Goal: Book appointment/travel/reservation: Book appointment/travel/reservation

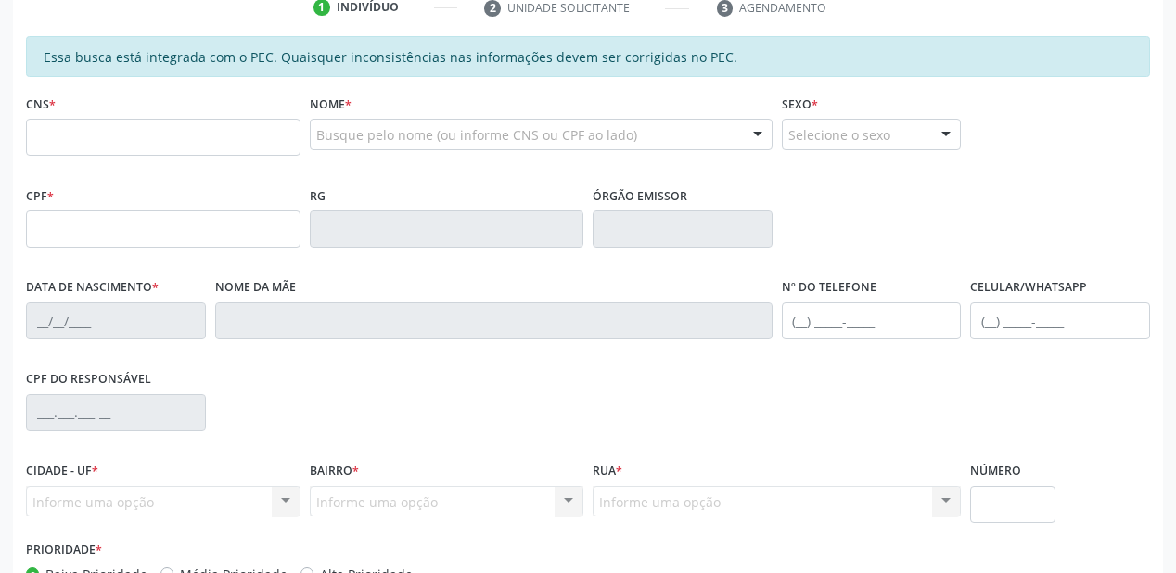
scroll to position [74, 0]
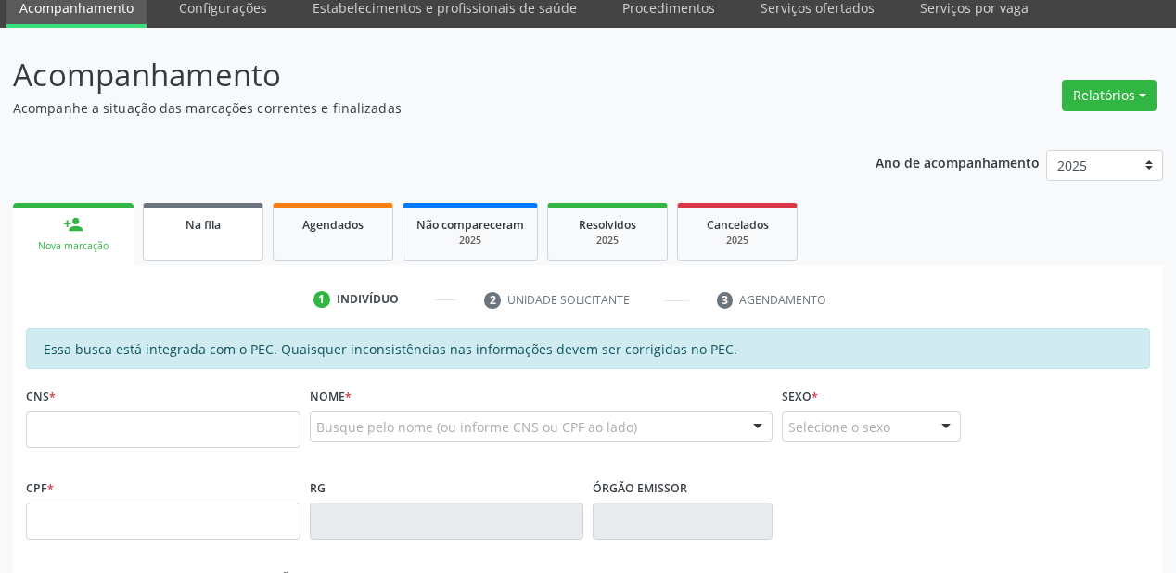
click at [224, 234] on link "Na fila" at bounding box center [203, 232] width 121 height 58
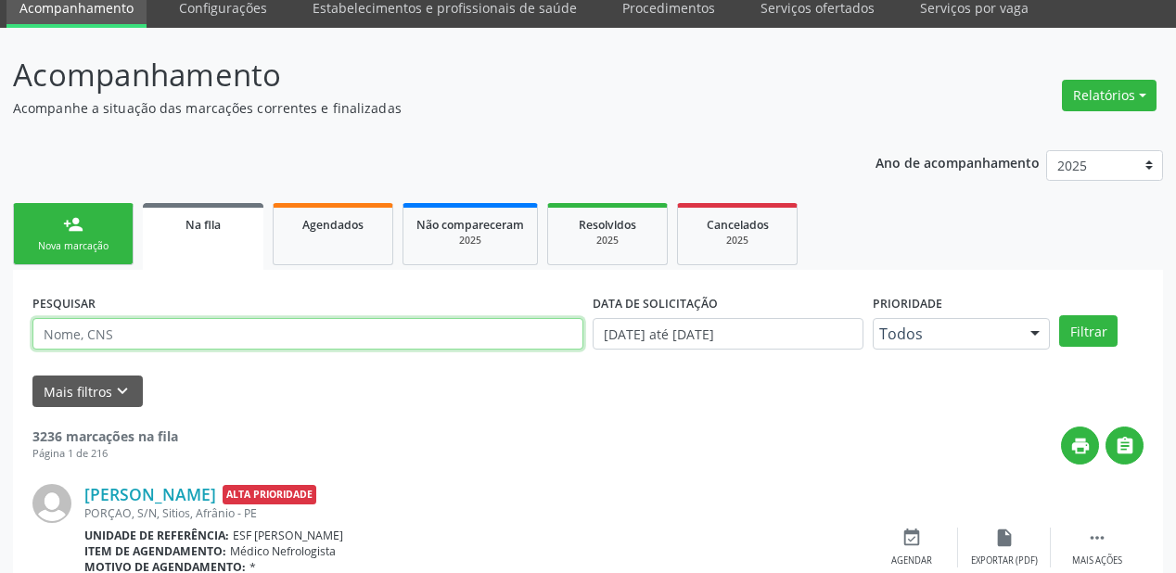
click at [131, 344] on input "text" at bounding box center [307, 334] width 551 height 32
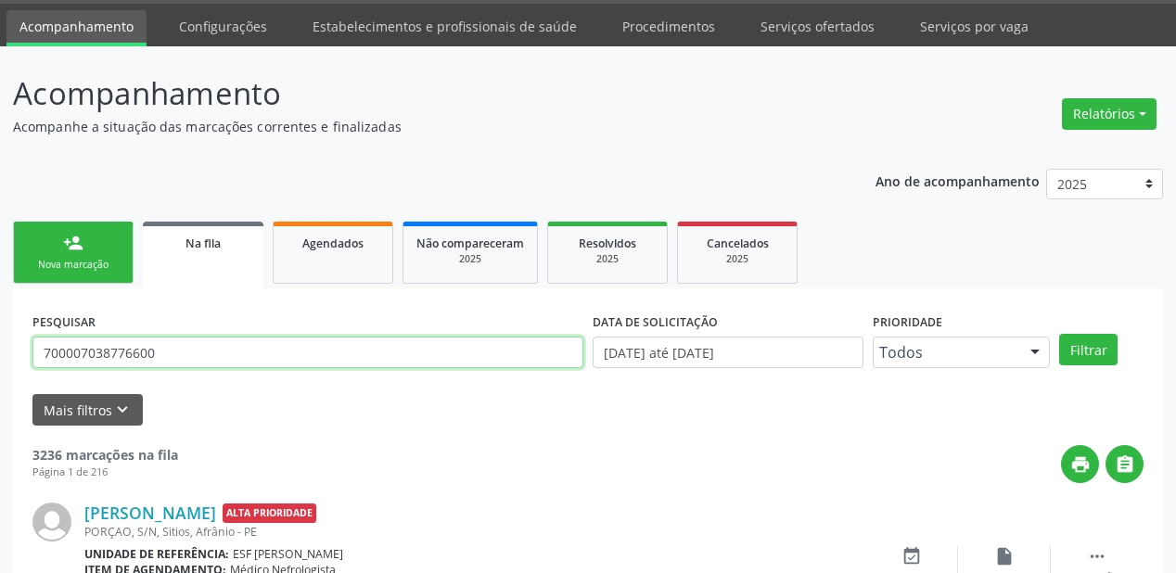
scroll to position [0, 0]
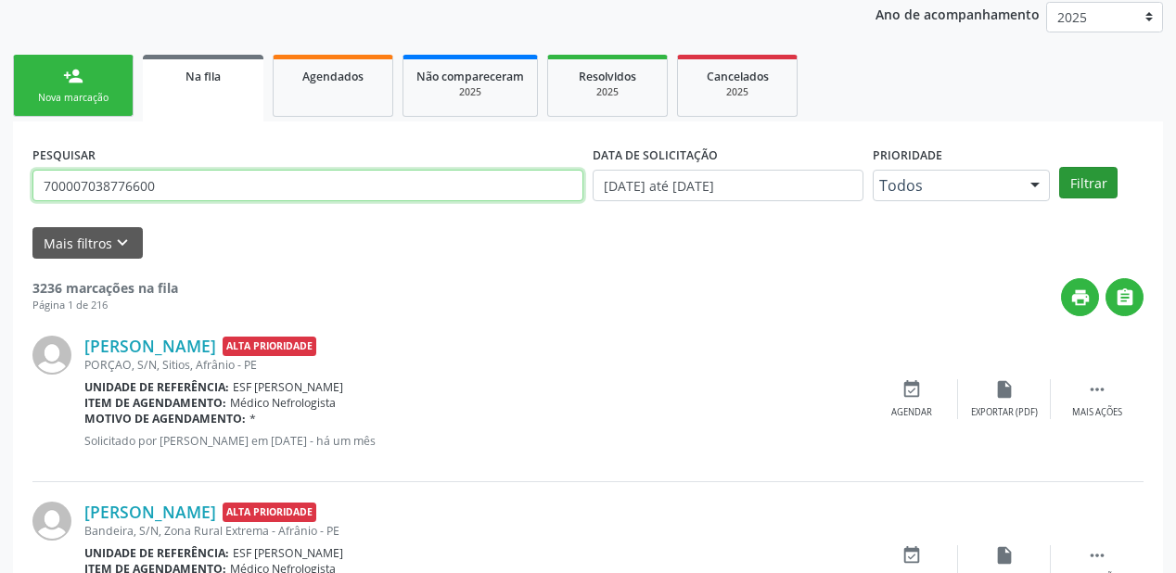
type input "700007038776600"
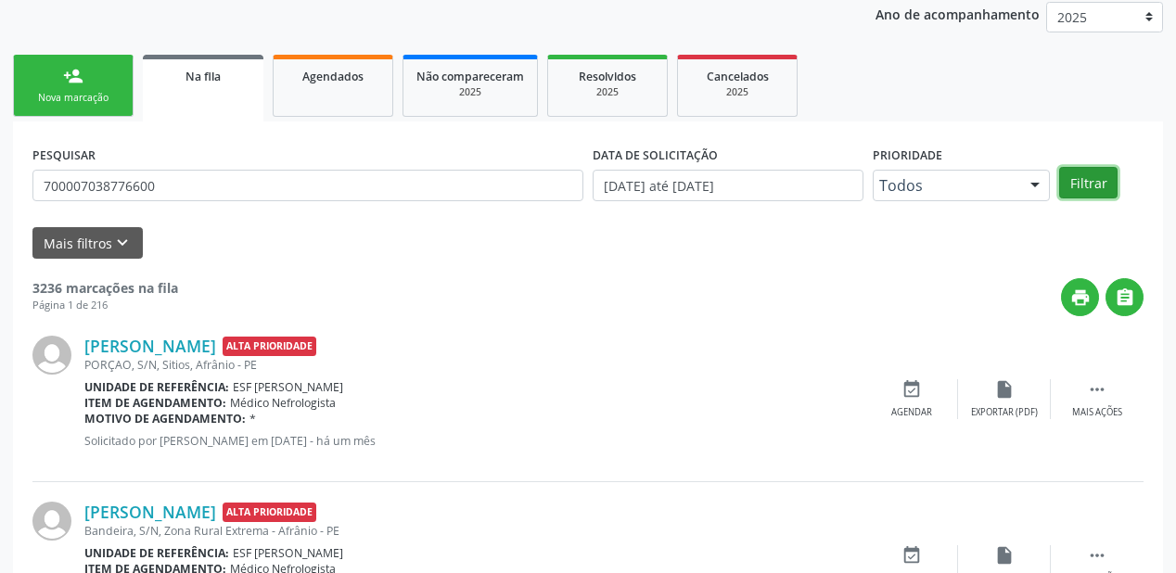
click at [1097, 179] on button "Filtrar" at bounding box center [1088, 183] width 58 height 32
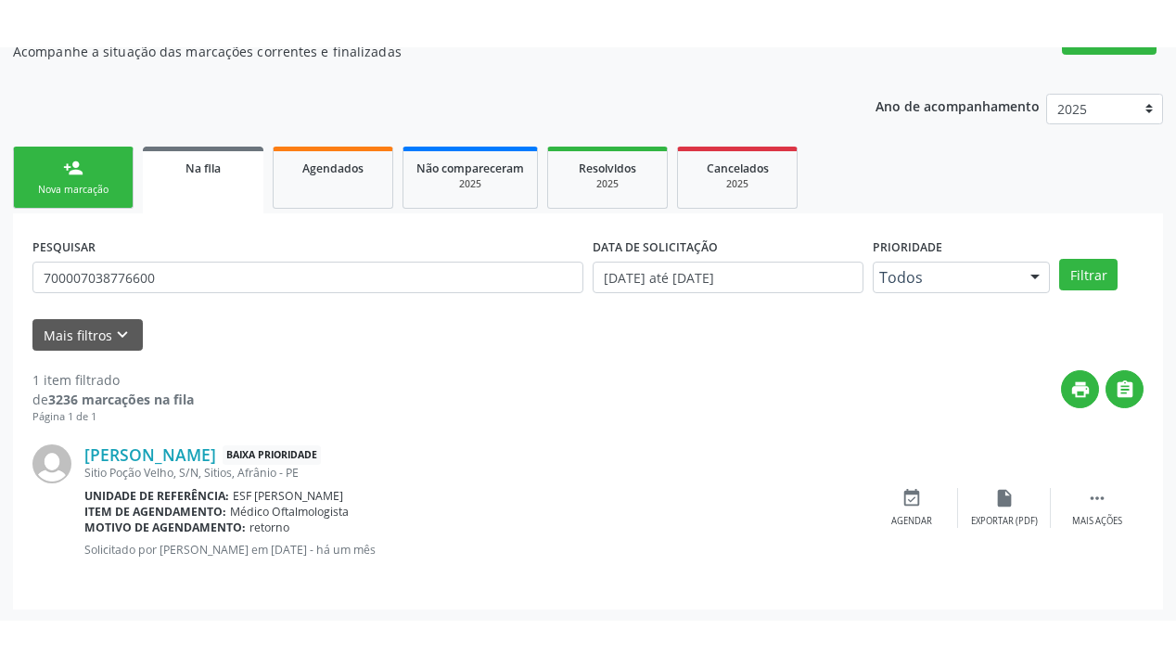
scroll to position [84, 0]
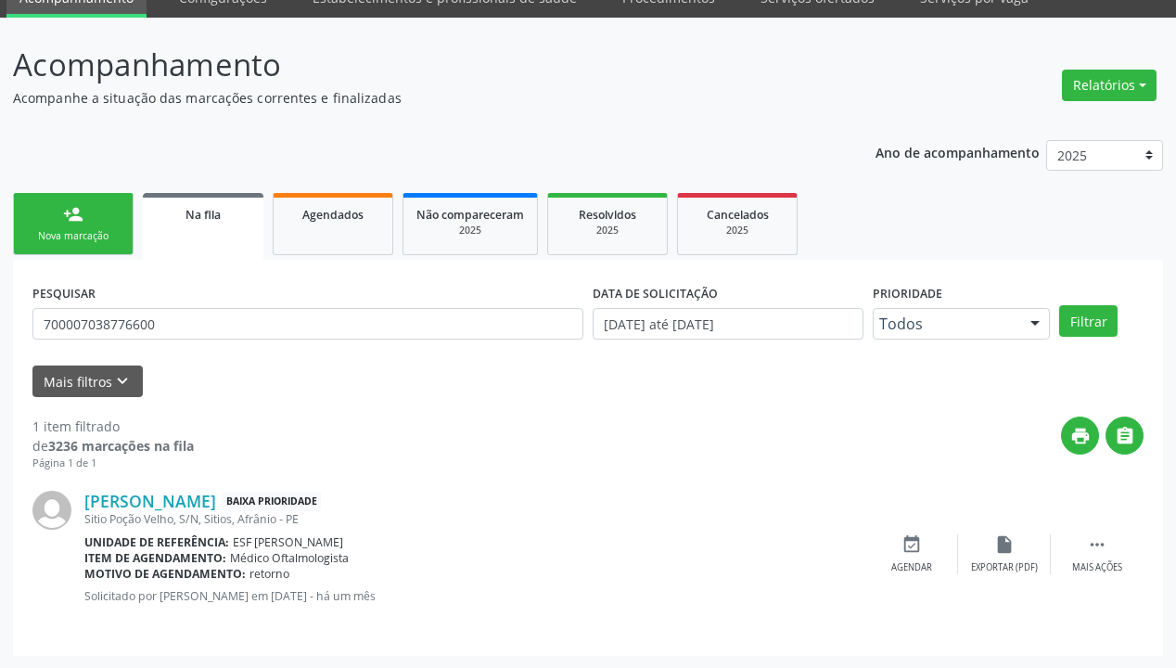
click at [85, 238] on div "Nova marcação" at bounding box center [73, 236] width 93 height 14
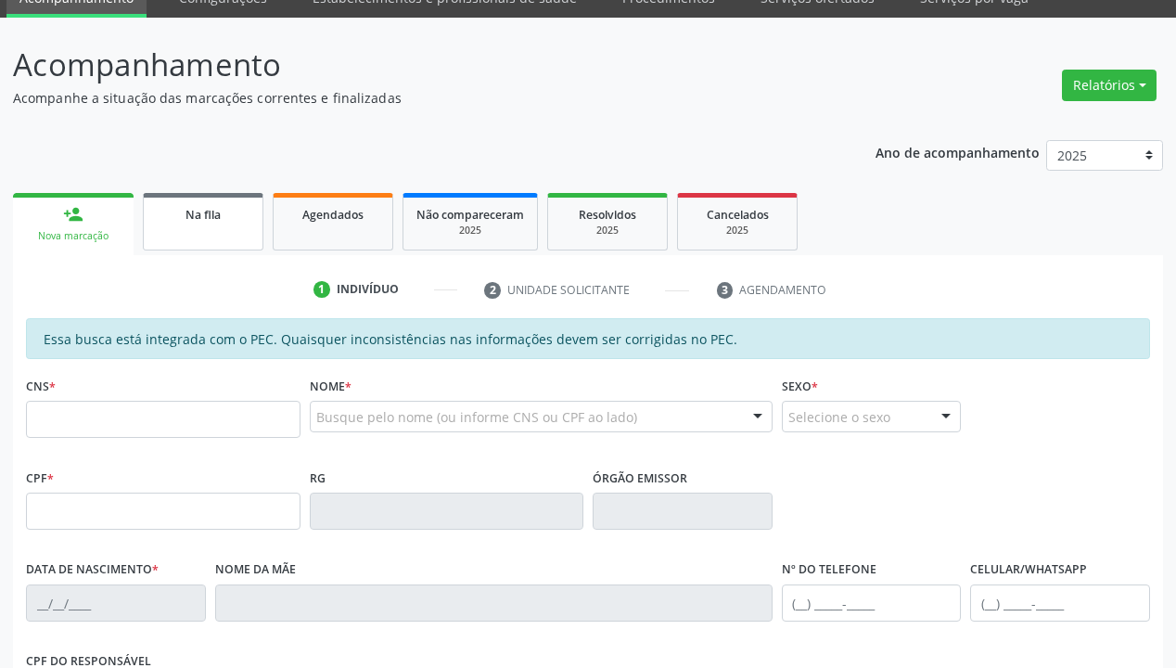
click at [240, 226] on link "Na fila" at bounding box center [203, 222] width 121 height 58
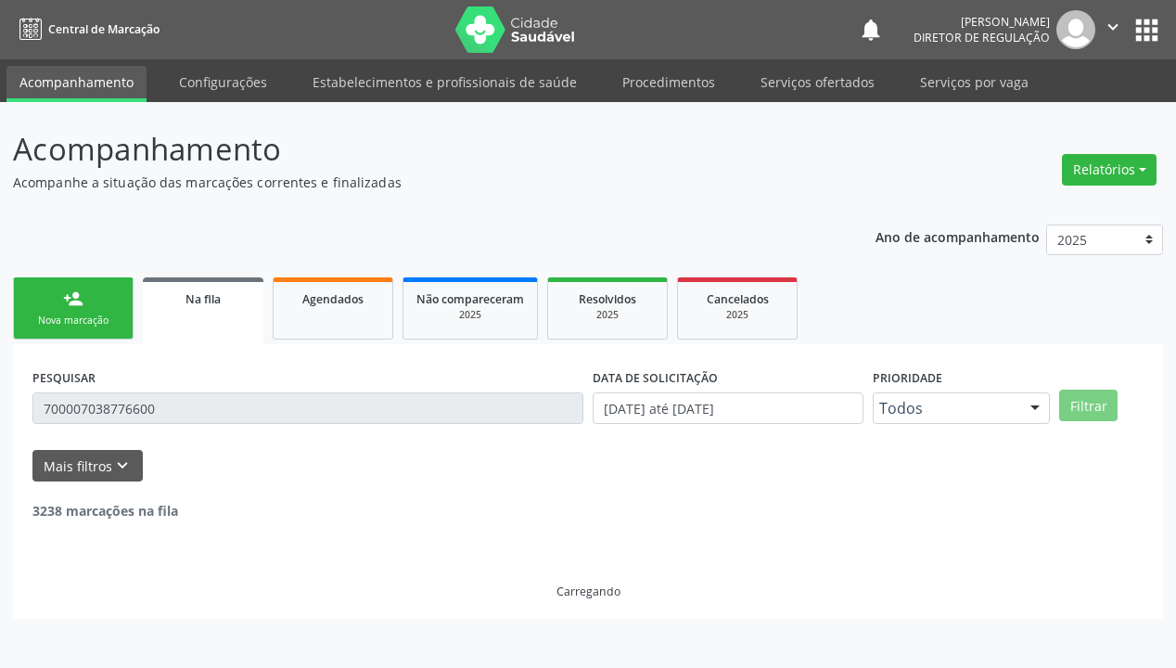
scroll to position [0, 0]
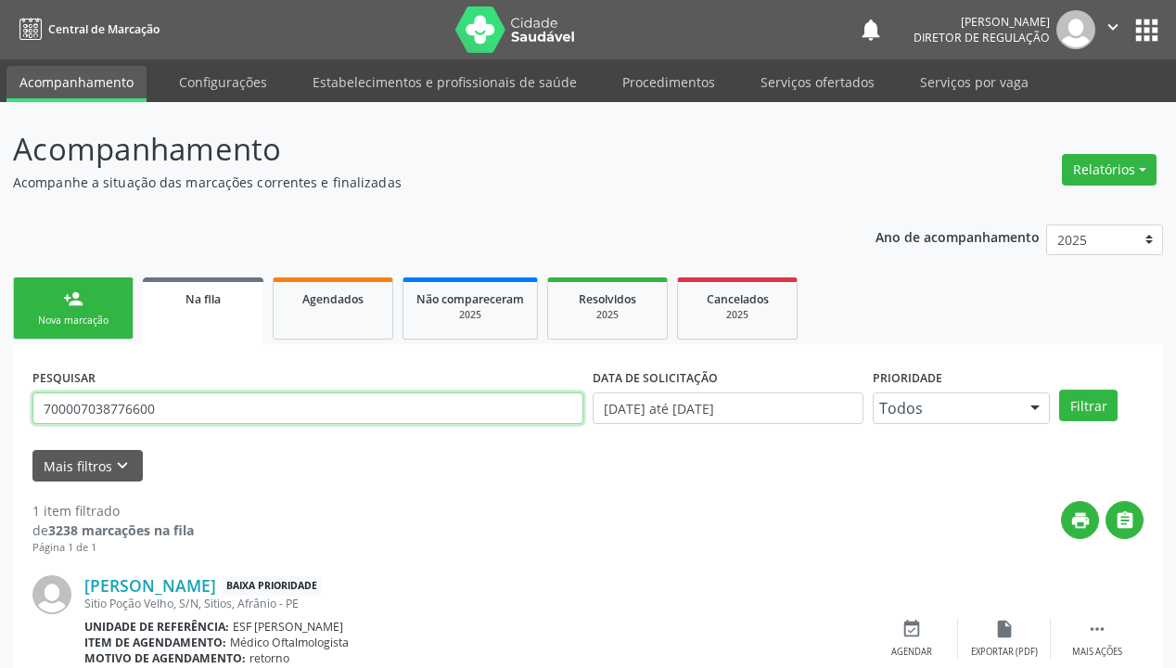
click at [180, 408] on input "700007038776600" at bounding box center [307, 408] width 551 height 32
type input "7"
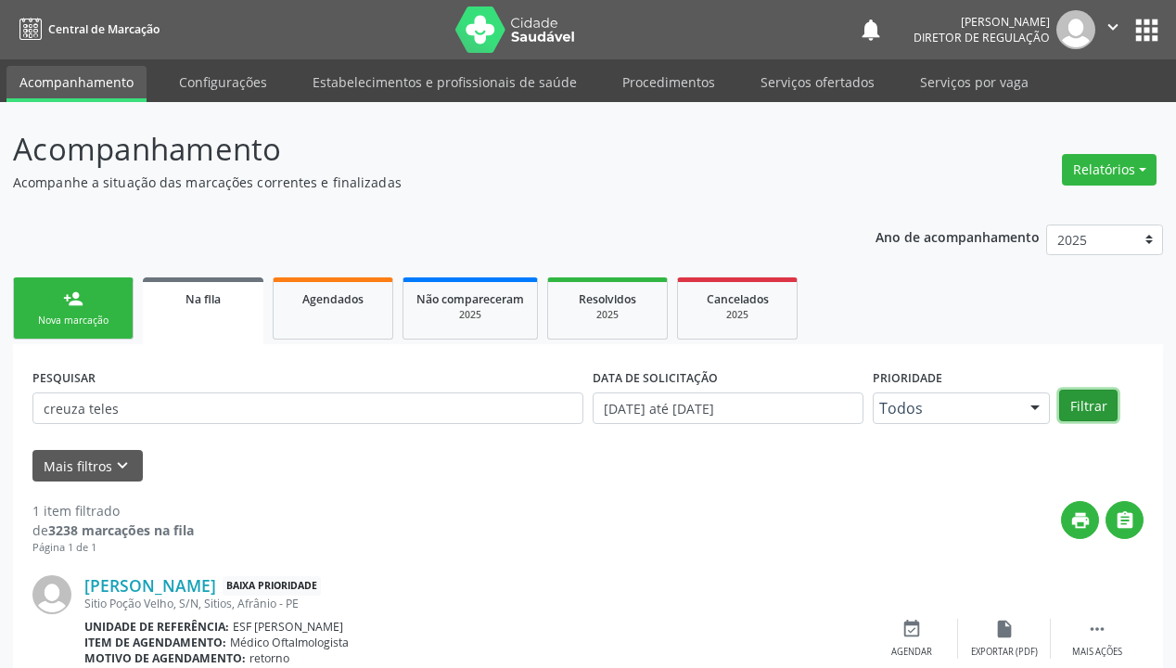
click at [1102, 412] on button "Filtrar" at bounding box center [1088, 406] width 58 height 32
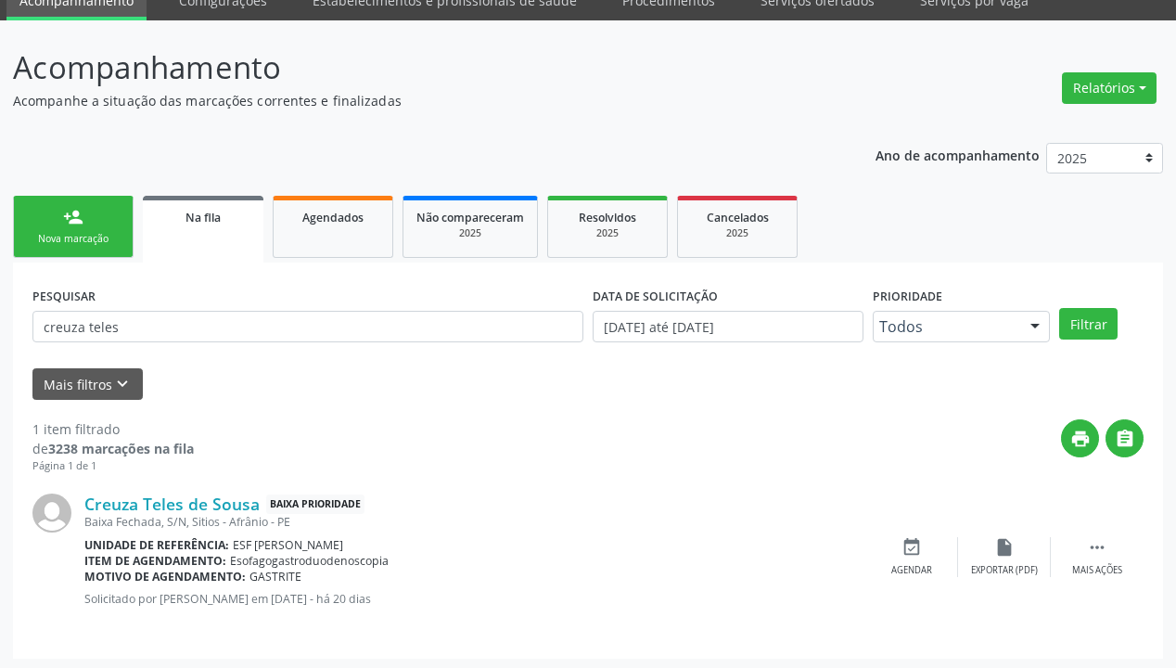
scroll to position [84, 0]
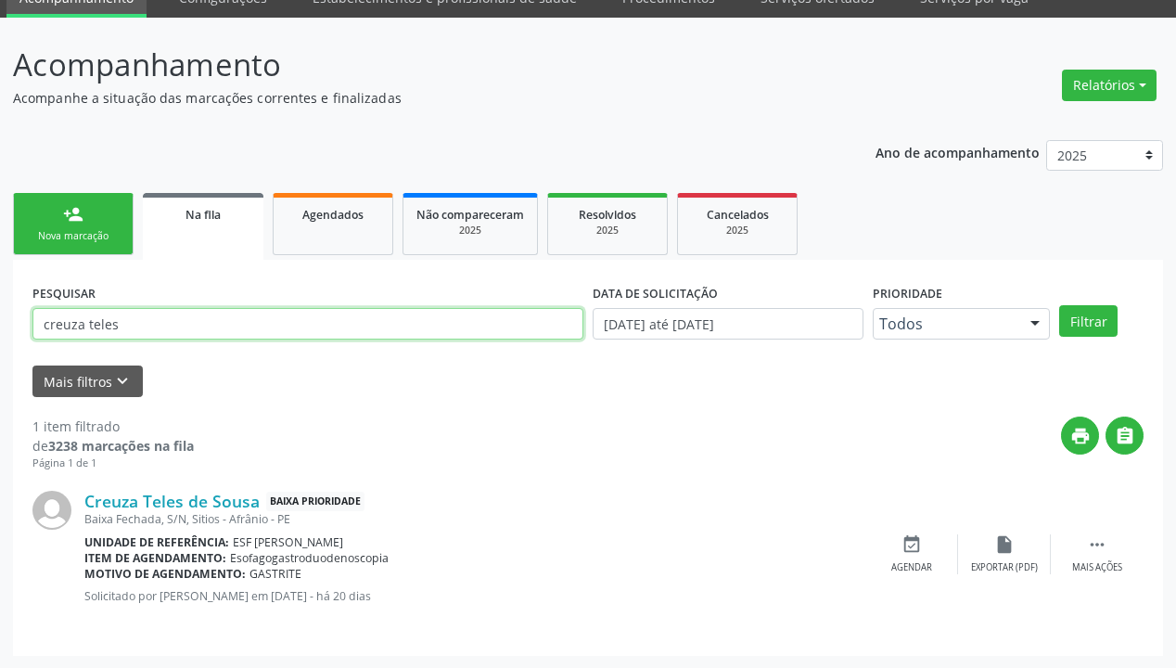
click at [141, 329] on input "creuza teles" at bounding box center [307, 324] width 551 height 32
type input "c"
type input "708401715807762"
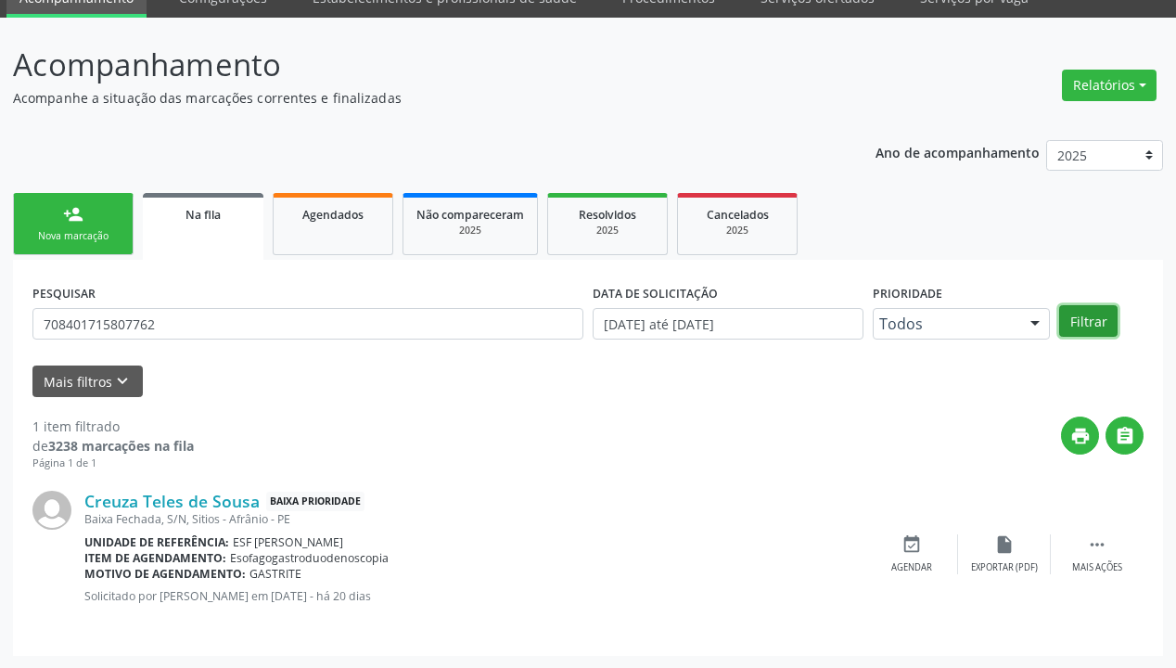
click at [1088, 314] on button "Filtrar" at bounding box center [1088, 321] width 58 height 32
click at [1093, 541] on icon "" at bounding box center [1097, 544] width 20 height 20
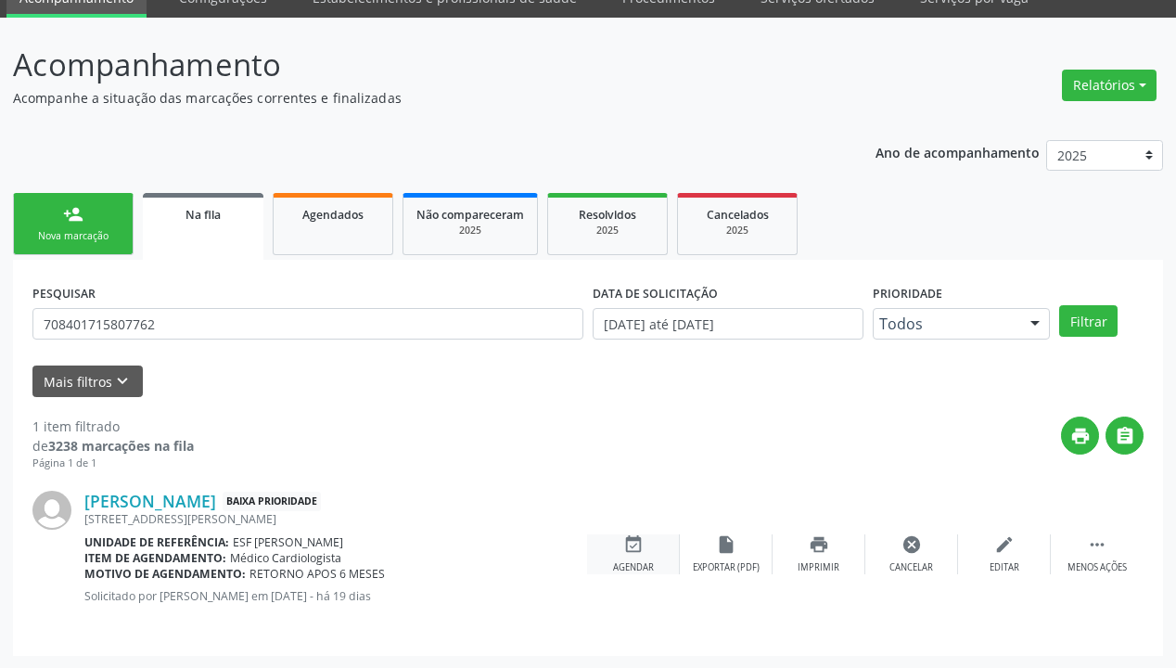
click at [653, 550] on div "event_available Agendar" at bounding box center [633, 554] width 93 height 40
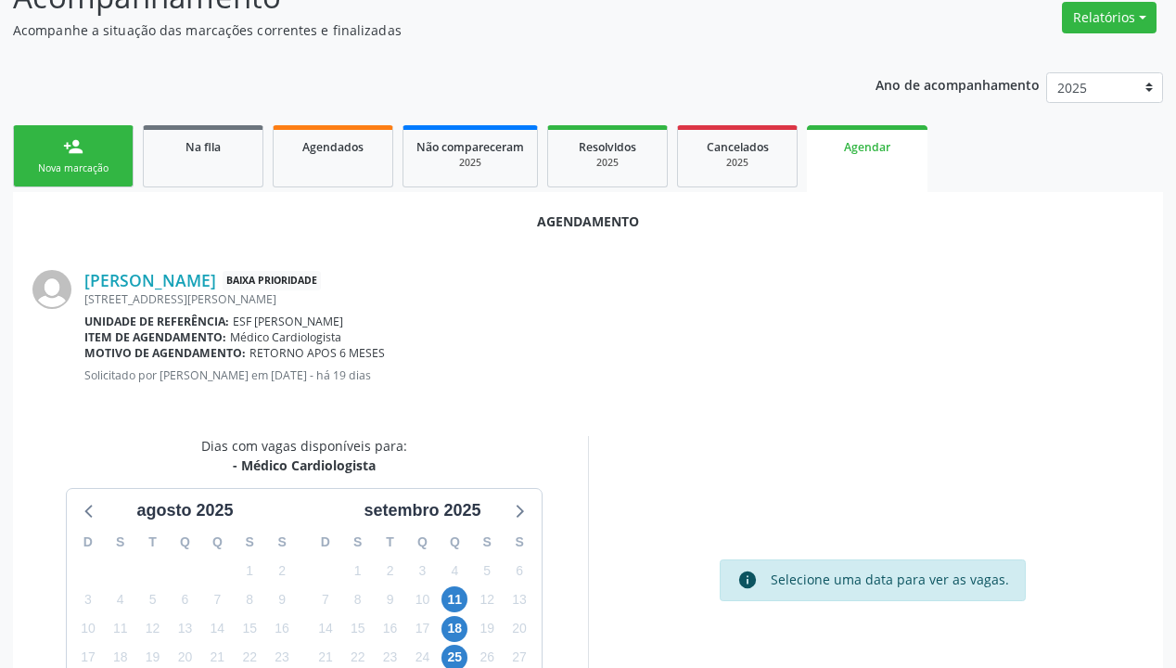
scroll to position [297, 0]
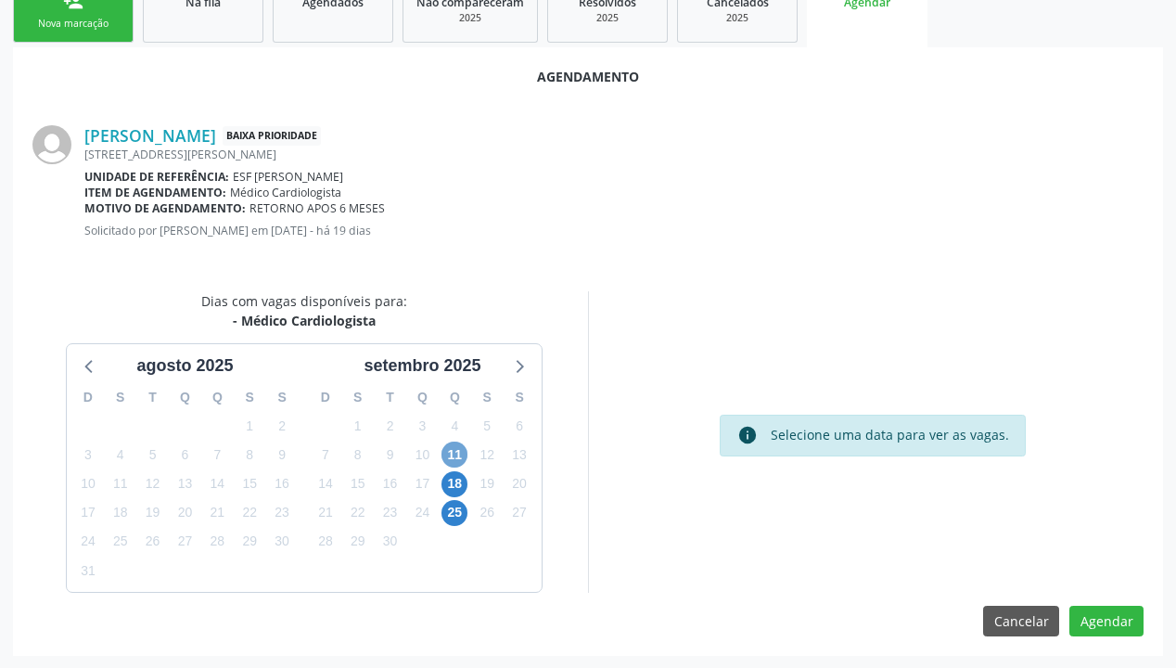
click at [464, 455] on span "11" at bounding box center [455, 455] width 26 height 26
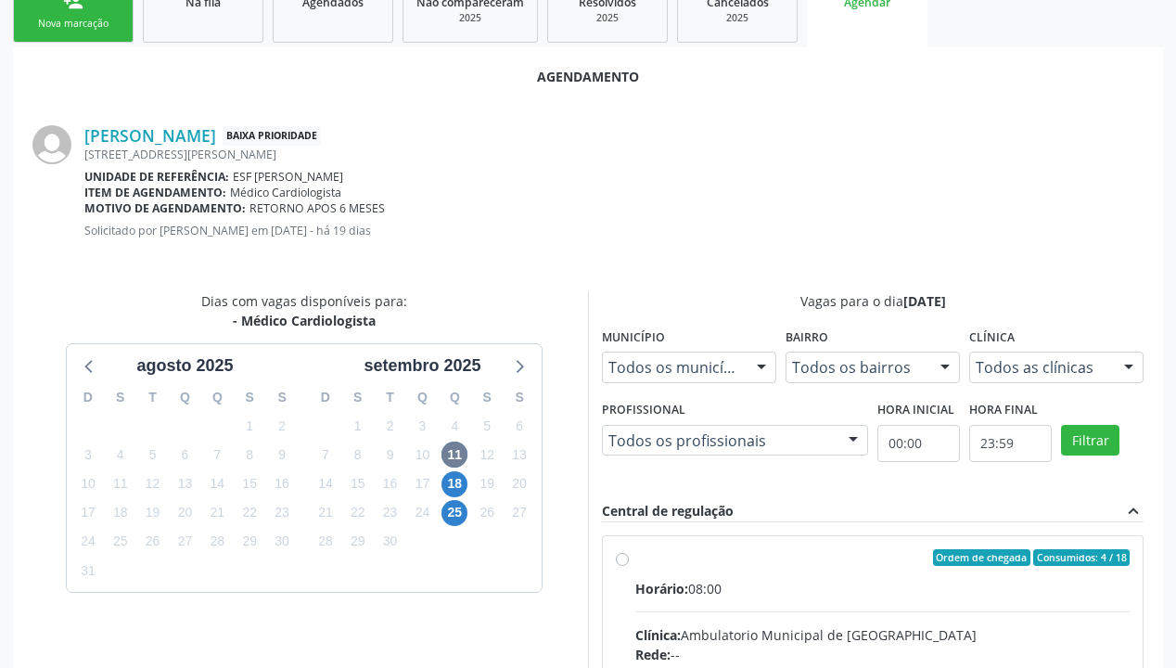
click at [919, 560] on div "Ordem de chegada Consumidos: 4 / 18" at bounding box center [882, 557] width 494 height 17
click at [629, 560] on input "Ordem de chegada Consumidos: 4 / 18 Horário: 08:00 Clínica: Ambulatorio Municip…" at bounding box center [622, 557] width 13 height 17
radio input "true"
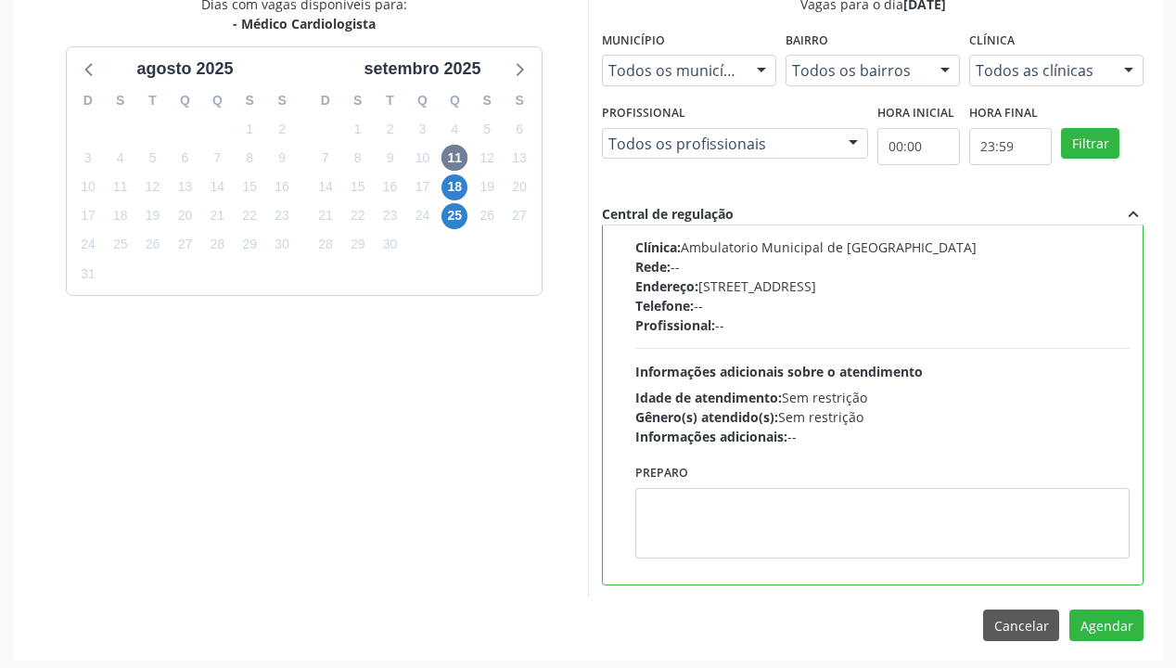
scroll to position [597, 0]
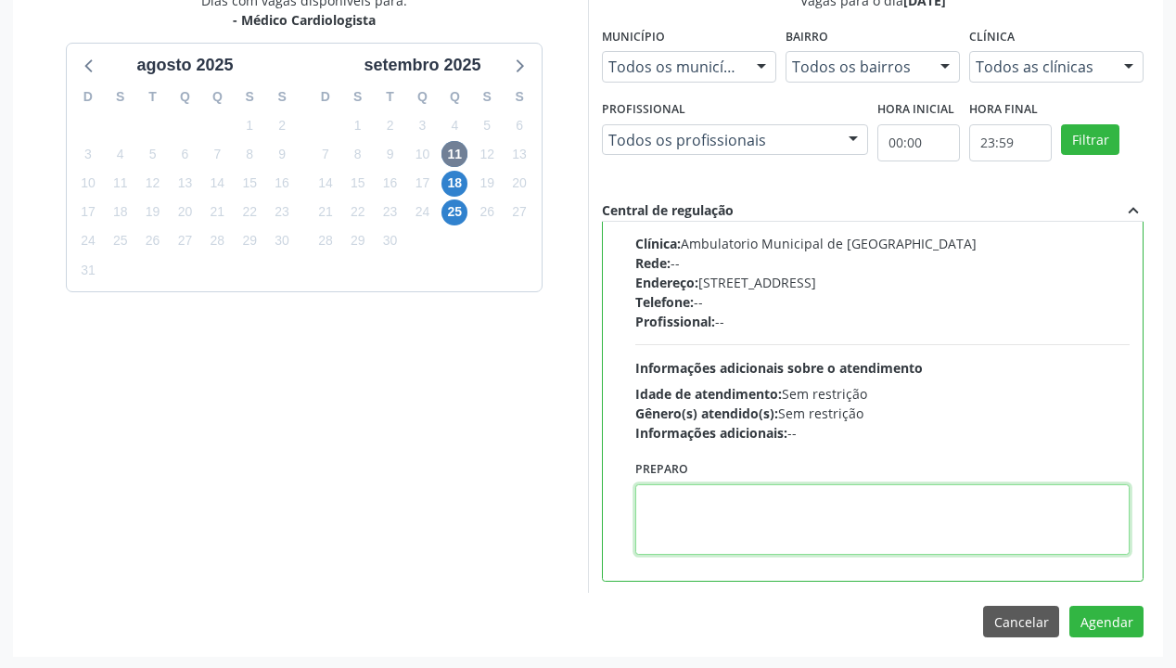
click at [843, 506] on textarea at bounding box center [882, 519] width 494 height 71
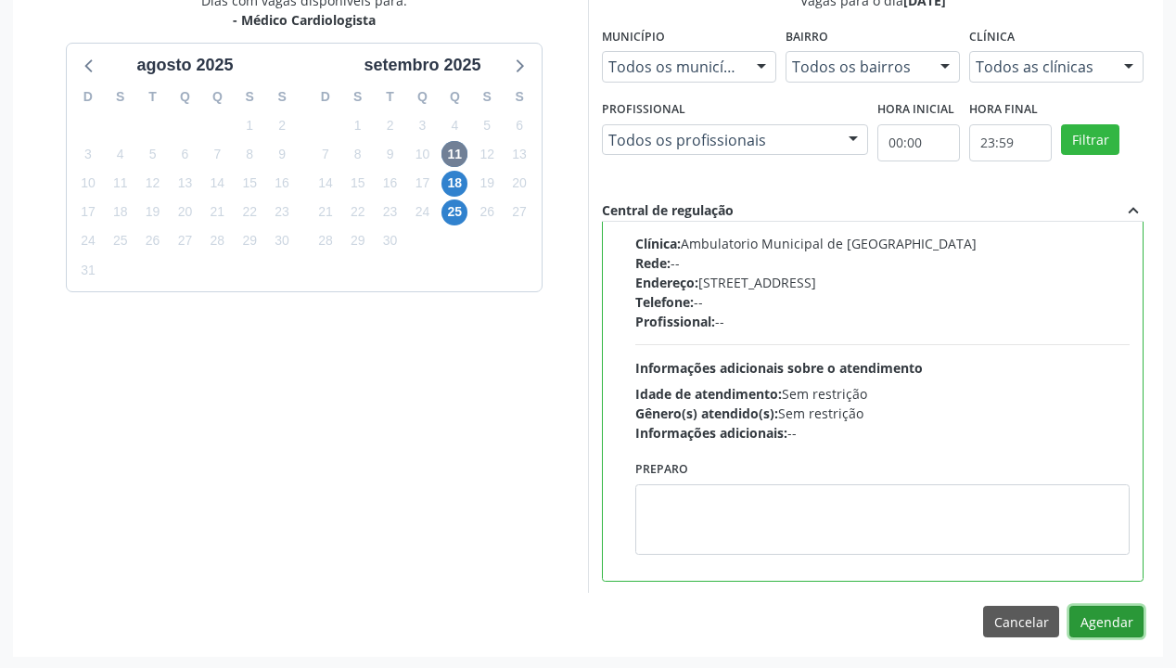
click at [1087, 572] on button "Agendar" at bounding box center [1107, 622] width 74 height 32
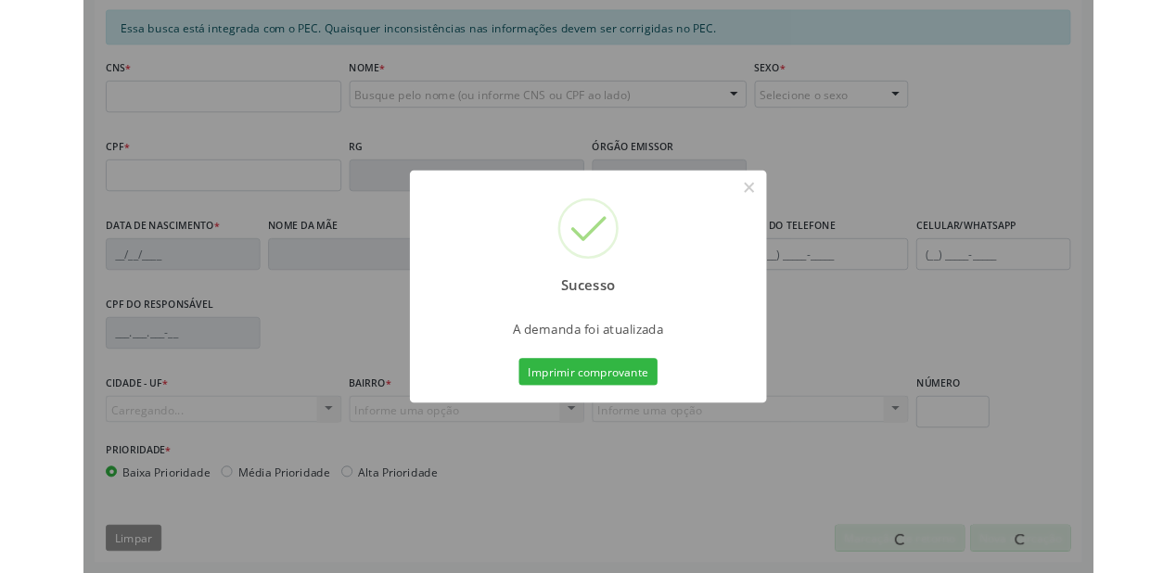
scroll to position [391, 0]
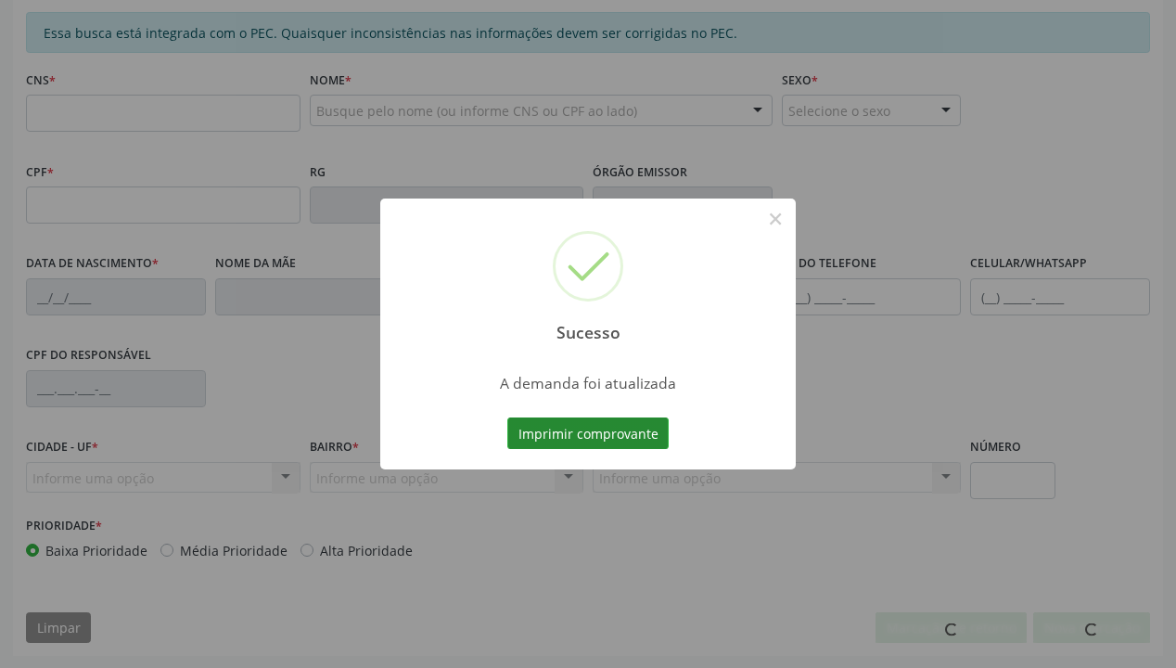
click at [569, 430] on button "Imprimir comprovante" at bounding box center [587, 433] width 161 height 32
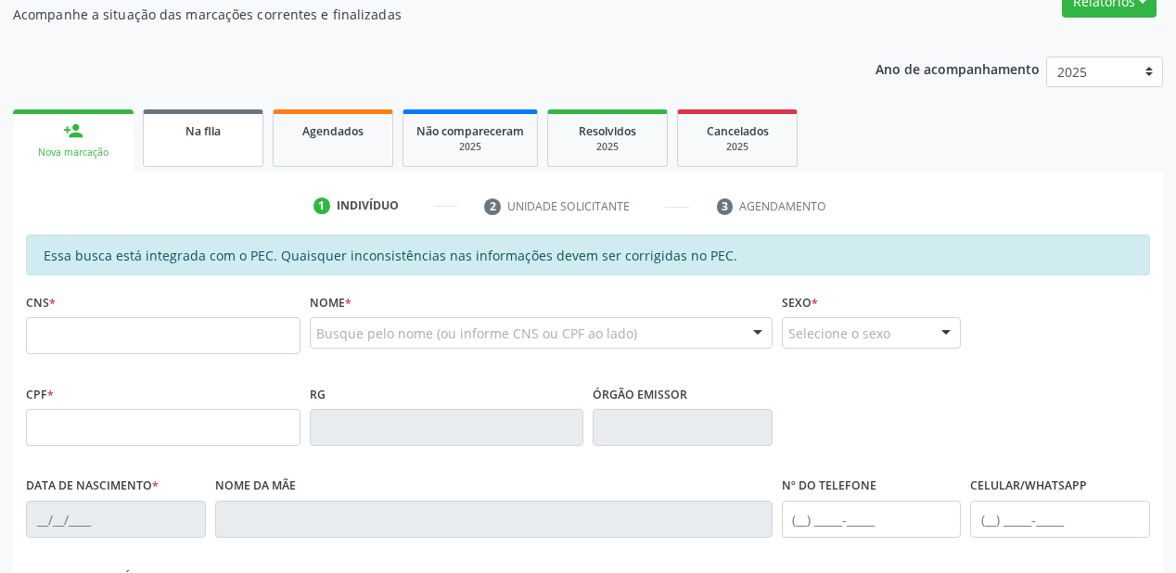
click at [189, 135] on span "Na fila" at bounding box center [203, 131] width 35 height 16
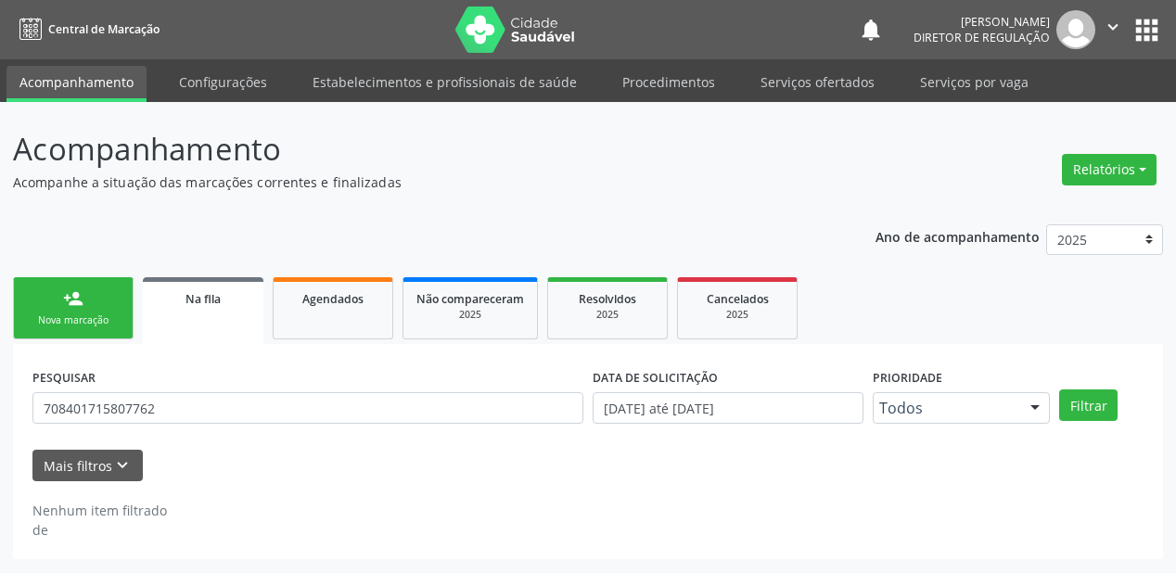
scroll to position [0, 0]
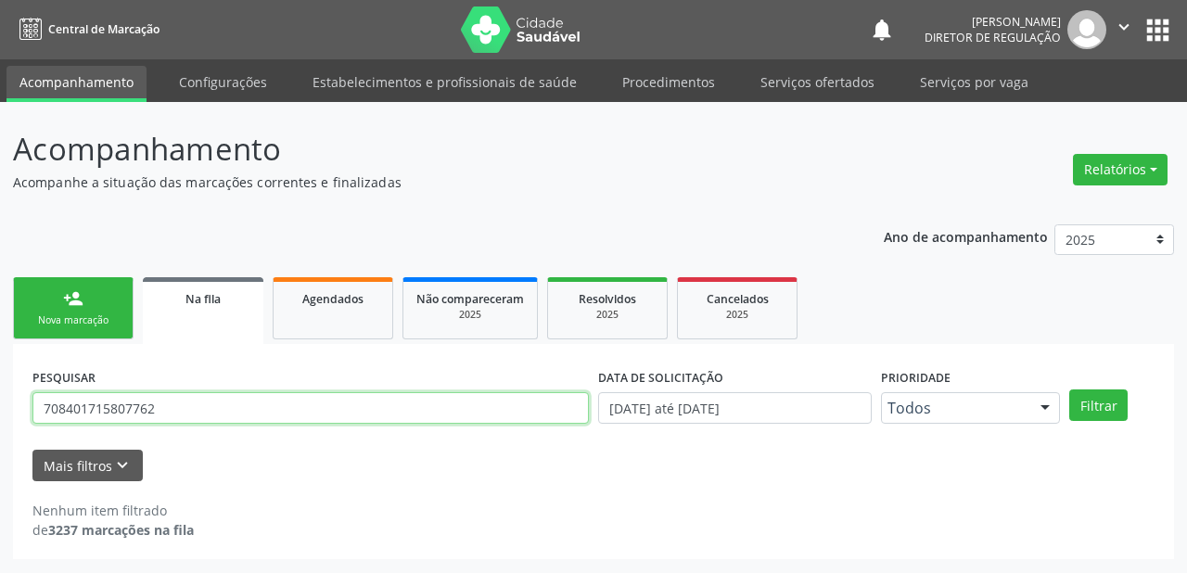
click at [160, 417] on input "708401715807762" at bounding box center [310, 408] width 557 height 32
type input "7"
type input "703206678339794"
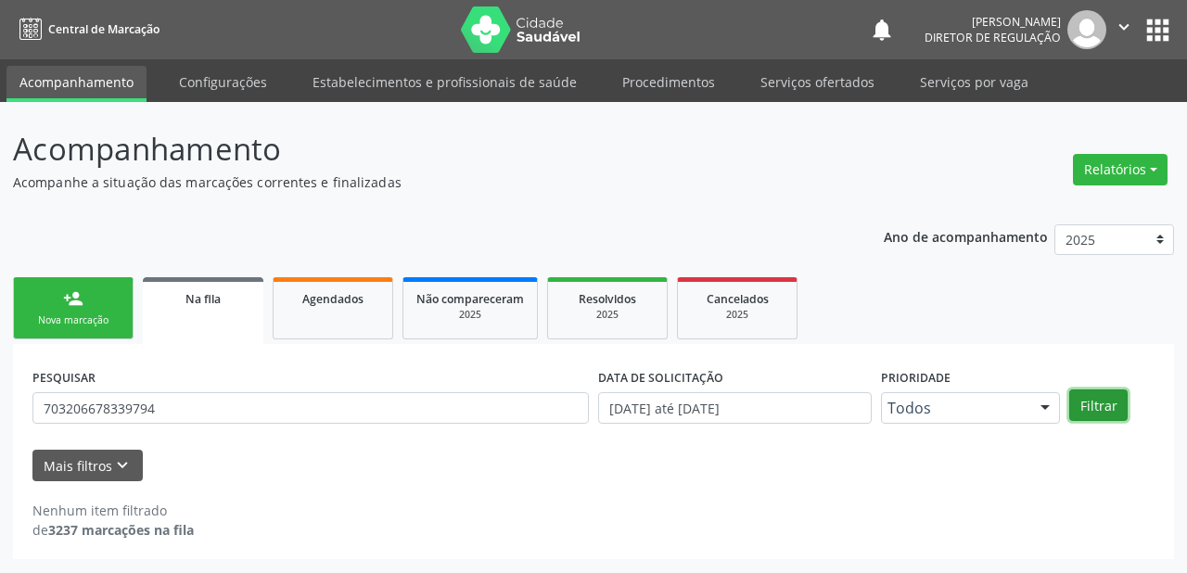
click at [1091, 398] on button "Filtrar" at bounding box center [1099, 406] width 58 height 32
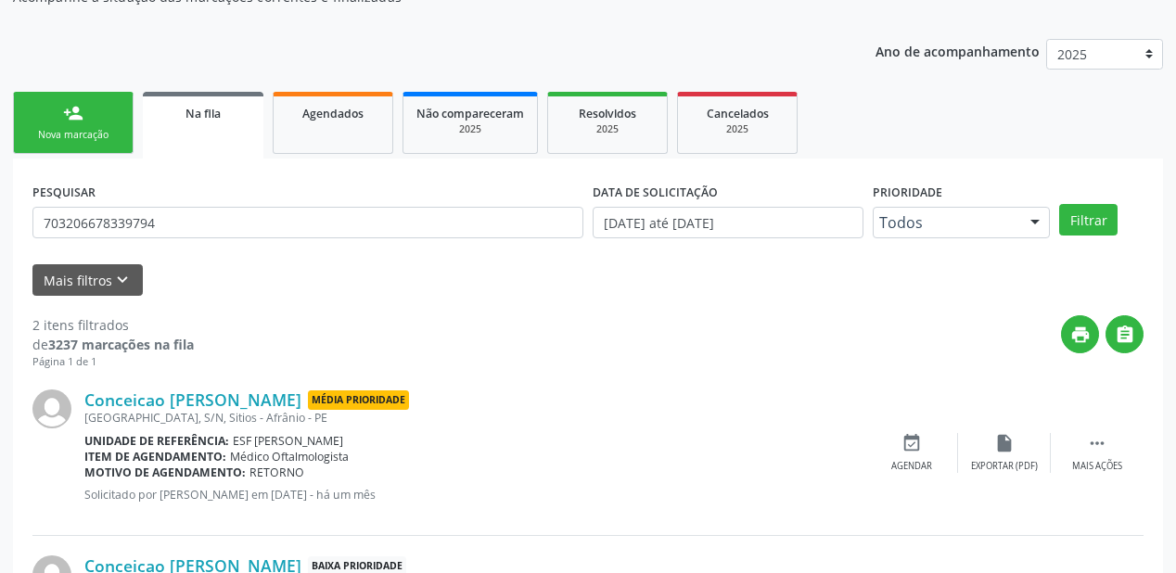
scroll to position [344, 0]
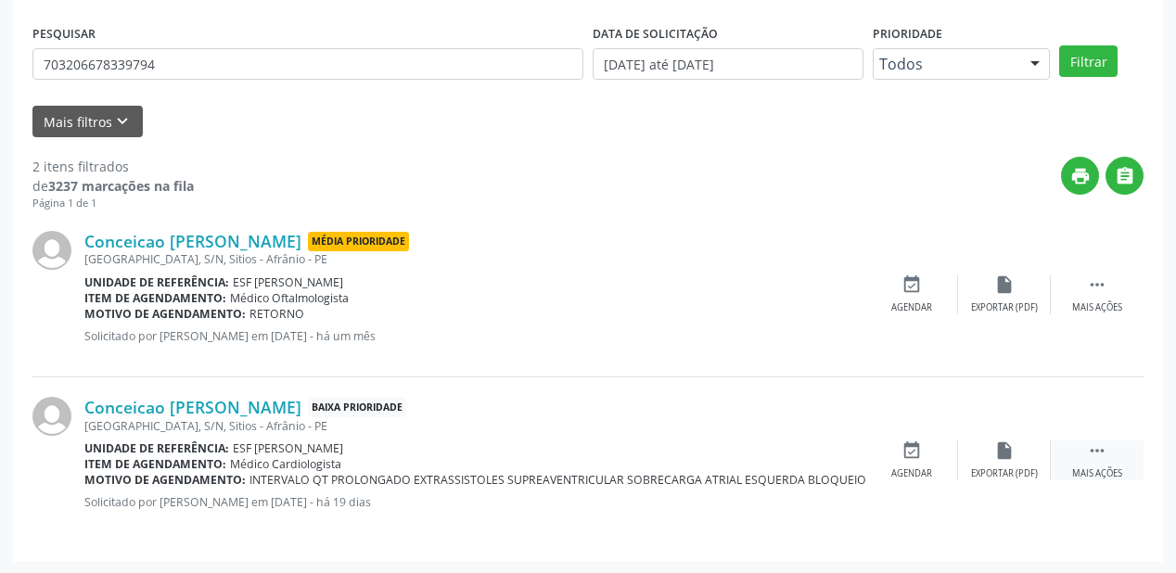
click at [1097, 445] on icon "" at bounding box center [1097, 451] width 20 height 20
click at [636, 451] on icon "event_available" at bounding box center [633, 451] width 20 height 20
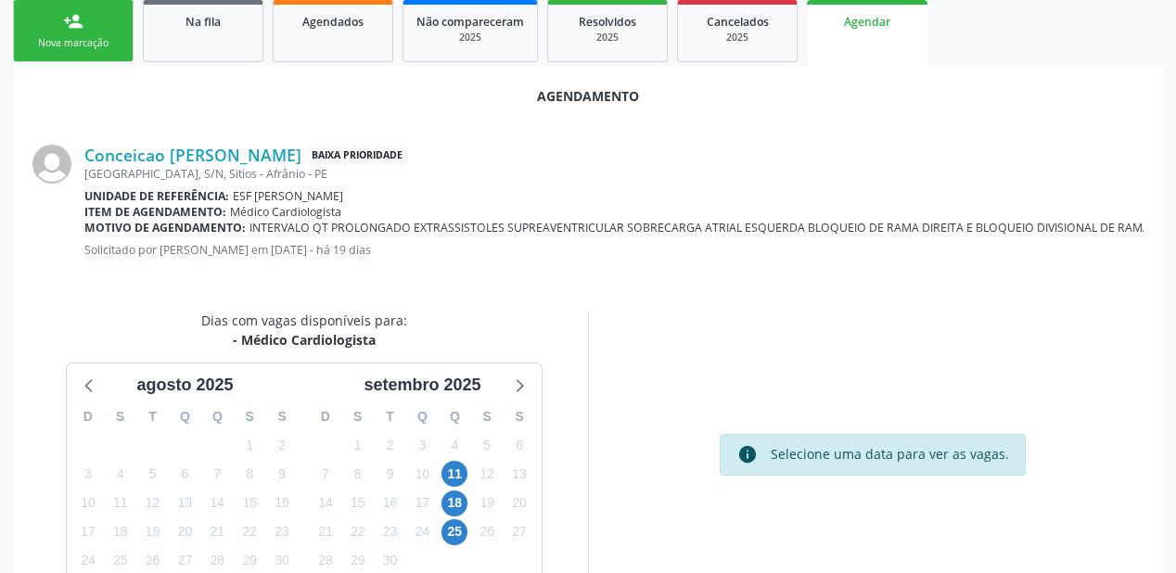
scroll to position [391, 0]
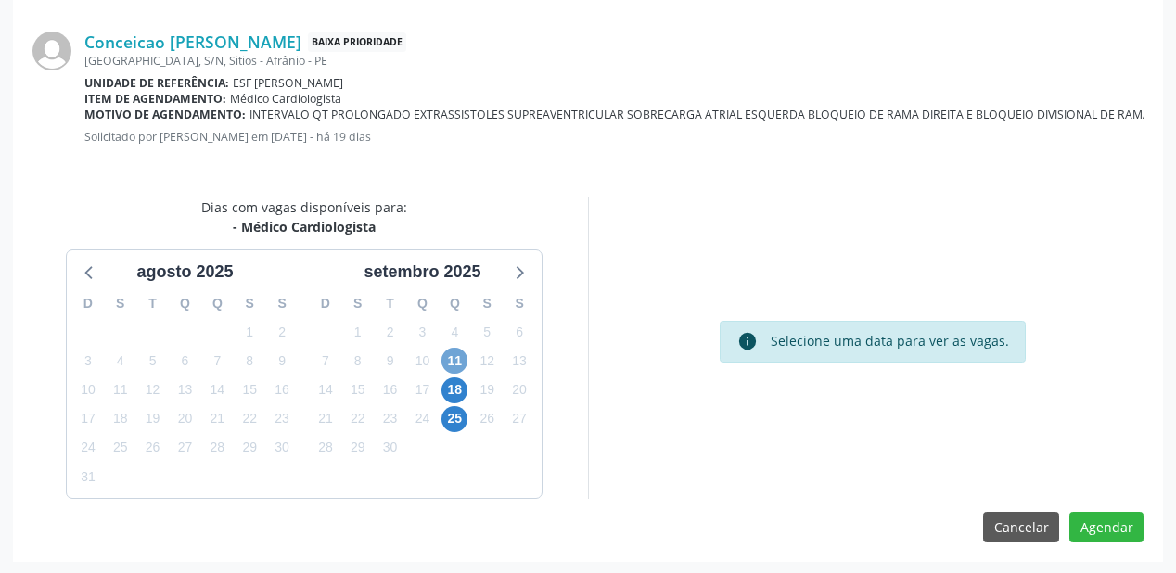
drag, startPoint x: 450, startPoint y: 362, endPoint x: 471, endPoint y: 366, distance: 21.8
click at [453, 362] on span "11" at bounding box center [455, 361] width 26 height 26
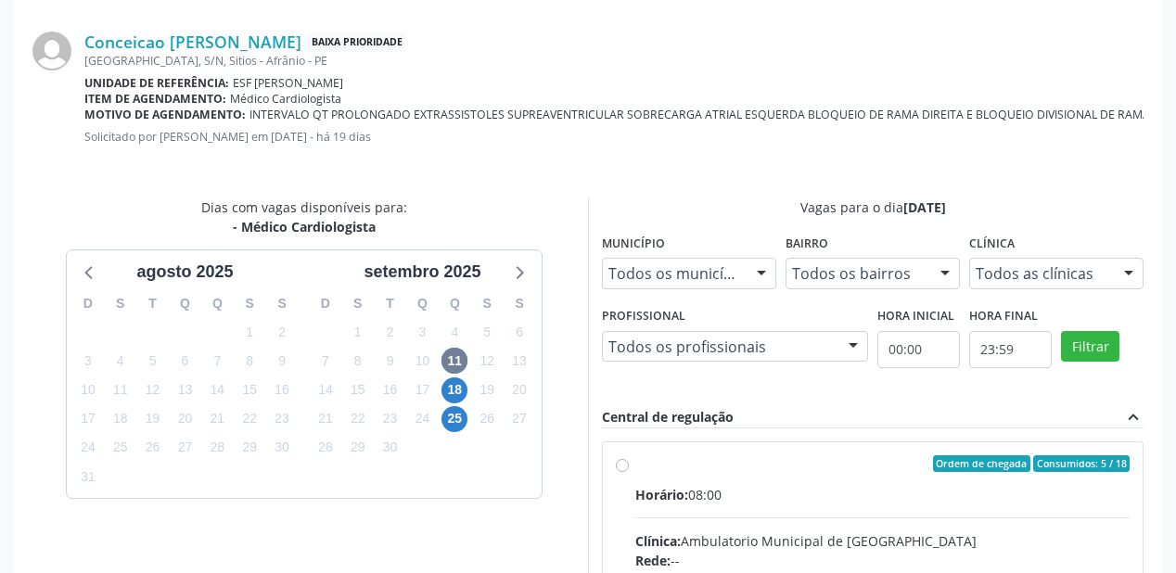
click at [976, 487] on div "Horário: 08:00" at bounding box center [882, 494] width 494 height 19
click at [629, 472] on input "Ordem de chegada Consumidos: 5 / 18 Horário: 08:00 Clínica: Ambulatorio Municip…" at bounding box center [622, 463] width 13 height 17
radio input "true"
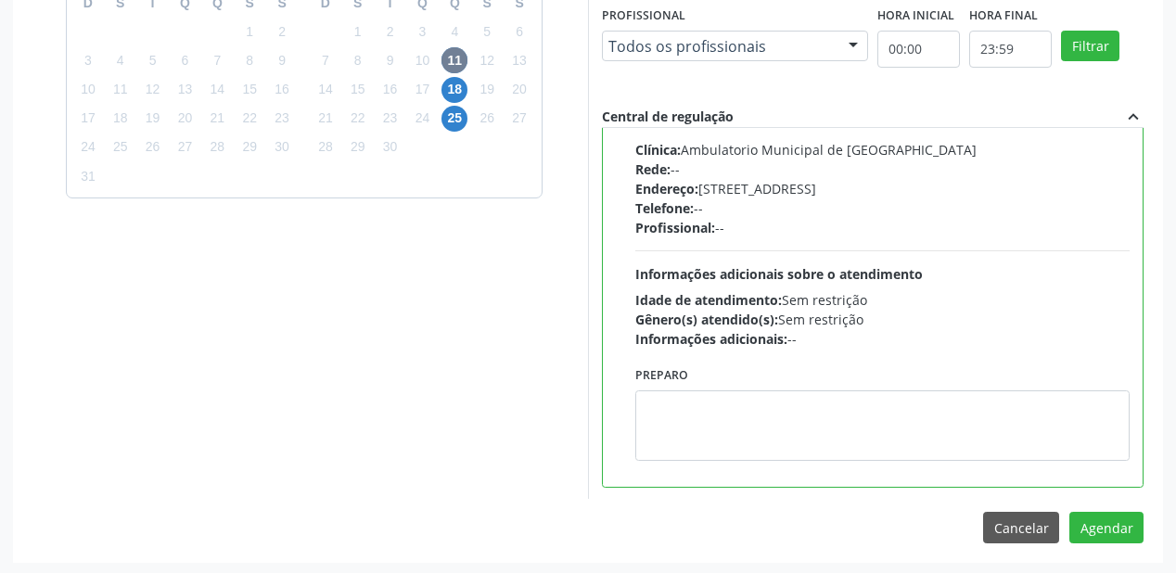
scroll to position [692, 0]
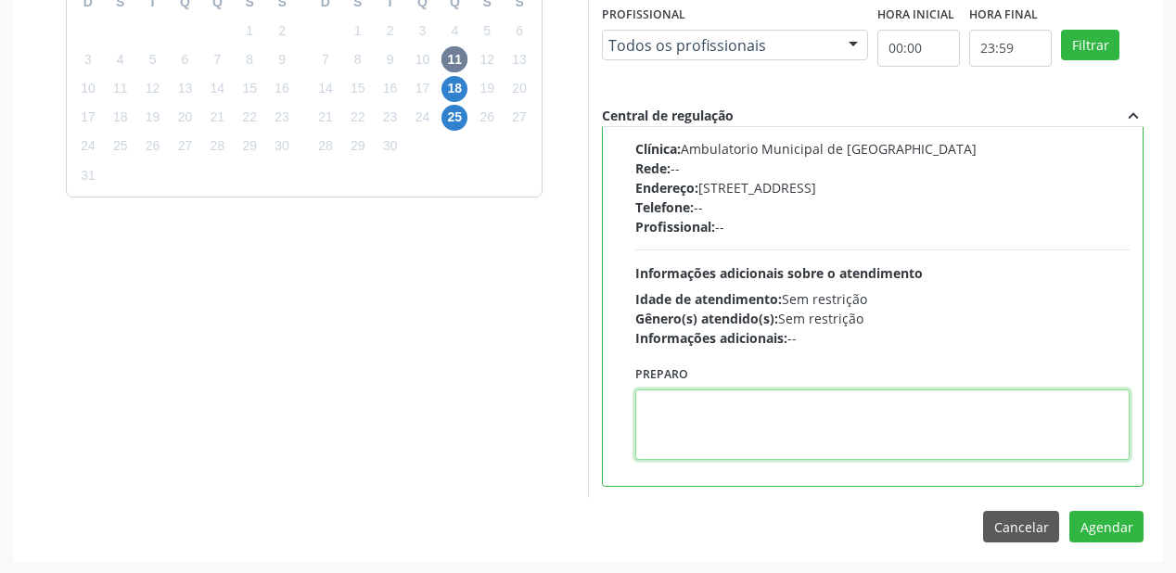
click at [902, 427] on textarea at bounding box center [882, 425] width 494 height 71
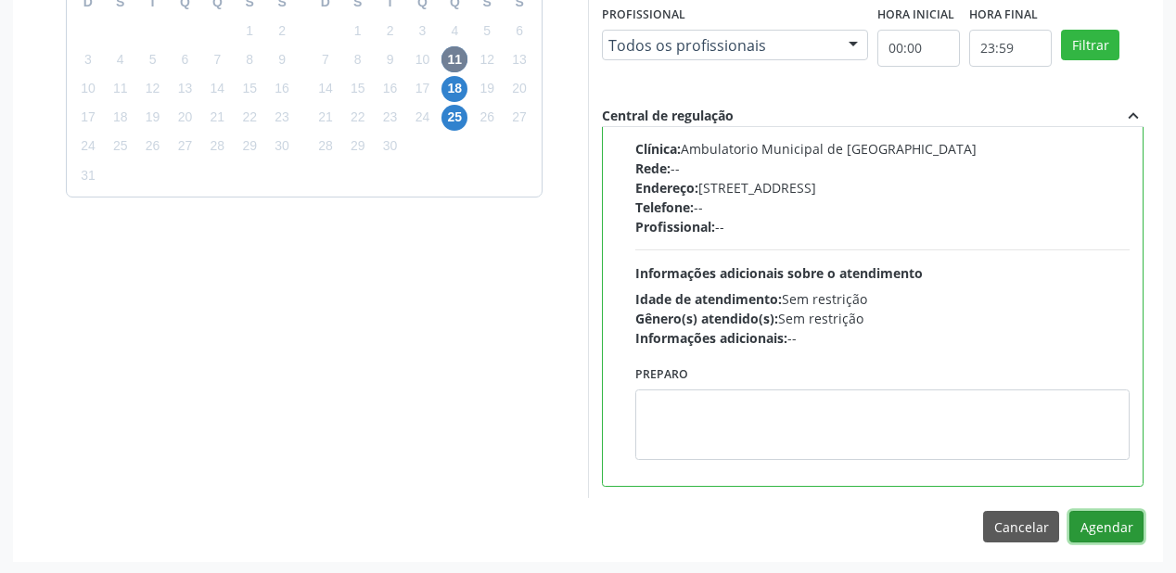
click at [1112, 517] on button "Agendar" at bounding box center [1107, 527] width 74 height 32
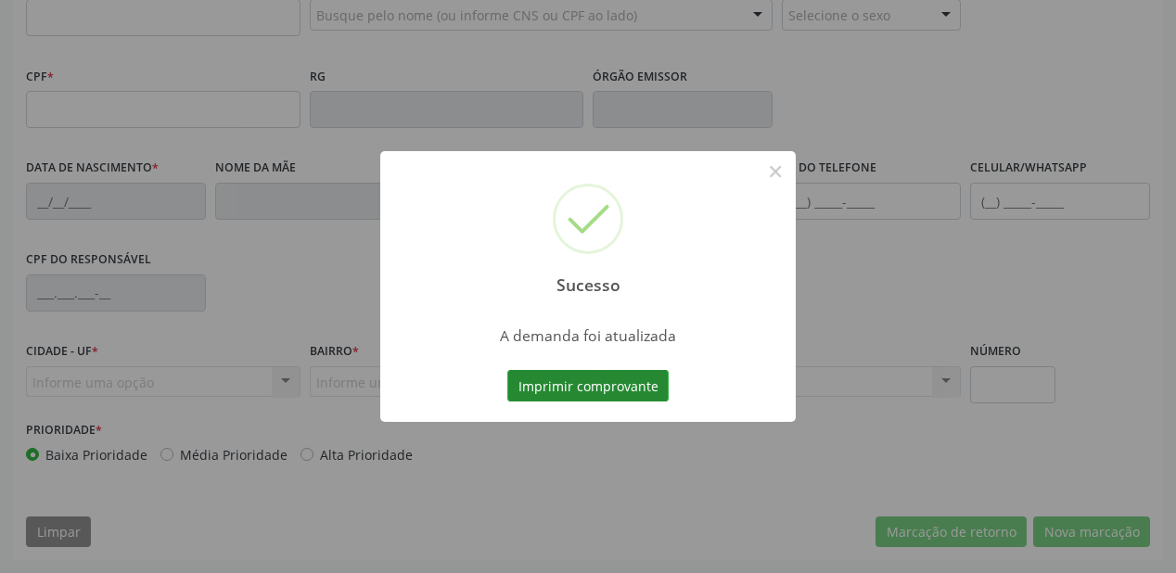
scroll to position [485, 0]
click at [603, 378] on button "Imprimir comprovante" at bounding box center [587, 386] width 161 height 32
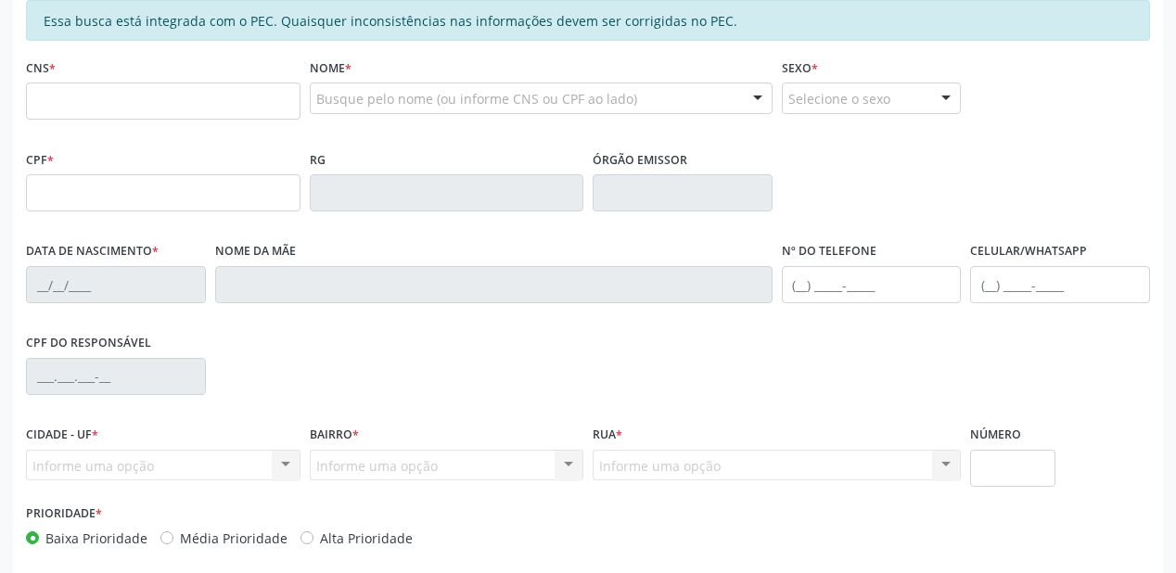
scroll to position [263, 0]
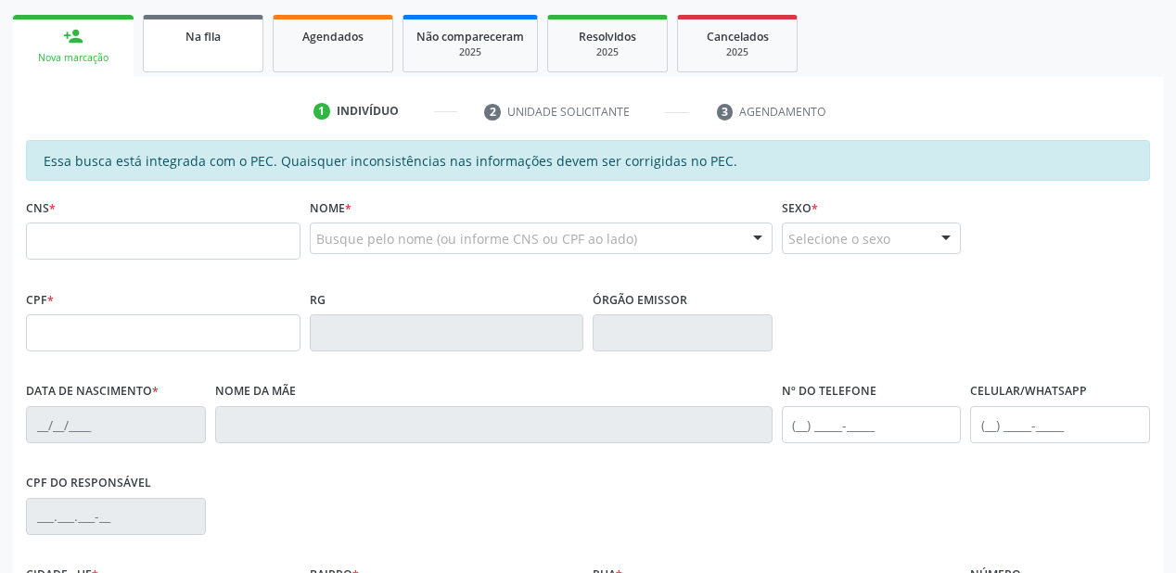
click at [211, 56] on link "Na fila" at bounding box center [203, 44] width 121 height 58
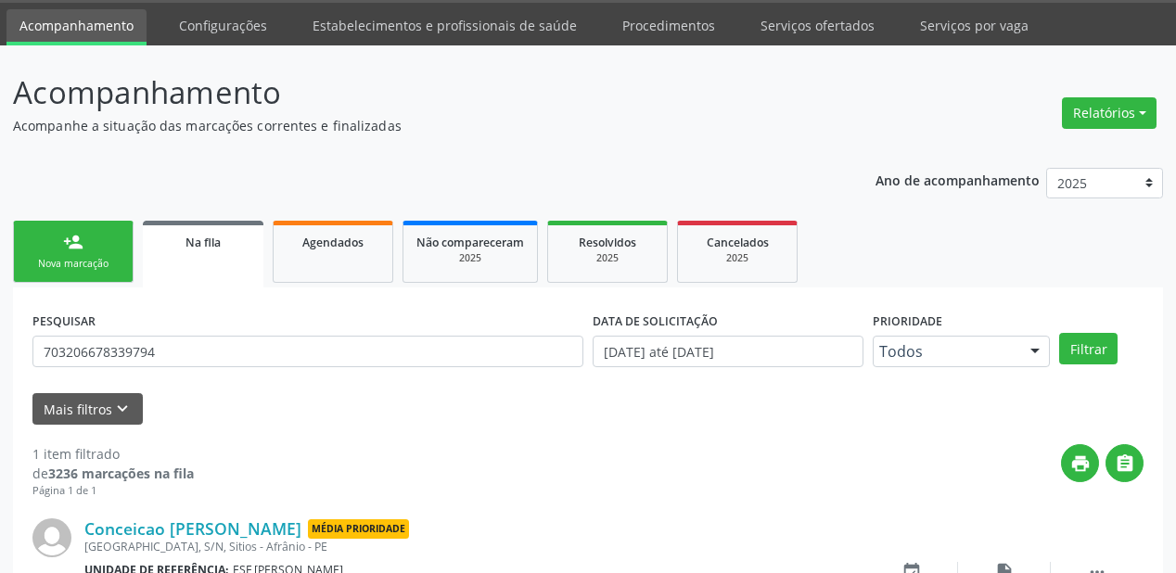
scroll to position [178, 0]
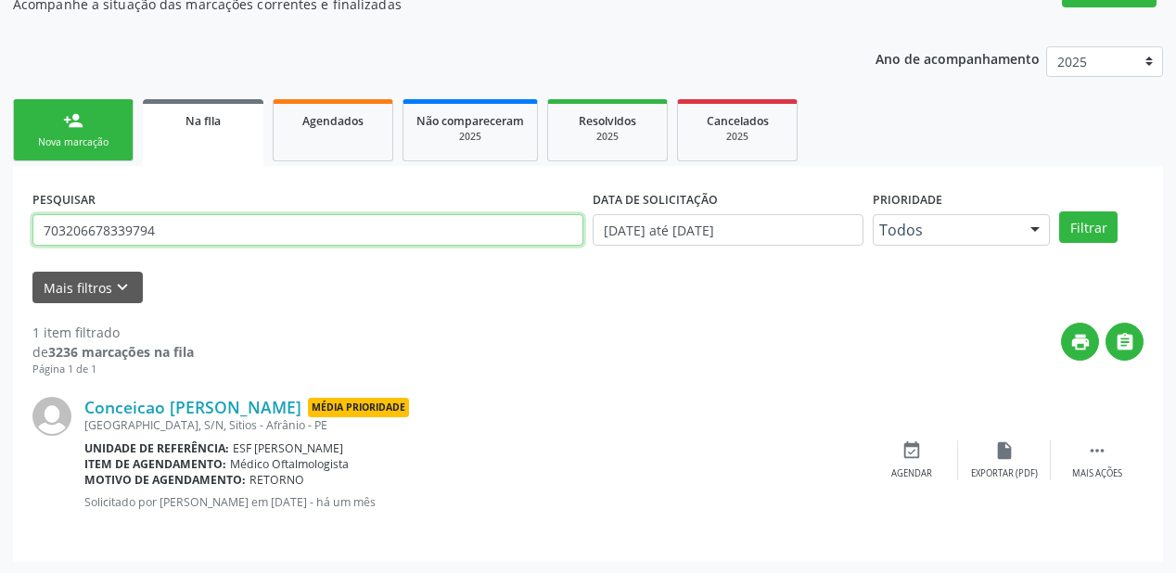
click at [164, 223] on input "703206678339794" at bounding box center [307, 230] width 551 height 32
click at [164, 224] on input "703206678339794" at bounding box center [307, 230] width 551 height 32
type input "7"
type input "702408515715020"
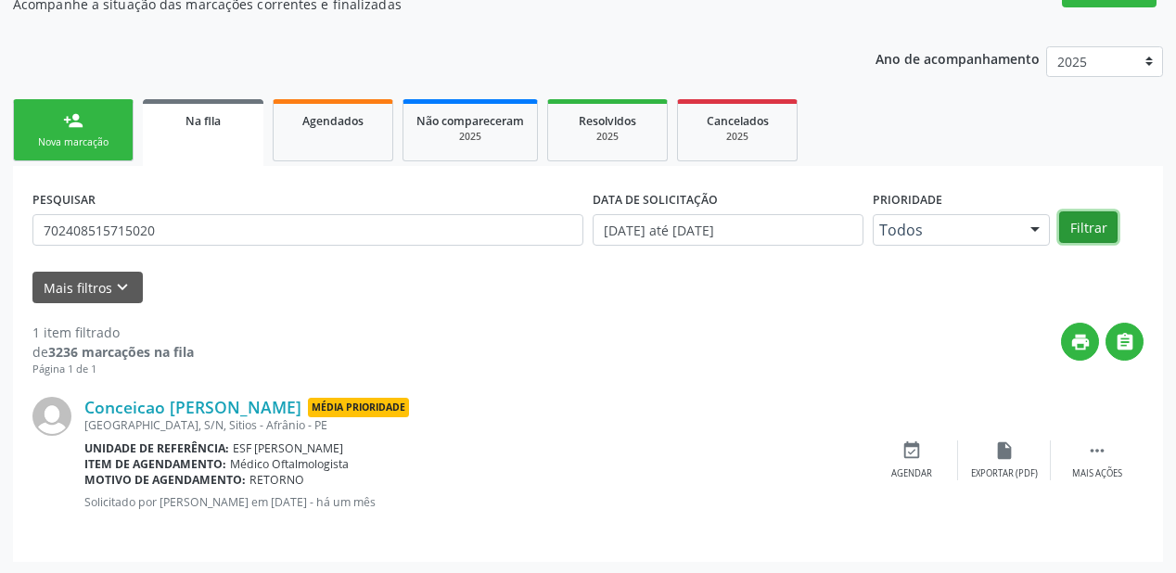
click at [1093, 224] on button "Filtrar" at bounding box center [1088, 228] width 58 height 32
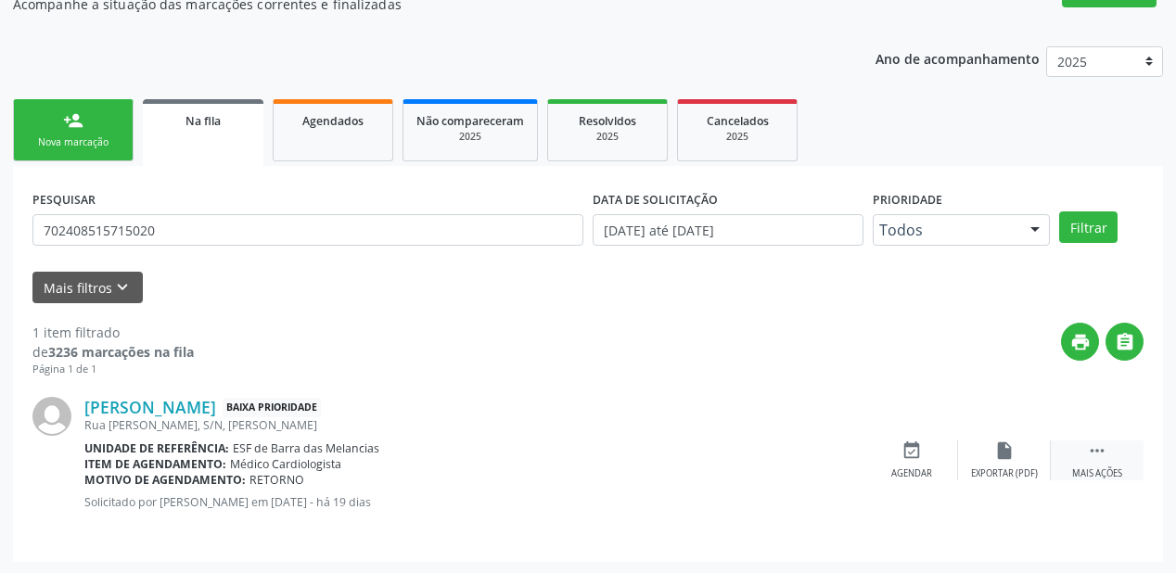
click at [1089, 445] on icon "" at bounding box center [1097, 451] width 20 height 20
click at [627, 457] on icon "event_available" at bounding box center [633, 451] width 20 height 20
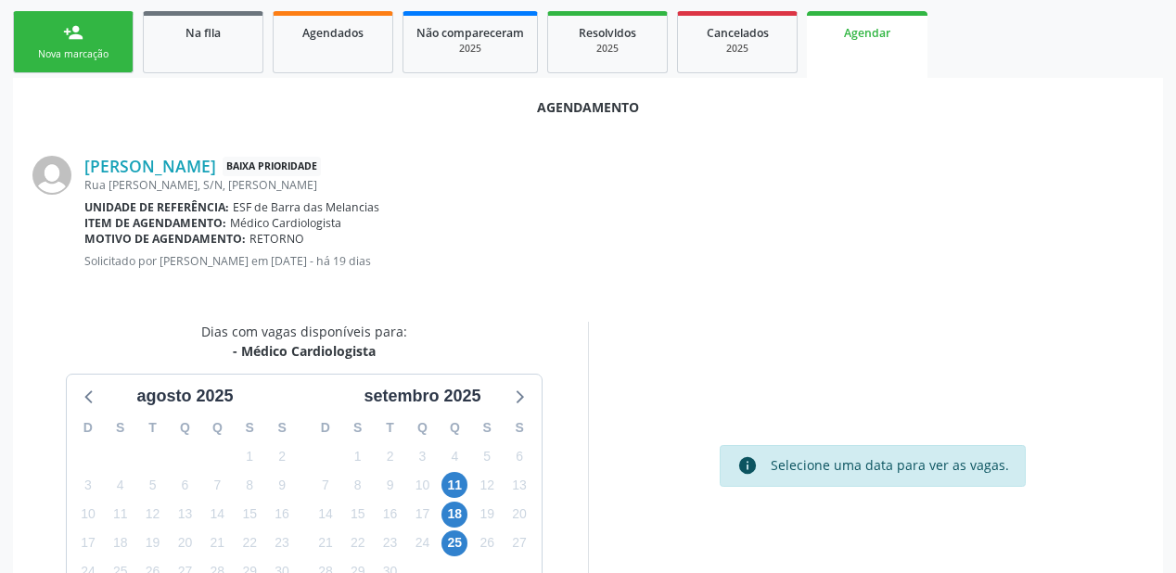
scroll to position [391, 0]
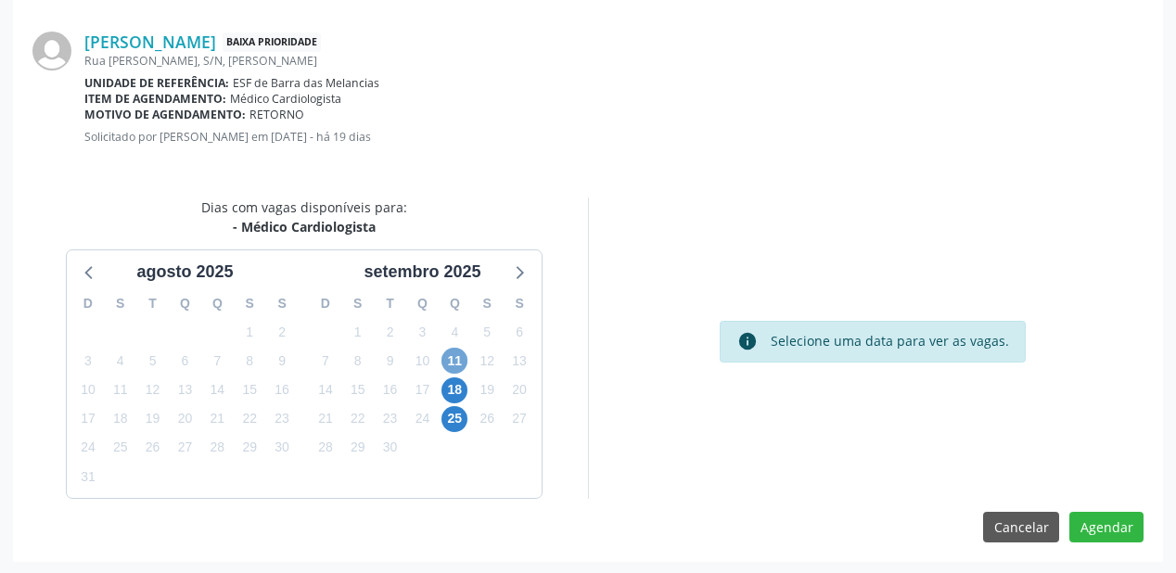
click at [455, 364] on span "11" at bounding box center [455, 361] width 26 height 26
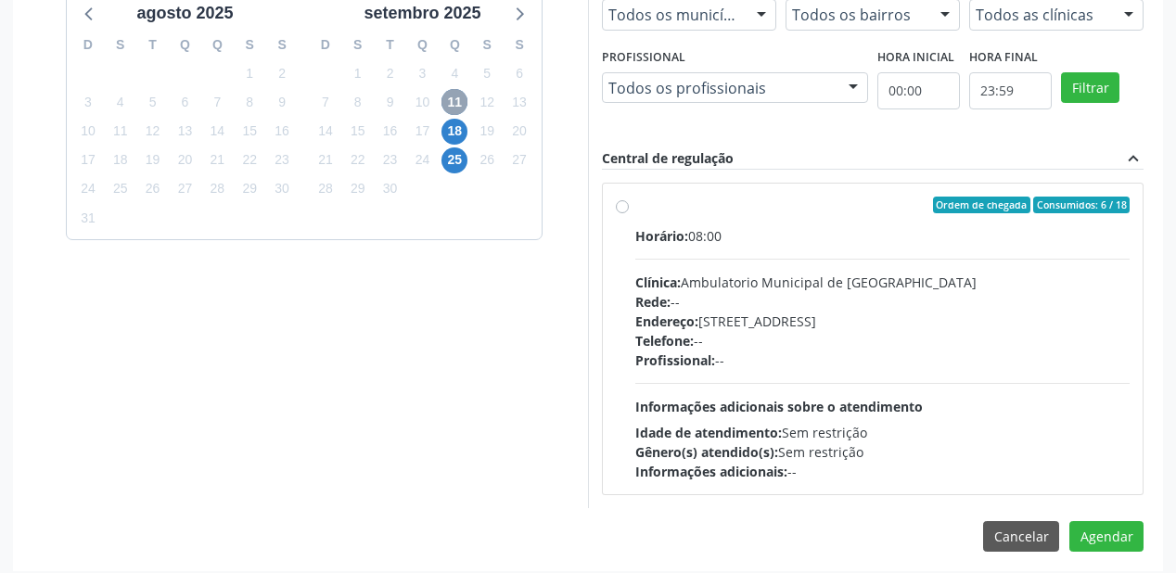
scroll to position [658, 0]
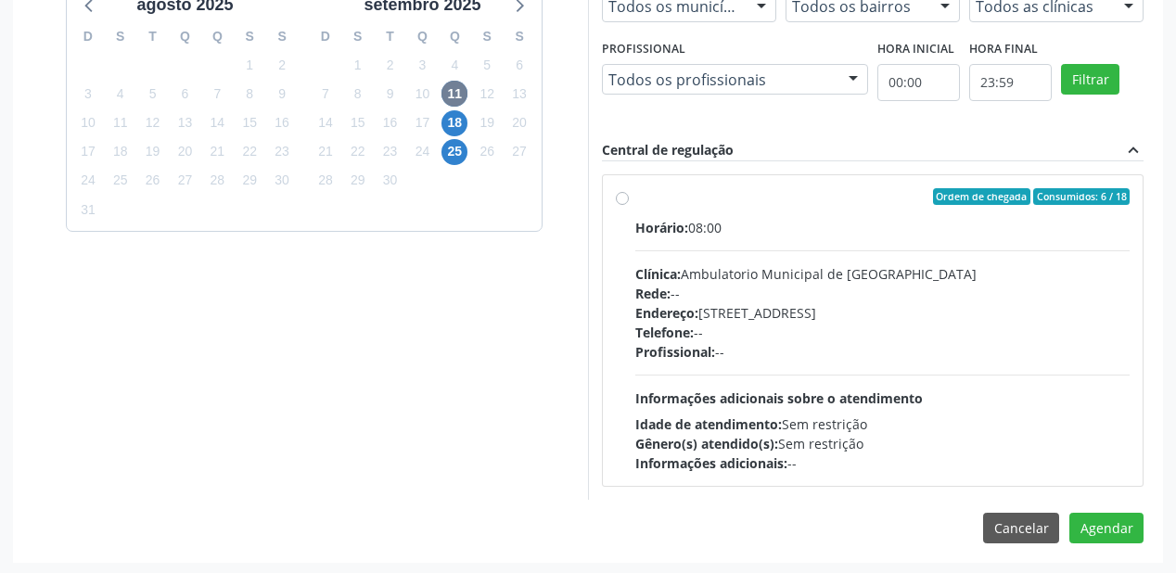
click at [772, 355] on div "Profissional: --" at bounding box center [882, 351] width 494 height 19
click at [629, 205] on input "Ordem de chegada Consumidos: 6 / 18 Horário: 08:00 Clínica: Ambulatorio Municip…" at bounding box center [622, 196] width 13 height 17
radio input "true"
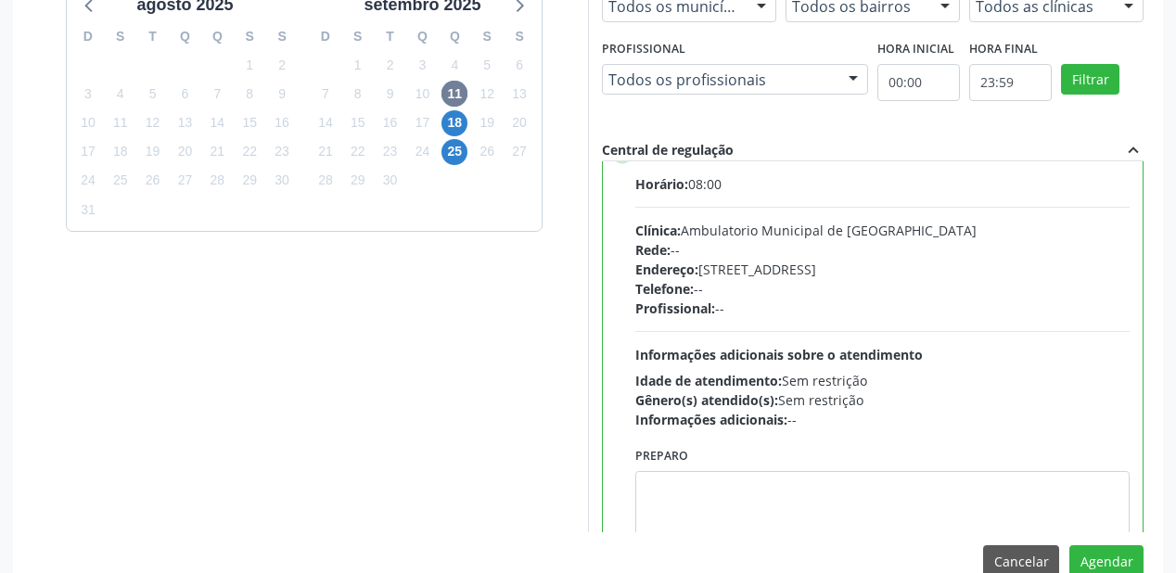
scroll to position [91, 0]
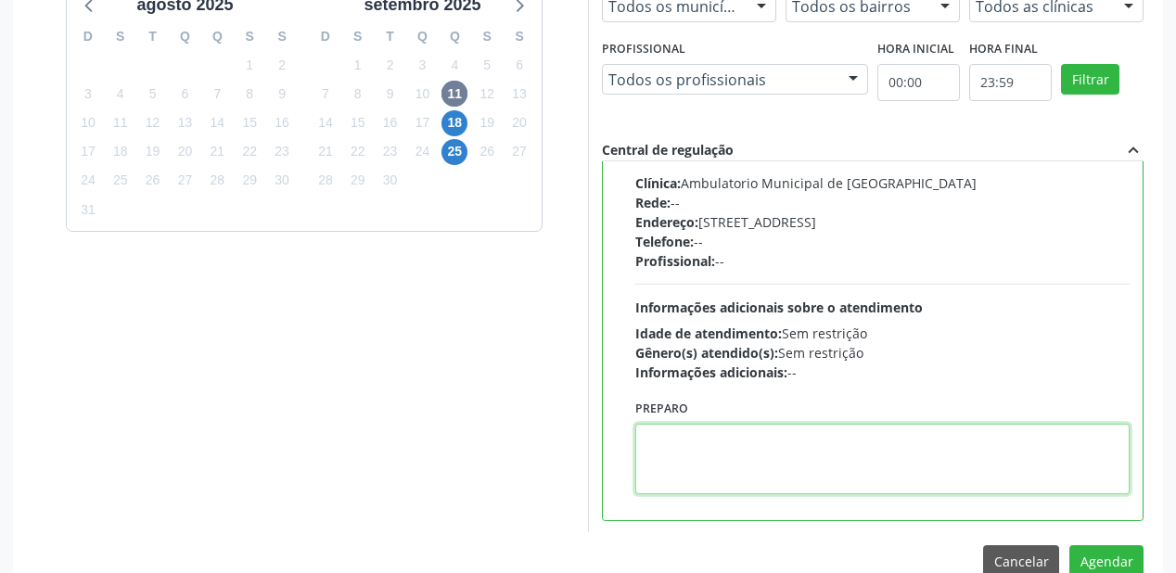
click at [747, 455] on textarea at bounding box center [882, 459] width 494 height 71
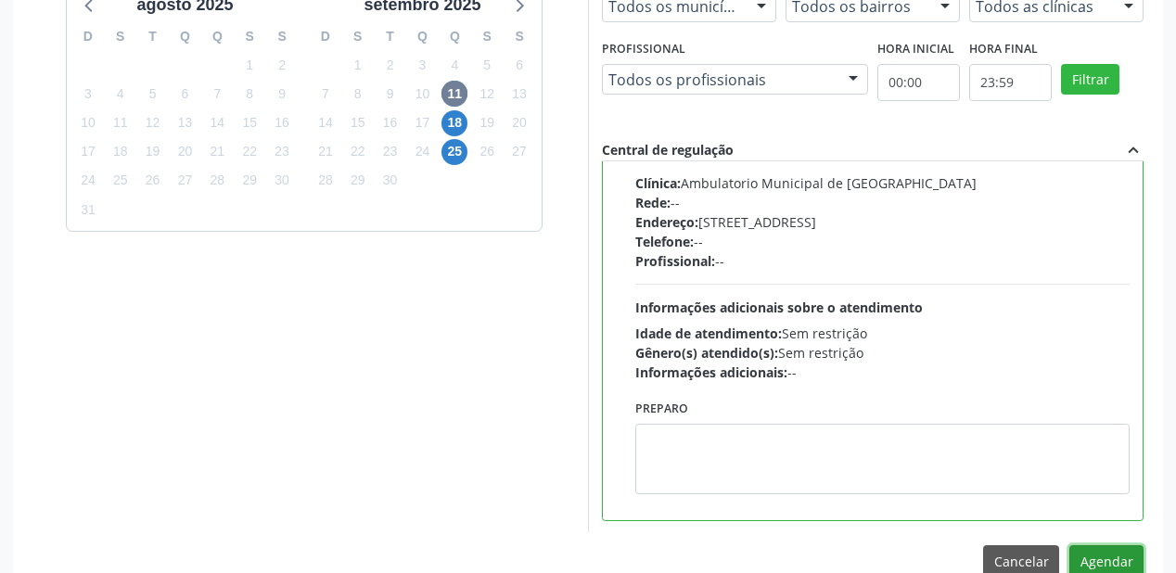
click at [1084, 555] on button "Agendar" at bounding box center [1107, 561] width 74 height 32
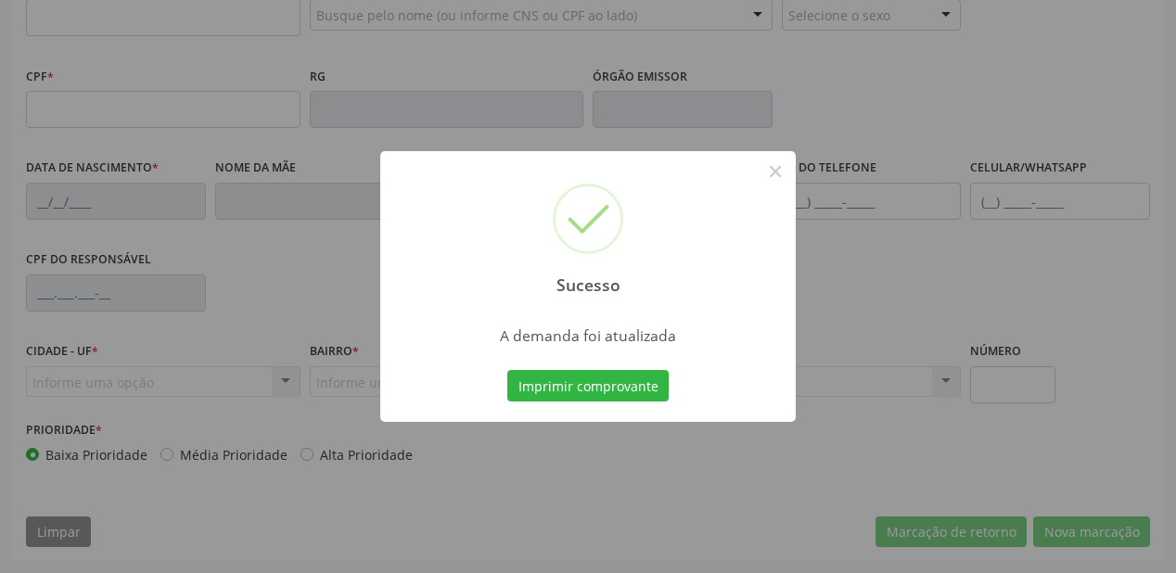
scroll to position [485, 0]
click at [627, 385] on button "Imprimir comprovante" at bounding box center [587, 386] width 161 height 32
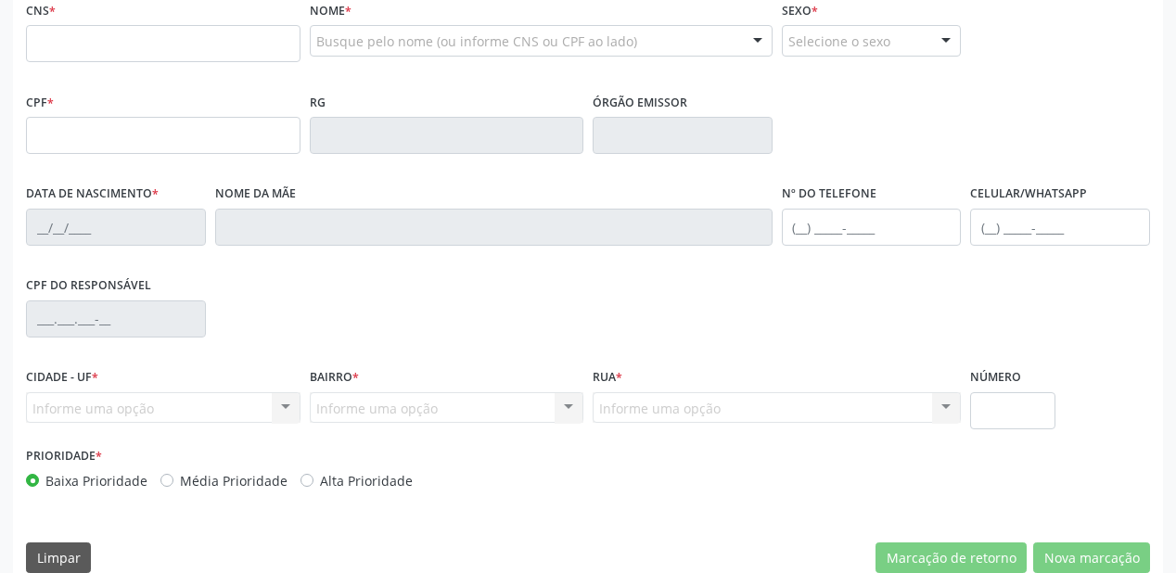
scroll to position [263, 0]
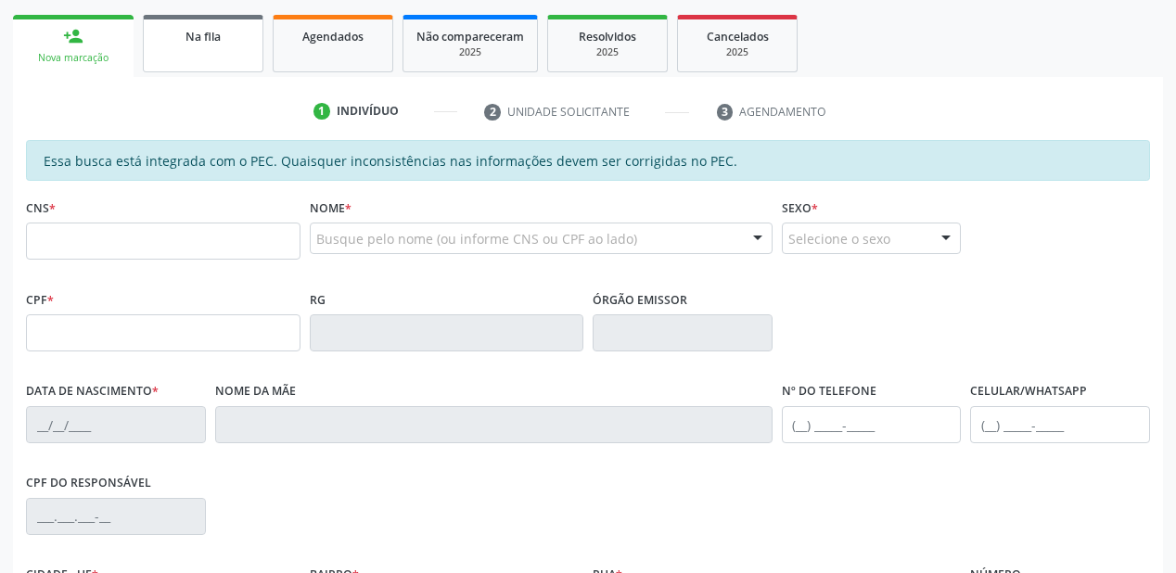
click at [206, 39] on span "Na fila" at bounding box center [203, 37] width 35 height 16
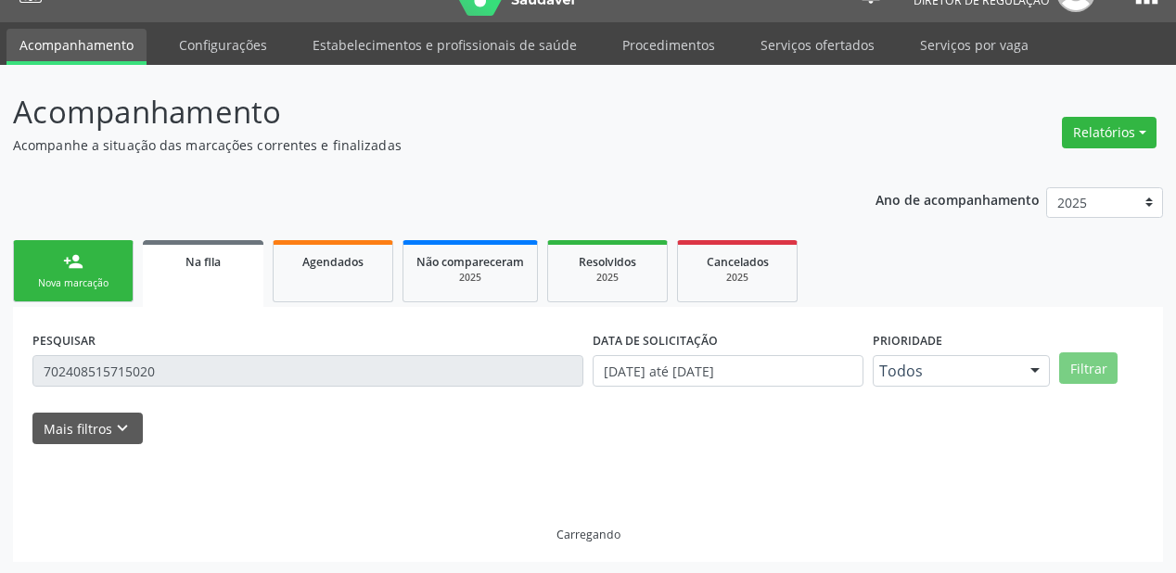
scroll to position [0, 0]
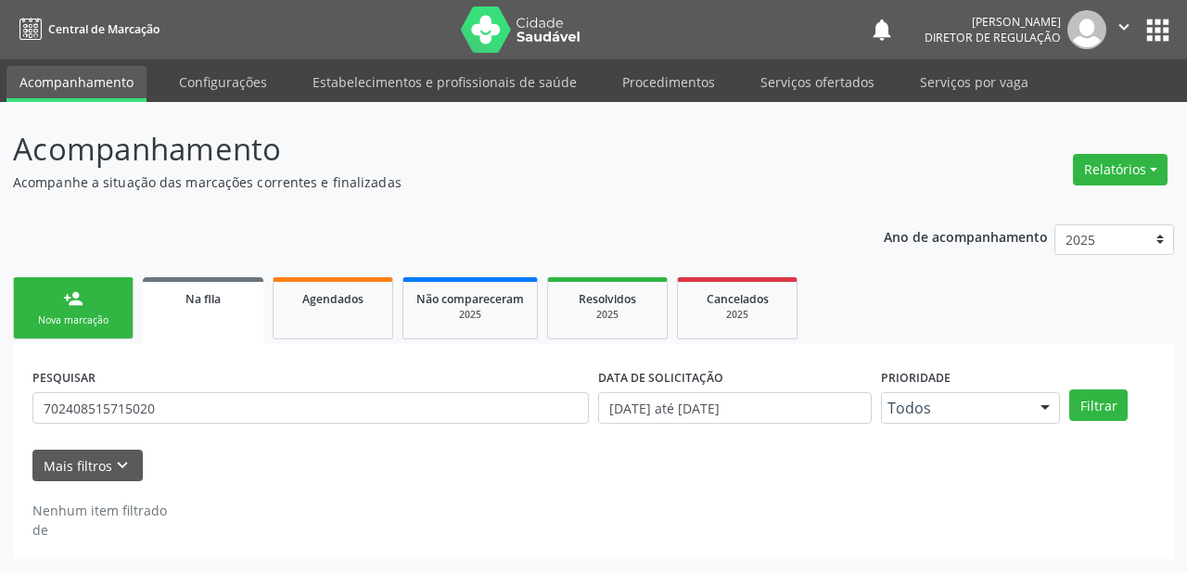
click at [170, 368] on div "PESQUISAR 702408515715020" at bounding box center [311, 400] width 566 height 72
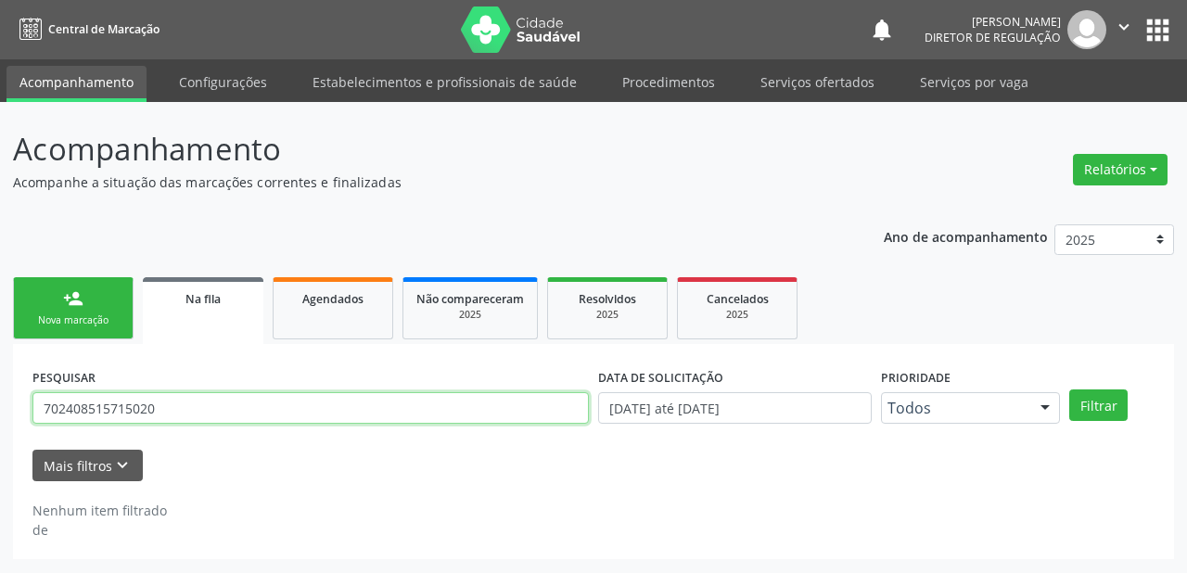
click at [166, 397] on input "702408515715020" at bounding box center [310, 408] width 557 height 32
type input "7"
type input "706505395626297"
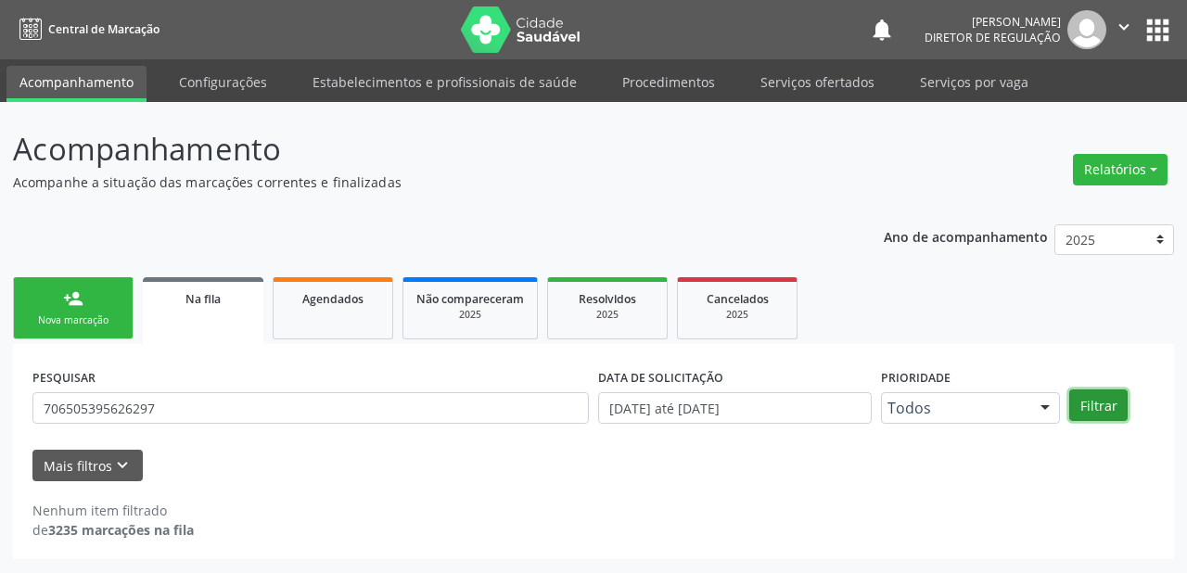
click at [1102, 403] on button "Filtrar" at bounding box center [1099, 406] width 58 height 32
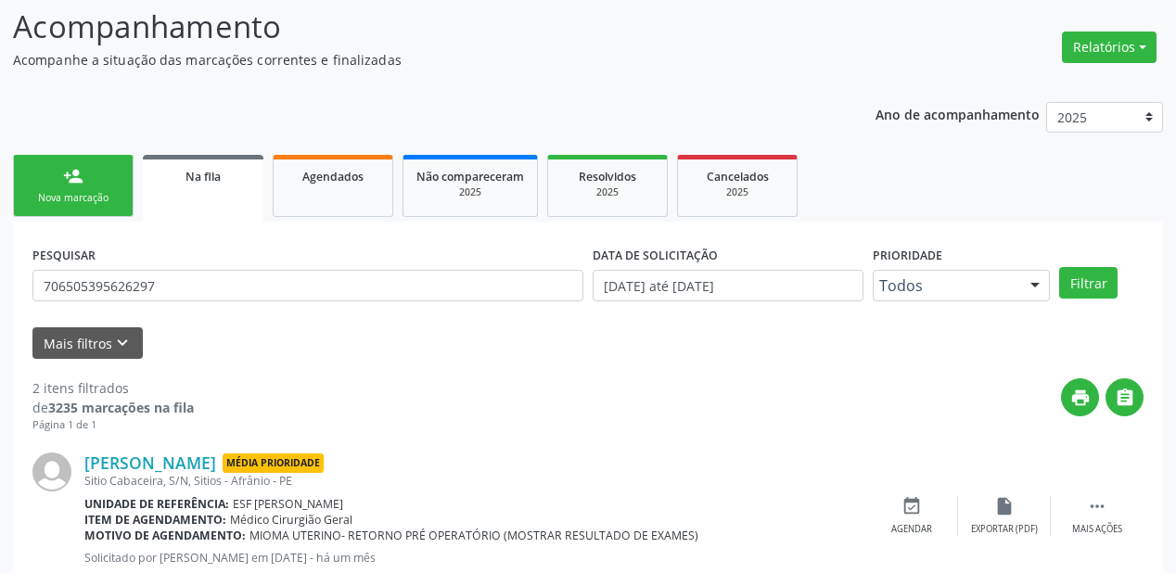
scroll to position [344, 0]
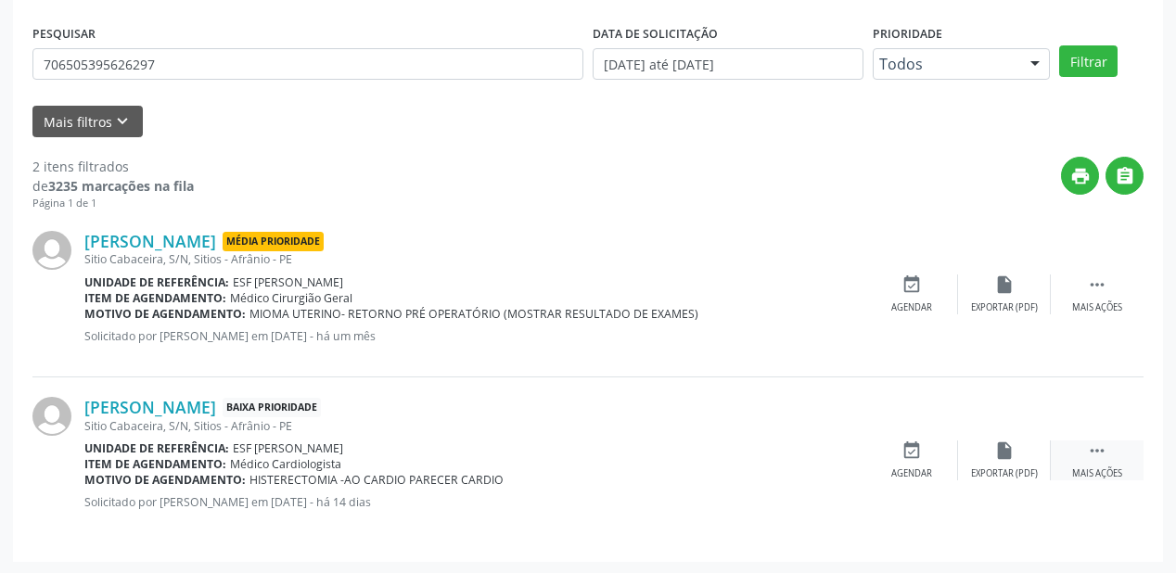
click at [1095, 442] on icon "" at bounding box center [1097, 451] width 20 height 20
click at [635, 464] on div "event_available Agendar" at bounding box center [633, 461] width 93 height 40
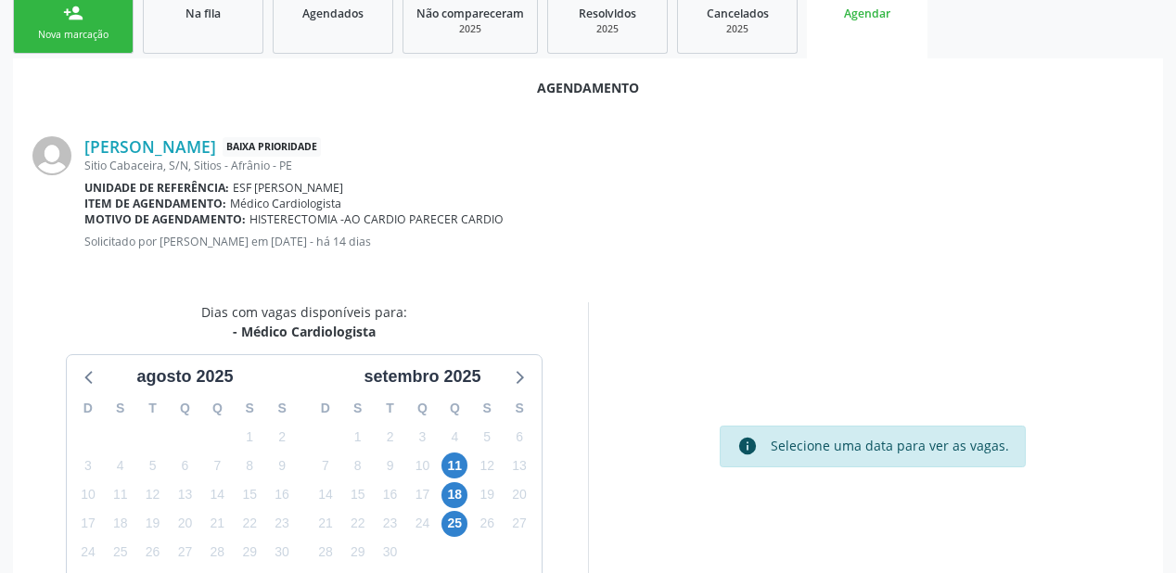
scroll to position [297, 0]
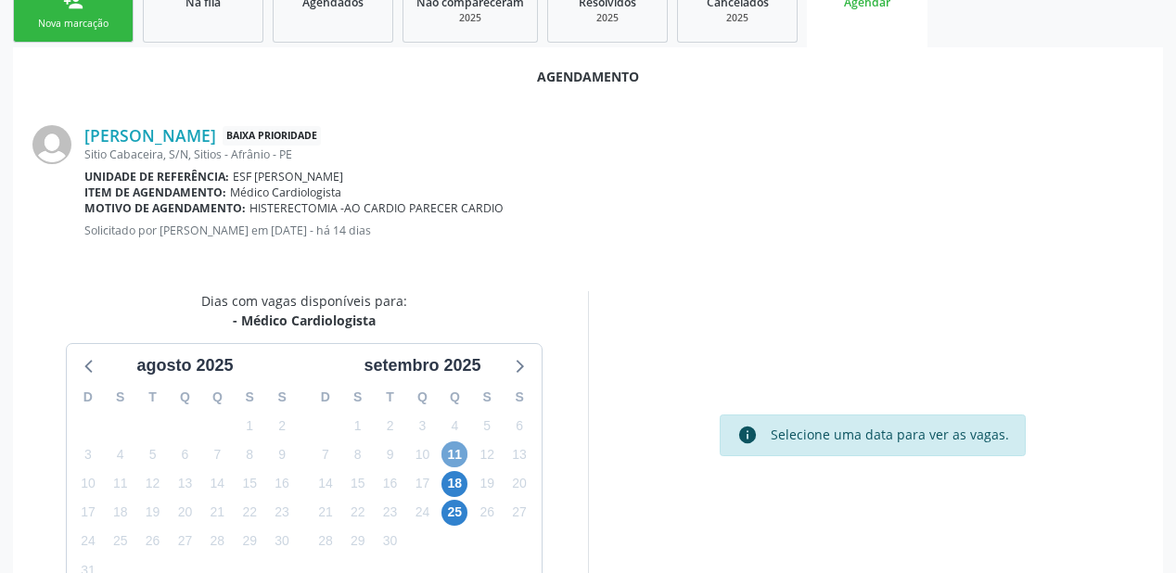
click at [454, 452] on span "11" at bounding box center [455, 455] width 26 height 26
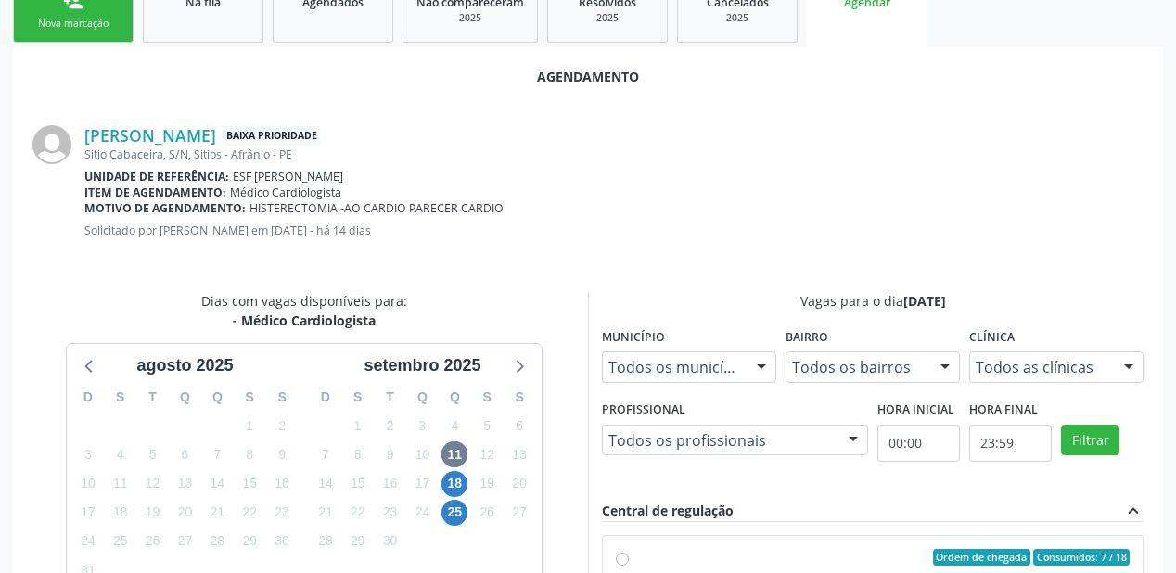
click at [921, 505] on div "Central de regulação expand_less" at bounding box center [873, 511] width 542 height 21
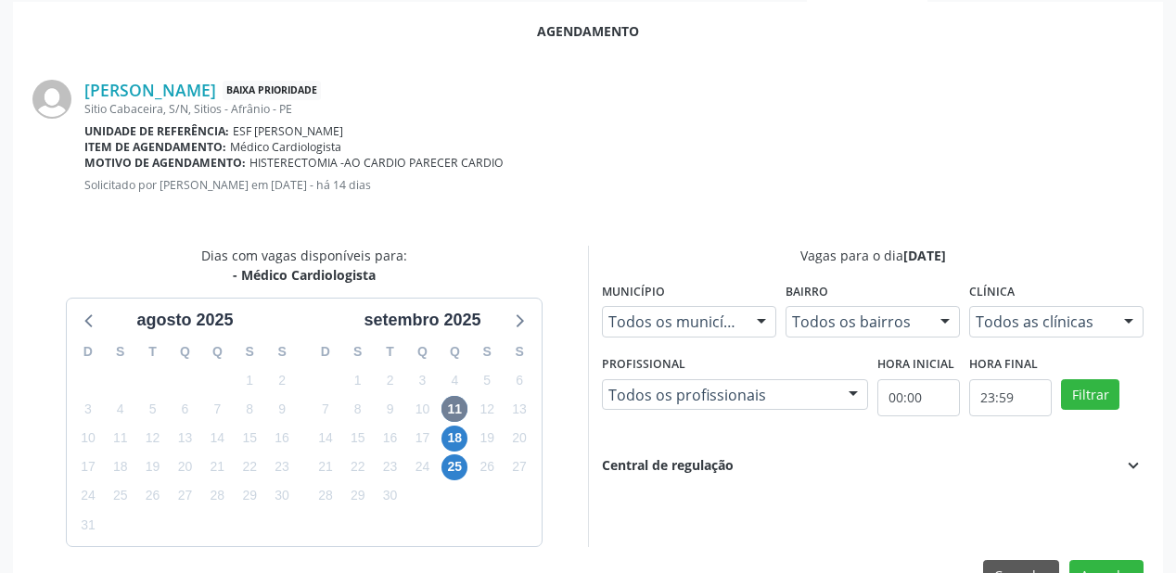
scroll to position [391, 0]
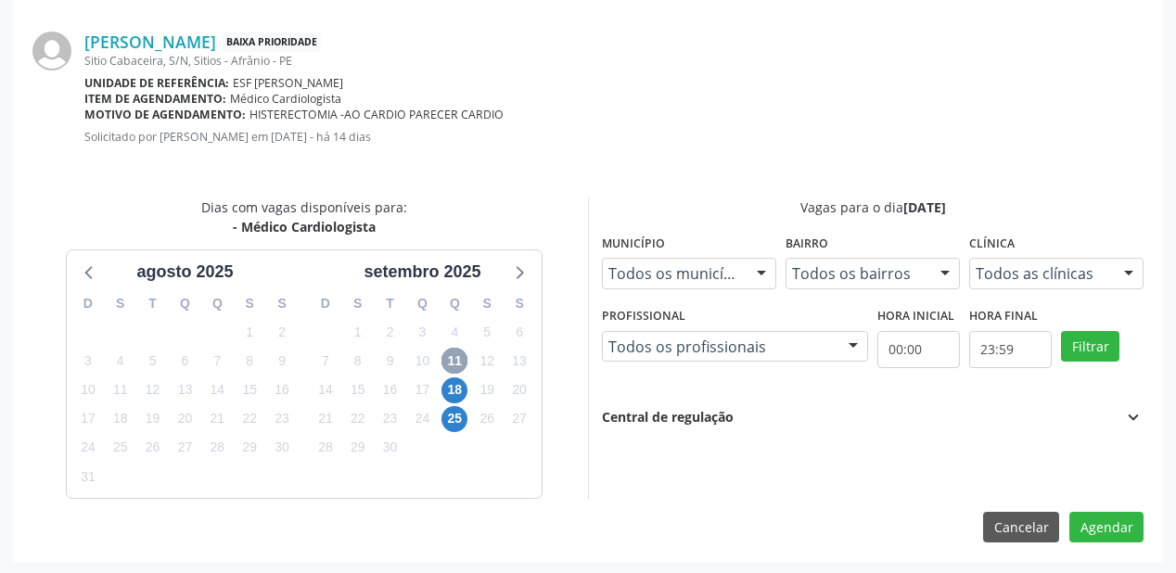
click at [454, 356] on span "11" at bounding box center [455, 361] width 26 height 26
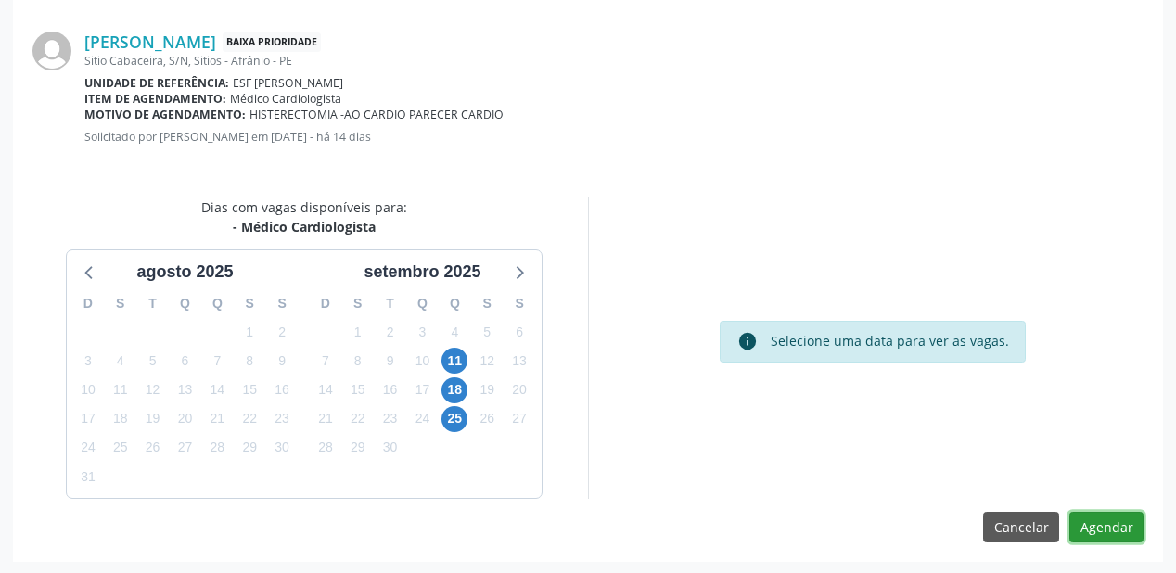
click at [1087, 519] on button "Agendar" at bounding box center [1107, 528] width 74 height 32
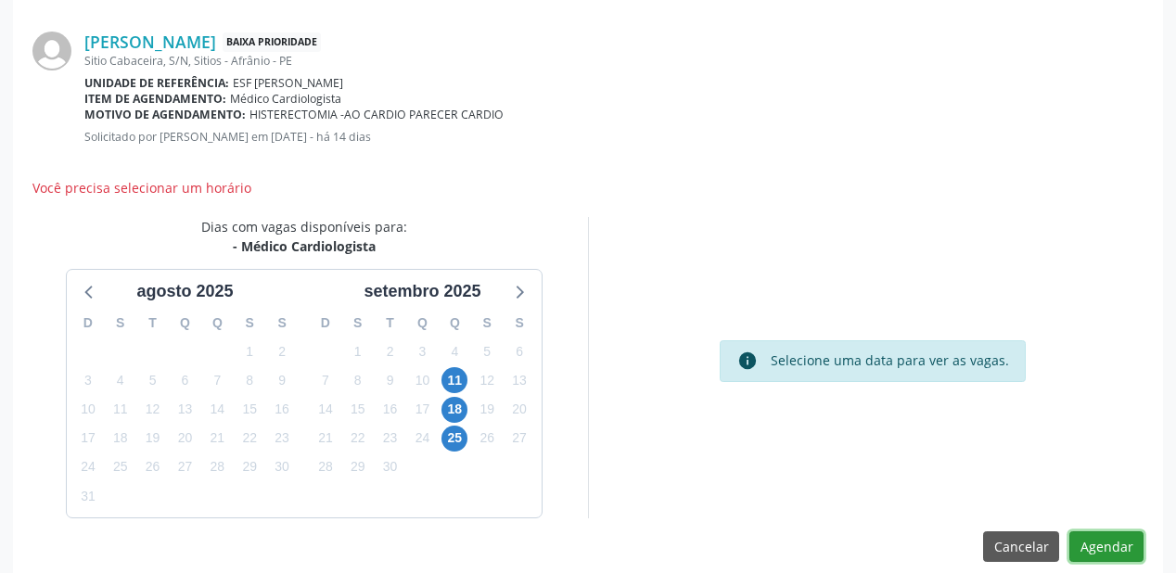
click at [1103, 542] on button "Agendar" at bounding box center [1107, 548] width 74 height 32
click at [458, 372] on span "11" at bounding box center [455, 380] width 26 height 26
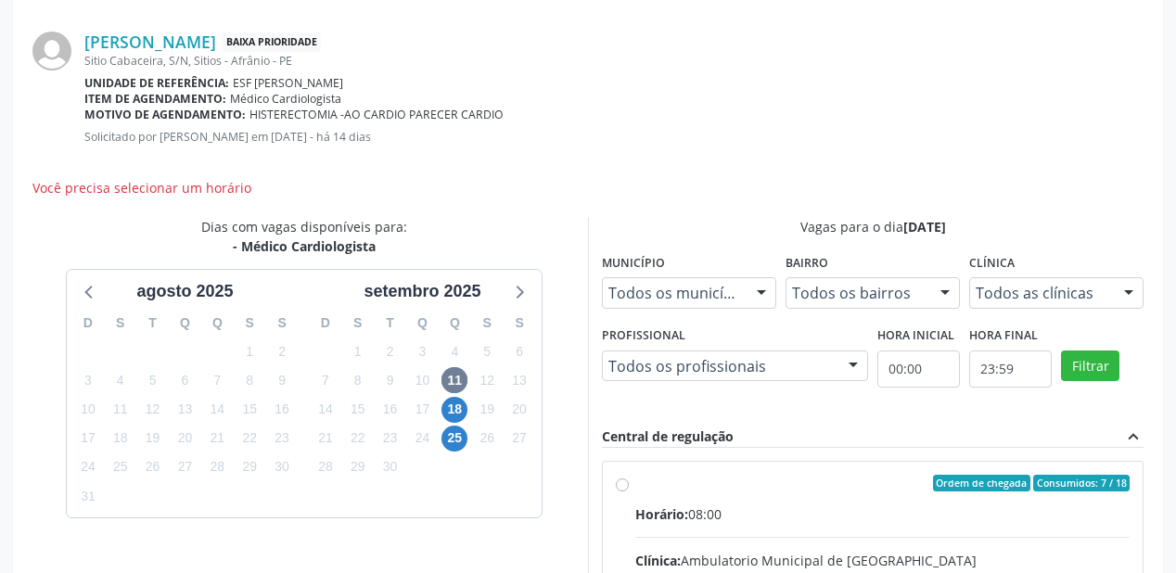
click at [836, 486] on div "Ordem de chegada Consumidos: 7 / 18" at bounding box center [882, 483] width 494 height 17
click at [629, 486] on input "Ordem de chegada Consumidos: 7 / 18 Horário: 08:00 Clínica: Ambulatorio Municip…" at bounding box center [622, 483] width 13 height 17
radio input "true"
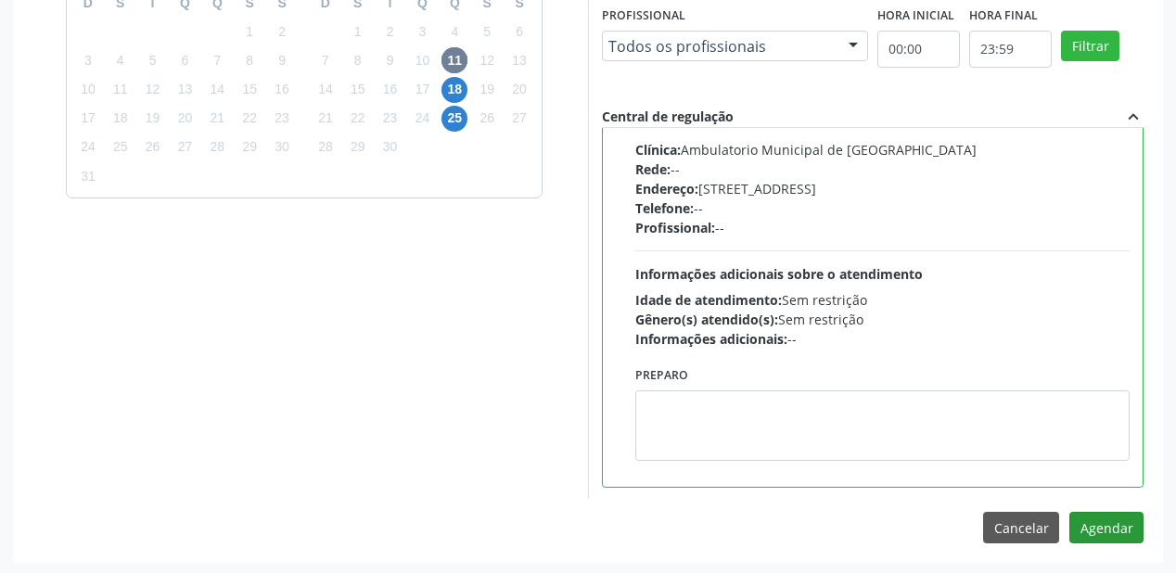
scroll to position [692, 0]
click at [1093, 523] on button "Agendar" at bounding box center [1107, 527] width 74 height 32
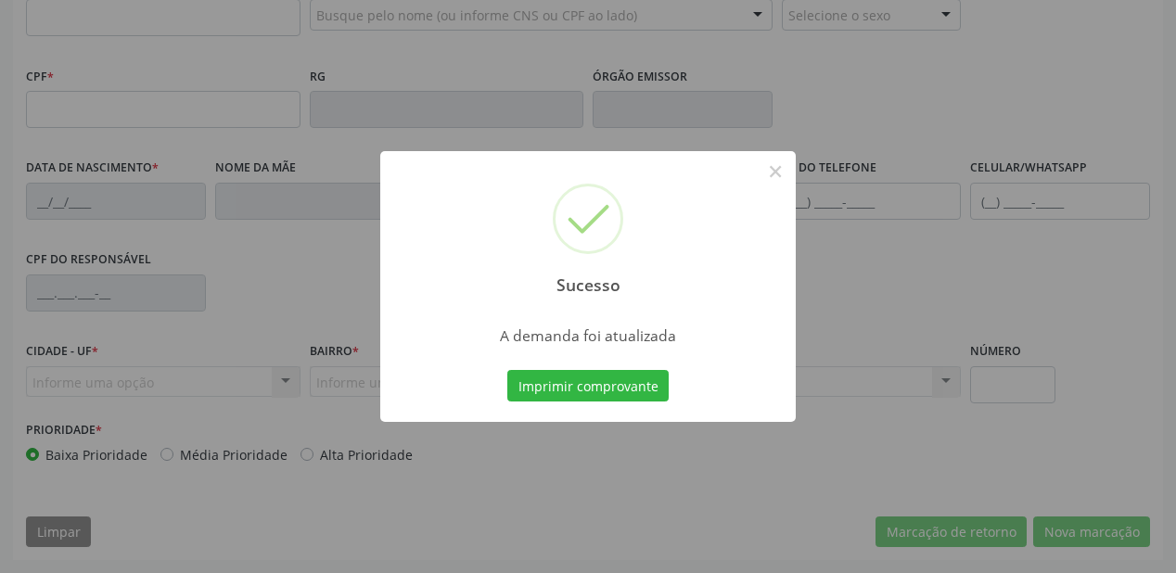
scroll to position [485, 0]
click at [559, 378] on button "Imprimir comprovante" at bounding box center [587, 386] width 161 height 32
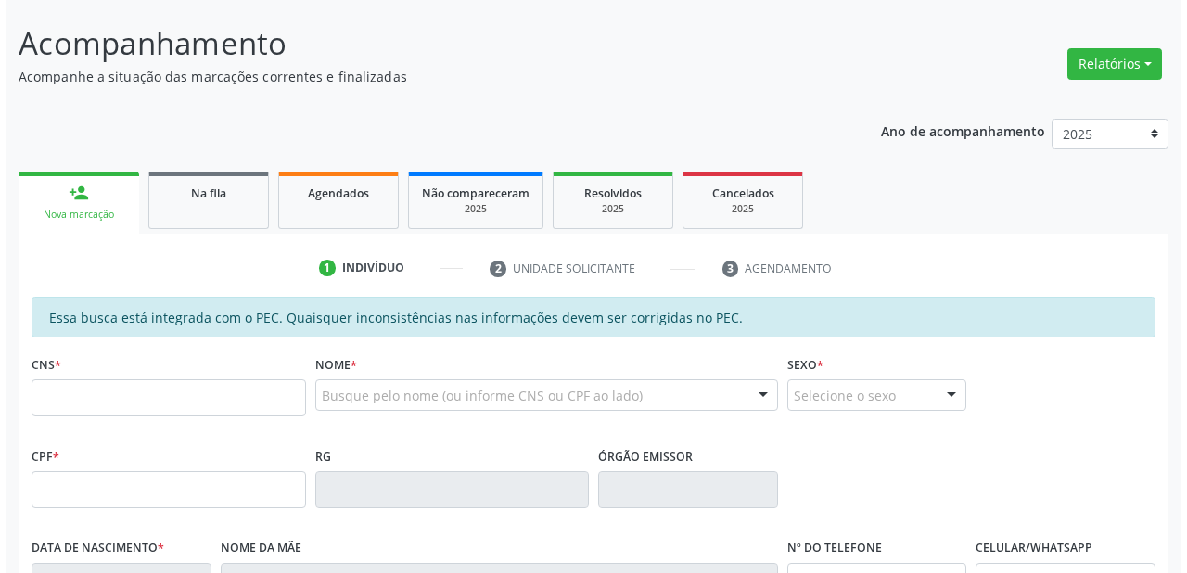
scroll to position [0, 0]
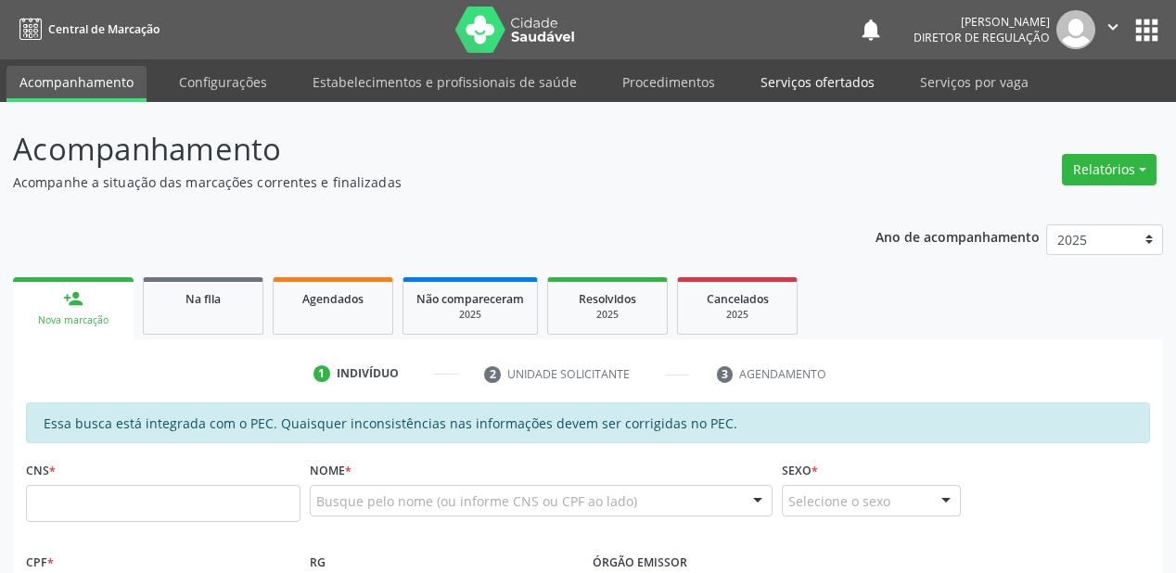
click at [800, 81] on link "Serviços ofertados" at bounding box center [818, 82] width 140 height 32
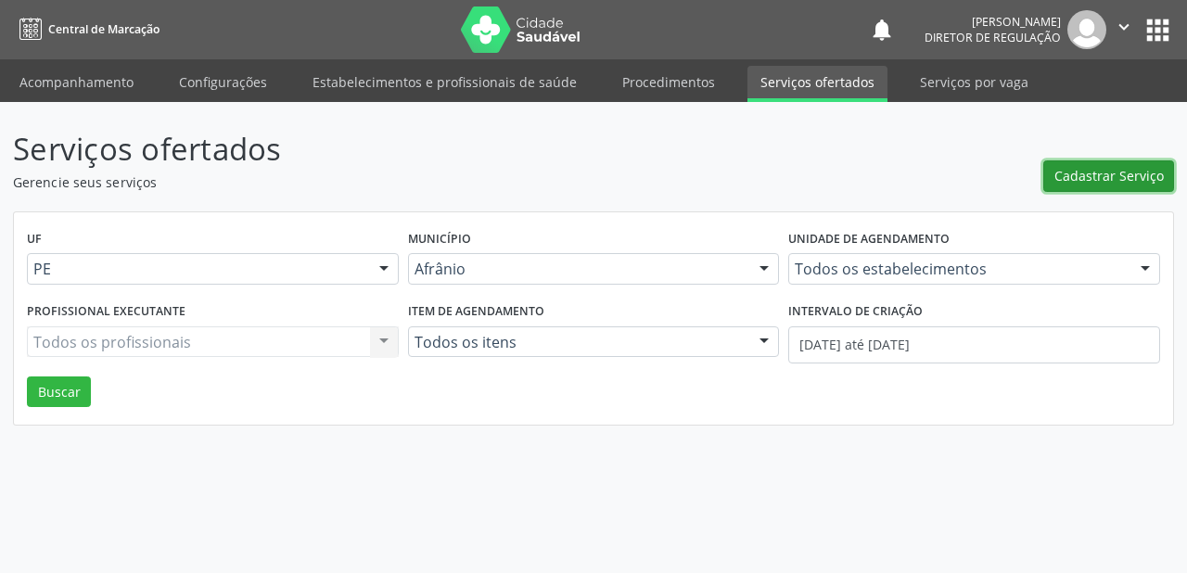
click at [1077, 181] on span "Cadastrar Serviço" at bounding box center [1109, 175] width 109 height 19
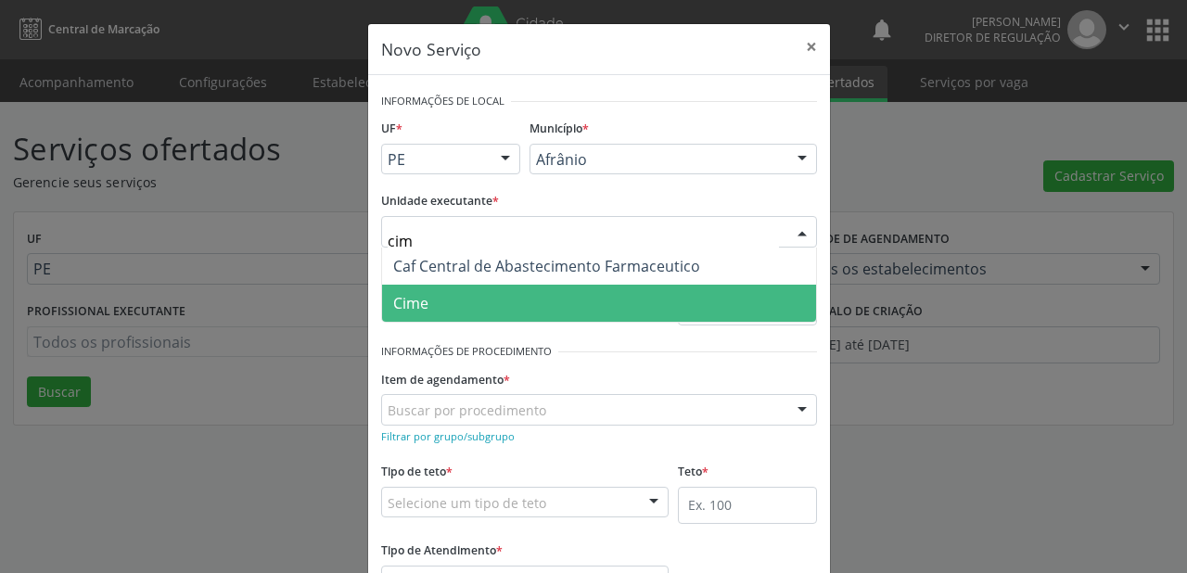
type input "cime"
click at [460, 296] on span "Cime" at bounding box center [599, 303] width 434 height 37
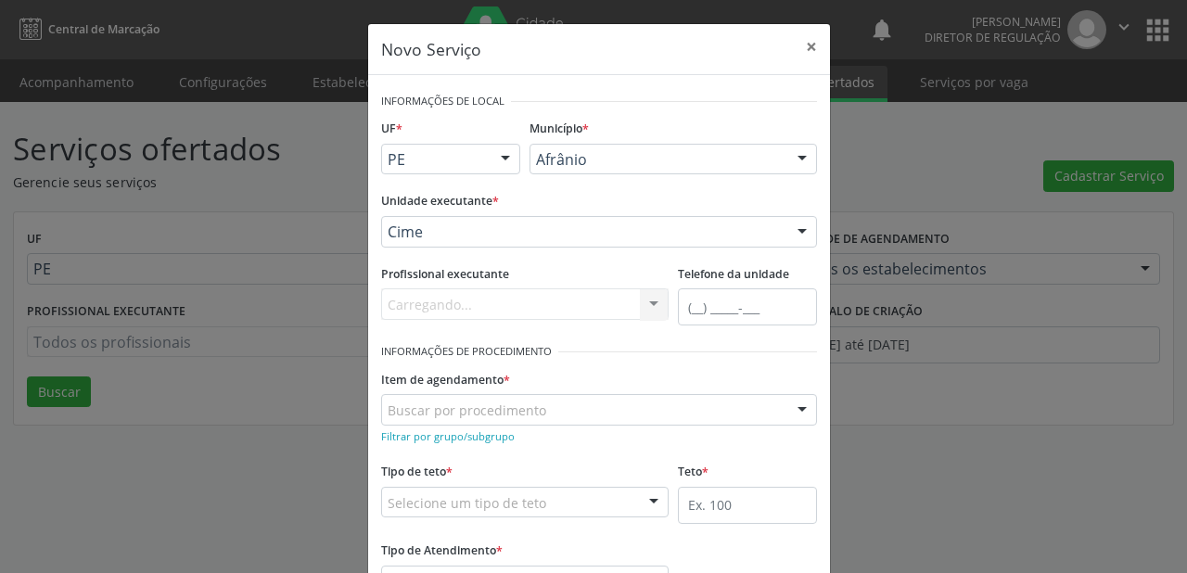
click at [419, 421] on div "Buscar por procedimento" at bounding box center [599, 410] width 436 height 32
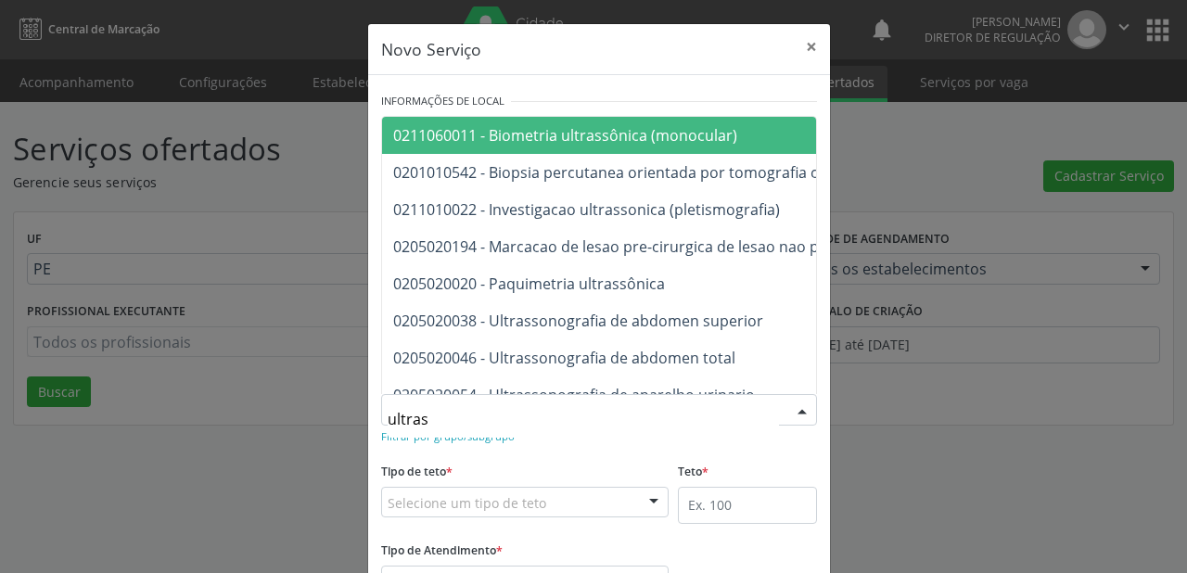
type input "ultrass"
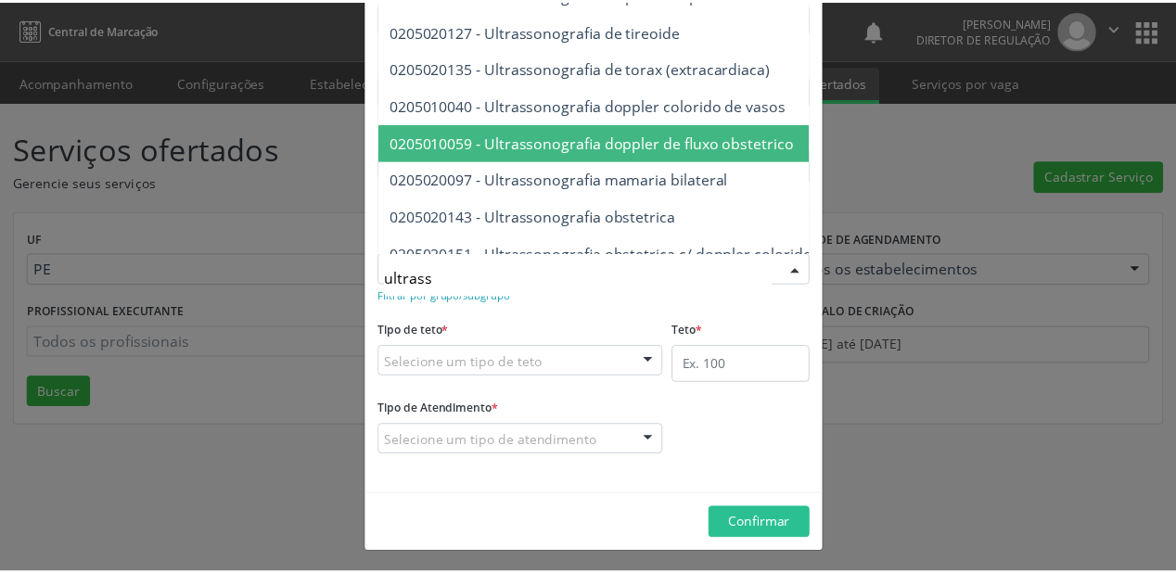
scroll to position [519, 0]
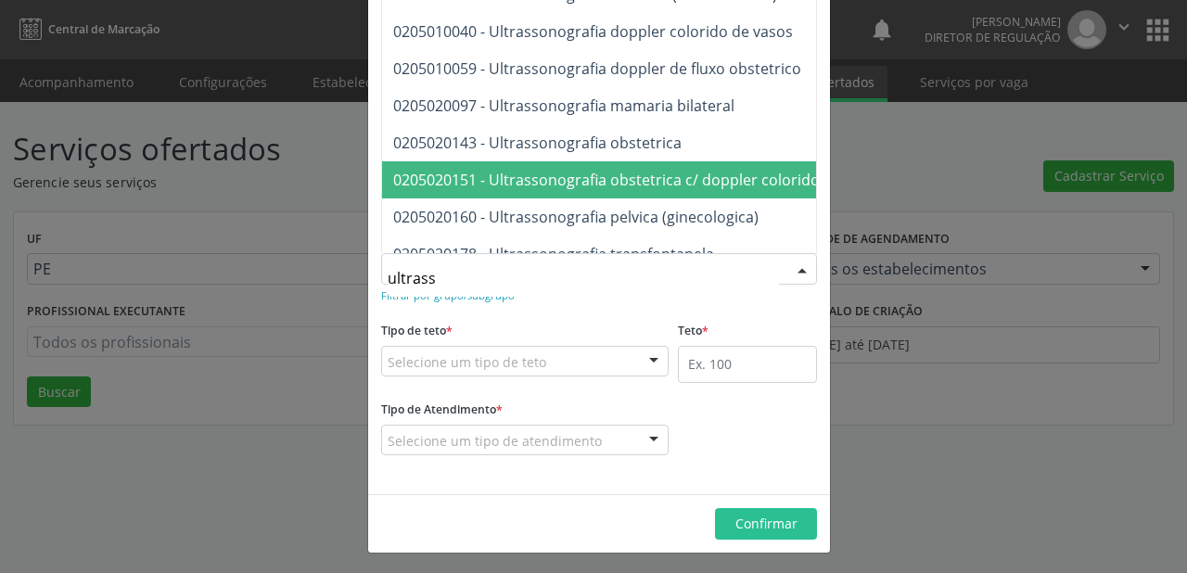
click at [624, 182] on span "0205020151 - Ultrassonografia obstetrica c/ doppler colorido e pulsado" at bounding box center [642, 180] width 499 height 20
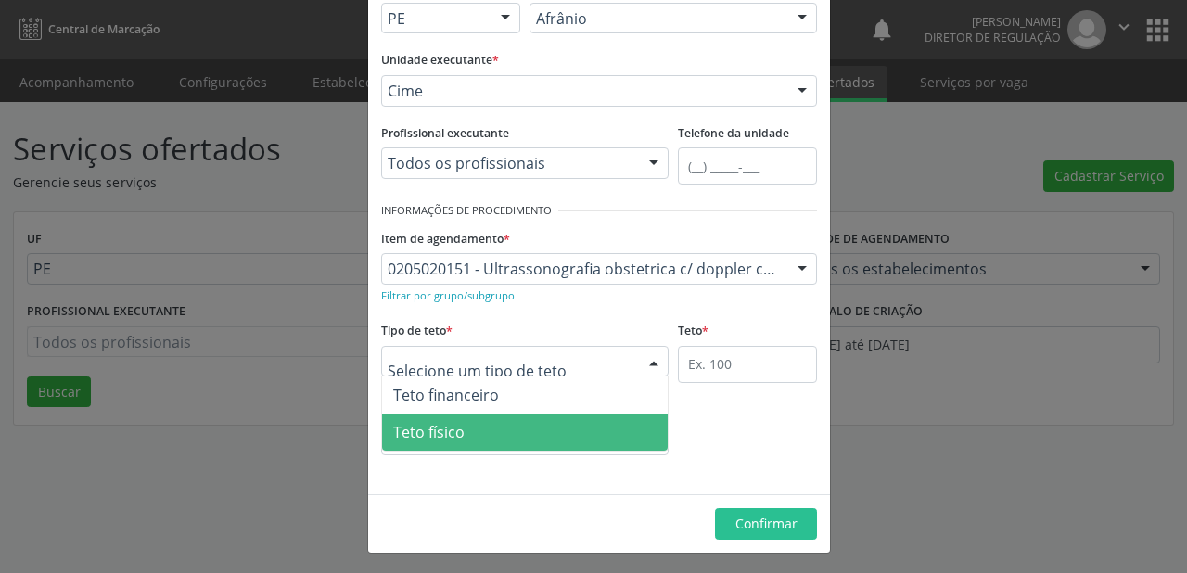
click at [467, 435] on span "Teto físico" at bounding box center [525, 432] width 286 height 37
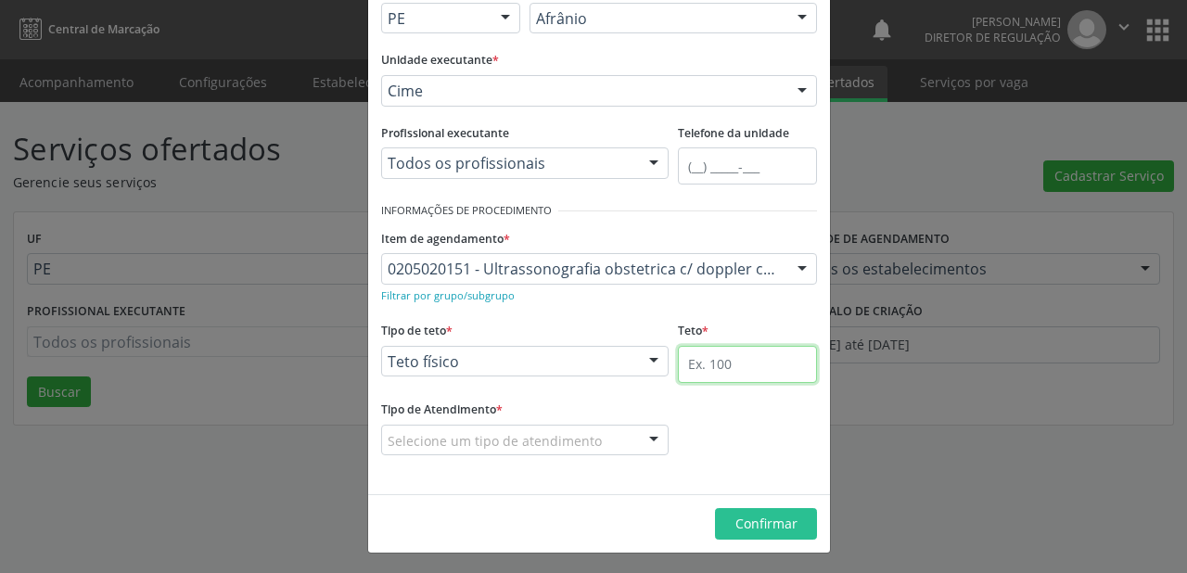
click at [698, 369] on input "text" at bounding box center [747, 364] width 139 height 37
type input "1"
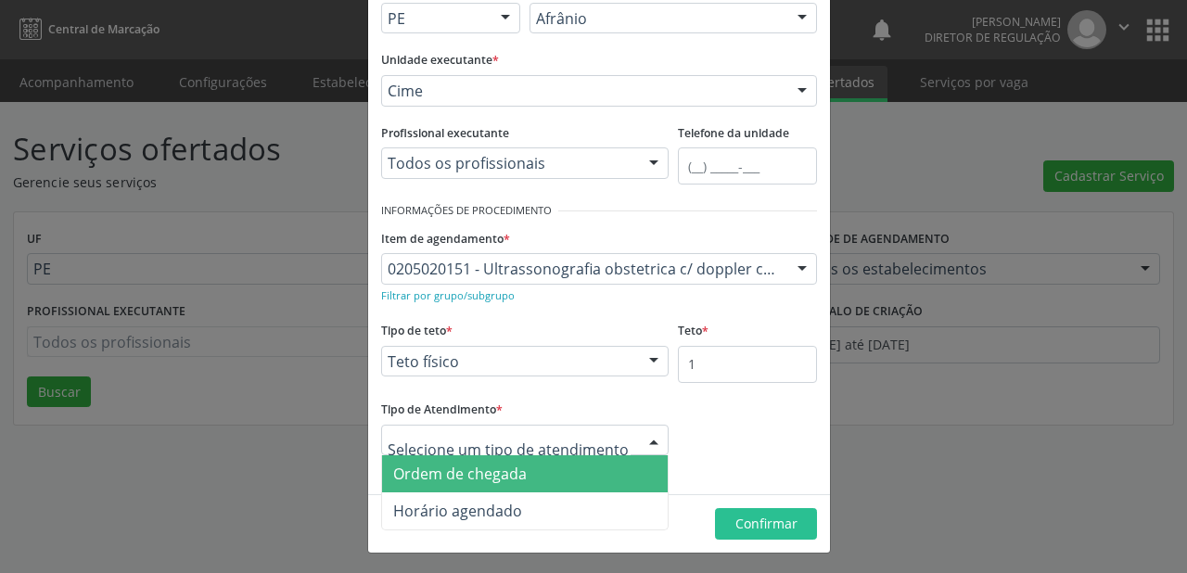
click at [434, 477] on span "Ordem de chegada" at bounding box center [460, 474] width 134 height 20
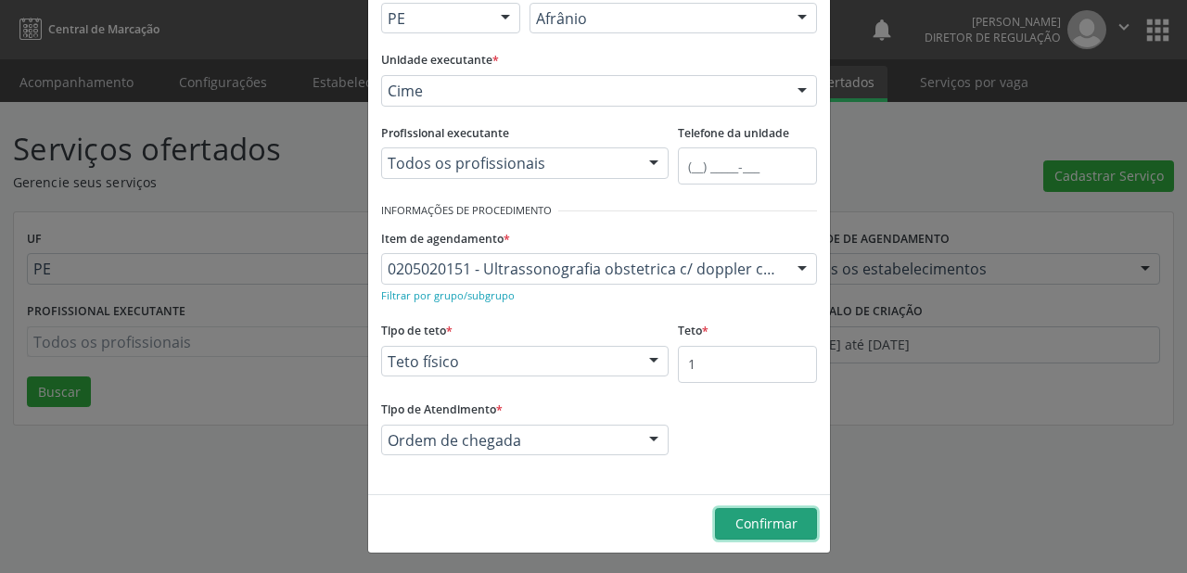
click at [738, 516] on span "Confirmar" at bounding box center [767, 524] width 62 height 18
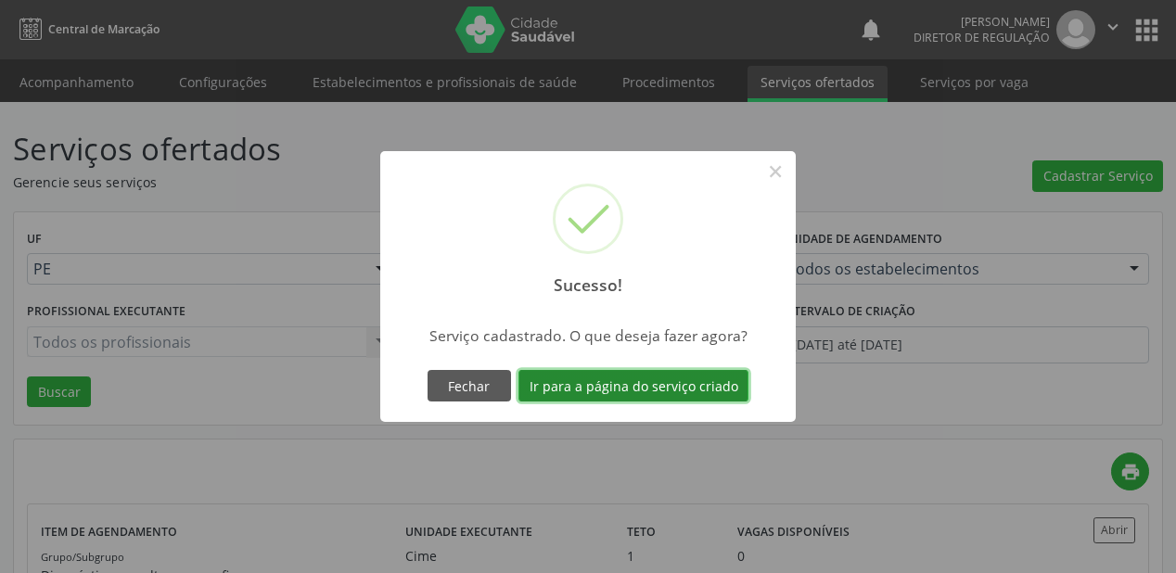
click at [615, 383] on button "Ir para a página do serviço criado" at bounding box center [634, 386] width 230 height 32
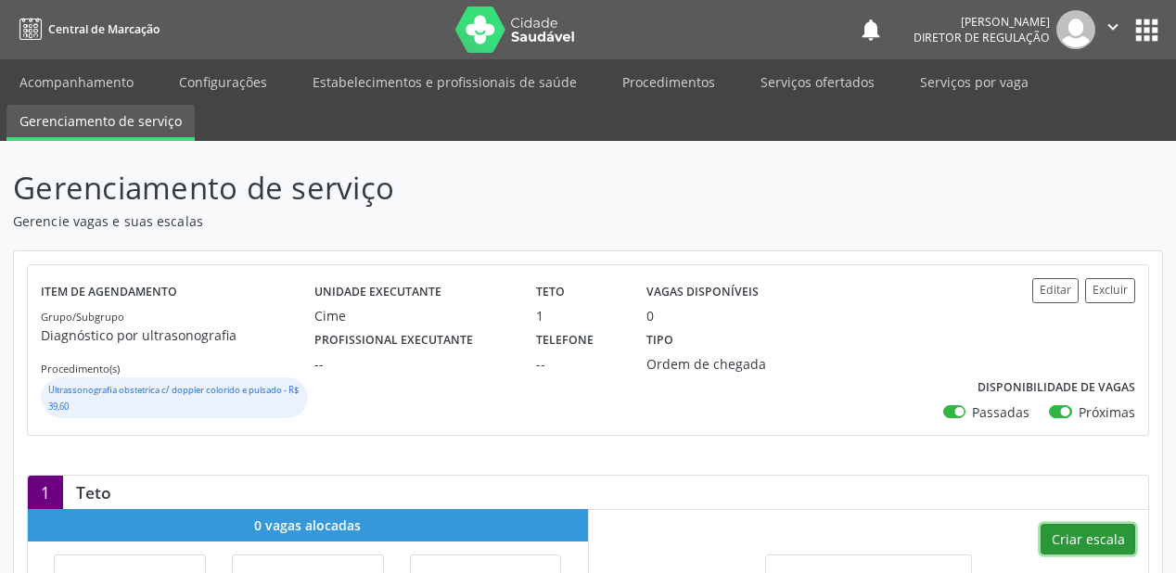
click at [1091, 534] on button "Criar escala" at bounding box center [1088, 540] width 95 height 32
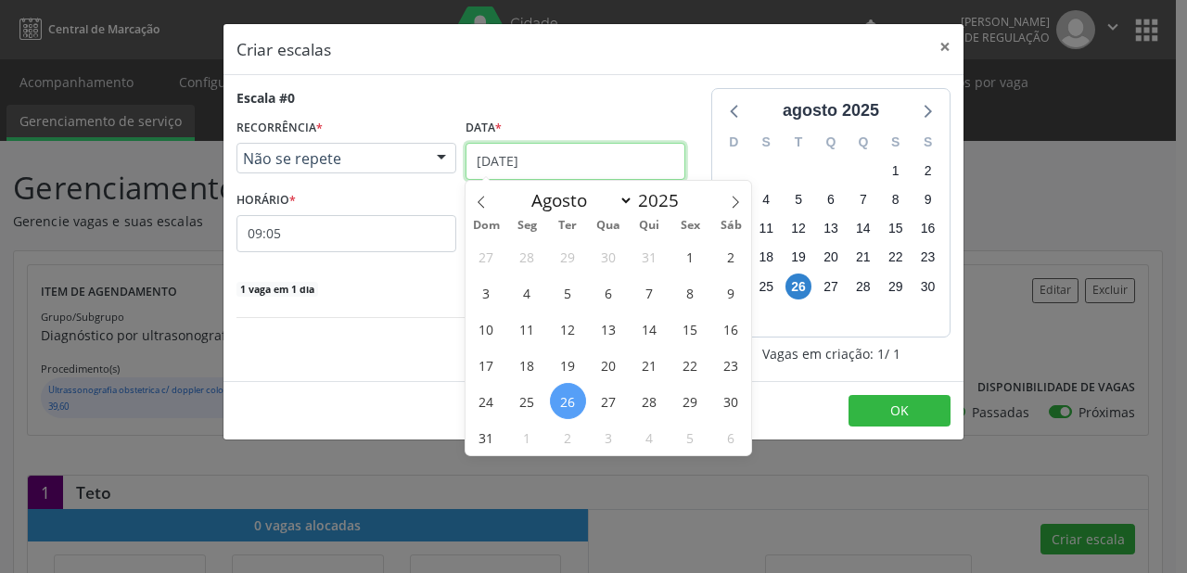
click at [524, 160] on input "26/08/2025" at bounding box center [576, 161] width 220 height 37
click at [735, 204] on icon at bounding box center [735, 202] width 13 height 13
select select "8"
click at [648, 301] on span "11" at bounding box center [650, 293] width 36 height 36
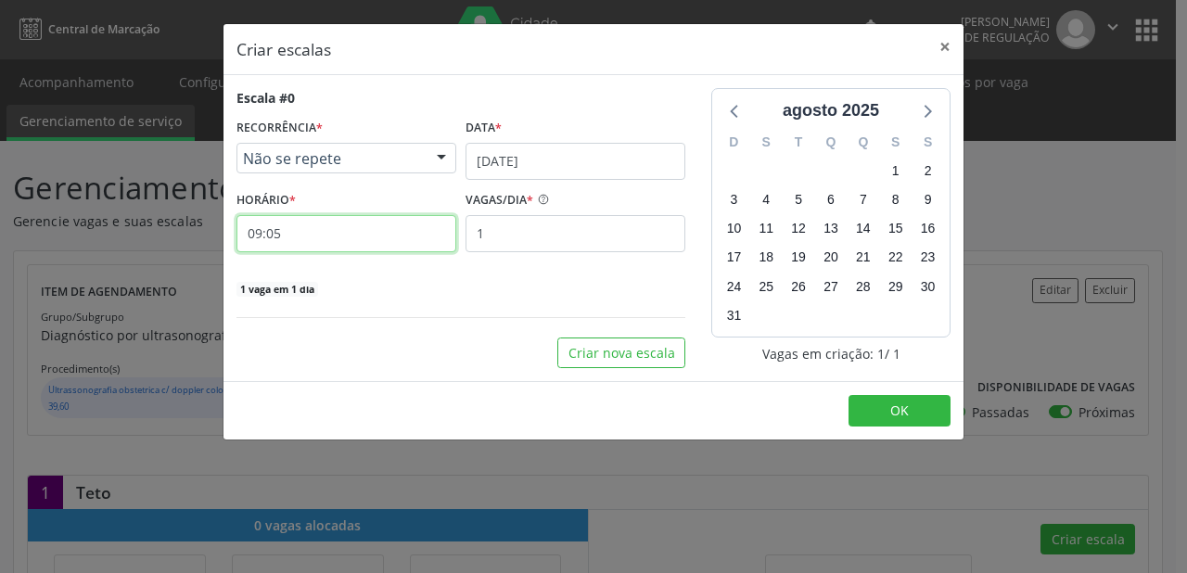
click at [333, 237] on input "09:05" at bounding box center [347, 233] width 220 height 37
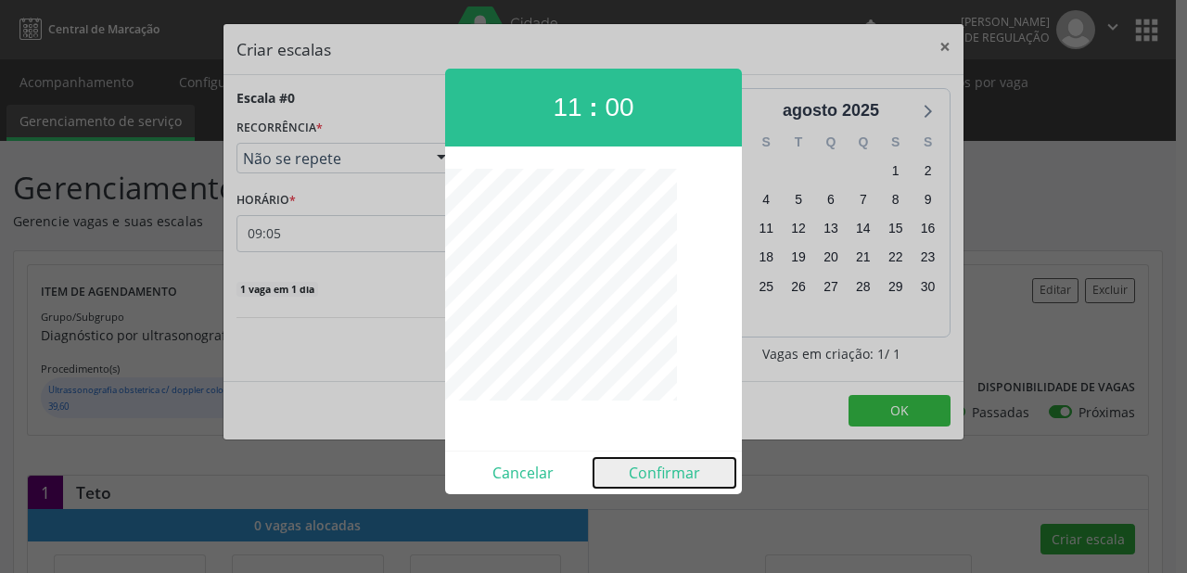
click at [672, 473] on button "Confirmar" at bounding box center [665, 473] width 142 height 30
type input "11:00"
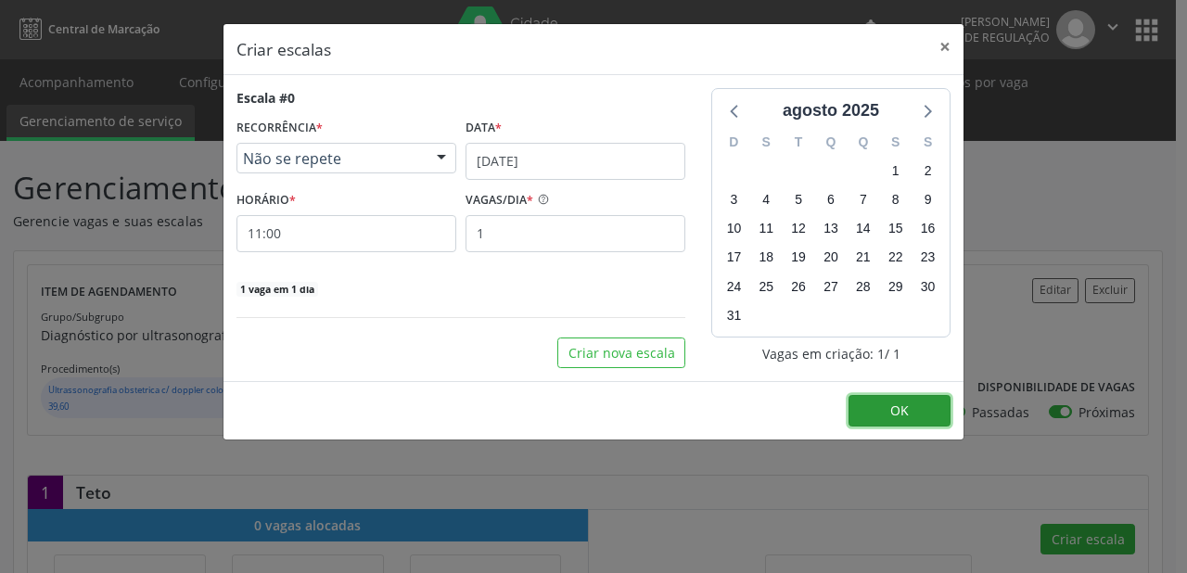
click at [922, 408] on button "OK" at bounding box center [900, 411] width 102 height 32
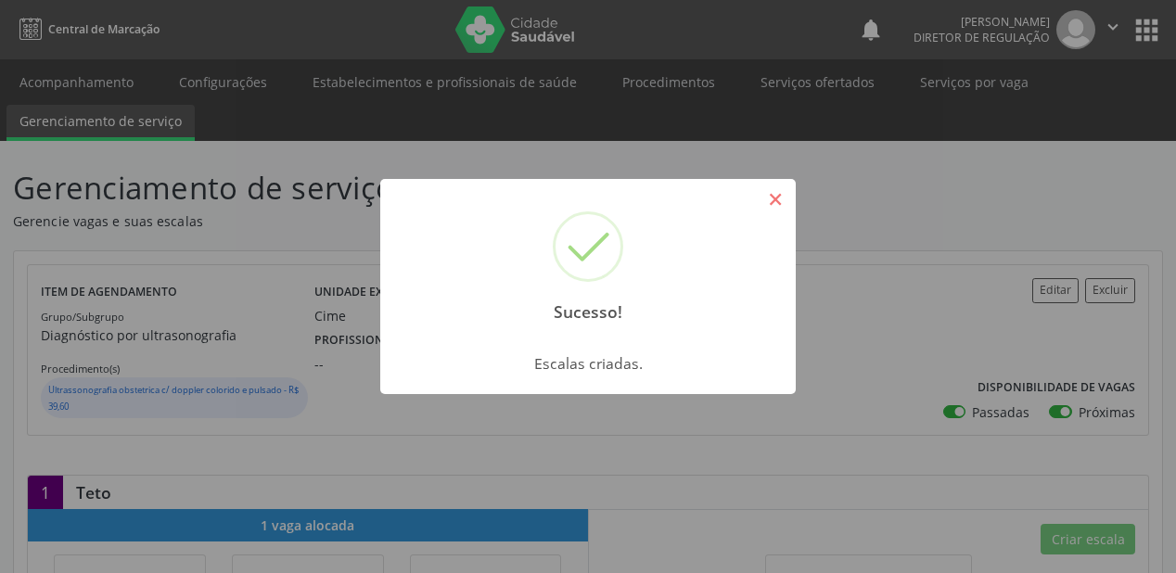
click at [783, 202] on button "×" at bounding box center [776, 200] width 32 height 32
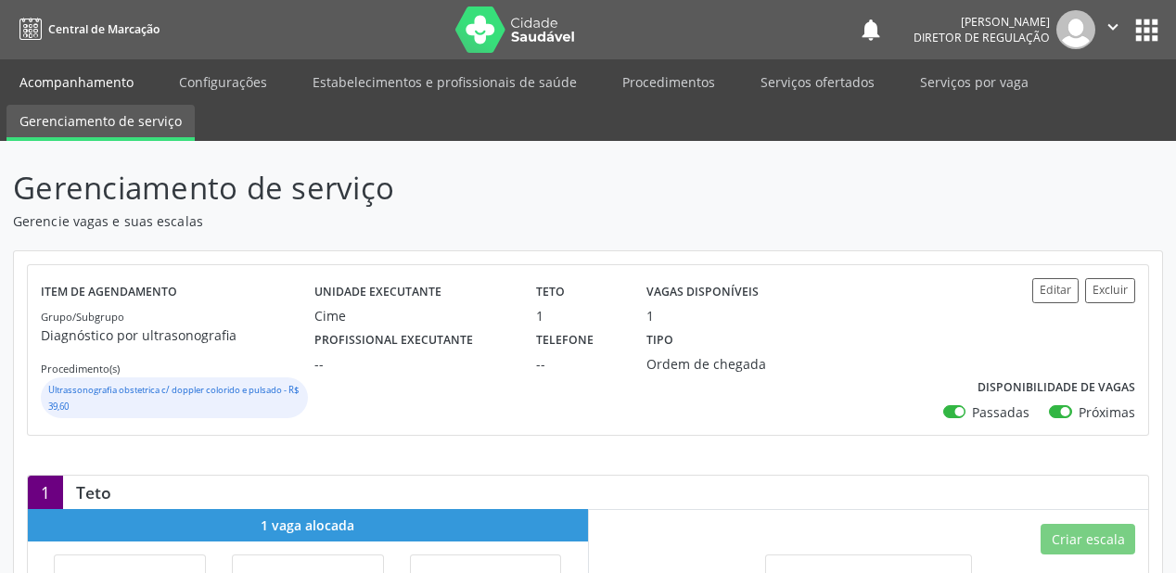
click at [62, 85] on link "Acompanhamento" at bounding box center [76, 82] width 140 height 32
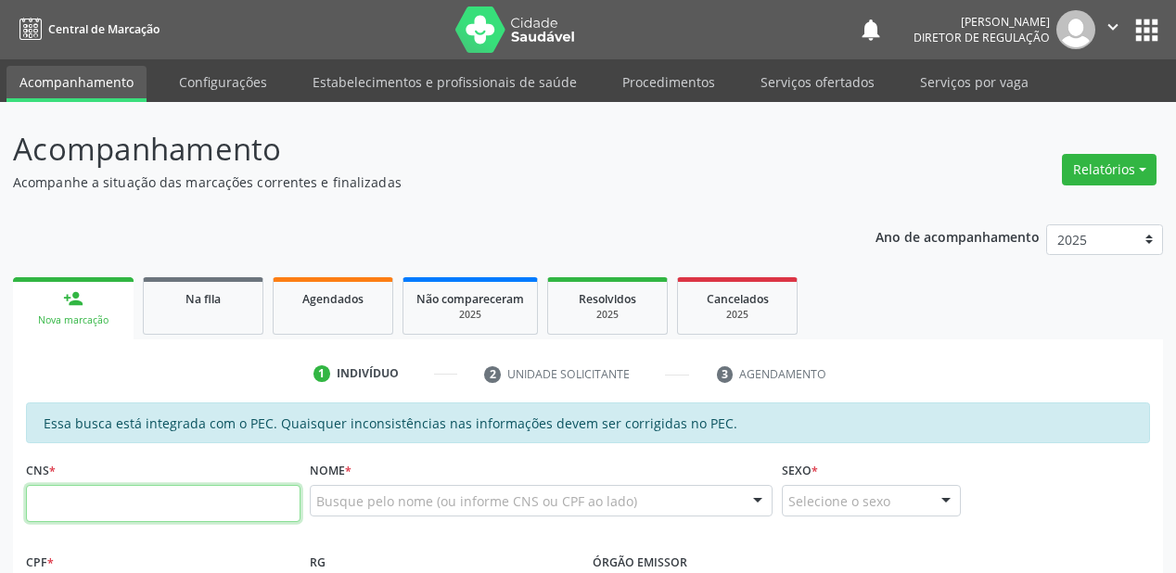
click at [104, 501] on input "text" at bounding box center [163, 503] width 275 height 37
type input "700 2069 5137 7122"
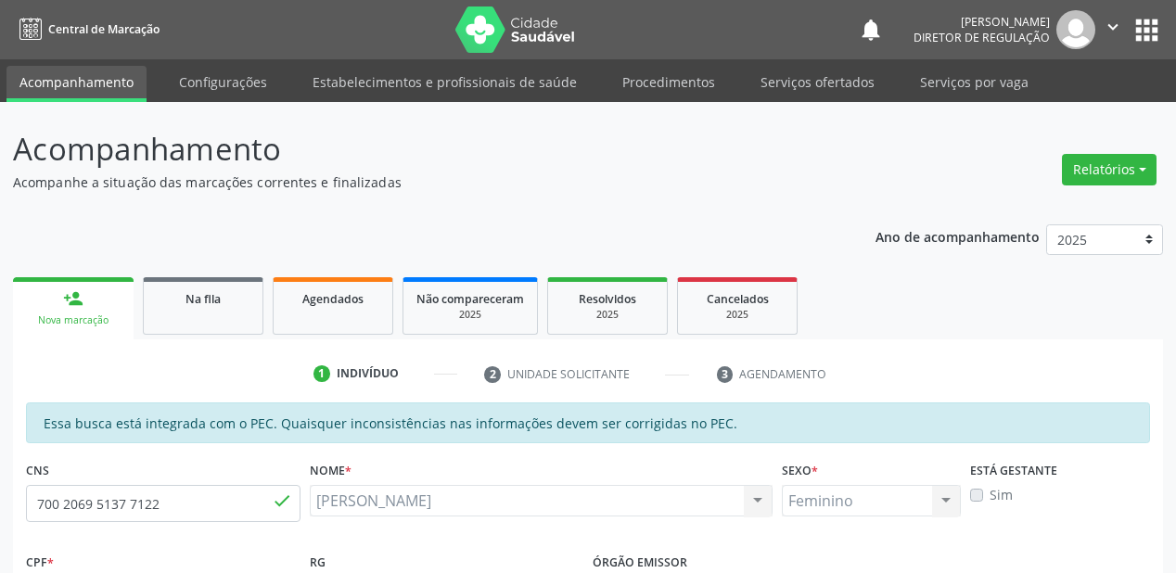
type input "105.072.064-44"
type input "18/11/1992"
type input "Maria de Fatima Nascimento"
type input "(87) 99996-7001"
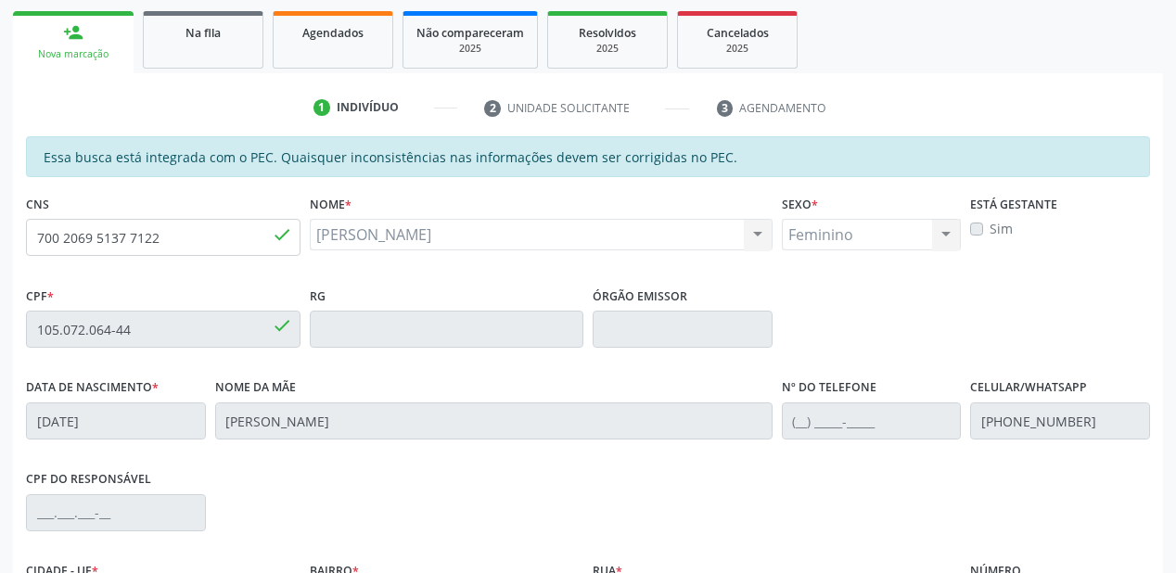
scroll to position [263, 0]
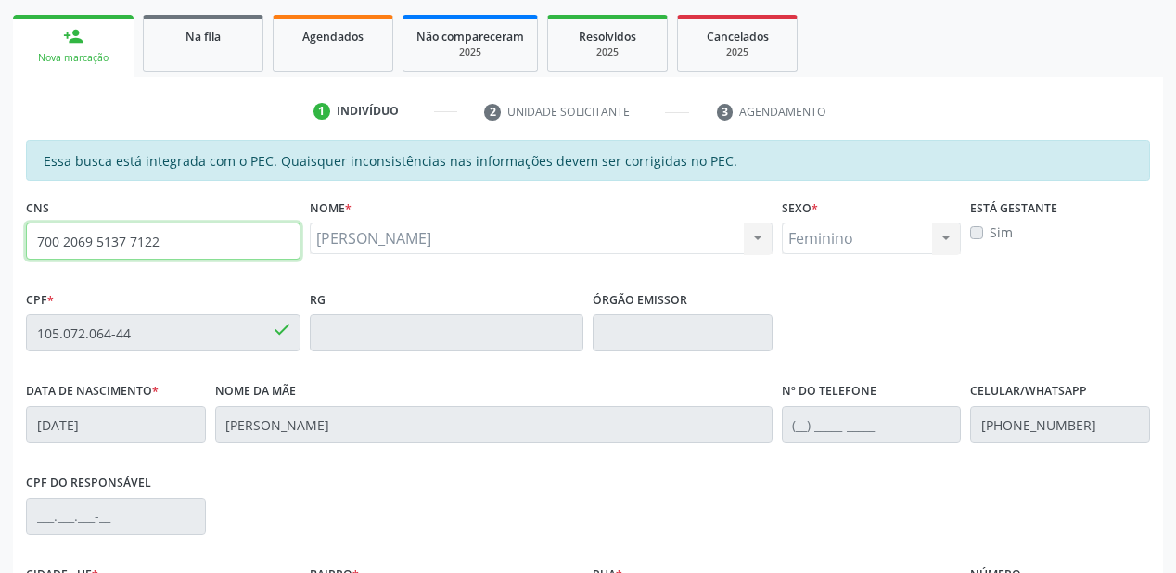
drag, startPoint x: 160, startPoint y: 241, endPoint x: 20, endPoint y: 249, distance: 140.3
click at [21, 249] on div "CNS 700 2069 5137 7122 done" at bounding box center [163, 240] width 284 height 92
click at [212, 245] on input "700 2069 5137 7122" at bounding box center [163, 241] width 275 height 37
type input "7"
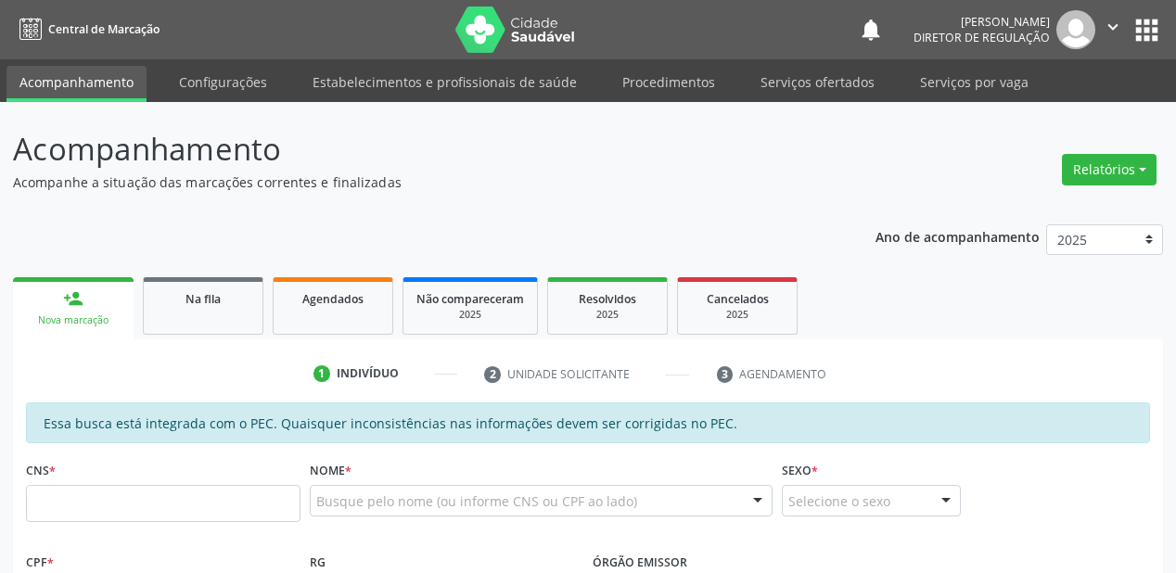
scroll to position [324, 0]
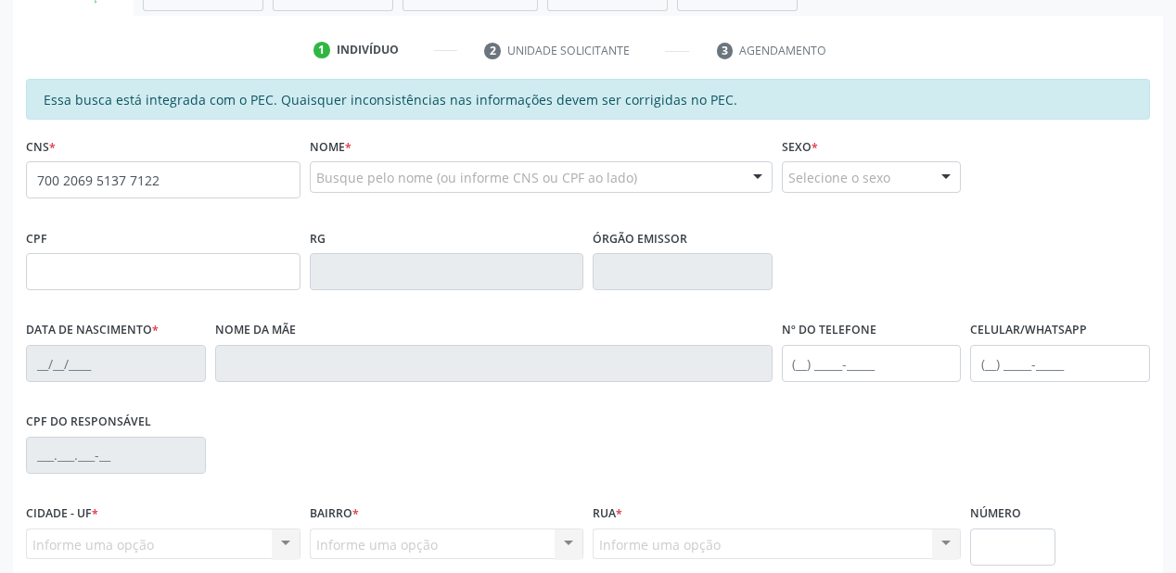
type input "700 2069 5137 7122"
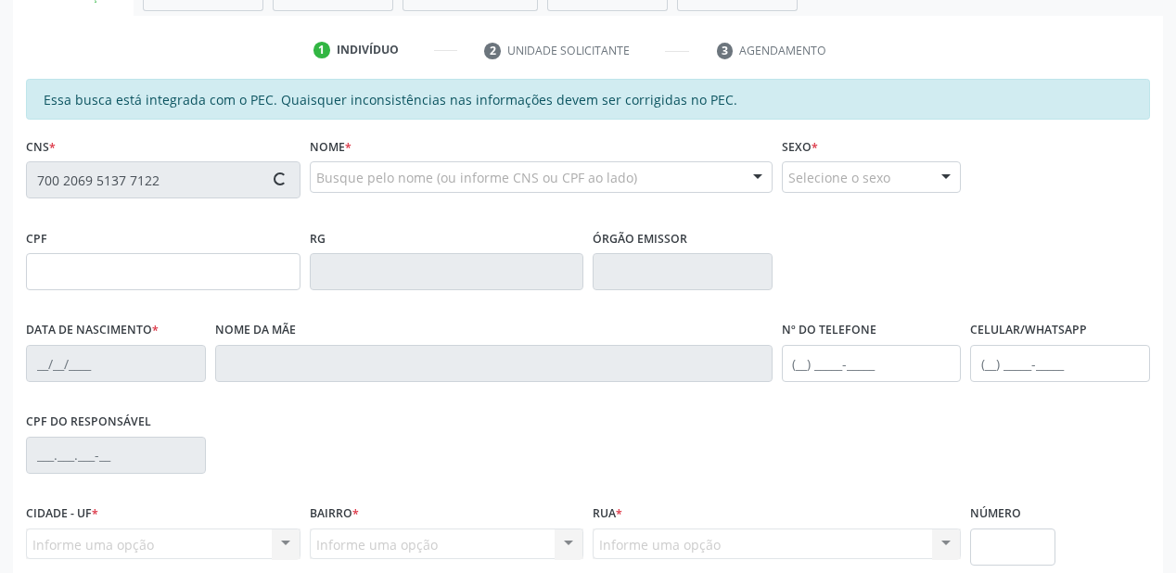
type input "105.072.064-44"
type input "[DATE]"
type input "[PERSON_NAME]"
type input "[PHONE_NUMBER]"
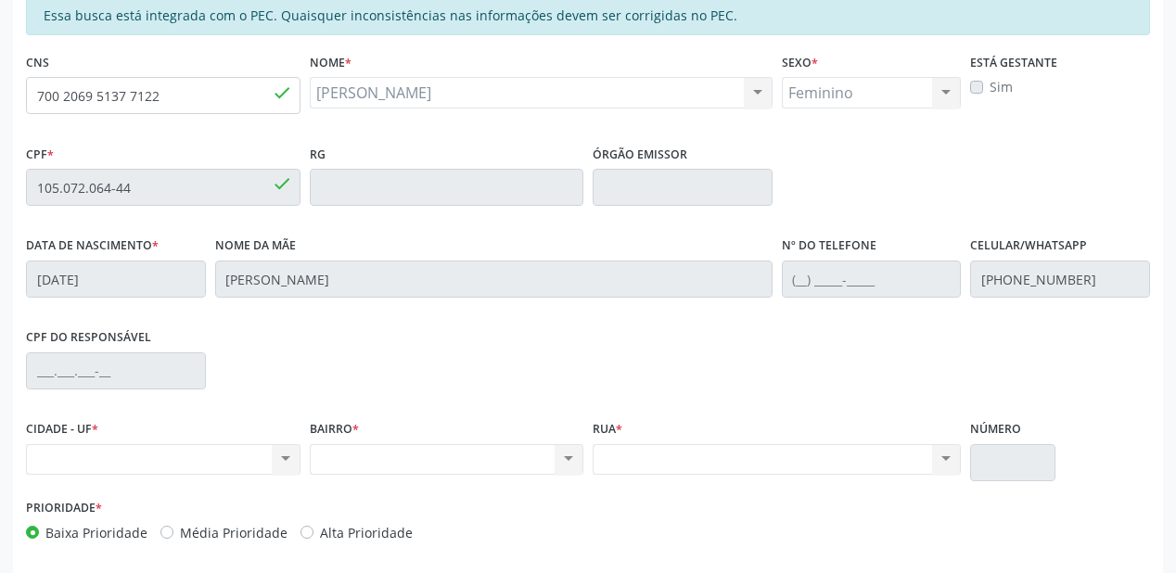
scroll to position [485, 0]
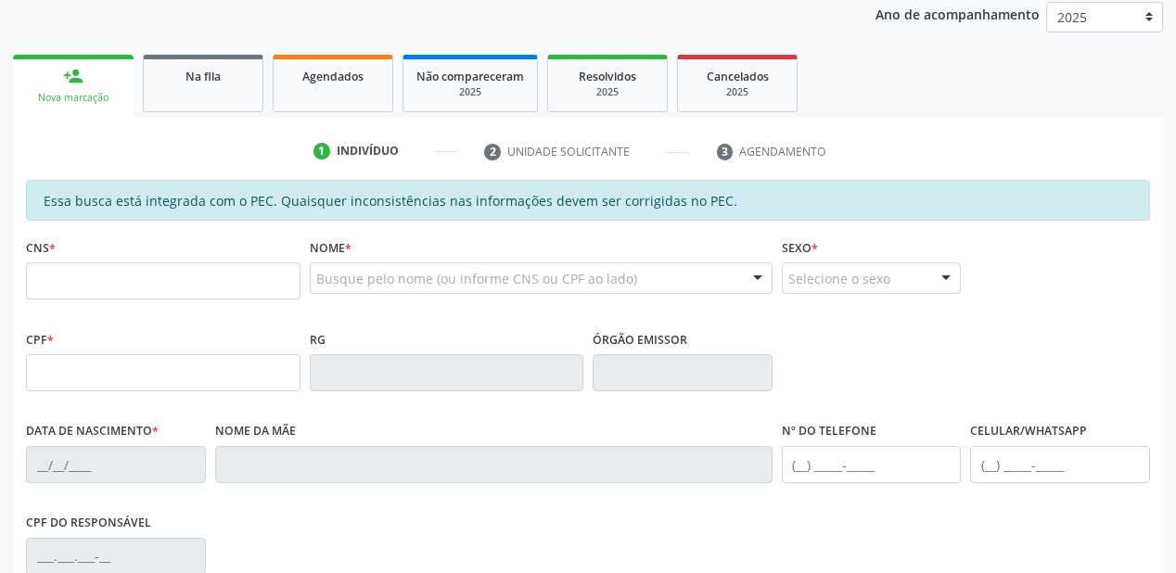
scroll to position [223, 0]
type input "700 2069 5137 7122"
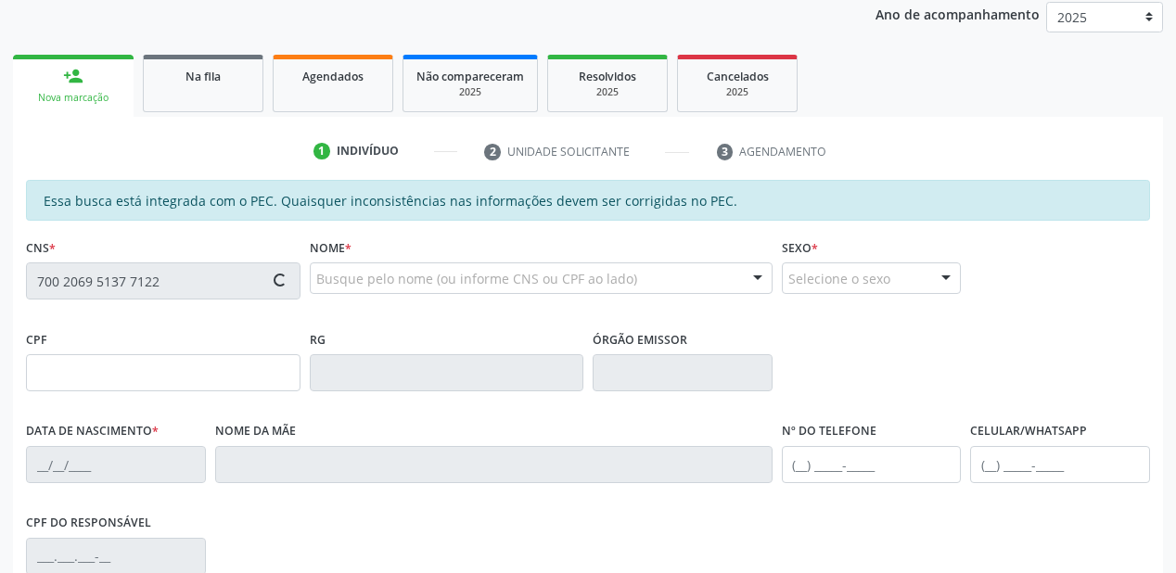
type input "105.072.064-44"
type input "[DATE]"
type input "[PERSON_NAME]"
type input "[PHONE_NUMBER]"
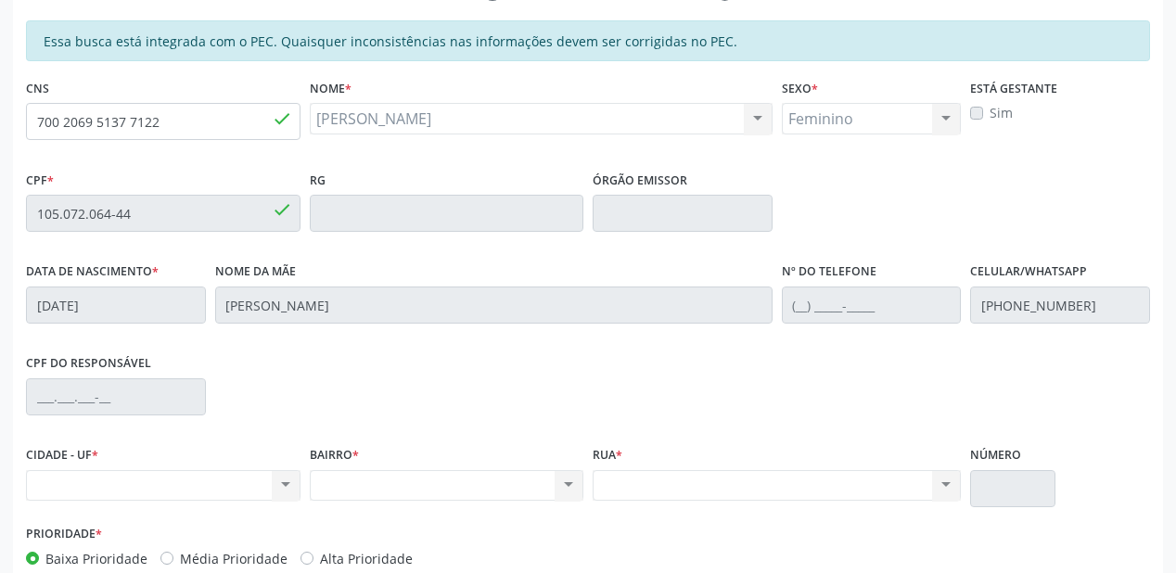
scroll to position [485, 0]
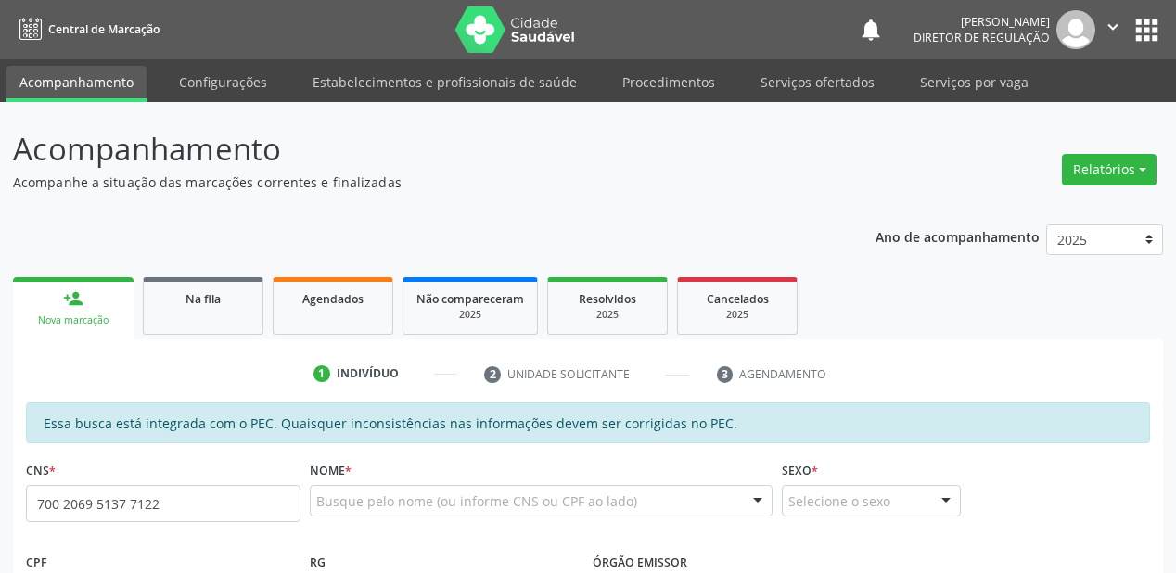
type input "700 2069 5137 7122"
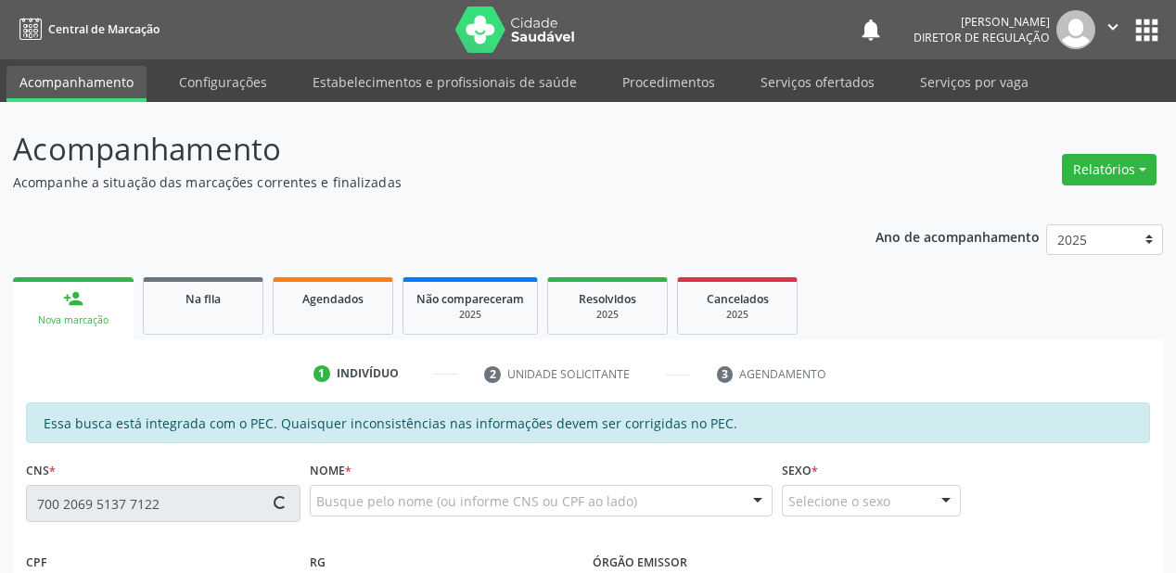
scroll to position [445, 0]
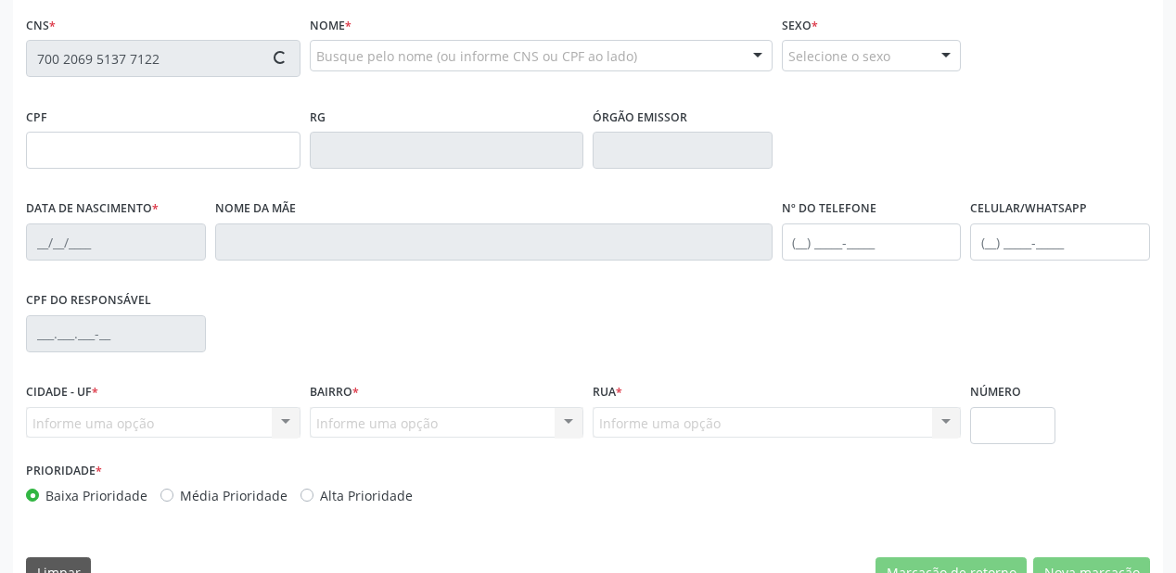
type input "105.072.064-44"
type input "[DATE]"
type input "[PERSON_NAME]"
type input "[PHONE_NUMBER]"
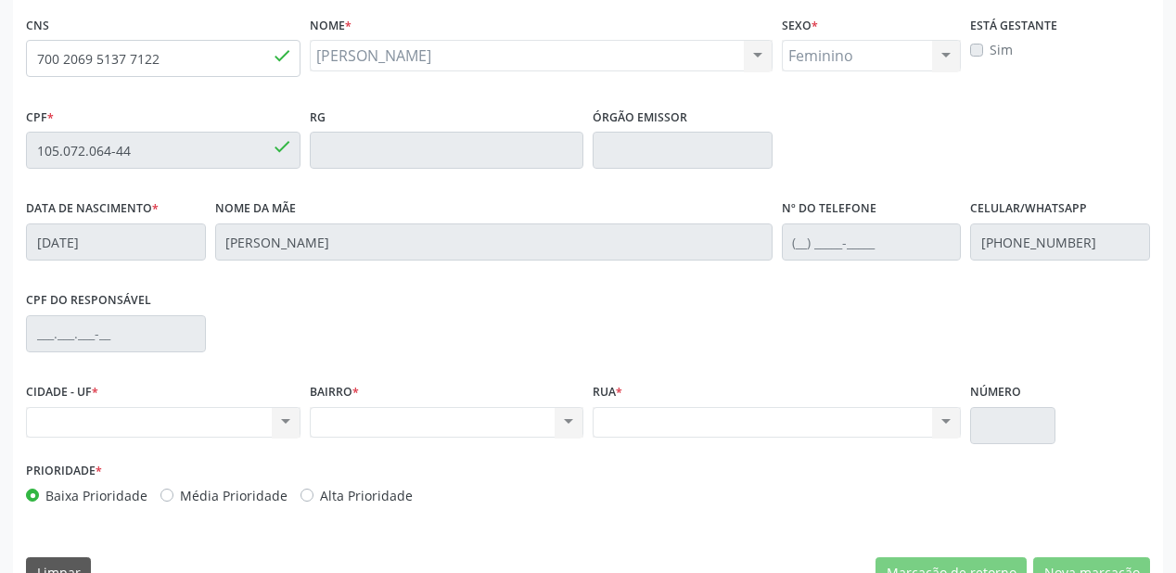
click at [504, 211] on div "Nome da mãe Maria de Fatima Nascimento" at bounding box center [494, 228] width 558 height 66
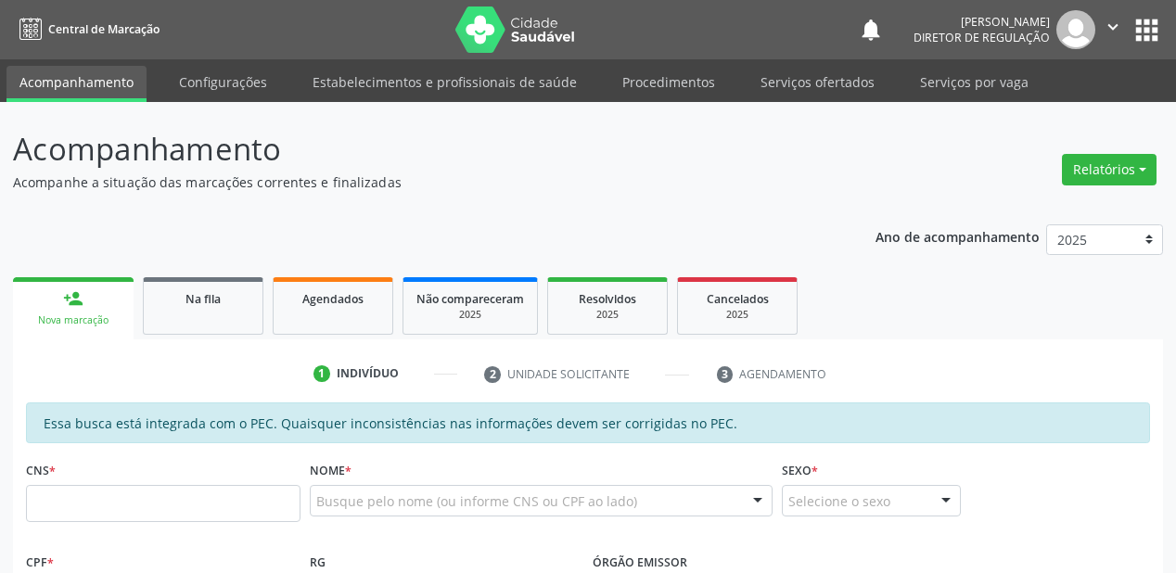
scroll to position [445, 0]
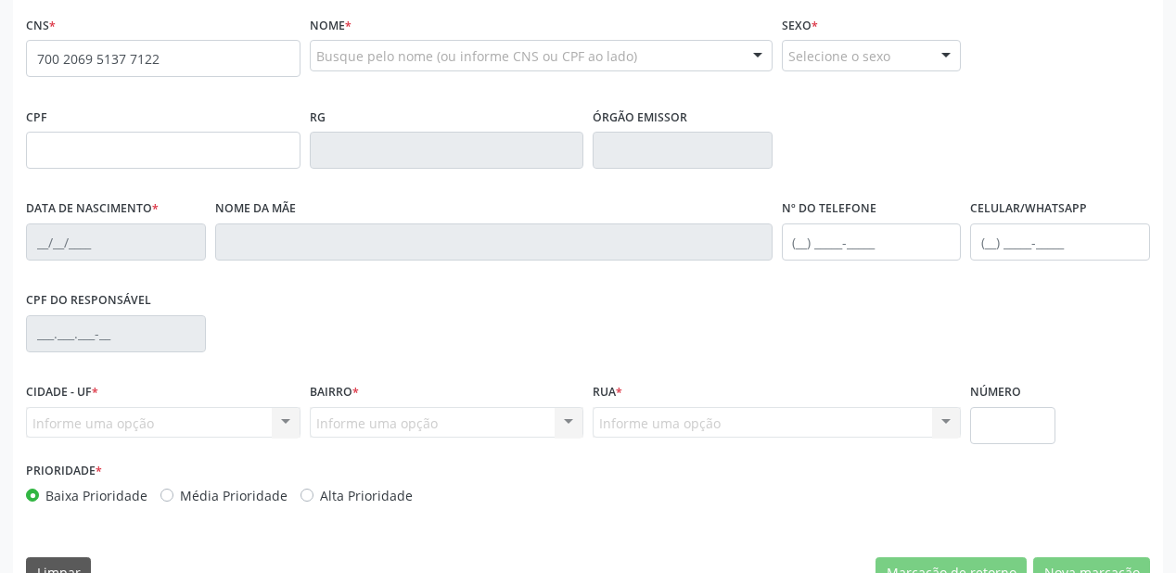
type input "700 2069 5137 7122"
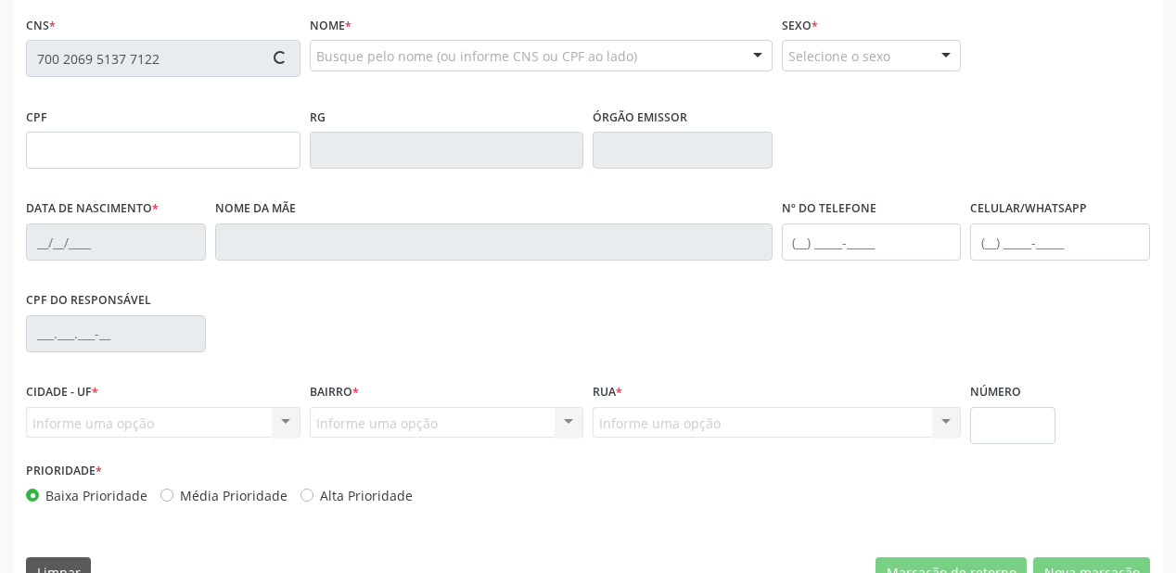
type input "105.072.064-44"
type input "[DATE]"
type input "[PERSON_NAME]"
type input "[PHONE_NUMBER]"
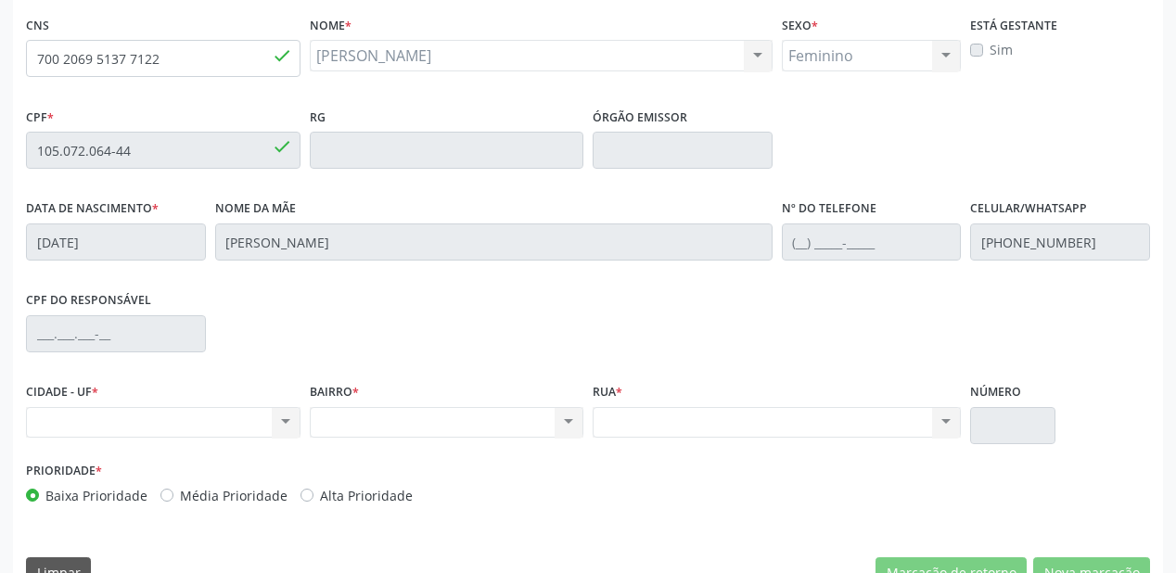
scroll to position [371, 0]
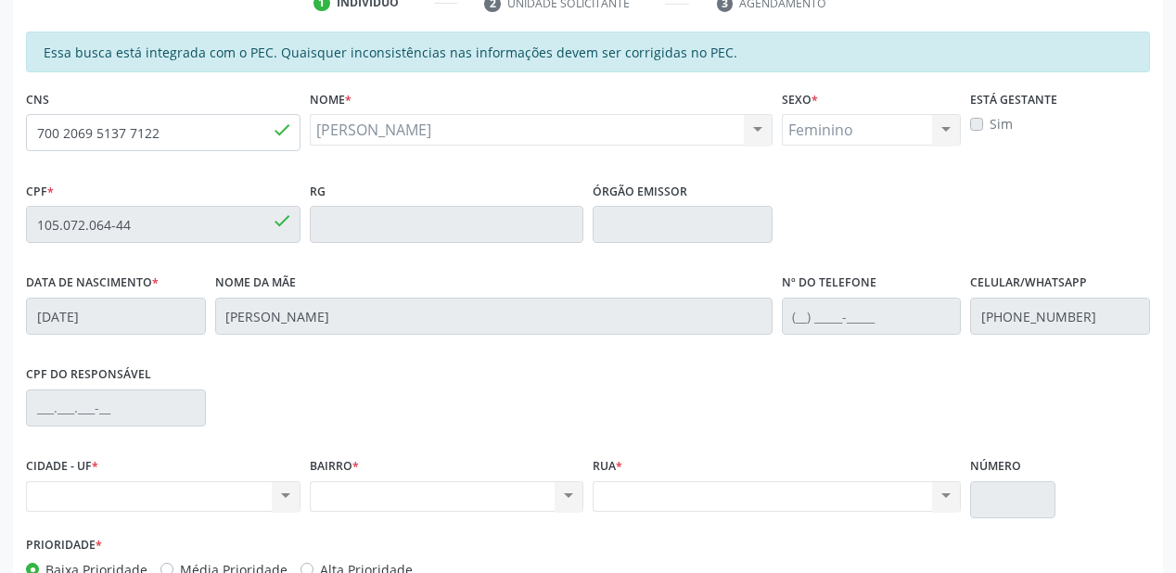
click at [0, 316] on div "Acompanhamento Acompanhe a situação das marcações correntes e finalizadas Relat…" at bounding box center [588, 209] width 1176 height 957
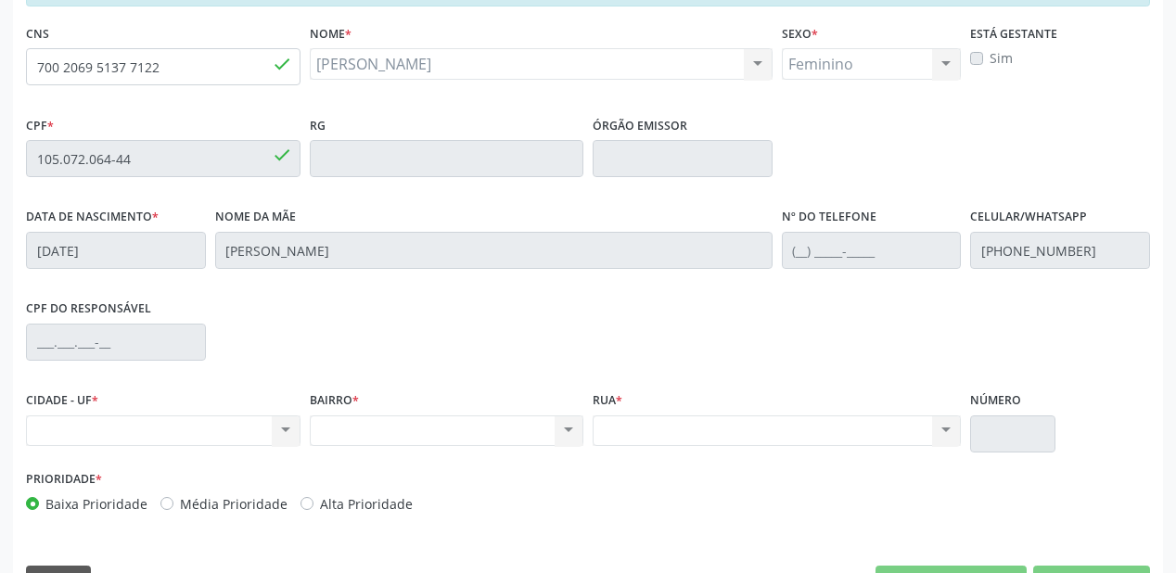
scroll to position [411, 0]
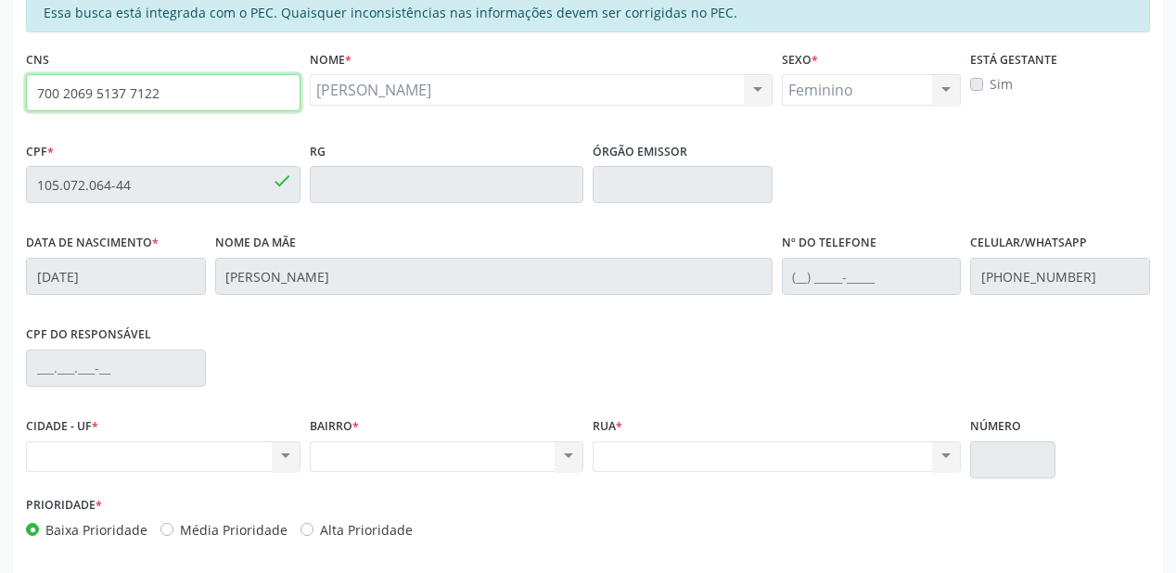
drag, startPoint x: 175, startPoint y: 93, endPoint x: 0, endPoint y: 92, distance: 175.3
click at [0, 92] on div "Acompanhamento Acompanhe a situação das marcações correntes e finalizadas Relat…" at bounding box center [588, 169] width 1176 height 957
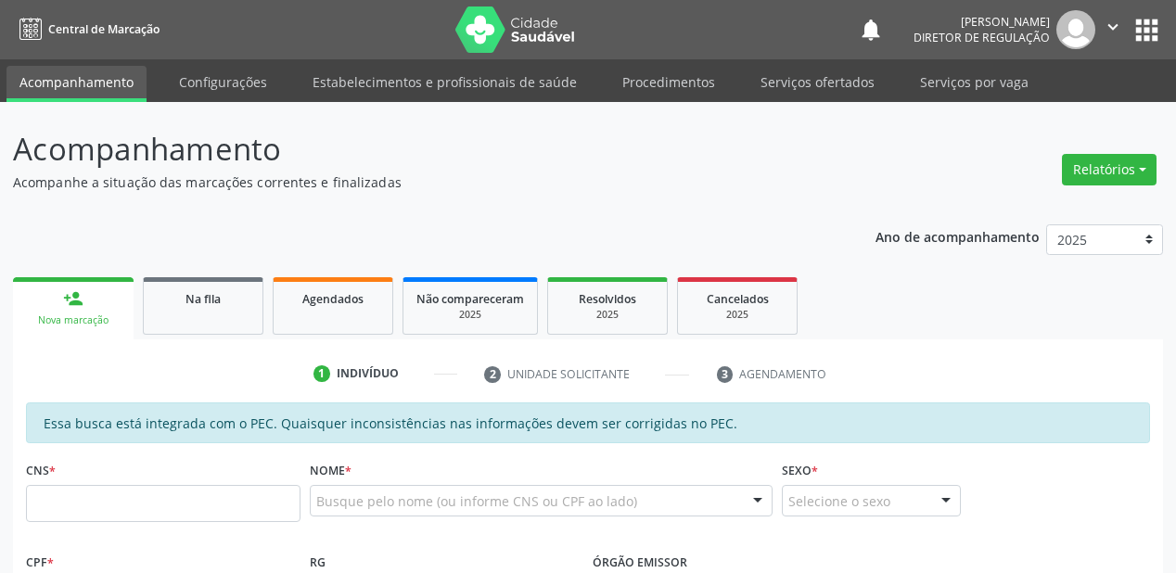
scroll to position [74, 0]
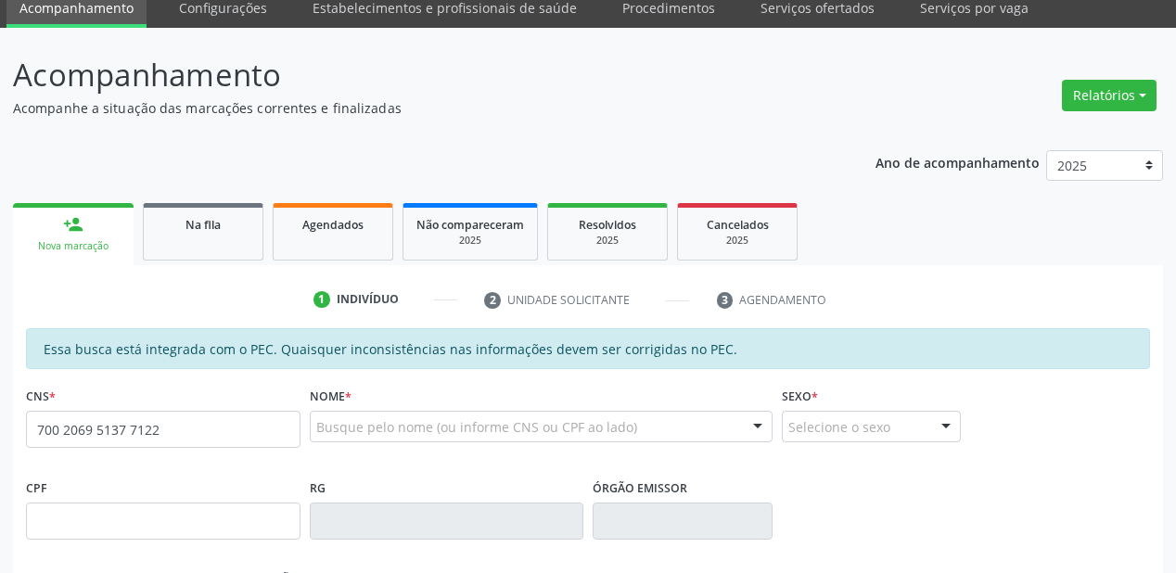
type input "700 2069 5137 7122"
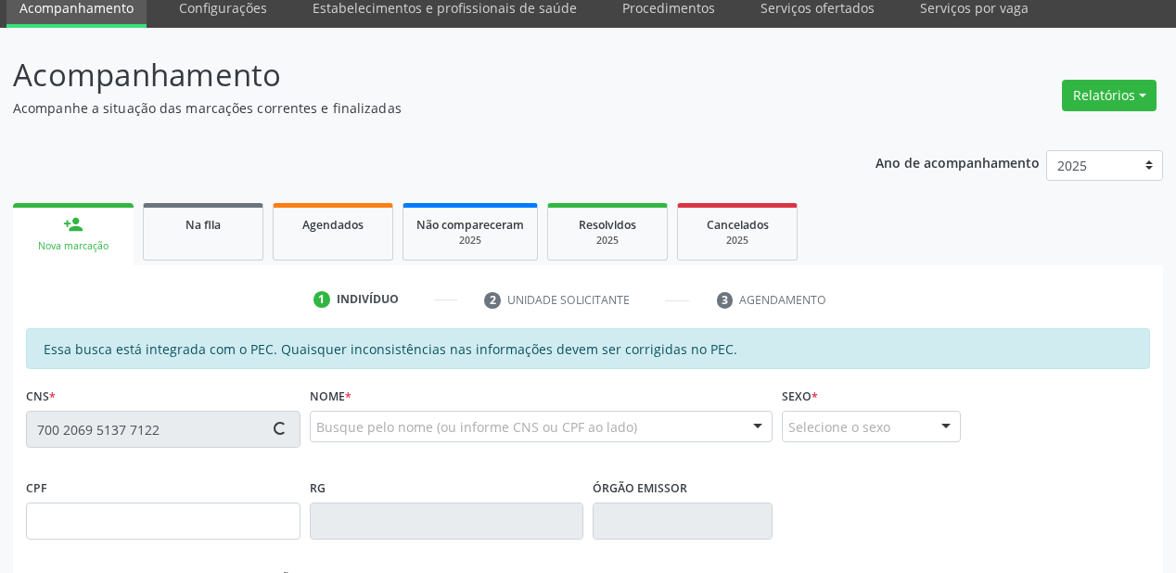
scroll to position [445, 0]
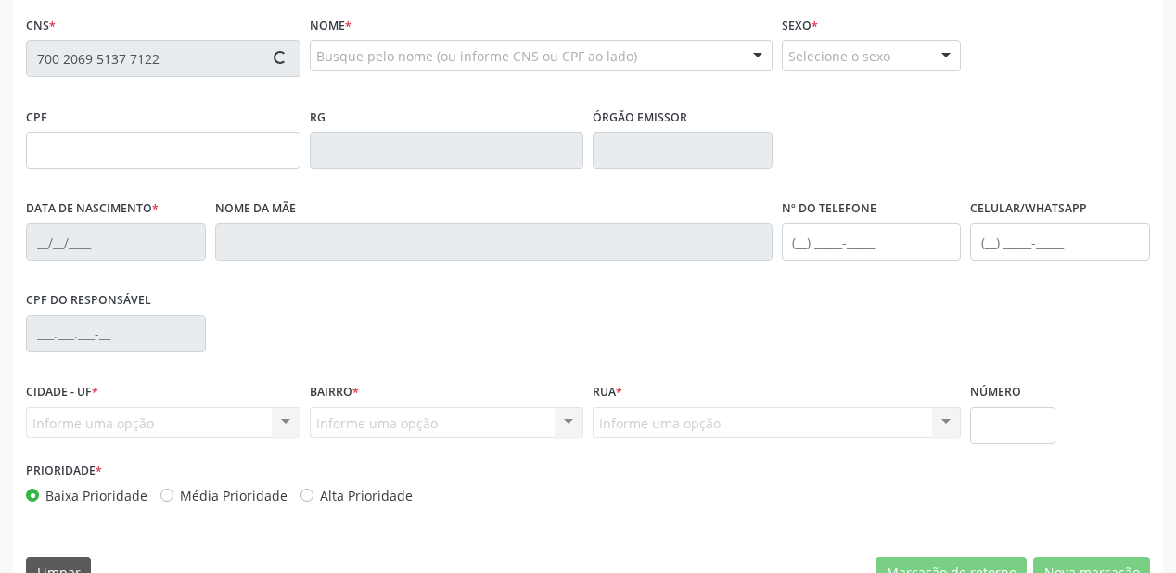
click at [355, 293] on div "CPF do responsável" at bounding box center [588, 333] width 1134 height 92
type input "105.072.064-44"
type input "[DATE]"
type input "[PERSON_NAME]"
type input "[PHONE_NUMBER]"
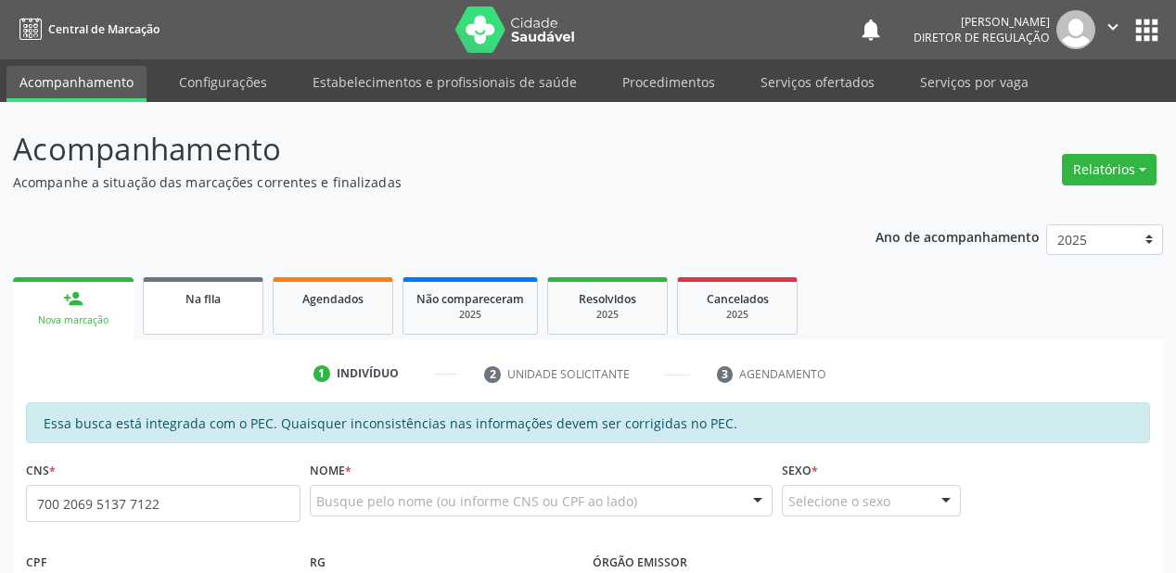
type input "700 2069 5137 7122"
type input "105.072.064-44"
type input "18/11/1992"
type input "Maria de Fatima Nascimento"
type input "(87) 99996-7001"
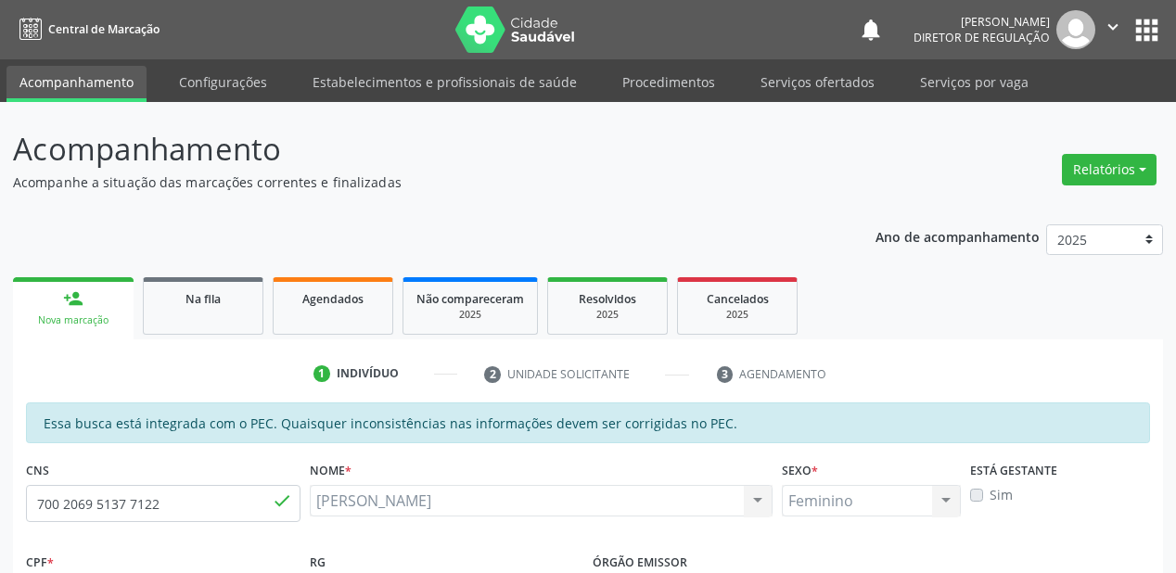
type input "S/N"
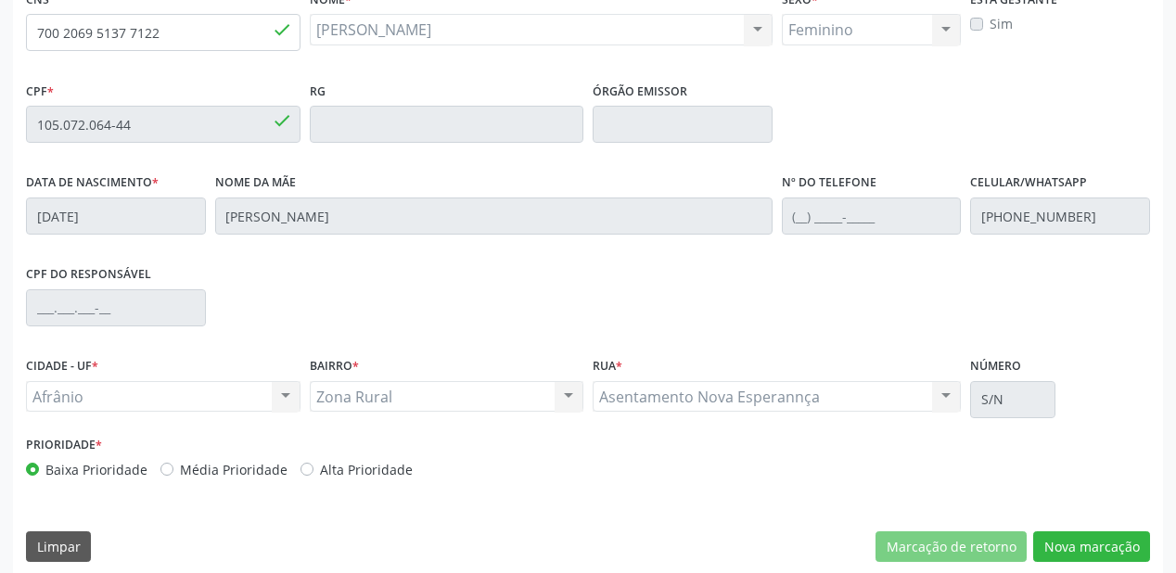
scroll to position [485, 0]
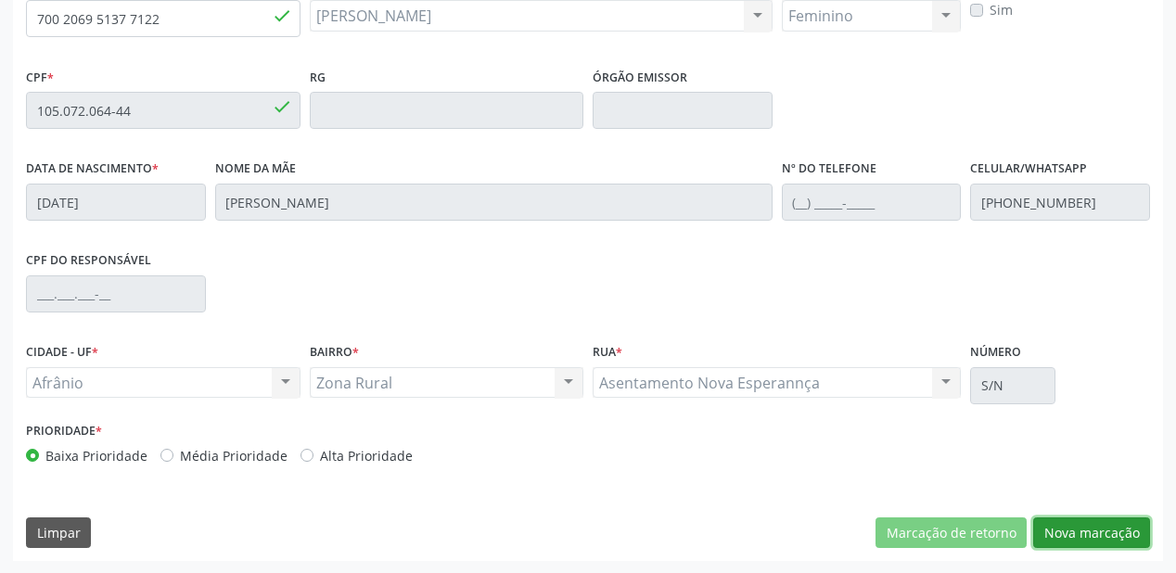
click at [1085, 534] on button "Nova marcação" at bounding box center [1091, 534] width 117 height 32
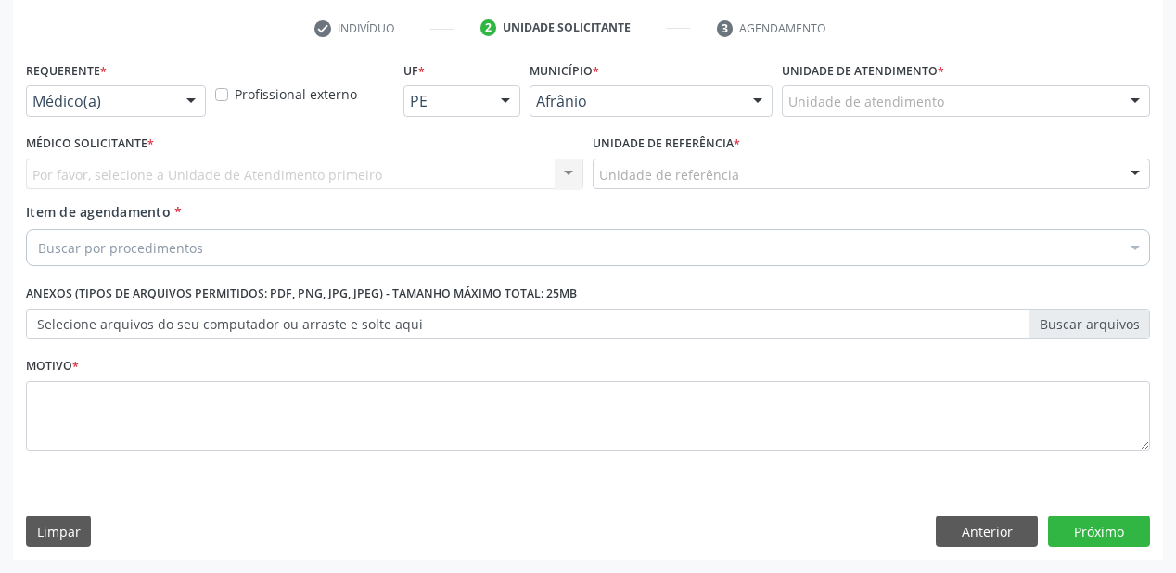
scroll to position [345, 0]
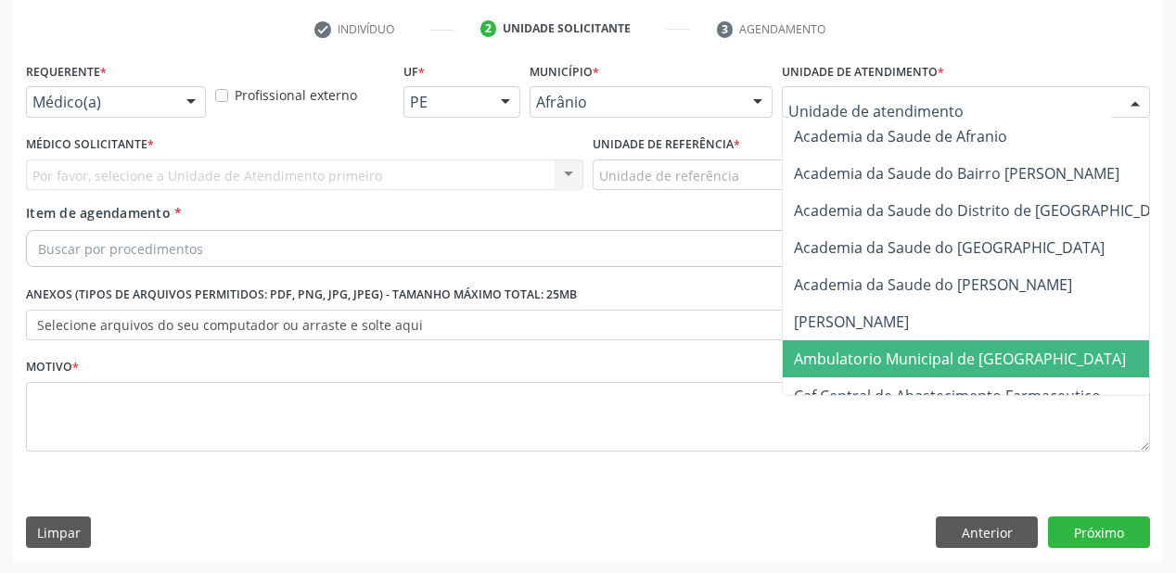
click at [836, 359] on span "Ambulatorio Municipal de [GEOGRAPHIC_DATA]" at bounding box center [960, 359] width 332 height 20
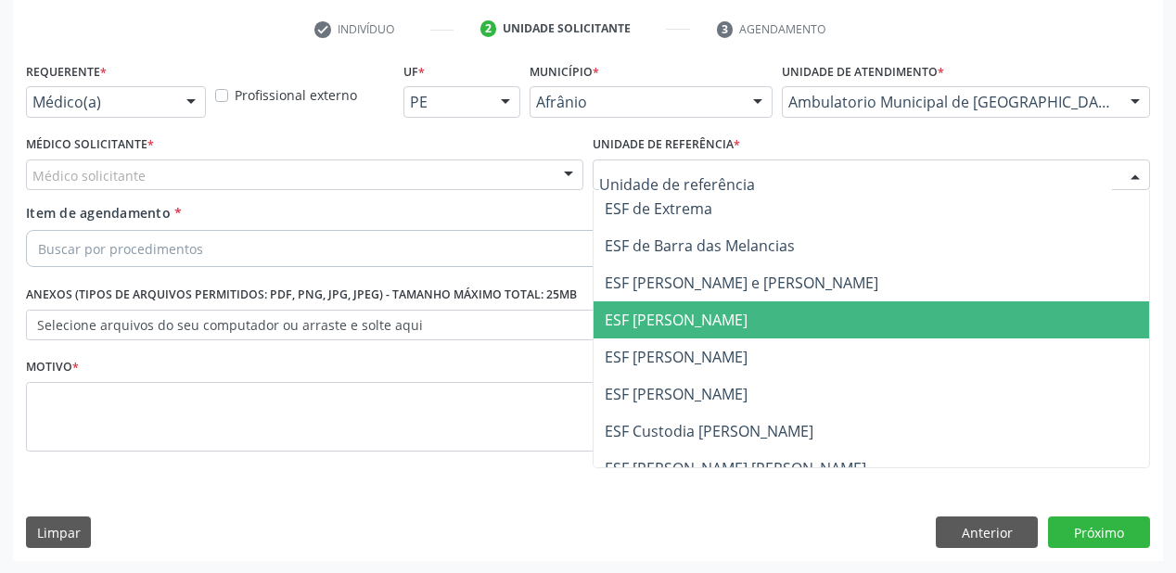
click at [629, 327] on span "ESF [PERSON_NAME]" at bounding box center [676, 320] width 143 height 20
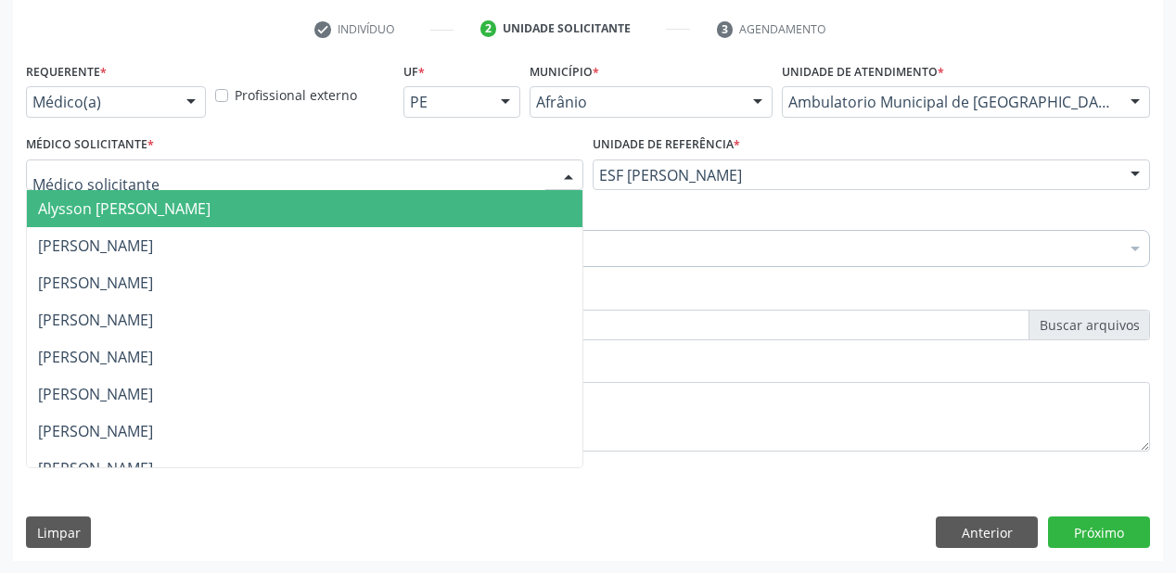
click at [160, 182] on div at bounding box center [305, 176] width 558 height 32
click at [160, 201] on span "Alysson Rodrigo Ferreira Cavalcanti" at bounding box center [124, 209] width 173 height 20
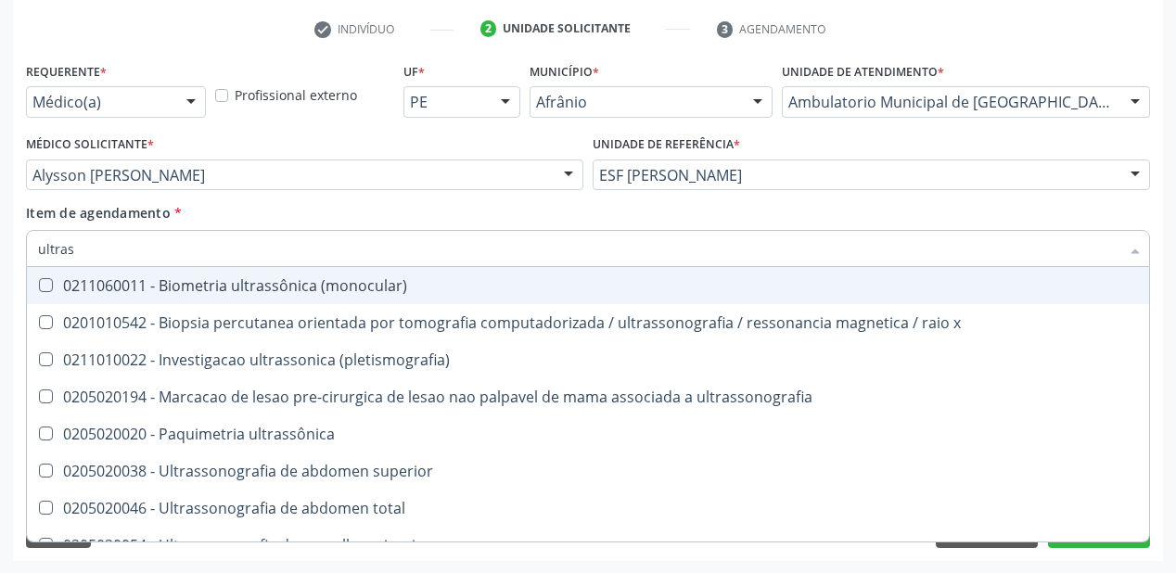
type input "ultrass"
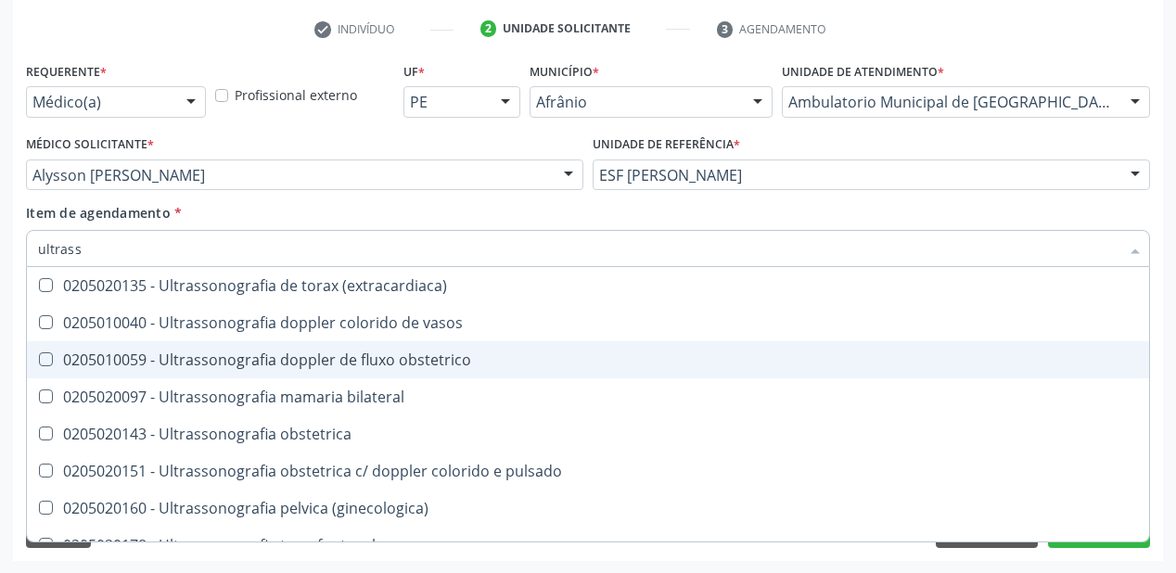
scroll to position [579, 0]
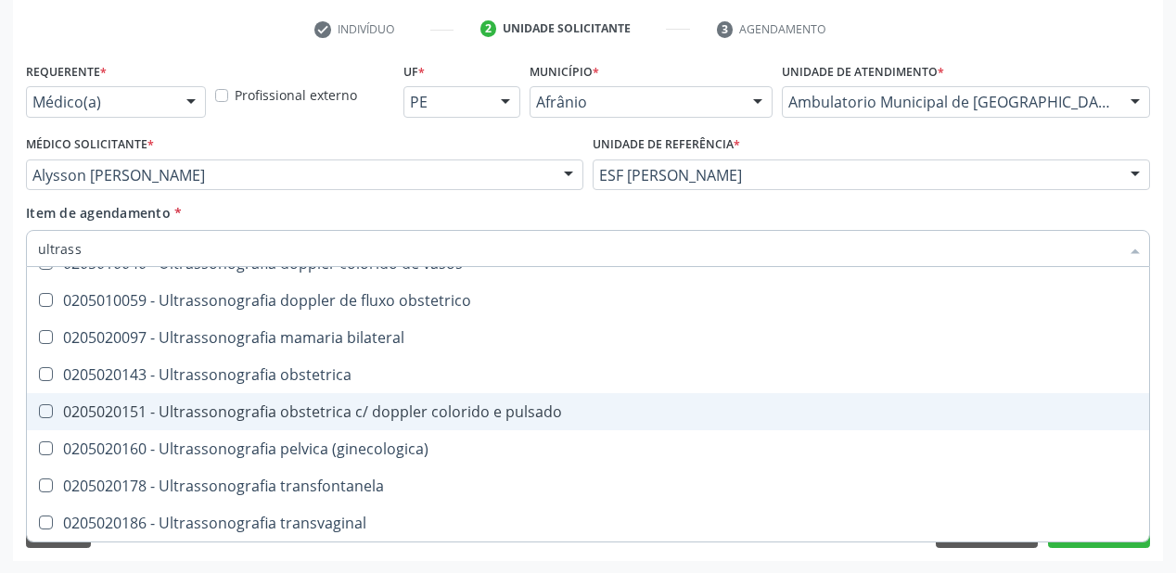
click at [323, 414] on div "0205020151 - Ultrassonografia obstetrica c/ doppler colorido e pulsado" at bounding box center [588, 411] width 1100 height 15
checkbox pulsado "true"
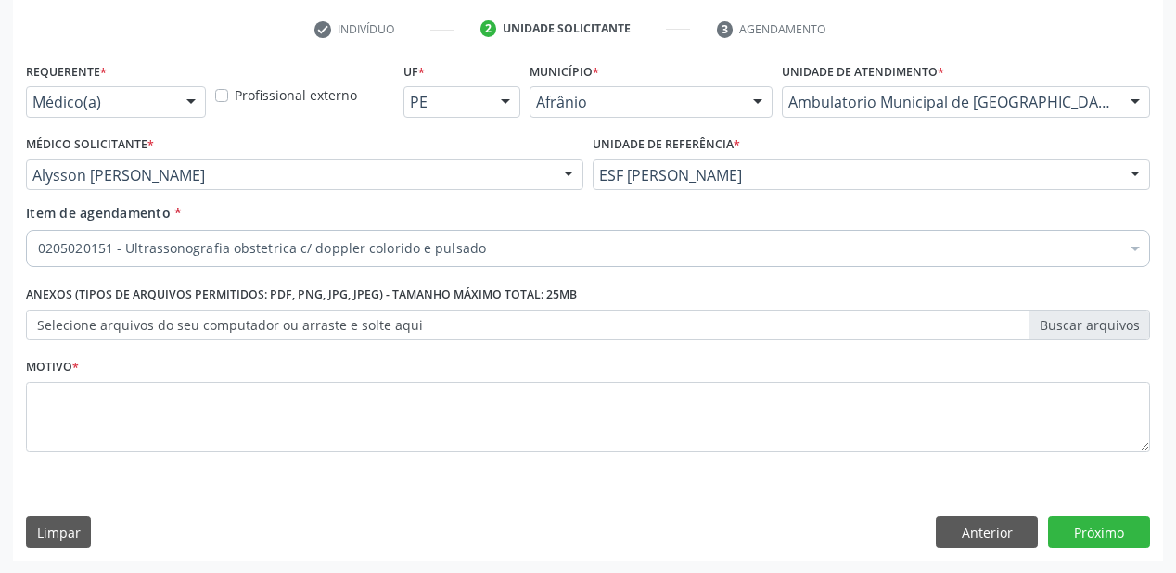
scroll to position [0, 0]
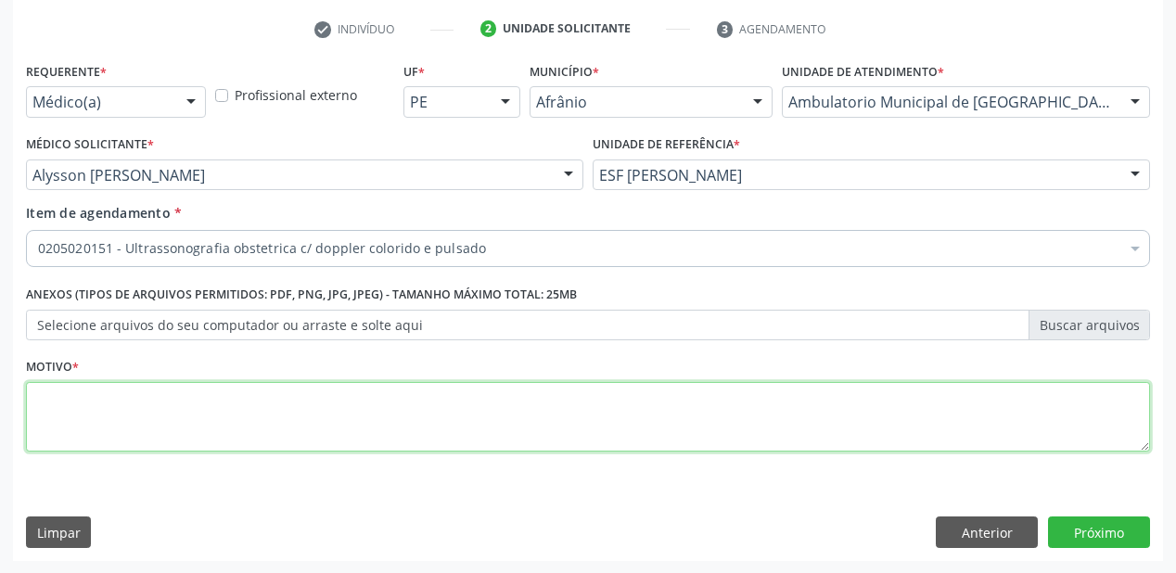
click at [131, 426] on textarea at bounding box center [588, 417] width 1124 height 71
type textarea "*"
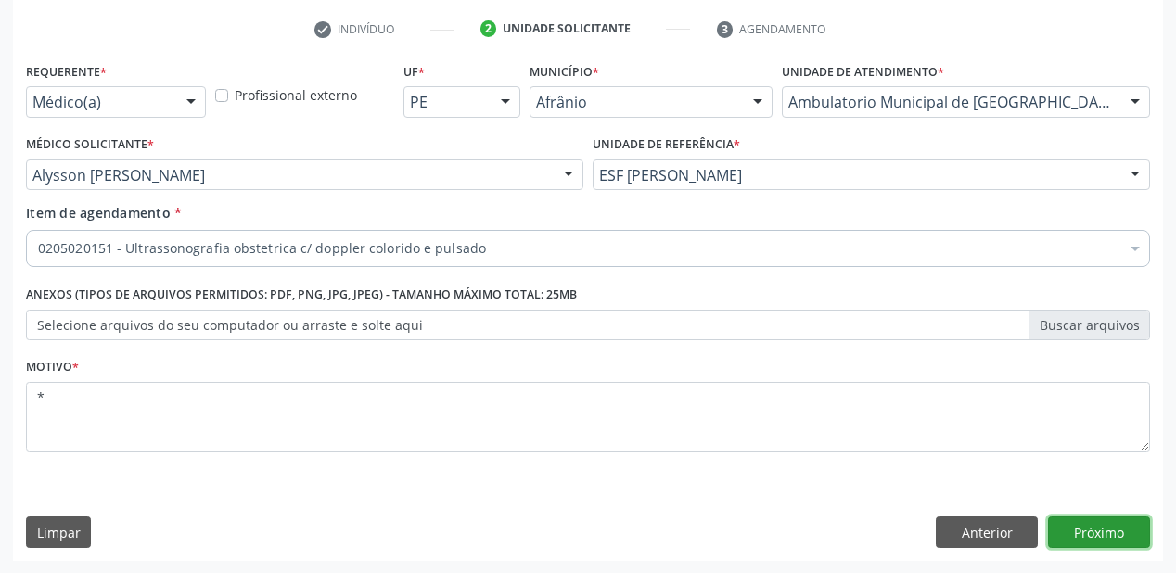
click at [1100, 529] on button "Próximo" at bounding box center [1099, 533] width 102 height 32
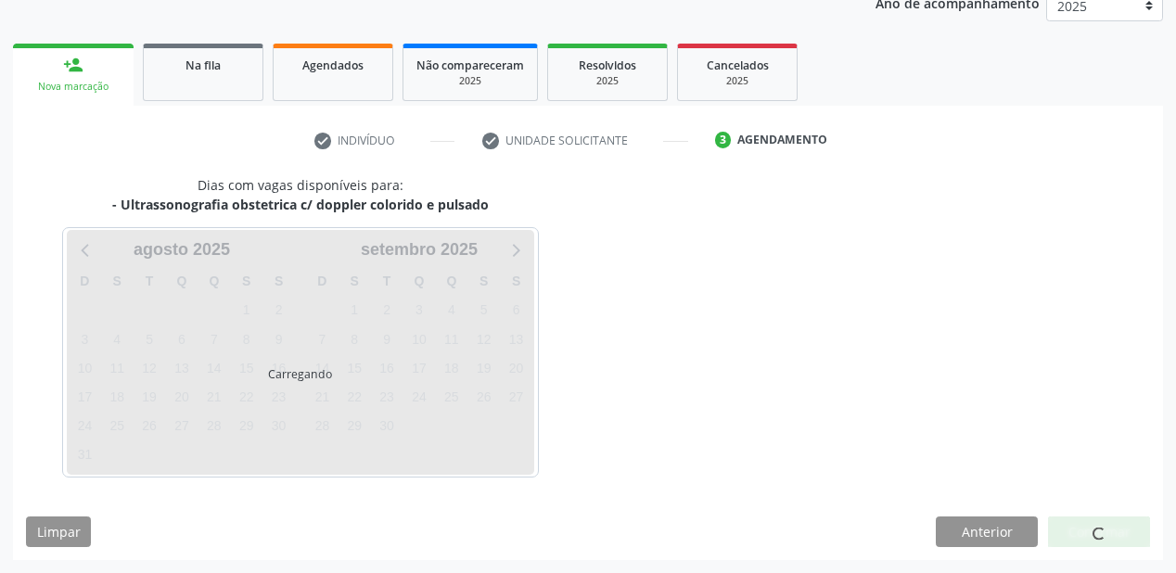
scroll to position [233, 0]
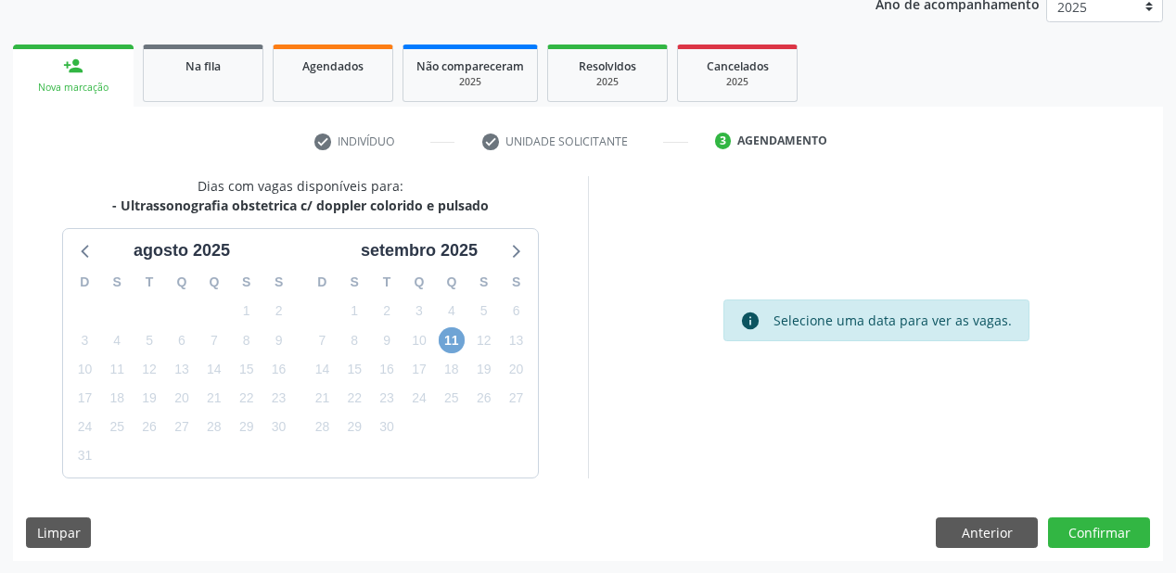
click at [456, 342] on span "11" at bounding box center [452, 340] width 26 height 26
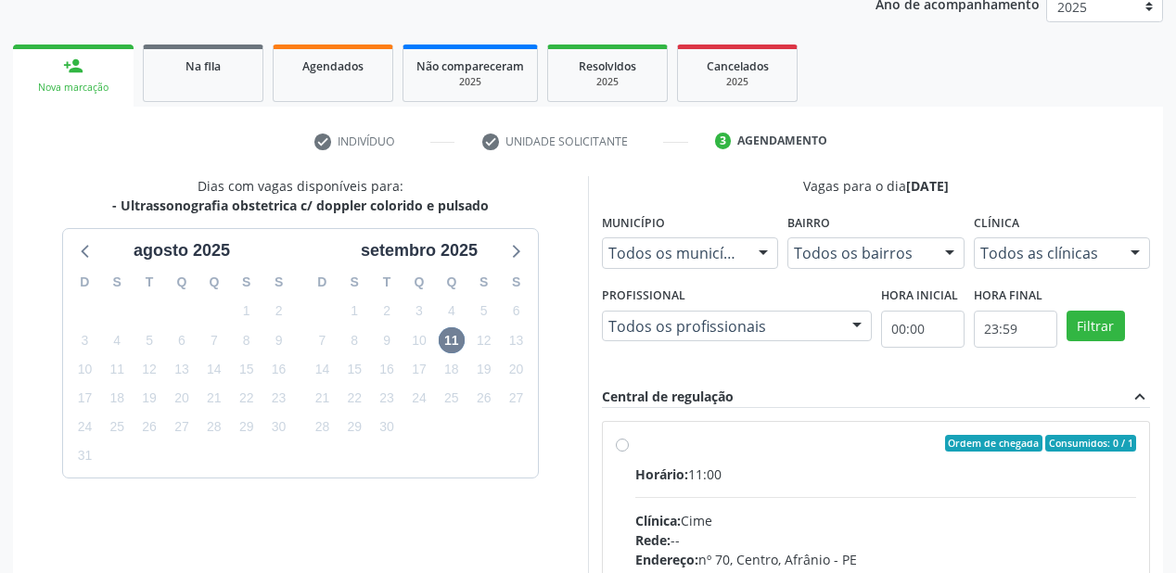
click at [916, 468] on div "Horário: 11:00" at bounding box center [885, 474] width 501 height 19
click at [629, 452] on input "Ordem de chegada Consumidos: 0 / 1 Horário: 11:00 Clínica: Cime Rede: -- Endere…" at bounding box center [622, 443] width 13 height 17
radio input "true"
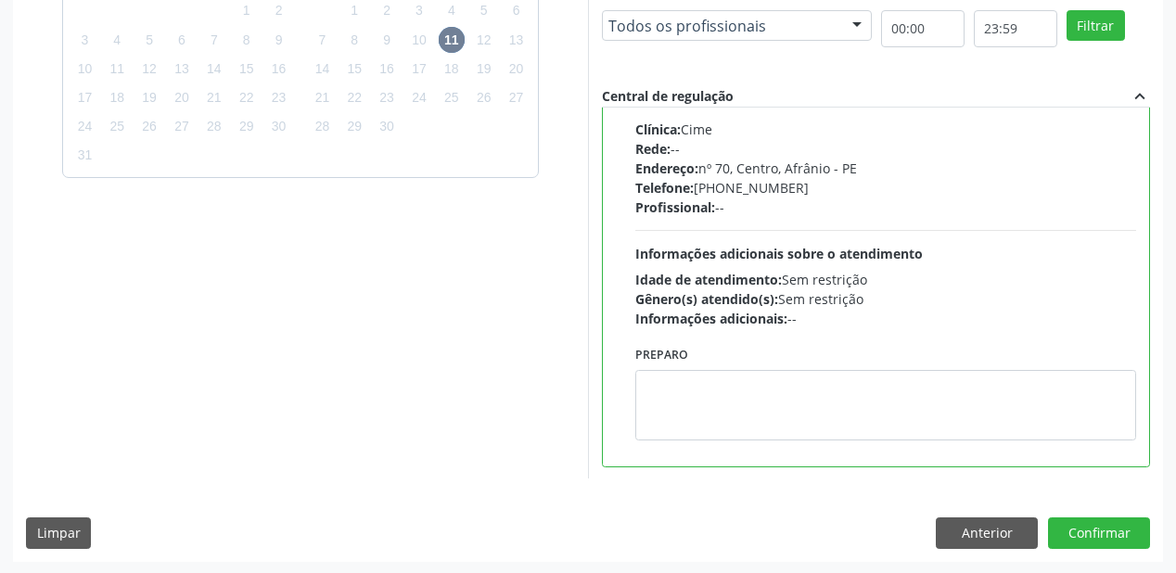
scroll to position [534, 0]
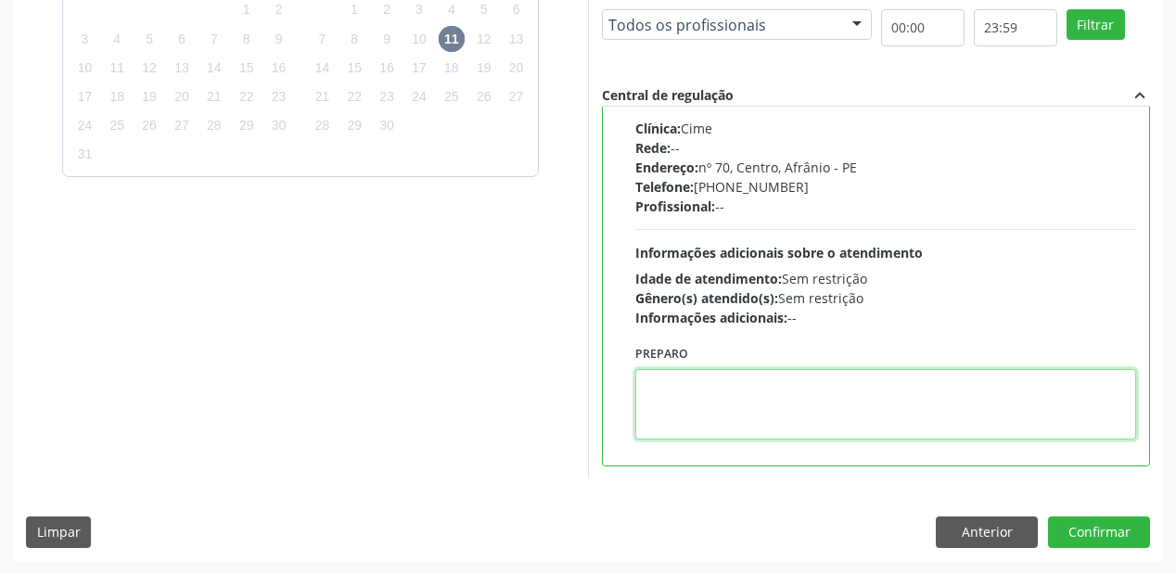
click at [917, 429] on textarea at bounding box center [885, 404] width 501 height 71
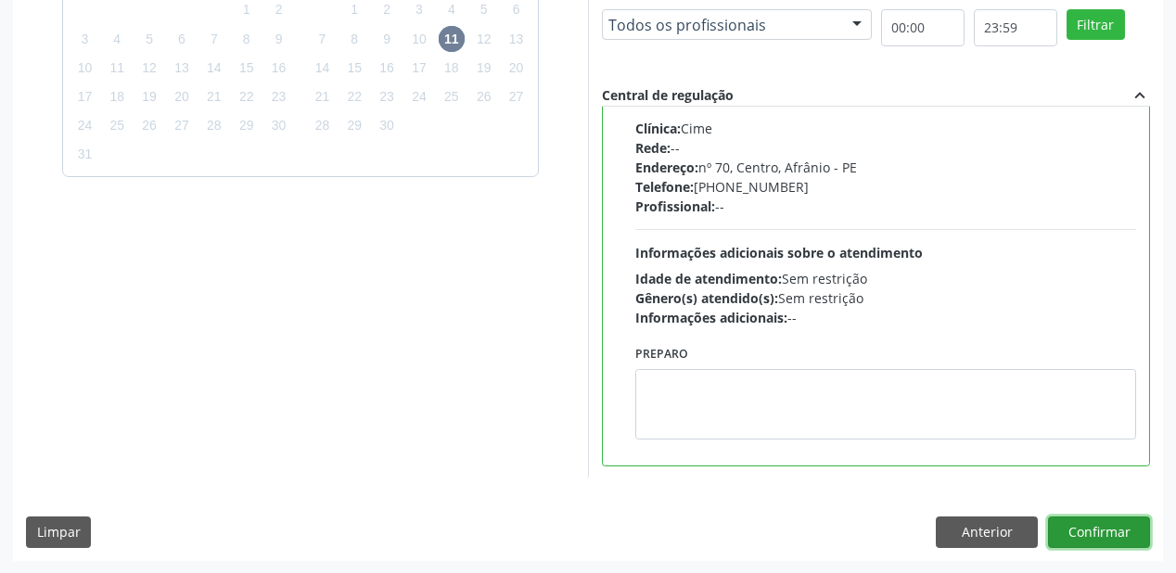
click at [1070, 517] on button "Confirmar" at bounding box center [1099, 533] width 102 height 32
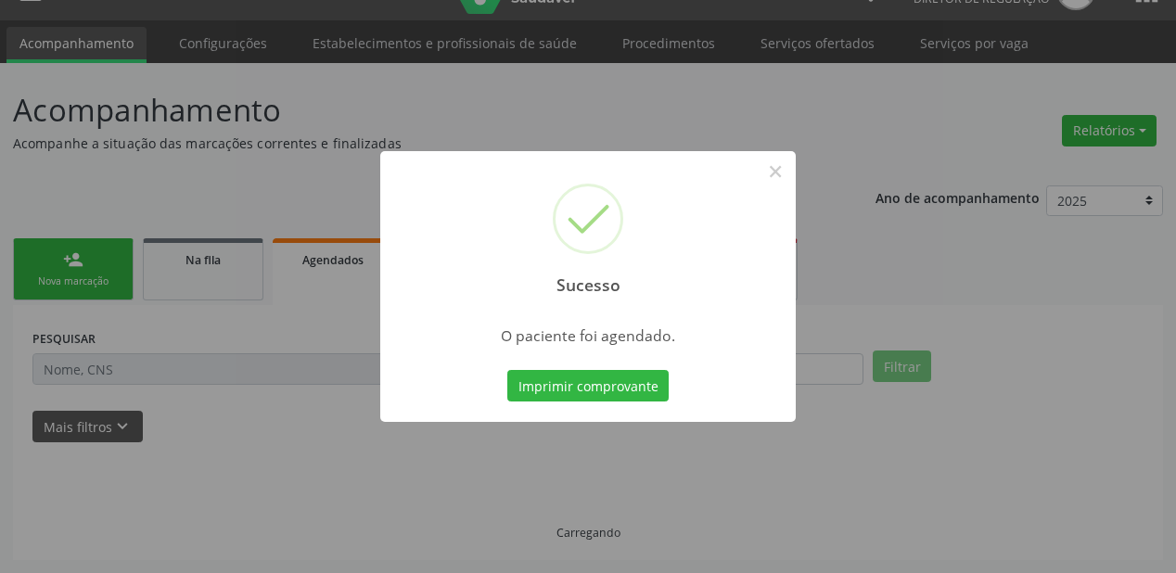
scroll to position [37, 0]
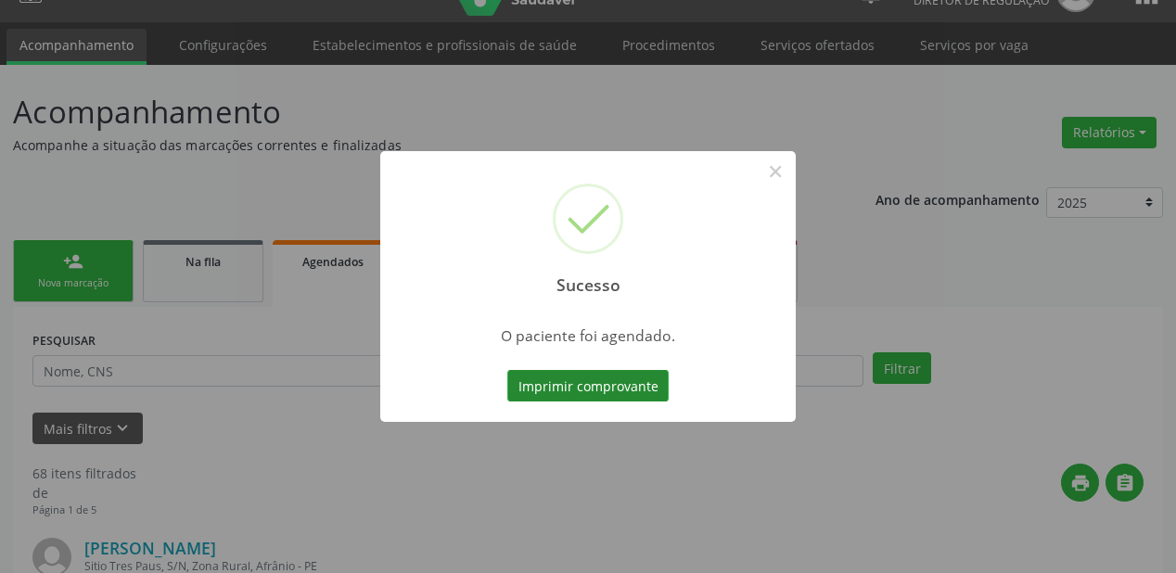
click at [623, 397] on button "Imprimir comprovante" at bounding box center [587, 386] width 161 height 32
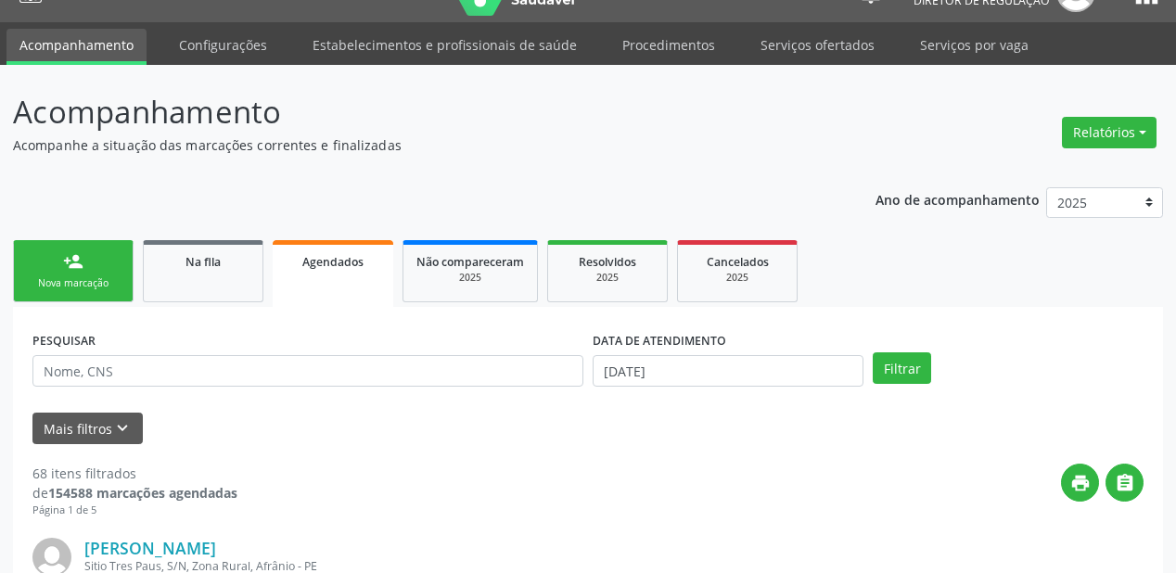
click at [78, 285] on div "Nova marcação" at bounding box center [73, 283] width 93 height 14
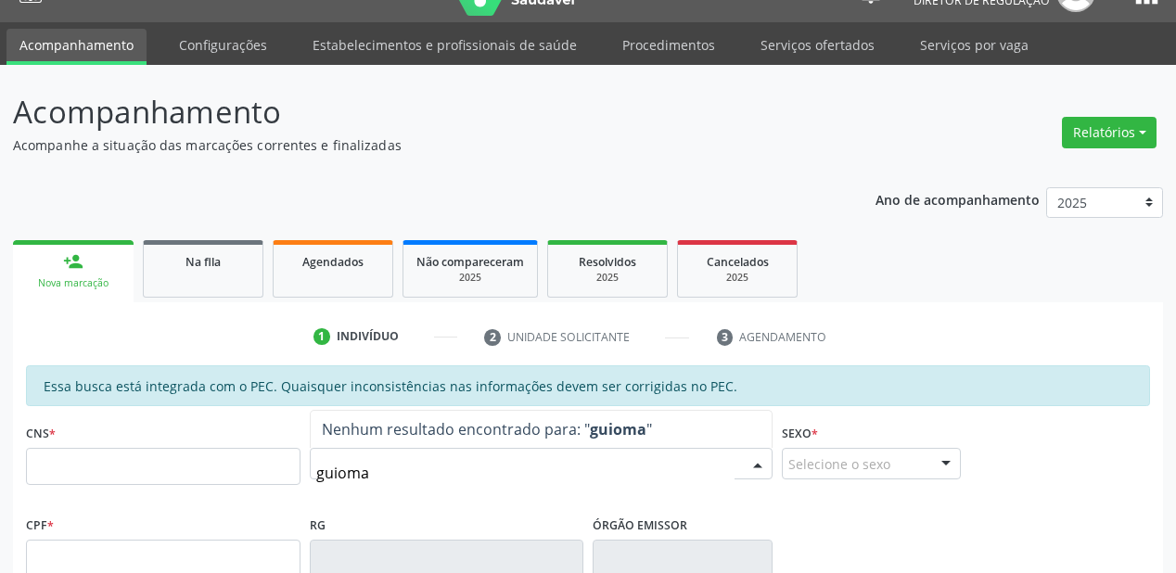
type input "guiomar"
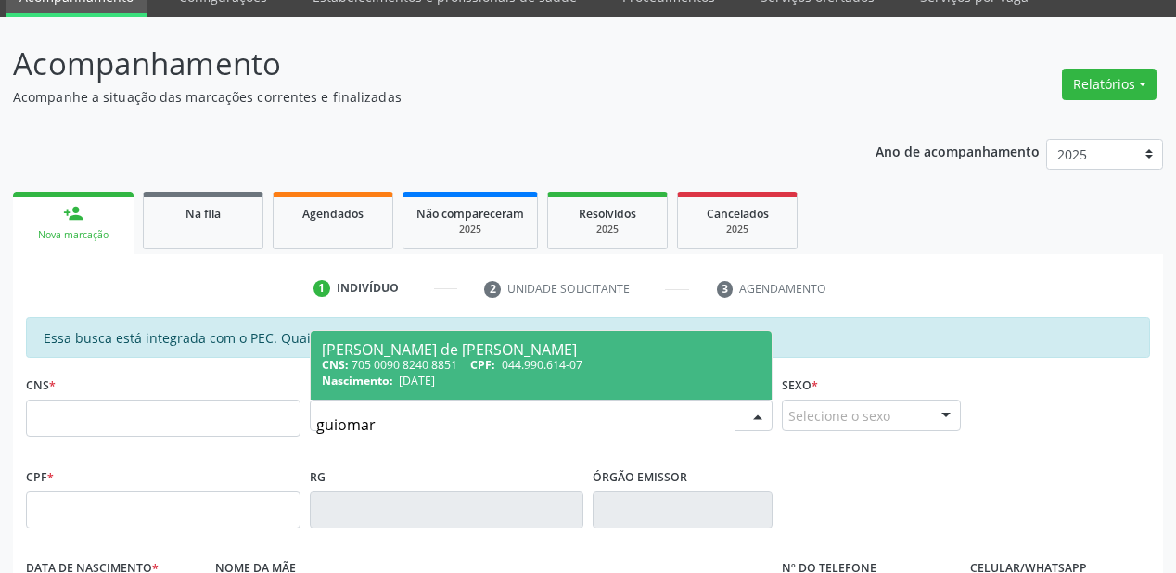
scroll to position [186, 0]
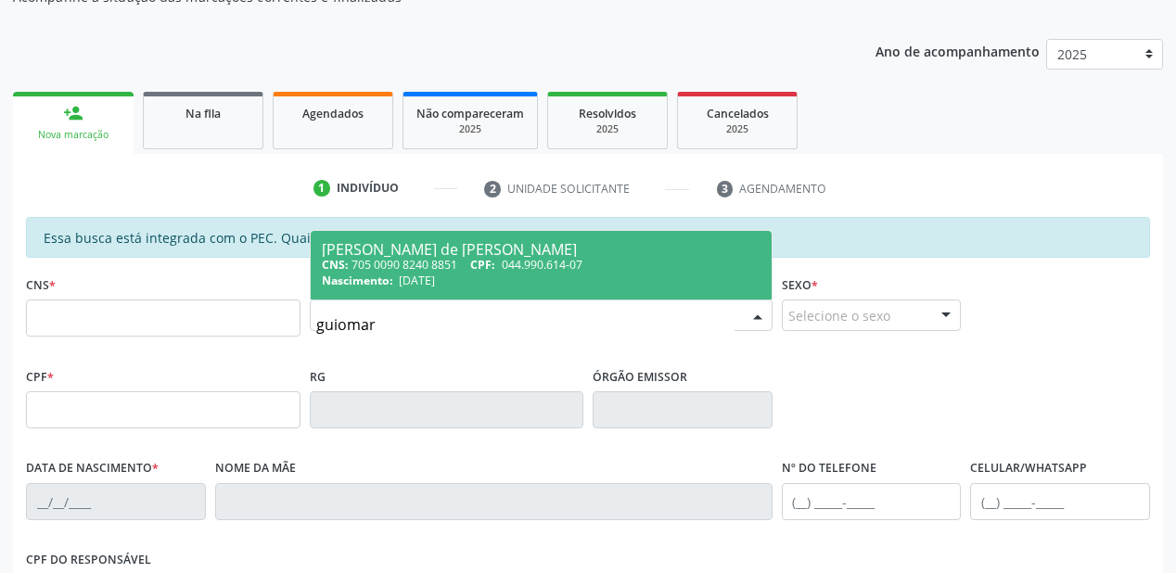
click at [523, 267] on span "044.990.614-07" at bounding box center [542, 265] width 81 height 16
type input "705 0090 8240 8851"
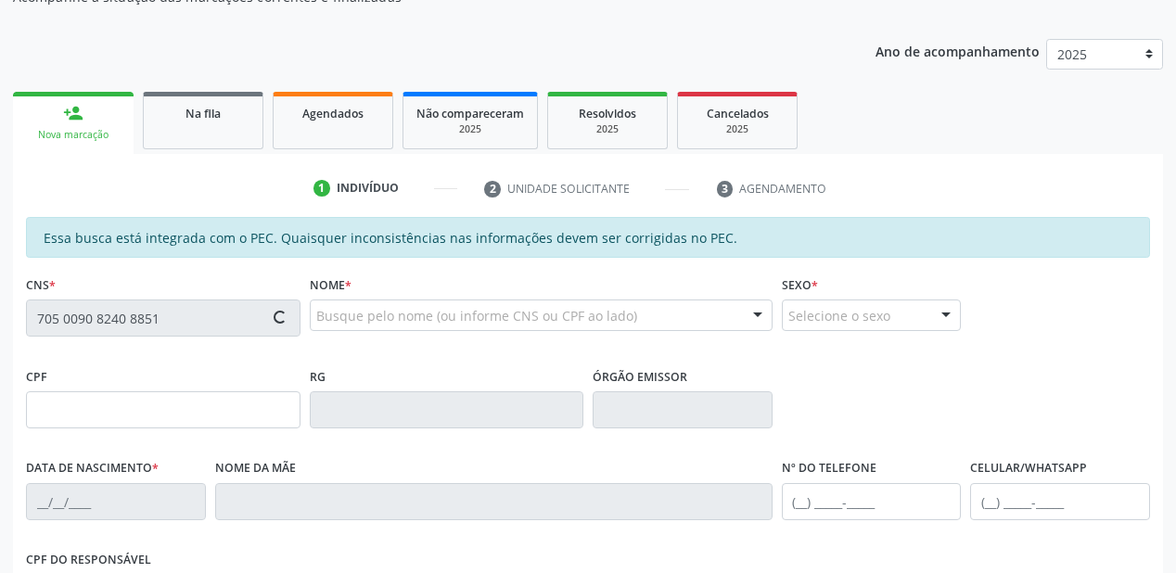
type input "044.990.614-07"
type input "23/06/1969"
type input "Elisa Coelho de Amorim"
type input "(87) 98140-9479"
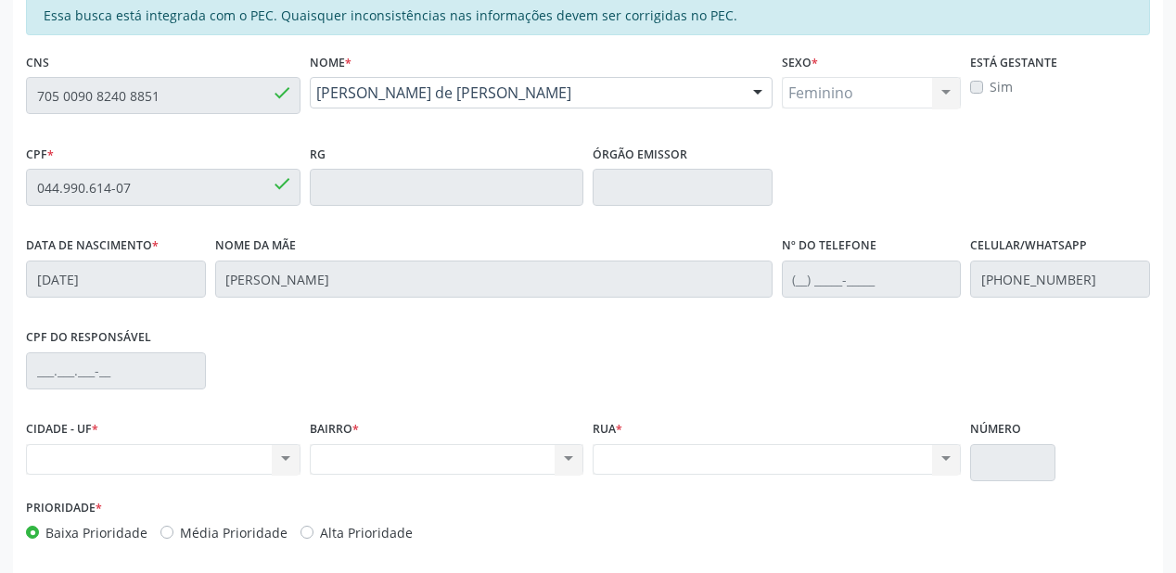
scroll to position [337, 0]
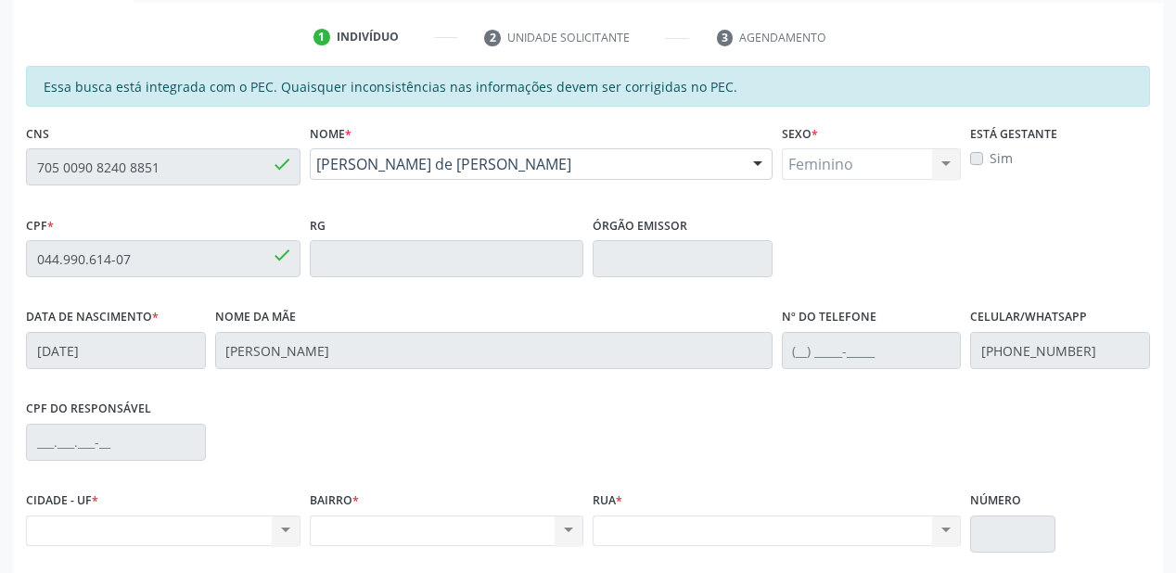
click at [11, 171] on div "Acompanhamento Acompanhe a situação das marcações correntes e finalizadas Relat…" at bounding box center [588, 243] width 1176 height 957
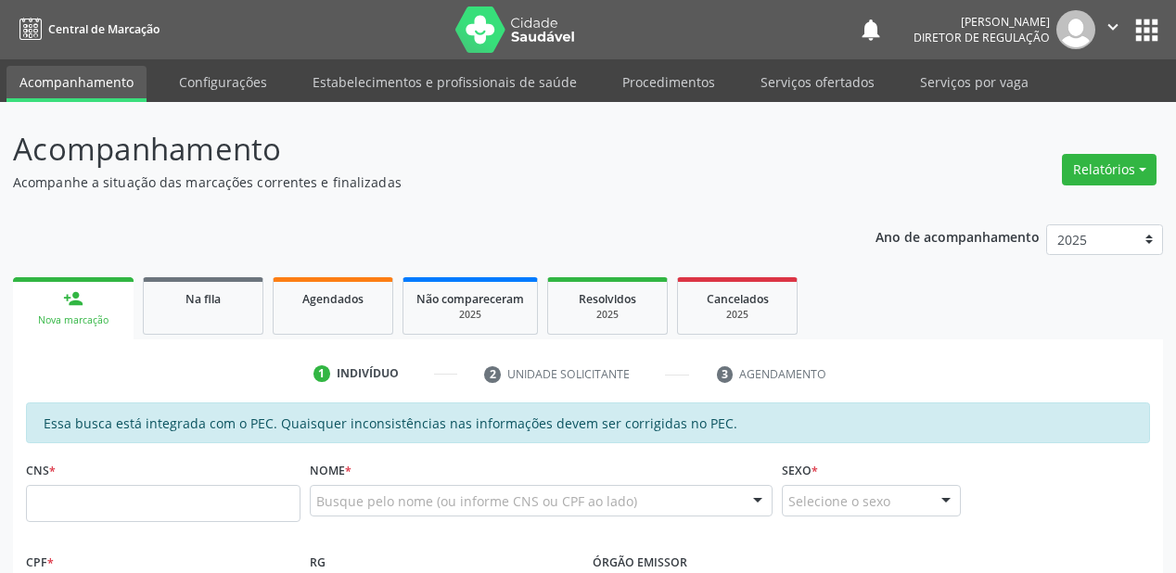
scroll to position [337, 0]
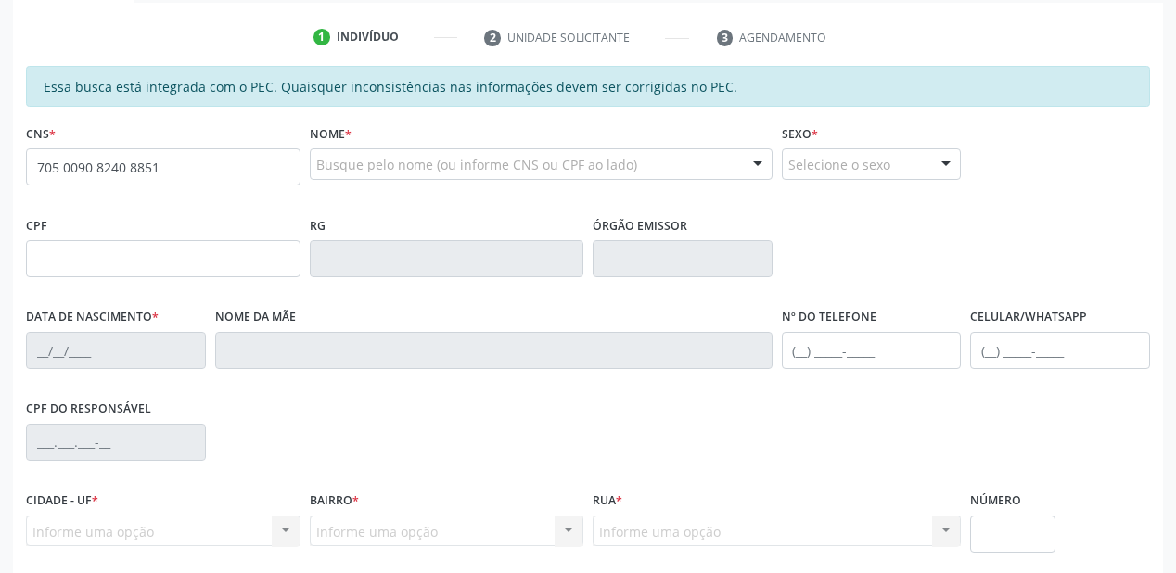
type input "705 0090 8240 8851"
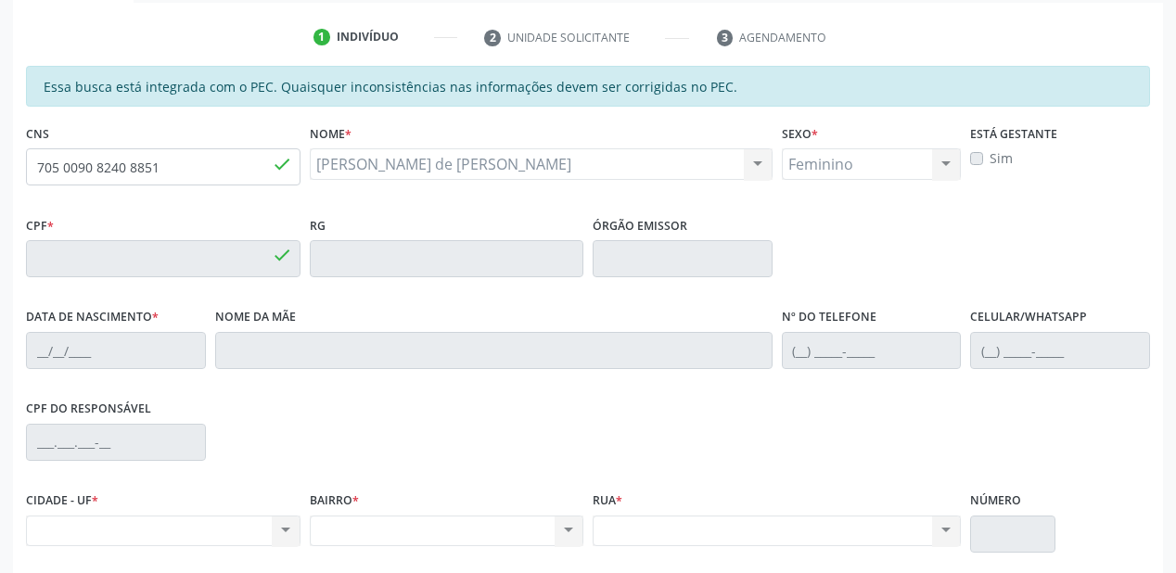
type input "044.990.614-07"
type input "[DATE]"
type input "[PERSON_NAME]"
type input "[PHONE_NUMBER]"
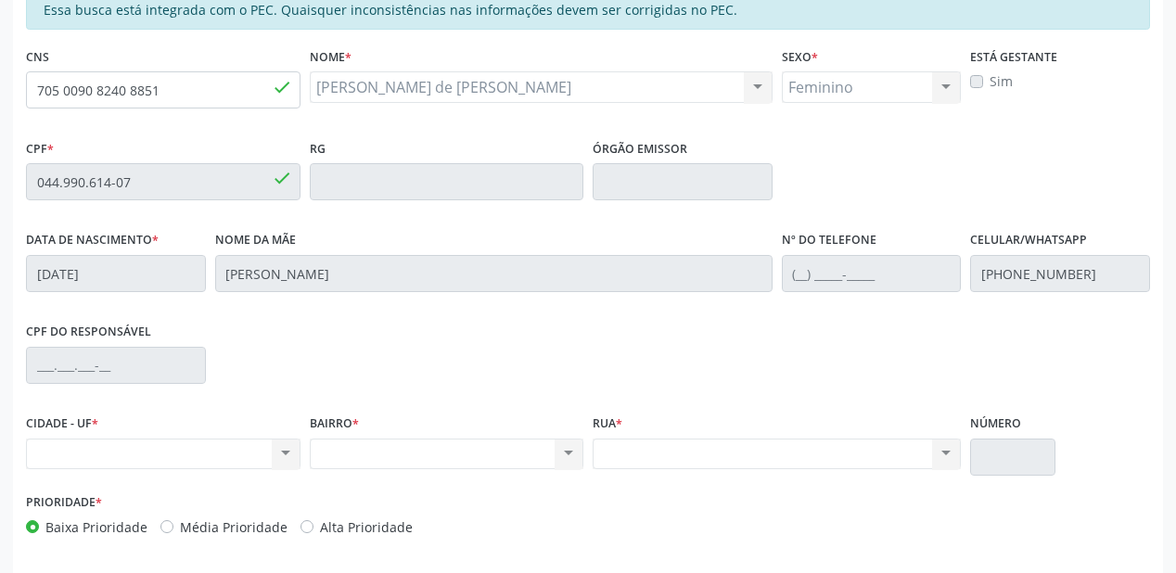
scroll to position [485, 0]
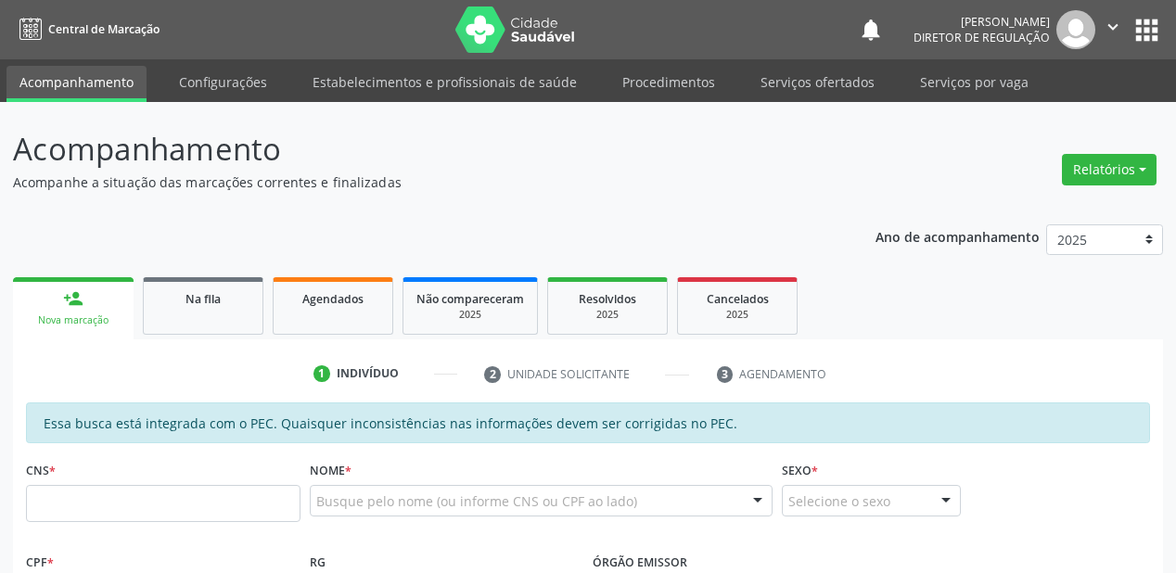
scroll to position [445, 0]
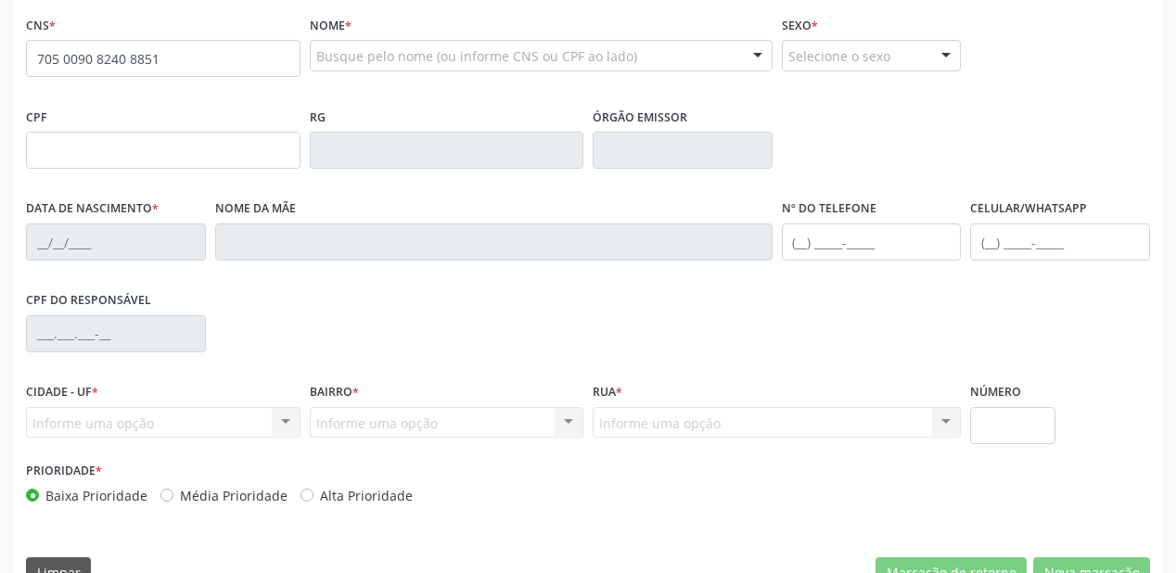
type input "705 0090 8240 8851"
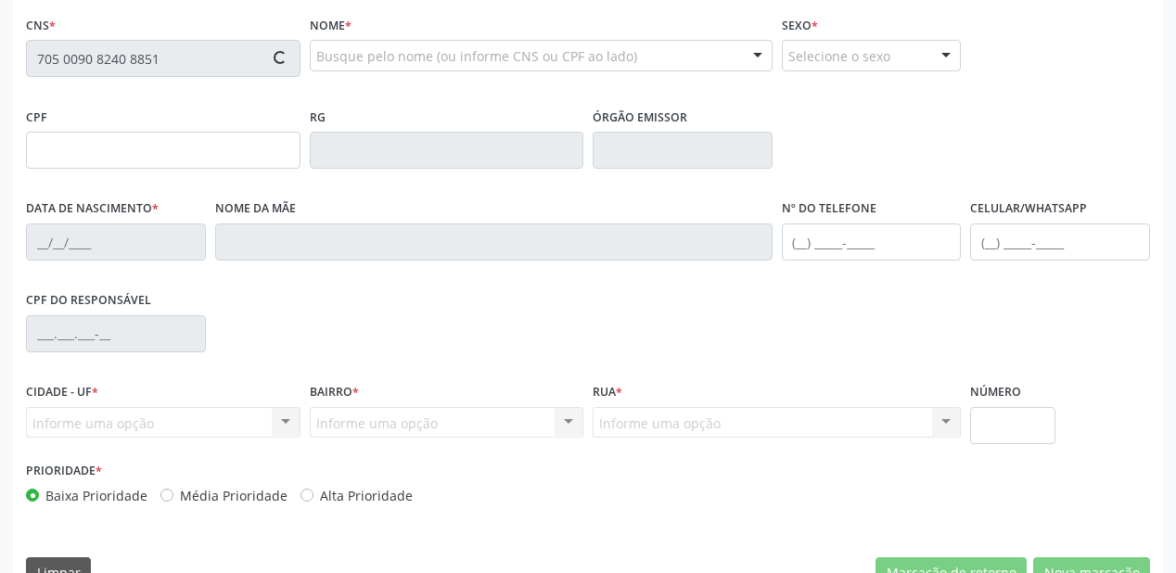
type input "044.990.614-07"
type input "23[DATE]"
type input "[PERSON_NAME]"
type input "[PHONE_NUMBER]"
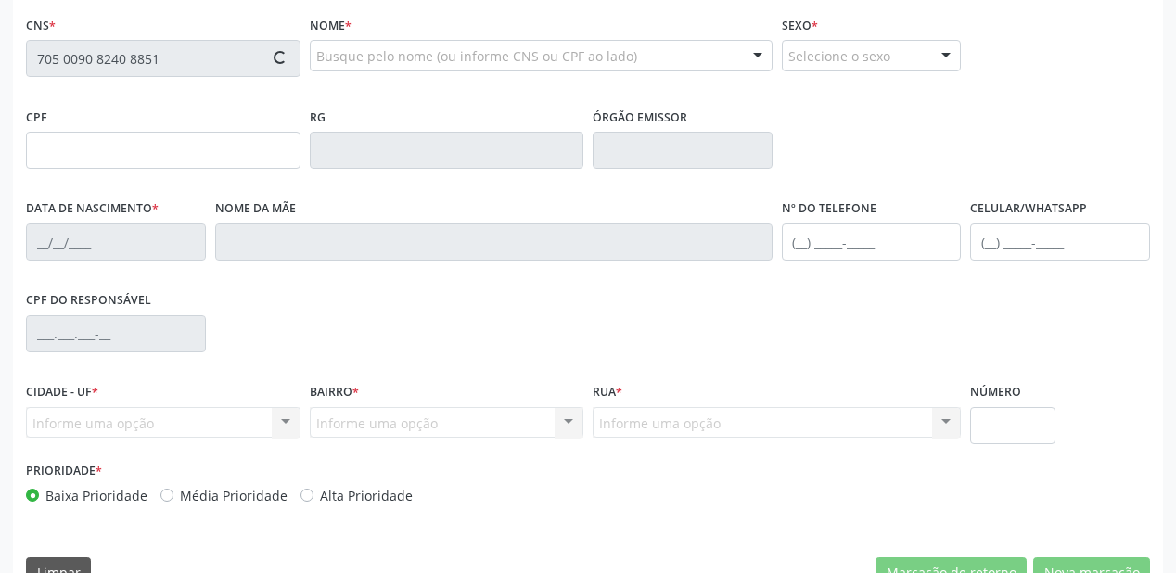
type input "S/N"
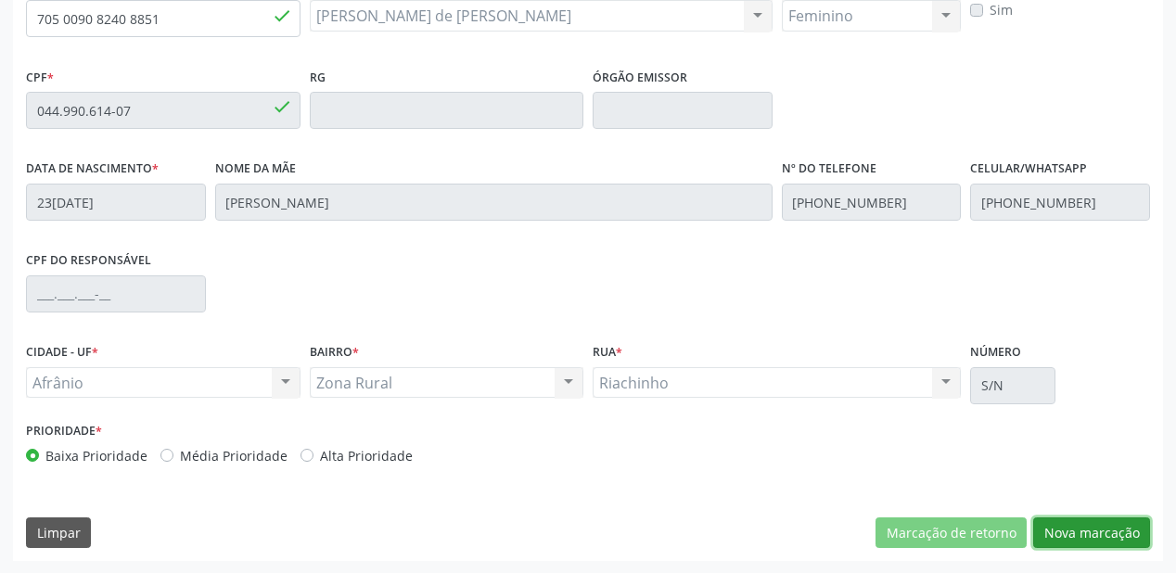
click at [1070, 532] on button "Nova marcação" at bounding box center [1091, 534] width 117 height 32
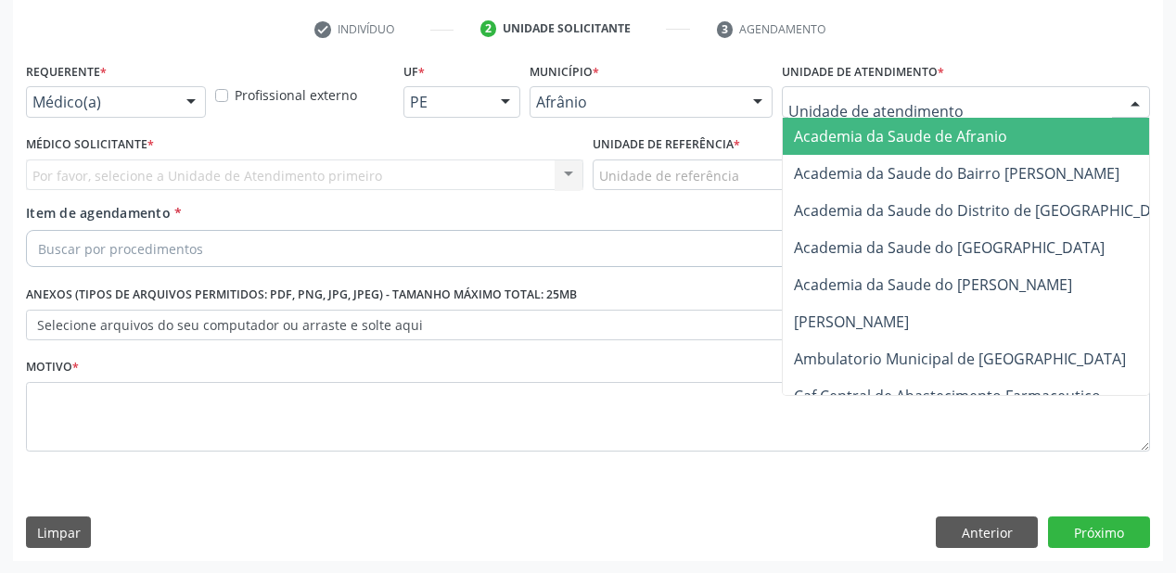
click at [807, 89] on div at bounding box center [966, 102] width 368 height 32
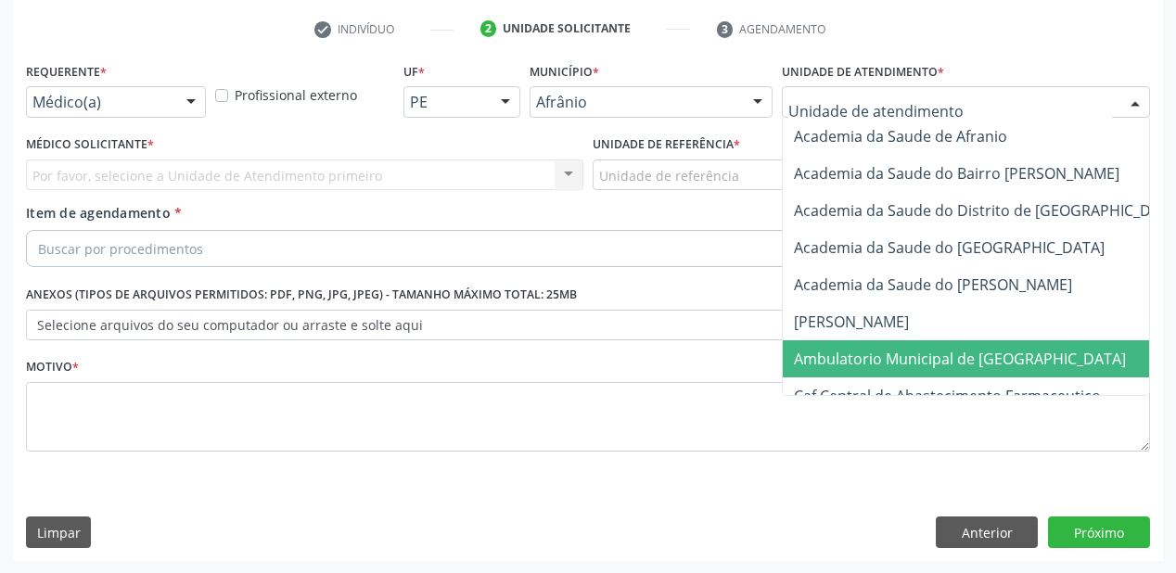
click at [807, 356] on span "Ambulatorio Municipal de [GEOGRAPHIC_DATA]" at bounding box center [960, 359] width 332 height 20
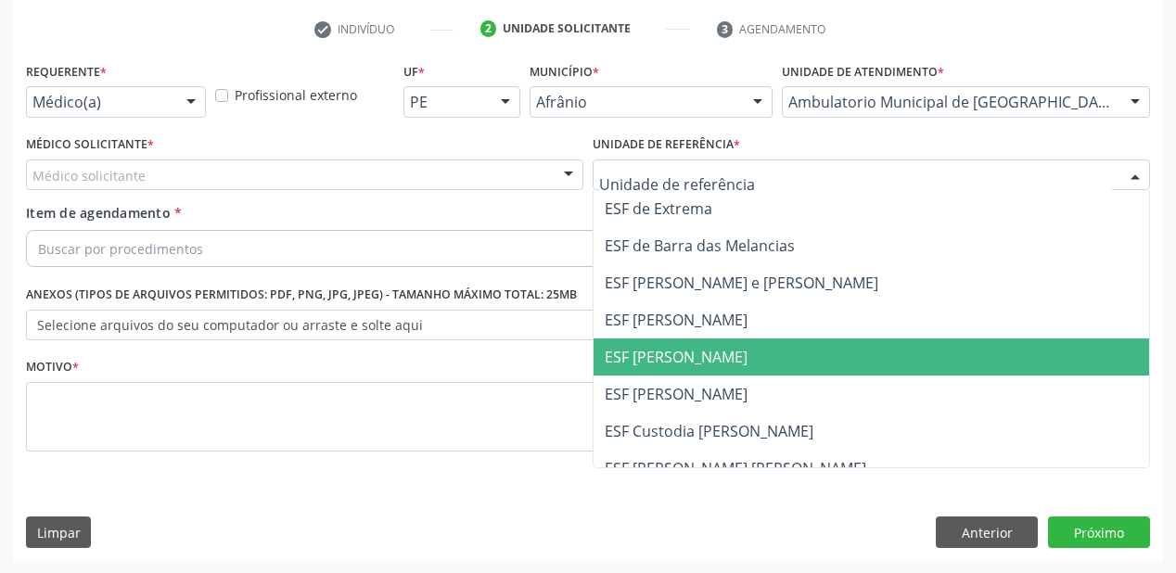
click at [671, 372] on span "ESF [PERSON_NAME]" at bounding box center [872, 357] width 556 height 37
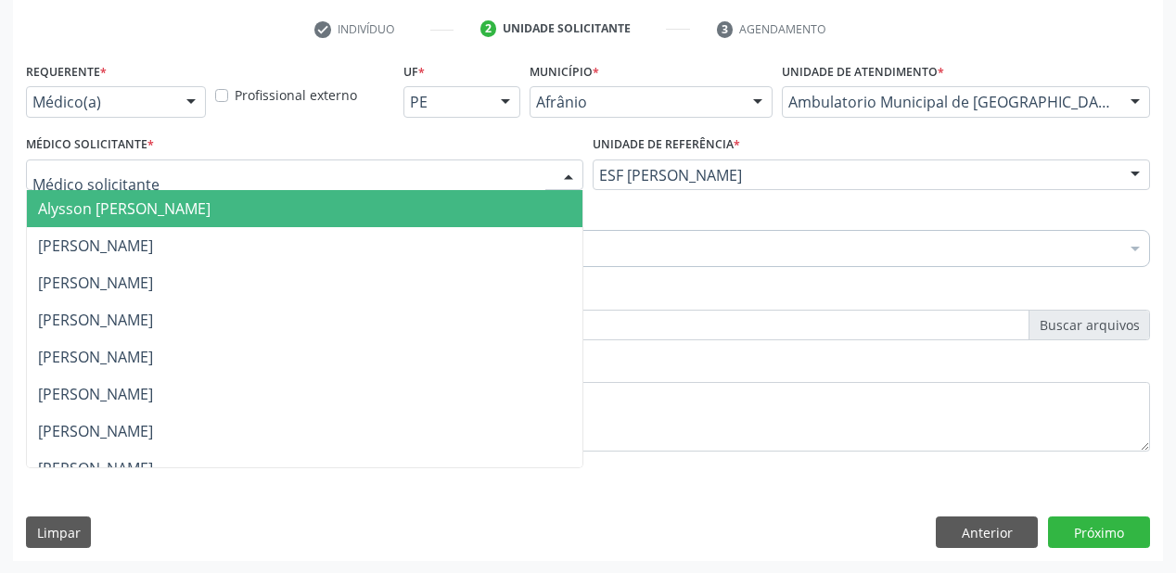
click at [73, 202] on span "Alysson [PERSON_NAME]" at bounding box center [124, 209] width 173 height 20
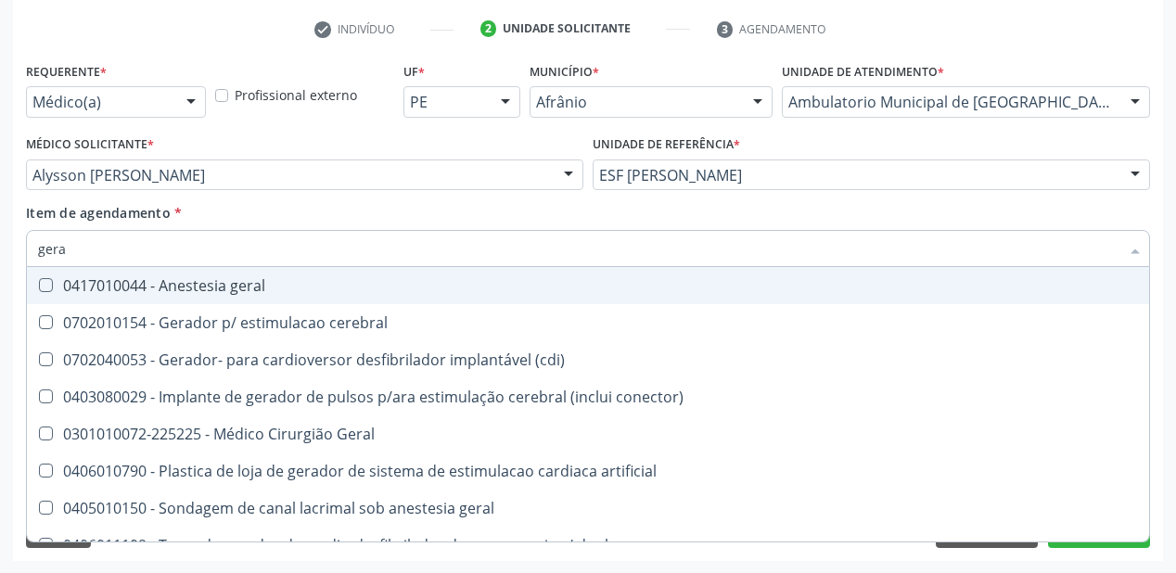
type input "geral"
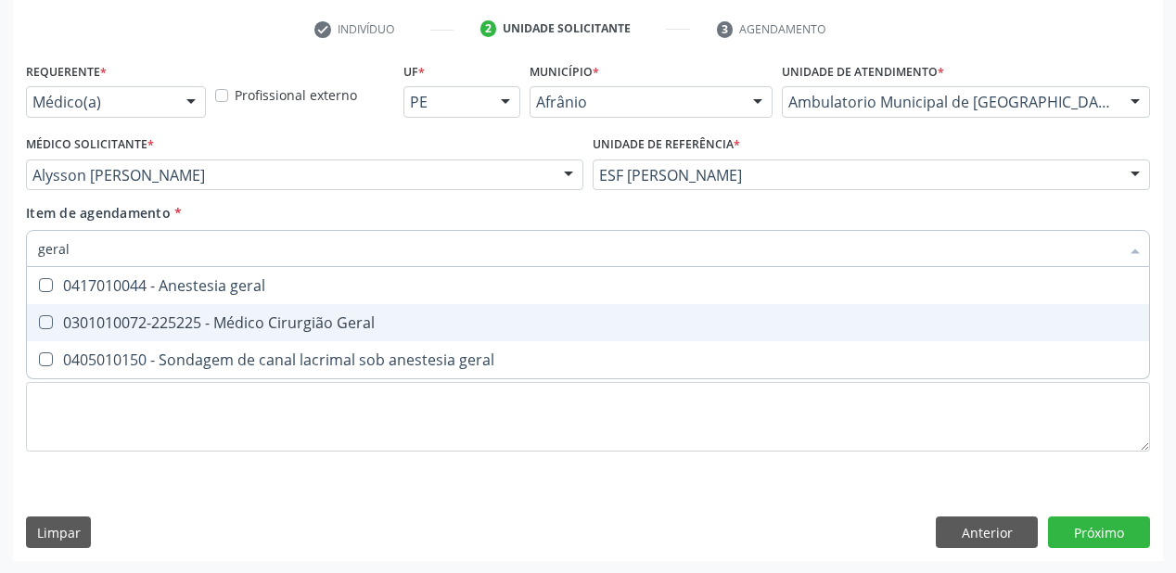
click at [70, 321] on div "0301010072-225225 - Médico Cirurgião Geral" at bounding box center [588, 322] width 1100 height 15
checkbox Geral "true"
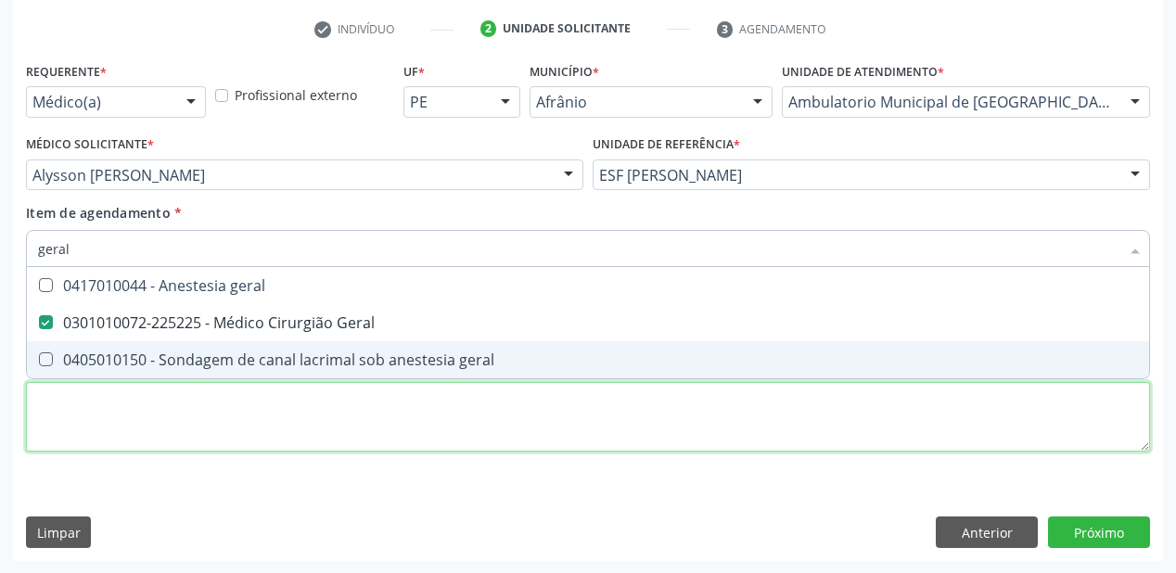
click at [62, 390] on div "Requerente * Médico(a) Médico(a) Enfermeiro(a) Paciente Nenhum resultado encont…" at bounding box center [588, 268] width 1124 height 420
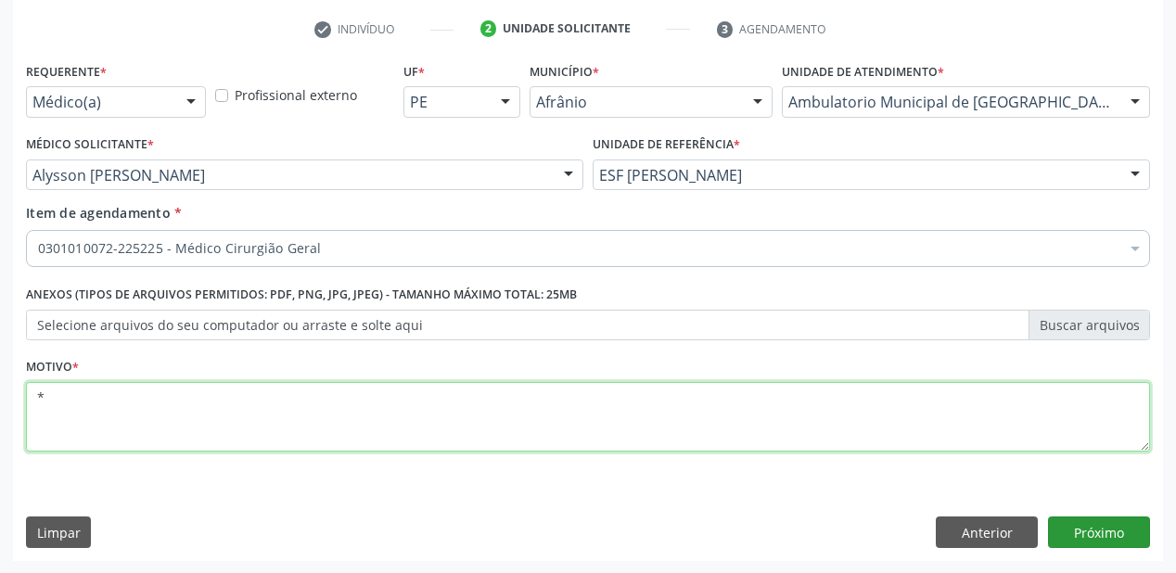
type textarea "*"
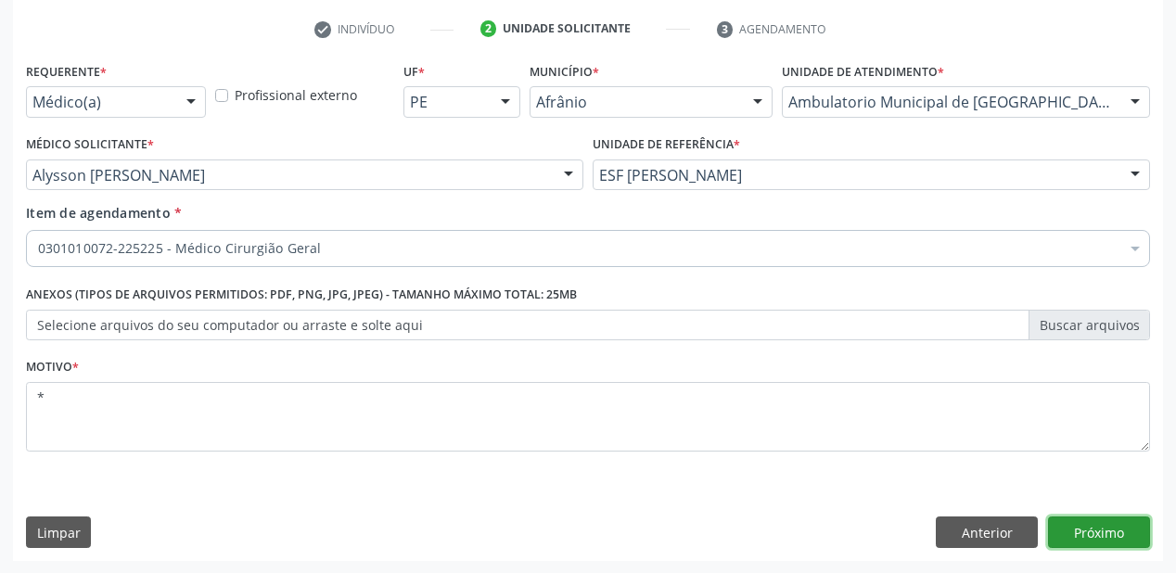
click at [1086, 534] on button "Próximo" at bounding box center [1099, 533] width 102 height 32
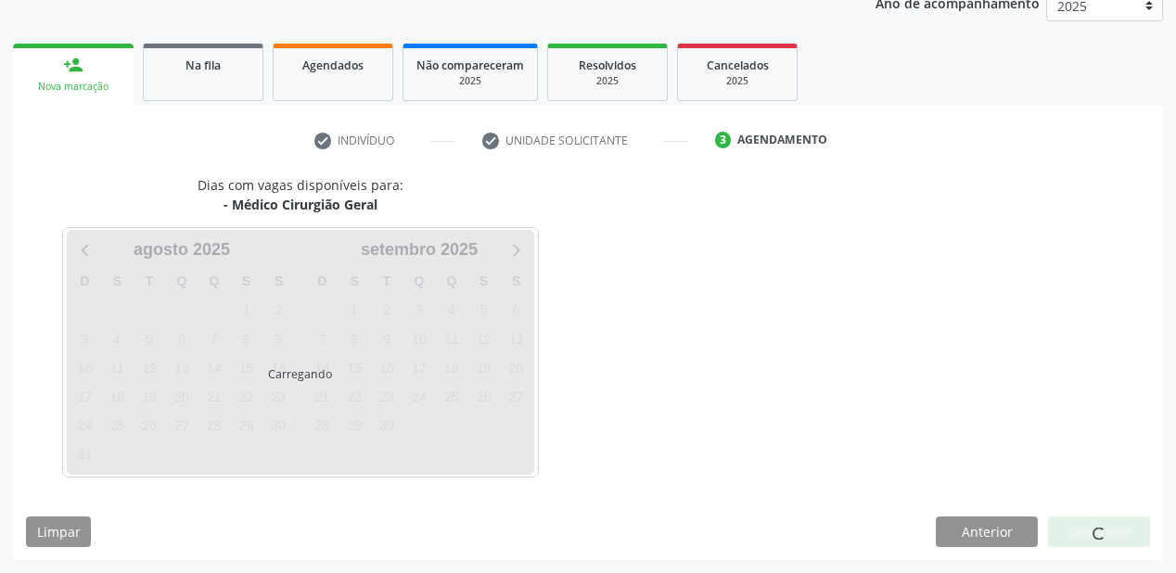
scroll to position [233, 0]
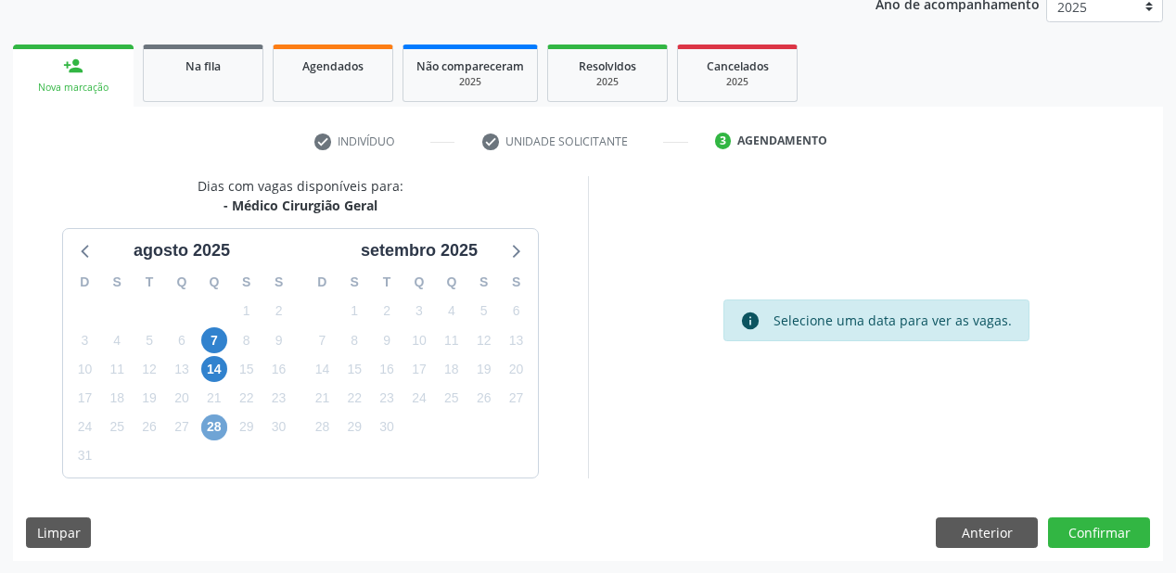
click at [212, 428] on span "28" at bounding box center [214, 428] width 26 height 26
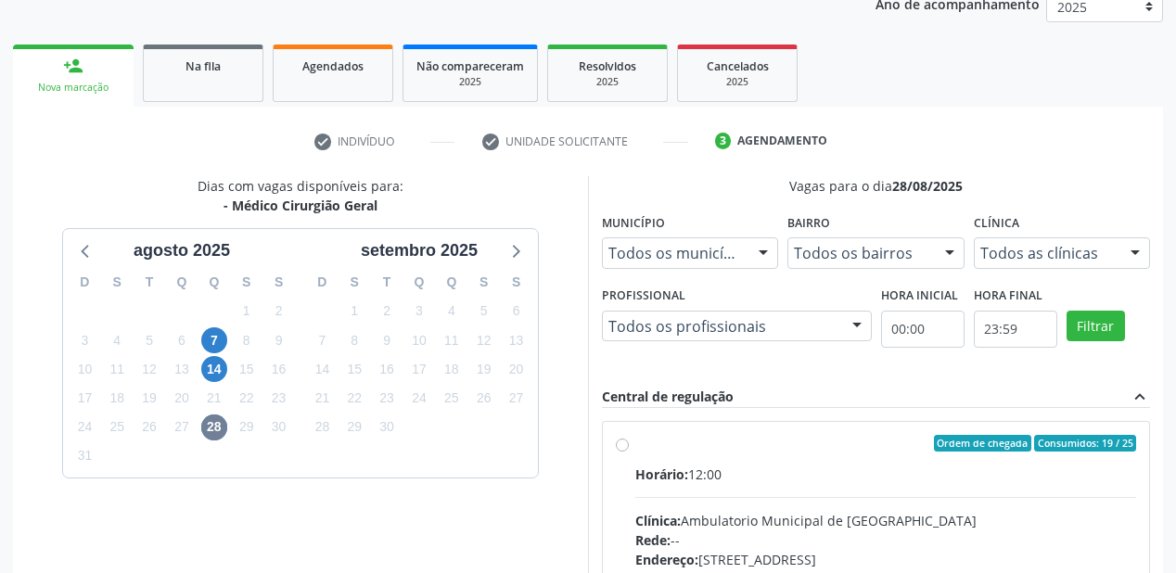
click at [901, 476] on div "Horário: 12:00" at bounding box center [885, 474] width 501 height 19
click at [629, 452] on input "Ordem de chegada Consumidos: 19 / 25 Horário: 12:00 Clínica: Ambulatorio Munici…" at bounding box center [622, 443] width 13 height 17
radio input "true"
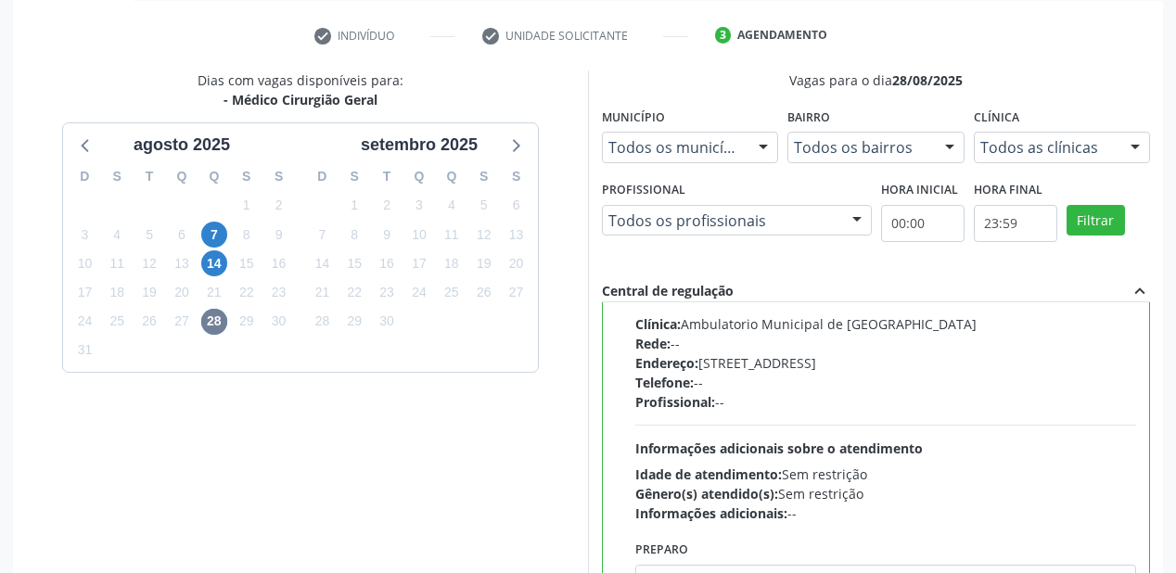
scroll to position [530, 0]
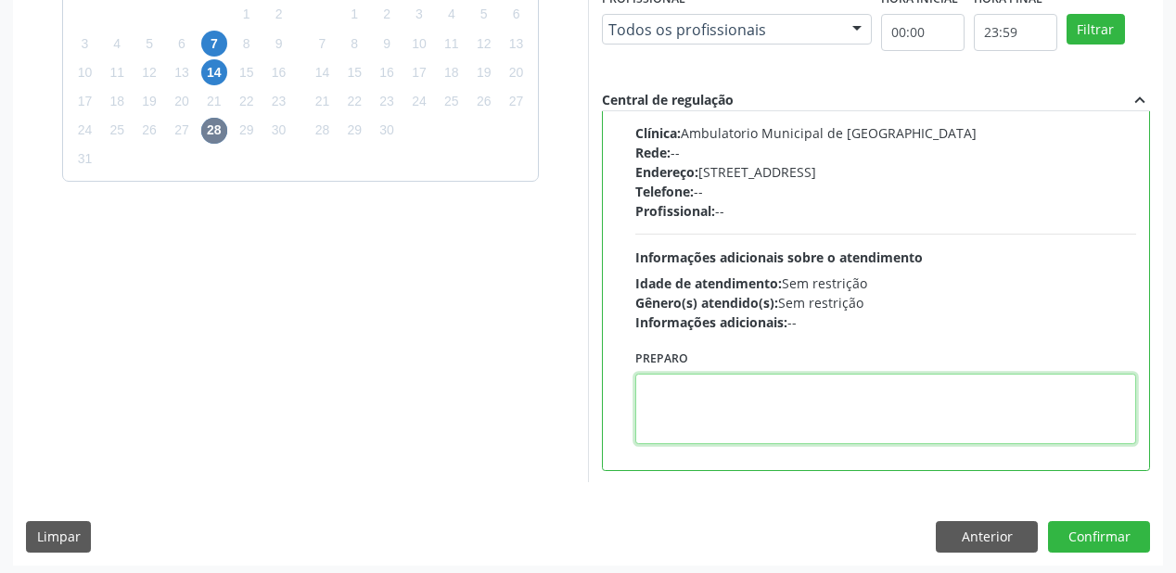
click at [762, 408] on textarea at bounding box center [885, 409] width 501 height 71
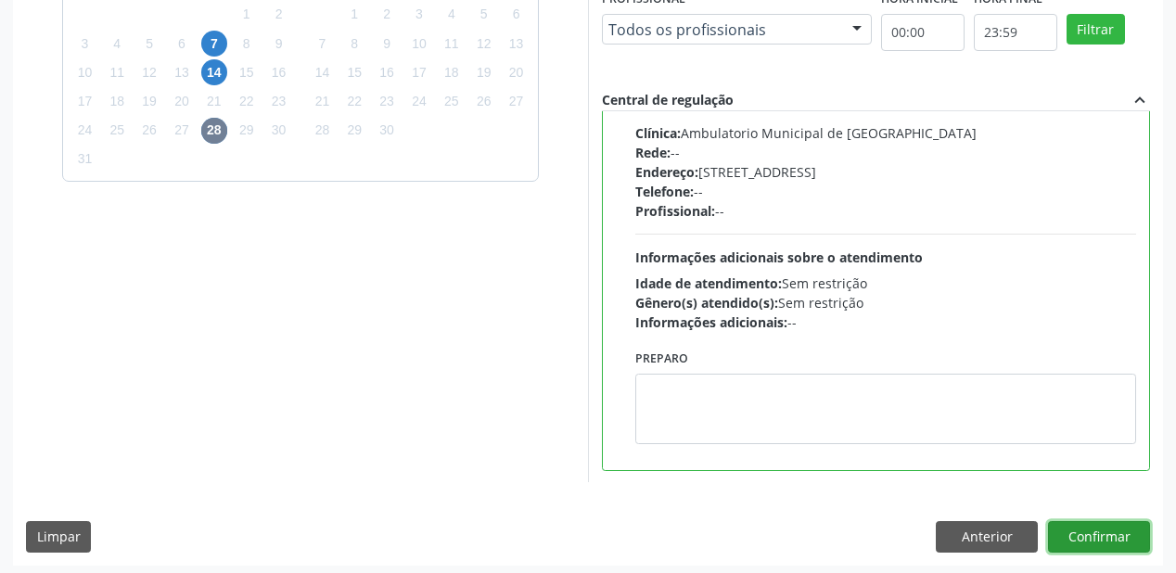
click at [1067, 532] on button "Confirmar" at bounding box center [1099, 537] width 102 height 32
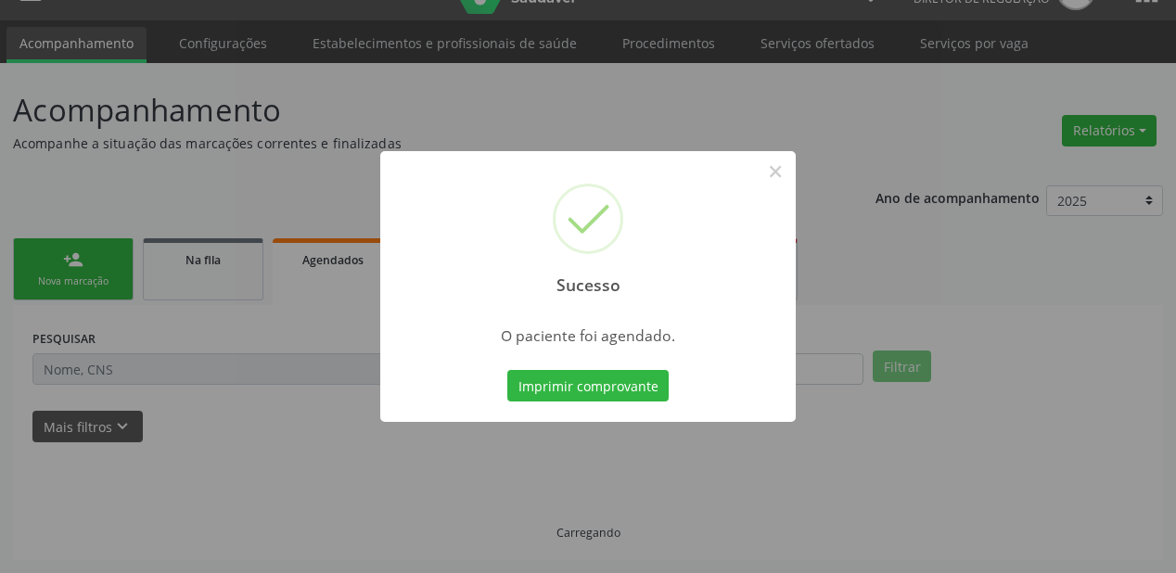
scroll to position [37, 0]
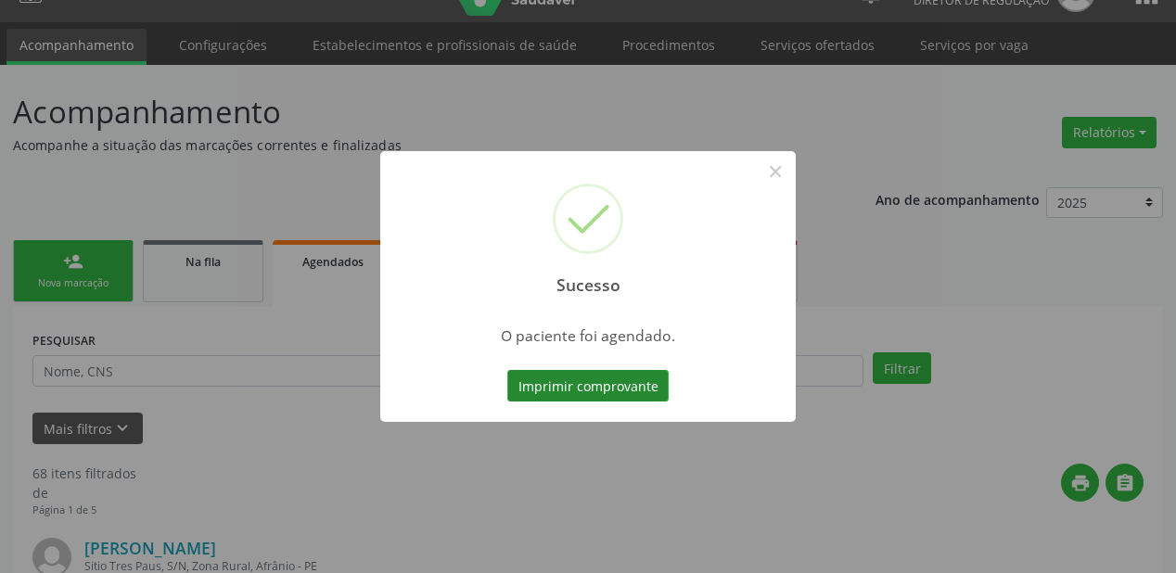
click at [595, 389] on button "Imprimir comprovante" at bounding box center [587, 386] width 161 height 32
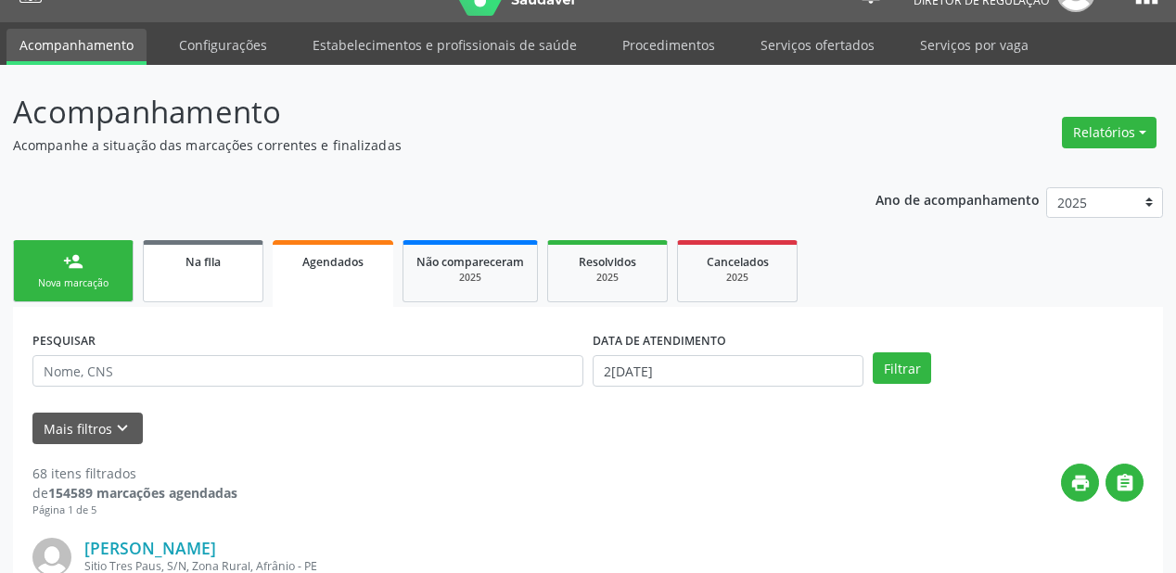
click at [193, 261] on span "Na fila" at bounding box center [203, 262] width 35 height 16
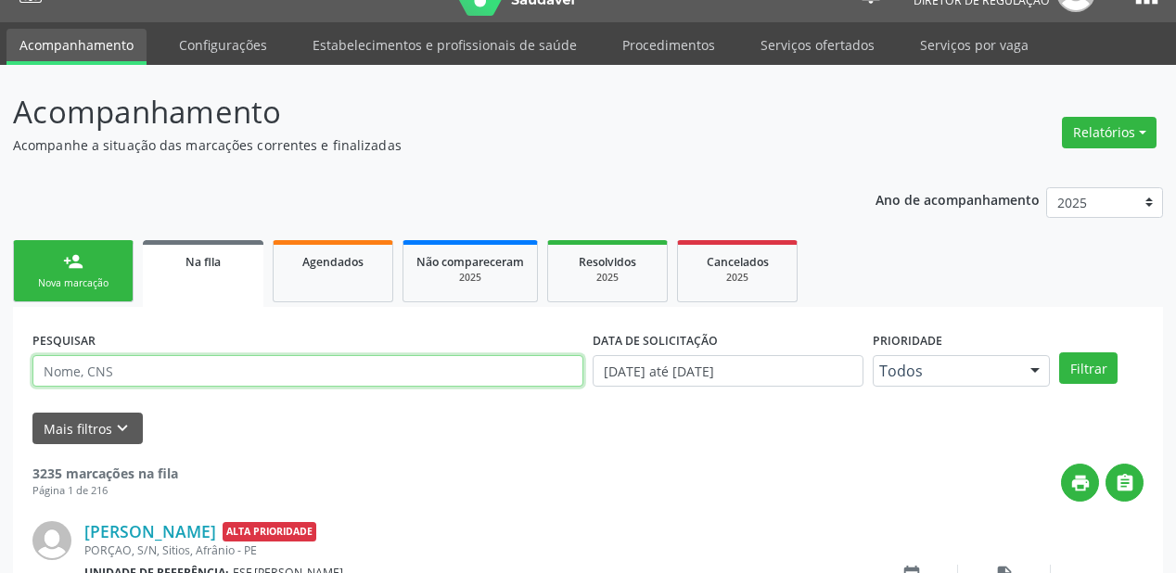
click at [146, 374] on input "text" at bounding box center [307, 371] width 551 height 32
type input "706401146526687"
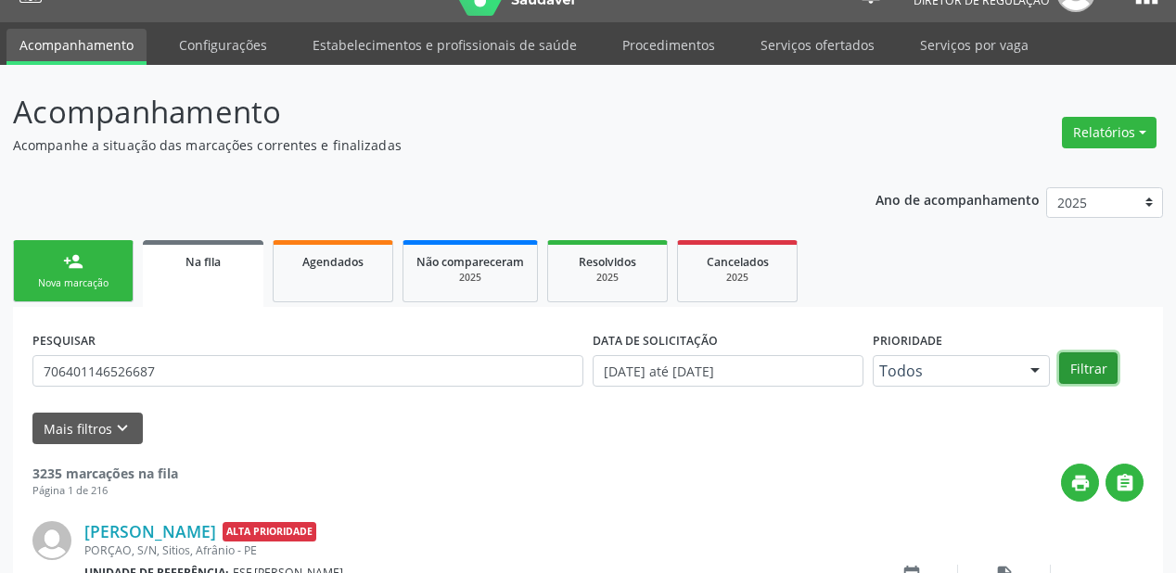
click at [1076, 364] on button "Filtrar" at bounding box center [1088, 369] width 58 height 32
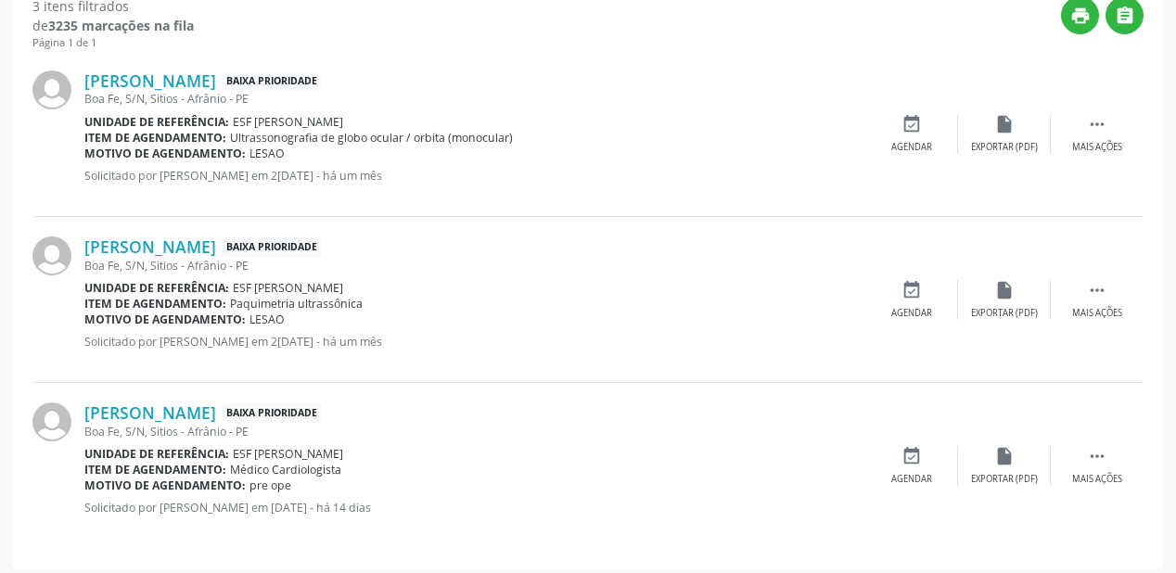
scroll to position [510, 0]
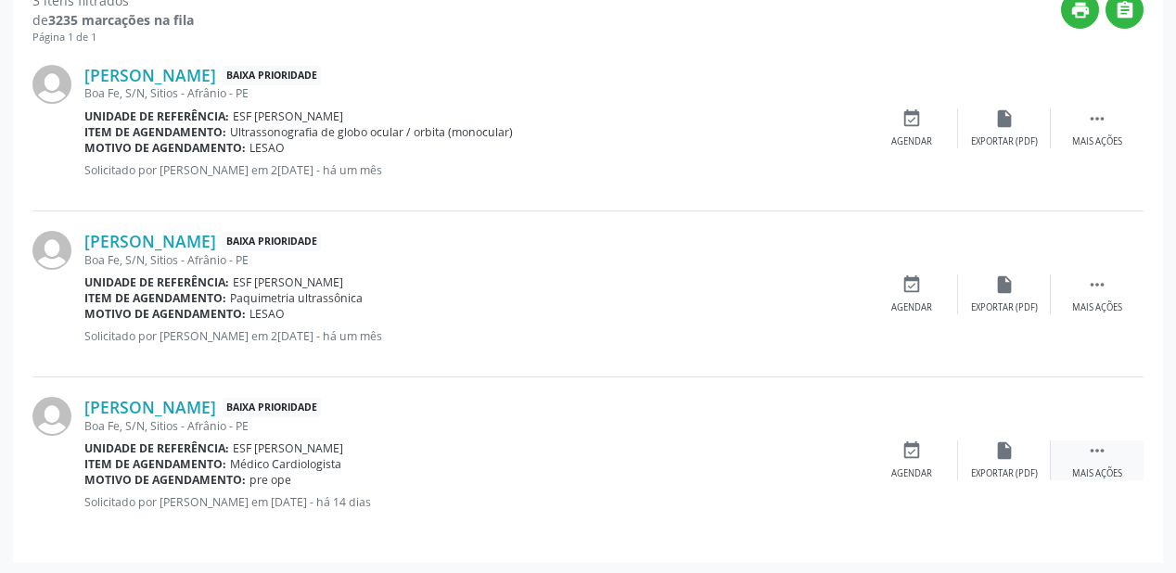
click at [1096, 449] on icon "" at bounding box center [1097, 451] width 20 height 20
click at [631, 456] on icon "event_available" at bounding box center [633, 451] width 20 height 20
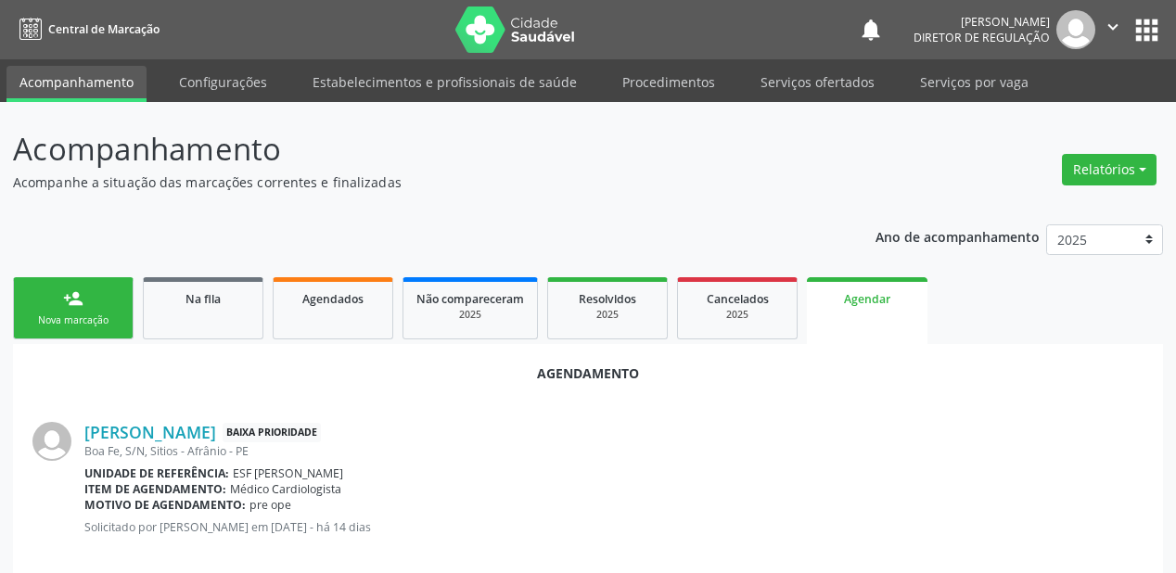
scroll to position [391, 0]
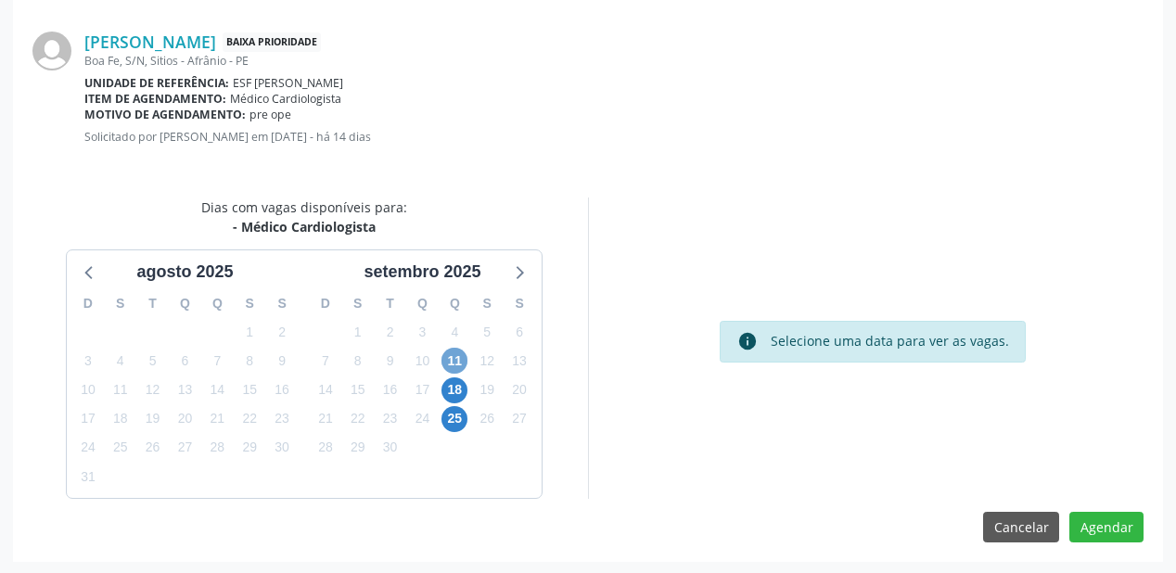
click at [445, 361] on span "11" at bounding box center [455, 361] width 26 height 26
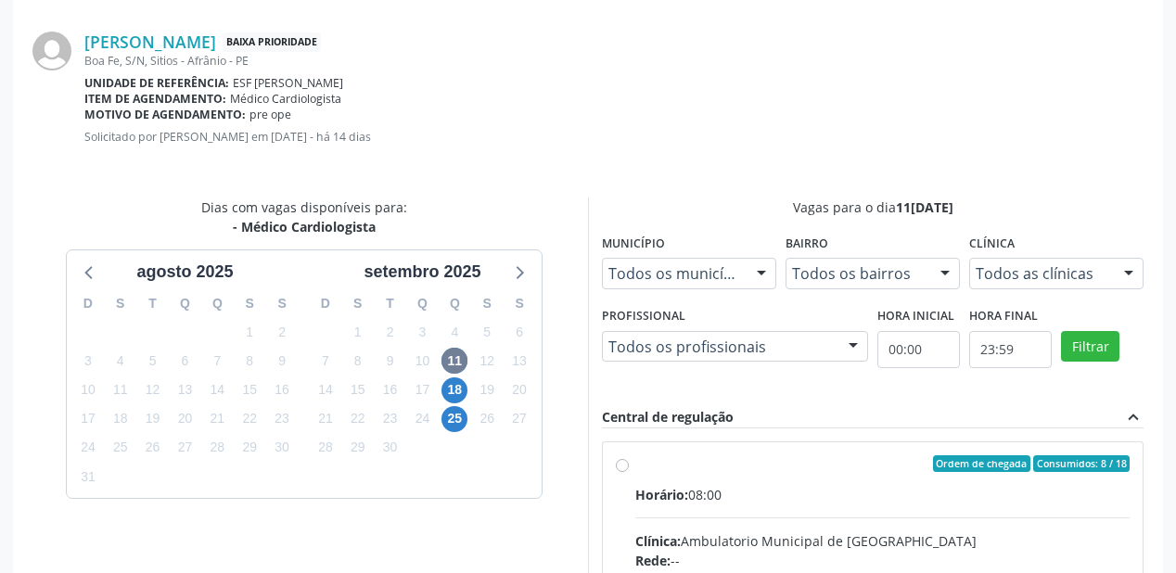
click at [875, 499] on div "Horário: 08:00" at bounding box center [882, 494] width 494 height 19
click at [629, 472] on input "Ordem de chegada Consumidos: 8 / 18 Horário: 08:00 Clínica: Ambulatorio Municip…" at bounding box center [622, 463] width 13 height 17
radio input "true"
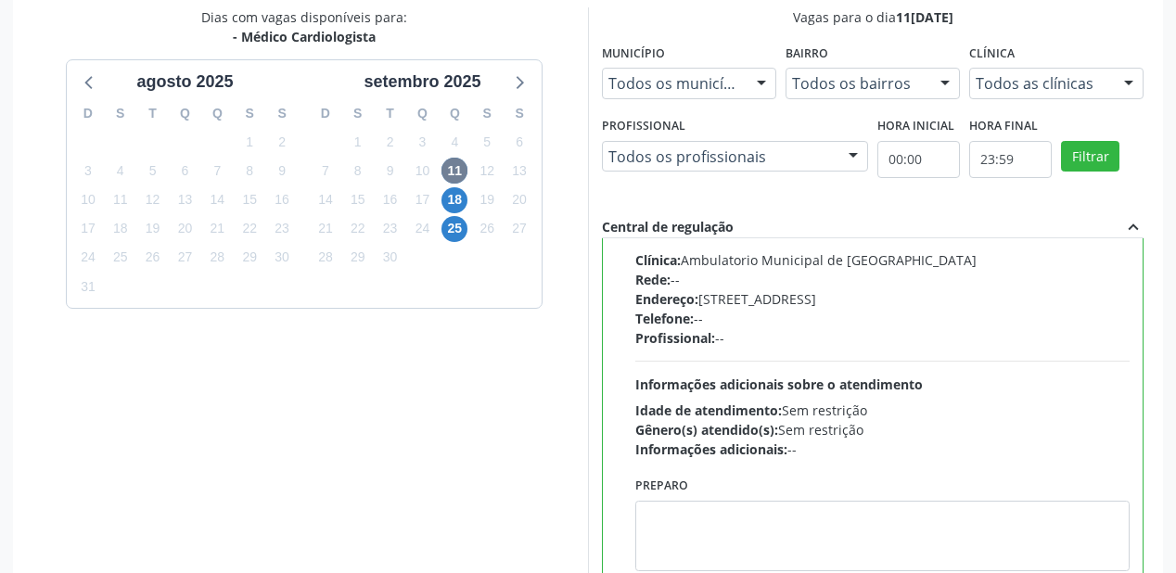
scroll to position [692, 0]
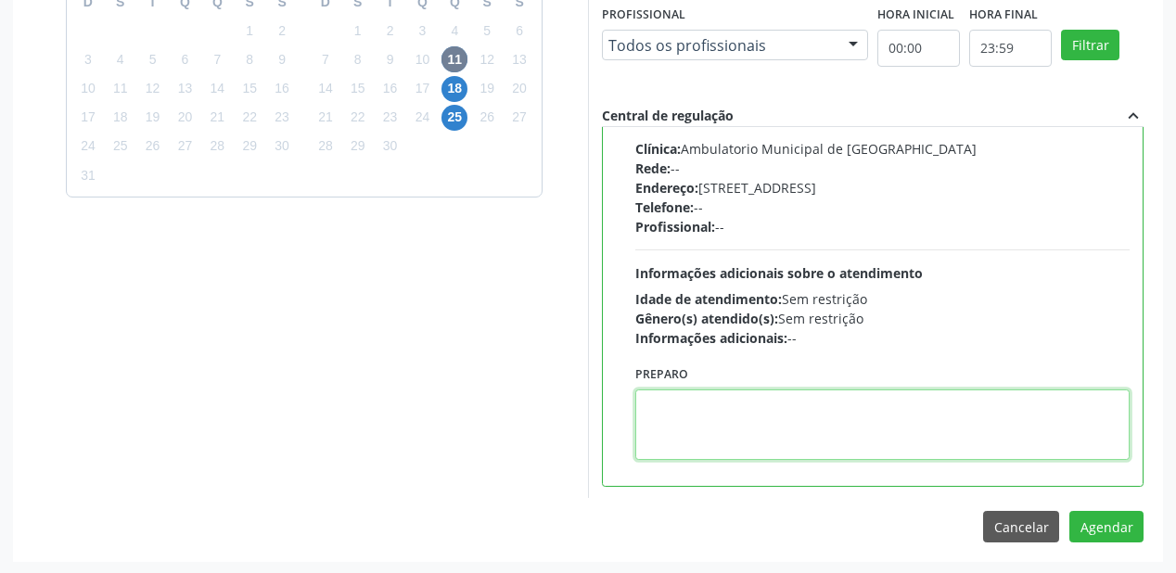
click at [777, 434] on textarea at bounding box center [882, 425] width 494 height 71
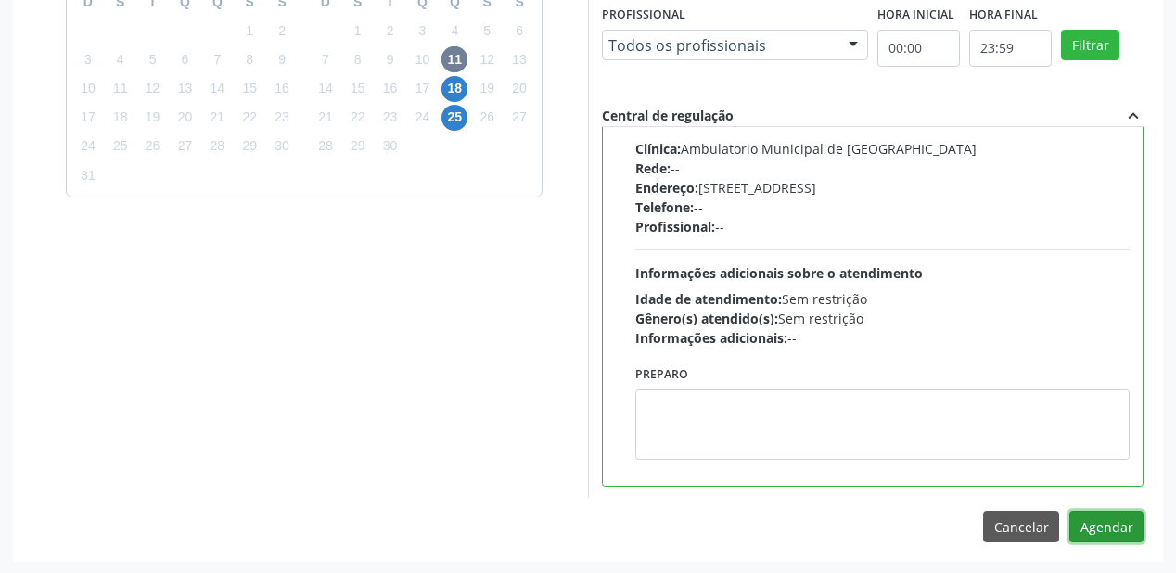
click at [1095, 523] on button "Agendar" at bounding box center [1107, 527] width 74 height 32
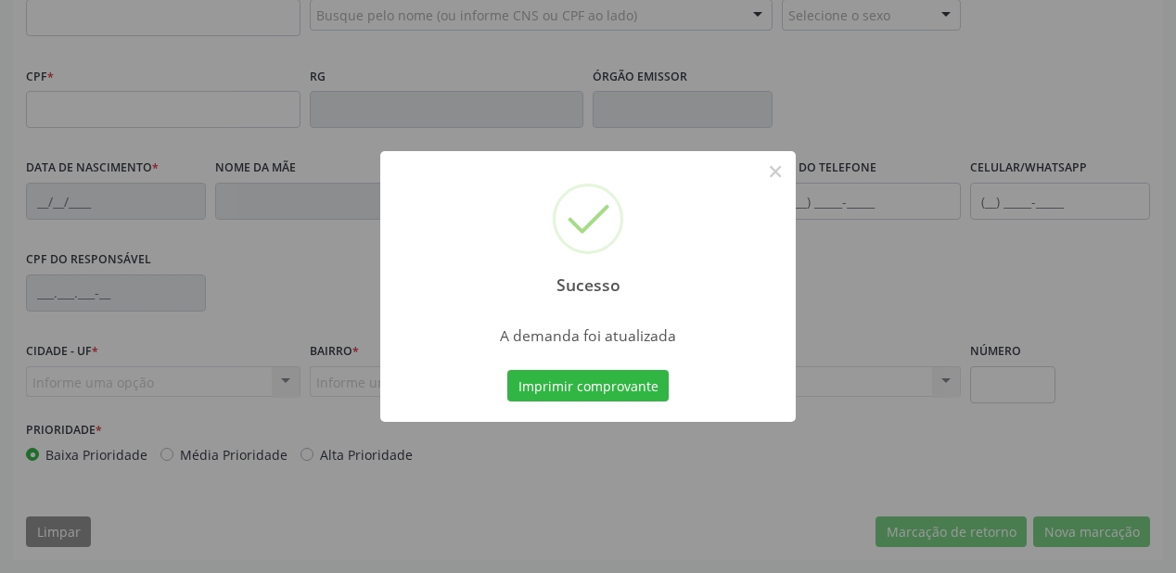
scroll to position [485, 0]
click at [601, 380] on button "Imprimir comprovante" at bounding box center [587, 386] width 161 height 32
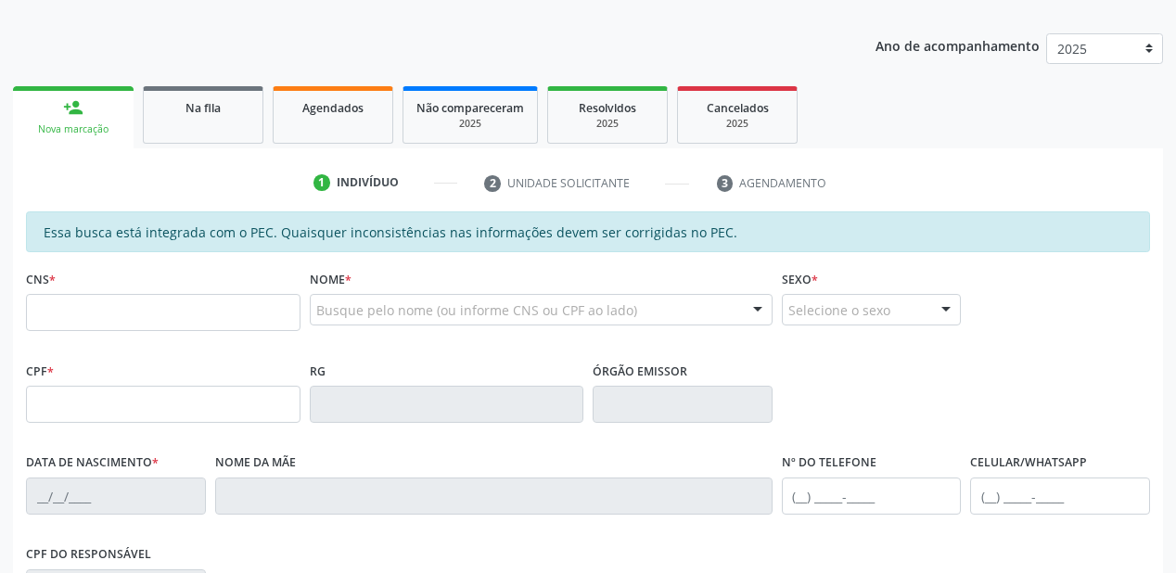
scroll to position [188, 0]
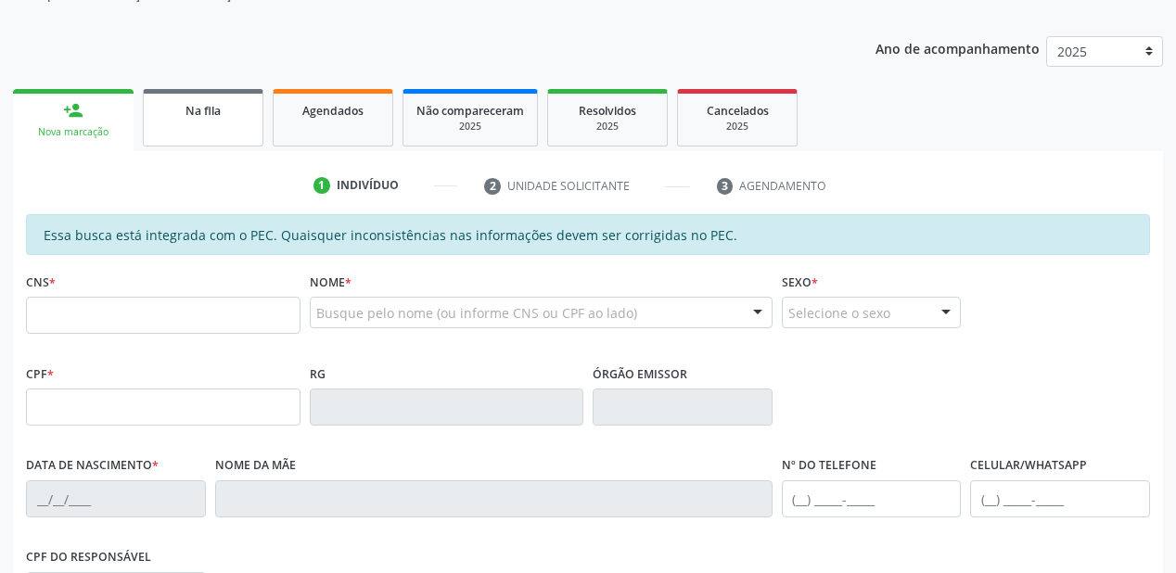
click at [187, 127] on link "Na fila" at bounding box center [203, 118] width 121 height 58
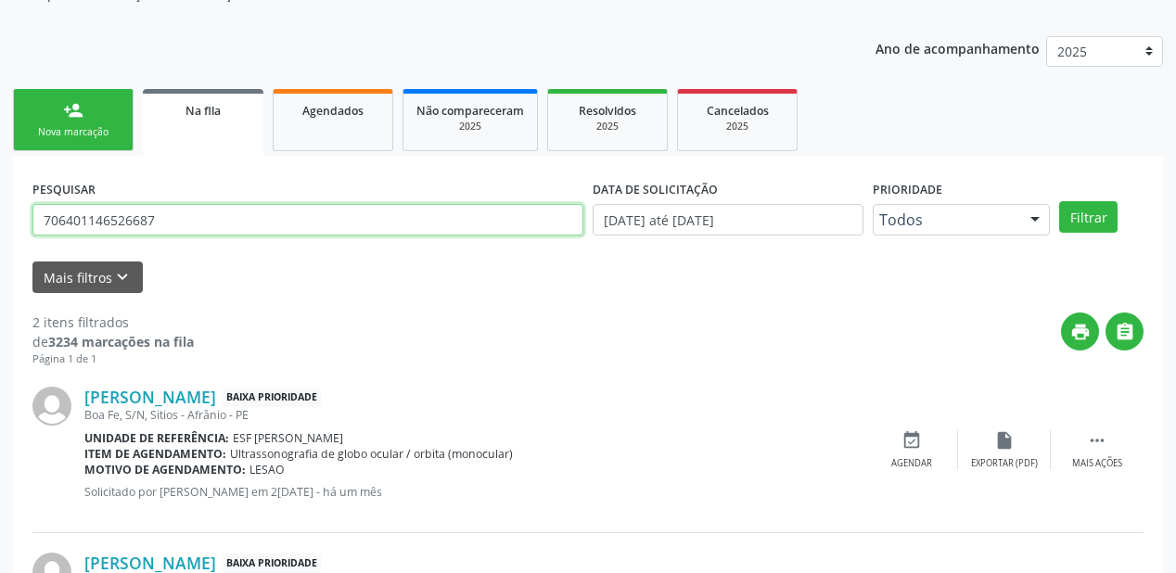
click at [167, 218] on input "706401146526687" at bounding box center [307, 220] width 551 height 32
type input "7"
type input "709003874739315"
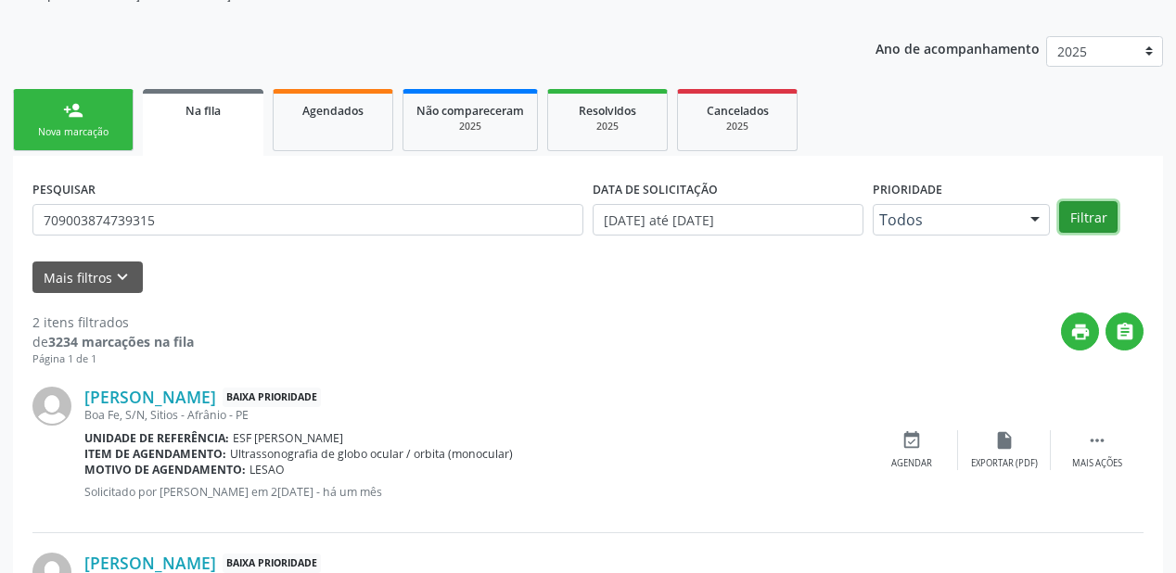
click at [1098, 222] on button "Filtrar" at bounding box center [1088, 217] width 58 height 32
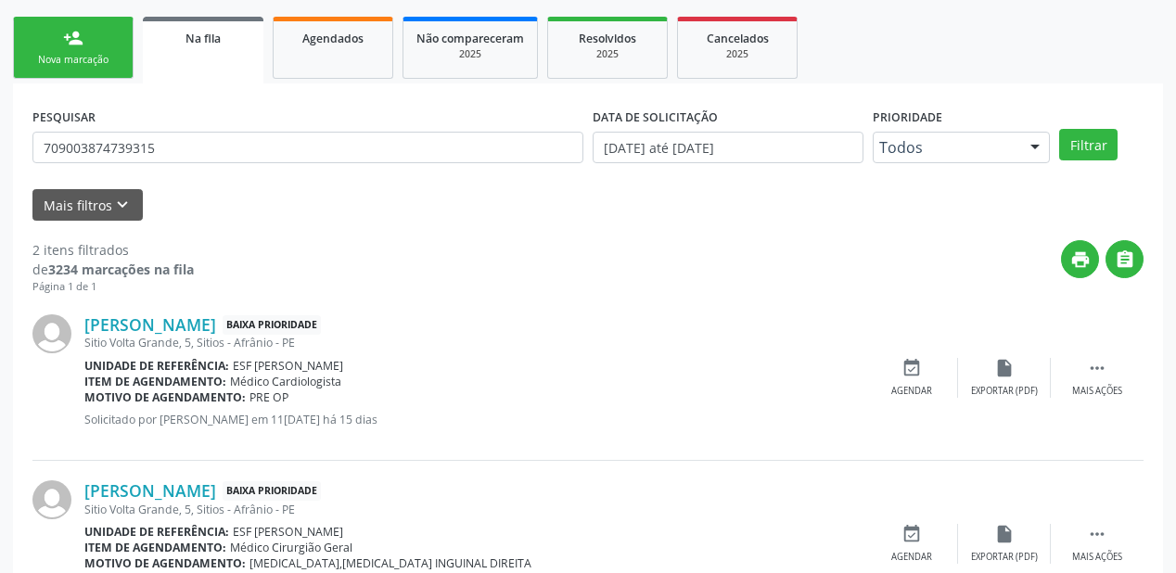
scroll to position [344, 0]
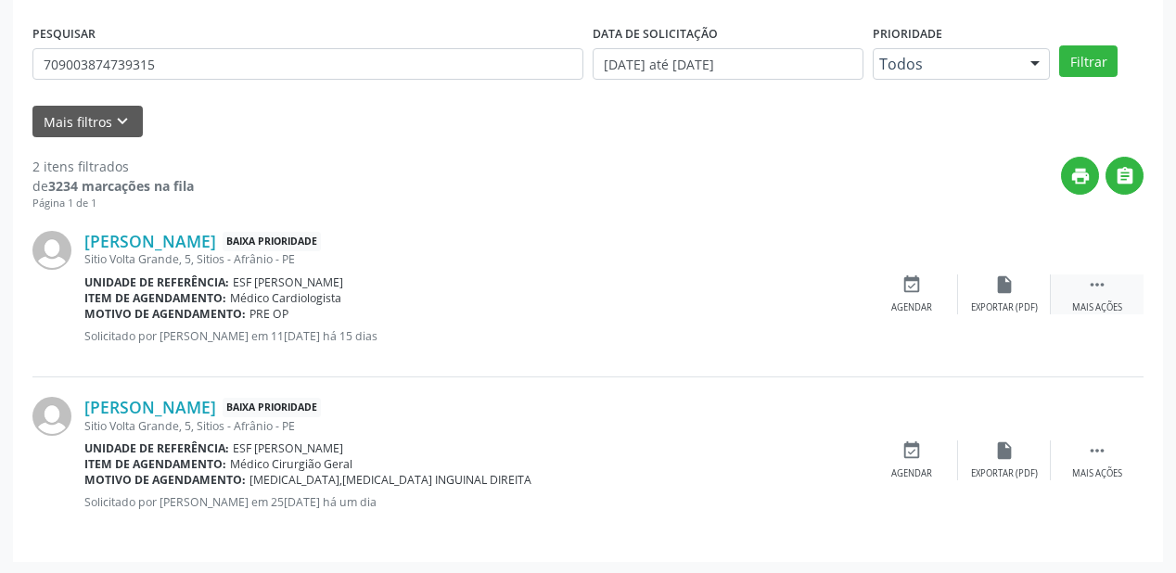
click at [1095, 278] on icon "" at bounding box center [1097, 285] width 20 height 20
click at [626, 285] on icon "event_available" at bounding box center [633, 285] width 20 height 20
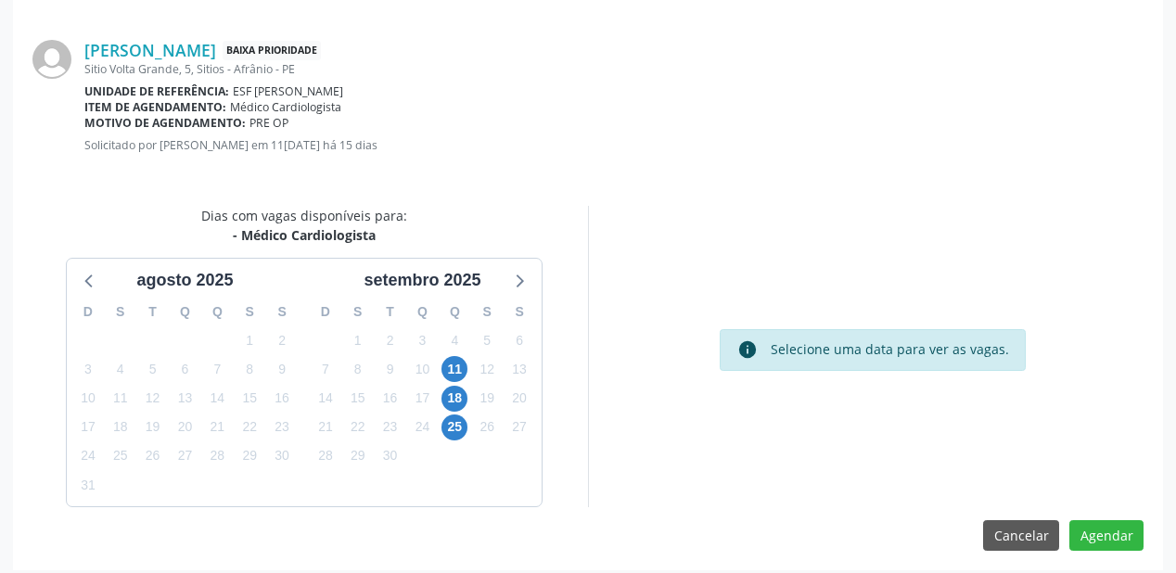
scroll to position [391, 0]
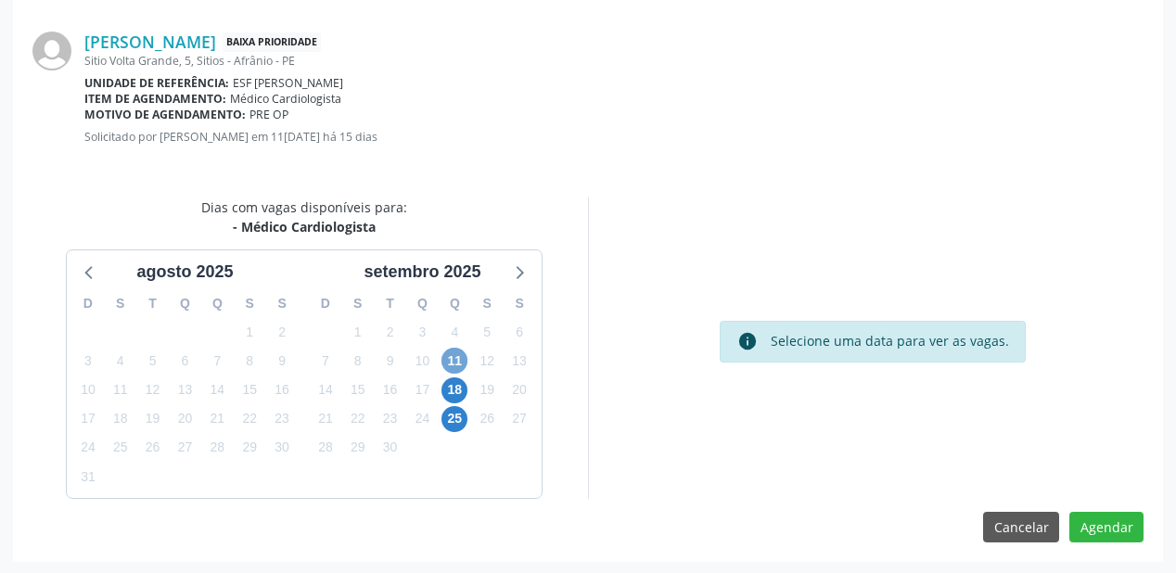
click at [455, 357] on span "11" at bounding box center [455, 361] width 26 height 26
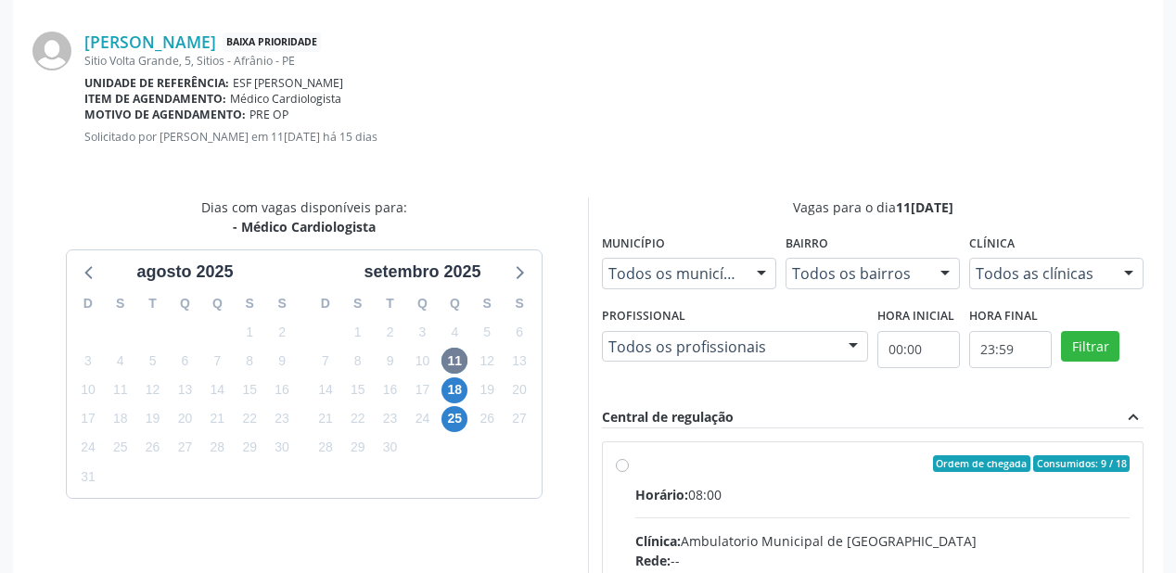
click at [715, 501] on div "Horário: 08:00" at bounding box center [882, 494] width 494 height 19
click at [629, 472] on input "Ordem de chegada Consumidos: 9 / 18 Horário: 08:00 Clínica: Ambulatorio Municip…" at bounding box center [622, 463] width 13 height 17
radio input "true"
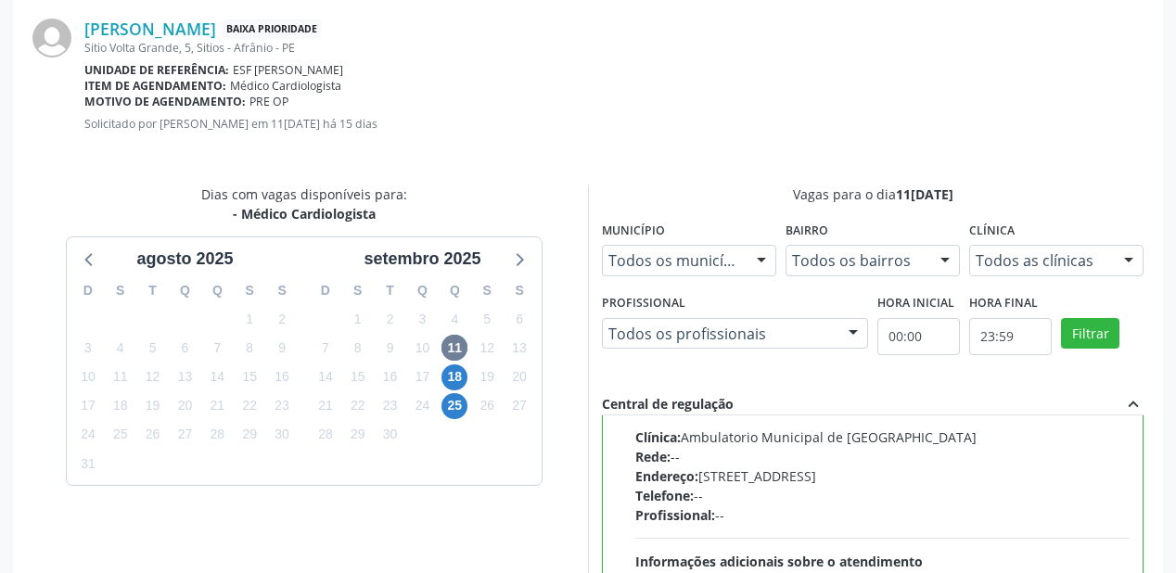
scroll to position [687, 0]
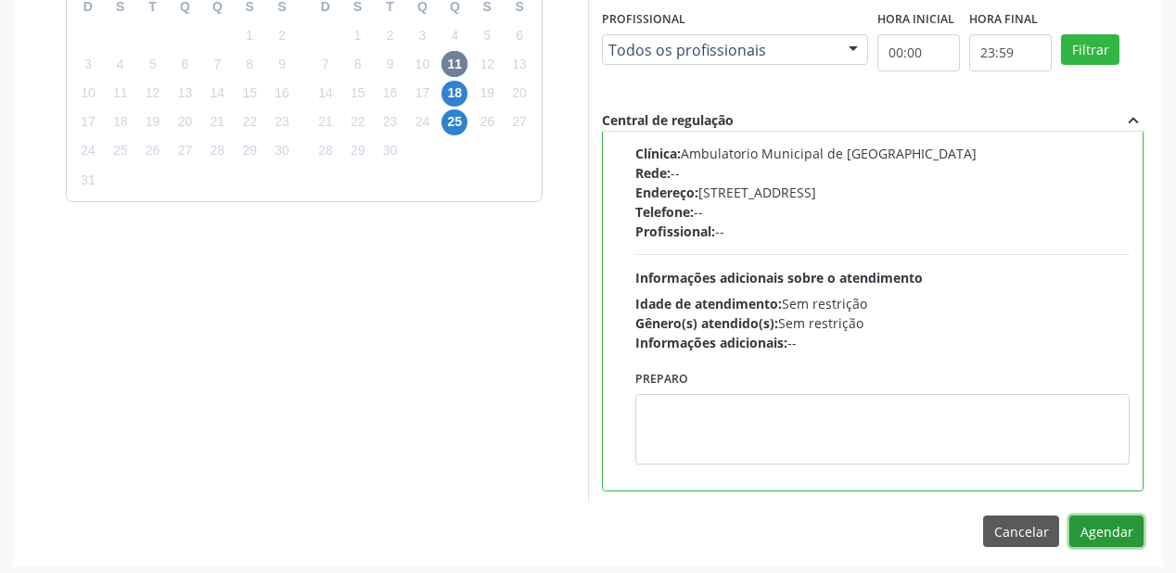
click at [1089, 525] on button "Agendar" at bounding box center [1107, 532] width 74 height 32
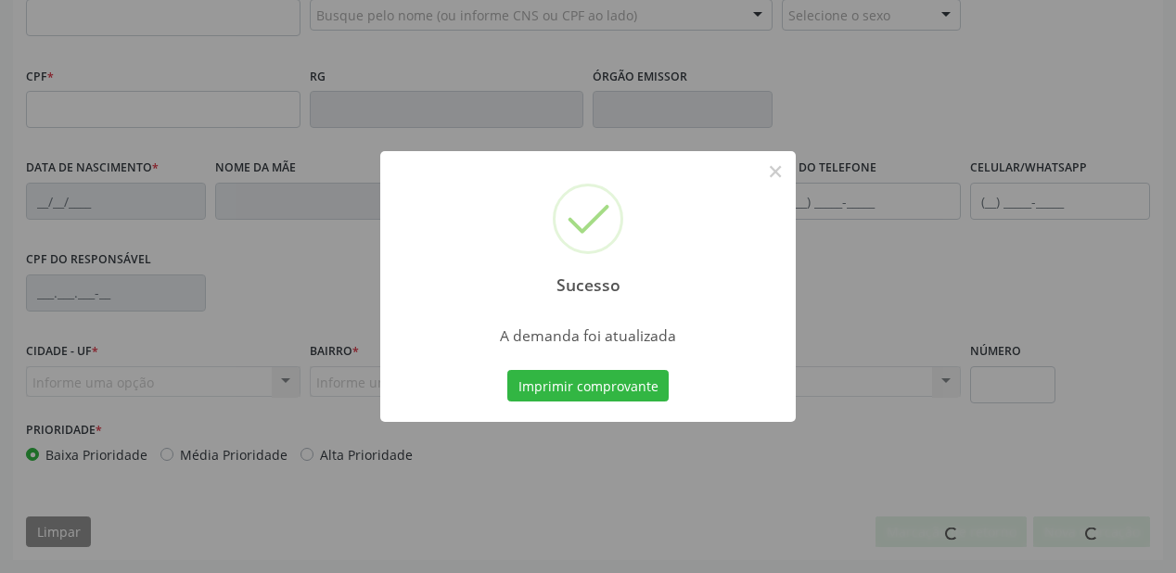
scroll to position [485, 0]
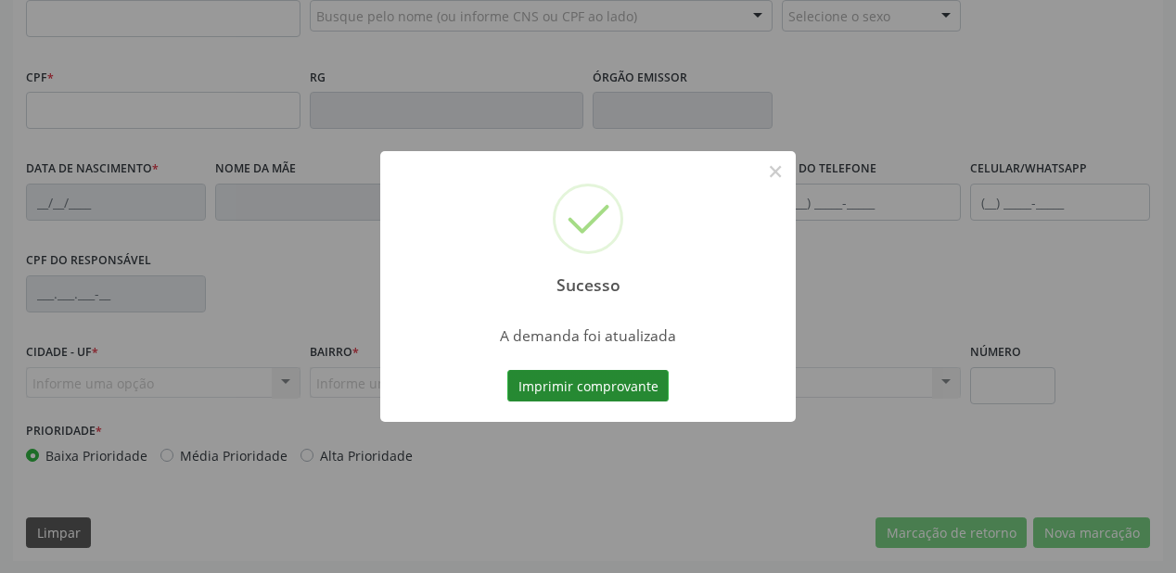
click at [562, 384] on button "Imprimir comprovante" at bounding box center [587, 386] width 161 height 32
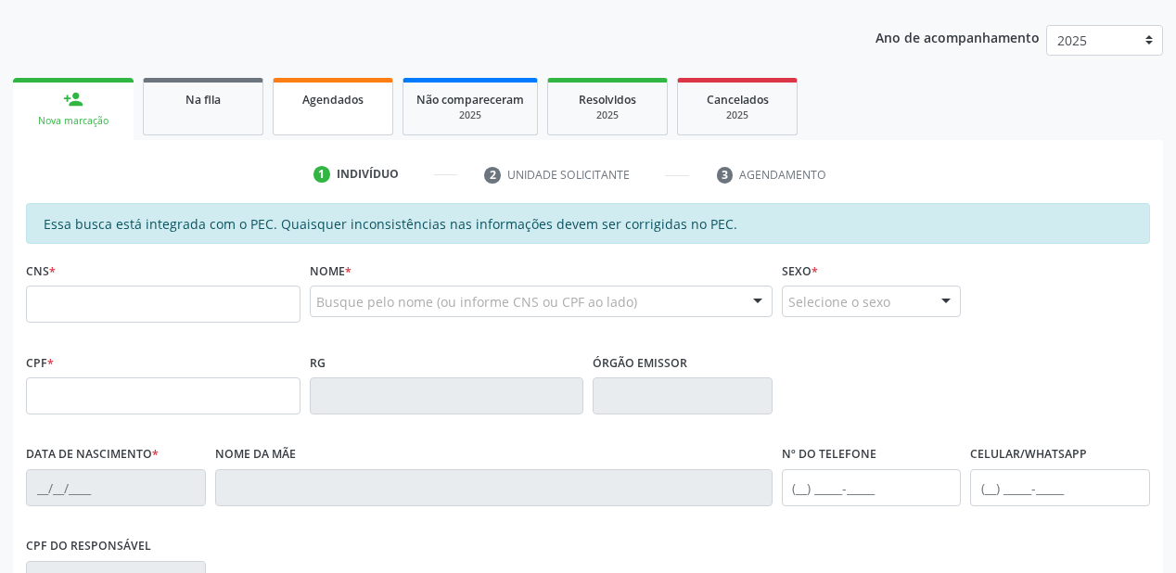
scroll to position [188, 0]
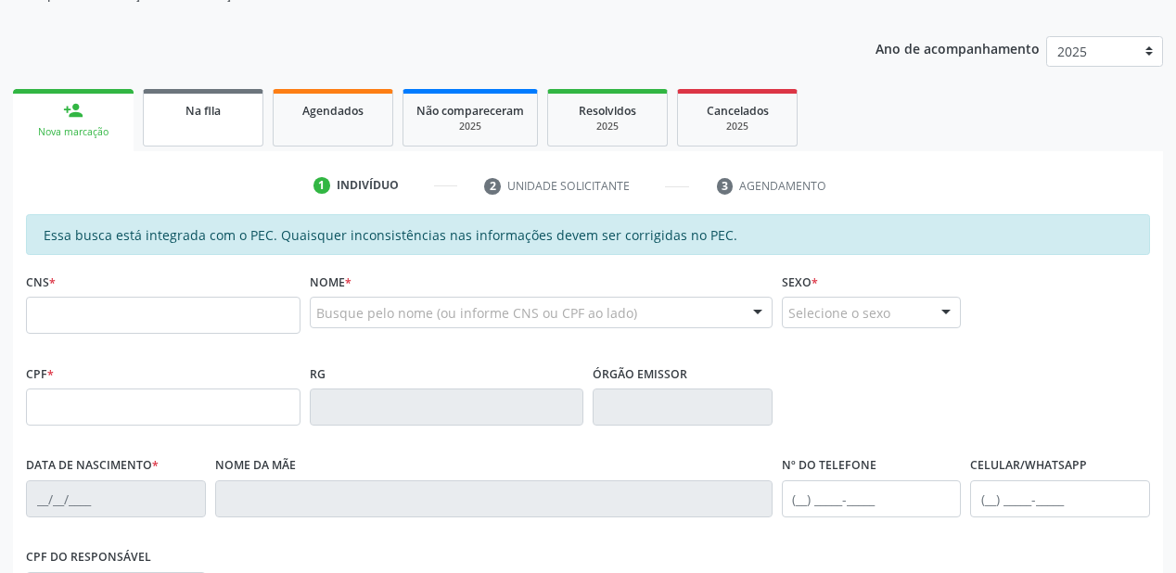
click at [234, 122] on link "Na fila" at bounding box center [203, 118] width 121 height 58
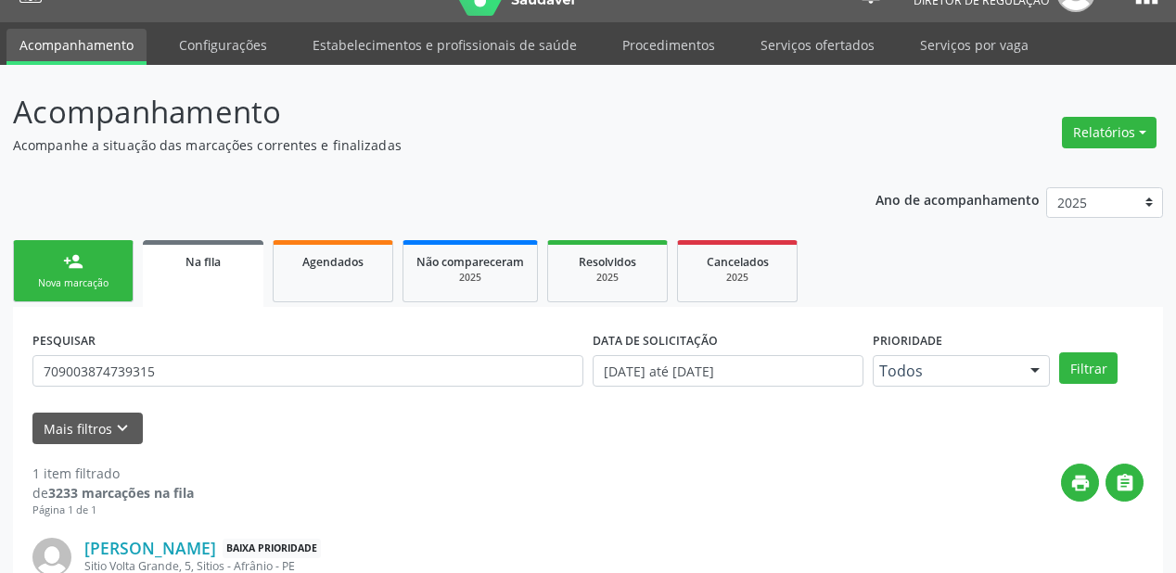
scroll to position [178, 0]
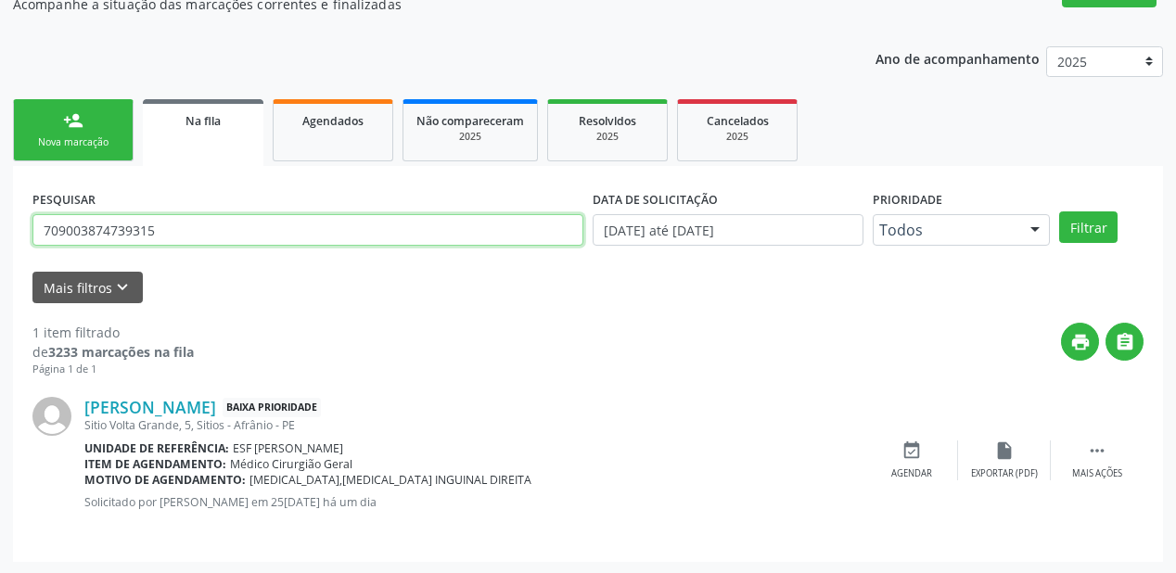
click at [173, 234] on input "709003874739315" at bounding box center [307, 230] width 551 height 32
type input "7"
type input "701406639654937"
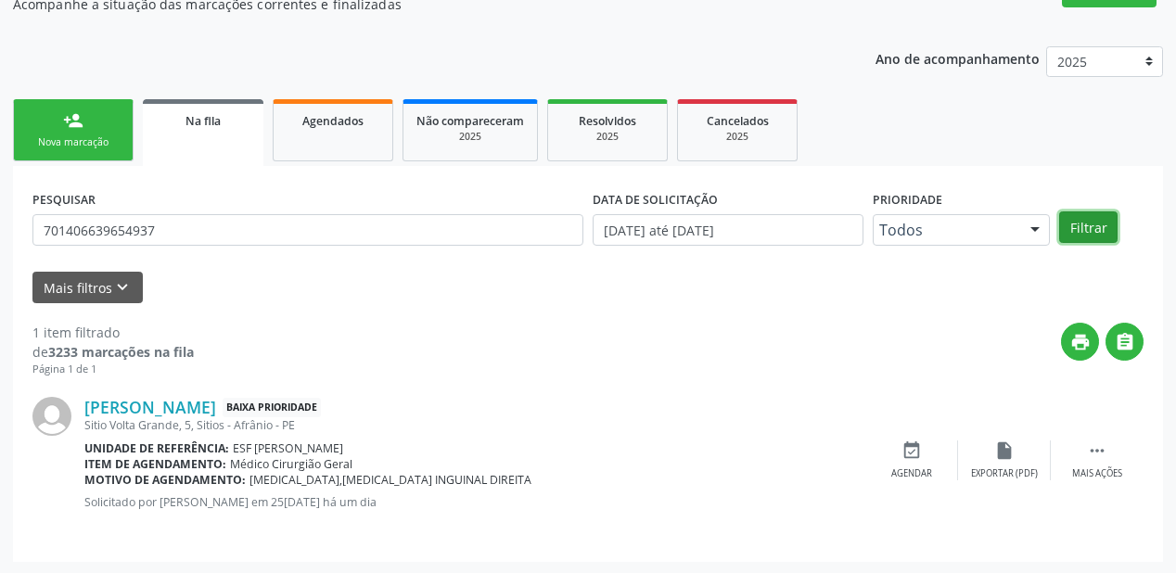
click at [1088, 229] on button "Filtrar" at bounding box center [1088, 228] width 58 height 32
click at [1098, 448] on icon "" at bounding box center [1097, 451] width 20 height 20
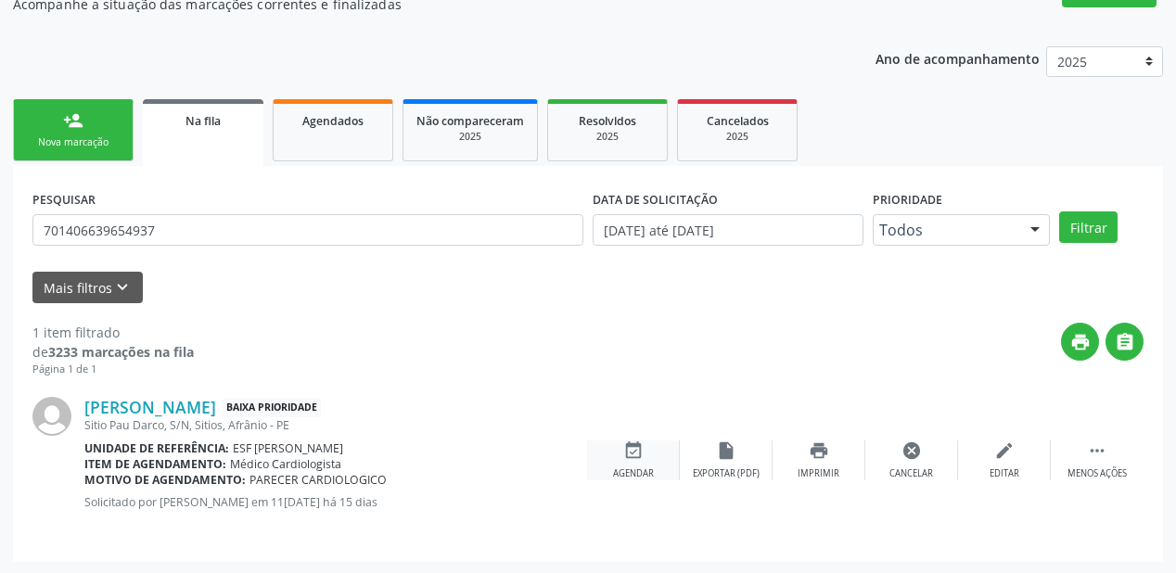
click at [646, 468] on div "Agendar" at bounding box center [633, 474] width 41 height 13
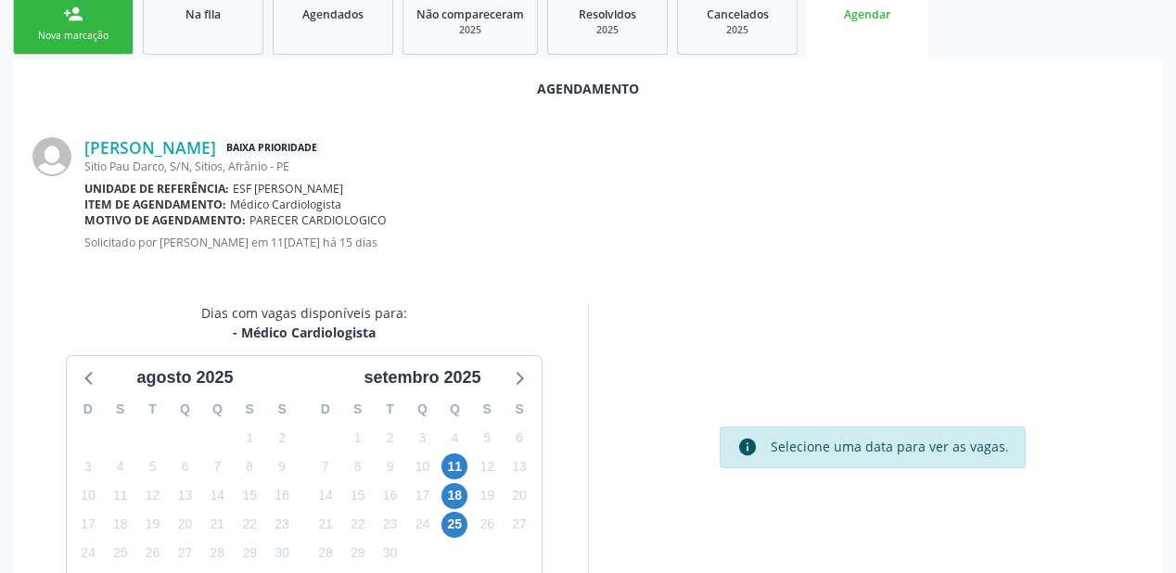
scroll to position [391, 0]
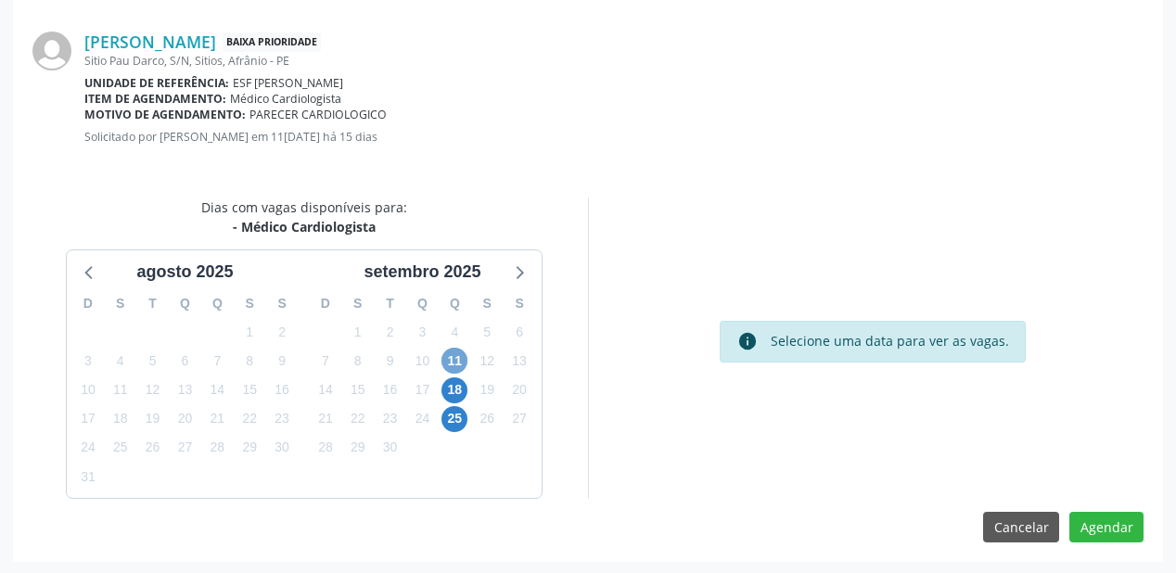
click at [446, 360] on span "11" at bounding box center [455, 361] width 26 height 26
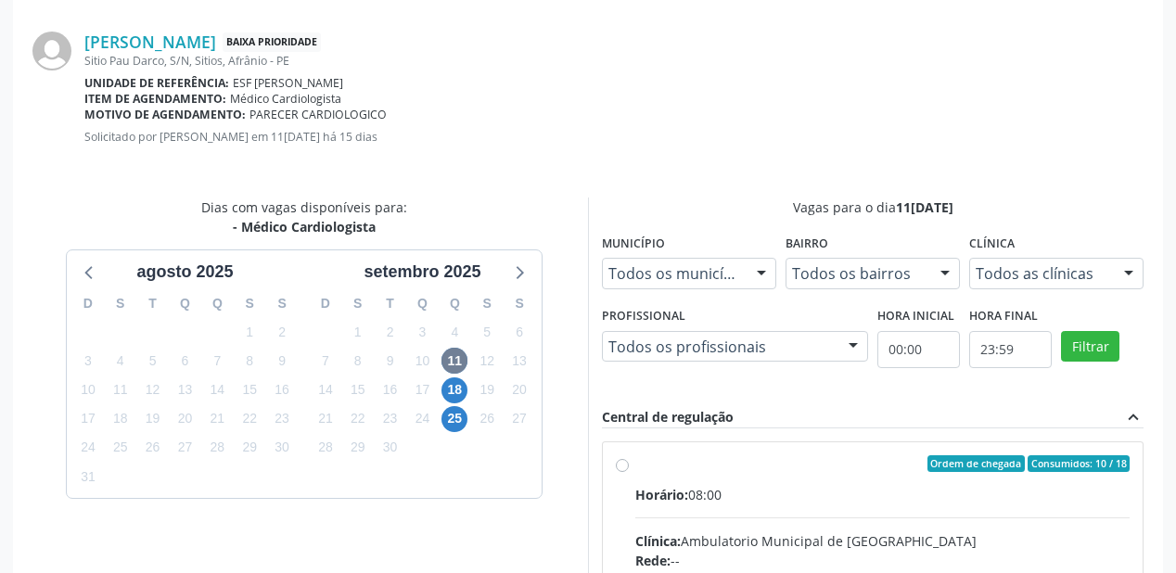
click at [629, 472] on input "Ordem de chegada Consumidos: 10 / 18 Horário: 08:00 Clínica: Ambulatorio Munici…" at bounding box center [622, 463] width 13 height 17
radio input "true"
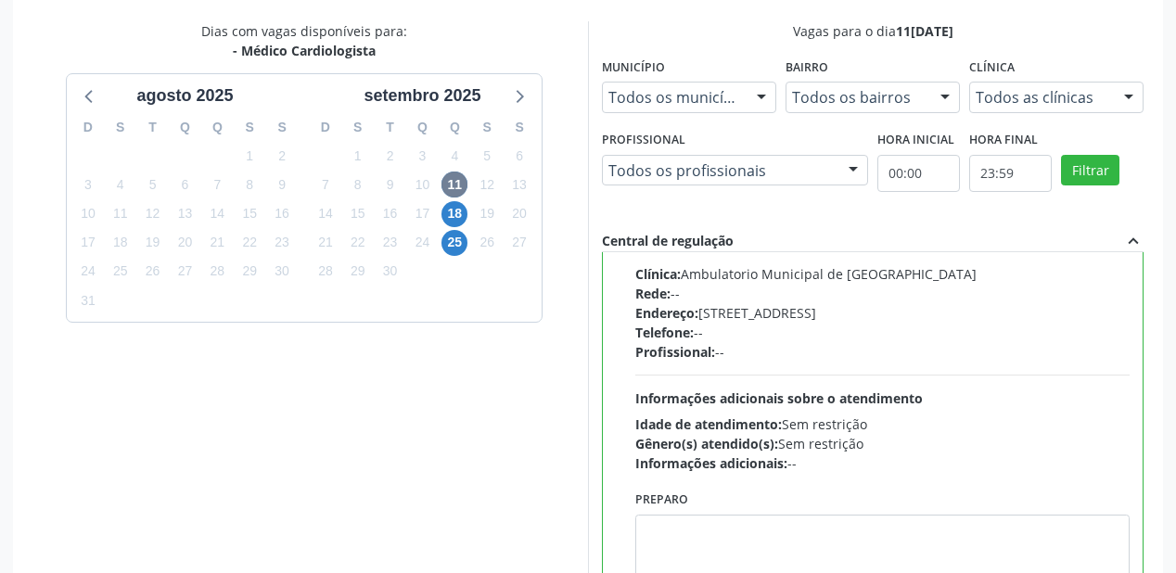
scroll to position [692, 0]
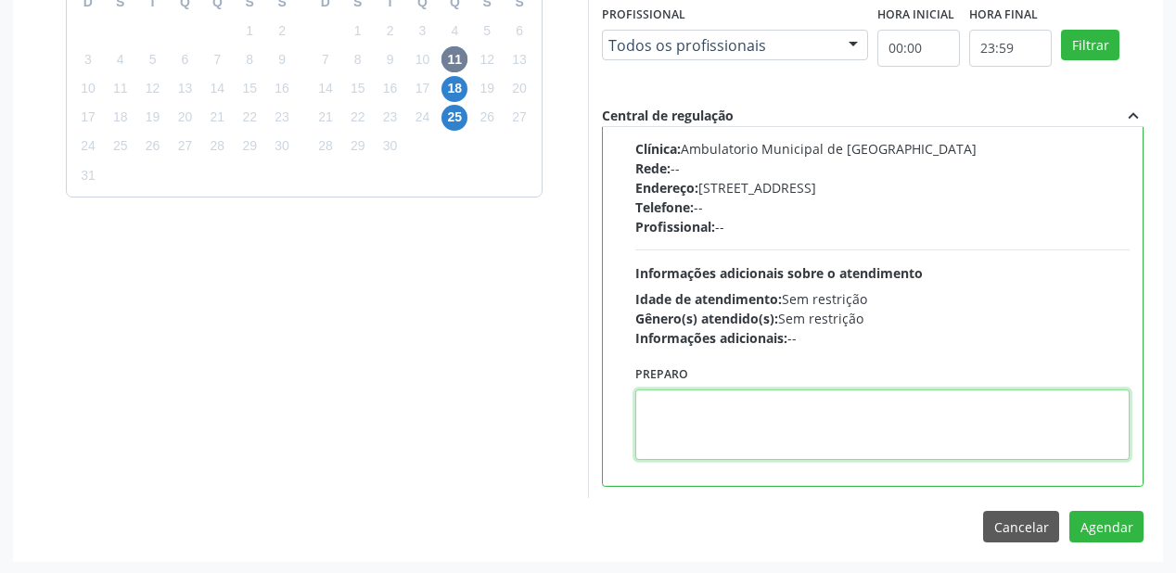
click at [700, 421] on textarea at bounding box center [882, 425] width 494 height 71
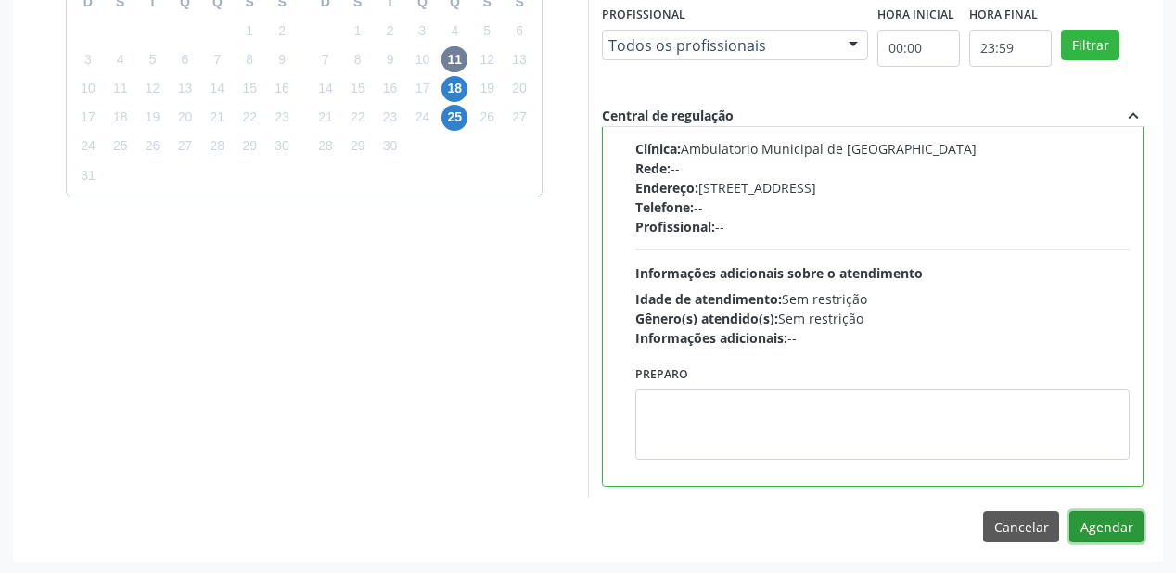
click at [1082, 526] on button "Agendar" at bounding box center [1107, 527] width 74 height 32
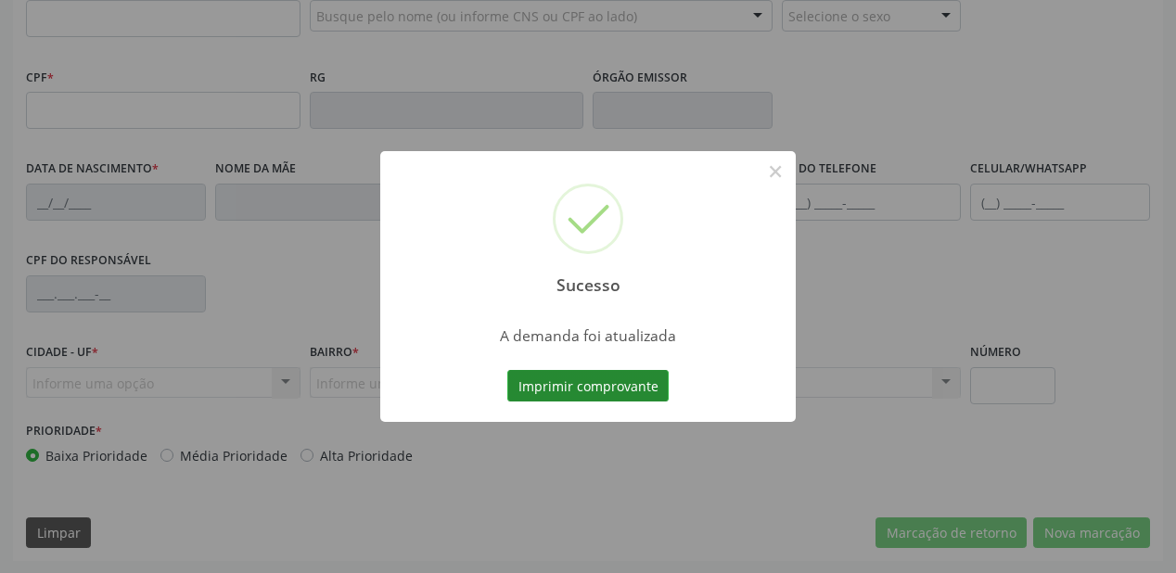
click at [618, 393] on button "Imprimir comprovante" at bounding box center [587, 386] width 161 height 32
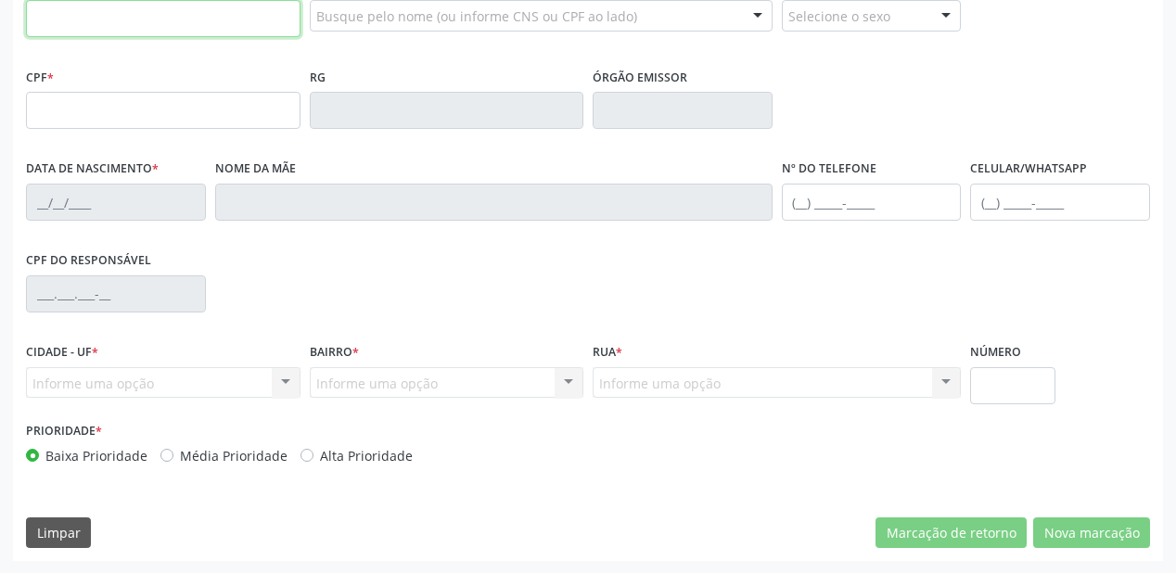
click at [156, 26] on input "text" at bounding box center [163, 18] width 275 height 37
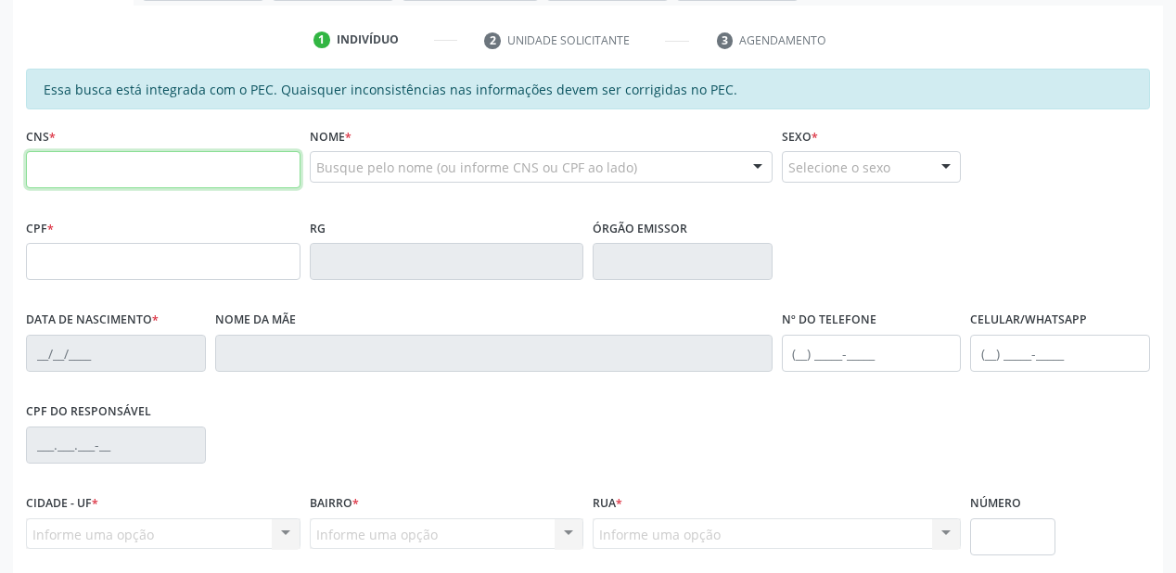
scroll to position [188, 0]
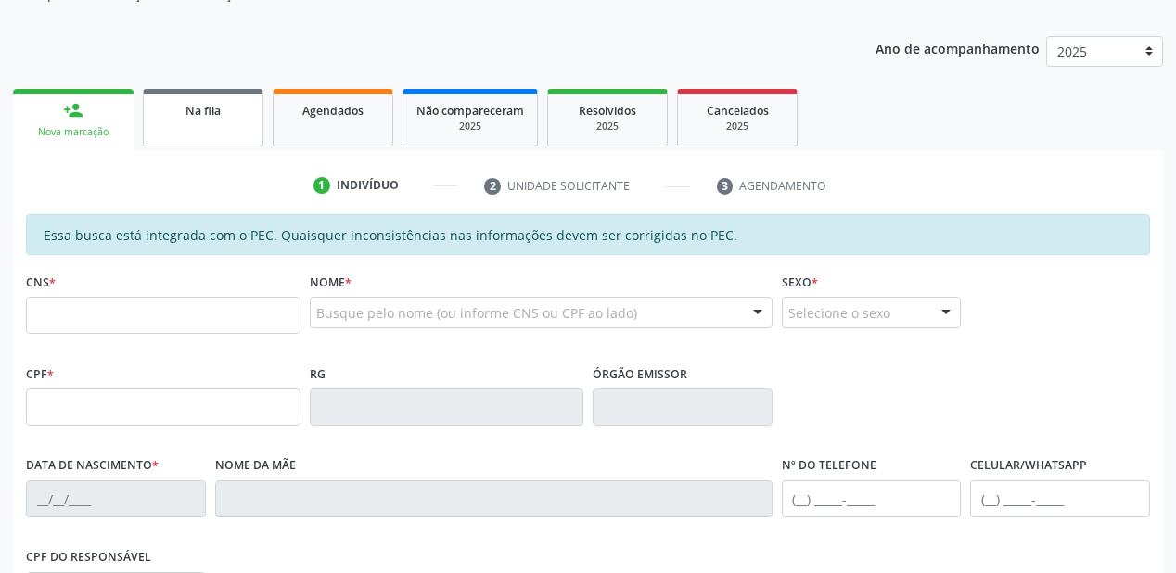
click at [228, 113] on div "Na fila" at bounding box center [203, 109] width 93 height 19
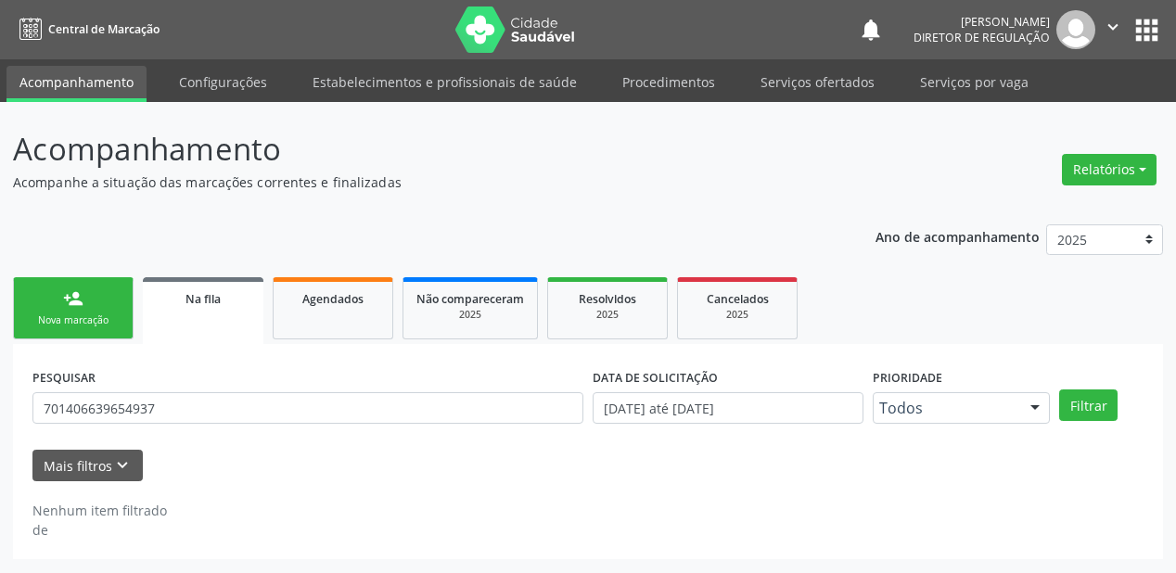
scroll to position [0, 0]
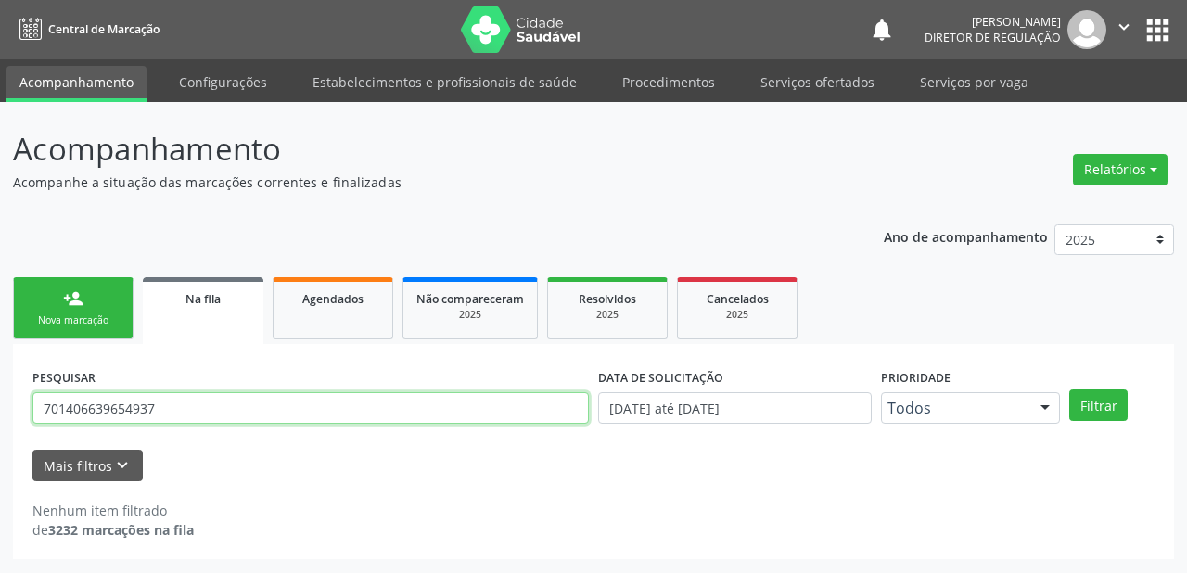
click at [161, 409] on input "701406639654937" at bounding box center [310, 408] width 557 height 32
type input "7"
type input "704705599855040"
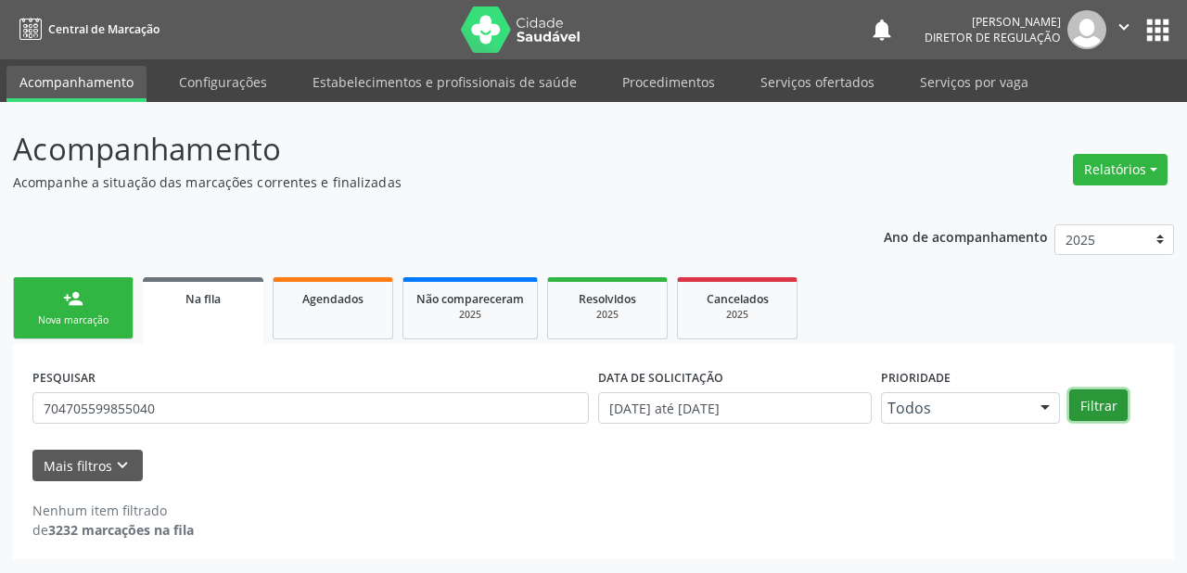
click at [1108, 407] on button "Filtrar" at bounding box center [1099, 406] width 58 height 32
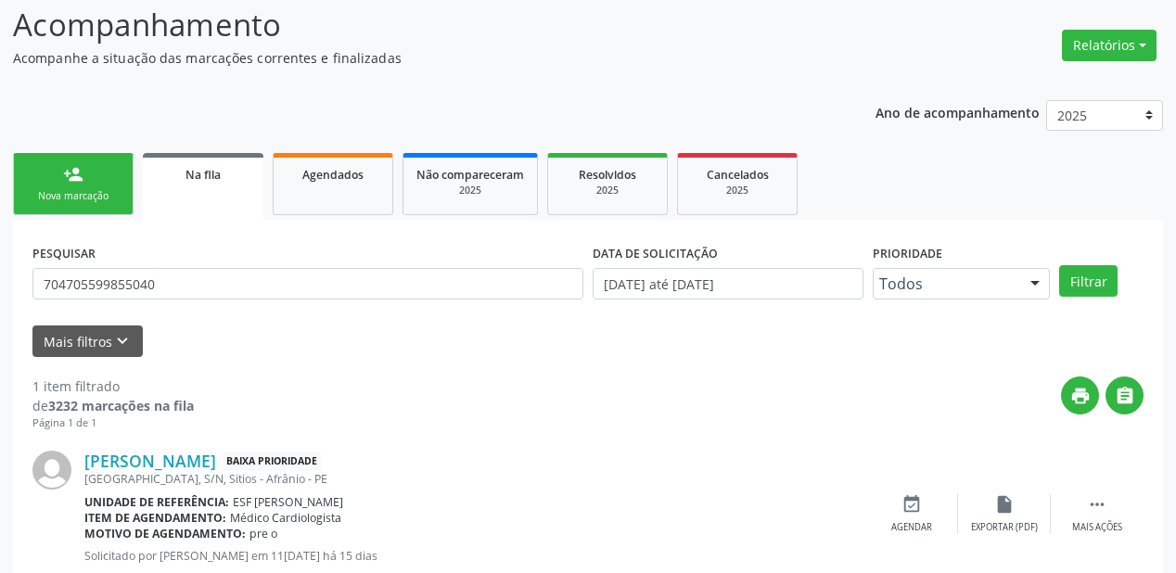
scroll to position [178, 0]
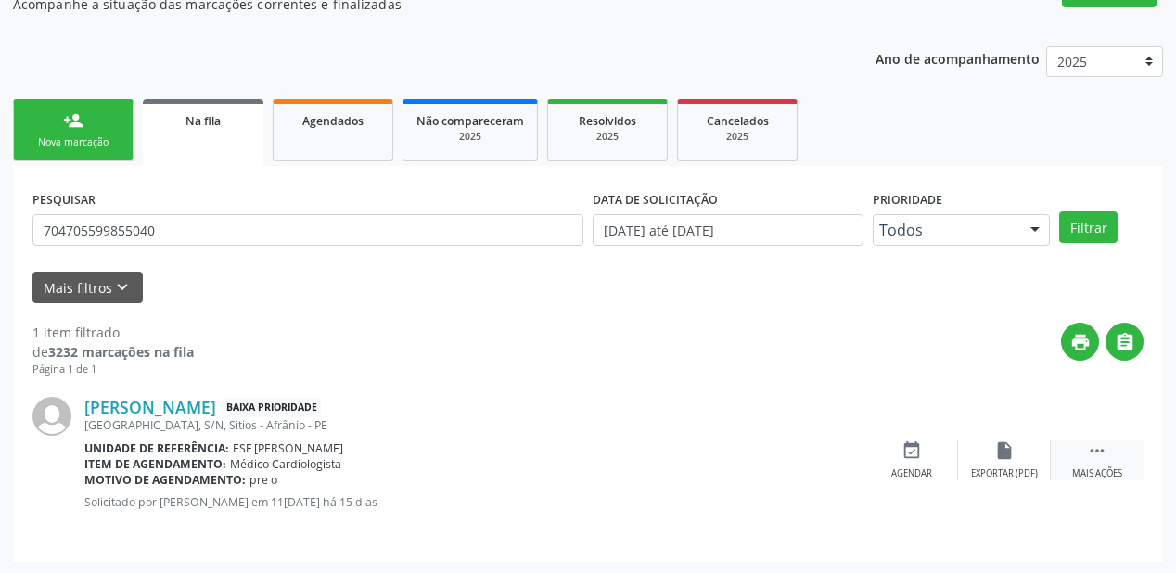
click at [1087, 441] on icon "" at bounding box center [1097, 451] width 20 height 20
click at [644, 455] on div "event_available Agendar" at bounding box center [633, 461] width 93 height 40
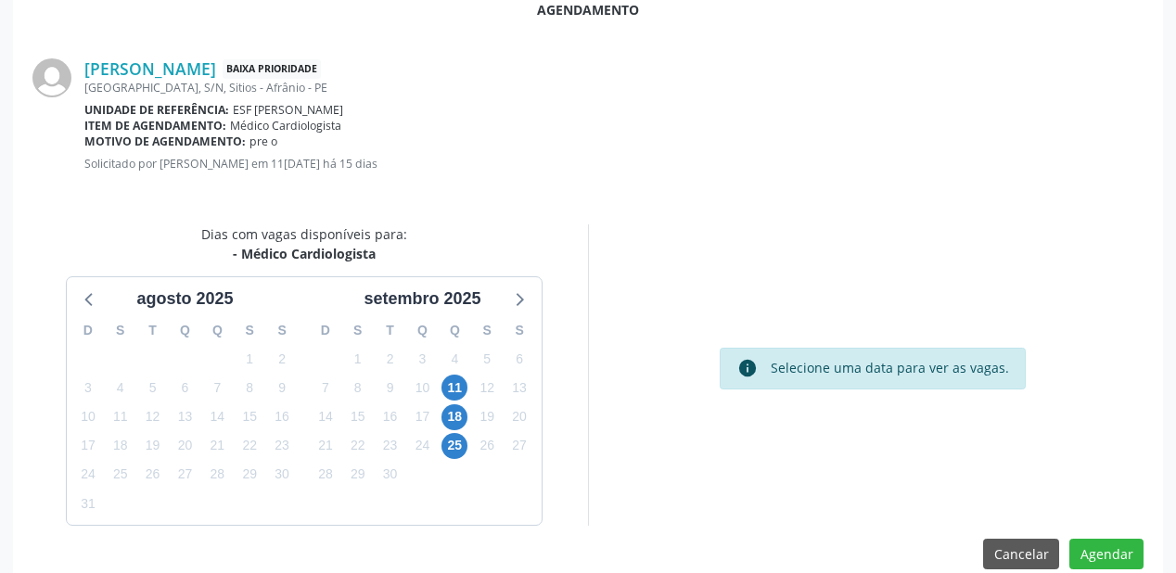
scroll to position [391, 0]
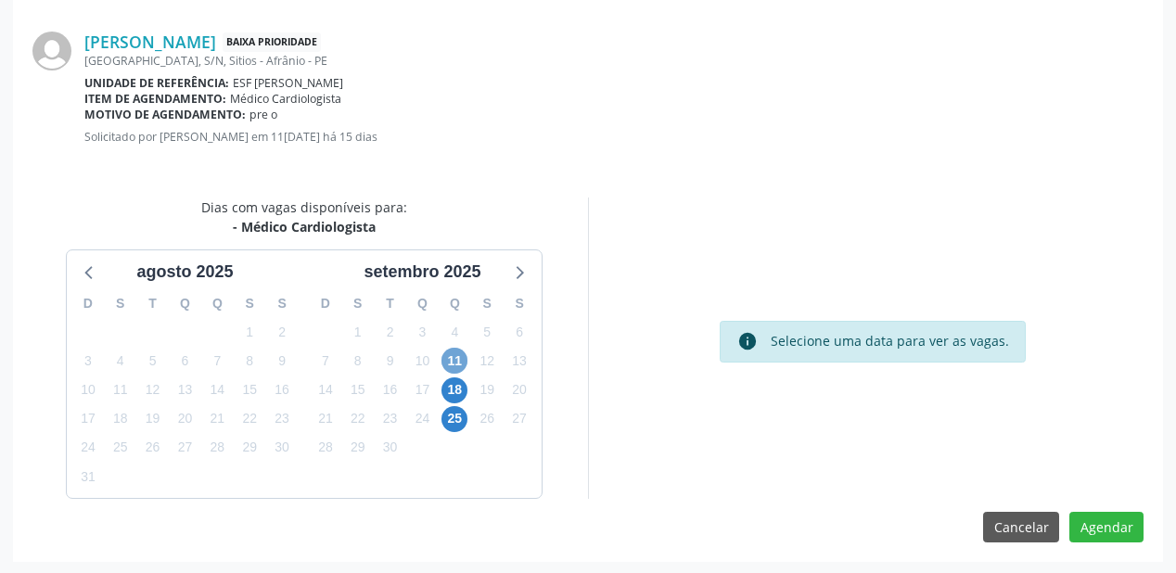
click at [453, 364] on span "11" at bounding box center [455, 361] width 26 height 26
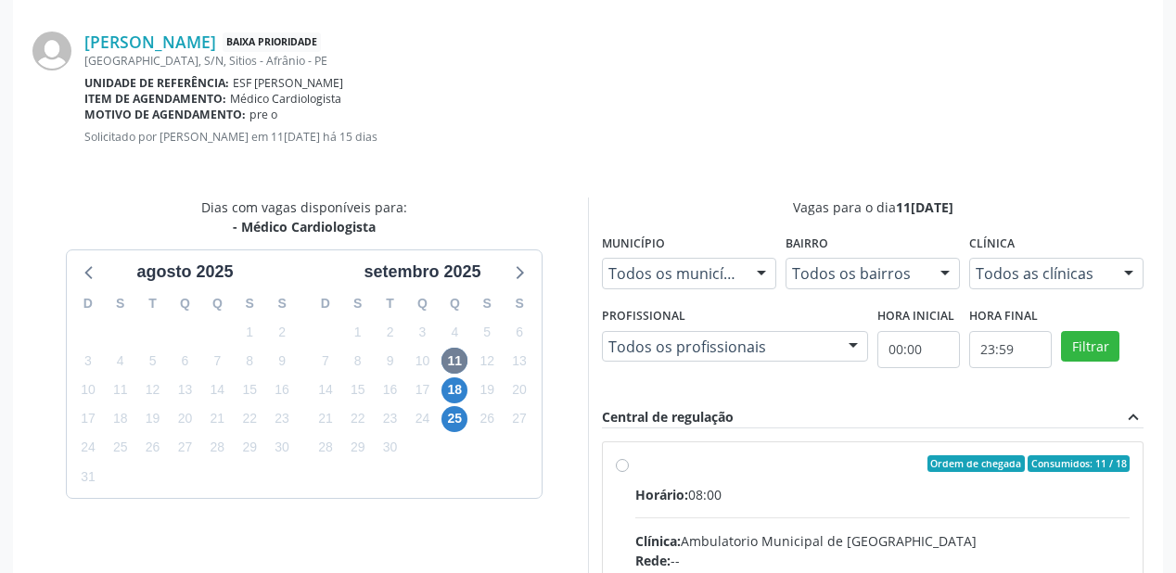
click at [967, 532] on div "Clínica: Ambulatorio Municipal de Saude" at bounding box center [882, 541] width 494 height 19
click at [629, 472] on input "Ordem de chegada Consumidos: 11 / 18 Horário: 08:00 Clínica: Ambulatorio Munici…" at bounding box center [622, 463] width 13 height 17
radio input "true"
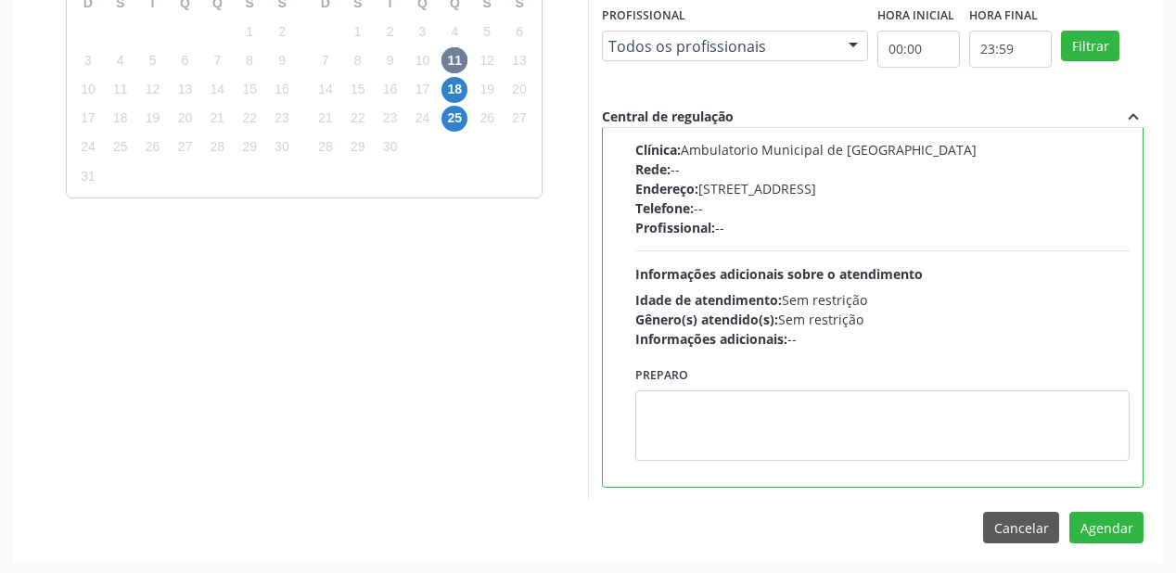
scroll to position [692, 0]
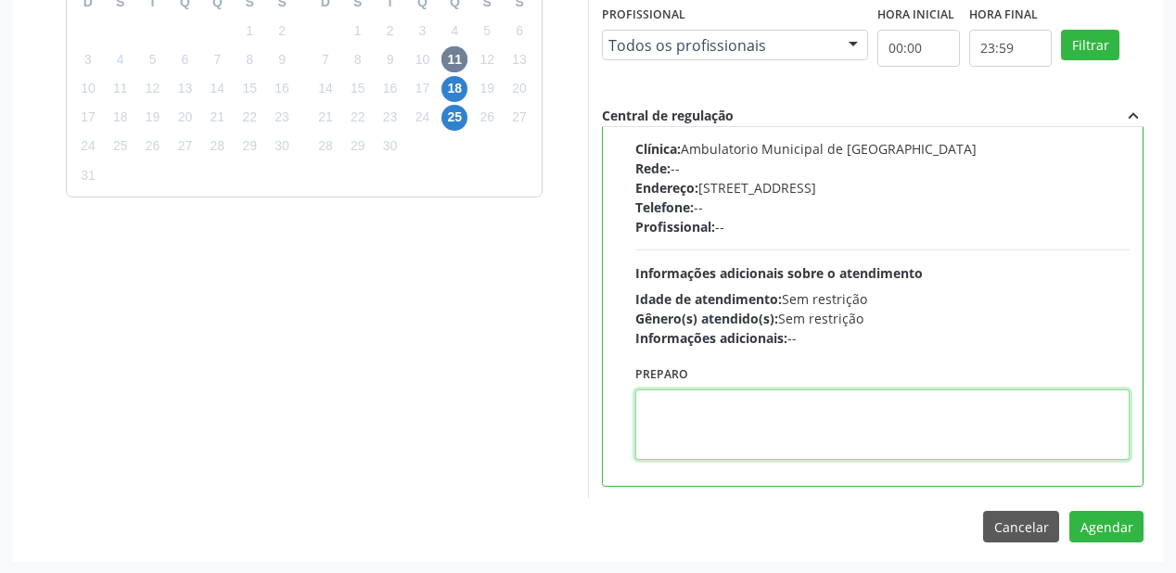
click at [769, 425] on textarea at bounding box center [882, 425] width 494 height 71
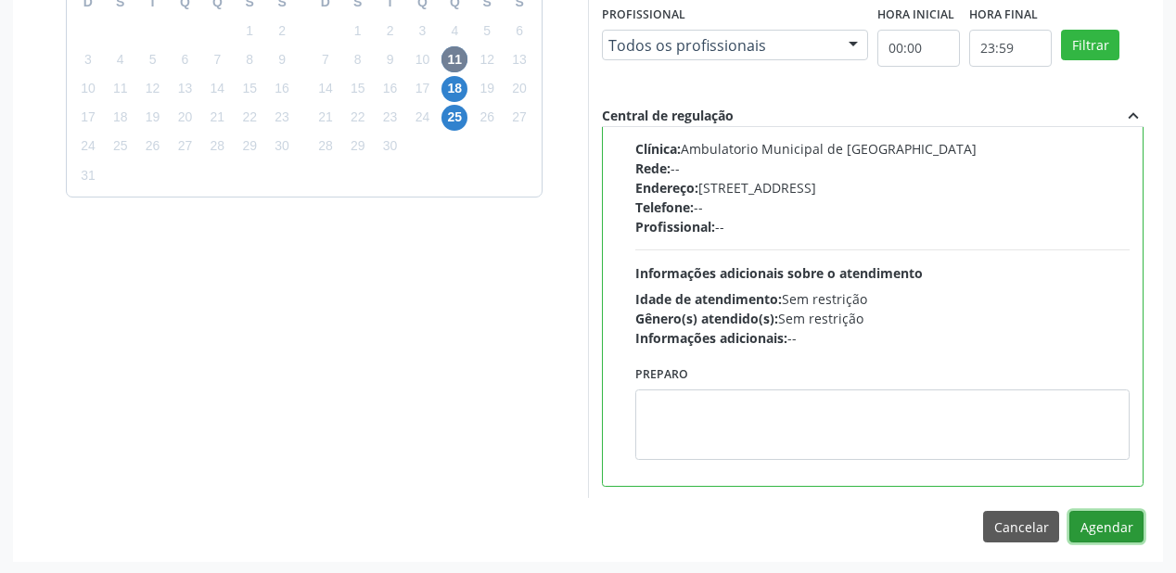
click at [1097, 528] on button "Agendar" at bounding box center [1107, 527] width 74 height 32
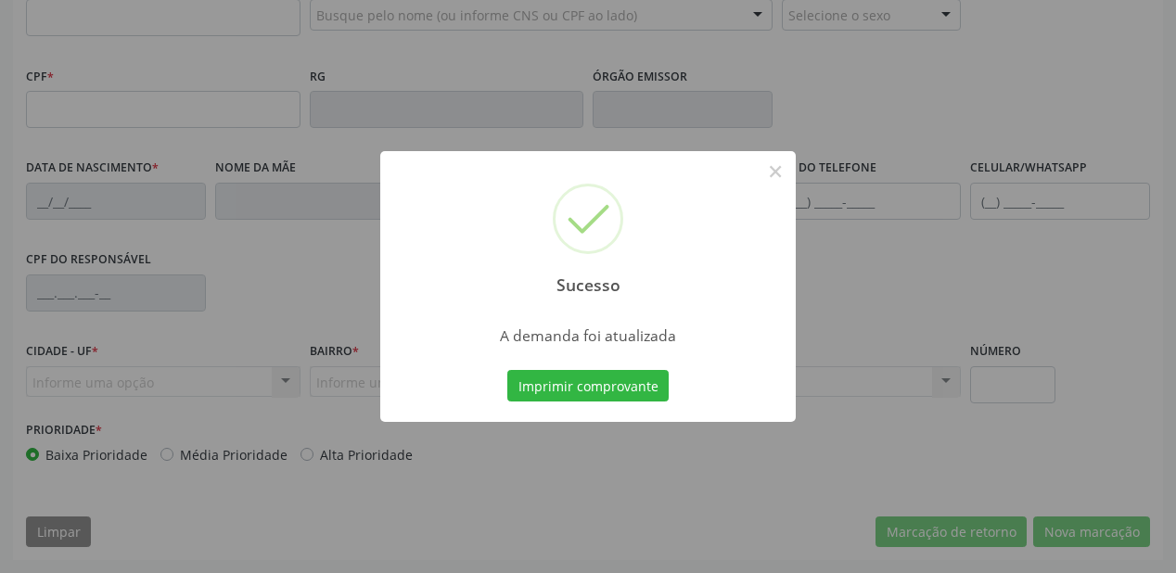
scroll to position [485, 0]
click at [635, 378] on button "Imprimir comprovante" at bounding box center [587, 386] width 161 height 32
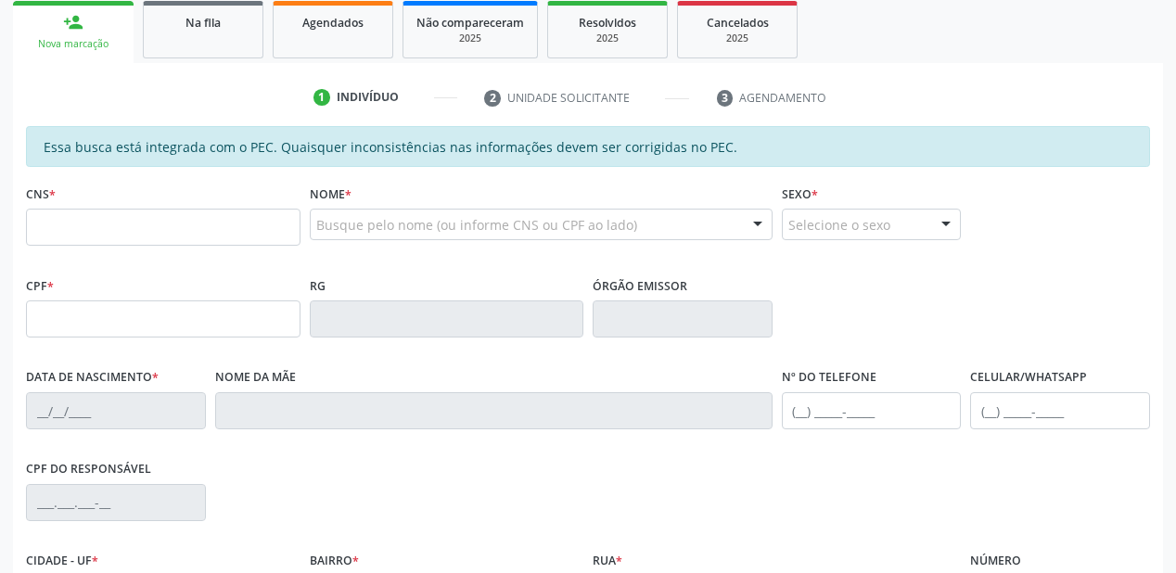
scroll to position [263, 0]
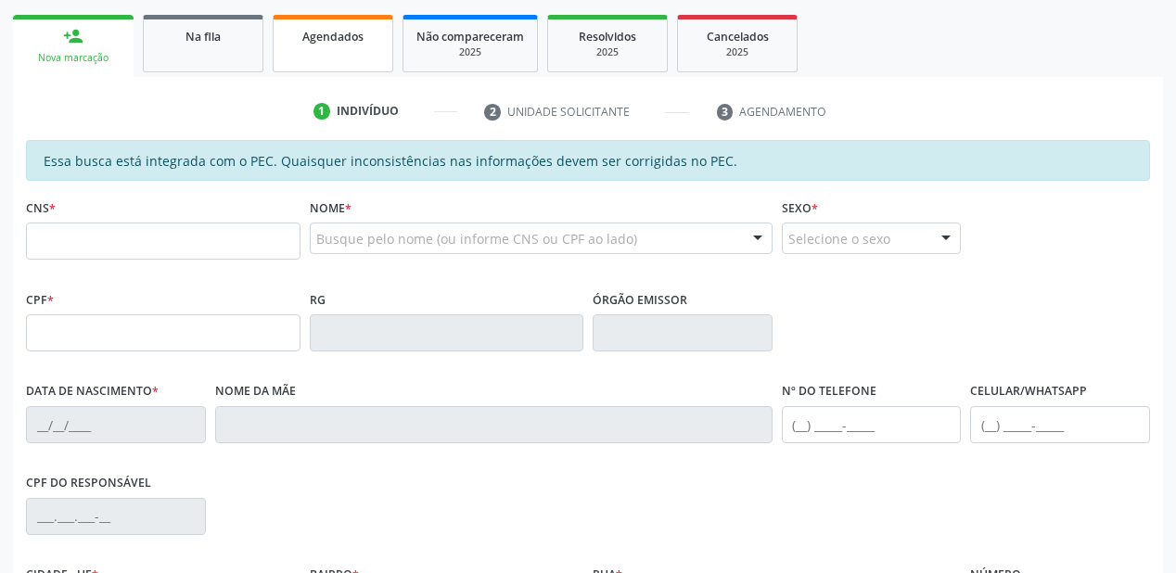
click at [312, 48] on link "Agendados" at bounding box center [333, 44] width 121 height 58
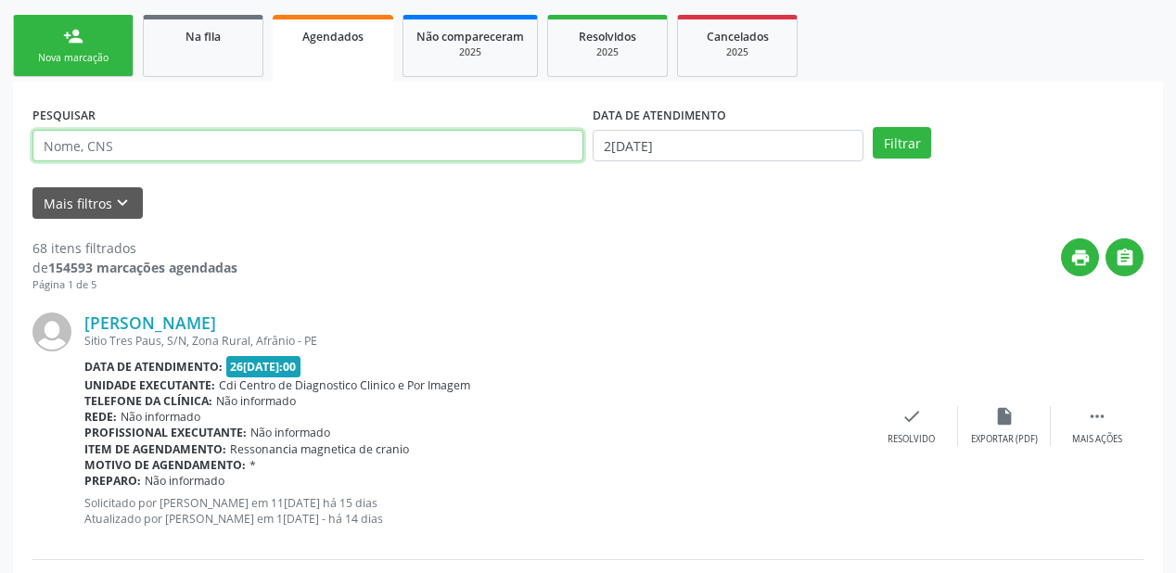
click at [133, 143] on input "text" at bounding box center [307, 146] width 551 height 32
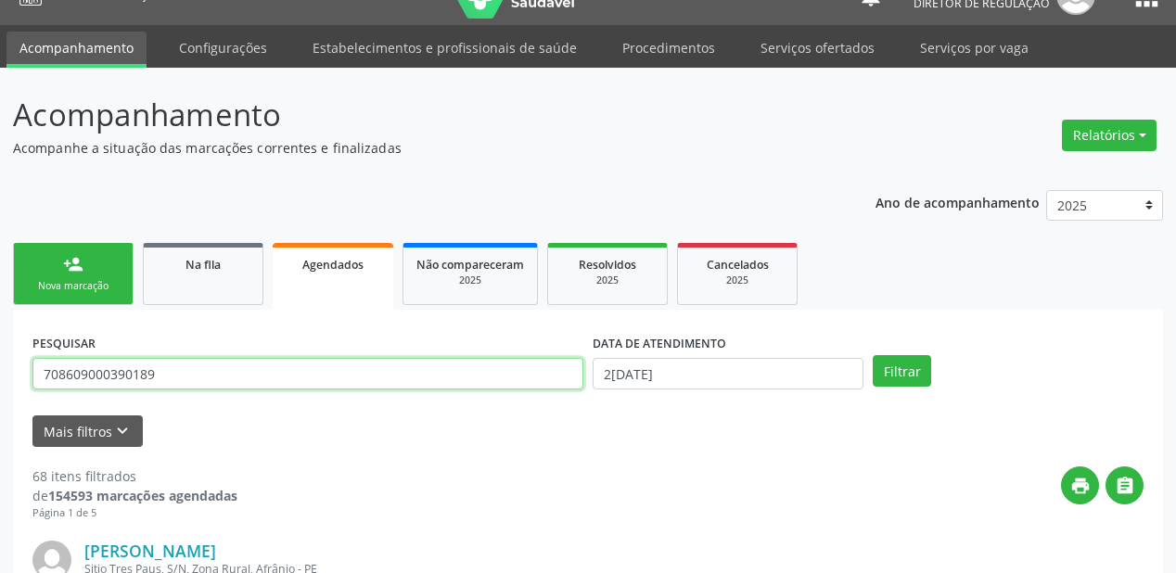
scroll to position [0, 0]
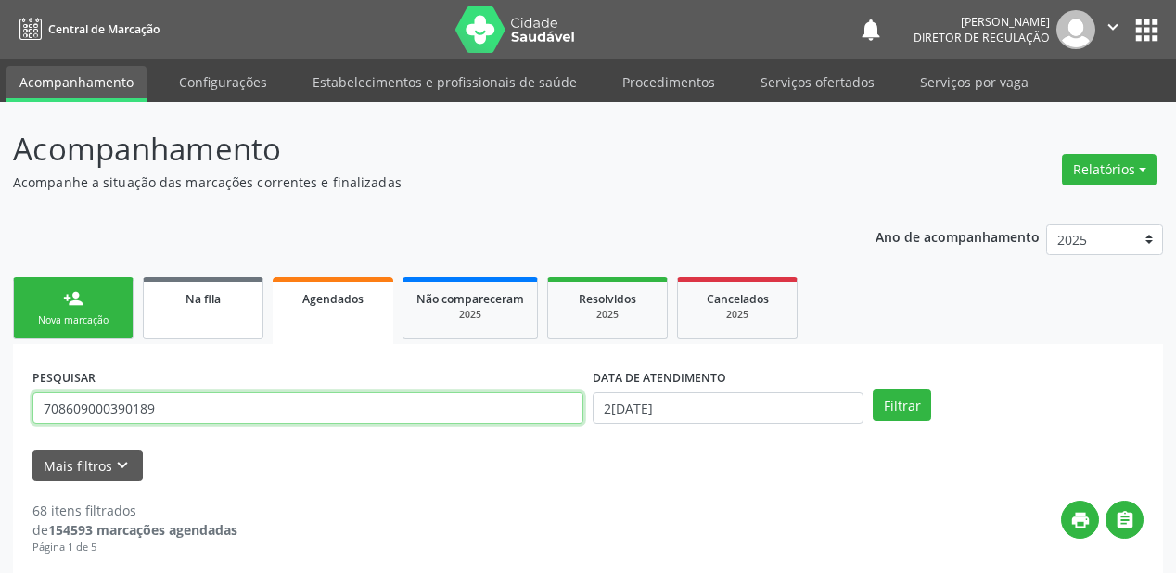
type input "708609000390189"
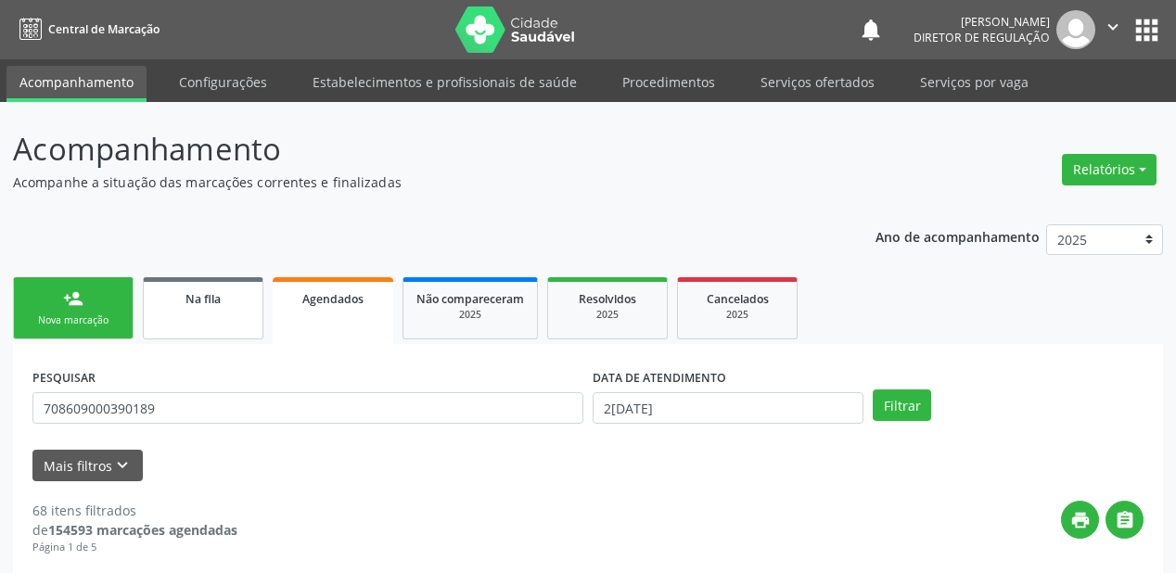
click at [230, 310] on link "Na fila" at bounding box center [203, 308] width 121 height 62
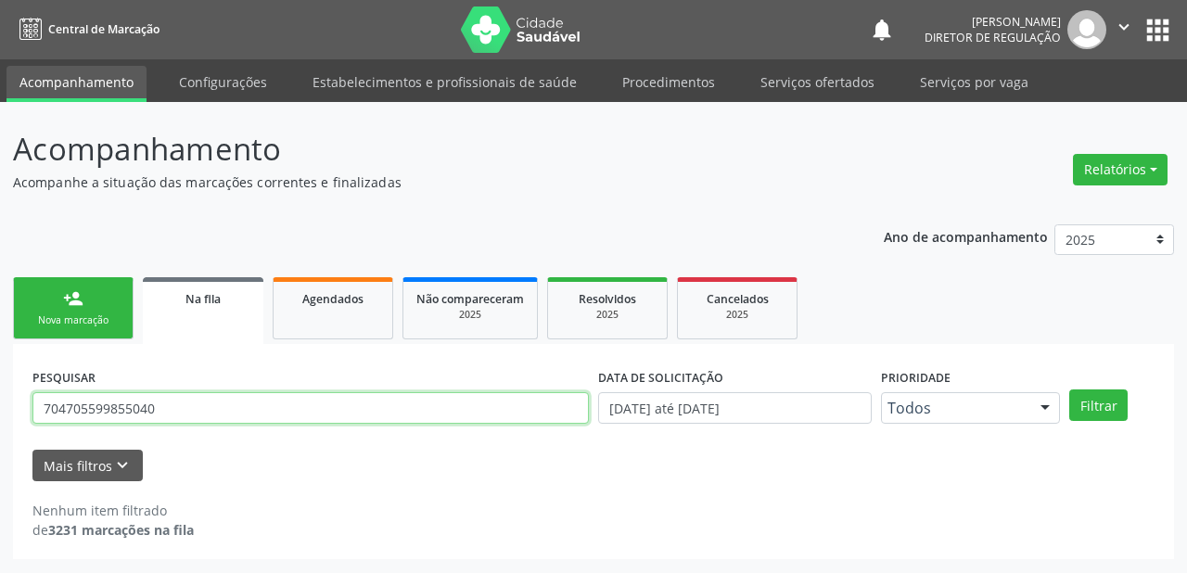
click at [176, 404] on input "704705599855040" at bounding box center [310, 408] width 557 height 32
type input "7"
type input "708609000390189"
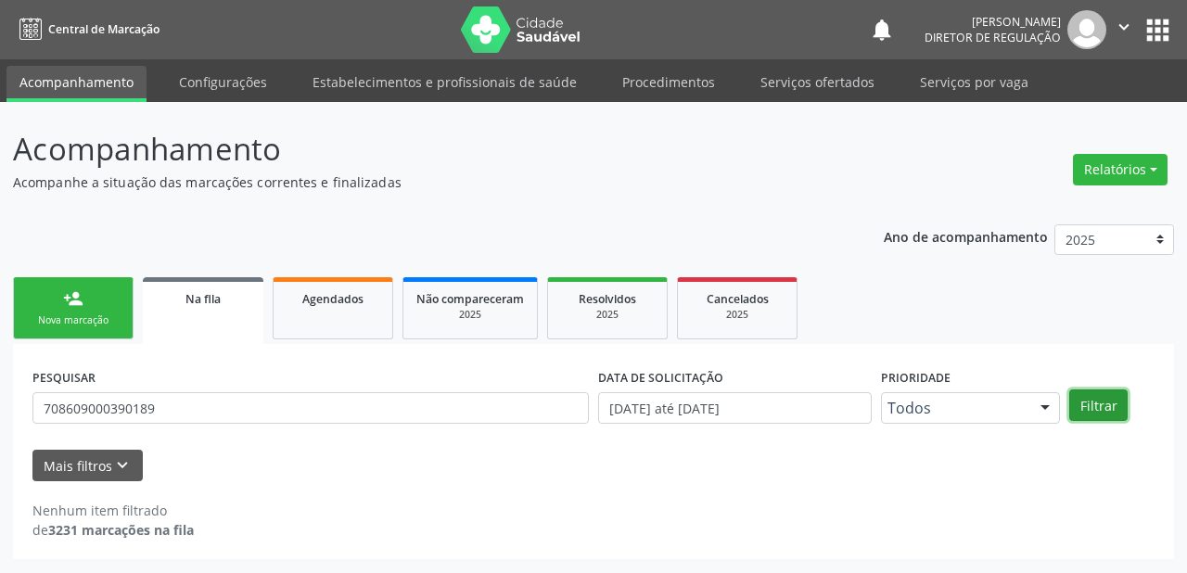
click at [1108, 409] on button "Filtrar" at bounding box center [1099, 406] width 58 height 32
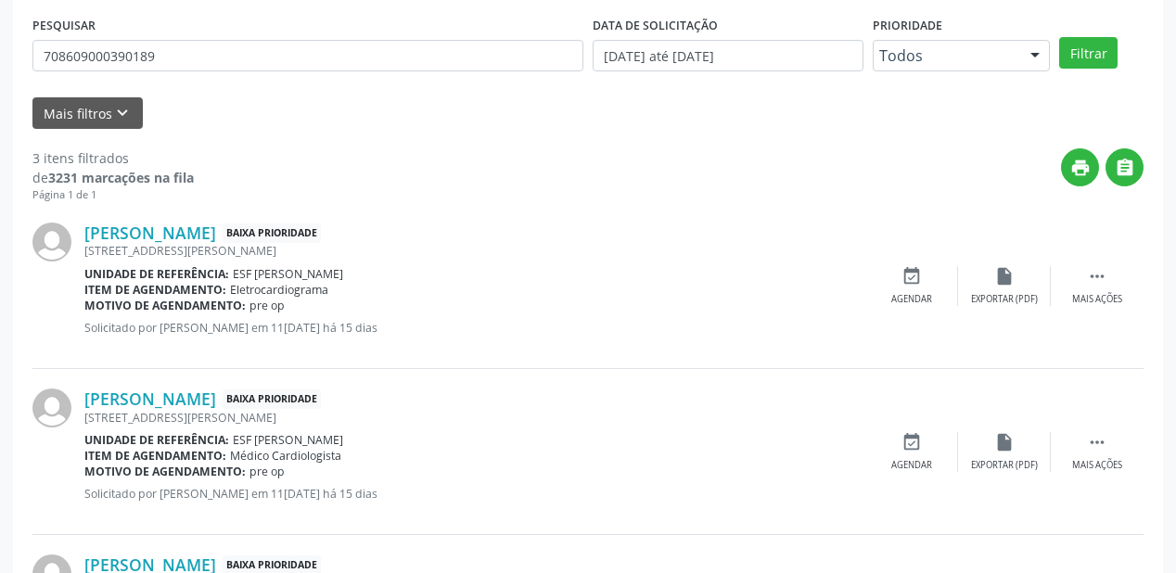
scroll to position [445, 0]
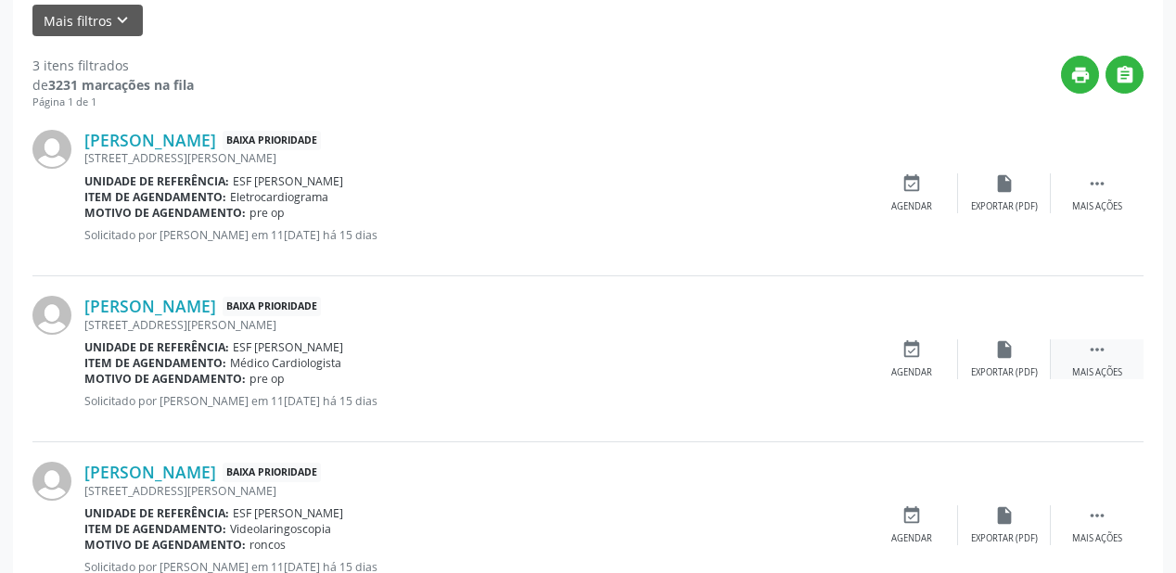
click at [1105, 348] on icon "" at bounding box center [1097, 350] width 20 height 20
click at [643, 360] on div "event_available Agendar" at bounding box center [633, 360] width 93 height 40
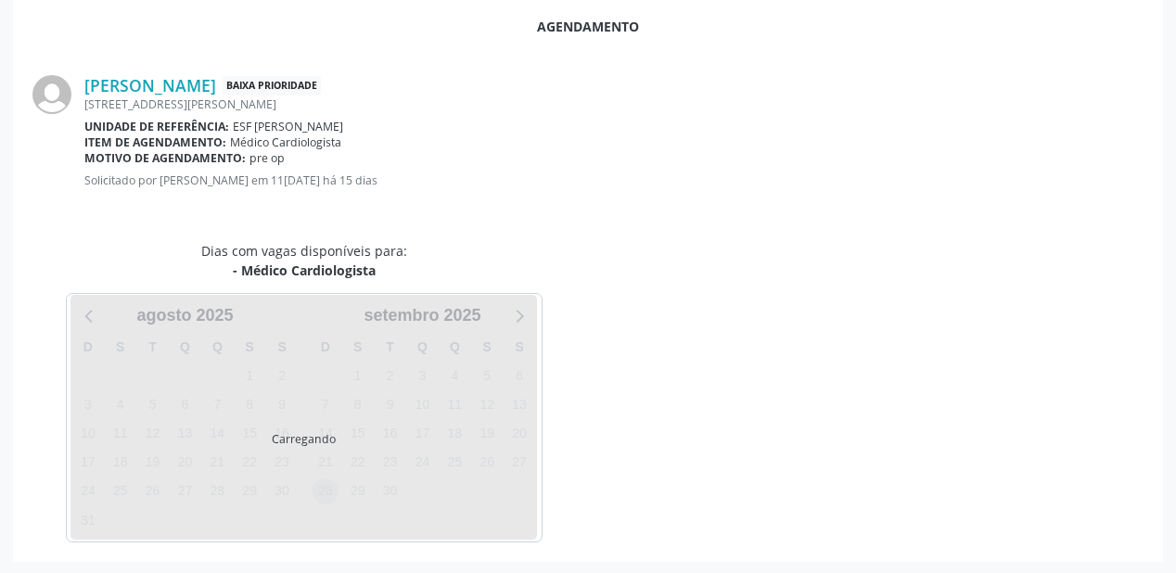
scroll to position [391, 0]
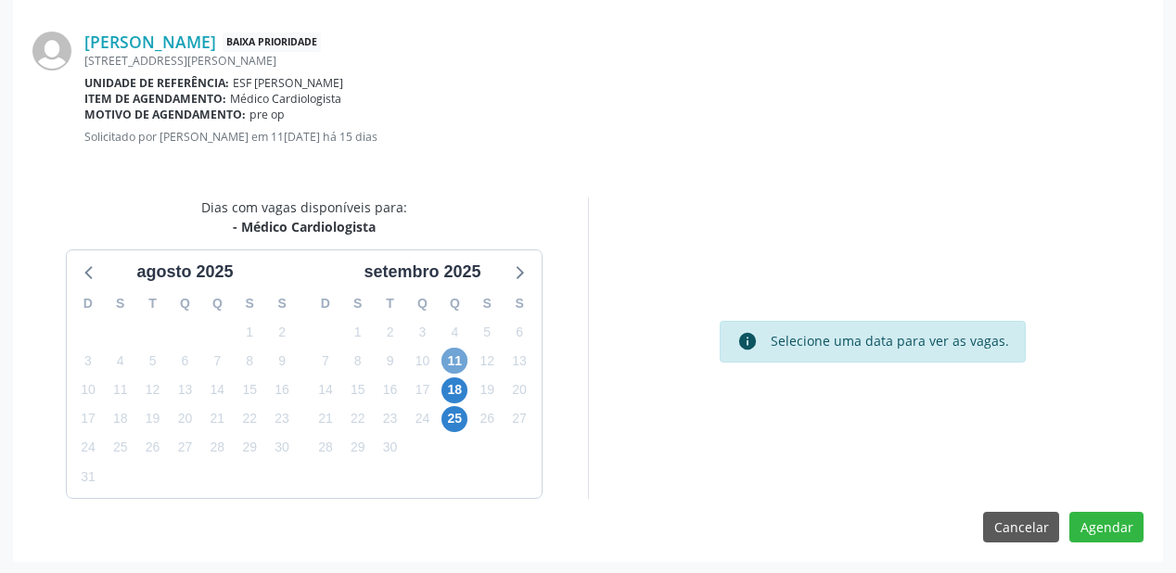
click at [456, 357] on span "11" at bounding box center [455, 361] width 26 height 26
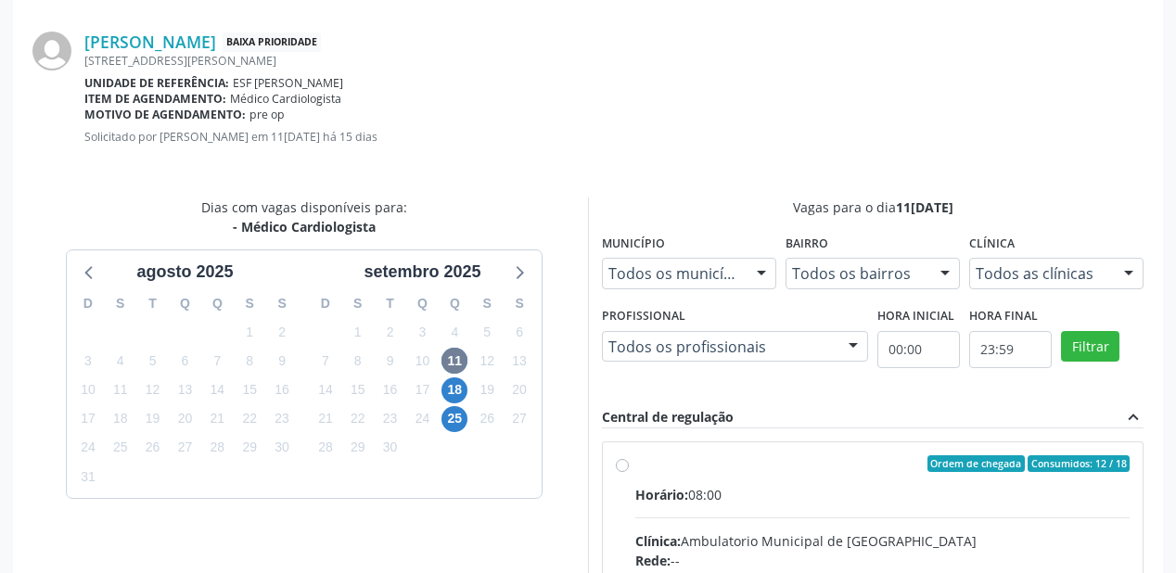
click at [629, 472] on input "Ordem de chegada Consumidos: 12 / 18 Horário: 08:00 Clínica: Ambulatorio Munici…" at bounding box center [622, 463] width 13 height 17
radio input "true"
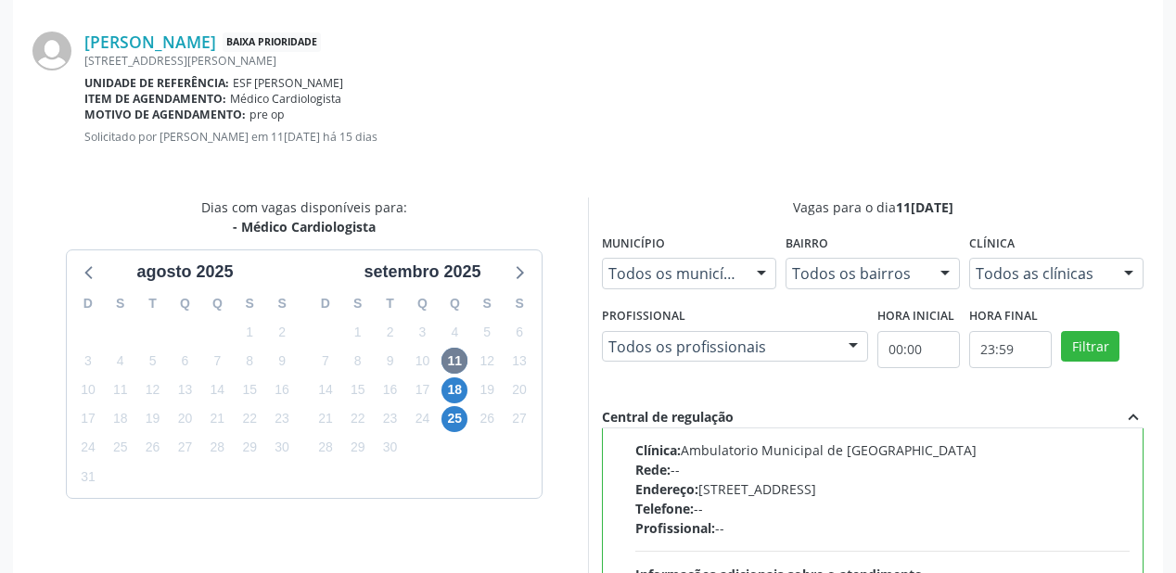
scroll to position [687, 0]
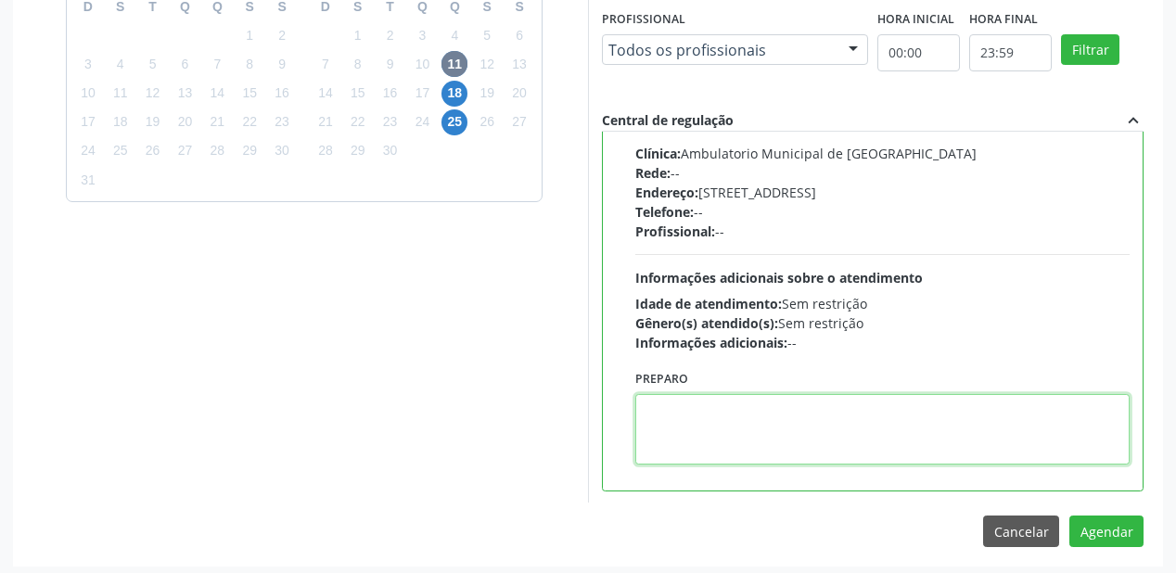
click at [827, 441] on textarea at bounding box center [882, 429] width 494 height 71
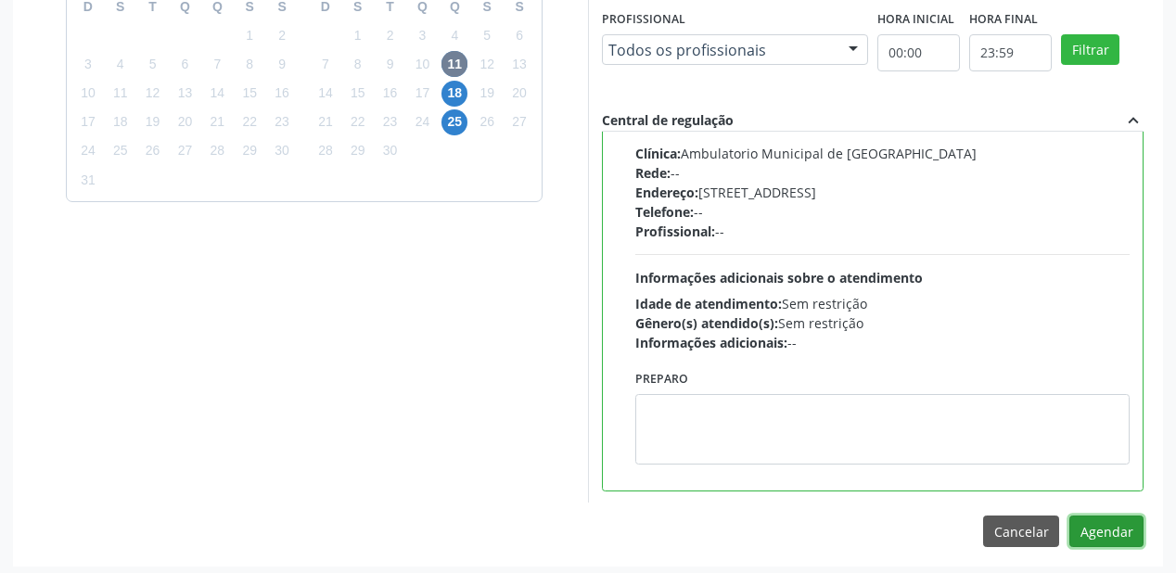
click at [1111, 528] on button "Agendar" at bounding box center [1107, 532] width 74 height 32
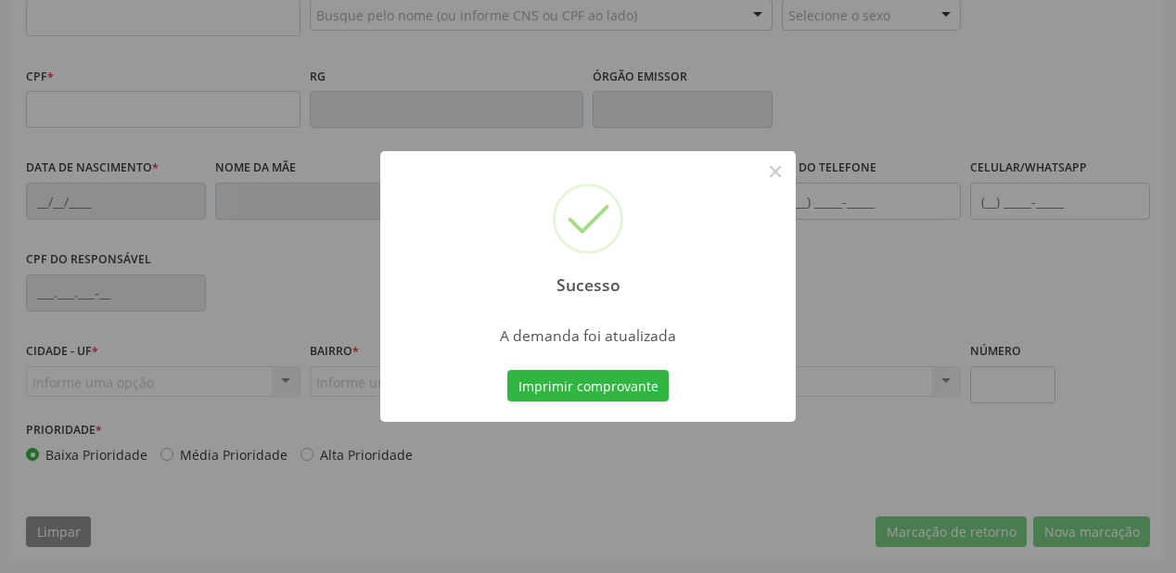
scroll to position [485, 0]
click at [585, 386] on button "Imprimir comprovante" at bounding box center [587, 386] width 161 height 32
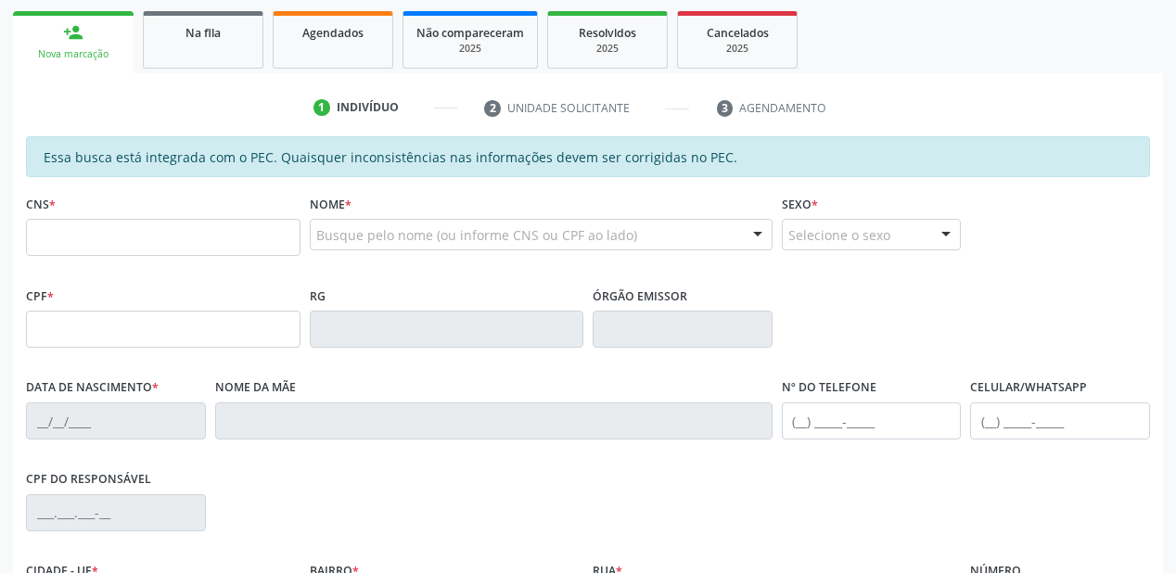
scroll to position [263, 0]
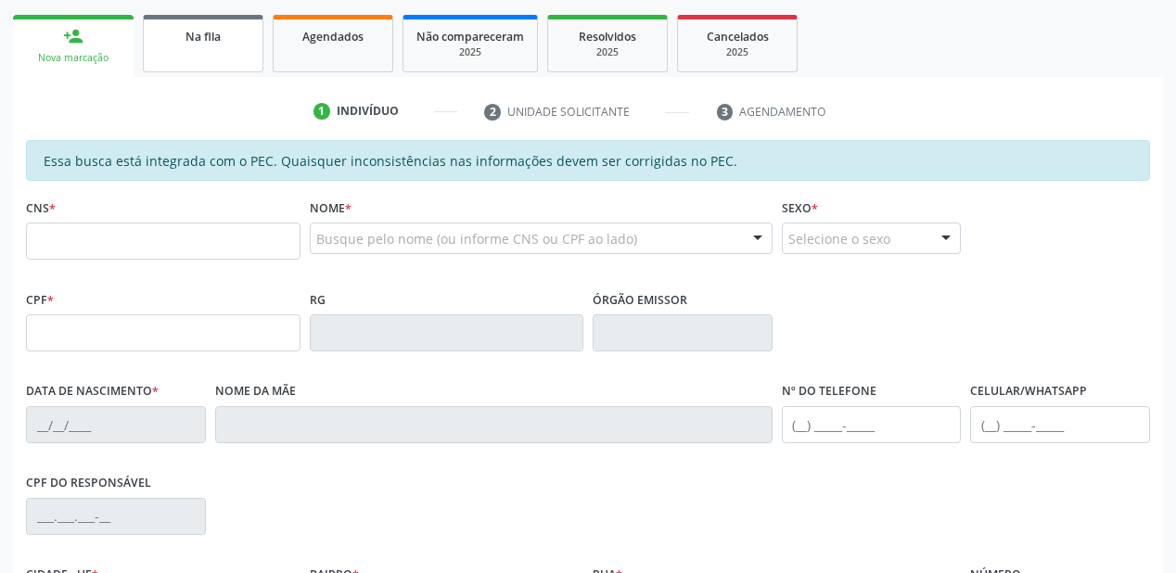
click at [212, 45] on link "Na fila" at bounding box center [203, 44] width 121 height 58
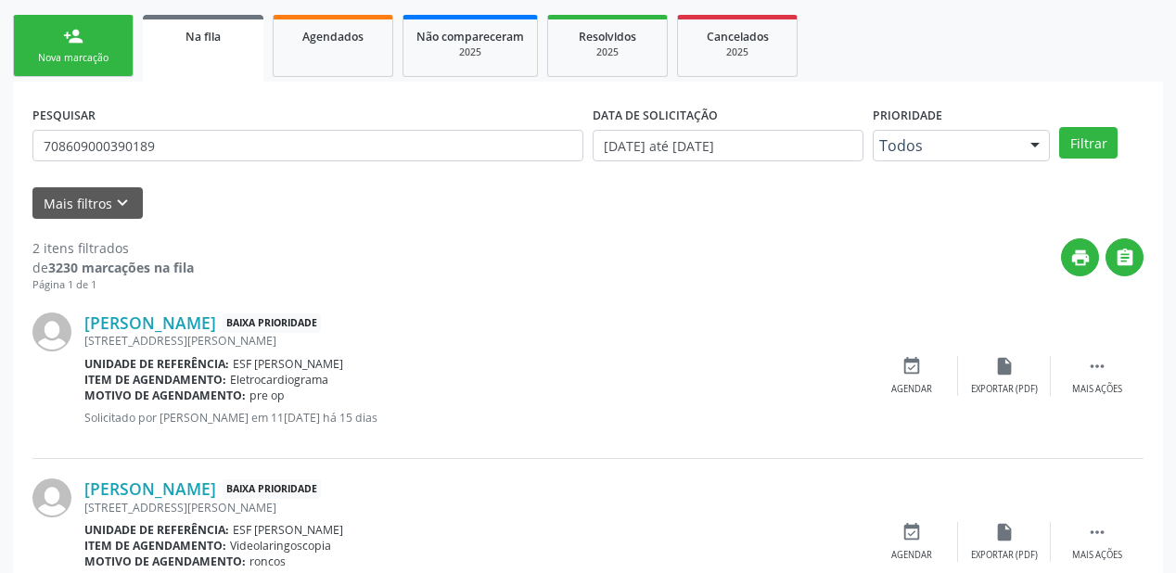
click at [197, 376] on b "Item de agendamento:" at bounding box center [155, 380] width 142 height 16
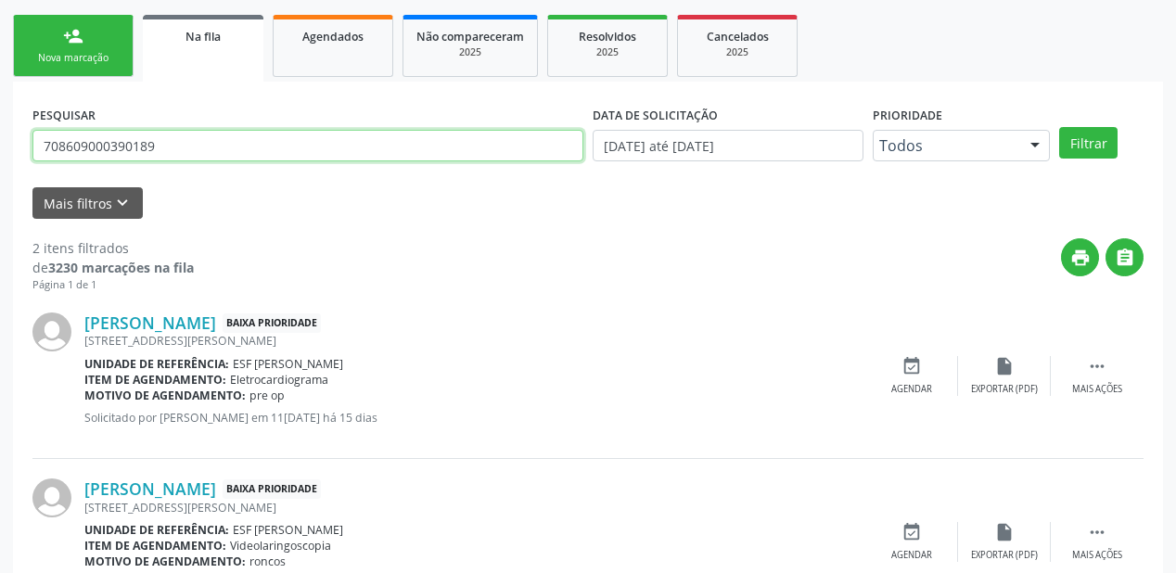
click at [159, 144] on input "708609000390189" at bounding box center [307, 146] width 551 height 32
type input "7"
type input "707007838552836"
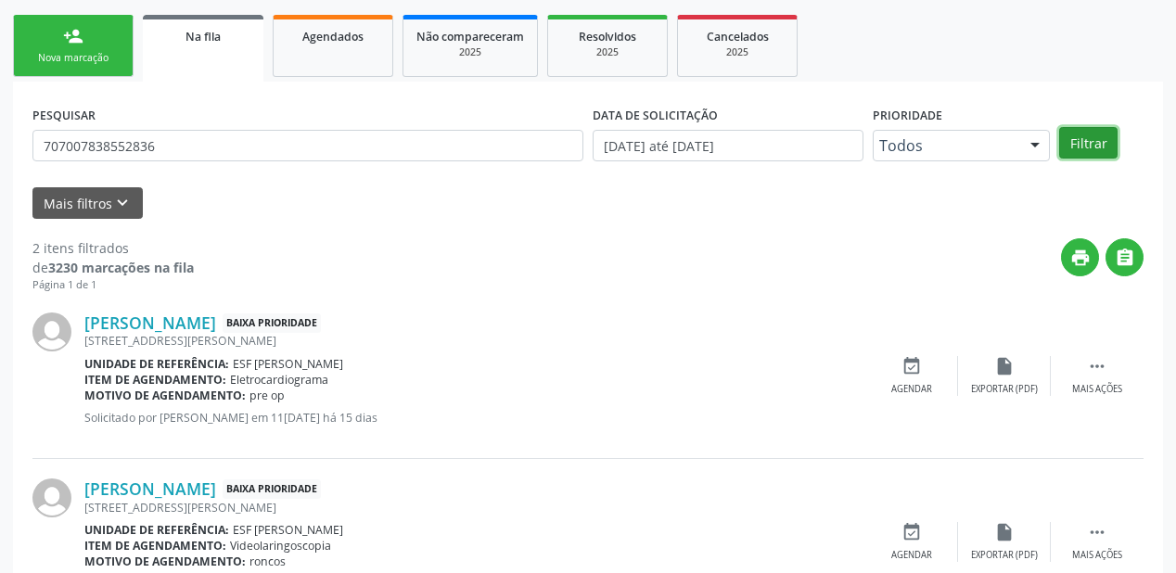
click at [1095, 139] on button "Filtrar" at bounding box center [1088, 143] width 58 height 32
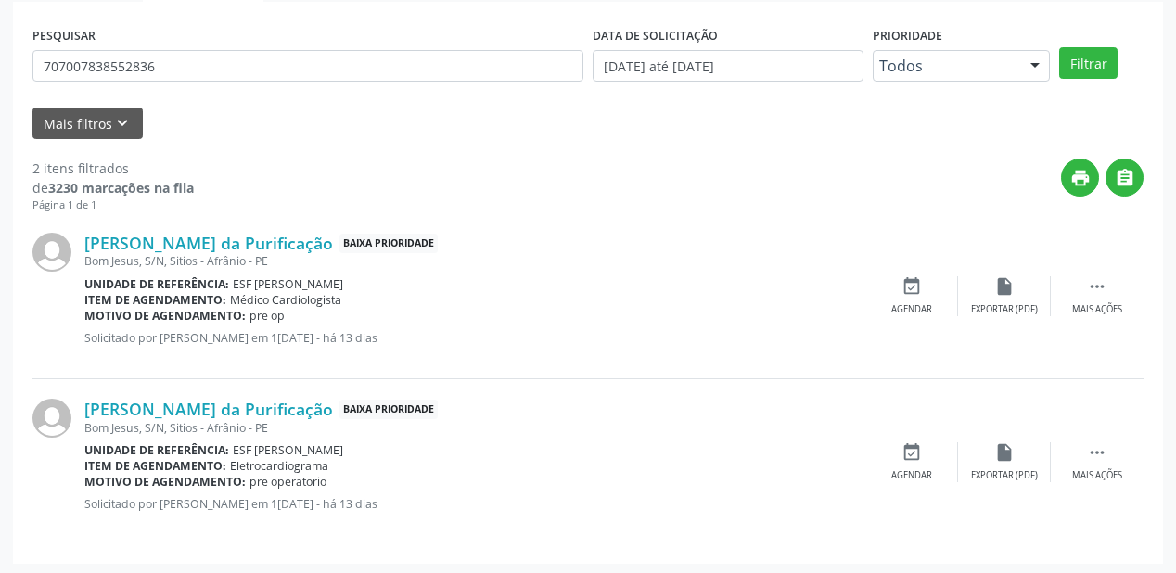
scroll to position [344, 0]
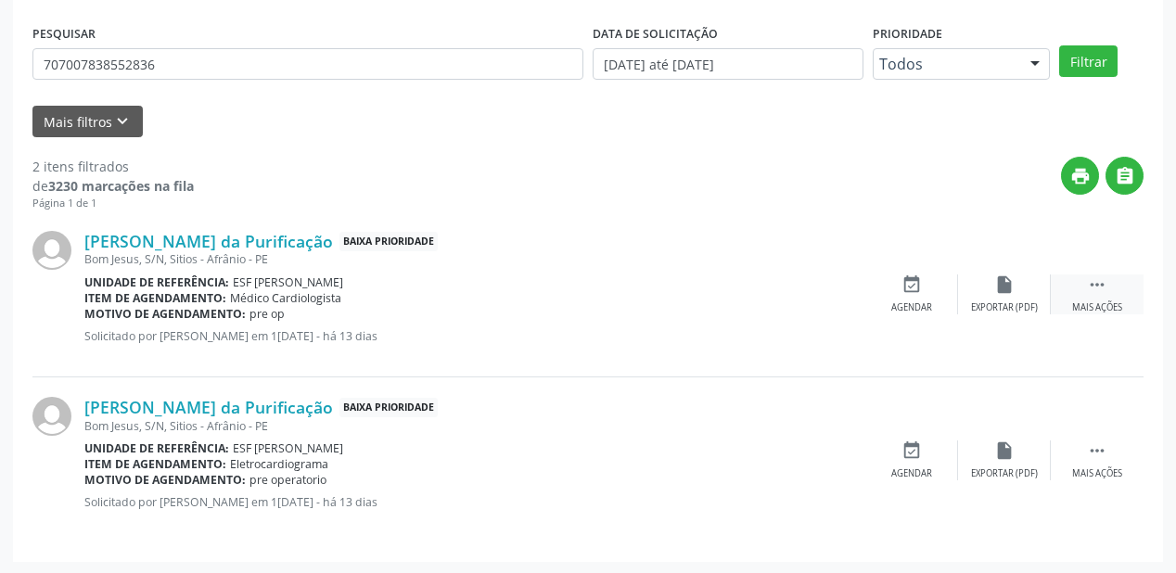
click at [1095, 277] on icon "" at bounding box center [1097, 285] width 20 height 20
click at [643, 296] on div "event_available Agendar" at bounding box center [633, 295] width 93 height 40
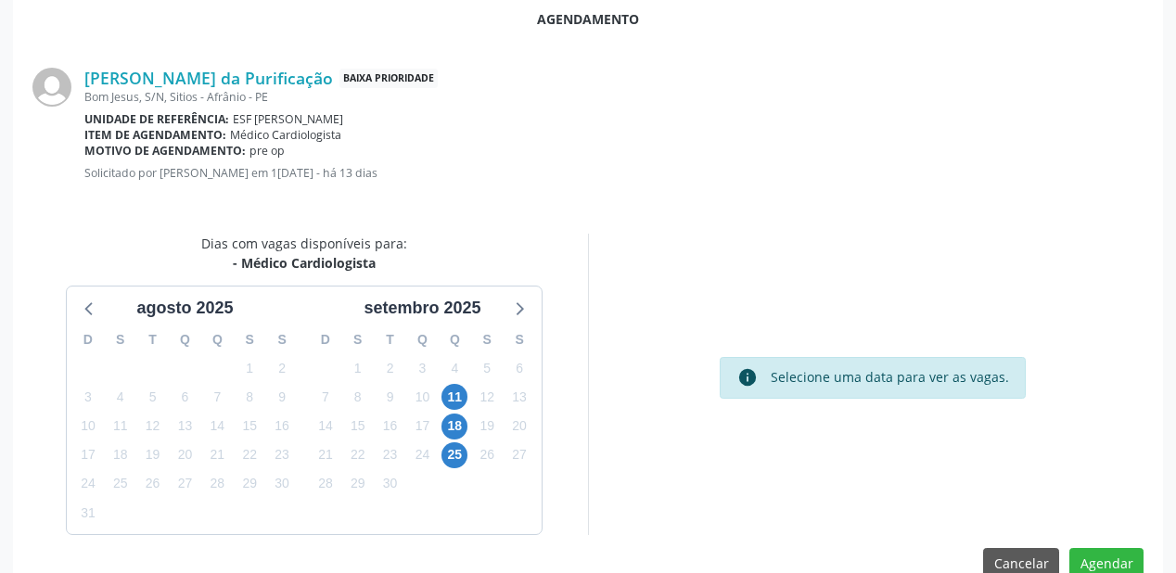
scroll to position [371, 0]
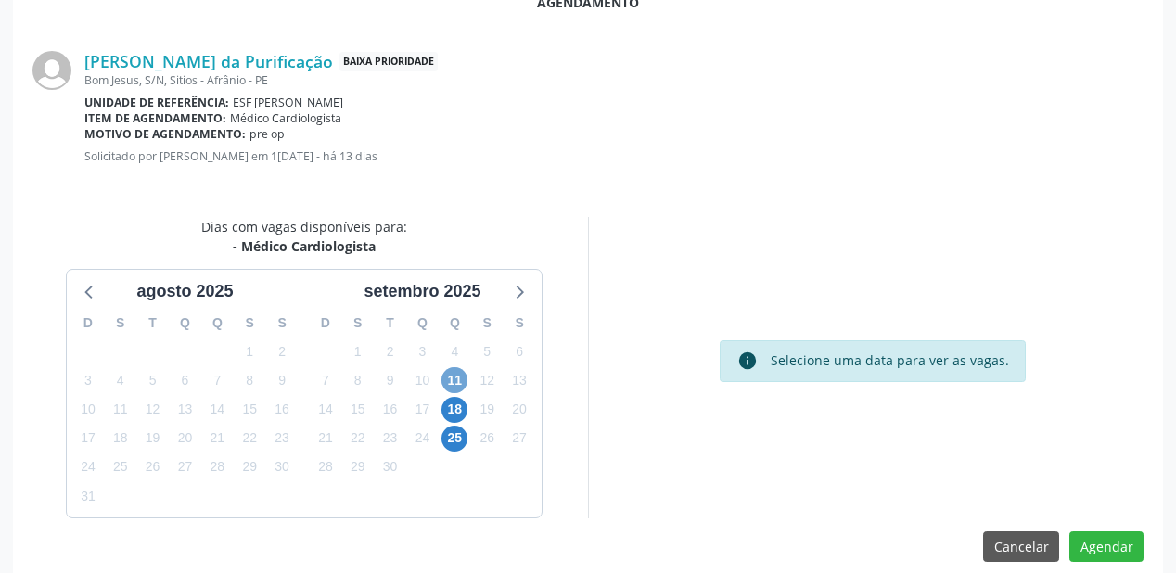
click at [456, 381] on span "11" at bounding box center [455, 380] width 26 height 26
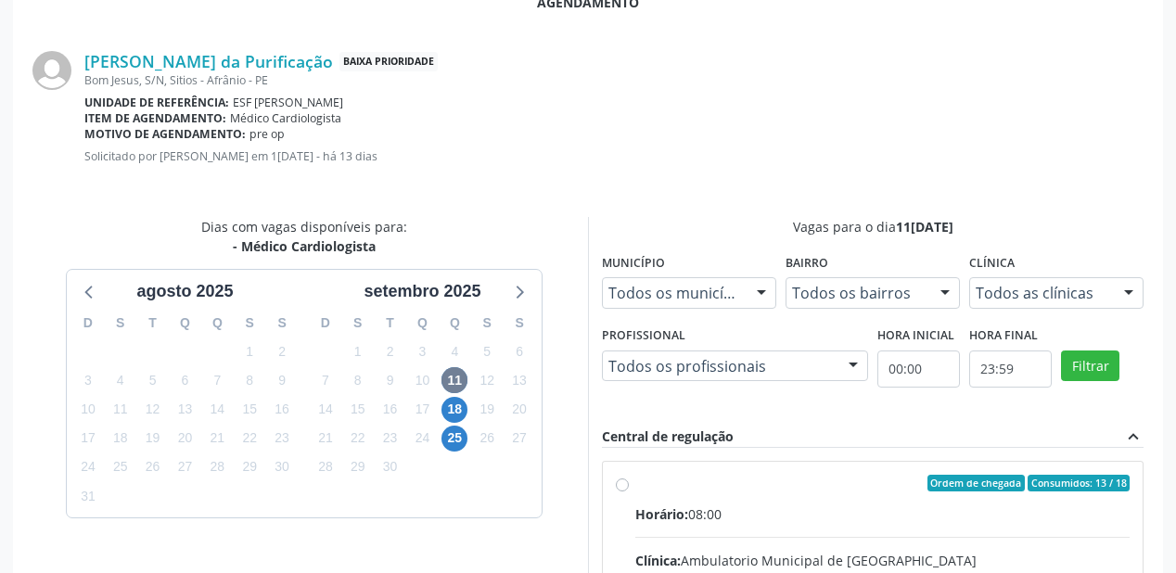
click at [932, 505] on div "Horário: 08:00" at bounding box center [882, 514] width 494 height 19
click at [629, 492] on input "Ordem de chegada Consumidos: 13 / 18 Horário: 08:00 Clínica: Ambulatorio Munici…" at bounding box center [622, 483] width 13 height 17
radio input "true"
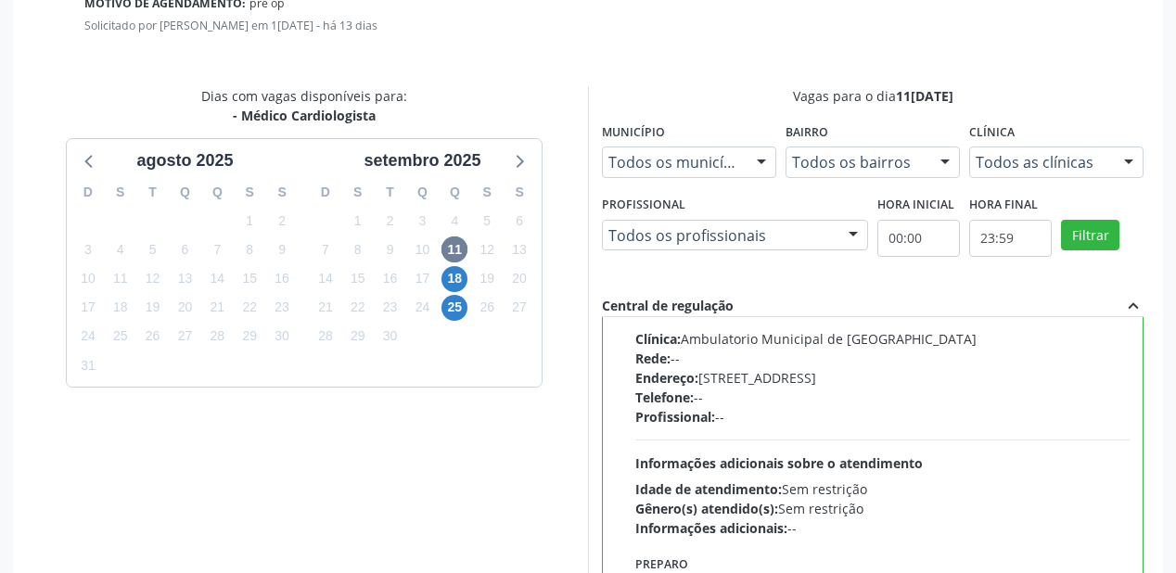
scroll to position [668, 0]
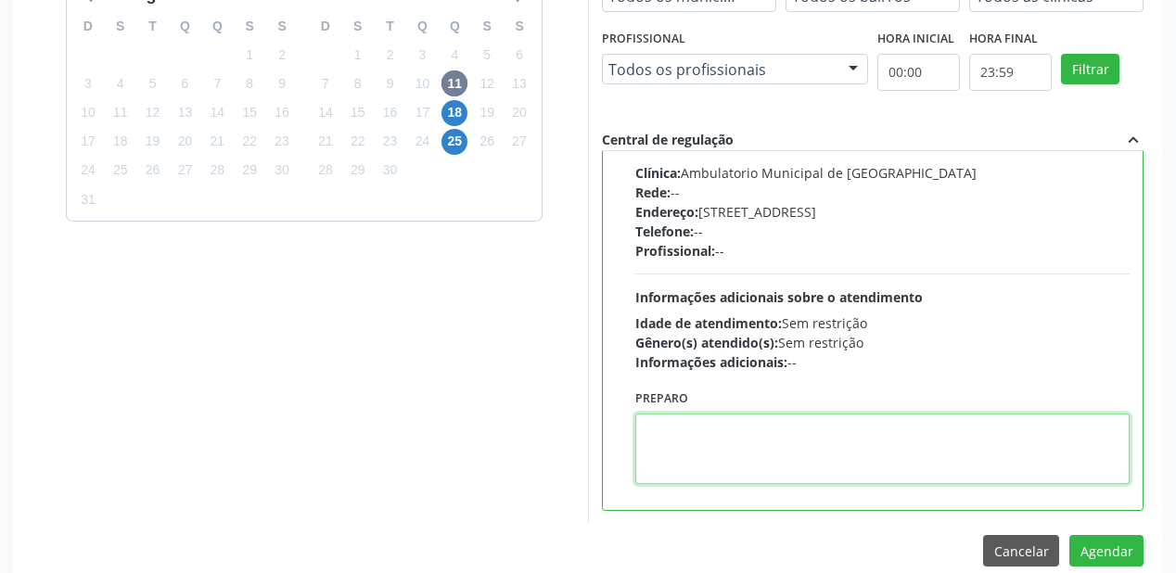
click at [789, 453] on textarea at bounding box center [882, 449] width 494 height 71
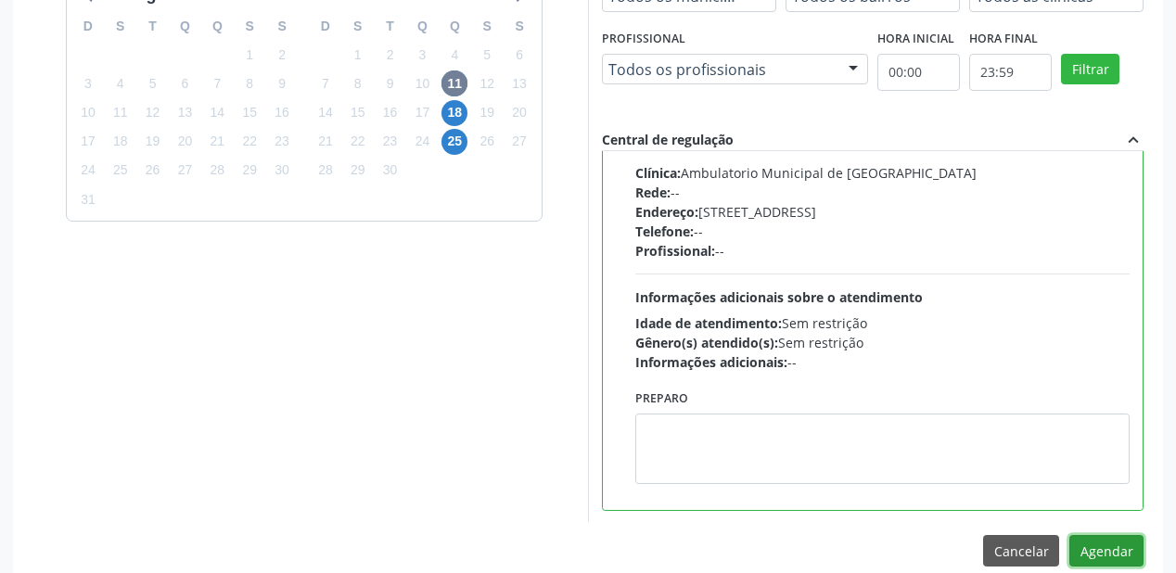
click at [1096, 545] on button "Agendar" at bounding box center [1107, 551] width 74 height 32
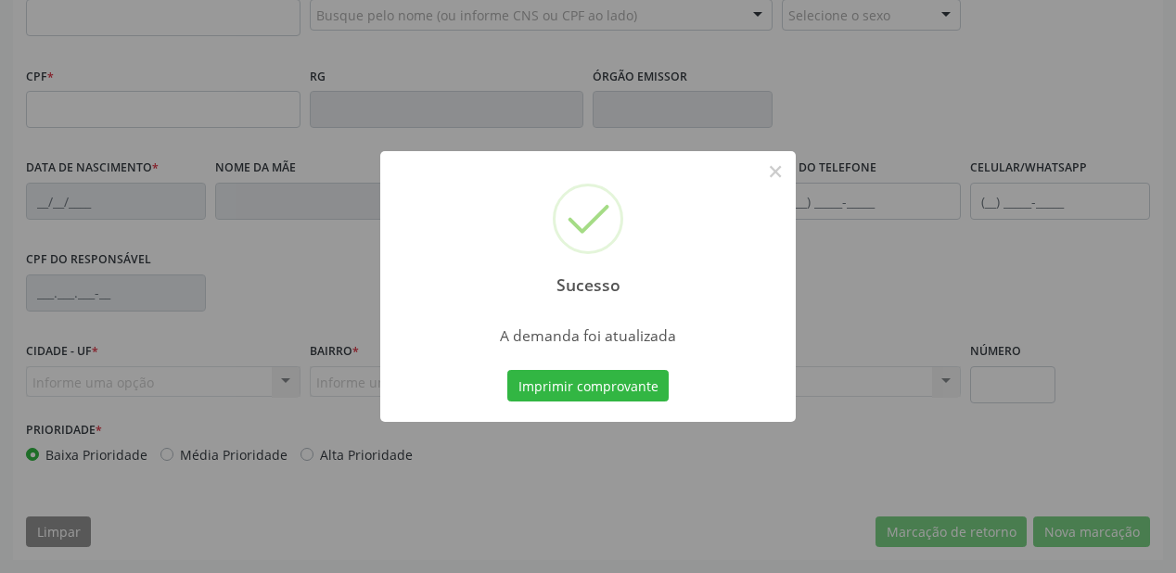
click at [590, 386] on div "Sucesso × A demanda foi atualizada Imprimir comprovante Cancel" at bounding box center [588, 286] width 1176 height 573
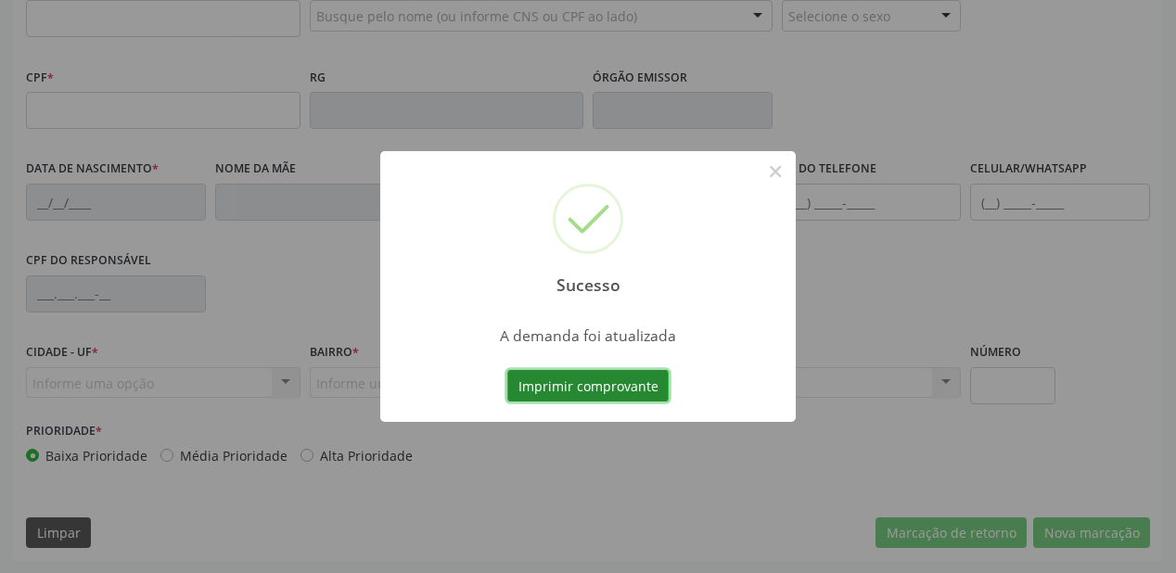
click at [601, 387] on button "Imprimir comprovante" at bounding box center [587, 386] width 161 height 32
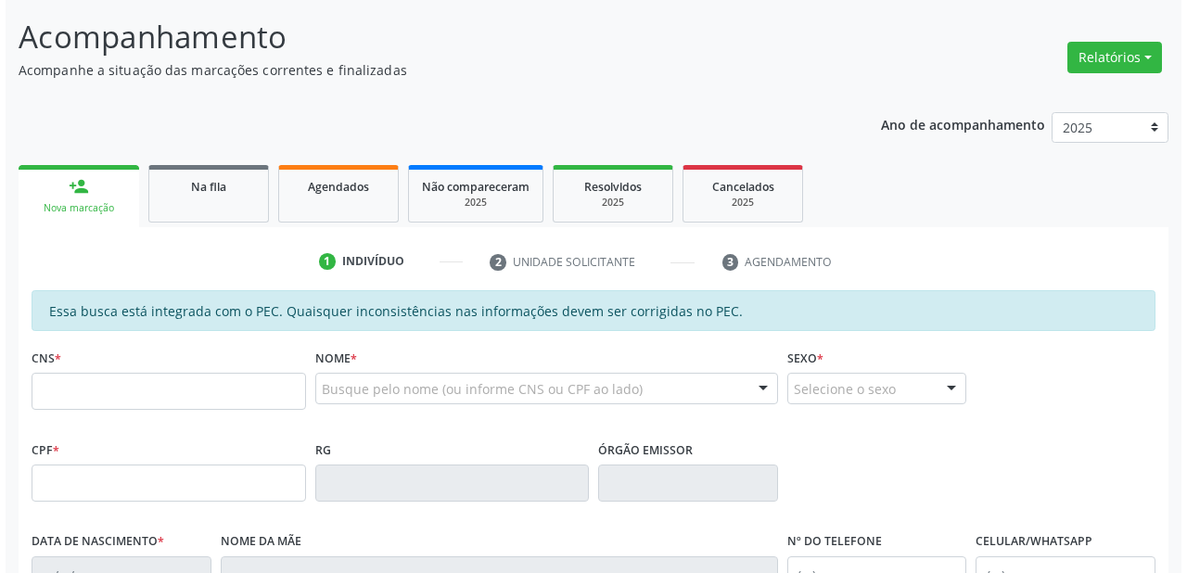
scroll to position [0, 0]
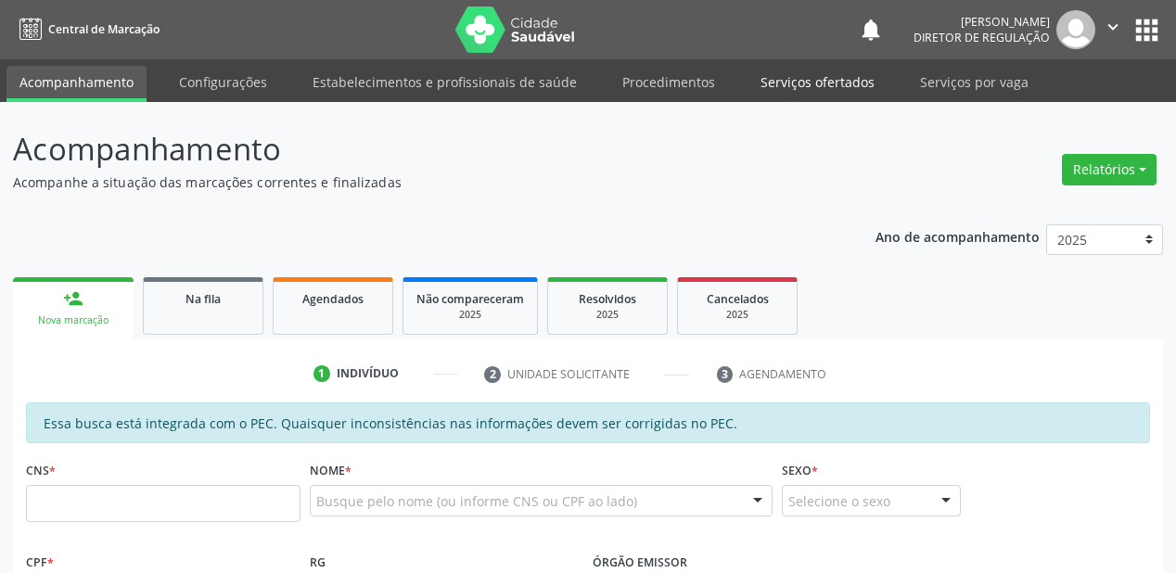
click at [779, 85] on link "Serviços ofertados" at bounding box center [818, 82] width 140 height 32
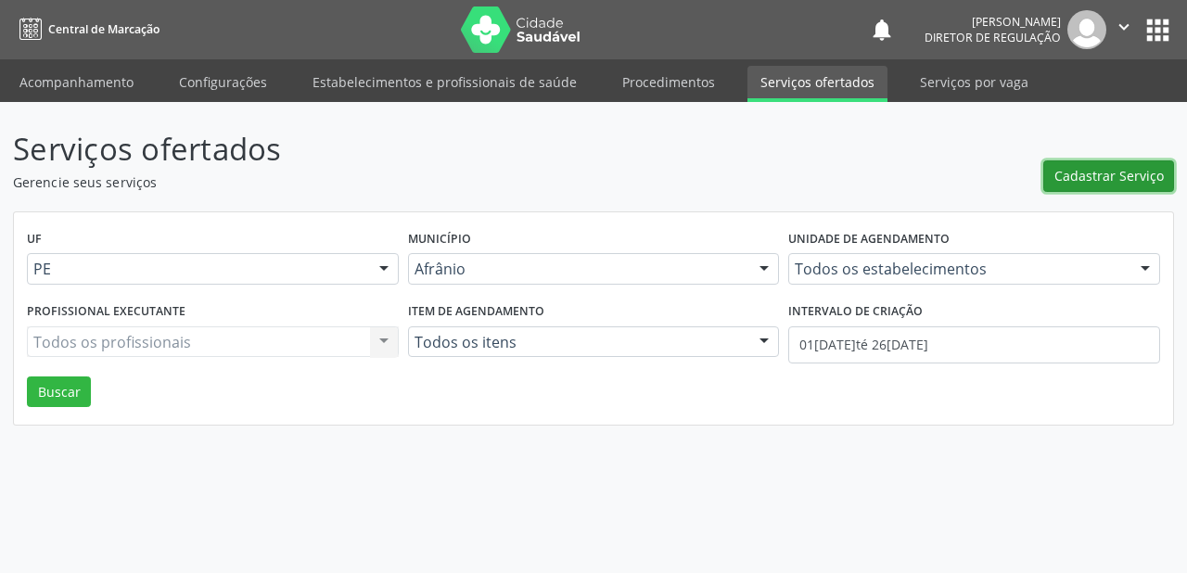
click at [1118, 174] on span "Cadastrar Serviço" at bounding box center [1109, 175] width 109 height 19
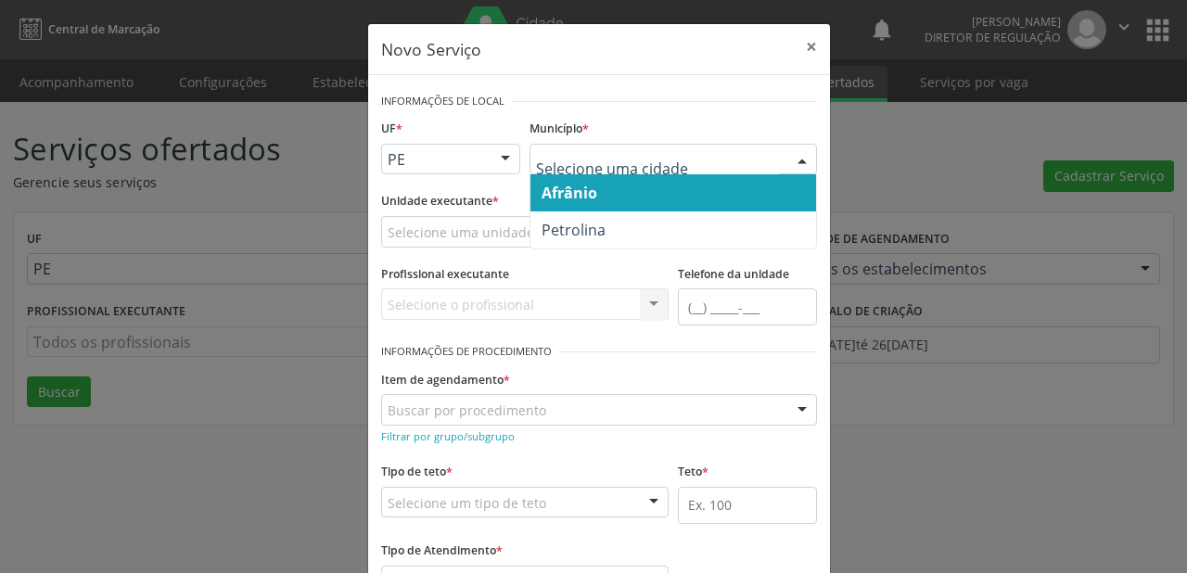
click at [572, 192] on span "Afrânio" at bounding box center [570, 193] width 56 height 20
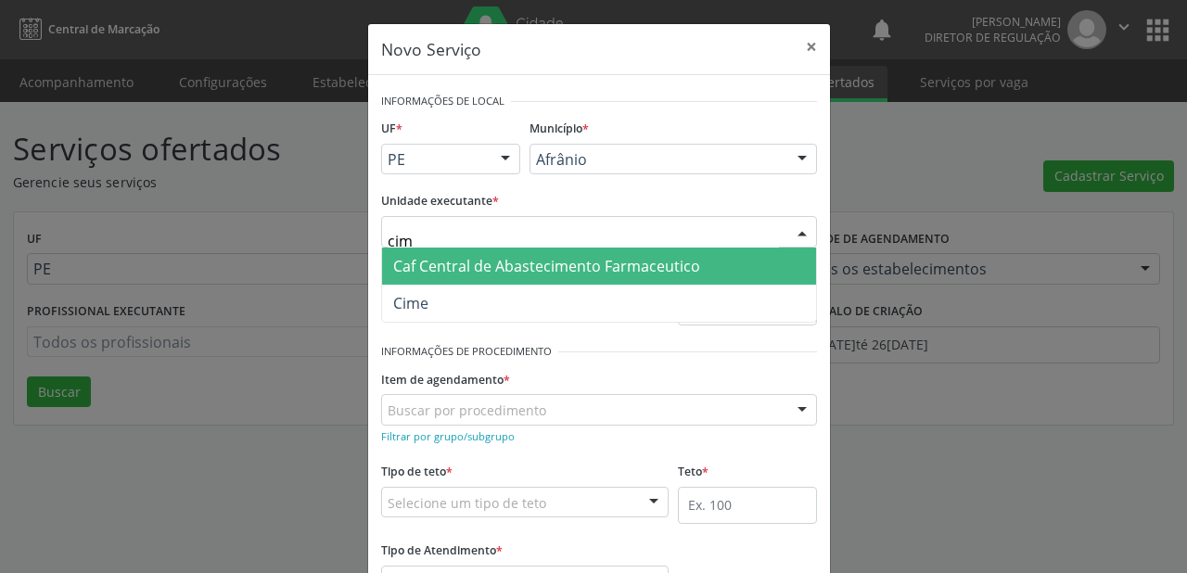
type input "cime"
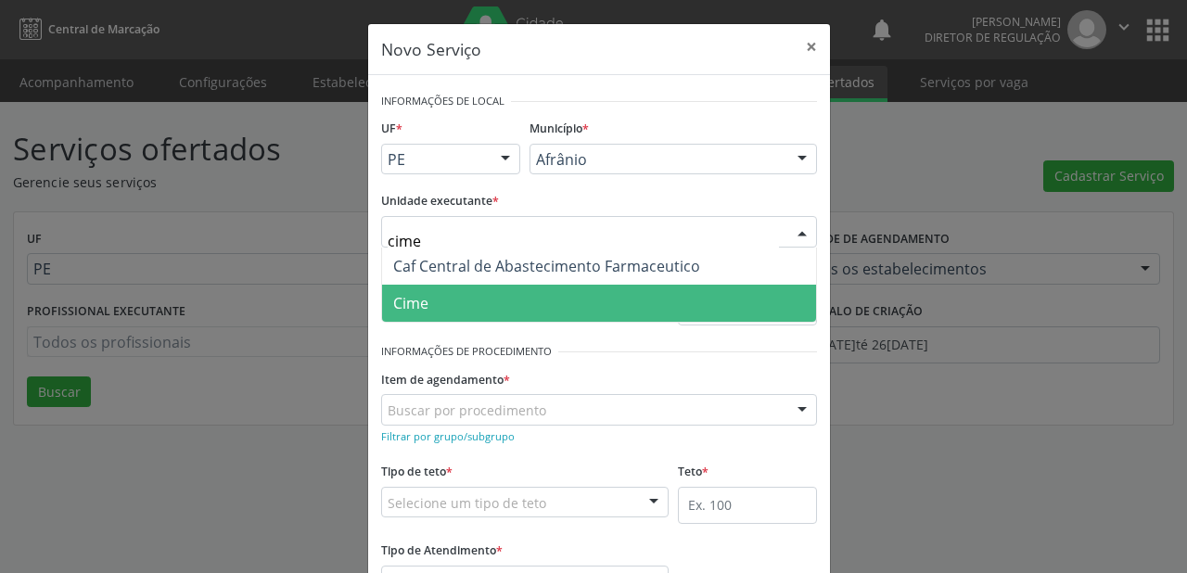
click at [433, 293] on span "Cime" at bounding box center [599, 303] width 434 height 37
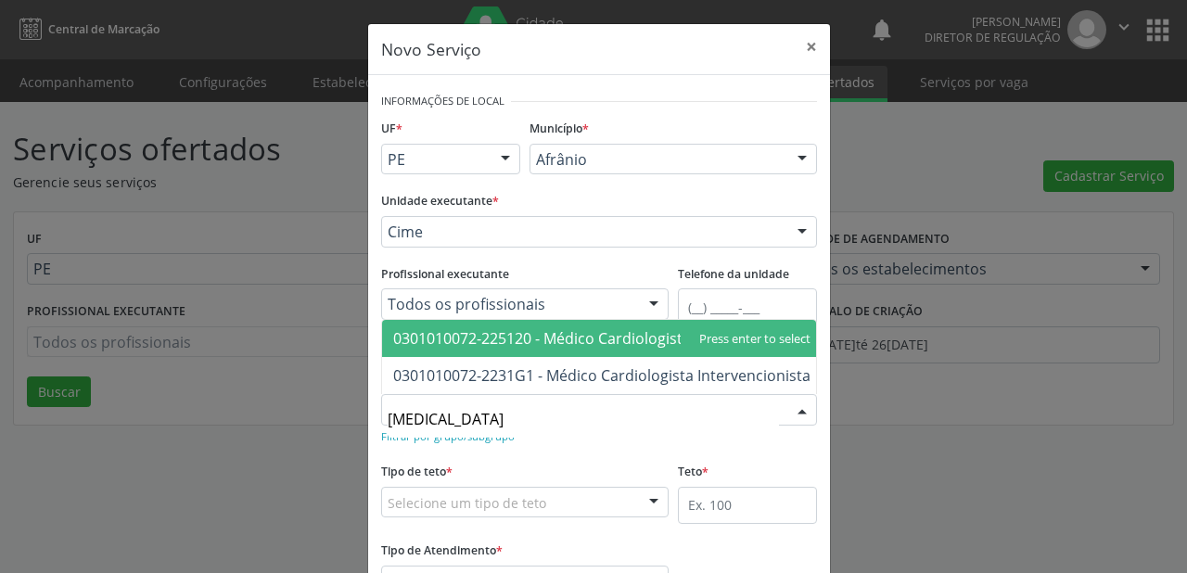
type input "cardiologista"
click at [404, 334] on span "0301010072-225120 - Médico Cardiologista" at bounding box center [542, 338] width 298 height 20
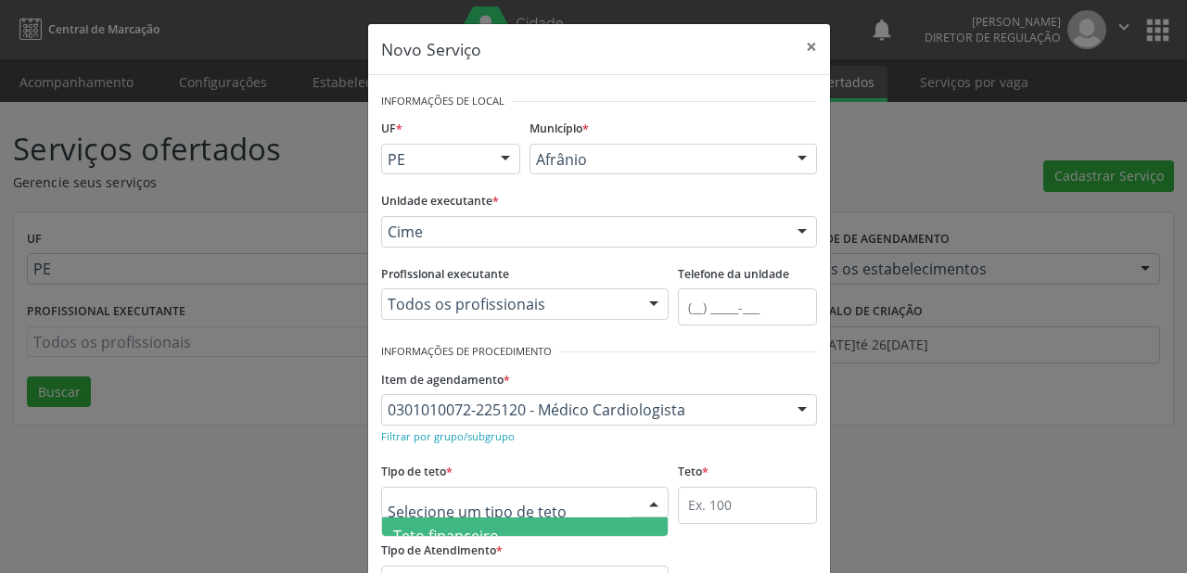
click at [411, 534] on span "Teto financeiro" at bounding box center [446, 536] width 106 height 20
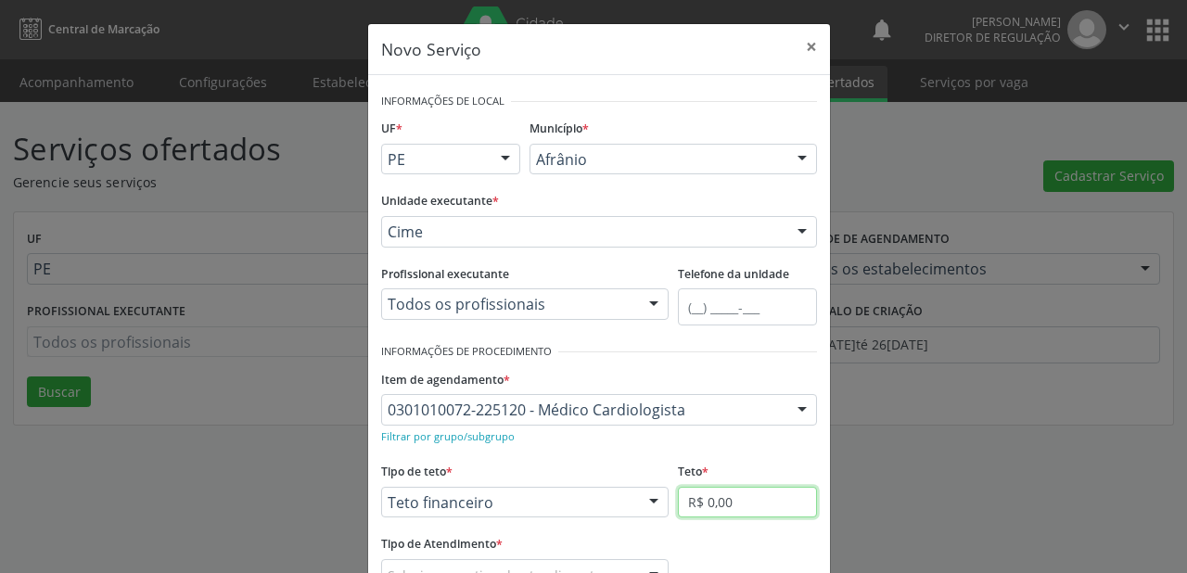
click at [701, 504] on input "R$ 0,00" at bounding box center [747, 503] width 139 height 32
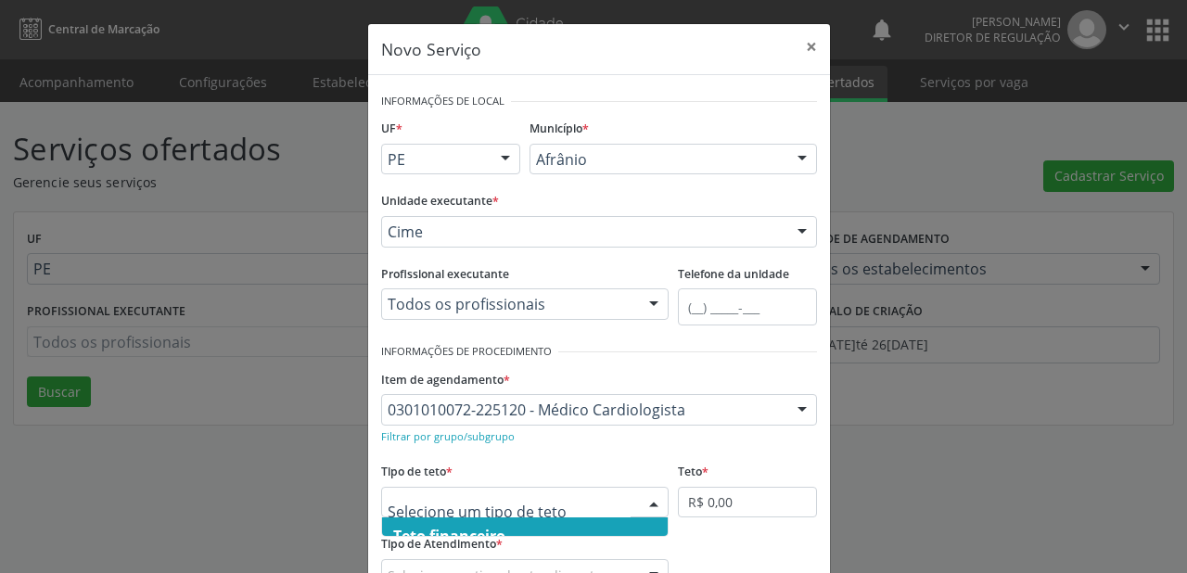
scroll to position [56, 0]
click at [430, 519] on span "Teto físico" at bounding box center [428, 517] width 71 height 20
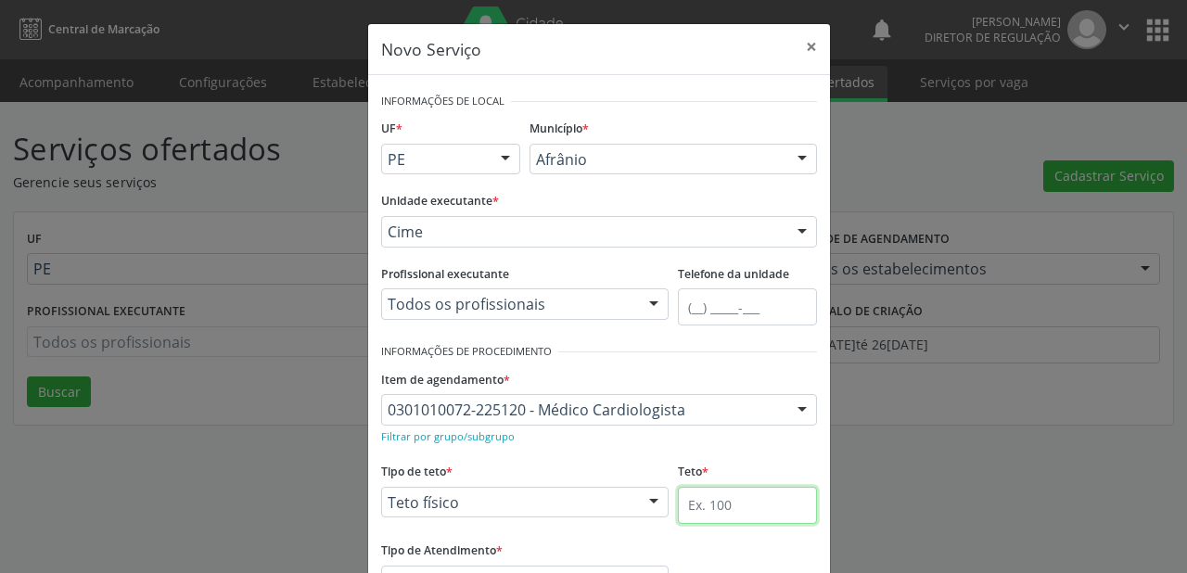
click at [720, 511] on input "text" at bounding box center [747, 505] width 139 height 37
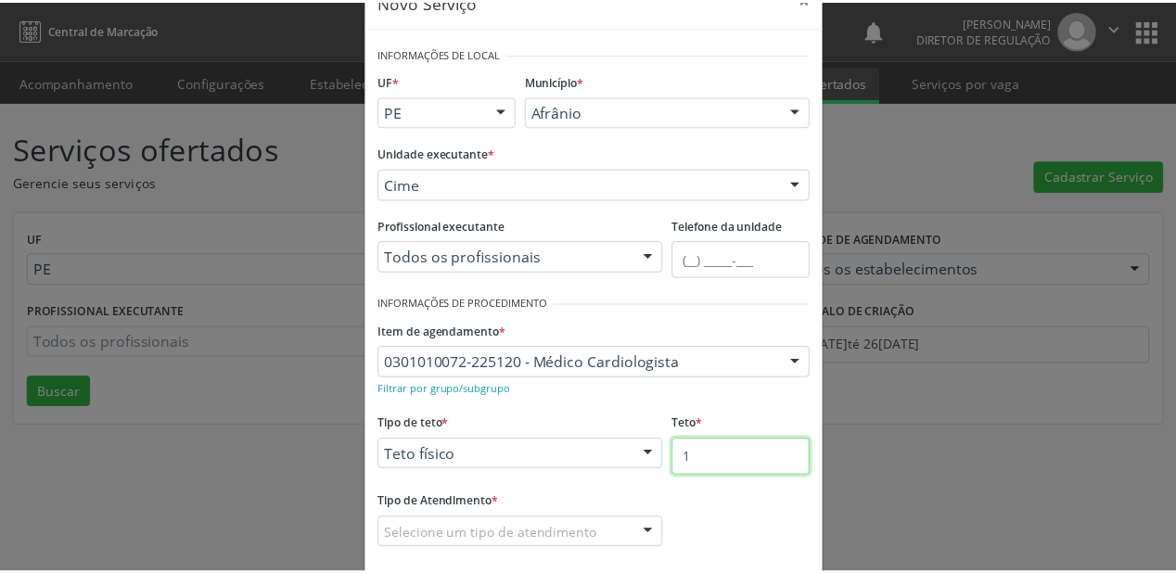
scroll to position [141, 0]
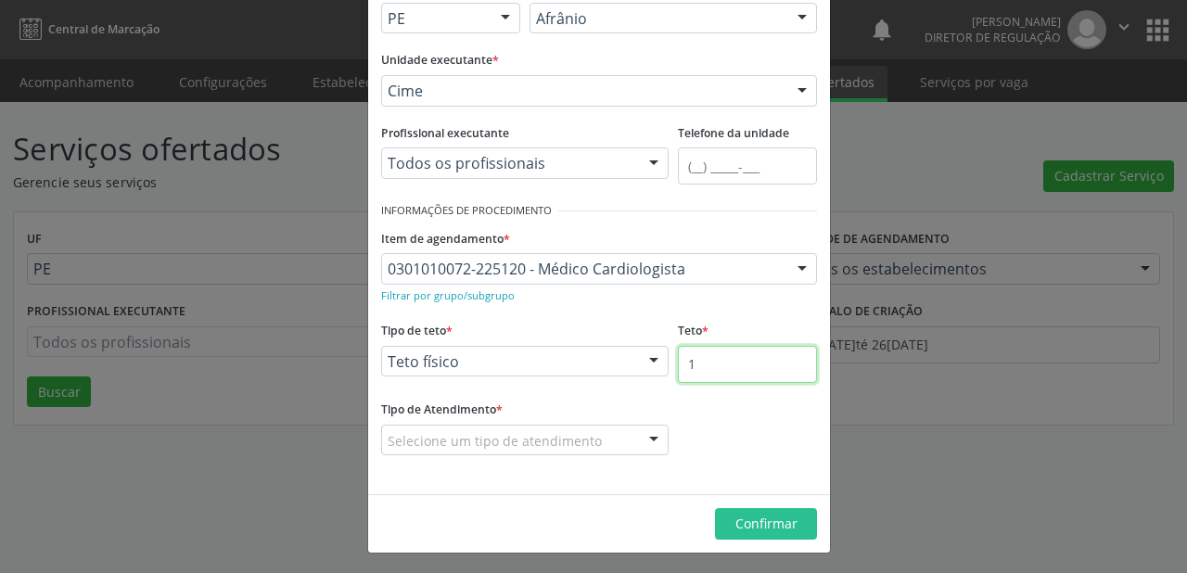
type input "1"
drag, startPoint x: 486, startPoint y: 431, endPoint x: 481, endPoint y: 456, distance: 25.5
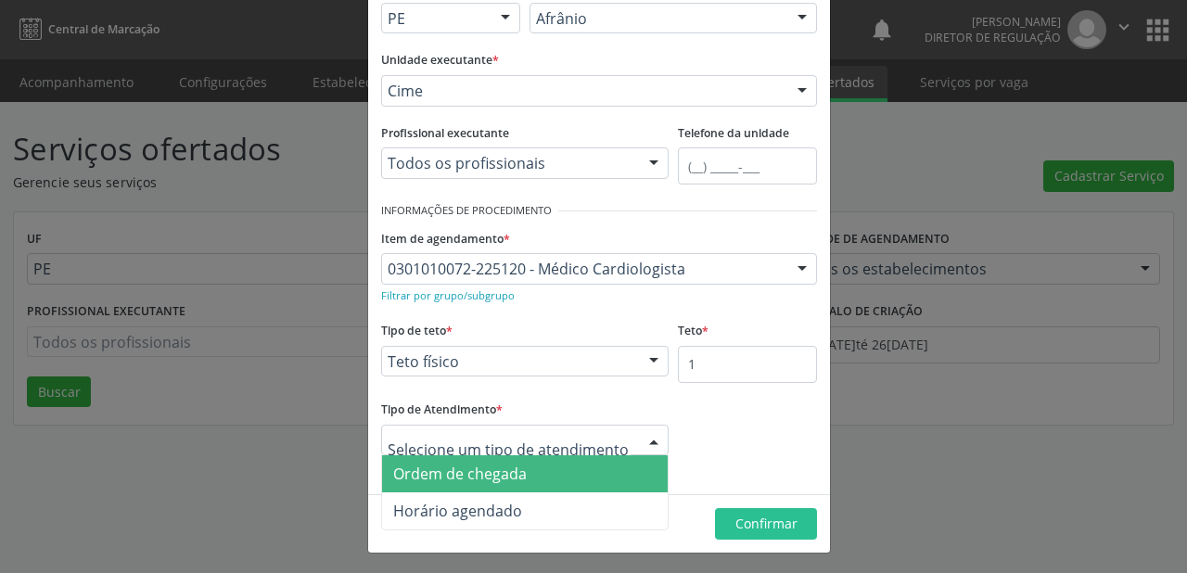
click at [481, 479] on span "Ordem de chegada" at bounding box center [460, 474] width 134 height 20
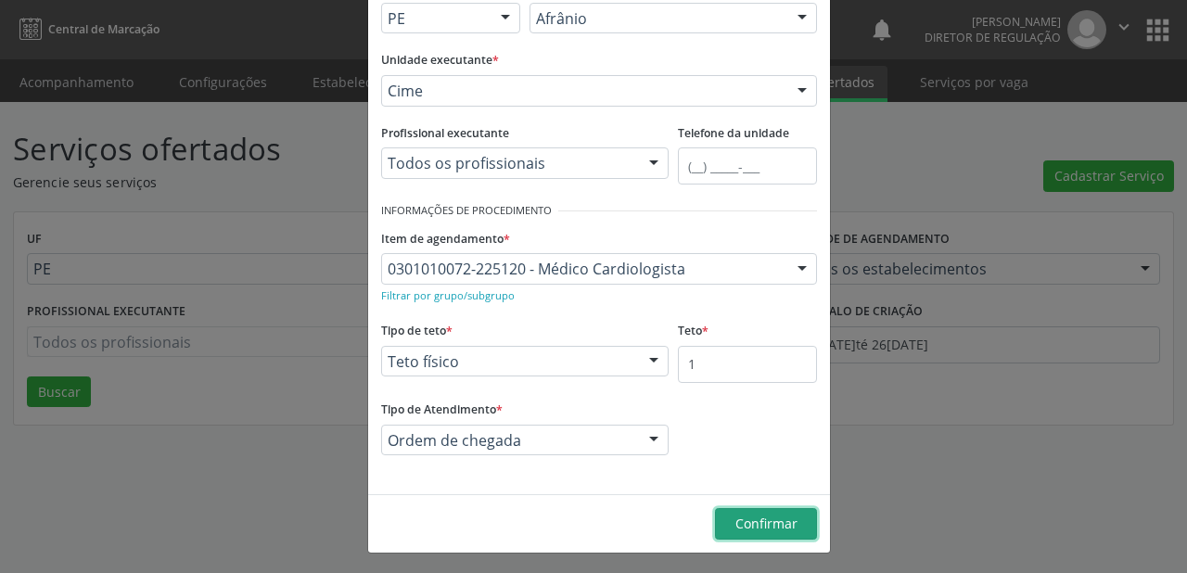
click at [725, 524] on button "Confirmar" at bounding box center [766, 524] width 102 height 32
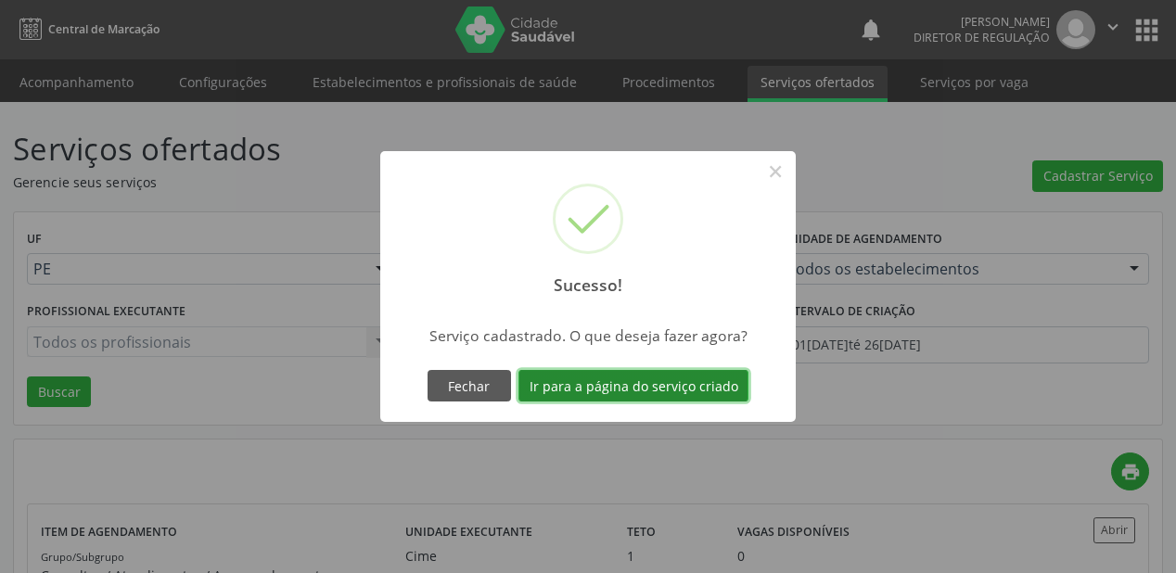
click at [630, 391] on button "Ir para a página do serviço criado" at bounding box center [634, 386] width 230 height 32
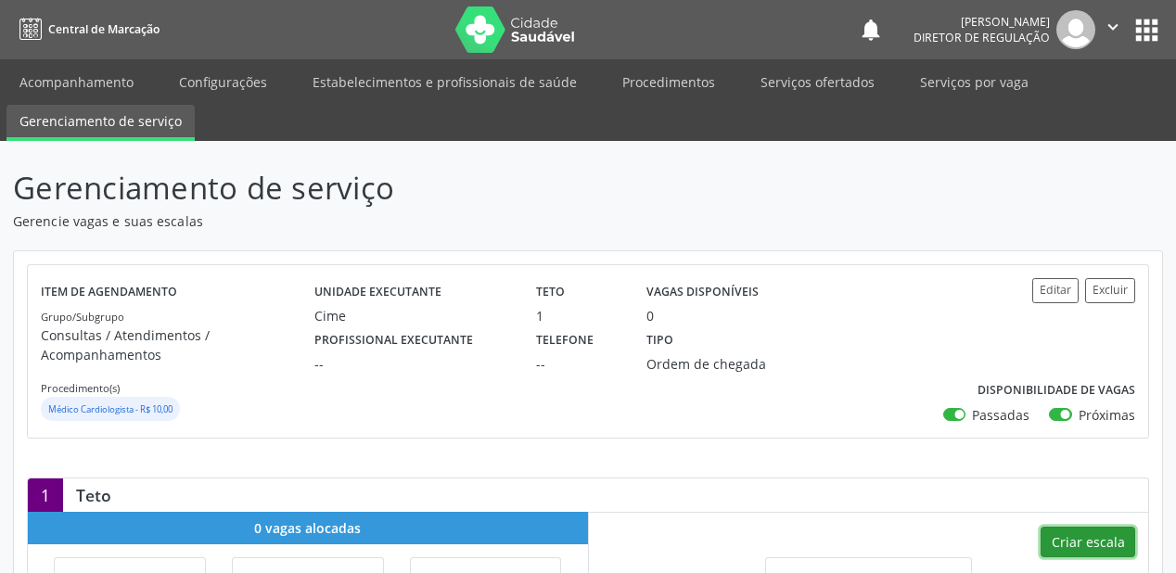
click at [1072, 534] on button "Criar escala" at bounding box center [1088, 543] width 95 height 32
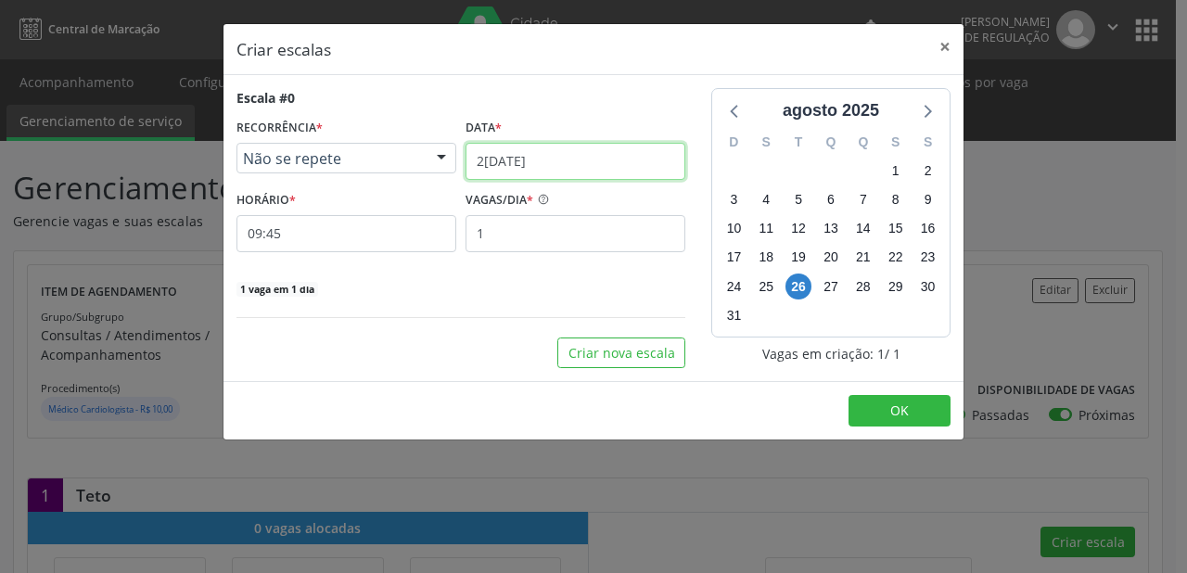
click at [554, 161] on input "26/08/2025" at bounding box center [576, 161] width 220 height 37
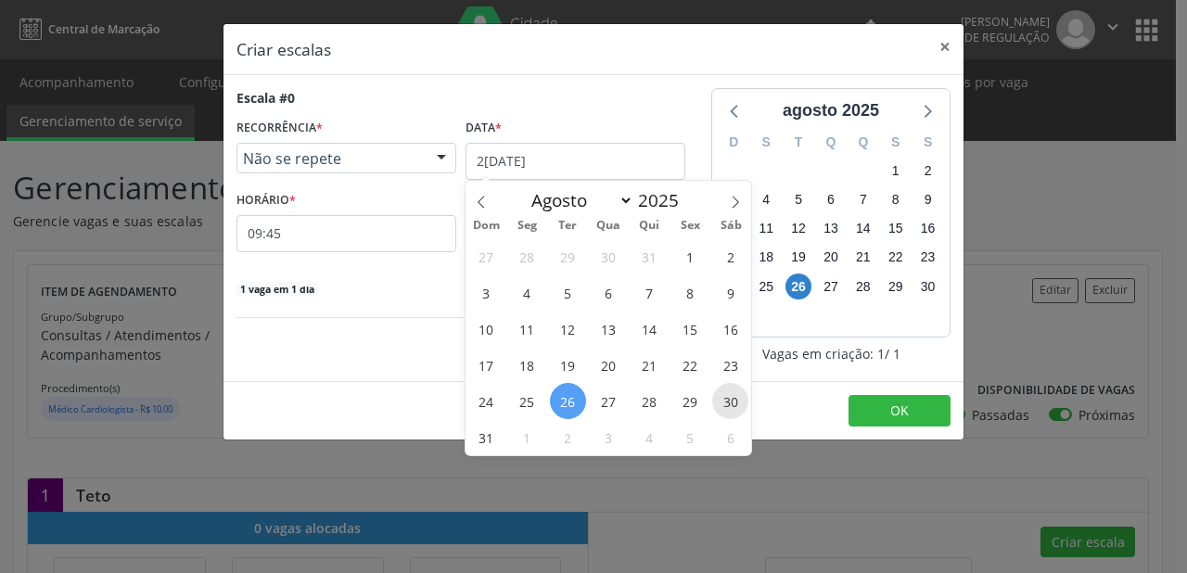
click at [735, 398] on span "30" at bounding box center [730, 401] width 36 height 36
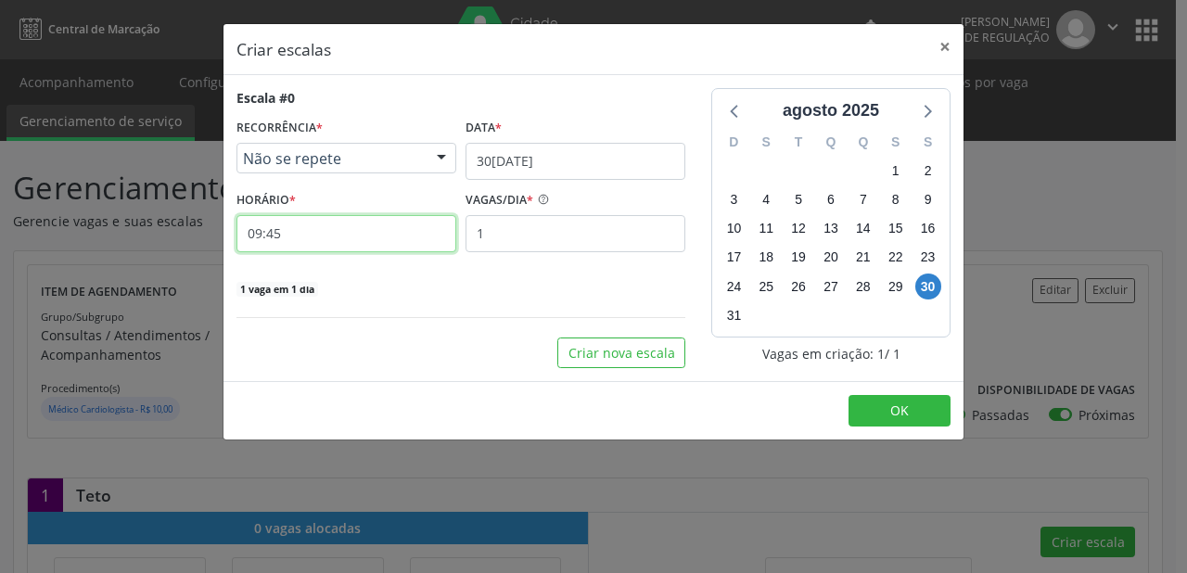
click at [366, 238] on input "09:45" at bounding box center [347, 233] width 220 height 37
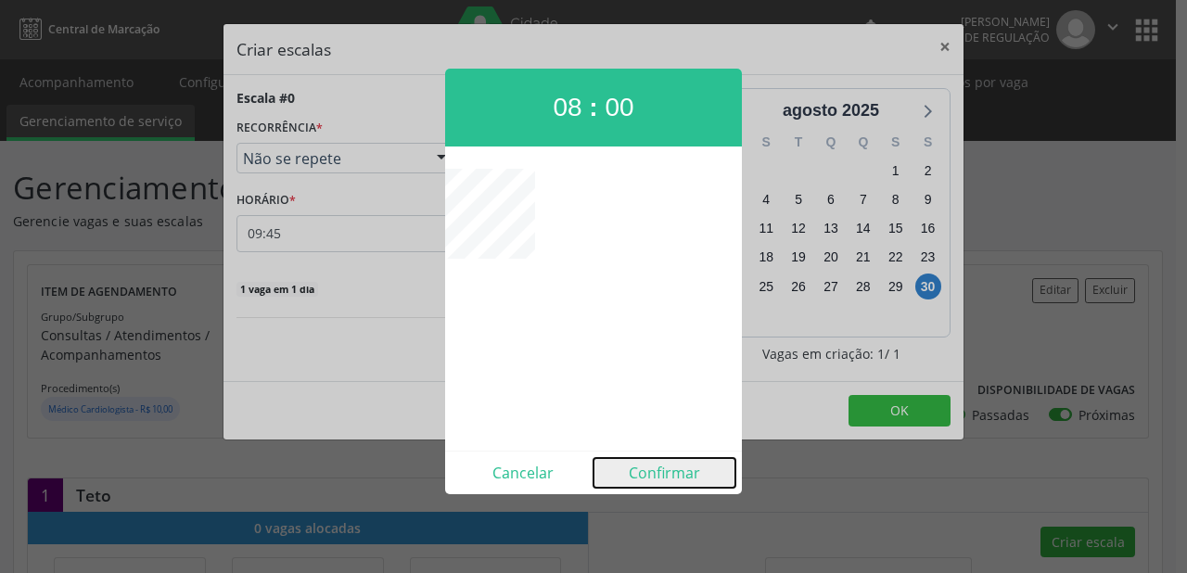
click at [668, 468] on button "Confirmar" at bounding box center [665, 473] width 142 height 30
type input "08:00"
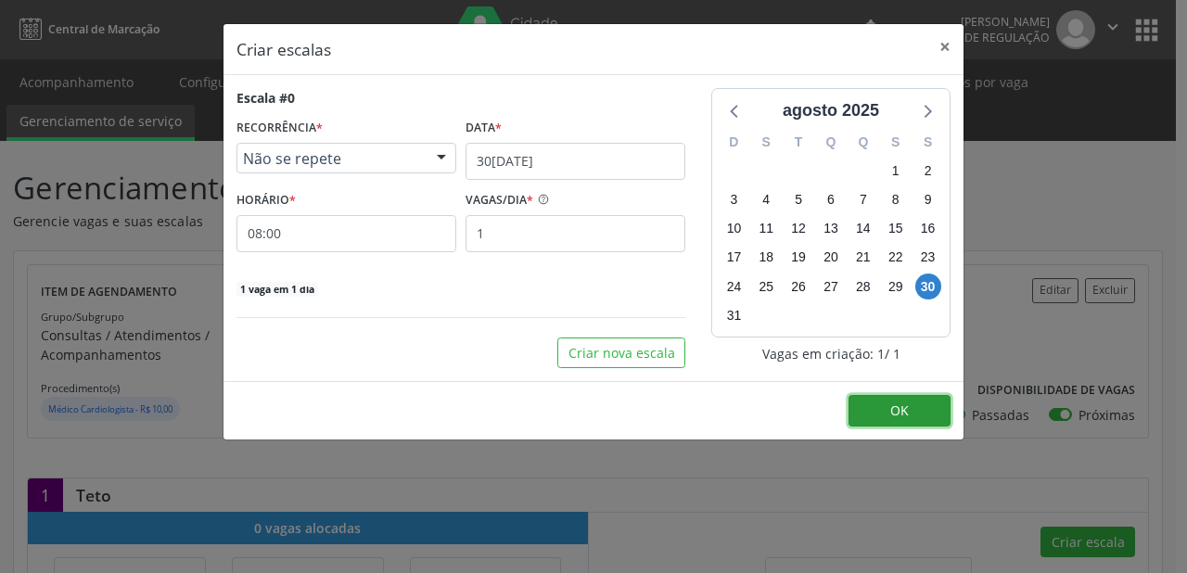
click at [909, 401] on button "OK" at bounding box center [900, 411] width 102 height 32
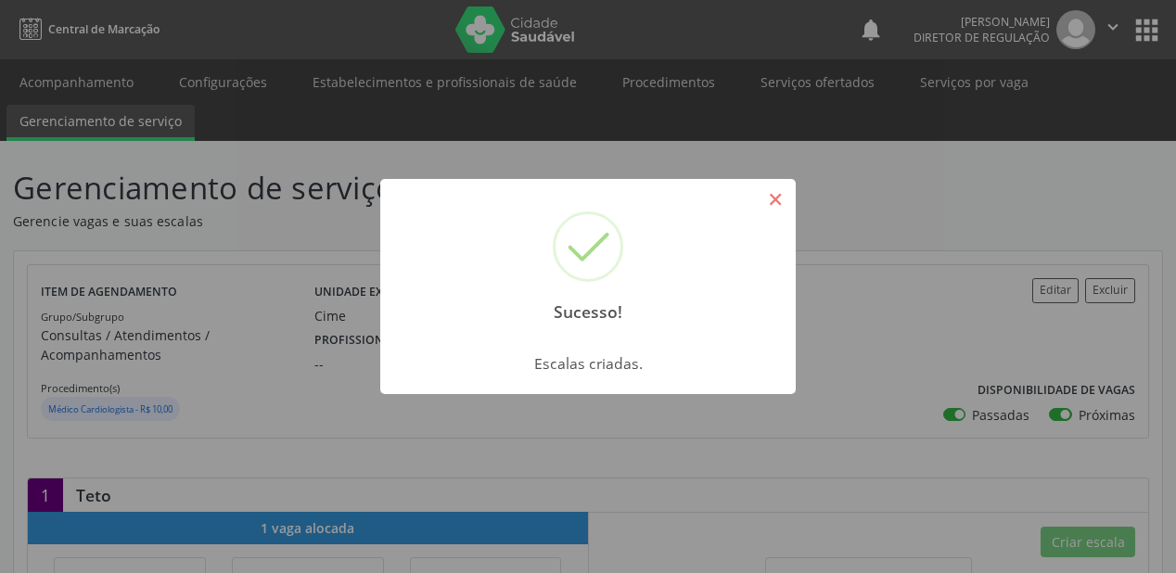
click at [789, 198] on button "×" at bounding box center [776, 200] width 32 height 32
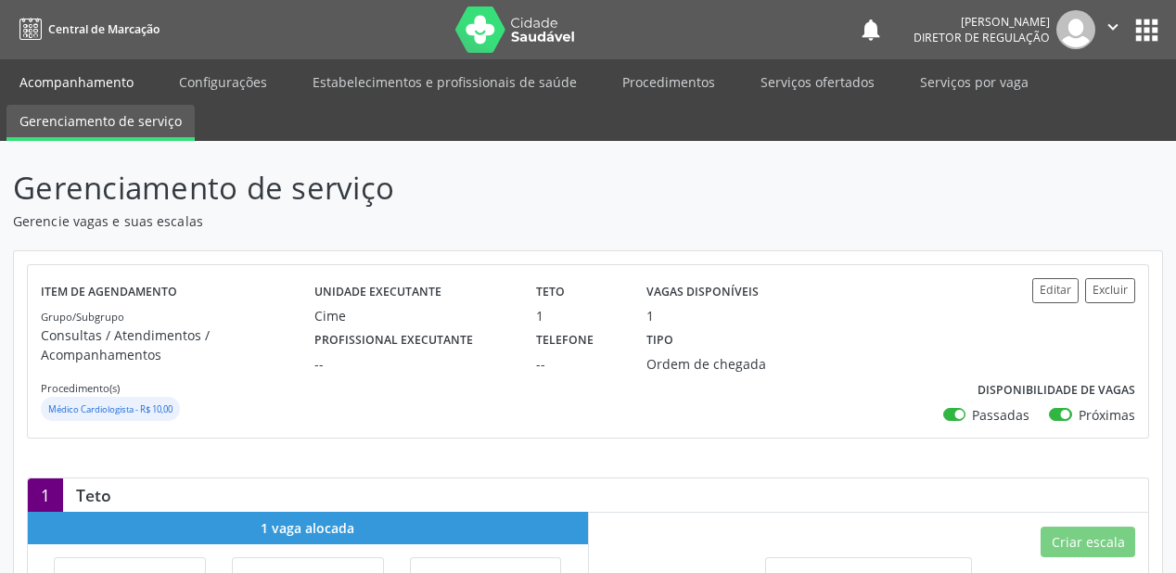
click at [74, 70] on link "Acompanhamento" at bounding box center [76, 82] width 140 height 32
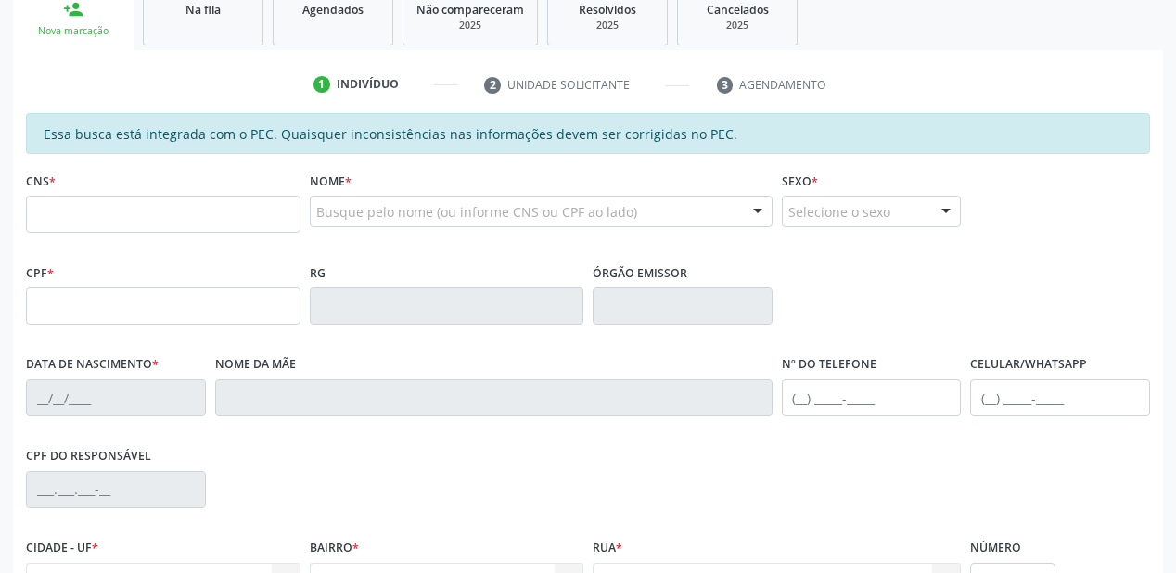
scroll to position [297, 0]
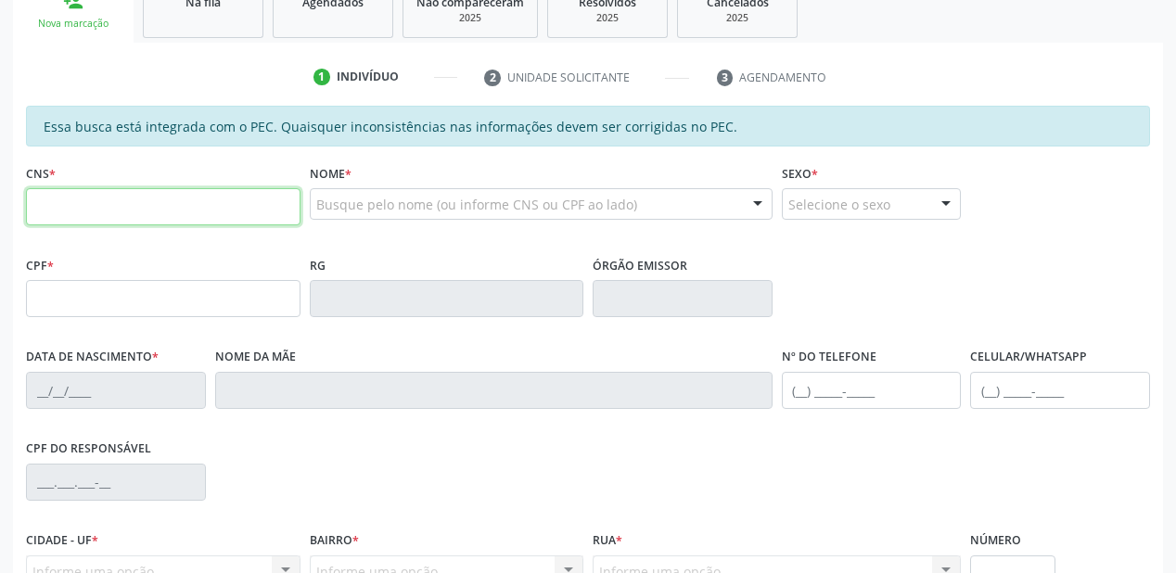
click at [52, 224] on input "text" at bounding box center [163, 206] width 275 height 37
type input "704 7047 8475 2634"
type input "183.431.544-10"
type input "27/10/2022"
type input "Maricleide Coelho Silva"
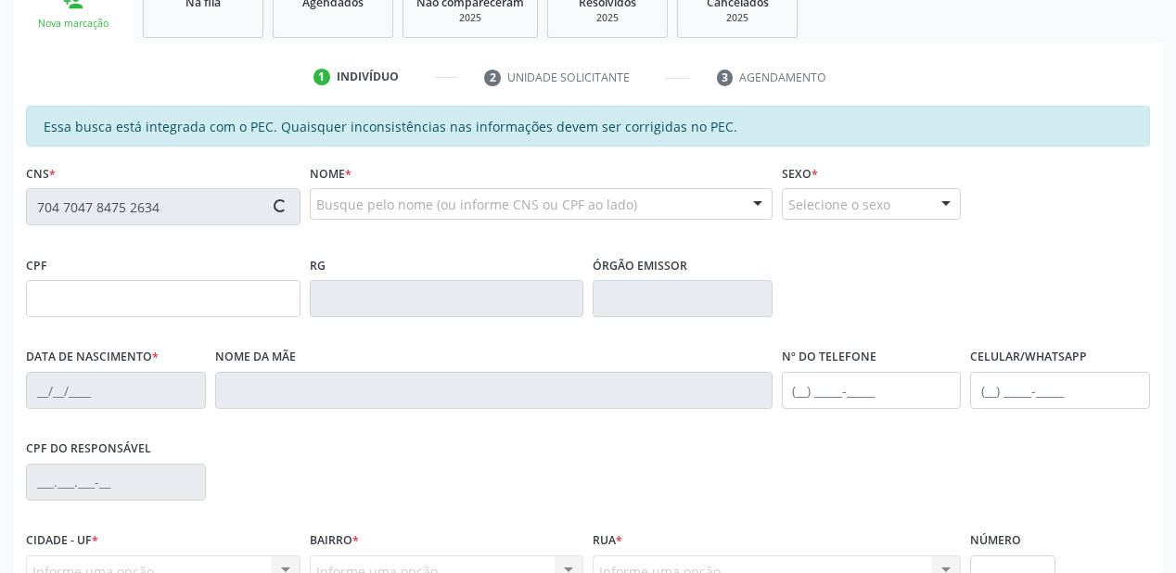
type input "(87) 98857-7901"
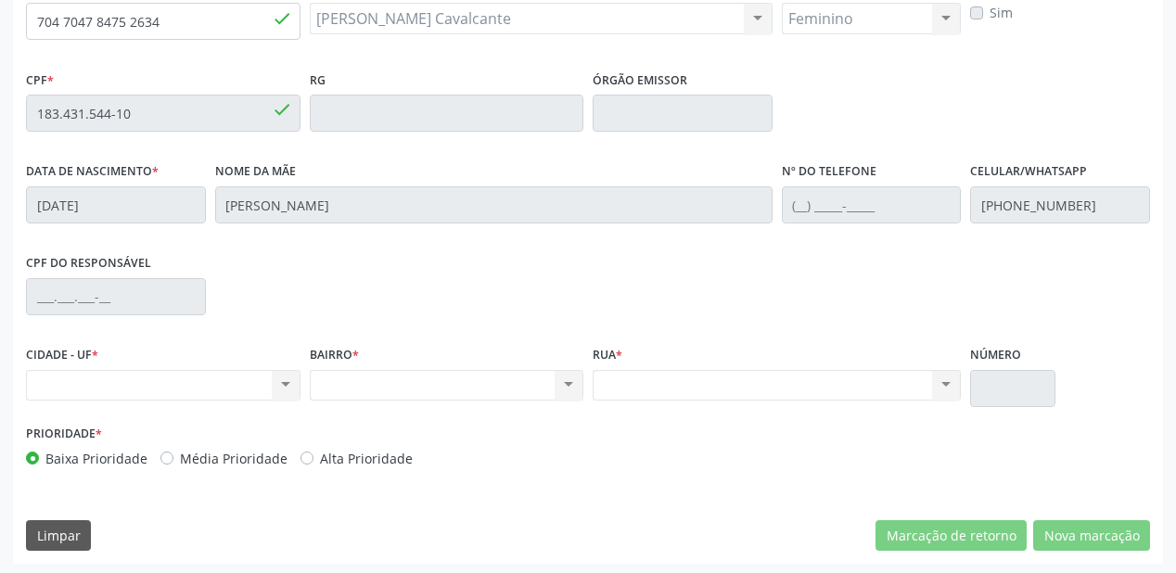
scroll to position [485, 0]
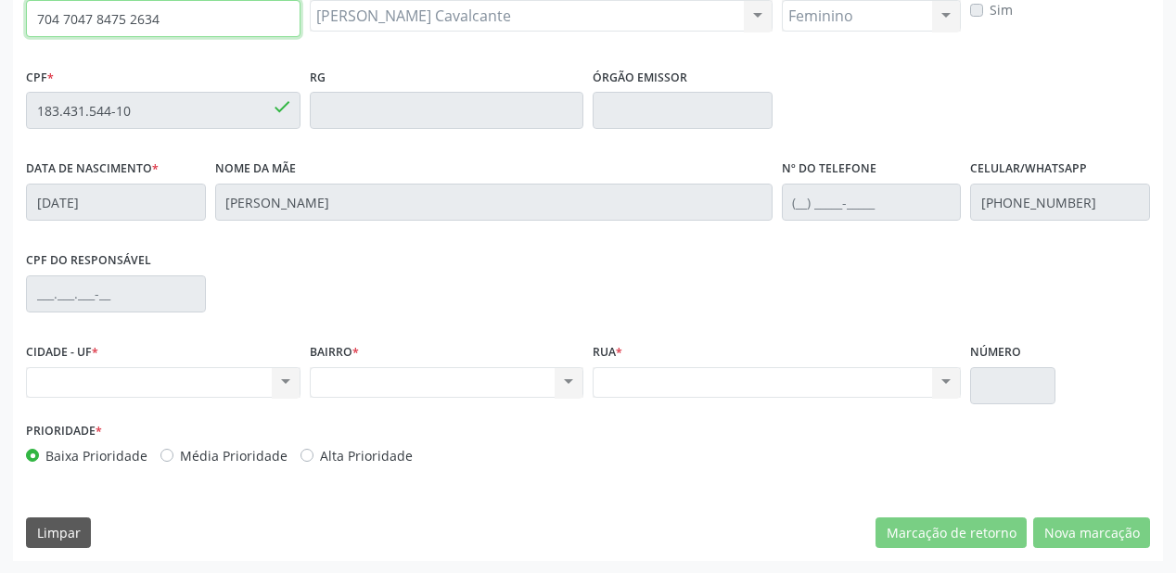
drag, startPoint x: 193, startPoint y: 21, endPoint x: 15, endPoint y: 28, distance: 178.2
click at [15, 28] on div "Essa busca está integrada com o PEC. Quaisquer inconsistências nas informações …" at bounding box center [588, 239] width 1150 height 644
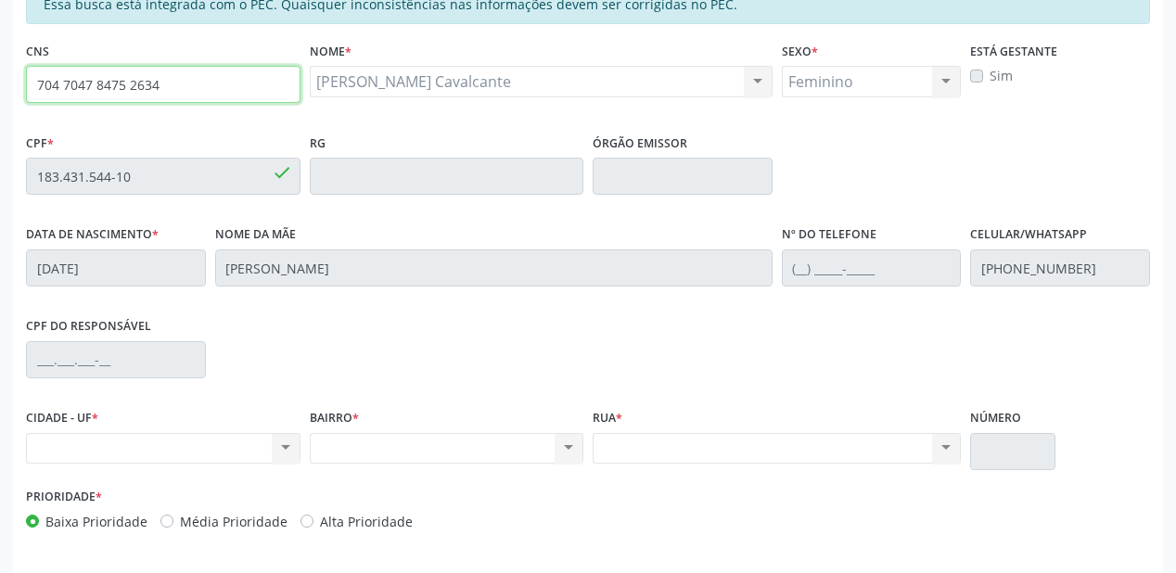
scroll to position [337, 0]
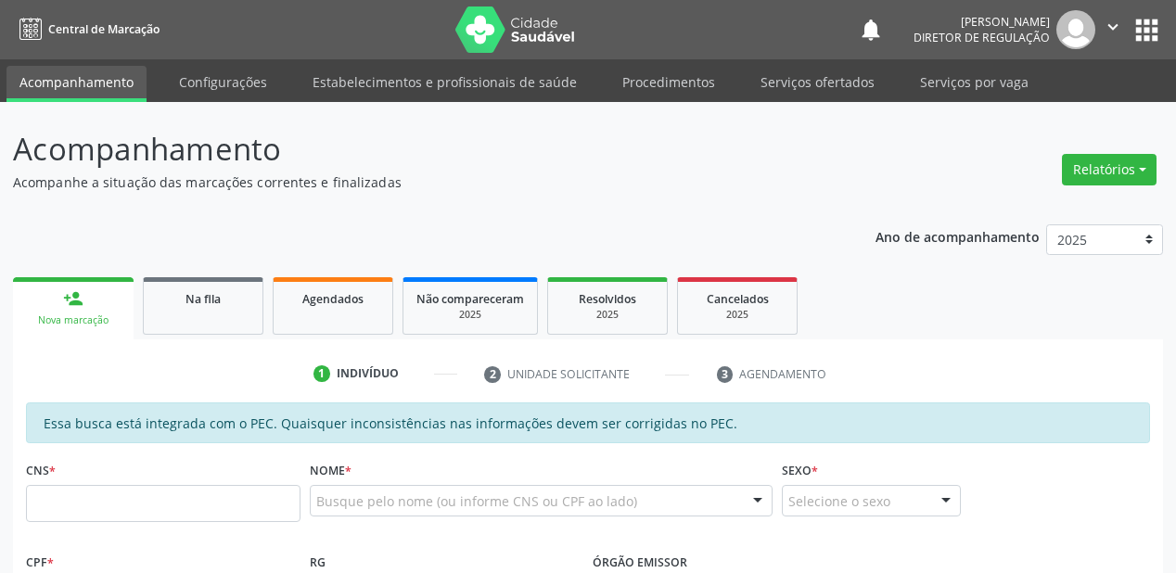
scroll to position [398, 0]
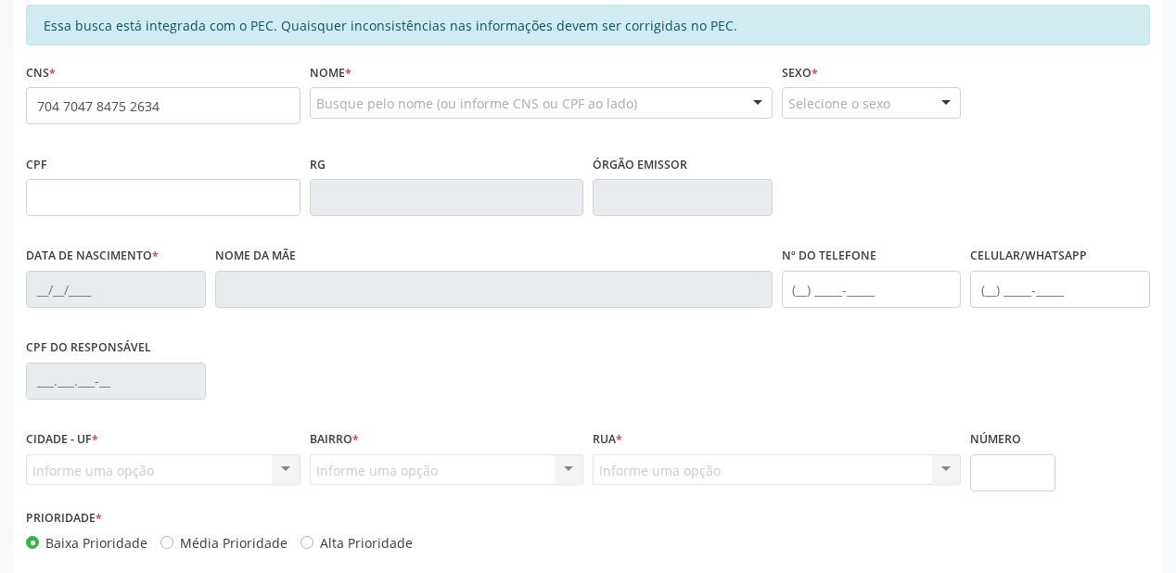
type input "704 7047 8475 2634"
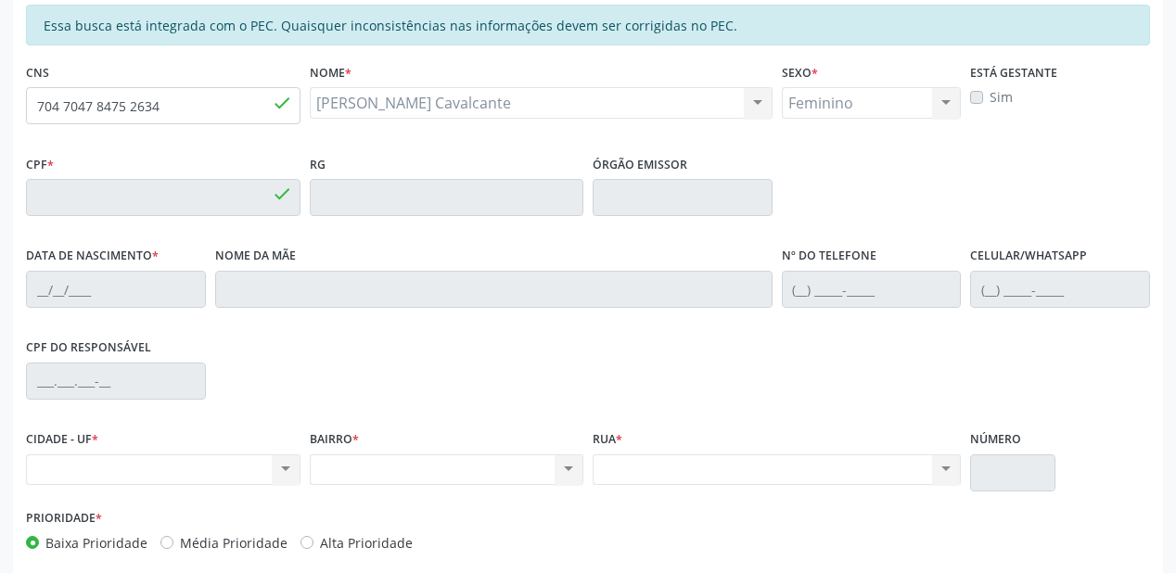
type input "183.431.544-10"
type input "[DATE]"
type input "[PERSON_NAME]"
type input "[PHONE_NUMBER]"
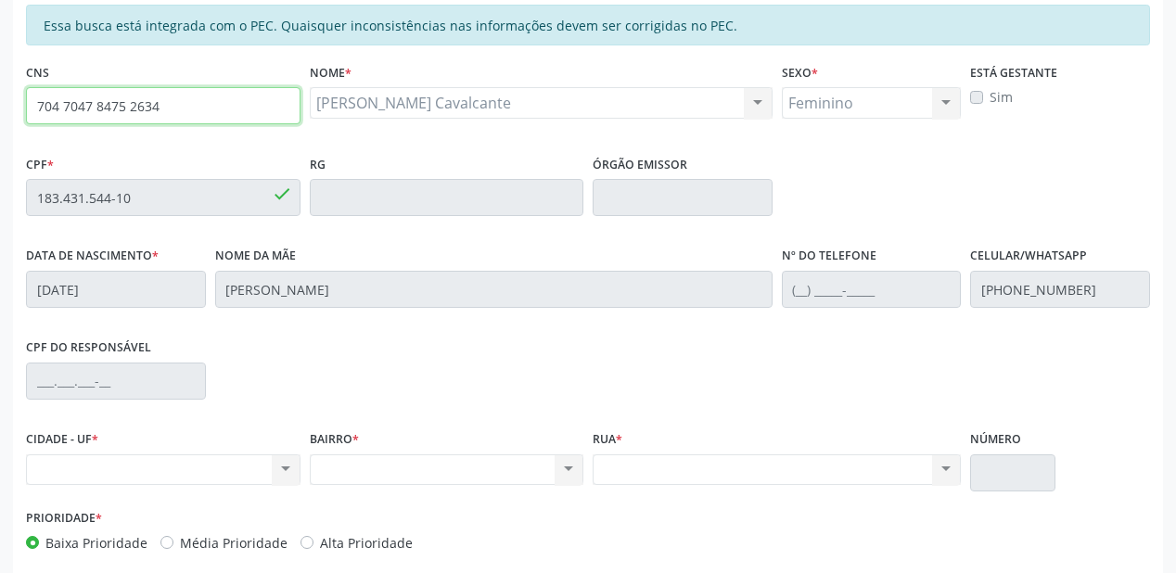
click at [186, 108] on input "704 7047 8475 2634" at bounding box center [163, 105] width 275 height 37
type input "7"
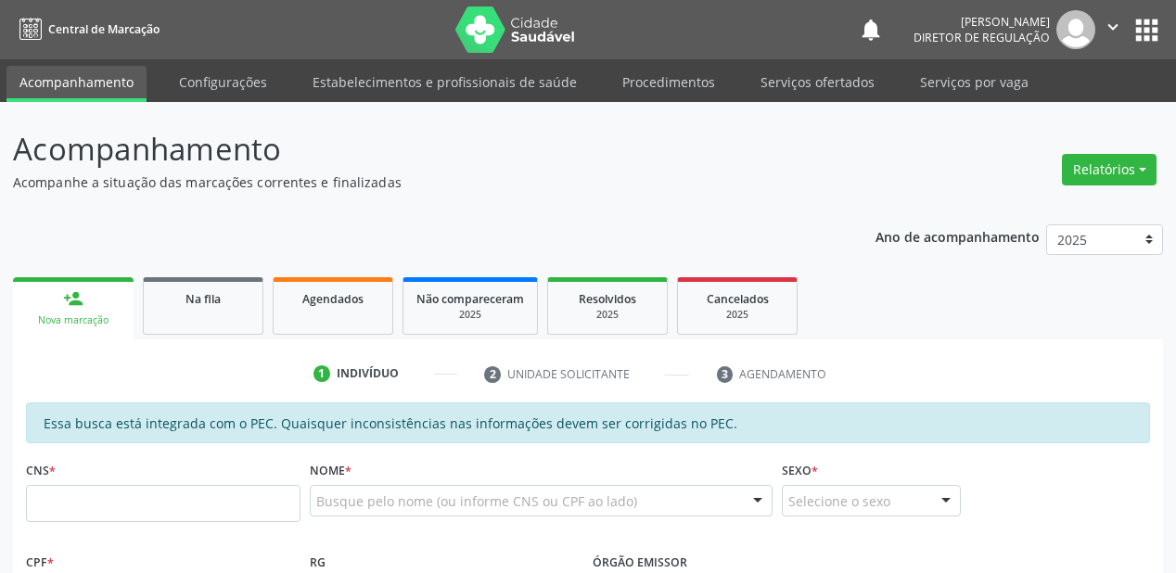
scroll to position [398, 0]
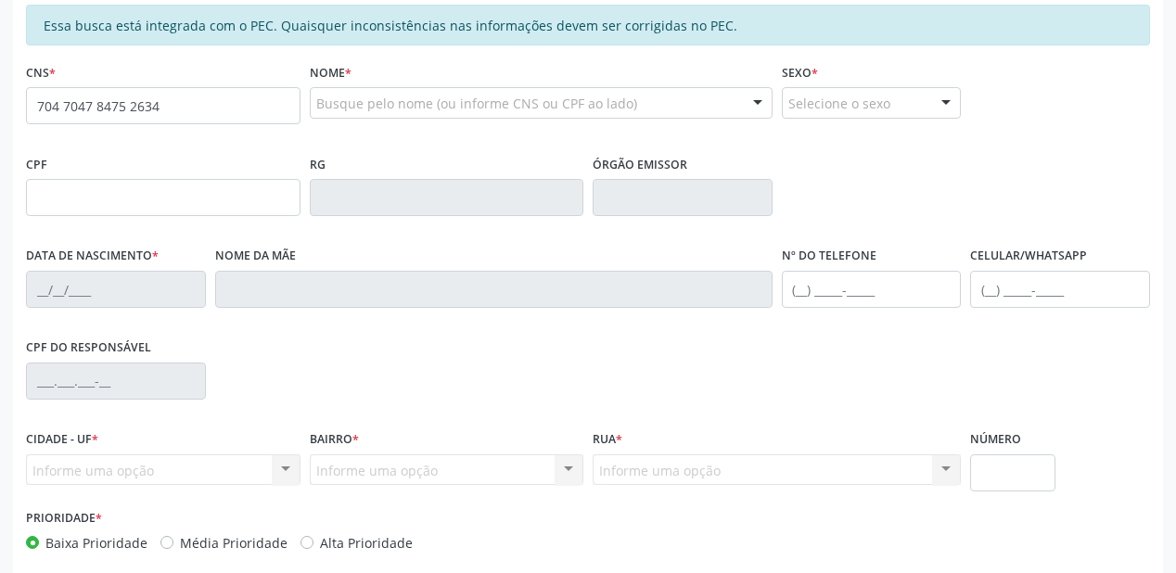
type input "704 7047 8475 2634"
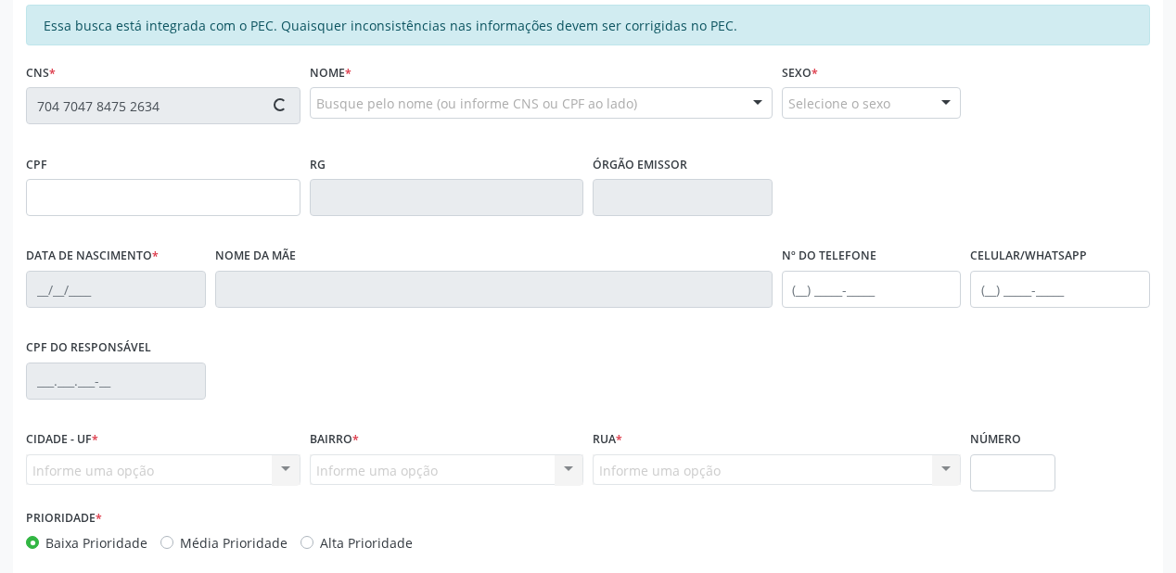
type input "183.431.544-10"
type input "[DATE]"
type input "[PERSON_NAME]"
type input "[PHONE_NUMBER]"
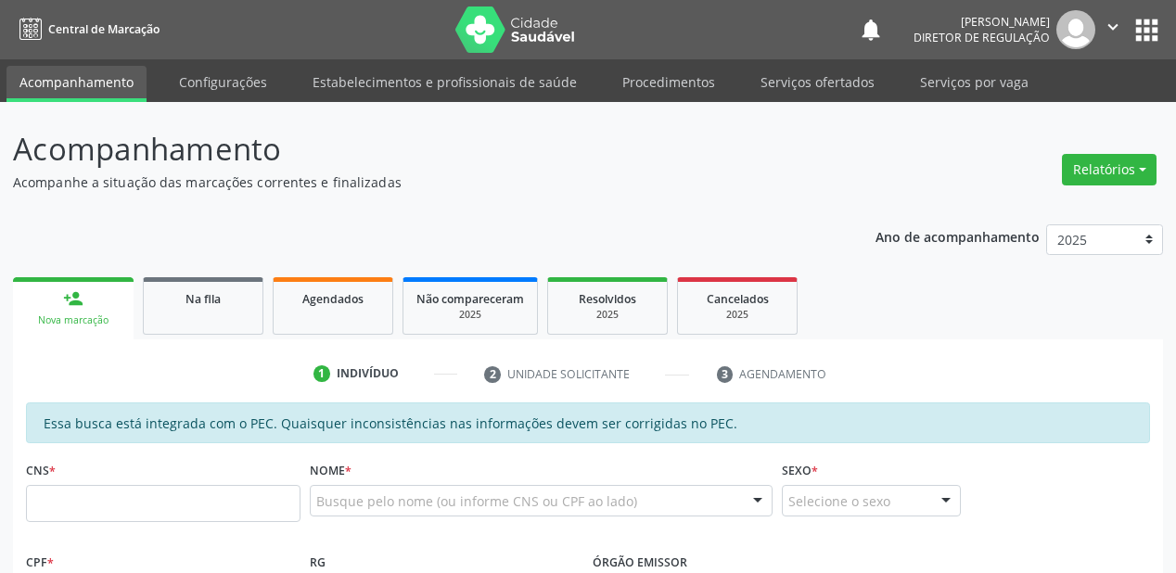
scroll to position [398, 0]
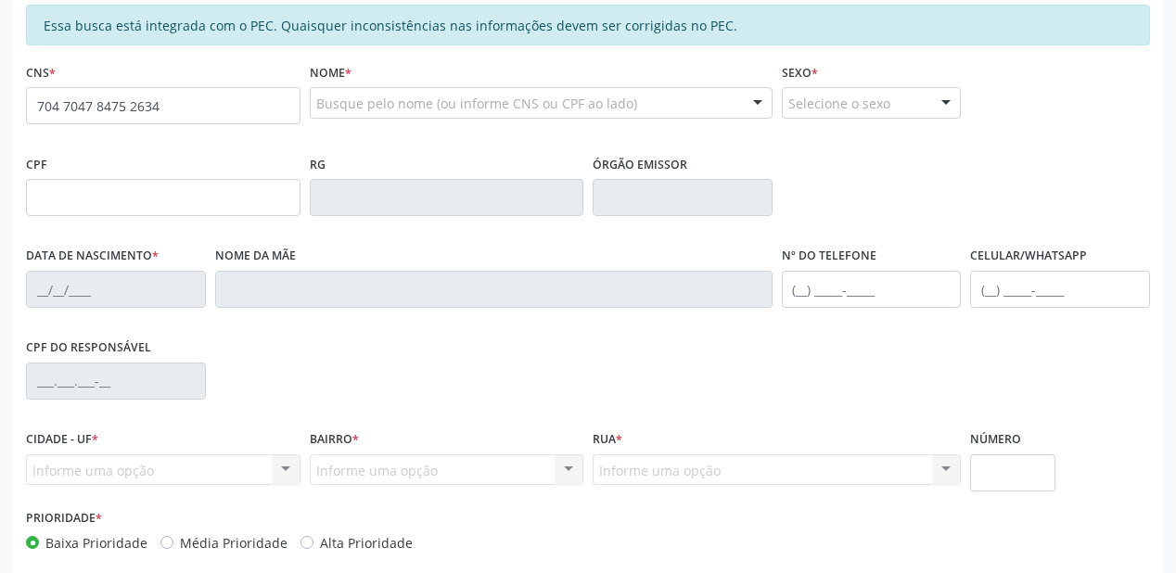
type input "704 7047 8475 2634"
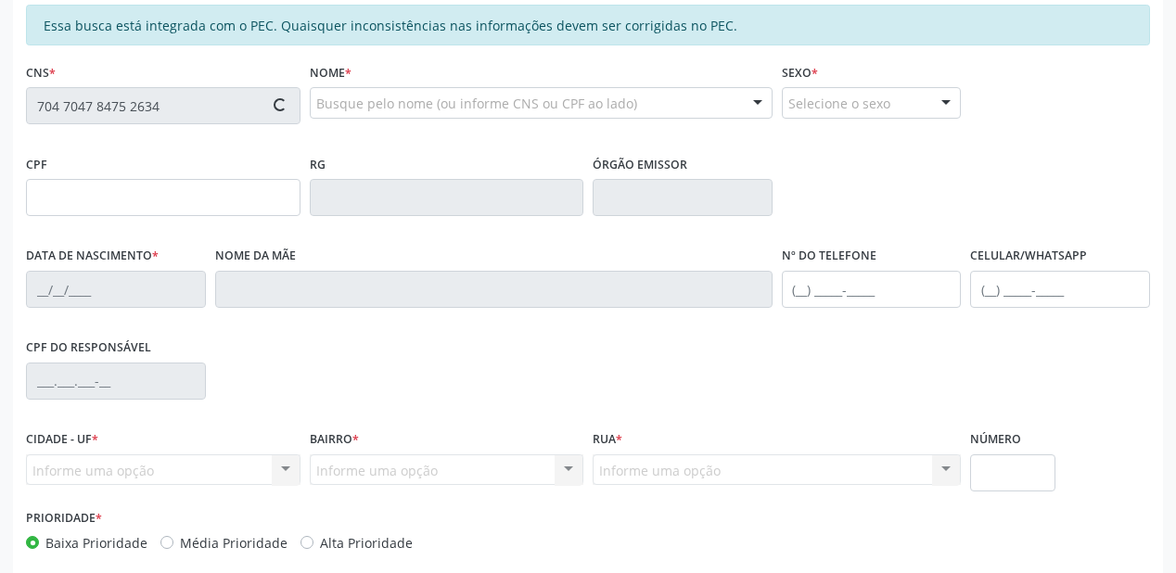
type input "183.431.544-10"
type input "[DATE]"
type input "[PERSON_NAME]"
type input "[PHONE_NUMBER]"
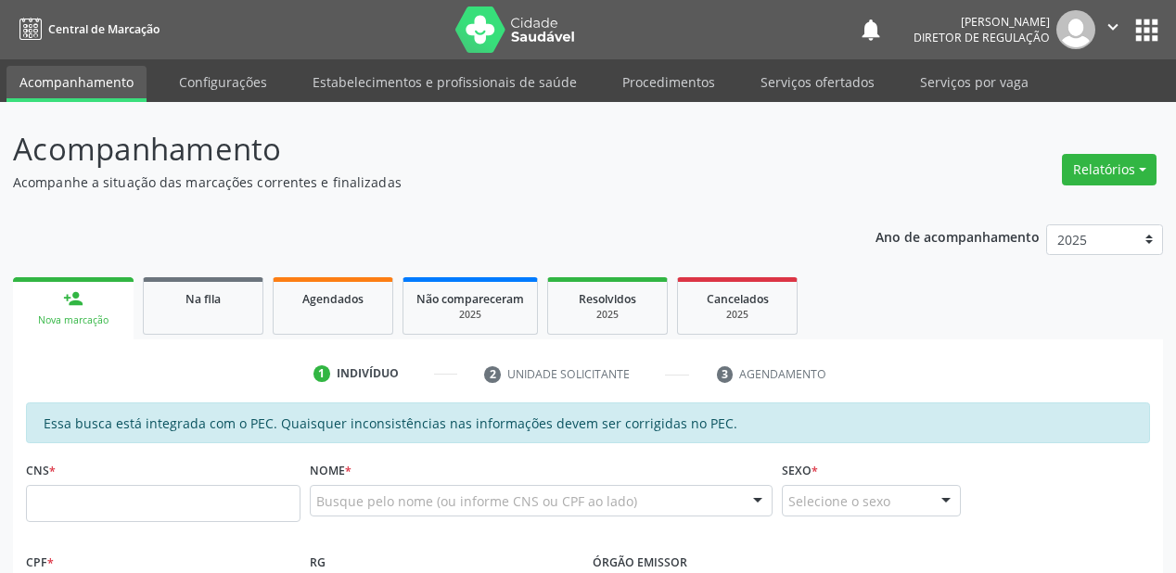
scroll to position [398, 0]
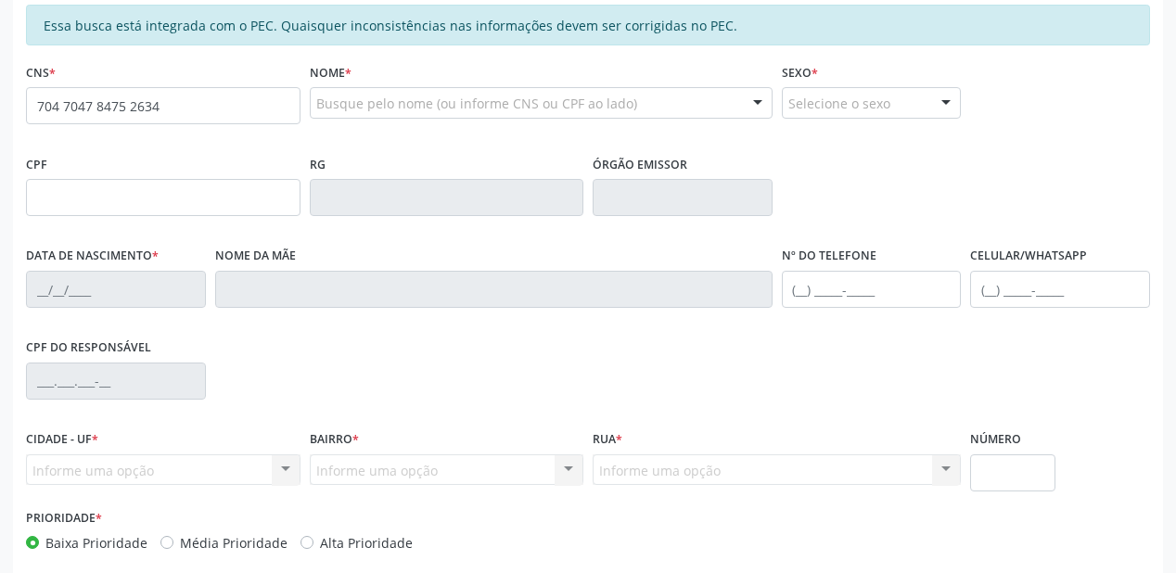
type input "704 7047 8475 2634"
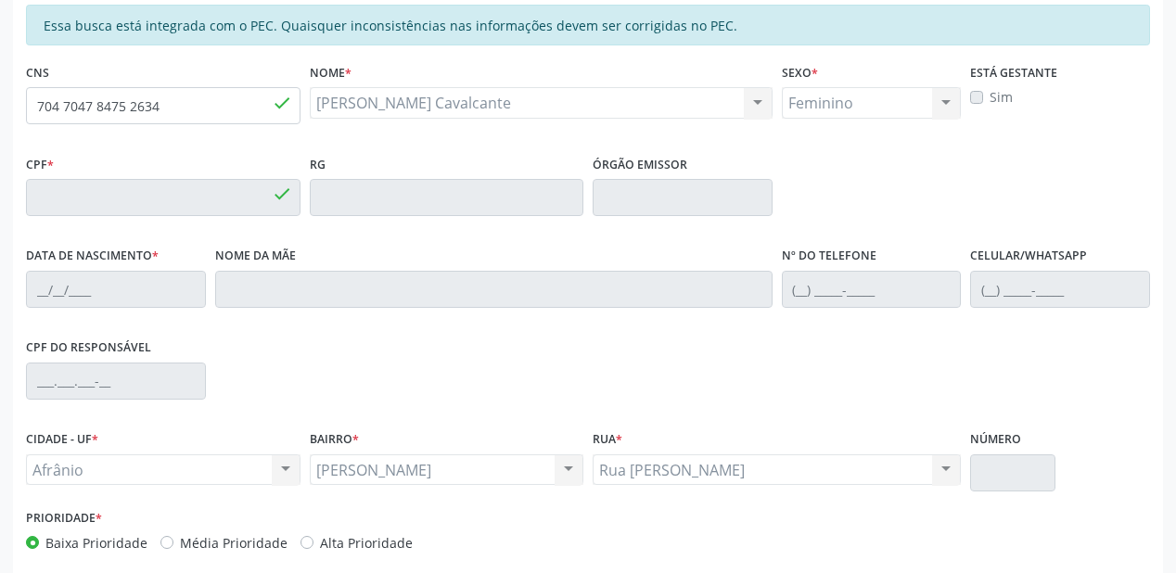
type input "183.431.544-10"
type input "[DATE]"
type input "[PERSON_NAME]"
type input "[PHONE_NUMBER]"
type input "S/N"
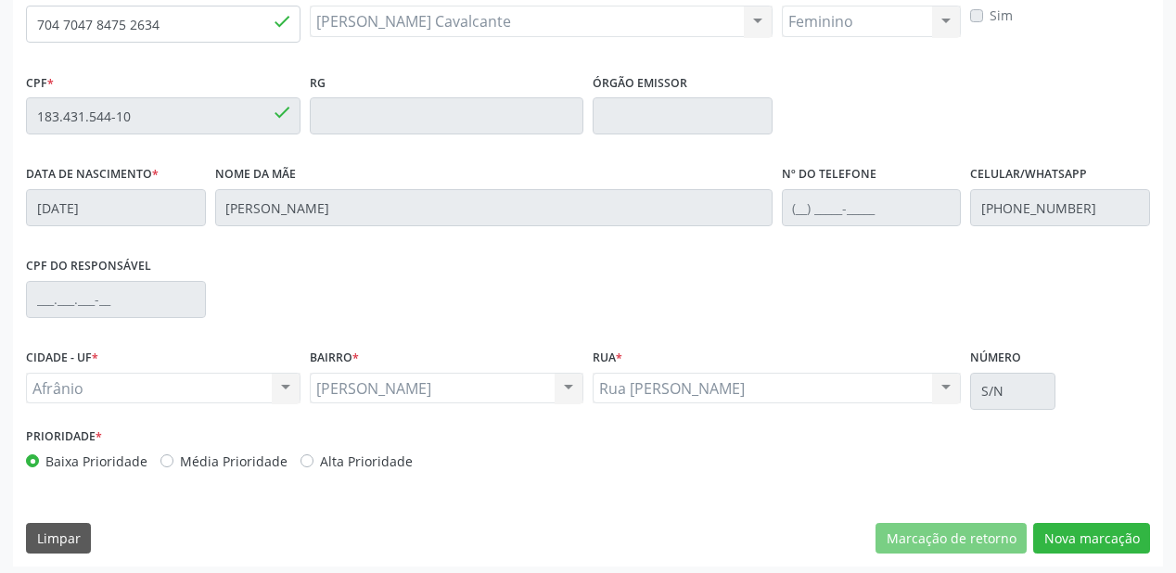
scroll to position [485, 0]
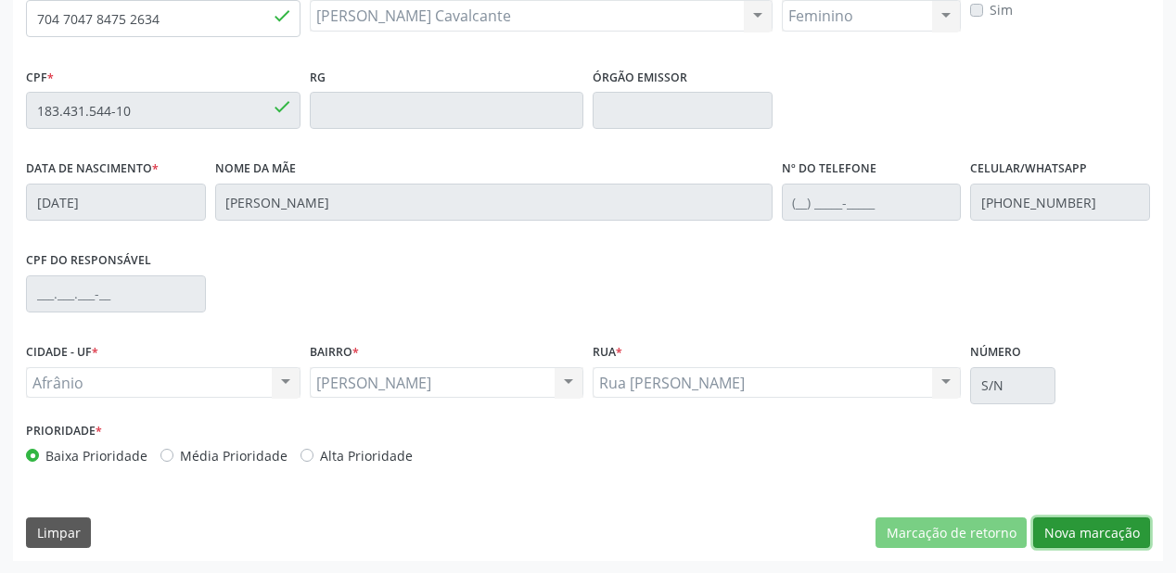
click at [1066, 524] on button "Nova marcação" at bounding box center [1091, 534] width 117 height 32
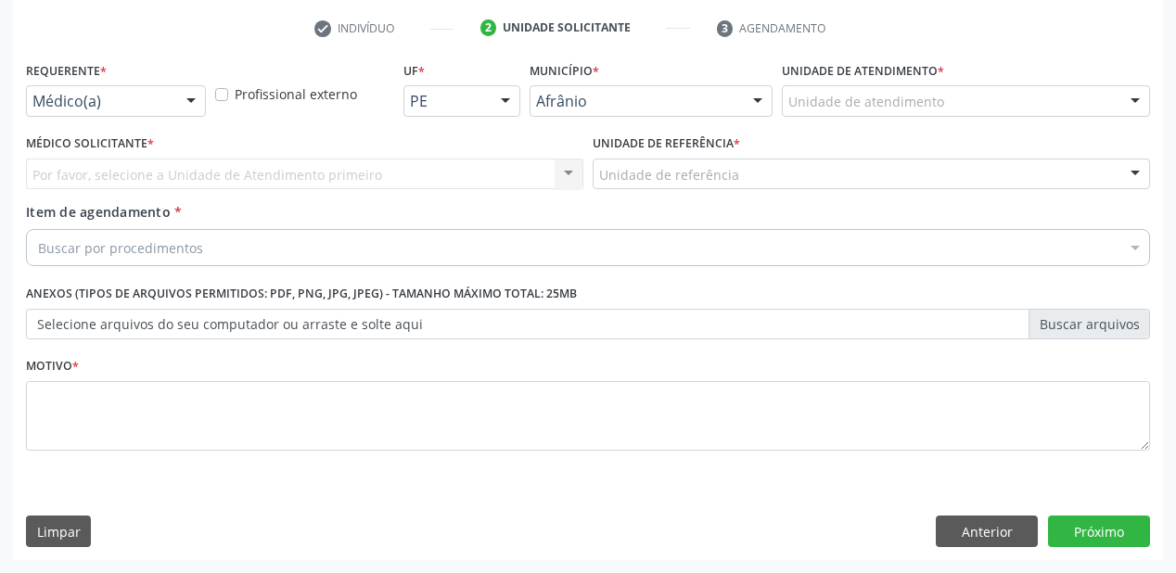
scroll to position [345, 0]
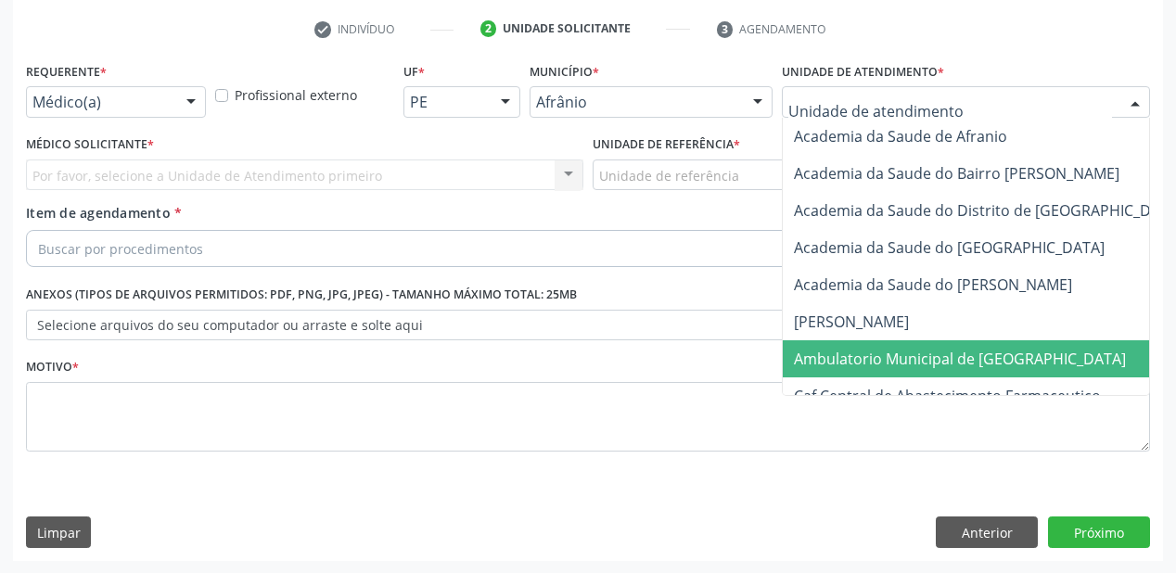
click at [838, 361] on span "Ambulatorio Municipal de [GEOGRAPHIC_DATA]" at bounding box center [960, 359] width 332 height 20
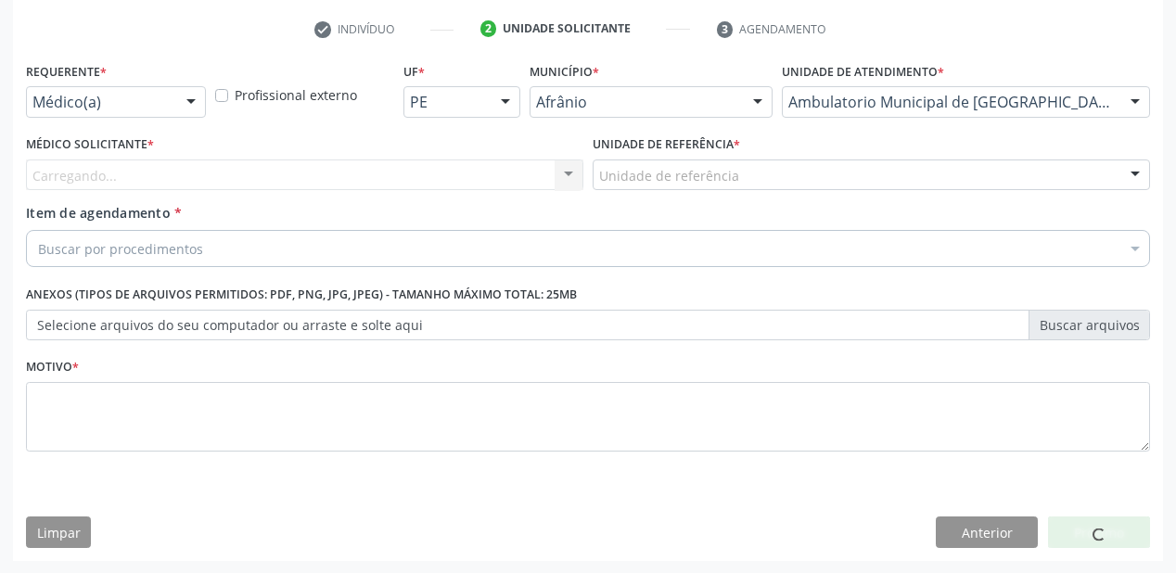
drag, startPoint x: 612, startPoint y: 178, endPoint x: 617, endPoint y: 251, distance: 73.4
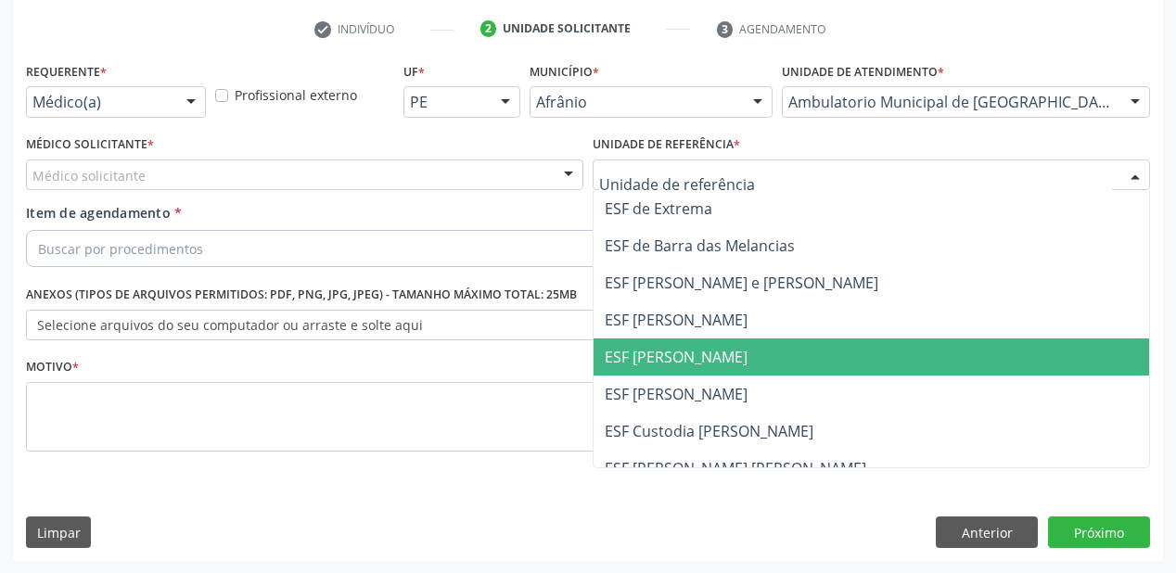
click at [638, 353] on span "ESF [PERSON_NAME]" at bounding box center [676, 357] width 143 height 20
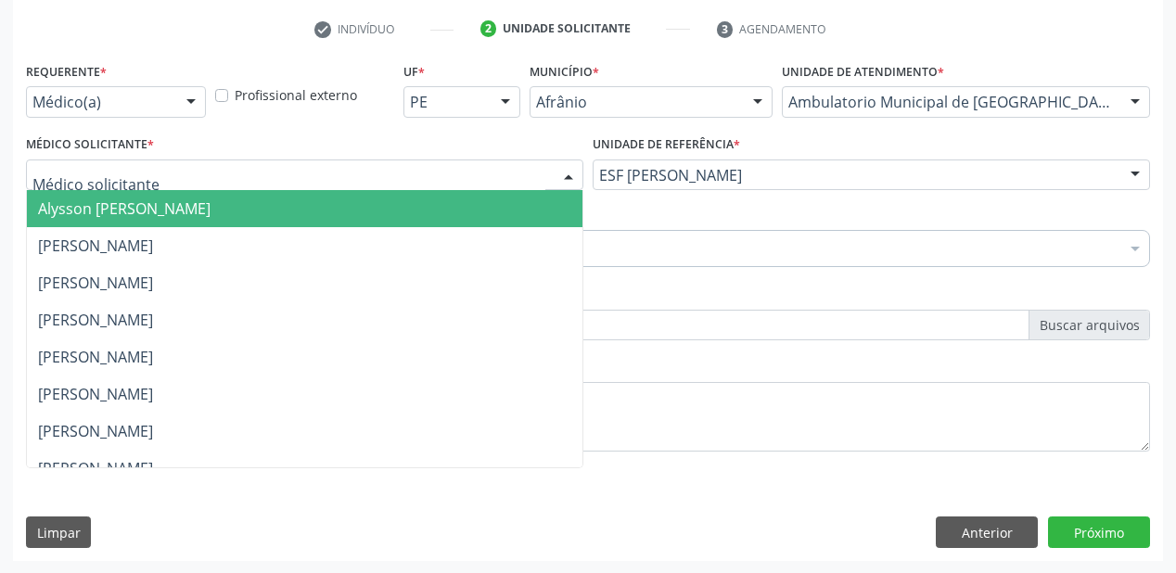
click at [38, 219] on span "Alysson [PERSON_NAME]" at bounding box center [305, 208] width 556 height 37
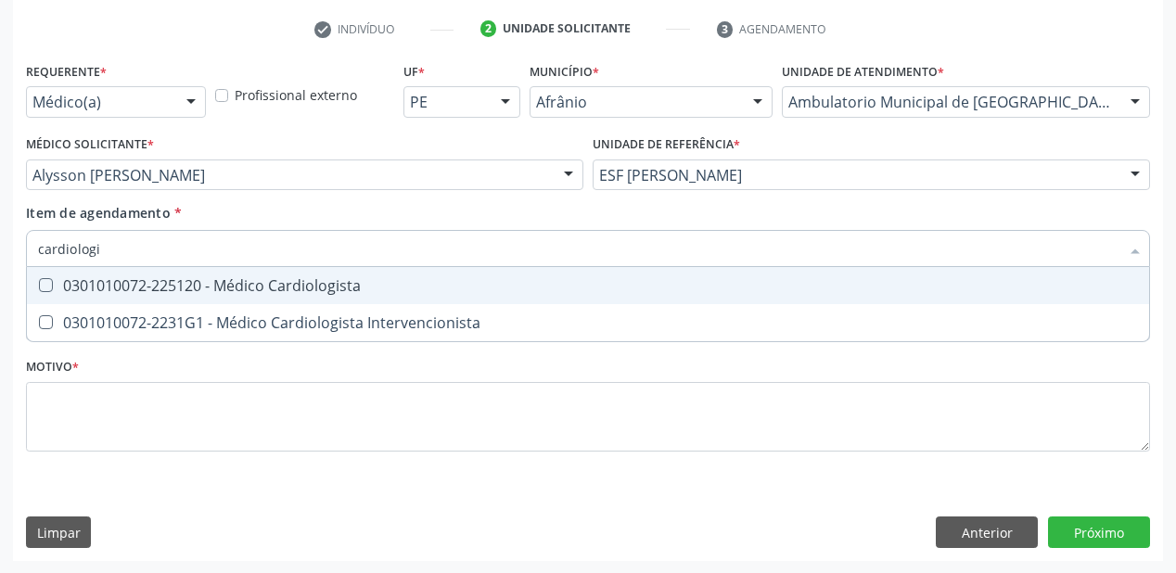
type input "cardiologis"
click at [80, 288] on div "0301010072-225120 - Médico Cardiologista" at bounding box center [588, 285] width 1100 height 15
checkbox Cardiologista "true"
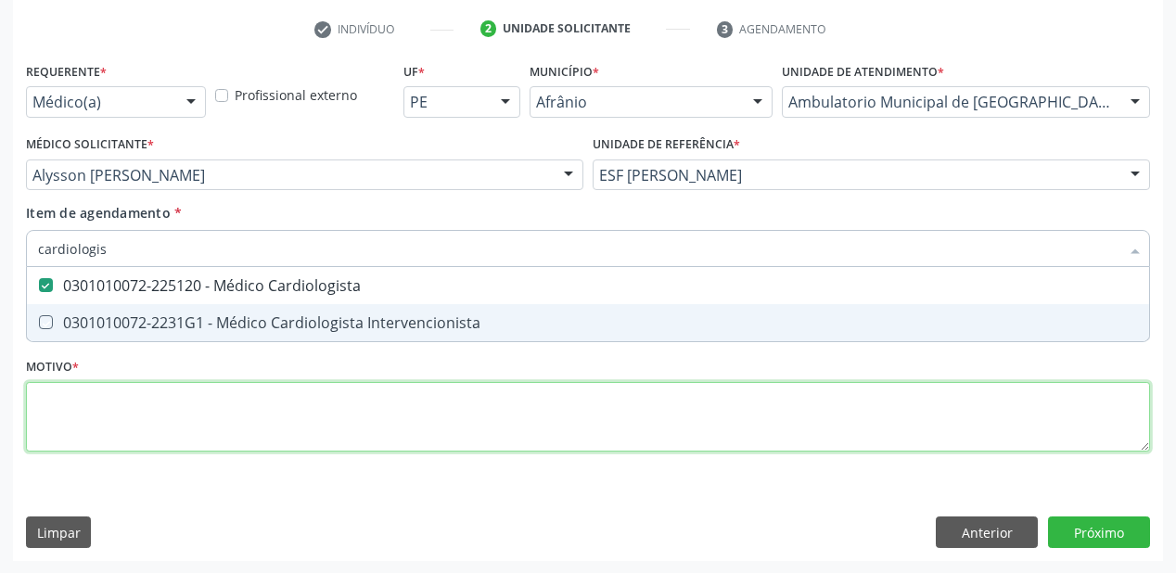
click at [69, 402] on div "Requerente * Médico(a) Médico(a) Enfermeiro(a) Paciente Nenhum resultado encont…" at bounding box center [588, 268] width 1124 height 420
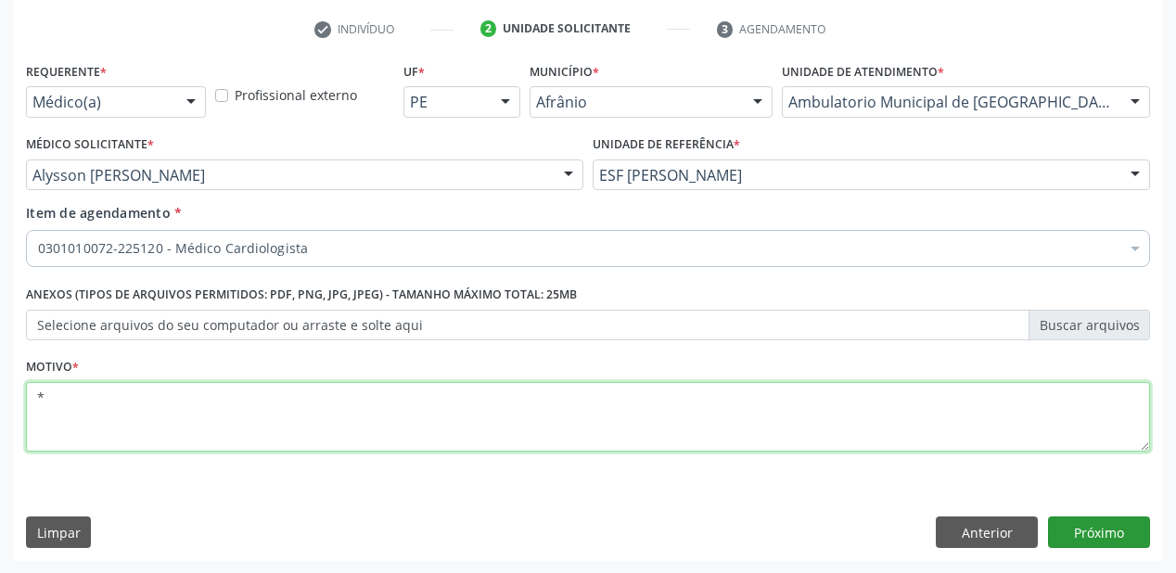
type textarea "*"
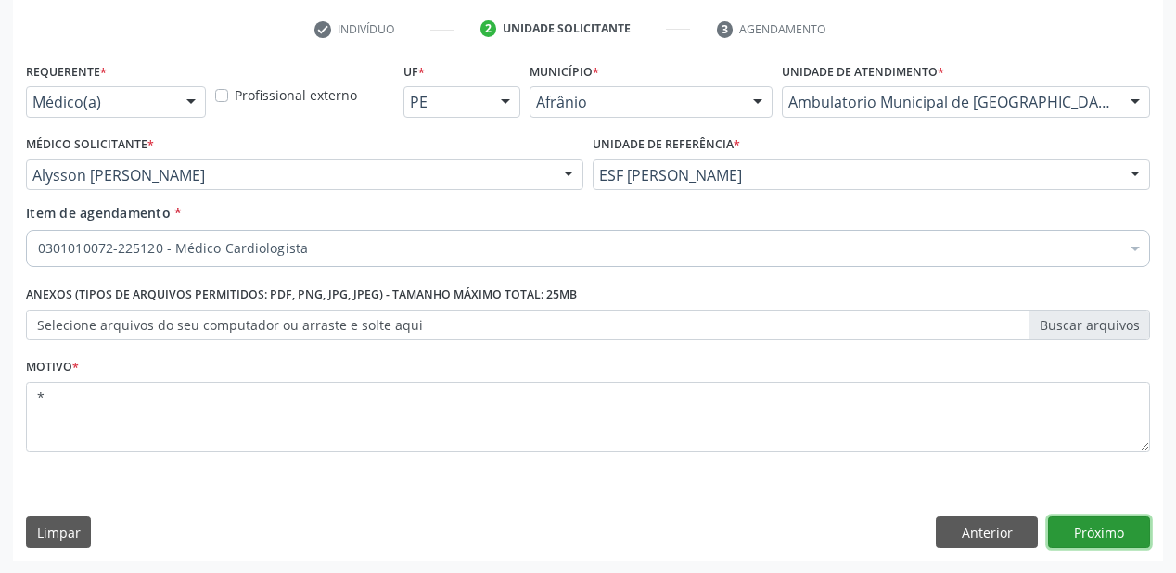
click at [1074, 533] on button "Próximo" at bounding box center [1099, 533] width 102 height 32
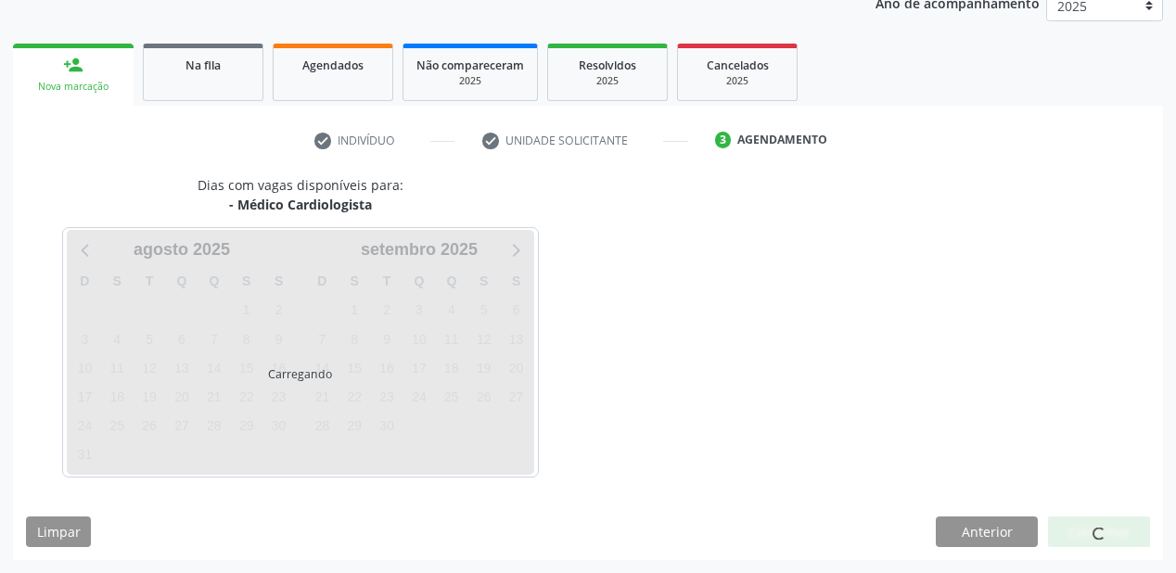
scroll to position [233, 0]
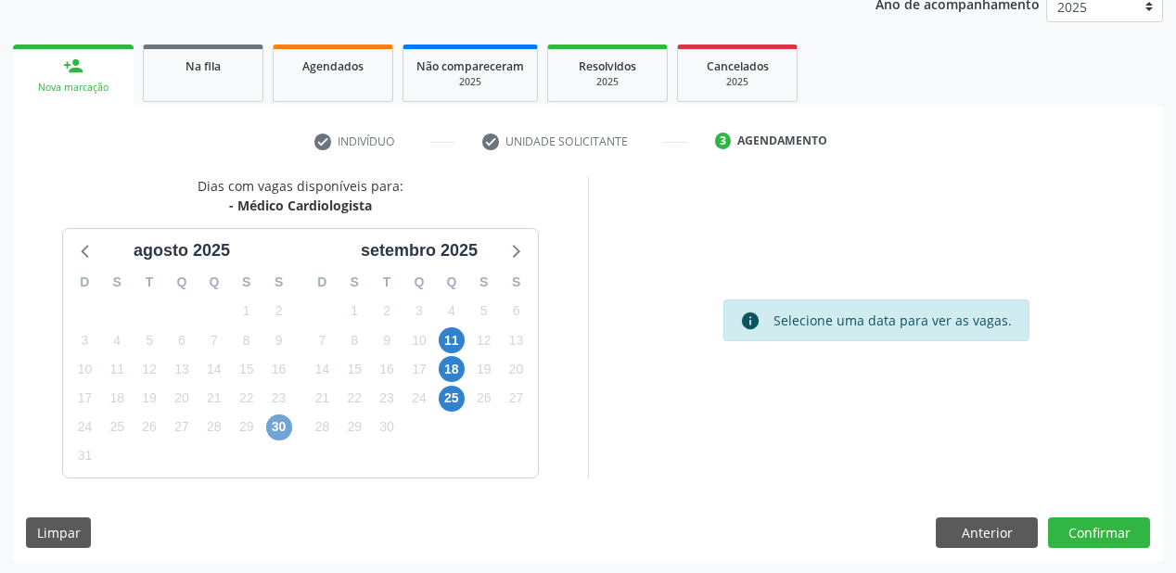
click at [275, 424] on span "30" at bounding box center [279, 428] width 26 height 26
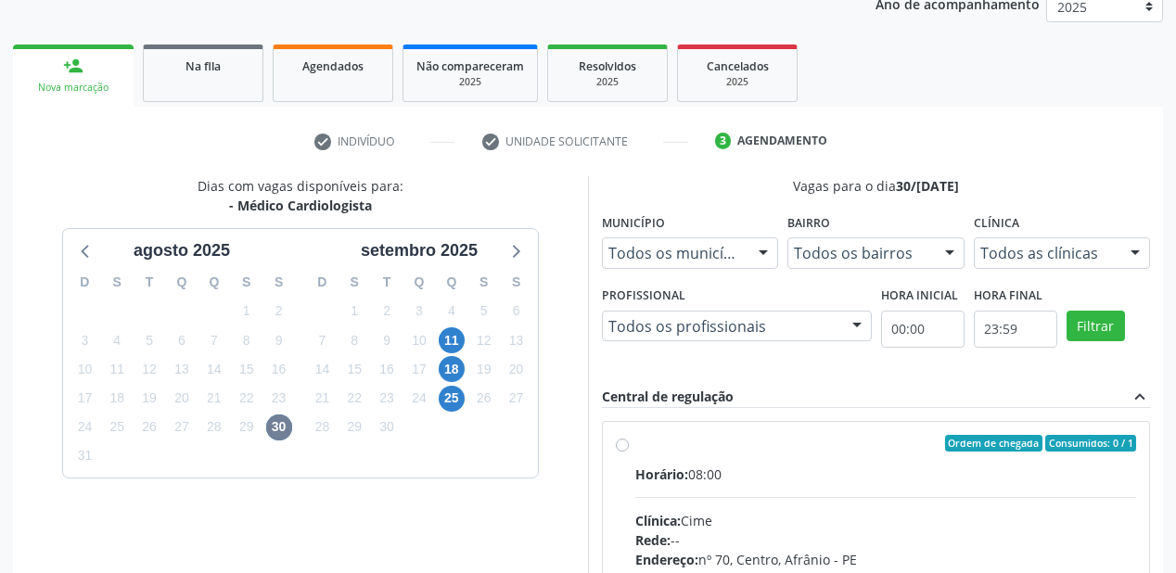
click at [827, 482] on div "Horário: 08:00" at bounding box center [885, 474] width 501 height 19
click at [629, 452] on input "Ordem de chegada Consumidos: 0 / 1 Horário: 08:00 Clínica: Cime Rede: -- Endere…" at bounding box center [622, 443] width 13 height 17
radio input "true"
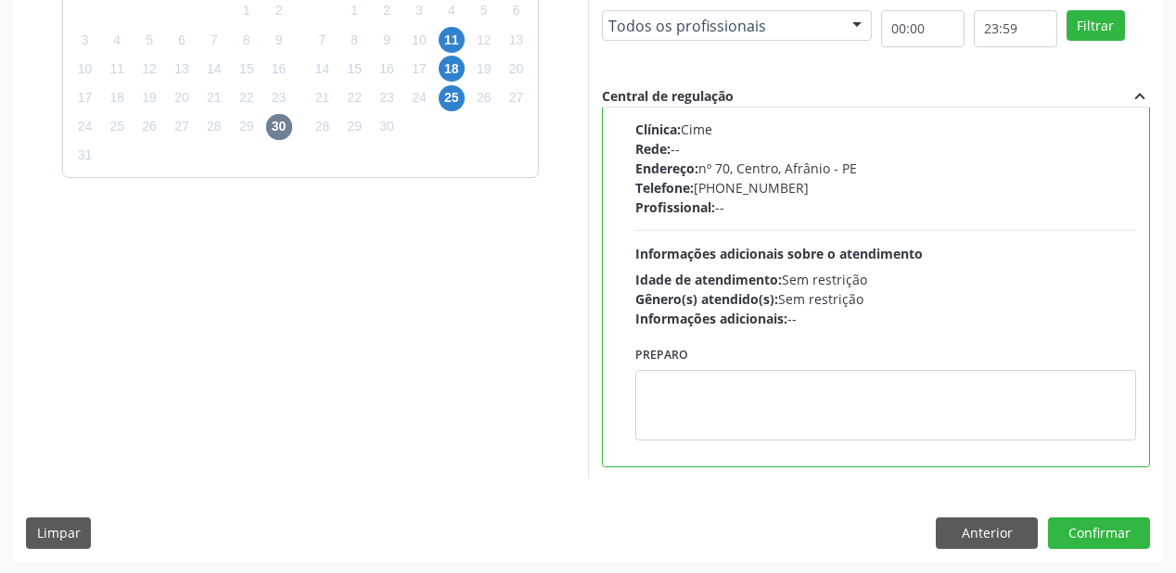
scroll to position [534, 0]
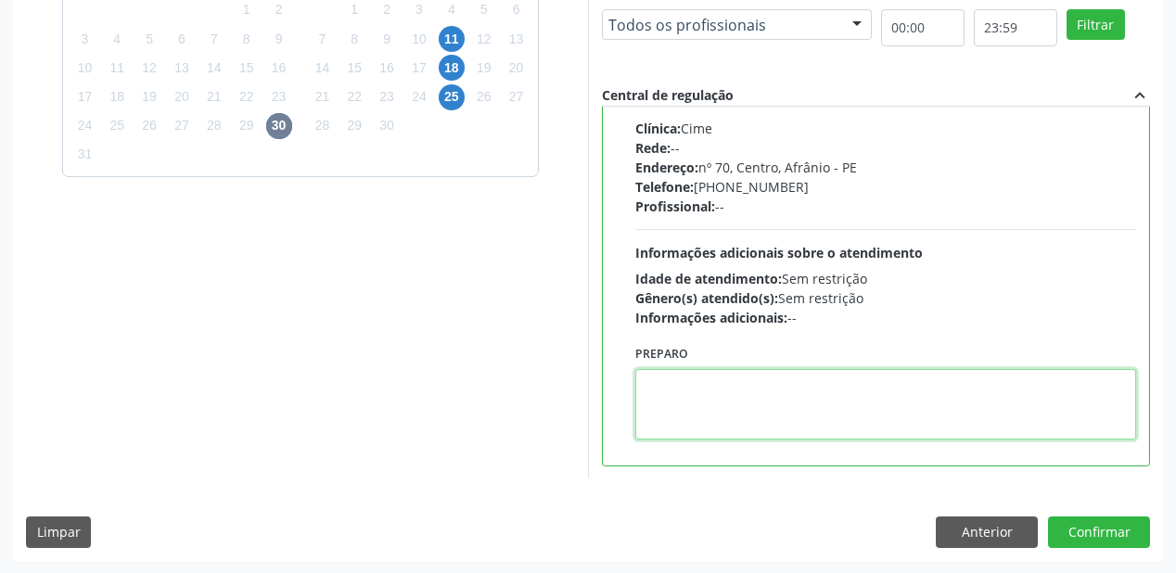
click at [753, 423] on textarea at bounding box center [885, 404] width 501 height 71
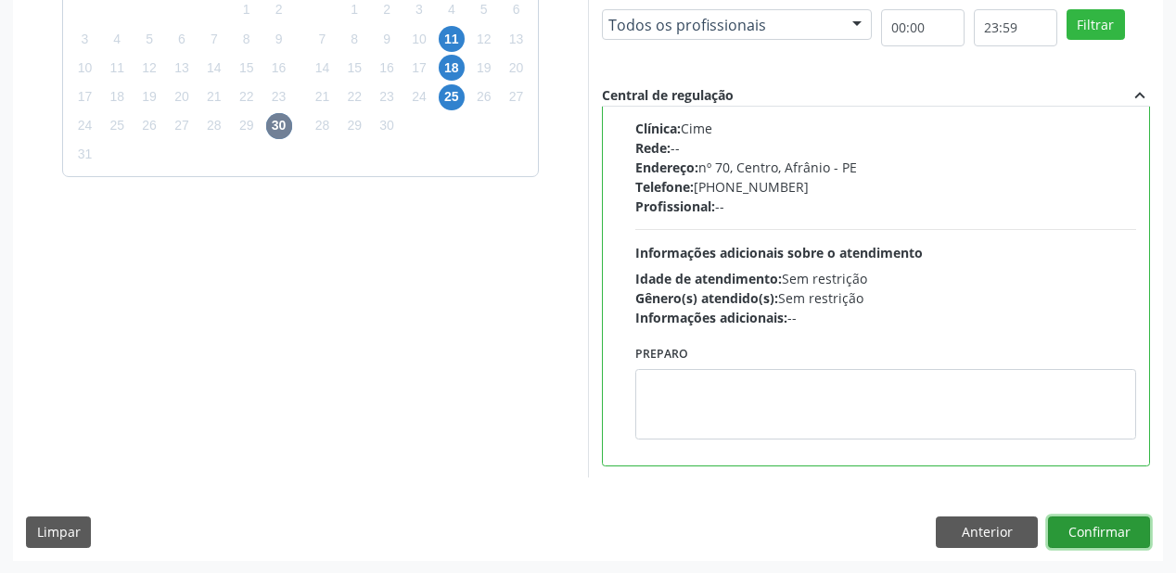
click at [1088, 522] on button "Confirmar" at bounding box center [1099, 533] width 102 height 32
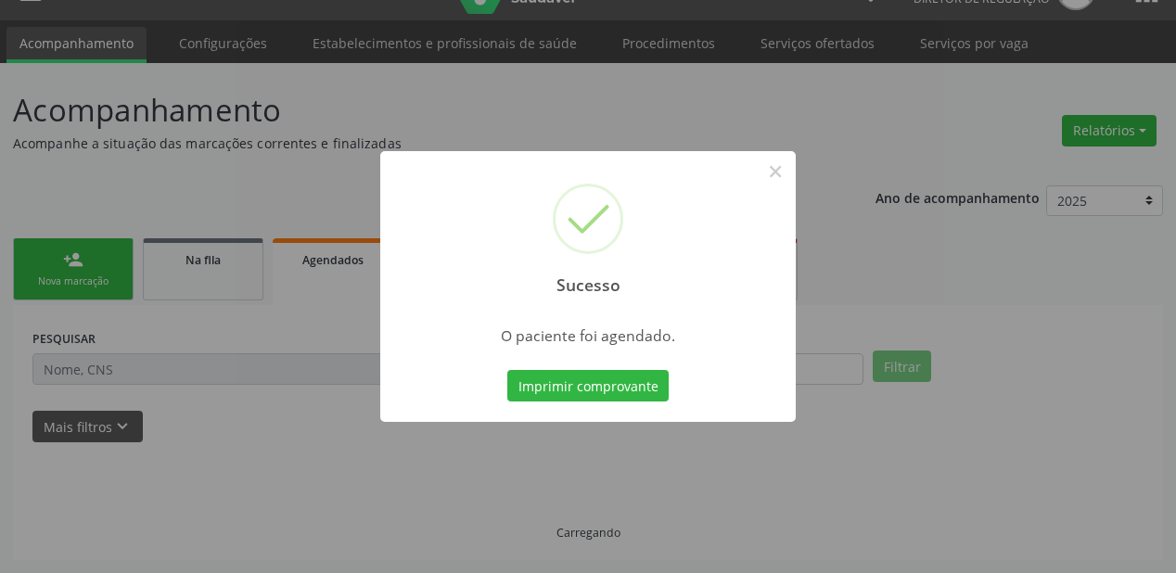
scroll to position [37, 0]
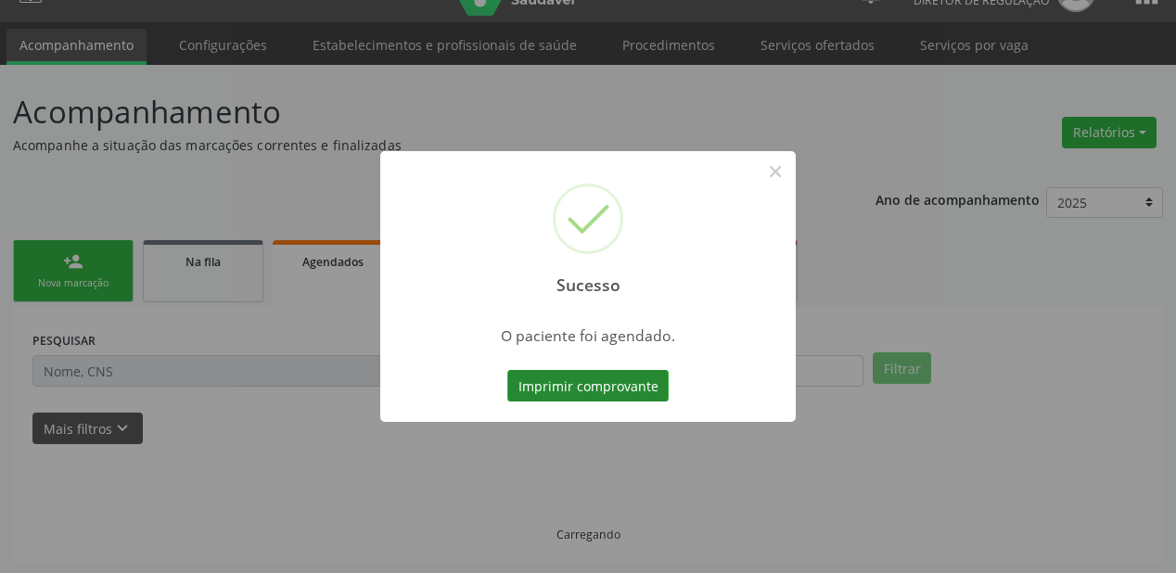
click at [582, 390] on button "Imprimir comprovante" at bounding box center [587, 386] width 161 height 32
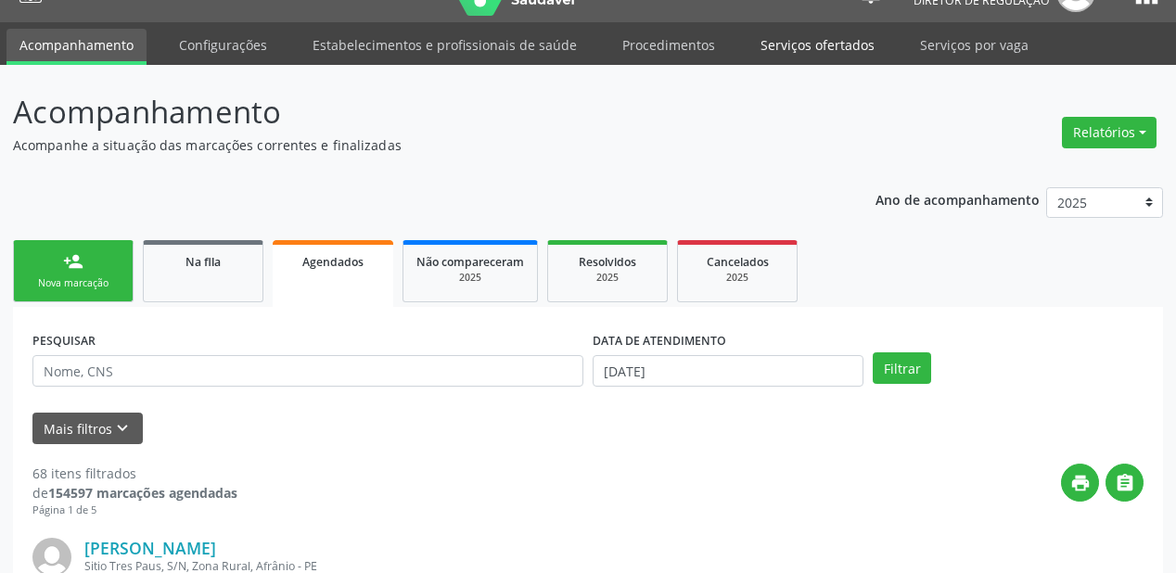
click at [807, 41] on link "Serviços ofertados" at bounding box center [818, 45] width 140 height 32
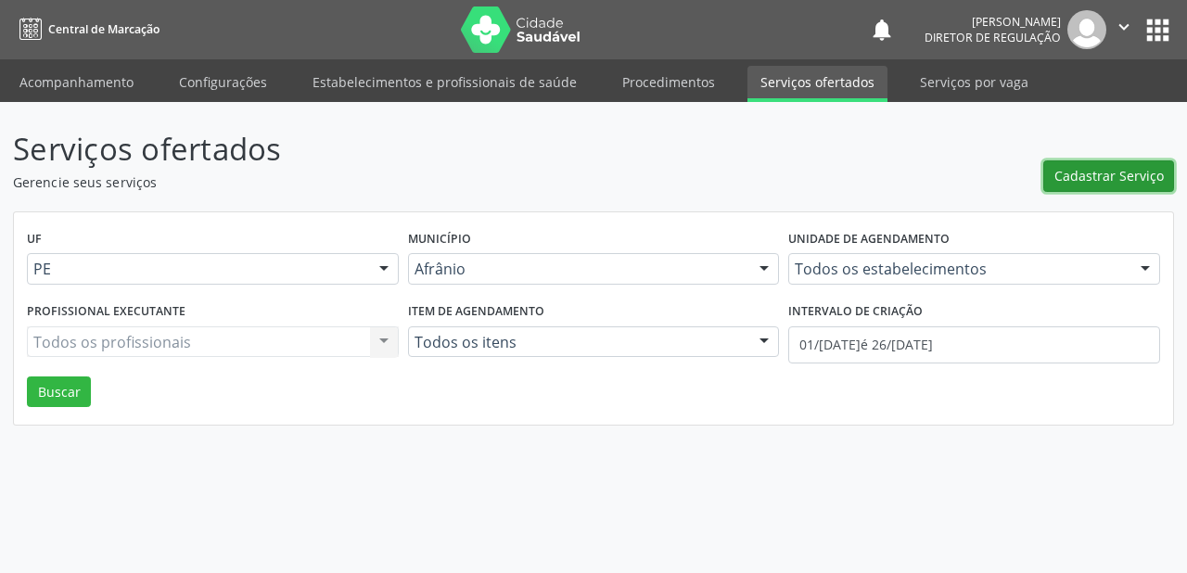
click at [1082, 186] on button "Cadastrar Serviço" at bounding box center [1109, 176] width 131 height 32
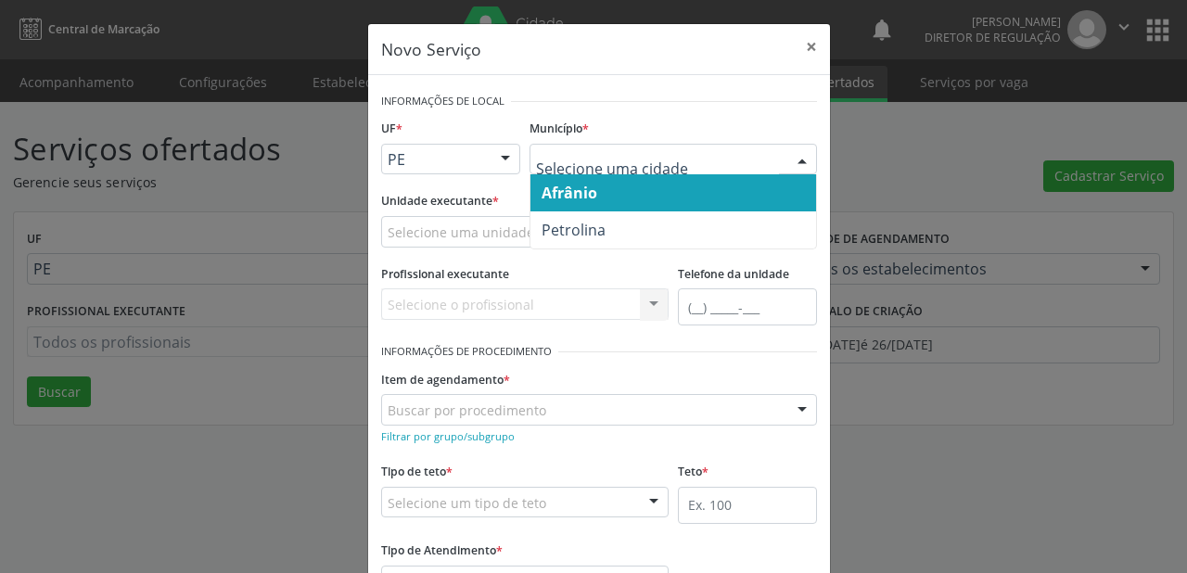
click at [571, 187] on span "Afrânio" at bounding box center [570, 193] width 56 height 20
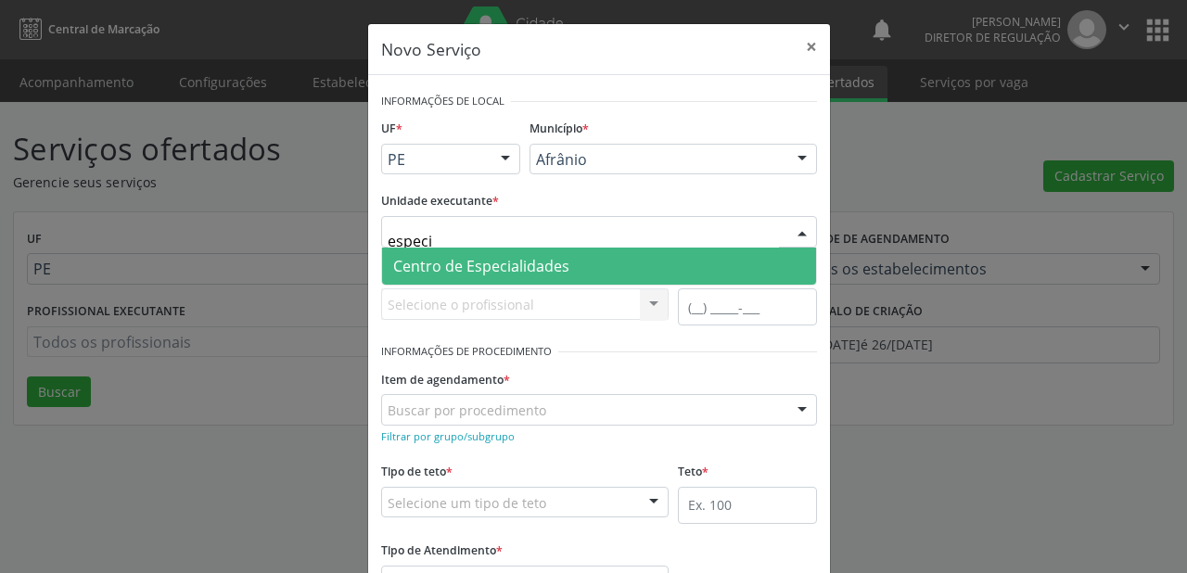
type input "especia"
click at [438, 263] on span "Centro de Especialidades" at bounding box center [481, 266] width 176 height 20
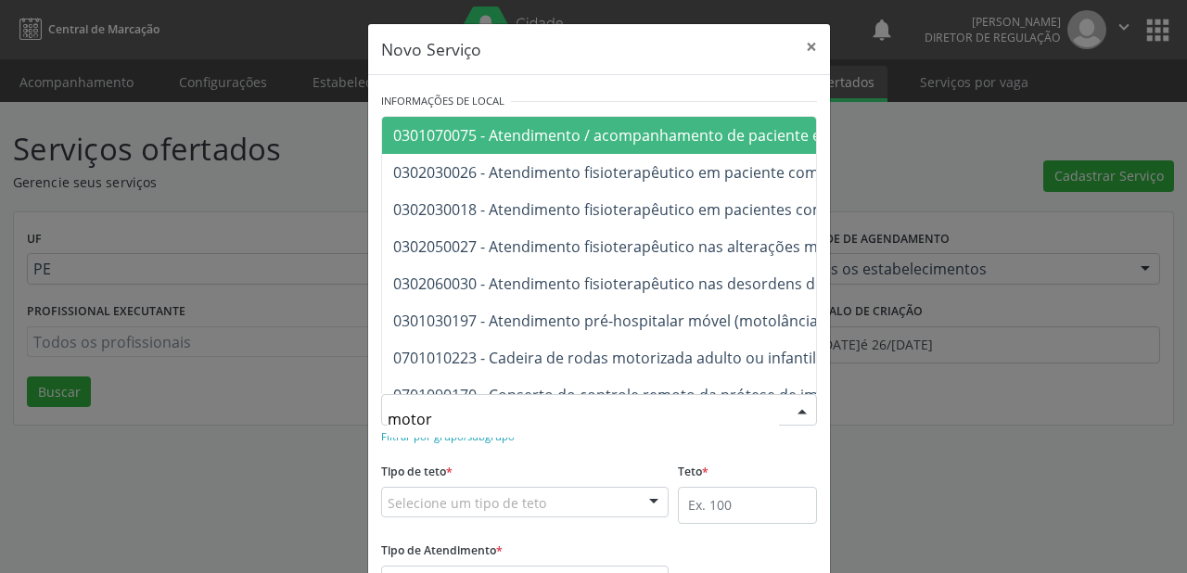
type input "motora"
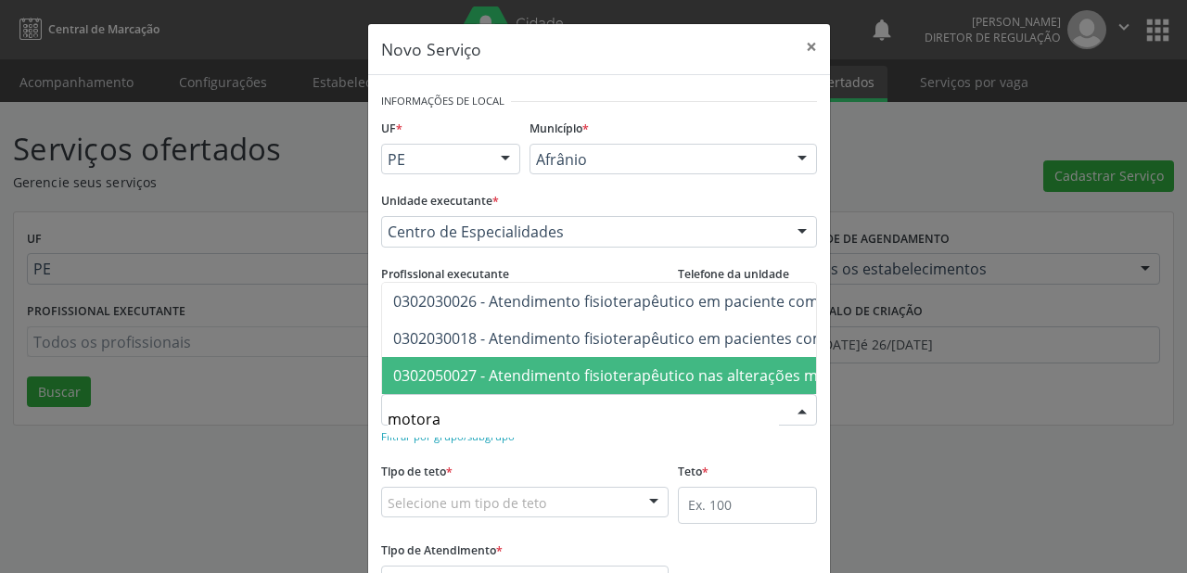
click at [521, 367] on span "0302050027 - Atendimento fisioterapêutico nas alterações motoras" at bounding box center [628, 376] width 471 height 20
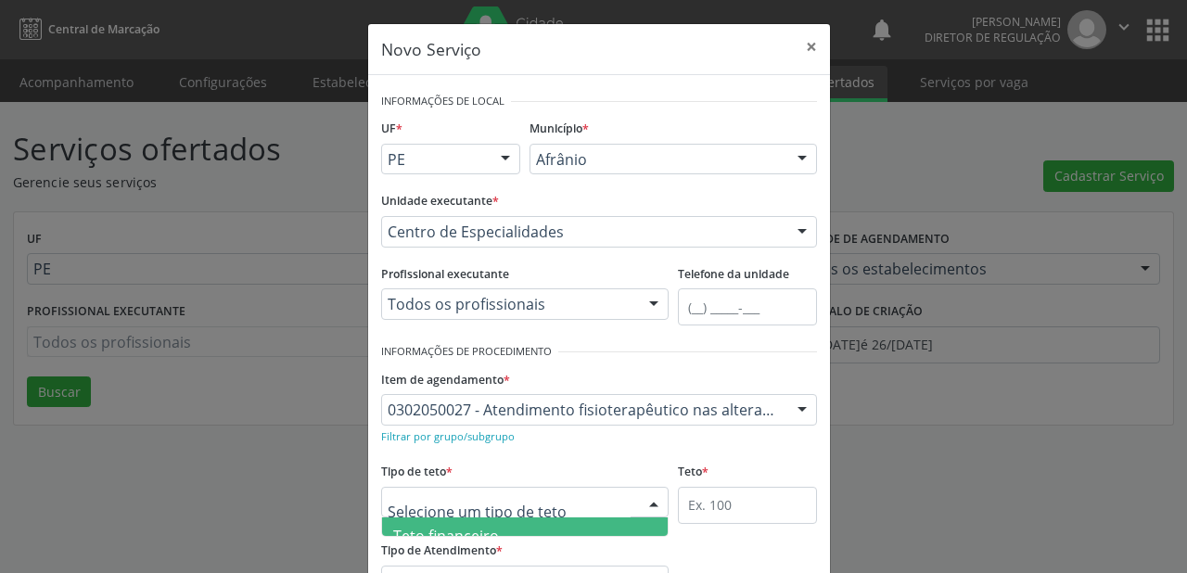
click at [439, 528] on span "Teto financeiro" at bounding box center [446, 536] width 106 height 20
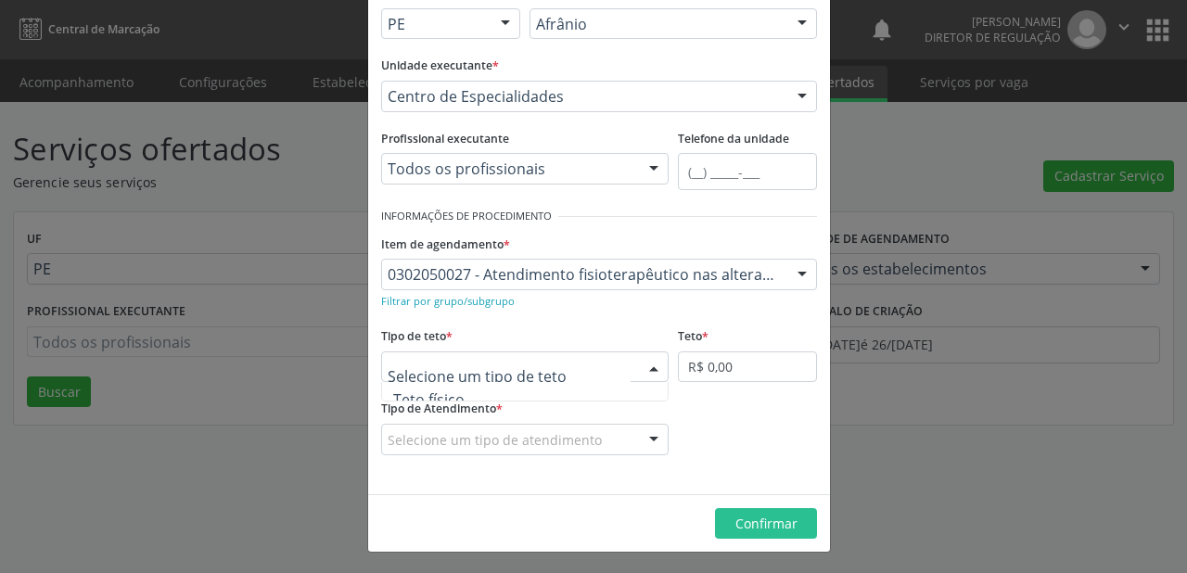
scroll to position [56, 0]
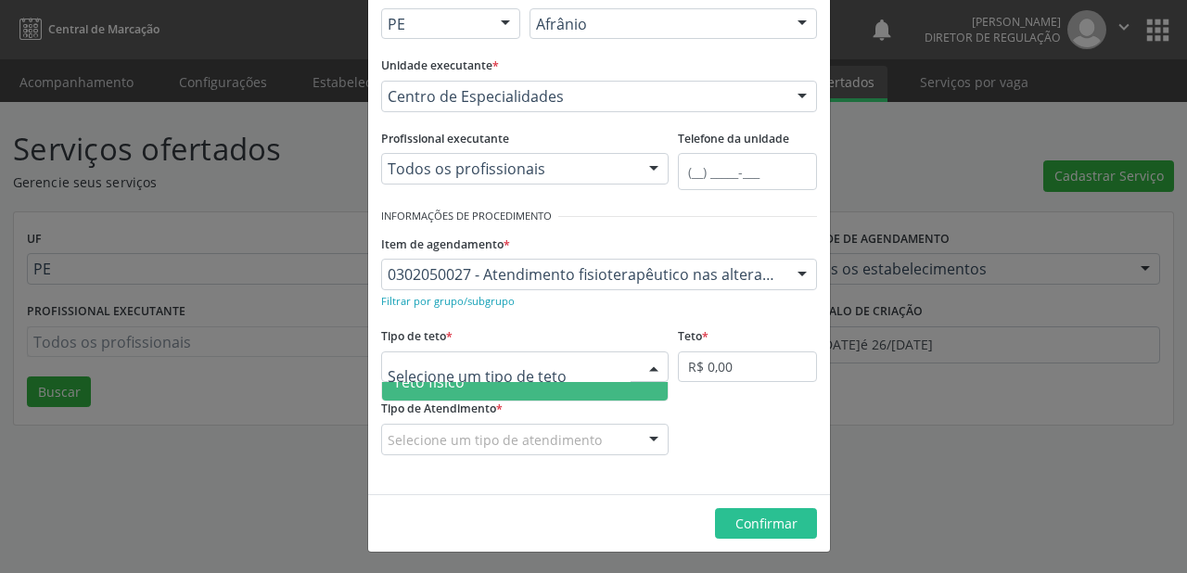
click at [516, 394] on span "Teto físico" at bounding box center [525, 382] width 286 height 37
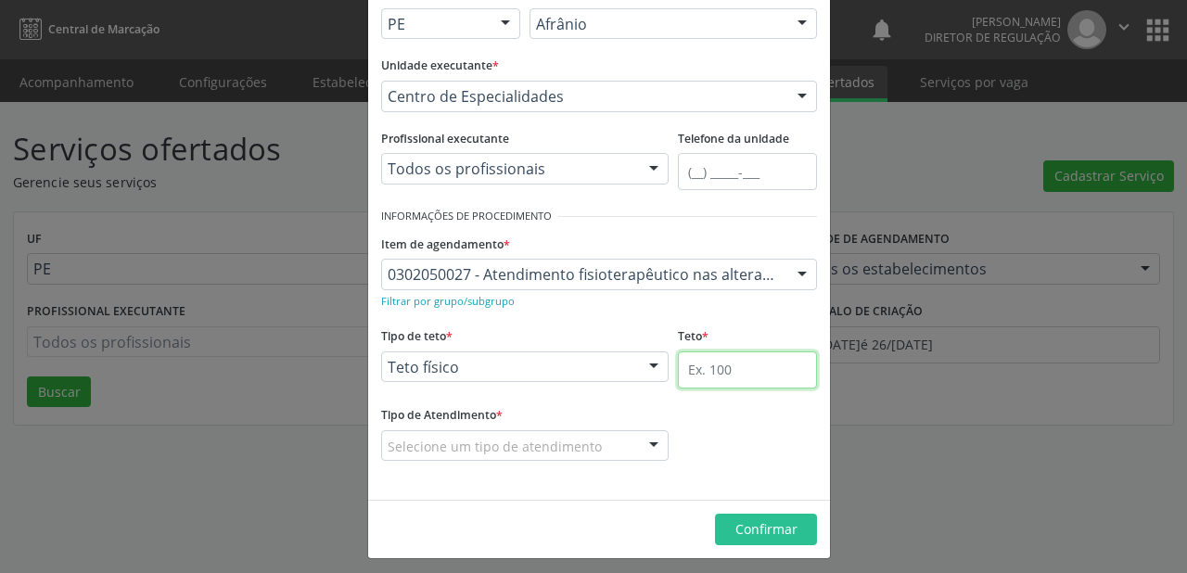
click at [679, 381] on input "text" at bounding box center [747, 370] width 139 height 37
type input "1"
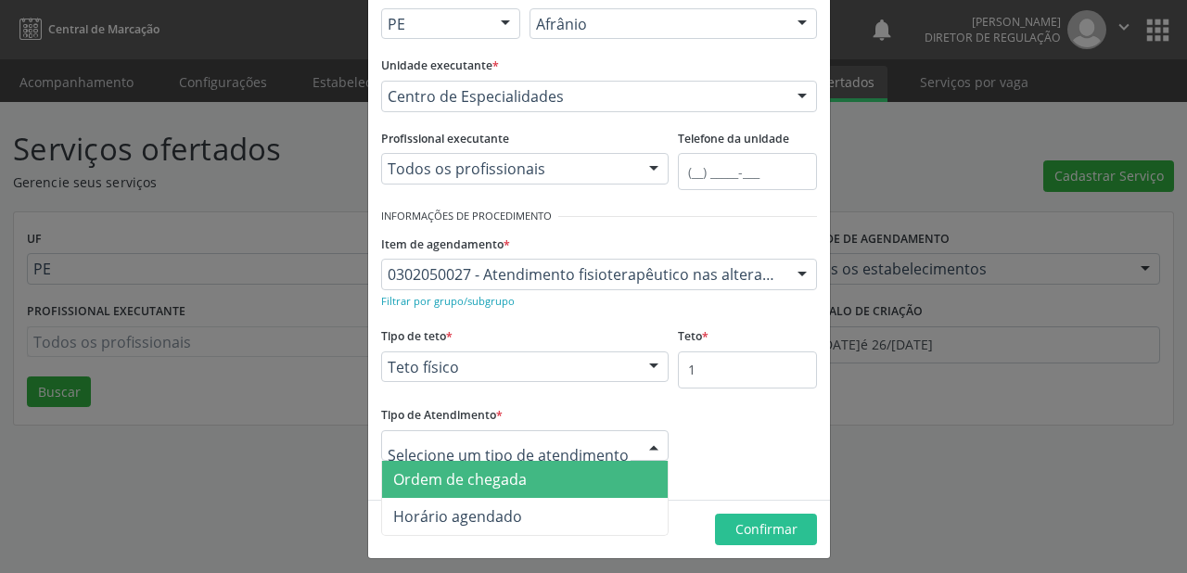
click at [458, 479] on span "Ordem de chegada" at bounding box center [460, 479] width 134 height 20
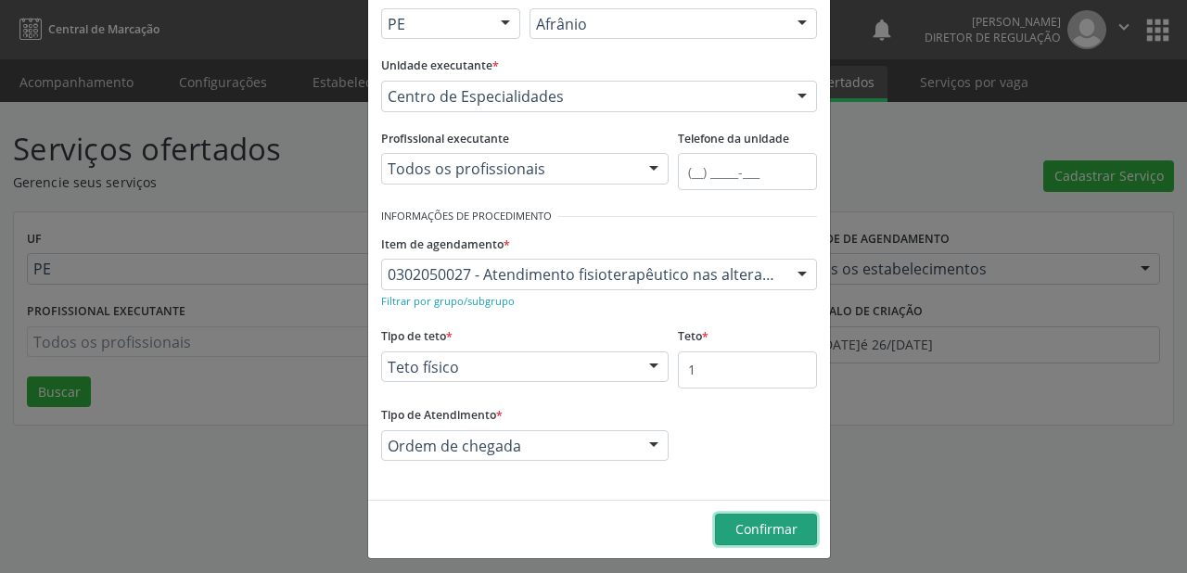
click at [776, 536] on span "Confirmar" at bounding box center [767, 529] width 62 height 18
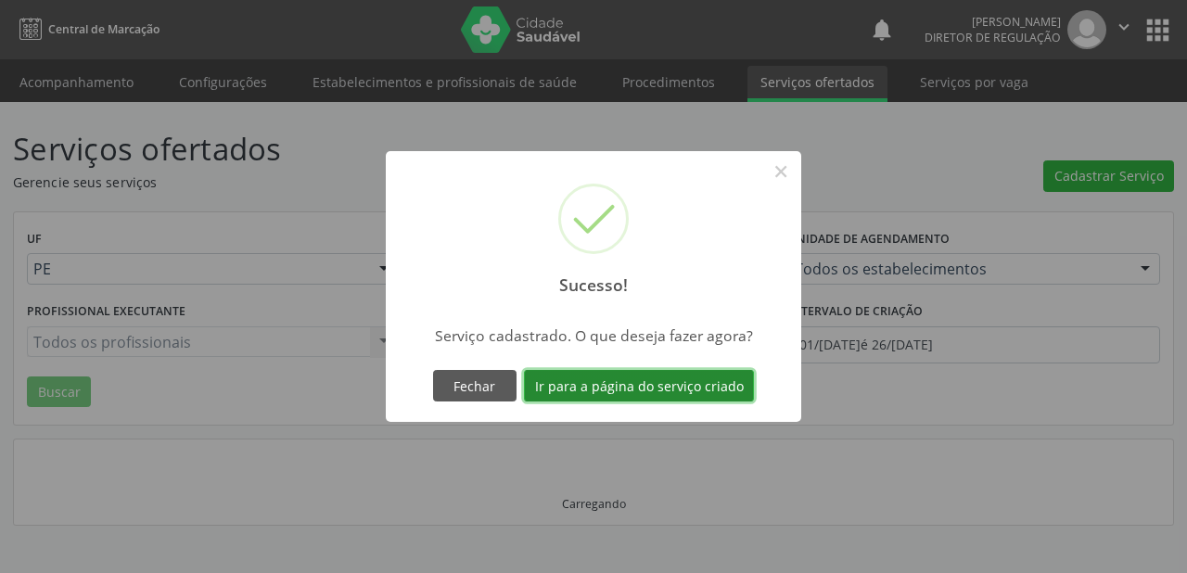
click at [652, 380] on button "Ir para a página do serviço criado" at bounding box center [639, 386] width 230 height 32
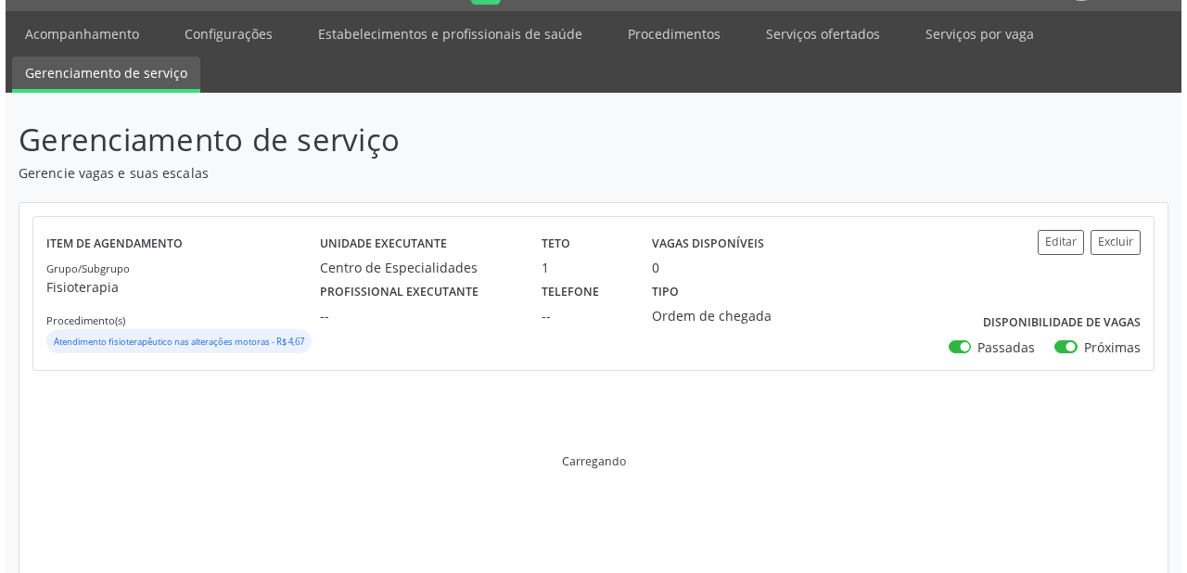
scroll to position [74, 0]
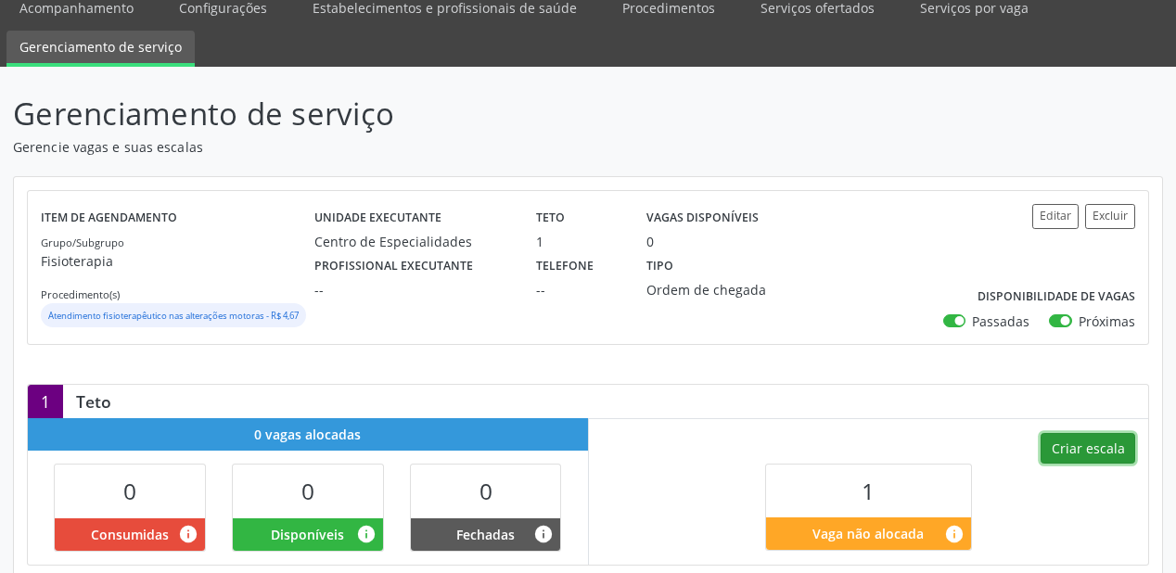
click at [1064, 448] on button "Criar escala" at bounding box center [1088, 449] width 95 height 32
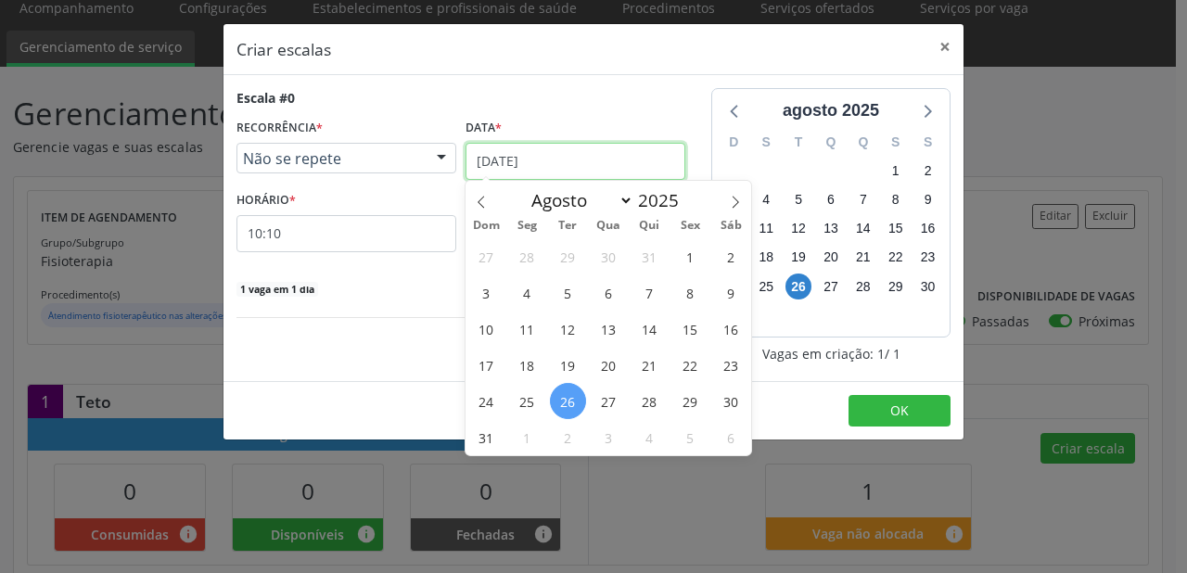
click at [570, 151] on input "26[DATE]" at bounding box center [576, 161] width 220 height 37
click at [724, 398] on span "30" at bounding box center [730, 401] width 36 height 36
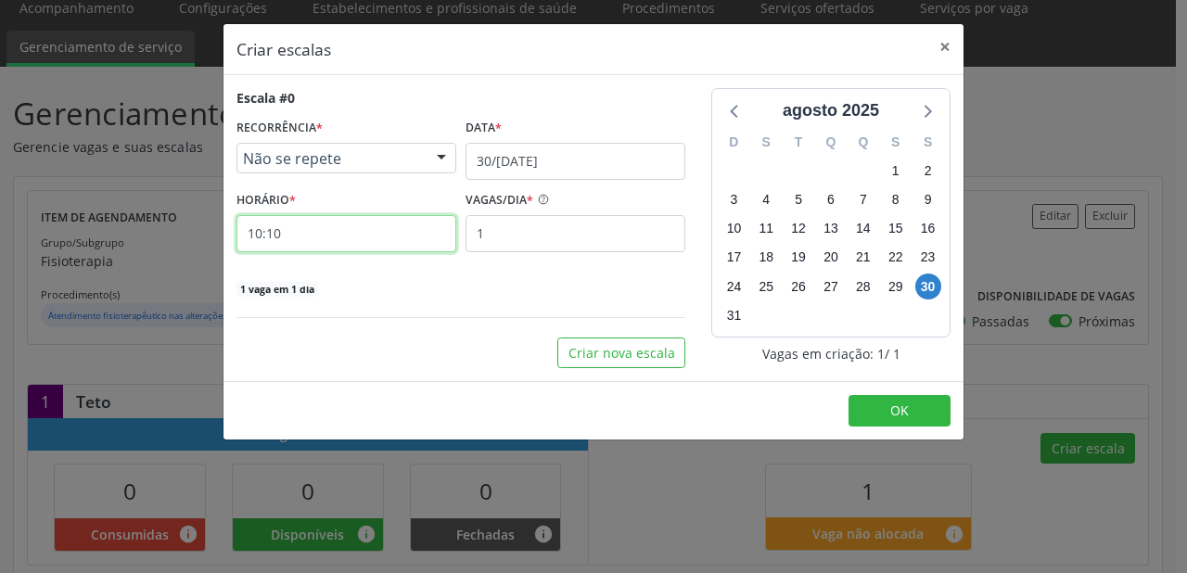
click at [376, 230] on input "10:10" at bounding box center [347, 233] width 220 height 37
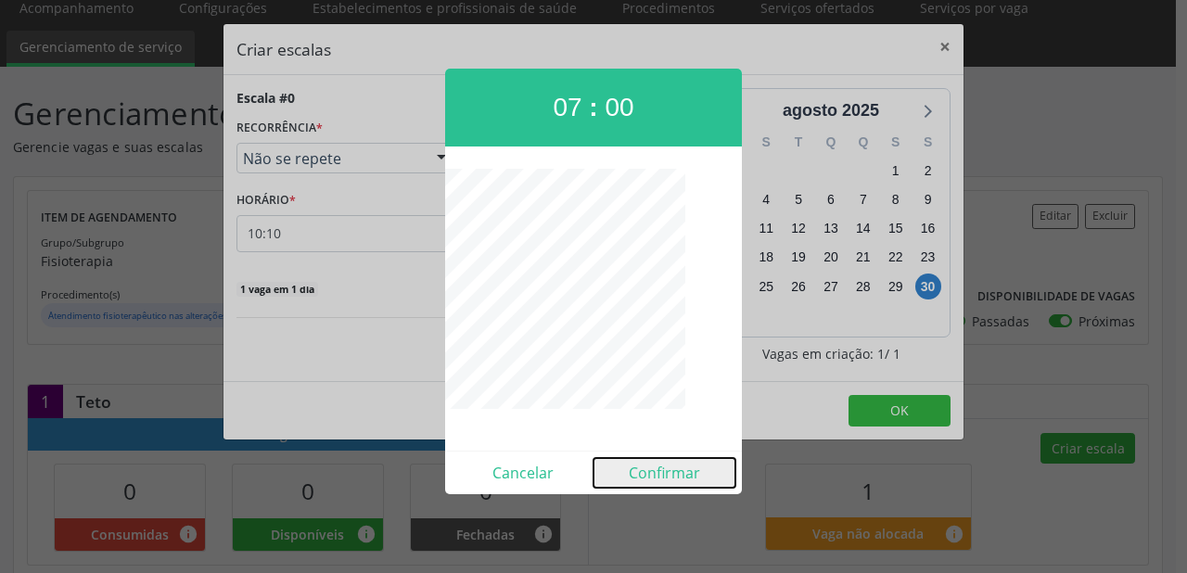
click at [660, 481] on button "Confirmar" at bounding box center [665, 473] width 142 height 30
type input "07:00"
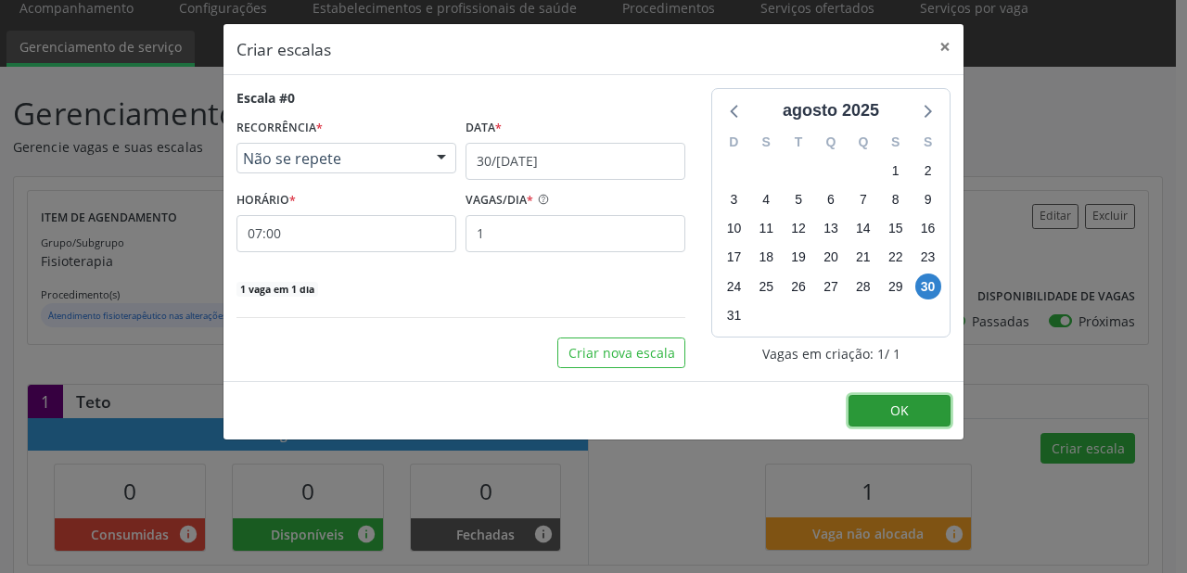
click at [917, 413] on button "OK" at bounding box center [900, 411] width 102 height 32
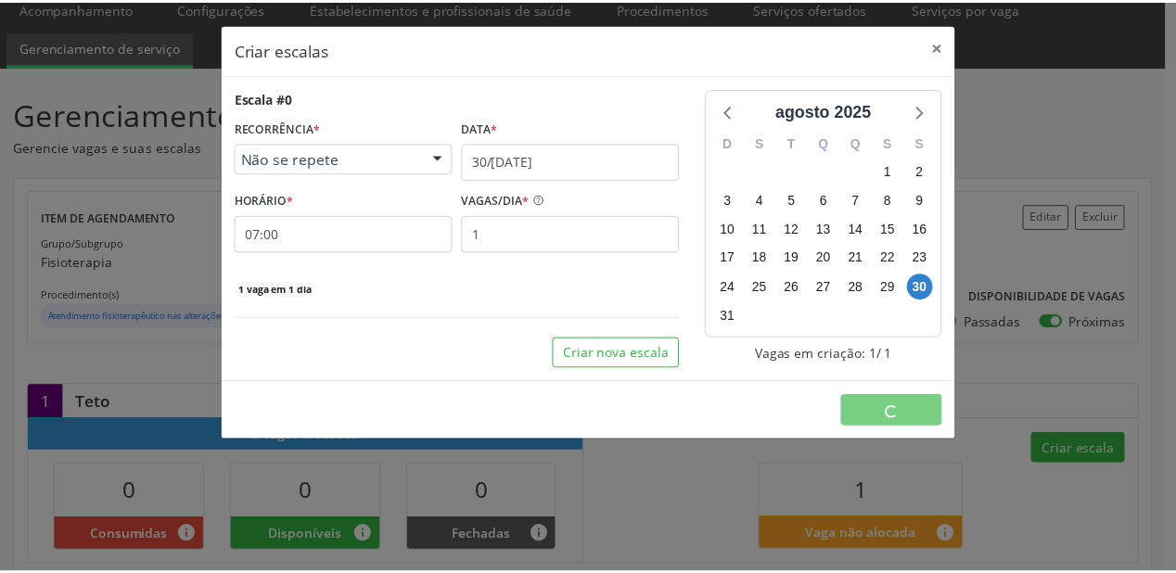
scroll to position [0, 0]
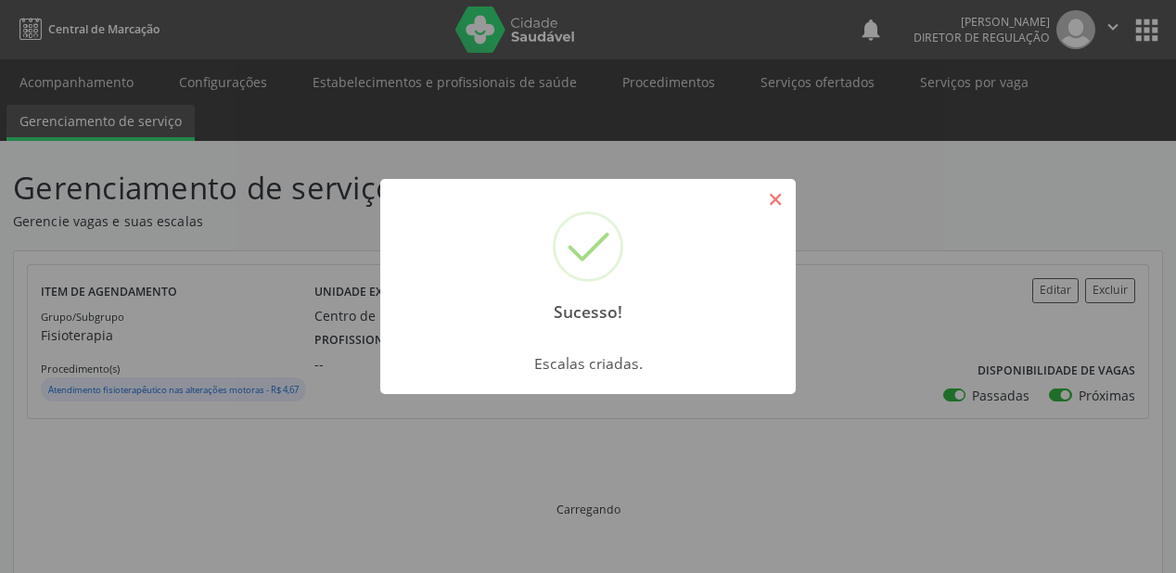
click at [774, 198] on button "×" at bounding box center [776, 200] width 32 height 32
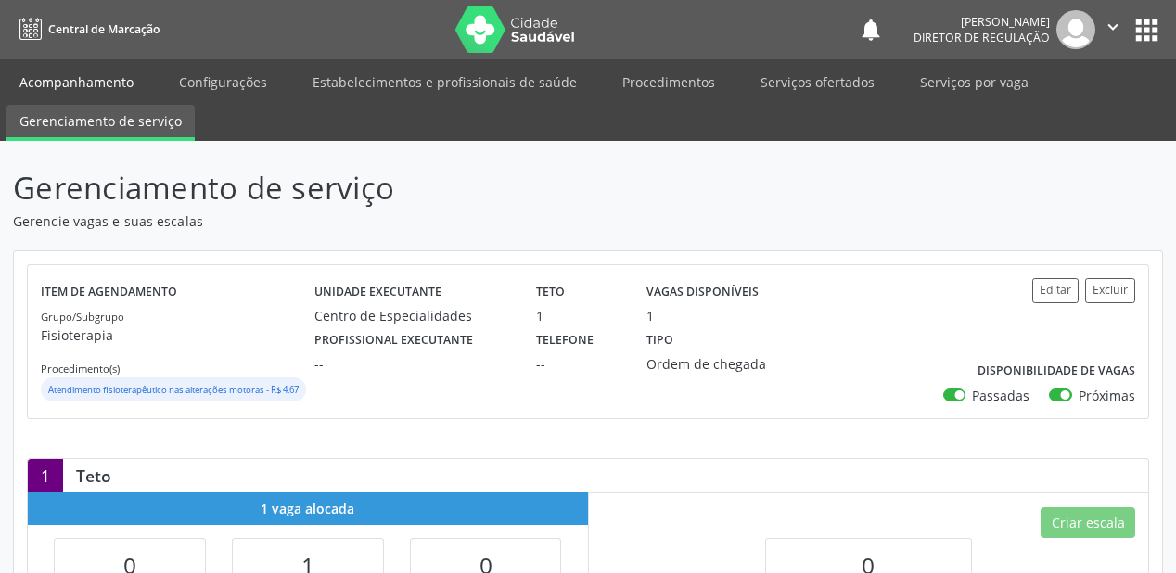
click at [53, 88] on link "Acompanhamento" at bounding box center [76, 82] width 140 height 32
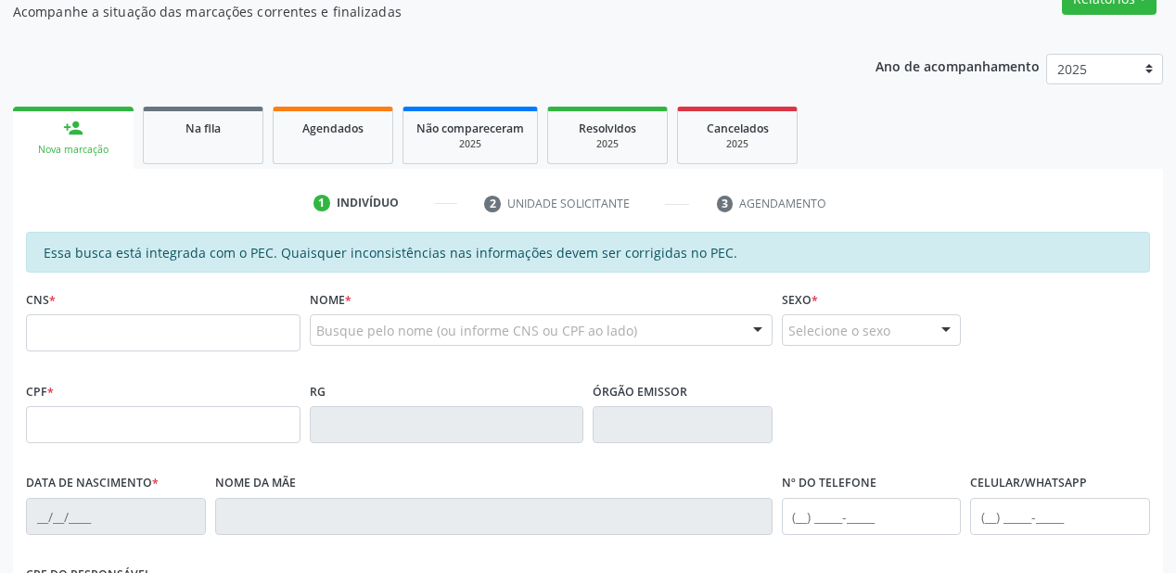
scroll to position [297, 0]
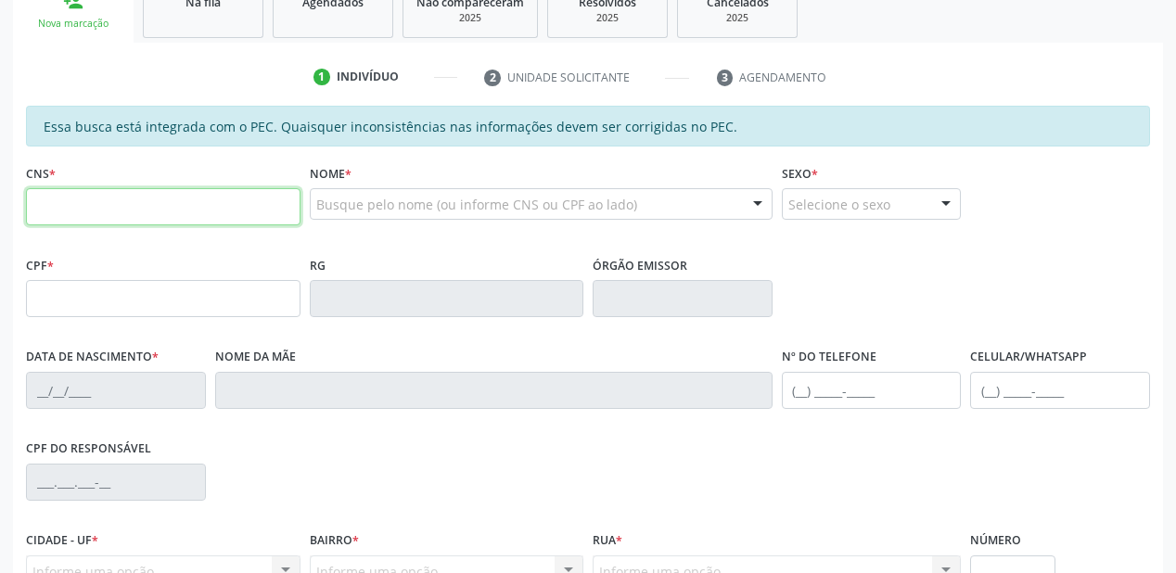
click at [103, 219] on input "text" at bounding box center [163, 206] width 275 height 37
type input "700 2059 7616 6329"
type input "985.238.724-34"
type input "[DATE]"
type input "[PERSON_NAME] [PERSON_NAME]"
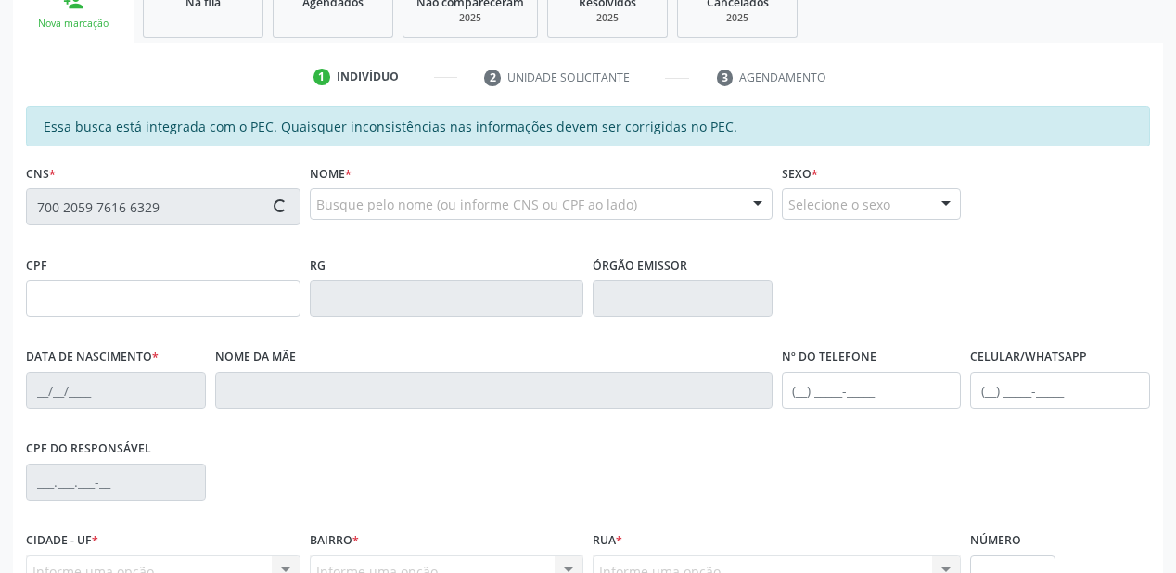
type input "[PHONE_NUMBER]"
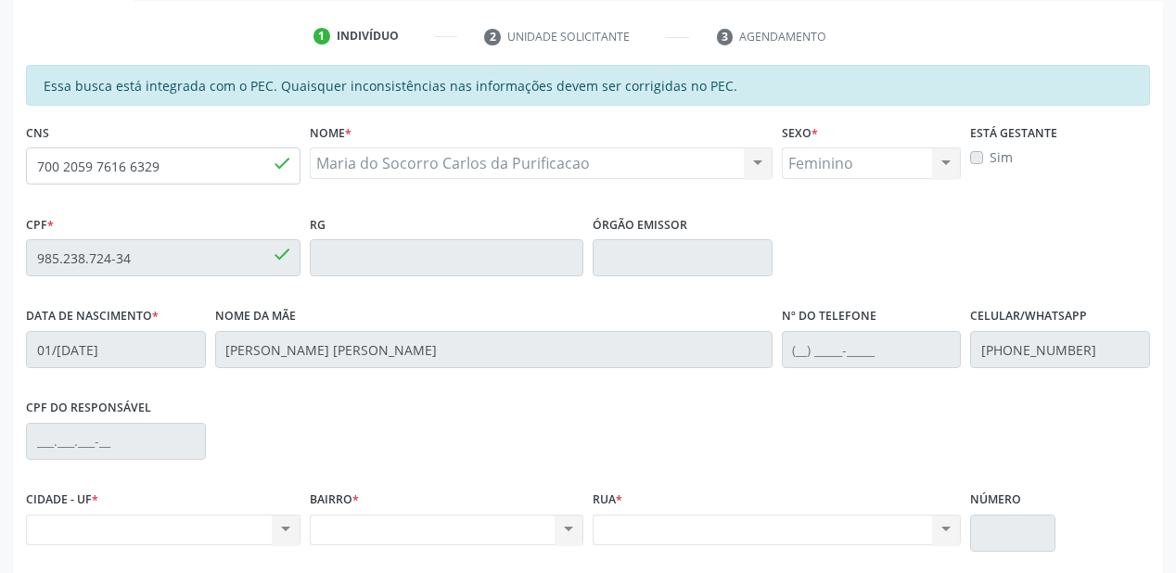
scroll to position [337, 0]
drag, startPoint x: 166, startPoint y: 167, endPoint x: 18, endPoint y: 168, distance: 148.4
click at [18, 168] on div "Essa busca está integrada com o PEC. Quaisquer inconsistências nas informações …" at bounding box center [588, 388] width 1150 height 644
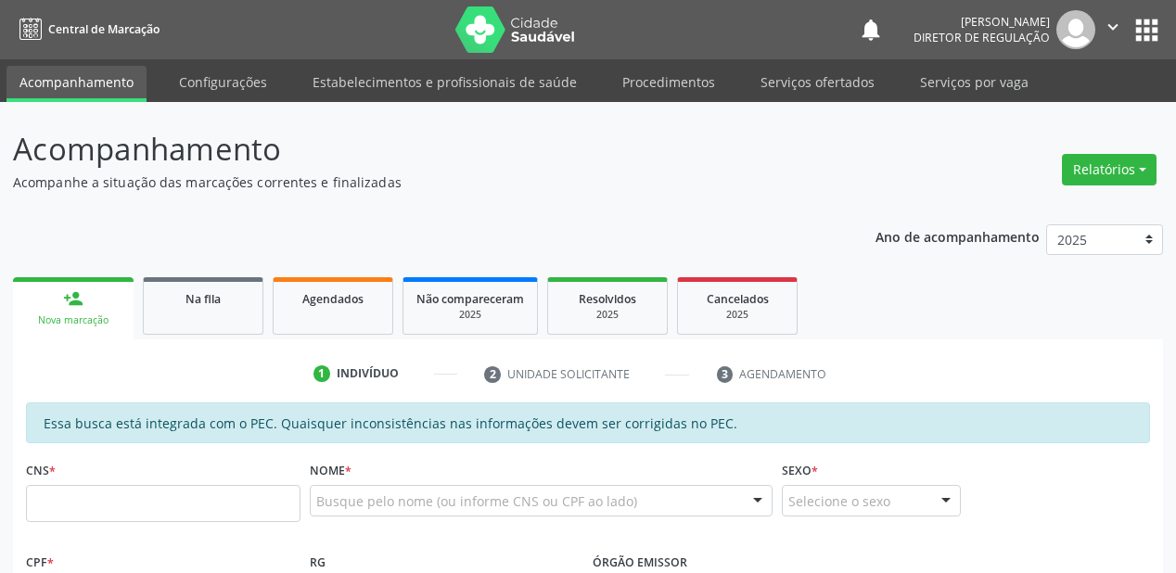
scroll to position [398, 0]
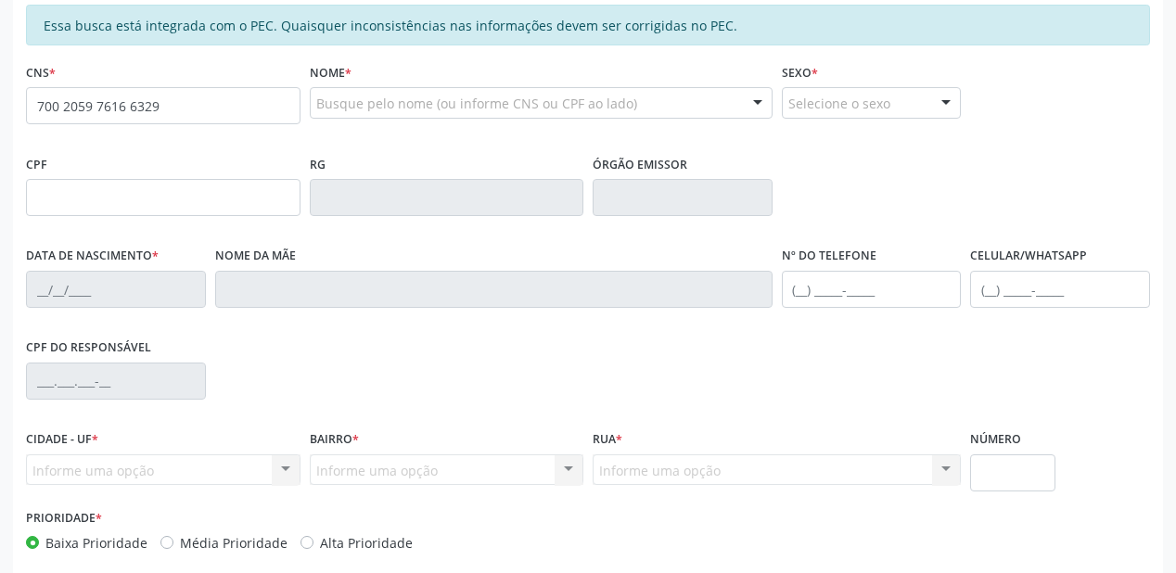
type input "700 2059 7616 6329"
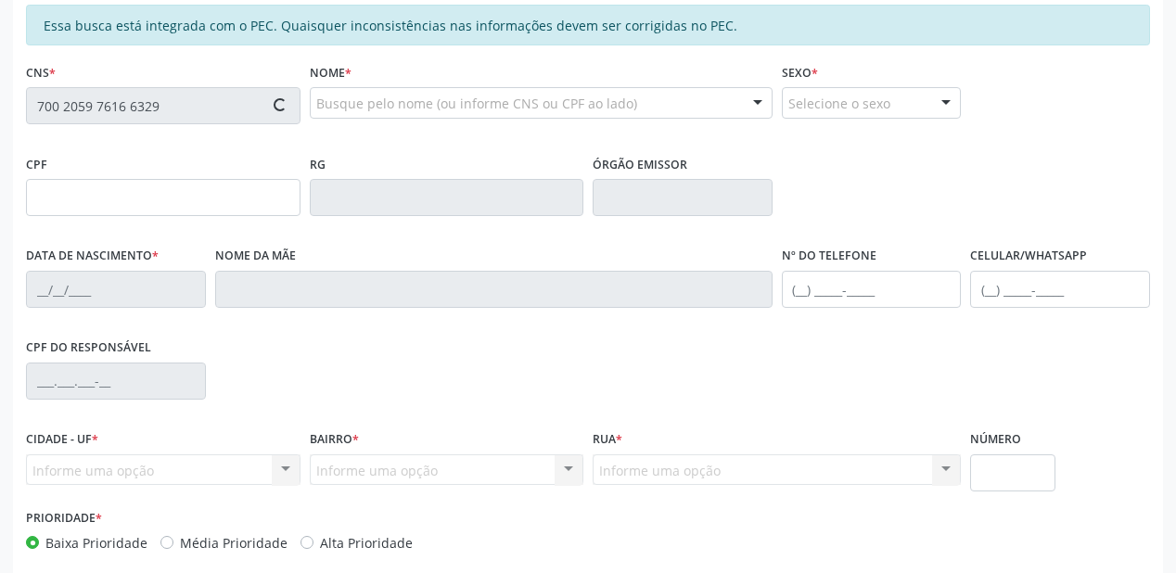
type input "985.238.724-34"
type input "[DATE]"
type input "[PERSON_NAME] [PERSON_NAME]"
type input "[PHONE_NUMBER]"
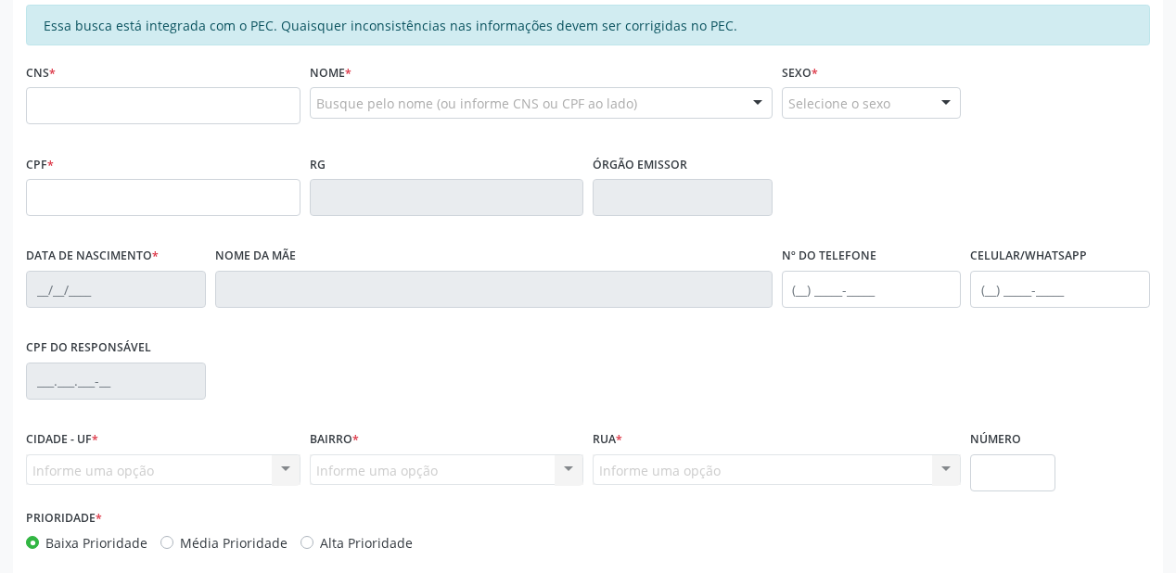
scroll to position [398, 0]
type input "700 2059 7616 6329"
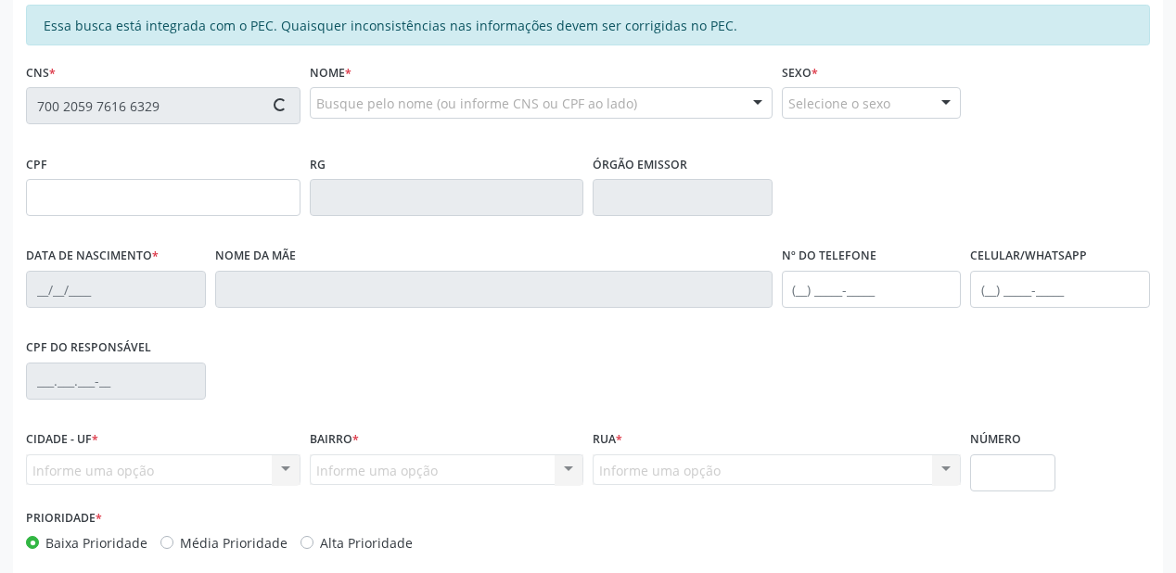
type input "985.238.724-34"
type input "[DATE]"
type input "[PERSON_NAME] [PERSON_NAME]"
type input "[PHONE_NUMBER]"
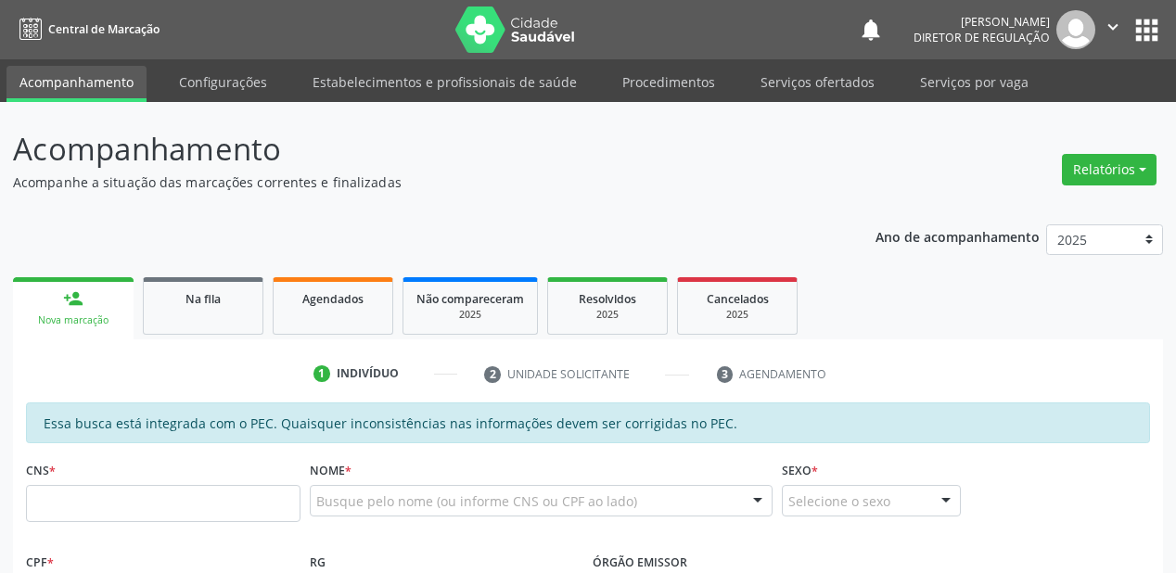
scroll to position [398, 0]
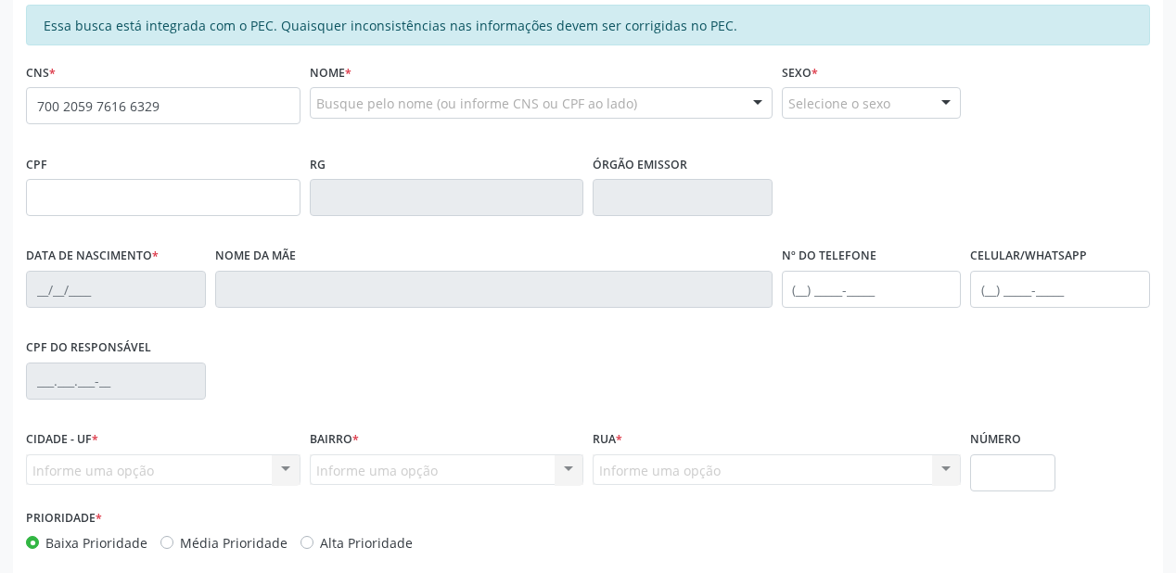
type input "700 2059 7616 6329"
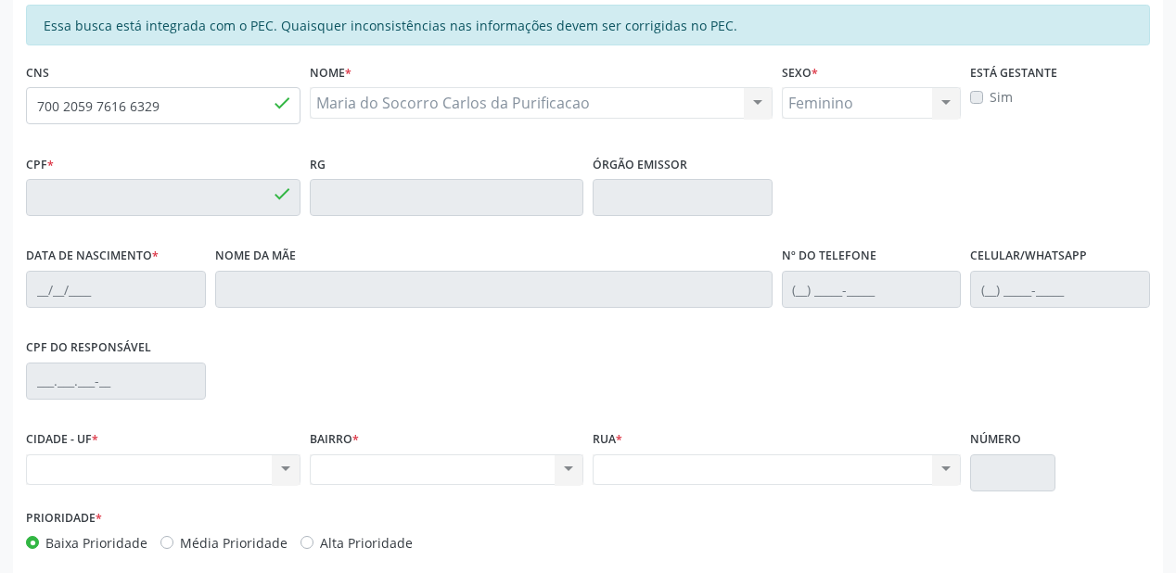
type input "985.238.724-34"
type input "[DATE]"
type input "[PERSON_NAME] [PERSON_NAME]"
type input "[PHONE_NUMBER]"
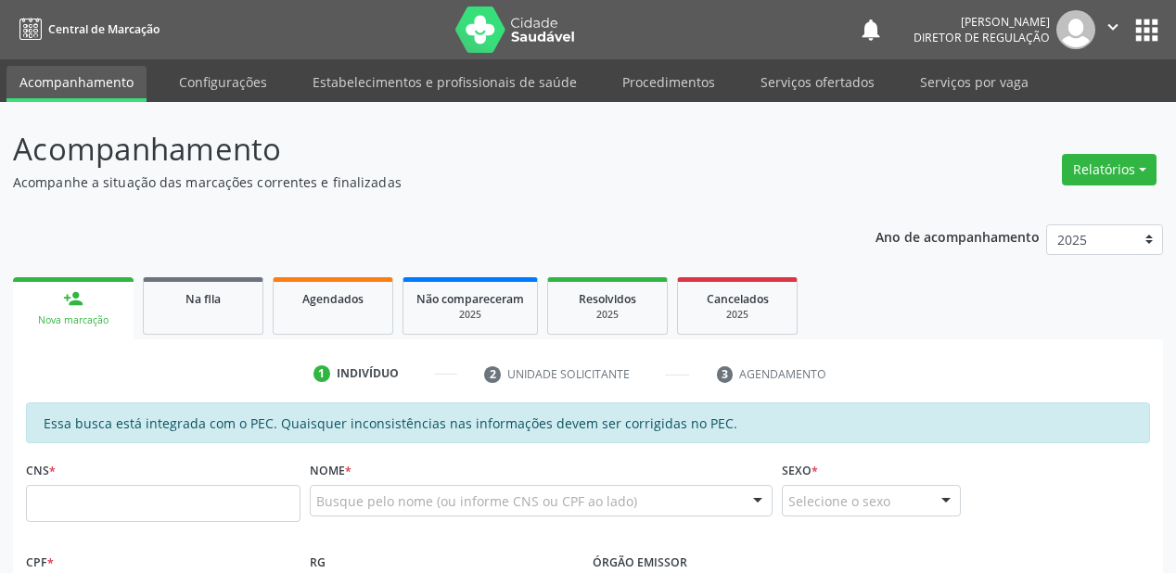
scroll to position [398, 0]
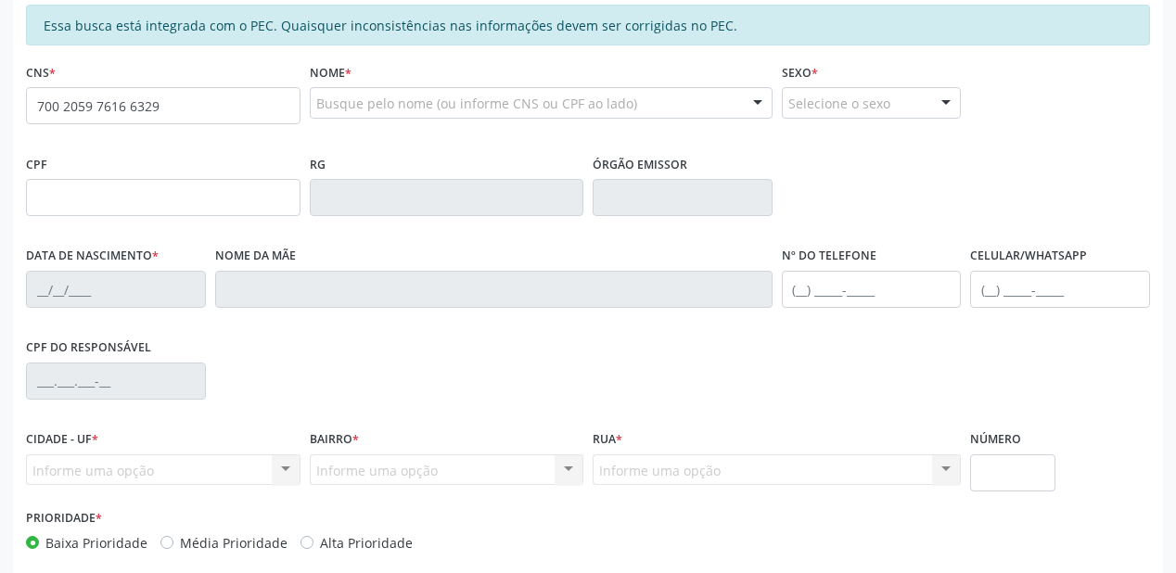
type input "700 2059 7616 6329"
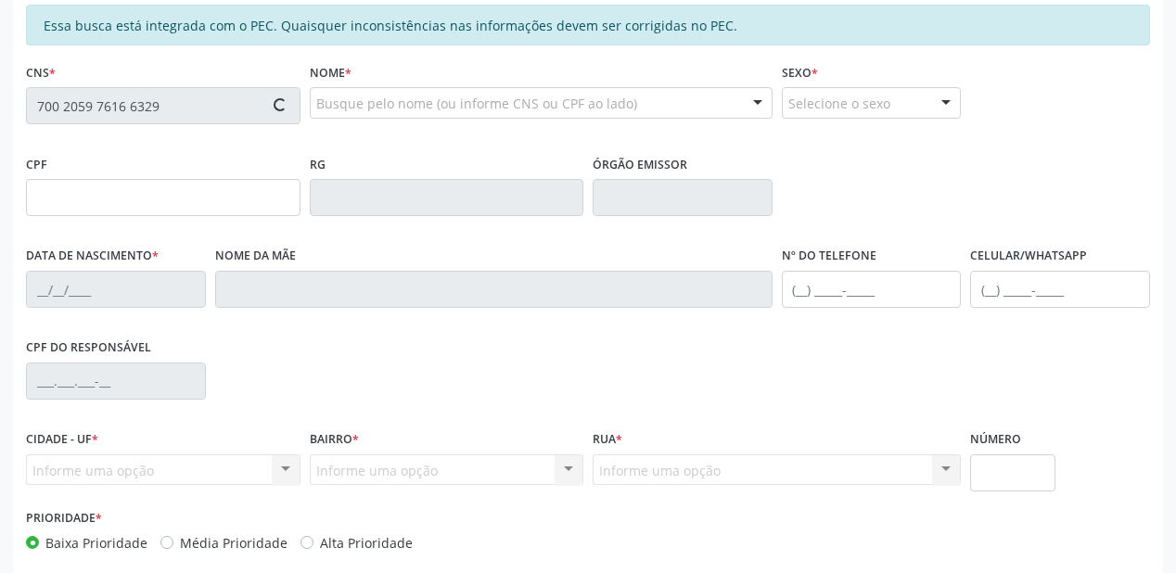
type input "985.238.724-34"
type input "[DATE]"
type input "[PERSON_NAME] [PERSON_NAME]"
type input "[PHONE_NUMBER]"
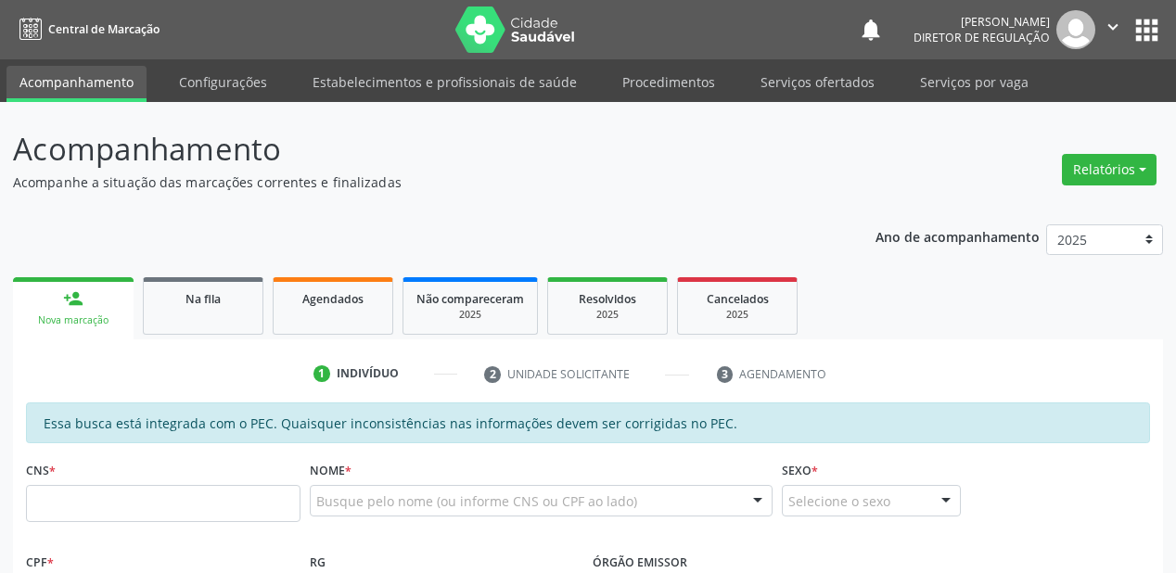
scroll to position [398, 0]
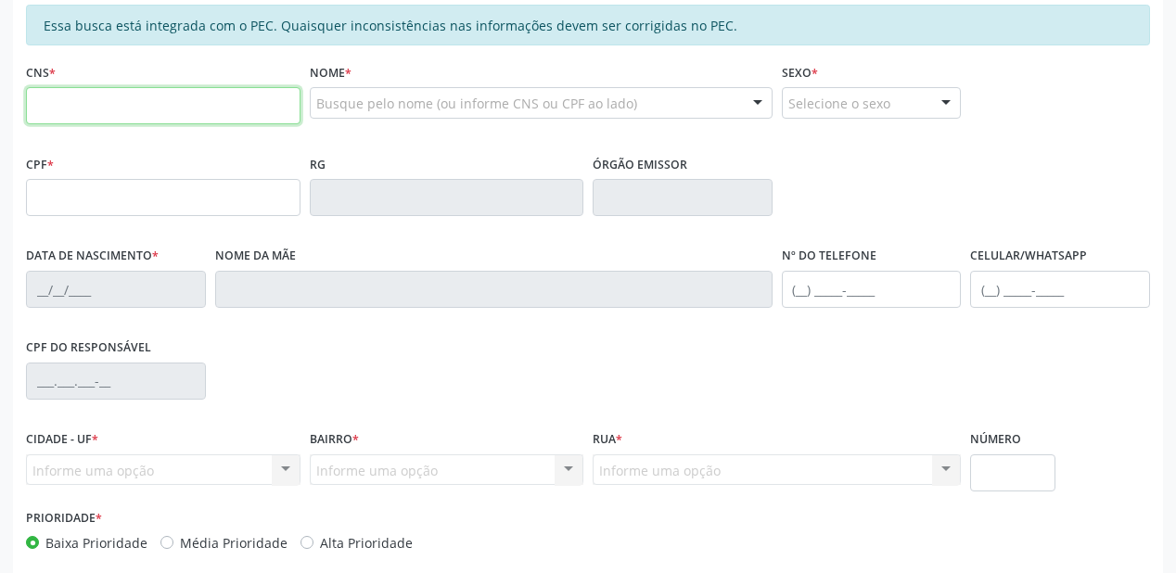
paste input "700 2059 7616 6329"
type input "700 2059 7616 6329"
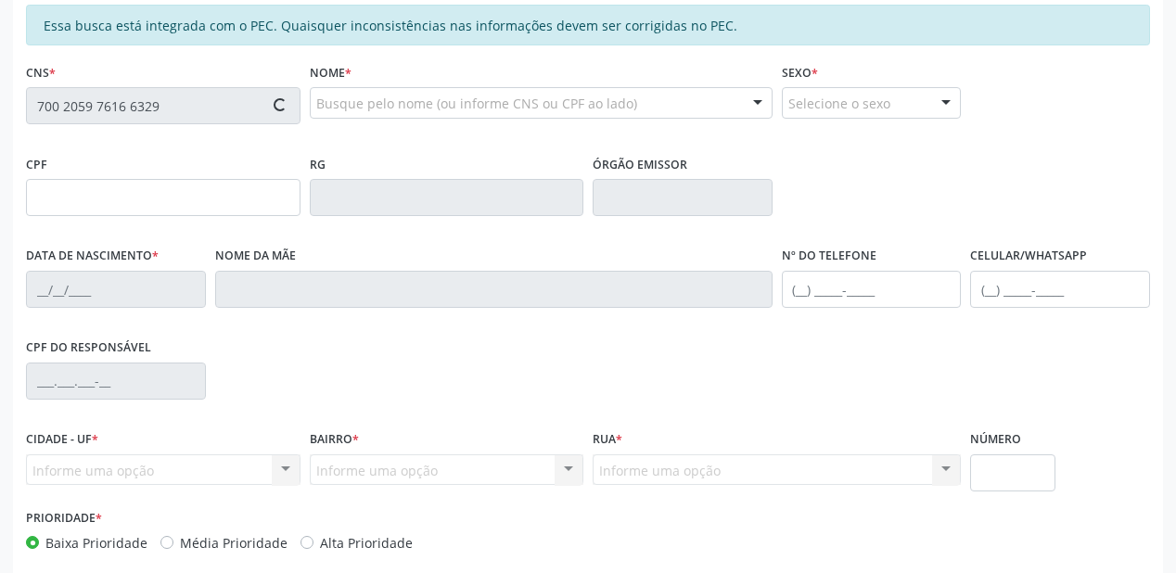
type input "985.238.724-34"
type input "[DATE]"
type input "[PERSON_NAME] [PERSON_NAME]"
type input "[PHONE_NUMBER]"
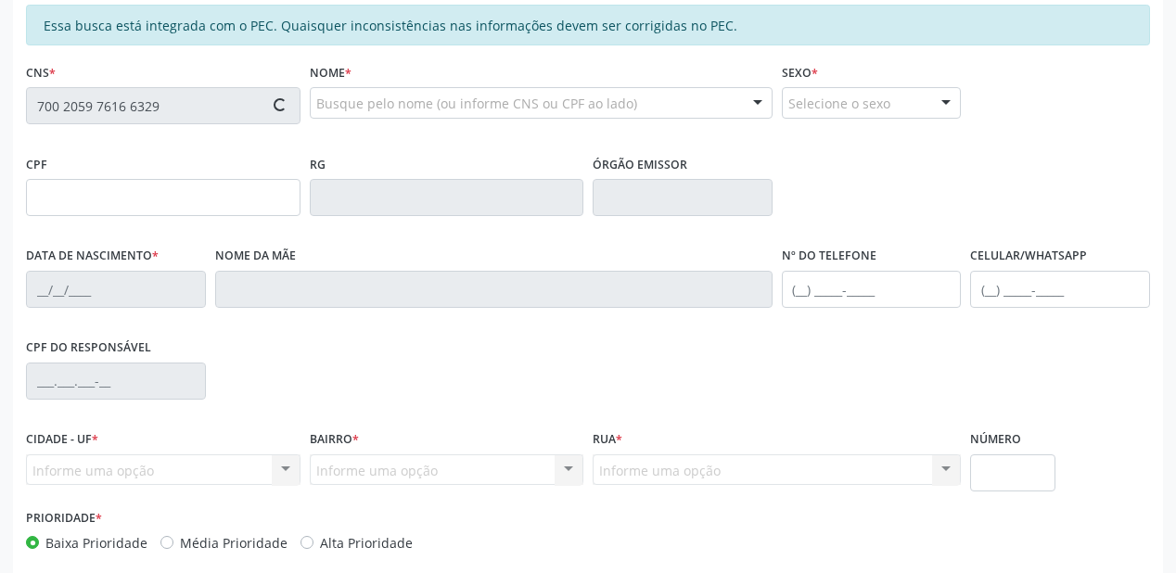
type input "S/N"
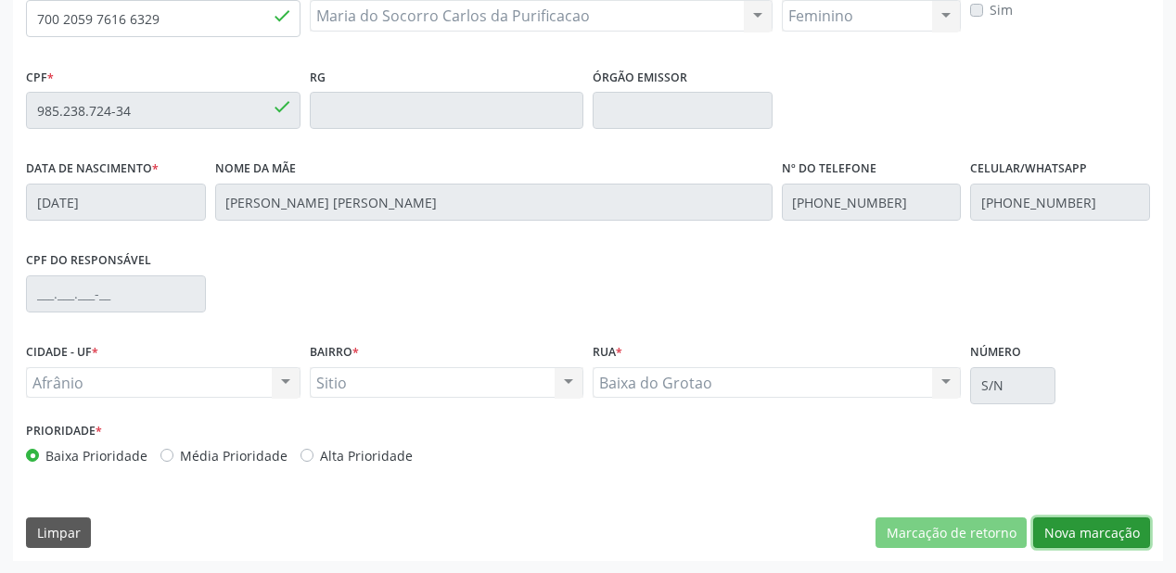
click at [1106, 534] on button "Nova marcação" at bounding box center [1091, 534] width 117 height 32
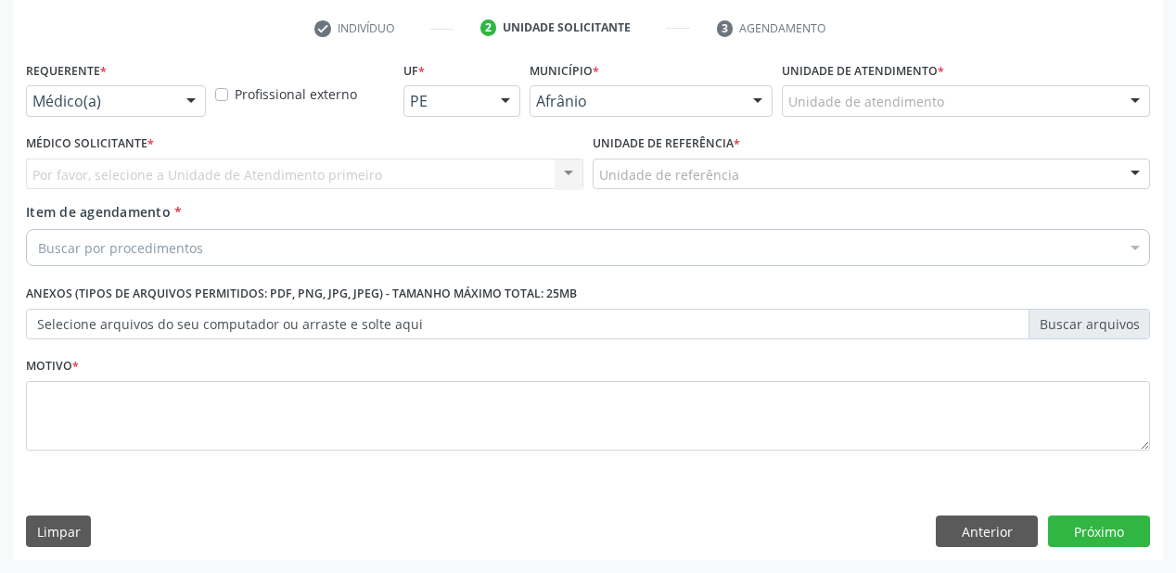
scroll to position [345, 0]
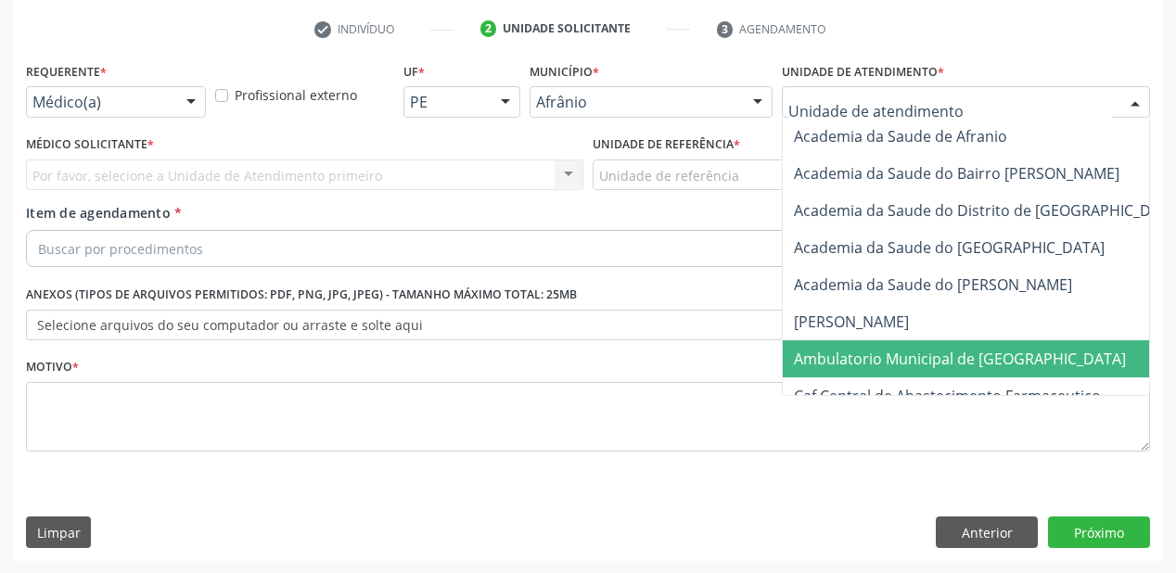
click at [815, 355] on span "Ambulatorio Municipal de [GEOGRAPHIC_DATA]" at bounding box center [960, 359] width 332 height 20
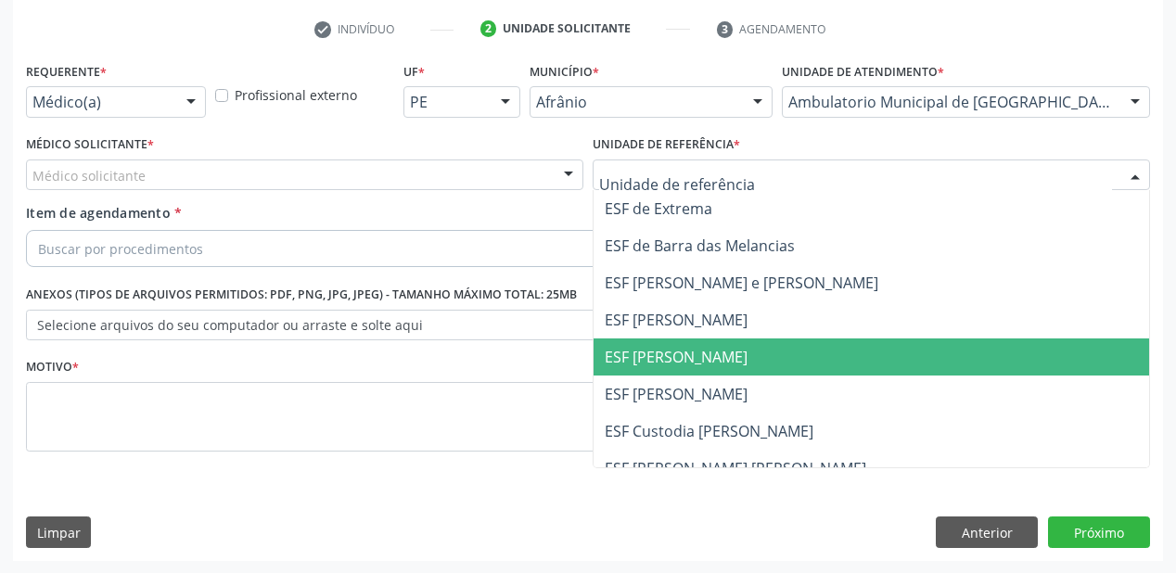
click at [653, 341] on span "ESF [PERSON_NAME]" at bounding box center [872, 357] width 556 height 37
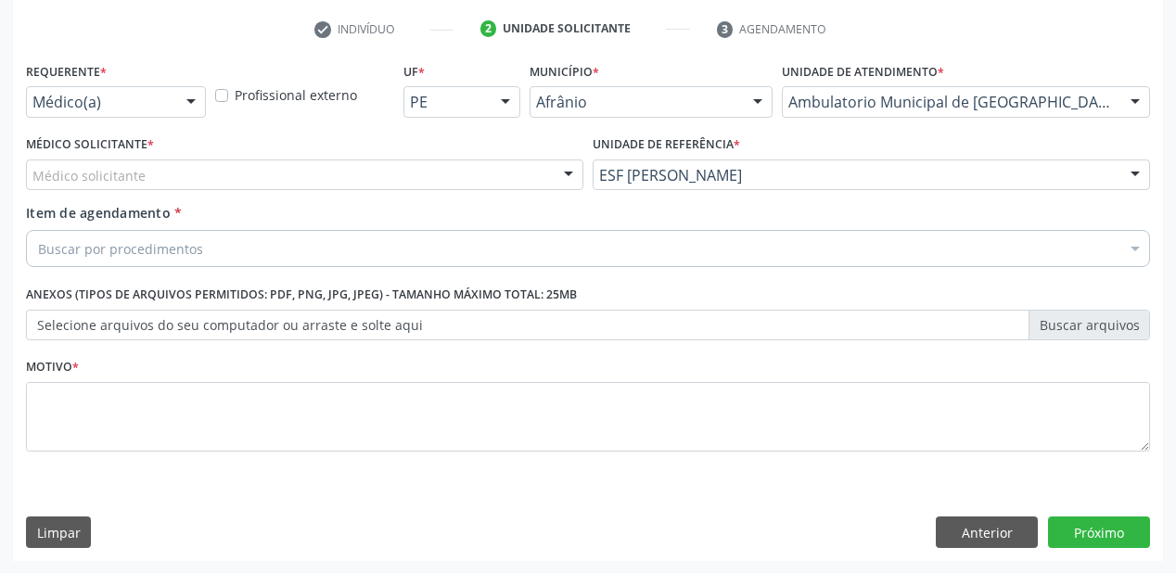
click at [156, 186] on div "Médico solicitante" at bounding box center [305, 176] width 558 height 32
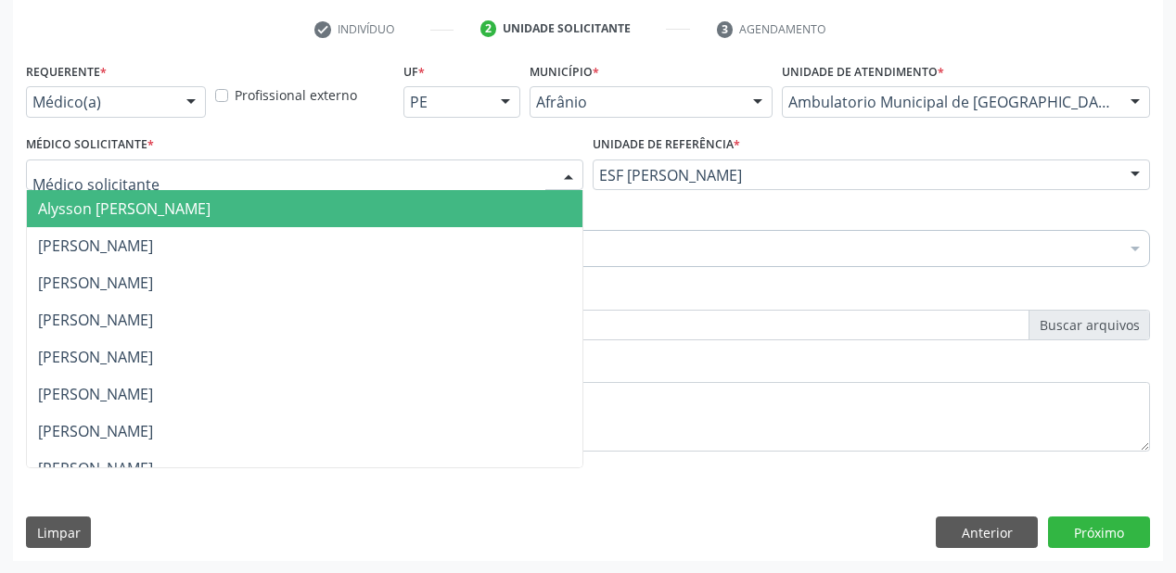
click at [156, 212] on span "Alysson [PERSON_NAME]" at bounding box center [124, 209] width 173 height 20
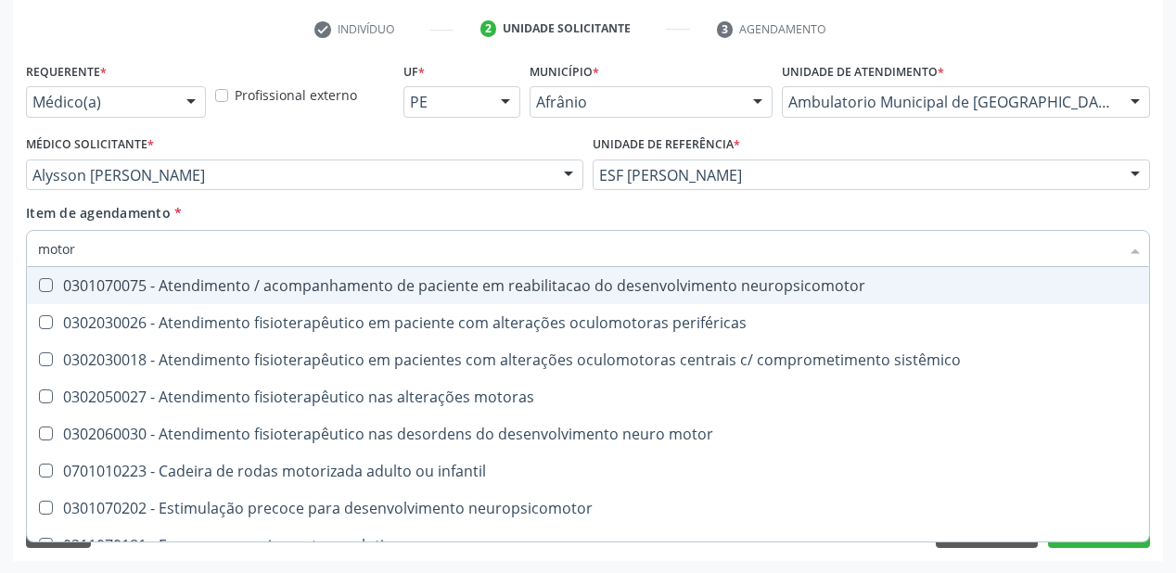
type input "motora"
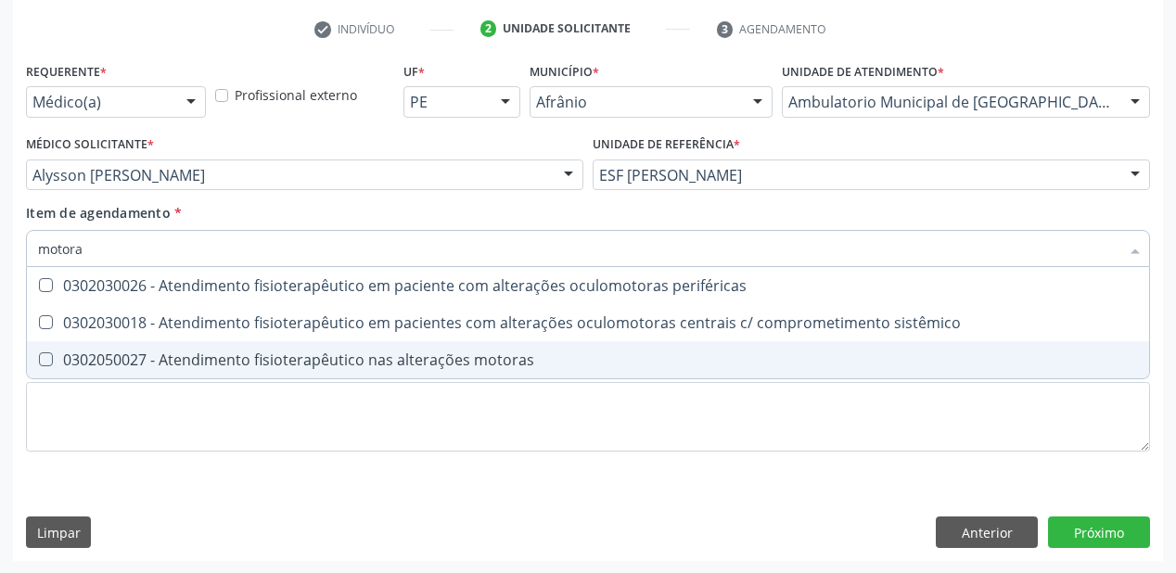
click at [162, 364] on div "0302050027 - Atendimento fisioterapêutico nas alterações motoras" at bounding box center [588, 360] width 1100 height 15
checkbox motoras "true"
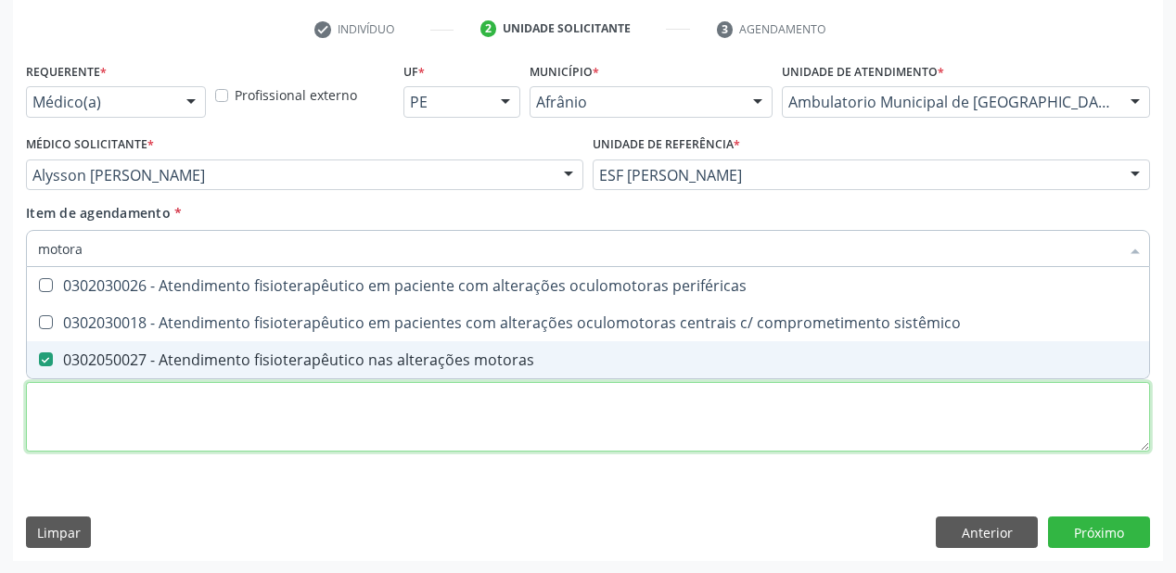
click at [118, 424] on div "Requerente * Médico(a) Médico(a) Enfermeiro(a) Paciente Nenhum resultado encont…" at bounding box center [588, 268] width 1124 height 420
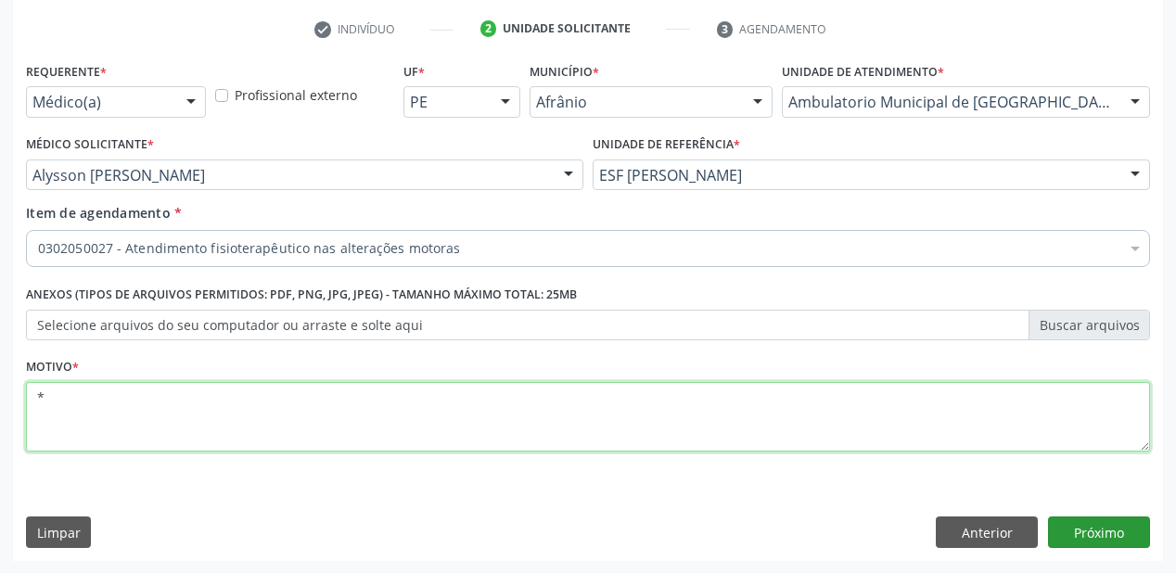
type textarea "*"
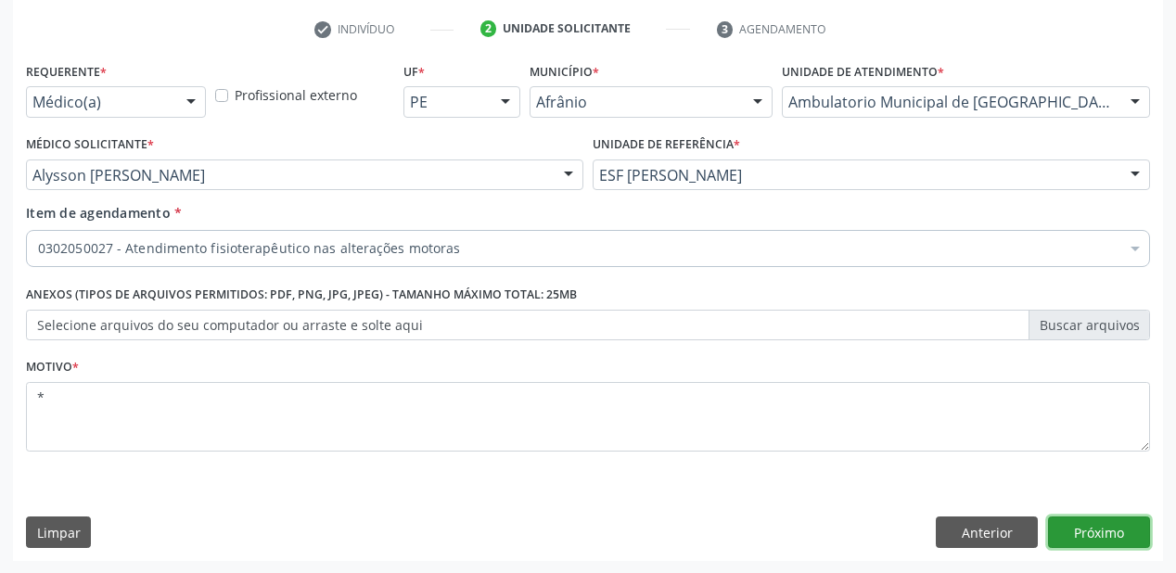
click at [1068, 534] on button "Próximo" at bounding box center [1099, 533] width 102 height 32
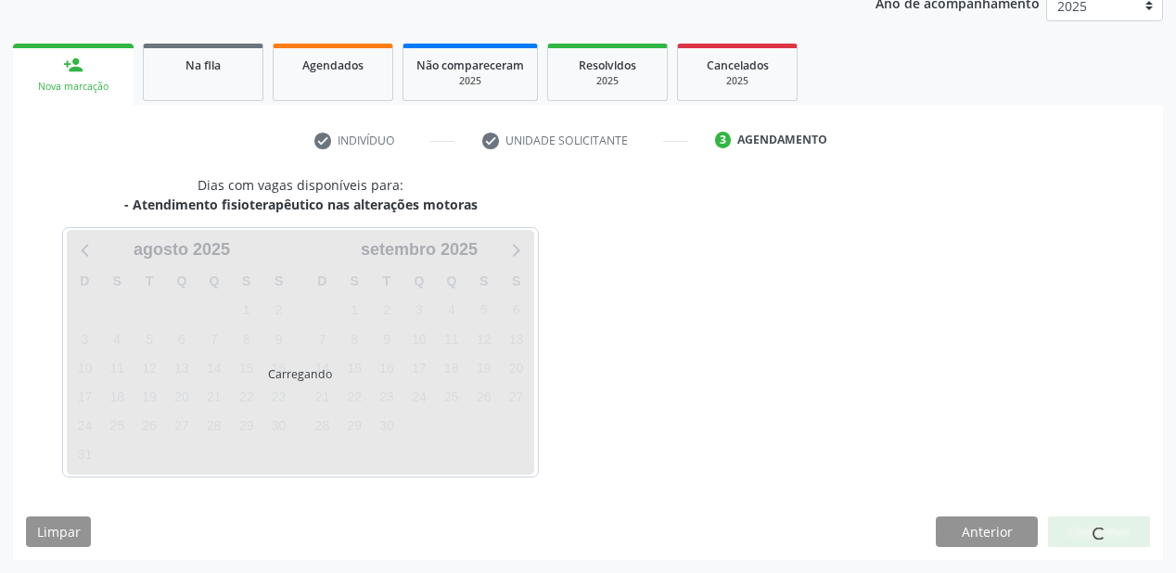
scroll to position [233, 0]
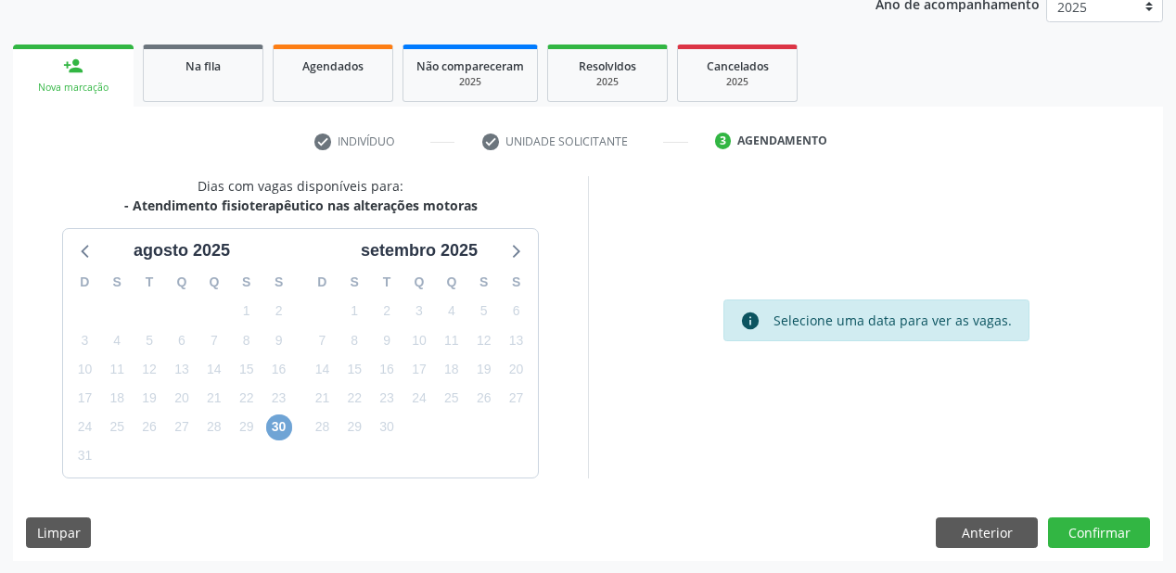
click at [280, 424] on span "30" at bounding box center [279, 428] width 26 height 26
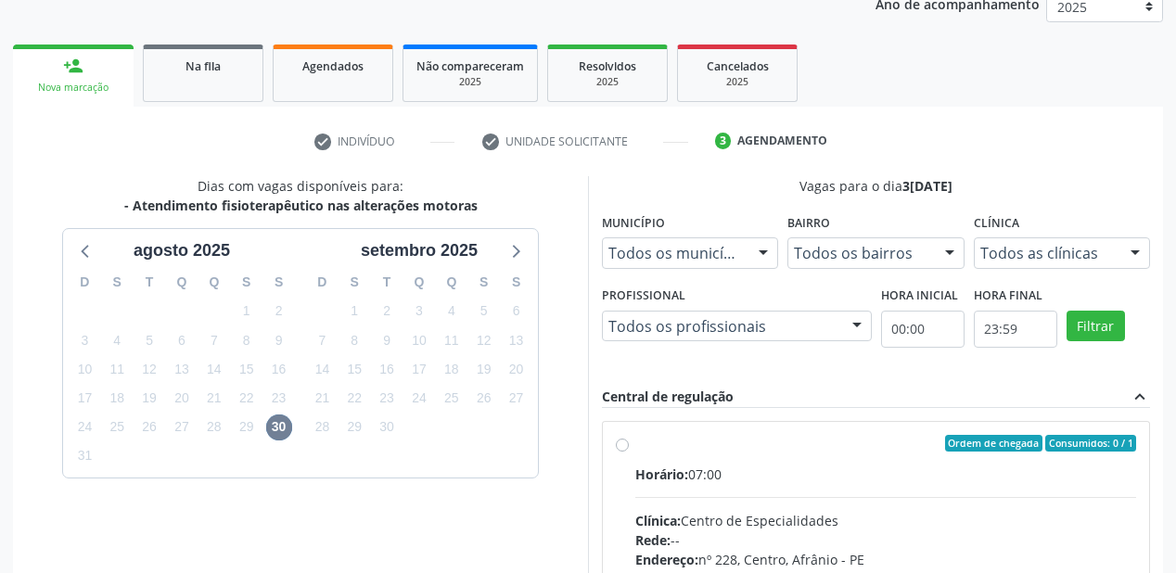
click at [956, 531] on div "Rede: --" at bounding box center [885, 540] width 501 height 19
click at [629, 452] on input "Ordem de chegada Consumidos: 0 / 1 Horário: 07:00 Clínica: Centro de Especialid…" at bounding box center [622, 443] width 13 height 17
radio input "true"
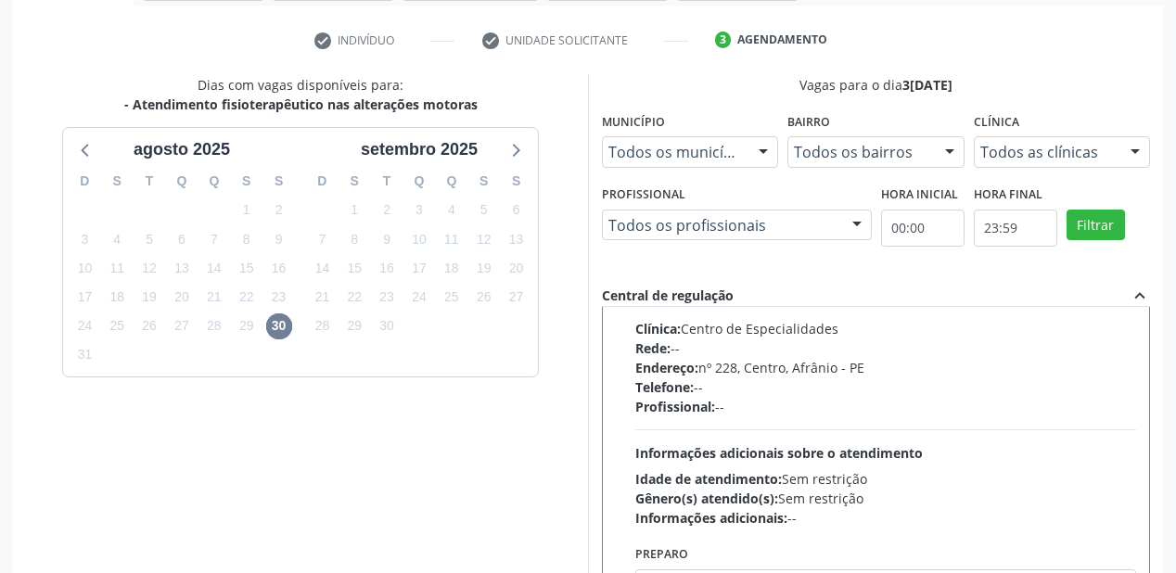
scroll to position [530, 0]
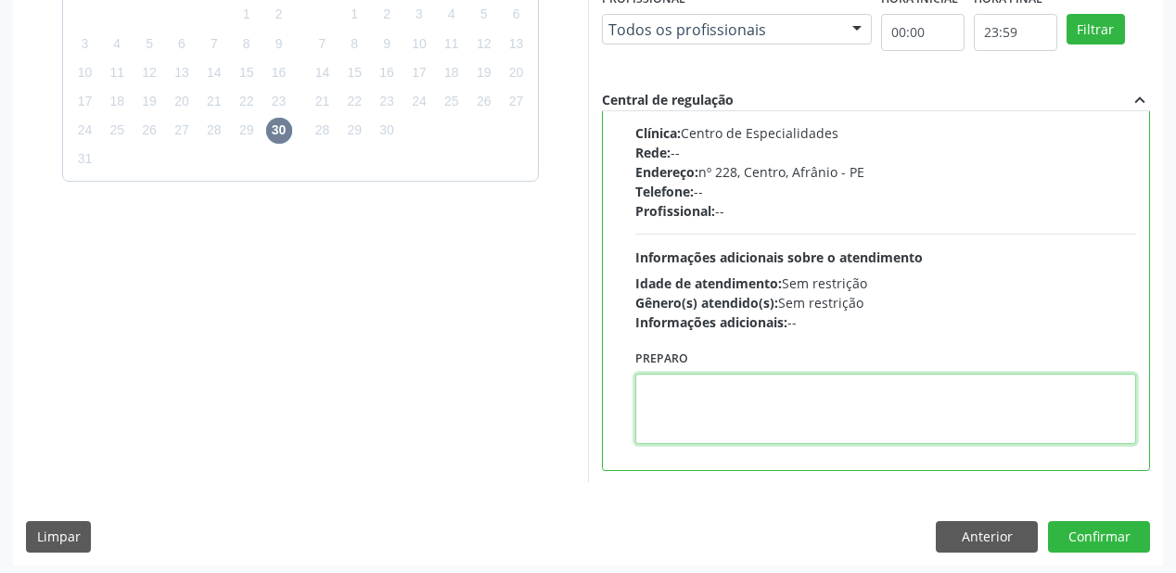
click at [680, 404] on textarea at bounding box center [885, 409] width 501 height 71
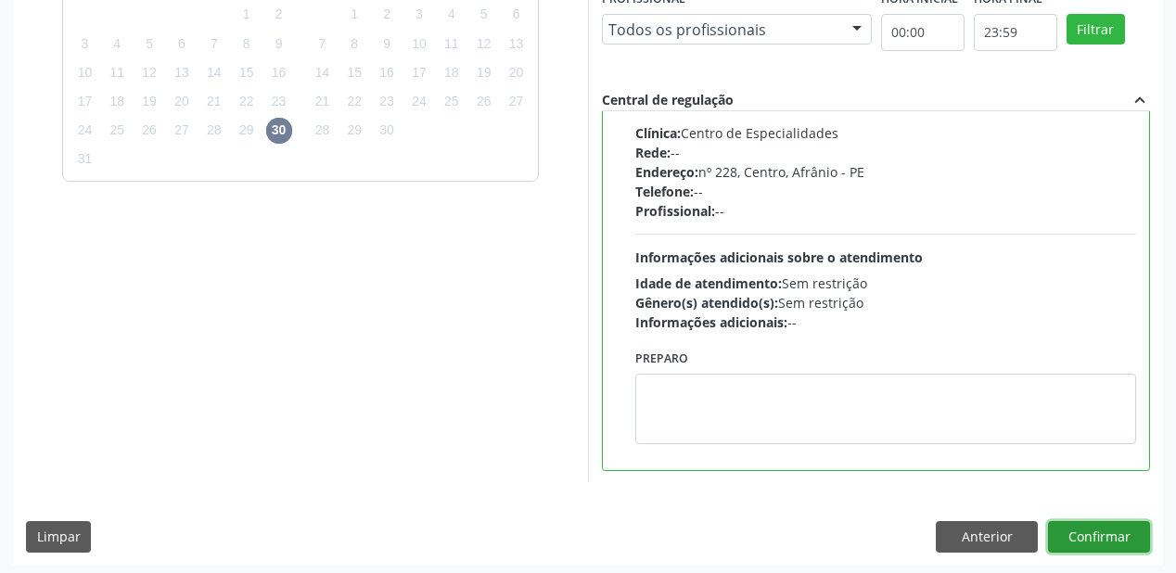
click at [1088, 532] on button "Confirmar" at bounding box center [1099, 537] width 102 height 32
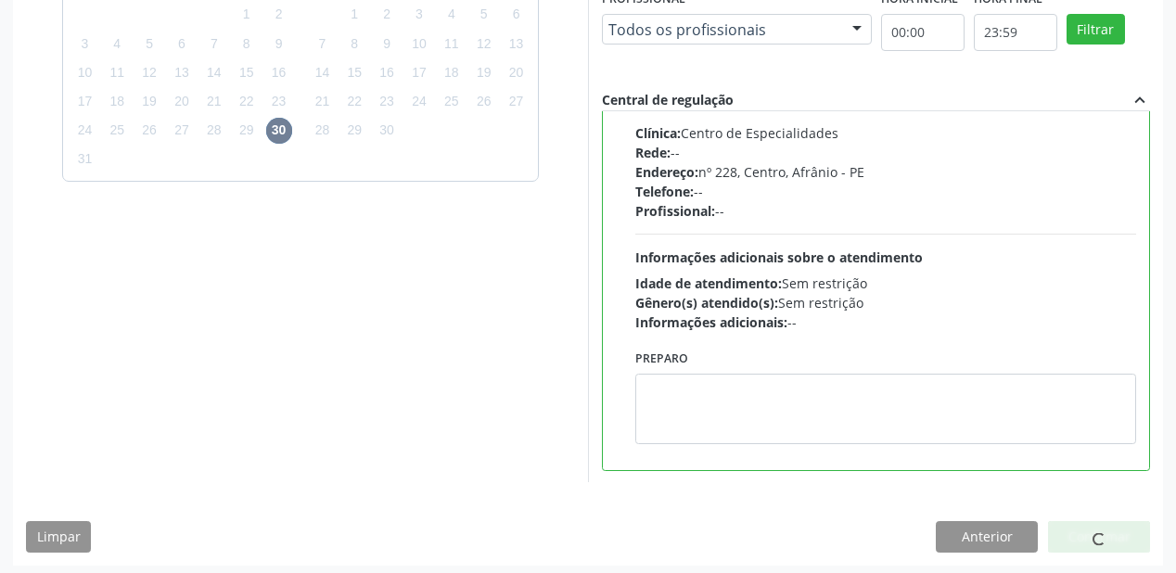
scroll to position [37, 0]
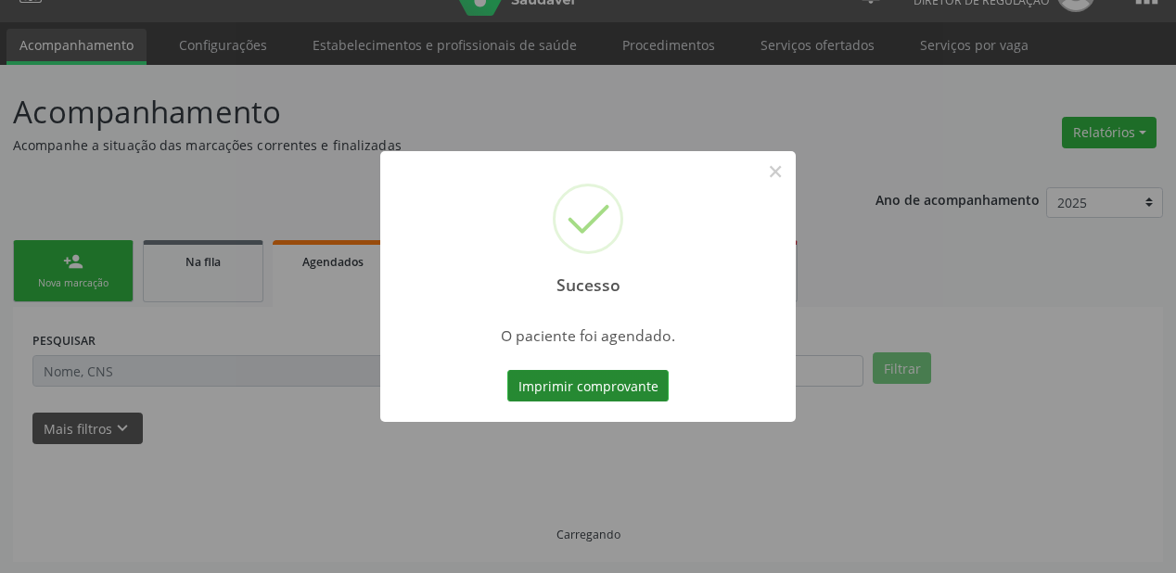
click at [615, 393] on button "Imprimir comprovante" at bounding box center [587, 386] width 161 height 32
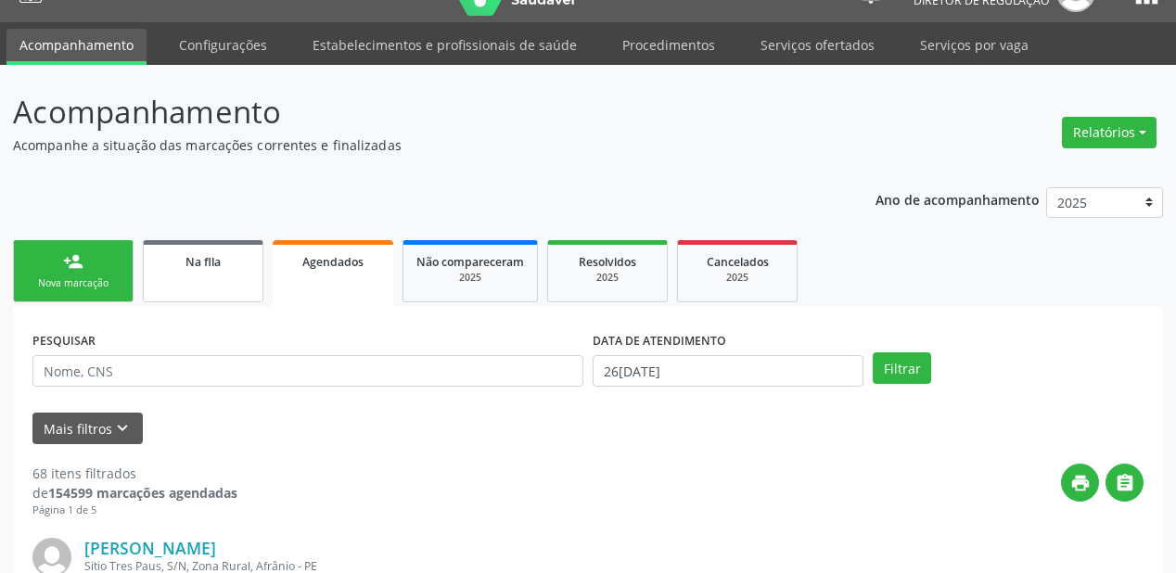
click at [219, 263] on span "Na fila" at bounding box center [203, 262] width 35 height 16
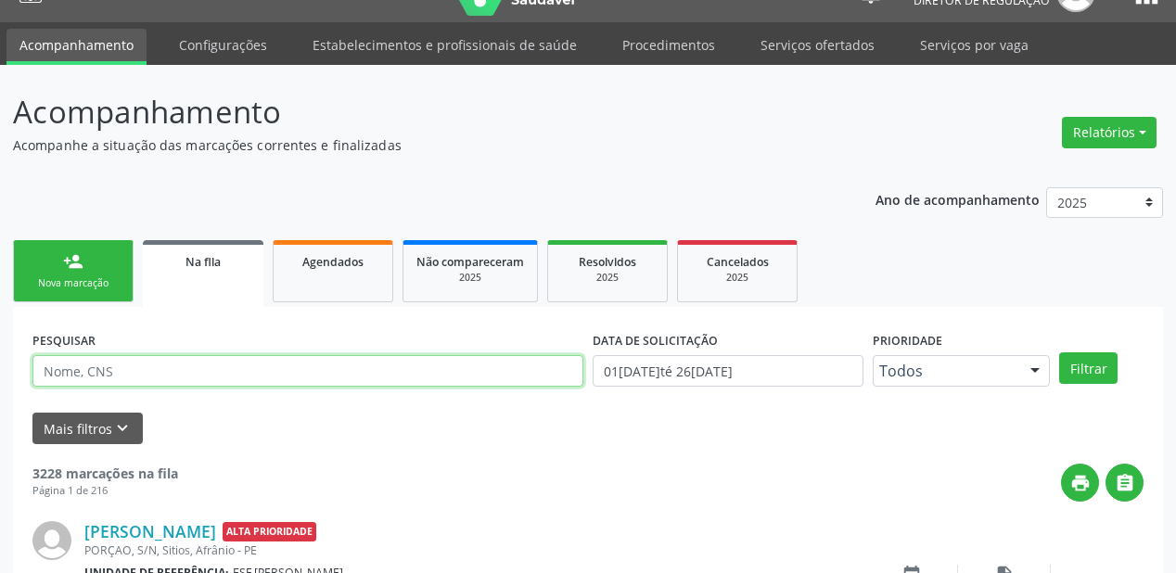
click at [121, 370] on input "text" at bounding box center [307, 371] width 551 height 32
type input "700006200458604"
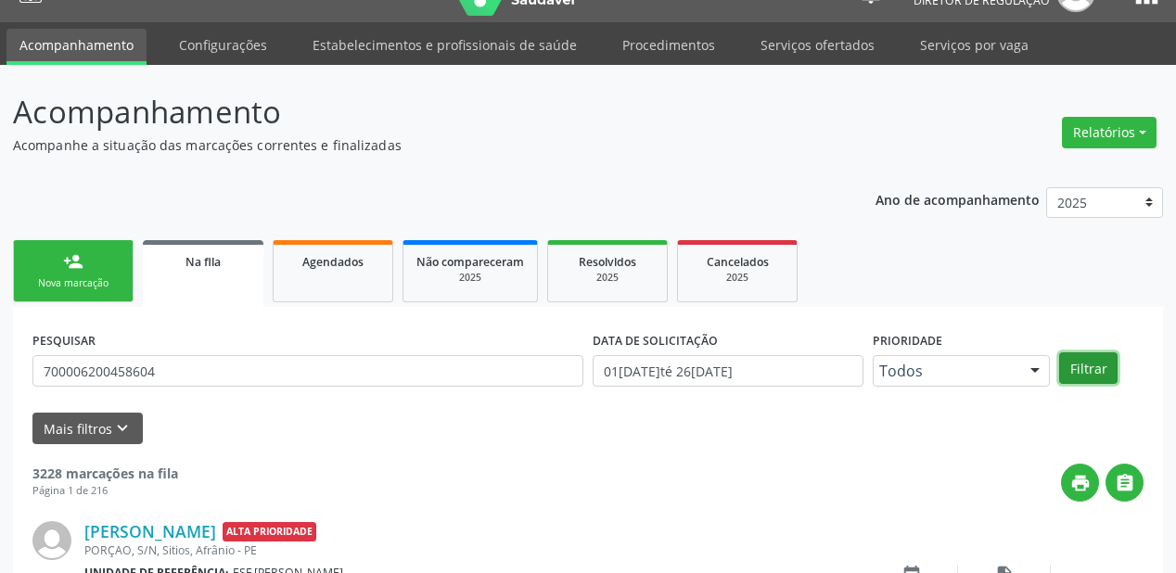
click at [1091, 366] on button "Filtrar" at bounding box center [1088, 369] width 58 height 32
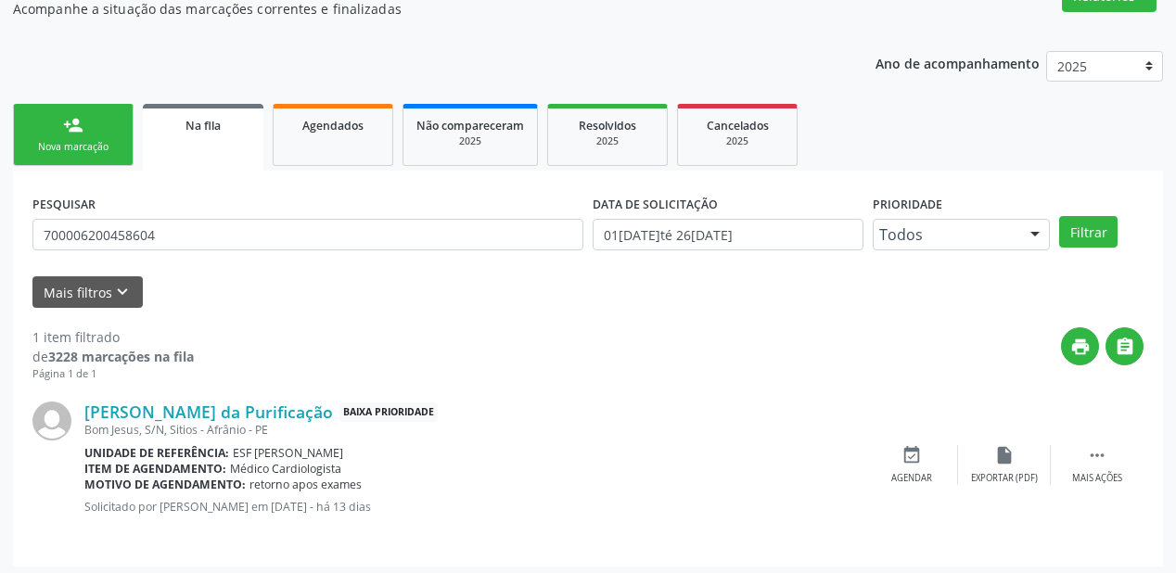
scroll to position [178, 0]
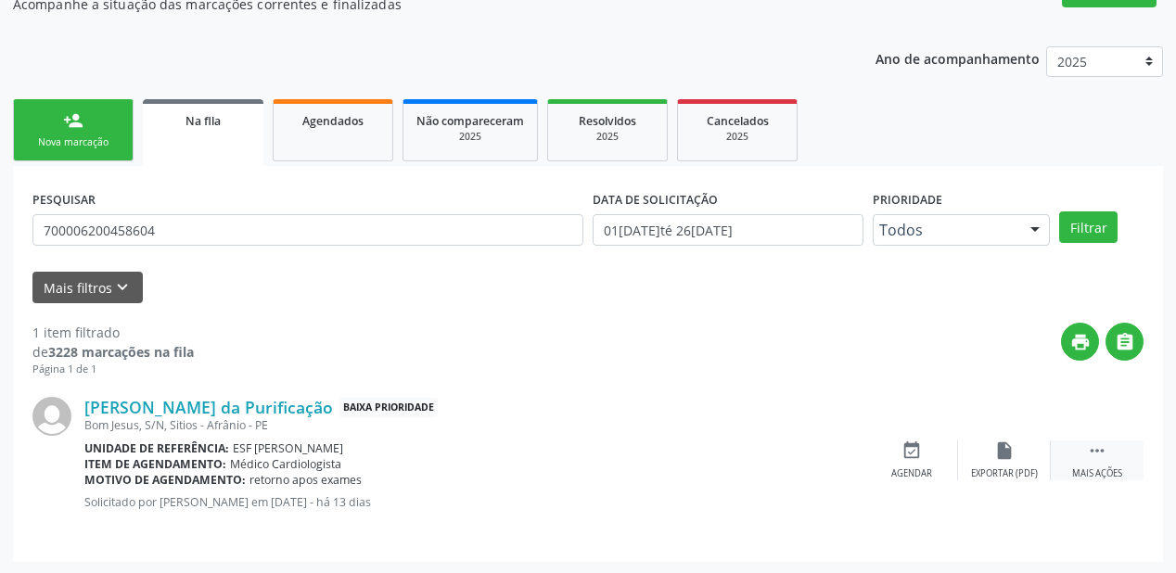
click at [1088, 443] on icon "" at bounding box center [1097, 451] width 20 height 20
click at [631, 447] on icon "event_available" at bounding box center [633, 451] width 20 height 20
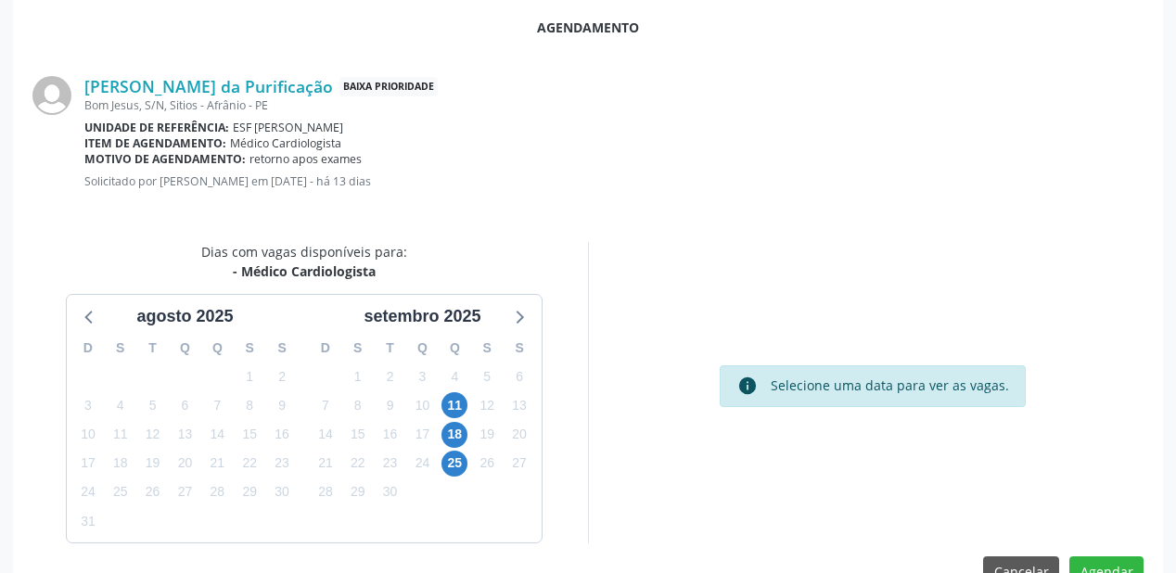
scroll to position [391, 0]
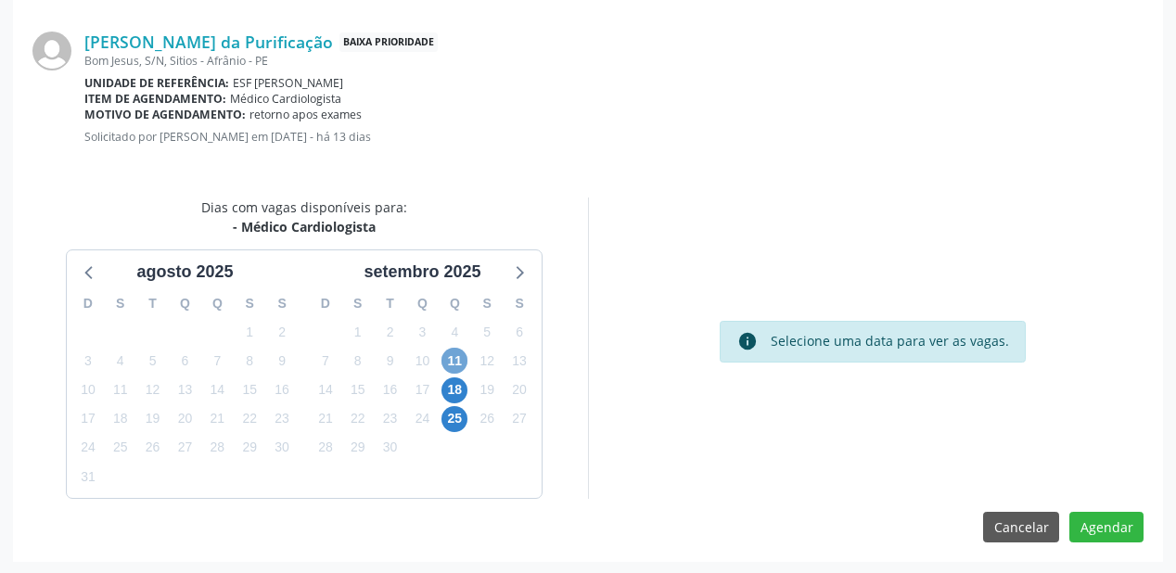
click at [454, 360] on span "11" at bounding box center [455, 361] width 26 height 26
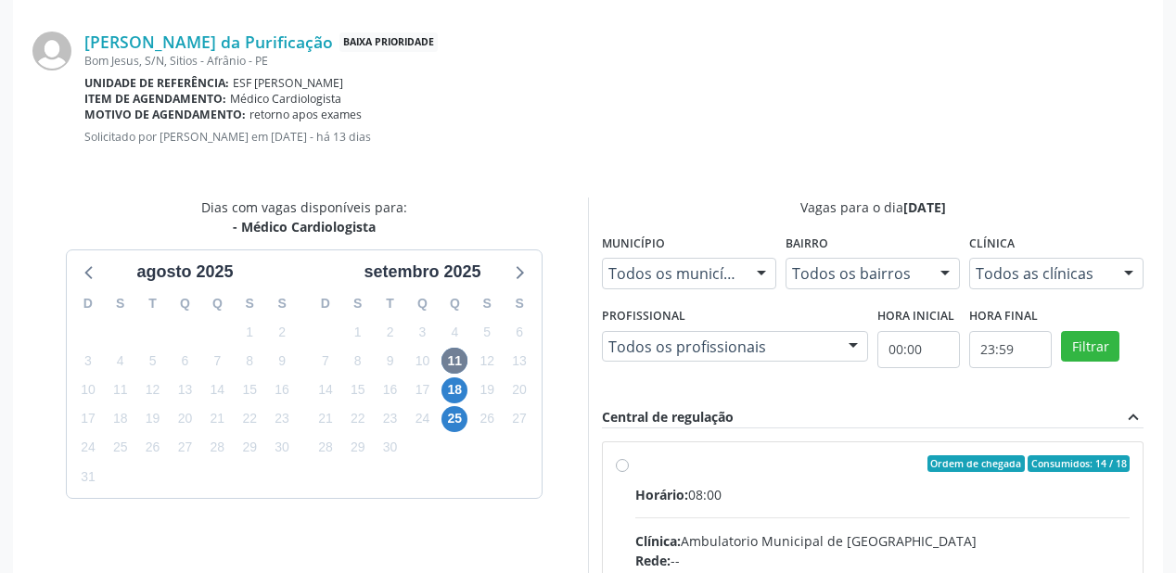
click at [629, 472] on input "Ordem de chegada Consumidos: 14 / 18 Horário: 08:00 Clínica: Ambulatorio Munici…" at bounding box center [622, 463] width 13 height 17
radio input "true"
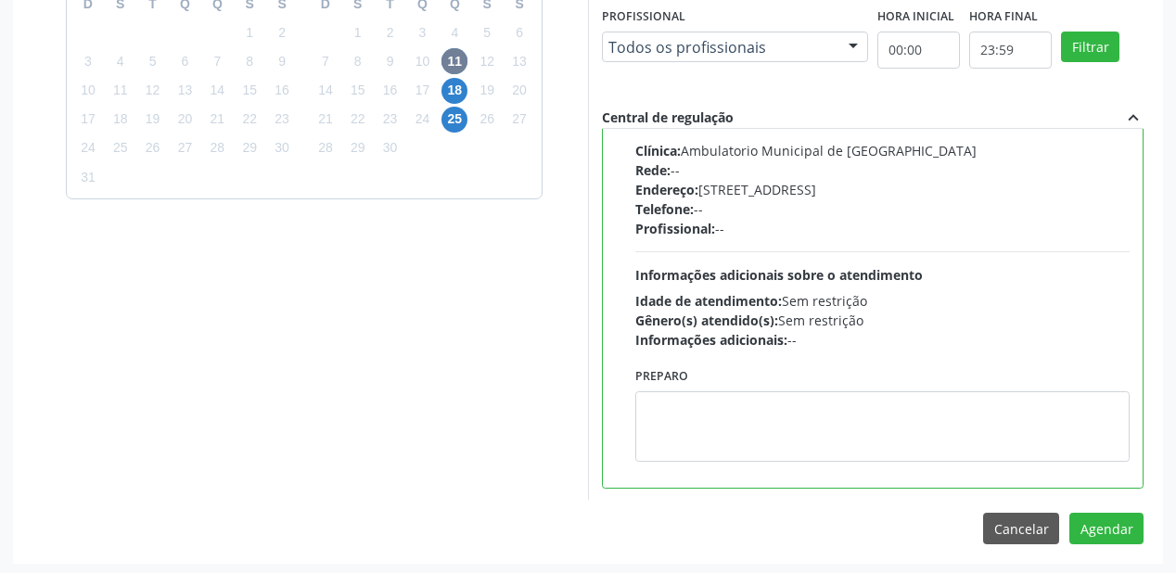
scroll to position [692, 0]
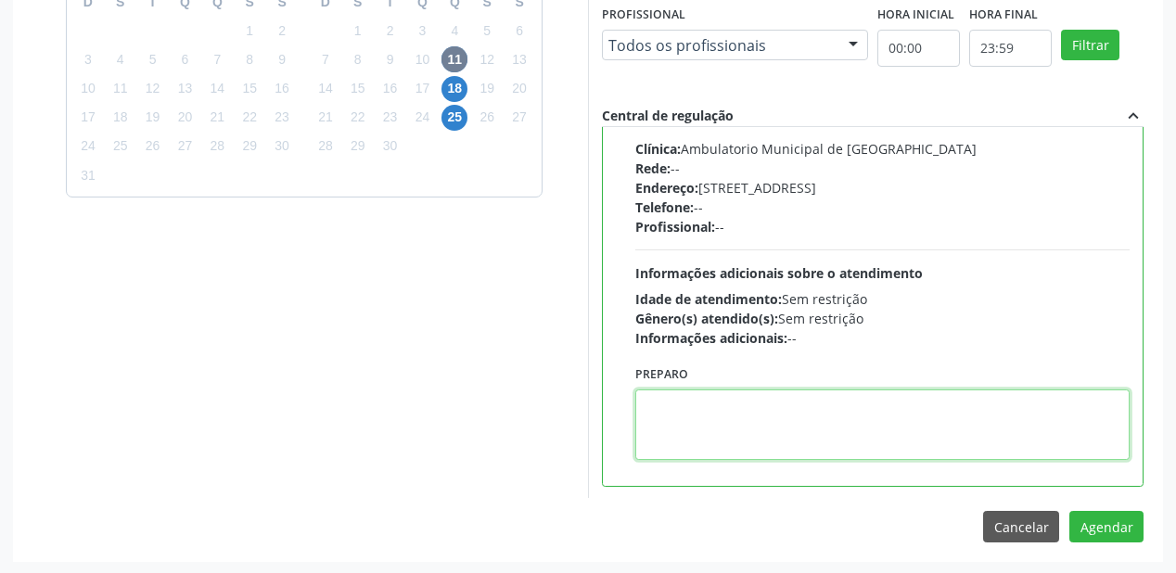
click at [712, 425] on textarea at bounding box center [882, 425] width 494 height 71
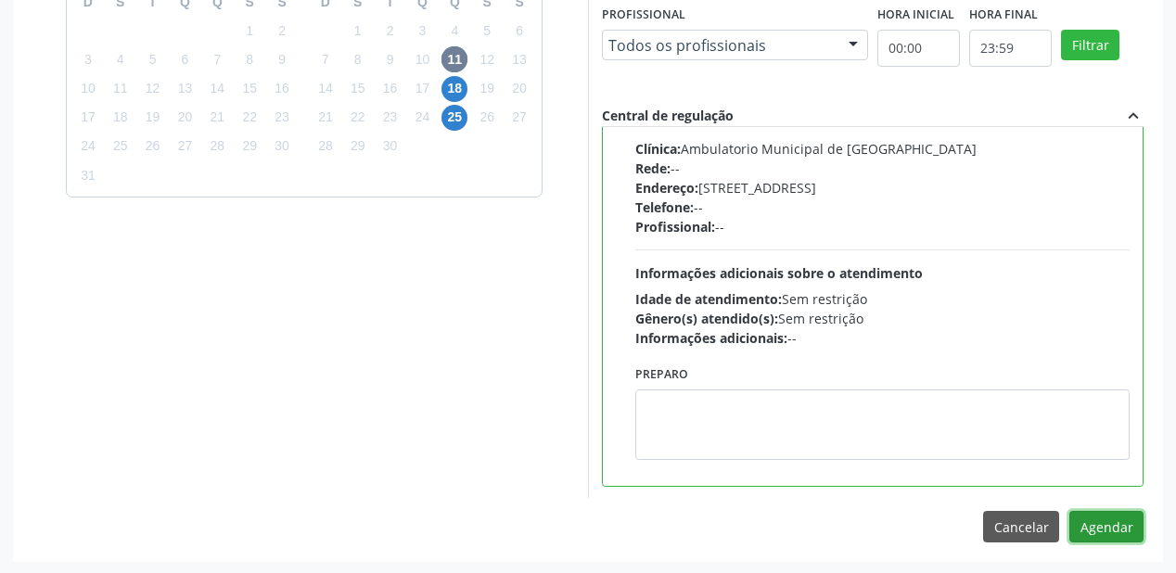
click at [1097, 530] on button "Agendar" at bounding box center [1107, 527] width 74 height 32
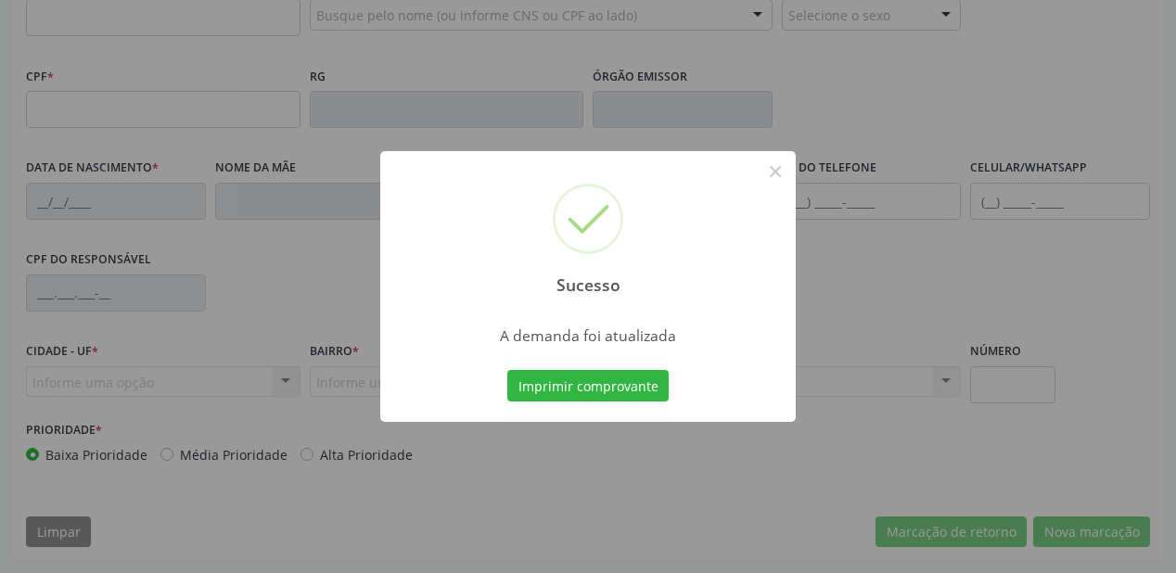
scroll to position [485, 0]
click at [621, 384] on button "Imprimir comprovante" at bounding box center [587, 386] width 161 height 32
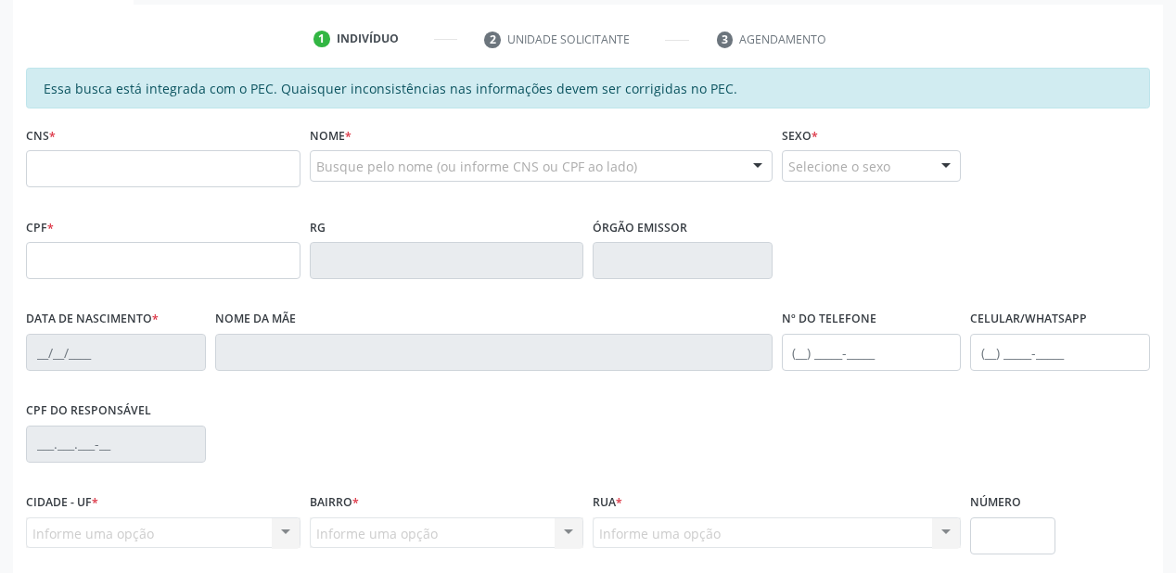
scroll to position [263, 0]
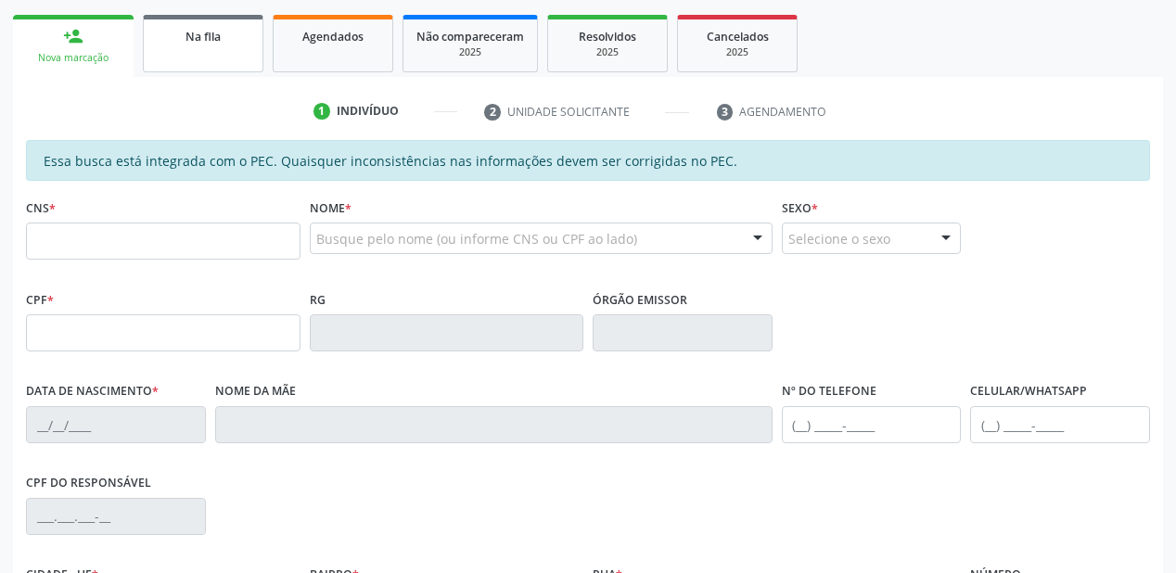
click at [171, 32] on div "Na fila" at bounding box center [203, 35] width 93 height 19
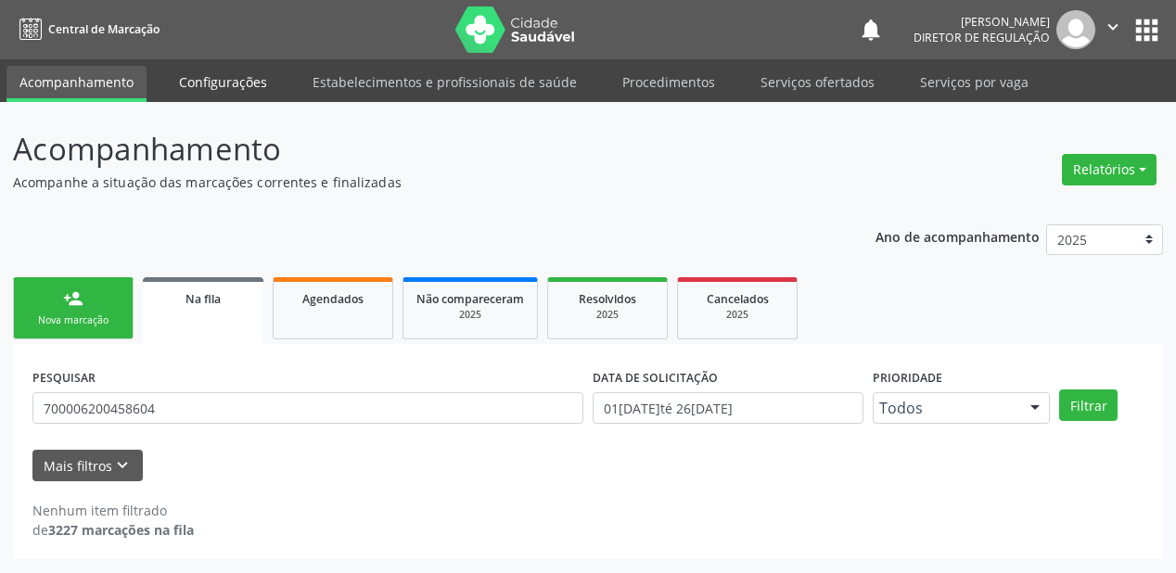
scroll to position [0, 0]
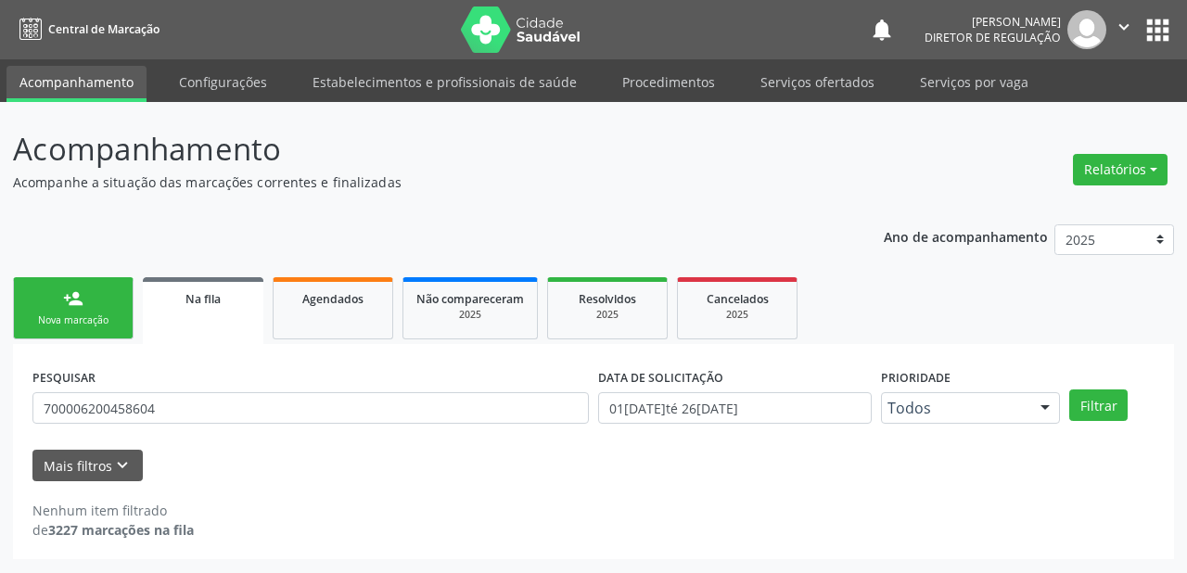
click at [85, 310] on link "person_add Nova marcação" at bounding box center [73, 308] width 121 height 62
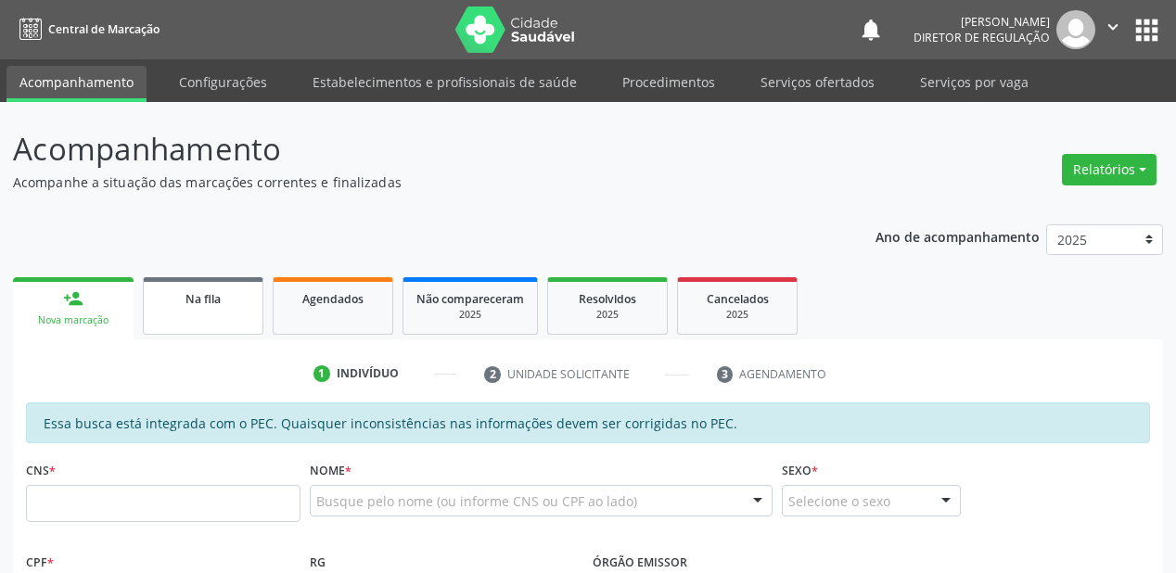
click at [189, 289] on div "Na fila" at bounding box center [203, 298] width 93 height 19
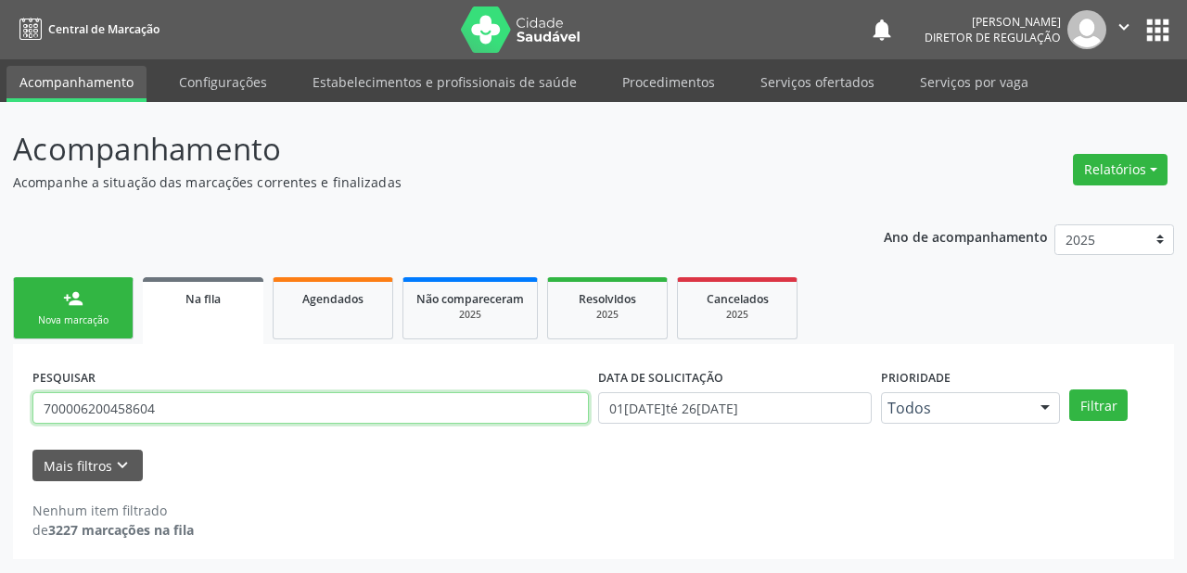
click at [163, 412] on input "700006200458604" at bounding box center [310, 408] width 557 height 32
type input "7"
type input "705204468365076"
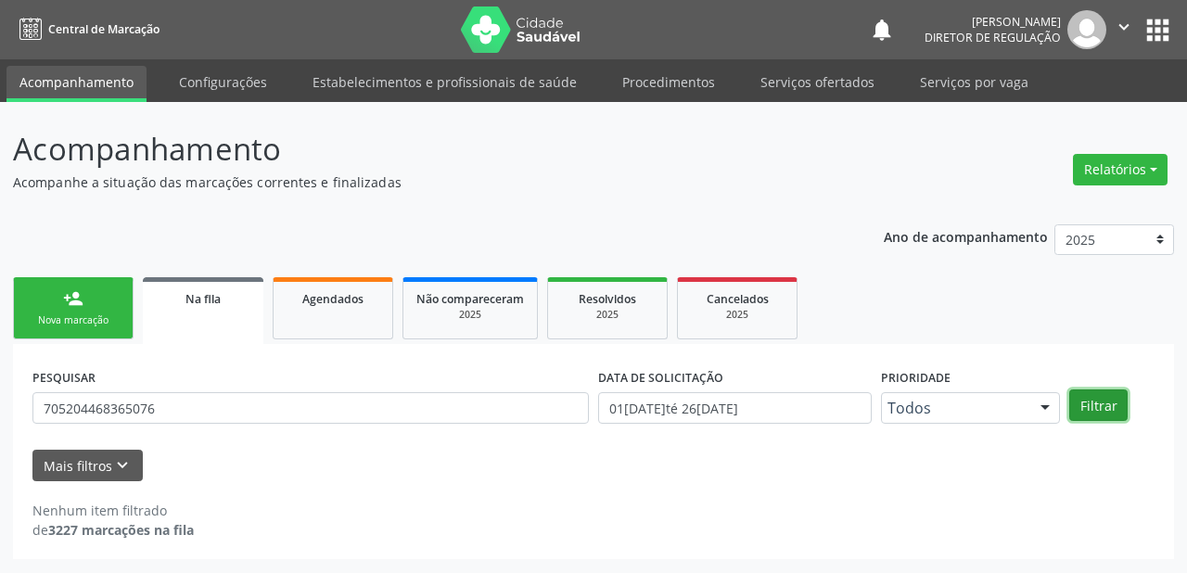
click at [1102, 404] on button "Filtrar" at bounding box center [1099, 406] width 58 height 32
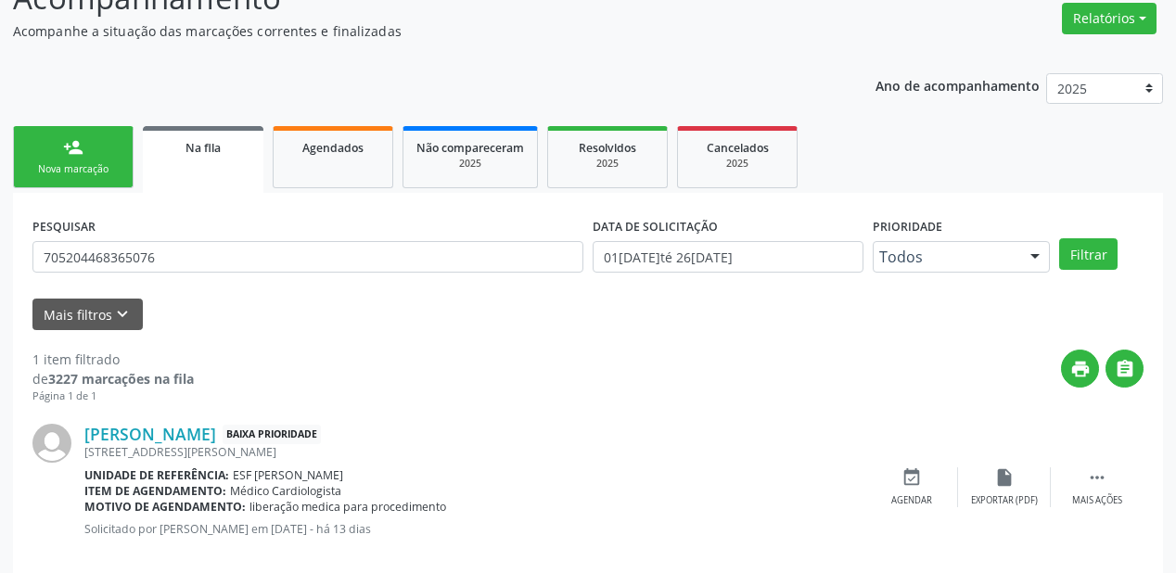
scroll to position [178, 0]
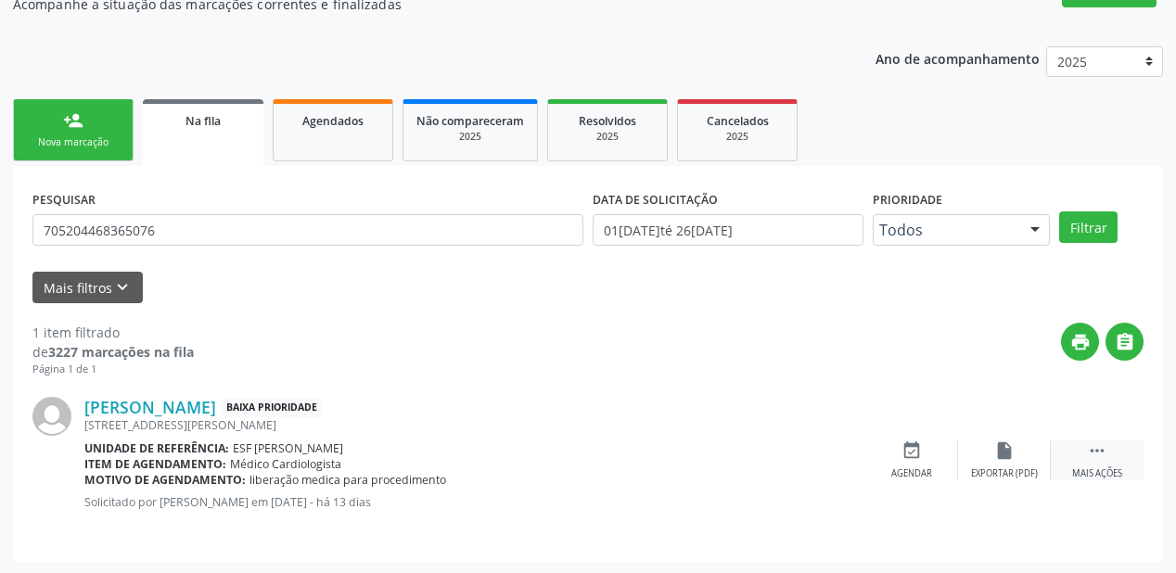
click at [1096, 449] on icon "" at bounding box center [1097, 451] width 20 height 20
click at [644, 449] on div "event_available Agendar" at bounding box center [633, 461] width 93 height 40
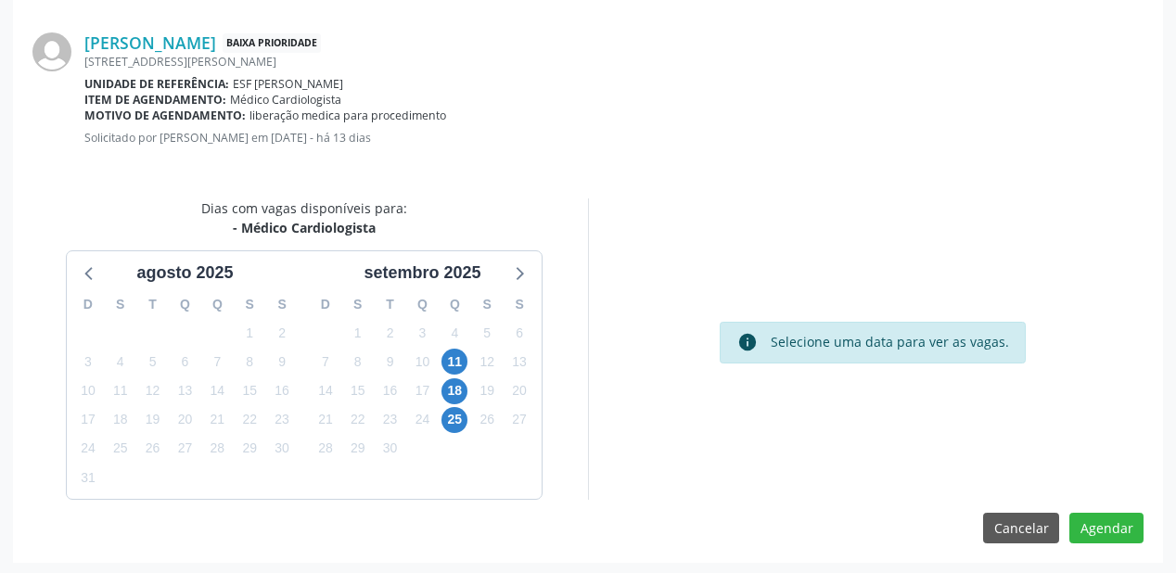
scroll to position [391, 0]
click at [449, 391] on span "18" at bounding box center [455, 391] width 26 height 26
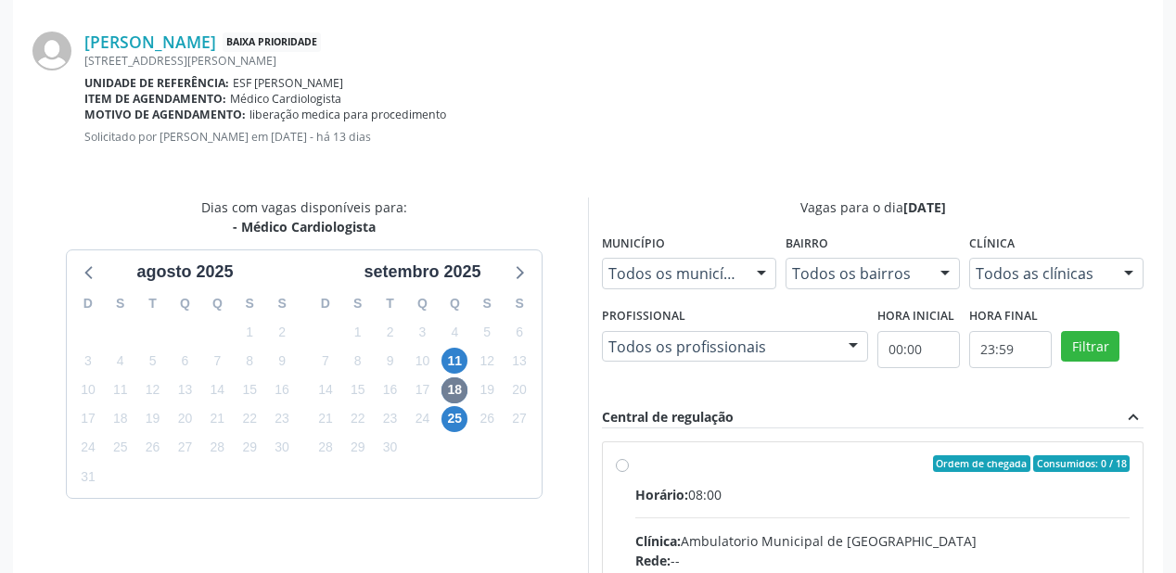
click at [629, 472] on input "Ordem de chegada Consumidos: 0 / 18 Horário: 08:00 Clínica: Ambulatorio Municip…" at bounding box center [622, 463] width 13 height 17
radio input "true"
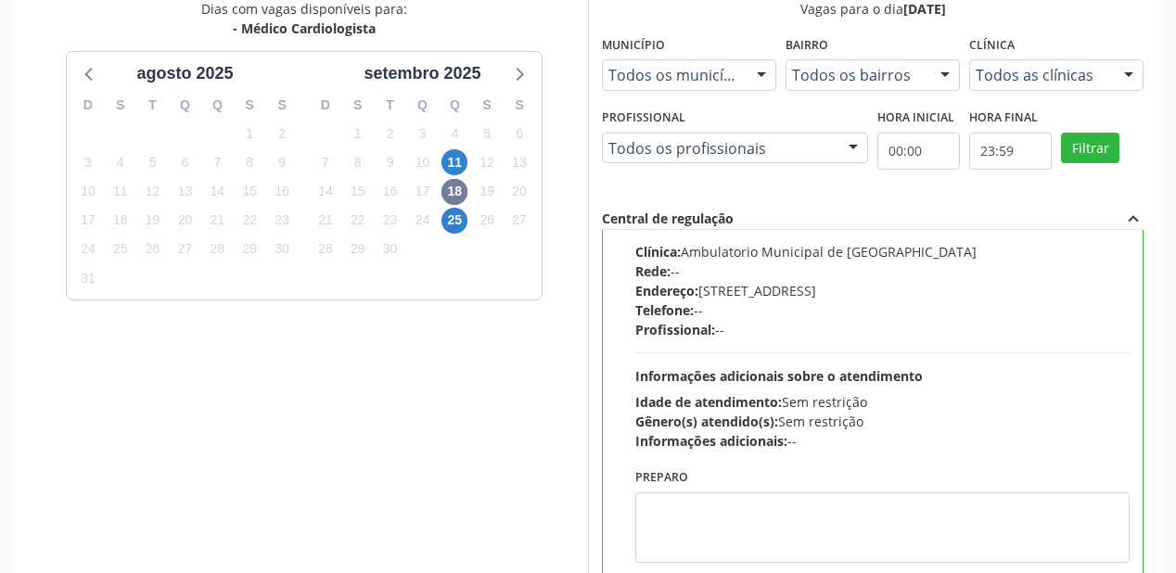
scroll to position [613, 0]
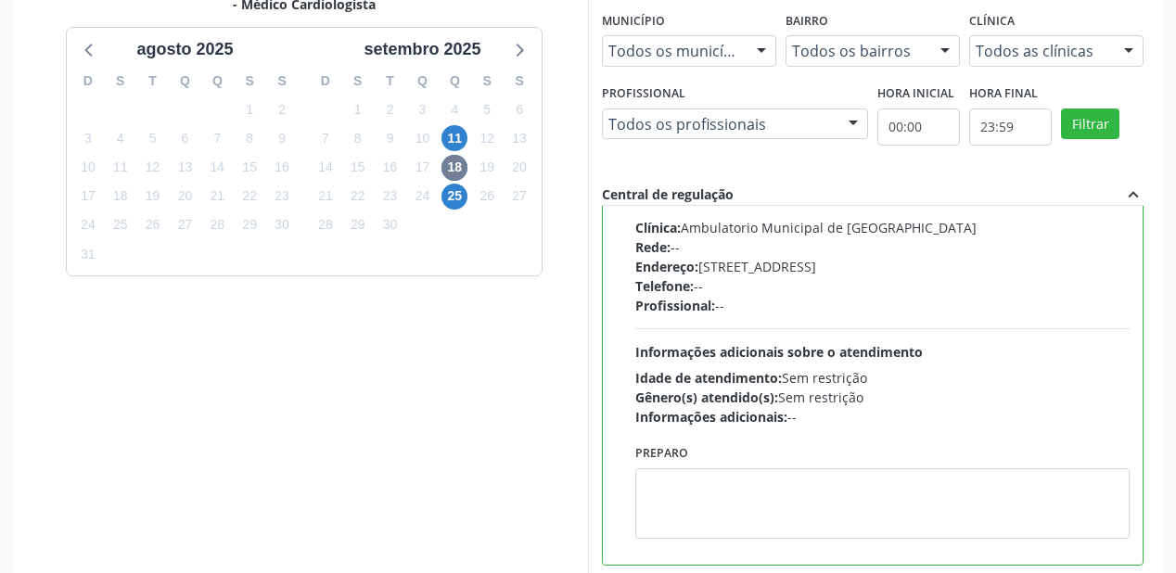
click at [727, 446] on div "Preparo" at bounding box center [882, 489] width 494 height 99
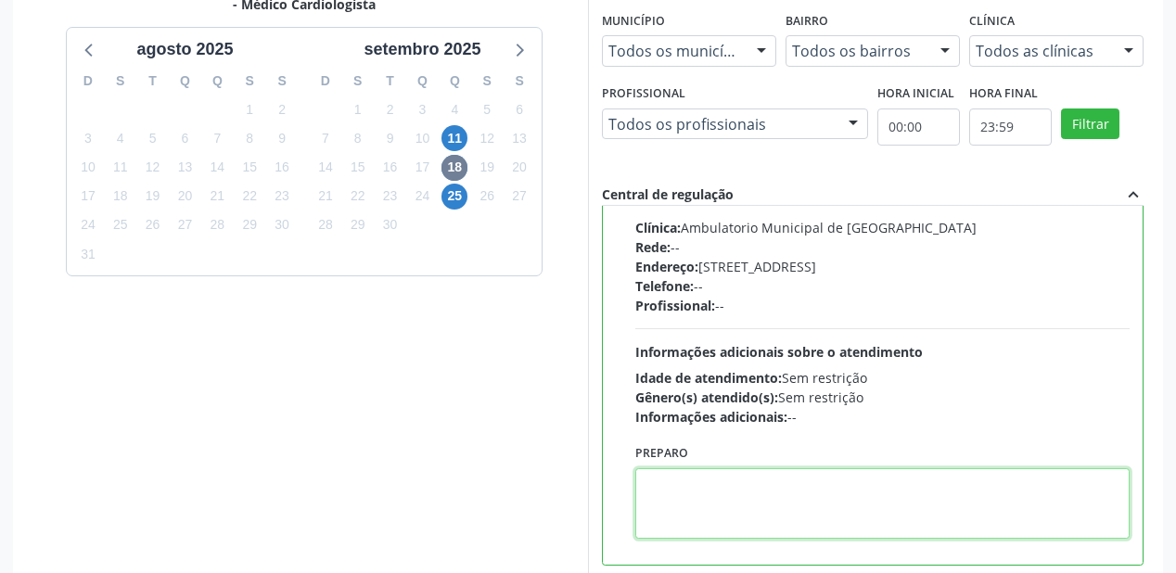
click at [725, 476] on textarea at bounding box center [882, 503] width 494 height 71
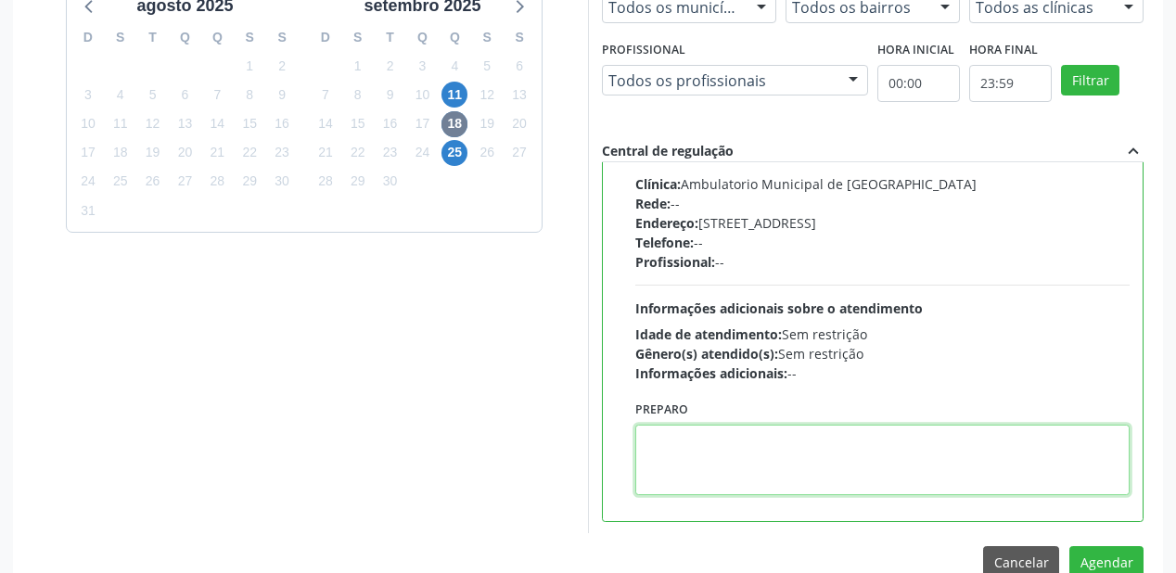
scroll to position [692, 0]
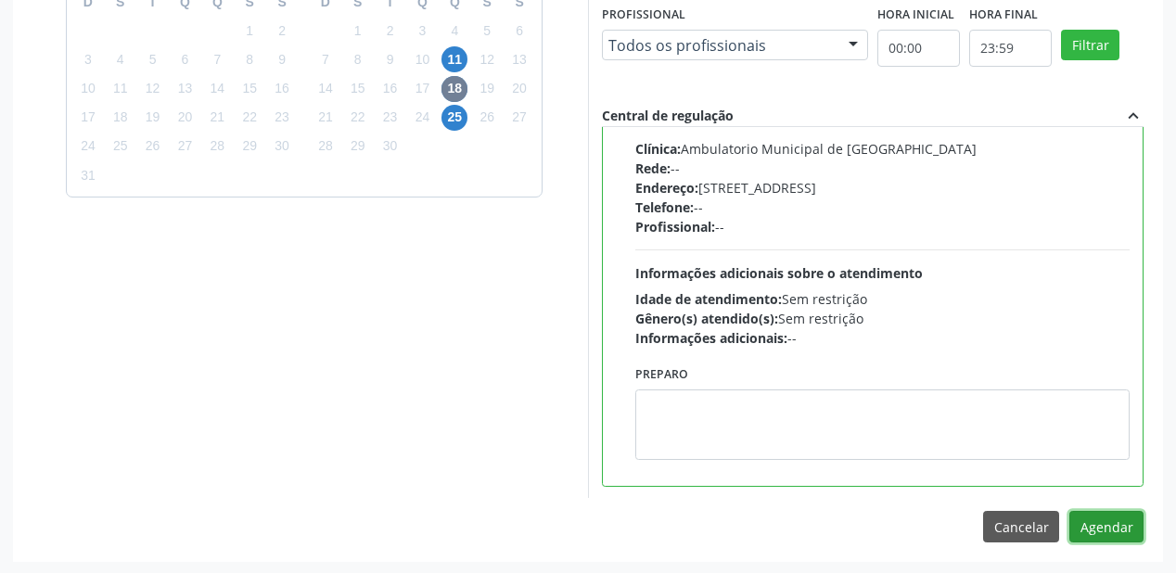
click at [1085, 519] on button "Agendar" at bounding box center [1107, 527] width 74 height 32
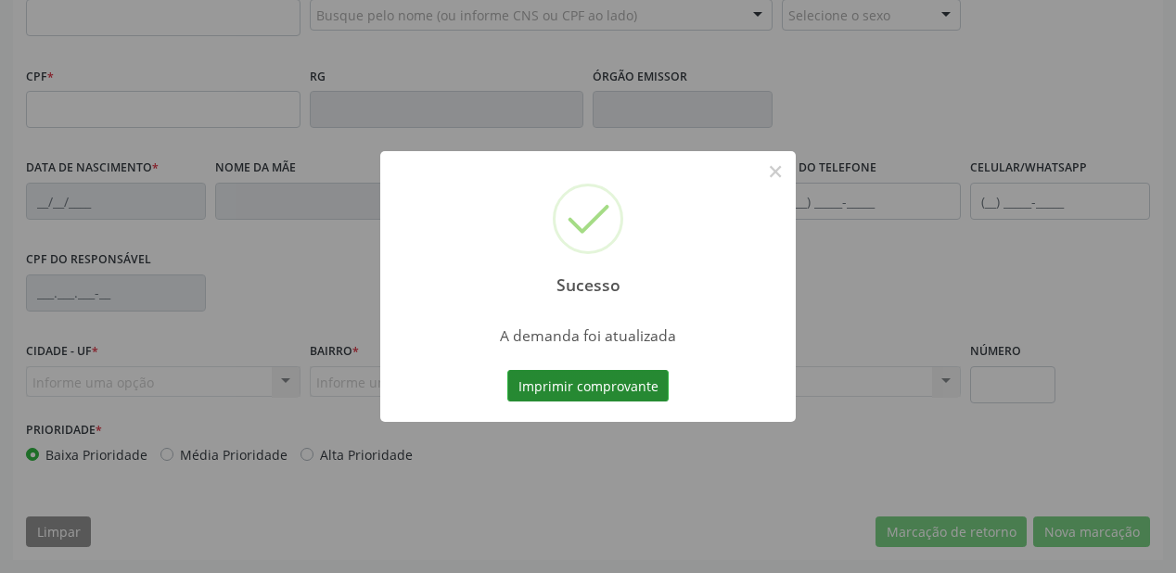
scroll to position [485, 0]
click at [613, 384] on button "Imprimir comprovante" at bounding box center [587, 386] width 161 height 32
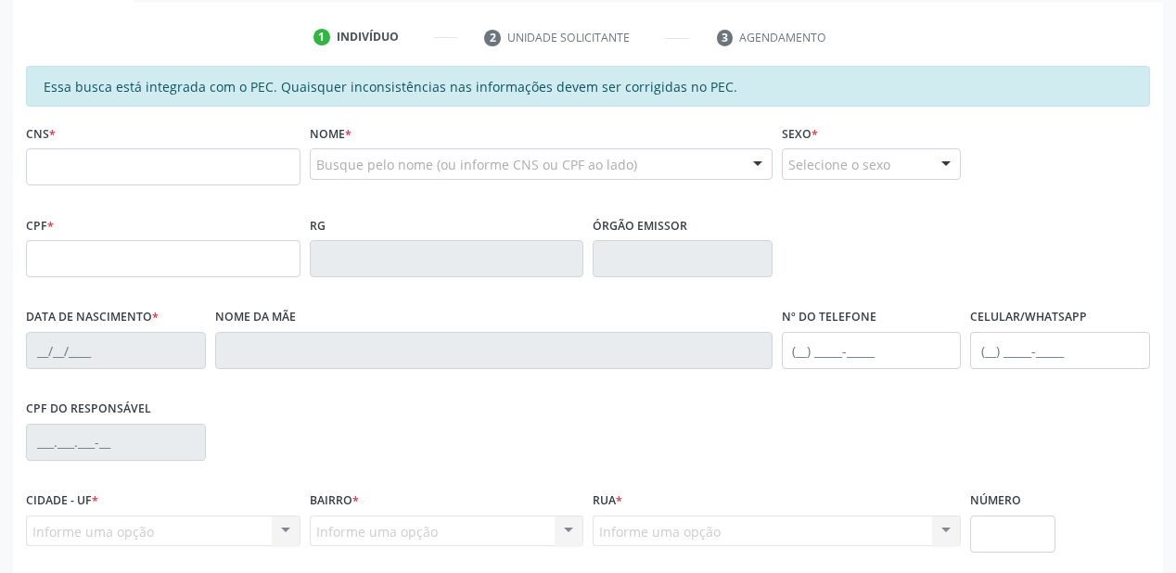
scroll to position [114, 0]
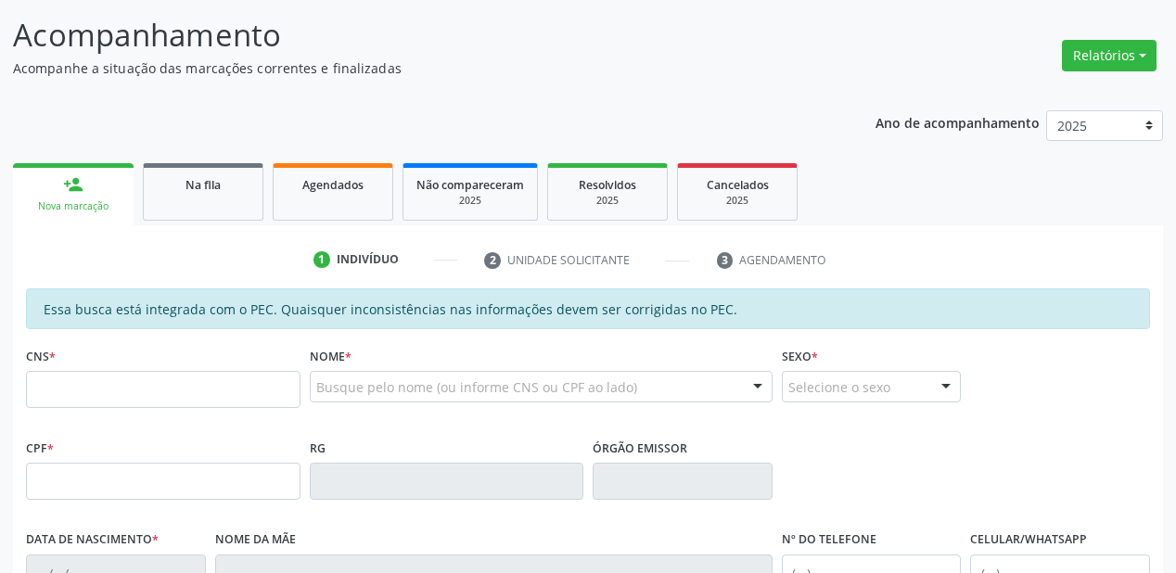
drag, startPoint x: 192, startPoint y: 186, endPoint x: 397, endPoint y: 268, distance: 221.0
click at [189, 185] on span "Na fila" at bounding box center [203, 185] width 35 height 16
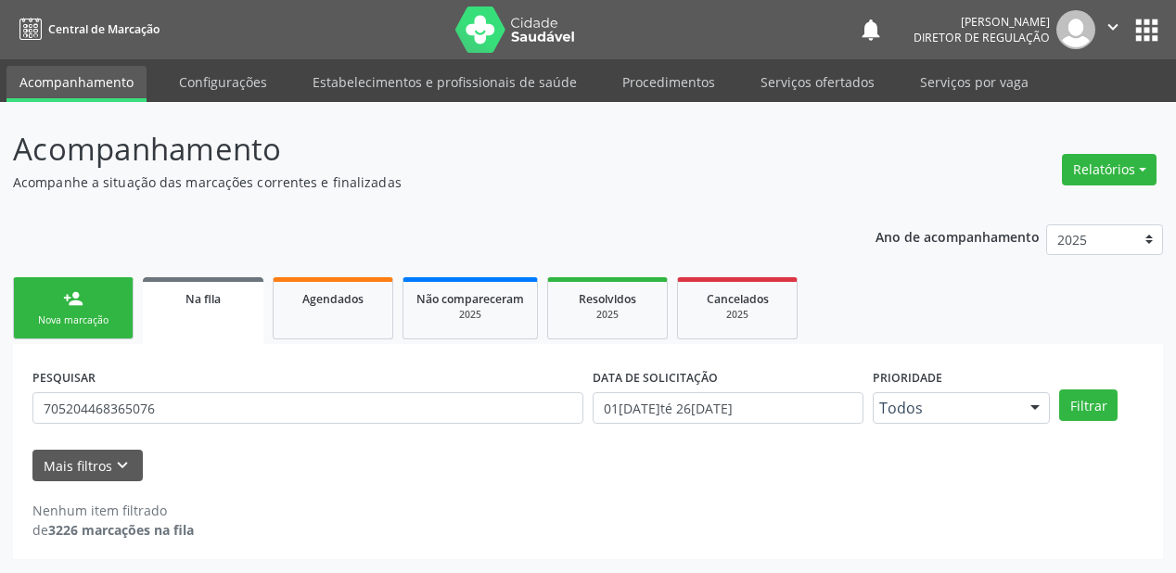
scroll to position [0, 0]
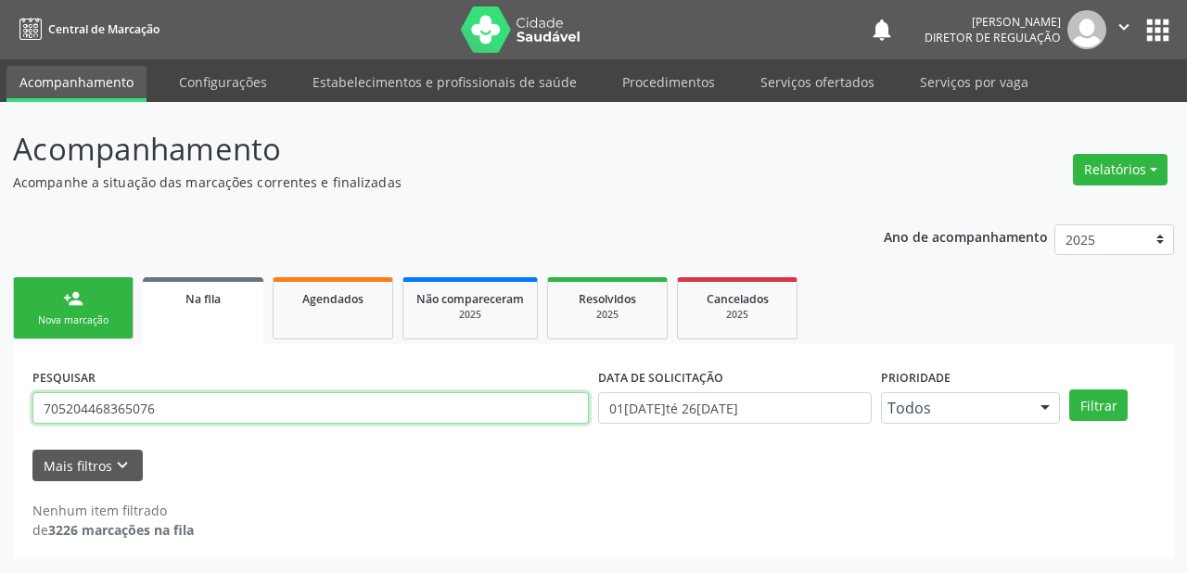
click at [218, 393] on input "705204468365076" at bounding box center [310, 408] width 557 height 32
type input "7"
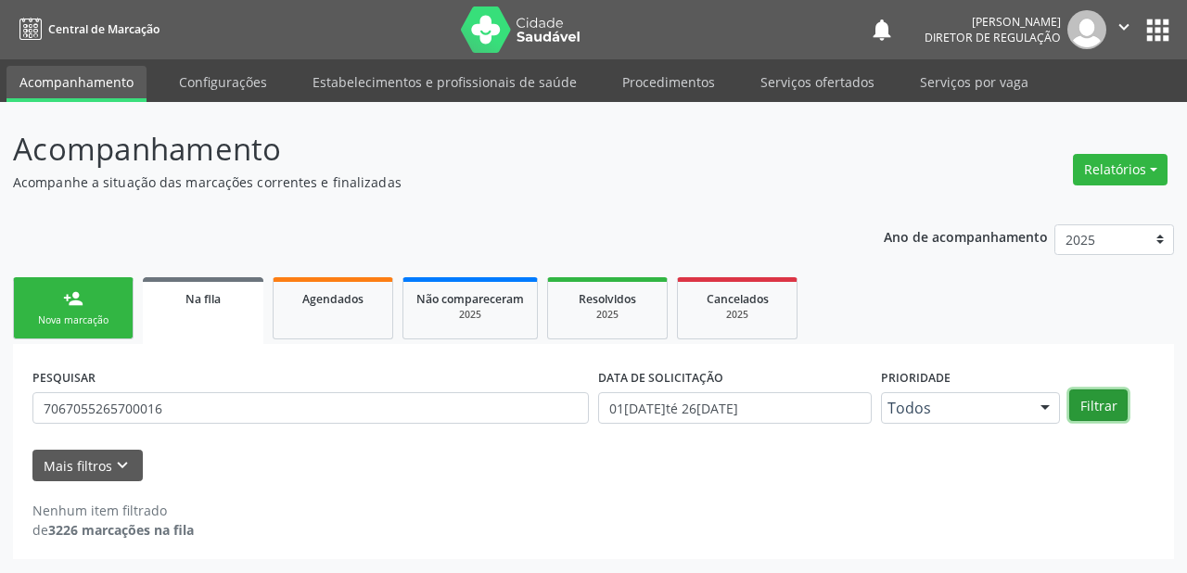
click at [1105, 406] on button "Filtrar" at bounding box center [1099, 406] width 58 height 32
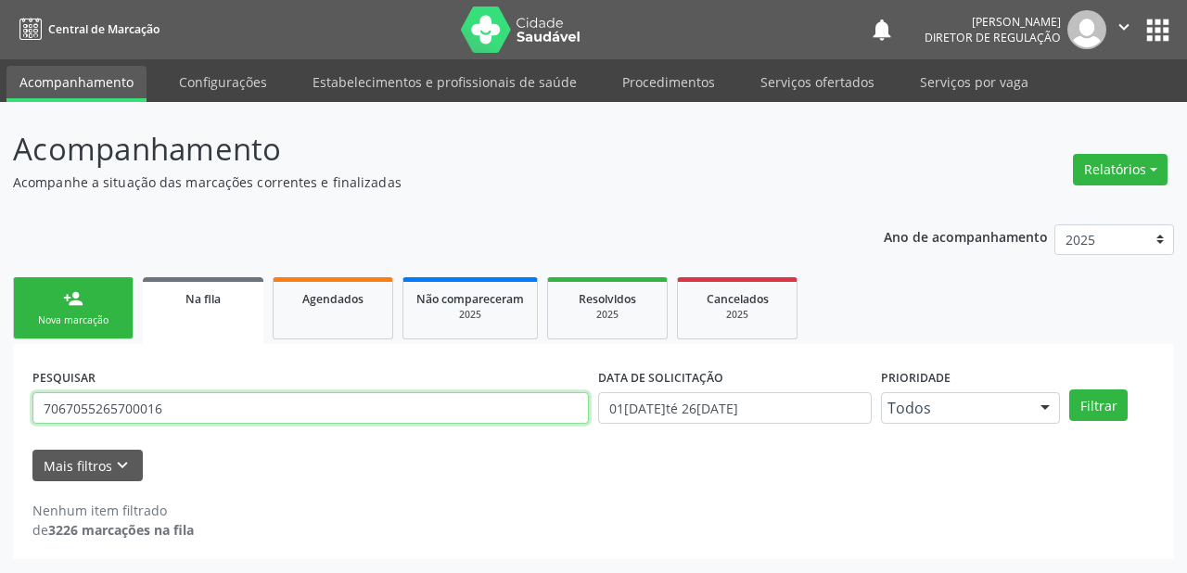
click at [175, 403] on input "7067055265700016" at bounding box center [310, 408] width 557 height 32
type input "7"
type input "706705565700016"
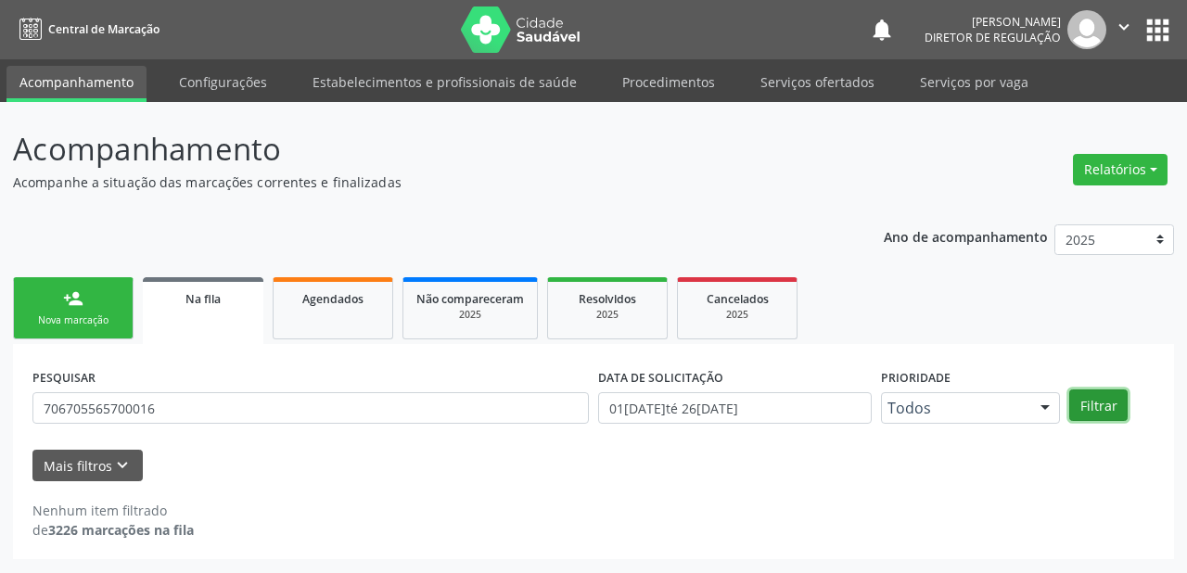
click at [1094, 397] on button "Filtrar" at bounding box center [1099, 406] width 58 height 32
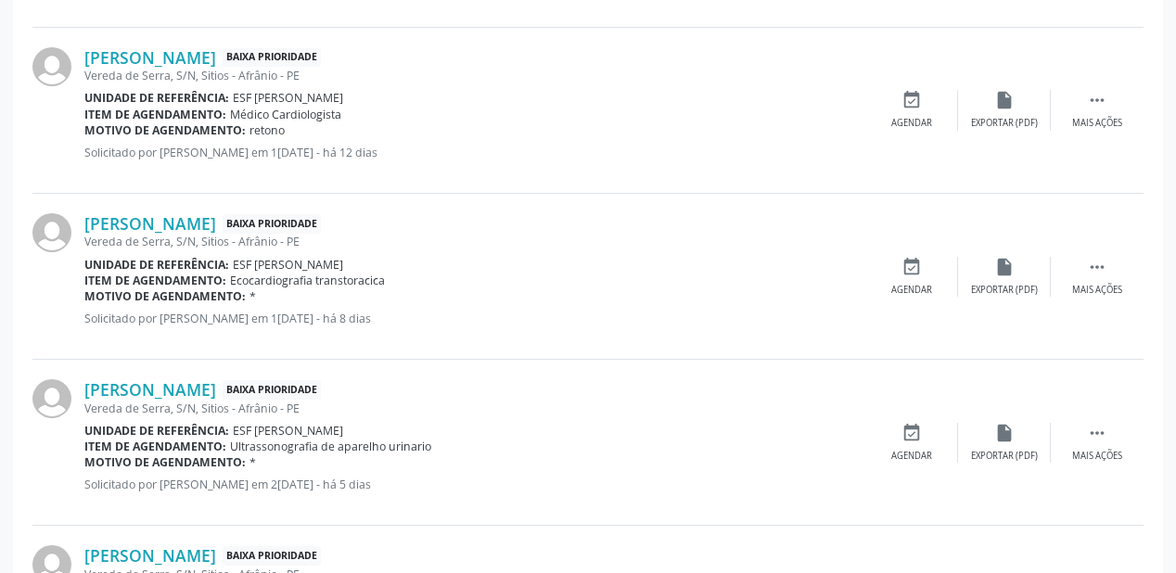
scroll to position [1118, 0]
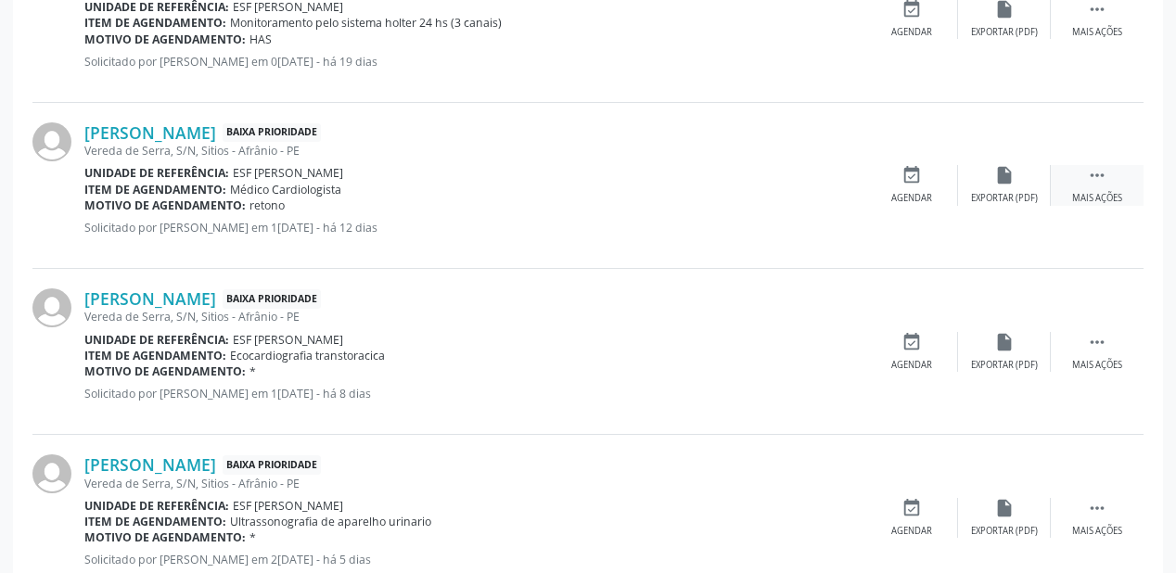
click at [1110, 171] on div " Mais ações" at bounding box center [1097, 185] width 93 height 40
click at [620, 173] on div "event_available Agendar" at bounding box center [633, 185] width 93 height 40
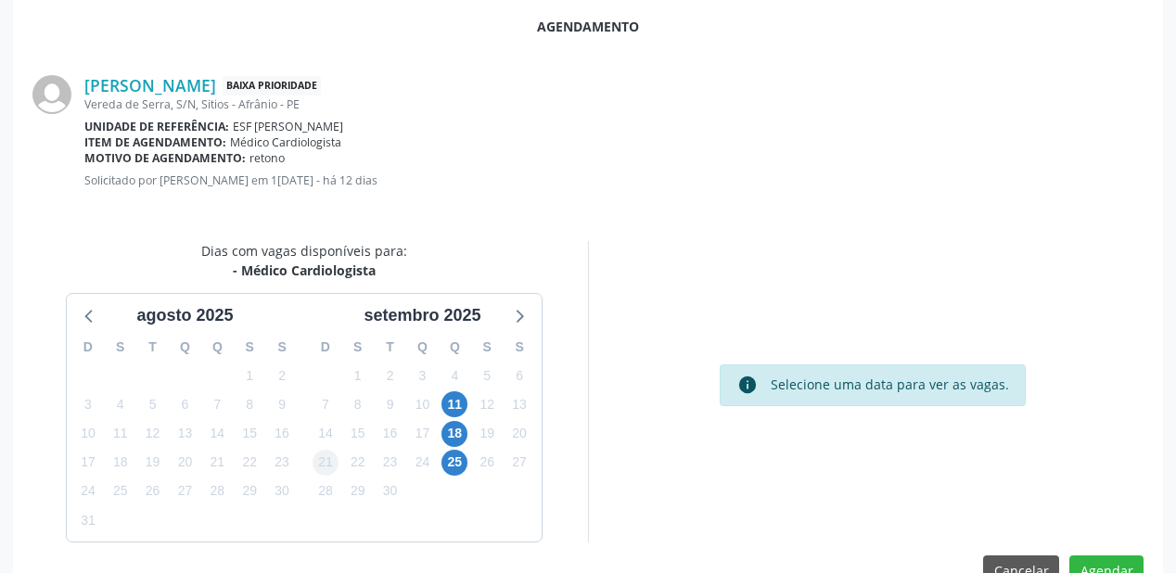
scroll to position [391, 0]
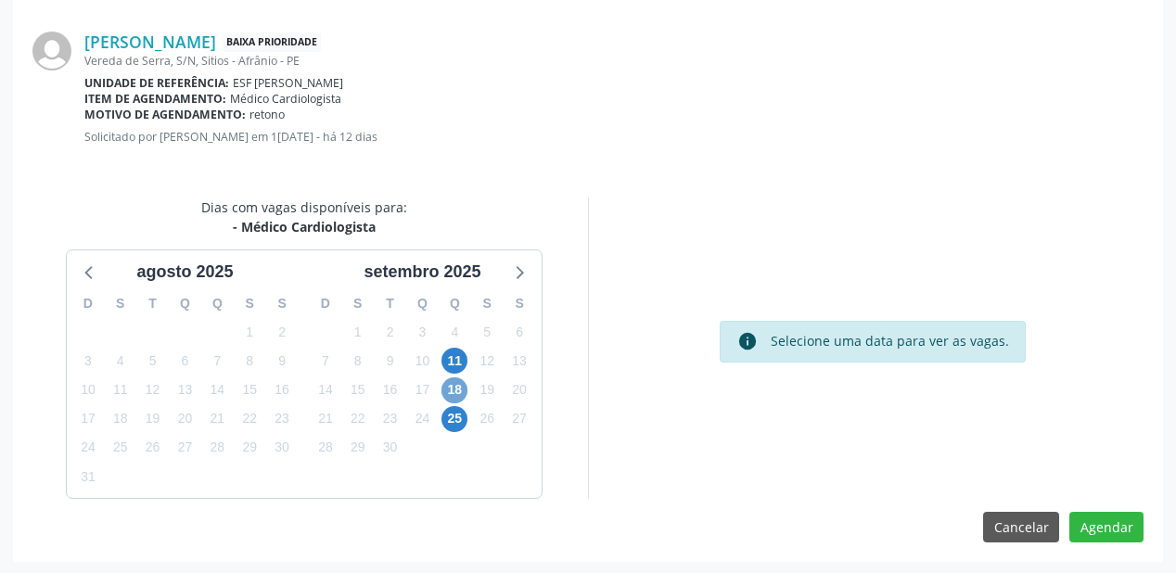
click at [460, 379] on span "18" at bounding box center [455, 391] width 26 height 26
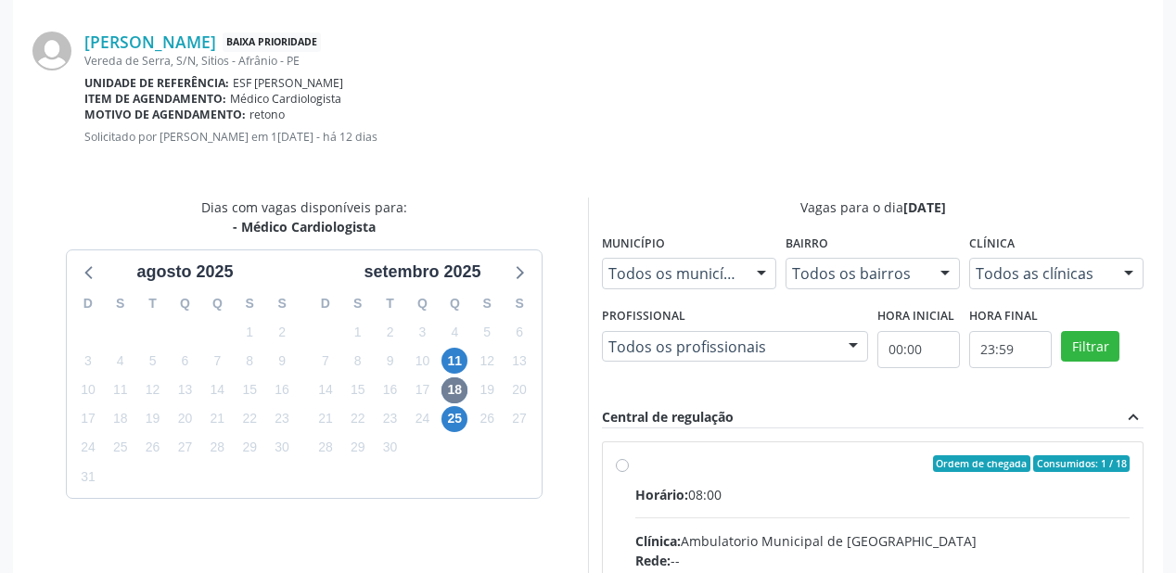
click at [629, 472] on input "Ordem de chegada Consumidos: 1 / 18 Horário: 08:00 Clínica: Ambulatorio Municip…" at bounding box center [622, 463] width 13 height 17
radio input "true"
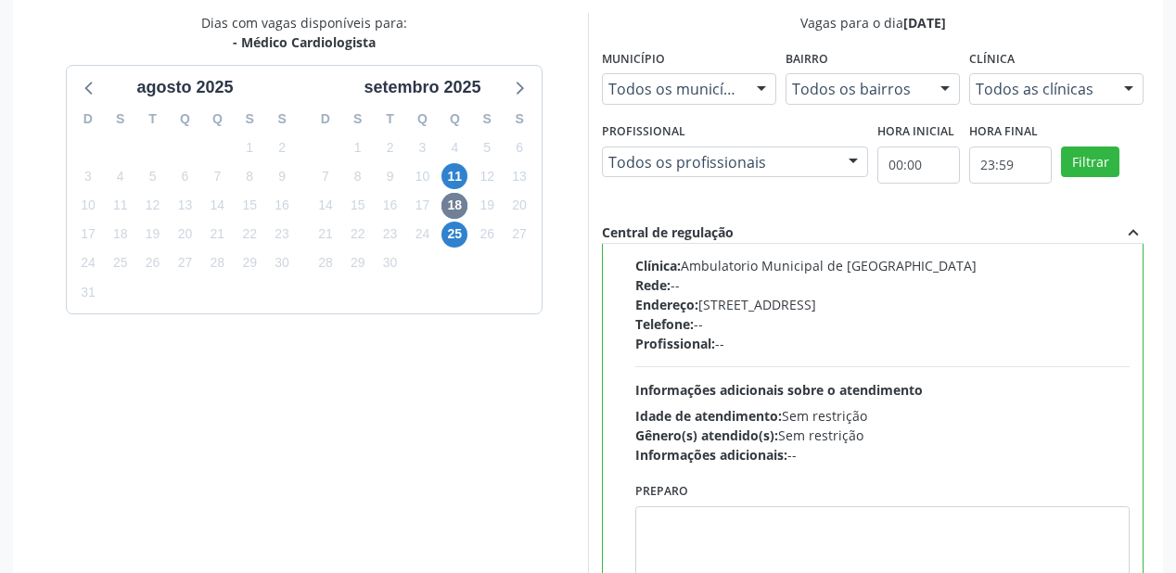
scroll to position [692, 0]
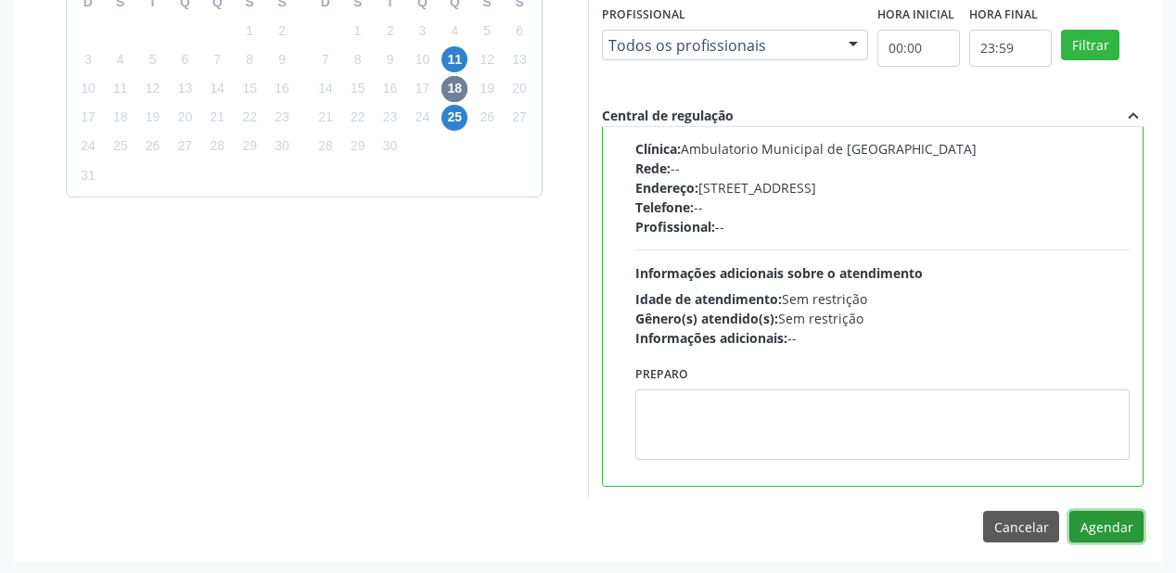
click at [1102, 520] on button "Agendar" at bounding box center [1107, 527] width 74 height 32
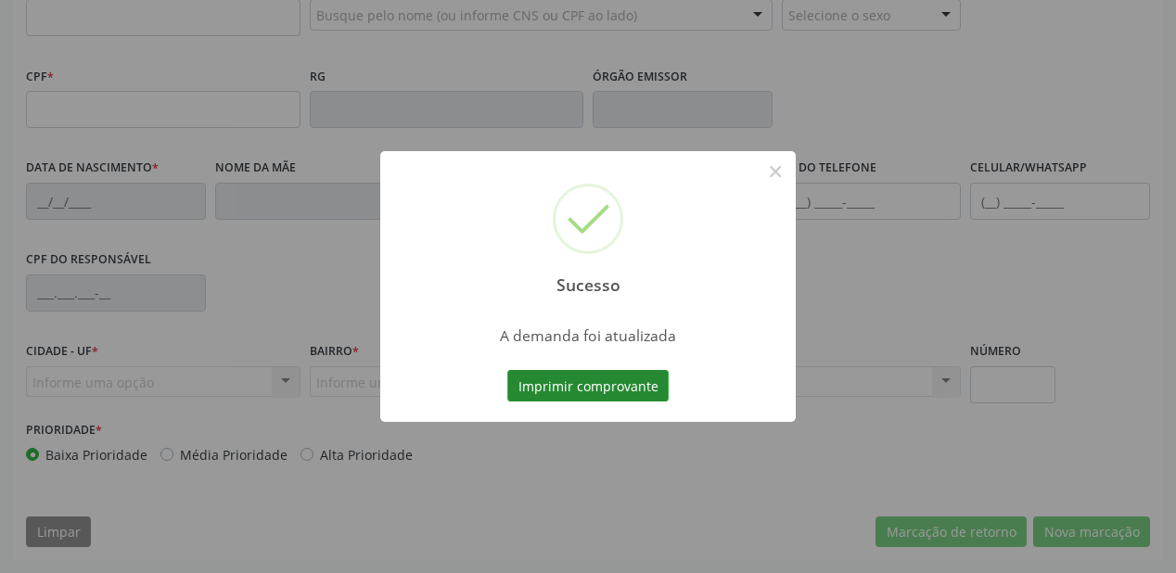
scroll to position [485, 0]
click at [603, 387] on button "Imprimir comprovante" at bounding box center [587, 386] width 161 height 32
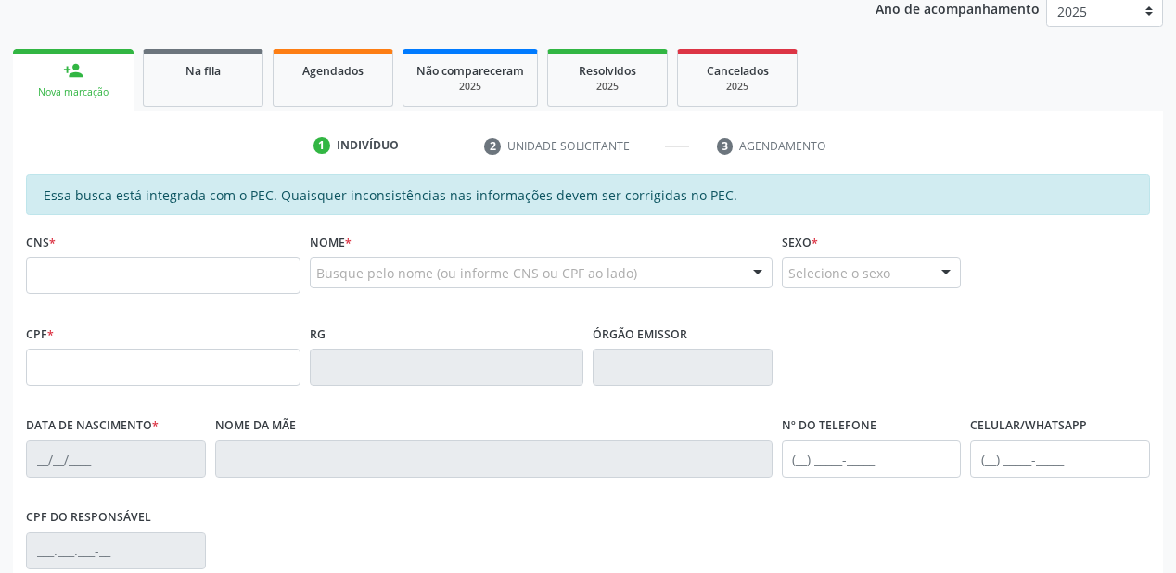
scroll to position [188, 0]
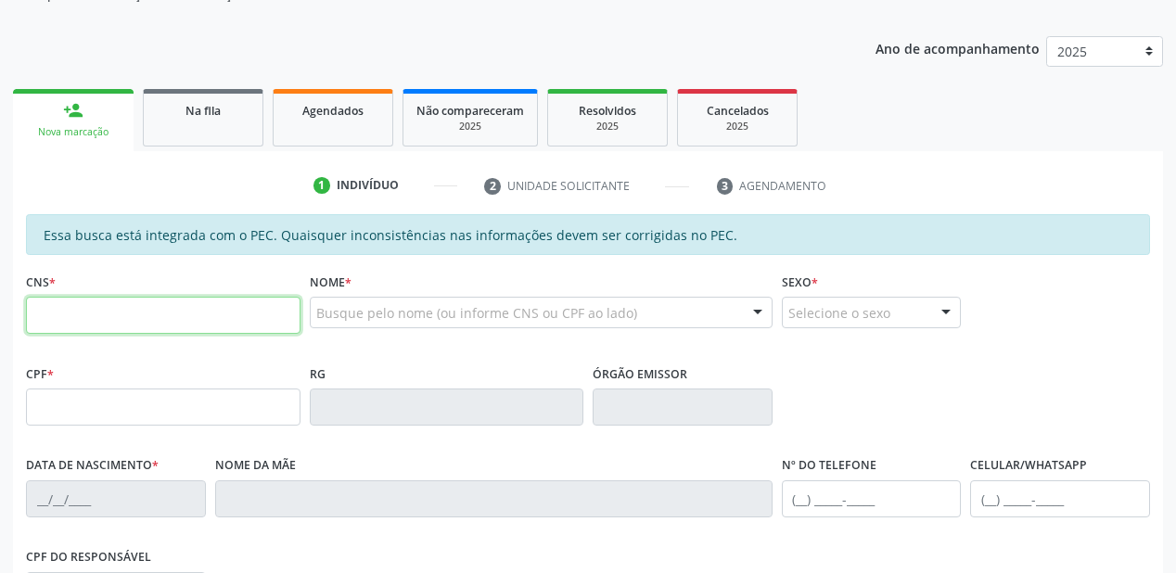
click at [117, 325] on input "text" at bounding box center [163, 315] width 275 height 37
type input "706 7075 2685 1019"
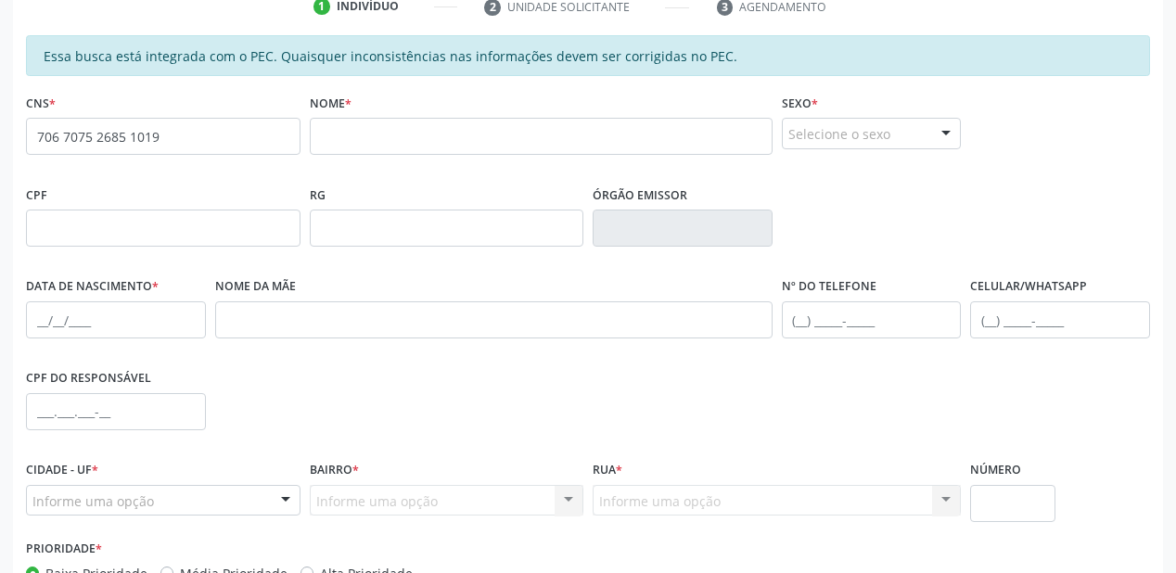
scroll to position [371, 0]
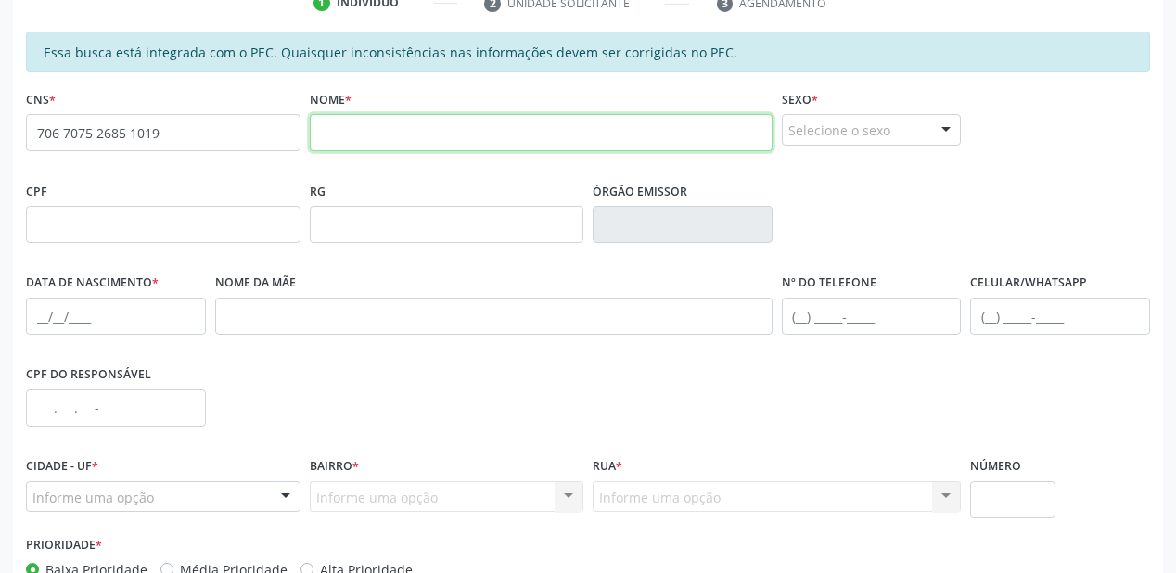
click at [327, 139] on input "text" at bounding box center [541, 132] width 463 height 37
type input "joao miguel rodrigues sousa"
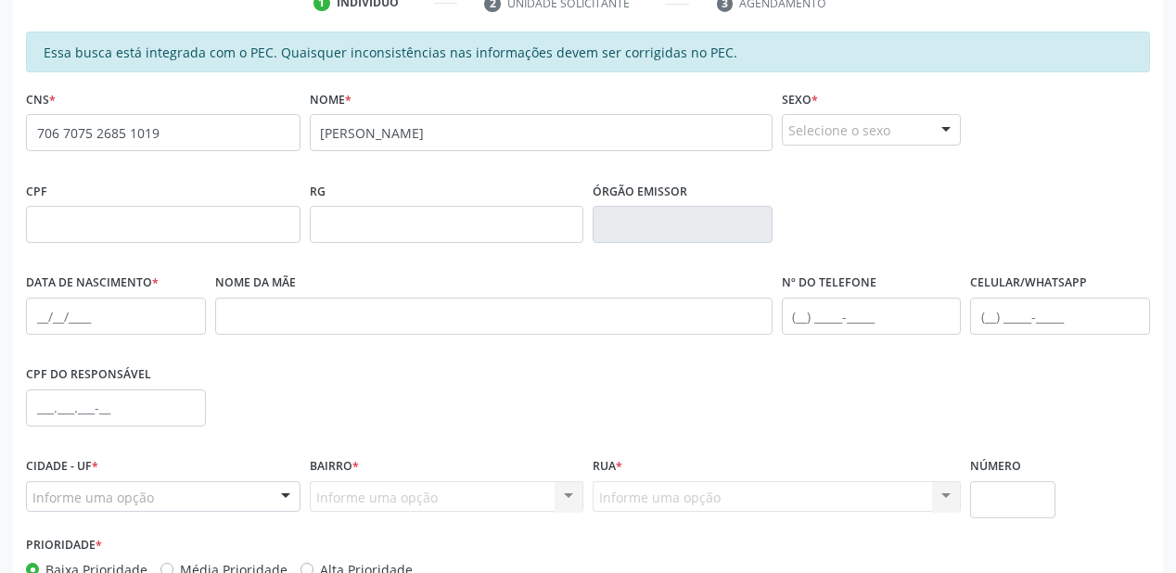
click at [804, 122] on div "Selecione o sexo" at bounding box center [872, 130] width 180 height 32
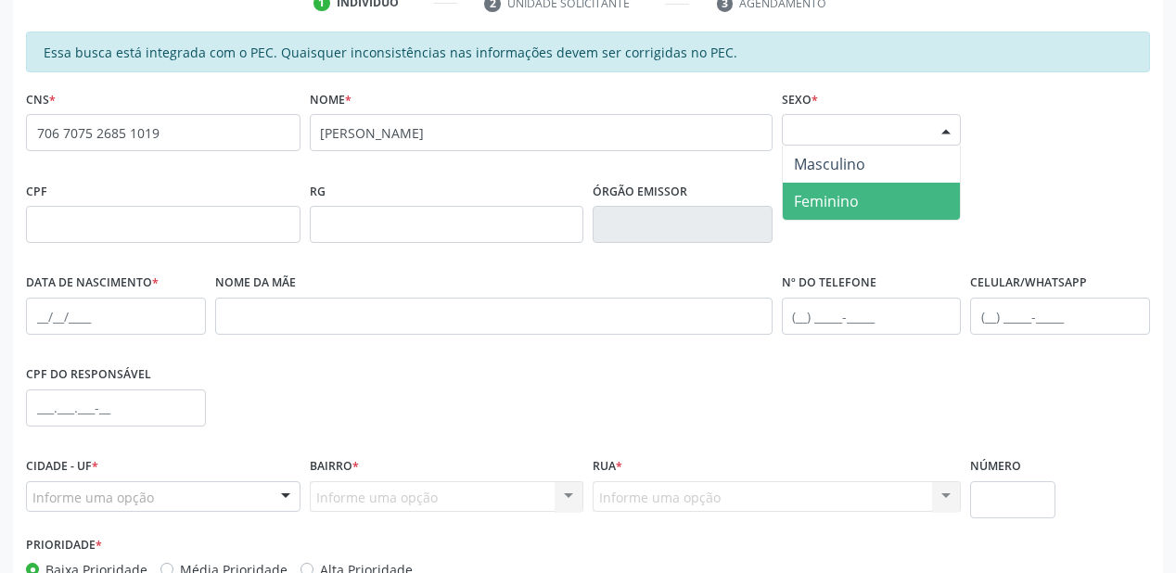
click at [831, 201] on span "Feminino" at bounding box center [826, 201] width 65 height 20
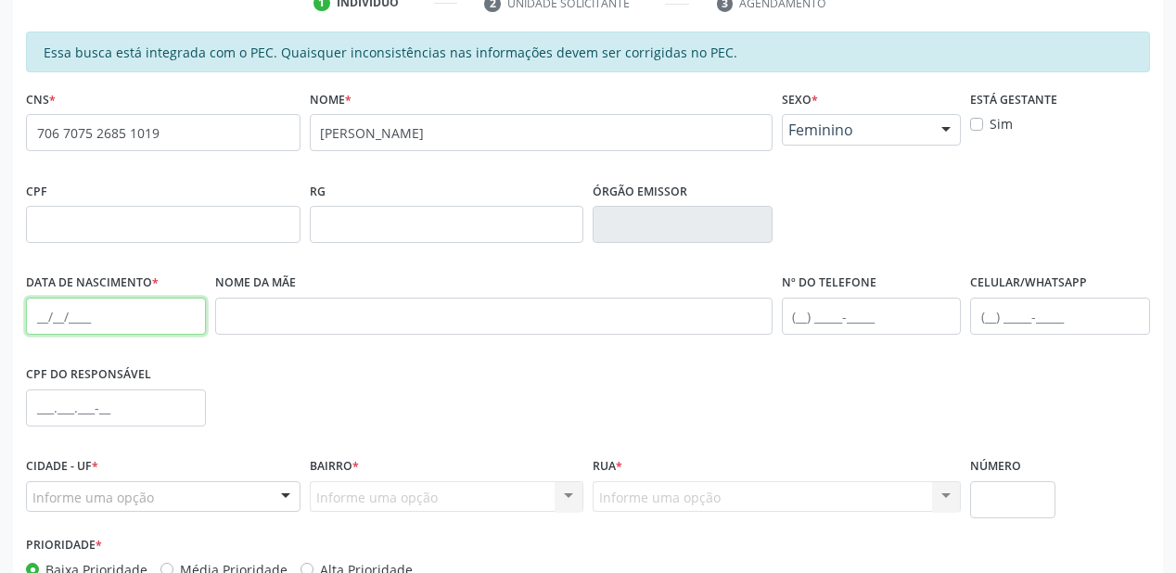
click at [50, 315] on input "text" at bounding box center [116, 316] width 180 height 37
type input "16/12/2017"
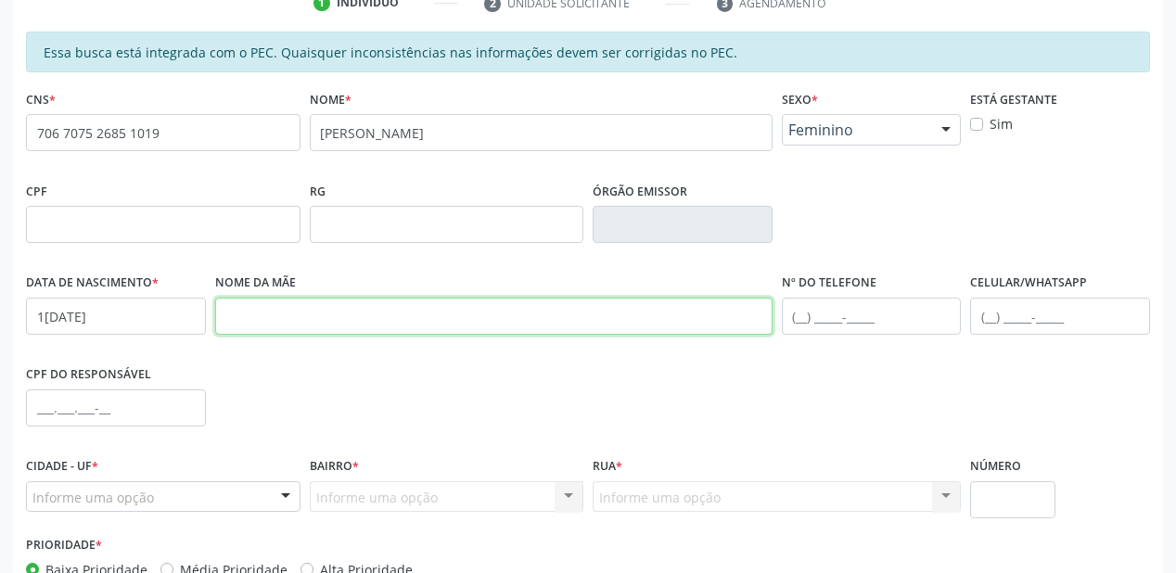
click at [394, 312] on input "text" at bounding box center [494, 316] width 558 height 37
type input "maria jaqueline rodrigues barros"
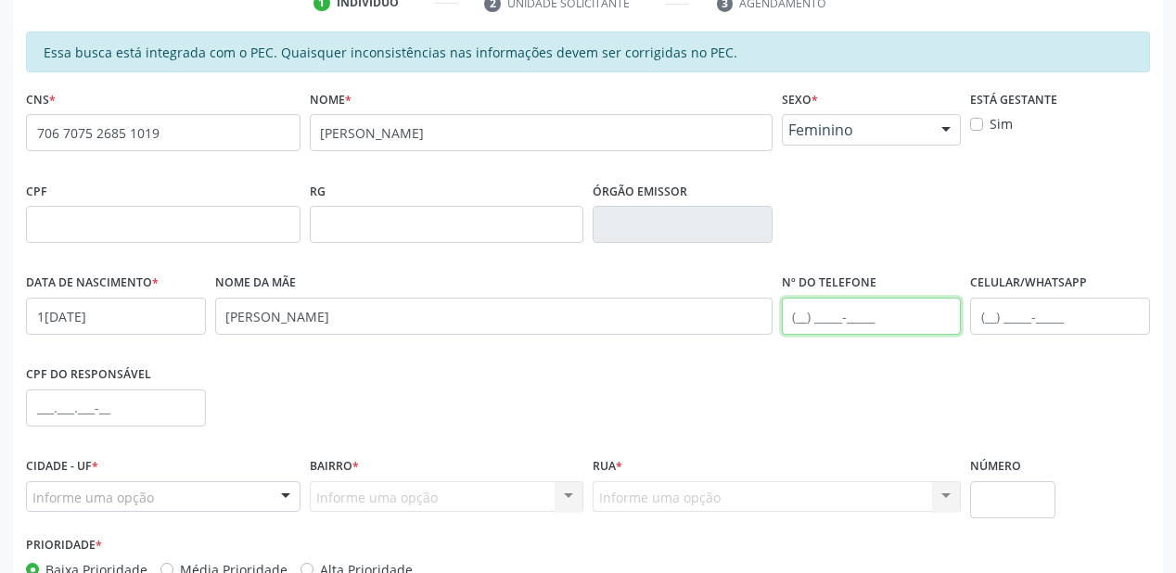
click at [802, 309] on input "text" at bounding box center [872, 316] width 180 height 37
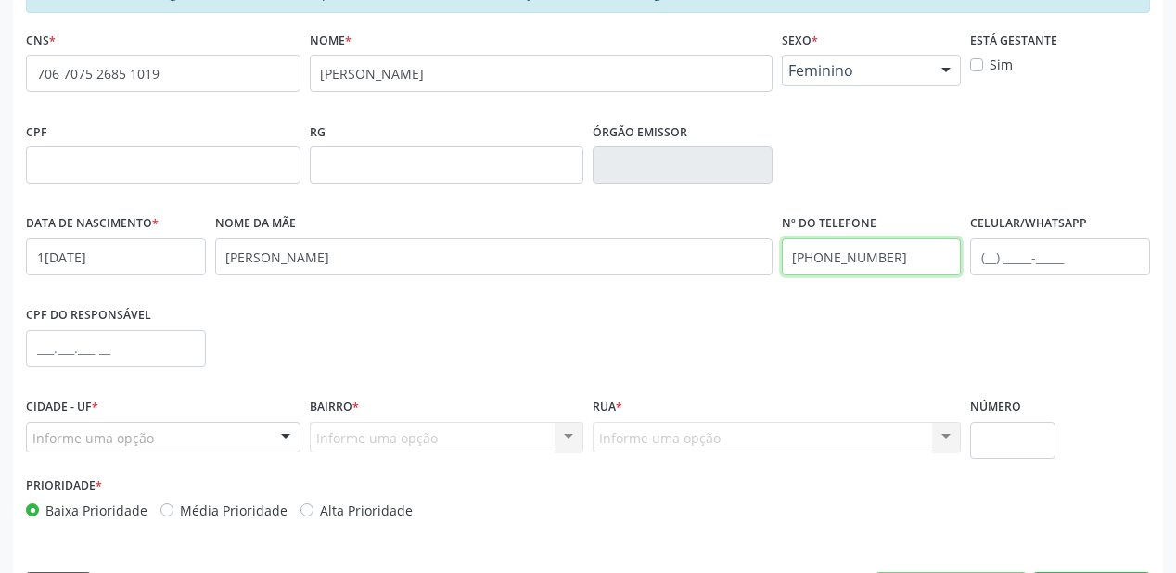
scroll to position [485, 0]
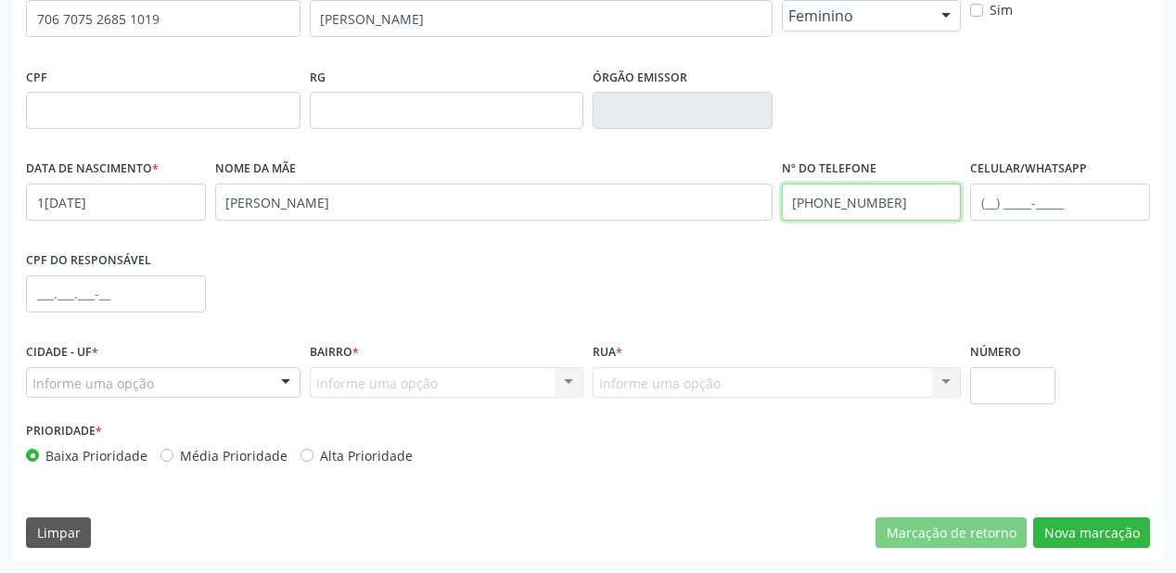
type input "(87) 8841-0906"
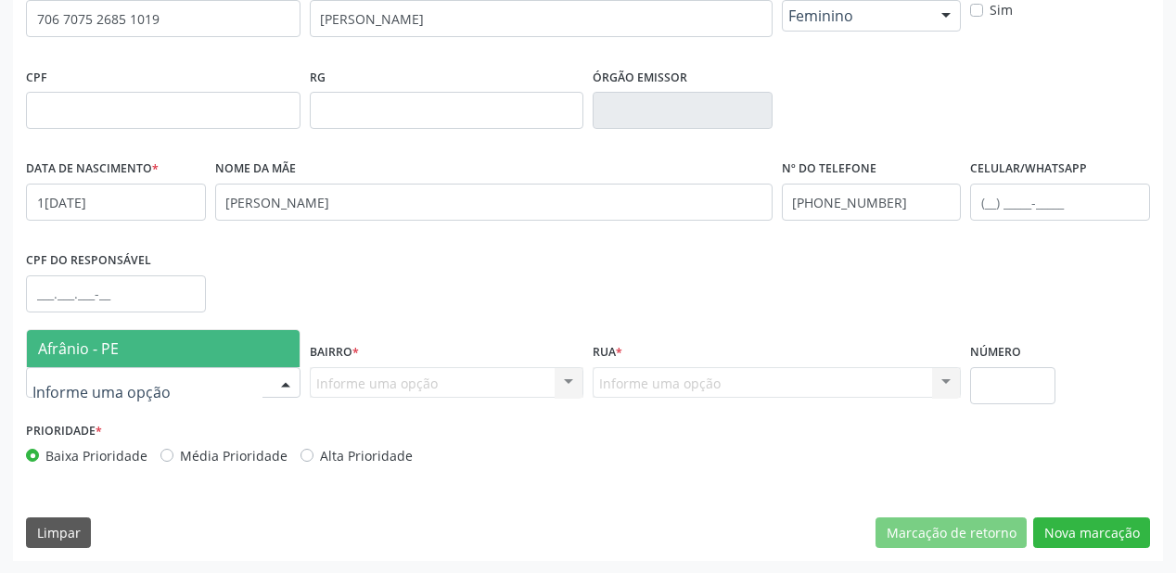
click at [108, 344] on span "Afrânio - PE" at bounding box center [78, 349] width 81 height 20
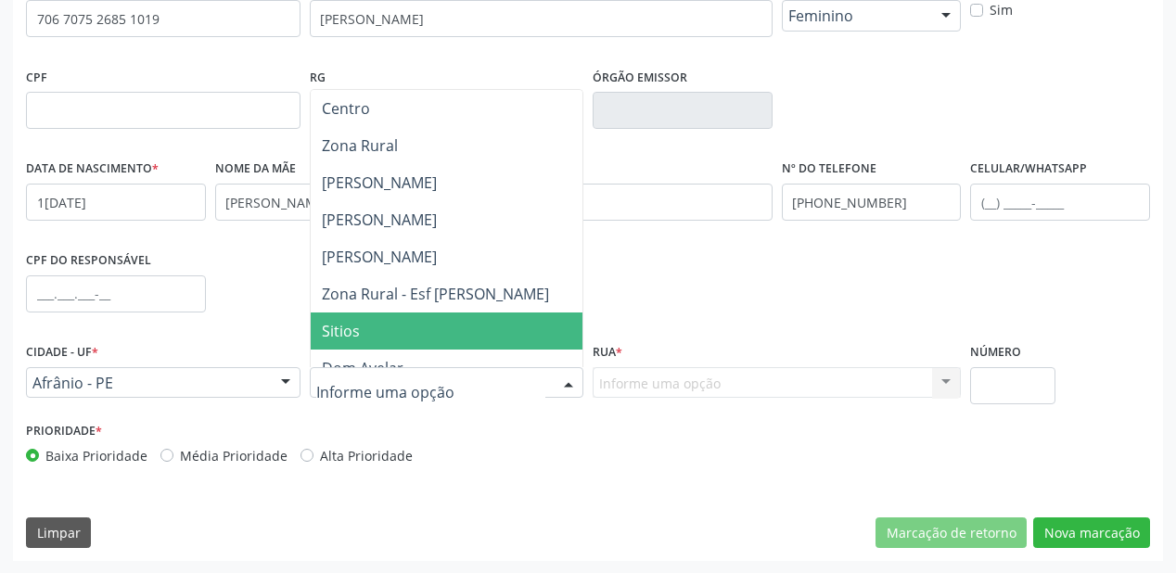
click at [358, 340] on span "Sitios" at bounding box center [447, 331] width 273 height 37
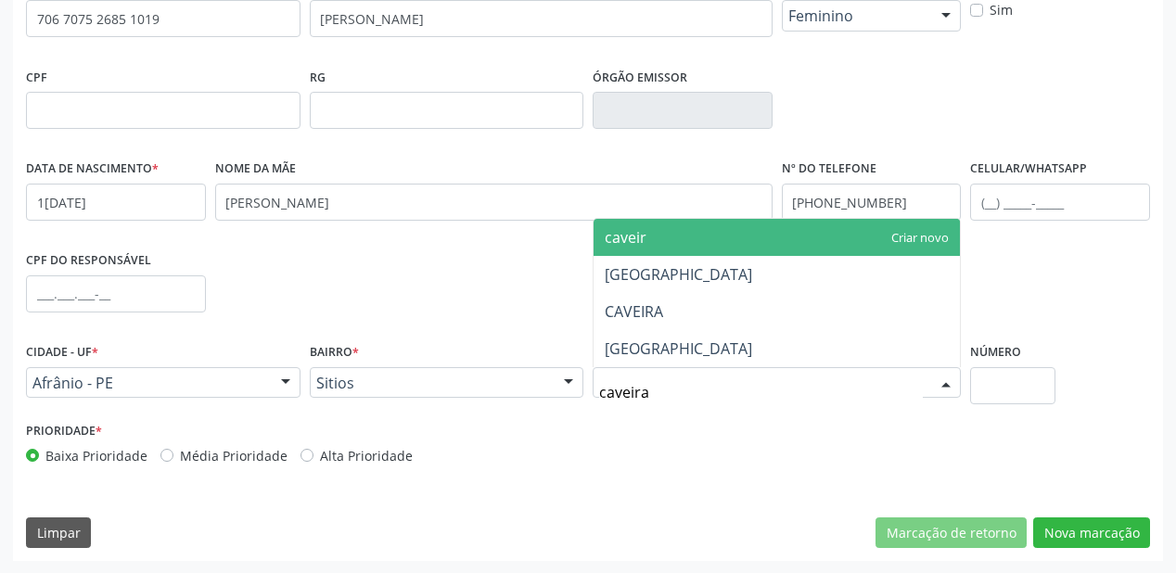
type input "caveira"
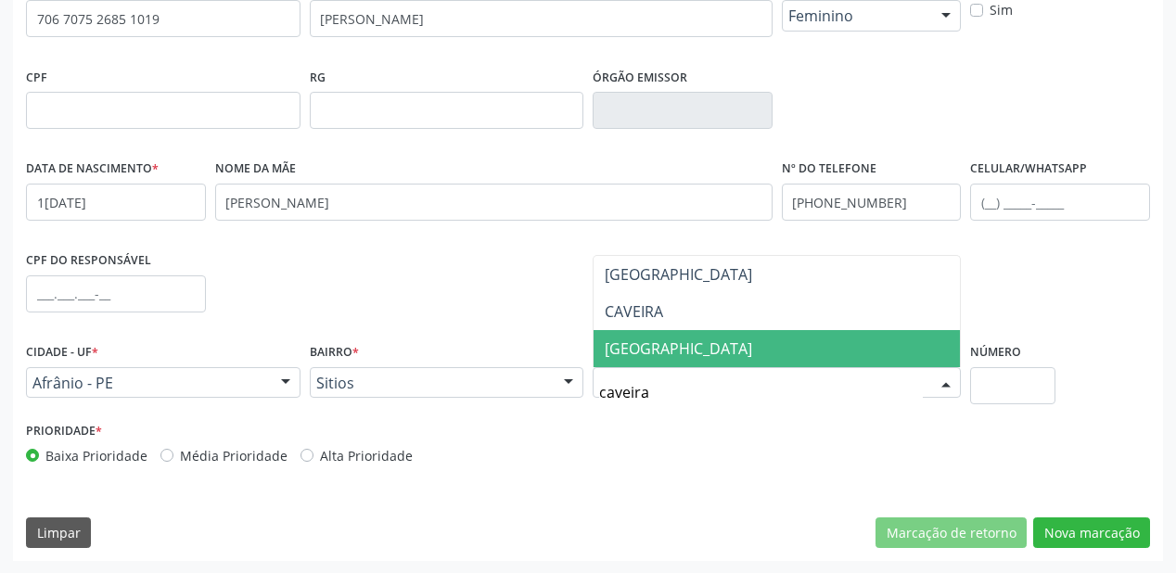
click at [673, 342] on span "ST CAVEIRA" at bounding box center [678, 349] width 147 height 20
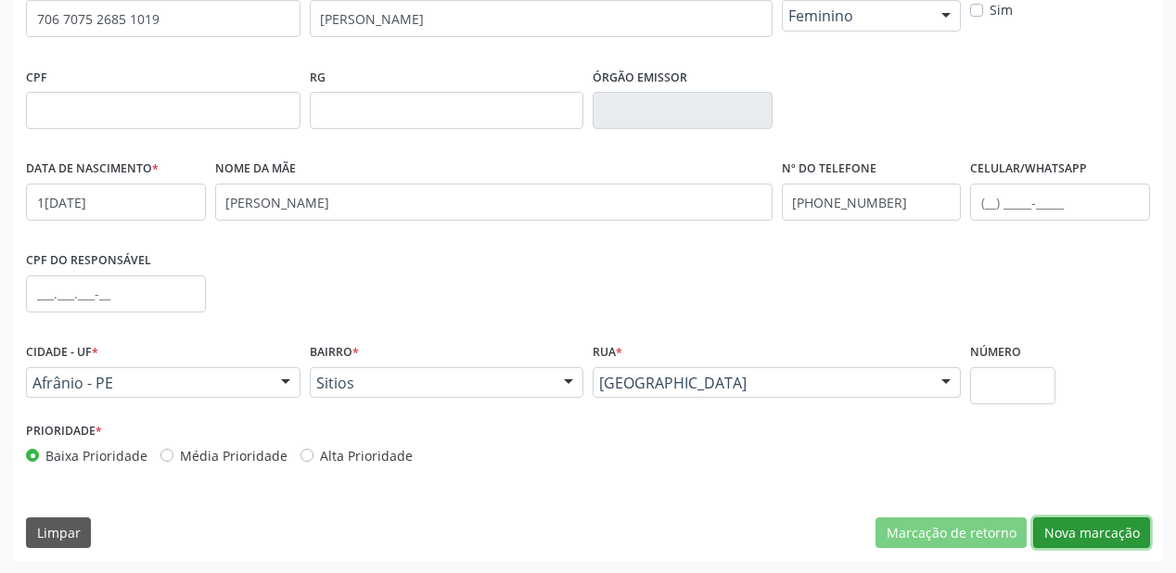
click at [1095, 531] on button "Nova marcação" at bounding box center [1091, 534] width 117 height 32
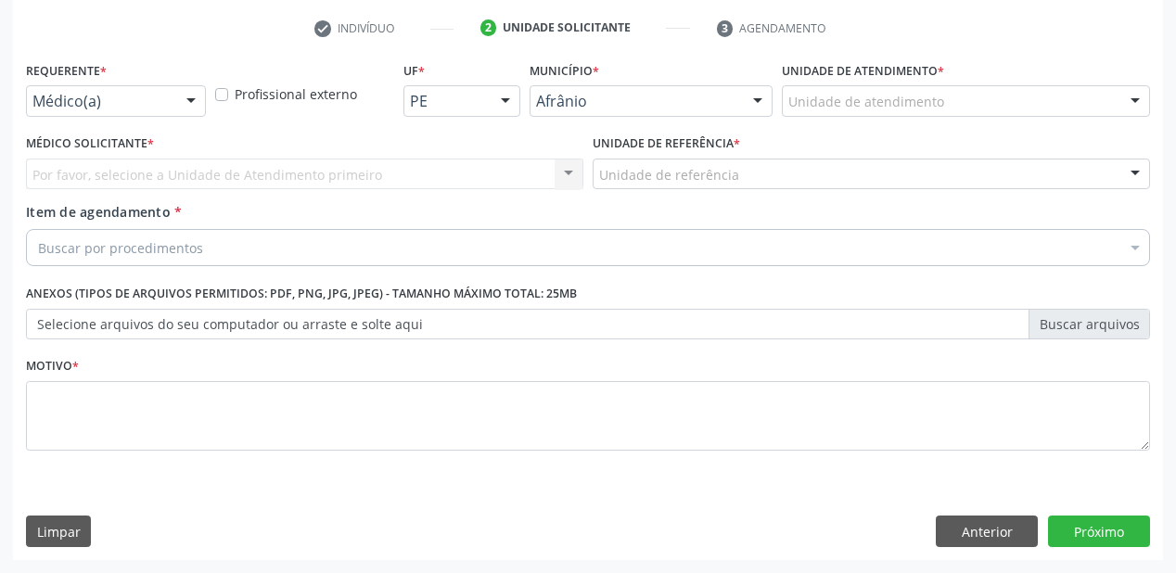
scroll to position [345, 0]
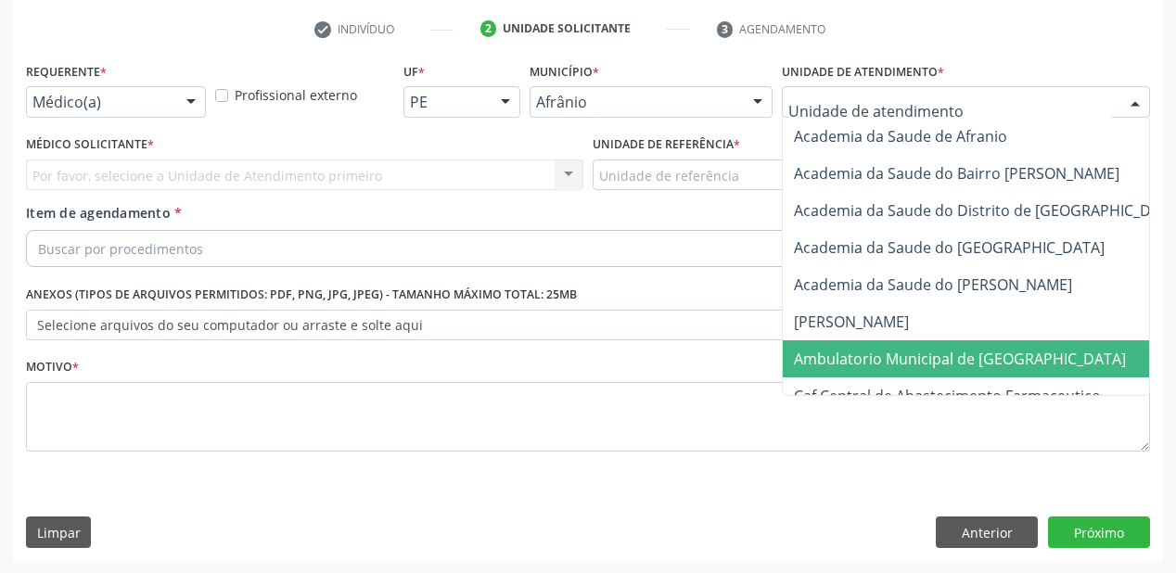
click at [874, 359] on span "Ambulatorio Municipal de [GEOGRAPHIC_DATA]" at bounding box center [960, 359] width 332 height 20
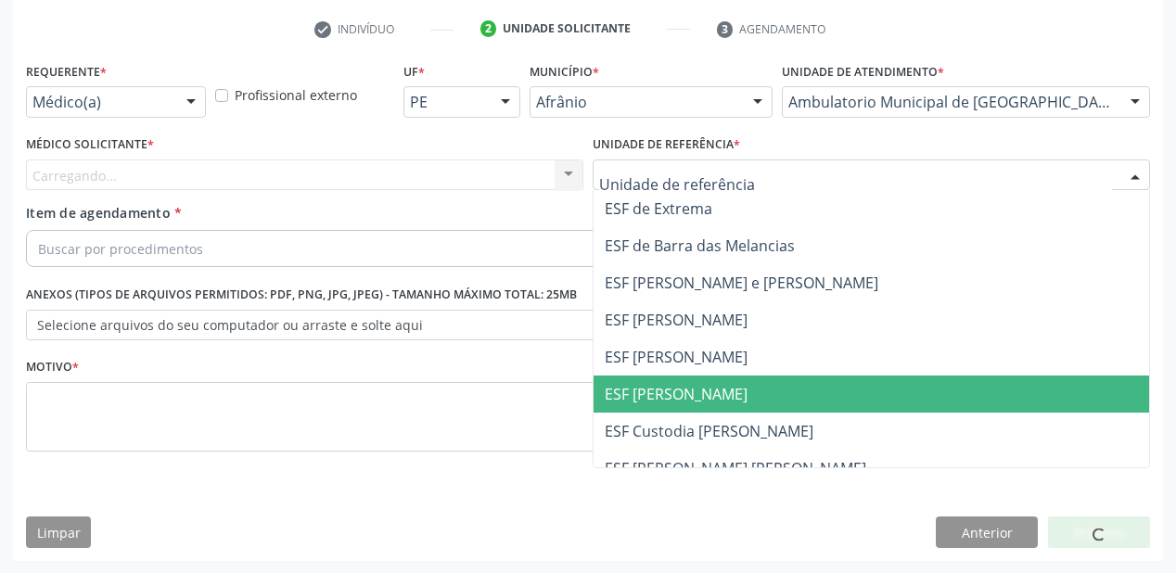
click at [666, 384] on span "ESF [PERSON_NAME]" at bounding box center [676, 394] width 143 height 20
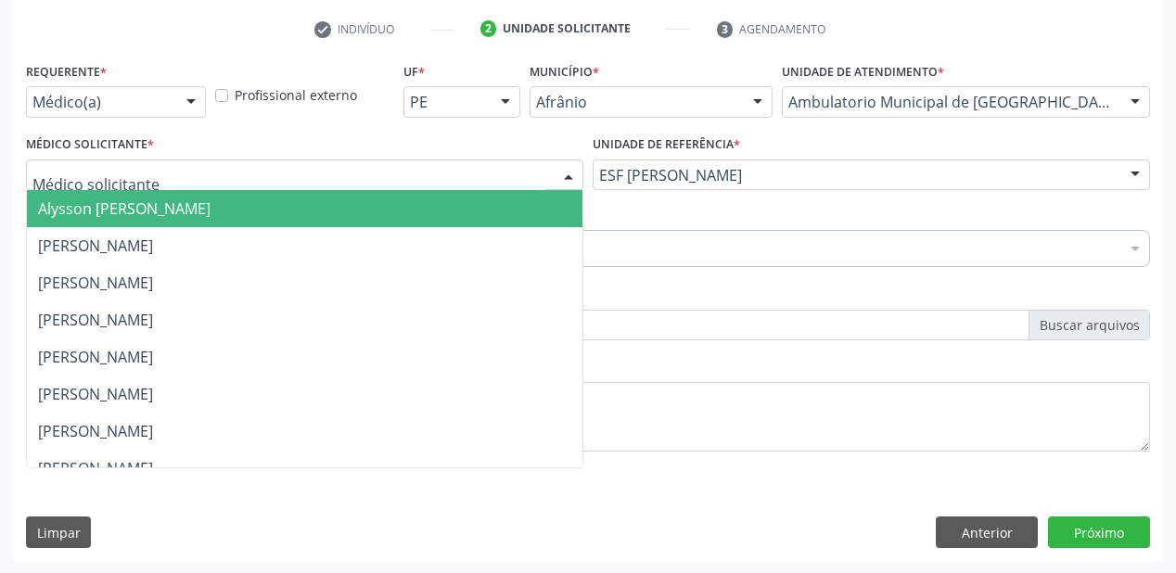
click at [115, 209] on span "Alysson Rodrigo Ferreira Cavalcanti" at bounding box center [124, 209] width 173 height 20
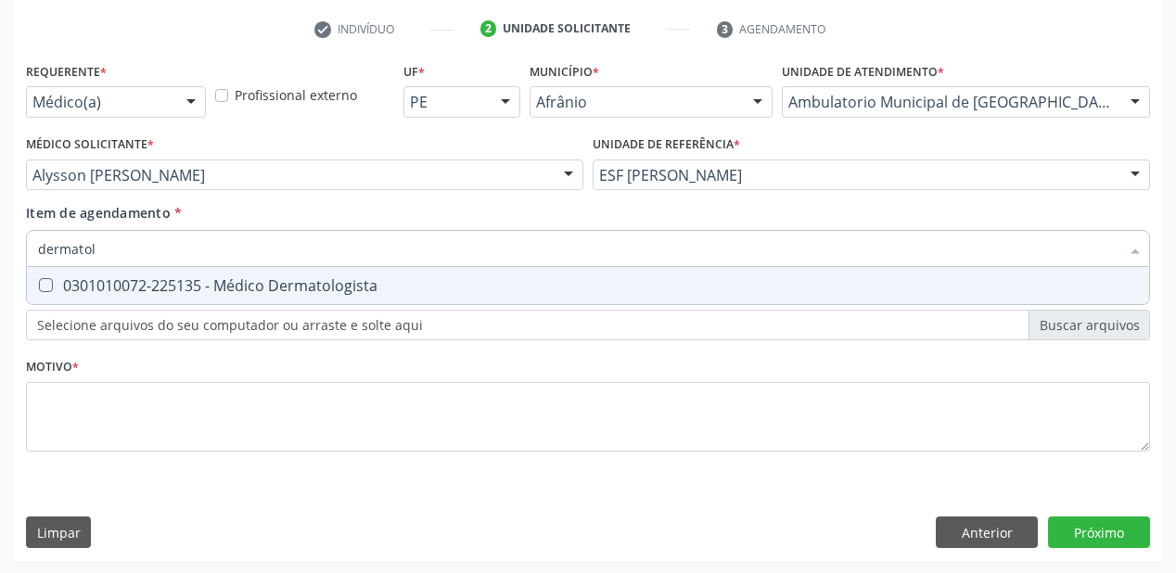
type input "dermatolo"
click at [98, 284] on div "0301010072-225135 - Médico Dermatologista" at bounding box center [588, 285] width 1100 height 15
checkbox Dermatologista "true"
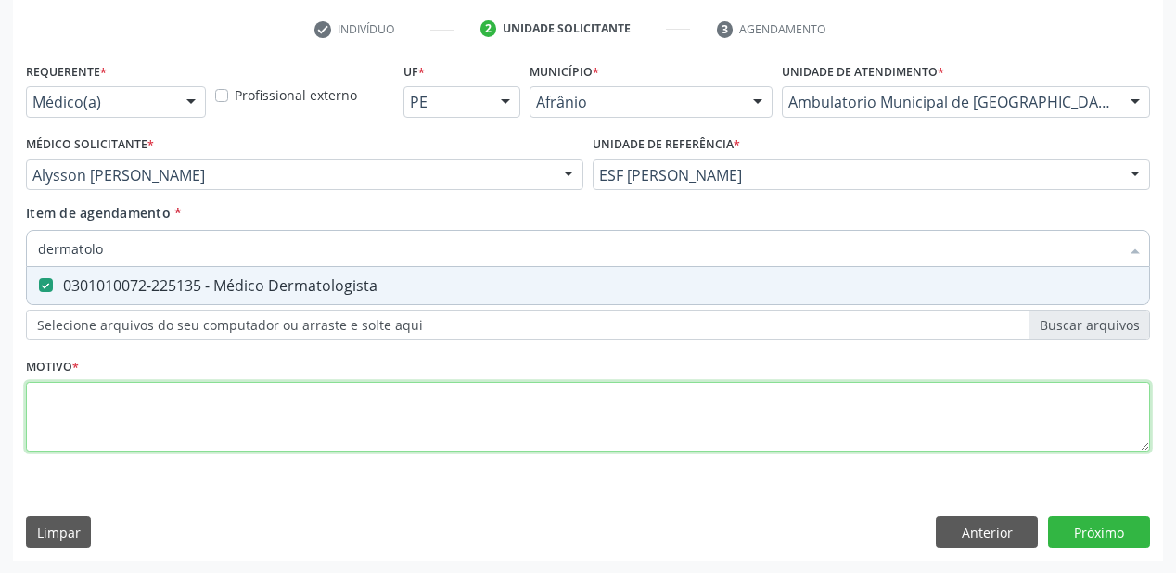
click at [90, 410] on div "Requerente * Médico(a) Médico(a) Enfermeiro(a) Paciente Nenhum resultado encont…" at bounding box center [588, 268] width 1124 height 420
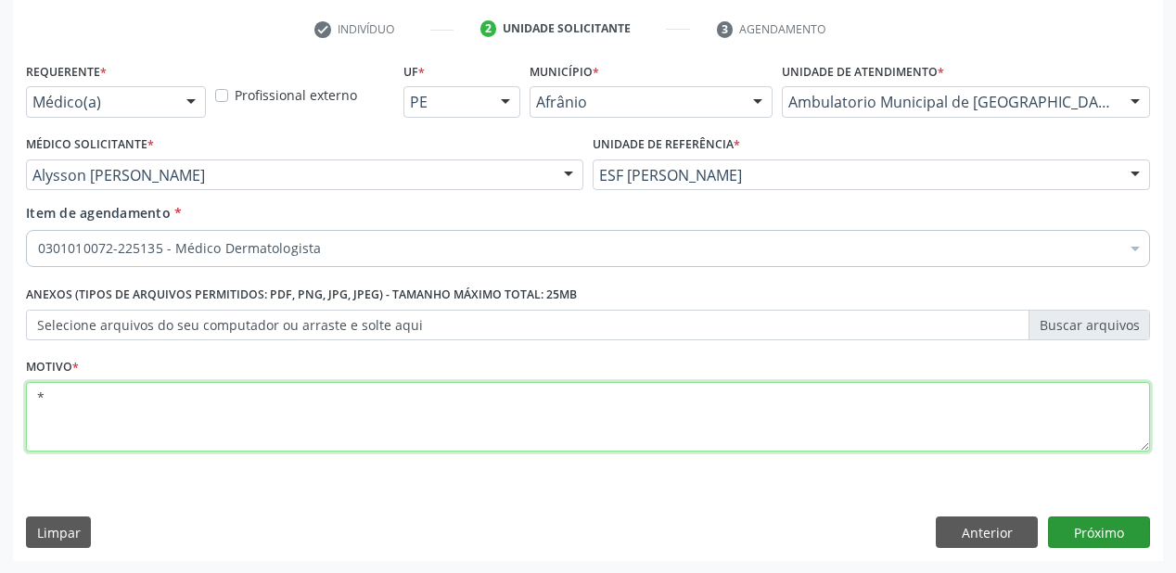
type textarea "*"
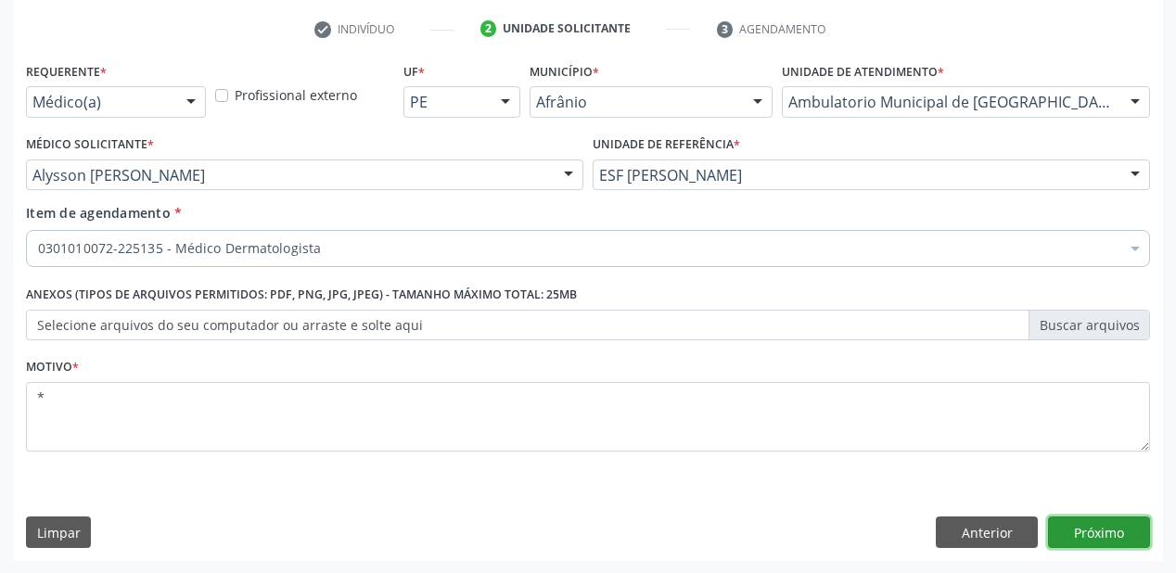
click at [1102, 532] on button "Próximo" at bounding box center [1099, 533] width 102 height 32
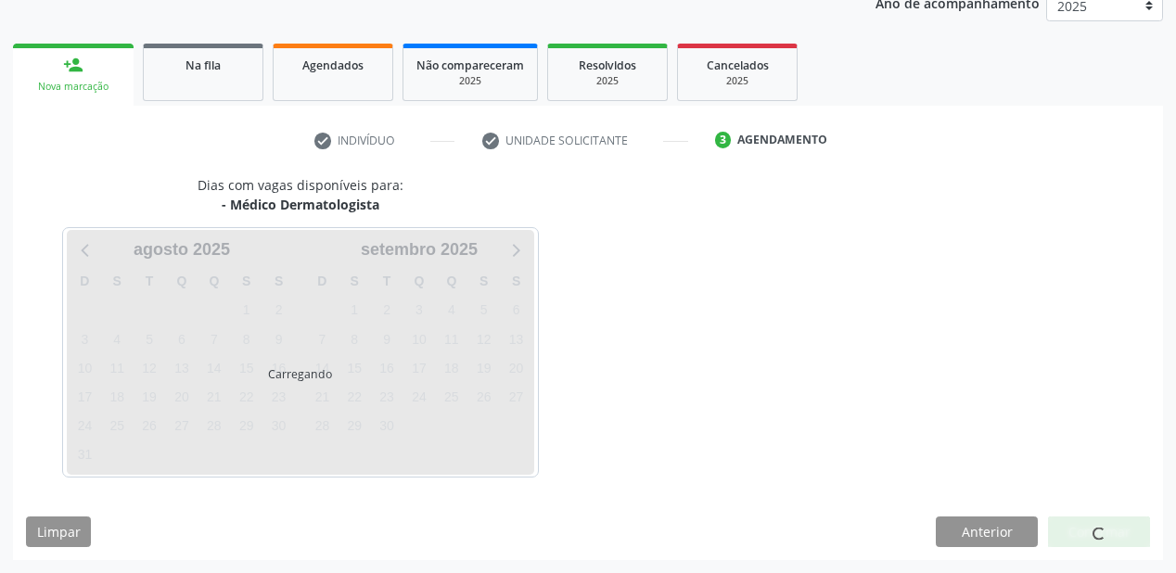
scroll to position [233, 0]
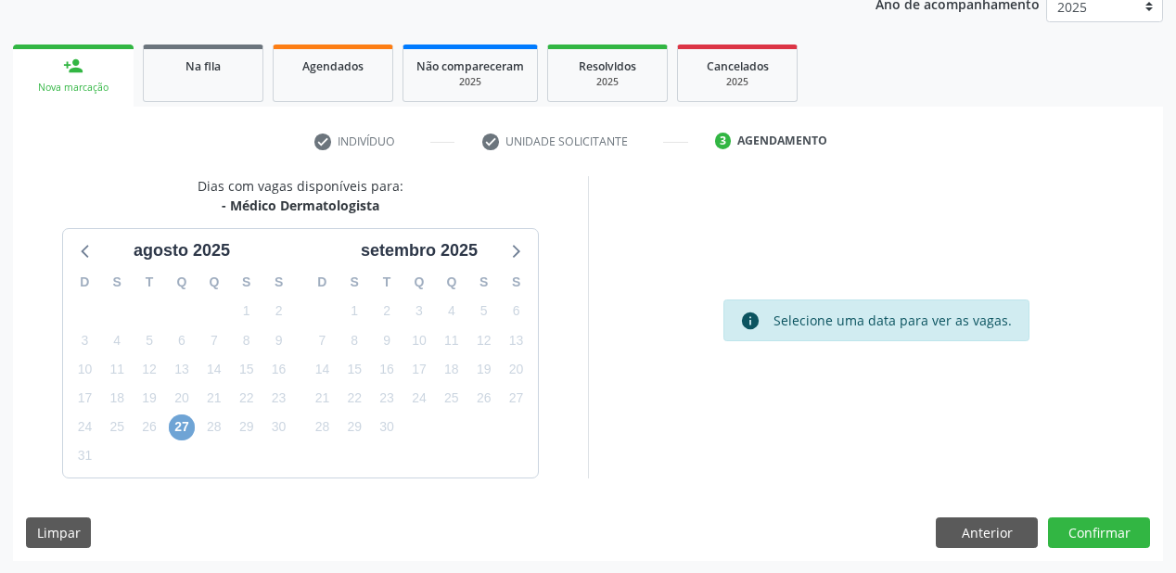
click at [173, 424] on span "27" at bounding box center [182, 428] width 26 height 26
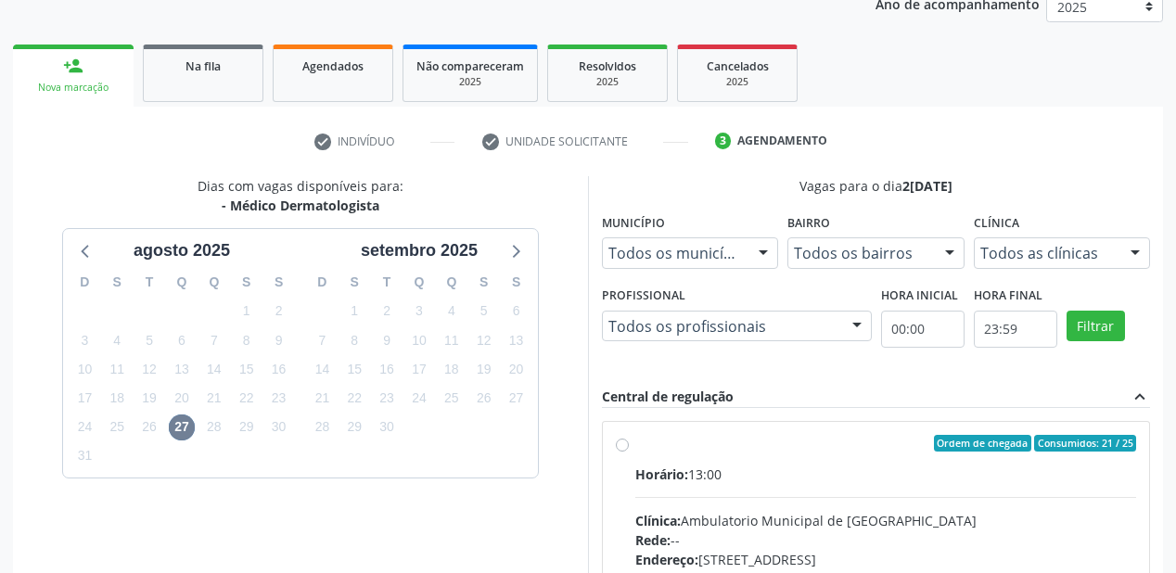
click at [887, 478] on div "Horário: 13:00" at bounding box center [885, 474] width 501 height 19
click at [629, 452] on input "Ordem de chegada Consumidos: 21 / 25 Horário: 13:00 Clínica: Ambulatorio Munici…" at bounding box center [622, 443] width 13 height 17
radio input "true"
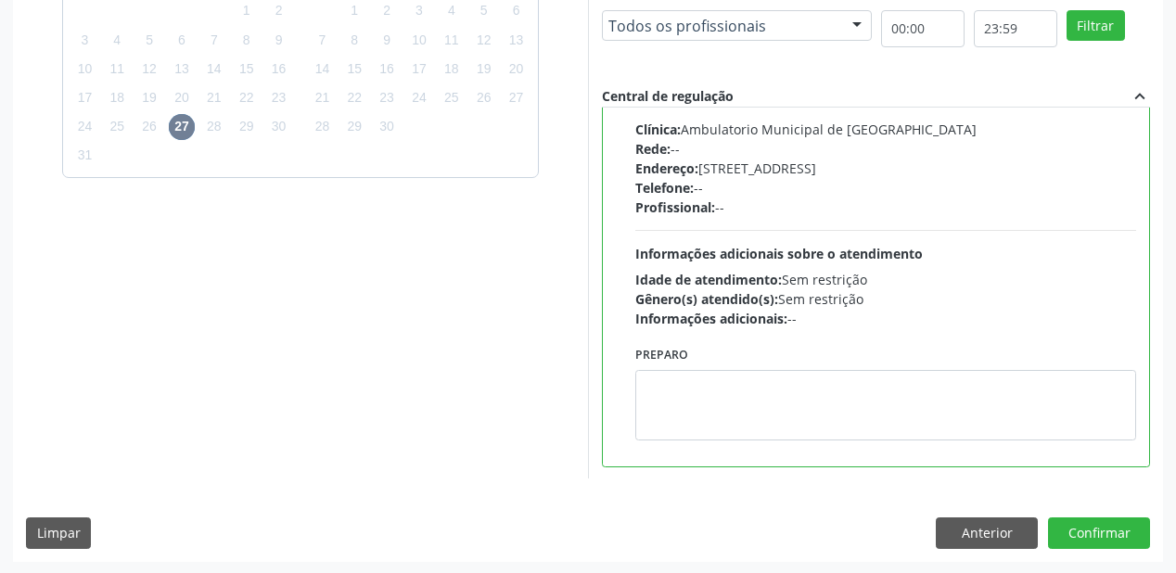
scroll to position [534, 0]
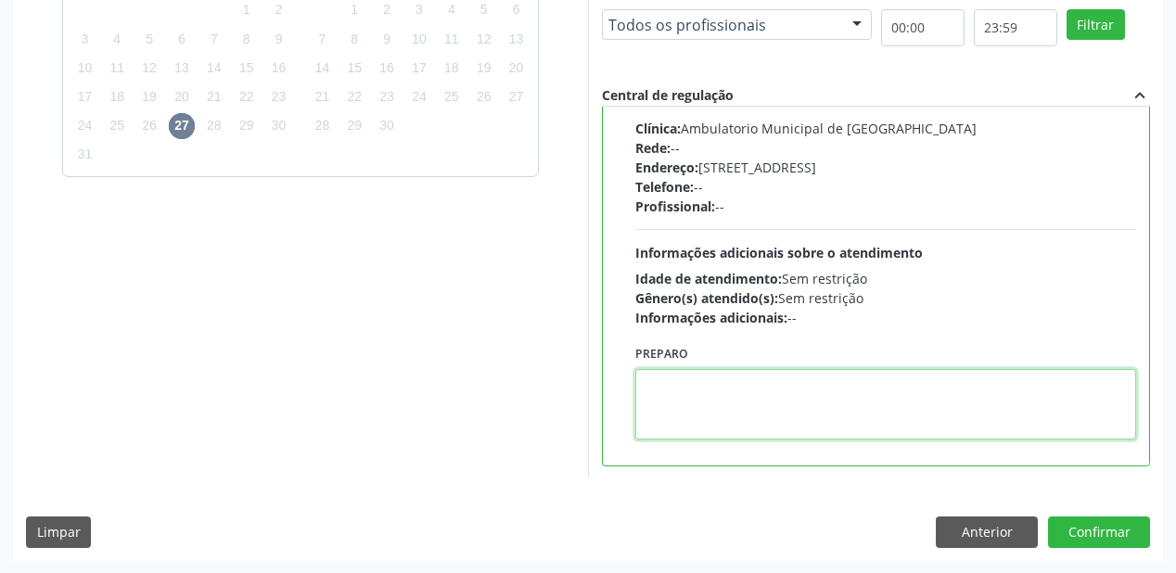
click at [800, 427] on textarea at bounding box center [885, 404] width 501 height 71
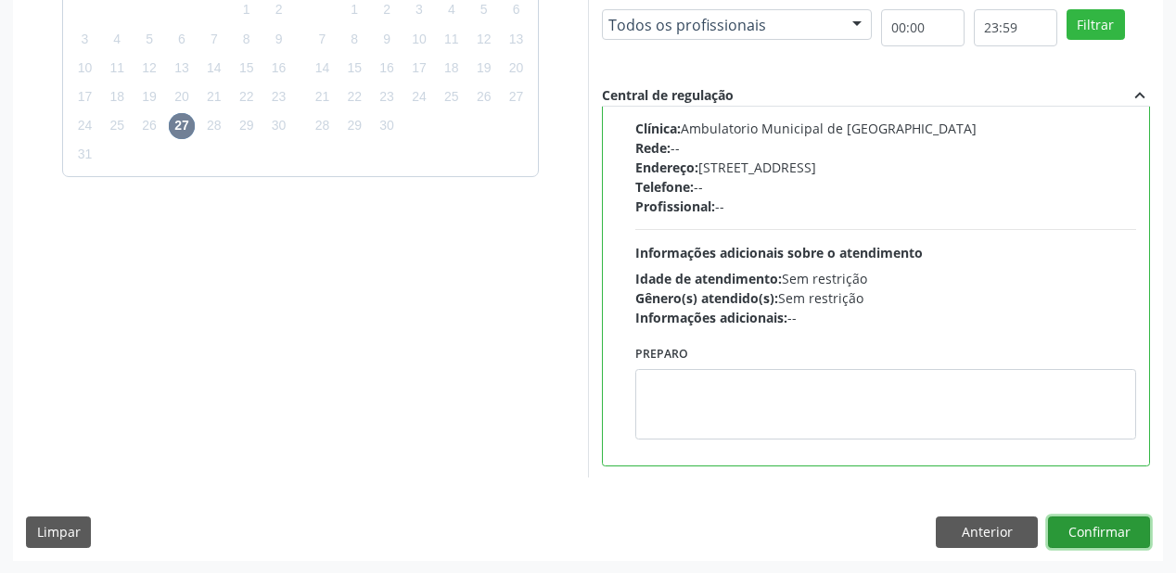
click at [1084, 525] on button "Confirmar" at bounding box center [1099, 533] width 102 height 32
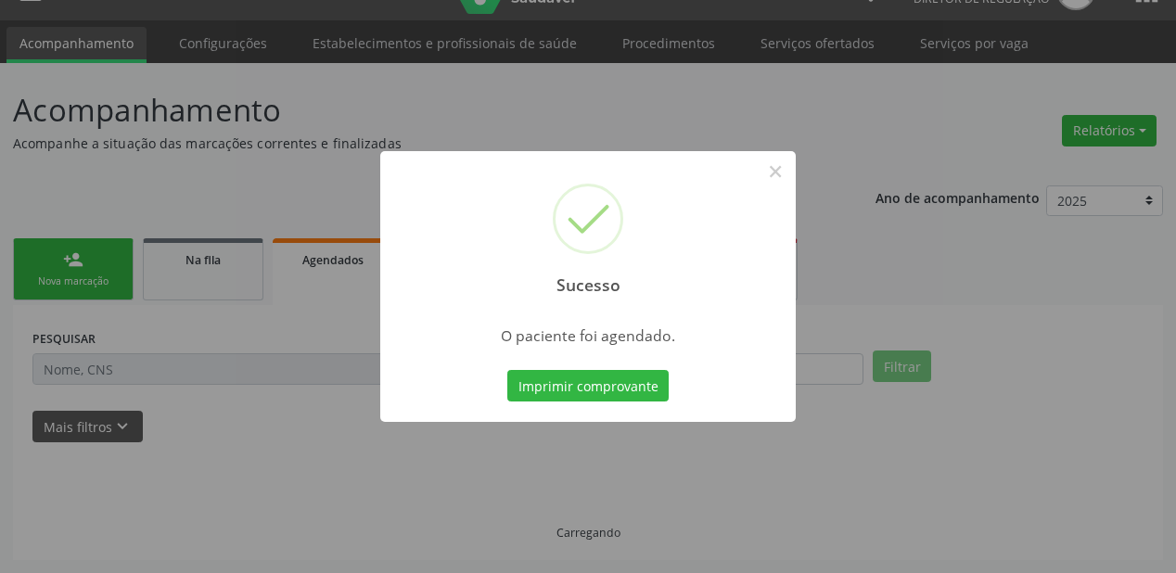
scroll to position [37, 0]
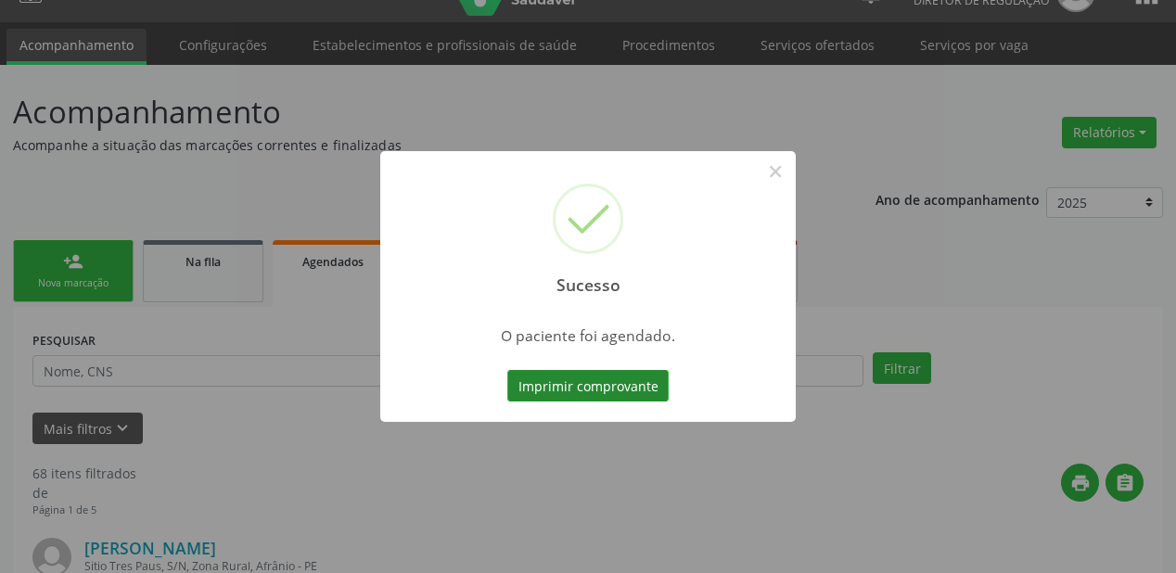
click at [612, 386] on button "Imprimir comprovante" at bounding box center [587, 386] width 161 height 32
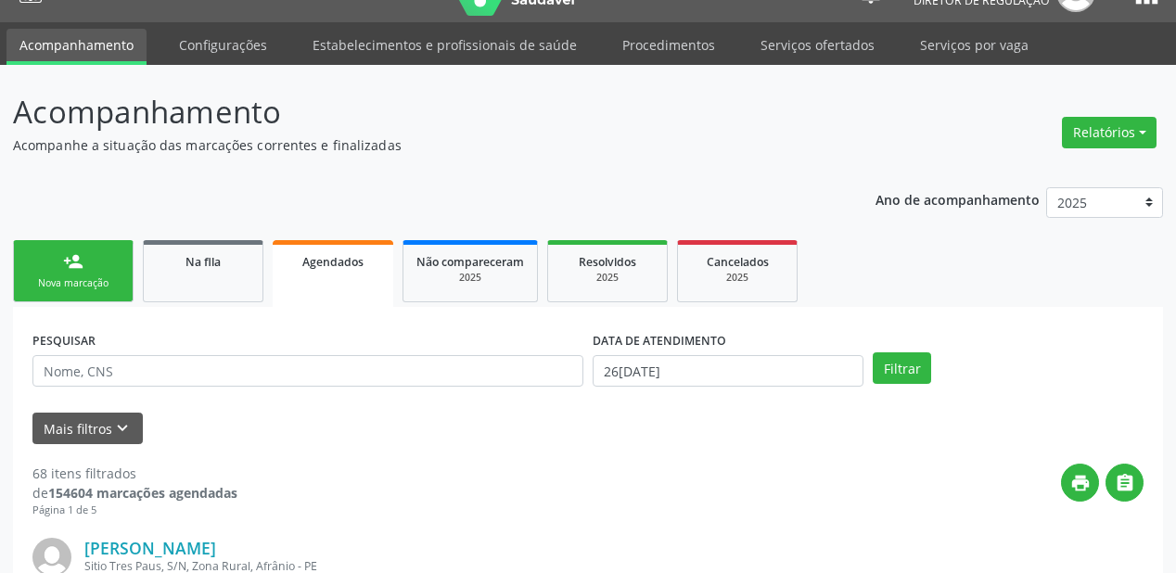
click at [96, 260] on link "person_add Nova marcação" at bounding box center [73, 271] width 121 height 62
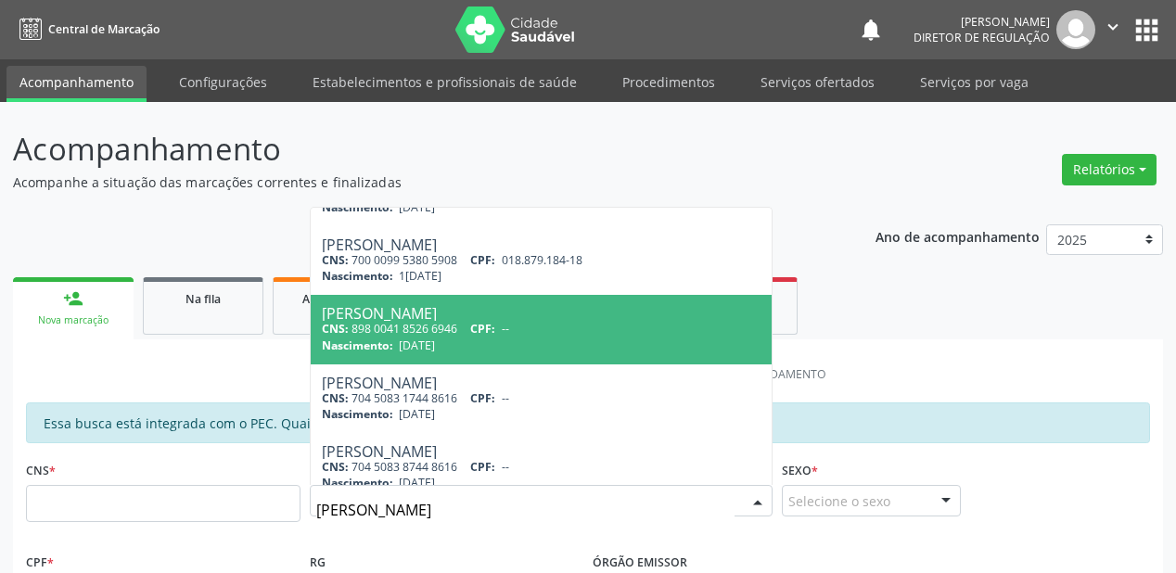
scroll to position [321, 0]
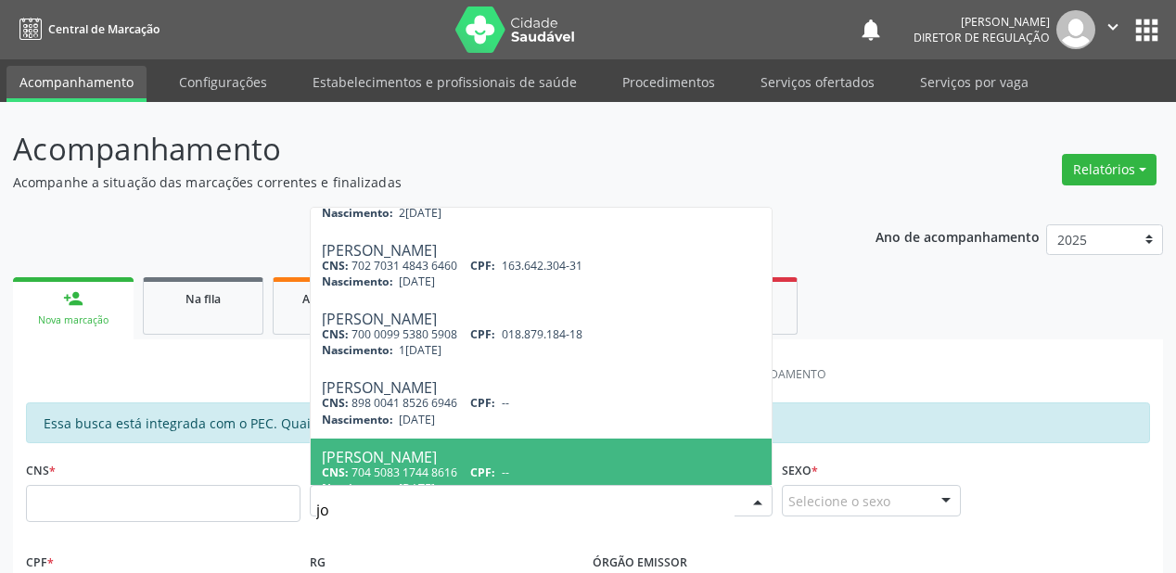
type input "j"
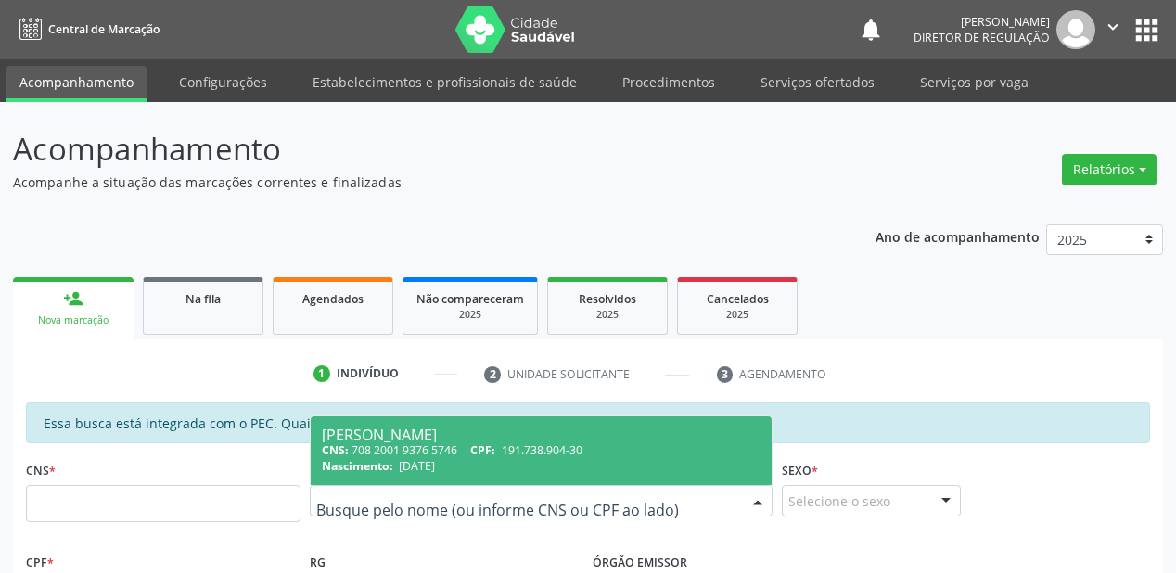
click at [876, 359] on li "3 Agendamento" at bounding box center [789, 375] width 173 height 32
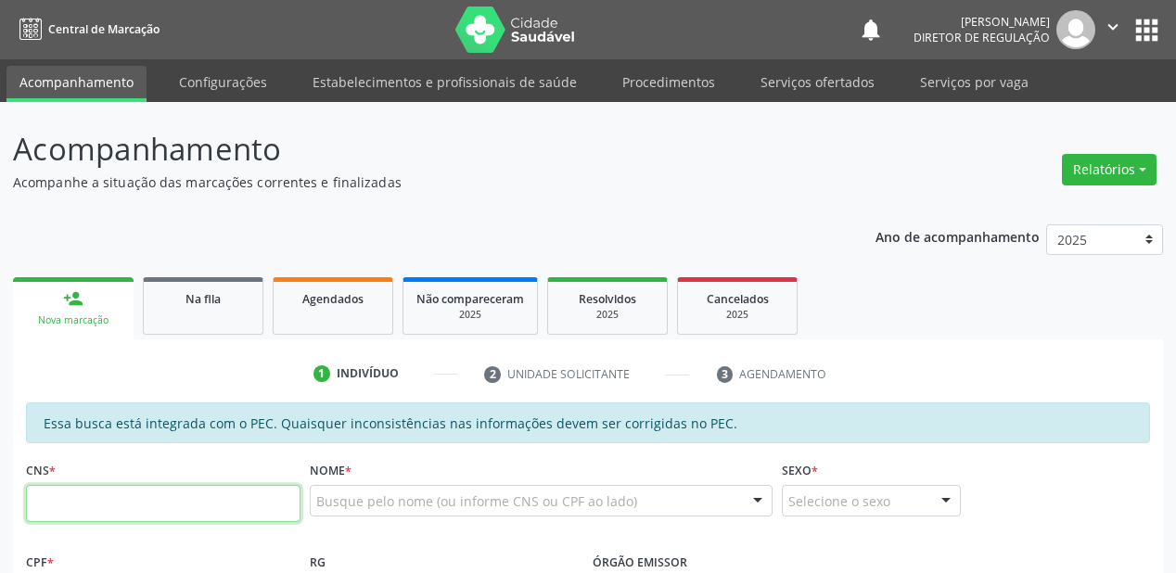
click at [230, 497] on input "text" at bounding box center [163, 503] width 275 height 37
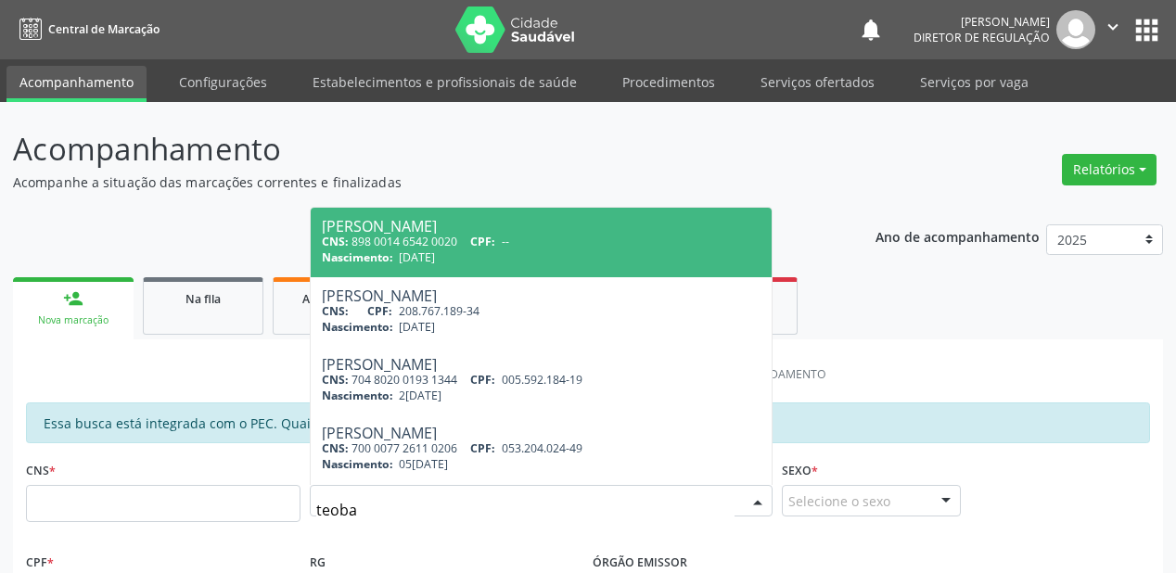
type input "teobal"
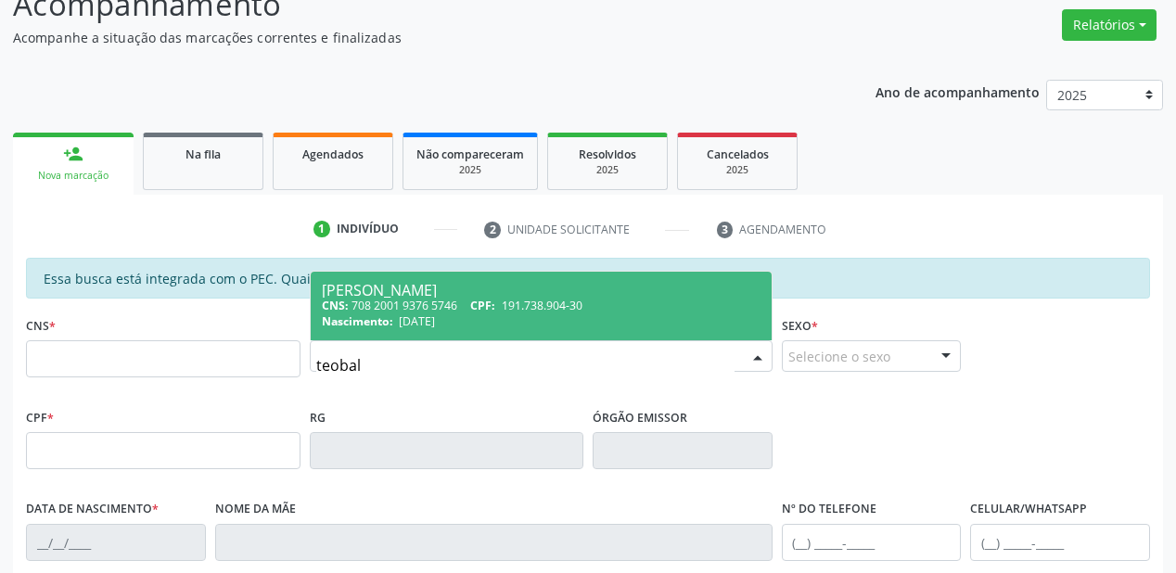
scroll to position [148, 0]
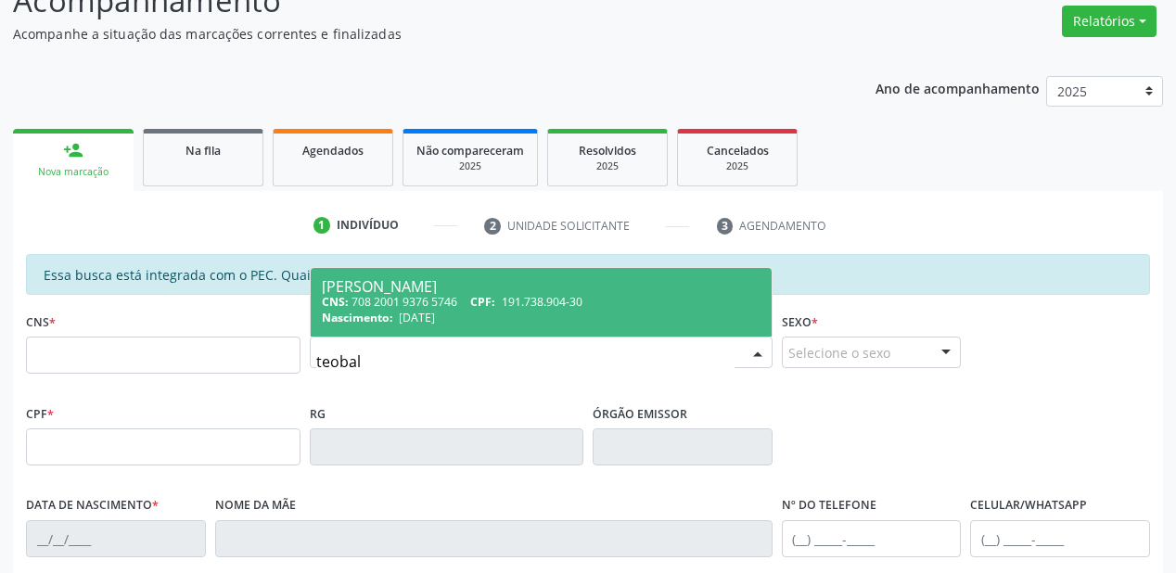
click at [427, 282] on div "José Teobaldo de Lima" at bounding box center [541, 286] width 439 height 15
type input "708 2001 9376 5746"
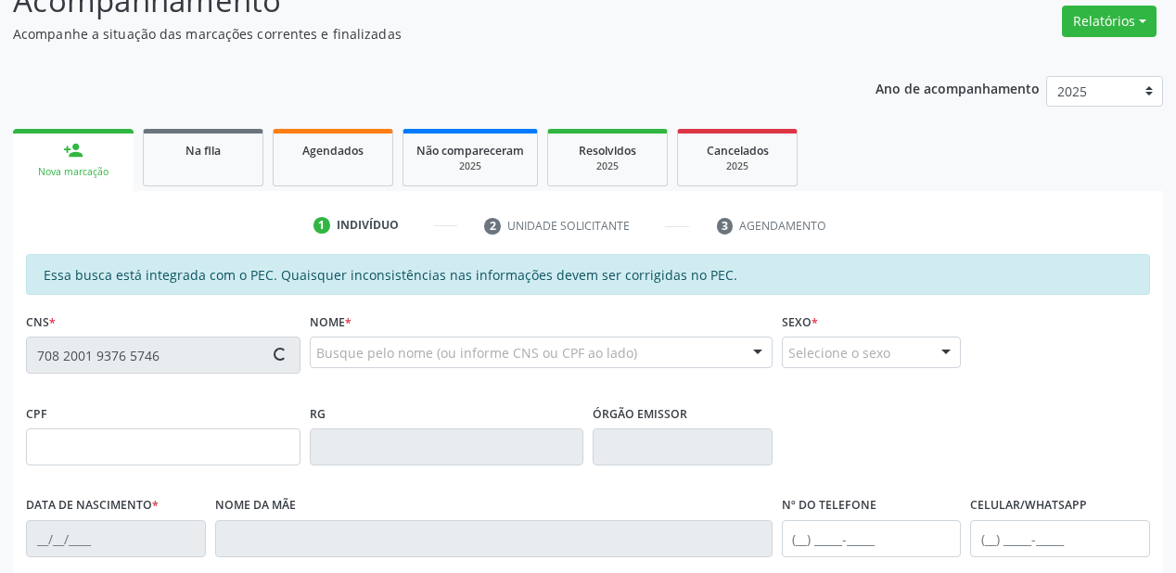
type input "191.738.904-30"
type input "28/03/1948"
type input "Júlia Claudina de Lima"
type input "(87) 98872-7591"
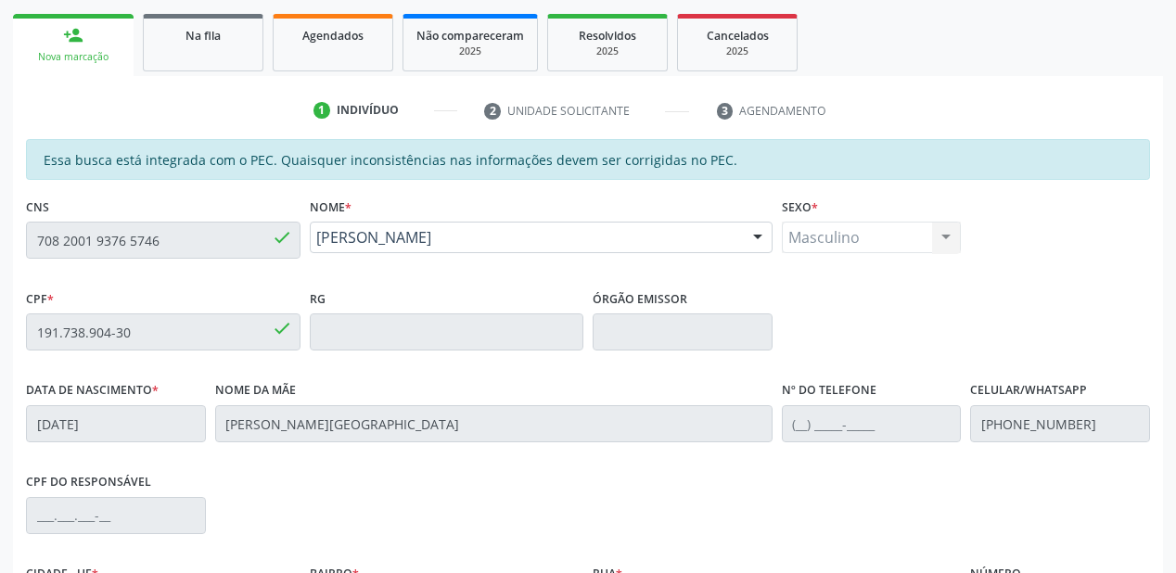
scroll to position [263, 0]
click at [18, 256] on div "Essa busca está integrada com o PEC. Quaisquer inconsistências nas informações …" at bounding box center [588, 462] width 1150 height 644
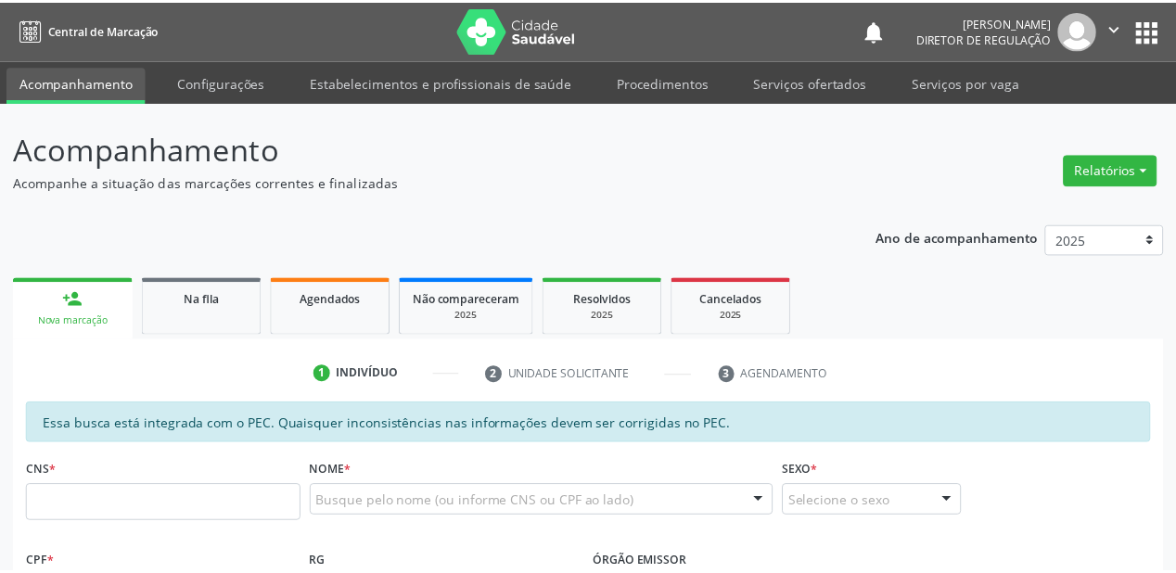
scroll to position [324, 0]
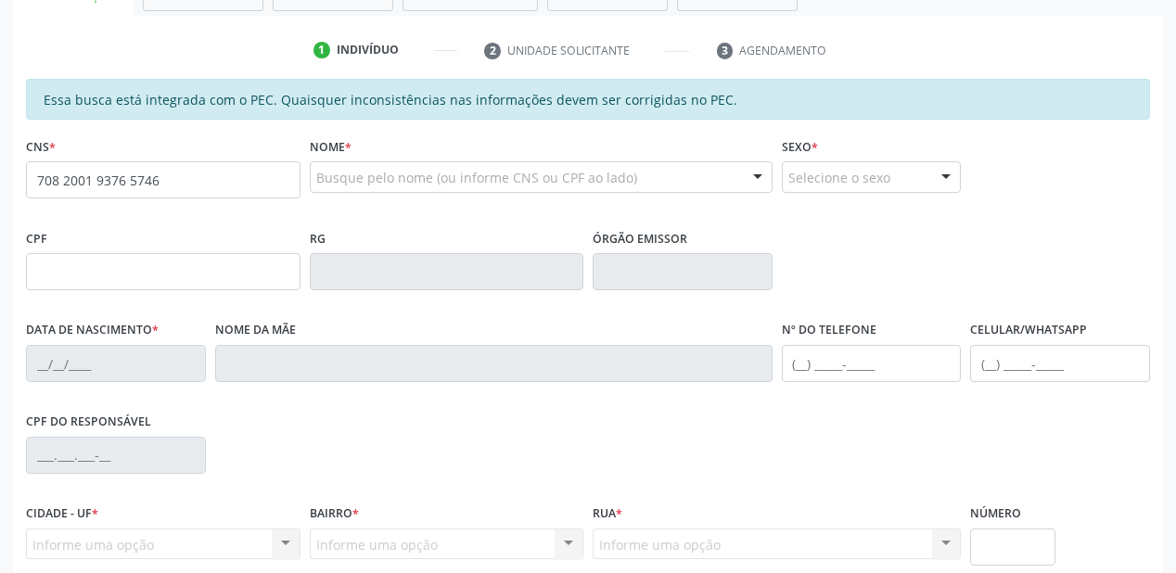
type input "708 2001 9376 5746"
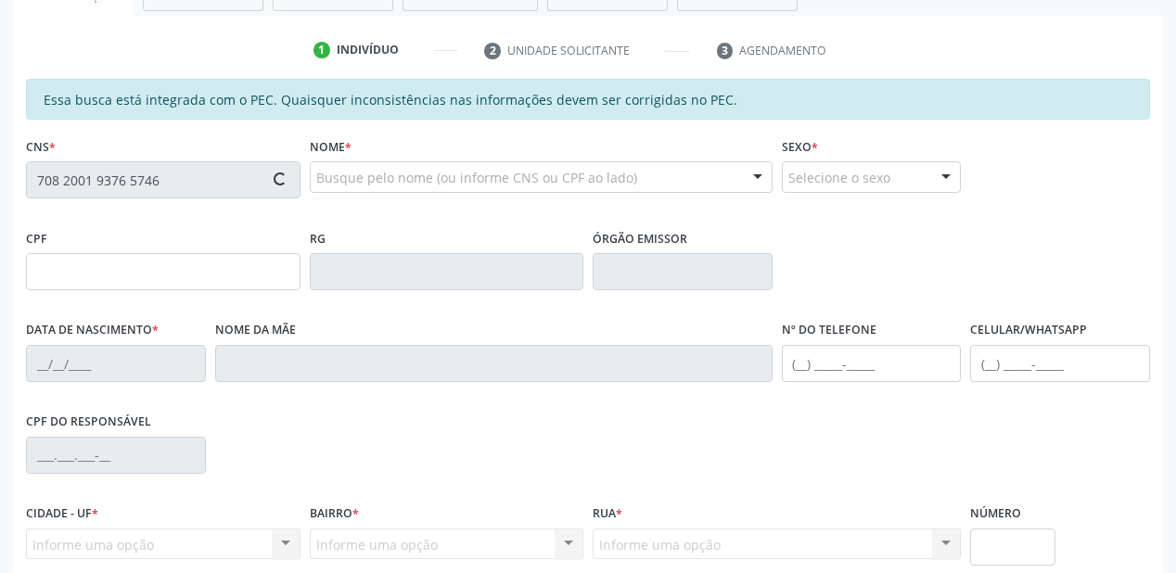
type input "191.738.904-30"
type input "[DATE]"
type input "[PERSON_NAME][GEOGRAPHIC_DATA]"
type input "[PHONE_NUMBER]"
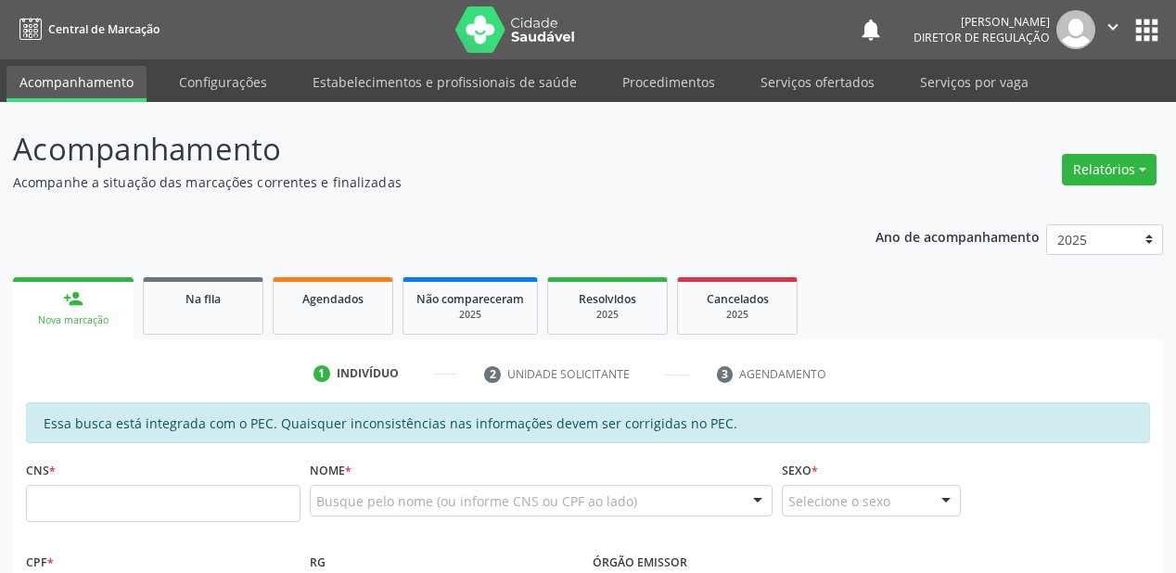
scroll to position [386, 0]
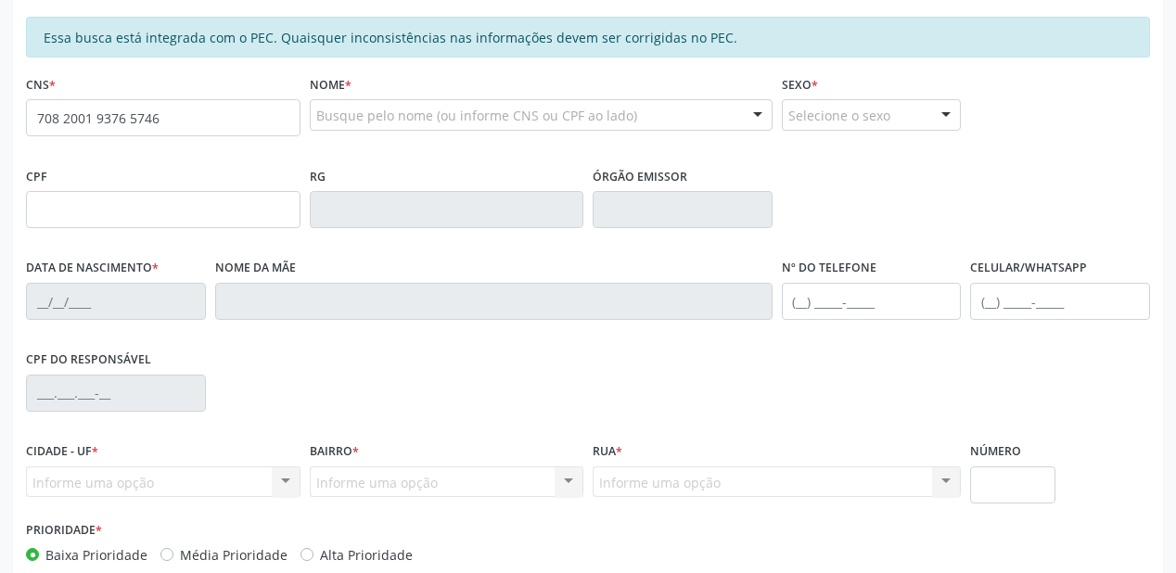
type input "708 2001 9376 5746"
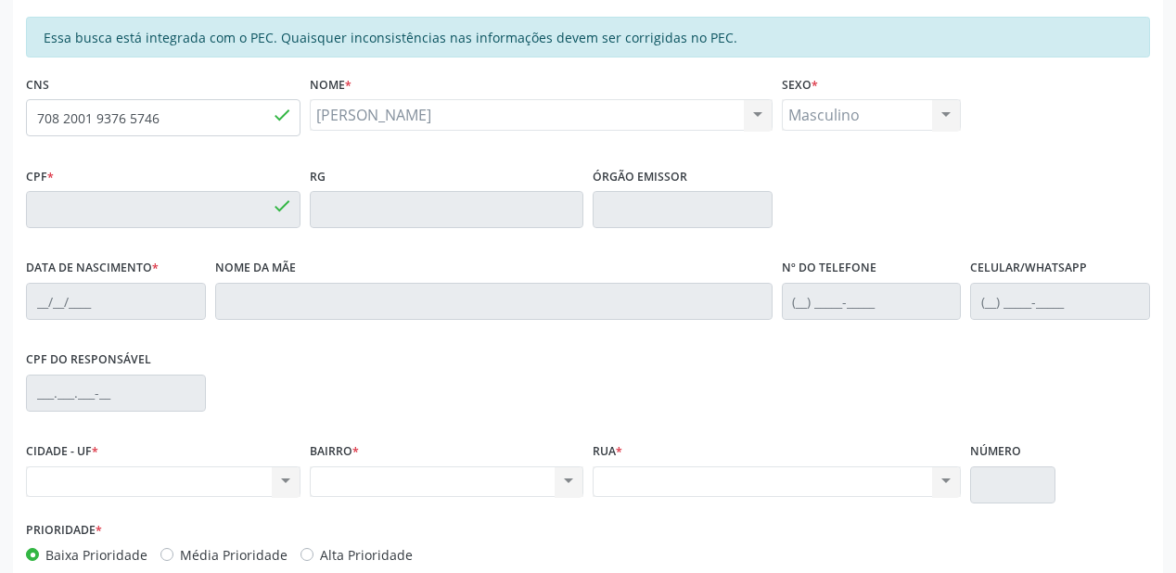
type input "191.738.904-30"
type input "[DATE]"
type input "[PERSON_NAME][GEOGRAPHIC_DATA]"
type input "[PHONE_NUMBER]"
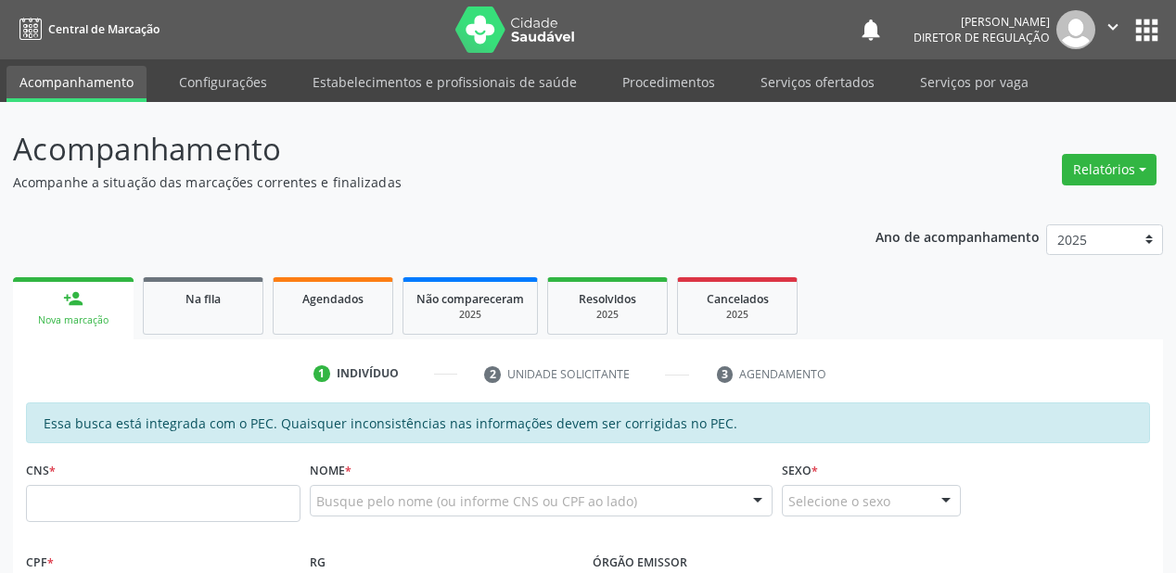
scroll to position [386, 0]
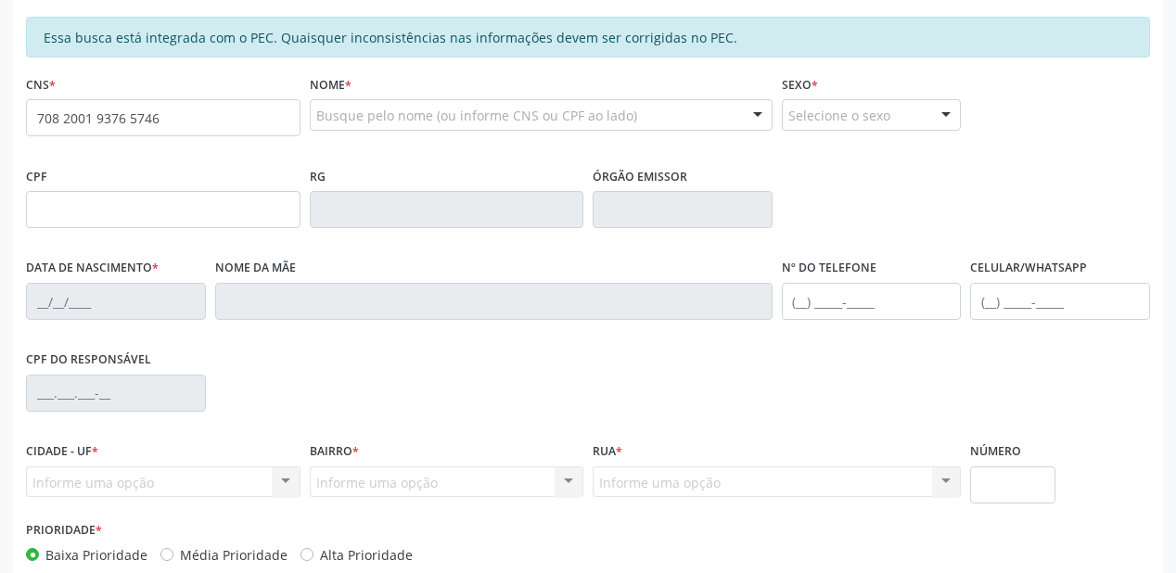
type input "708 2001 9376 5746"
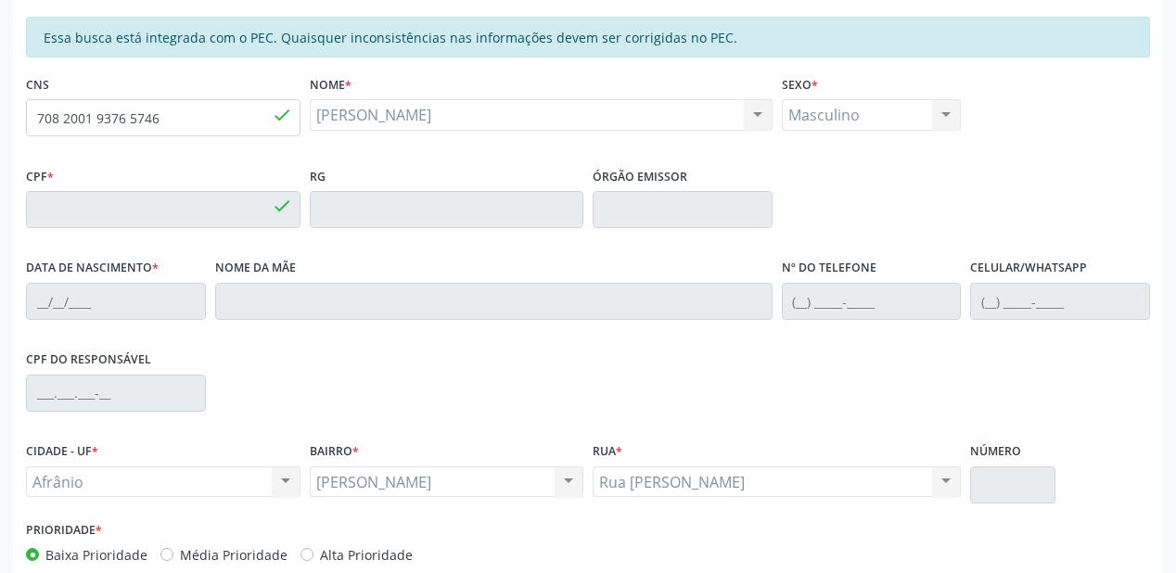
type input "191.738.904-30"
type input "28[DATE]"
type input "[PERSON_NAME][GEOGRAPHIC_DATA]"
type input "[PHONE_NUMBER]"
type input "124"
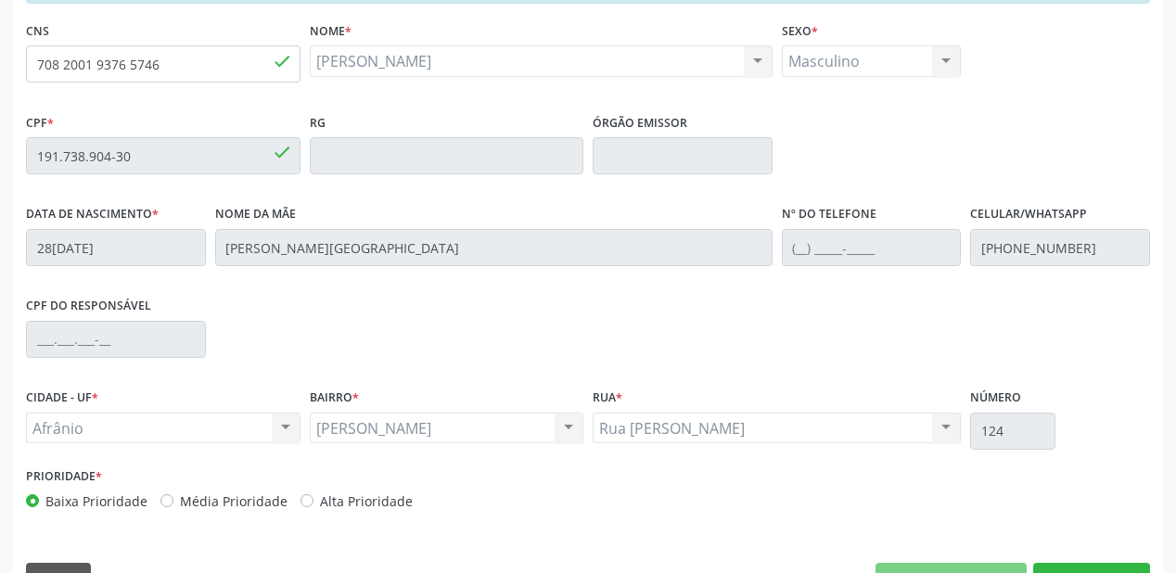
scroll to position [485, 0]
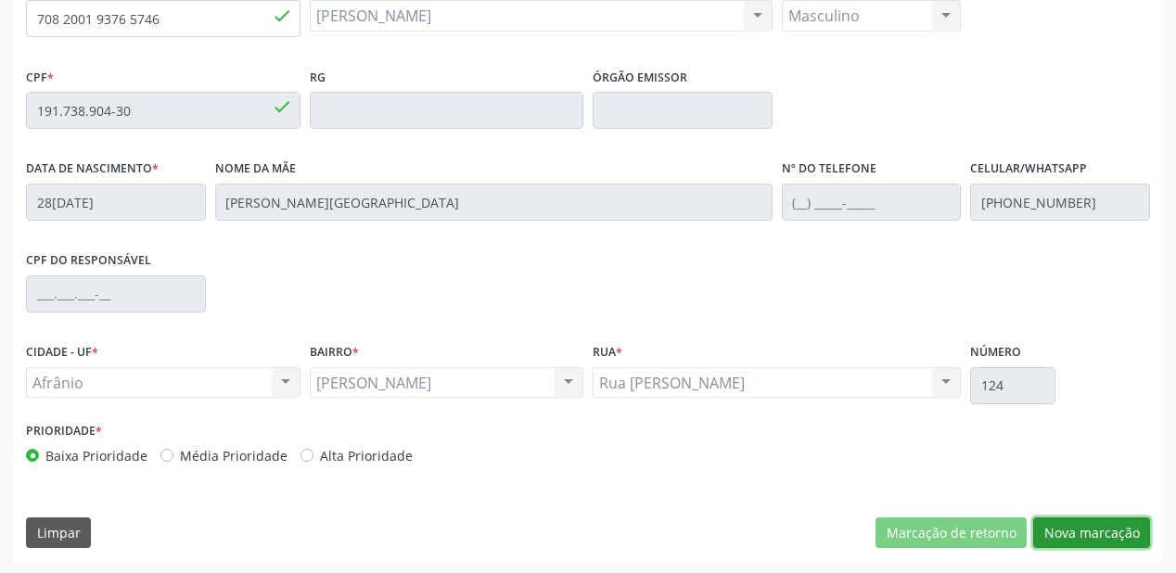
click at [1071, 534] on button "Nova marcação" at bounding box center [1091, 534] width 117 height 32
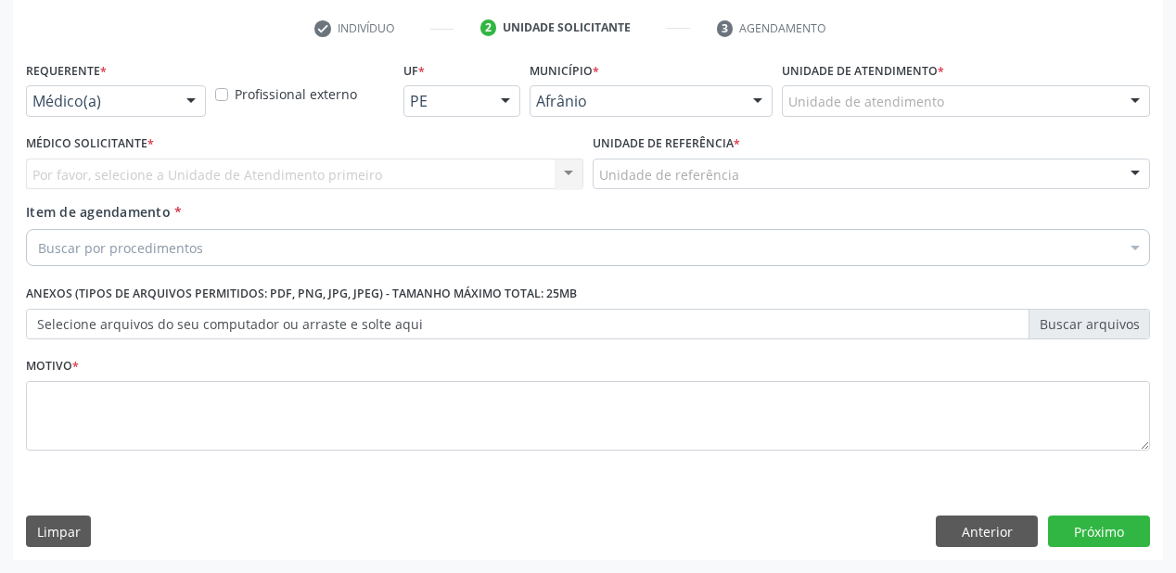
scroll to position [345, 0]
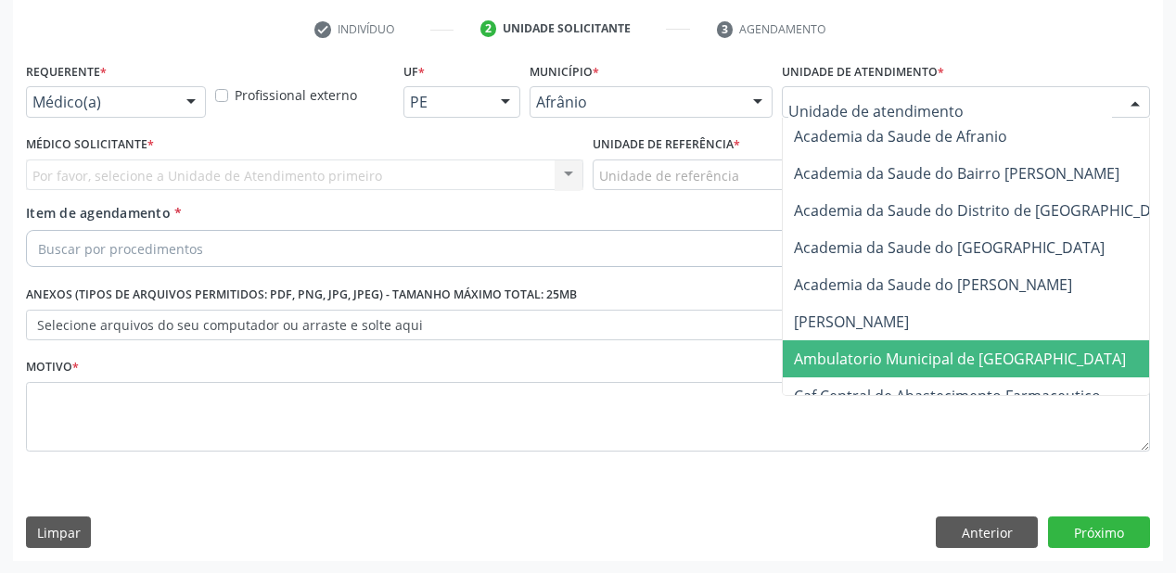
click at [827, 354] on span "Ambulatorio Municipal de [GEOGRAPHIC_DATA]" at bounding box center [960, 359] width 332 height 20
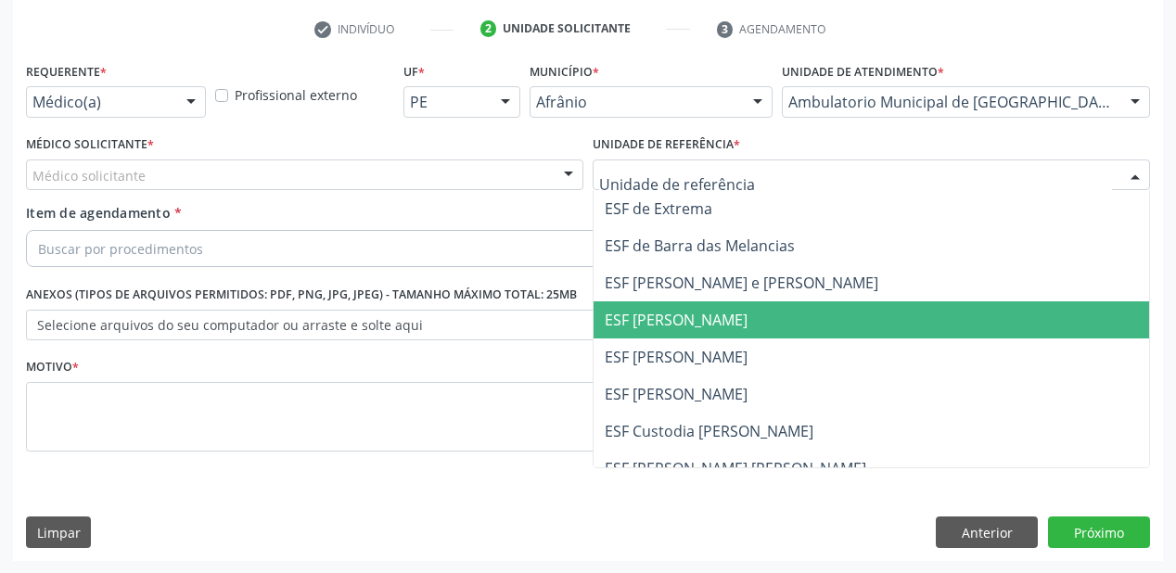
click at [649, 327] on span "ESF [PERSON_NAME]" at bounding box center [676, 320] width 143 height 20
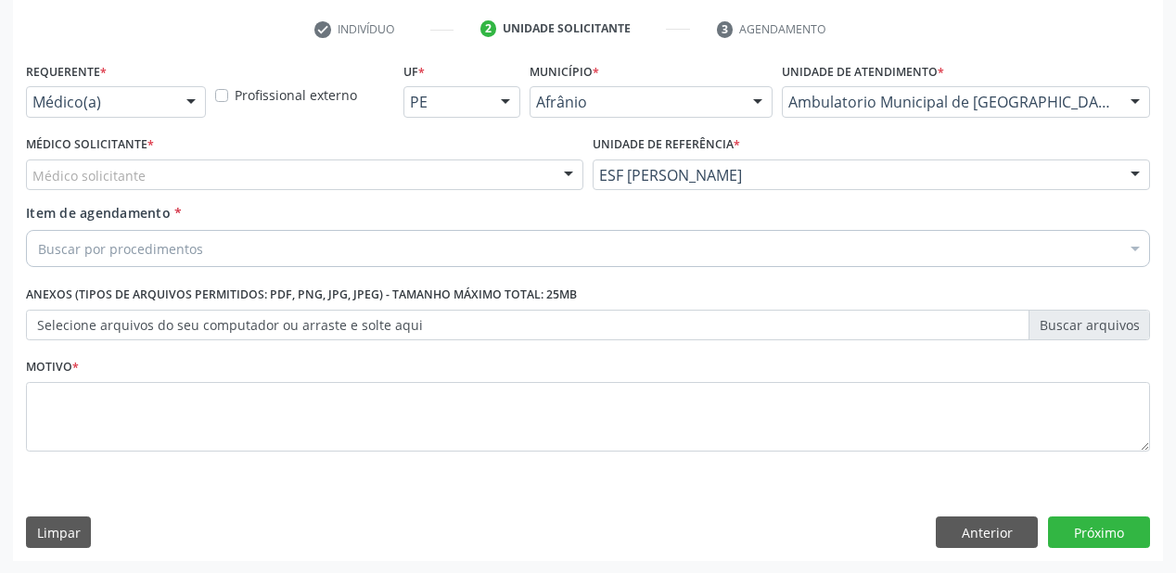
drag, startPoint x: 169, startPoint y: 172, endPoint x: 165, endPoint y: 183, distance: 11.7
click at [167, 174] on div "Médico solicitante" at bounding box center [305, 176] width 558 height 32
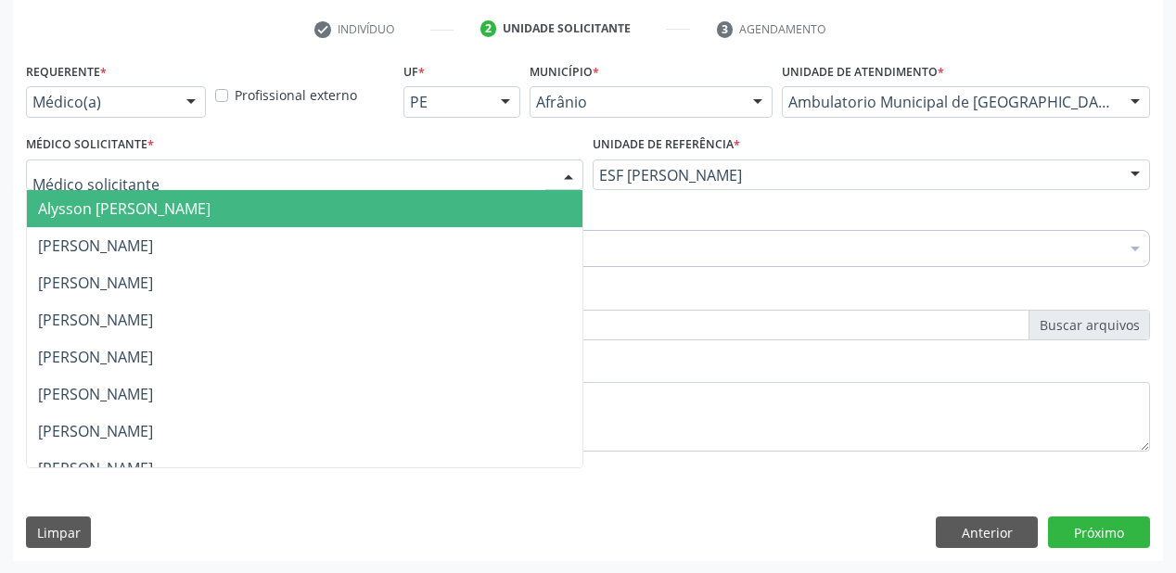
click at [157, 199] on span "Alysson Rodrigo Ferreira Cavalcanti" at bounding box center [124, 209] width 173 height 20
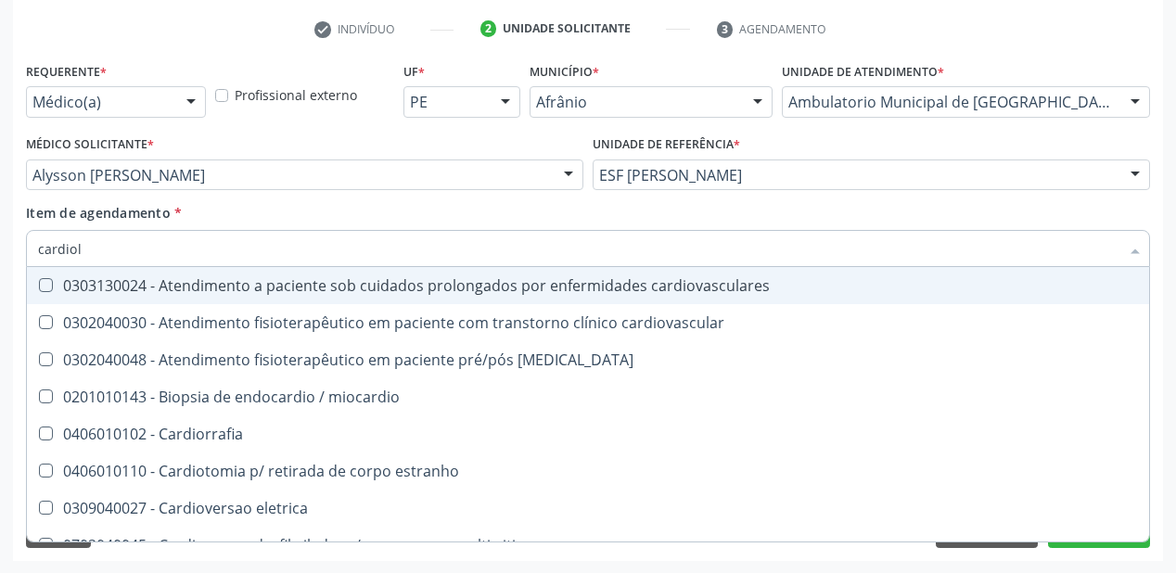
type input "cardiolo"
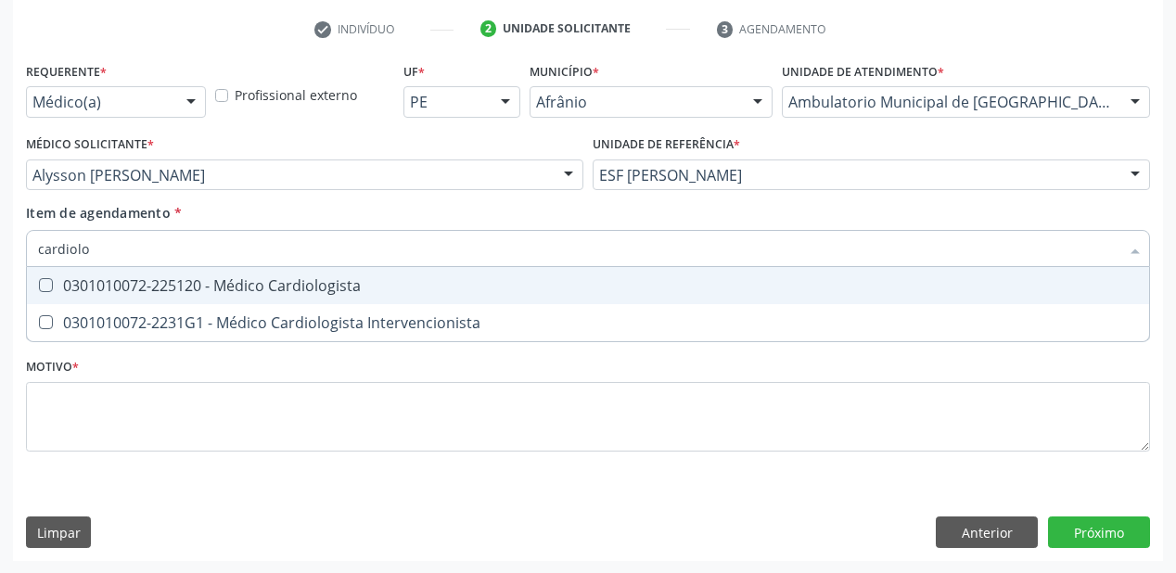
click at [148, 289] on div "0301010072-225120 - Médico Cardiologista" at bounding box center [588, 285] width 1100 height 15
checkbox Cardiologista "true"
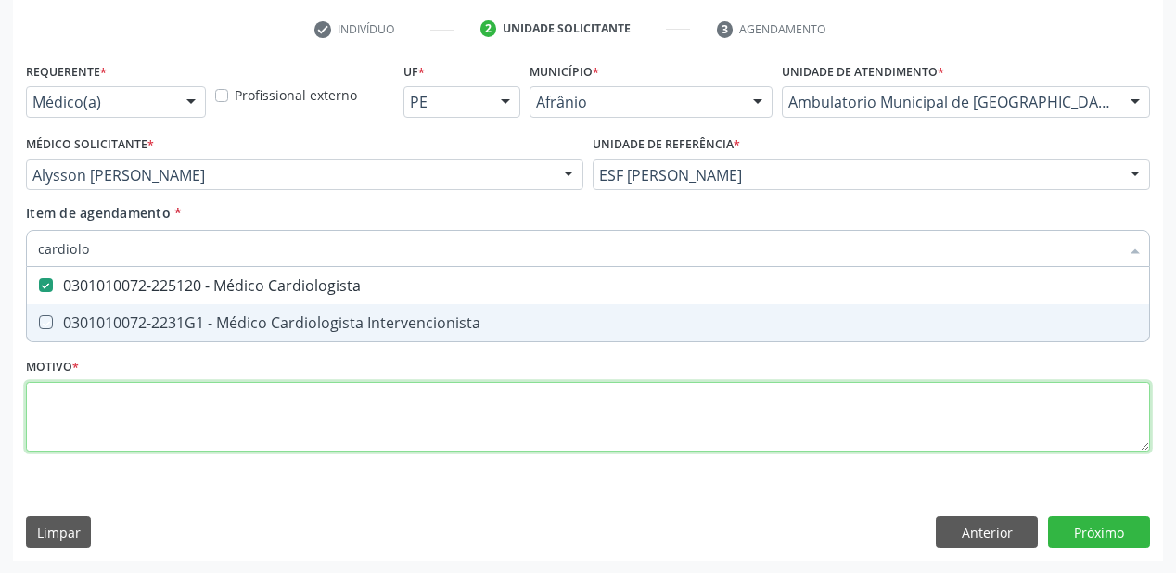
click at [110, 400] on div "Requerente * Médico(a) Médico(a) Enfermeiro(a) Paciente Nenhum resultado encont…" at bounding box center [588, 268] width 1124 height 420
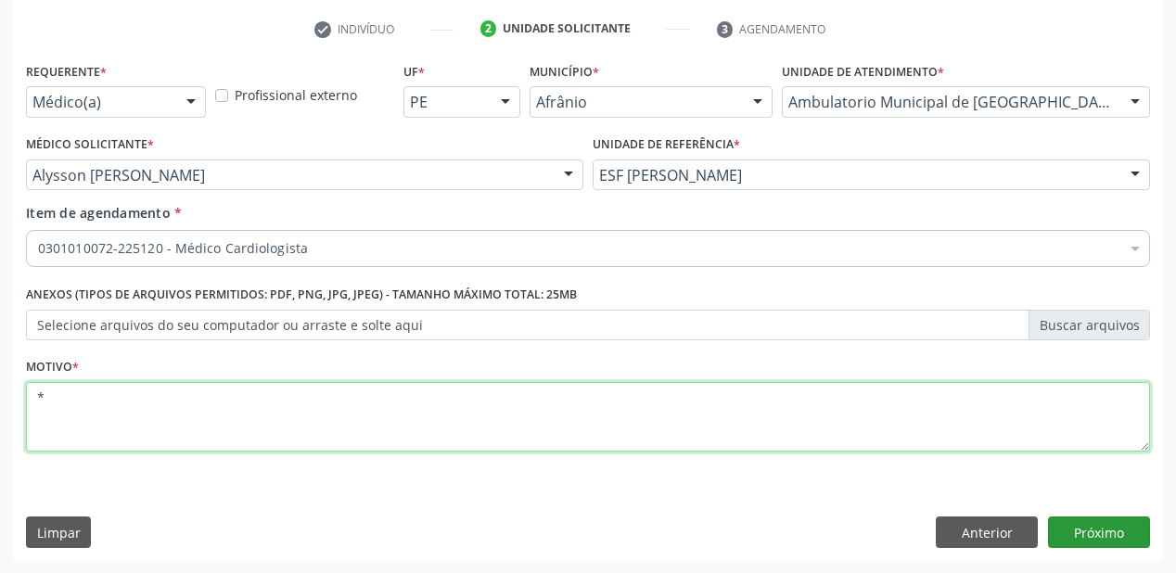
type textarea "*"
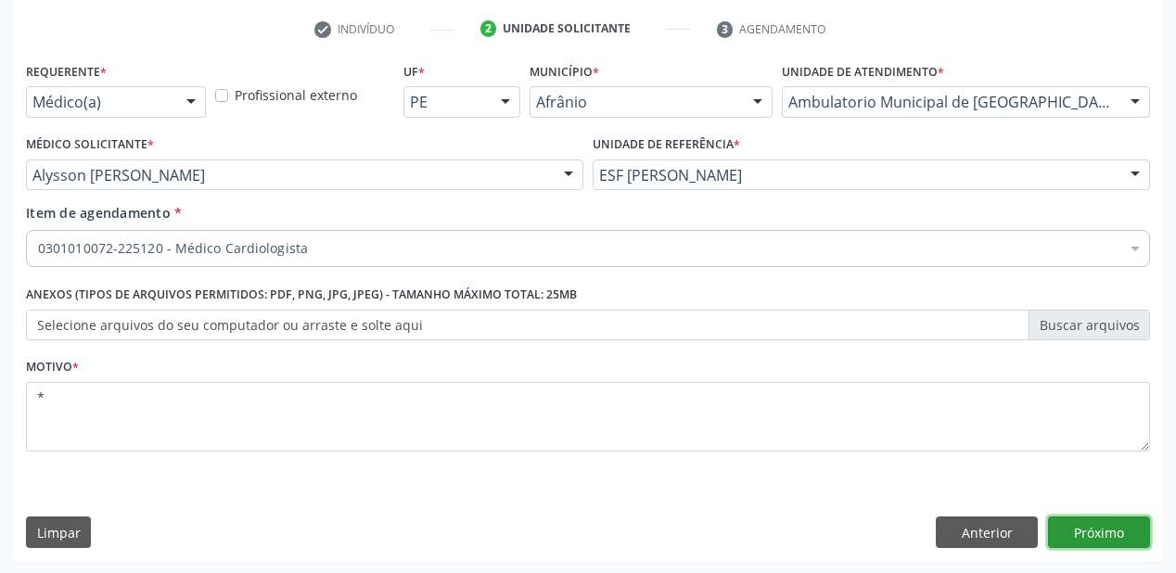
click at [1083, 536] on button "Próximo" at bounding box center [1099, 533] width 102 height 32
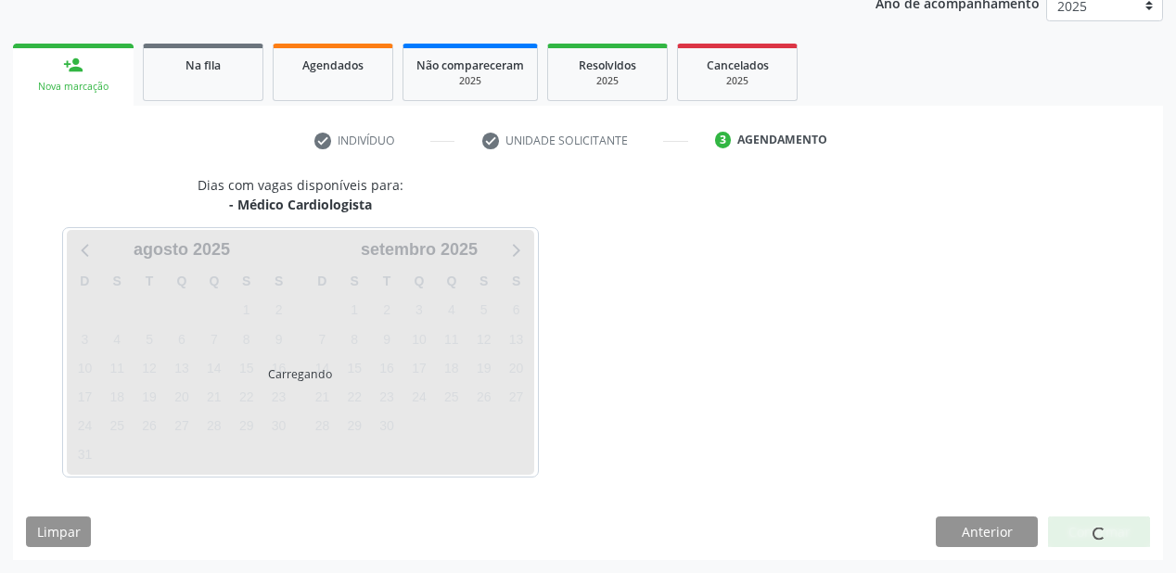
scroll to position [233, 0]
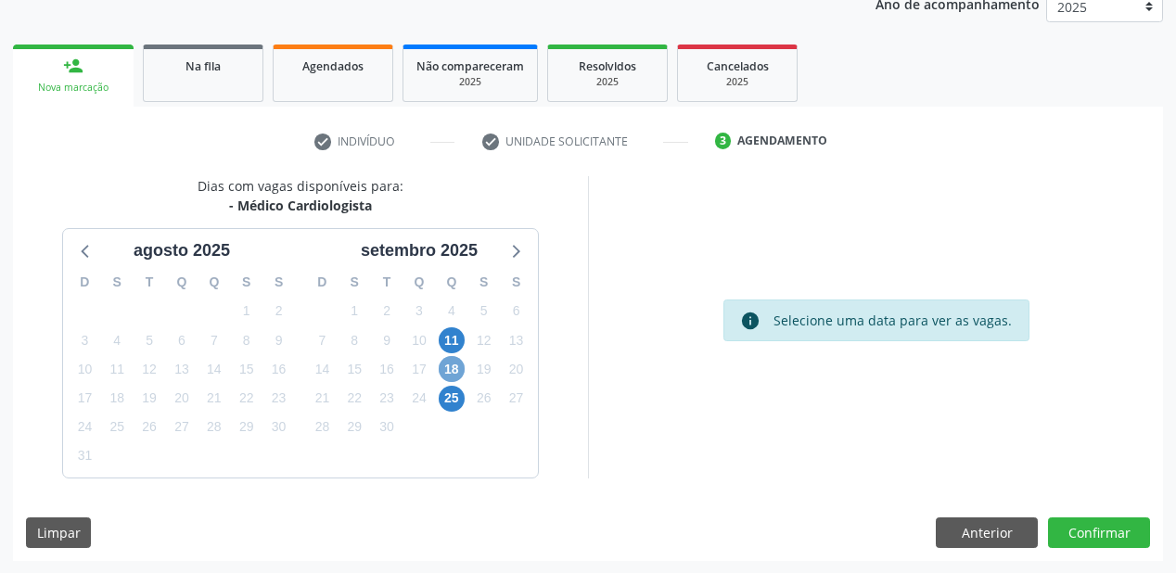
click at [451, 371] on span "18" at bounding box center [452, 369] width 26 height 26
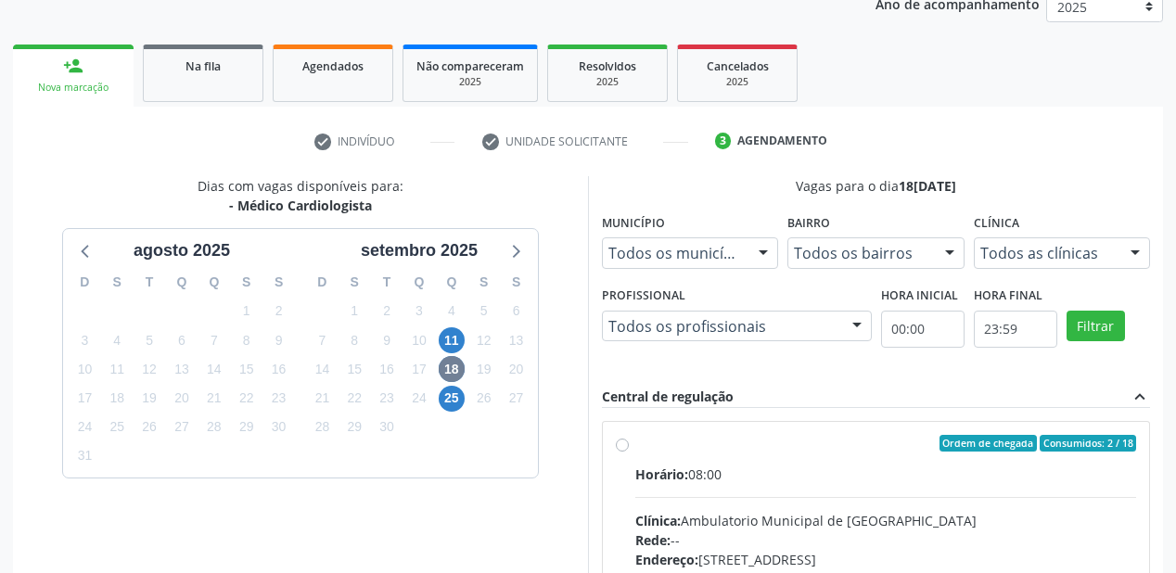
click at [753, 455] on label "Ordem de chegada Consumidos: 2 / 18 Horário: 08:00 Clínica: Ambulatorio Municip…" at bounding box center [885, 577] width 501 height 285
click at [629, 452] on input "Ordem de chegada Consumidos: 2 / 18 Horário: 08:00 Clínica: Ambulatorio Municip…" at bounding box center [622, 443] width 13 height 17
radio input "true"
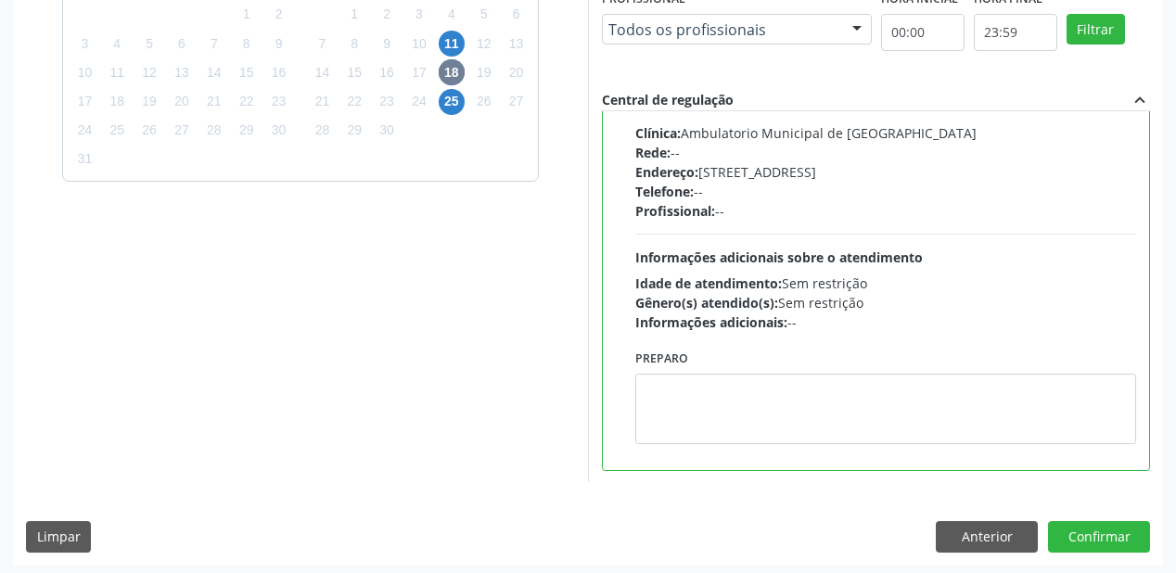
scroll to position [534, 0]
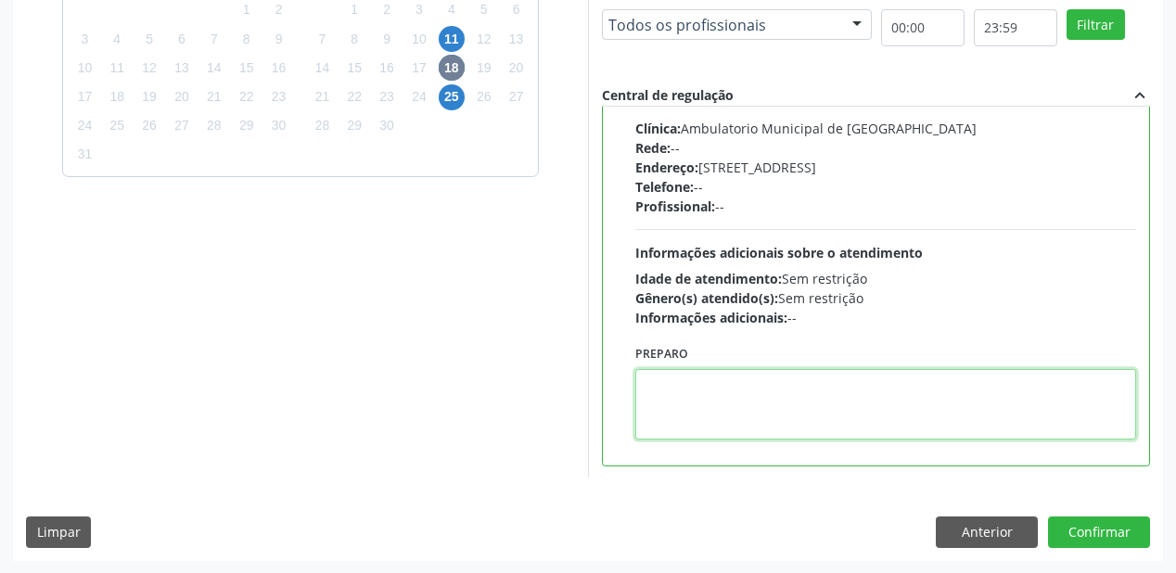
click at [722, 382] on textarea at bounding box center [885, 404] width 501 height 71
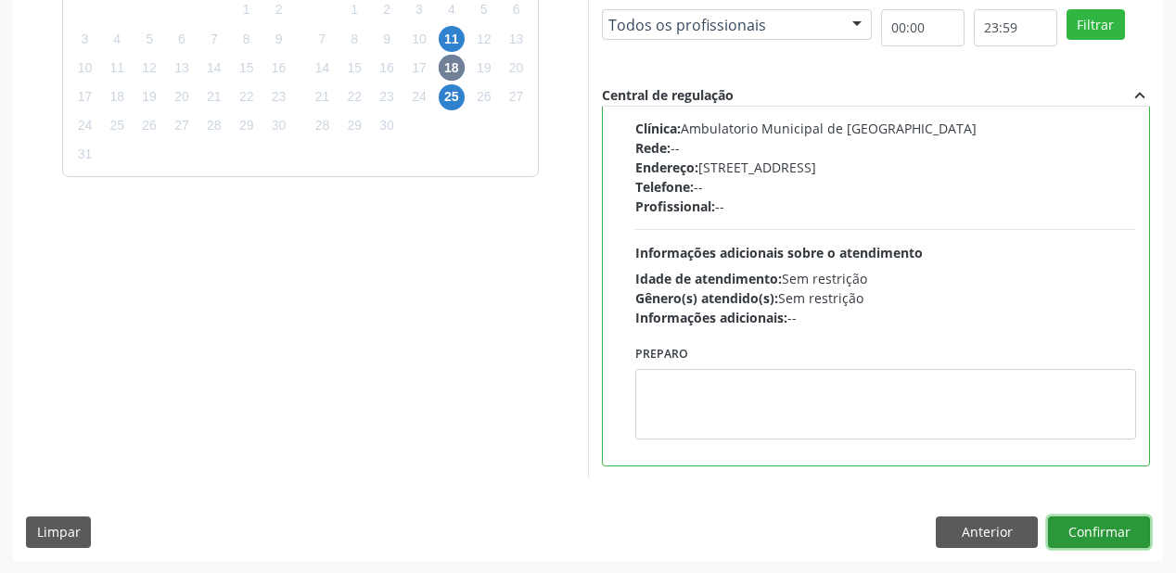
click at [1078, 521] on button "Confirmar" at bounding box center [1099, 533] width 102 height 32
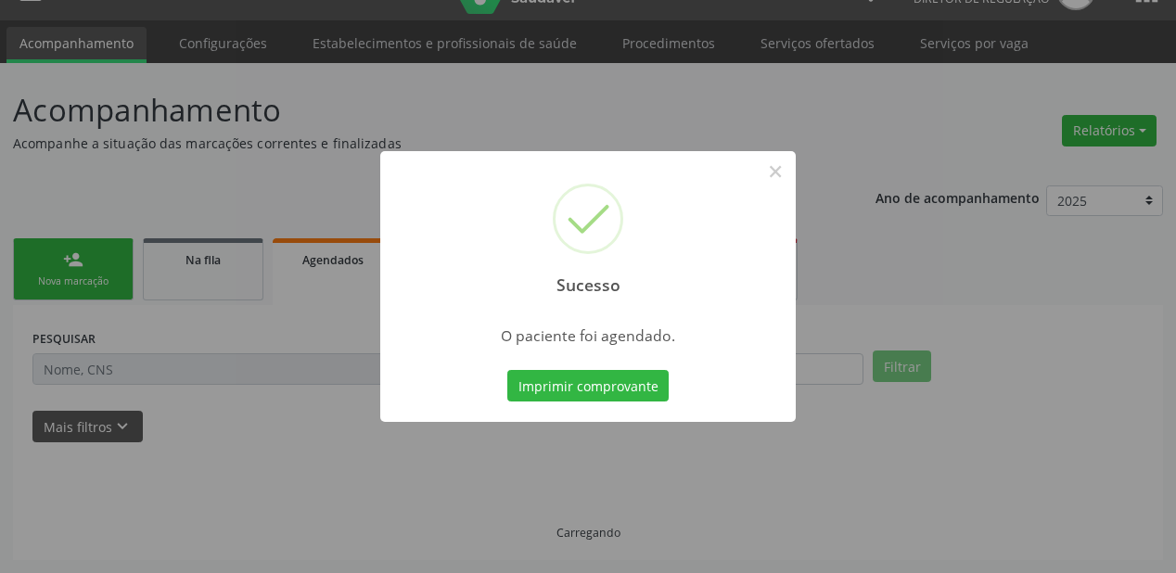
scroll to position [37, 0]
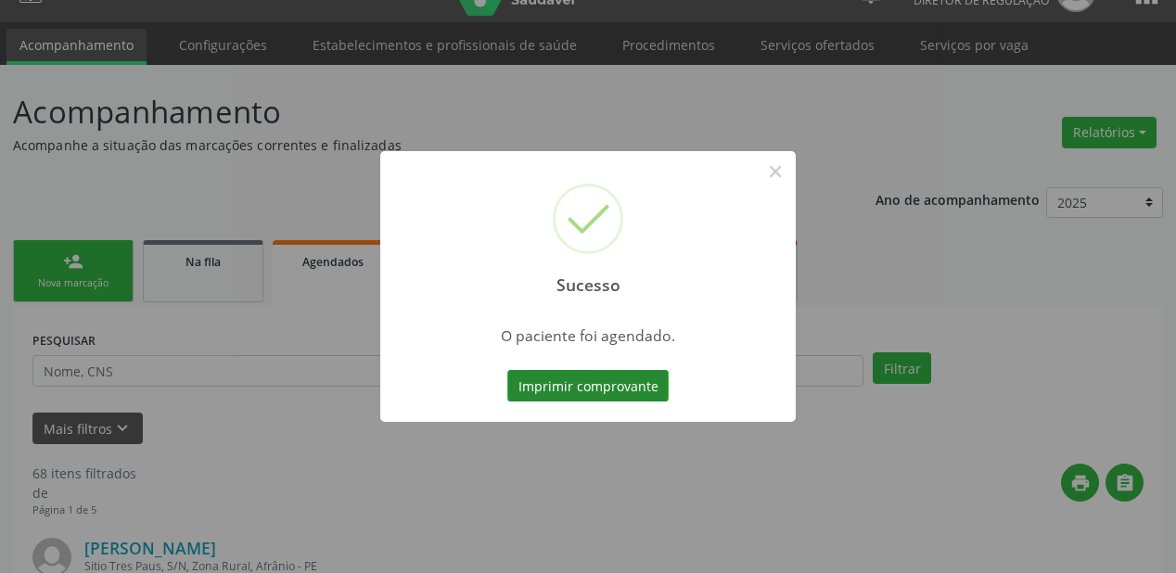
click at [598, 382] on button "Imprimir comprovante" at bounding box center [587, 386] width 161 height 32
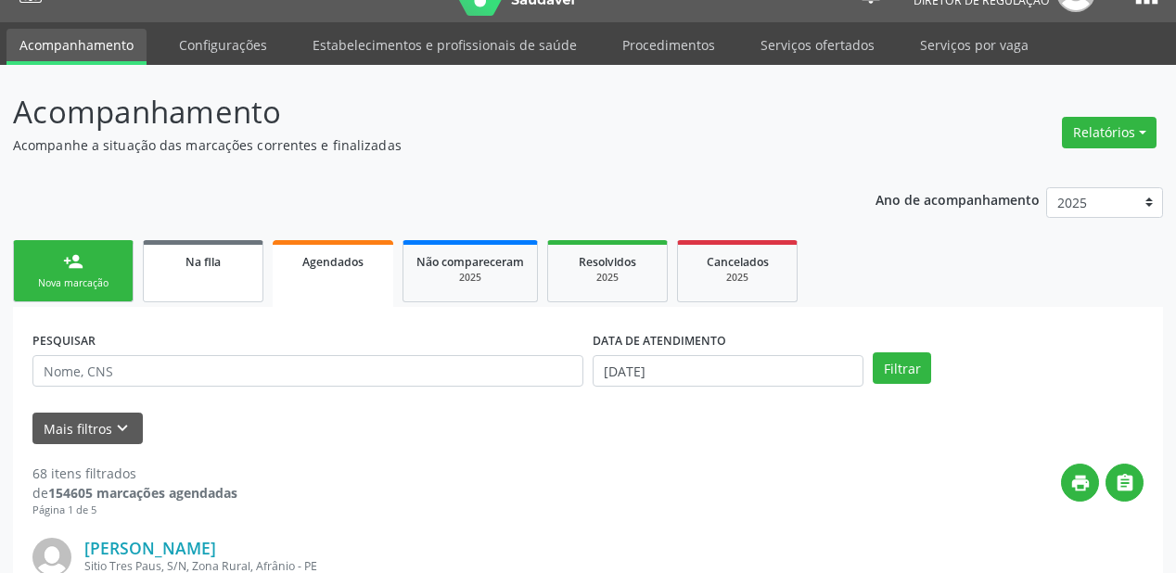
click at [169, 270] on link "Na fila" at bounding box center [203, 271] width 121 height 62
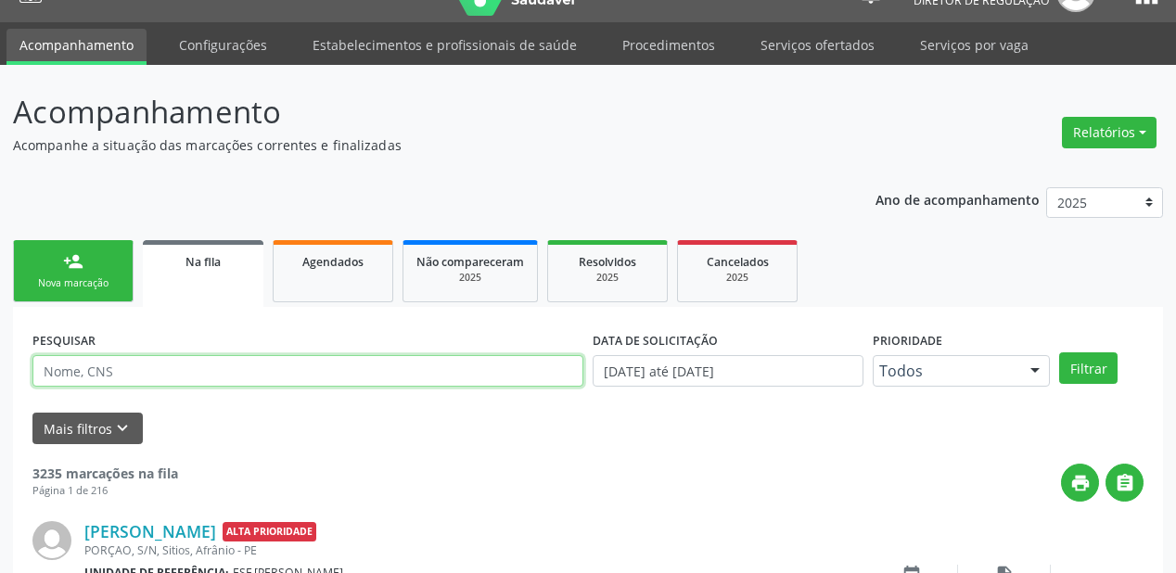
click at [108, 367] on input "text" at bounding box center [307, 371] width 551 height 32
type input "702801658016363"
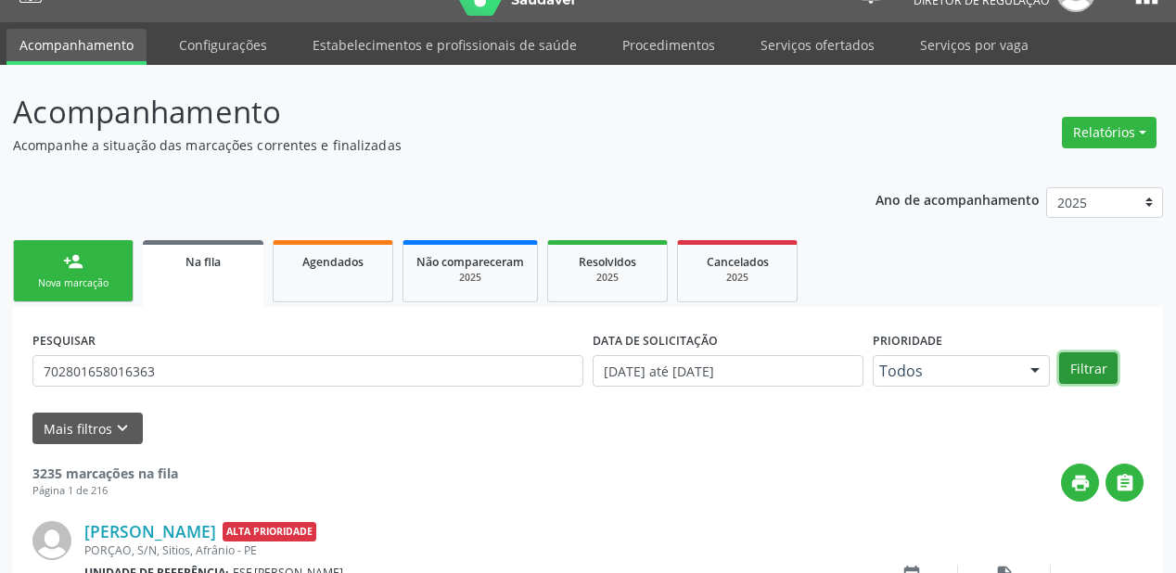
click at [1095, 367] on button "Filtrar" at bounding box center [1088, 369] width 58 height 32
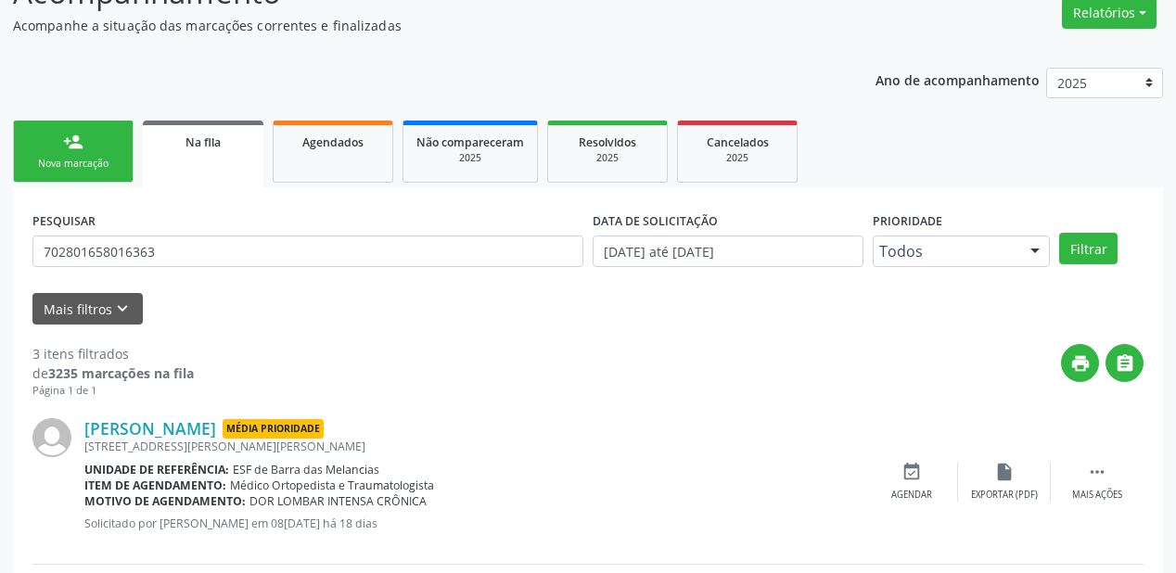
scroll to position [510, 0]
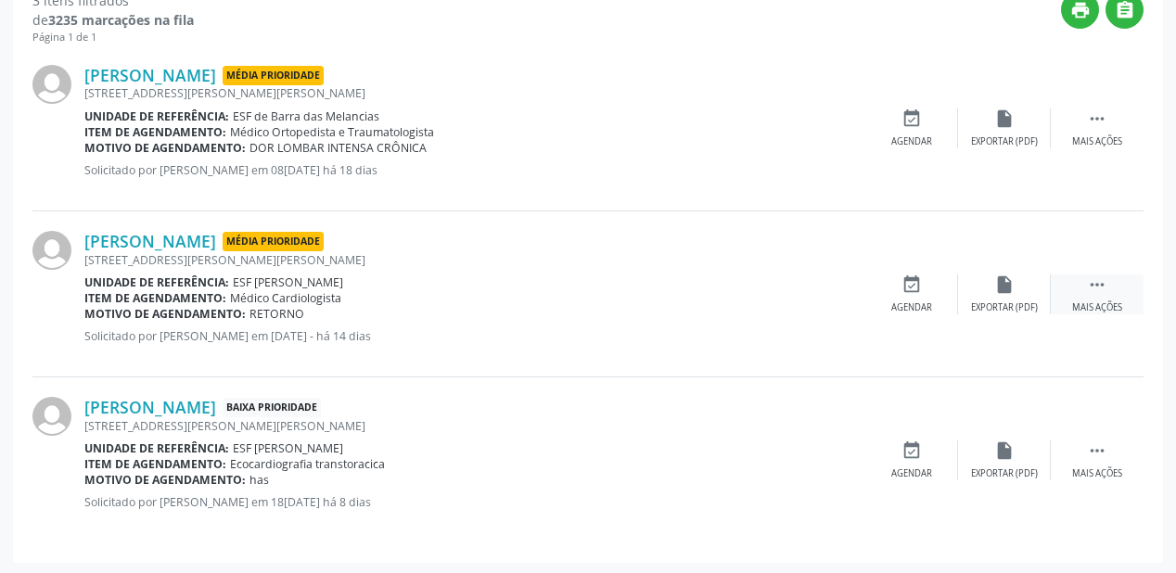
click at [1100, 284] on icon "" at bounding box center [1097, 285] width 20 height 20
click at [651, 301] on div "Agendar" at bounding box center [633, 307] width 41 height 13
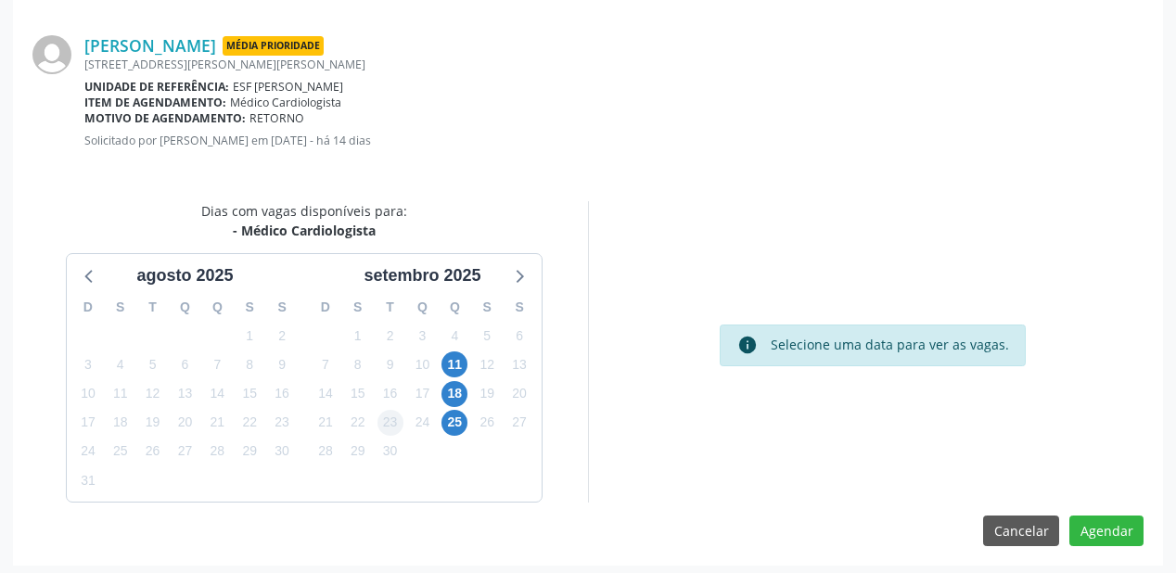
scroll to position [391, 0]
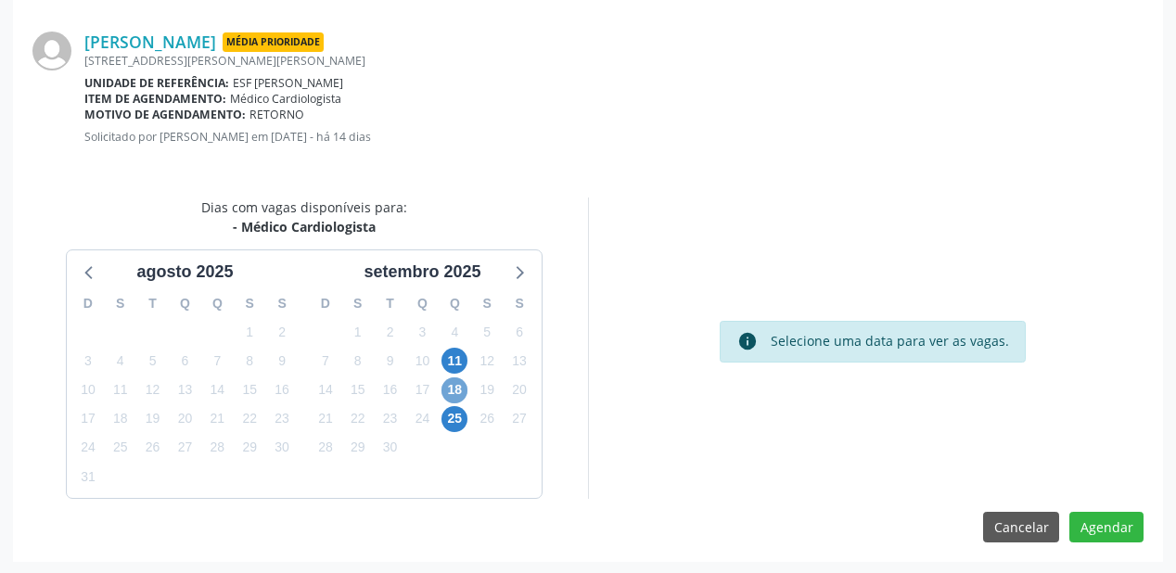
click at [458, 390] on span "18" at bounding box center [455, 391] width 26 height 26
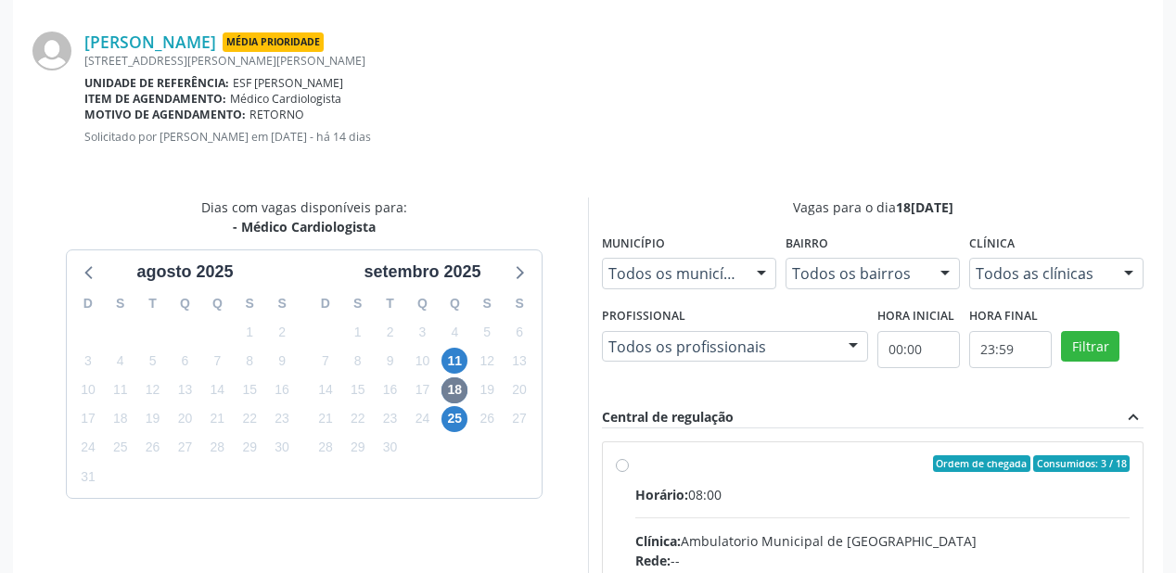
click at [835, 485] on div "Horário: 08:00" at bounding box center [882, 494] width 494 height 19
click at [629, 472] on input "Ordem de chegada Consumidos: 3 / 18 Horário: 08:00 Clínica: Ambulatorio Municip…" at bounding box center [622, 463] width 13 height 17
radio input "true"
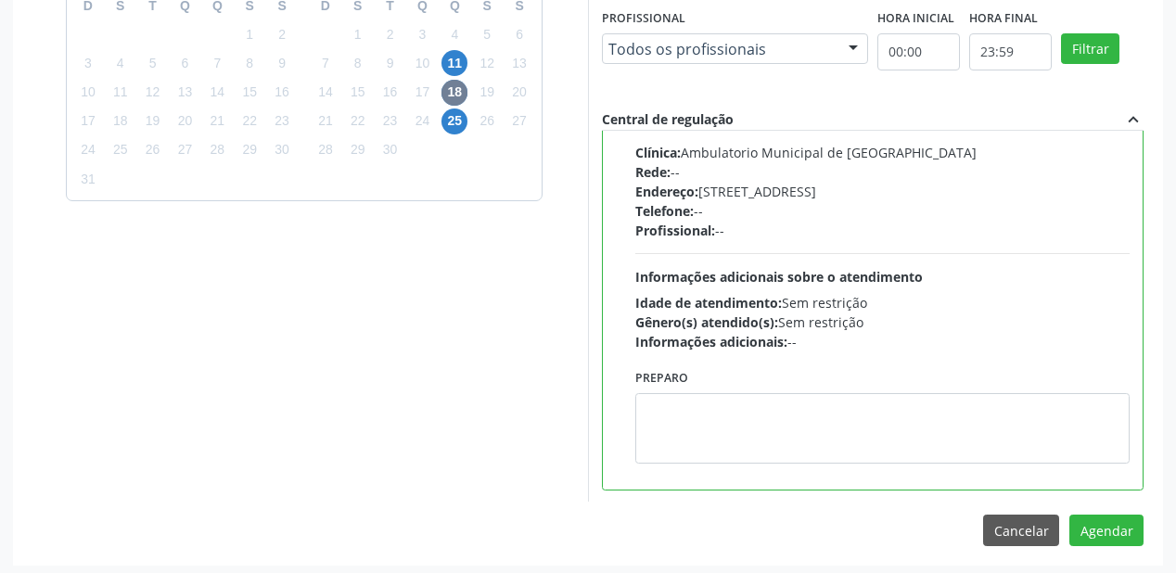
scroll to position [692, 0]
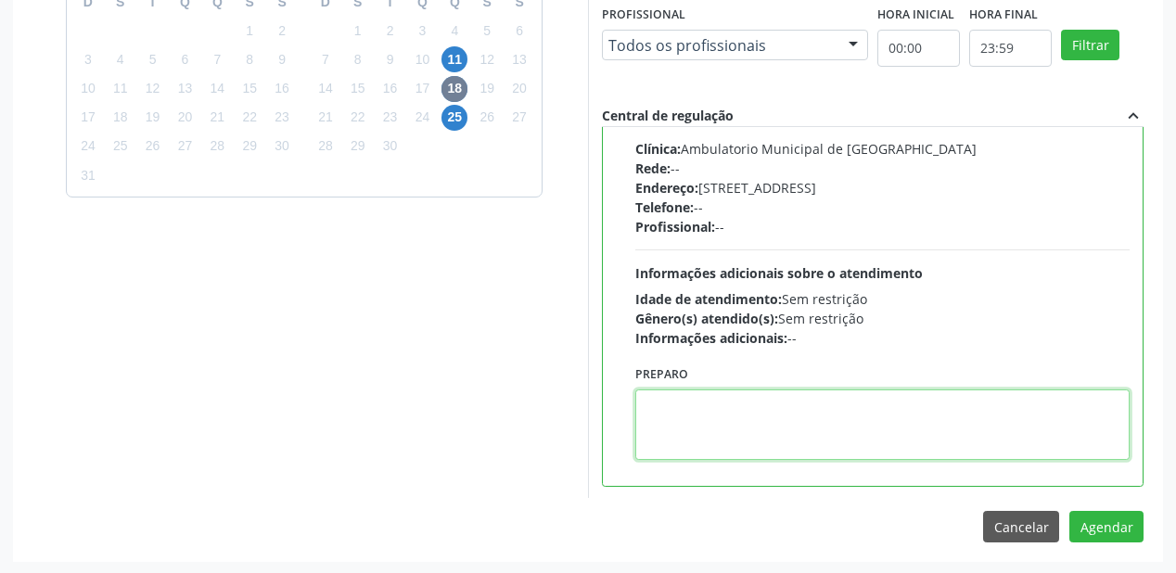
click at [742, 438] on textarea at bounding box center [882, 425] width 494 height 71
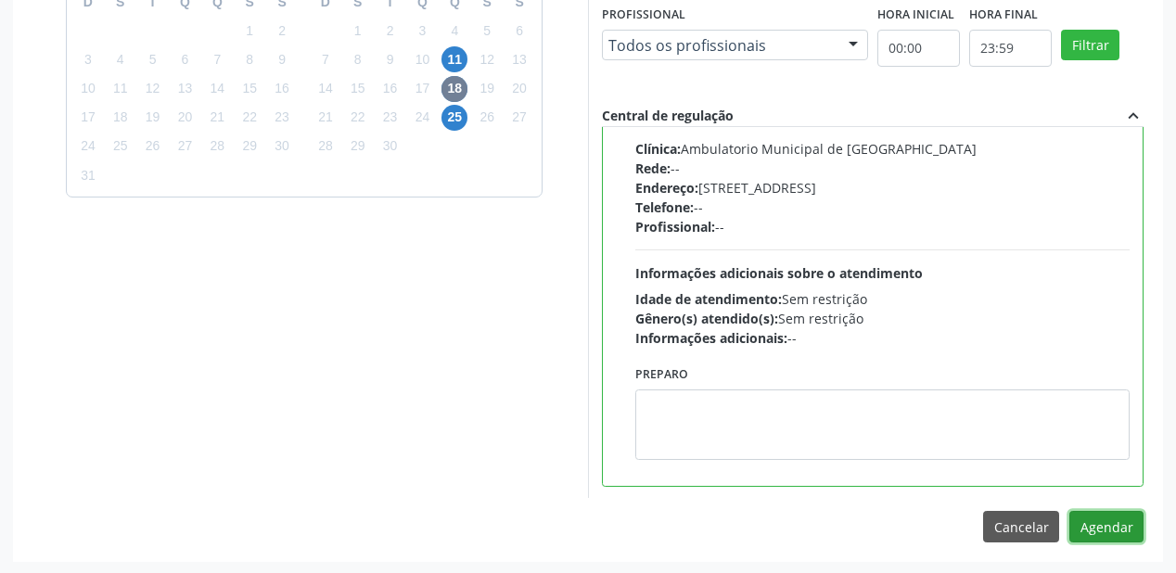
click at [1084, 513] on button "Agendar" at bounding box center [1107, 527] width 74 height 32
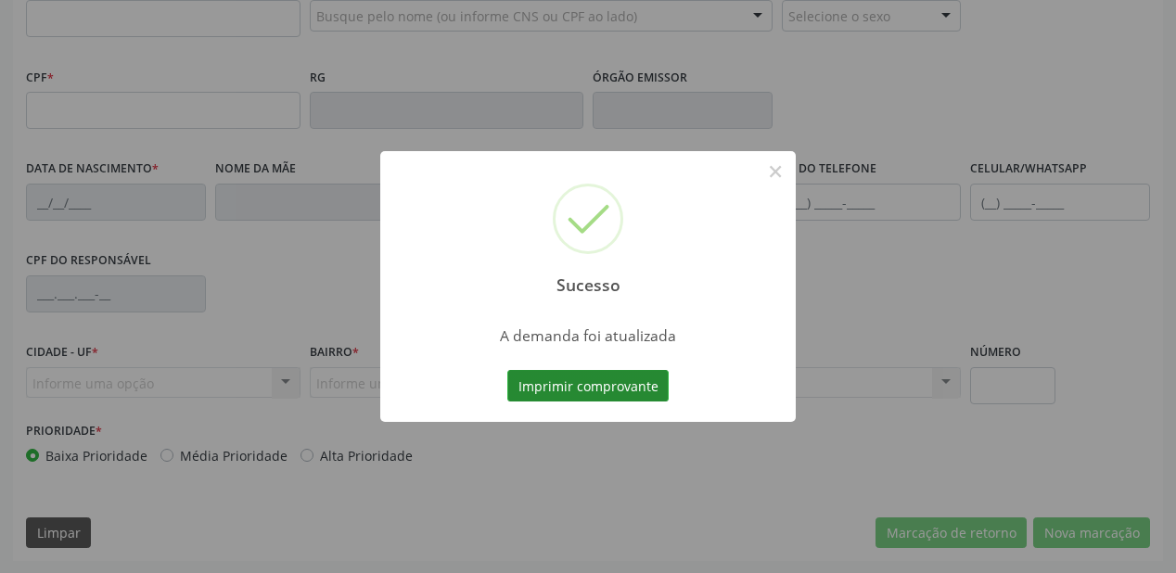
click at [575, 390] on button "Imprimir comprovante" at bounding box center [587, 386] width 161 height 32
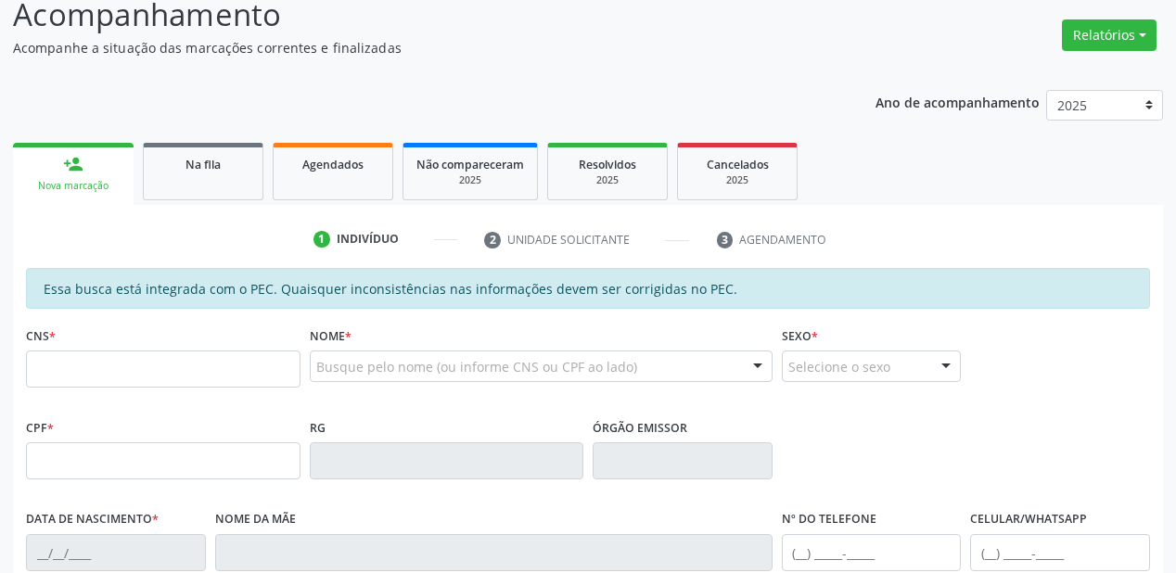
scroll to position [114, 0]
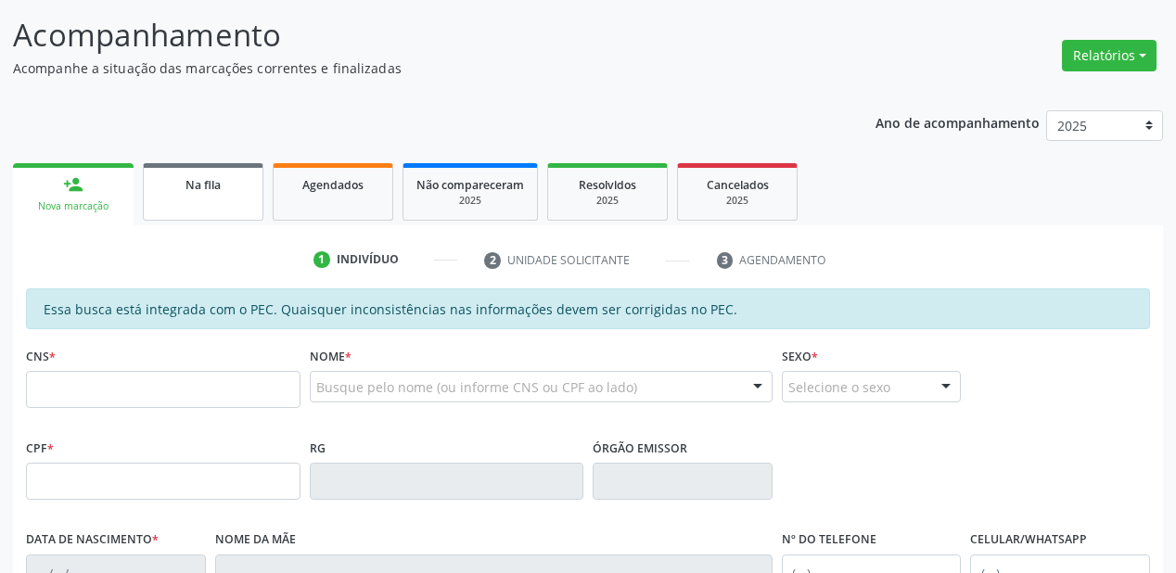
click at [217, 182] on span "Na fila" at bounding box center [203, 185] width 35 height 16
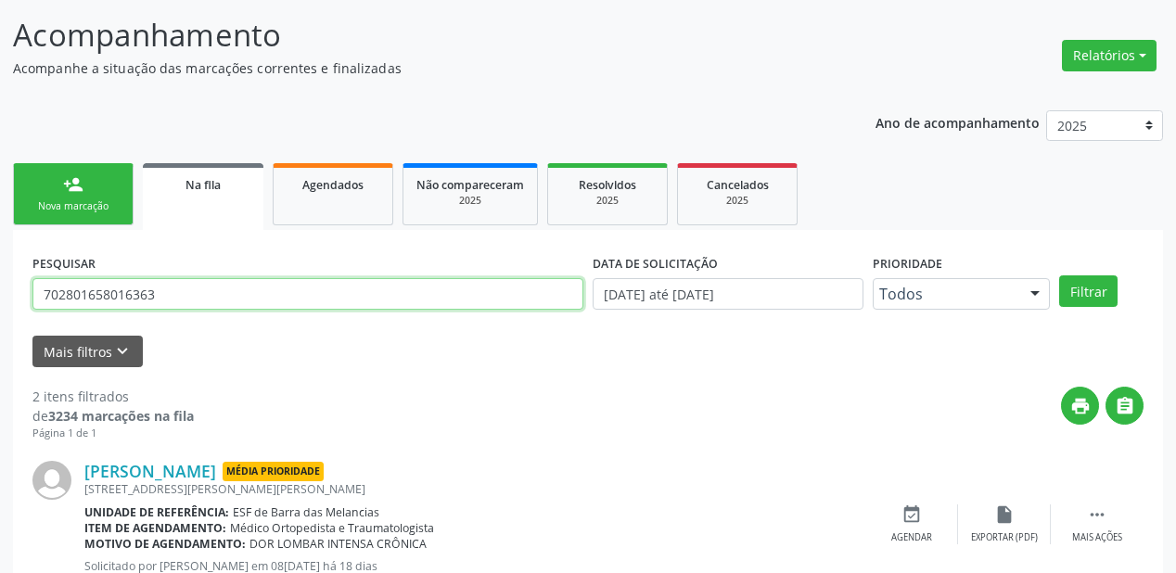
click at [176, 297] on input "702801658016363" at bounding box center [307, 294] width 551 height 32
type input "7"
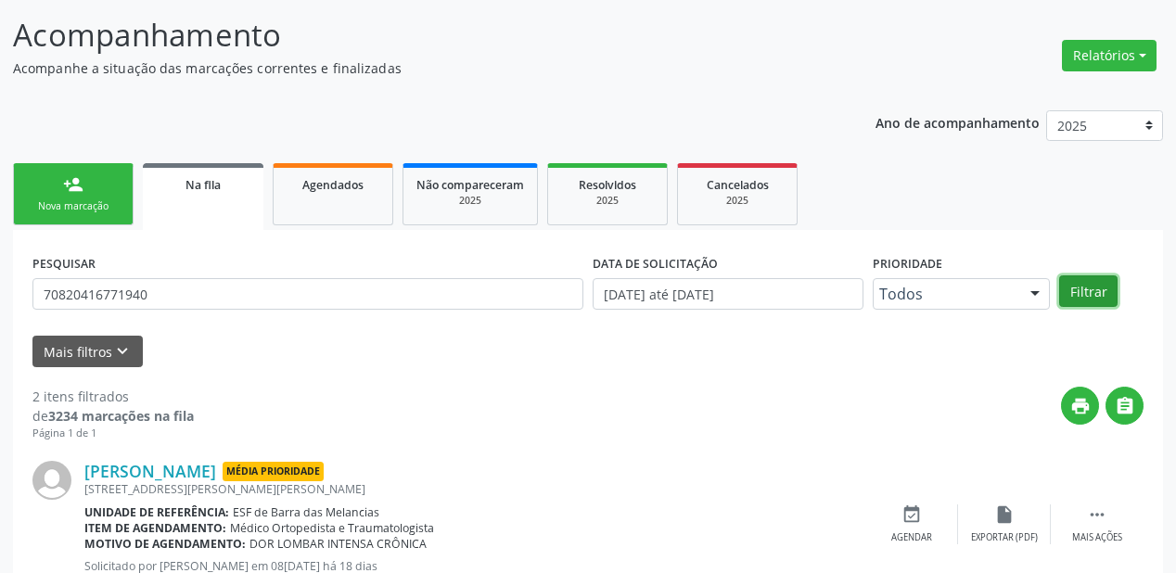
click at [1063, 284] on button "Filtrar" at bounding box center [1088, 292] width 58 height 32
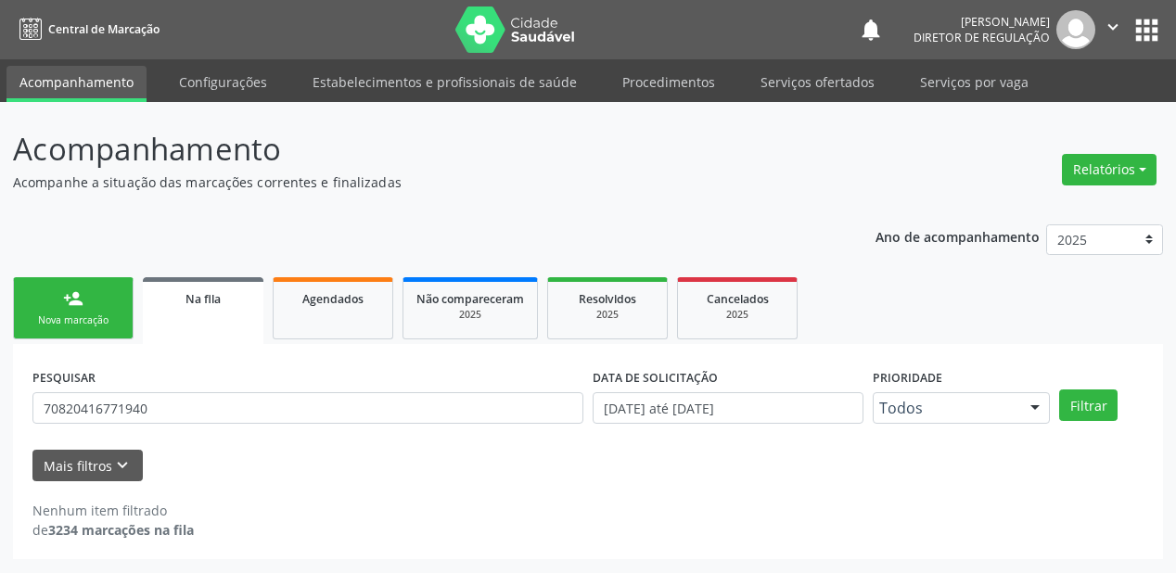
scroll to position [0, 0]
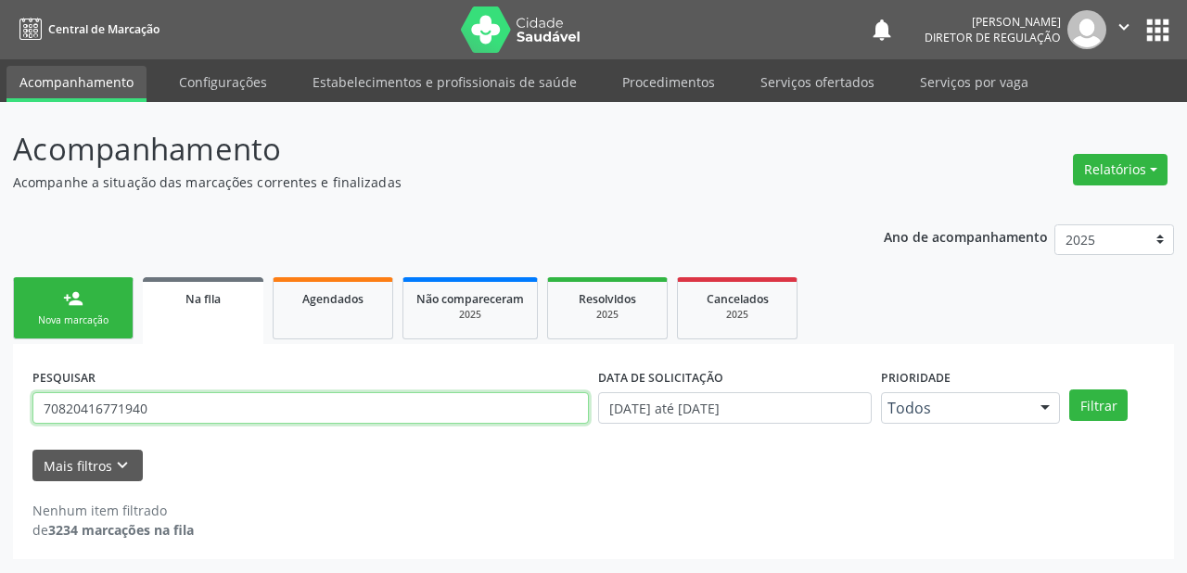
click at [174, 401] on input "70820416771940" at bounding box center [310, 408] width 557 height 32
type input "7"
type input "[PERSON_NAME]"
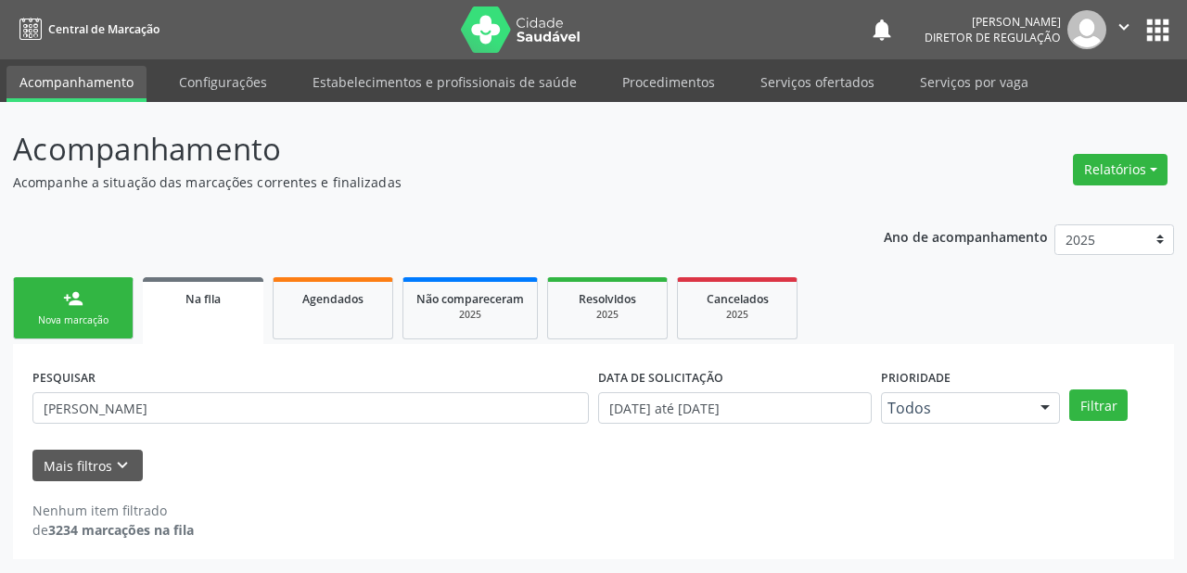
click at [100, 314] on div "Nova marcação" at bounding box center [73, 321] width 93 height 14
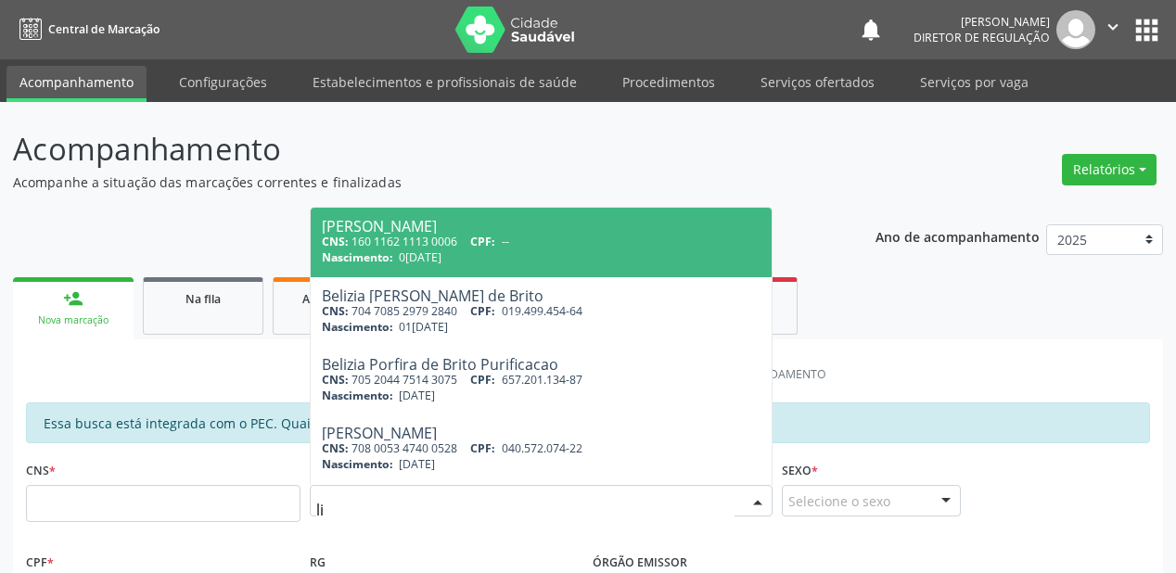
type input "l"
type input "e"
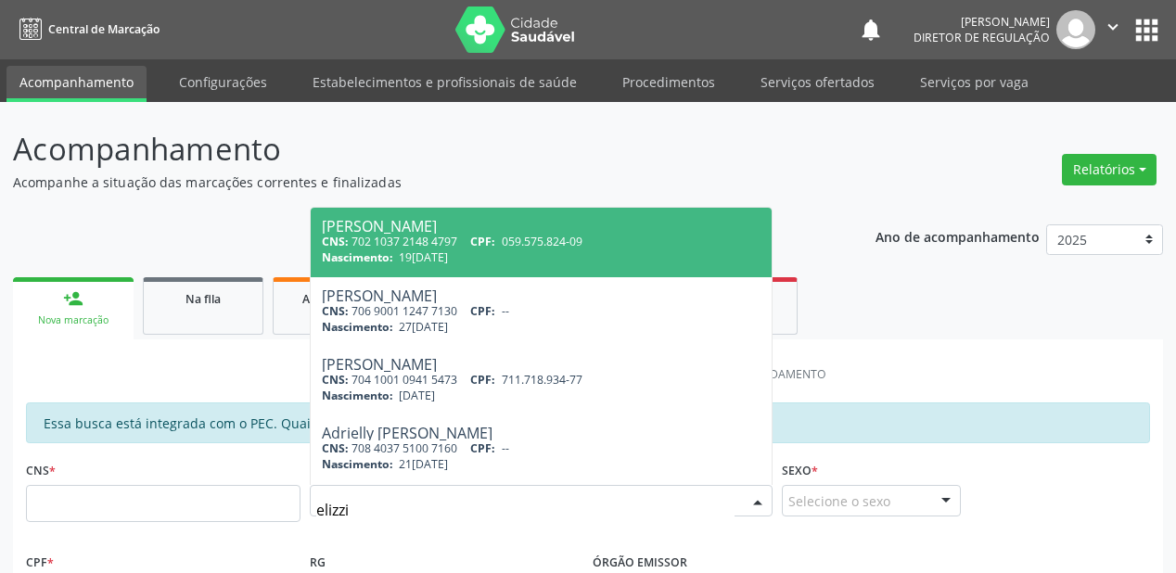
type input "elizzie"
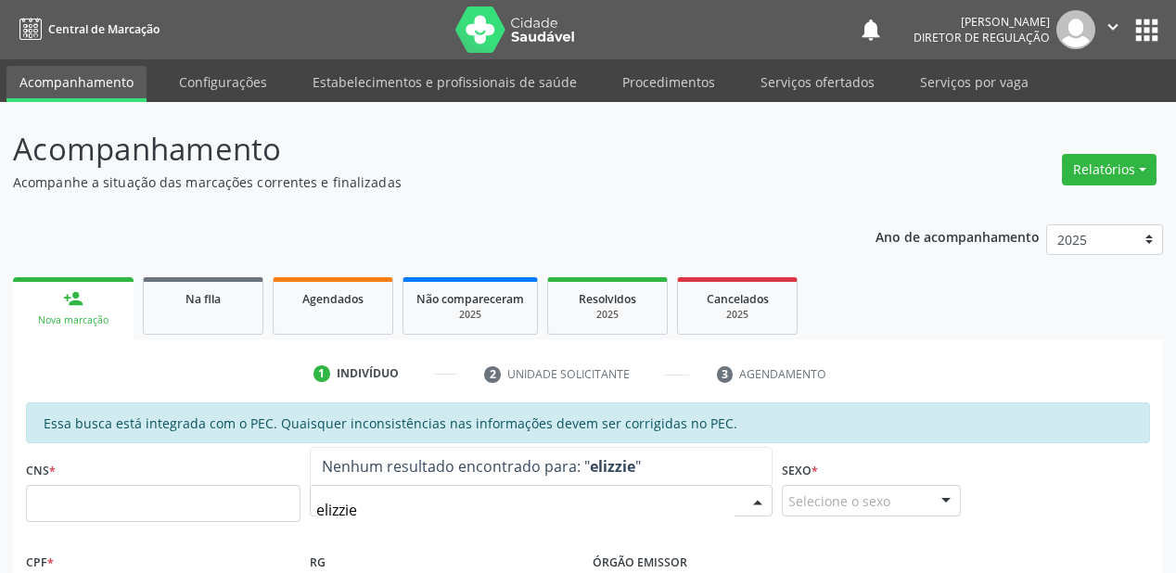
click at [372, 515] on input "elizzie" at bounding box center [525, 510] width 418 height 37
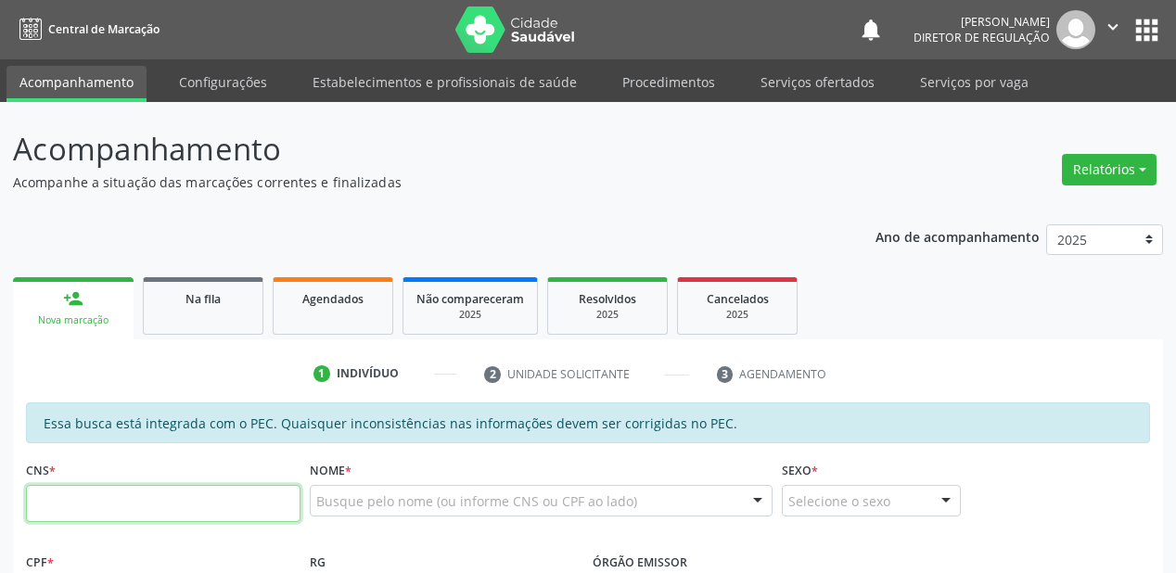
click at [190, 502] on input "text" at bounding box center [163, 503] width 275 height 37
type input "706 0013 0044 4243"
type input "027.408.894-02"
type input "0[DATE]"
type input "Candida [PERSON_NAME]"
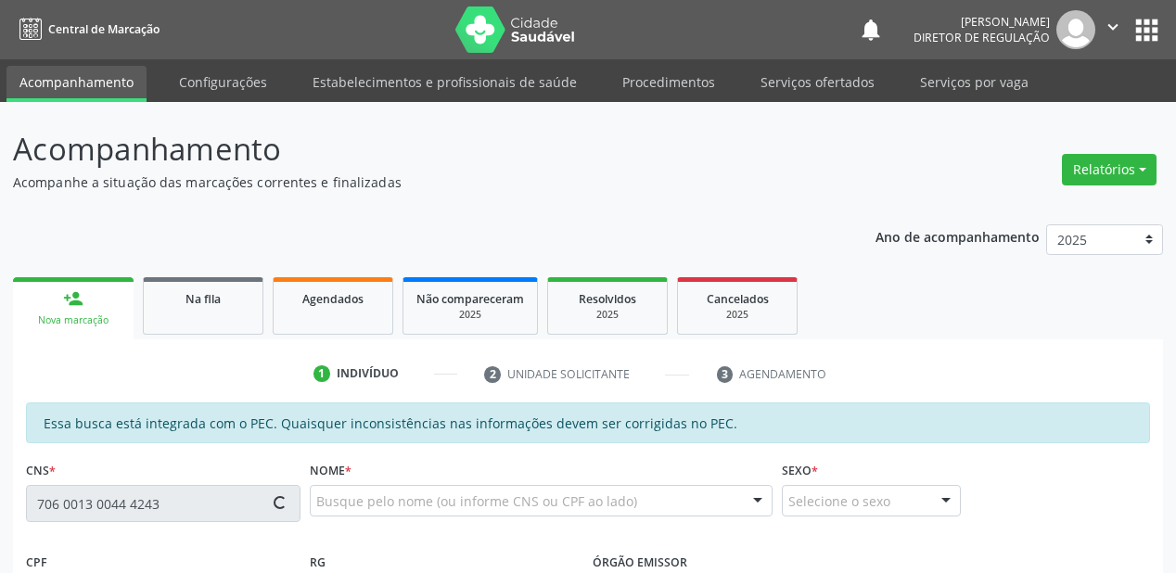
type input "[PHONE_NUMBER]"
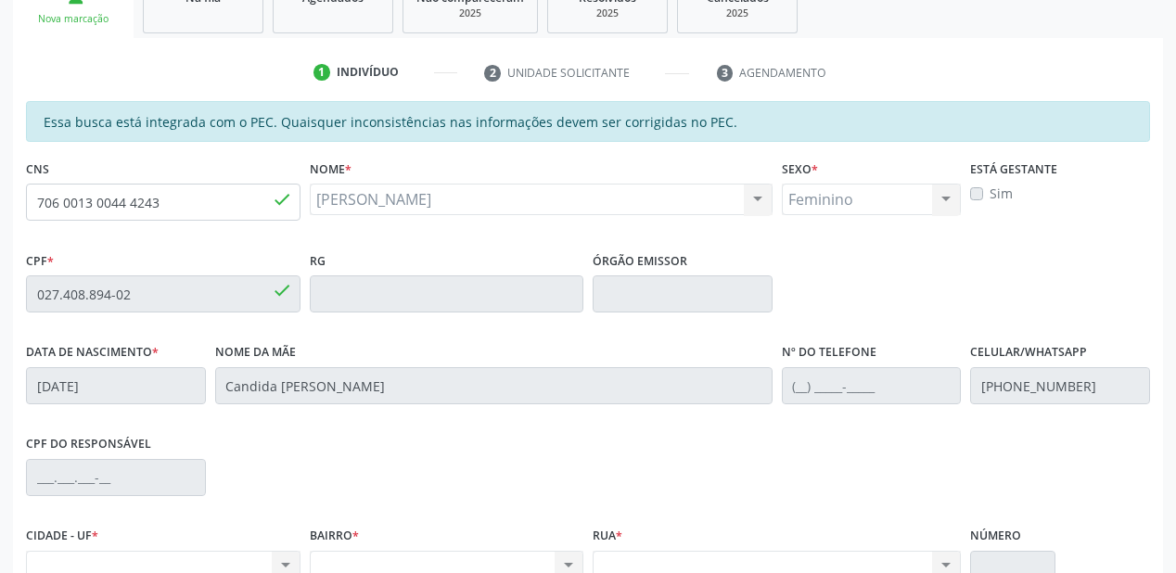
scroll to position [263, 0]
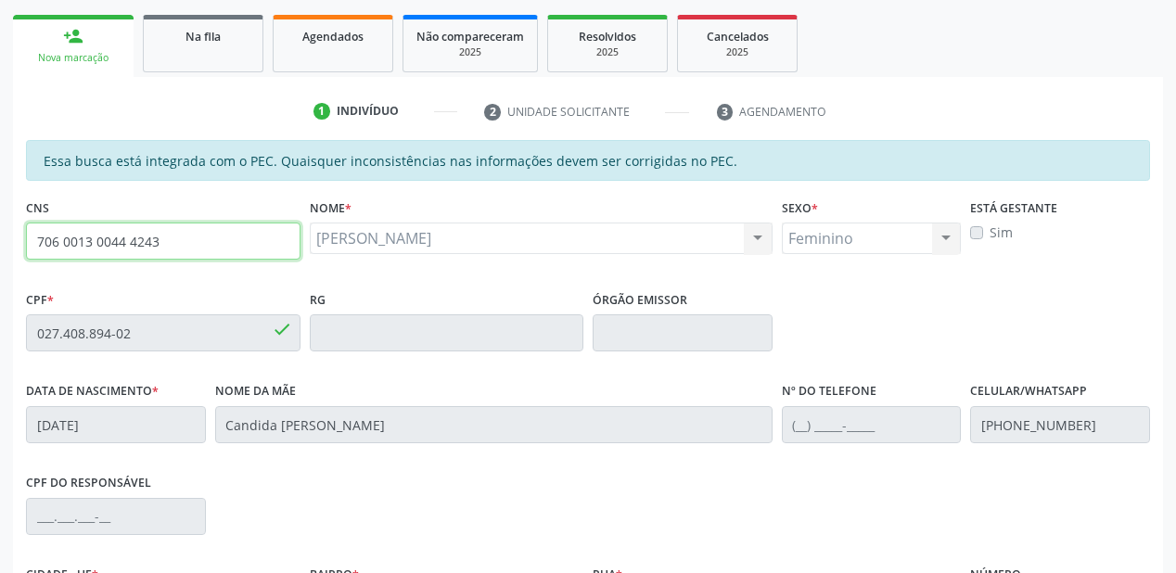
drag, startPoint x: 162, startPoint y: 239, endPoint x: 29, endPoint y: 242, distance: 133.6
click at [29, 242] on input "706 0013 0044 4243" at bounding box center [163, 241] width 275 height 37
click at [186, 244] on input "706 0013 0044 4243" at bounding box center [163, 241] width 275 height 37
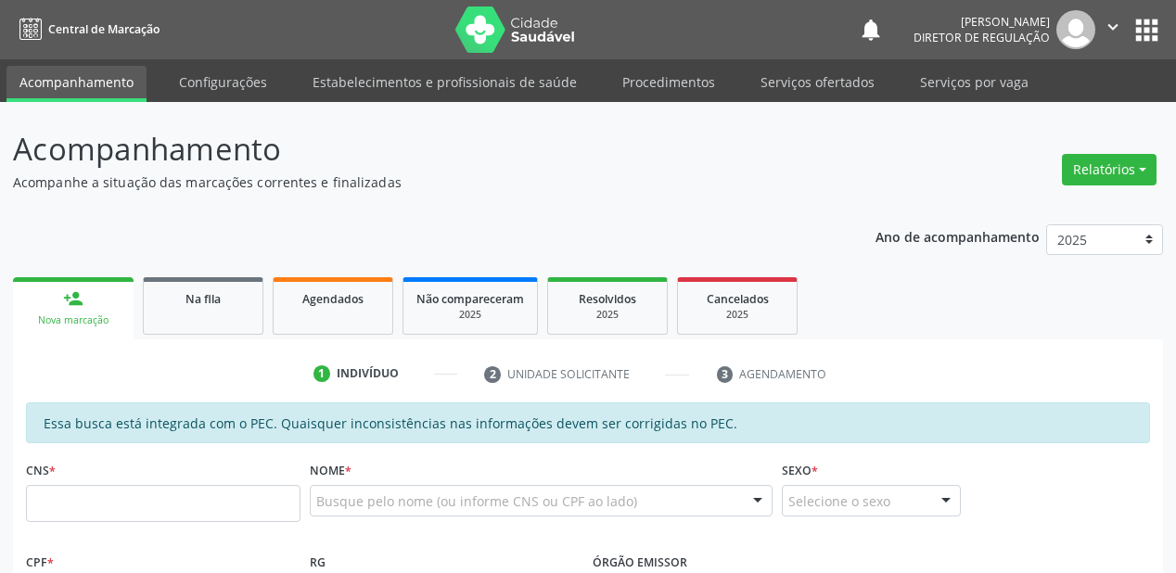
scroll to position [324, 0]
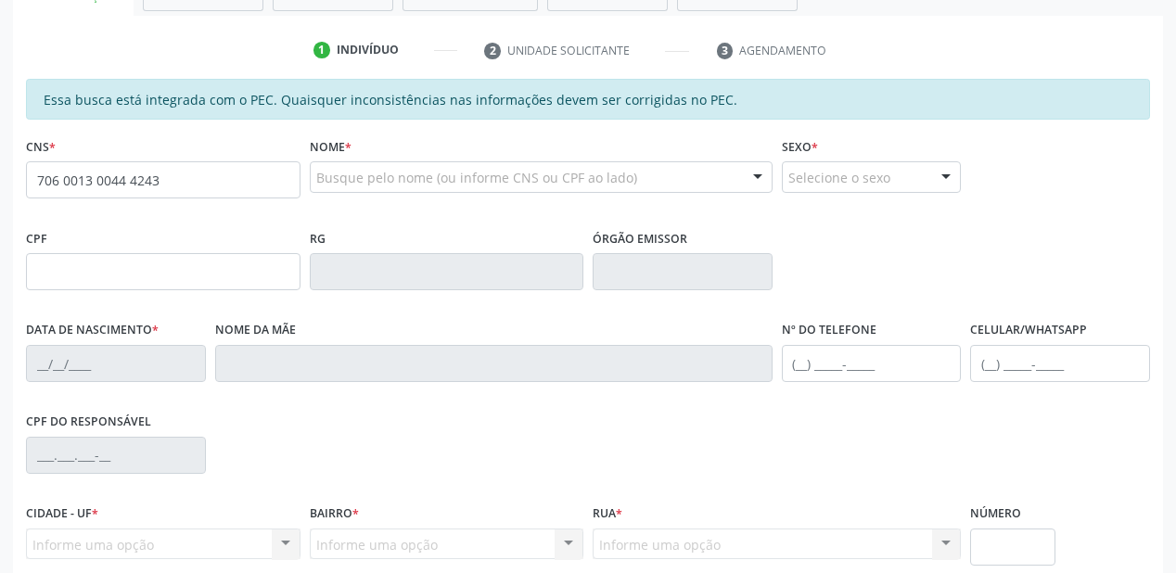
type input "706 0013 0044 4243"
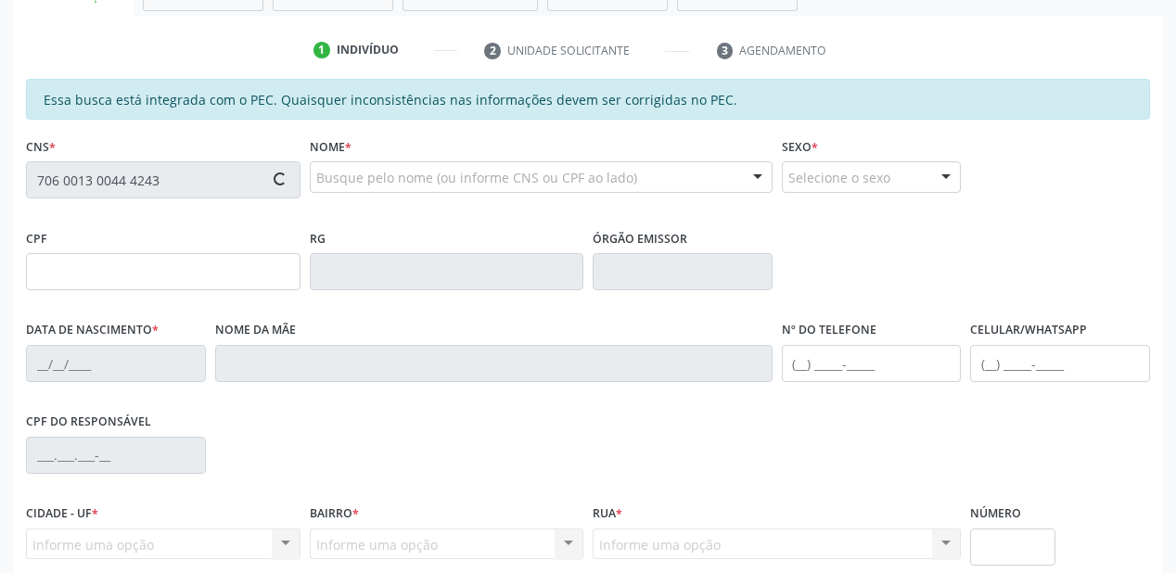
type input "027.408.894-02"
type input "[DATE]"
type input "Candida [PERSON_NAME]"
type input "[PHONE_NUMBER]"
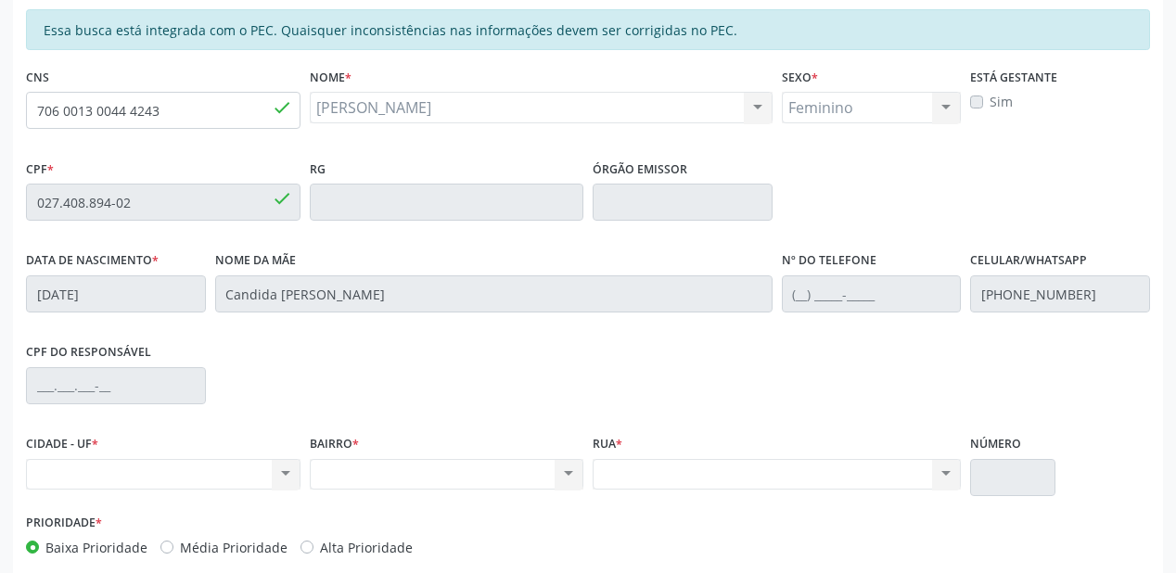
scroll to position [485, 0]
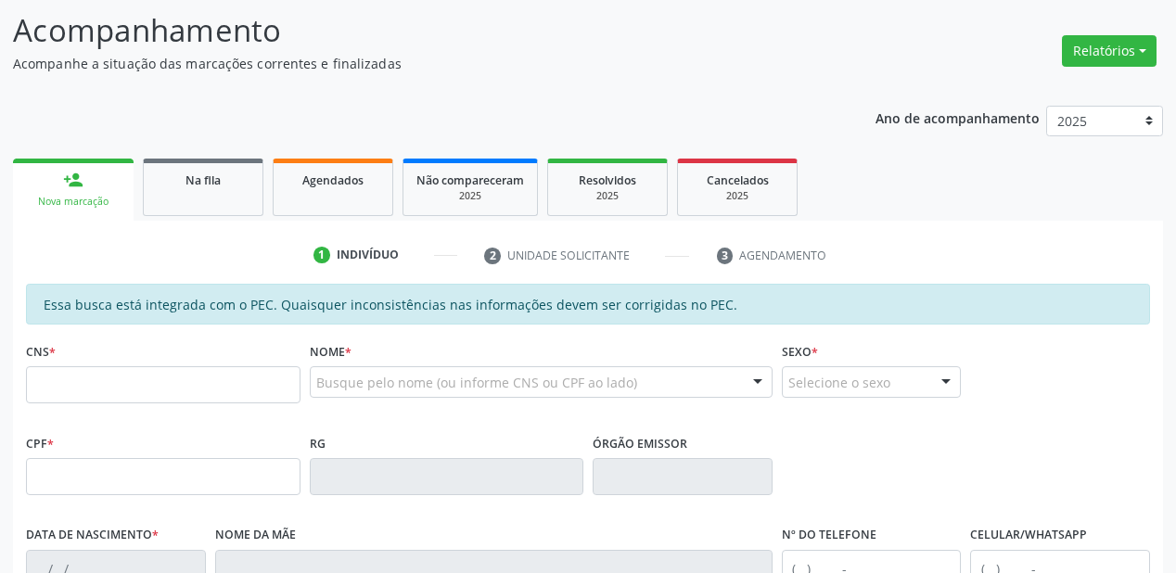
scroll to position [297, 0]
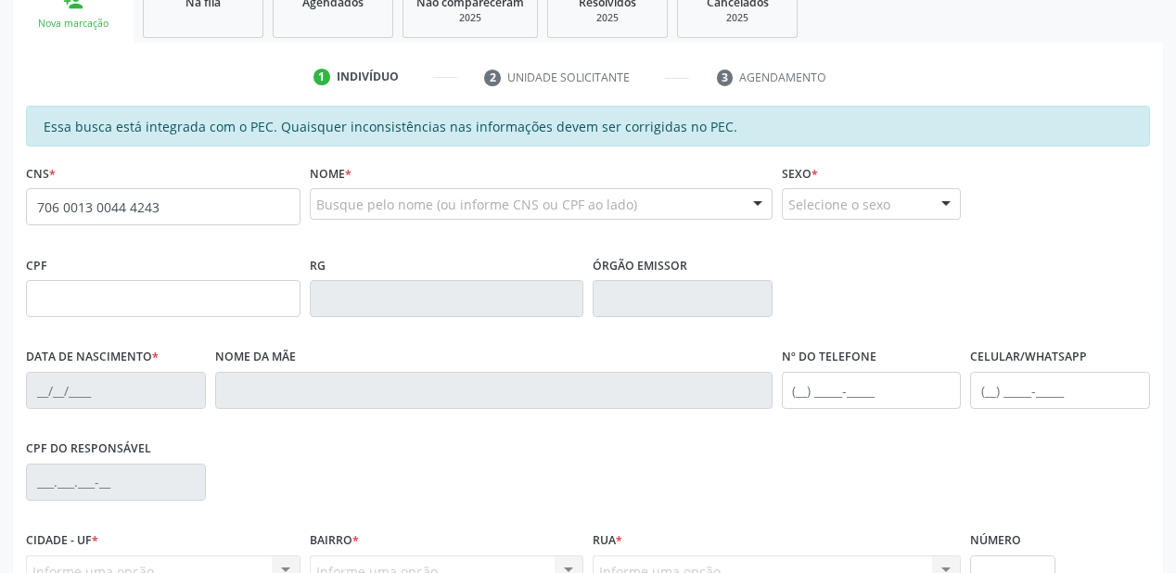
type input "706 0013 0044 4243"
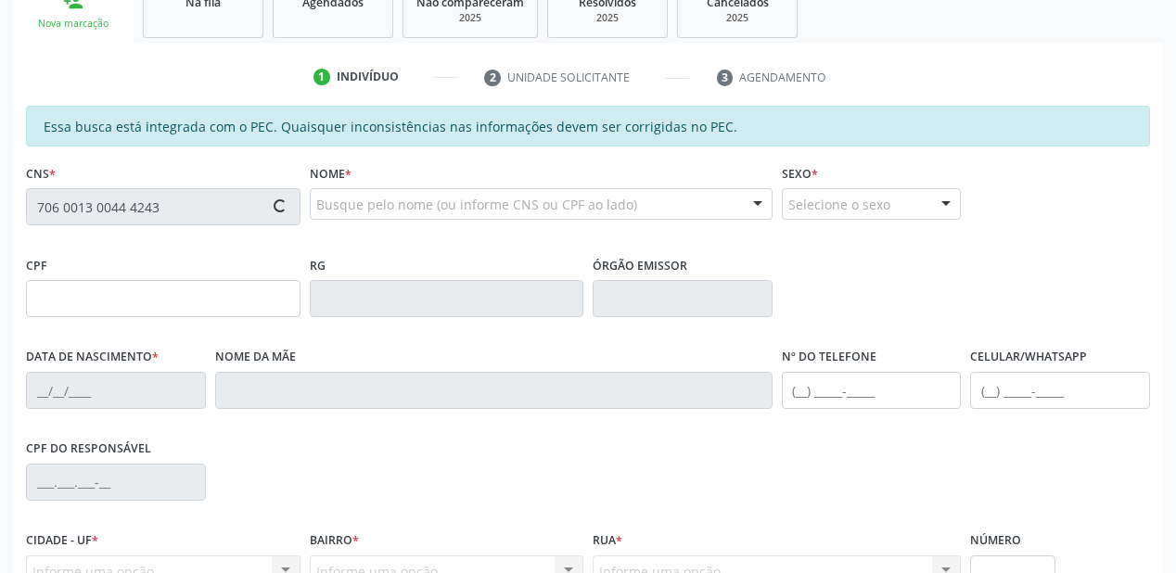
type input "027.408.894-02"
type input "[DATE]"
type input "Candida [PERSON_NAME]"
type input "[PHONE_NUMBER]"
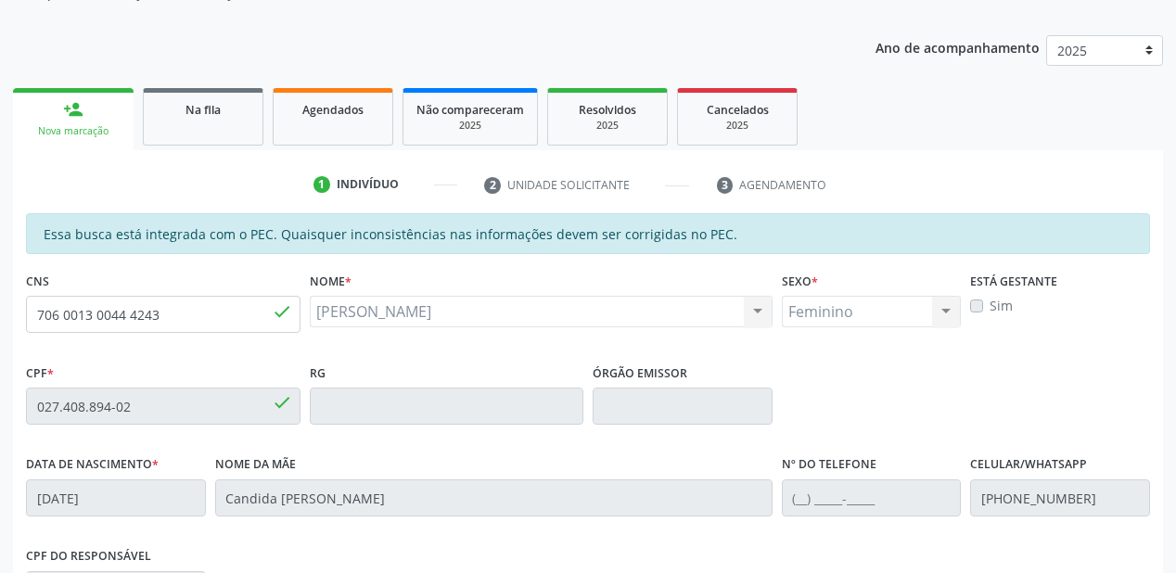
scroll to position [188, 0]
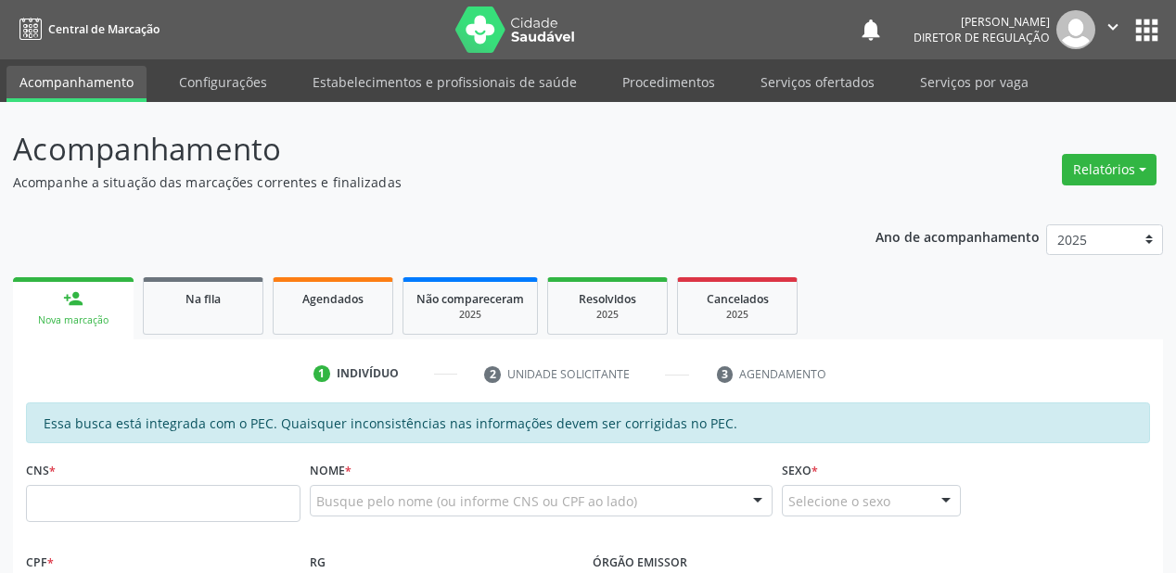
scroll to position [187, 0]
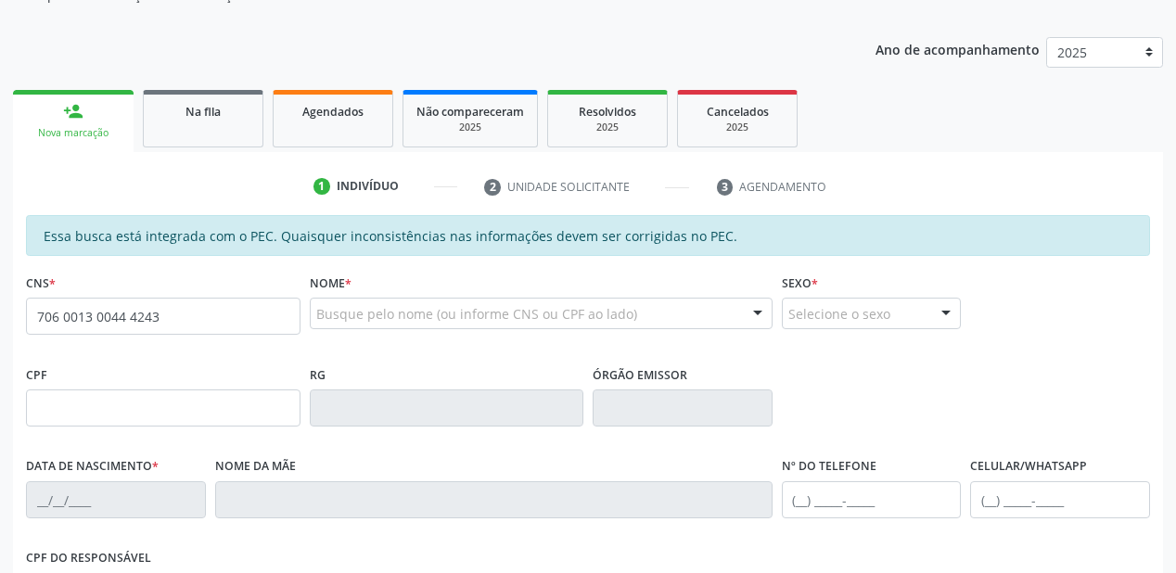
type input "706 0013 0044 4243"
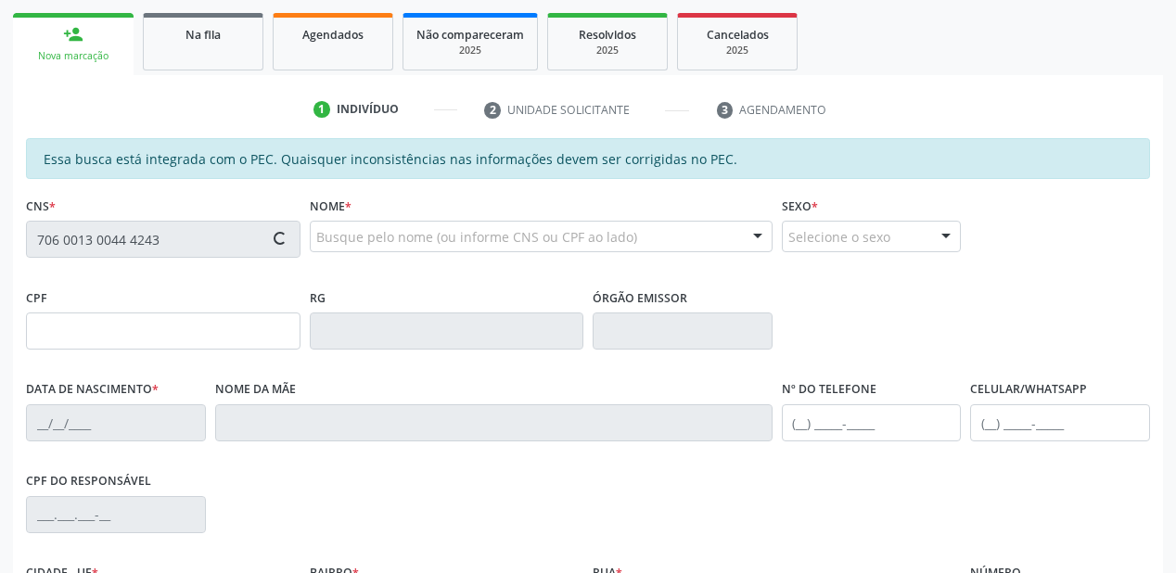
scroll to position [388, 0]
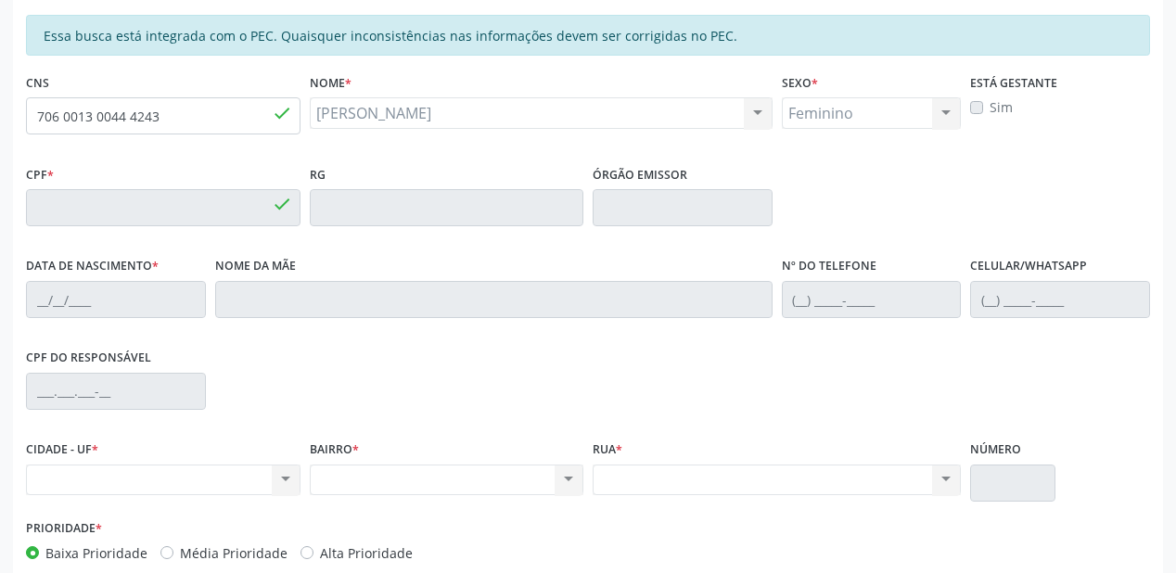
type input "027.408.894-02"
type input "[DATE]"
type input "Candida [PERSON_NAME]"
type input "[PHONE_NUMBER]"
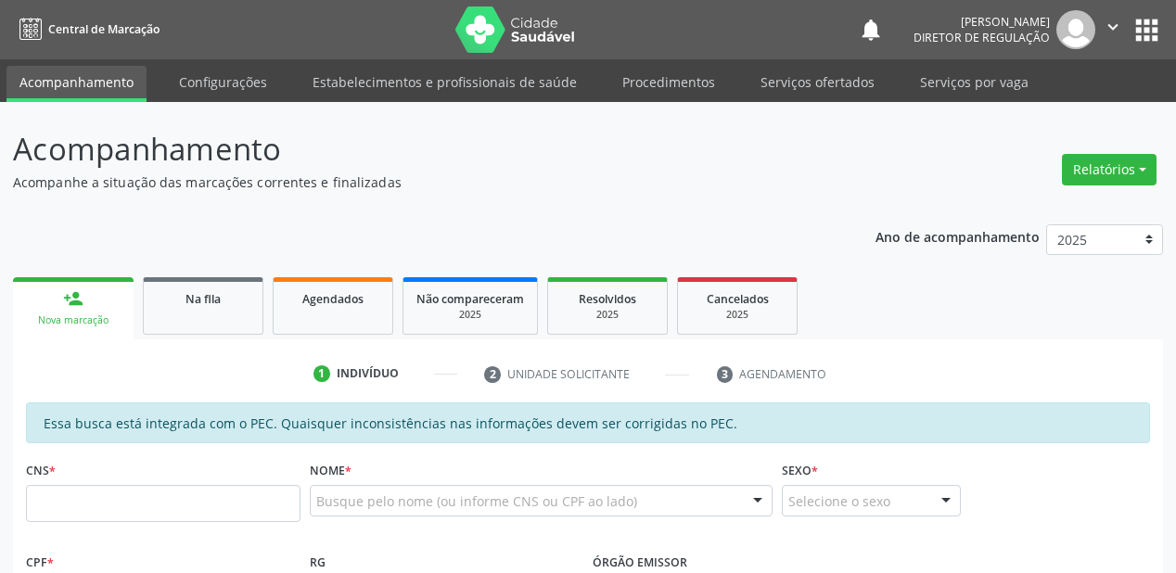
scroll to position [297, 0]
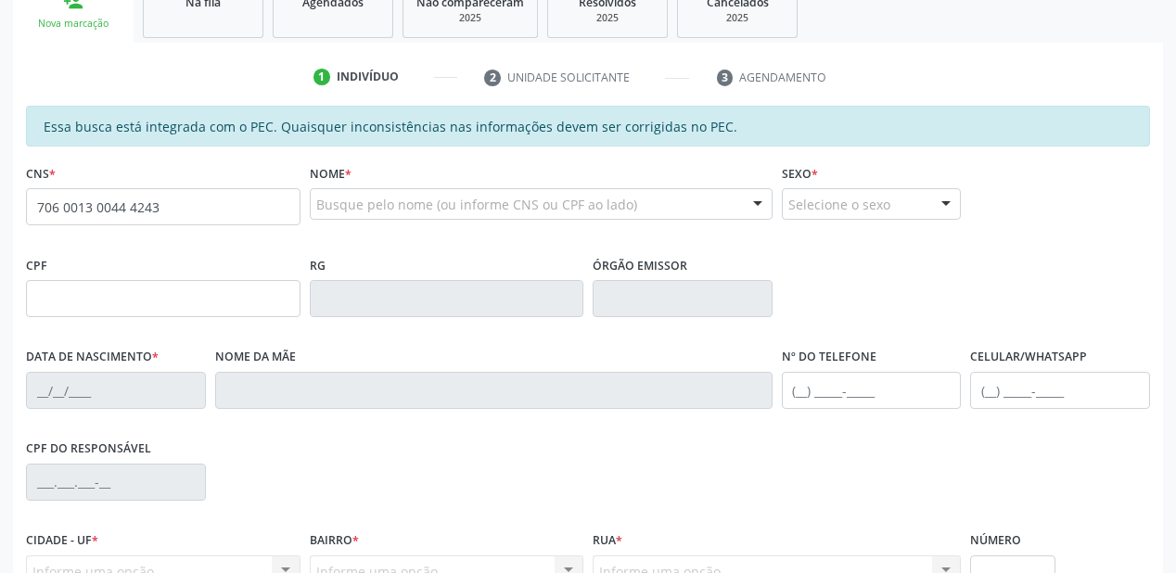
type input "706 0013 0044 4243"
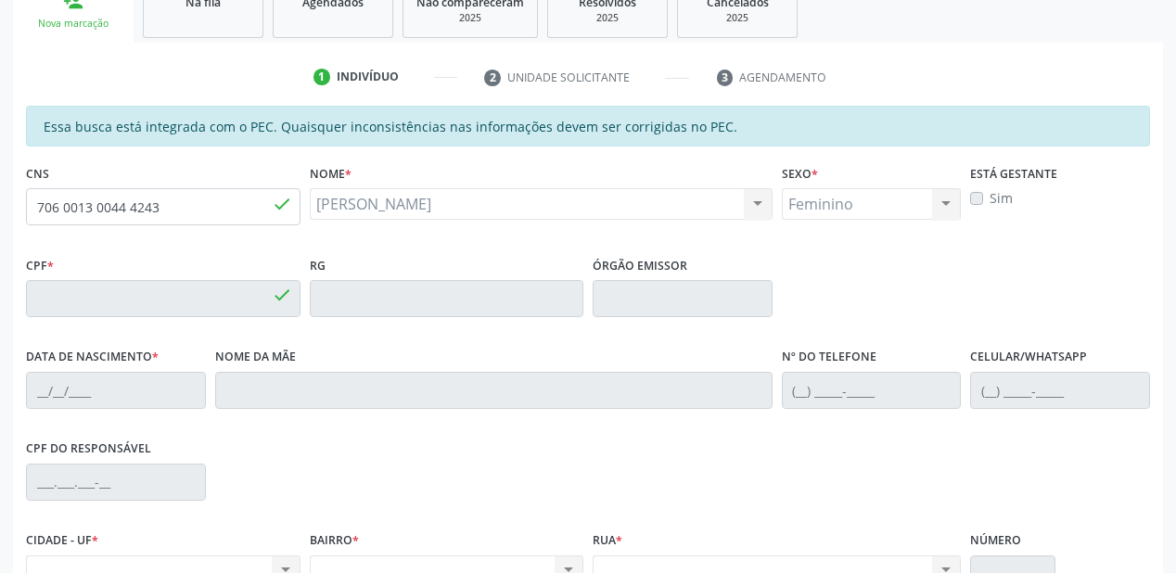
type input "027.408.894-02"
type input "[DATE]"
type input "Candida [PERSON_NAME]"
type input "[PHONE_NUMBER]"
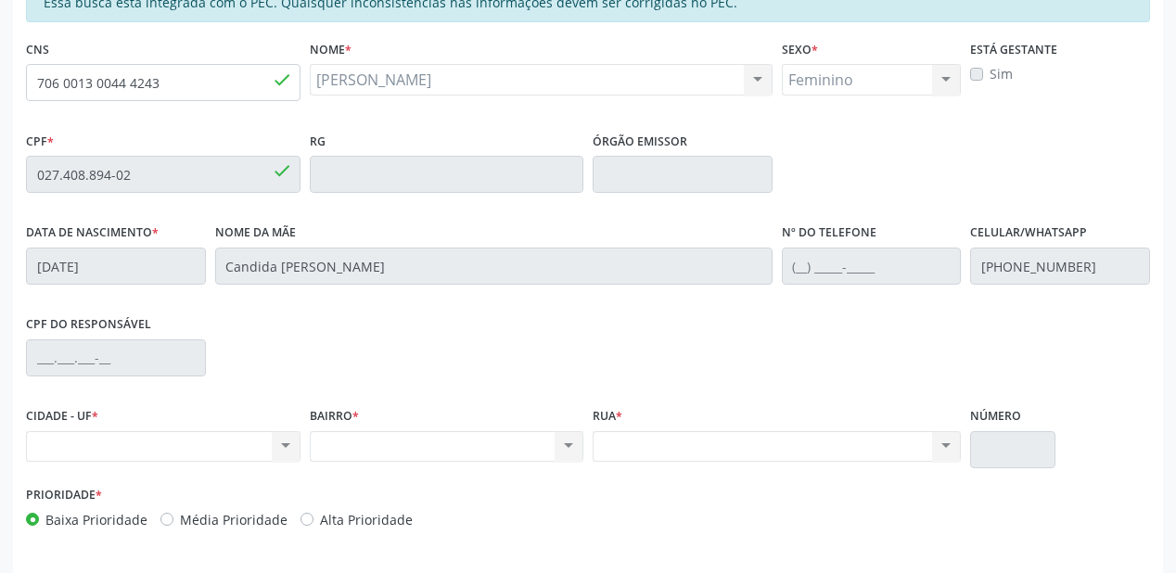
scroll to position [445, 0]
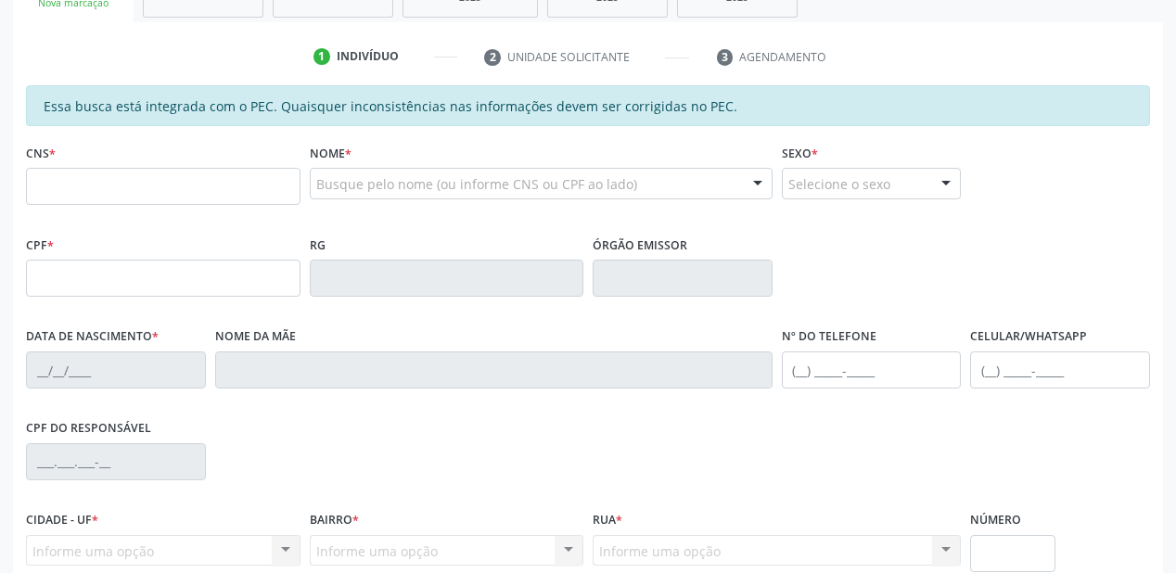
scroll to position [371, 0]
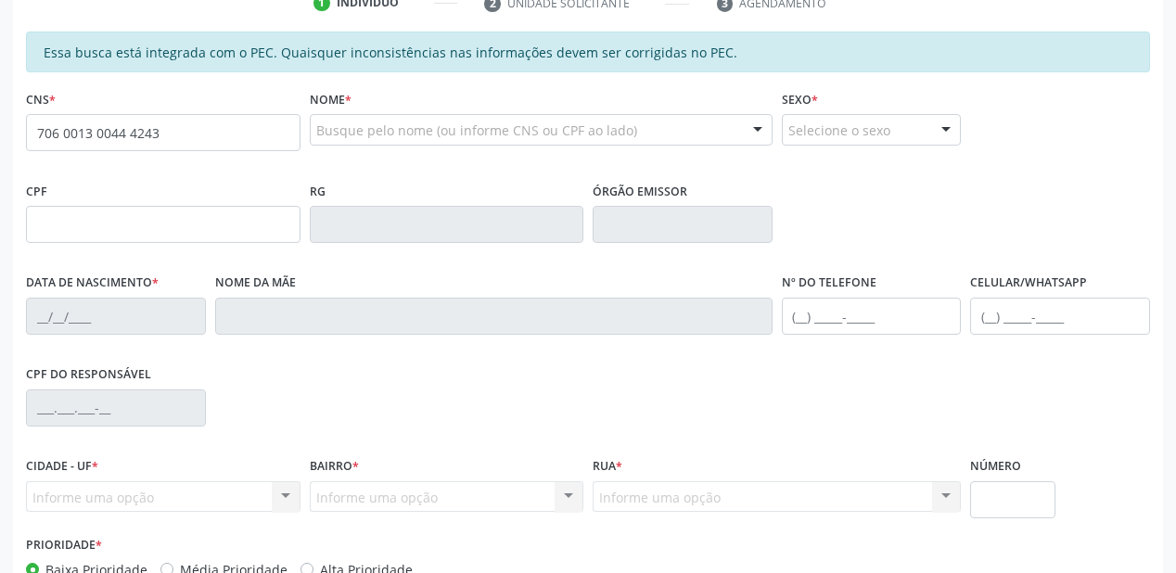
type input "706 0013 0044 4243"
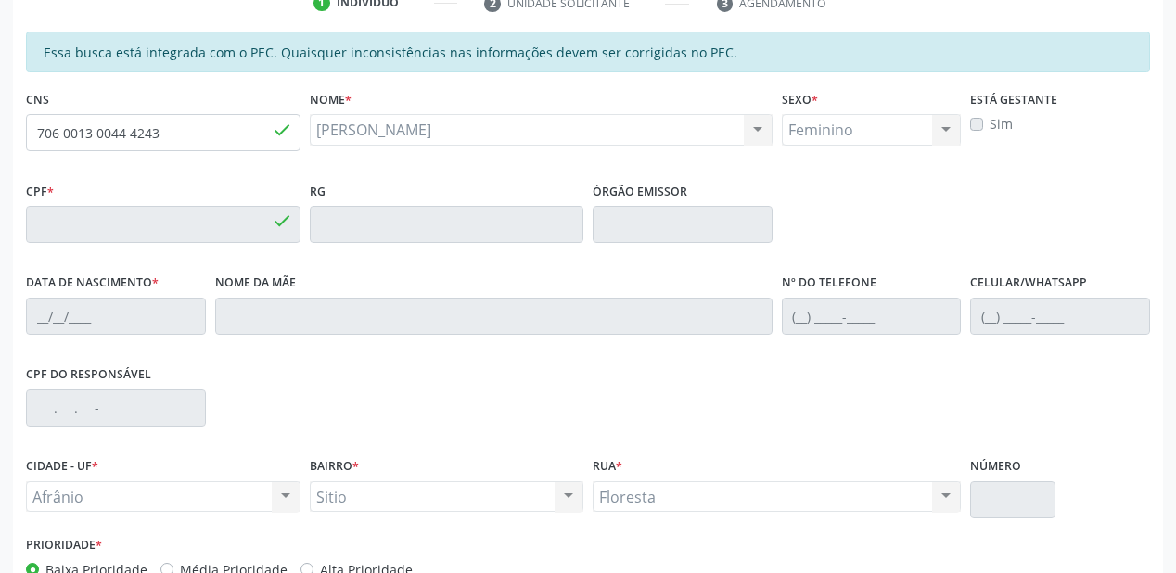
type input "027.408.894-02"
type input "0[DATE]"
type input "Candida [PERSON_NAME]"
type input "[PHONE_NUMBER]"
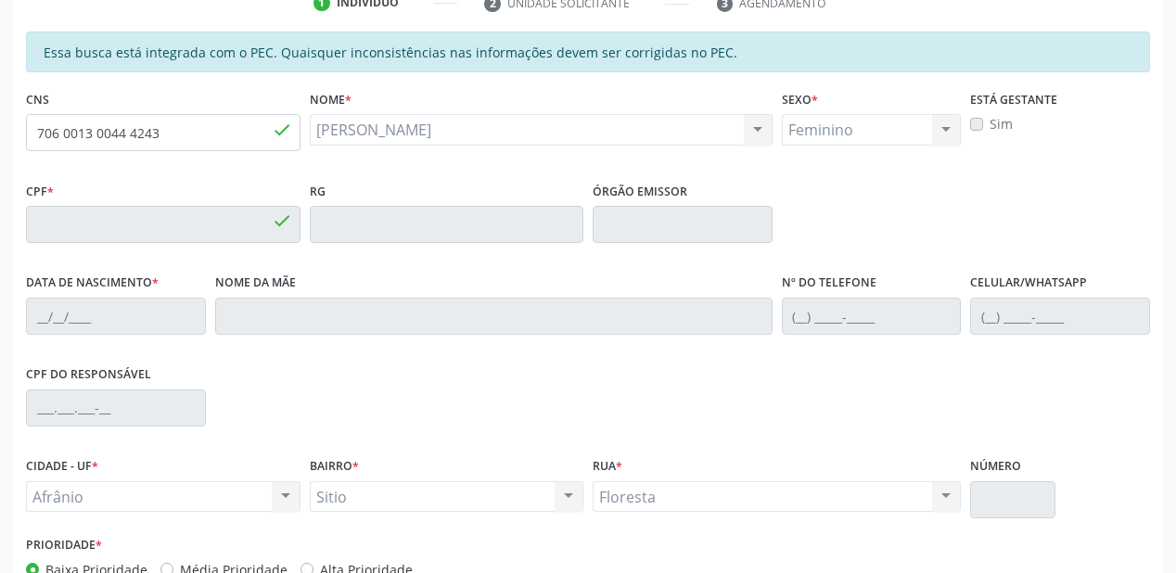
type input "S/N"
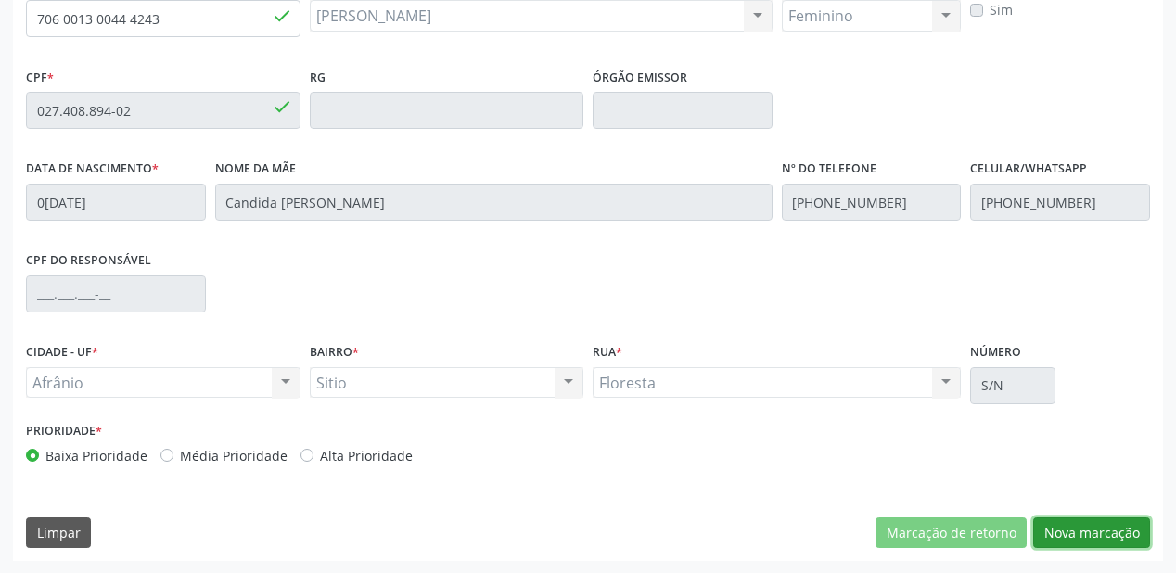
click at [1091, 532] on button "Nova marcação" at bounding box center [1091, 534] width 117 height 32
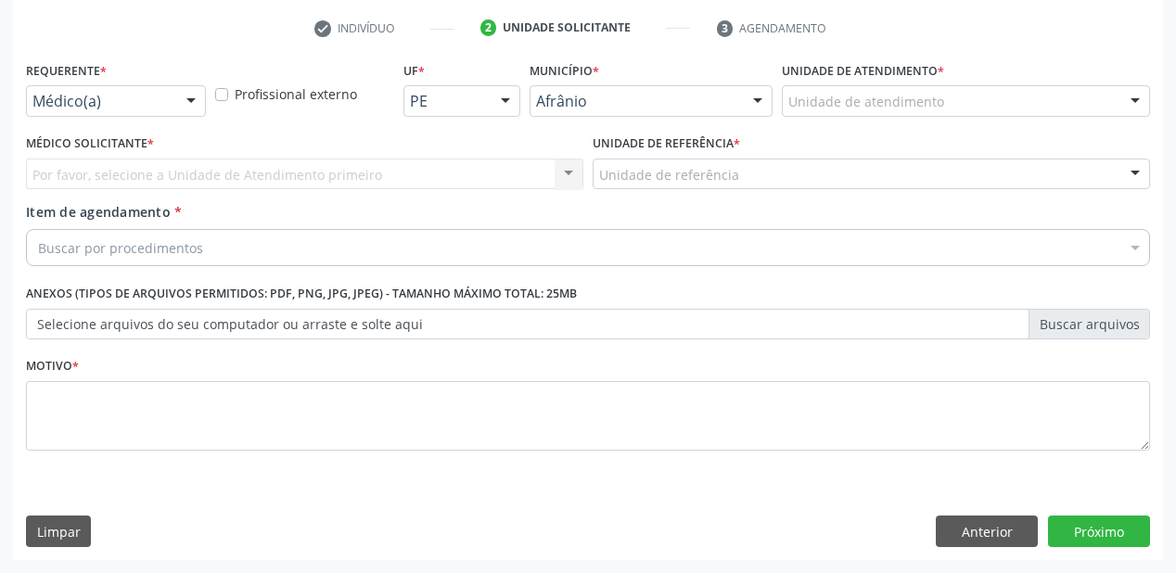
scroll to position [345, 0]
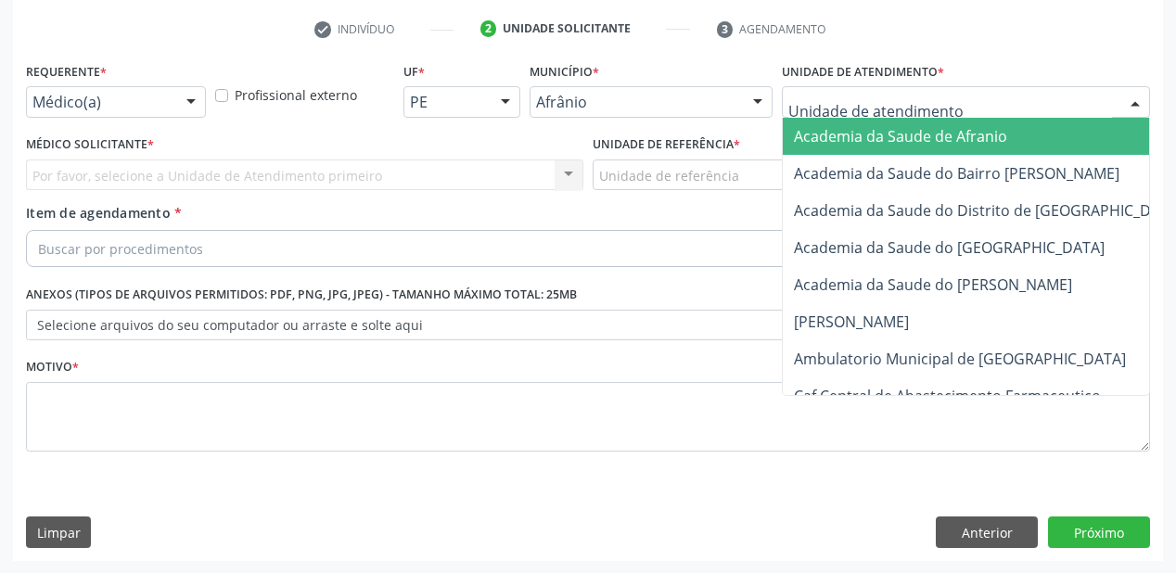
click at [820, 115] on div at bounding box center [966, 102] width 368 height 32
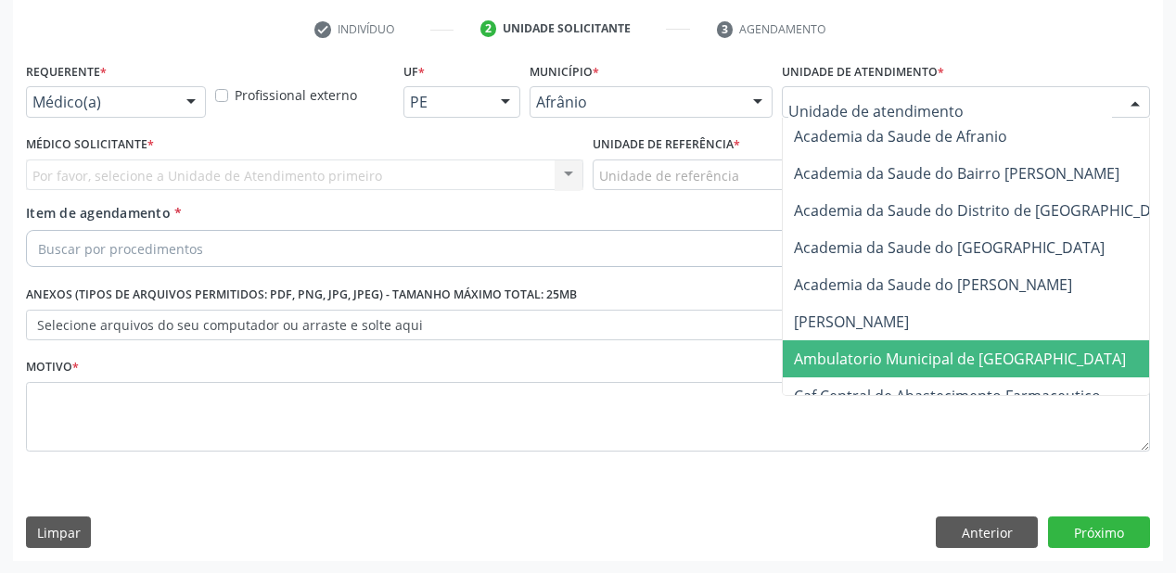
click at [857, 363] on span "Ambulatorio Municipal de [GEOGRAPHIC_DATA]" at bounding box center [960, 359] width 332 height 20
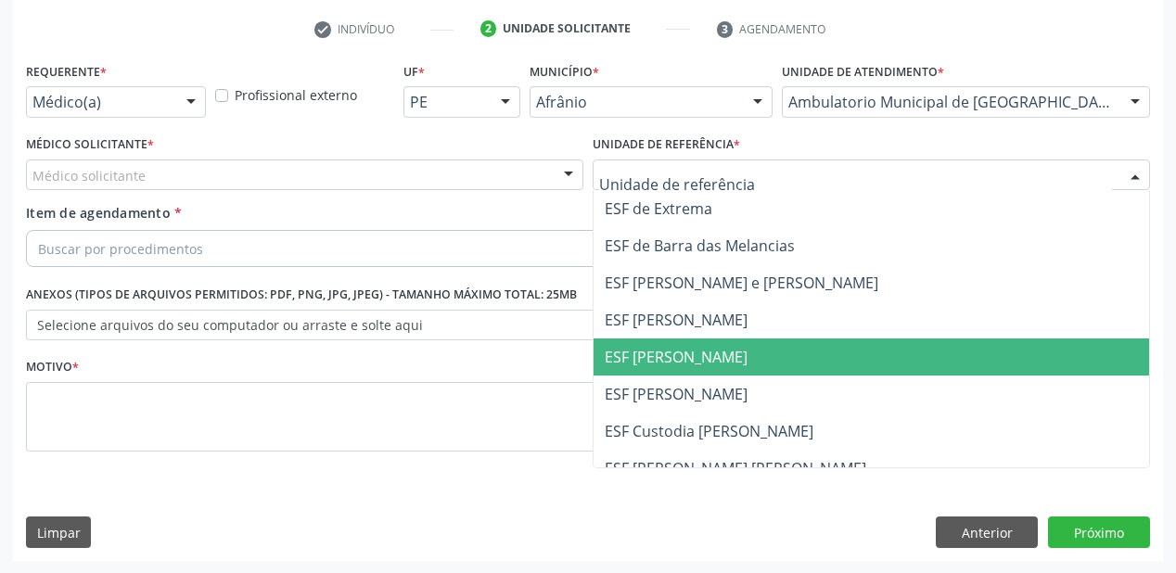
click at [643, 372] on span "ESF [PERSON_NAME]" at bounding box center [872, 357] width 556 height 37
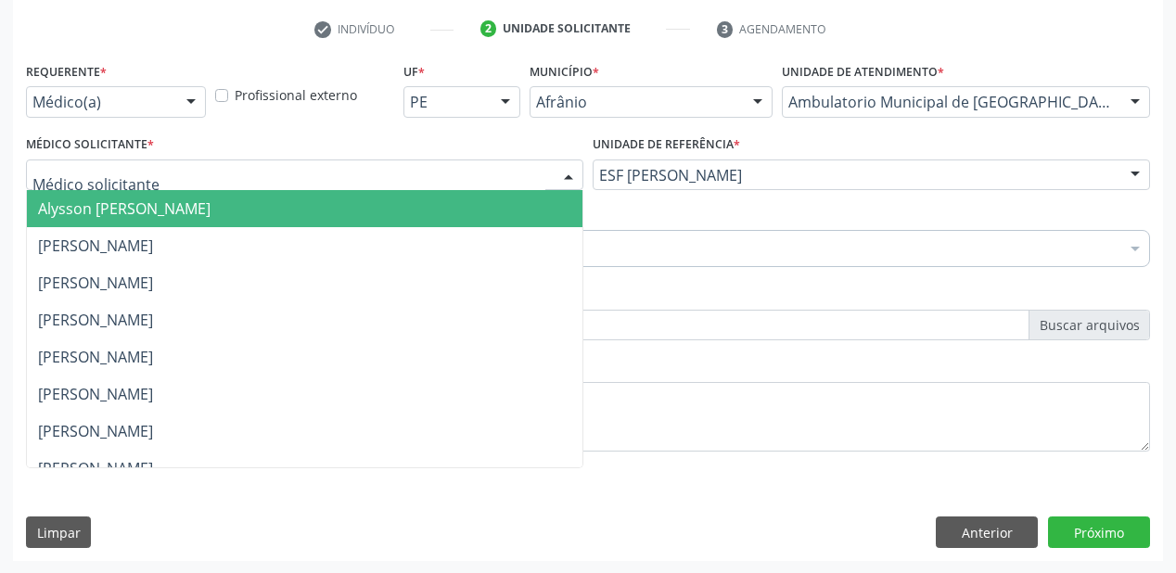
click at [74, 205] on span "Alysson [PERSON_NAME]" at bounding box center [124, 209] width 173 height 20
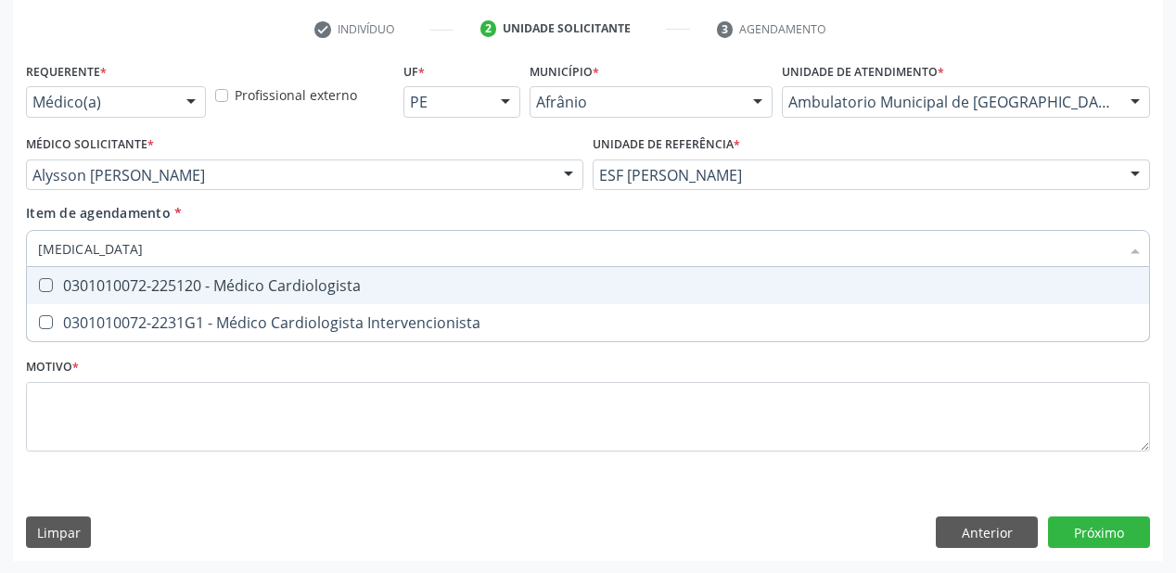
type input "cardiologista"
click at [67, 282] on div "0301010072-225120 - Médico Cardiologista" at bounding box center [588, 285] width 1100 height 15
checkbox Cardiologista "true"
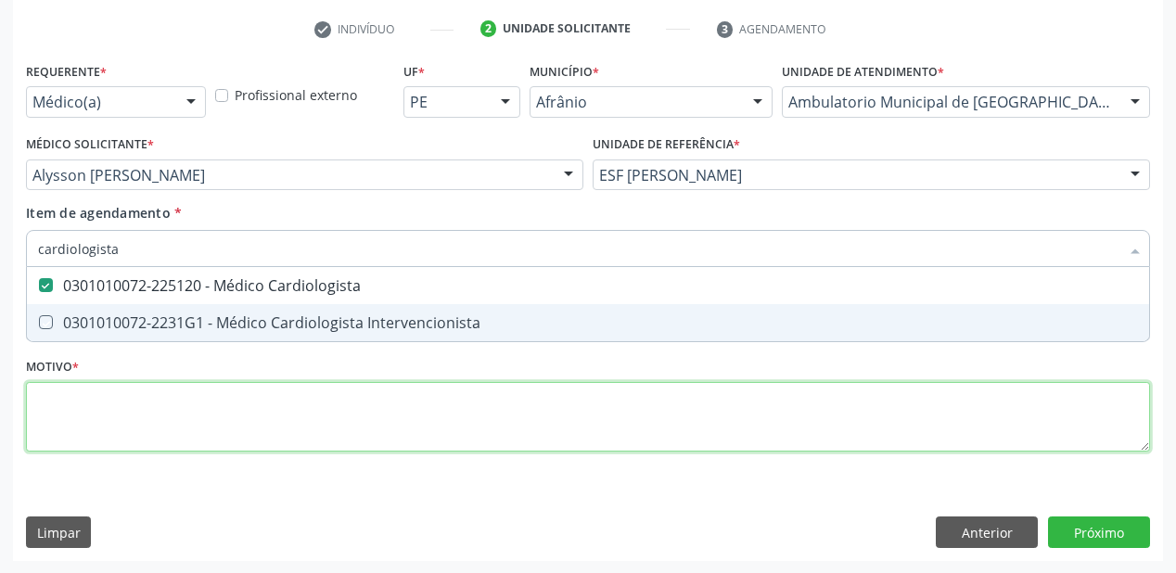
click at [74, 414] on div "Requerente * Médico(a) Médico(a) Enfermeiro(a) Paciente Nenhum resultado encont…" at bounding box center [588, 268] width 1124 height 420
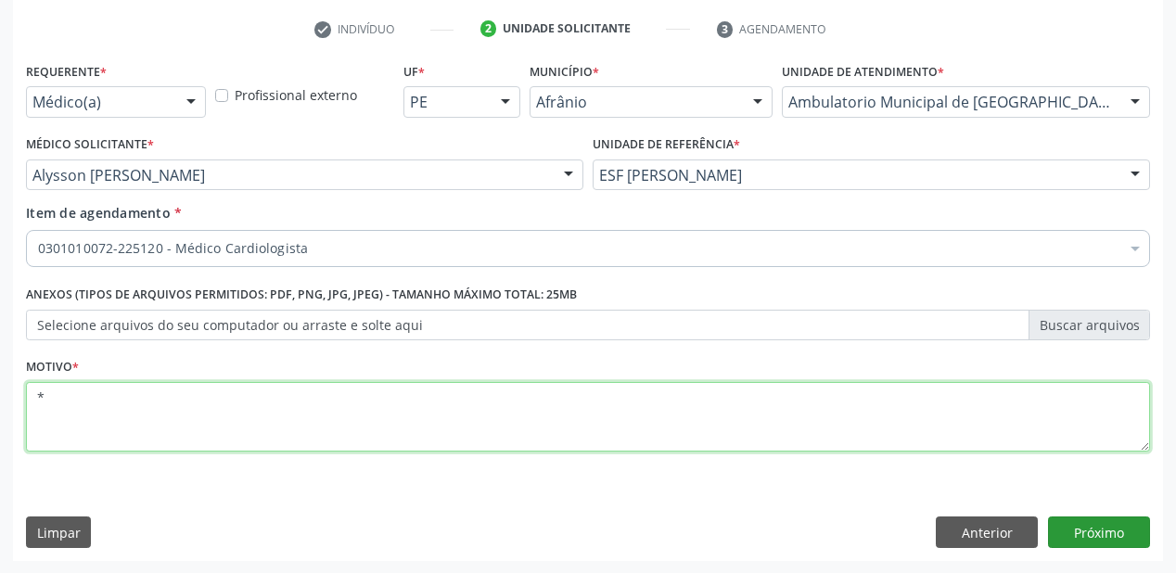
type textarea "*"
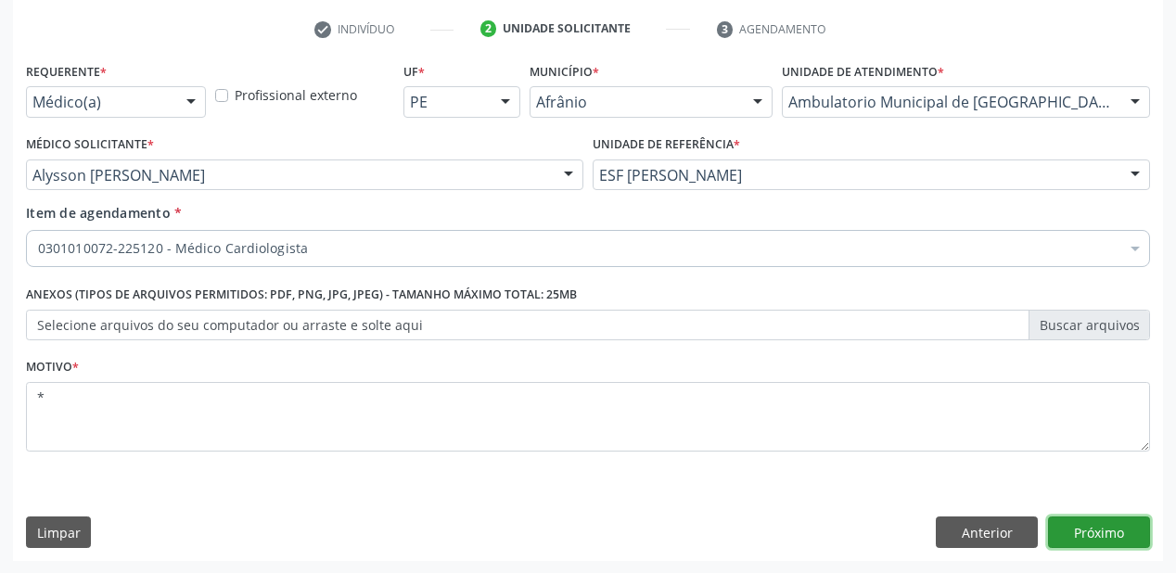
click at [1089, 532] on button "Próximo" at bounding box center [1099, 533] width 102 height 32
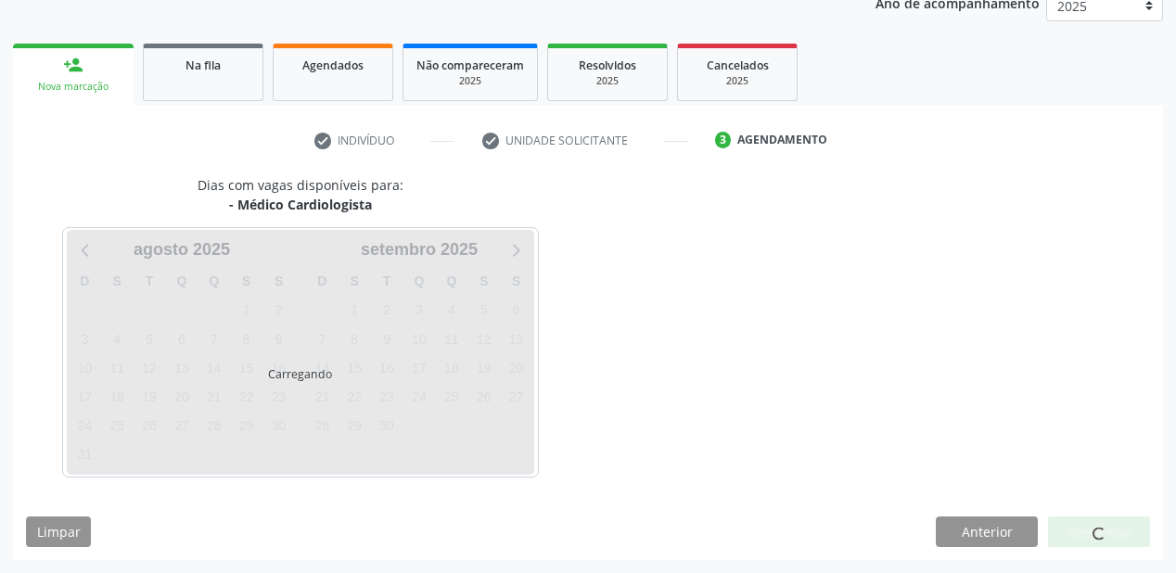
scroll to position [233, 0]
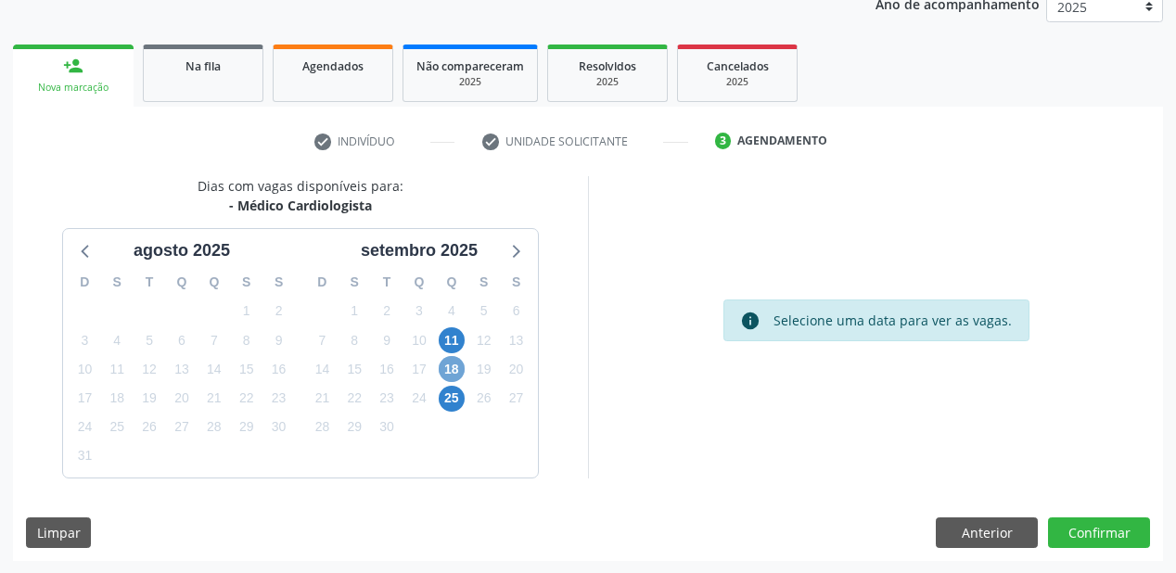
click at [453, 367] on span "18" at bounding box center [452, 369] width 26 height 26
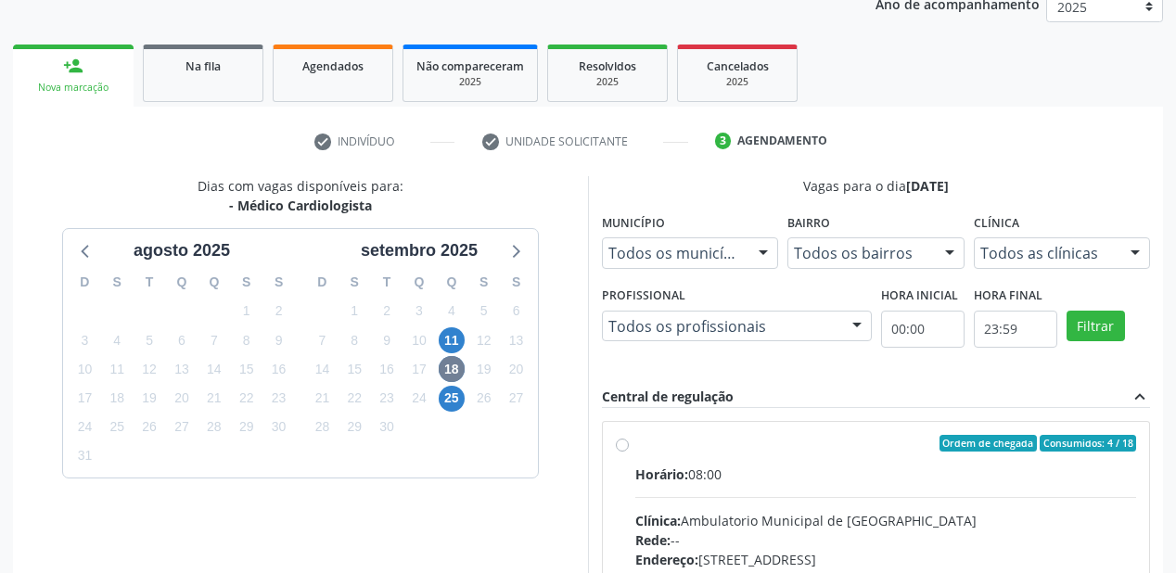
click at [933, 465] on div "Horário: 08:00" at bounding box center [885, 474] width 501 height 19
click at [629, 452] on input "Ordem de chegada Consumidos: 4 / 18 Horário: 08:00 Clínica: Ambulatorio Municip…" at bounding box center [622, 443] width 13 height 17
radio input "true"
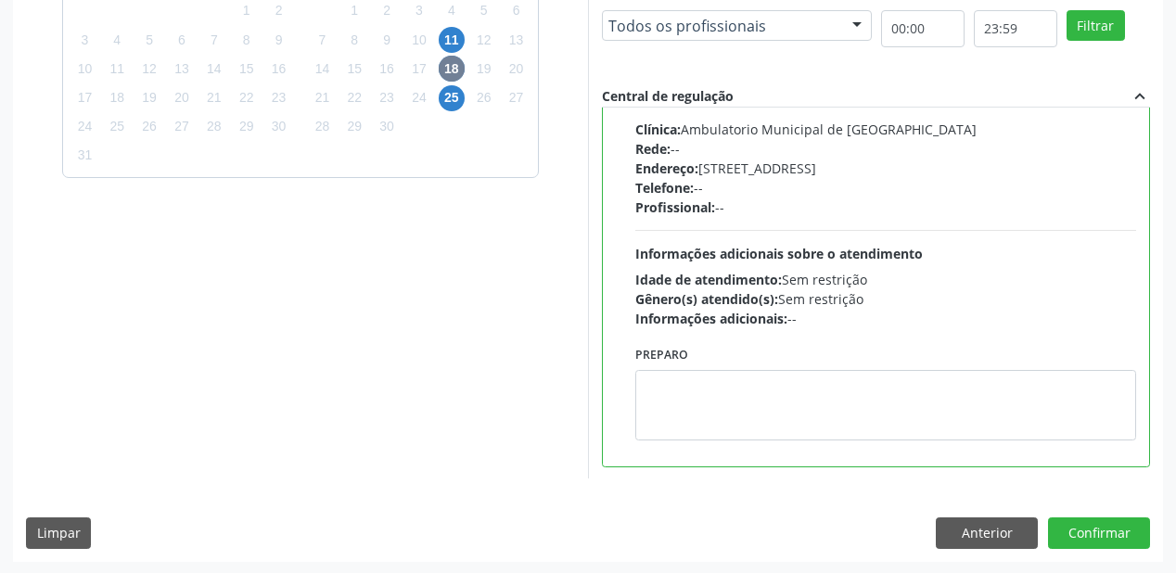
scroll to position [534, 0]
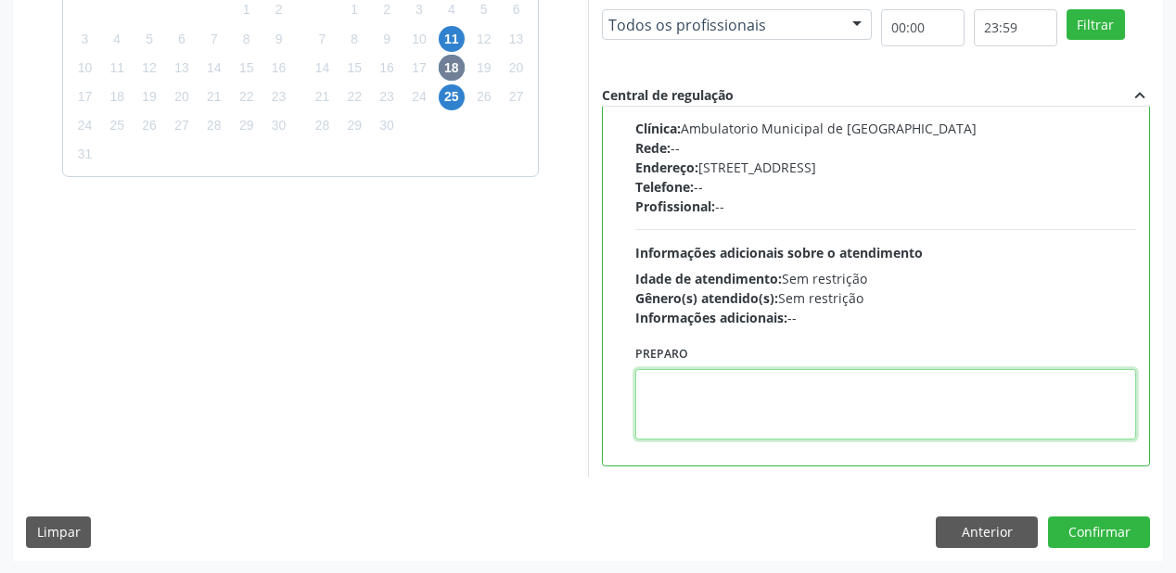
click at [816, 421] on textarea at bounding box center [885, 404] width 501 height 71
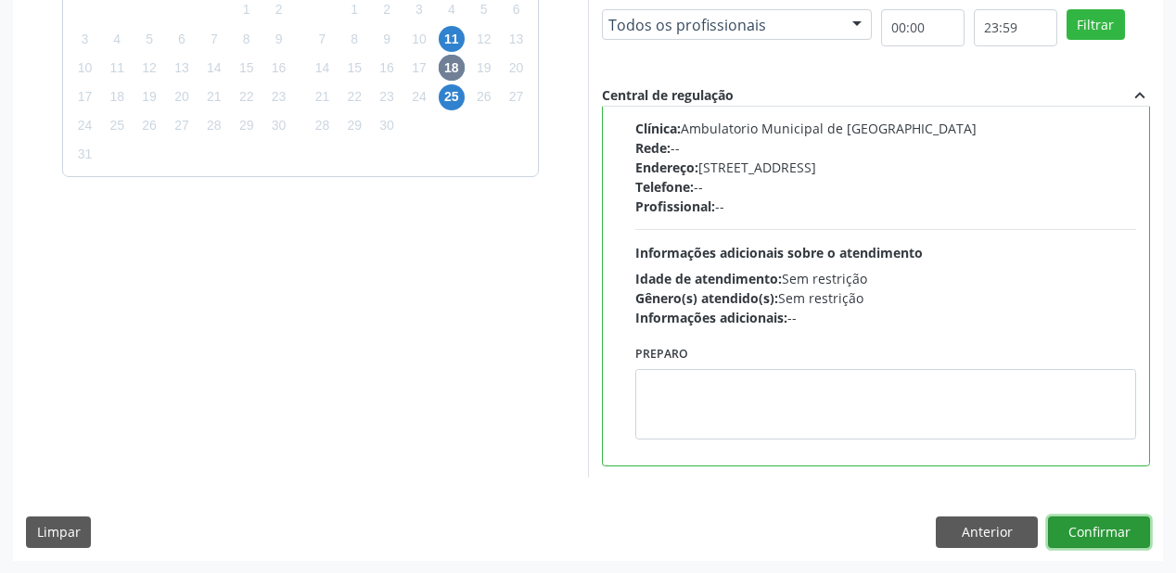
click at [1076, 524] on button "Confirmar" at bounding box center [1099, 533] width 102 height 32
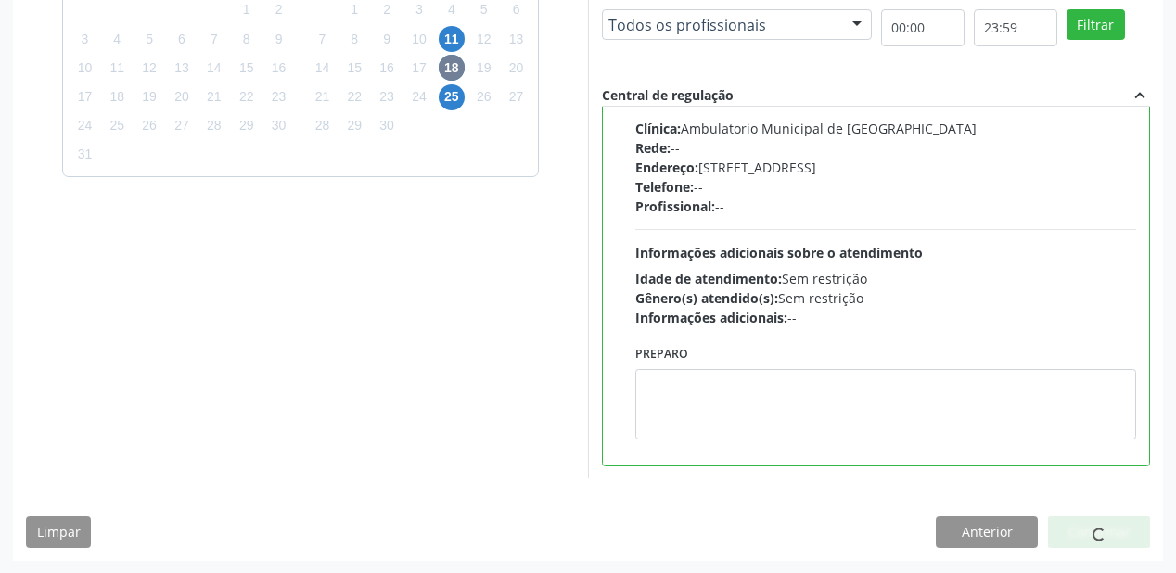
scroll to position [37, 0]
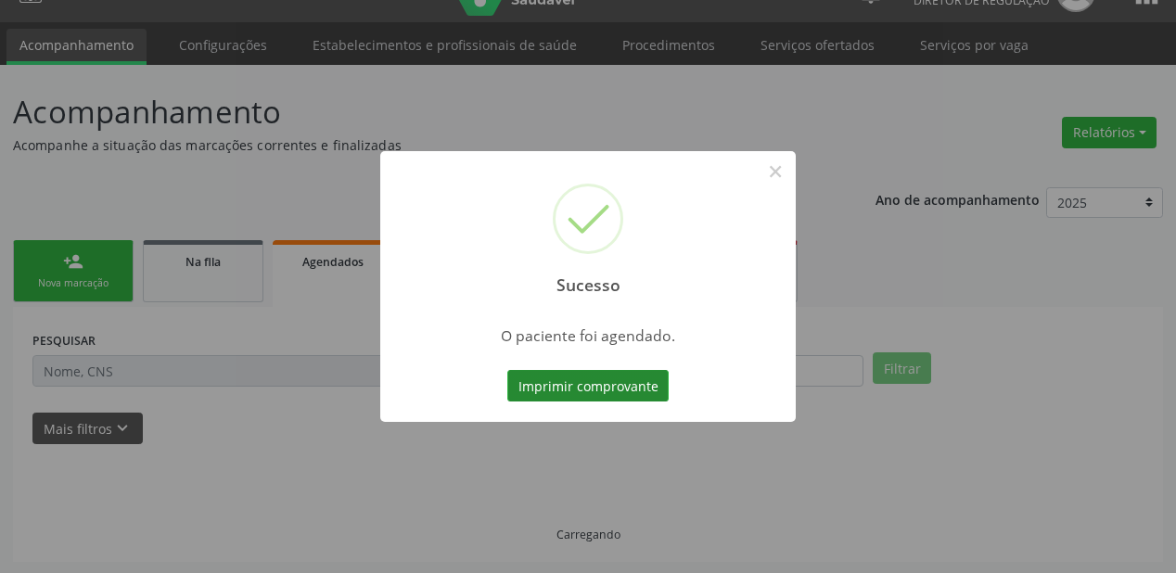
click at [563, 373] on button "Imprimir comprovante" at bounding box center [587, 386] width 161 height 32
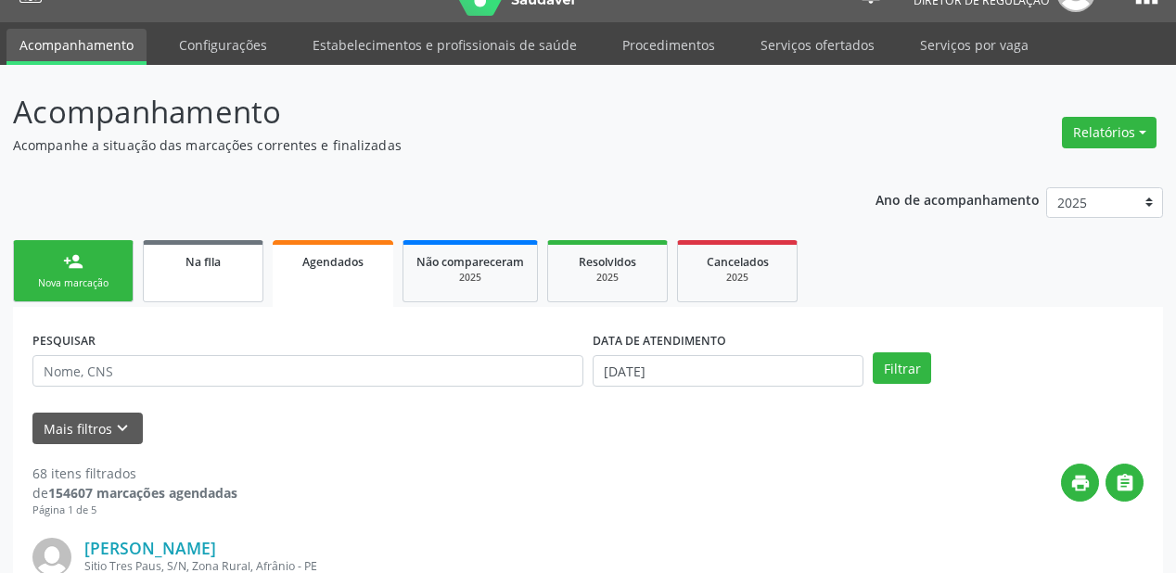
click at [212, 263] on span "Na fila" at bounding box center [203, 262] width 35 height 16
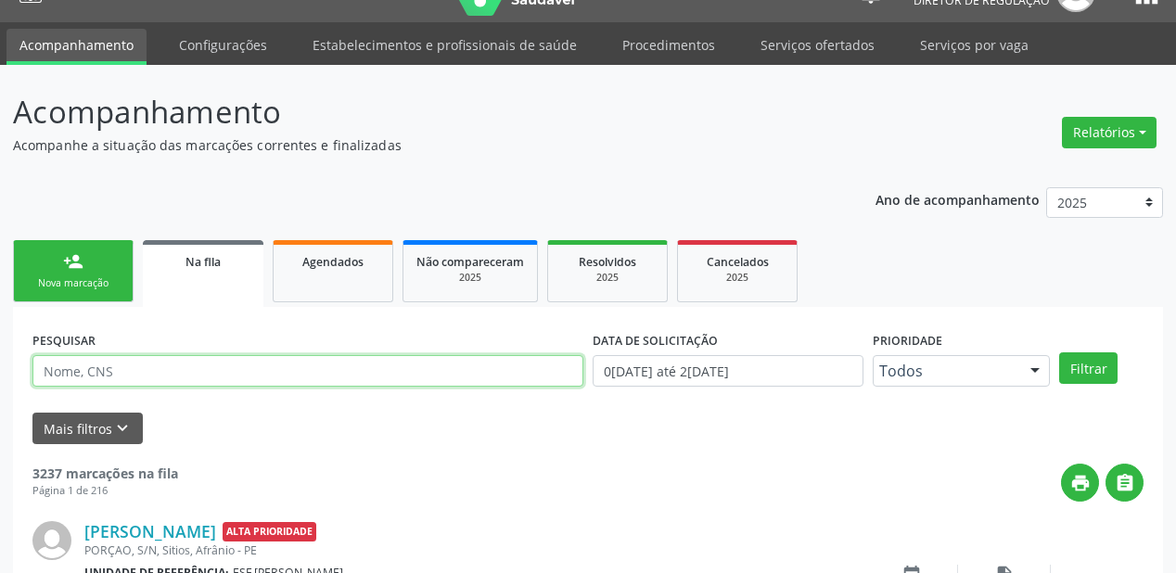
click at [108, 372] on input "text" at bounding box center [307, 371] width 551 height 32
type input "[PERSON_NAME]"
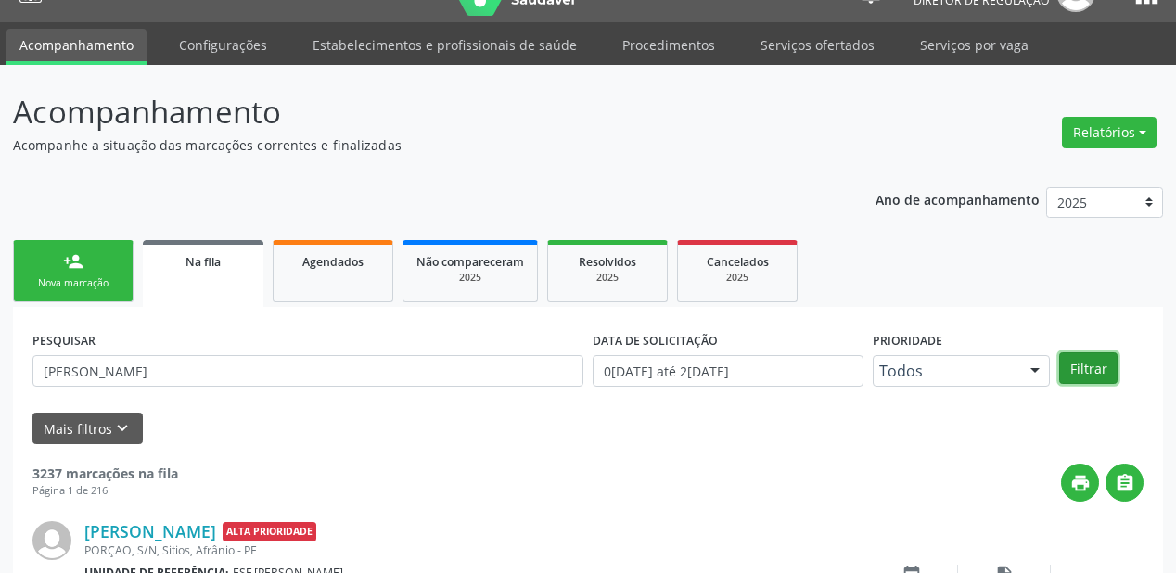
click at [1077, 367] on button "Filtrar" at bounding box center [1088, 369] width 58 height 32
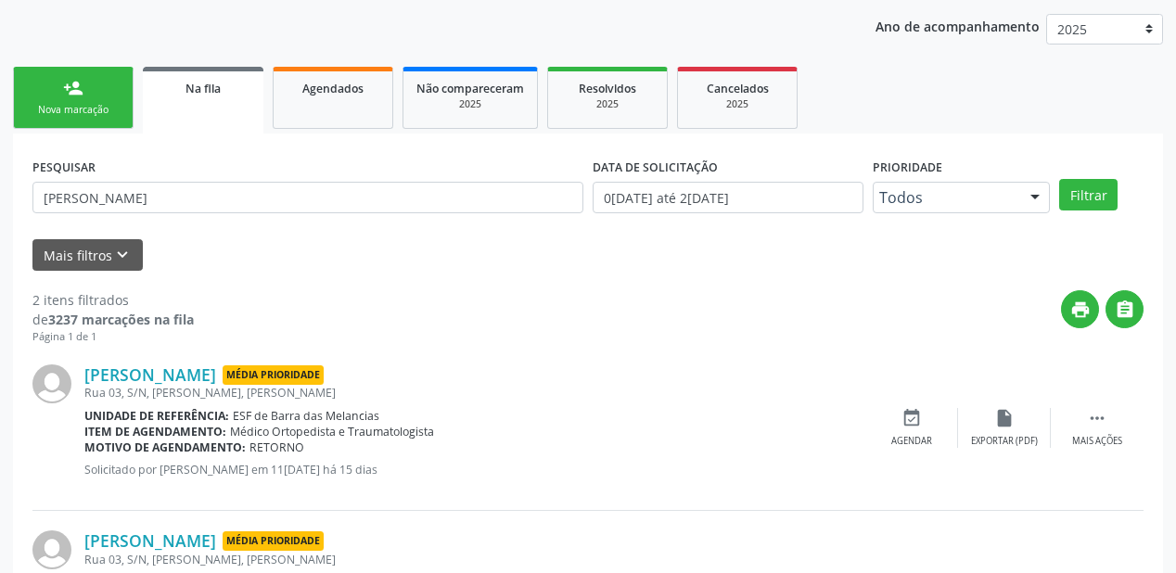
scroll to position [344, 0]
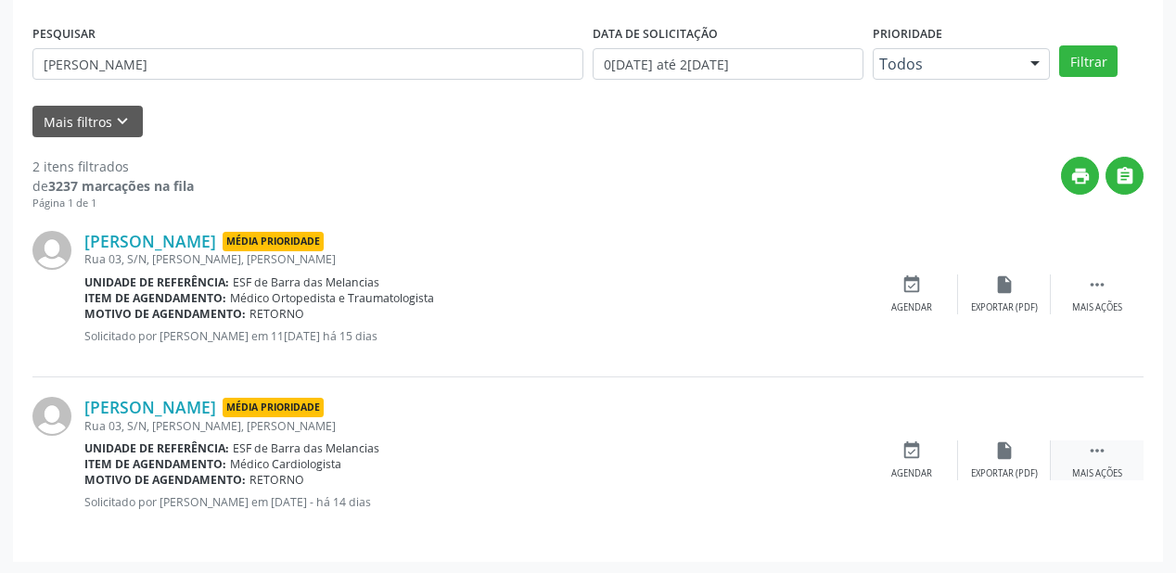
click at [1094, 443] on icon "" at bounding box center [1097, 451] width 20 height 20
click at [629, 453] on icon "event_available" at bounding box center [633, 451] width 20 height 20
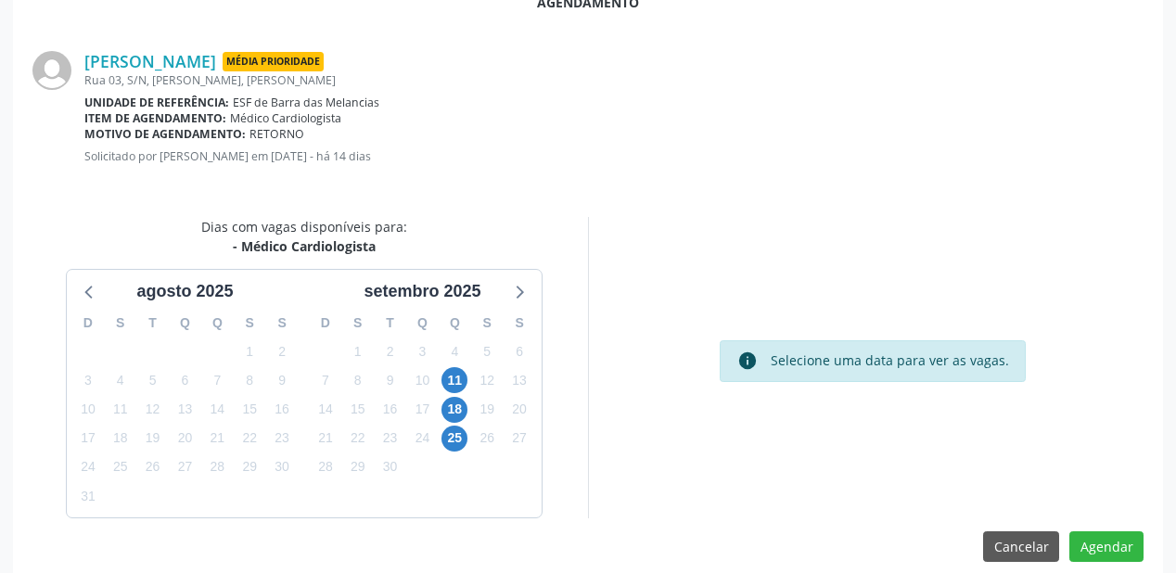
scroll to position [391, 0]
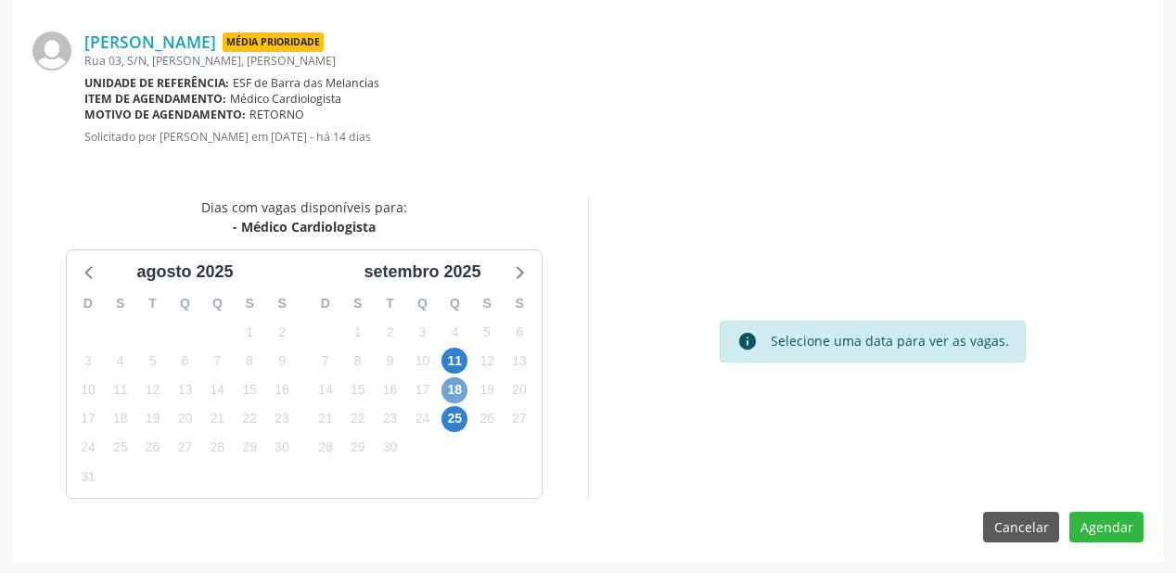
click at [451, 386] on span "18" at bounding box center [455, 391] width 26 height 26
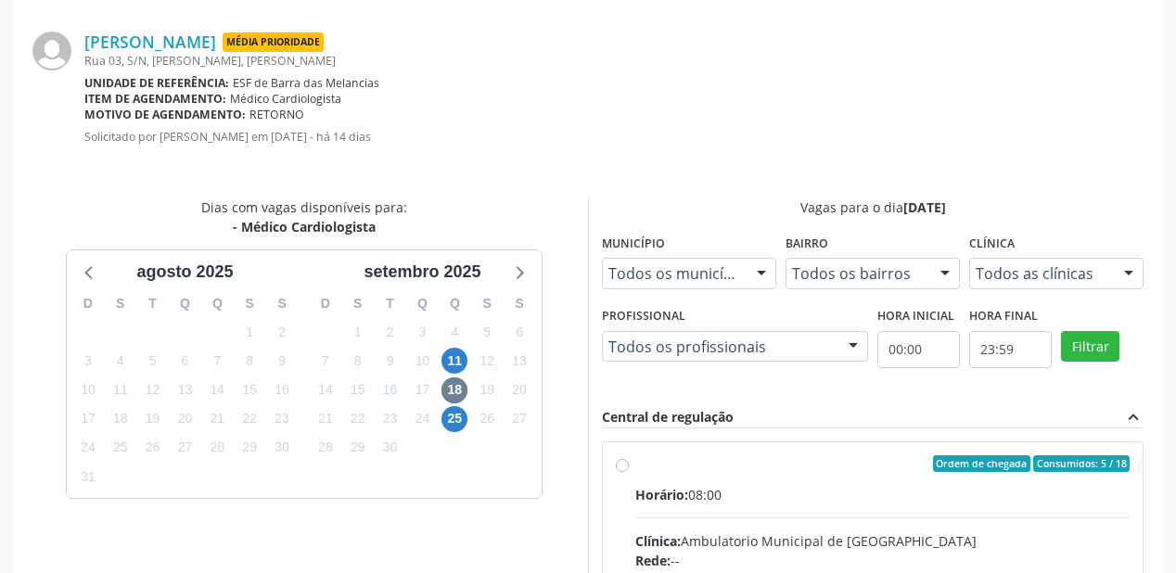
click at [843, 489] on div "Horário: 08:00" at bounding box center [882, 494] width 494 height 19
click at [629, 472] on input "Ordem de chegada Consumidos: 5 / 18 Horário: 08:00 Clínica: Ambulatorio Municip…" at bounding box center [622, 463] width 13 height 17
radio input "true"
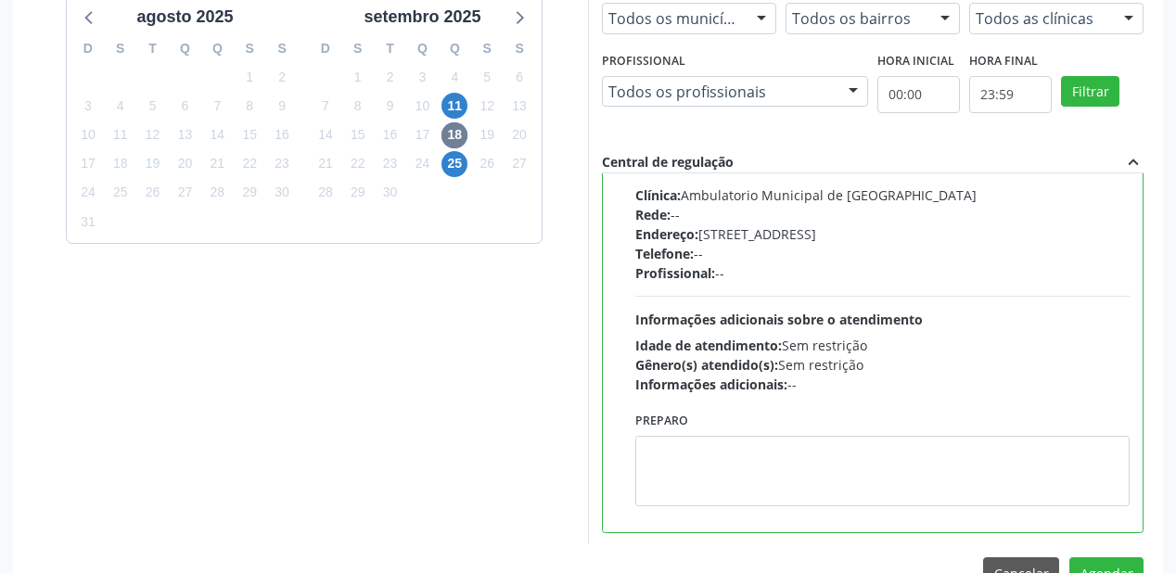
scroll to position [692, 0]
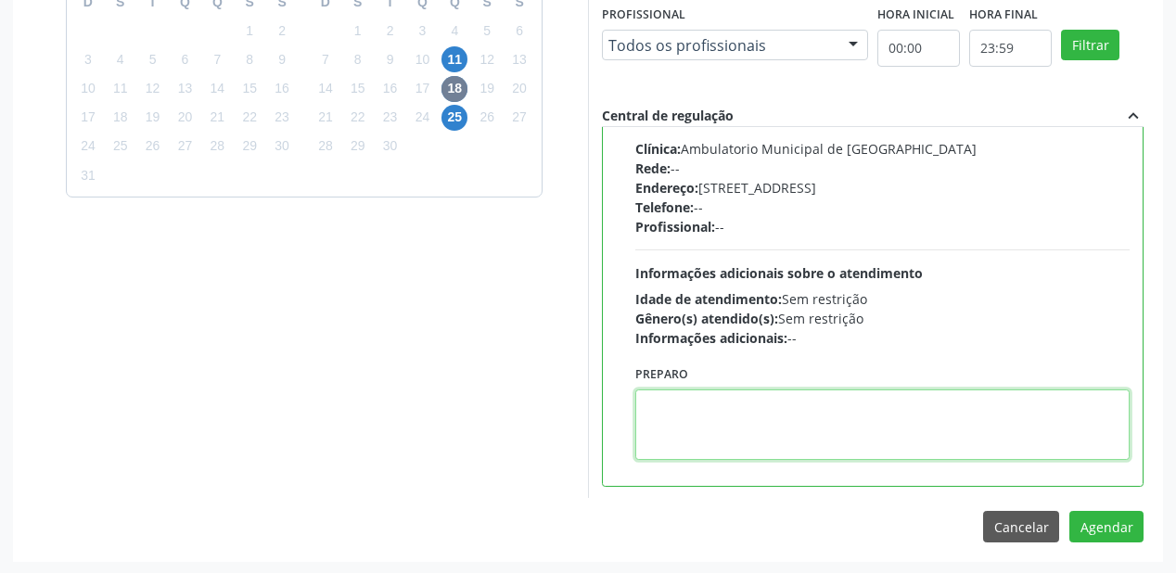
click at [662, 416] on textarea at bounding box center [882, 425] width 494 height 71
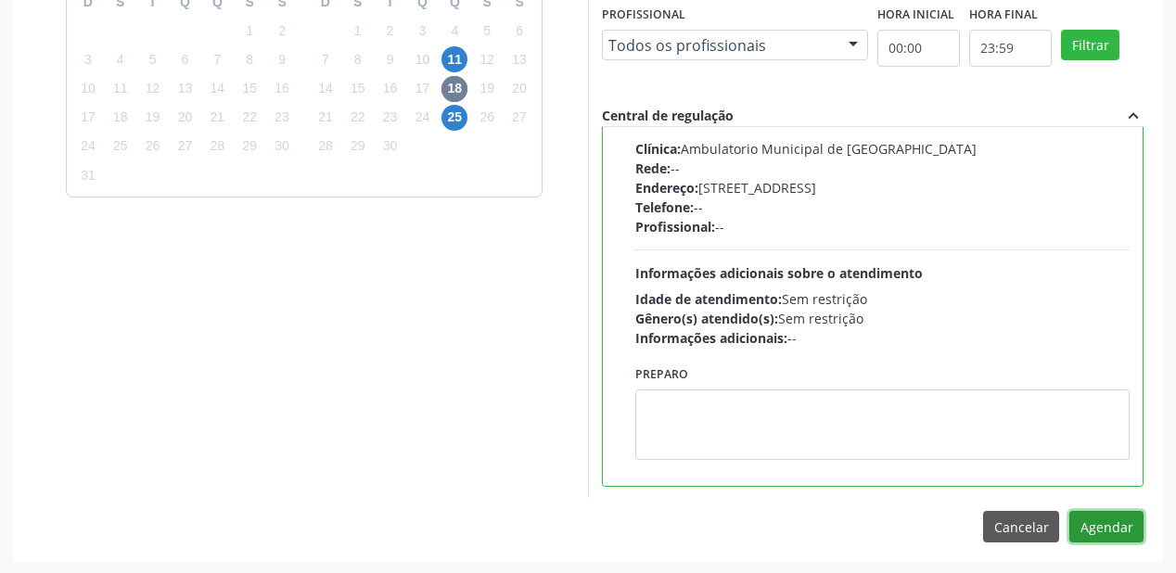
click at [1106, 523] on button "Agendar" at bounding box center [1107, 527] width 74 height 32
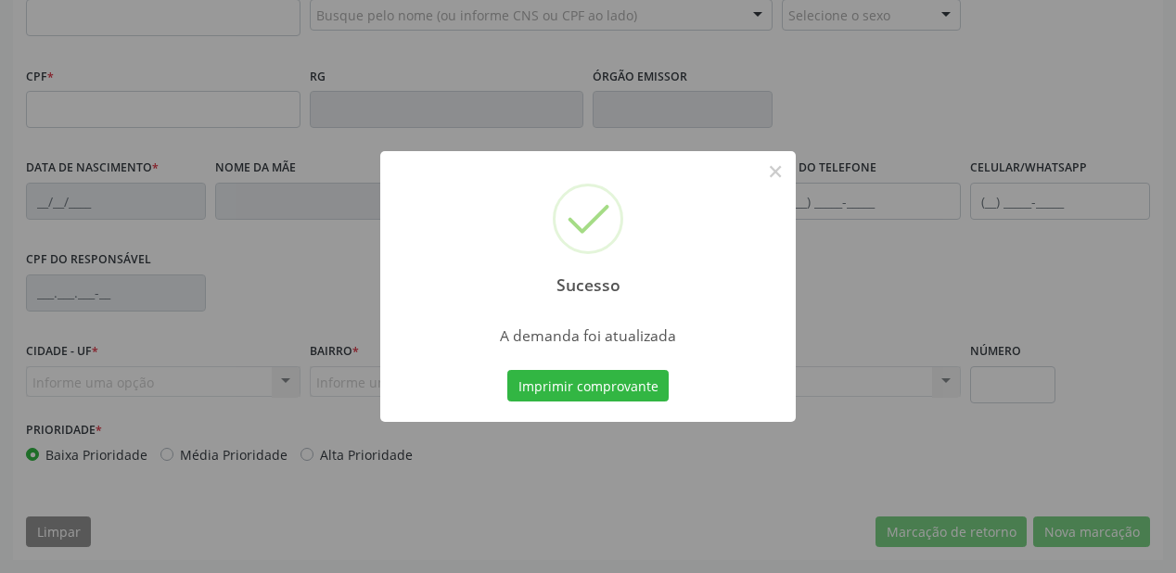
scroll to position [485, 0]
click at [596, 391] on button "Imprimir comprovante" at bounding box center [587, 386] width 161 height 32
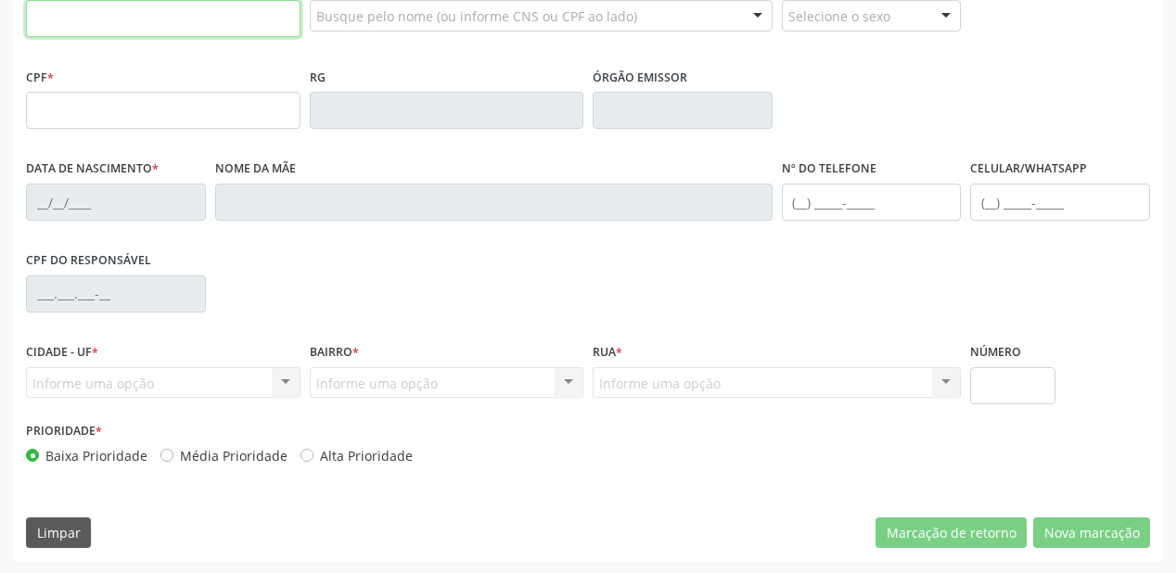
click at [99, 31] on input "text" at bounding box center [163, 18] width 275 height 37
type input "700 5041 8258 0753"
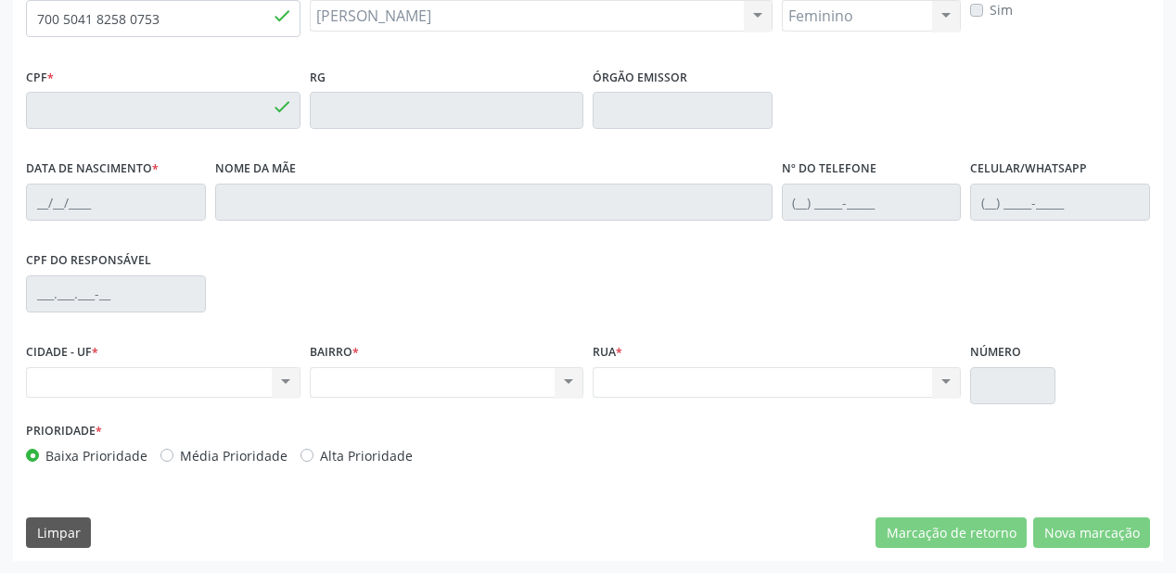
type input "183.989.714-79"
type input "05[DATE]"
type input "[PERSON_NAME]"
type input "[PHONE_NUMBER]"
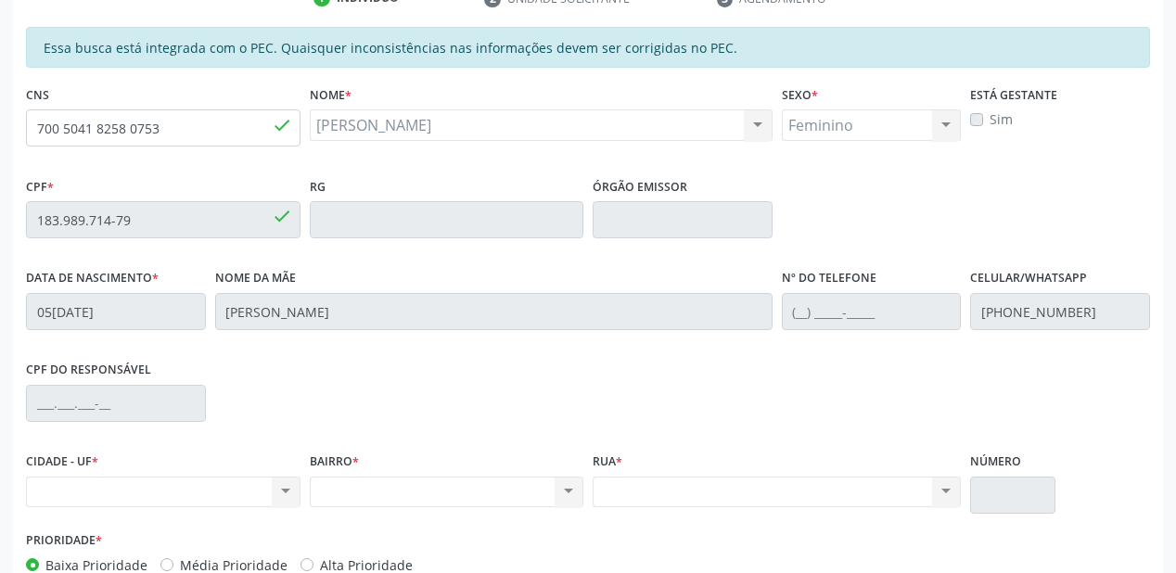
scroll to position [337, 0]
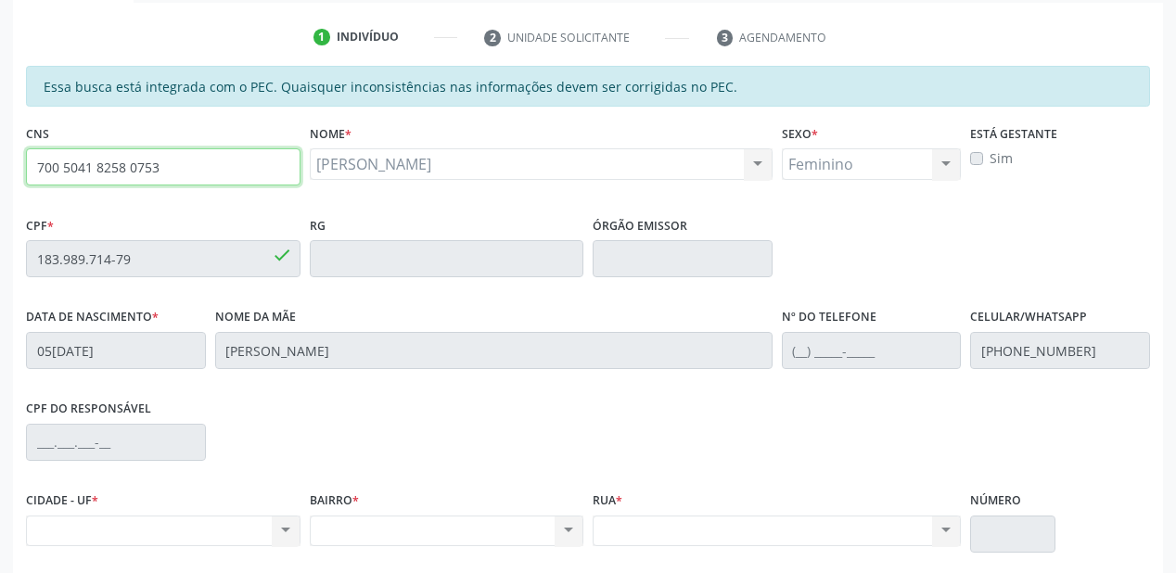
drag, startPoint x: 162, startPoint y: 170, endPoint x: 0, endPoint y: 181, distance: 162.7
click at [0, 181] on div "Acompanhamento Acompanhe a situação das marcações correntes e finalizadas Relat…" at bounding box center [588, 243] width 1176 height 957
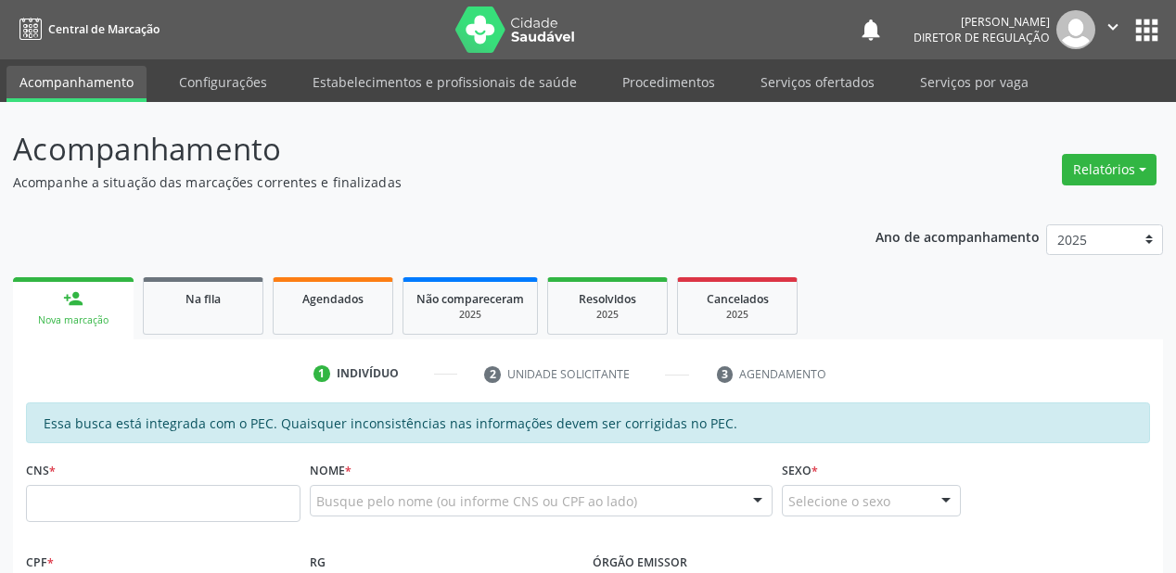
scroll to position [337, 0]
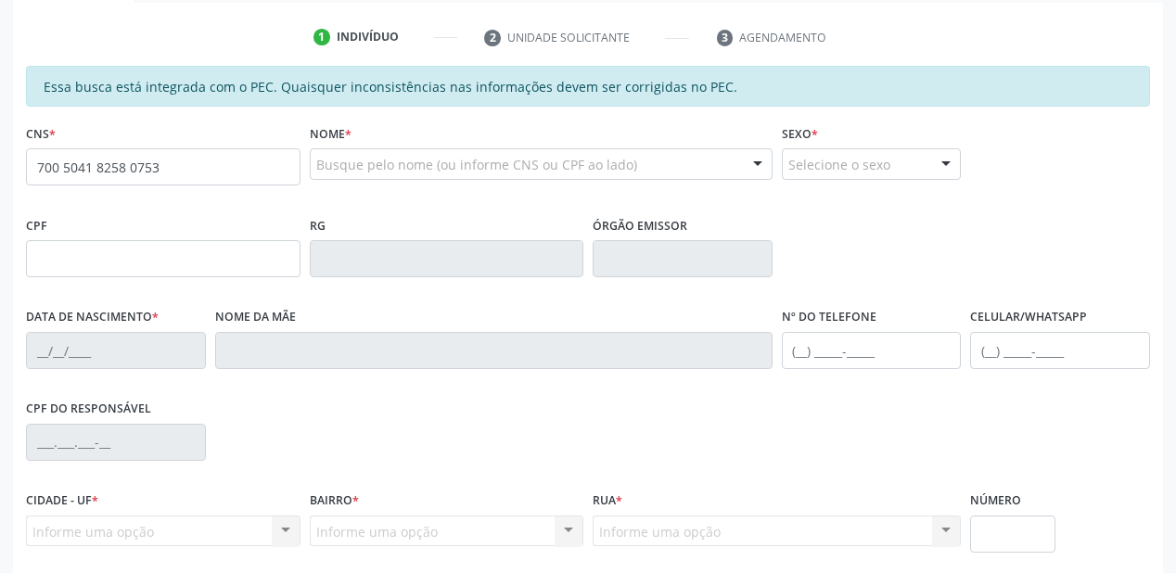
type input "700 5041 8258 0753"
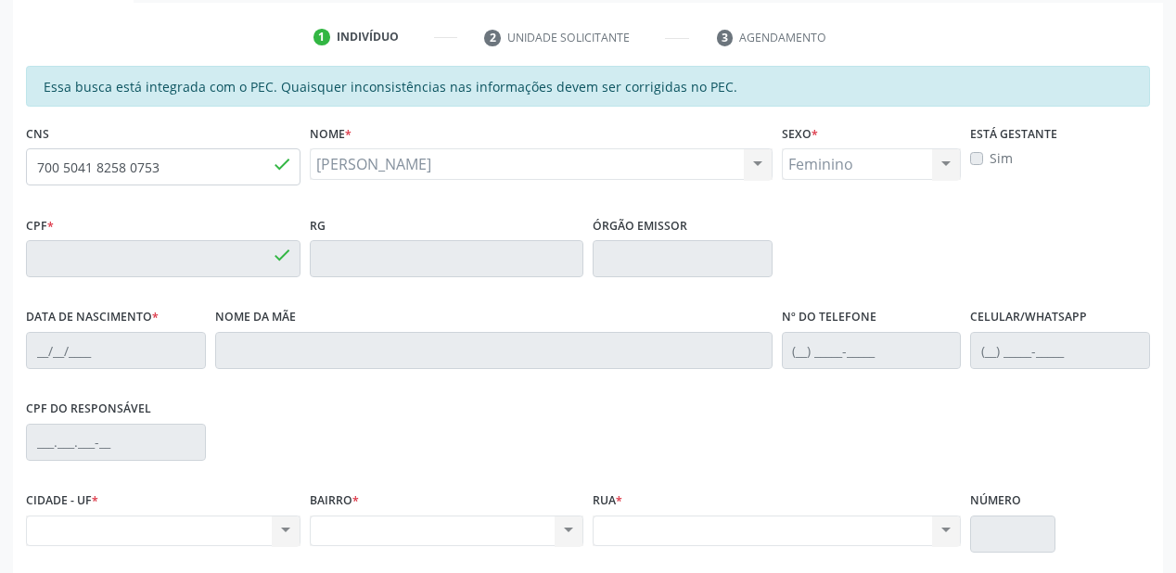
type input "183.989.714-79"
type input "[DATE]"
type input "[PERSON_NAME]"
type input "[PHONE_NUMBER]"
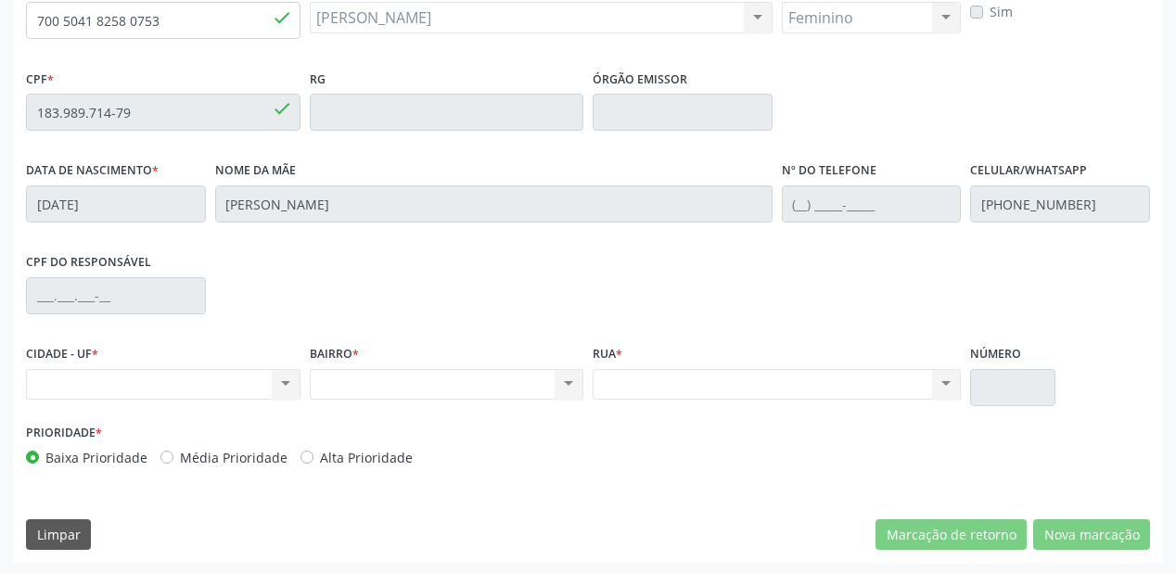
scroll to position [485, 0]
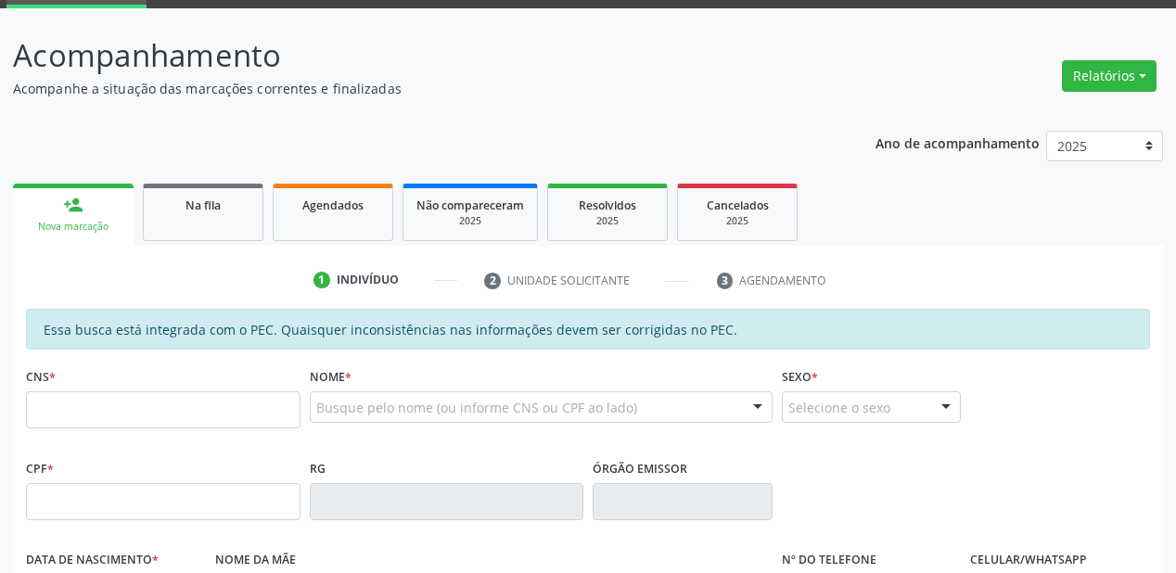
scroll to position [223, 0]
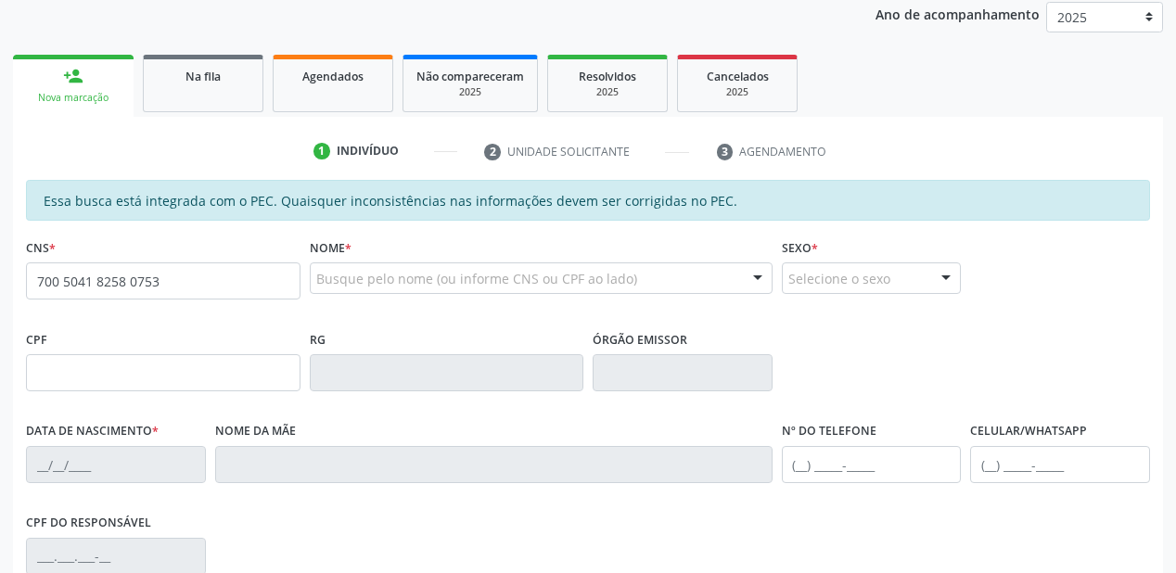
type input "700 5041 8258 0753"
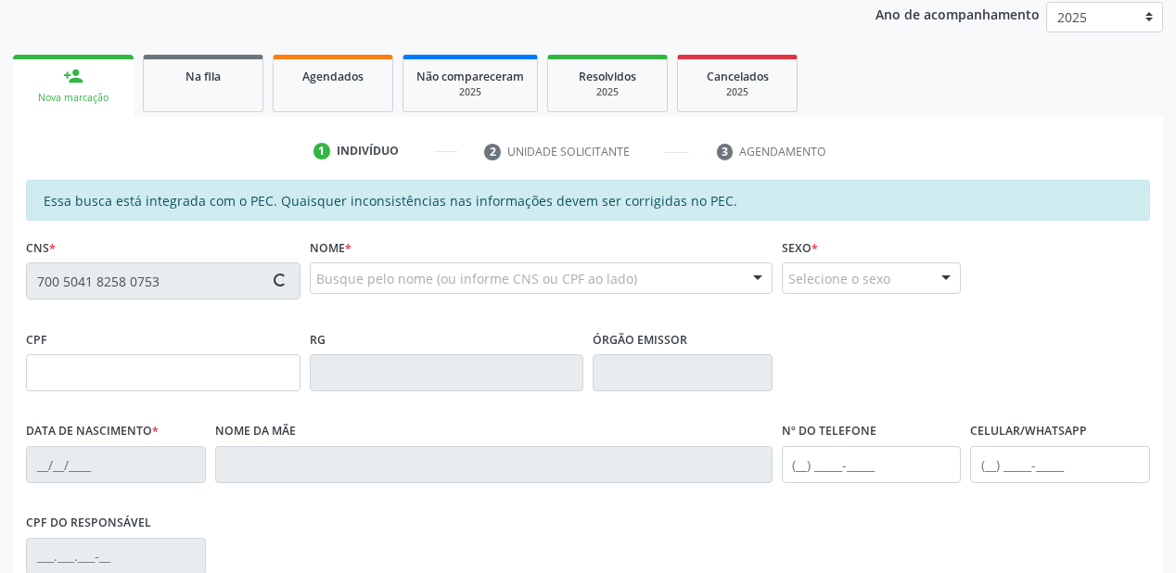
type input "183.989.714-79"
type input "[DATE]"
type input "[PERSON_NAME]"
type input "[PHONE_NUMBER]"
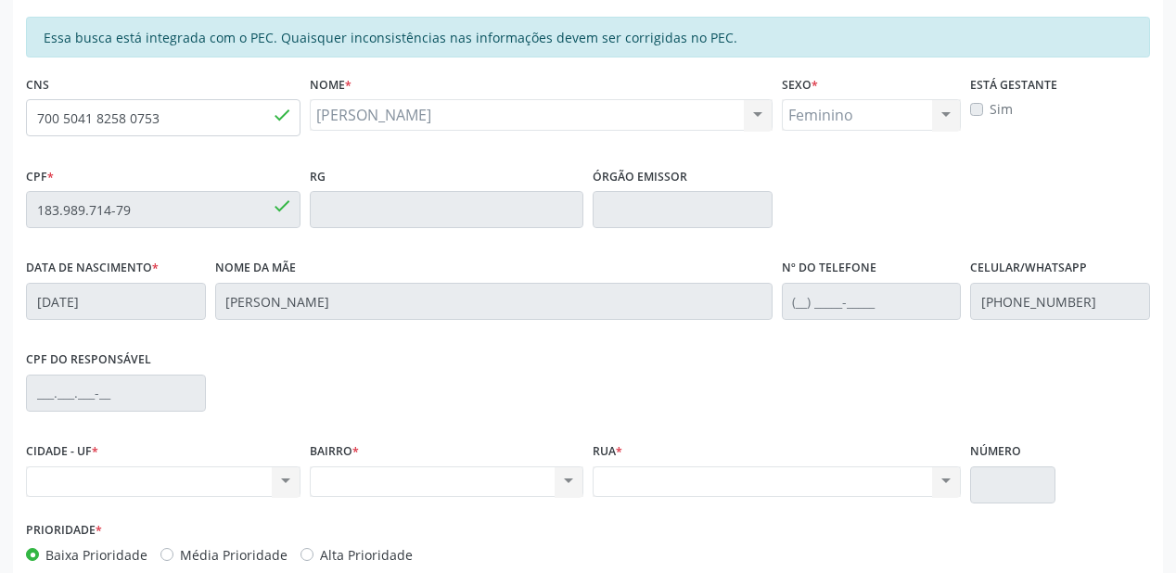
scroll to position [337, 0]
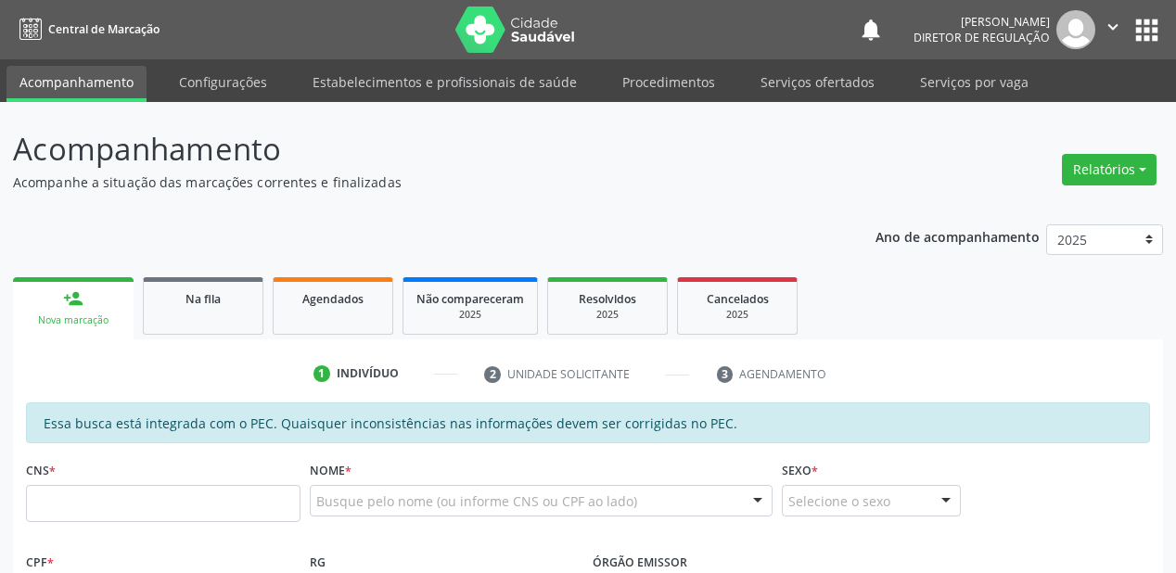
scroll to position [337, 0]
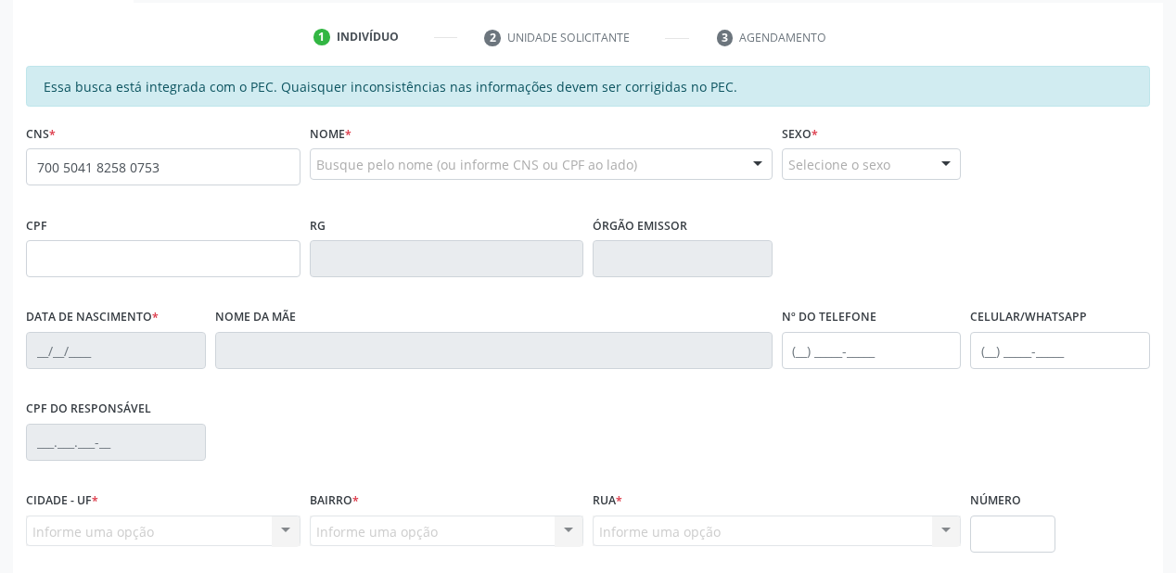
type input "700 5041 8258 0753"
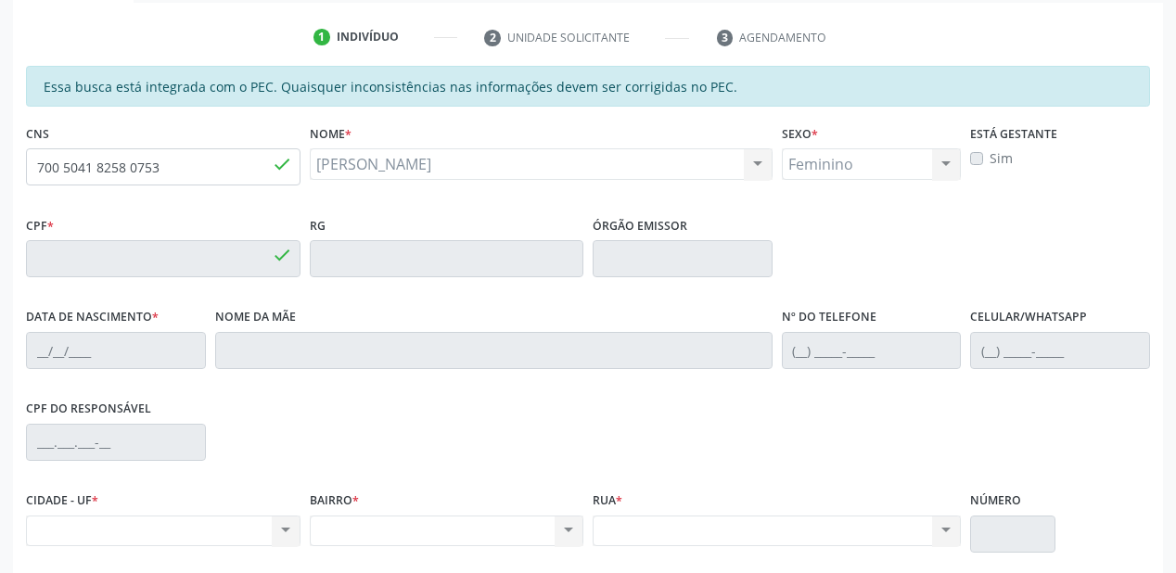
type input "183.989.714-79"
type input "[DATE]"
type input "[PERSON_NAME]"
type input "[PHONE_NUMBER]"
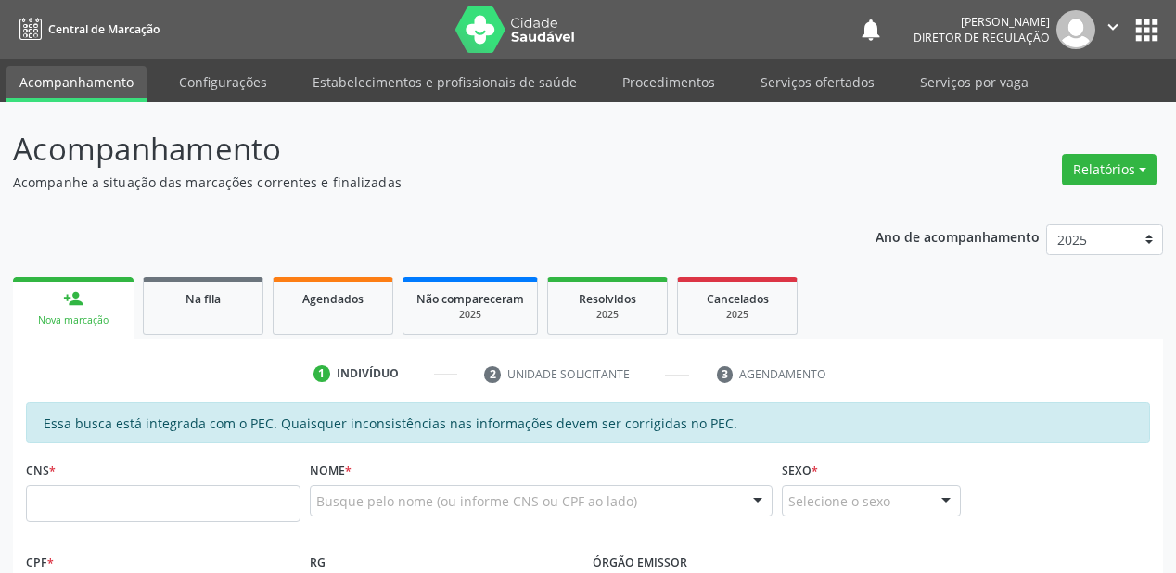
scroll to position [337, 0]
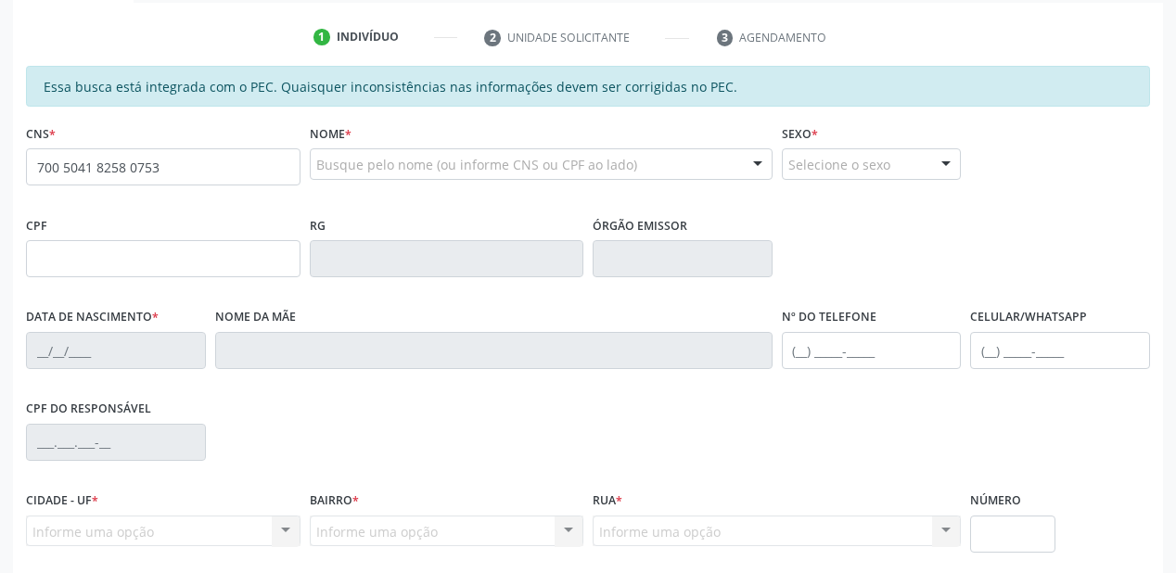
type input "700 5041 8258 0753"
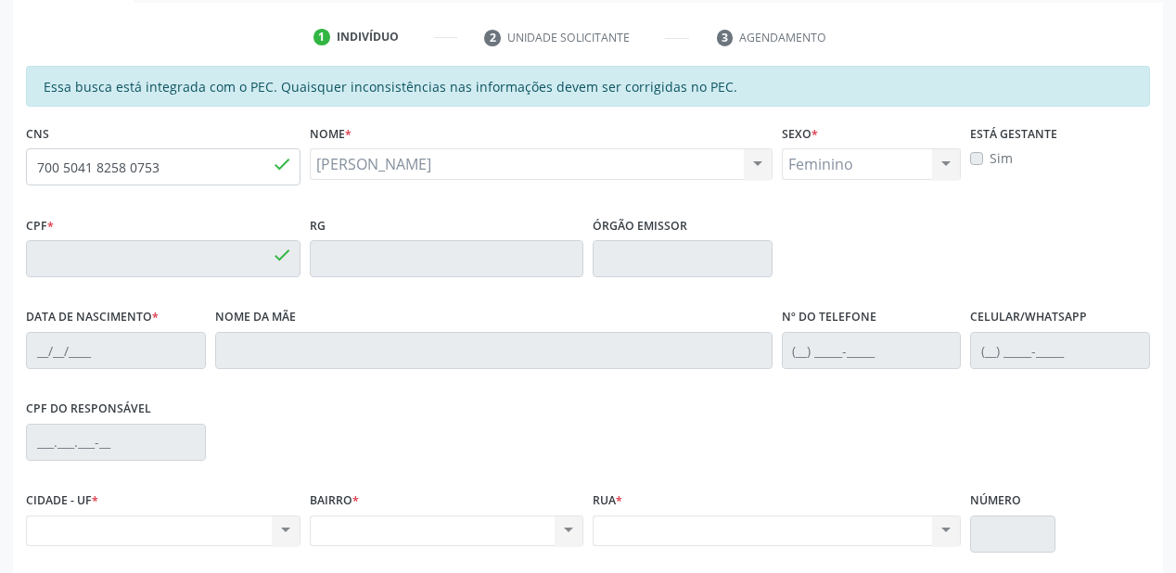
type input "183.989.714-79"
type input "[DATE]"
type input "[PERSON_NAME]"
type input "[PHONE_NUMBER]"
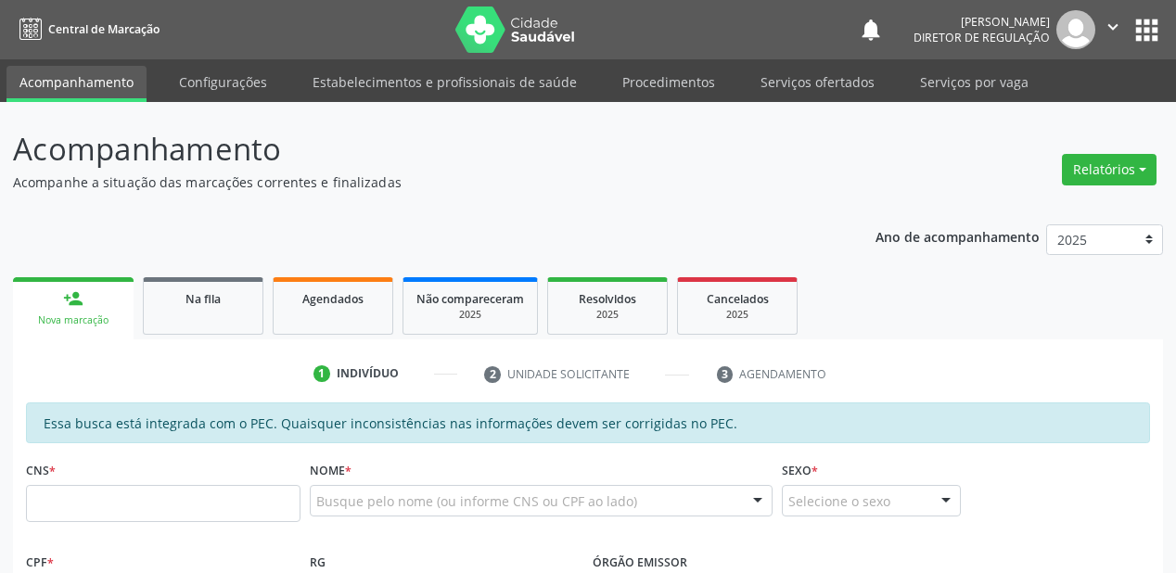
scroll to position [337, 0]
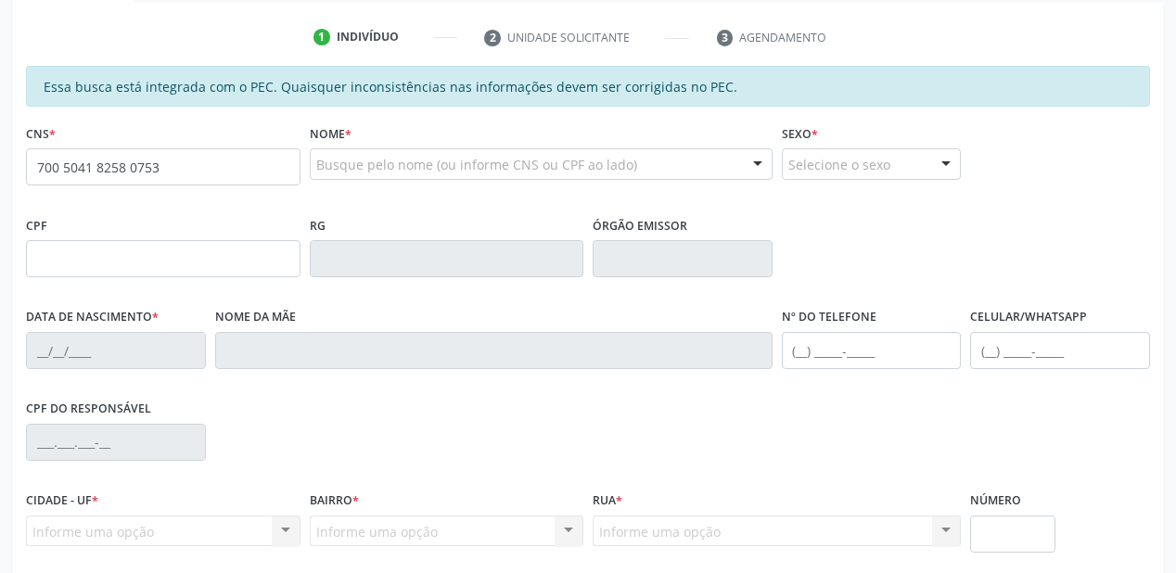
type input "700 5041 8258 0753"
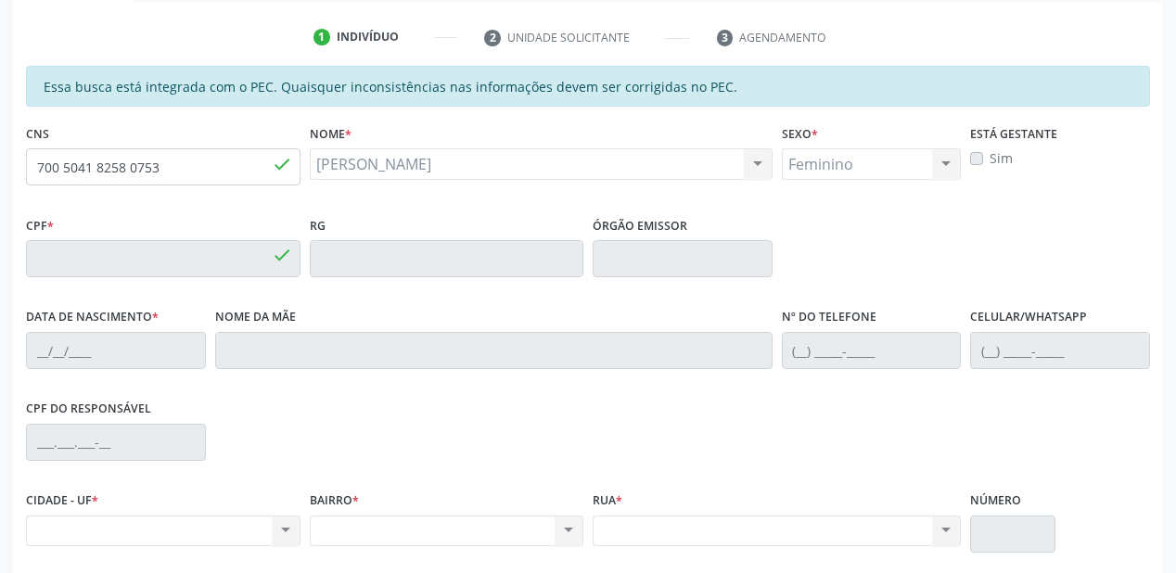
type input "183.989.714-79"
type input "[DATE]"
type input "[PERSON_NAME]"
type input "[PHONE_NUMBER]"
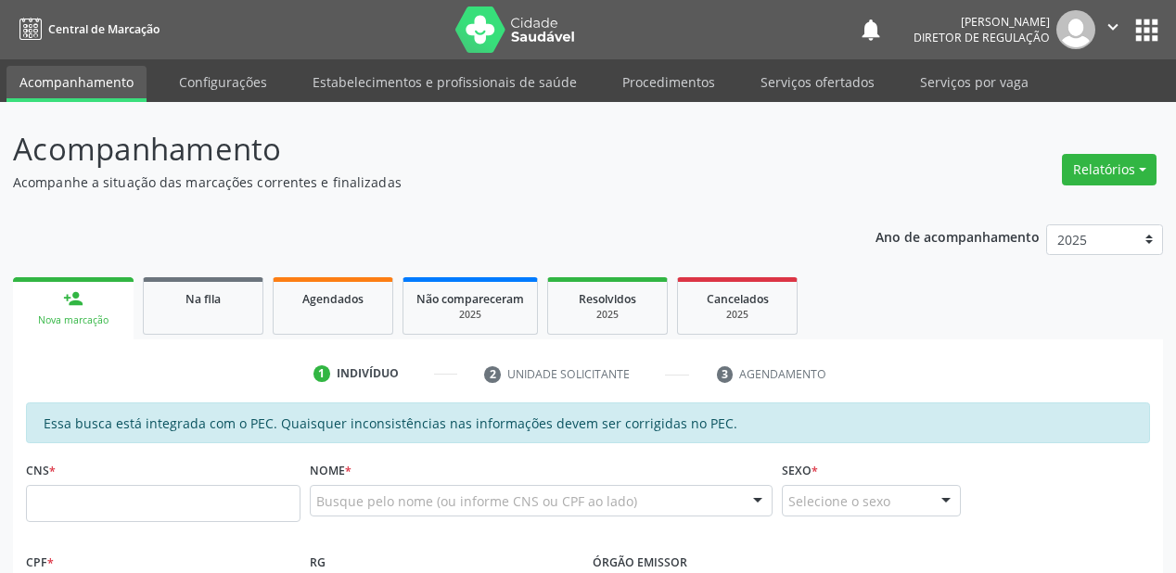
scroll to position [337, 0]
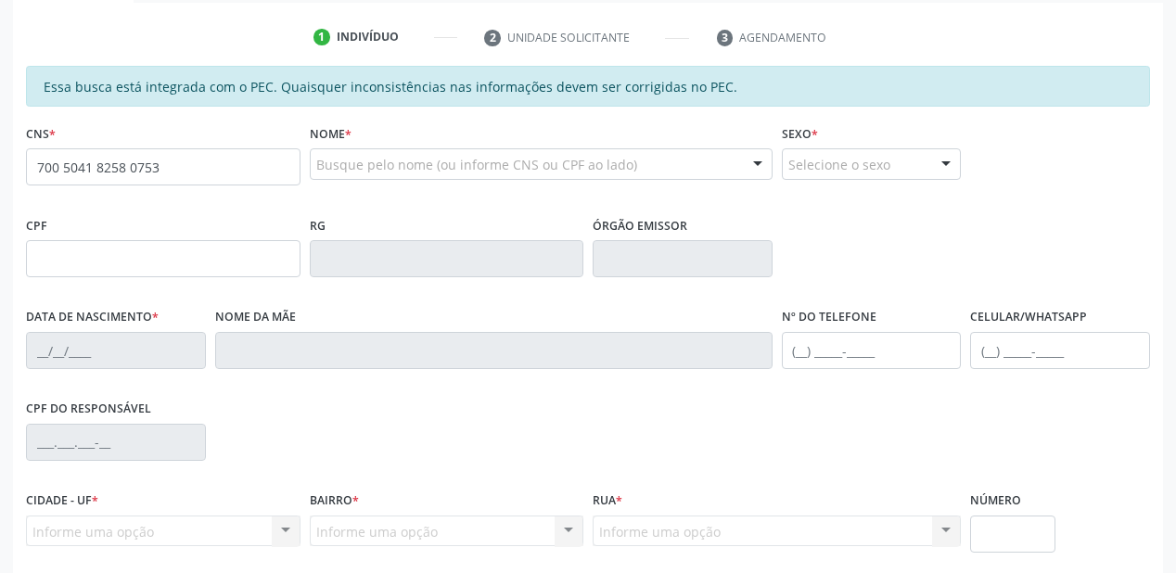
type input "700 5041 8258 0753"
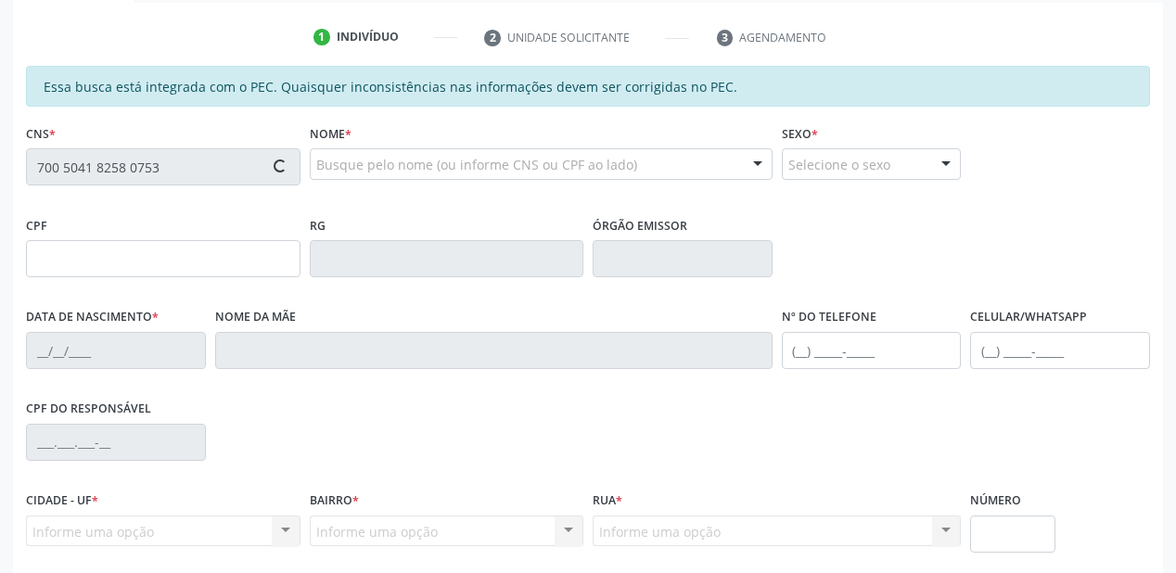
type input "183.989.714-79"
type input "[DATE]"
type input "[PERSON_NAME]"
type input "[PHONE_NUMBER]"
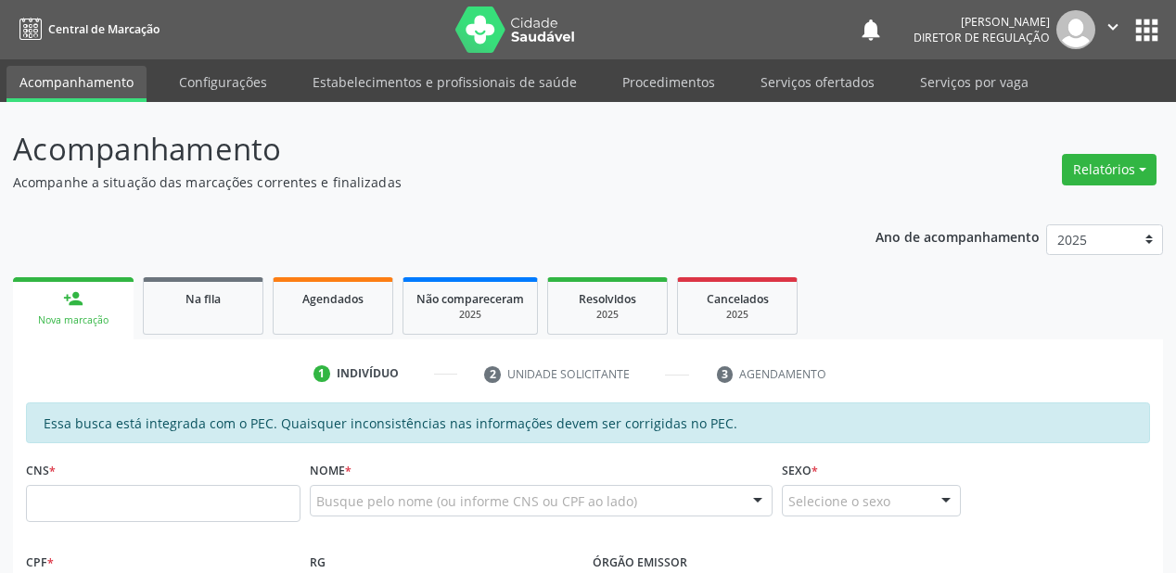
scroll to position [337, 0]
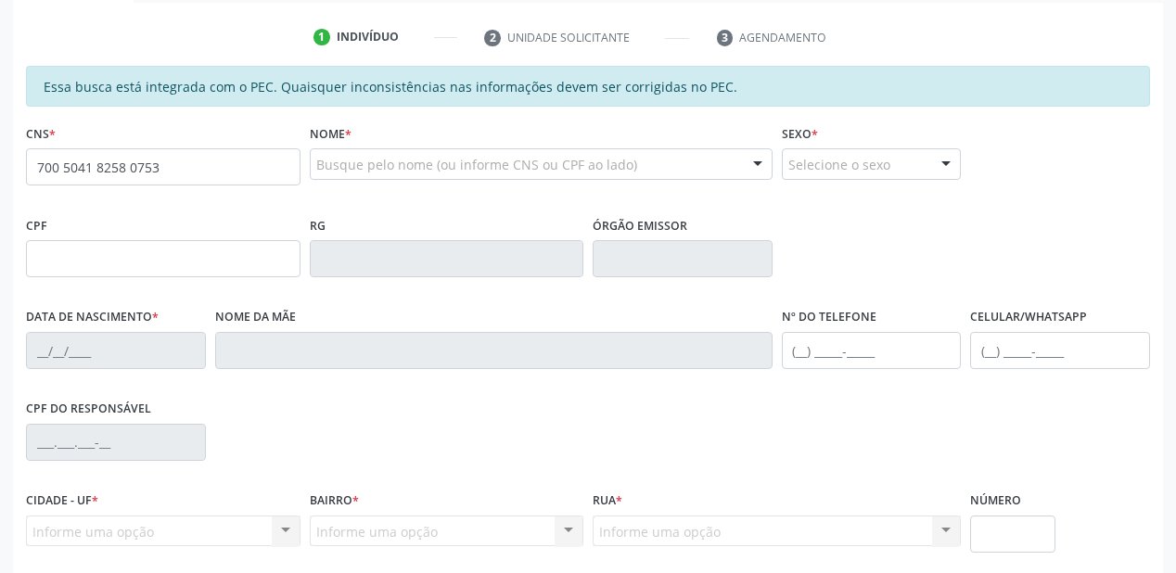
type input "700 5041 8258 0753"
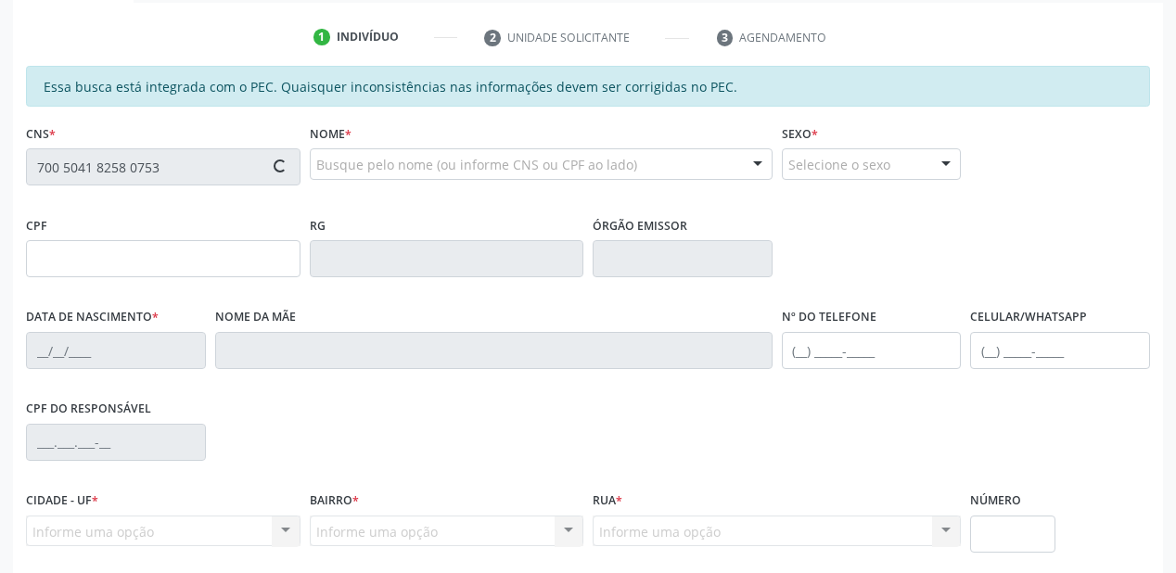
type input "183.989.714-79"
type input "[DATE]"
type input "[PERSON_NAME]"
type input "[PHONE_NUMBER]"
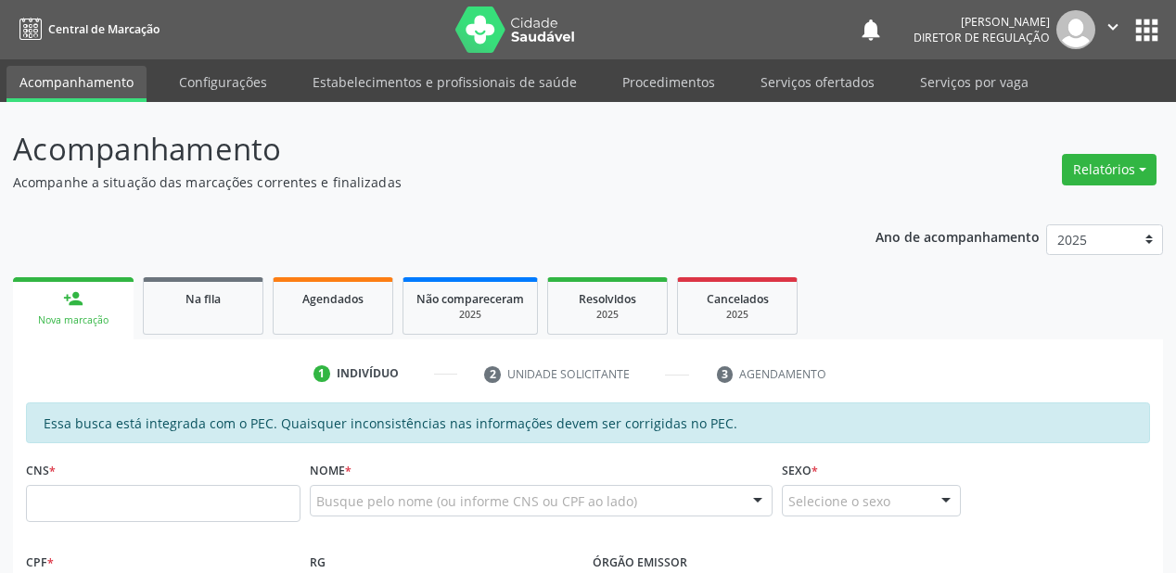
scroll to position [337, 0]
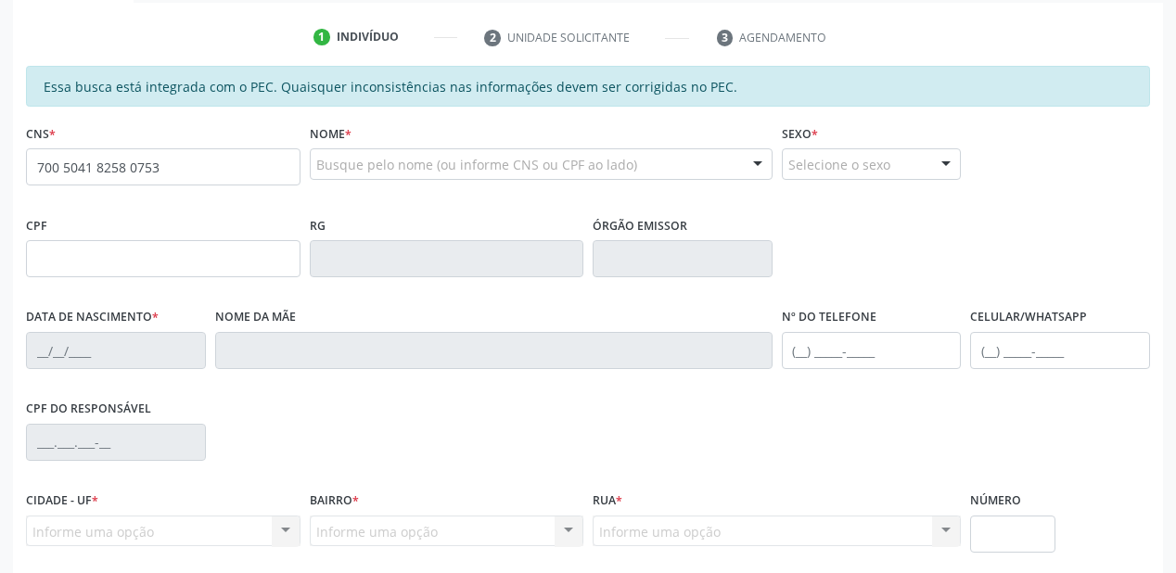
type input "700 5041 8258 0753"
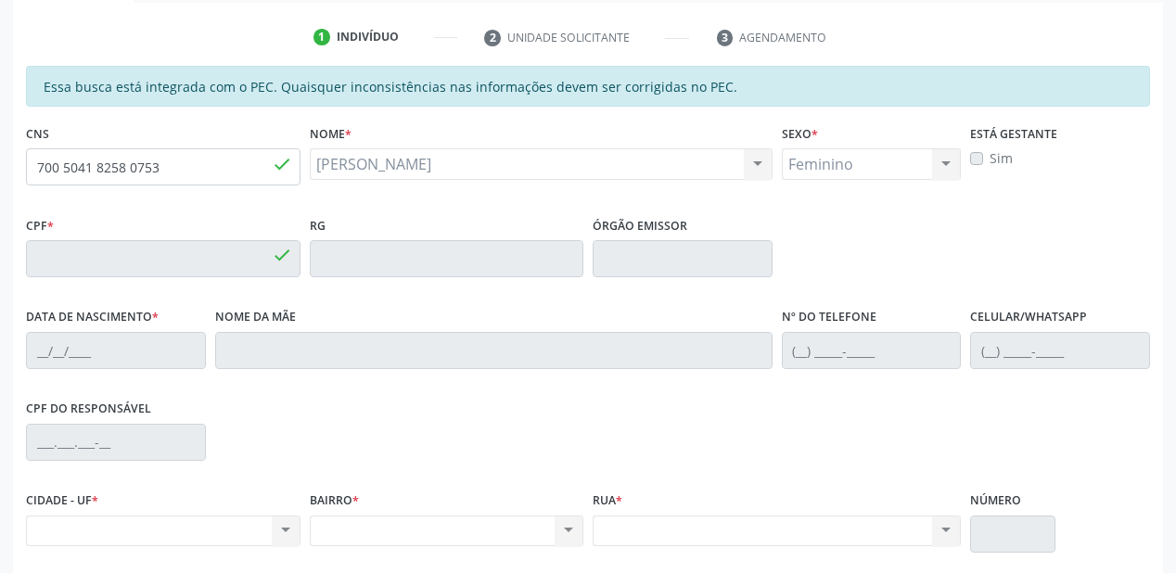
type input "183.989.714-79"
type input "[DATE]"
type input "[PERSON_NAME]"
type input "[PHONE_NUMBER]"
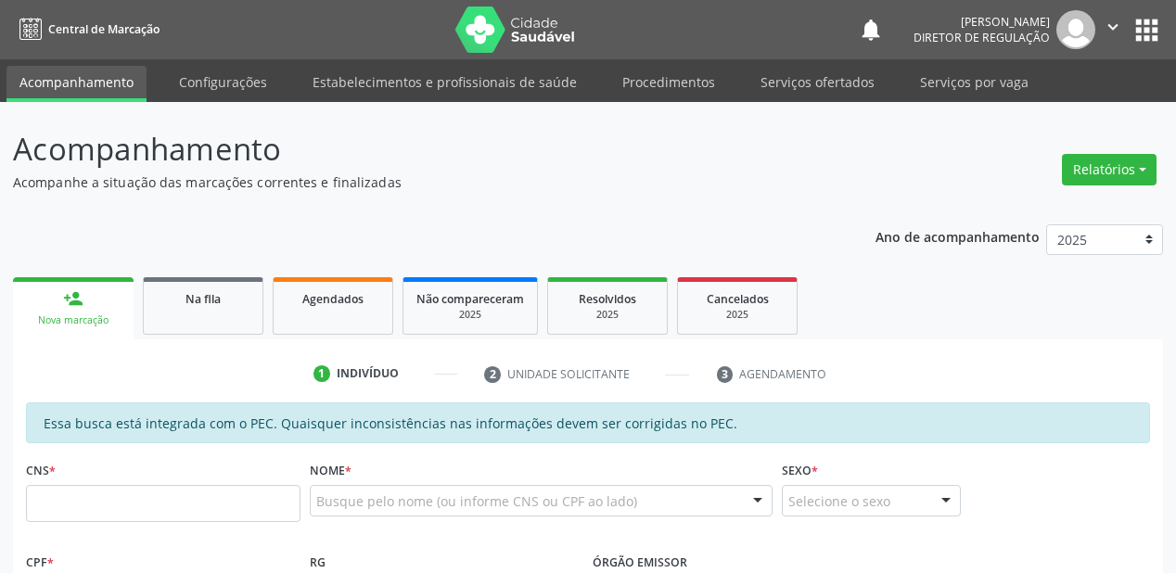
scroll to position [337, 0]
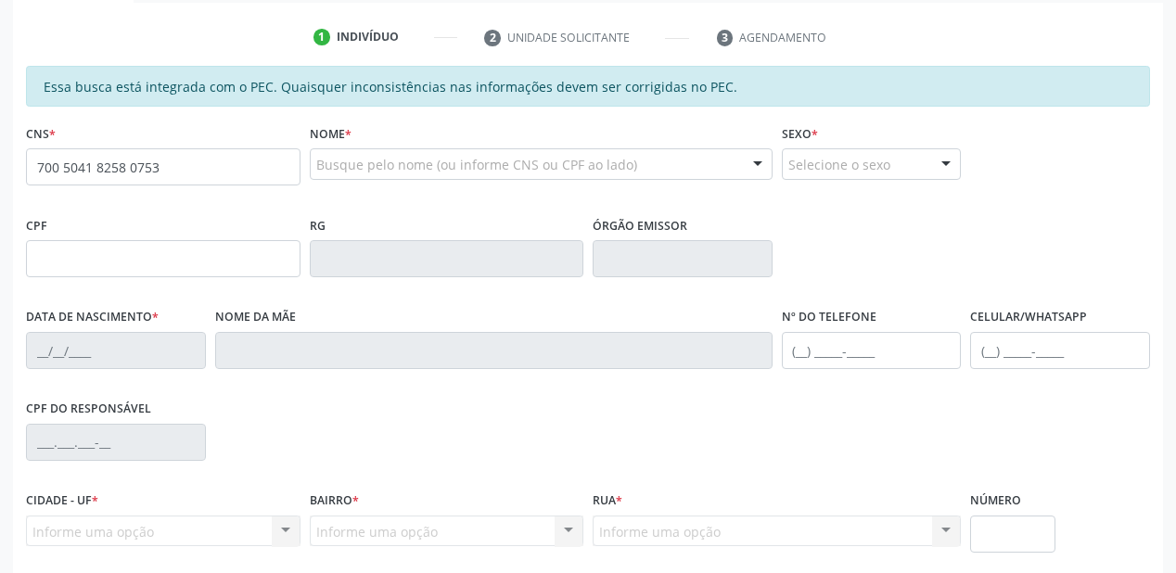
type input "700 5041 8258 0753"
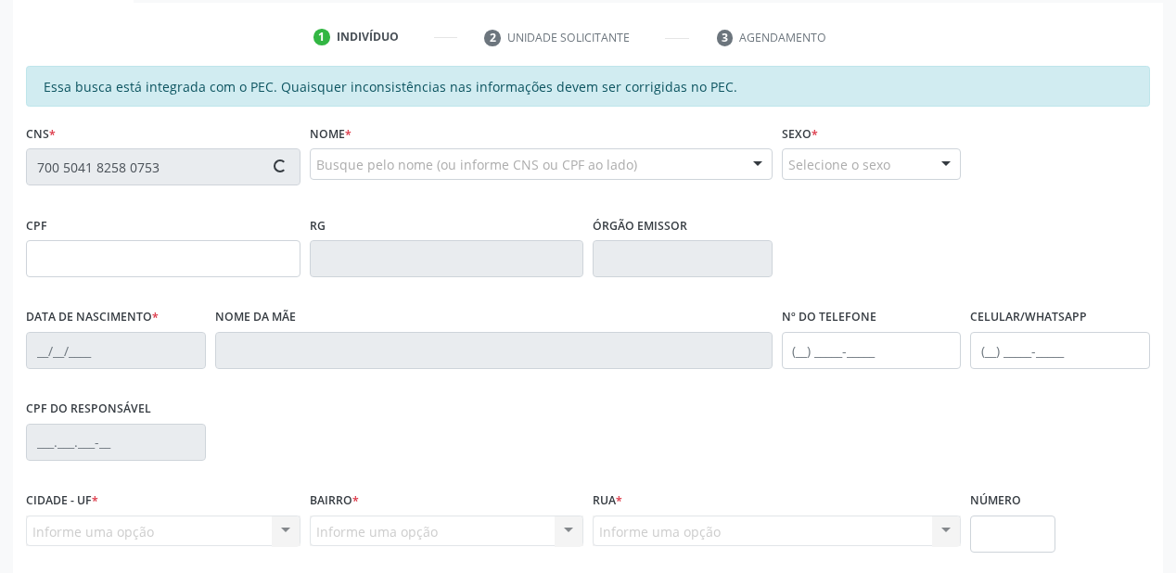
type input "183.989.714-79"
type input "[DATE]"
type input "[PERSON_NAME]"
type input "[PHONE_NUMBER]"
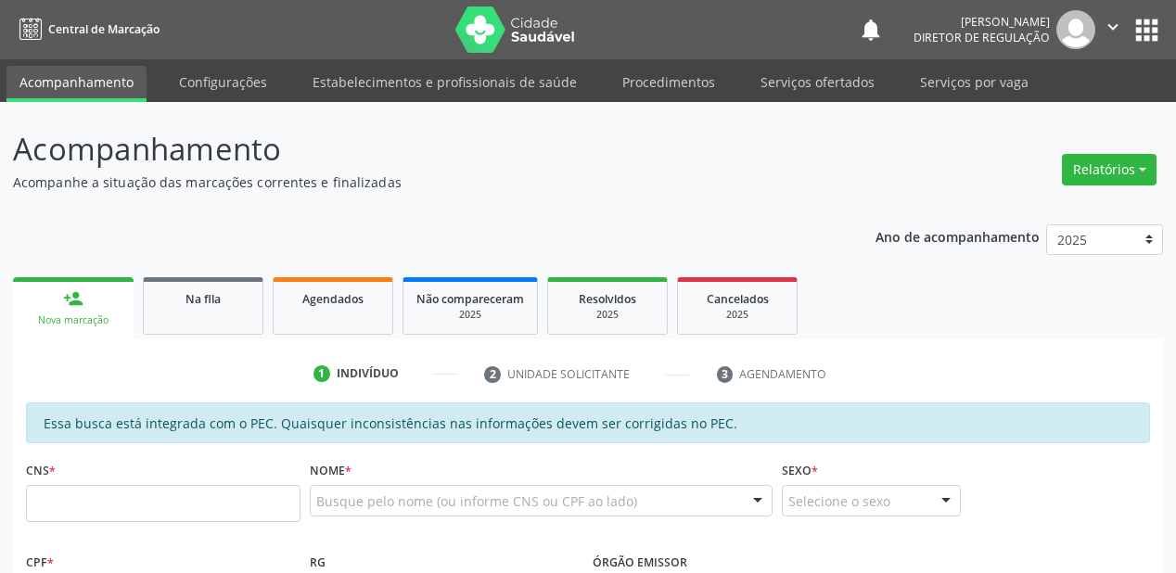
scroll to position [337, 0]
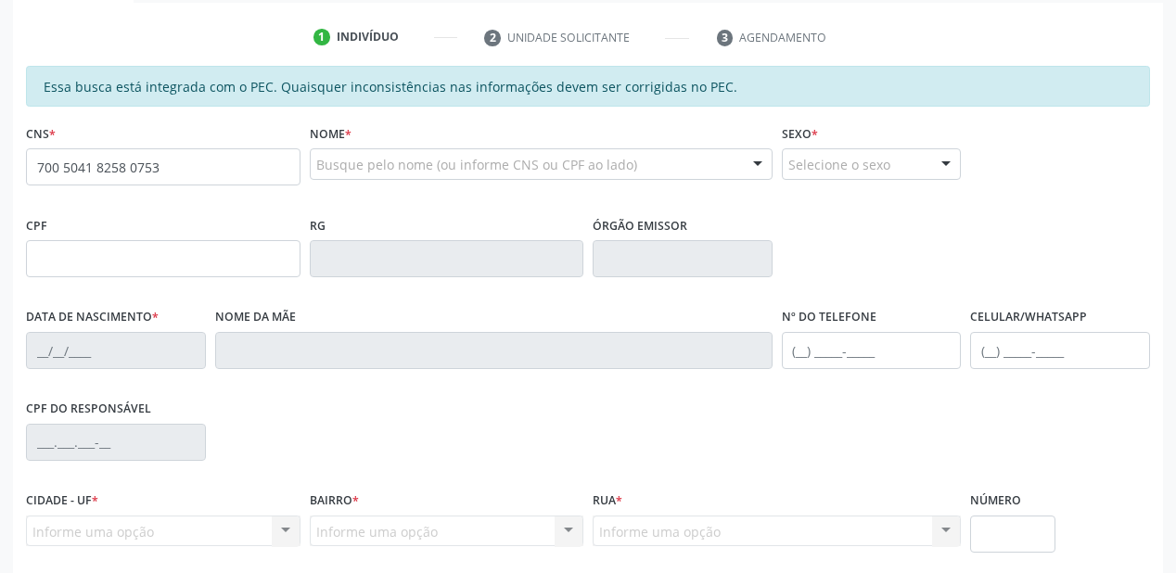
type input "700 5041 8258 0753"
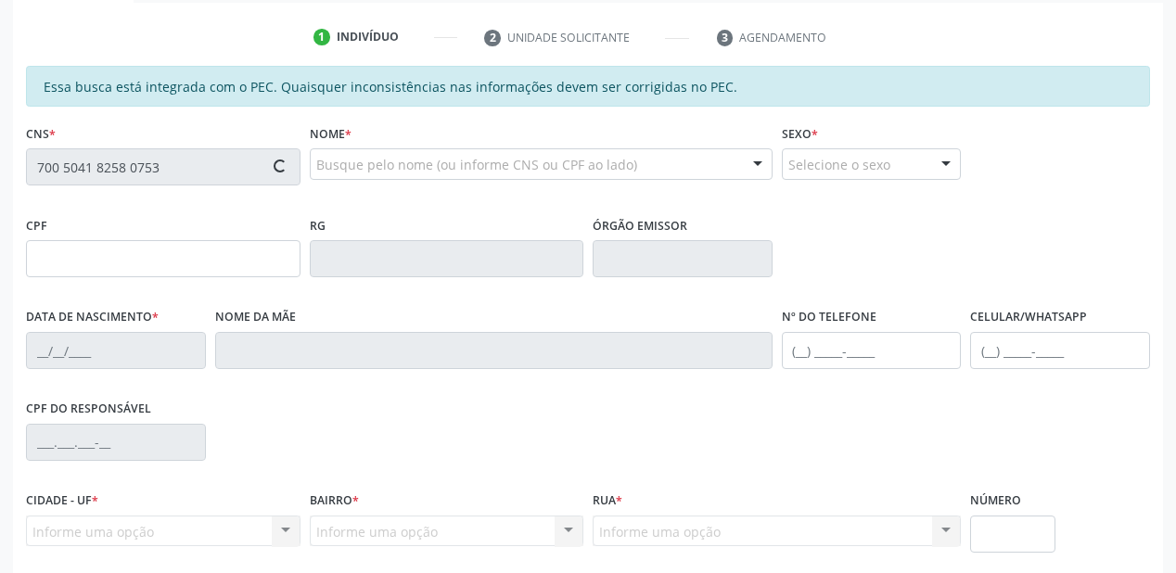
type input "183.989.714-79"
type input "[DATE]"
type input "[PERSON_NAME]"
type input "[PHONE_NUMBER]"
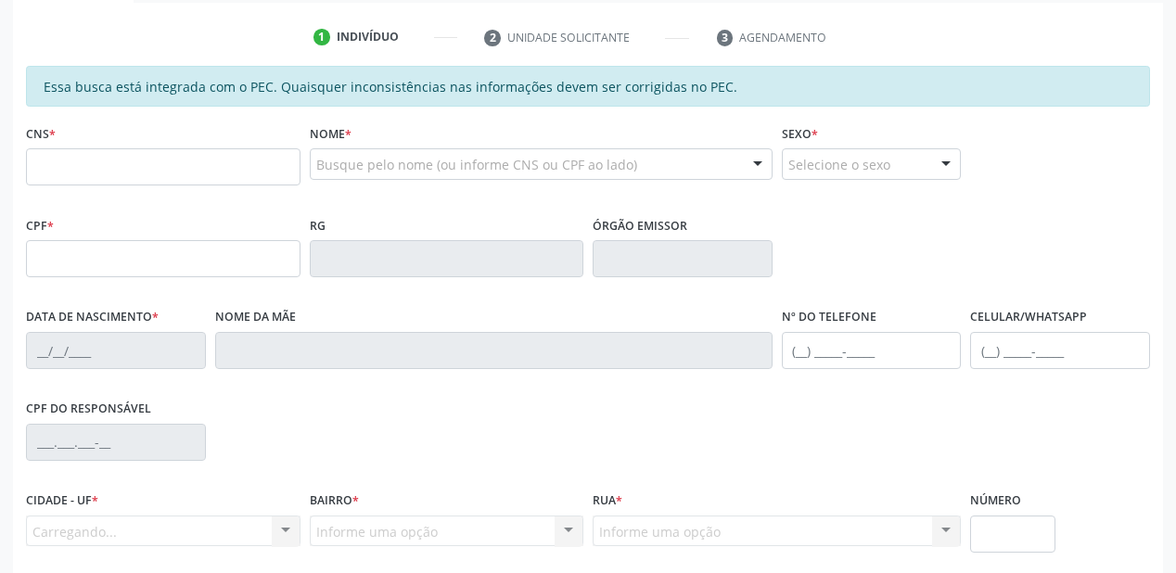
scroll to position [337, 0]
type input "700 5041 8258 0753"
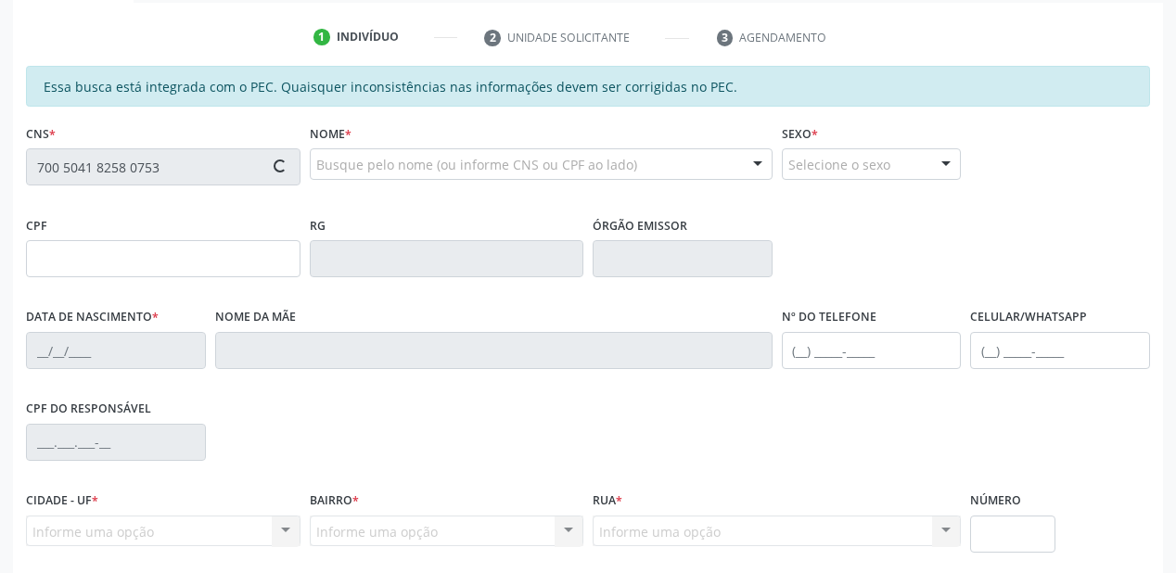
type input "183.989.714-79"
type input "[DATE]"
type input "[PERSON_NAME]"
type input "[PHONE_NUMBER]"
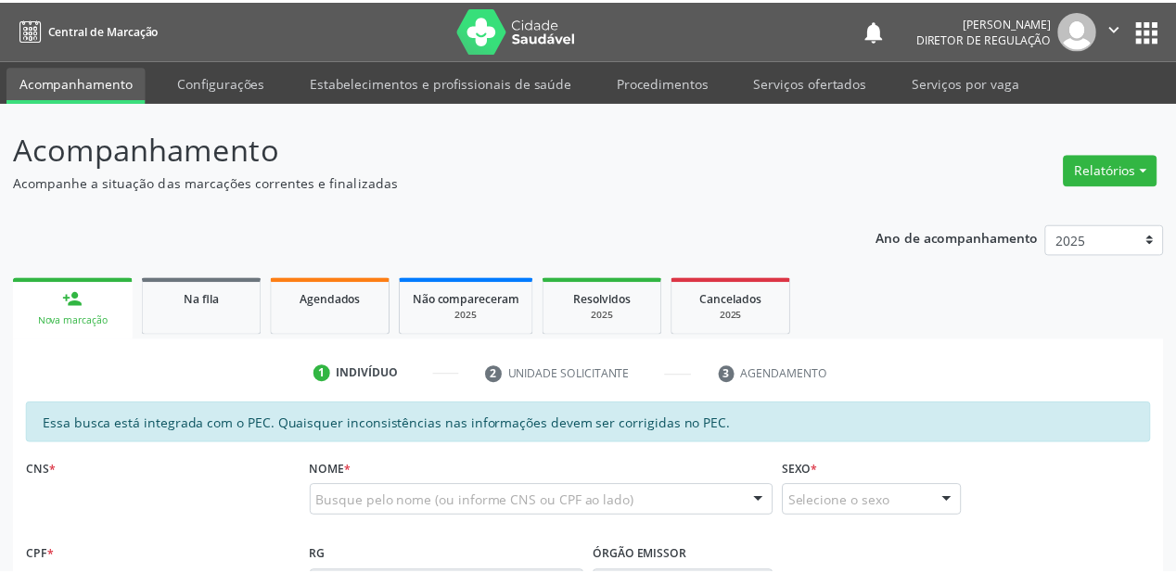
scroll to position [337, 0]
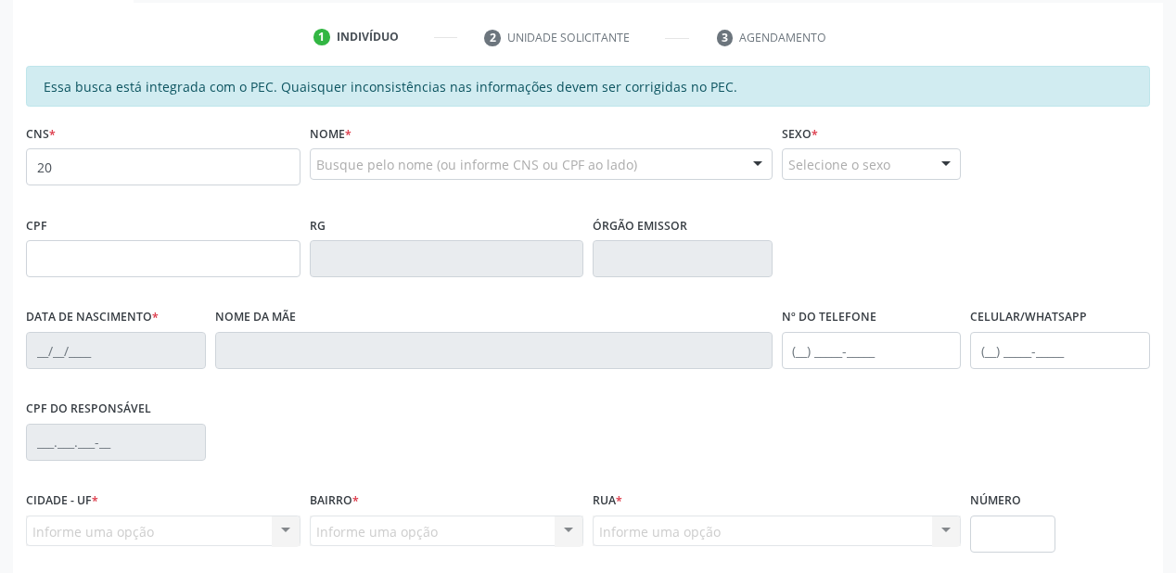
type input "2"
type input "700 5041 8258 0753"
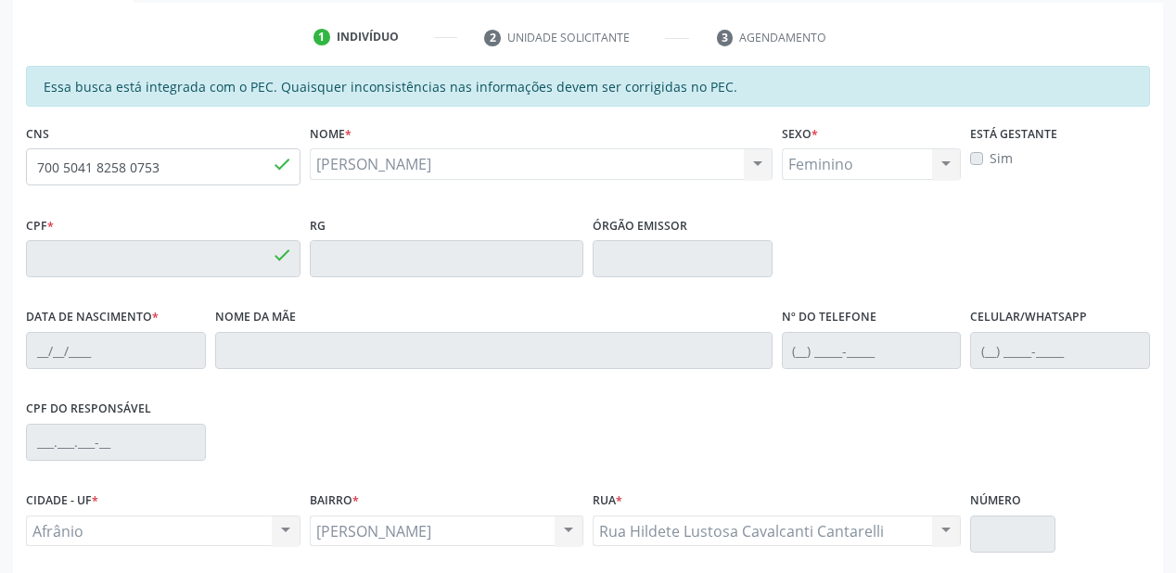
type input "05/01/2023"
type input "Andreia Brito Maruqes de Carvalho"
type input "(87) 98821-9913"
type input "34"
type input "183.989.714-79"
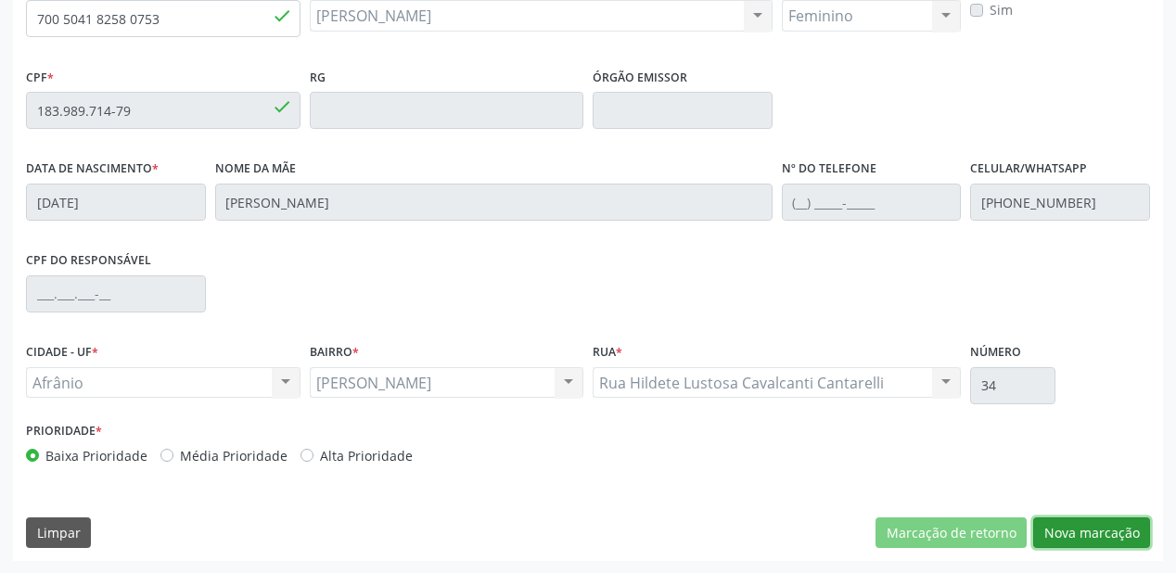
click at [1065, 533] on button "Nova marcação" at bounding box center [1091, 534] width 117 height 32
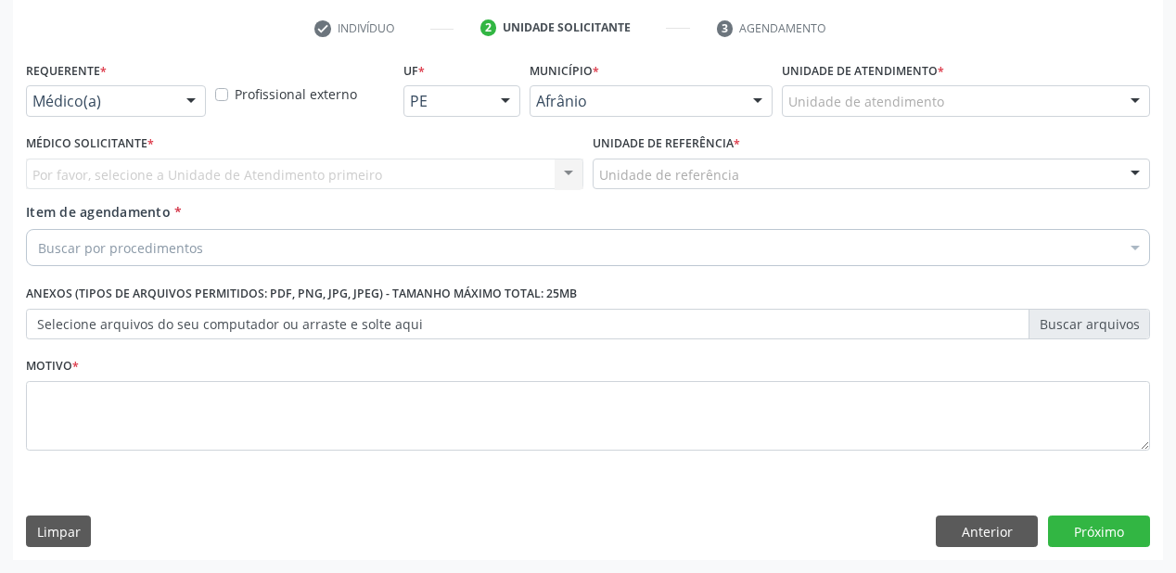
scroll to position [345, 0]
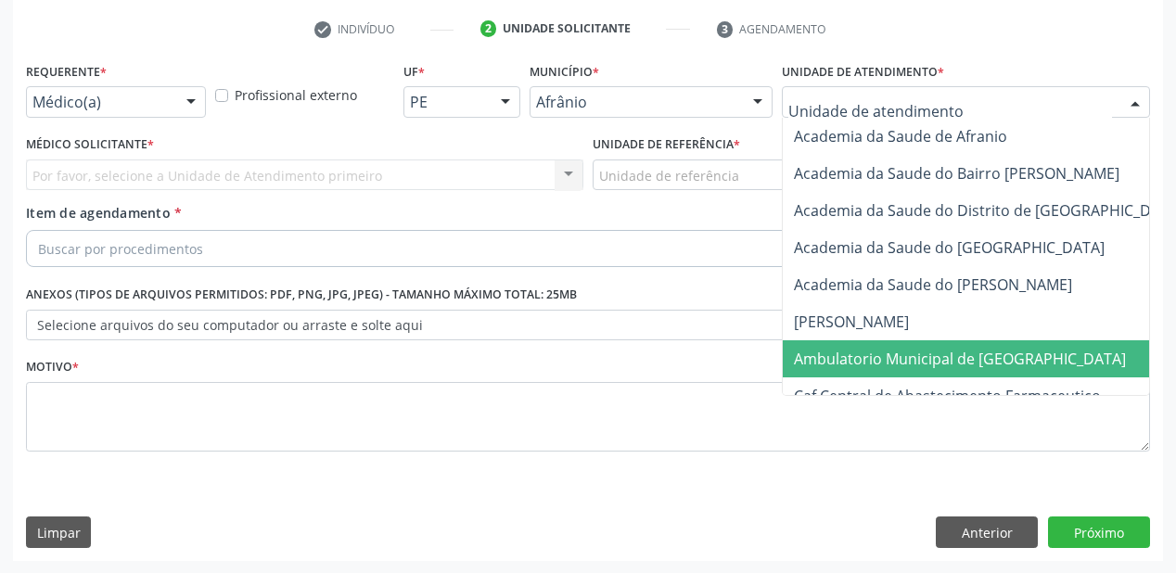
click at [841, 353] on span "Ambulatorio Municipal de [GEOGRAPHIC_DATA]" at bounding box center [960, 359] width 332 height 20
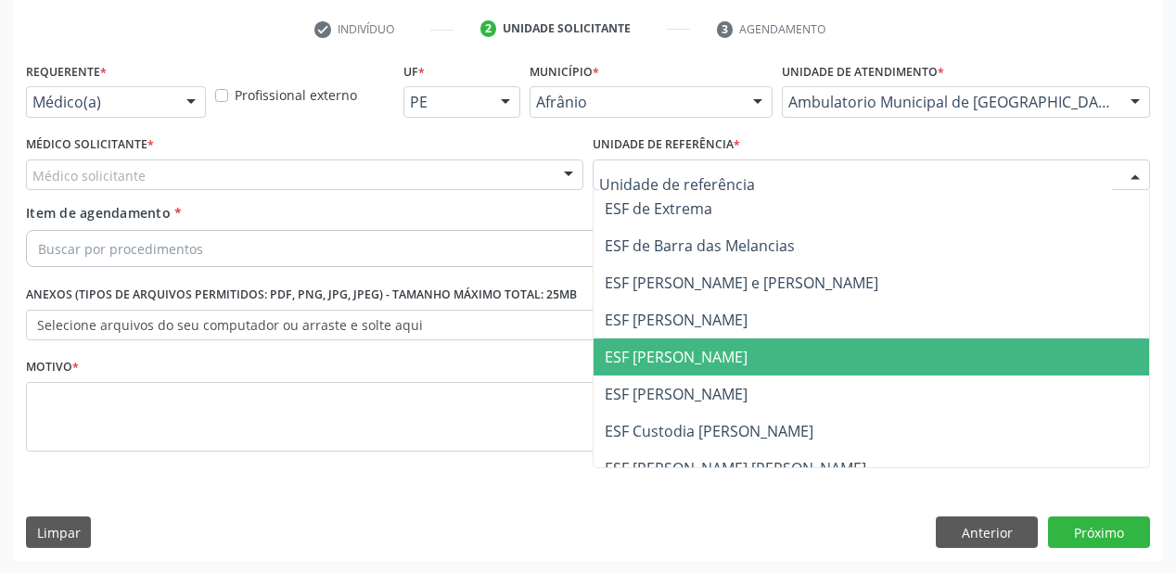
click at [644, 353] on span "ESF [PERSON_NAME]" at bounding box center [676, 357] width 143 height 20
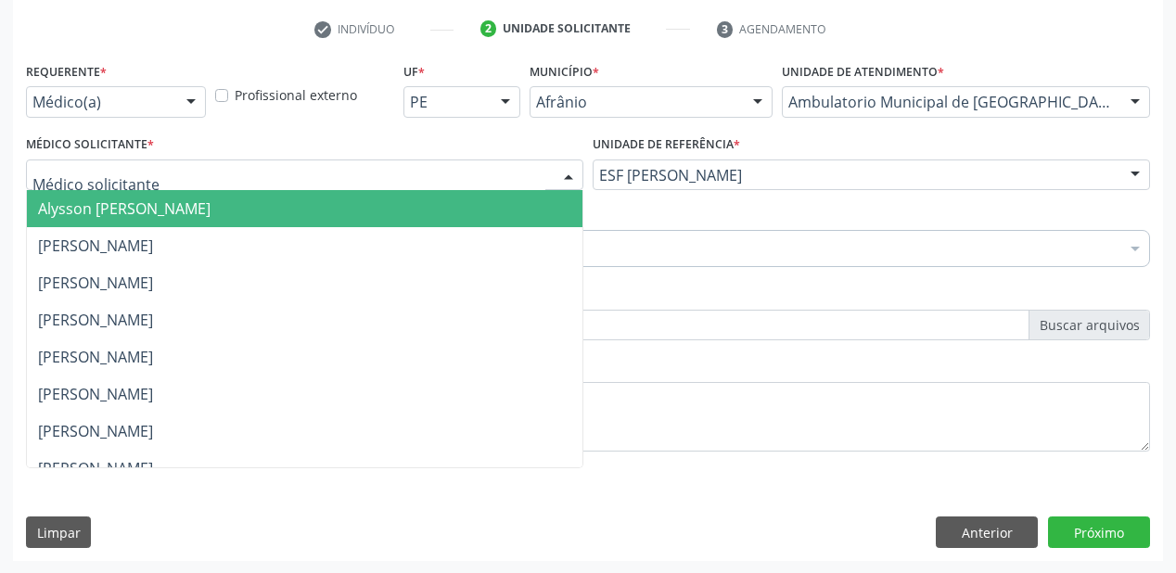
drag, startPoint x: 87, startPoint y: 183, endPoint x: 96, endPoint y: 214, distance: 32.9
click at [96, 214] on span "Alysson [PERSON_NAME]" at bounding box center [124, 209] width 173 height 20
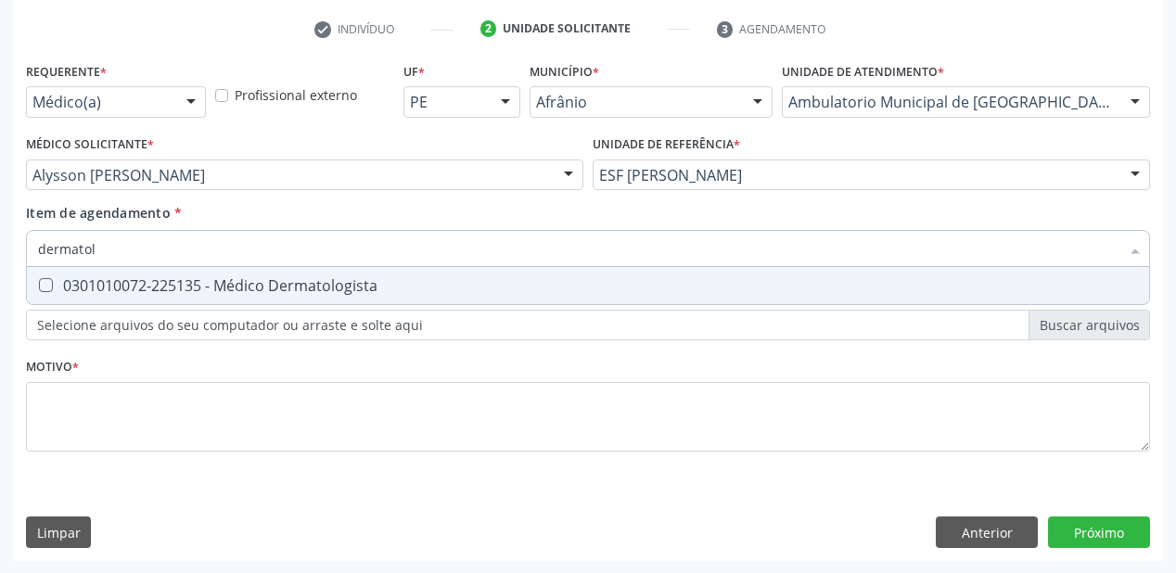
type input "dermatolo"
click at [122, 292] on div "0301010072-225135 - Médico Dermatologista" at bounding box center [588, 285] width 1100 height 15
checkbox Dermatologista "true"
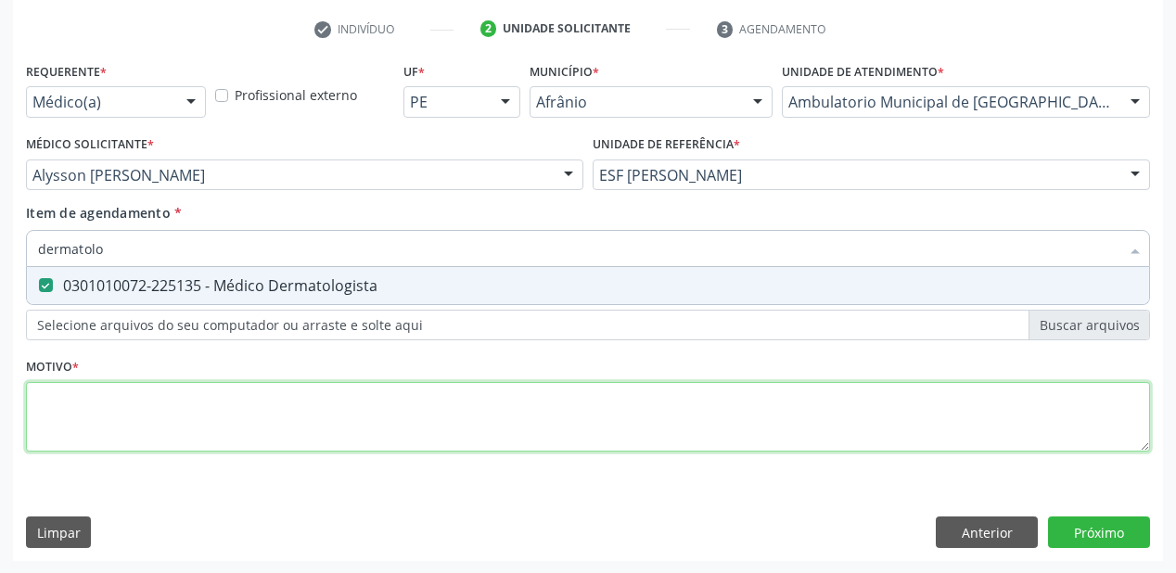
click at [74, 412] on div "Requerente * Médico(a) Médico(a) Enfermeiro(a) Paciente Nenhum resultado encont…" at bounding box center [588, 268] width 1124 height 420
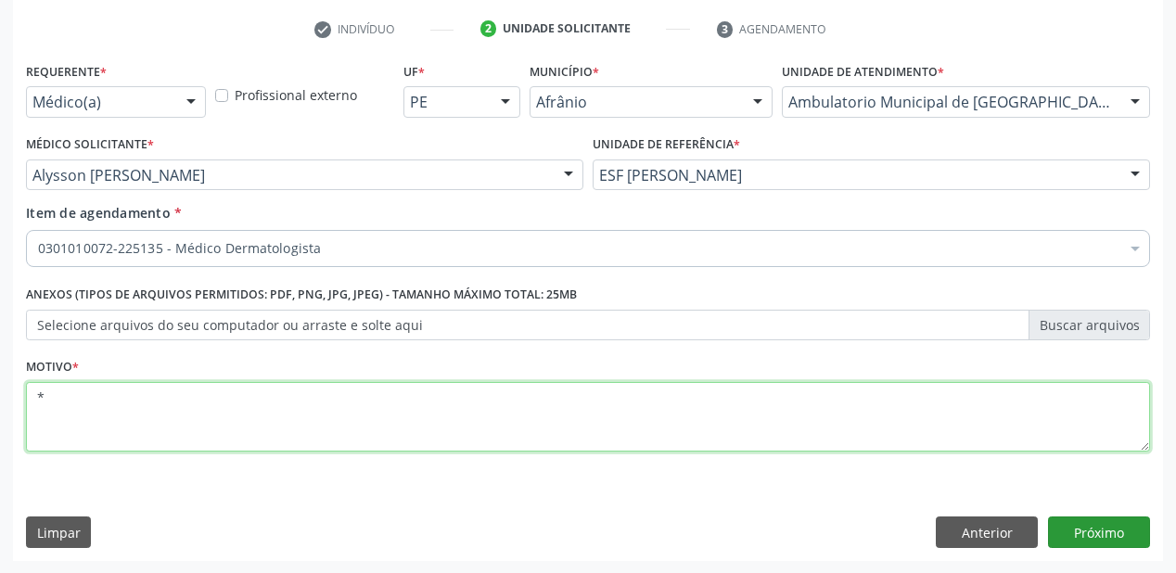
type textarea "*"
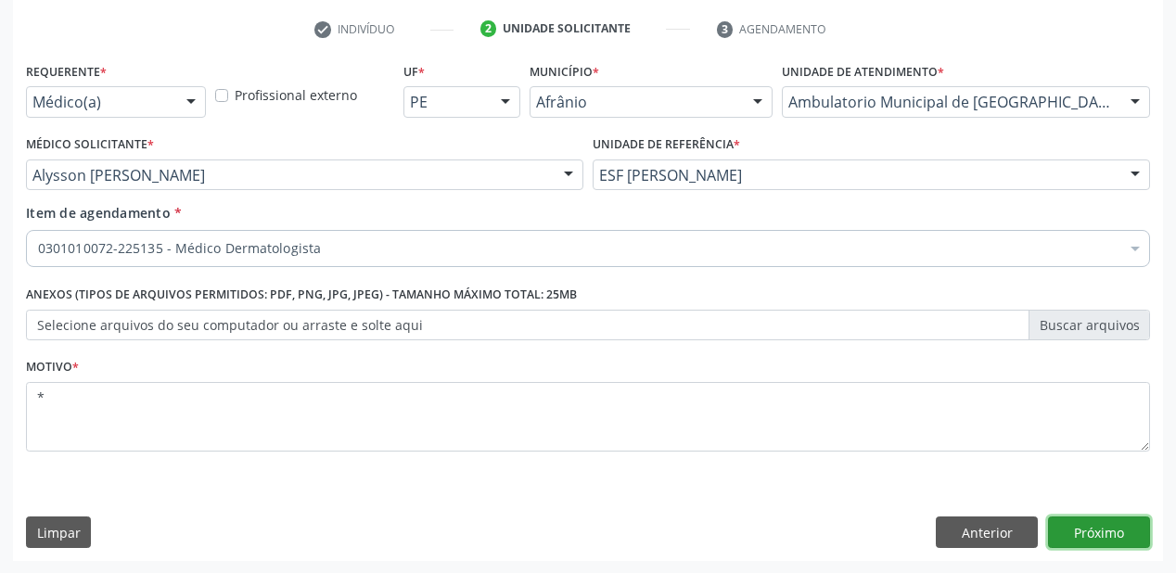
click at [1080, 528] on button "Próximo" at bounding box center [1099, 533] width 102 height 32
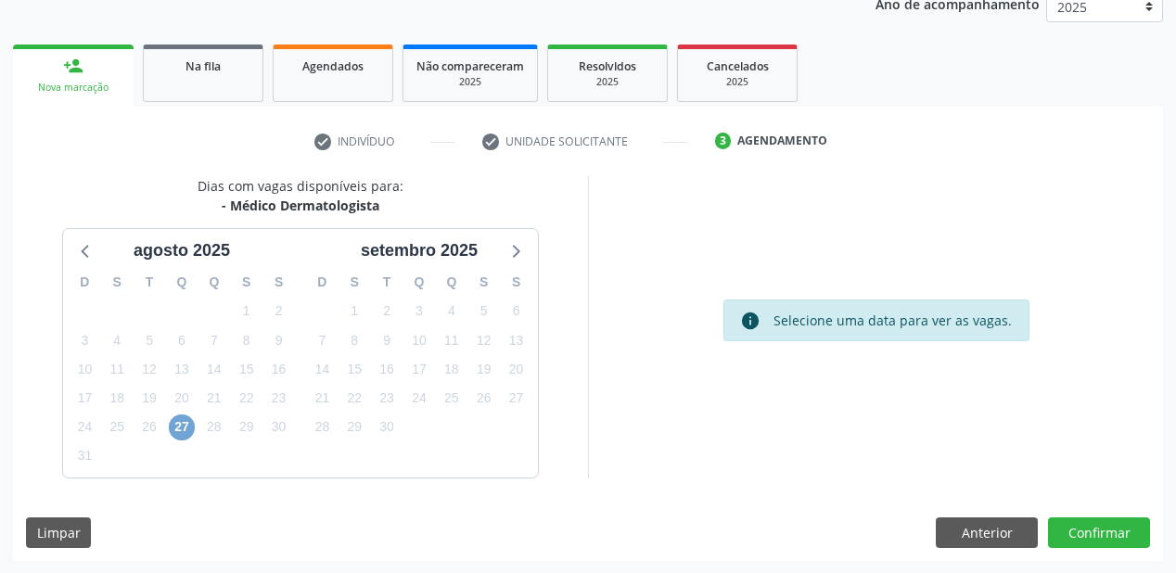
click at [183, 430] on span "27" at bounding box center [182, 428] width 26 height 26
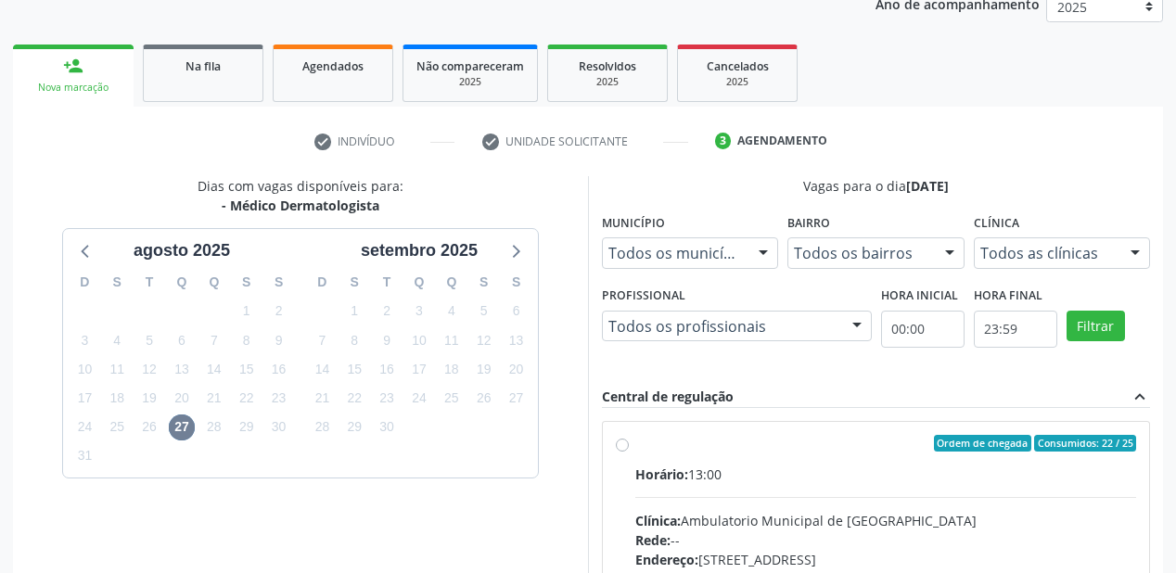
click at [878, 524] on div "Clínica: Ambulatorio Municipal de Saude" at bounding box center [885, 520] width 501 height 19
click at [629, 452] on input "Ordem de chegada Consumidos: 22 / 25 Horário: 13:00 Clínica: Ambulatorio Munici…" at bounding box center [622, 443] width 13 height 17
radio input "true"
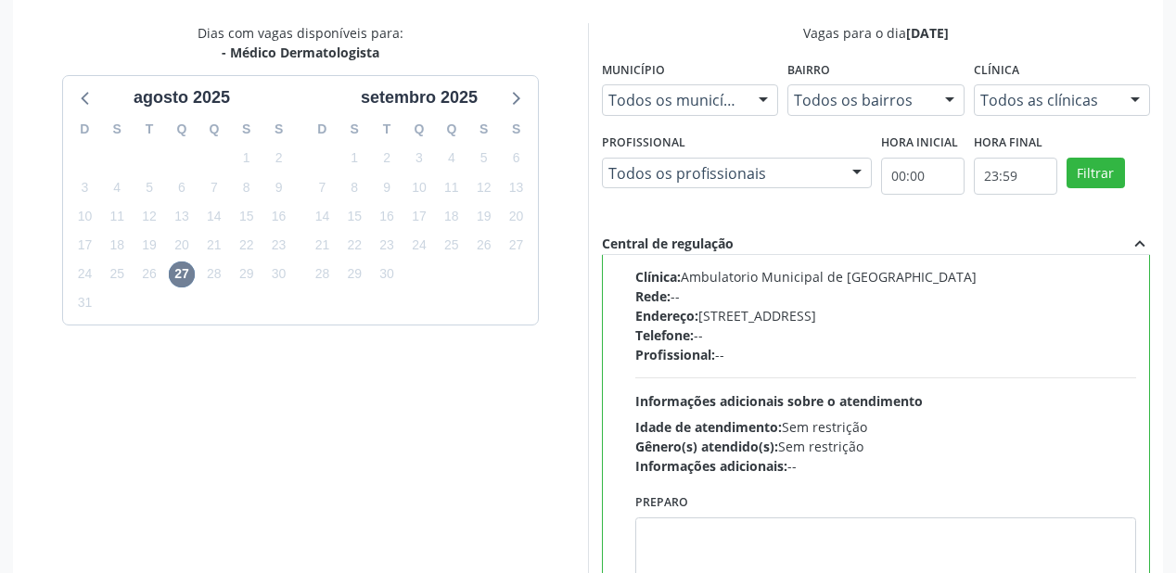
scroll to position [534, 0]
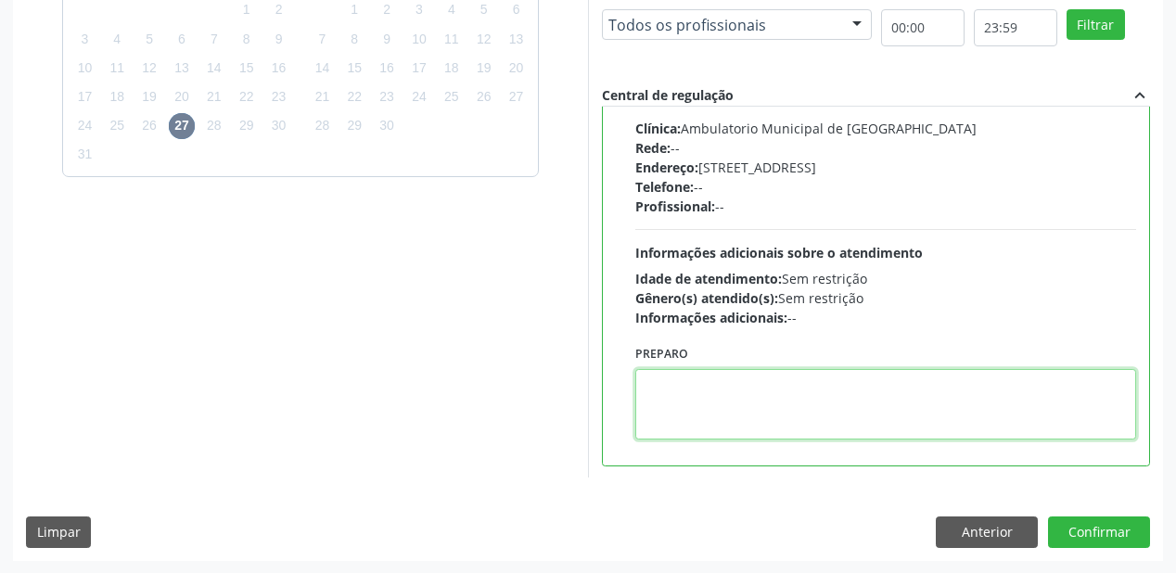
click at [701, 423] on textarea at bounding box center [885, 404] width 501 height 71
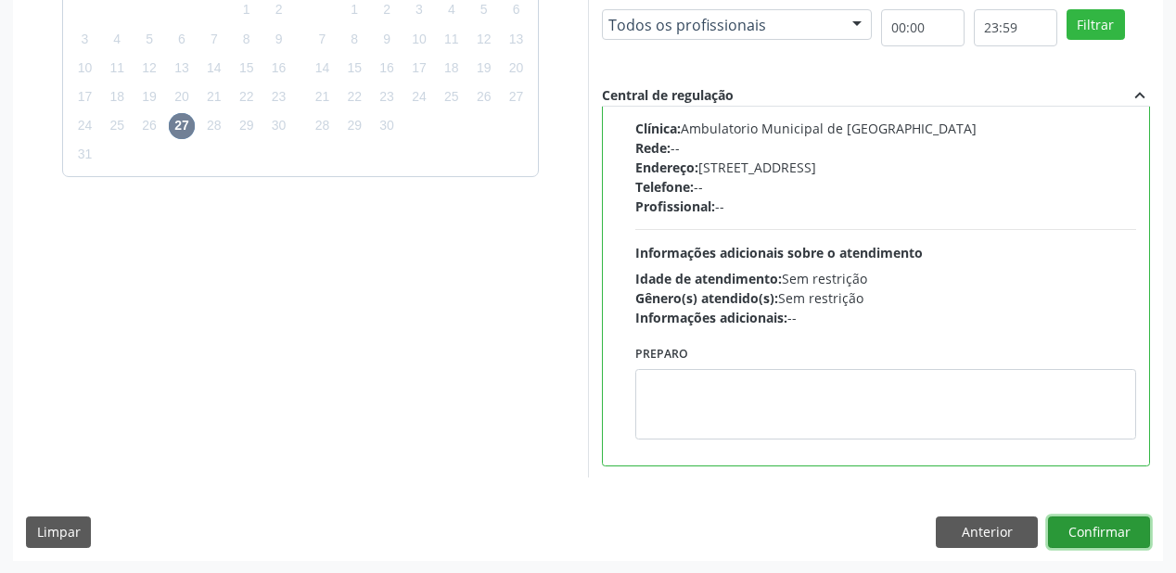
click at [1091, 523] on button "Confirmar" at bounding box center [1099, 533] width 102 height 32
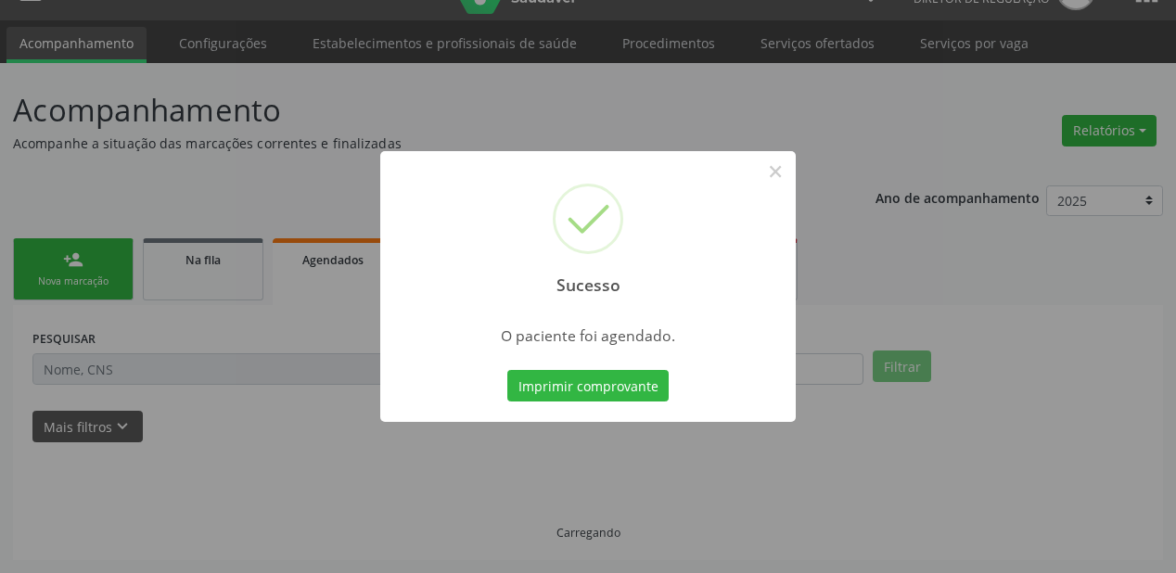
scroll to position [37, 0]
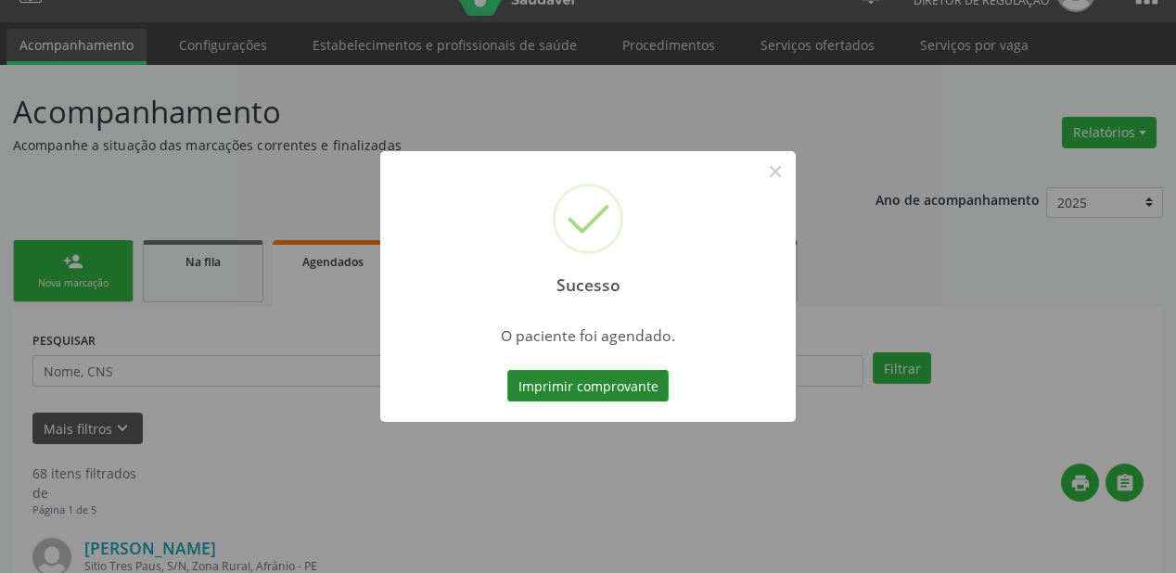
click at [646, 391] on button "Imprimir comprovante" at bounding box center [587, 386] width 161 height 32
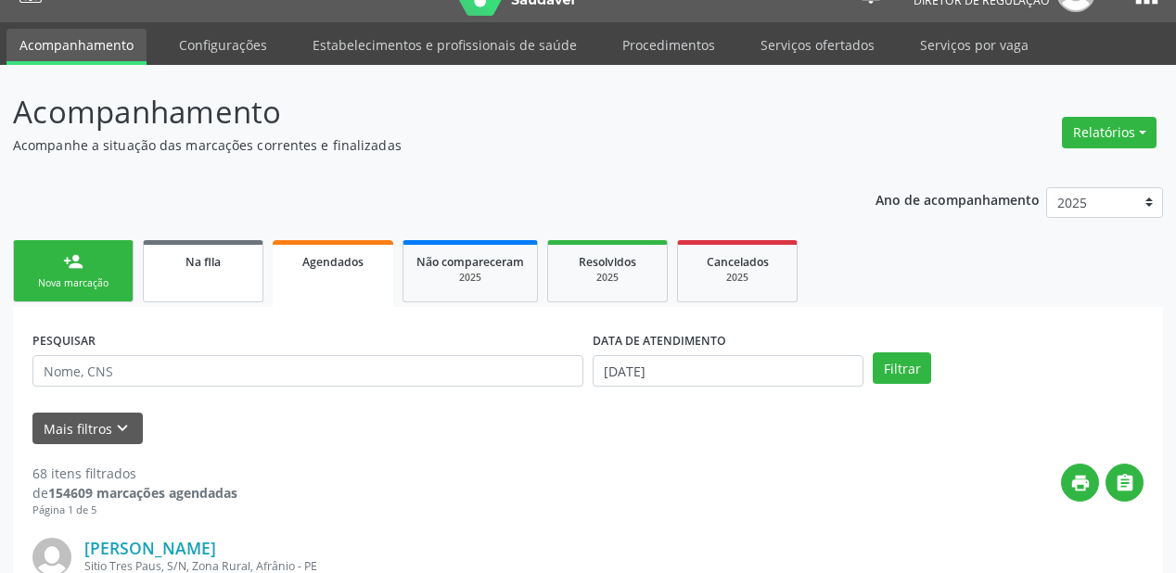
click at [201, 282] on link "Na fila" at bounding box center [203, 271] width 121 height 62
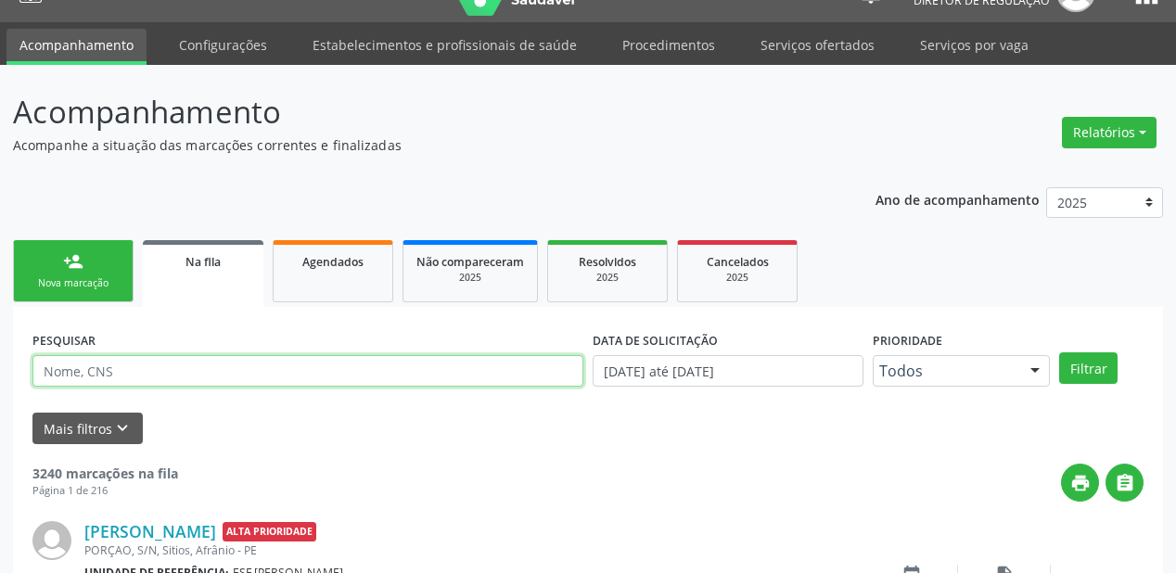
click at [110, 373] on input "text" at bounding box center [307, 371] width 551 height 32
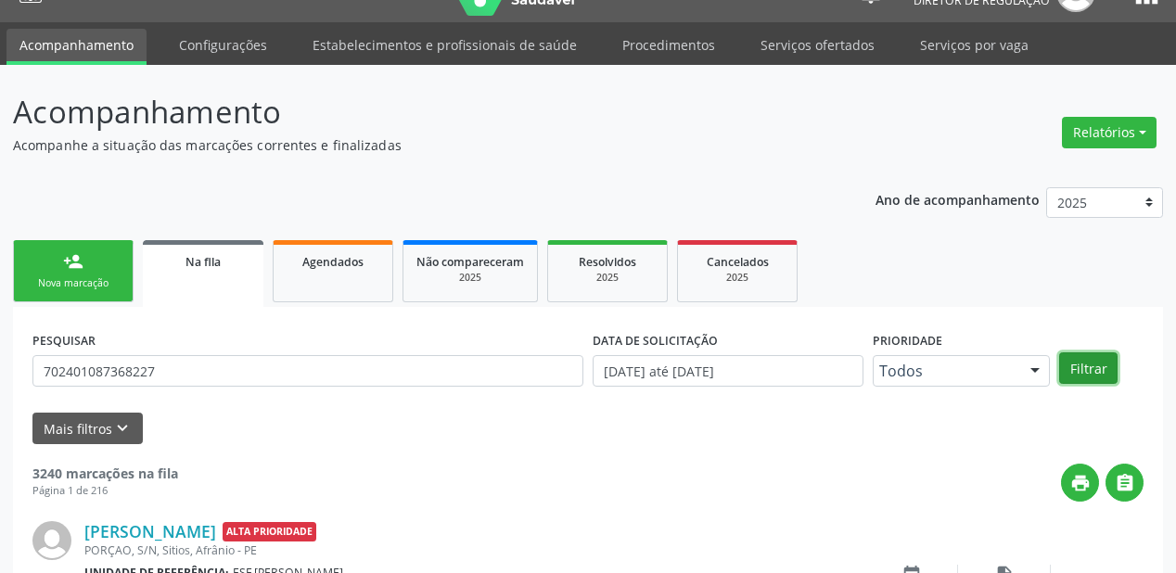
click at [1081, 367] on button "Filtrar" at bounding box center [1088, 369] width 58 height 32
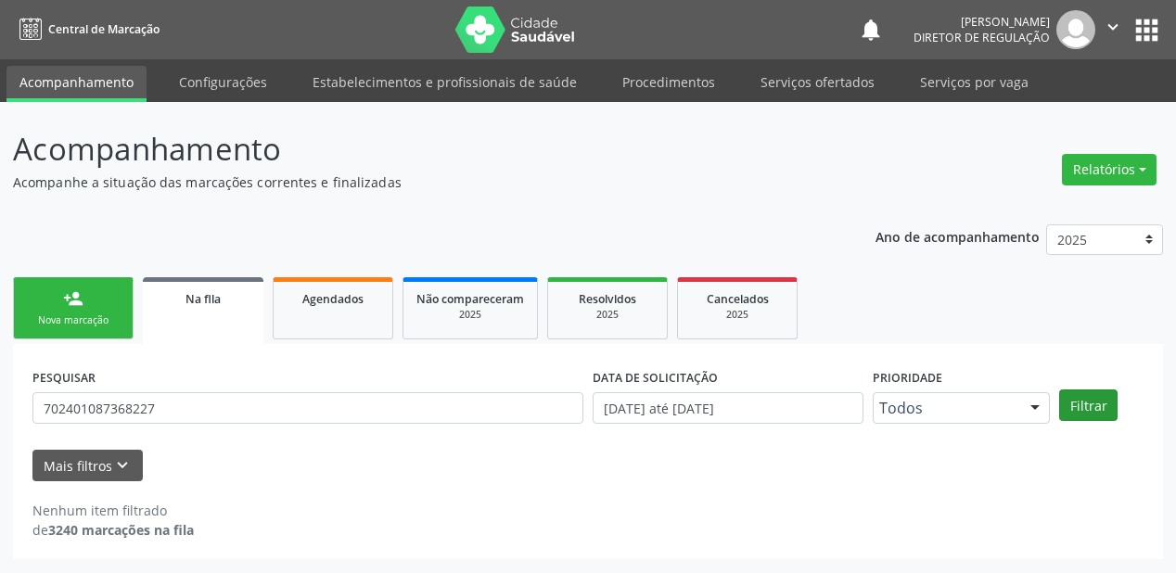
scroll to position [0, 0]
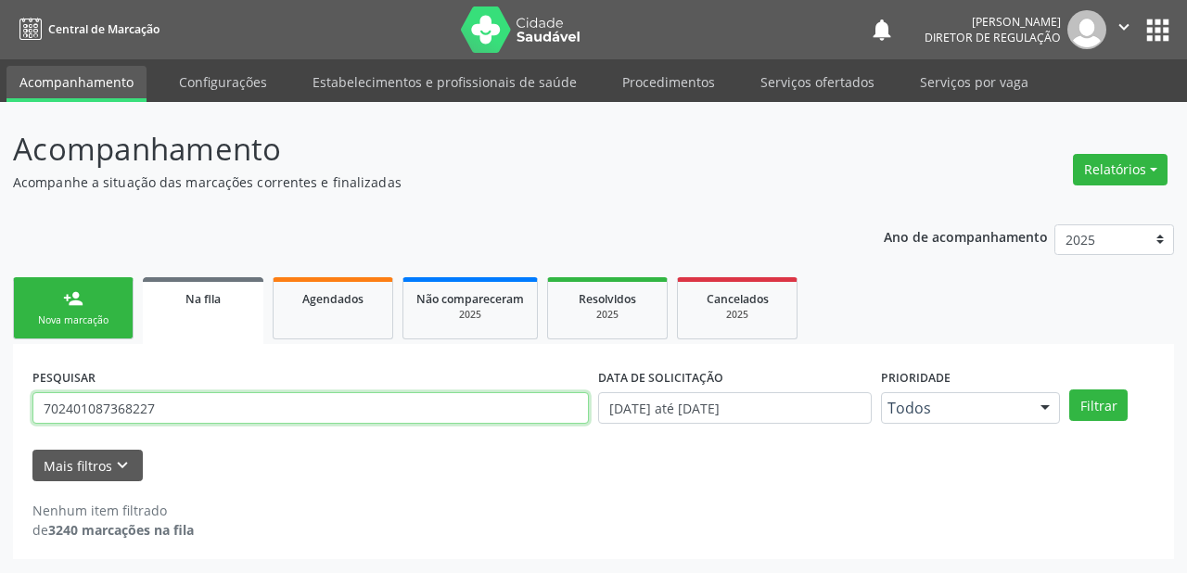
click at [172, 404] on input "702401087368227" at bounding box center [310, 408] width 557 height 32
type input "7"
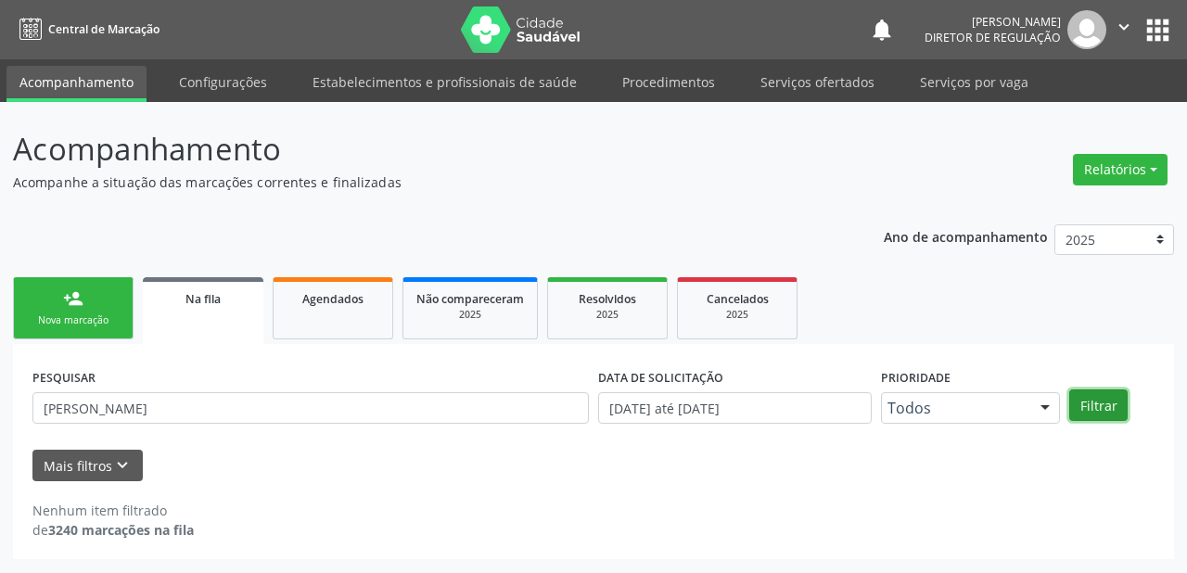
click at [1087, 409] on button "Filtrar" at bounding box center [1099, 406] width 58 height 32
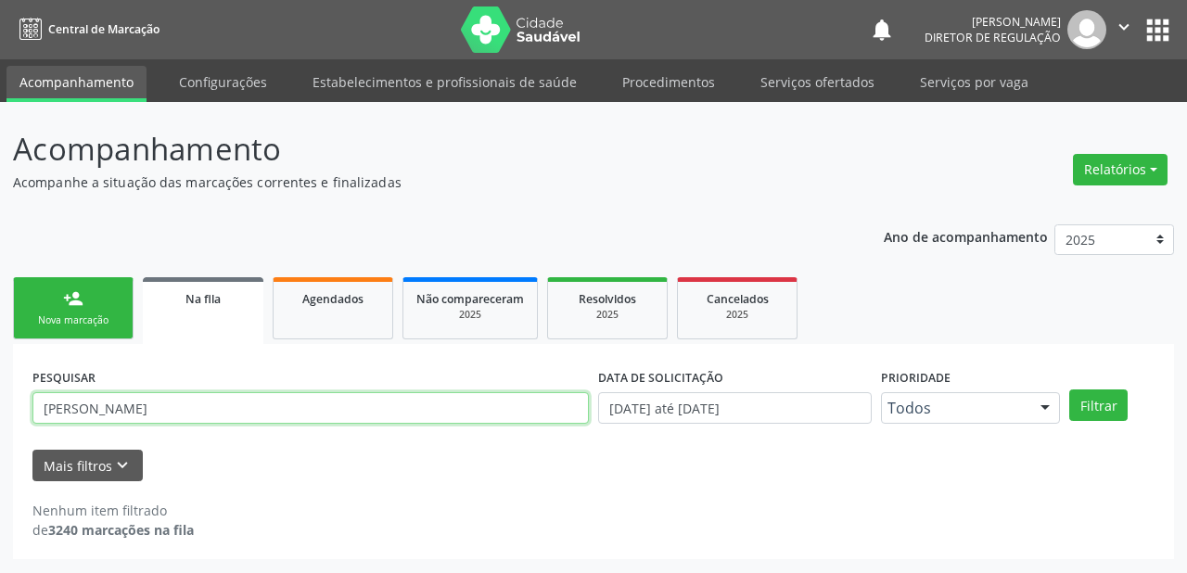
click at [45, 408] on input "jeova mariano" at bounding box center [310, 408] width 557 height 32
click at [48, 408] on input "jeova mariano" at bounding box center [310, 408] width 557 height 32
type input "geova mariano"
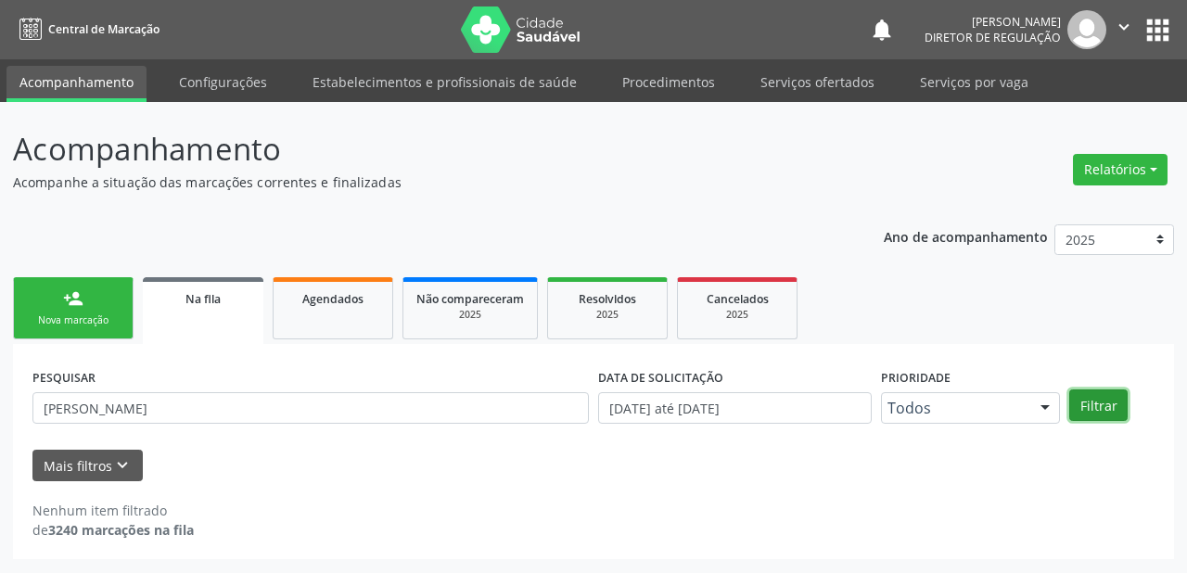
click at [1082, 401] on button "Filtrar" at bounding box center [1099, 406] width 58 height 32
click at [89, 323] on div "Nova marcação" at bounding box center [73, 321] width 93 height 14
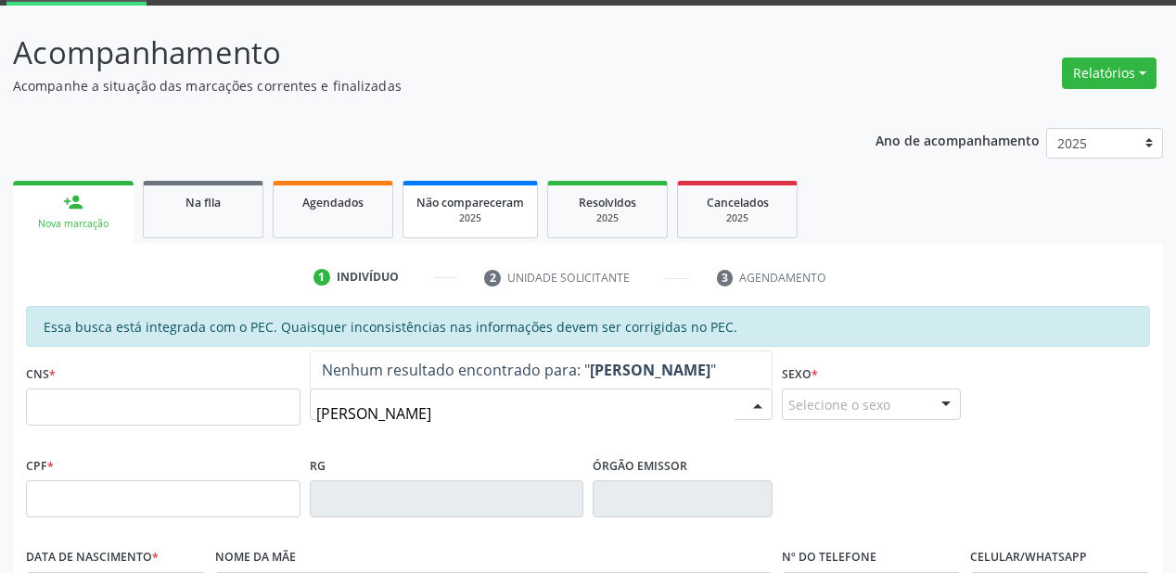
scroll to position [74, 0]
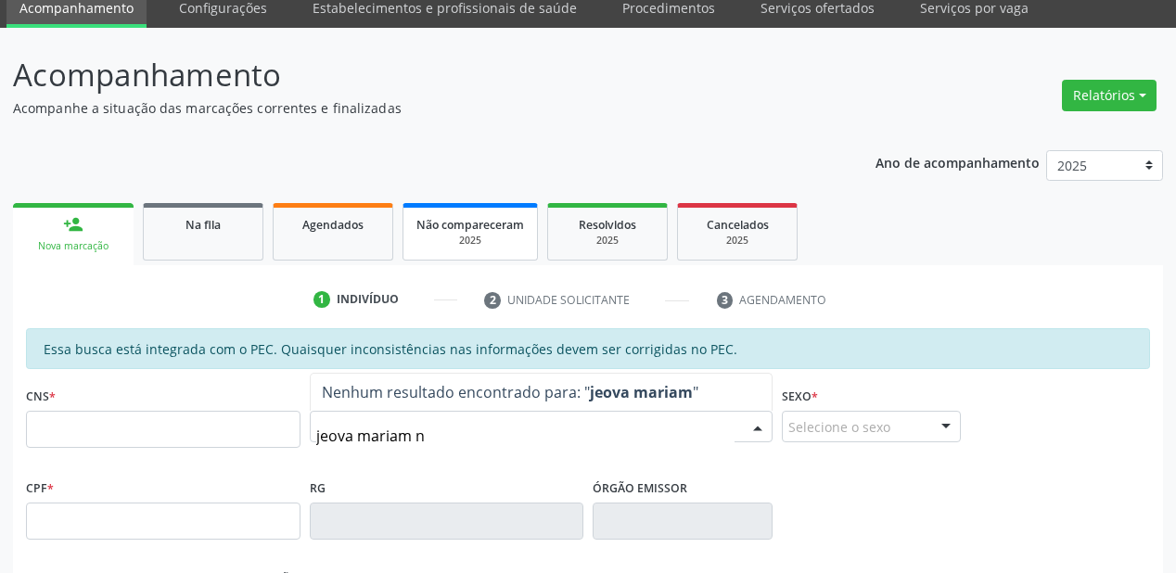
type input "jeova mariam n"
drag, startPoint x: 479, startPoint y: 247, endPoint x: 130, endPoint y: 507, distance: 434.9
click at [130, 507] on input "text" at bounding box center [163, 521] width 275 height 37
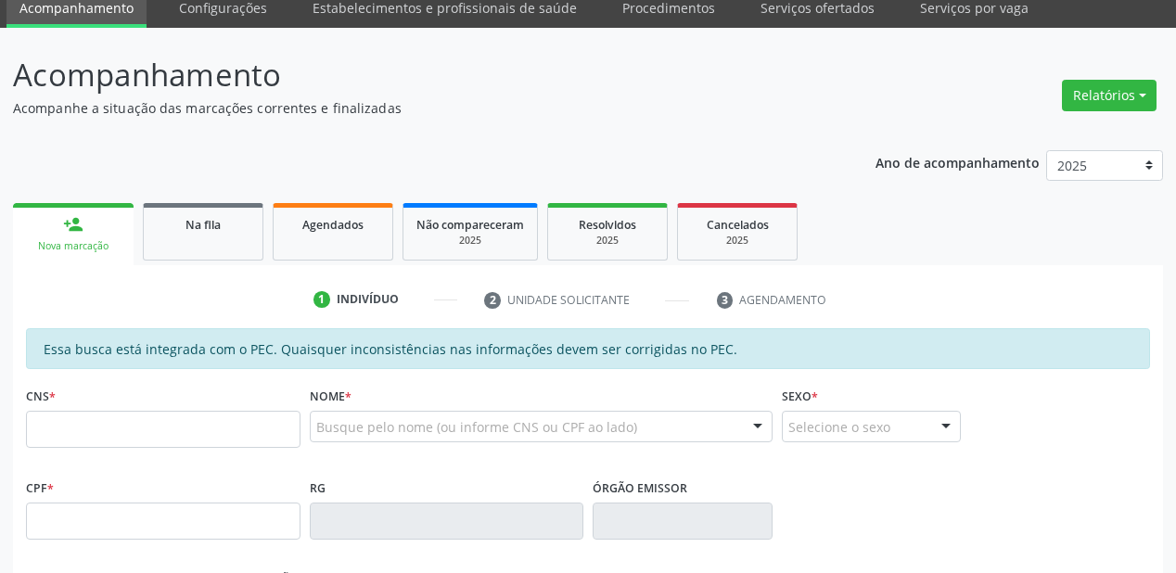
click at [135, 497] on div "CPF *" at bounding box center [163, 507] width 275 height 66
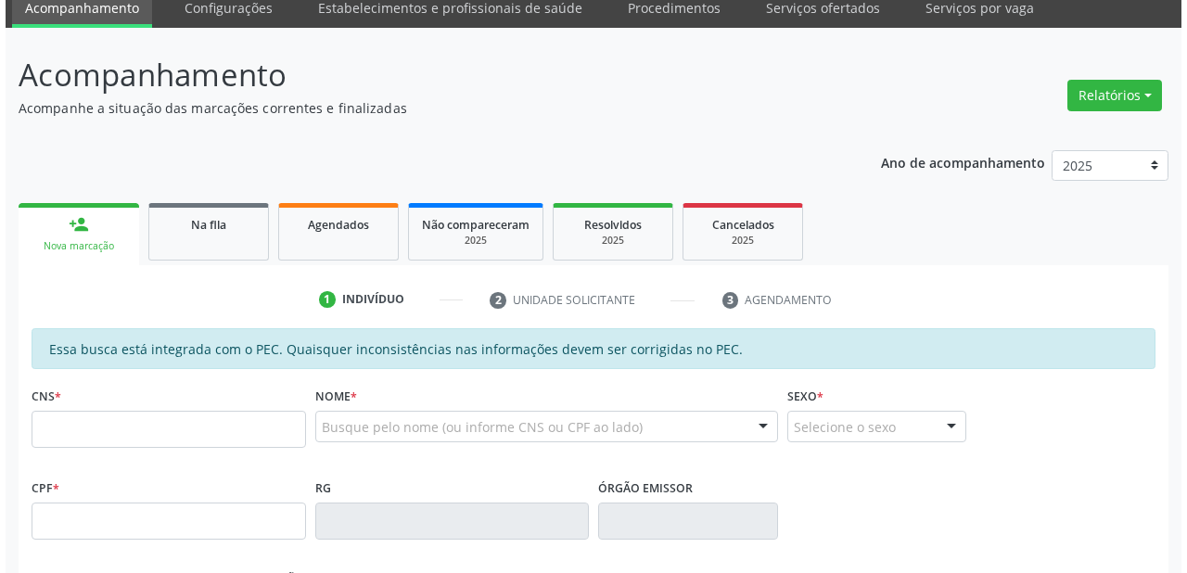
scroll to position [0, 0]
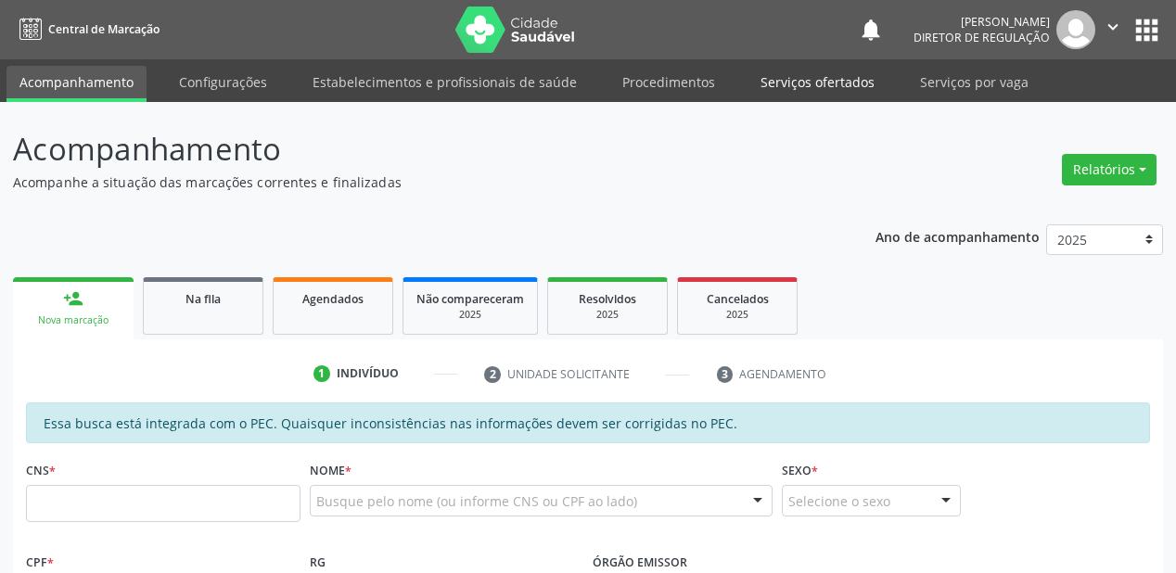
click at [805, 85] on link "Serviços ofertados" at bounding box center [818, 82] width 140 height 32
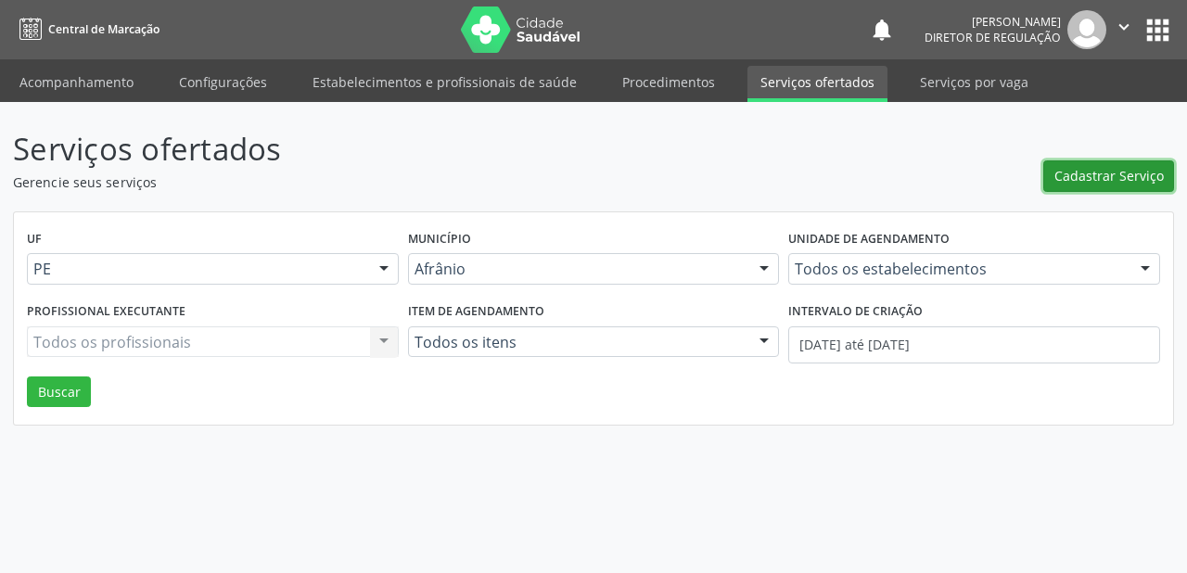
click at [1102, 175] on span "Cadastrar Serviço" at bounding box center [1109, 175] width 109 height 19
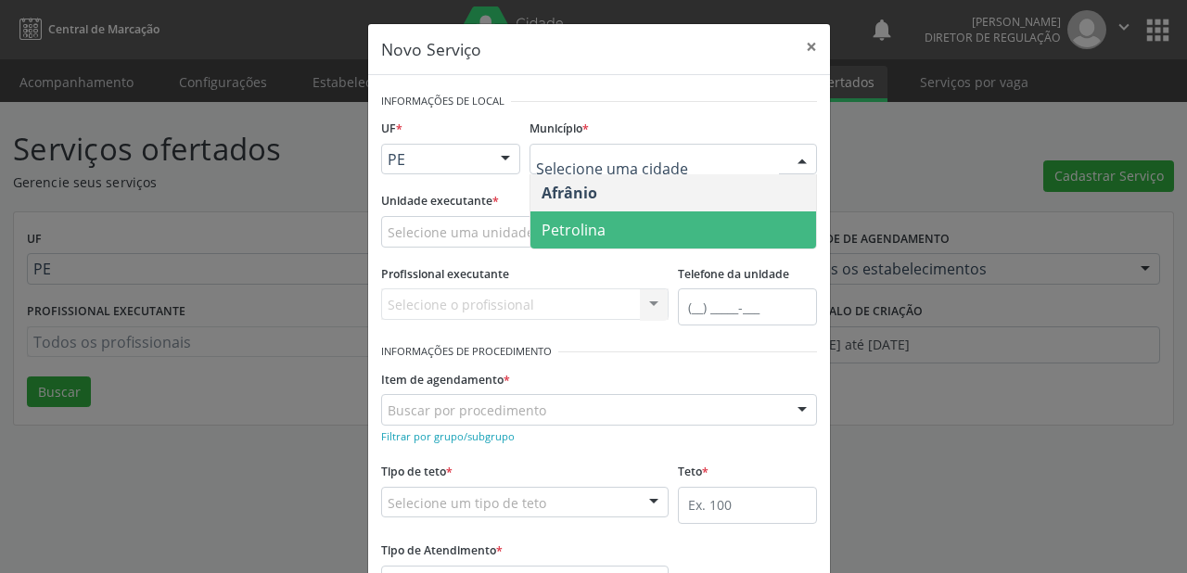
click at [564, 212] on span "Petrolina" at bounding box center [674, 230] width 286 height 37
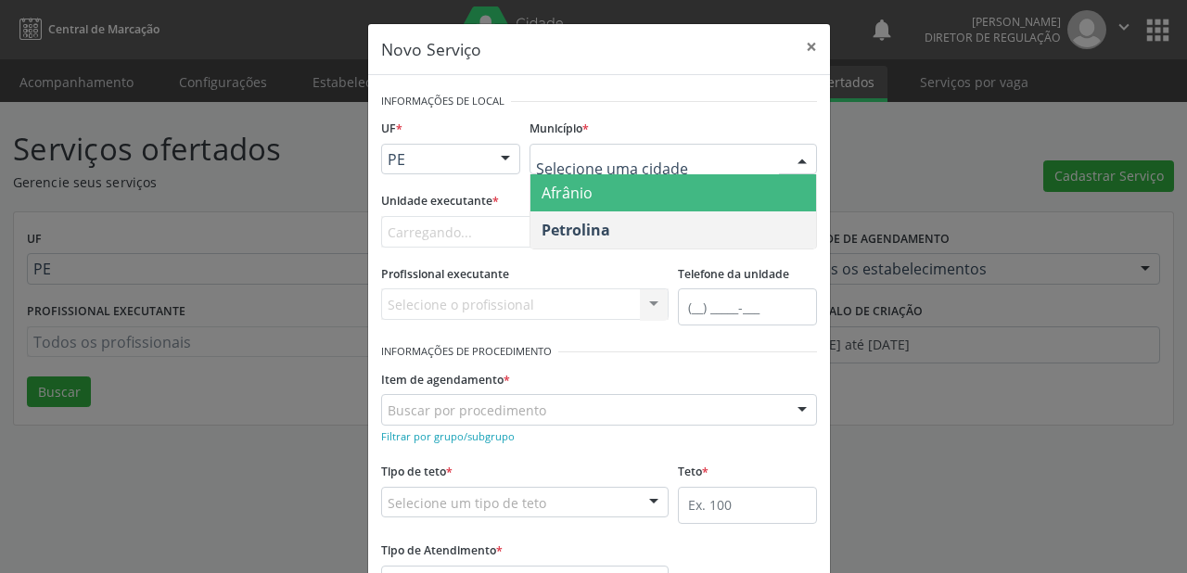
click at [562, 198] on span "Afrânio" at bounding box center [567, 193] width 51 height 20
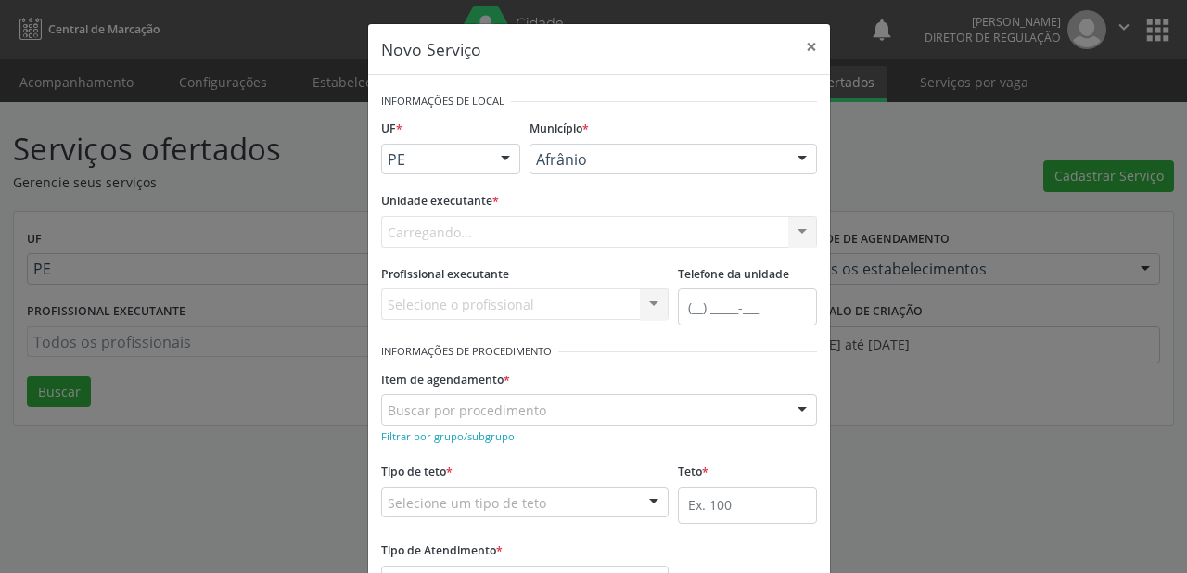
click at [442, 240] on div "Carregando... Academia da Saude de Afranio Academia da Saude do Bairro Roberto …" at bounding box center [599, 232] width 436 height 32
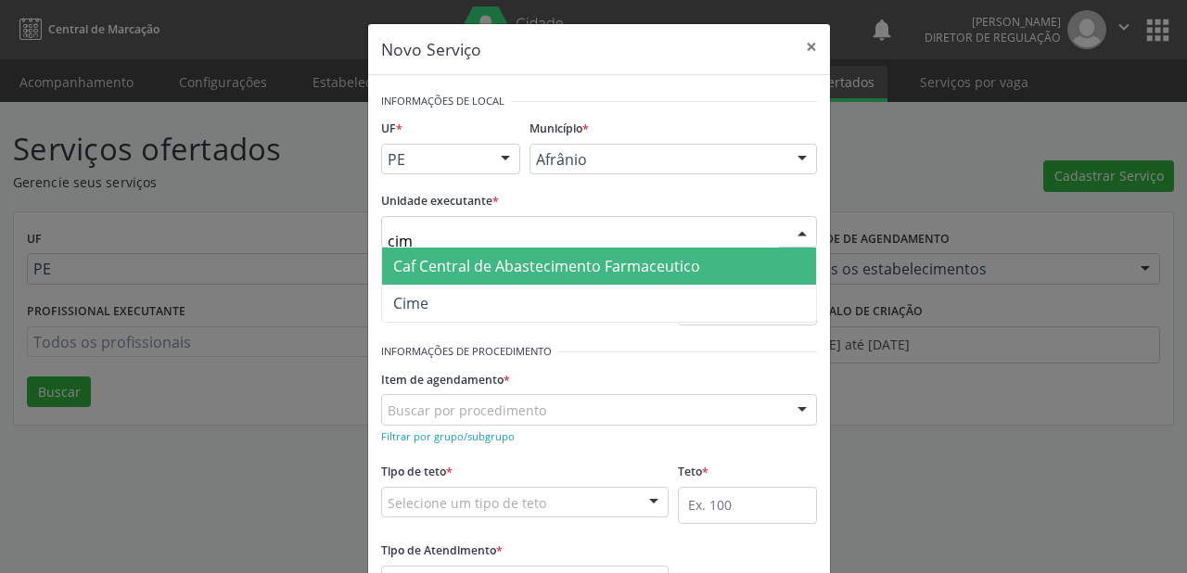
type input "cime"
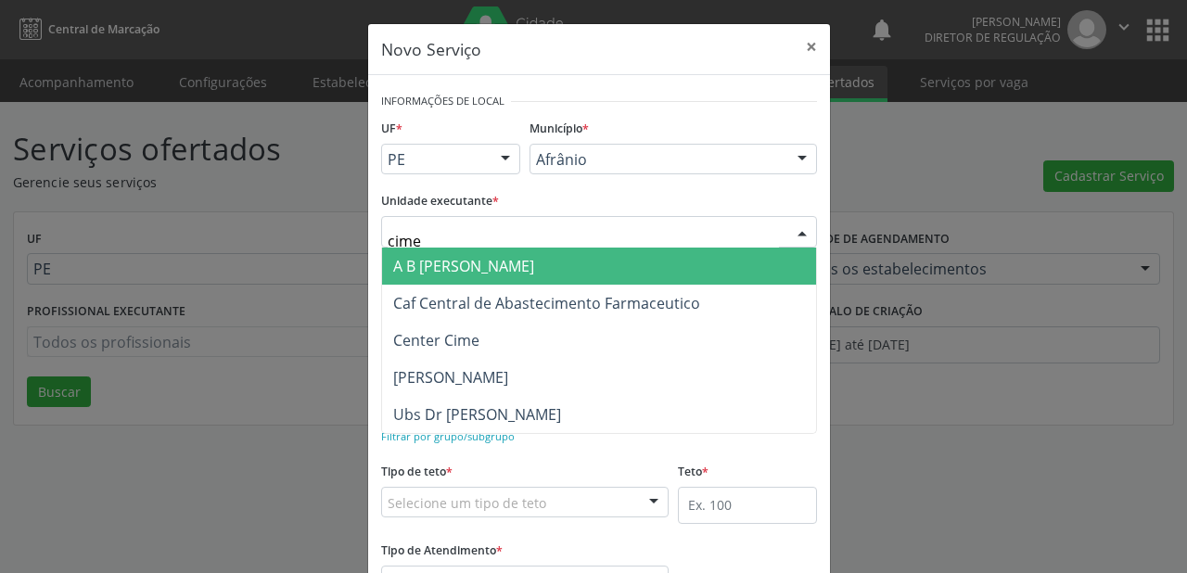
click at [240, 483] on div "Novo Serviço × Informações de Local UF * PE BA PE Nenhum resultado encontrado p…" at bounding box center [593, 286] width 1187 height 573
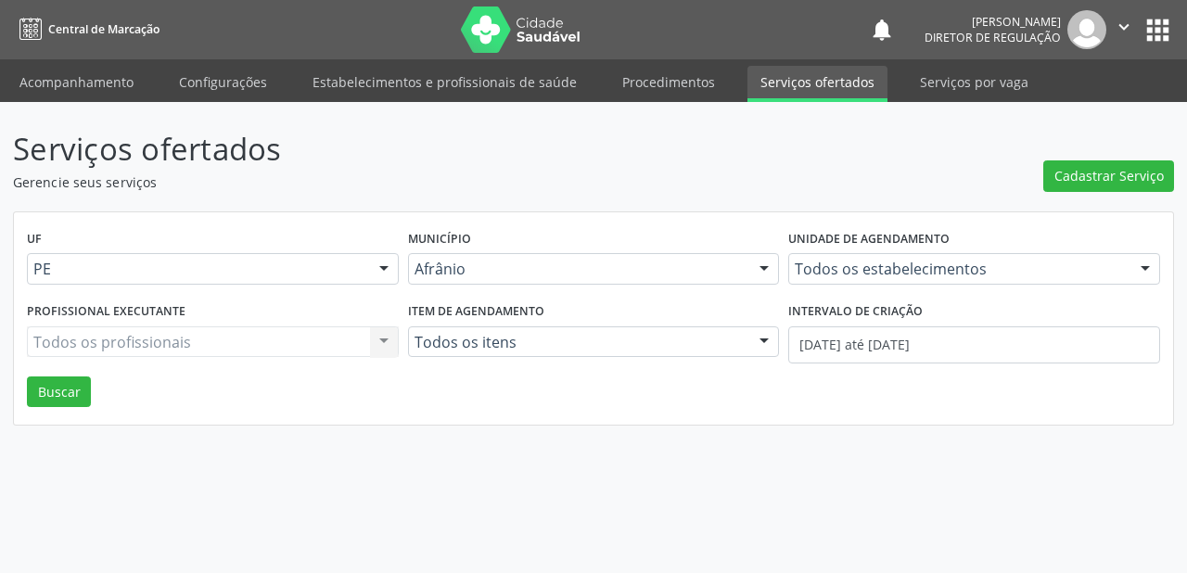
click at [834, 88] on link "Serviços ofertados" at bounding box center [818, 84] width 140 height 36
click at [1124, 174] on span "Cadastrar Serviço" at bounding box center [1109, 175] width 109 height 19
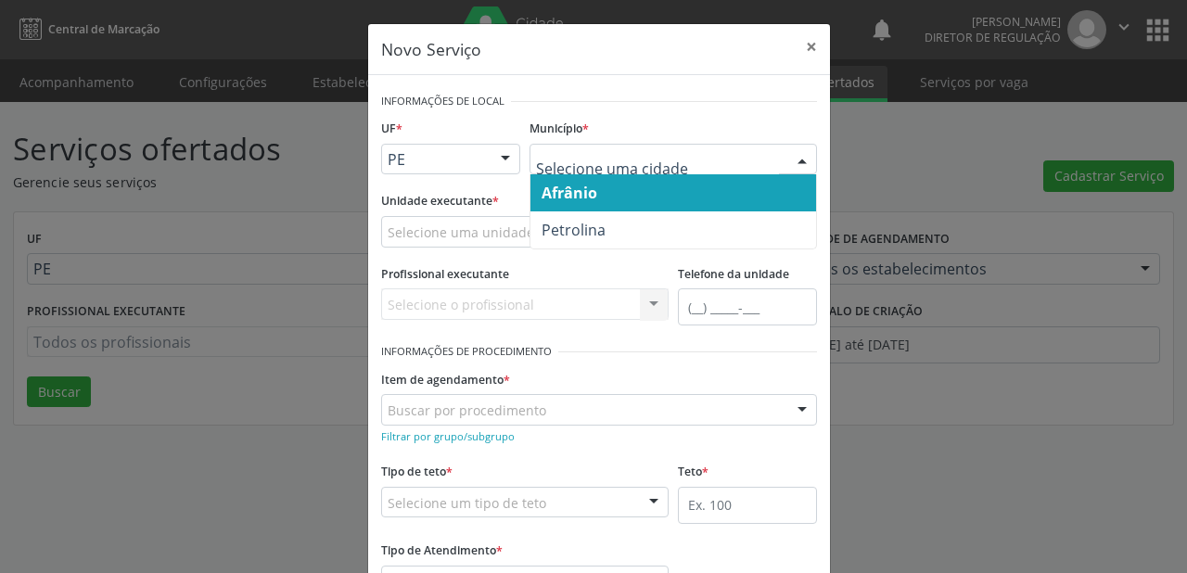
click at [586, 197] on span "Afrânio" at bounding box center [570, 193] width 56 height 20
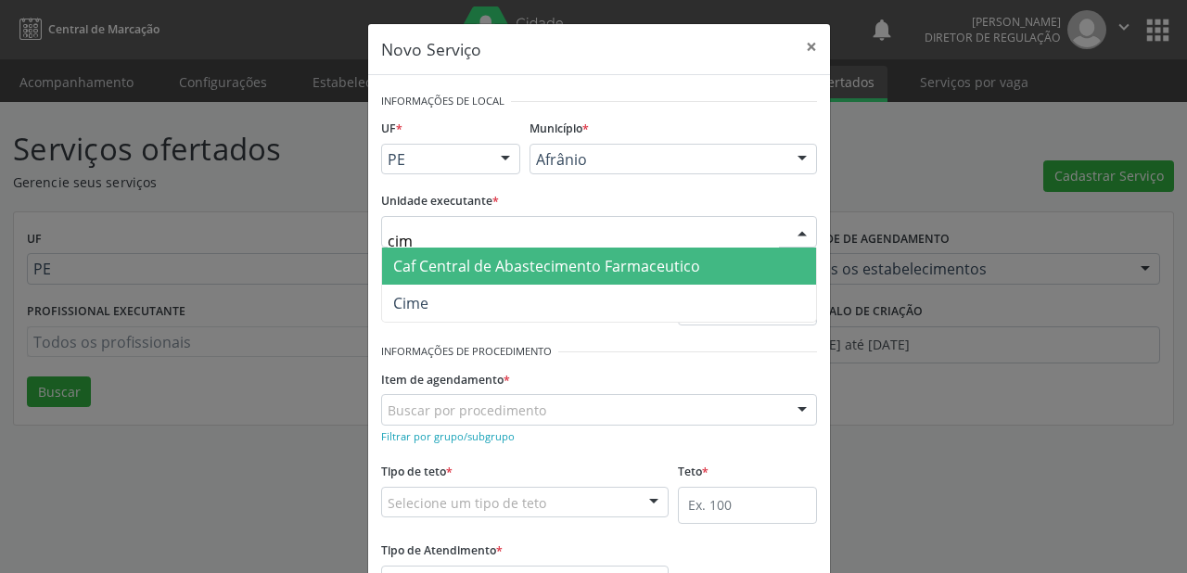
type input "cime"
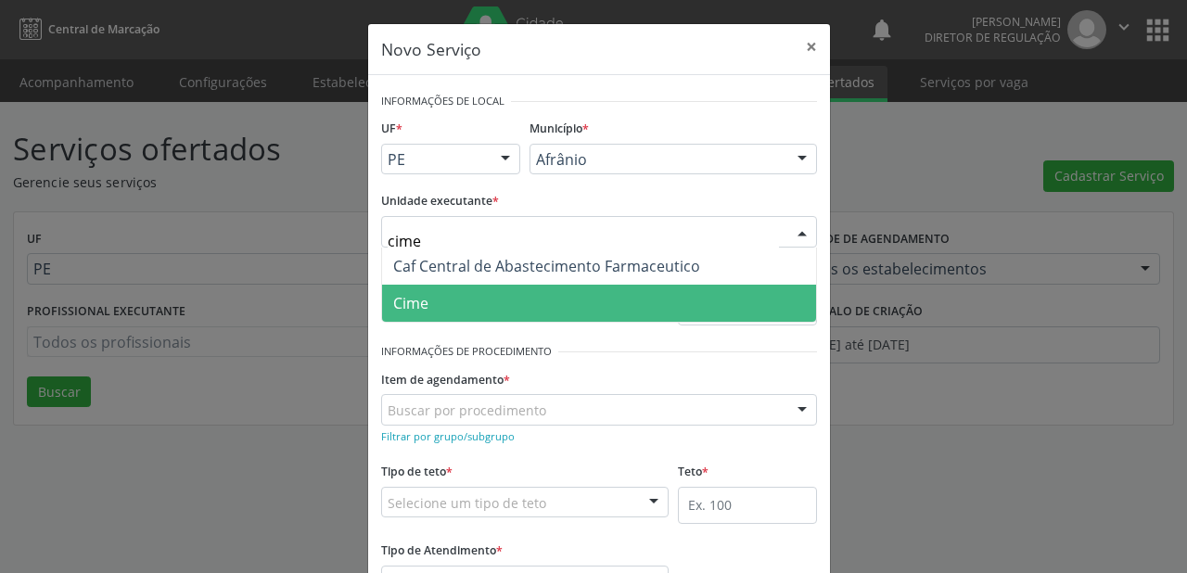
click at [432, 312] on span "Cime" at bounding box center [599, 303] width 434 height 37
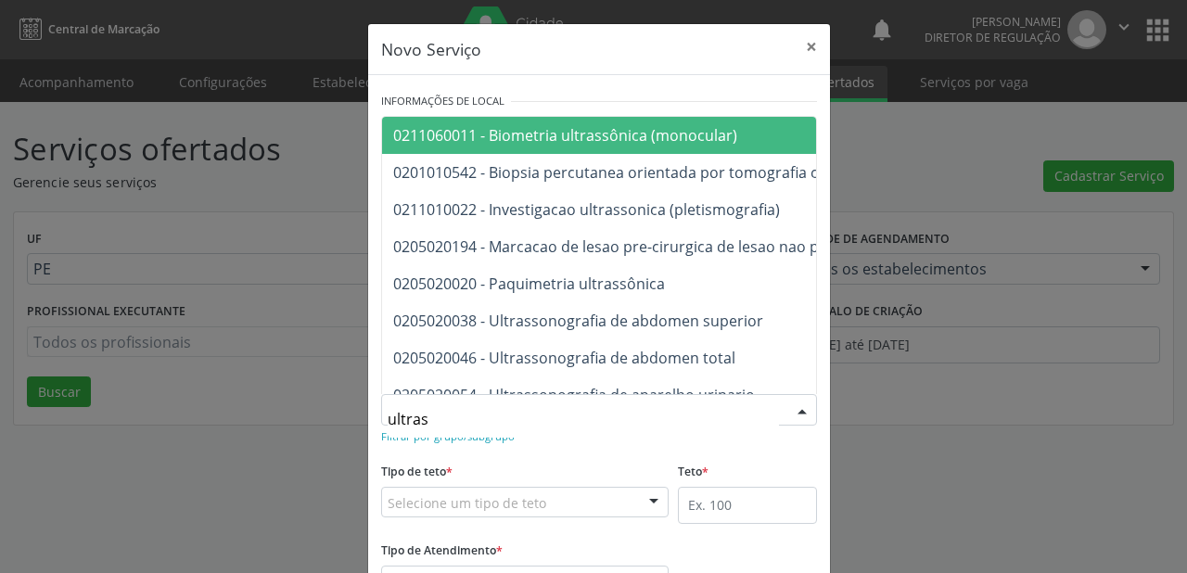
type input "ultrass"
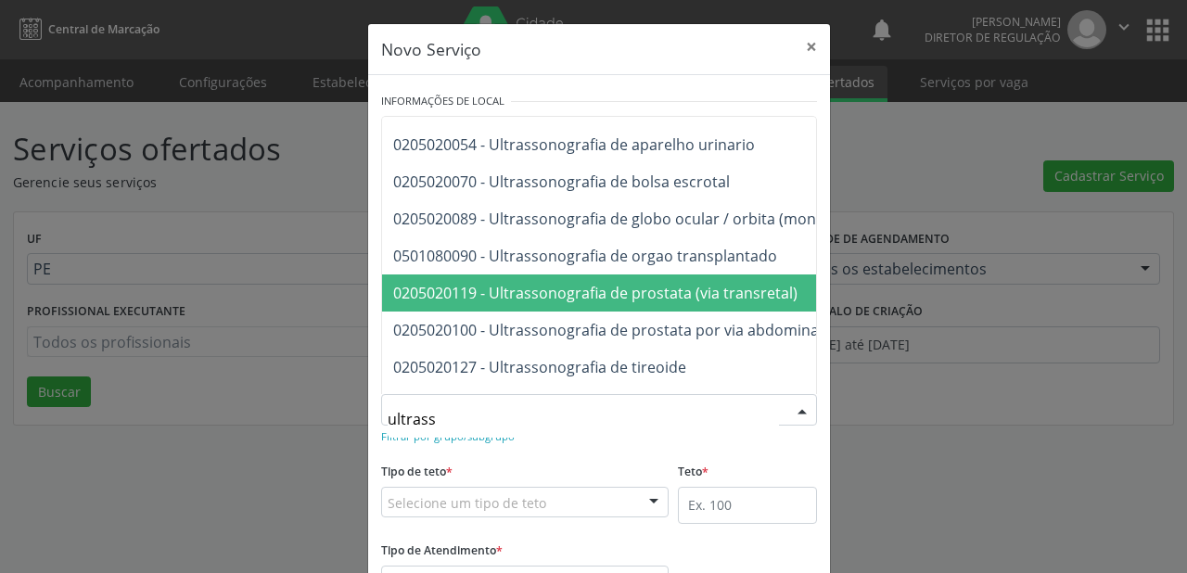
scroll to position [297, 0]
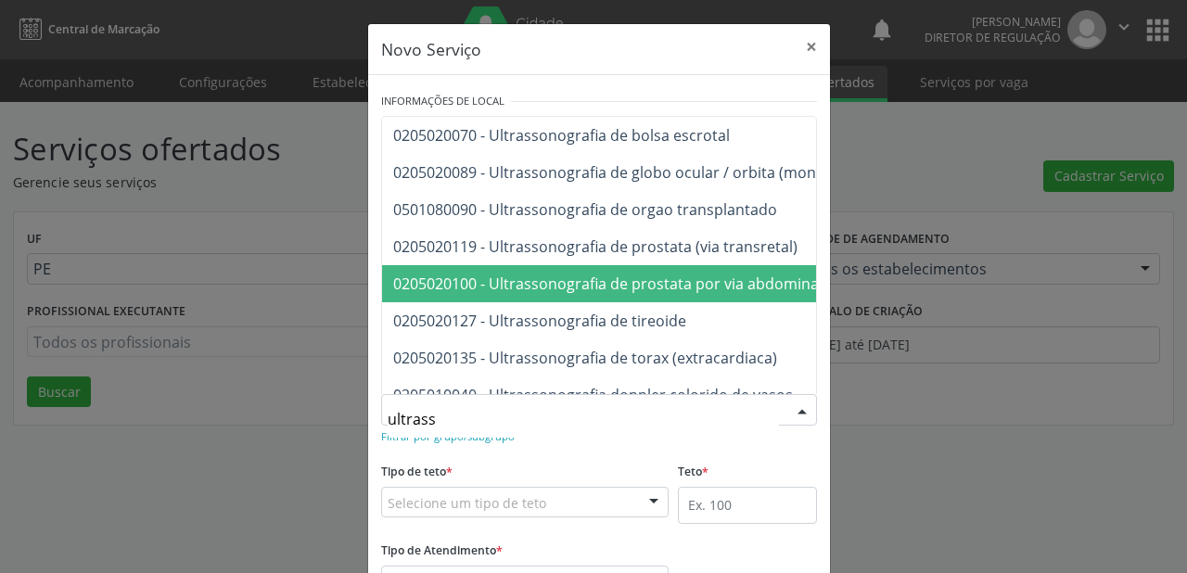
click at [584, 297] on span "0205020100 - Ultrassonografia de prostata por via abdominal" at bounding box center [842, 283] width 920 height 37
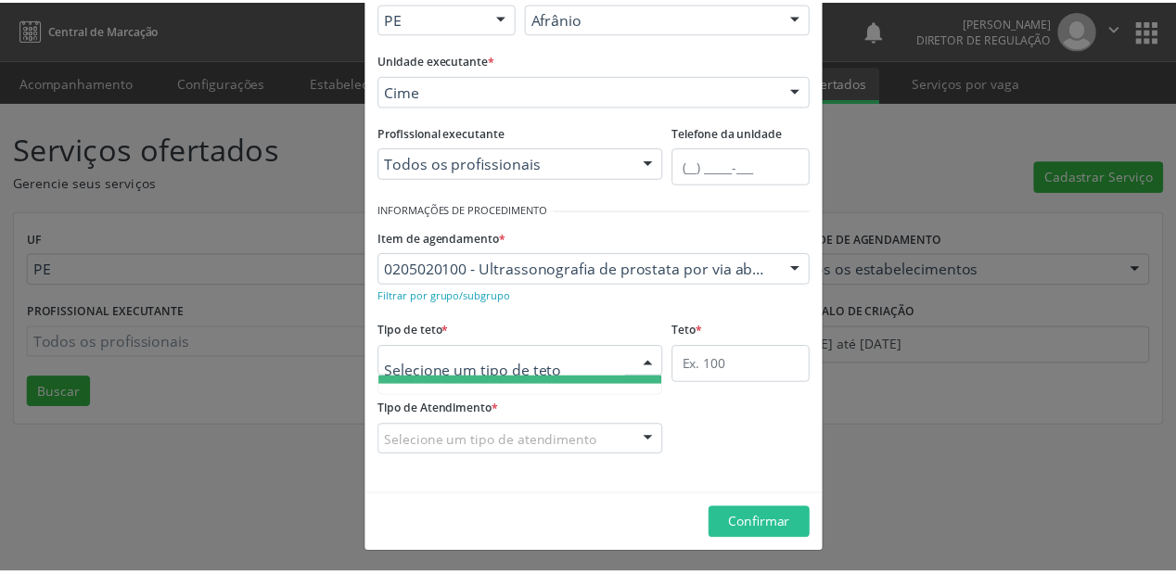
scroll to position [56, 0]
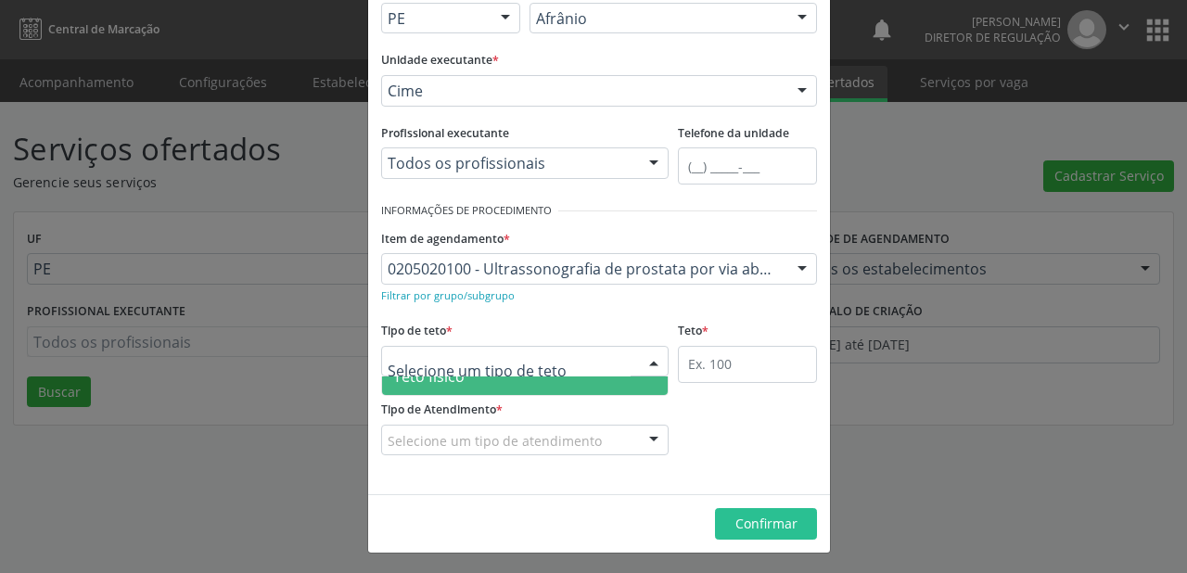
click at [482, 378] on span "Teto físico" at bounding box center [525, 376] width 286 height 37
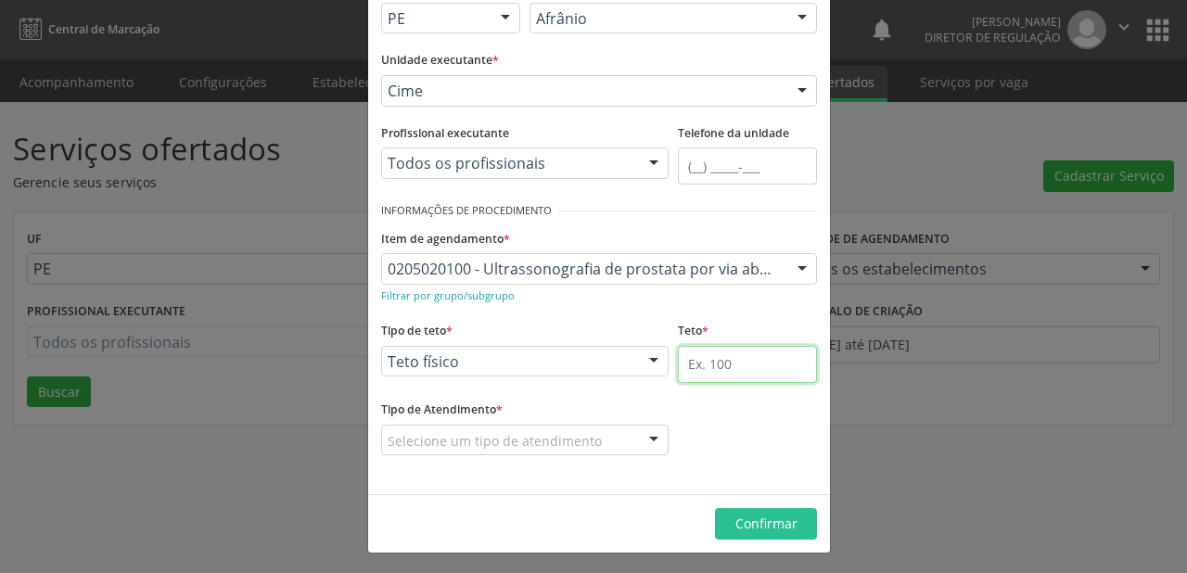
click at [713, 362] on input "text" at bounding box center [747, 364] width 139 height 37
type input "1"
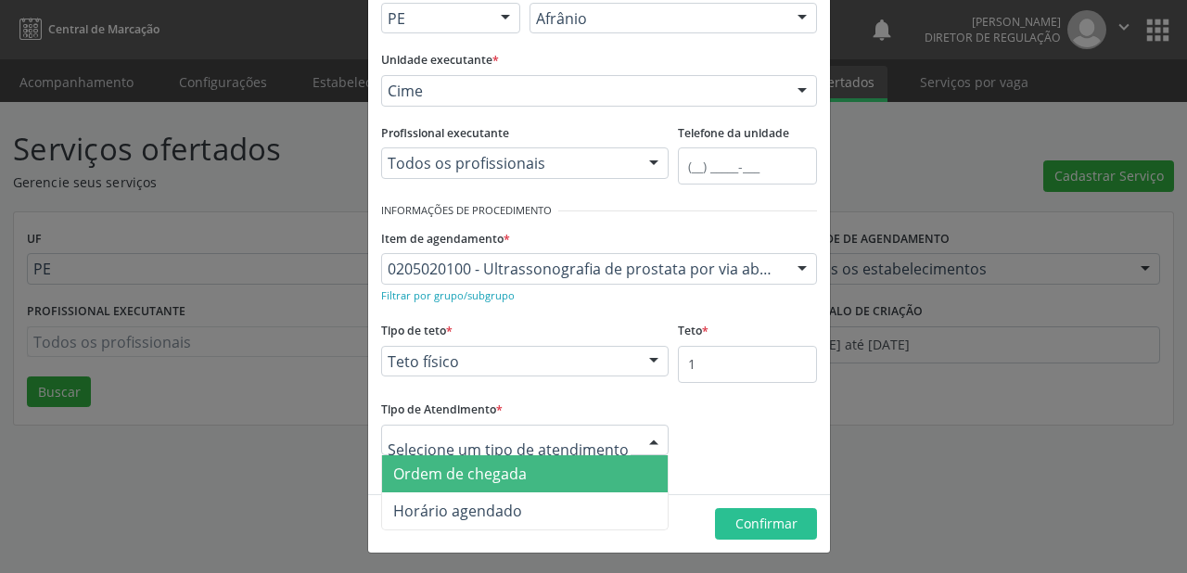
click at [412, 477] on span "Ordem de chegada" at bounding box center [460, 474] width 134 height 20
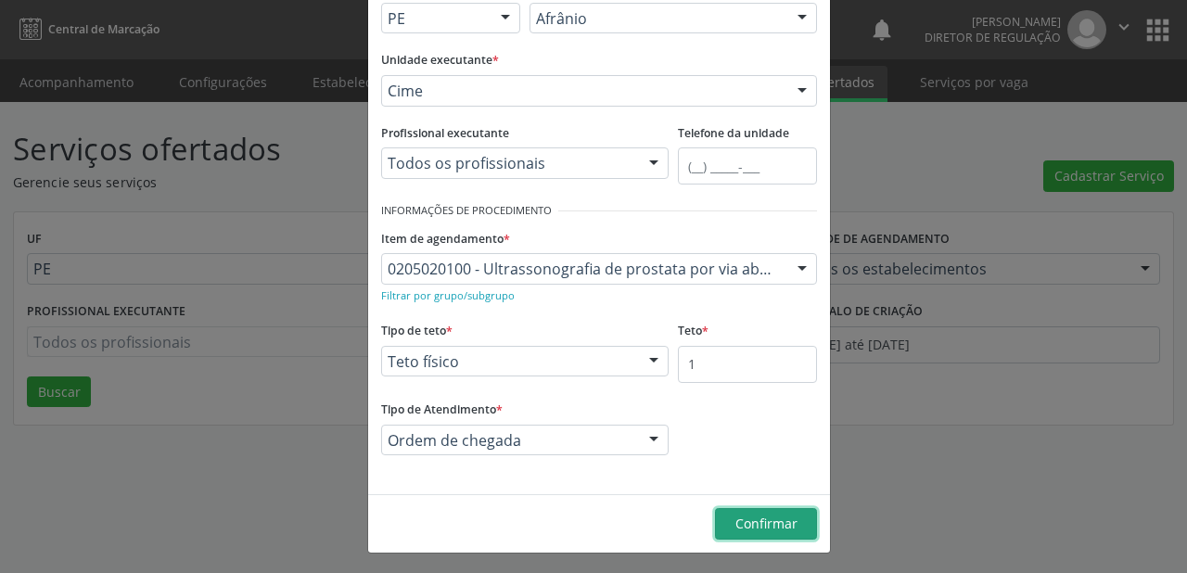
click at [740, 518] on span "Confirmar" at bounding box center [767, 524] width 62 height 18
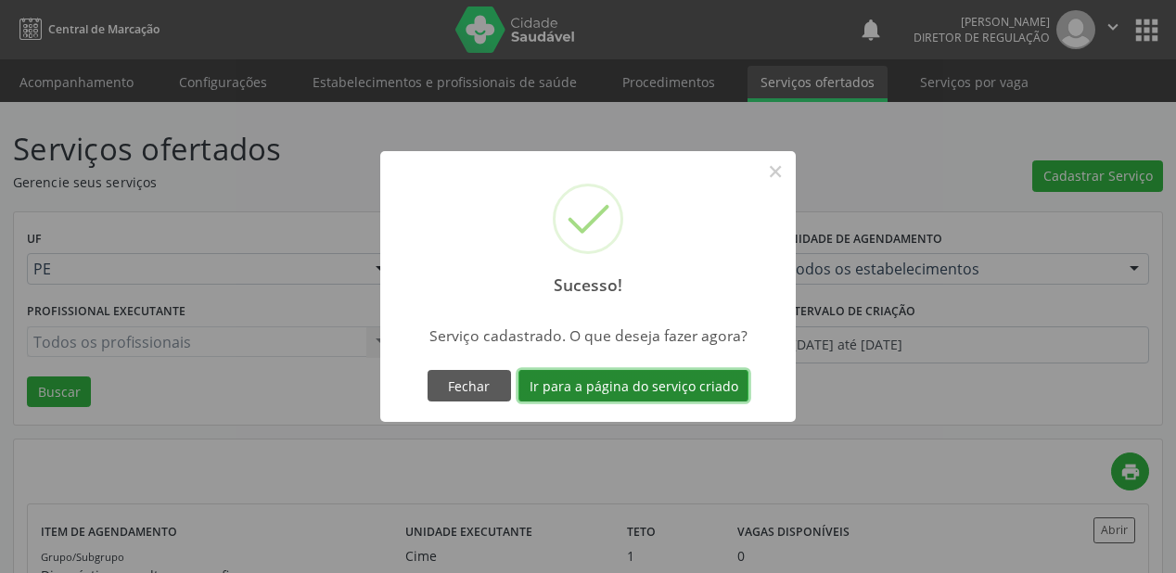
click at [605, 379] on button "Ir para a página do serviço criado" at bounding box center [634, 386] width 230 height 32
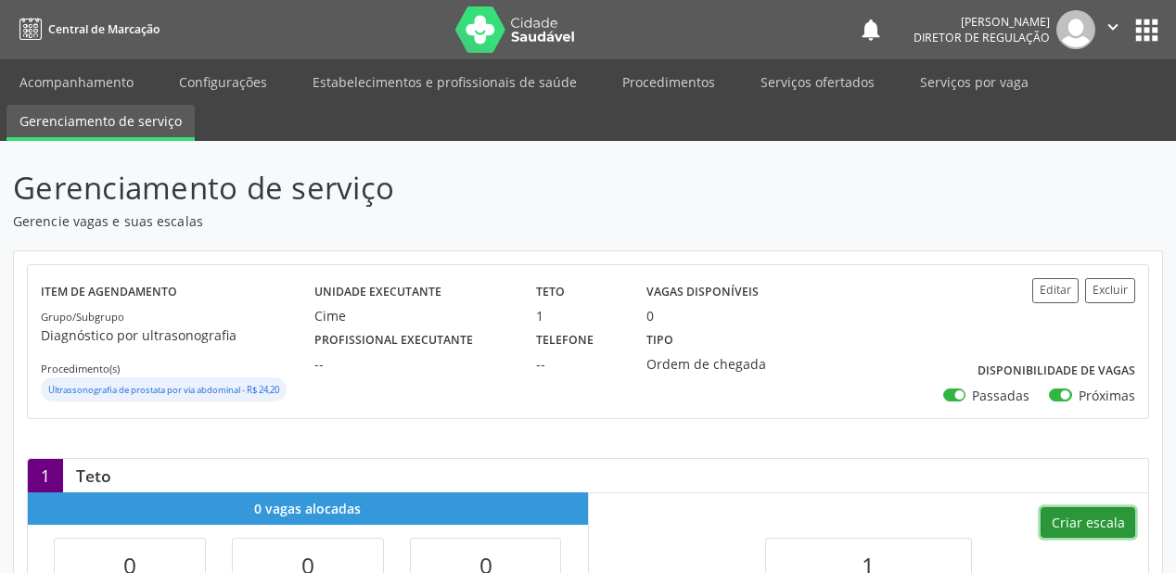
click at [1081, 519] on button "Criar escala" at bounding box center [1088, 523] width 95 height 32
select select "7"
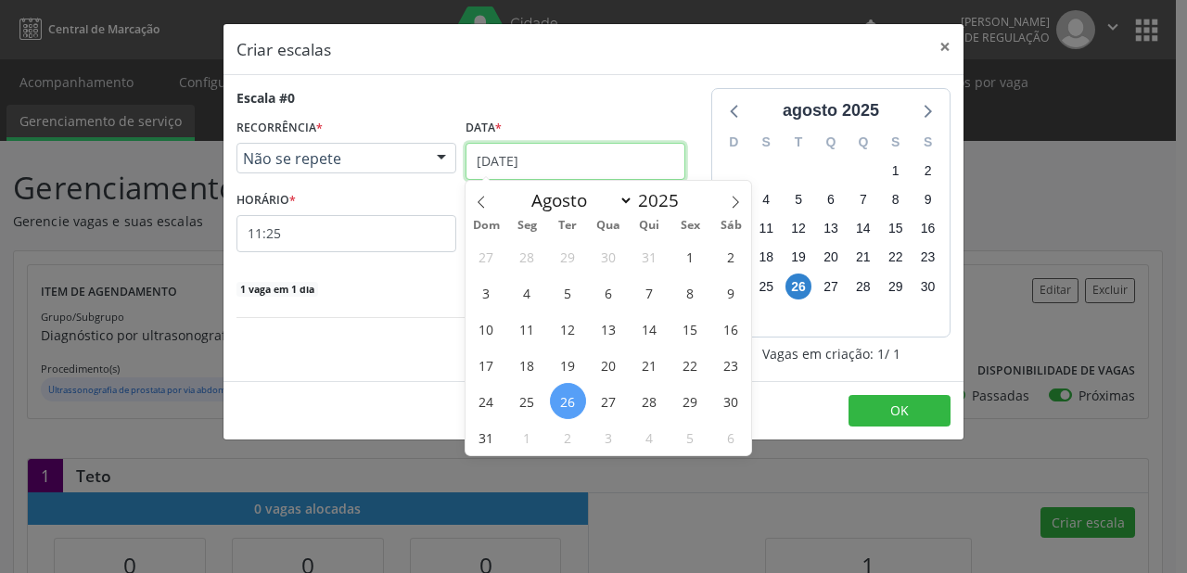
click at [538, 171] on input "26[DATE]" at bounding box center [576, 161] width 220 height 37
click at [649, 407] on span "28" at bounding box center [650, 401] width 36 height 36
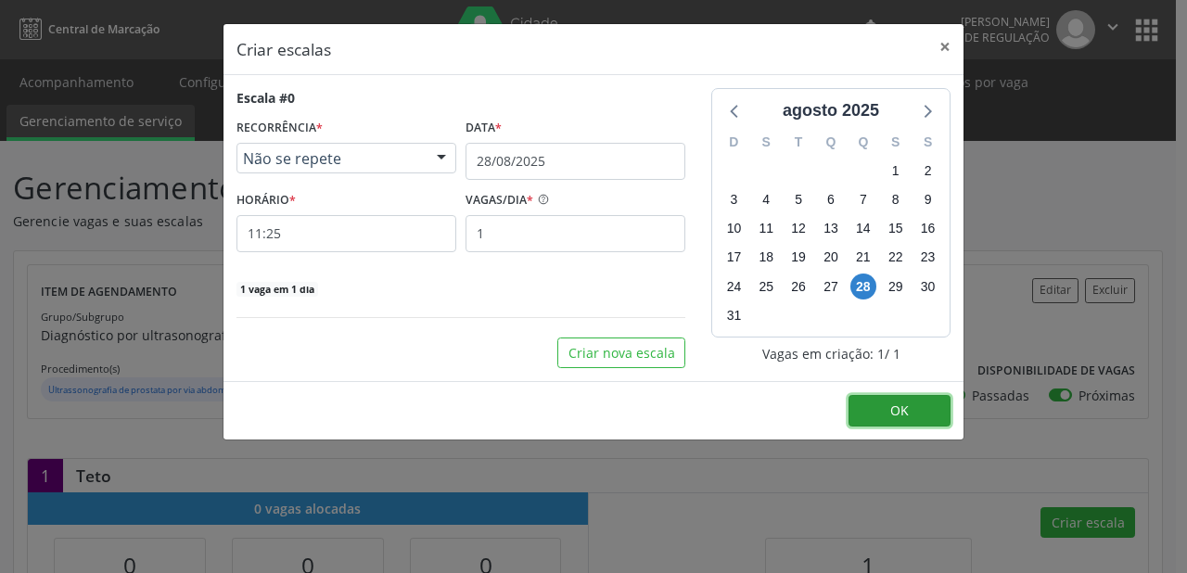
click at [899, 409] on span "OK" at bounding box center [900, 411] width 19 height 18
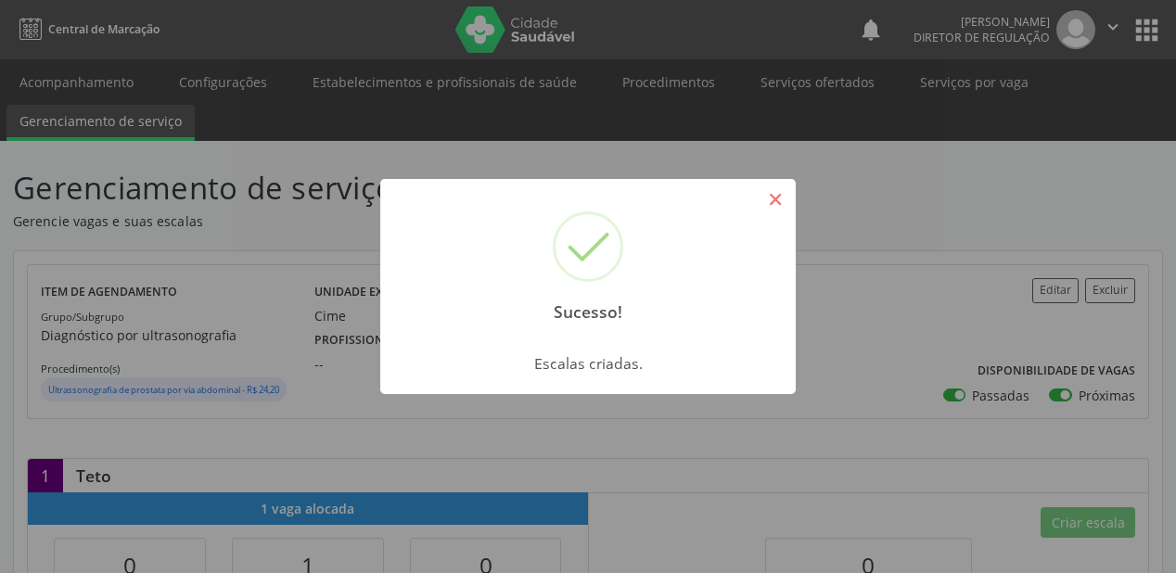
click at [779, 204] on button "×" at bounding box center [776, 200] width 32 height 32
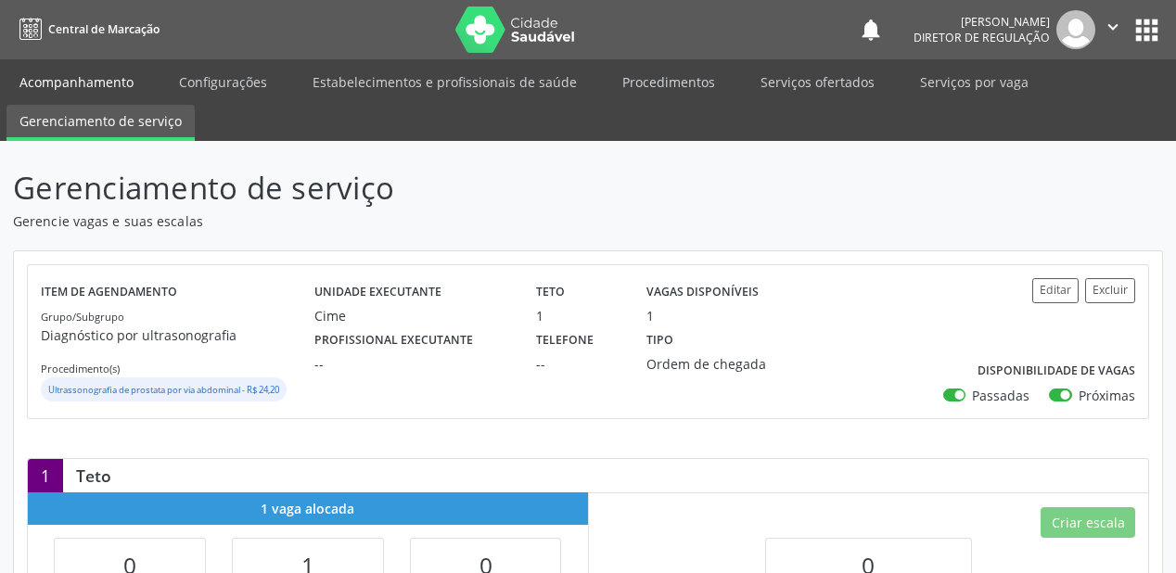
click at [91, 76] on link "Acompanhamento" at bounding box center [76, 82] width 140 height 32
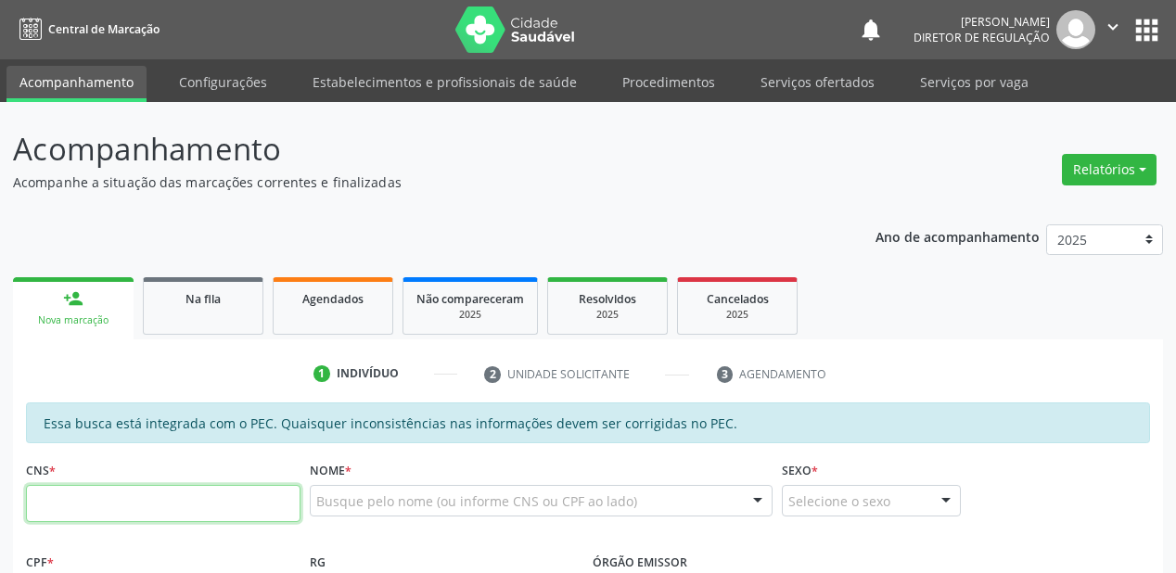
click at [154, 504] on input "text" at bounding box center [163, 503] width 275 height 37
type input "705 0038 1387 5054"
type input "191.746.834-20"
type input "09/11/1952"
type input "Celina Vieira de Carvalho"
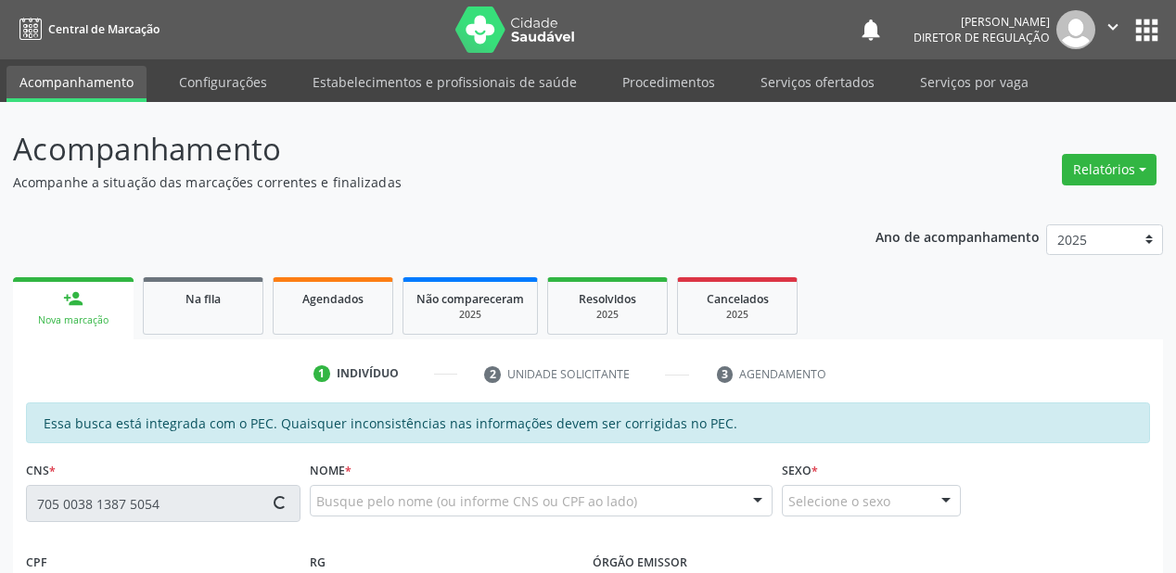
type input "(87) 98819-7673"
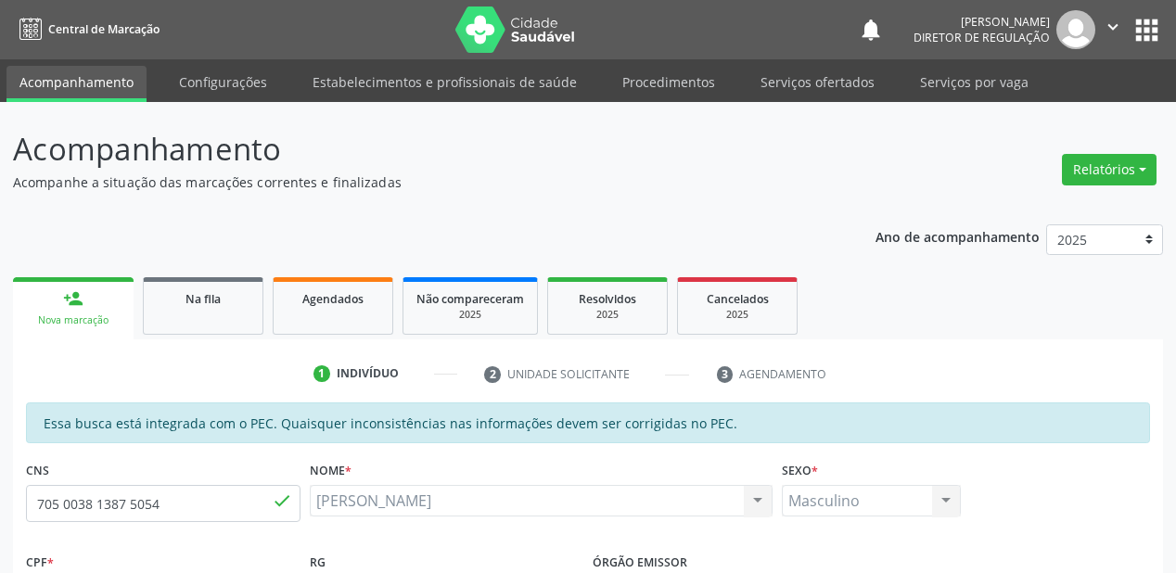
scroll to position [445, 0]
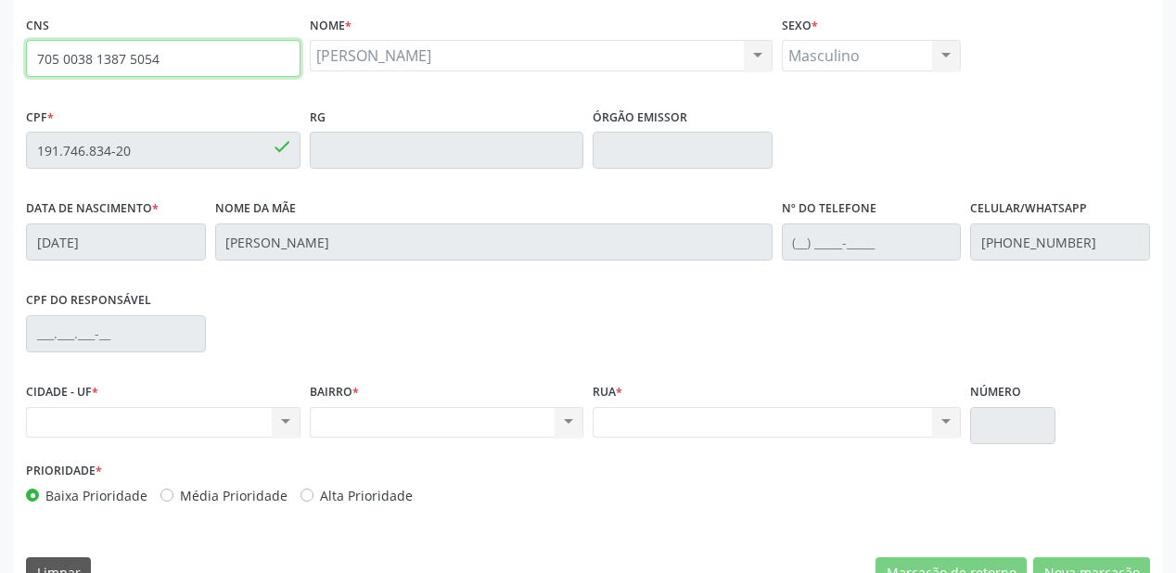
drag, startPoint x: 177, startPoint y: 64, endPoint x: 31, endPoint y: 72, distance: 146.8
click at [31, 72] on input "705 0038 1387 5054" at bounding box center [163, 58] width 275 height 37
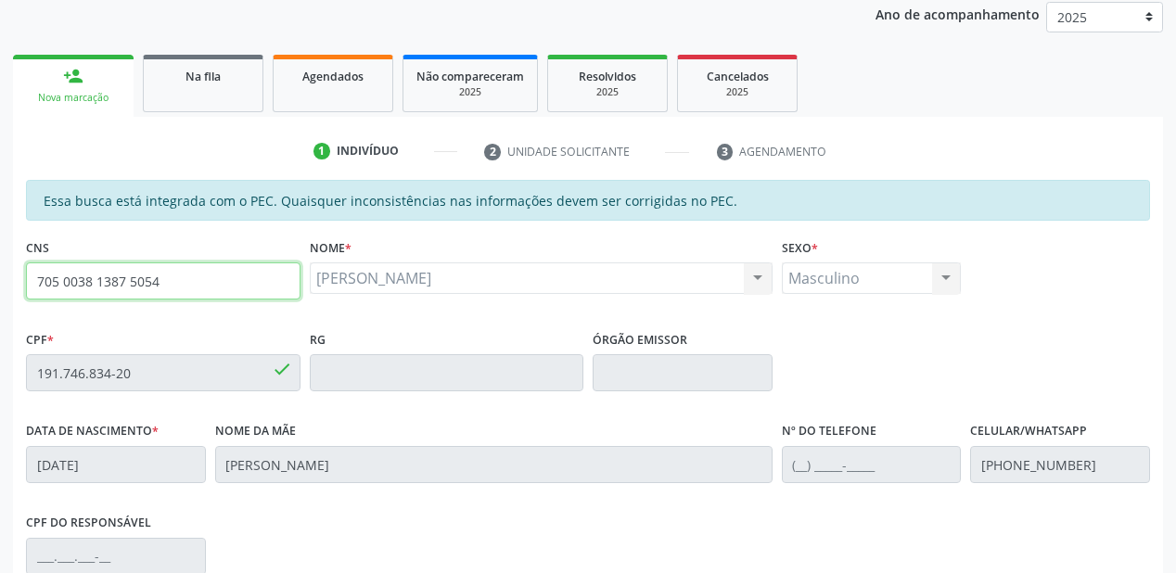
scroll to position [223, 0]
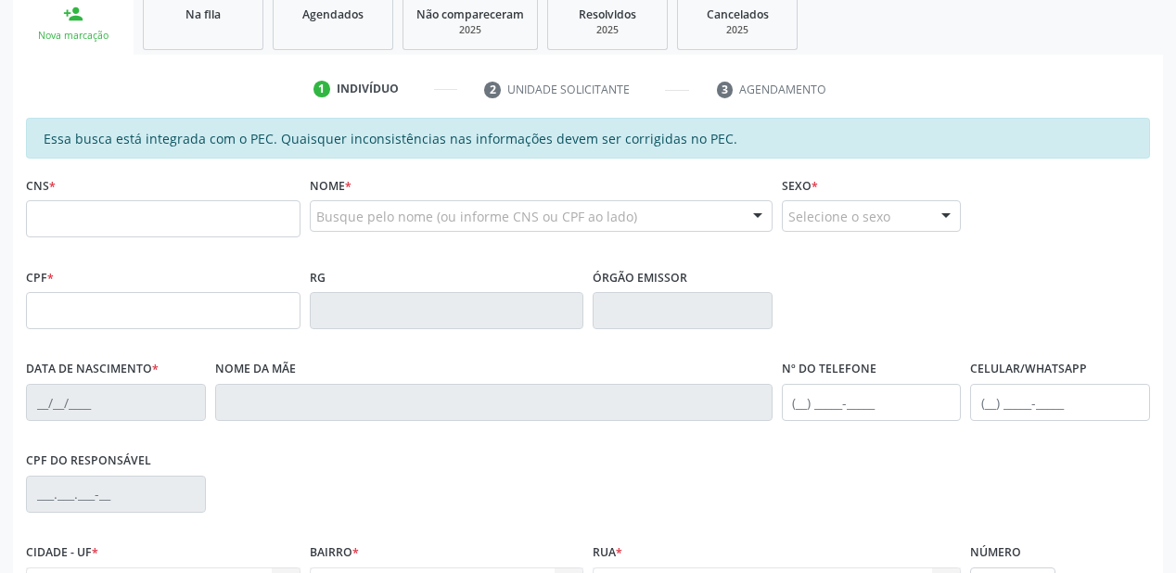
scroll to position [285, 0]
type input "705 0038 1387 5054"
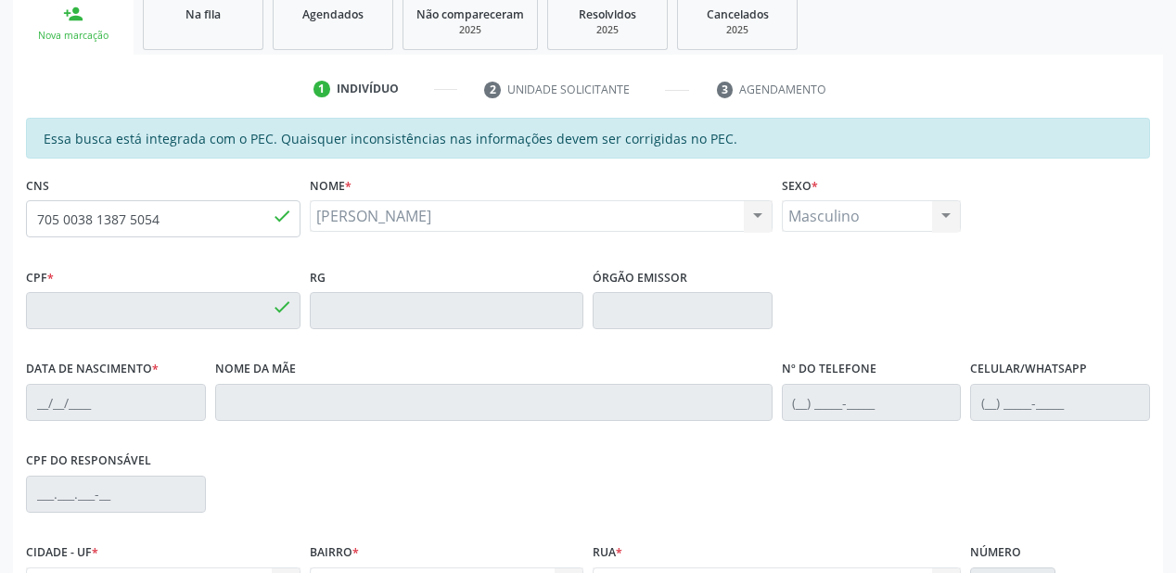
type input "191.746.834-20"
type input "[DATE]"
type input "[PERSON_NAME]"
type input "[PHONE_NUMBER]"
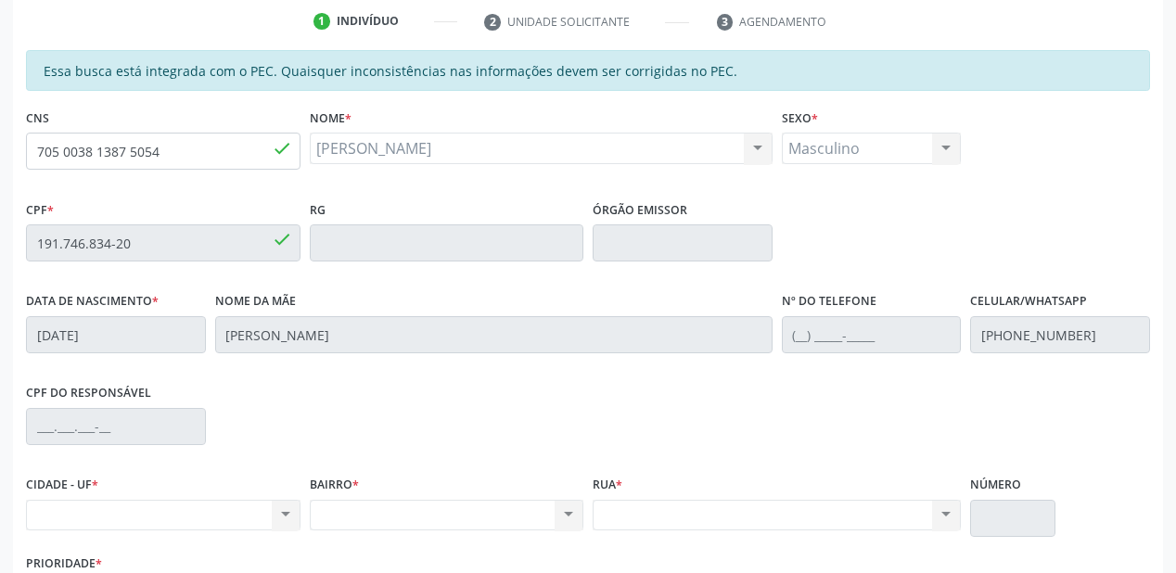
scroll to position [114, 0]
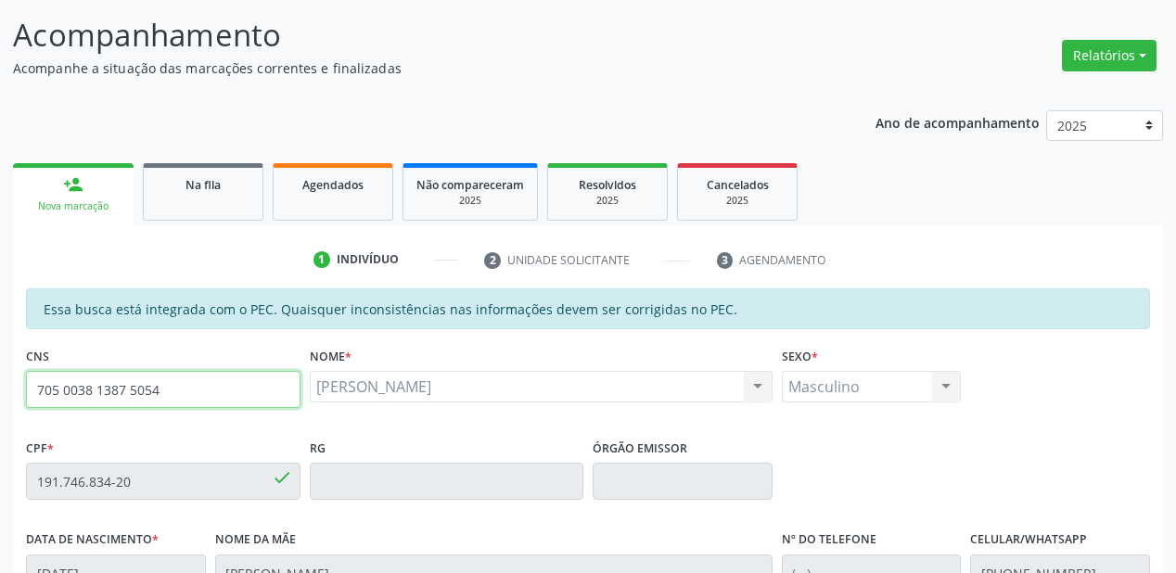
click at [186, 375] on input "705 0038 1387 5054" at bounding box center [163, 389] width 275 height 37
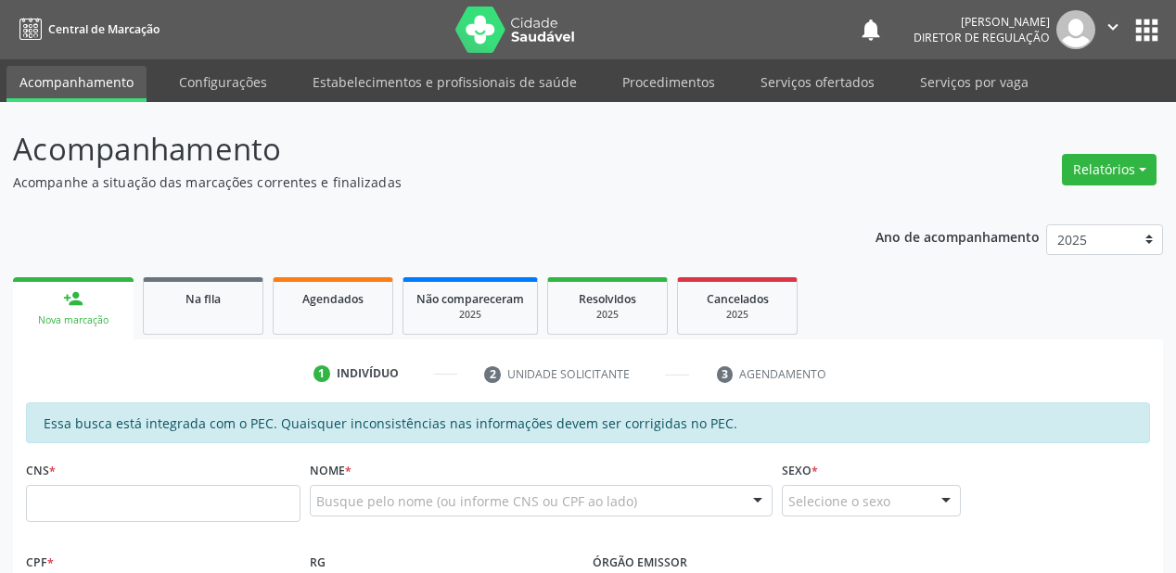
scroll to position [114, 0]
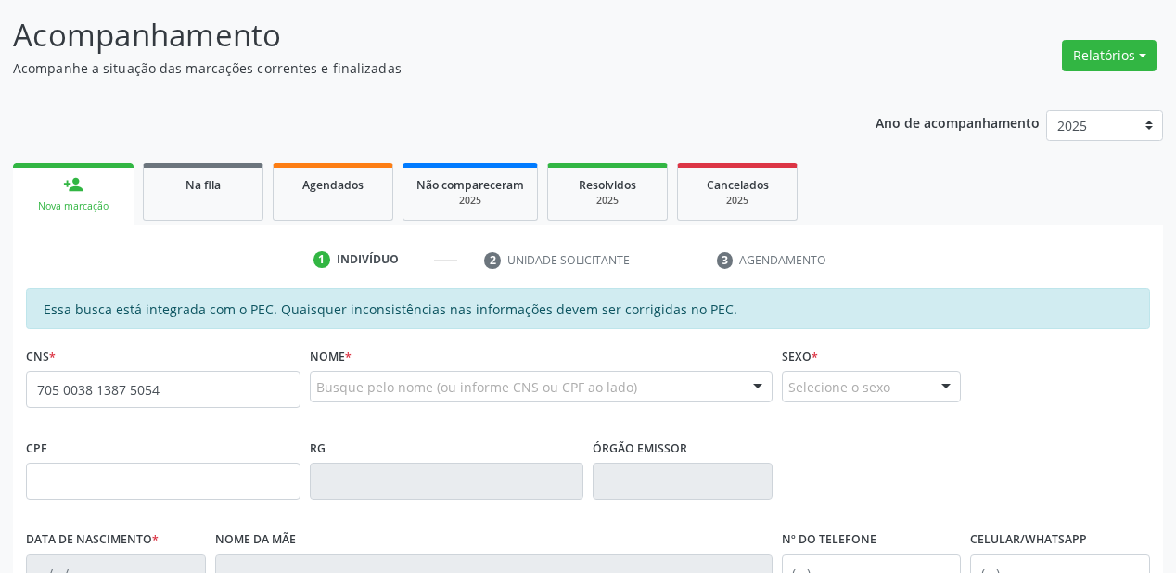
type input "705 0038 1387 5054"
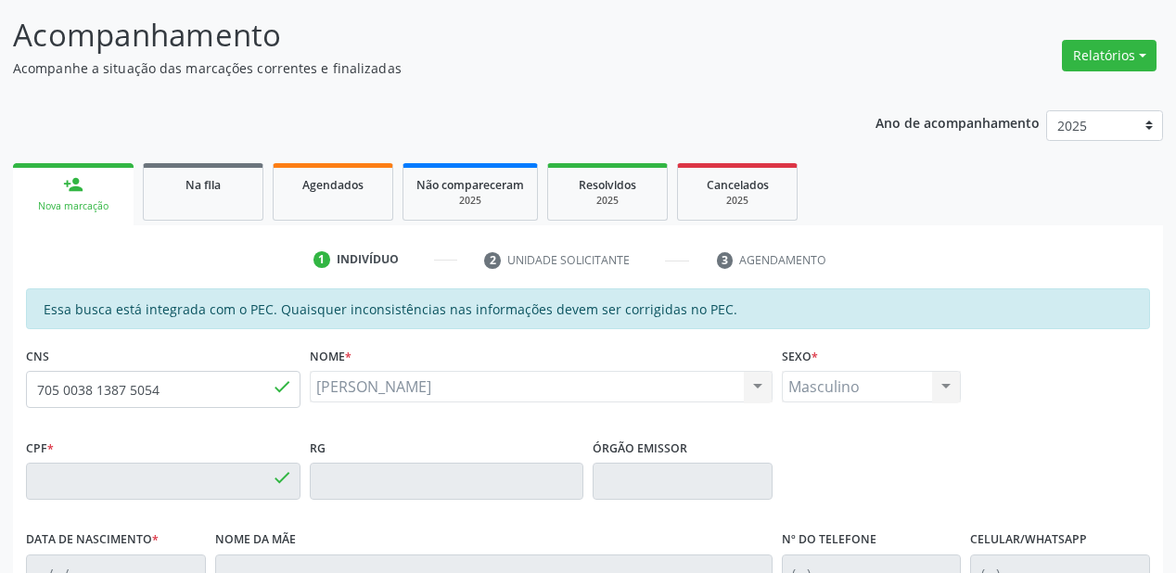
type input "191.746.834-20"
type input "[DATE]"
type input "[PERSON_NAME]"
type input "[PHONE_NUMBER]"
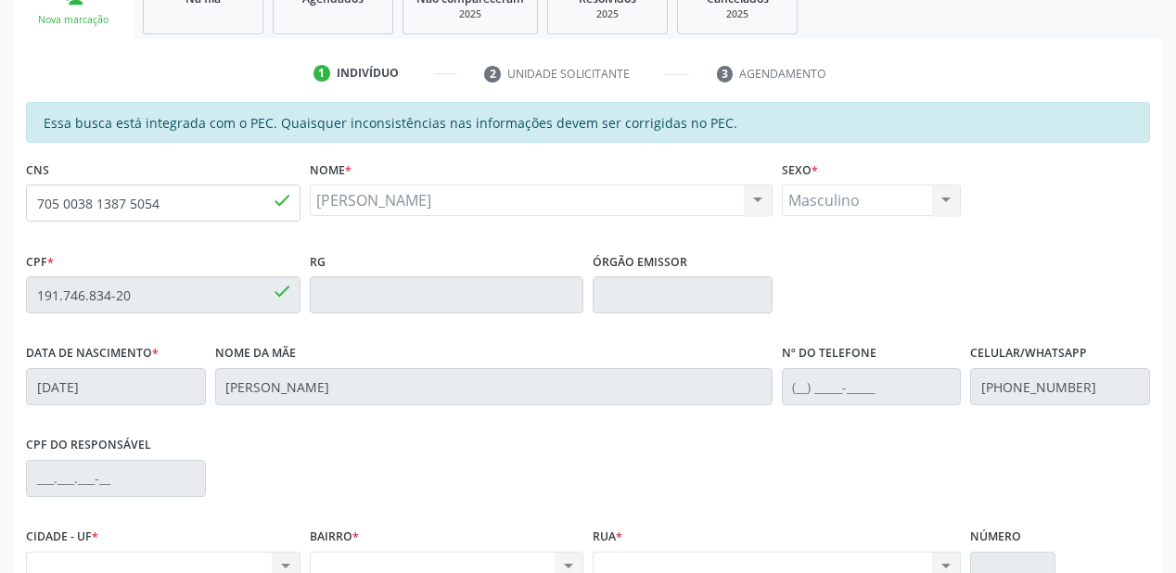
scroll to position [263, 0]
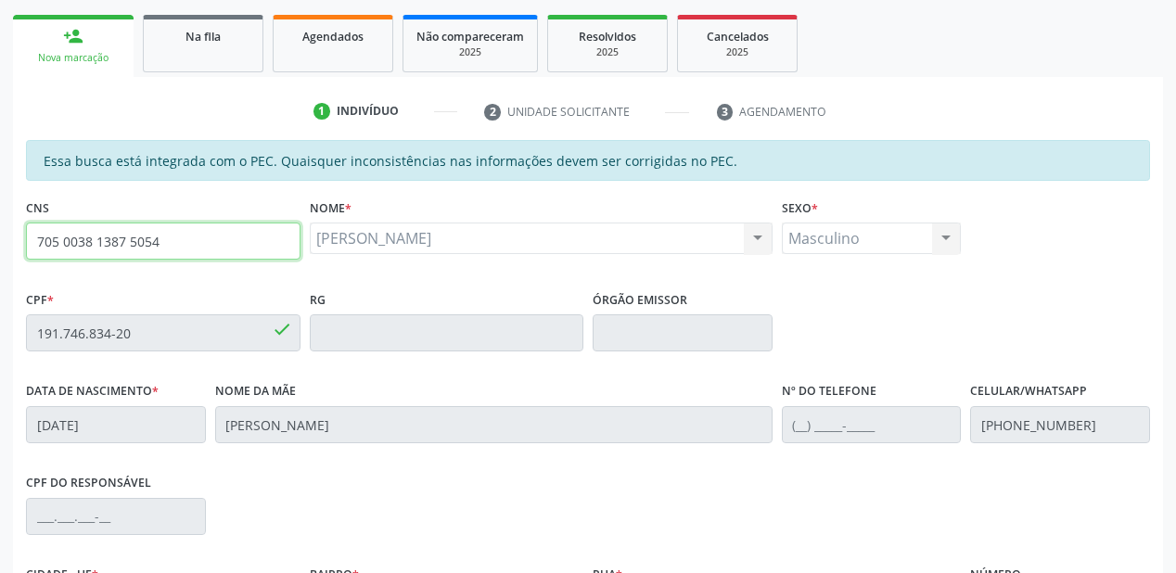
click at [191, 242] on input "705 0038 1387 5054" at bounding box center [163, 241] width 275 height 37
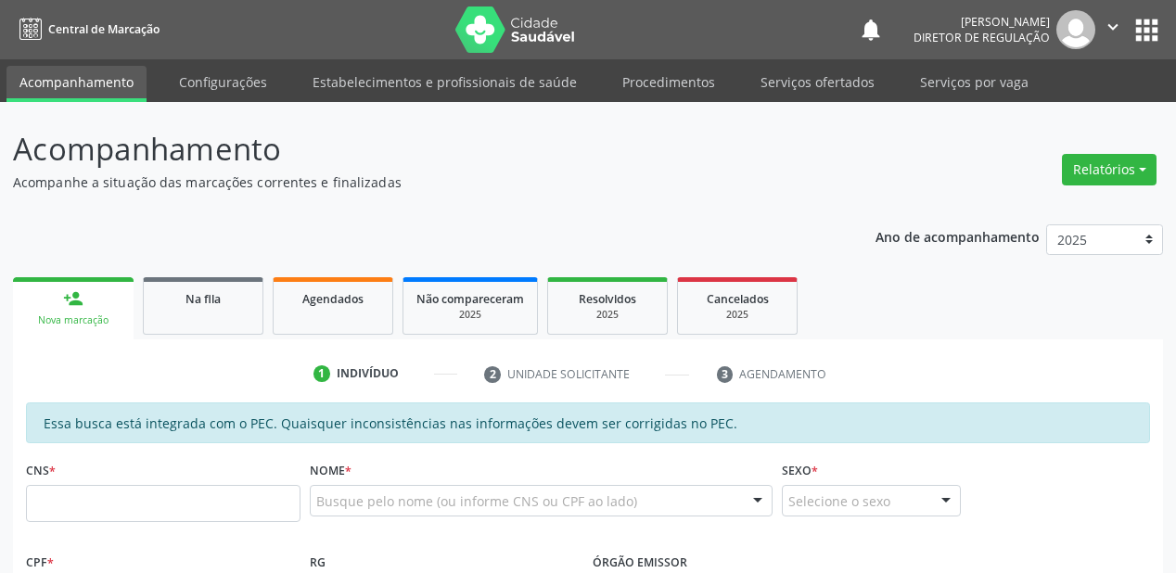
scroll to position [324, 0]
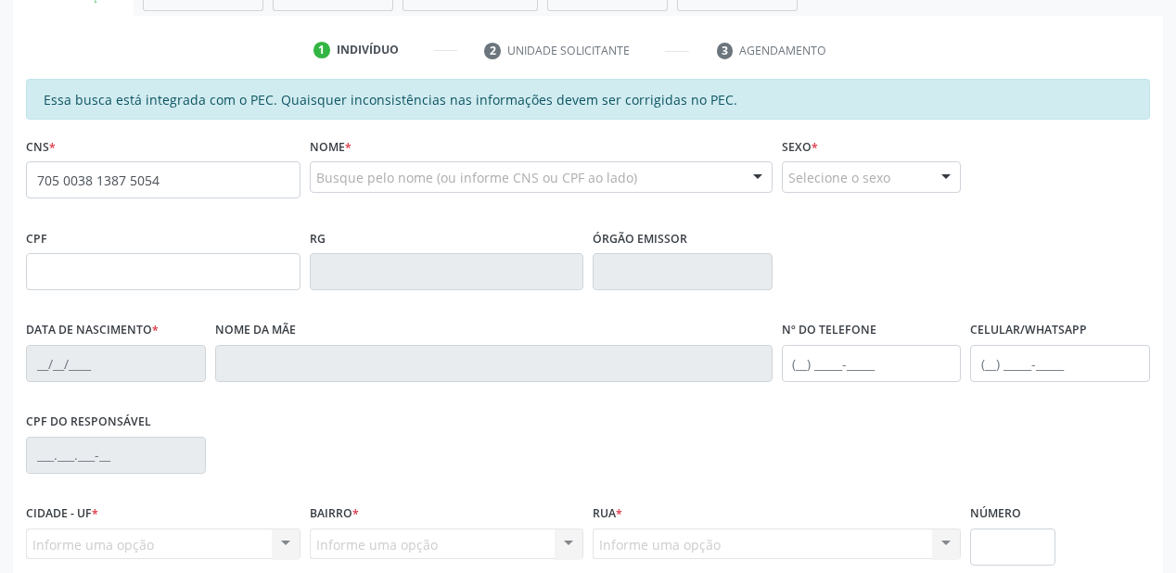
type input "705 0038 1387 5054"
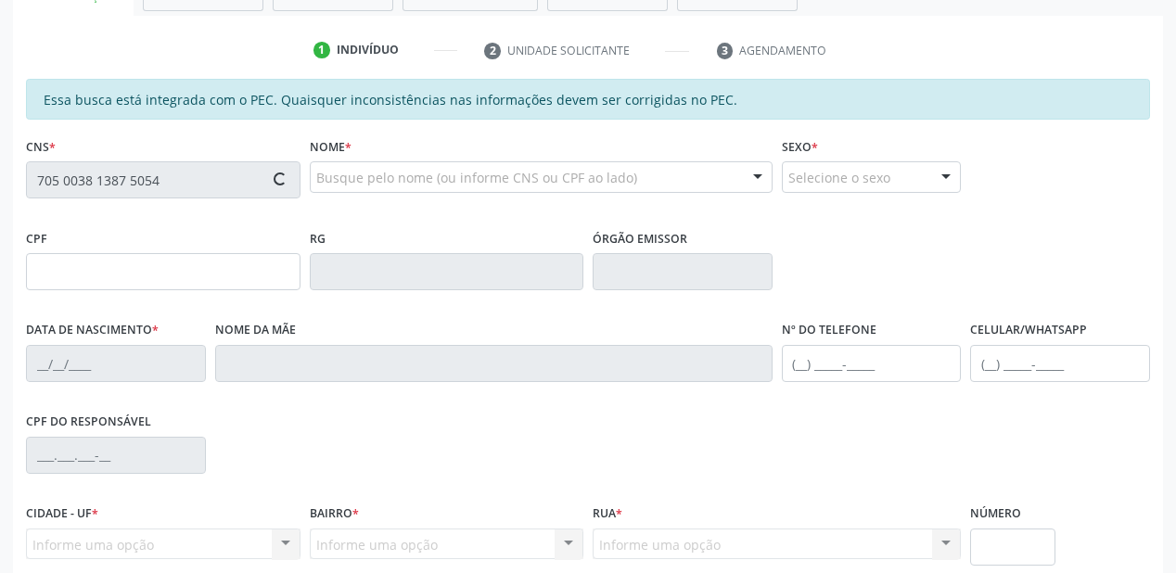
type input "191.746.834-20"
type input "[DATE]"
type input "[PERSON_NAME]"
type input "[PHONE_NUMBER]"
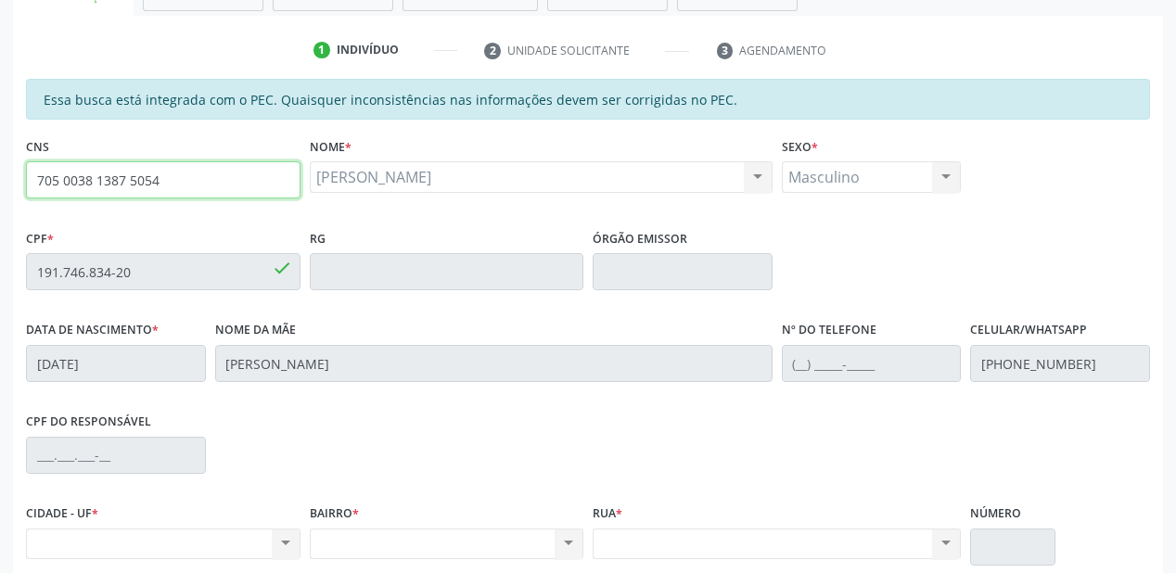
click at [224, 183] on input "705 0038 1387 5054" at bounding box center [163, 179] width 275 height 37
type input "7"
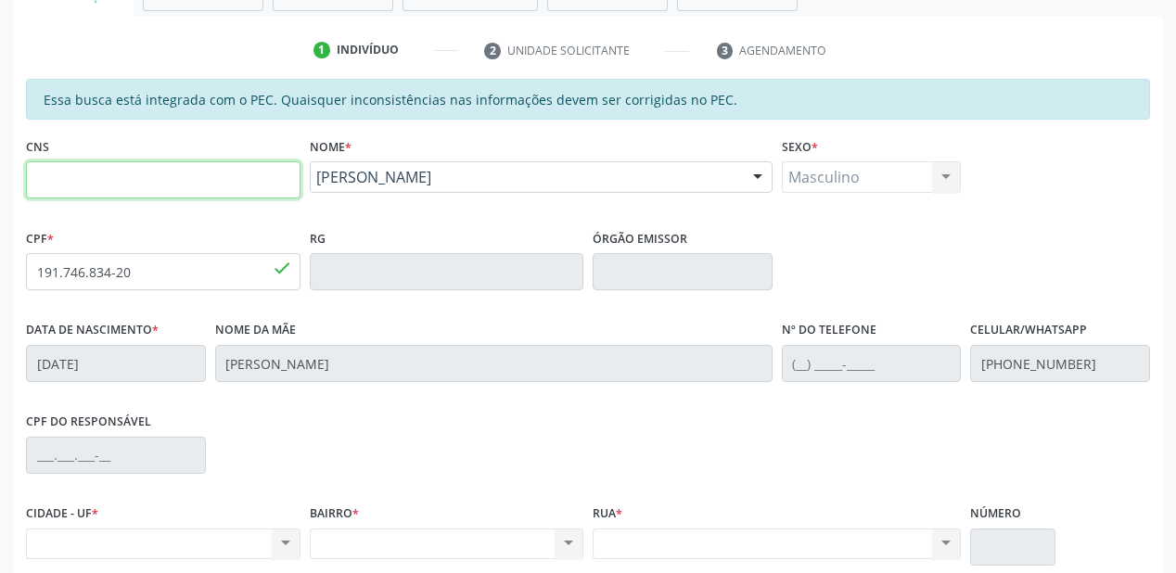
paste input "705 0038 1387 5054"
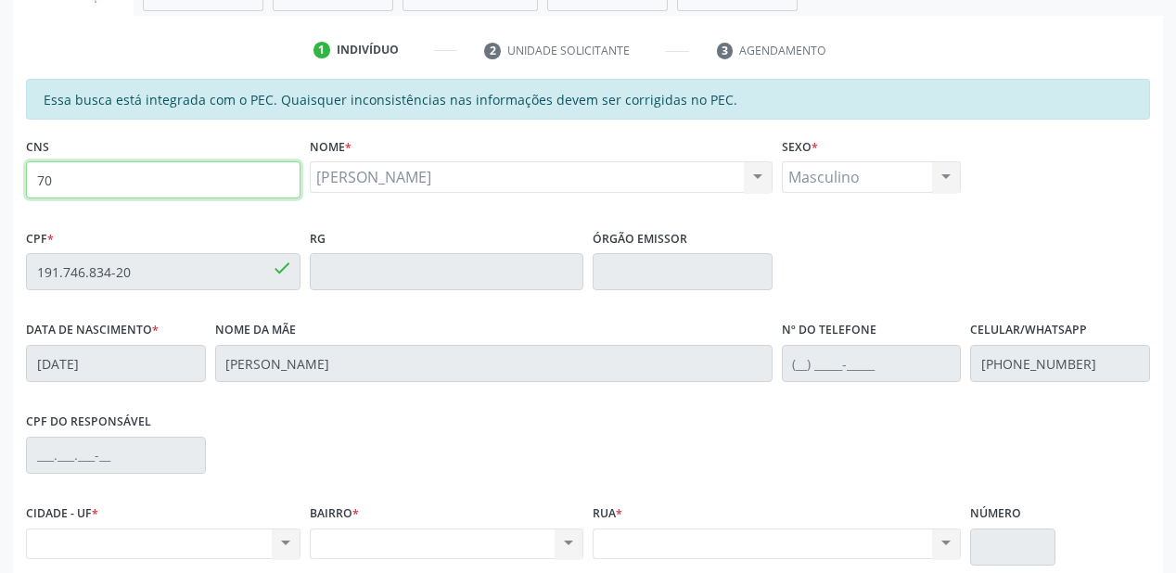
type input "7"
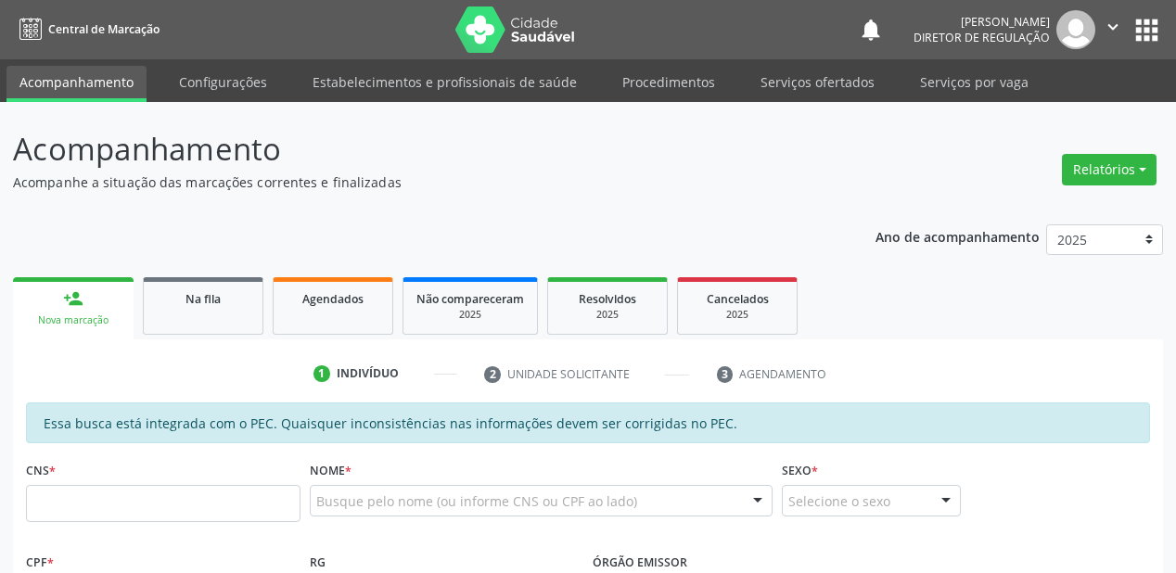
scroll to position [324, 0]
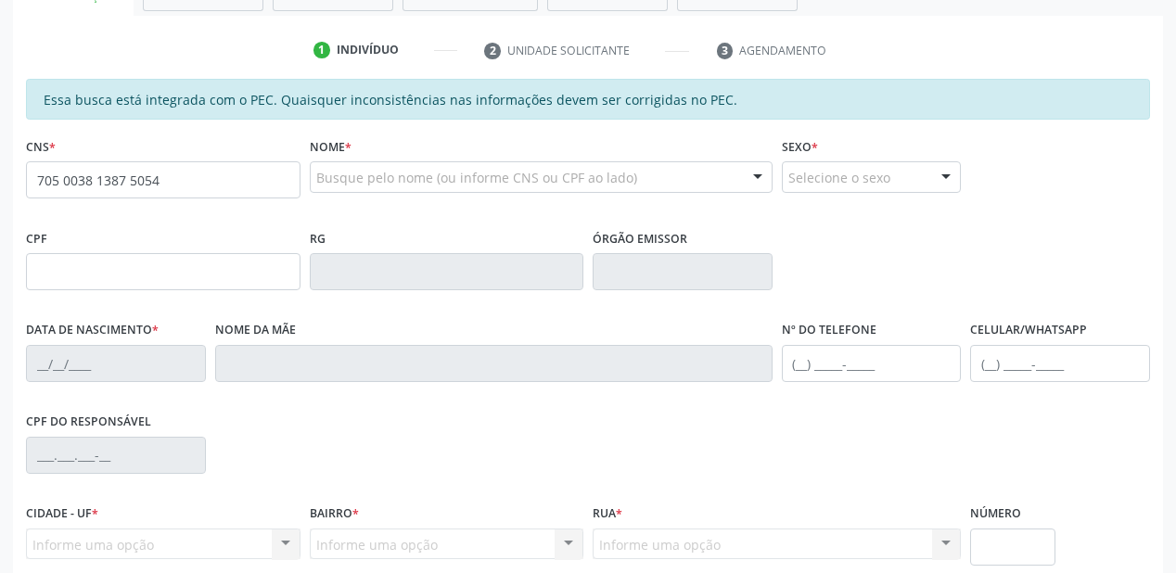
type input "705 0038 1387 5054"
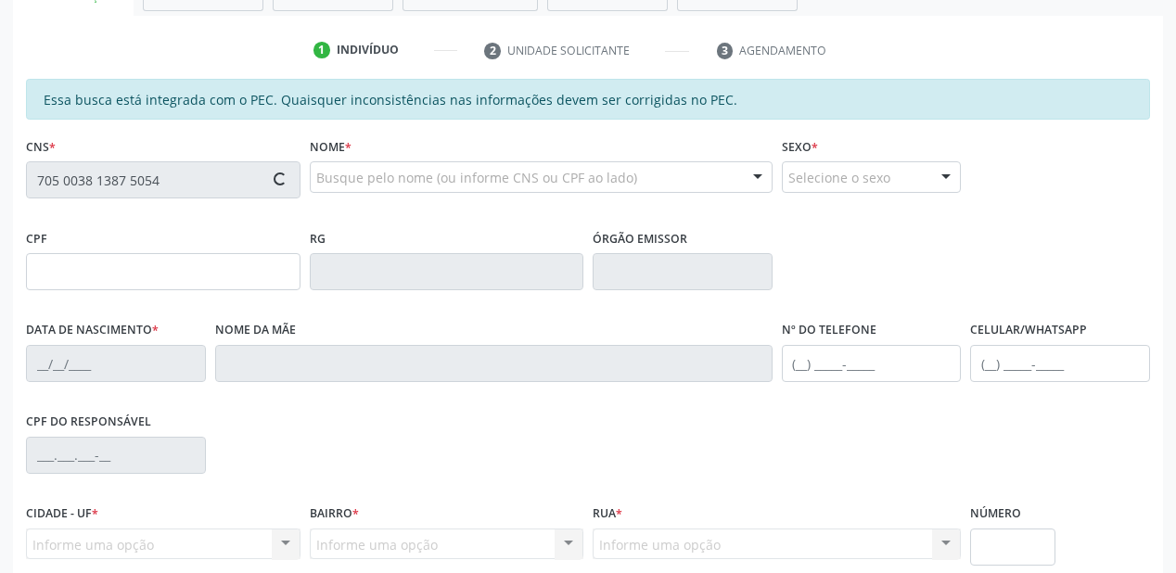
type input "191.746.834-20"
type input "[DATE]"
type input "[PERSON_NAME]"
type input "[PHONE_NUMBER]"
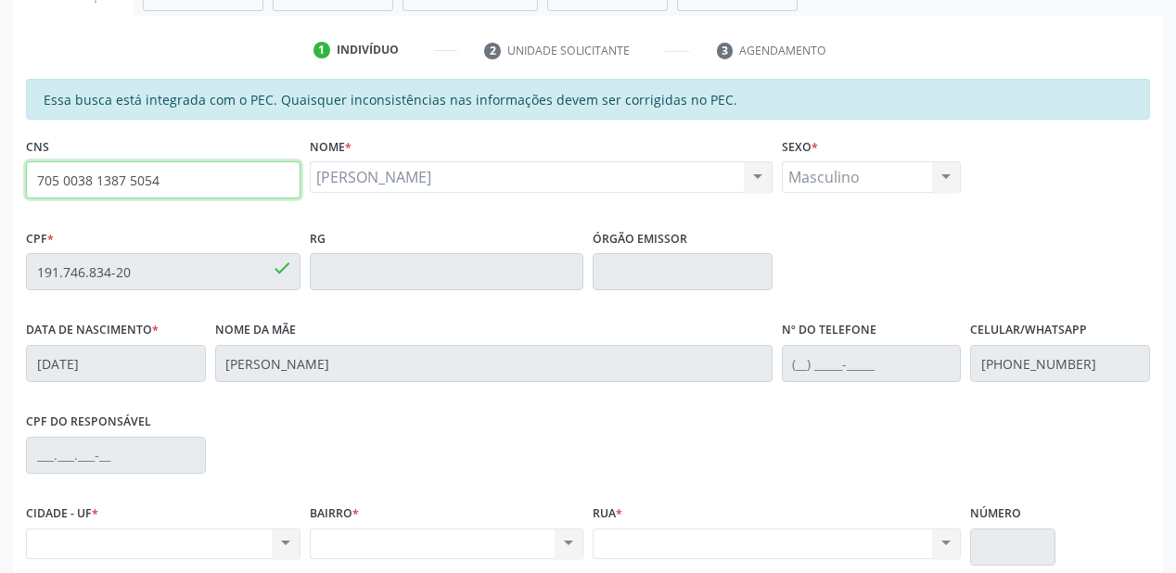
click at [206, 181] on input "705 0038 1387 5054" at bounding box center [163, 179] width 275 height 37
type input "7"
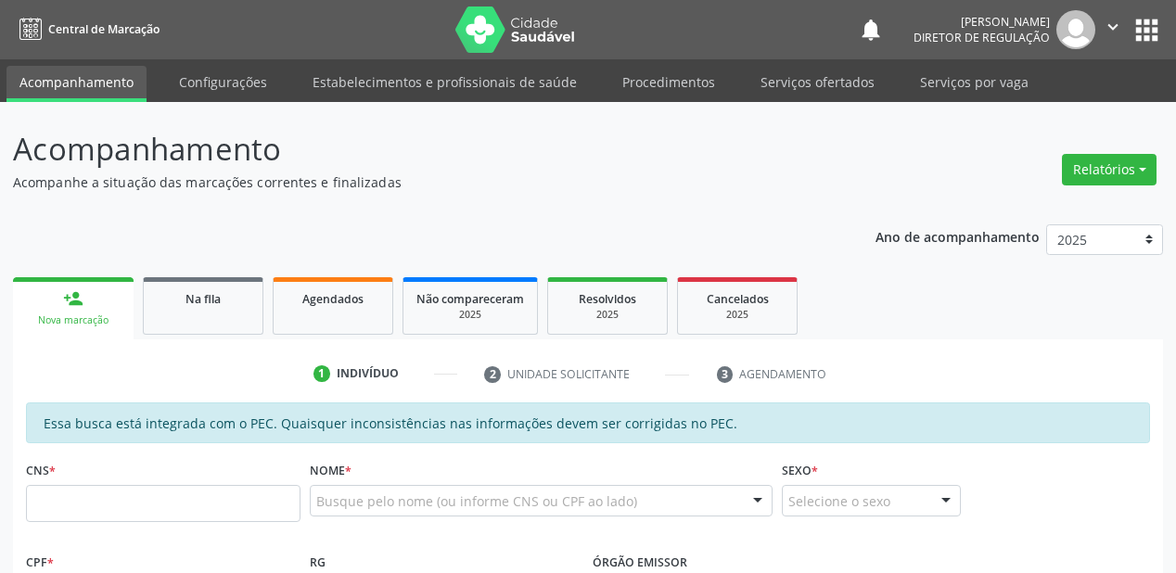
scroll to position [324, 0]
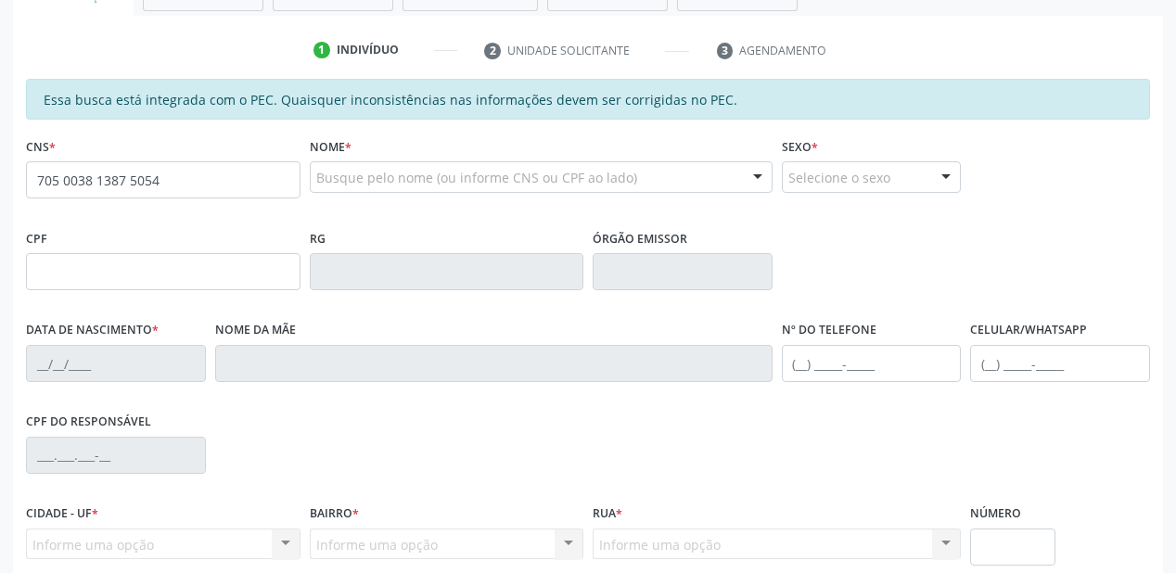
type input "705 0038 1387 5054"
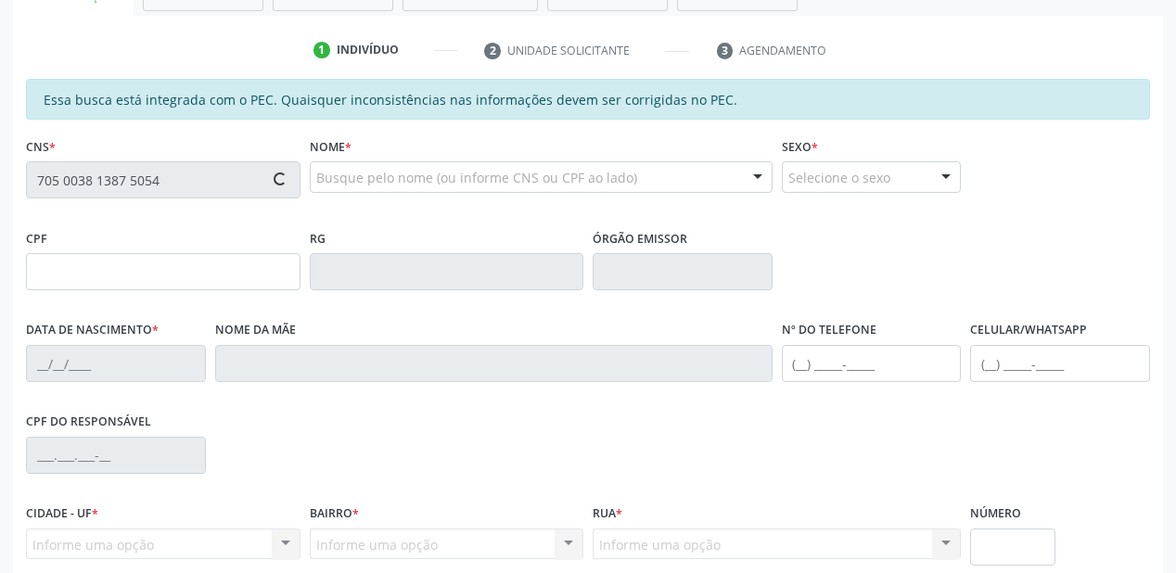
type input "191.746.834-20"
type input "09/11/1952"
type input "Celina Vieira de Carvalho"
type input "(87) 8878-7938"
type input "(87) 98819-7673"
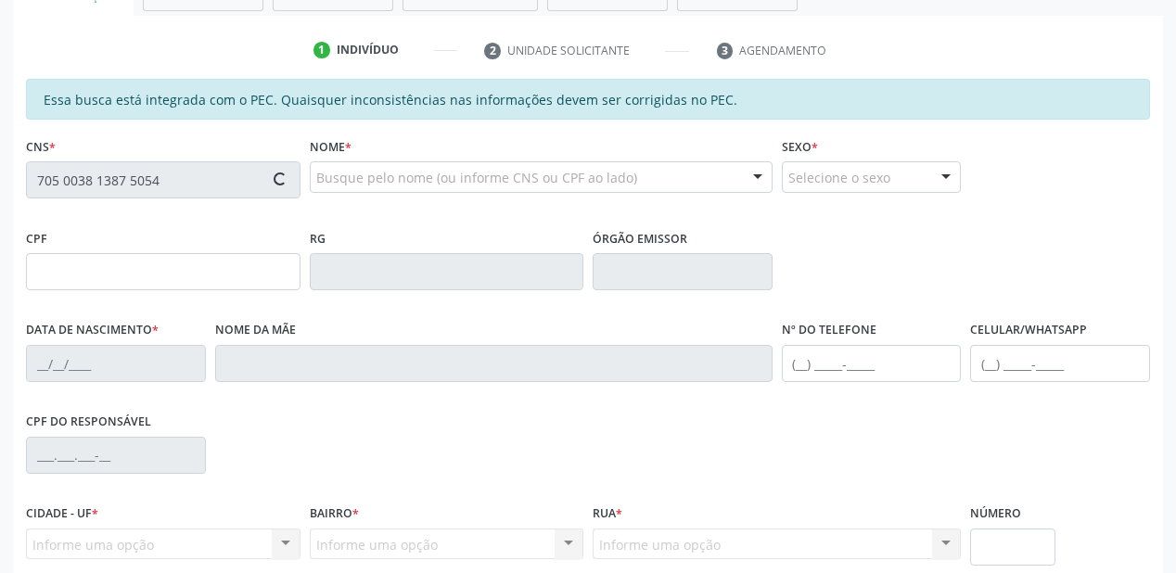
type input "93"
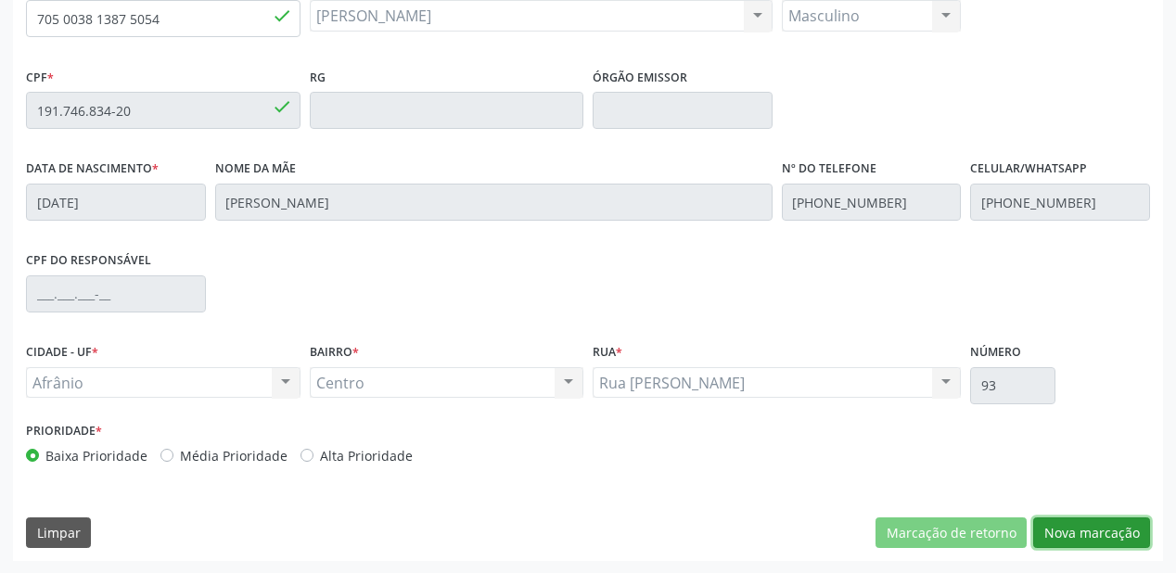
click at [1061, 532] on button "Nova marcação" at bounding box center [1091, 534] width 117 height 32
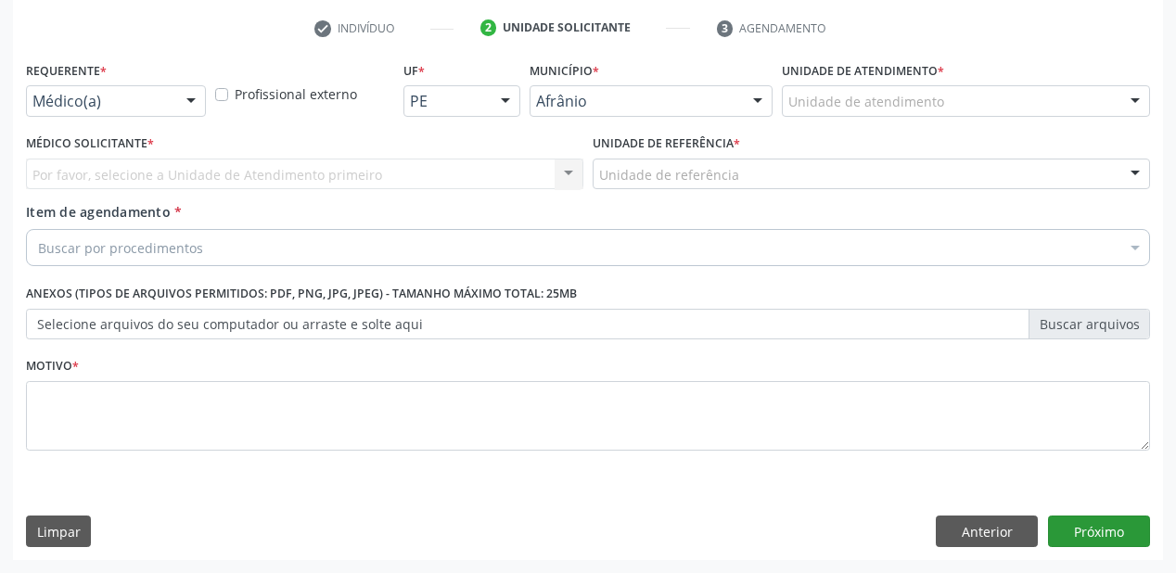
scroll to position [345, 0]
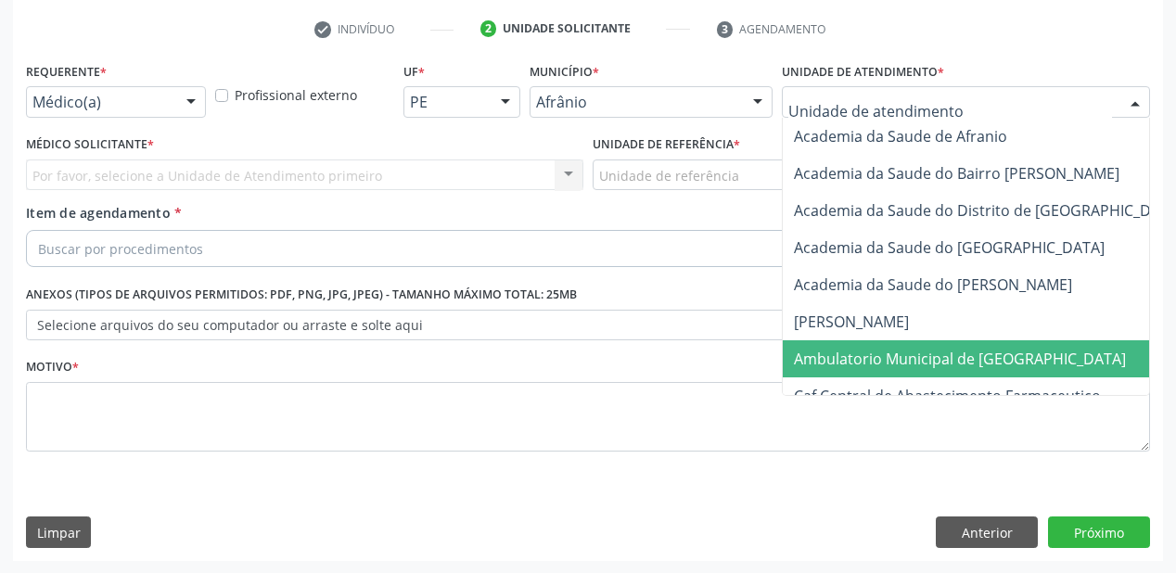
click at [867, 359] on span "Ambulatorio Municipal de [GEOGRAPHIC_DATA]" at bounding box center [960, 359] width 332 height 20
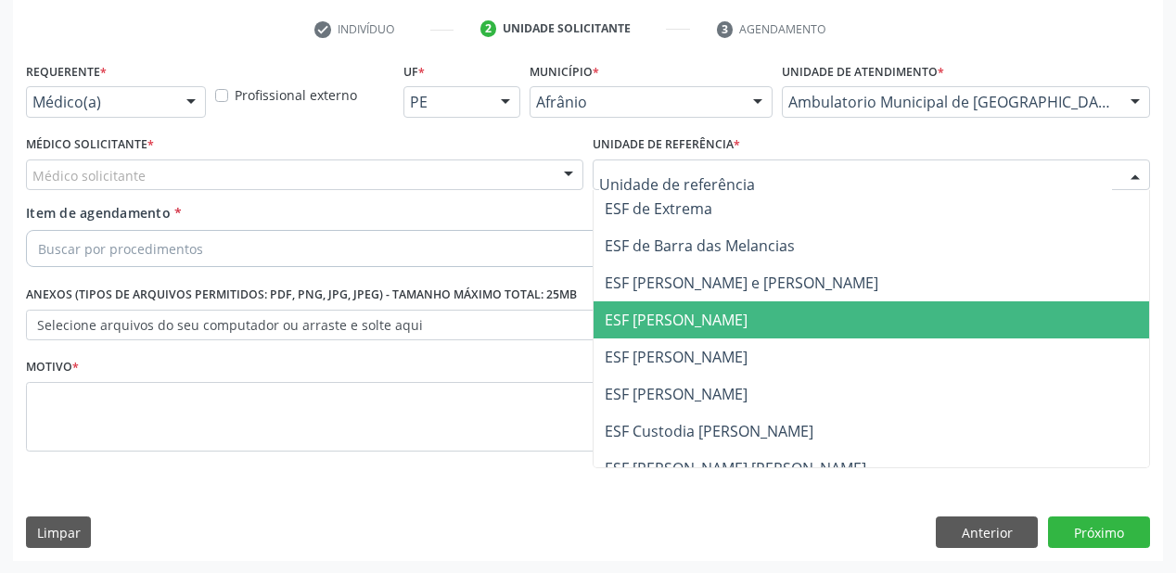
click at [640, 315] on span "ESF [PERSON_NAME]" at bounding box center [676, 320] width 143 height 20
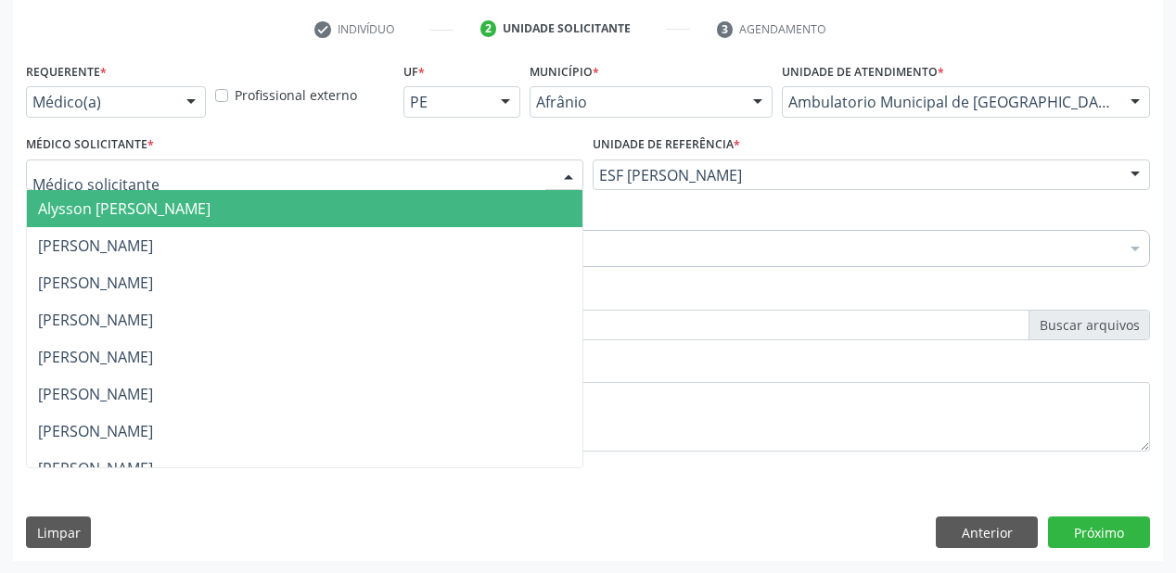
click at [79, 212] on span "Alysson Rodrigo Ferreira Cavalcanti" at bounding box center [124, 209] width 173 height 20
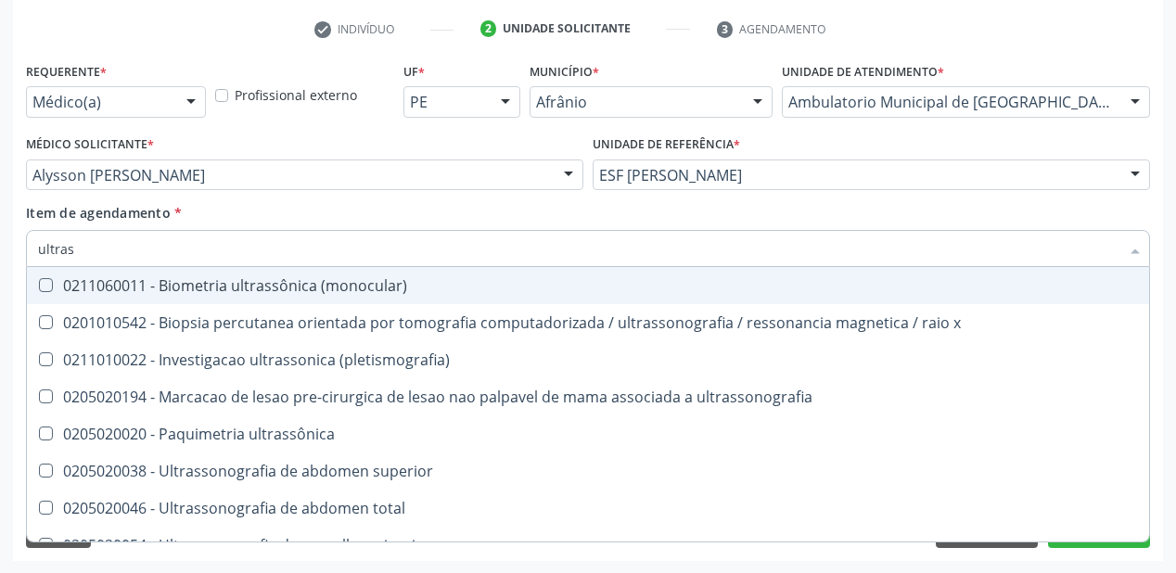
type input "ultrass"
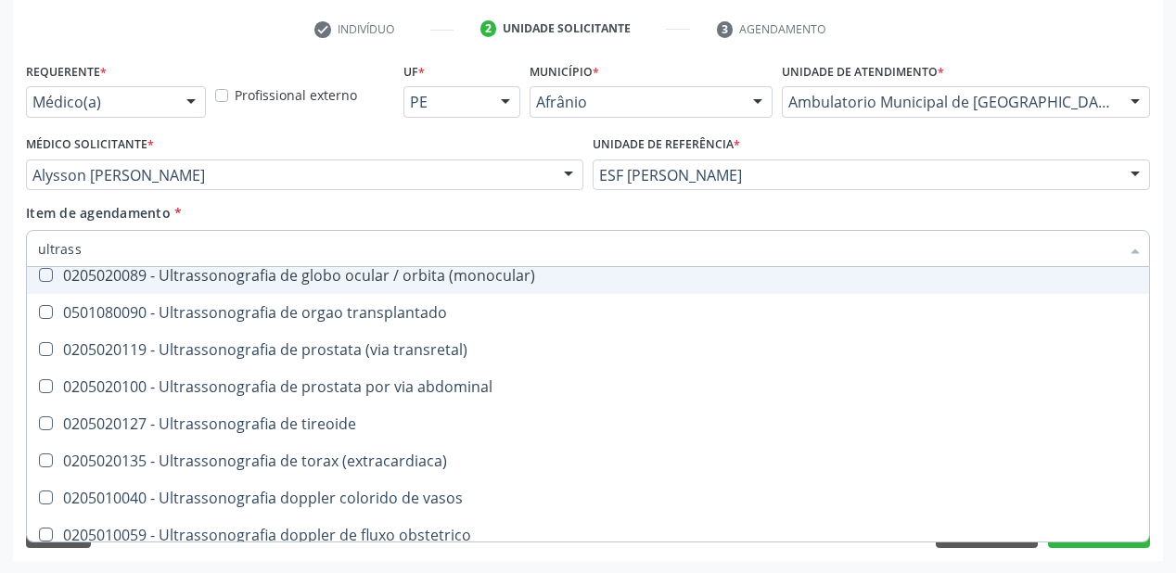
scroll to position [371, 0]
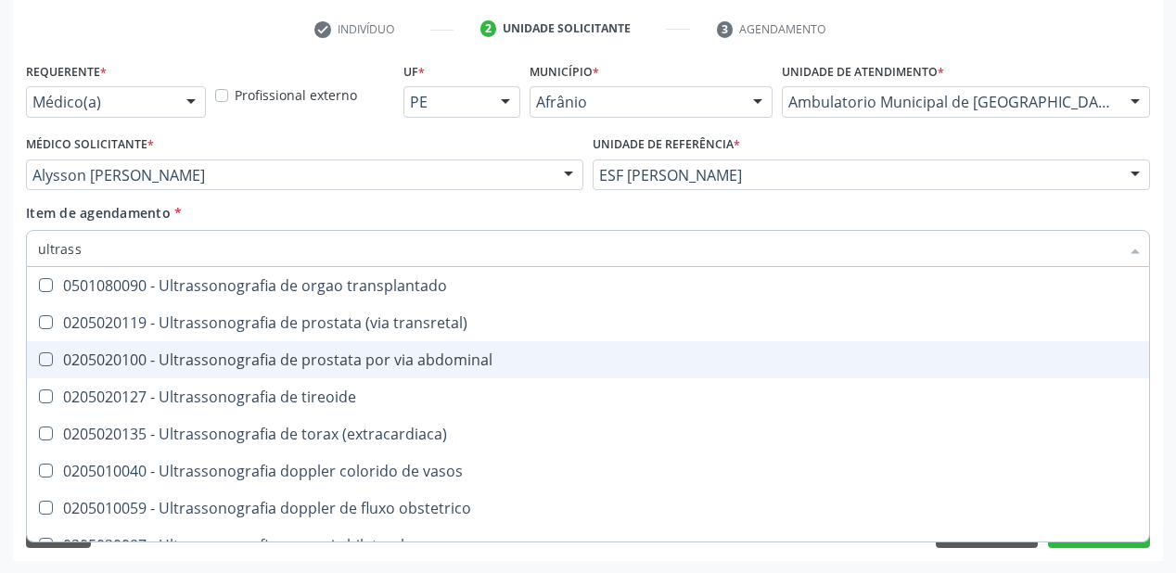
click at [297, 364] on div "0205020100 - Ultrassonografia de prostata por via abdominal" at bounding box center [588, 360] width 1100 height 15
checkbox abdominal "true"
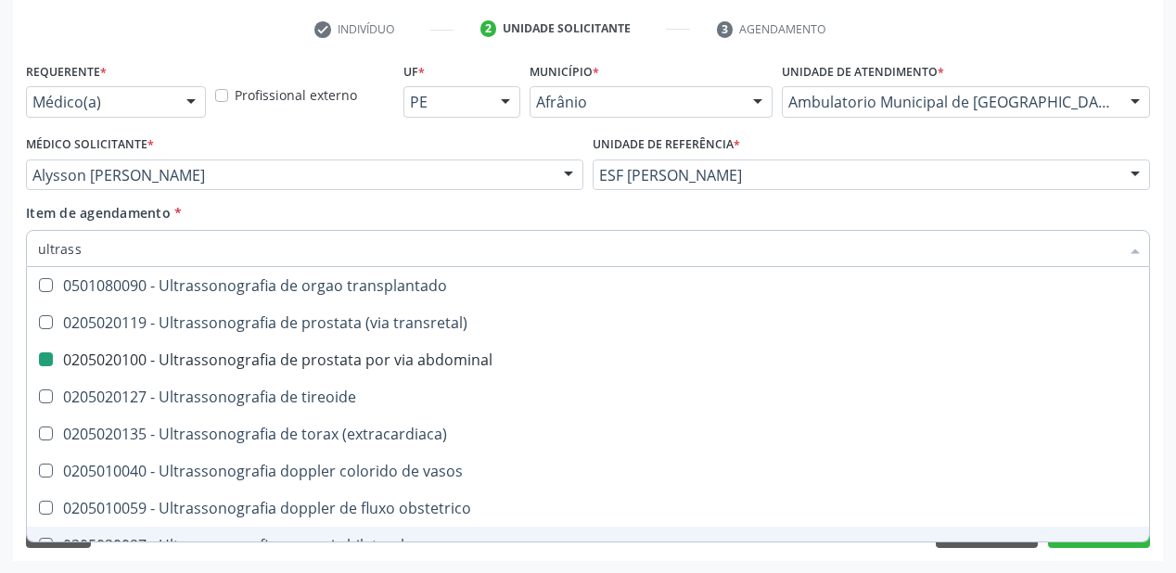
click at [117, 558] on div "Requerente * Médico(a) Médico(a) Enfermeiro(a) Paciente Nenhum resultado encont…" at bounding box center [588, 310] width 1150 height 504
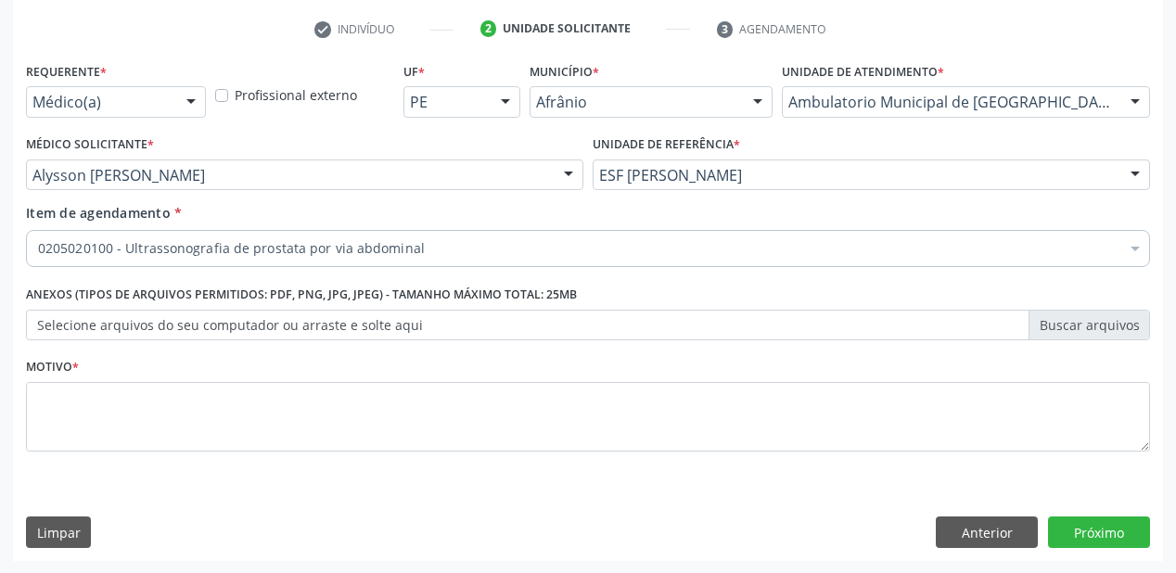
scroll to position [0, 0]
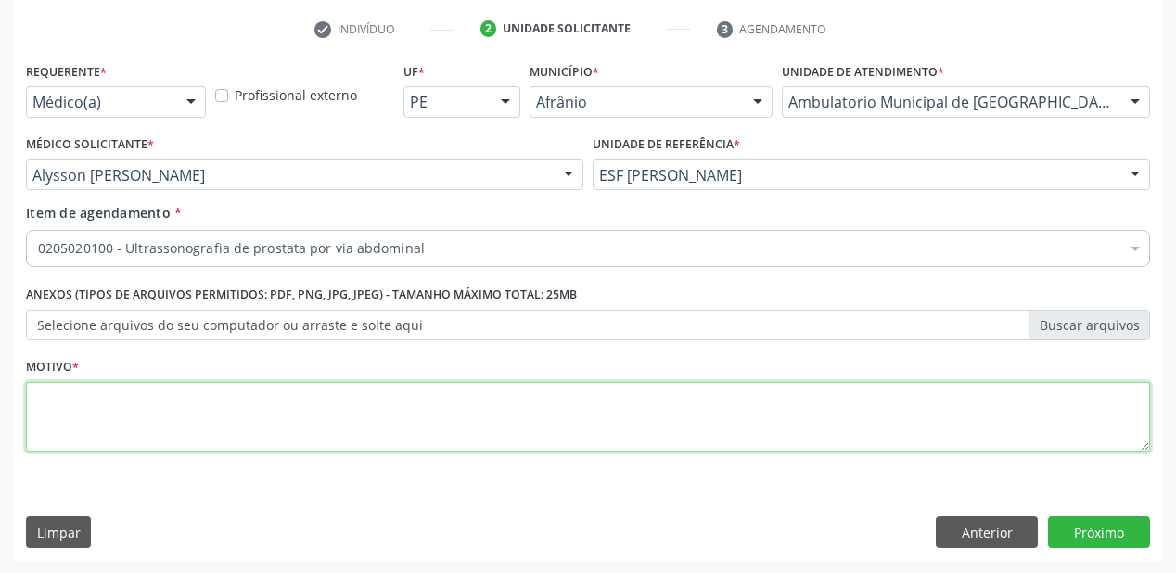
click at [129, 395] on textarea at bounding box center [588, 417] width 1124 height 71
type textarea "*"
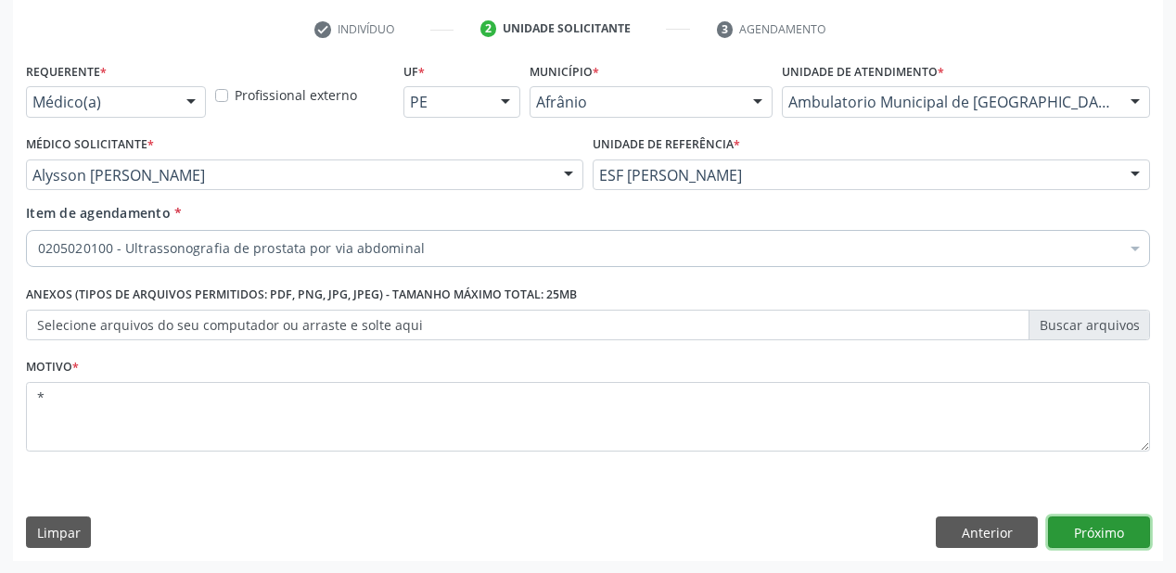
click at [1104, 531] on button "Próximo" at bounding box center [1099, 533] width 102 height 32
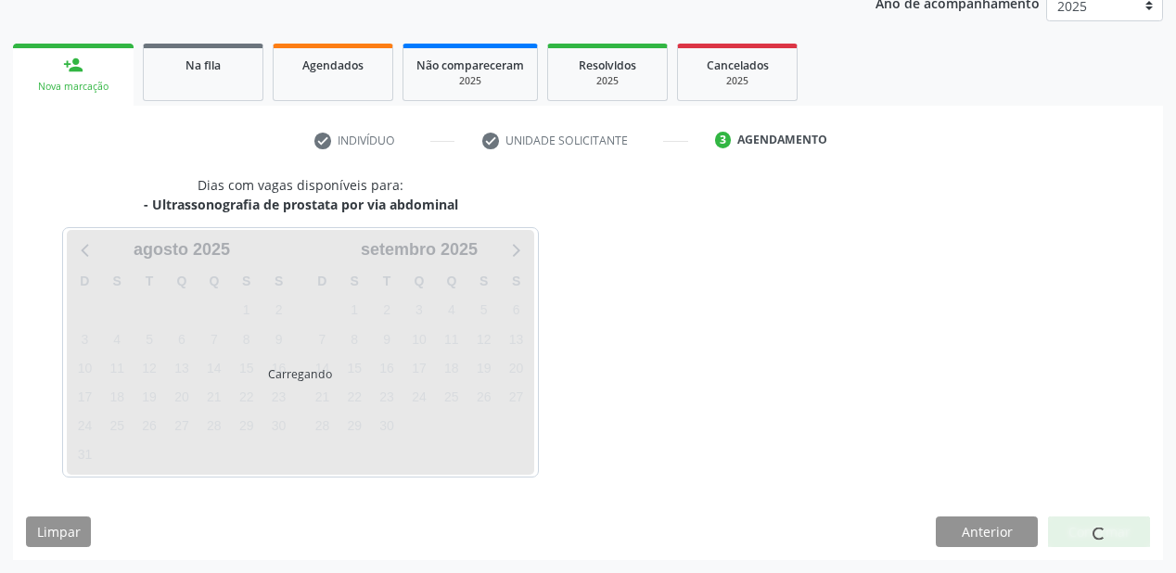
scroll to position [233, 0]
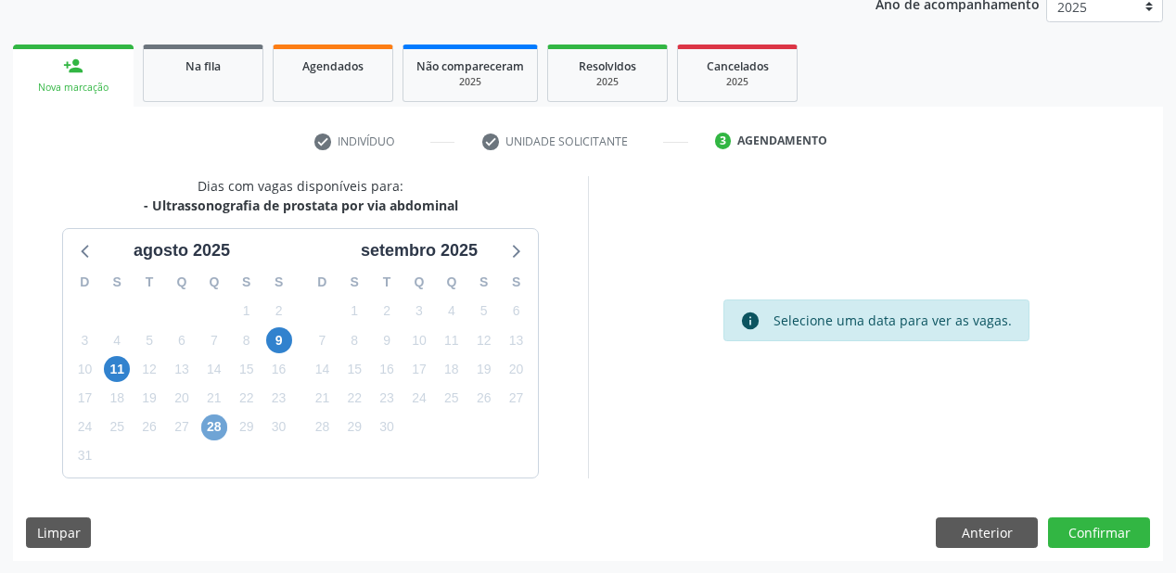
click at [219, 424] on span "28" at bounding box center [214, 428] width 26 height 26
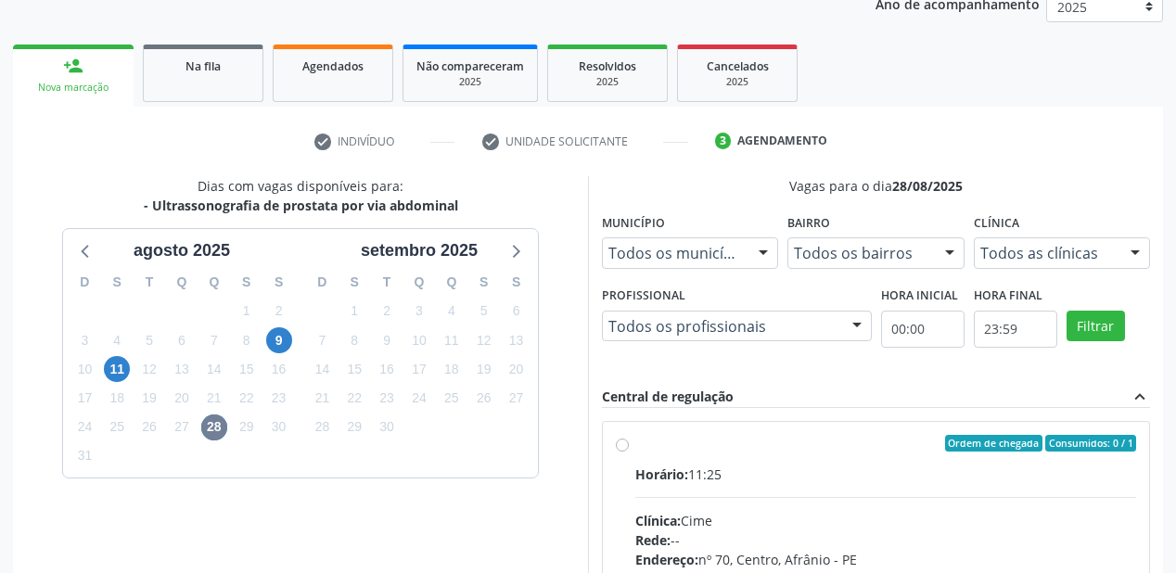
click at [854, 541] on div "Rede: --" at bounding box center [885, 540] width 501 height 19
click at [629, 452] on input "Ordem de chegada Consumidos: 0 / 1 Horário: 11:25 Clínica: Cime Rede: -- Endere…" at bounding box center [622, 443] width 13 height 17
radio input "true"
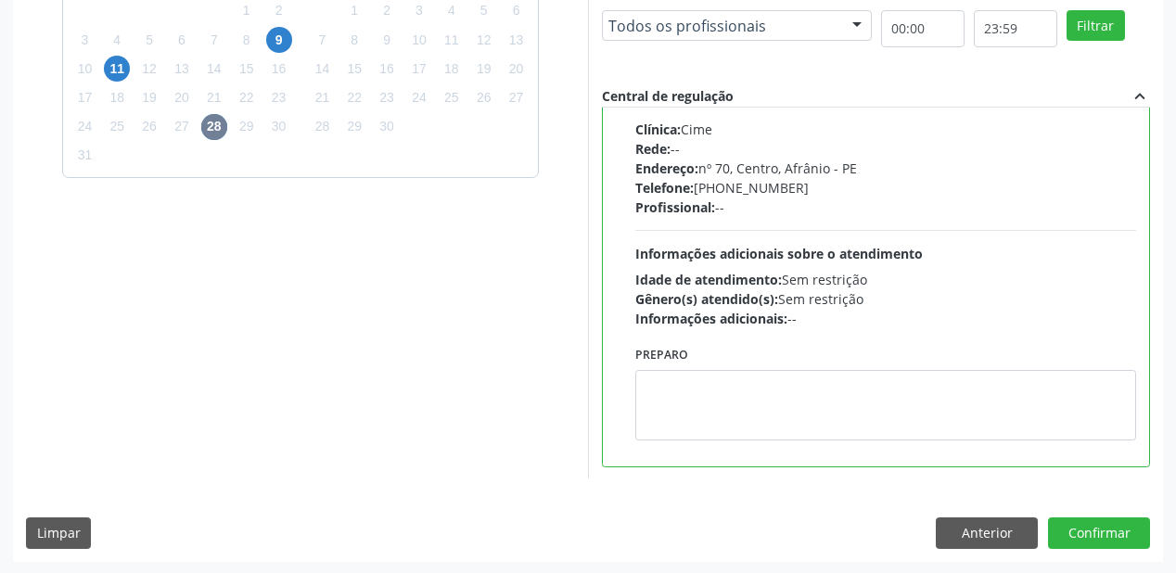
scroll to position [534, 0]
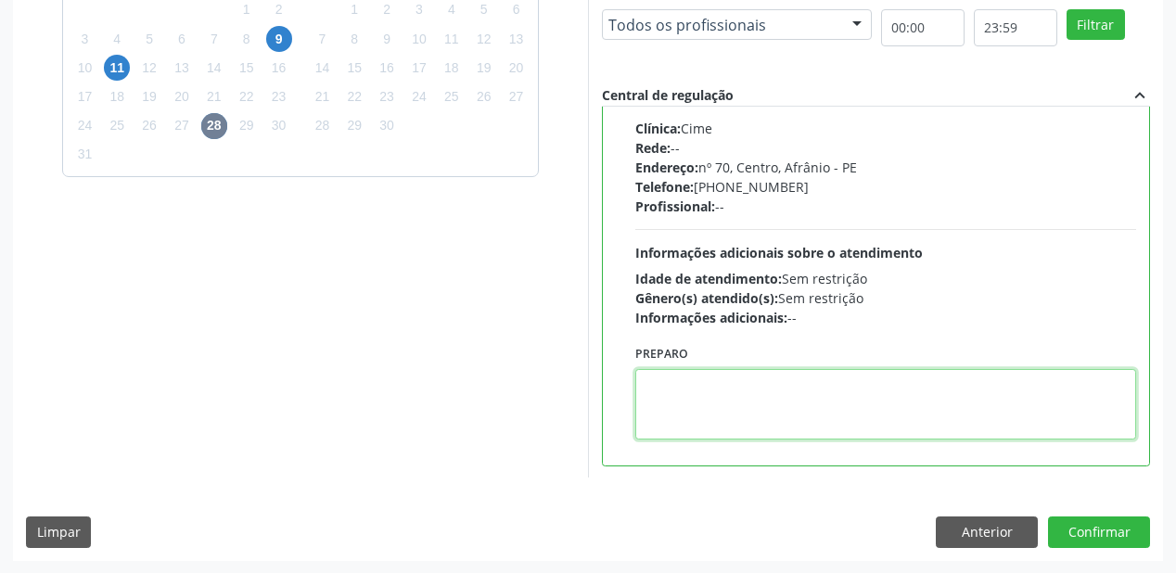
click at [726, 427] on textarea at bounding box center [885, 404] width 501 height 71
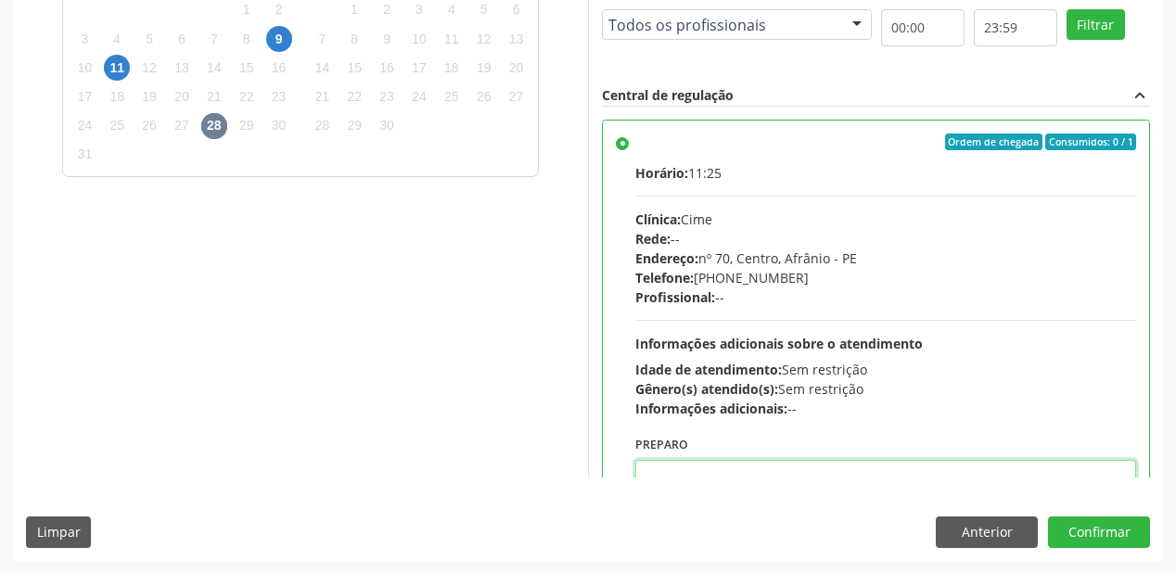
scroll to position [91, 0]
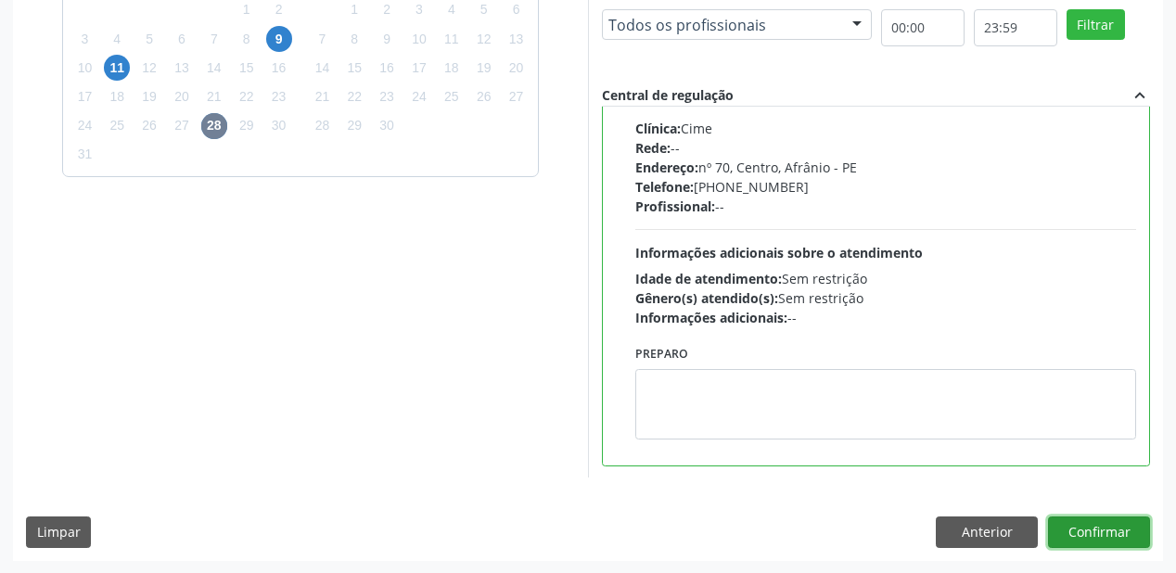
click at [1104, 533] on button "Confirmar" at bounding box center [1099, 533] width 102 height 32
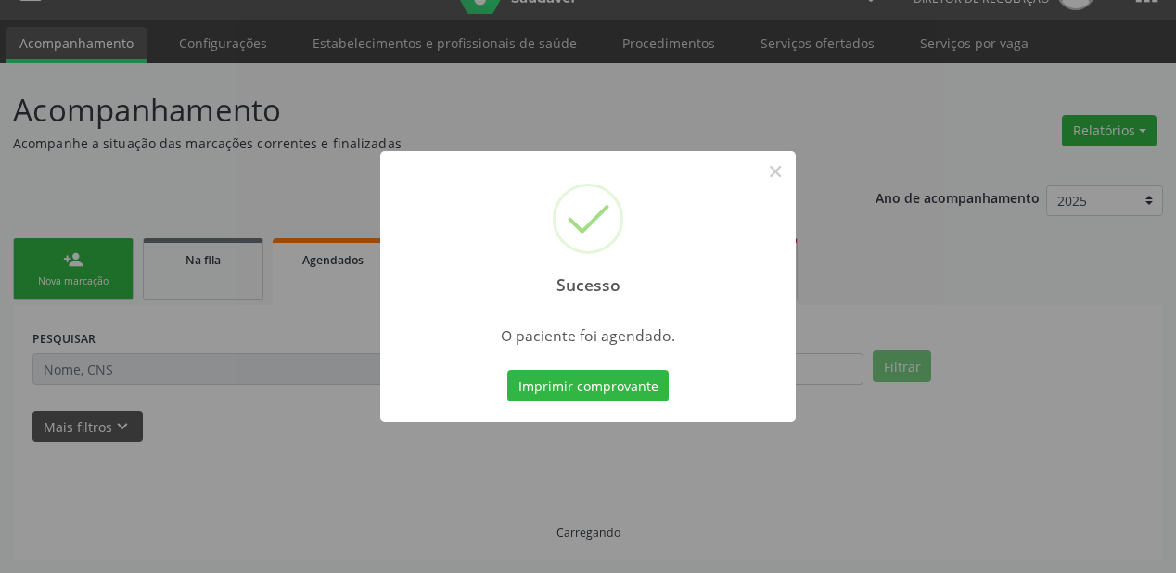
scroll to position [37, 0]
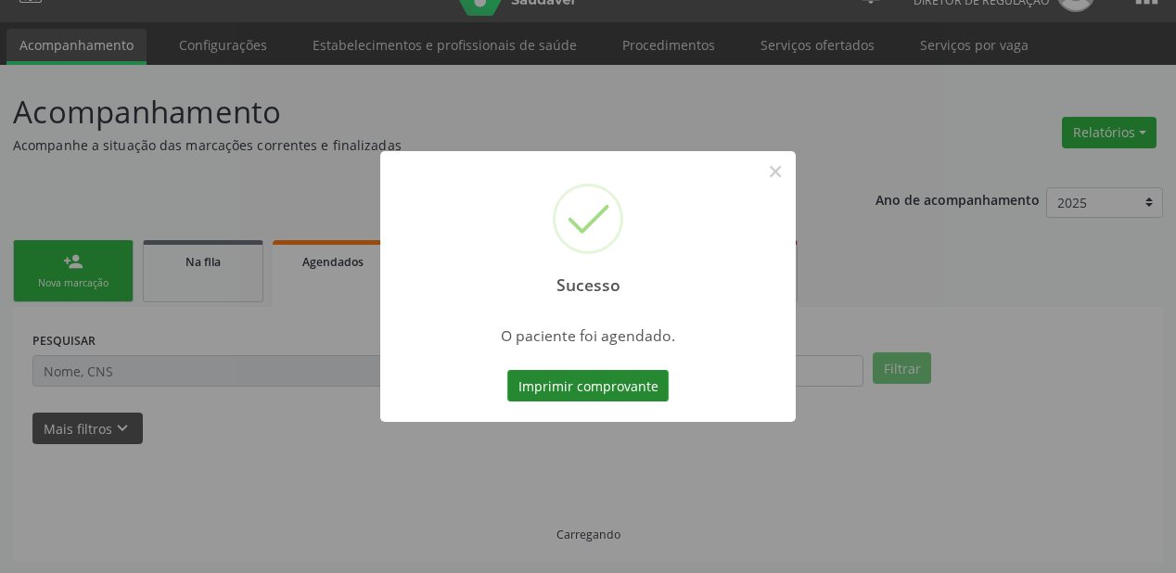
click at [585, 377] on button "Imprimir comprovante" at bounding box center [587, 386] width 161 height 32
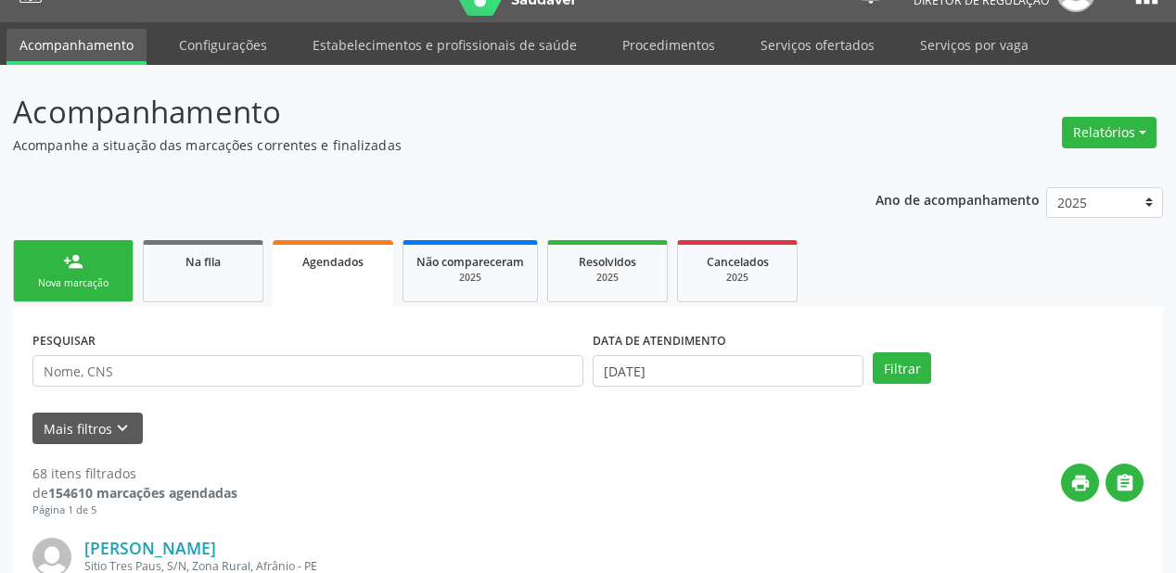
click at [93, 276] on div "Nova marcação" at bounding box center [73, 283] width 93 height 14
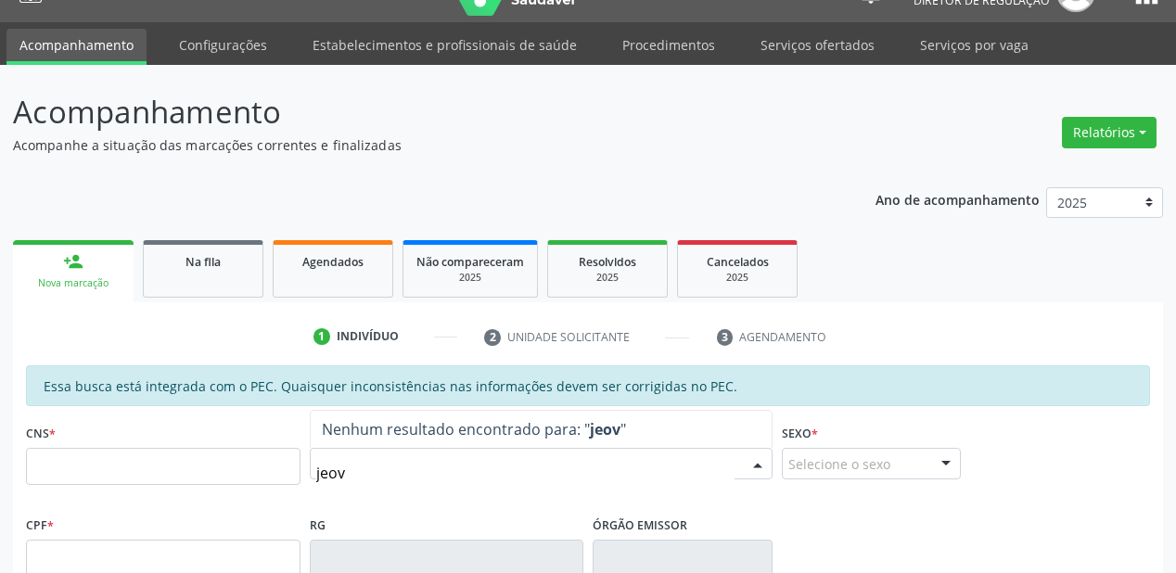
type input "jeova"
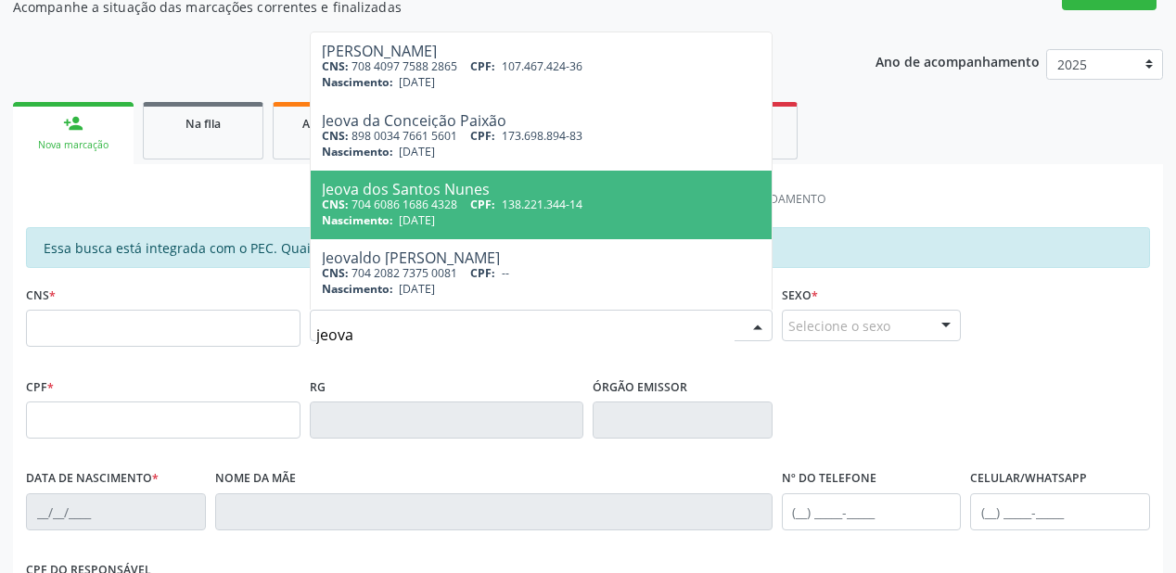
scroll to position [223, 0]
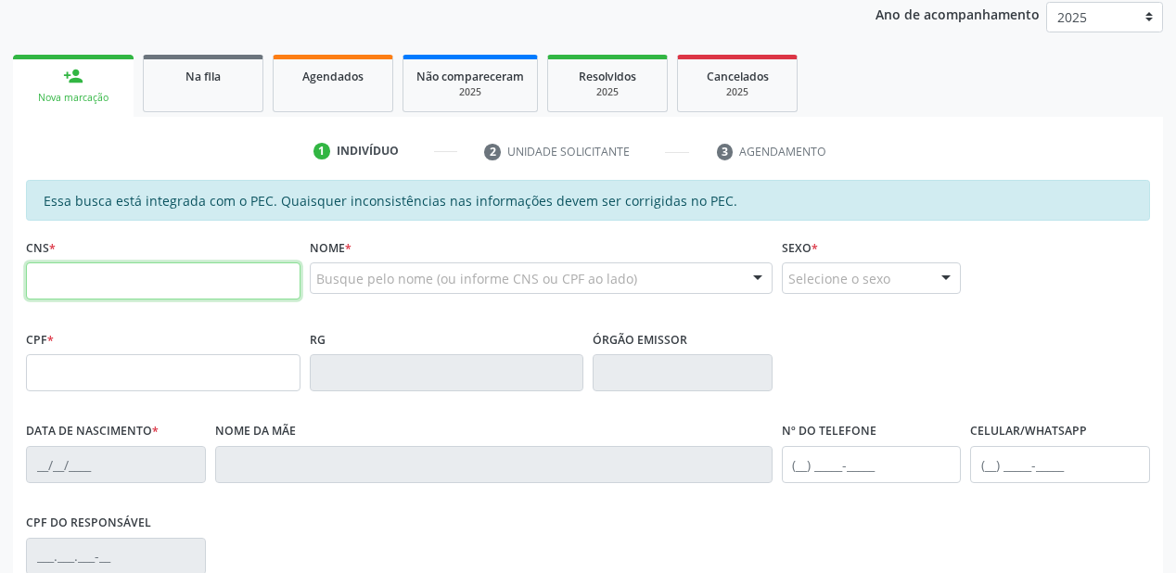
click at [83, 284] on input "text" at bounding box center [163, 281] width 275 height 37
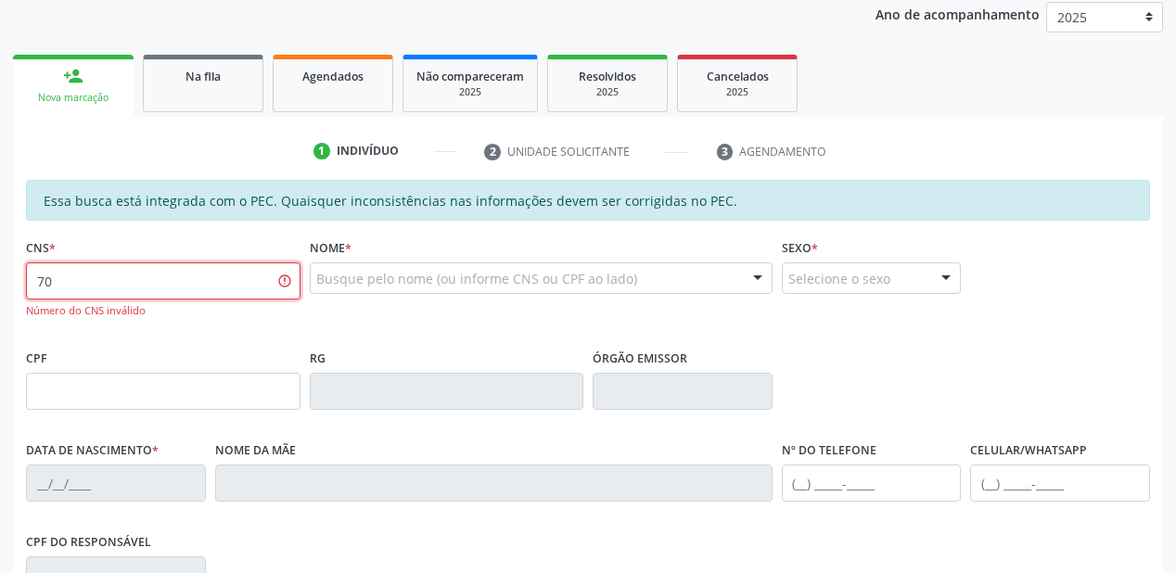
type input "7"
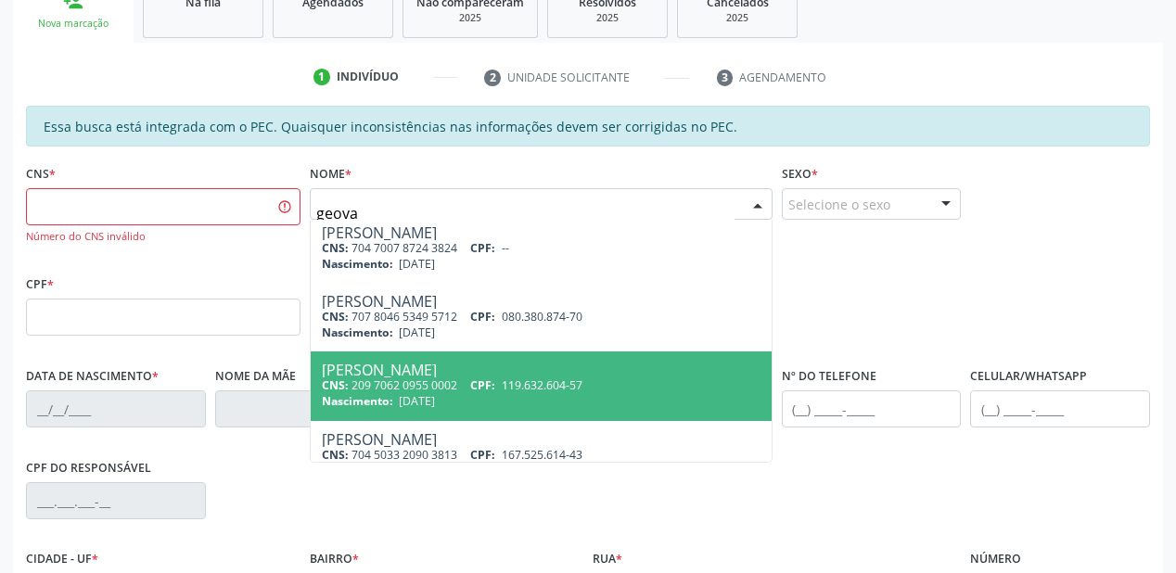
scroll to position [345, 0]
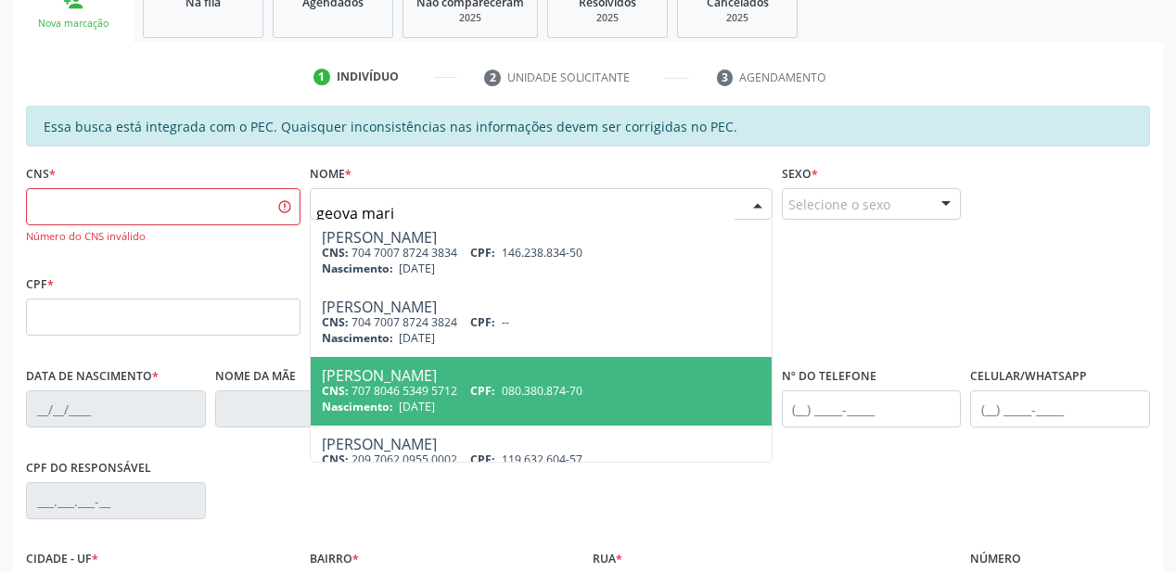
type input "geova maria"
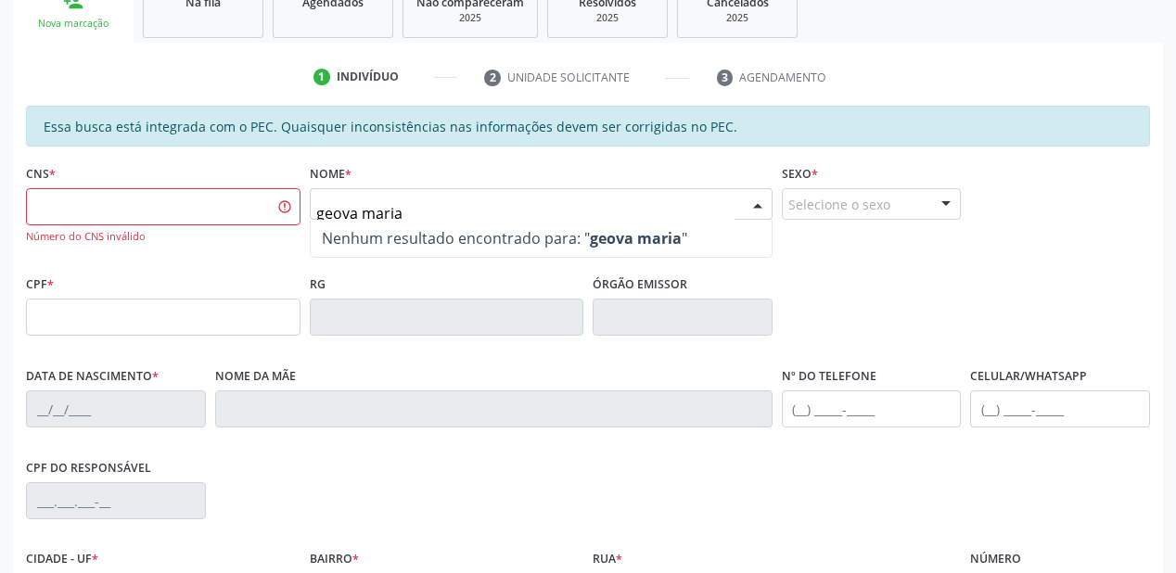
scroll to position [0, 0]
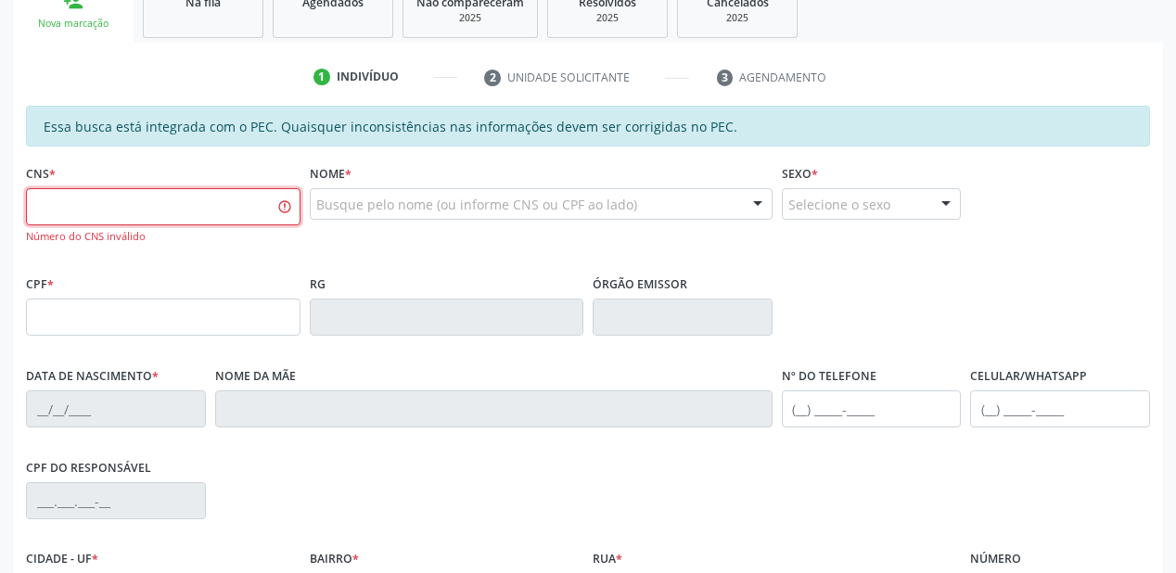
click at [122, 210] on input "text" at bounding box center [163, 206] width 275 height 37
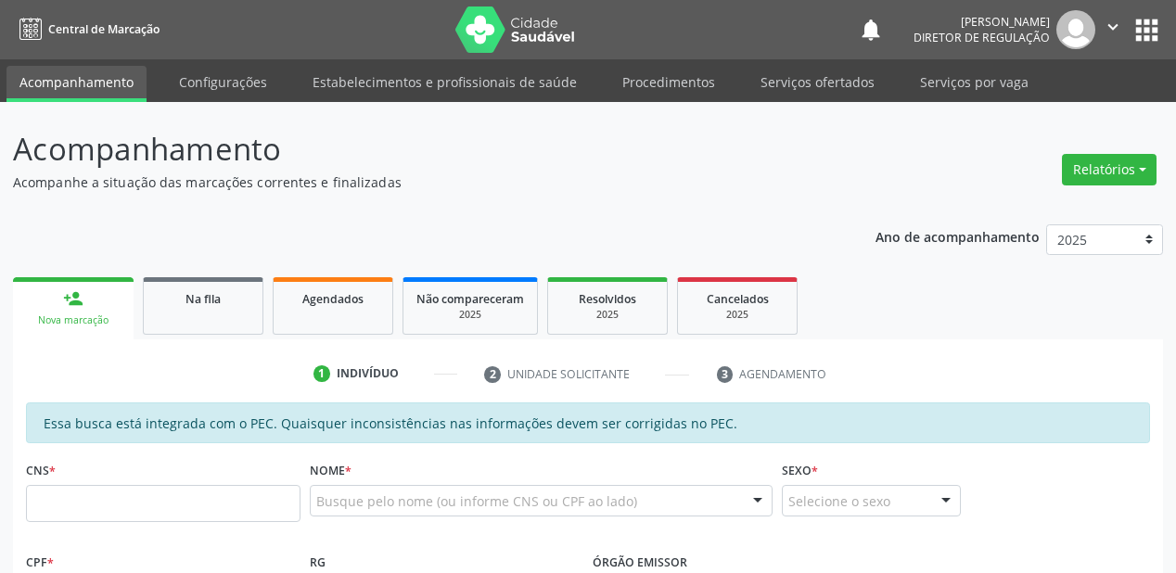
scroll to position [297, 0]
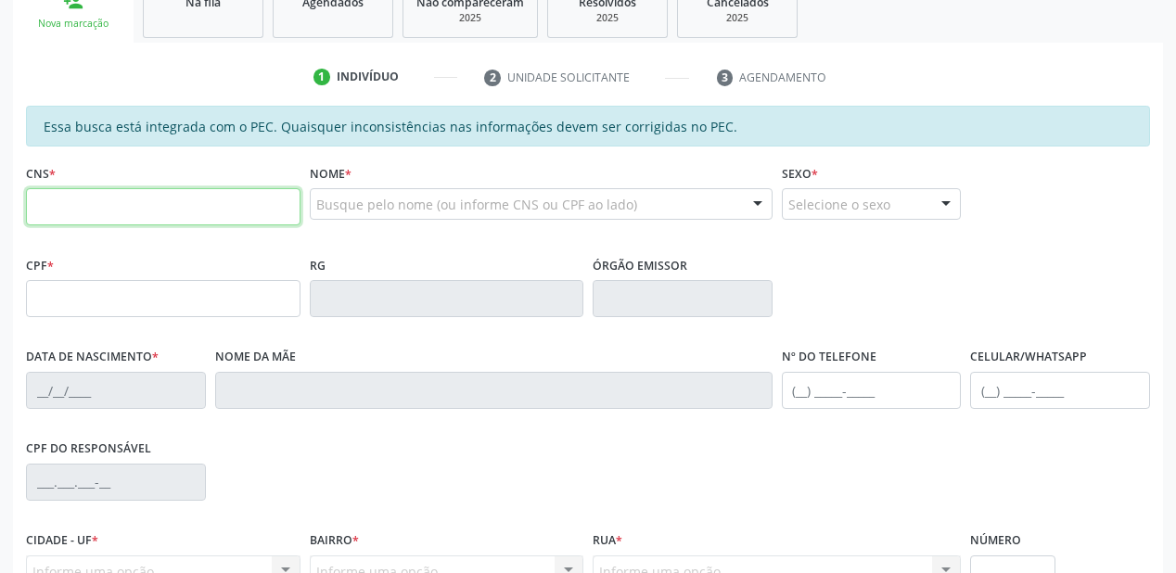
click at [71, 208] on input "text" at bounding box center [163, 206] width 275 height 37
type input "709 0018 0643 8117"
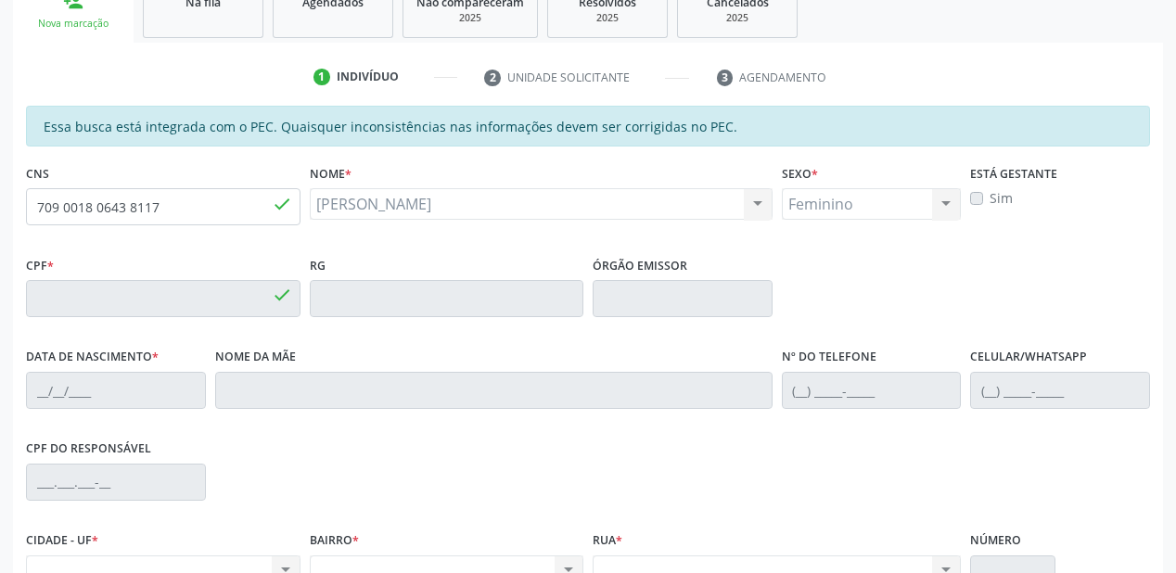
type input "130.736.904-92"
type input "[DATE]"
type input "[PERSON_NAME]"
type input "[PHONE_NUMBER]"
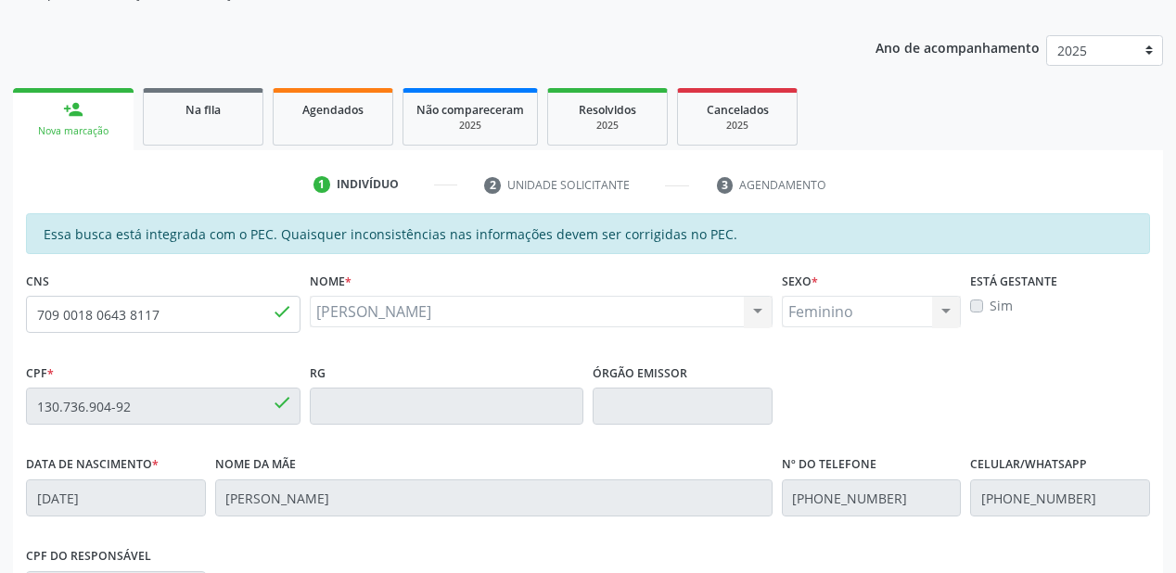
scroll to position [188, 0]
drag, startPoint x: 183, startPoint y: 312, endPoint x: 0, endPoint y: 304, distance: 182.9
click at [0, 304] on div "Acompanhamento Acompanhe a situação das marcações correntes e finalizadas Relat…" at bounding box center [588, 392] width 1176 height 957
click at [173, 314] on input "709 0018 0643 8117" at bounding box center [163, 315] width 275 height 37
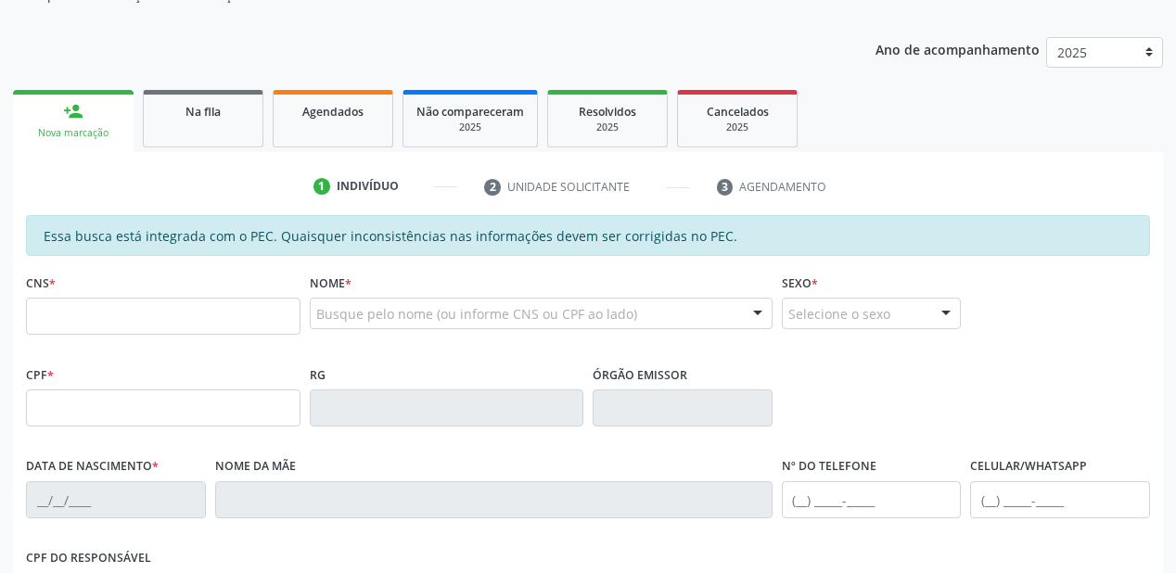
scroll to position [187, 0]
type input "709 0018 0643 8117"
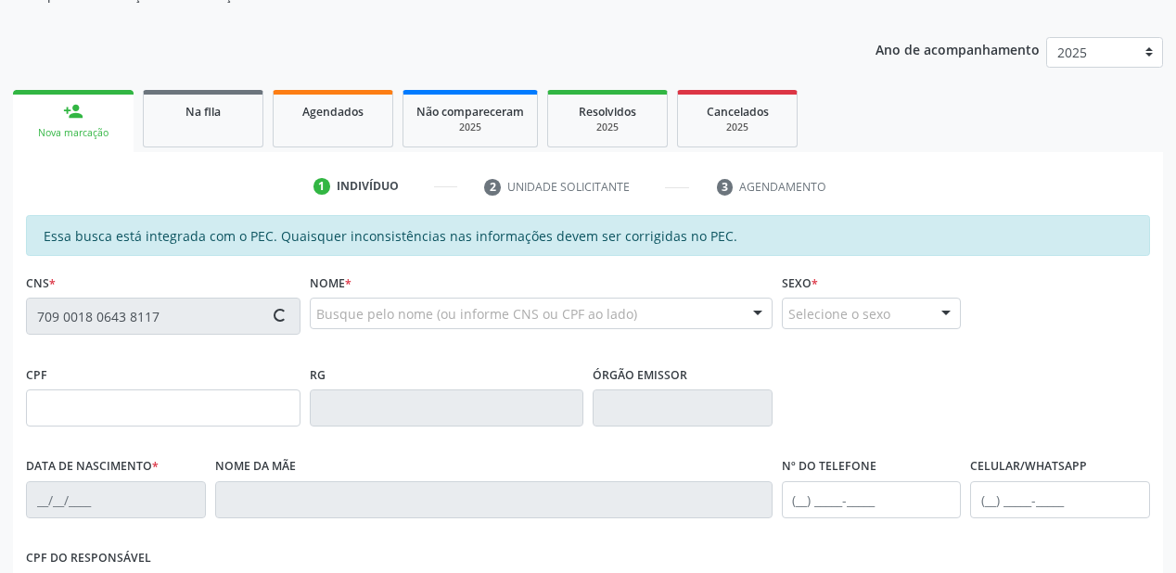
type input "130.736.904-92"
type input "[DATE]"
type input "[PERSON_NAME]"
type input "[PHONE_NUMBER]"
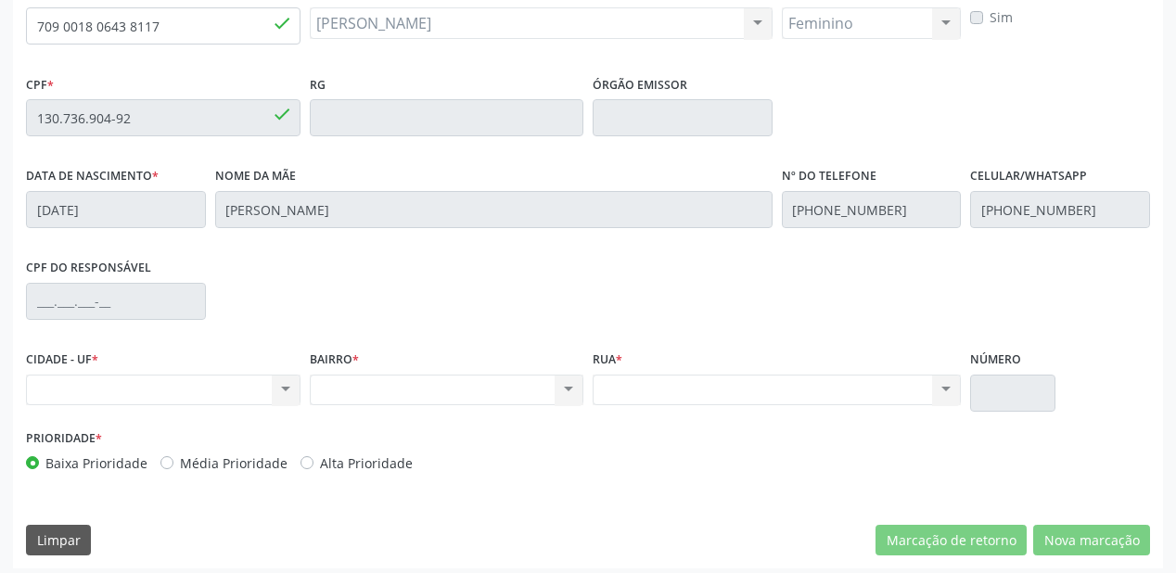
scroll to position [485, 0]
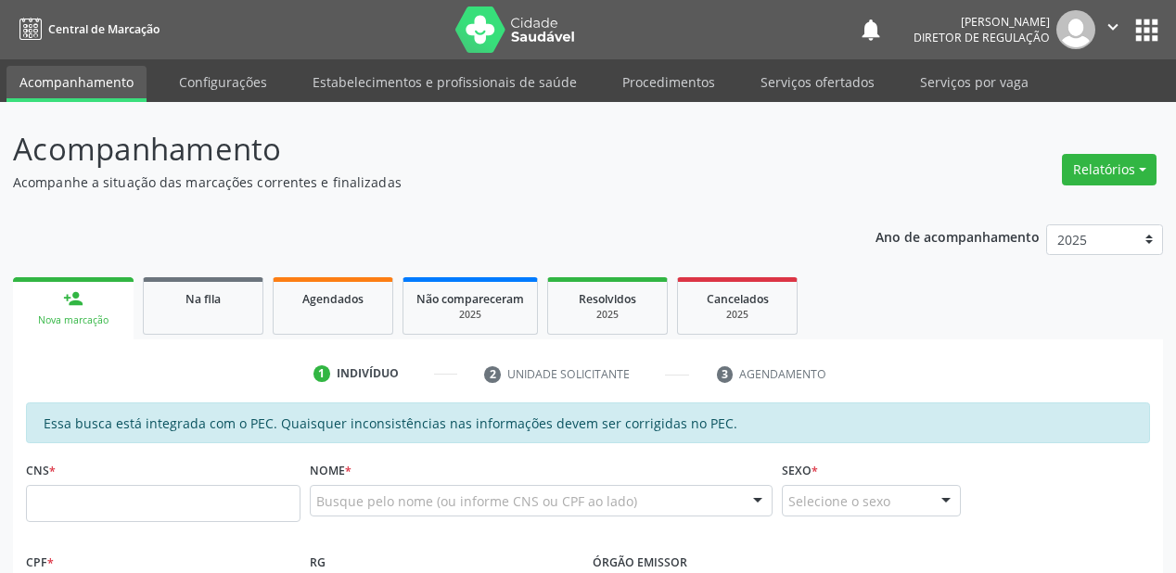
scroll to position [297, 0]
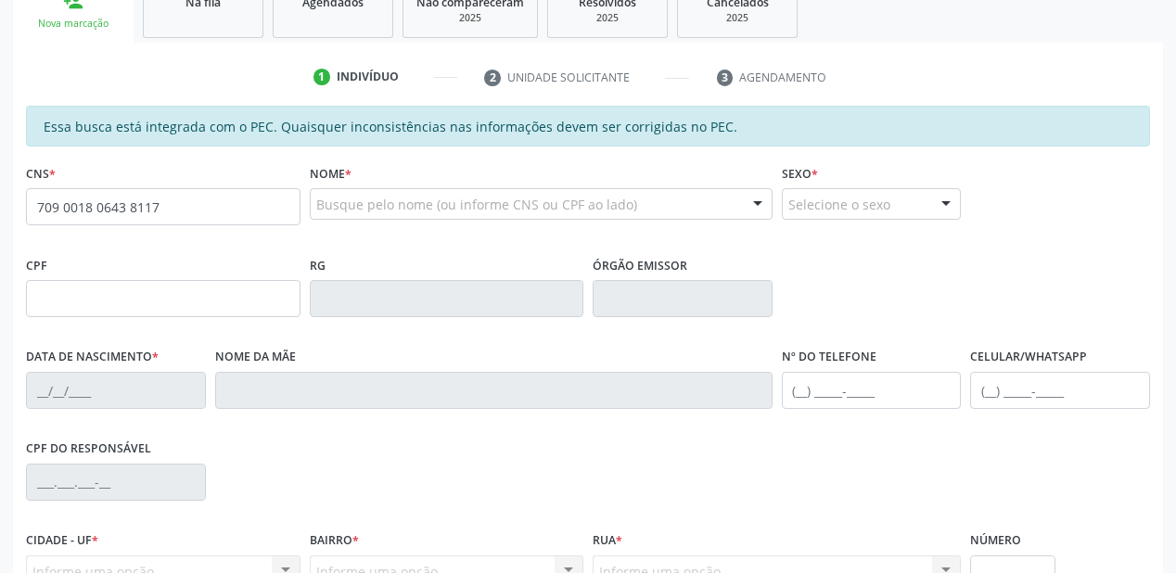
type input "709 0018 0643 8117"
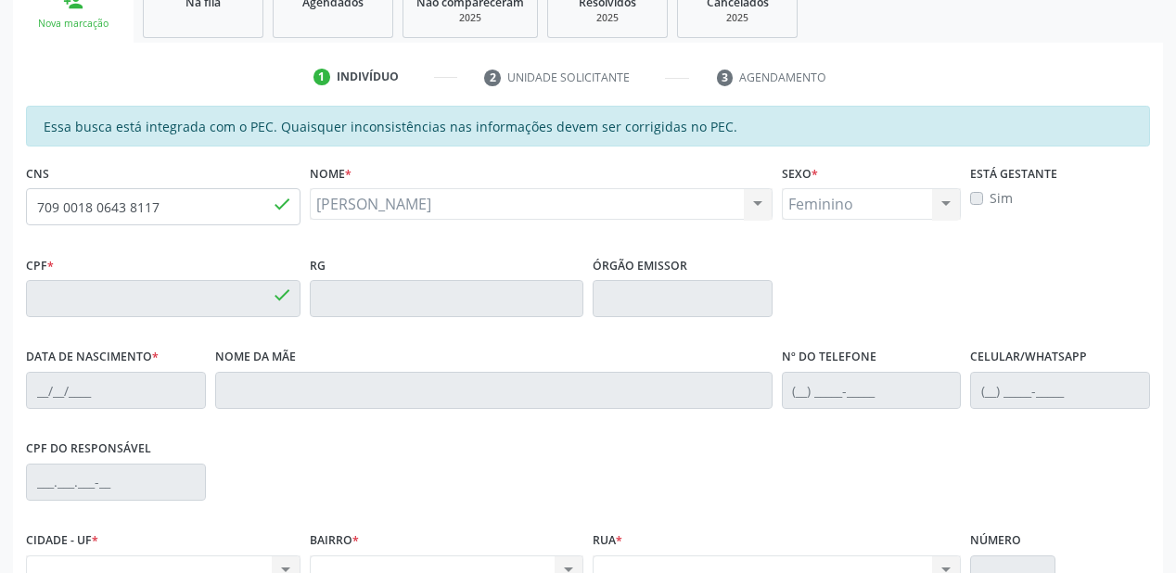
type input "130.736.904-92"
type input "[DATE]"
type input "[PERSON_NAME]"
type input "[PHONE_NUMBER]"
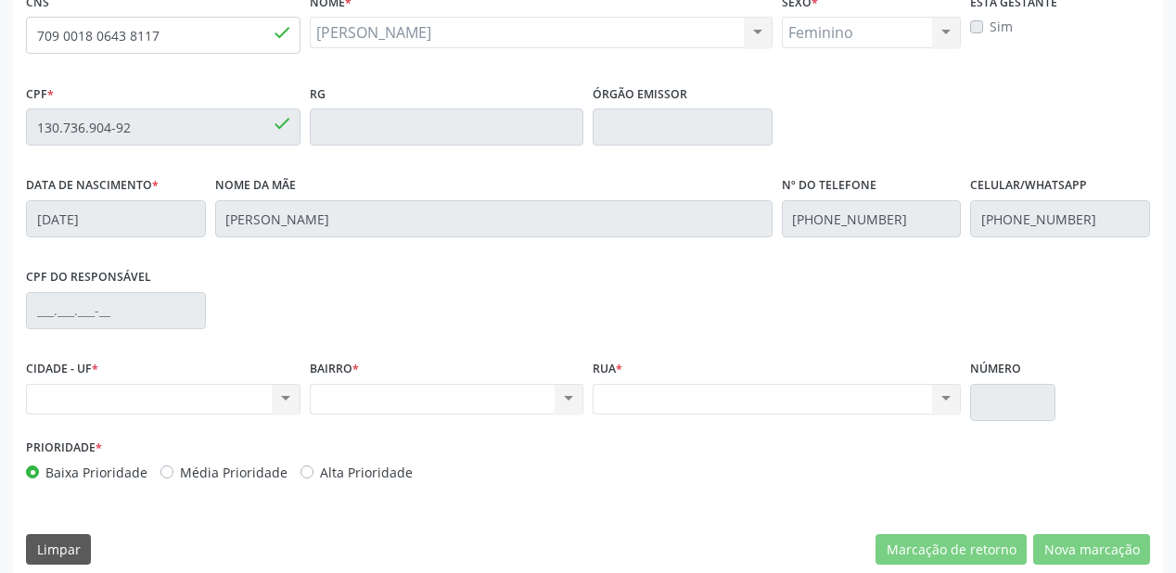
scroll to position [485, 0]
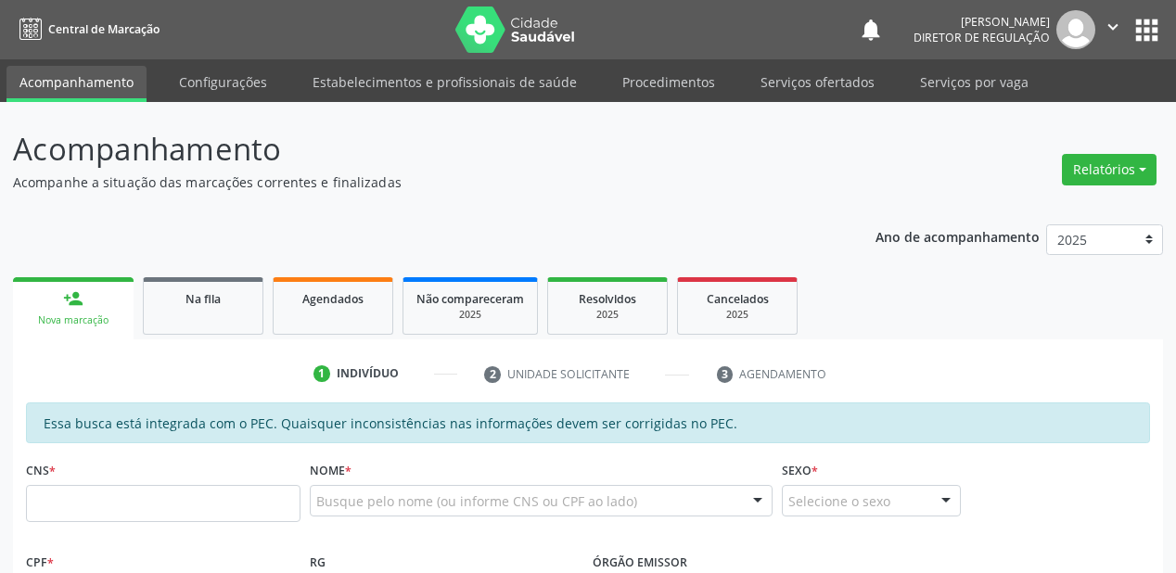
scroll to position [223, 0]
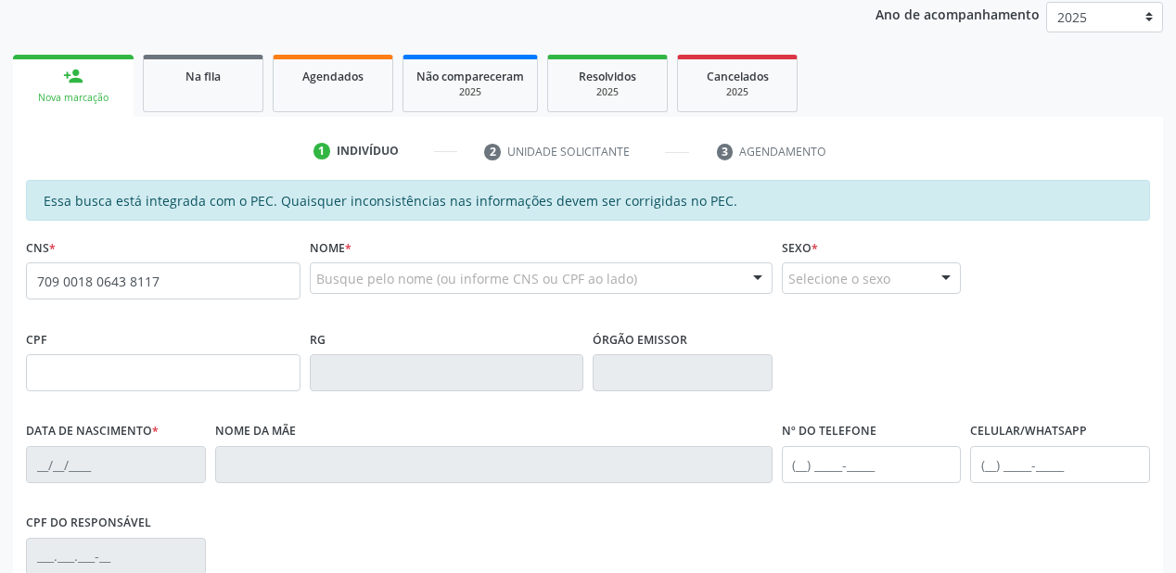
type input "709 0018 0643 8117"
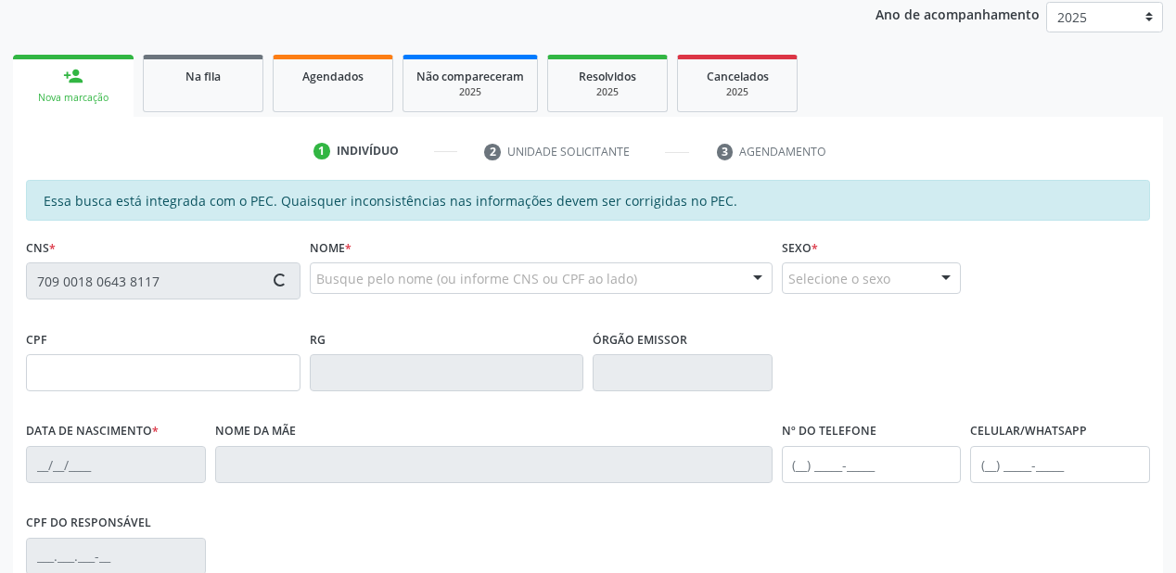
type input "130.736.904-92"
type input "[DATE]"
type input "[PERSON_NAME]"
type input "[PHONE_NUMBER]"
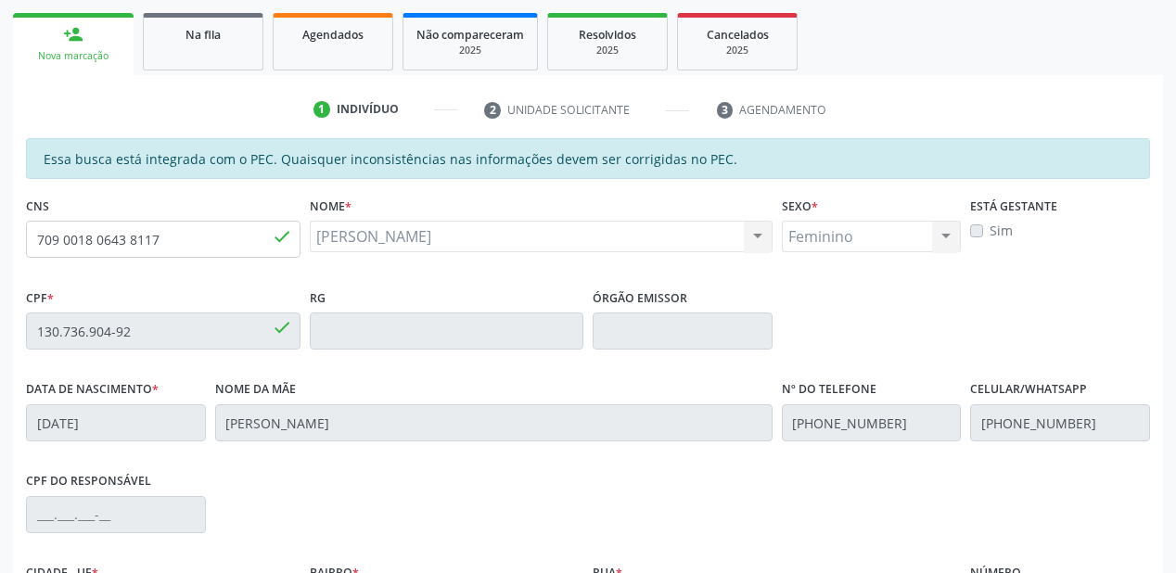
scroll to position [263, 0]
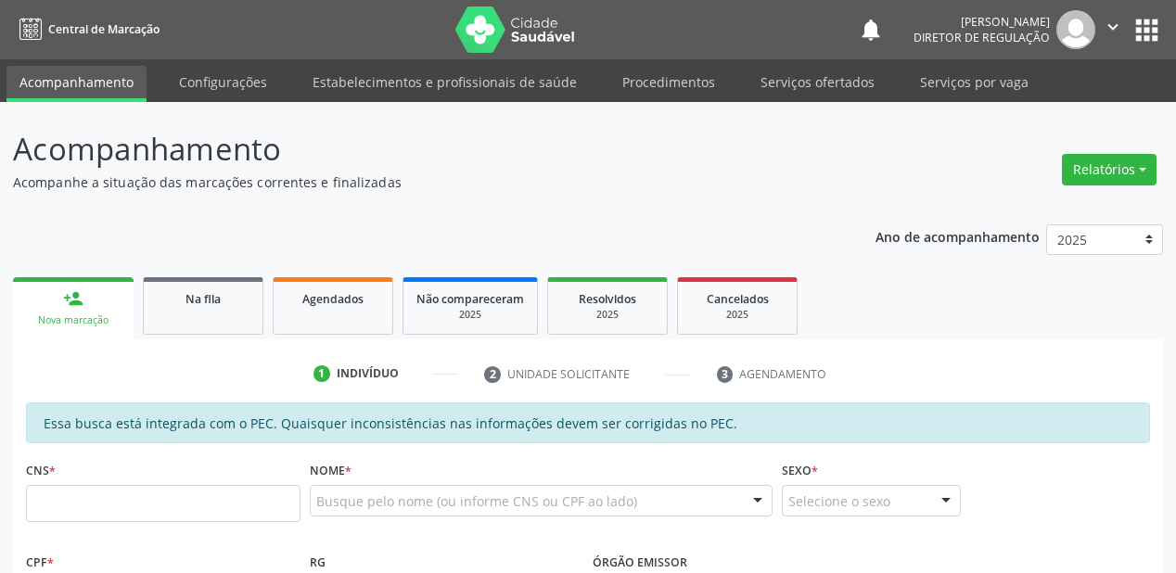
scroll to position [324, 0]
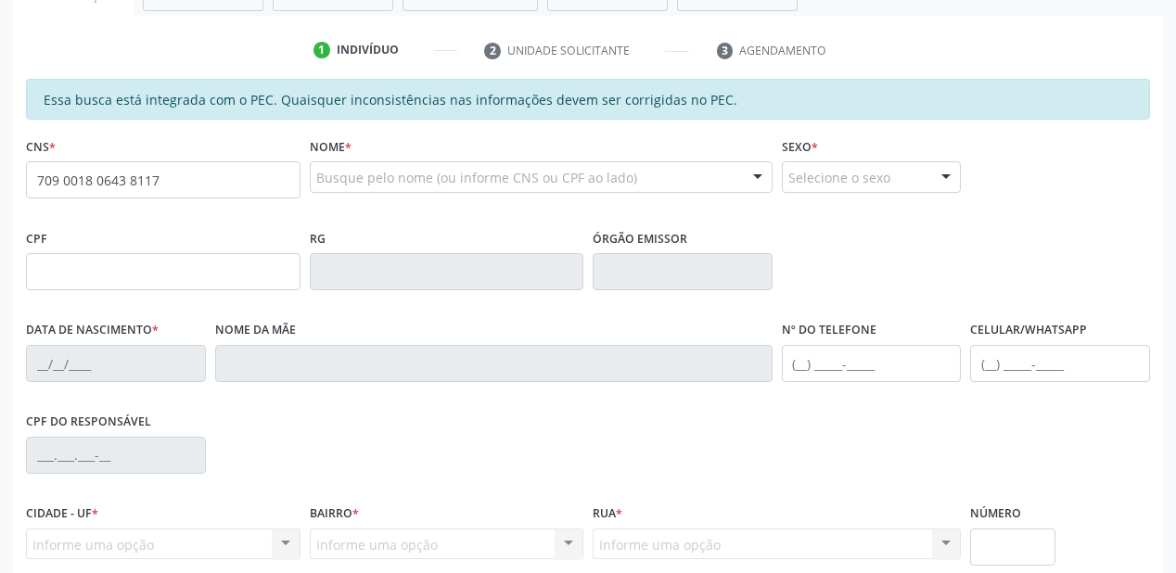
type input "709 0018 0643 8117"
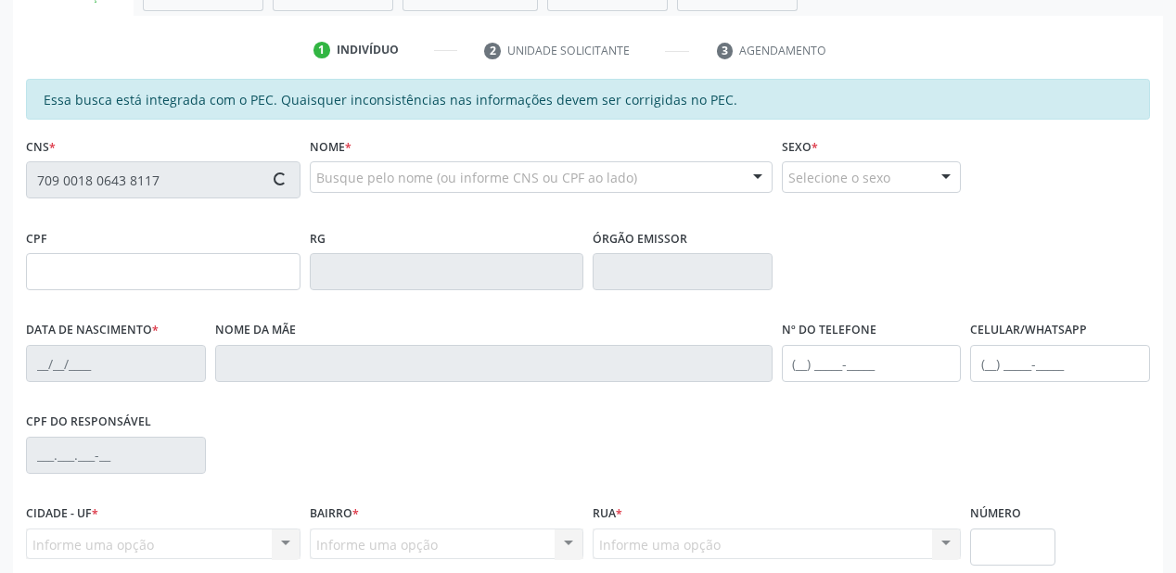
type input "130.736.904-92"
type input "[DATE]"
type input "[PERSON_NAME]"
type input "[PHONE_NUMBER]"
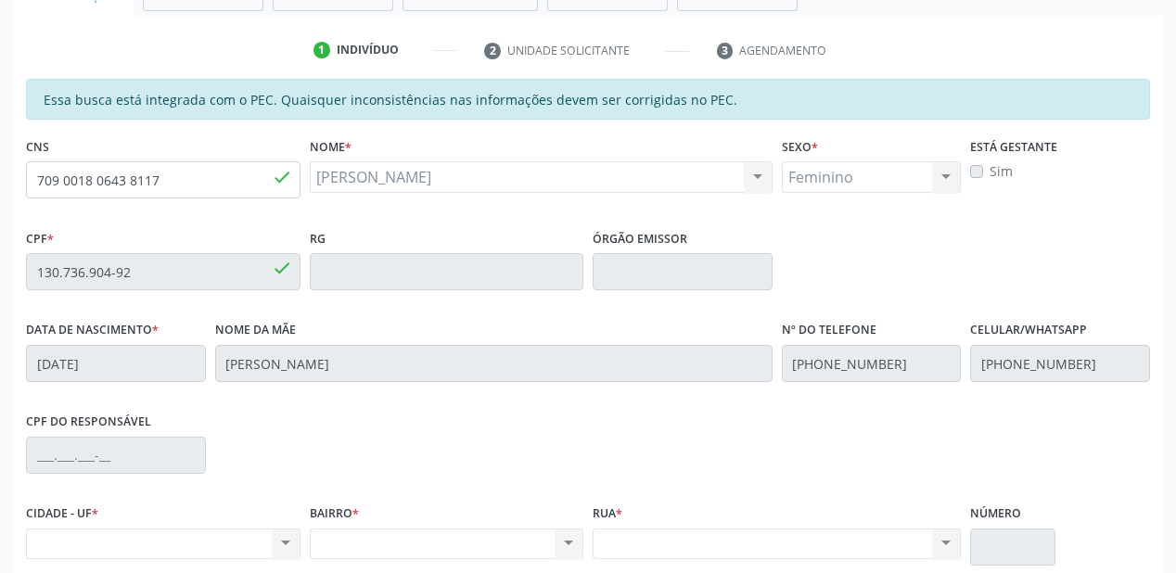
scroll to position [398, 0]
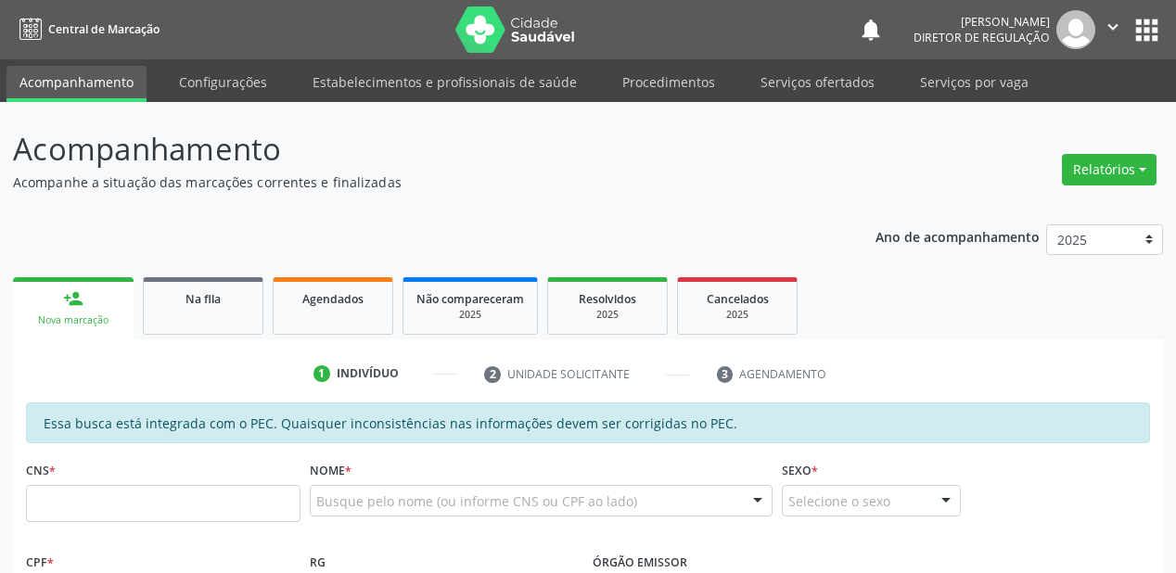
scroll to position [398, 0]
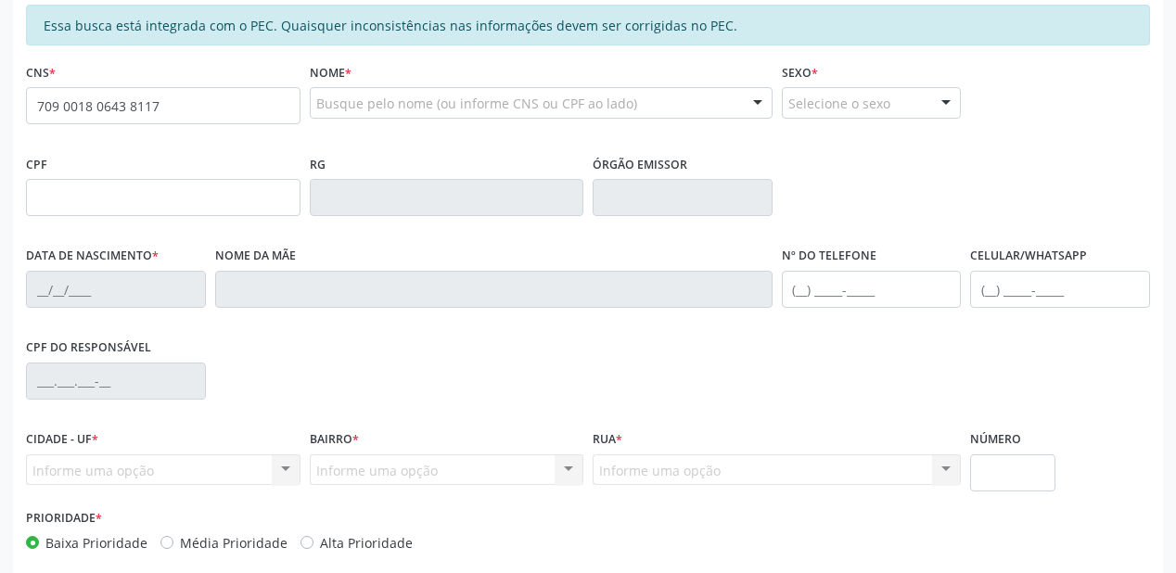
type input "709 0018 0643 8117"
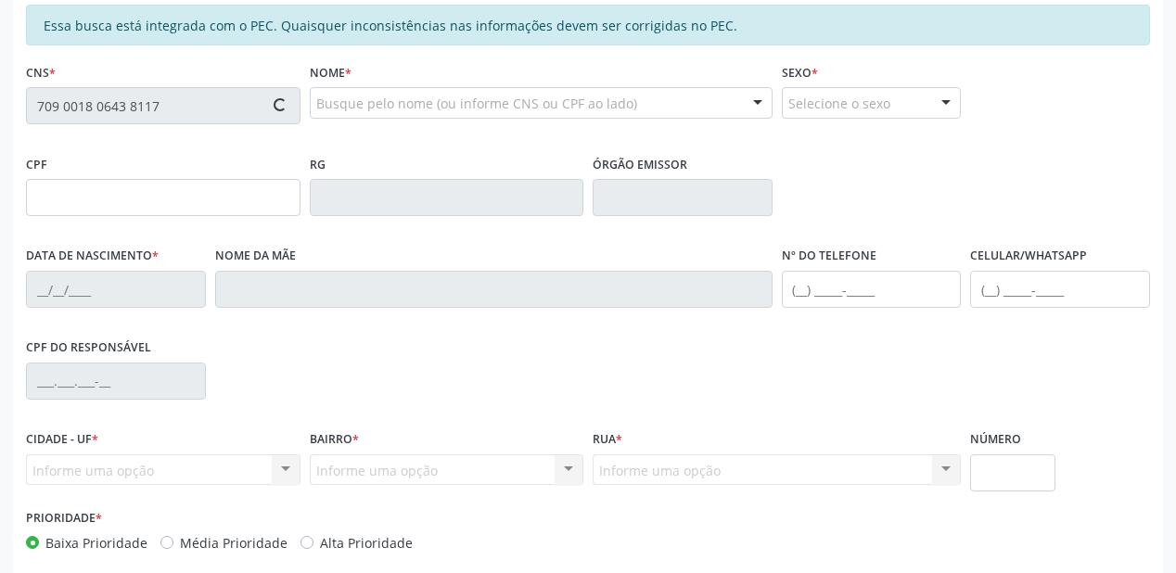
type input "130.736.904-92"
type input "[DATE]"
type input "[PERSON_NAME]"
type input "[PHONE_NUMBER]"
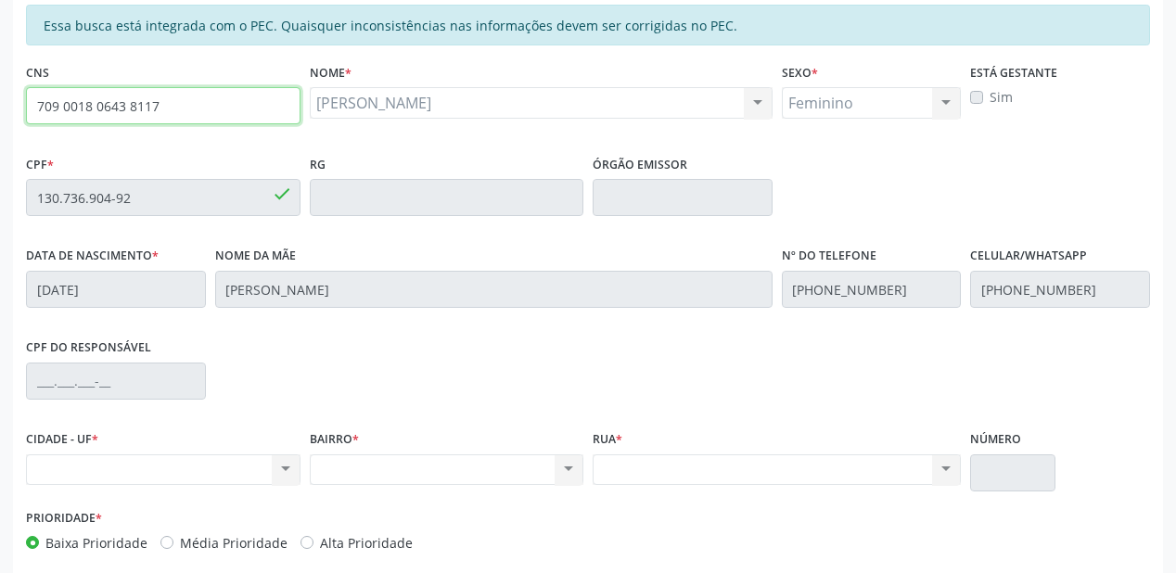
click at [195, 111] on input "709 0018 0643 8117" at bounding box center [163, 105] width 275 height 37
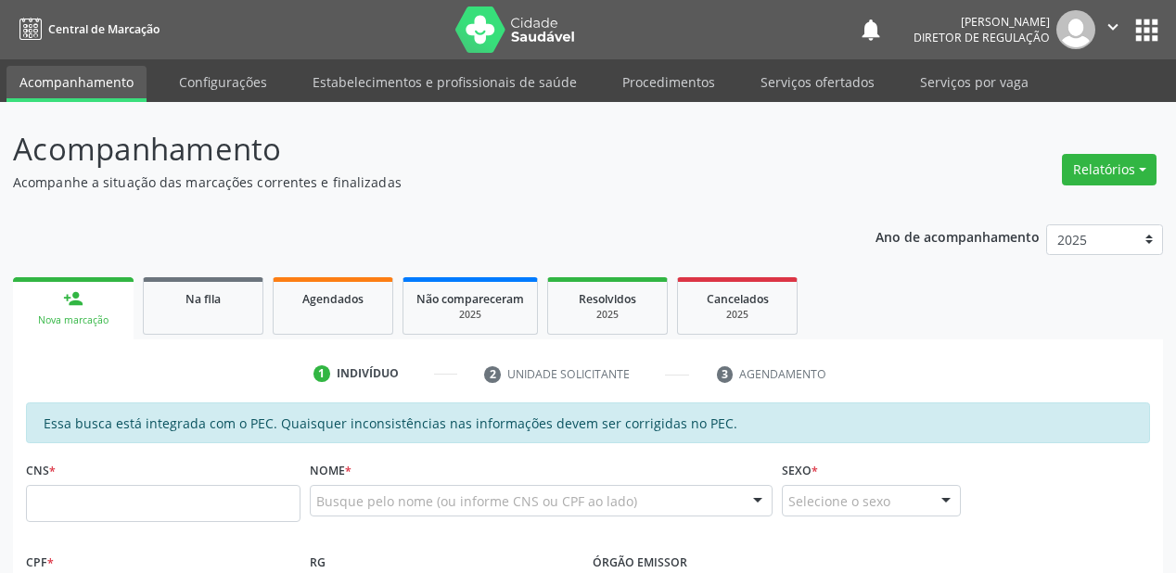
scroll to position [398, 0]
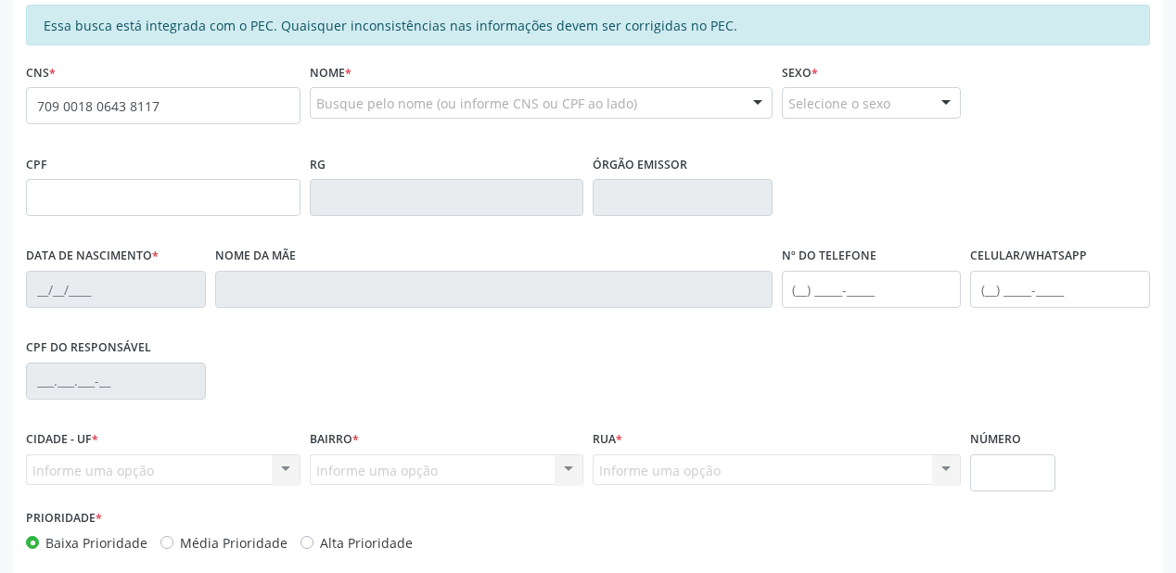
type input "709 0018 0643 8117"
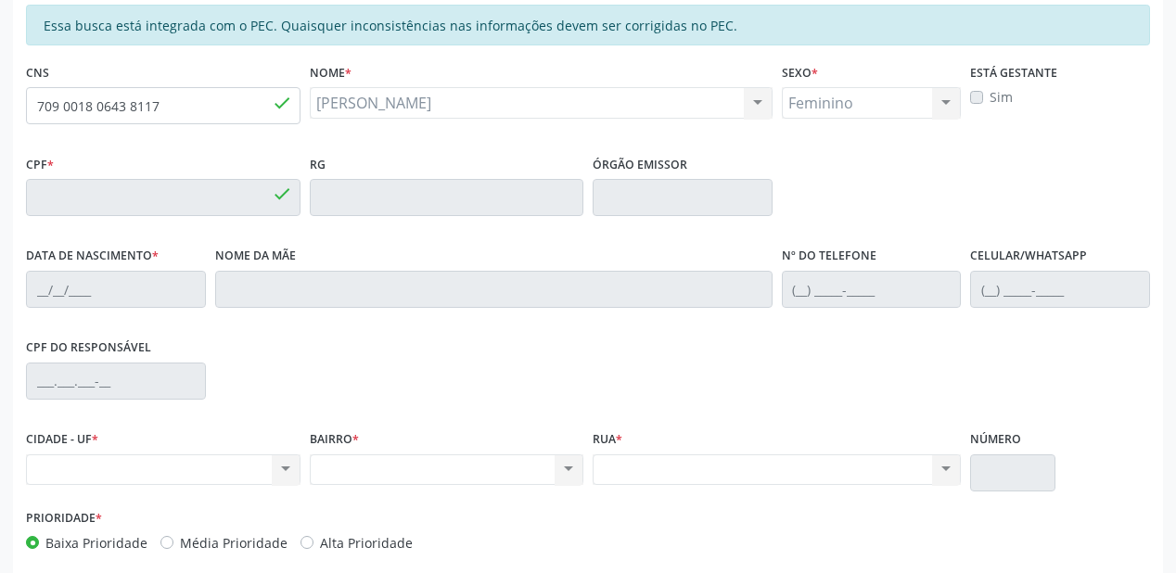
type input "130.736.904-92"
type input "[DATE]"
type input "[PERSON_NAME]"
type input "[PHONE_NUMBER]"
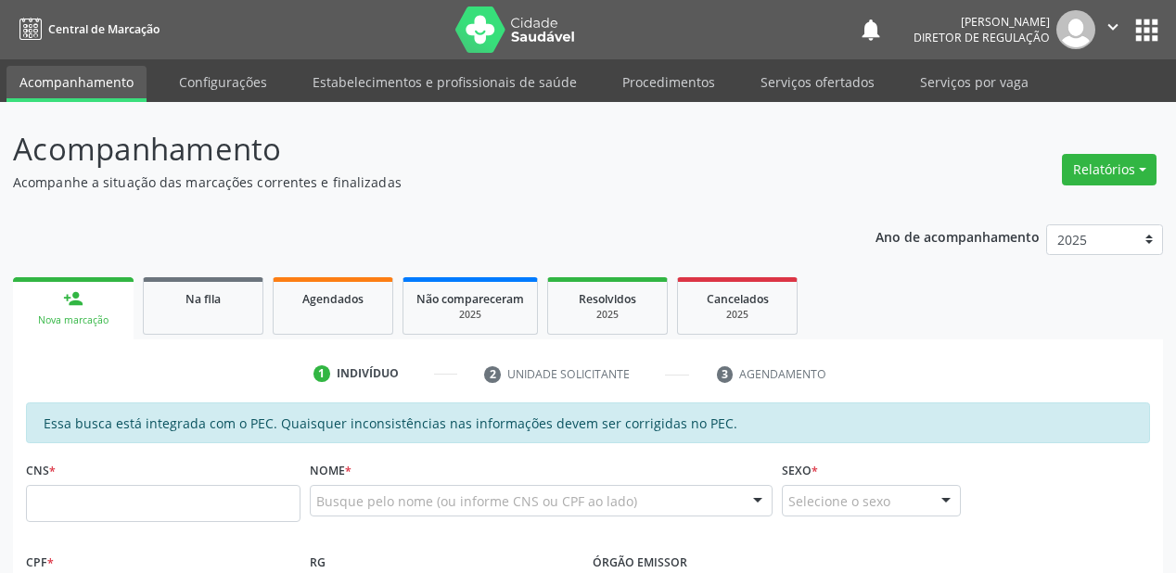
scroll to position [398, 0]
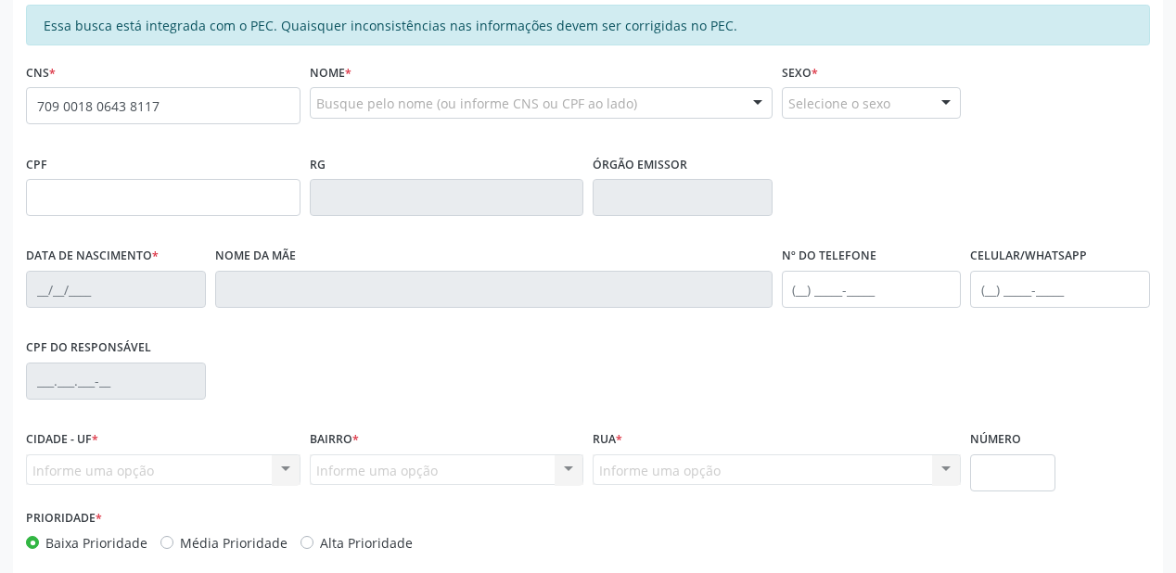
type input "709 0018 0643 8117"
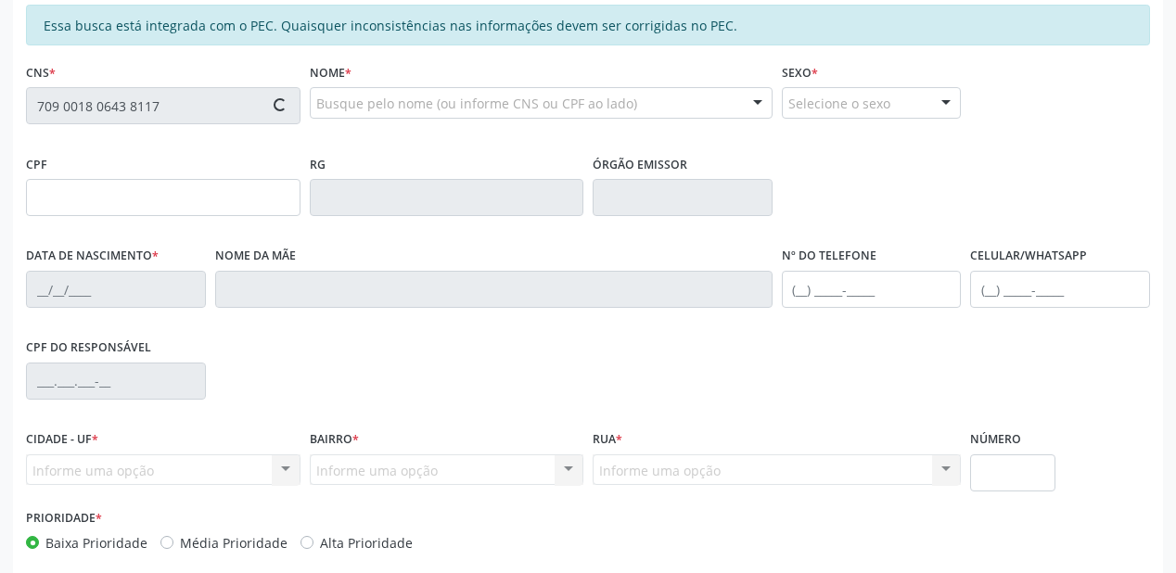
type input "130.736.904-92"
type input "[DATE]"
type input "[PERSON_NAME]"
type input "[PHONE_NUMBER]"
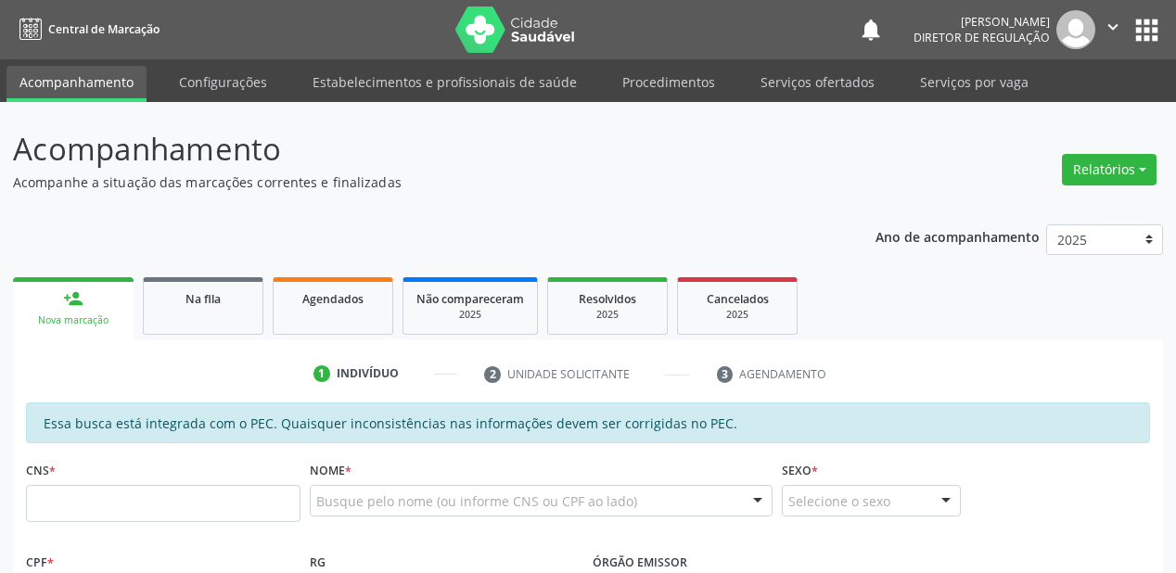
scroll to position [398, 0]
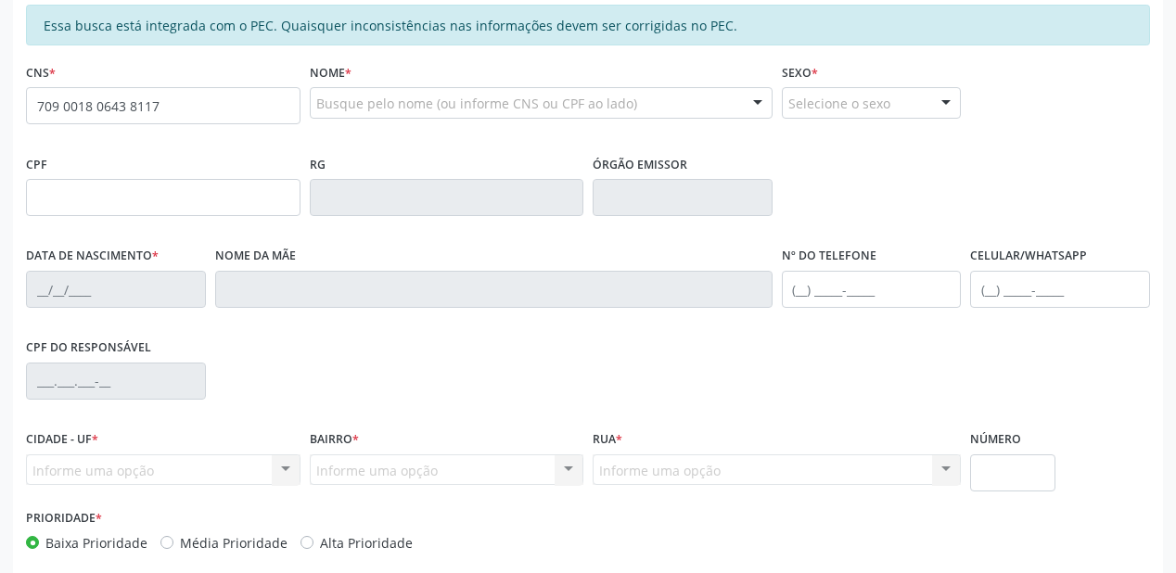
type input "709 0018 0643 8117"
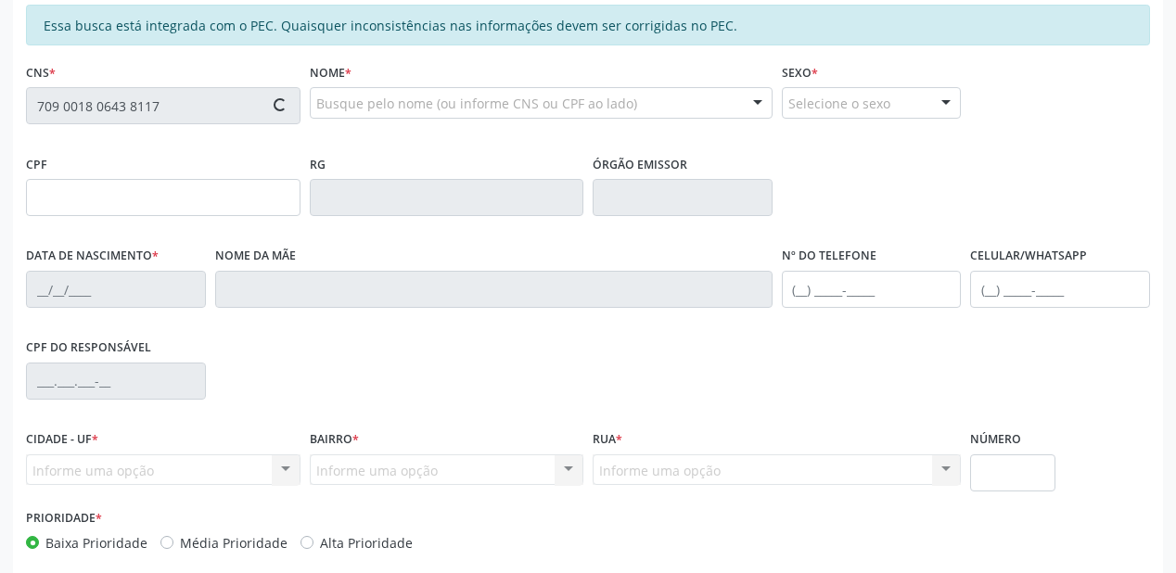
type input "130.736.904-92"
type input "[DATE]"
type input "[PERSON_NAME]"
type input "[PHONE_NUMBER]"
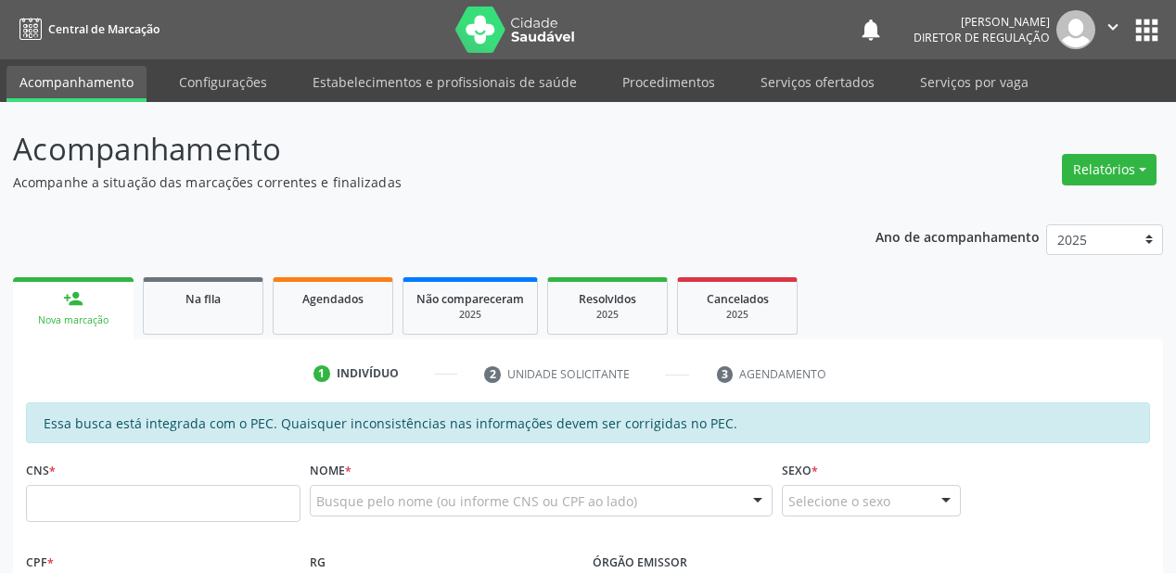
scroll to position [398, 0]
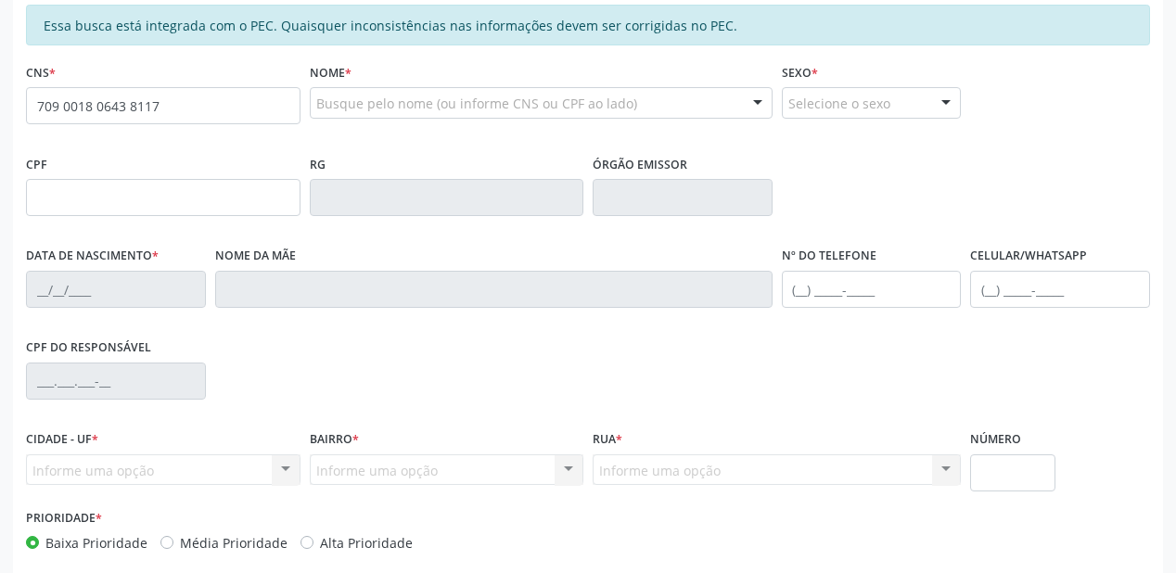
type input "709 0018 0643 8117"
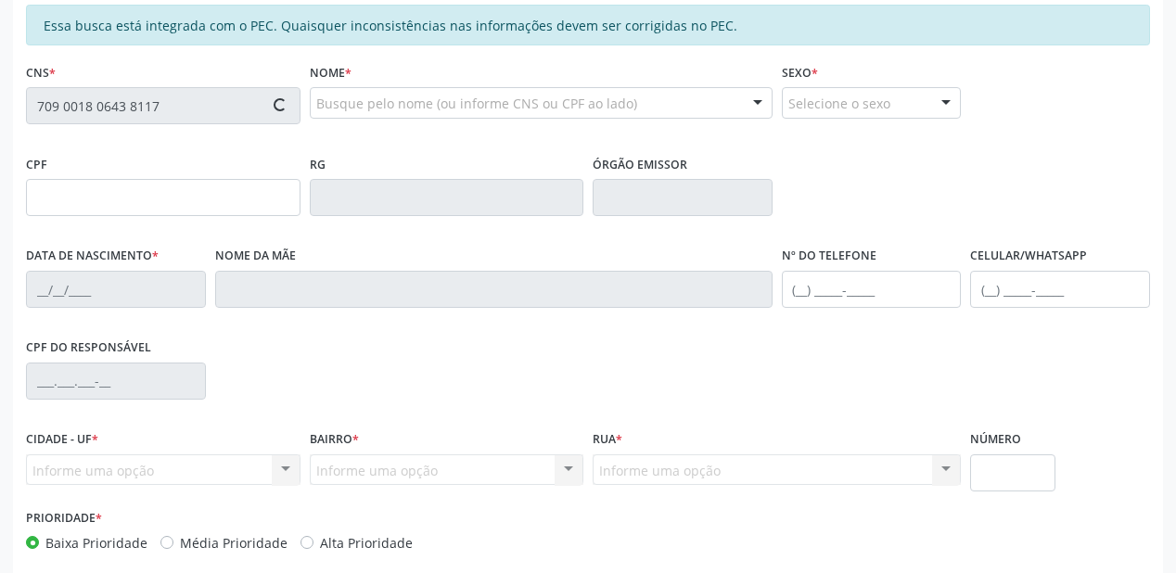
type input "130.736.904-92"
type input "12/05/1999"
type input "Maria Solange Lima Coelho"
type input "(87) 98139-6679"
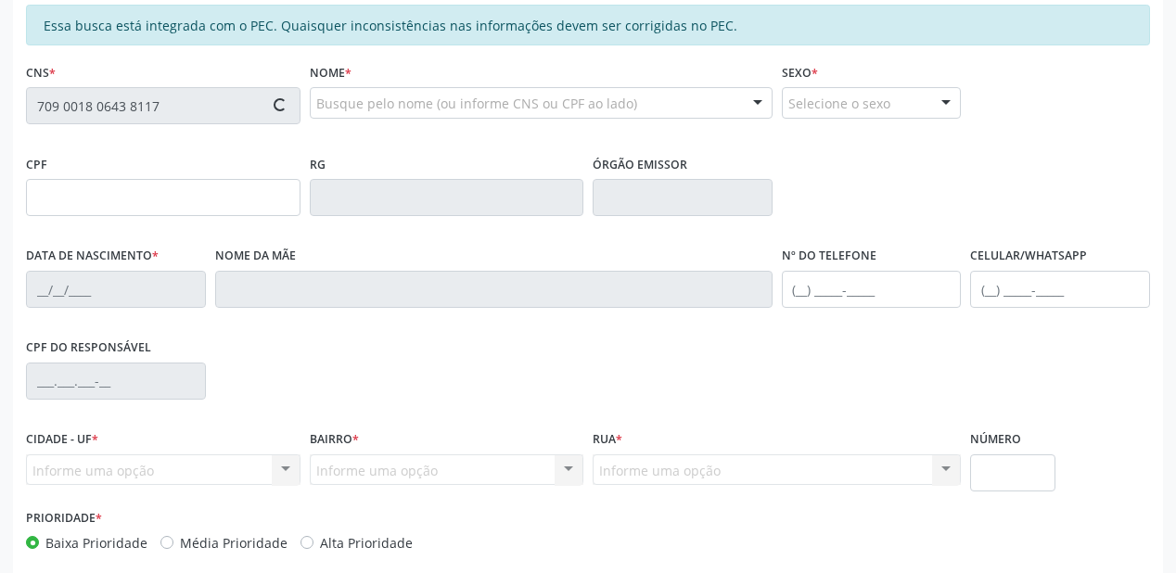
type input "9"
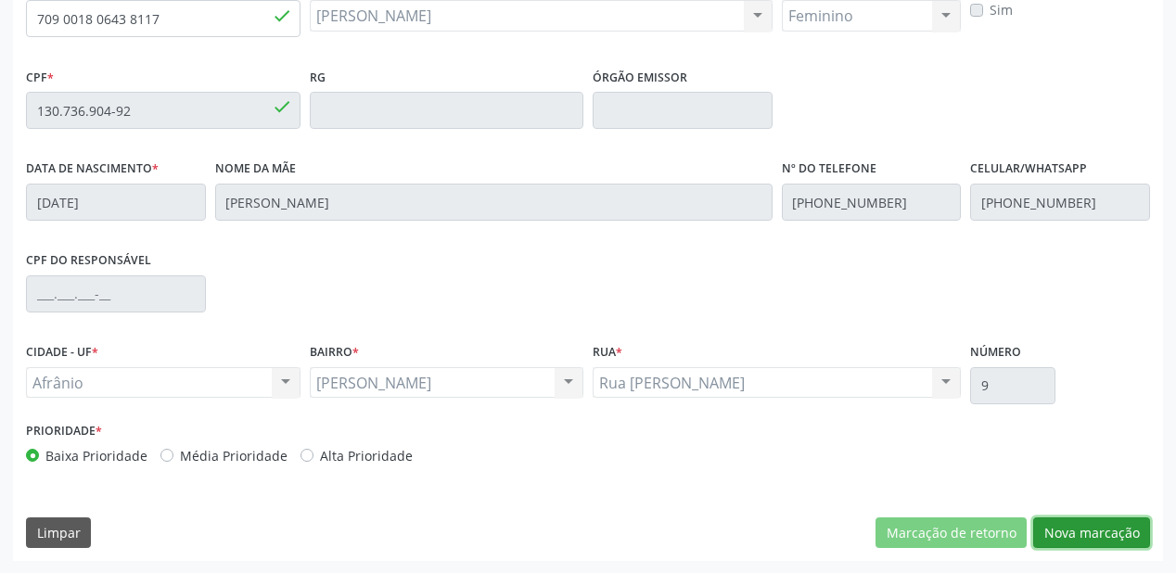
click at [1064, 532] on button "Nova marcação" at bounding box center [1091, 534] width 117 height 32
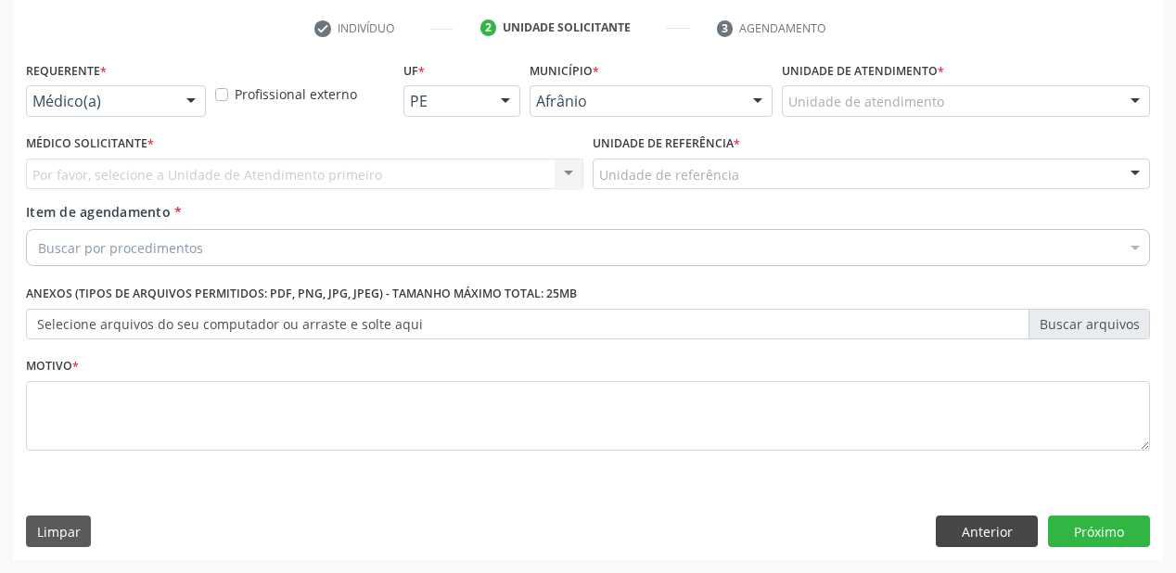
scroll to position [345, 0]
click at [815, 115] on div "Unidade de atendimento" at bounding box center [966, 102] width 368 height 32
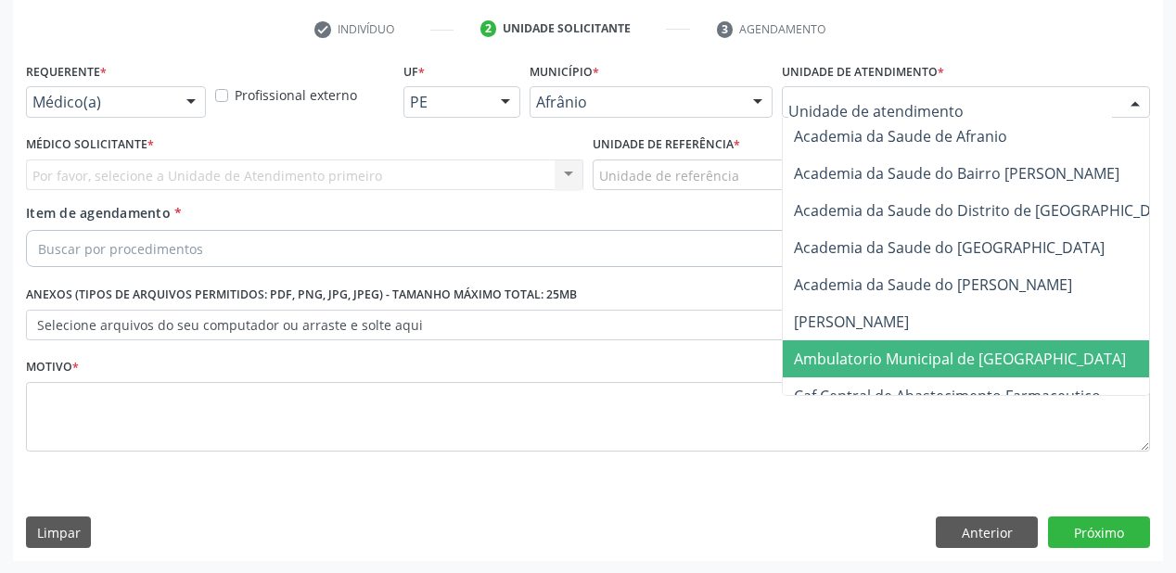
click at [850, 345] on span "Ambulatorio Municipal de [GEOGRAPHIC_DATA]" at bounding box center [1009, 358] width 453 height 37
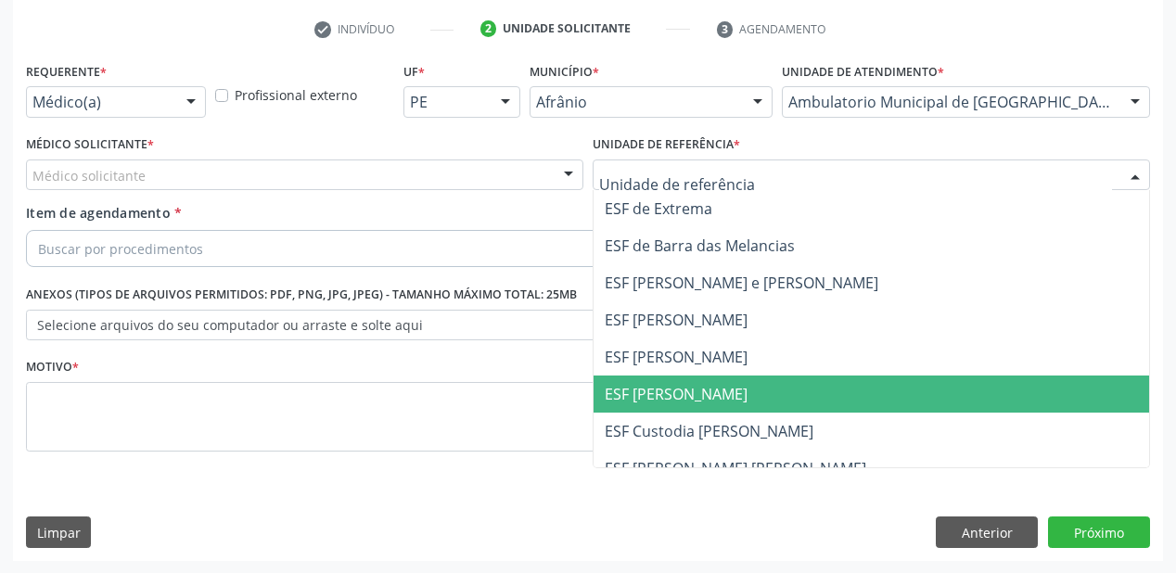
click at [702, 376] on span "ESF [PERSON_NAME]" at bounding box center [872, 394] width 556 height 37
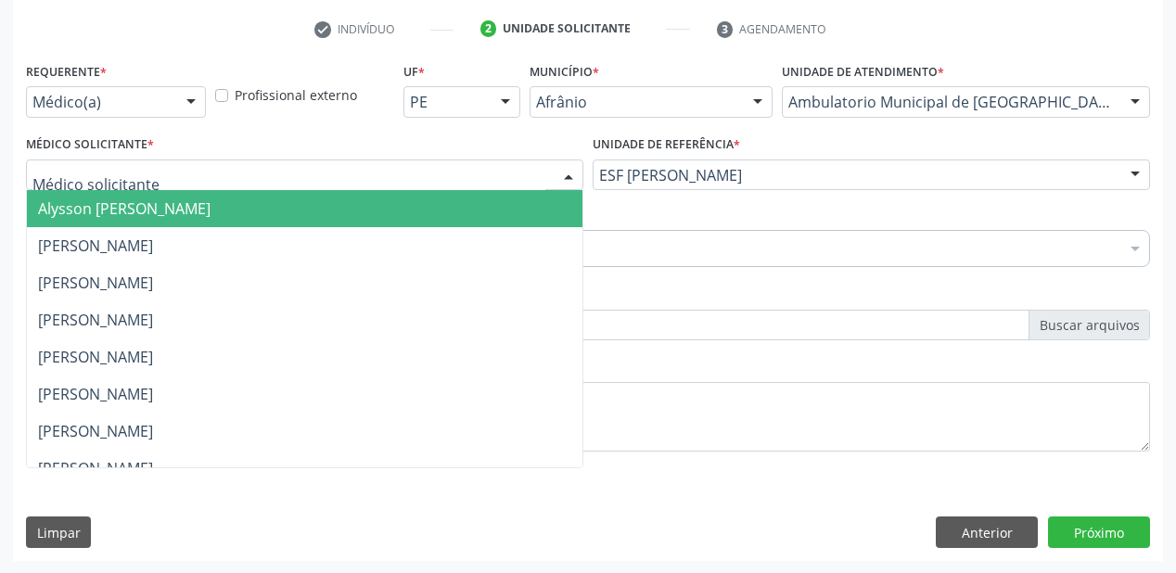
click at [95, 208] on span "Alysson [PERSON_NAME]" at bounding box center [124, 209] width 173 height 20
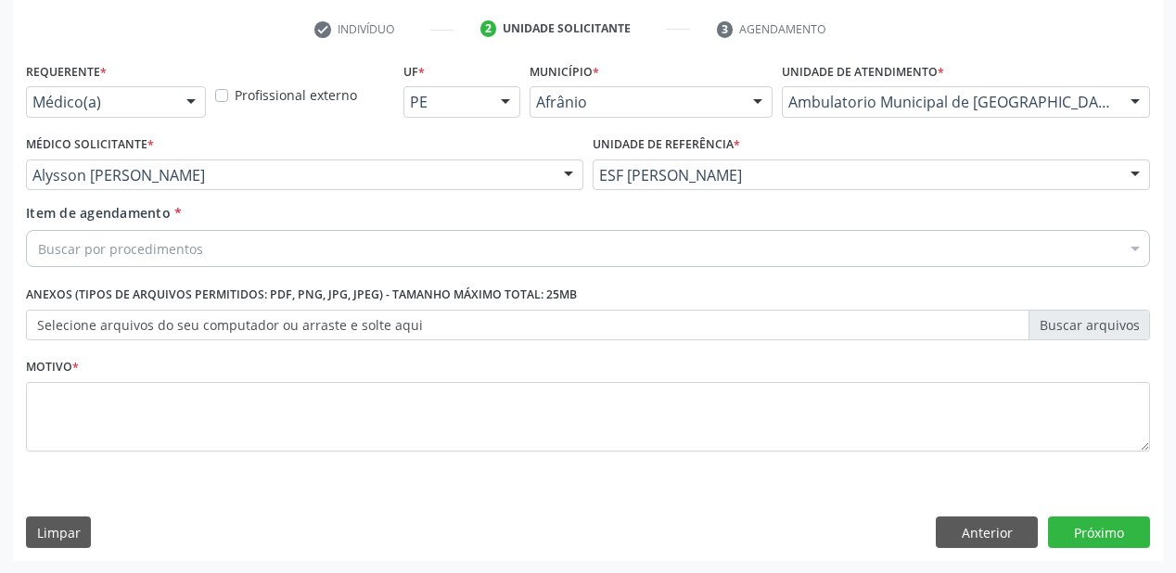
click at [89, 230] on div "Buscar por procedimentos" at bounding box center [588, 248] width 1124 height 37
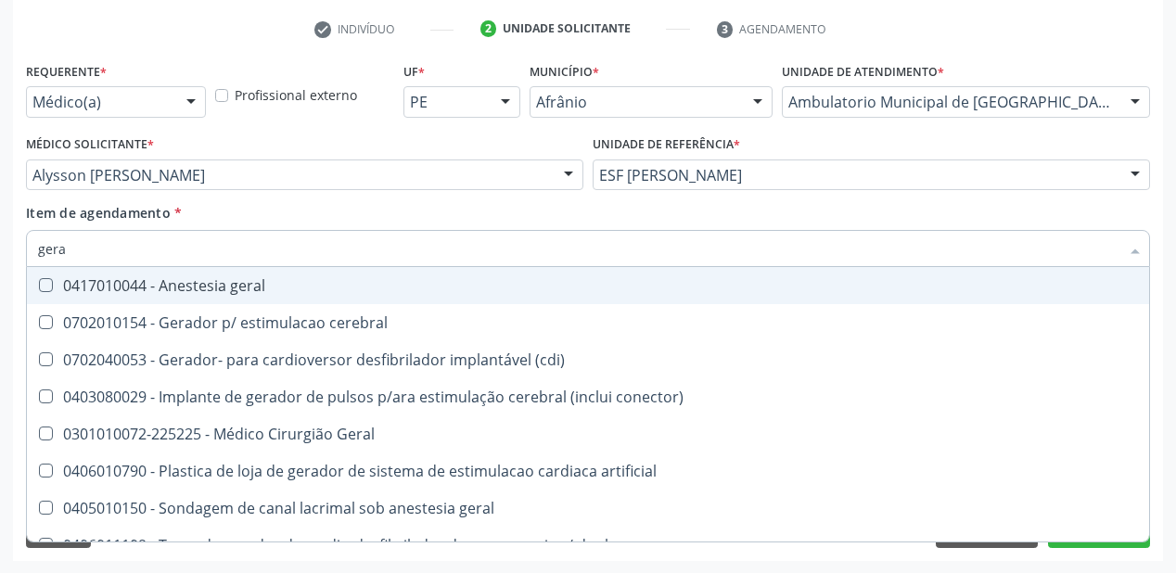
type input "geral"
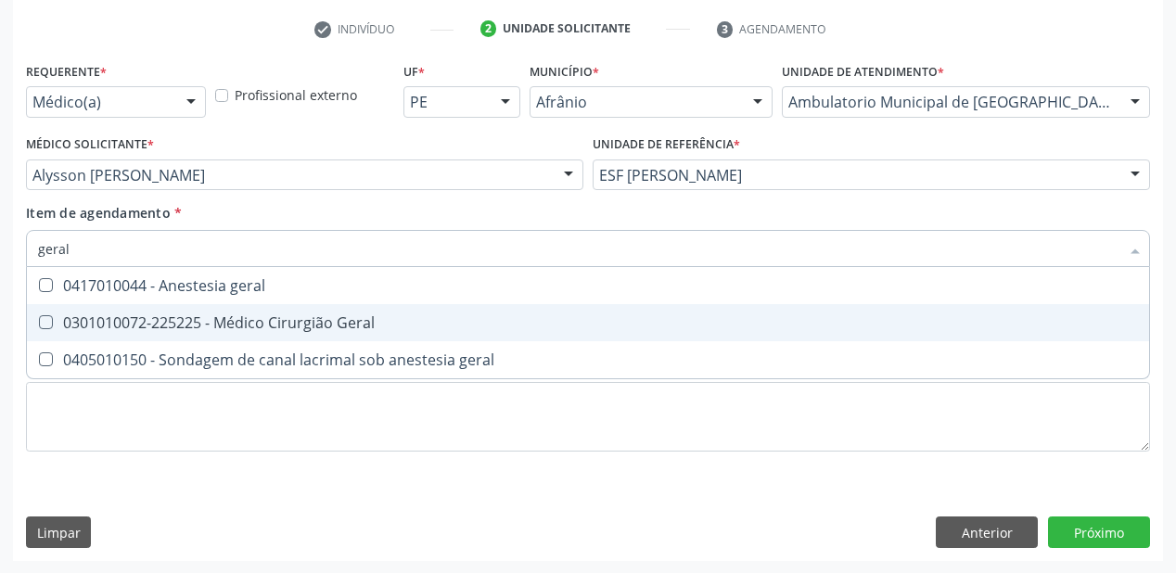
click at [108, 321] on div "0301010072-225225 - Médico Cirurgião Geral" at bounding box center [588, 322] width 1100 height 15
checkbox Geral "true"
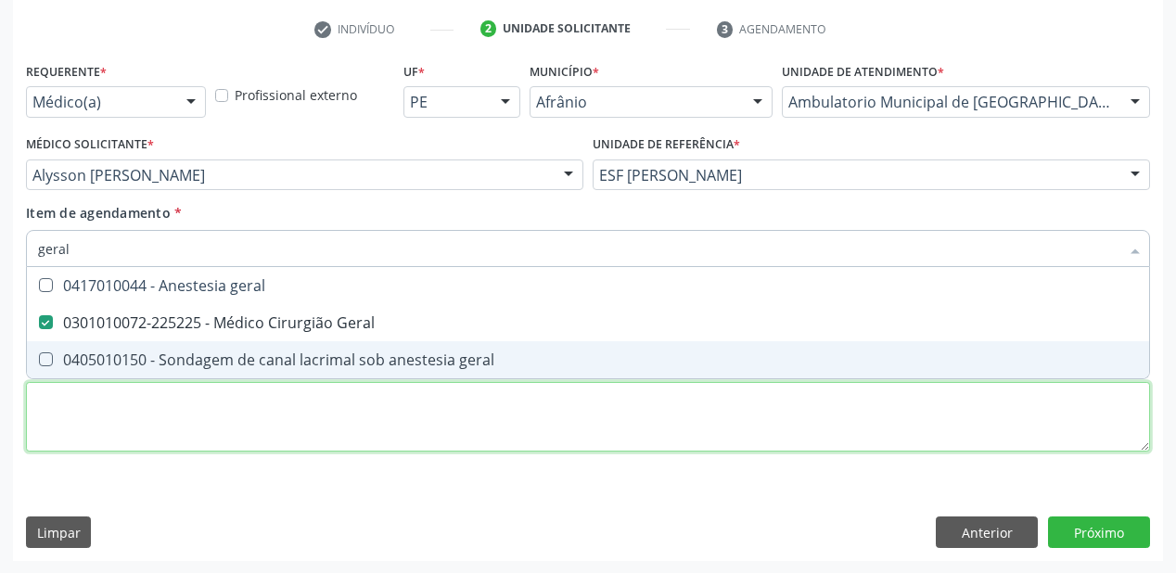
click at [78, 423] on div "Requerente * Médico(a) Médico(a) Enfermeiro(a) Paciente Nenhum resultado encont…" at bounding box center [588, 268] width 1124 height 420
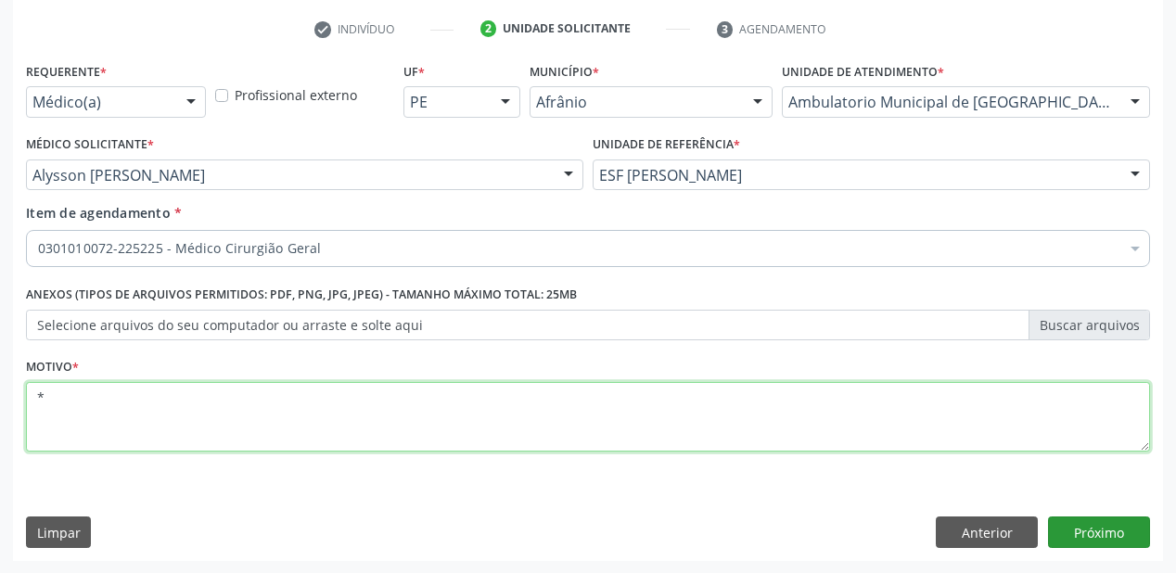
type textarea "*"
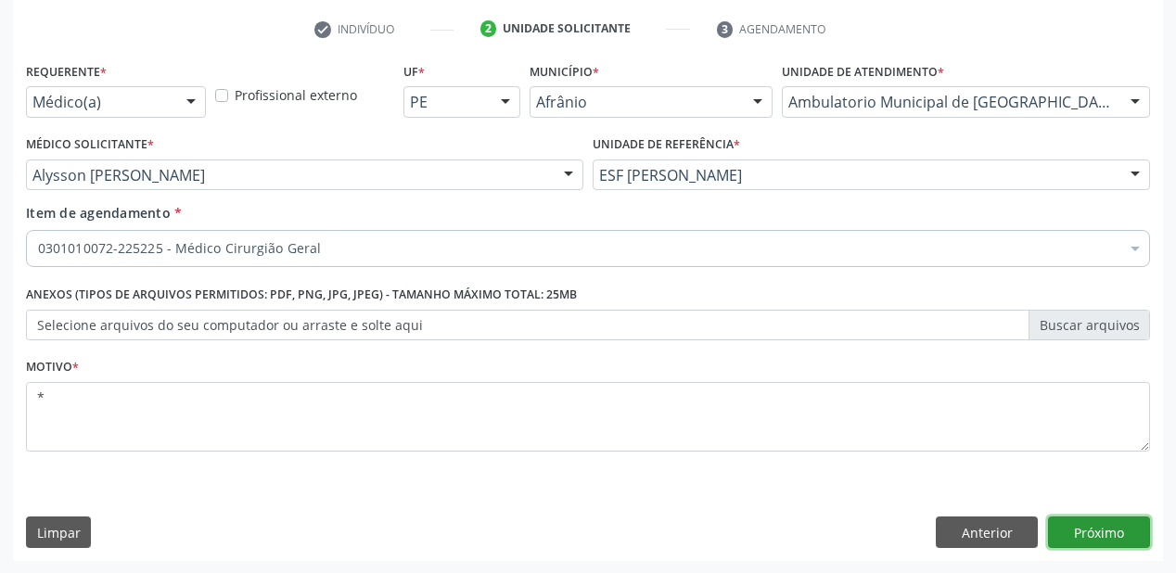
click at [1073, 534] on button "Próximo" at bounding box center [1099, 533] width 102 height 32
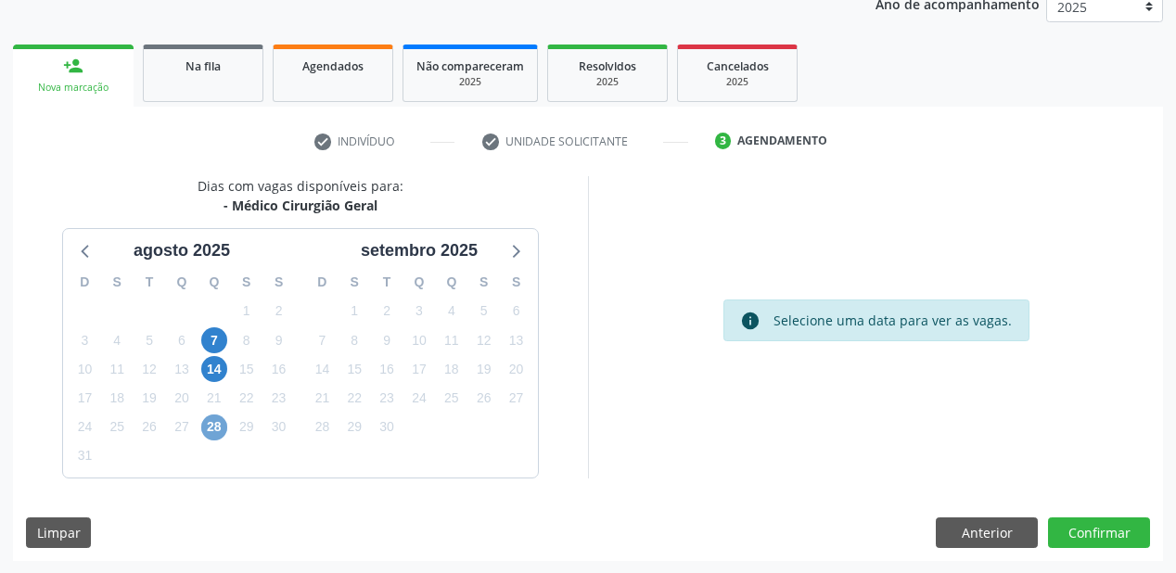
click at [213, 422] on span "28" at bounding box center [214, 428] width 26 height 26
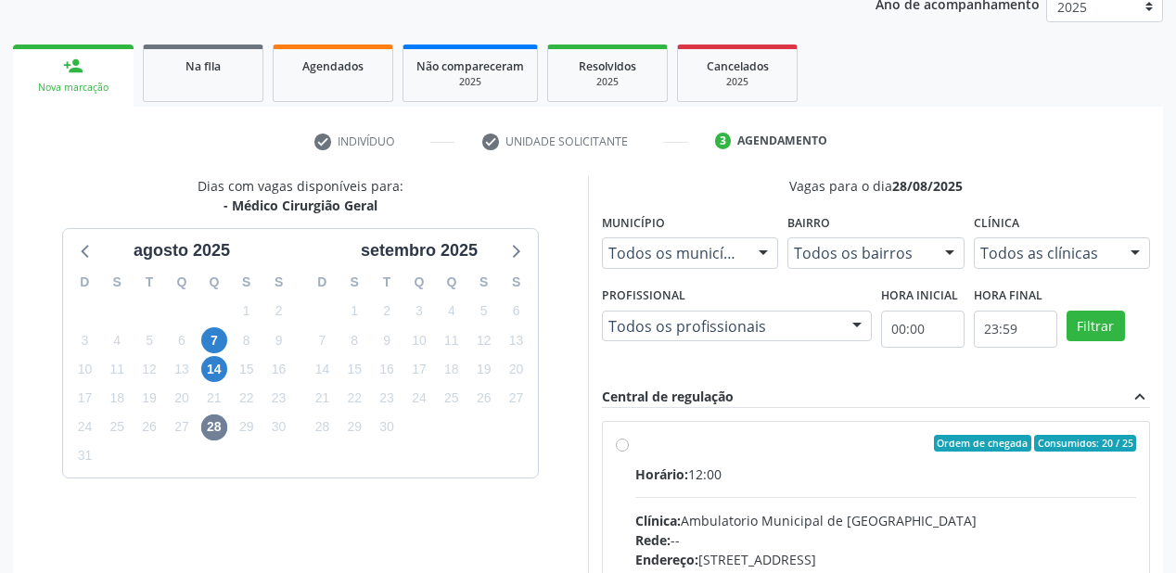
click at [629, 452] on input "Ordem de chegada Consumidos: 20 / 25 Horário: 12:00 Clínica: Ambulatorio Munici…" at bounding box center [622, 443] width 13 height 17
radio input "true"
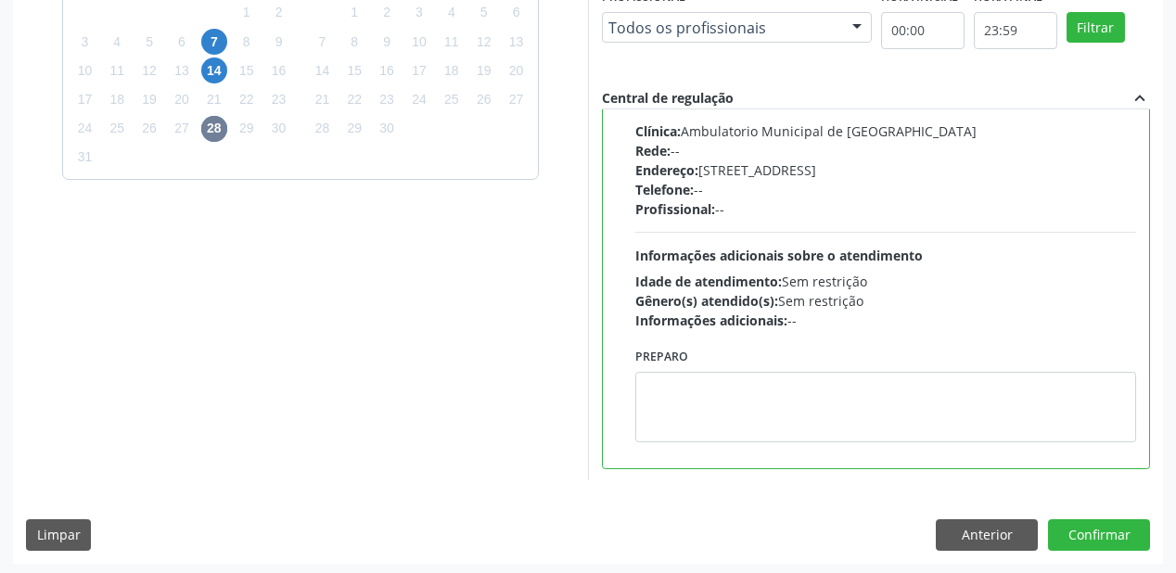
scroll to position [534, 0]
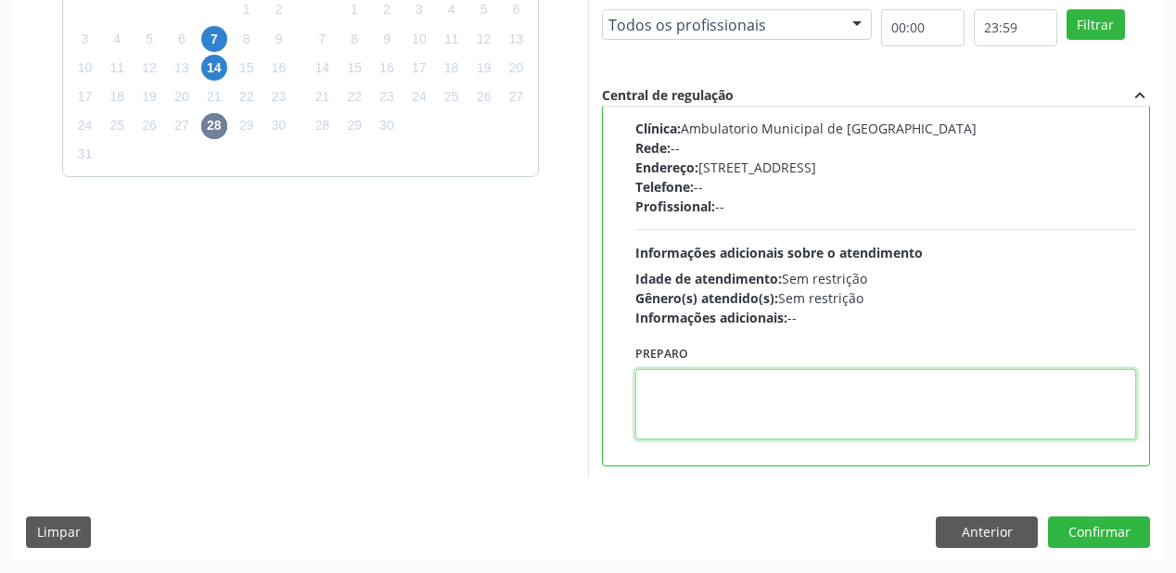
click at [767, 392] on textarea at bounding box center [885, 404] width 501 height 71
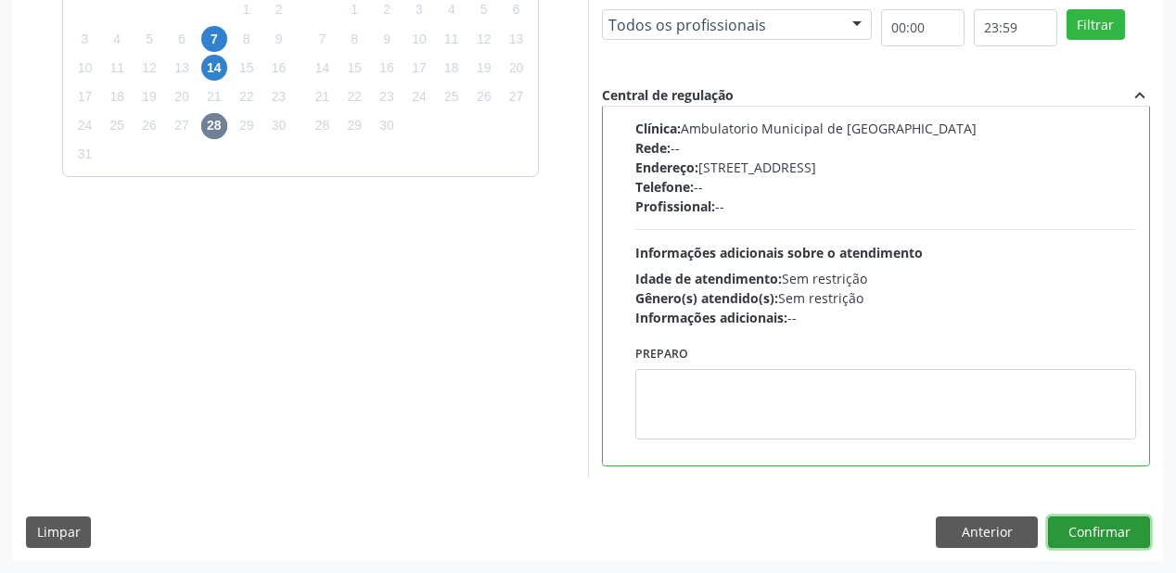
click at [1077, 531] on button "Confirmar" at bounding box center [1099, 533] width 102 height 32
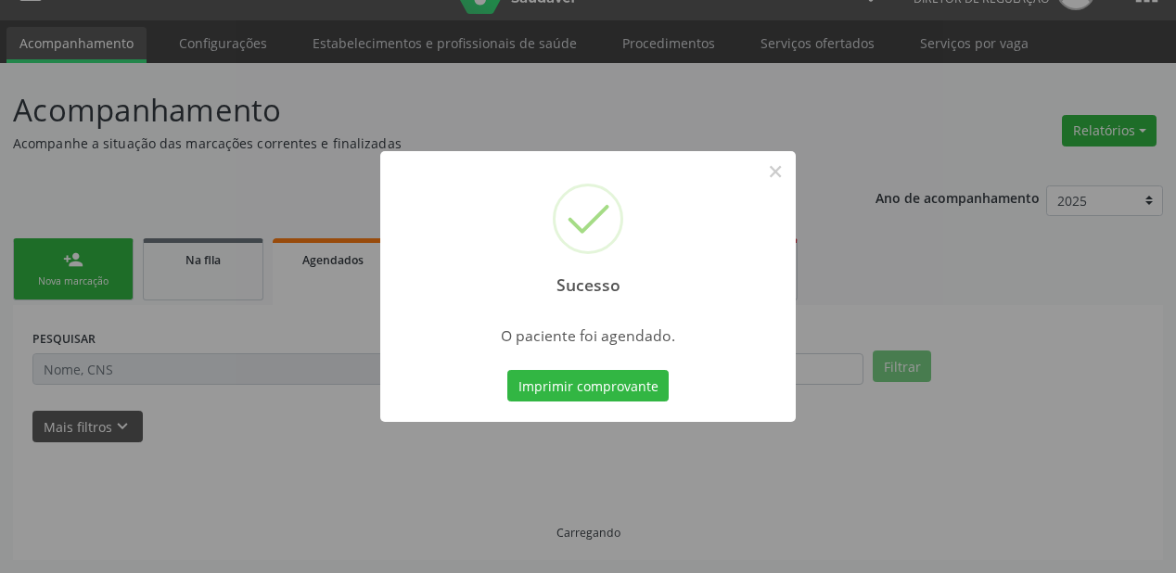
scroll to position [37, 0]
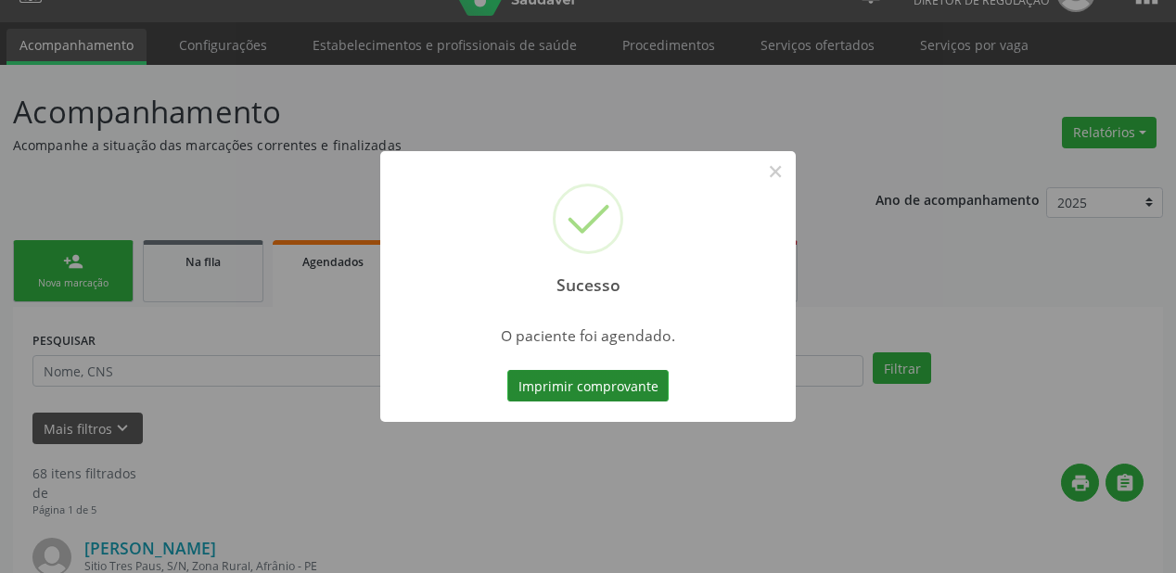
click at [596, 386] on button "Imprimir comprovante" at bounding box center [587, 386] width 161 height 32
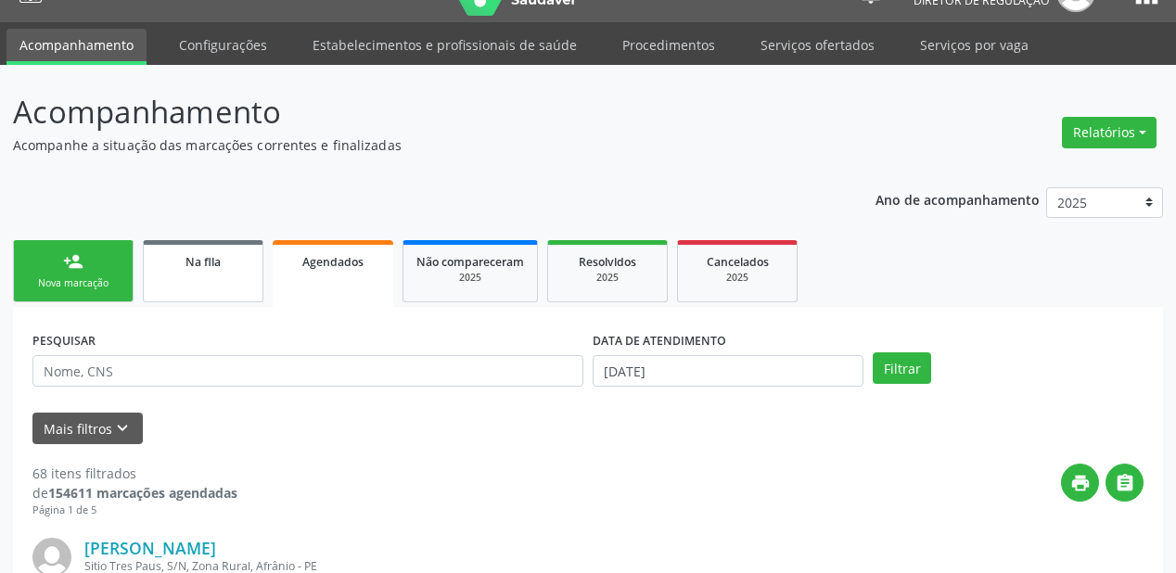
click at [170, 275] on link "Na fila" at bounding box center [203, 271] width 121 height 62
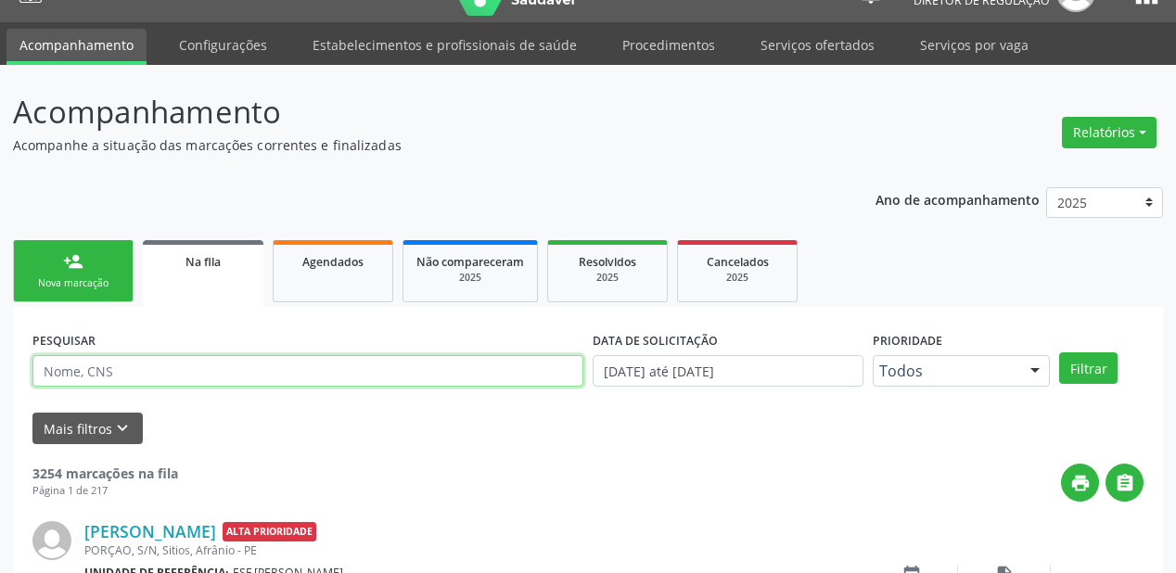
click at [90, 375] on input "text" at bounding box center [307, 371] width 551 height 32
type input "702003868884182"
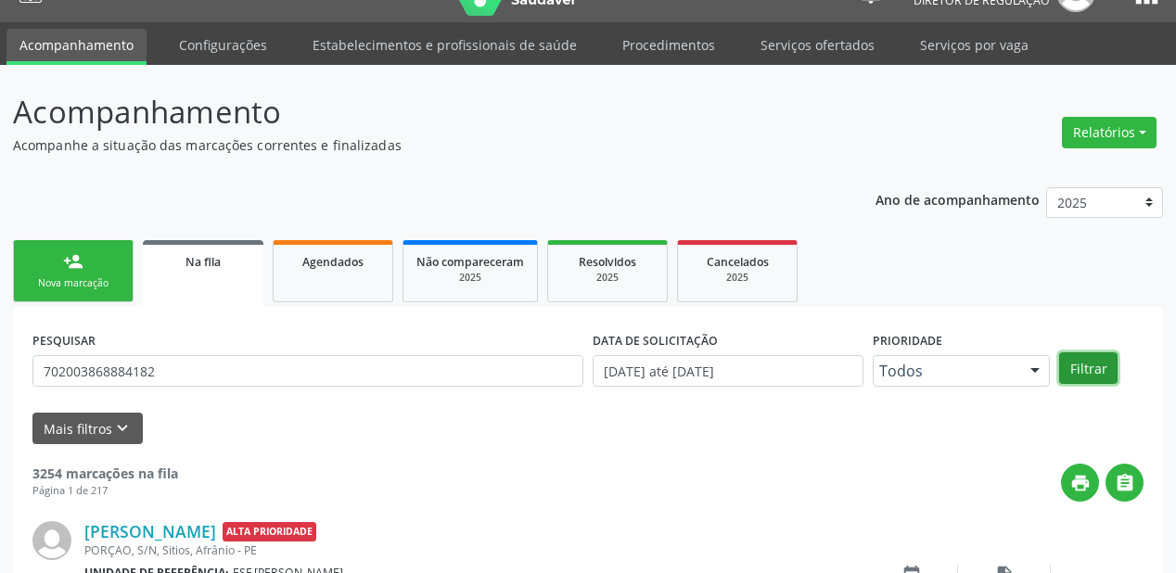
click at [1094, 372] on button "Filtrar" at bounding box center [1088, 369] width 58 height 32
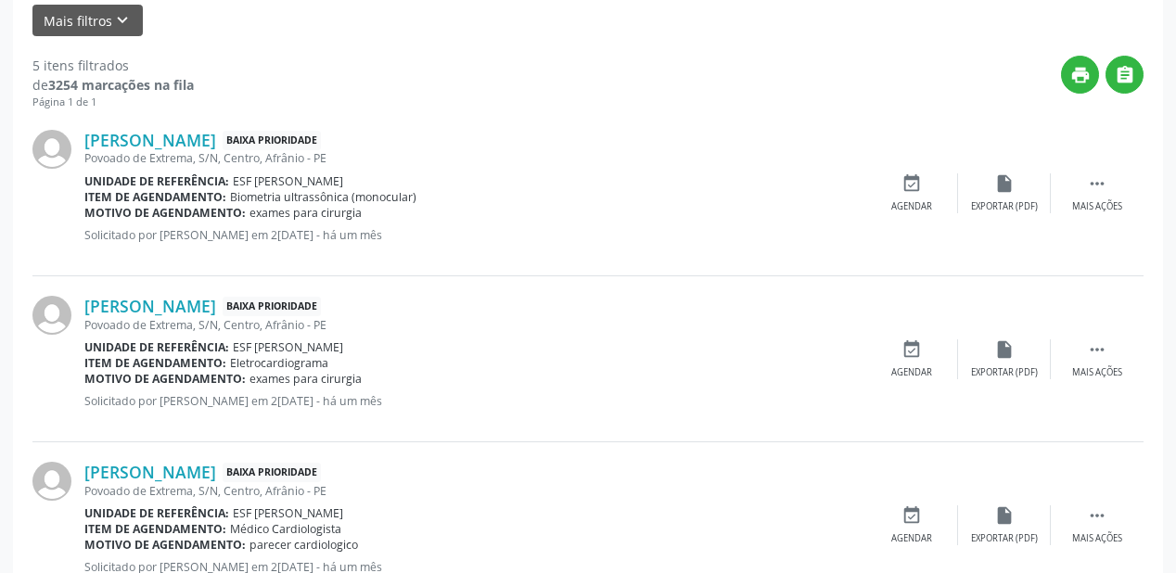
scroll to position [482, 0]
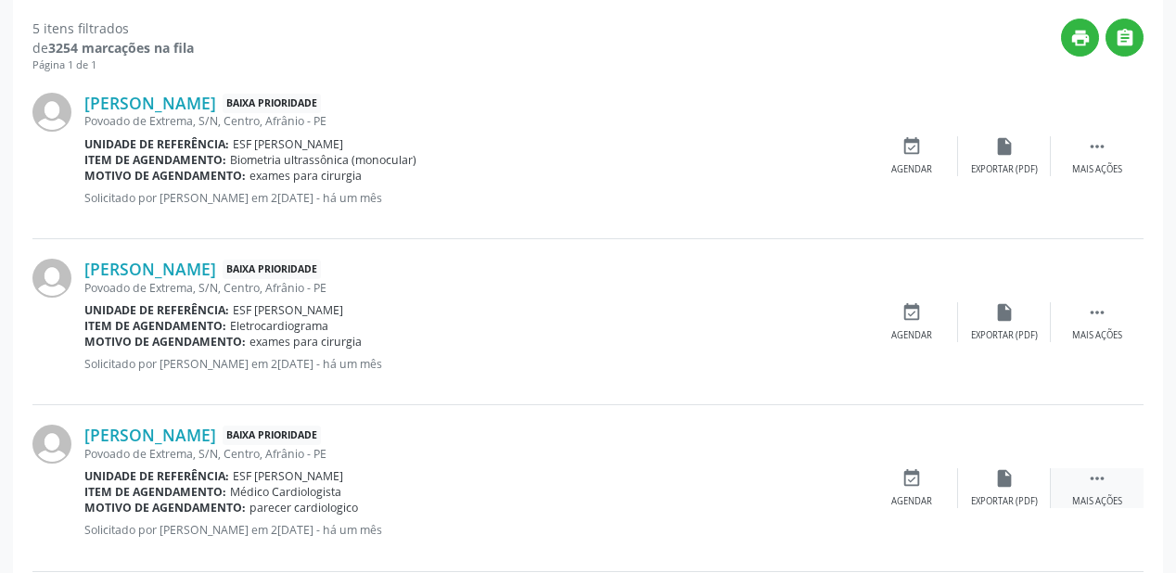
click at [1087, 474] on icon "" at bounding box center [1097, 478] width 20 height 20
drag, startPoint x: 653, startPoint y: 482, endPoint x: 625, endPoint y: 482, distance: 27.8
click at [653, 482] on div "event_available Agendar" at bounding box center [633, 488] width 93 height 40
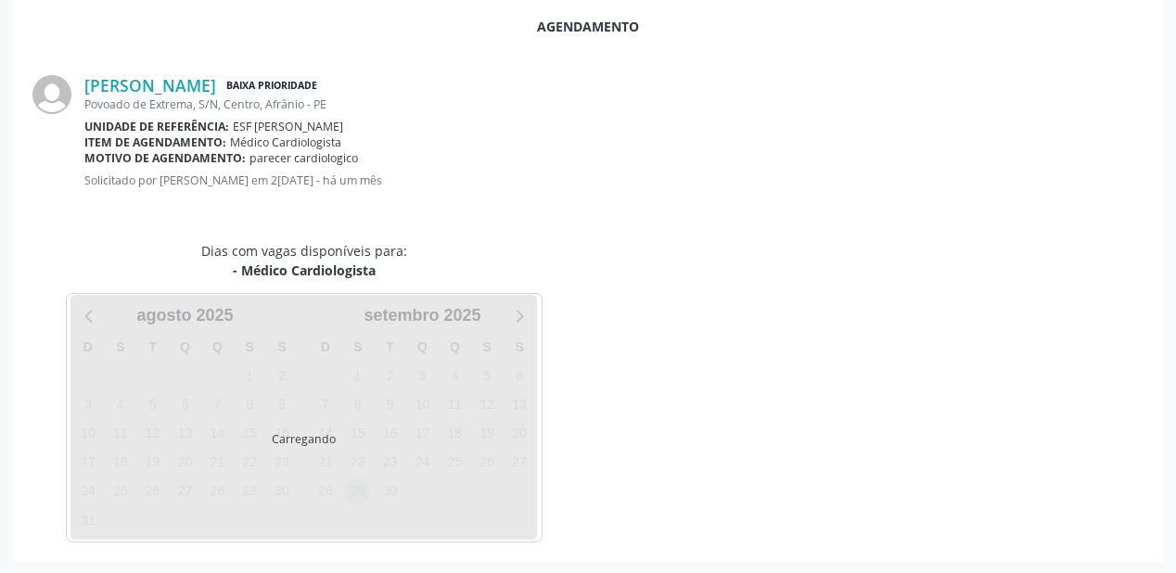
scroll to position [391, 0]
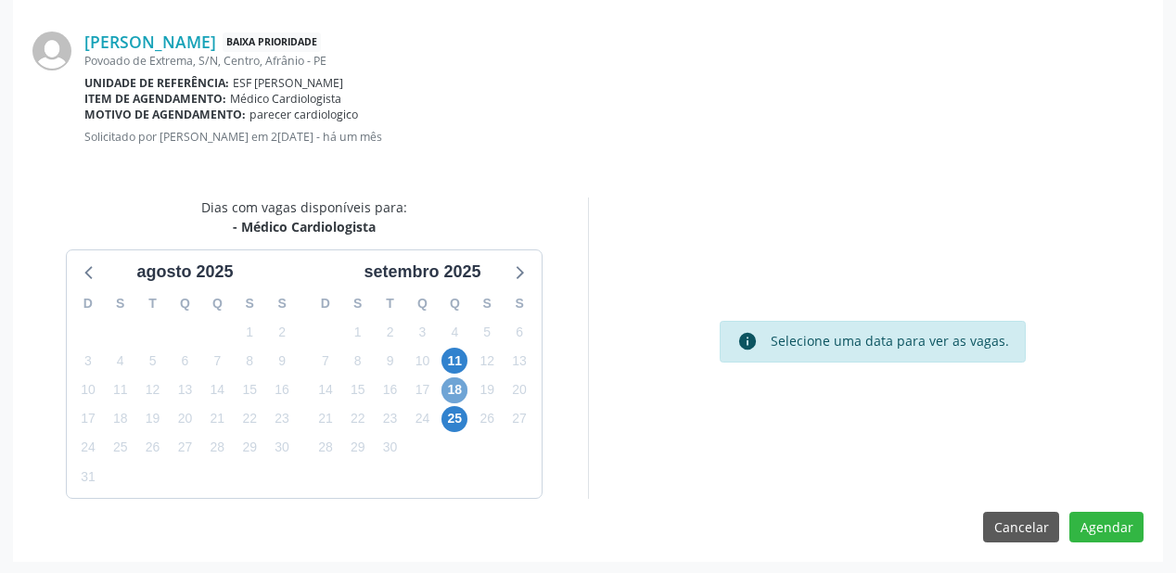
click at [454, 385] on span "18" at bounding box center [455, 391] width 26 height 26
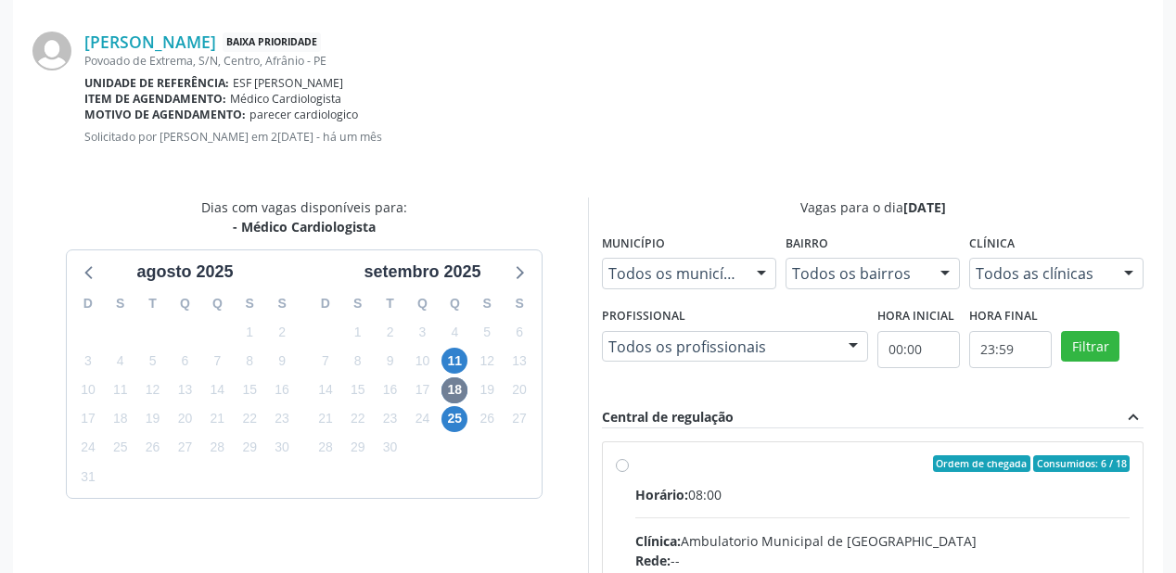
click at [896, 485] on div "Horário: 08:00" at bounding box center [882, 494] width 494 height 19
click at [629, 472] on input "Ordem de chegada Consumidos: 6 / 18 Horário: 08:00 Clínica: Ambulatorio Municip…" at bounding box center [622, 463] width 13 height 17
radio input "true"
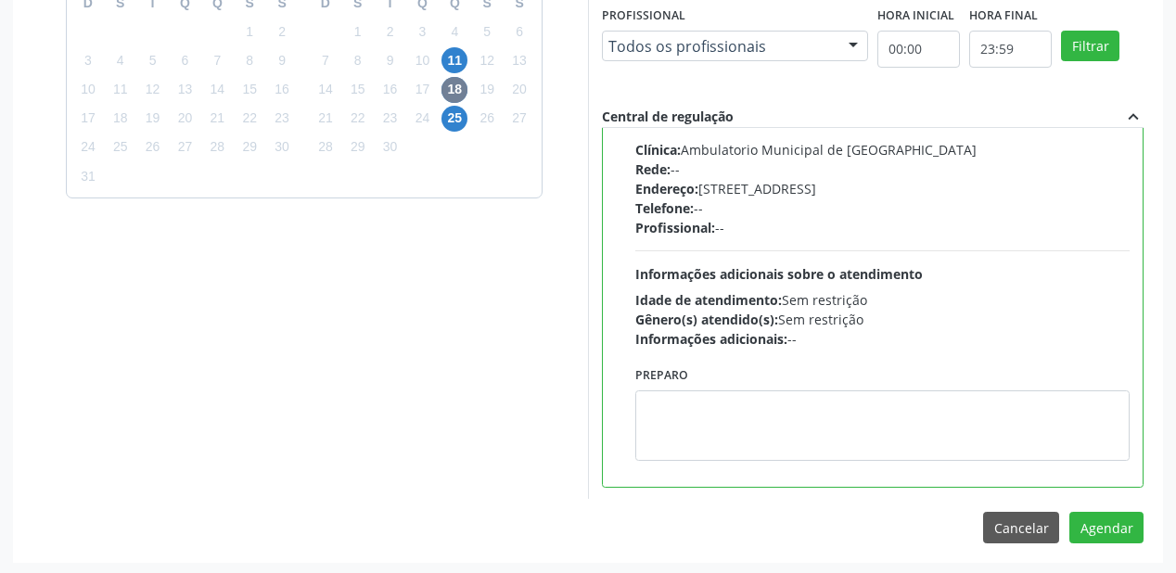
scroll to position [692, 0]
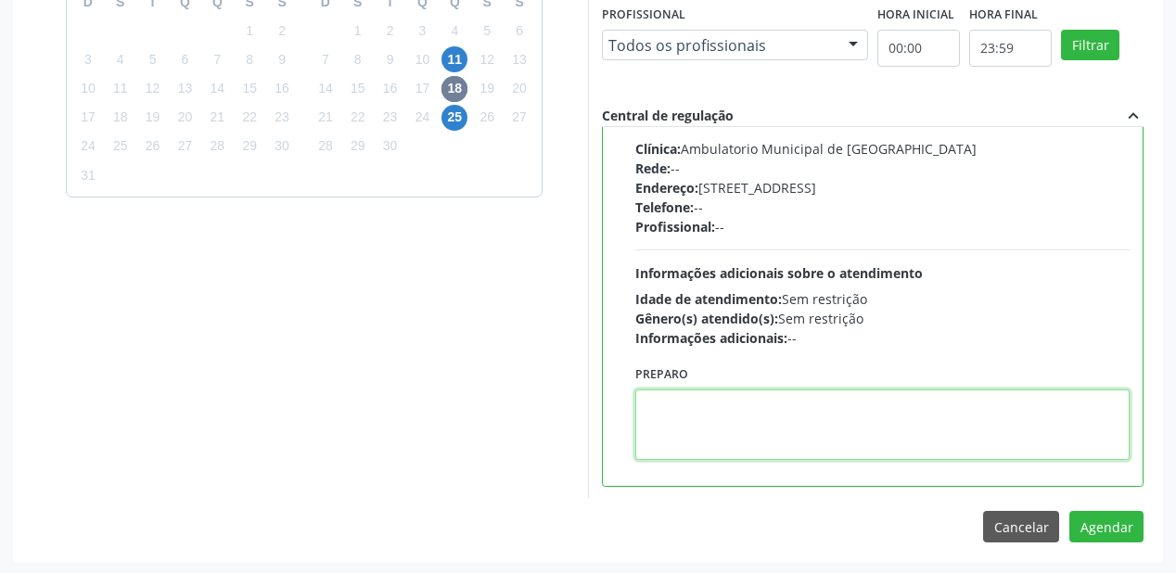
click at [794, 416] on textarea at bounding box center [882, 425] width 494 height 71
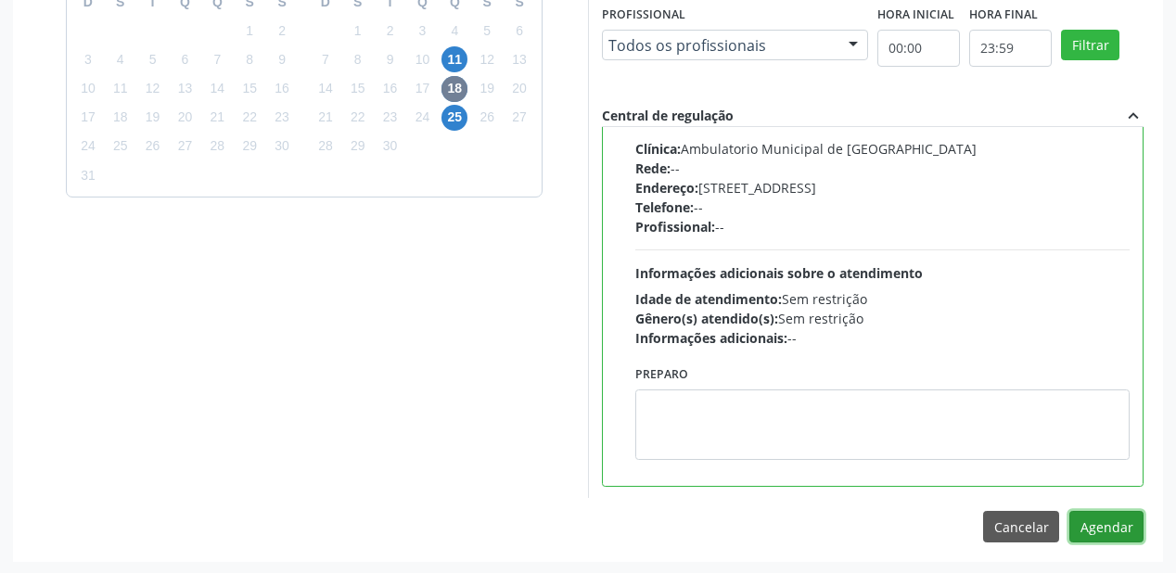
click at [1091, 528] on button "Agendar" at bounding box center [1107, 527] width 74 height 32
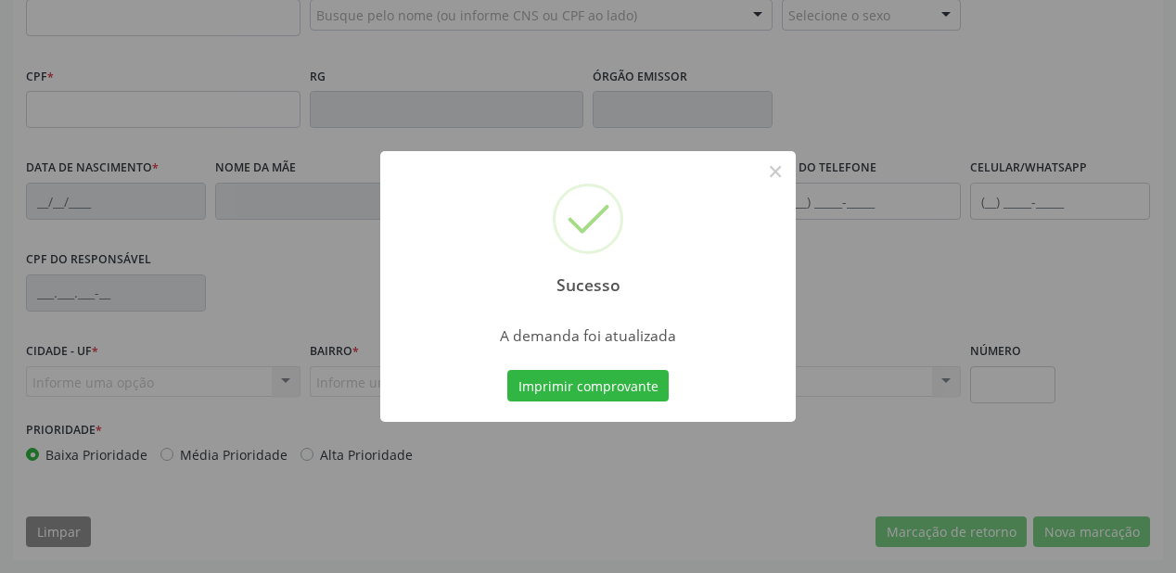
scroll to position [485, 0]
click at [597, 386] on button "Imprimir comprovante" at bounding box center [587, 386] width 161 height 32
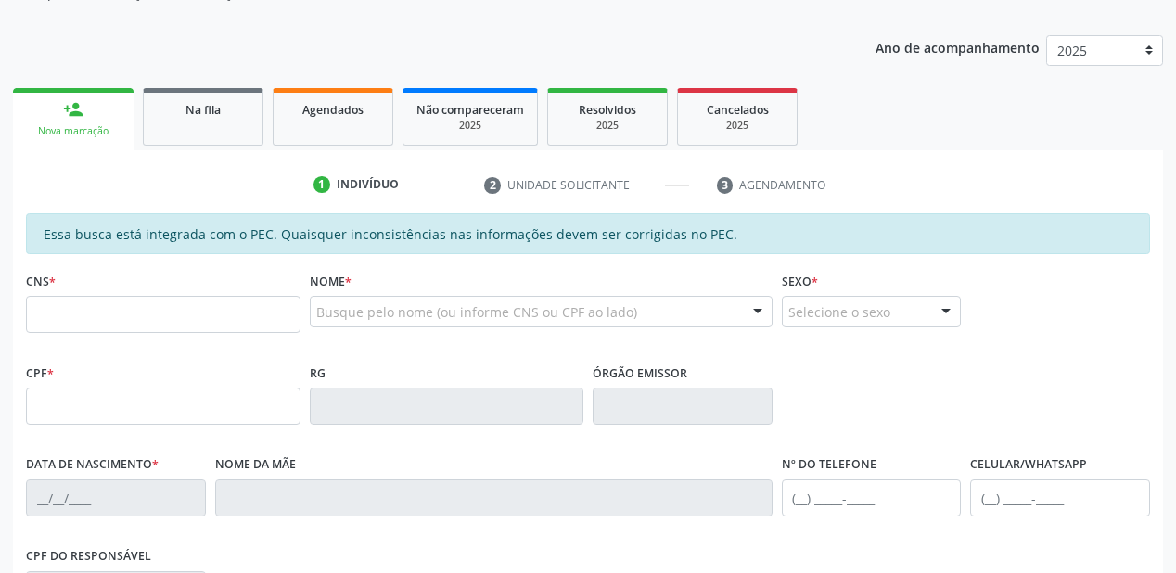
scroll to position [188, 0]
click at [204, 124] on link "Na fila" at bounding box center [203, 118] width 121 height 58
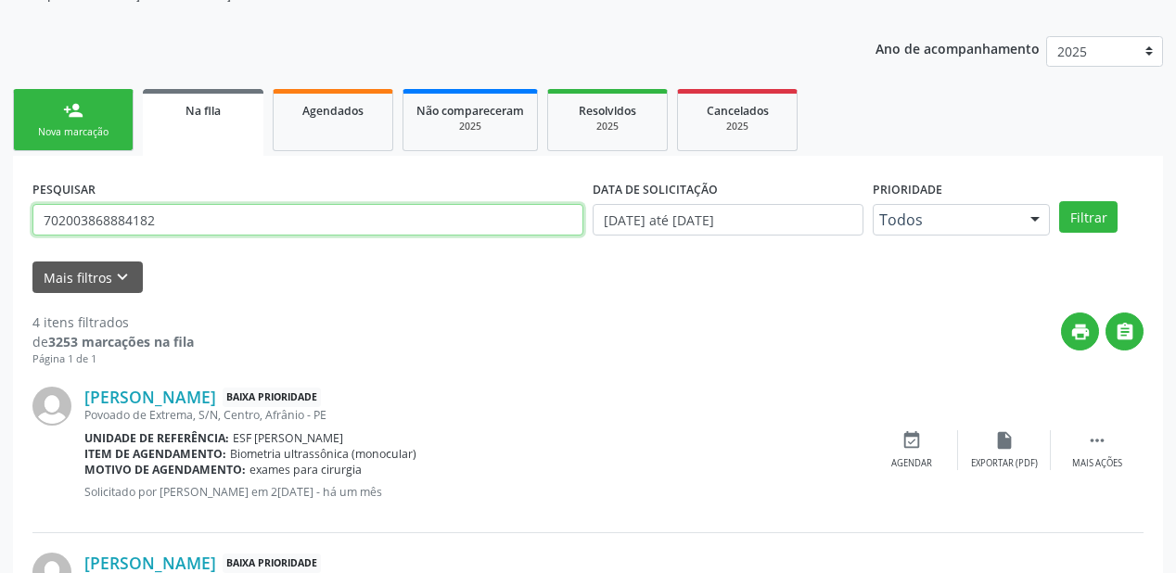
click at [163, 225] on input "702003868884182" at bounding box center [307, 220] width 551 height 32
type input "7"
type input "708201508259241"
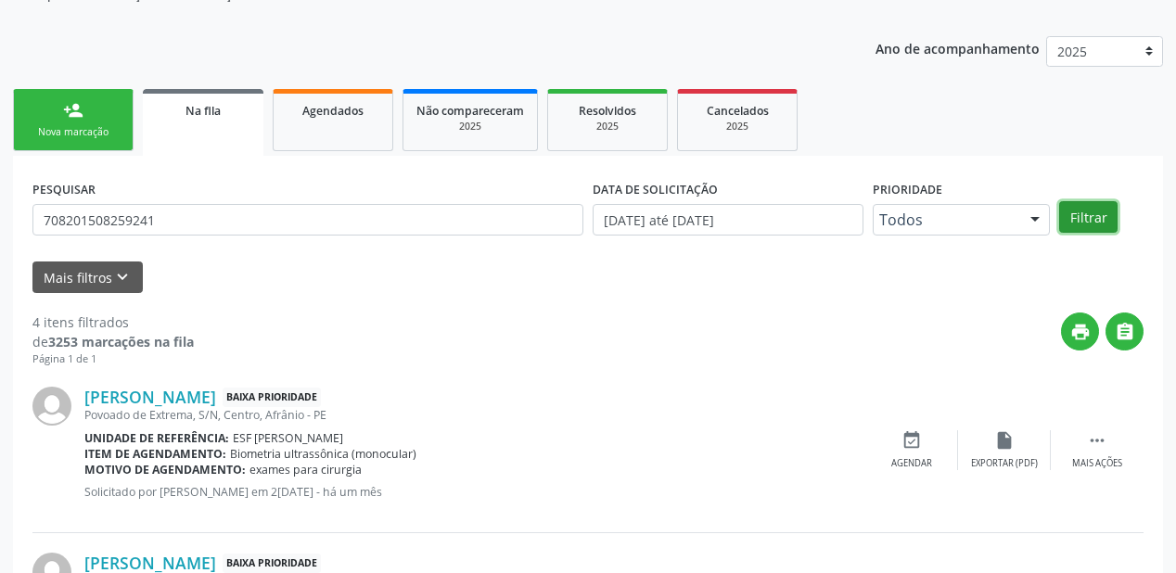
click at [1106, 212] on button "Filtrar" at bounding box center [1088, 217] width 58 height 32
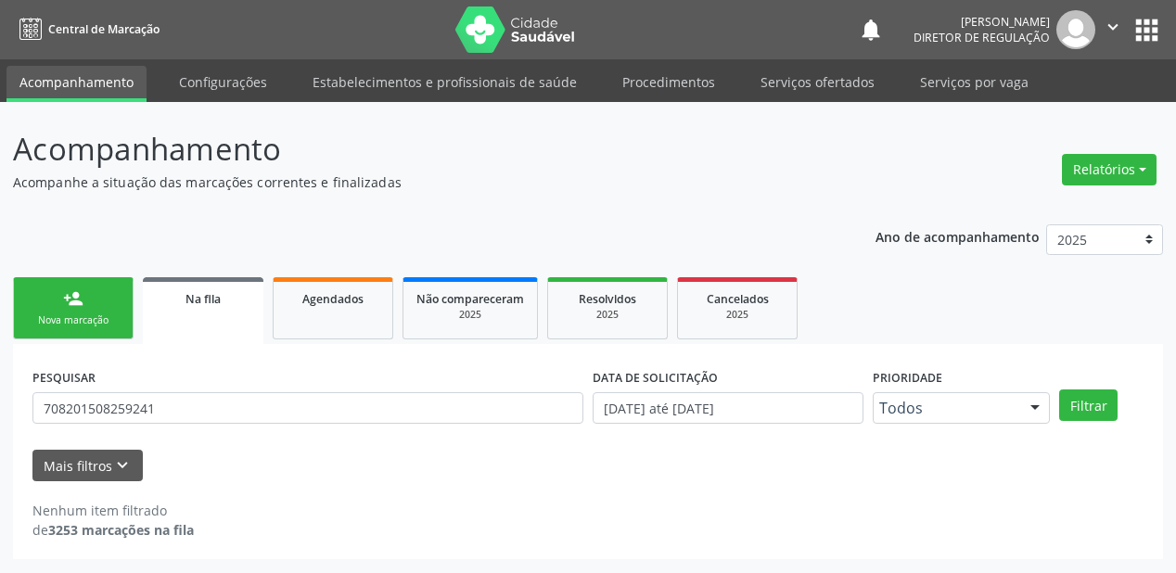
scroll to position [0, 0]
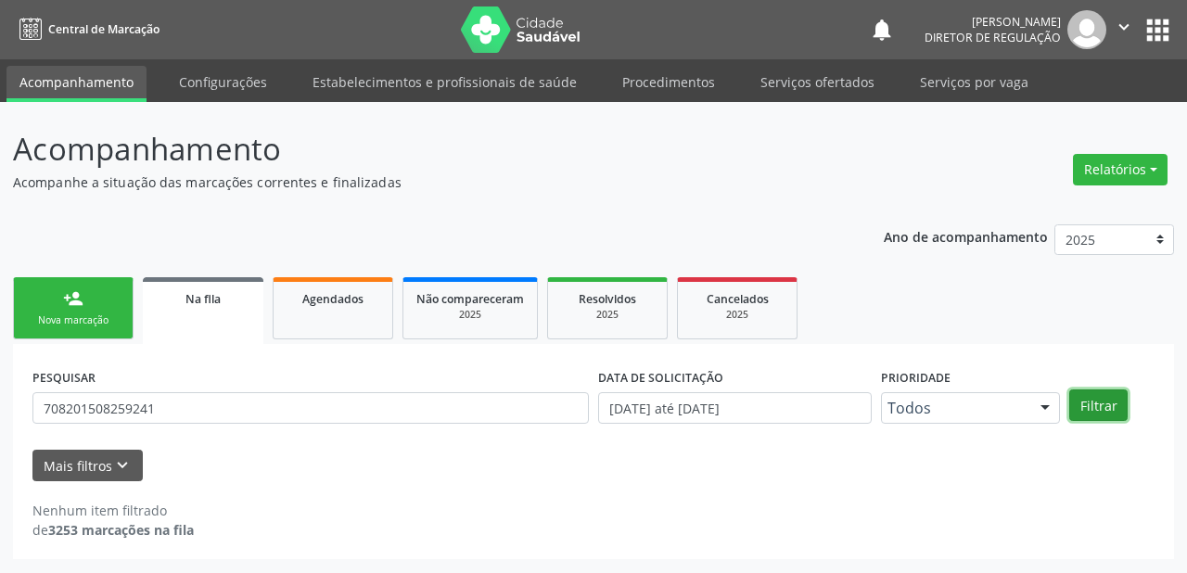
click at [1080, 401] on button "Filtrar" at bounding box center [1099, 406] width 58 height 32
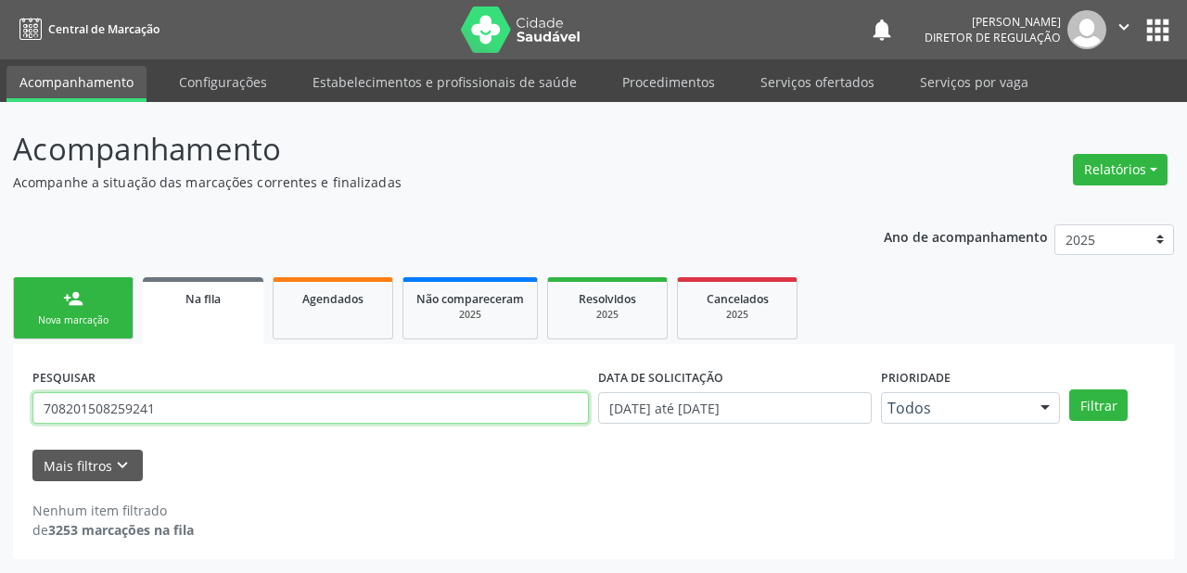
drag, startPoint x: 203, startPoint y: 412, endPoint x: 4, endPoint y: 414, distance: 199.5
click at [4, 414] on div "Acompanhamento Acompanhe a situação das marcações correntes e finalizadas Relat…" at bounding box center [593, 337] width 1187 height 471
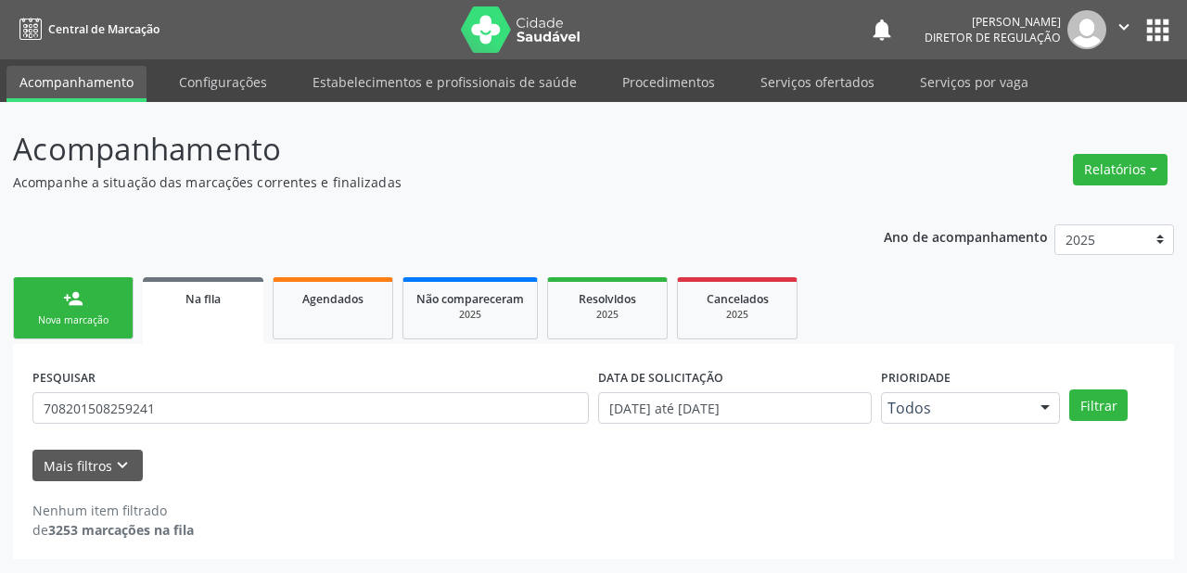
click at [62, 319] on div "Nova marcação" at bounding box center [73, 321] width 93 height 14
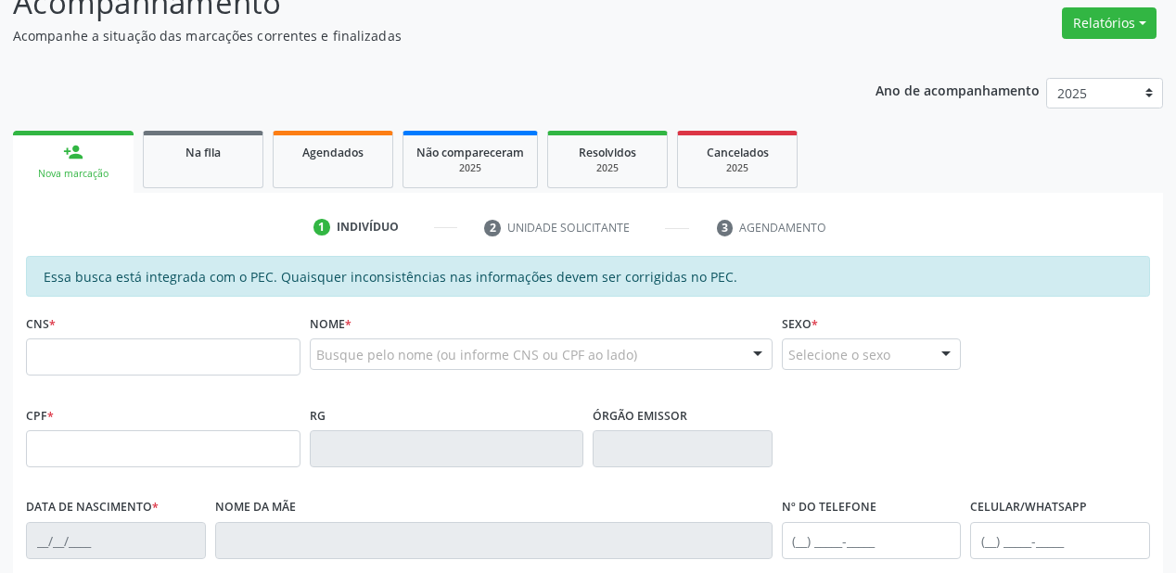
scroll to position [297, 0]
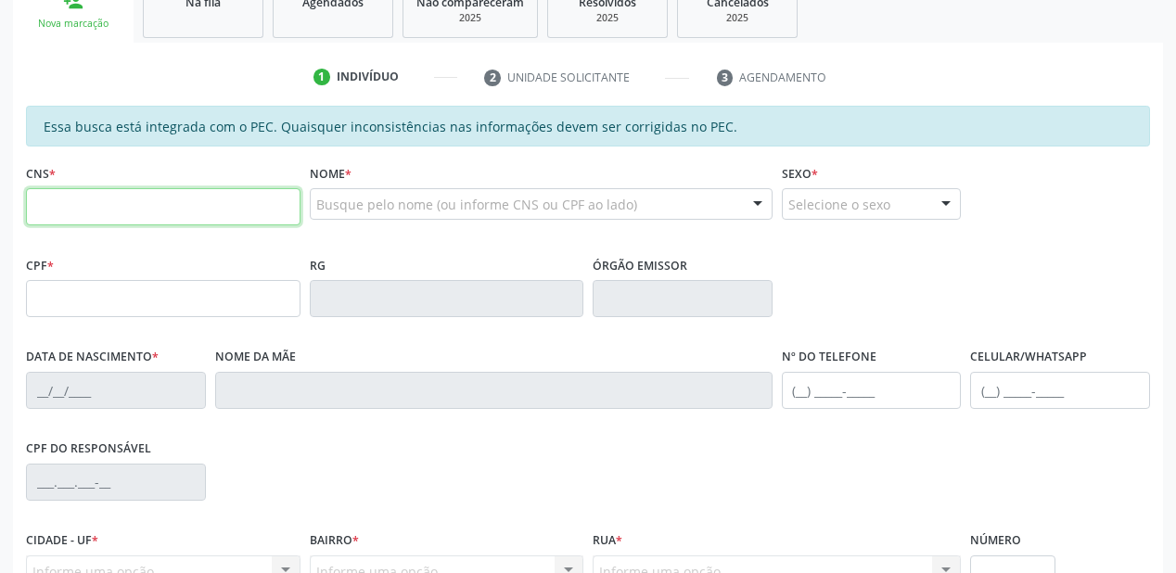
click at [71, 206] on input "text" at bounding box center [163, 206] width 275 height 37
paste input "708 2015 0825 9241"
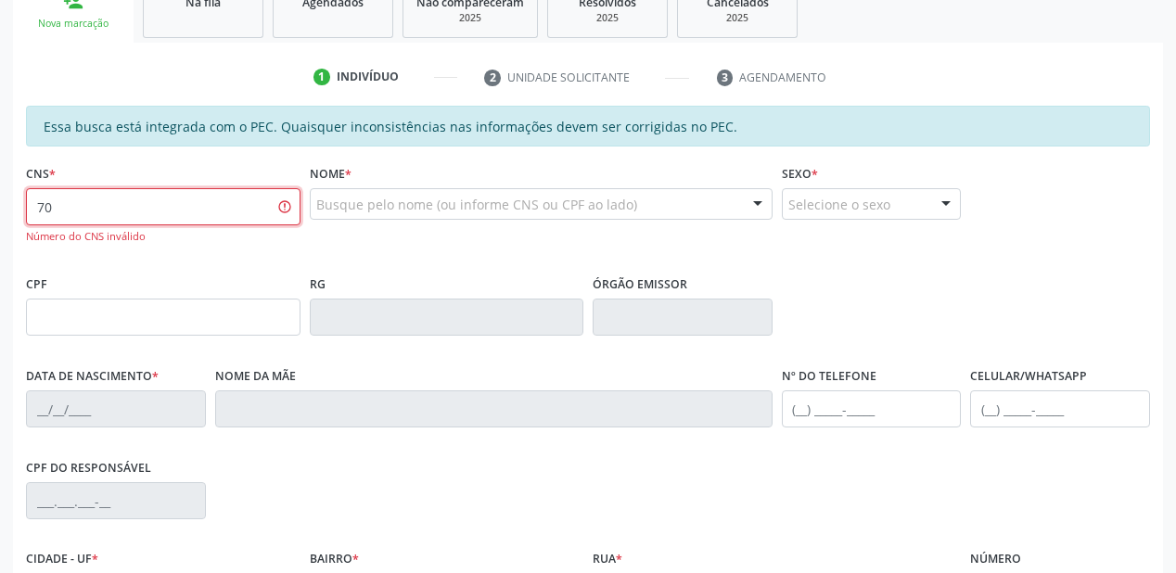
type input "7"
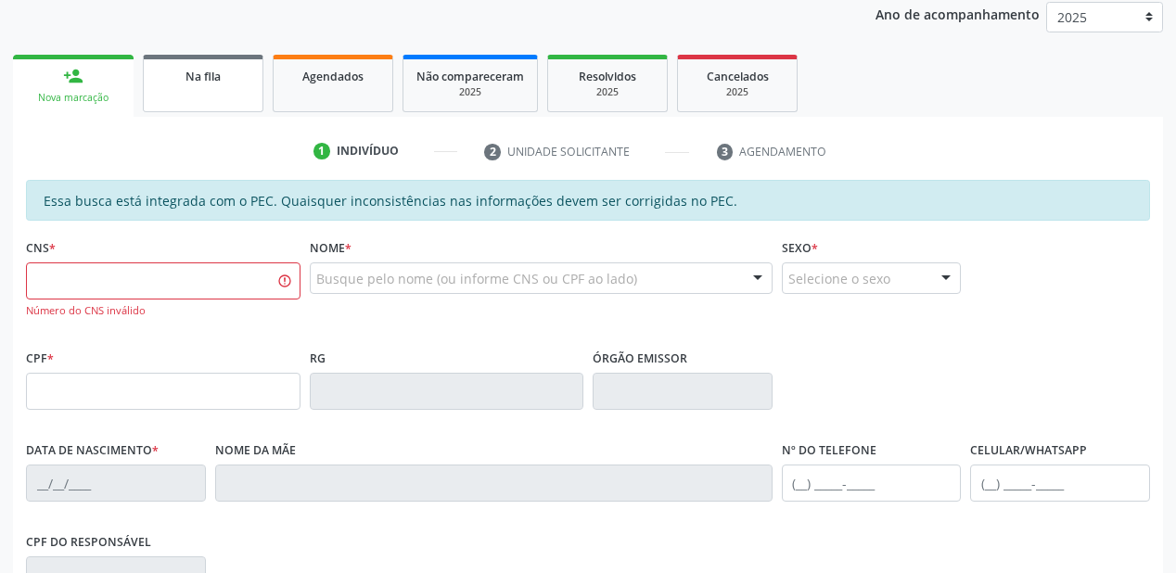
click at [207, 97] on link "Na fila" at bounding box center [203, 84] width 121 height 58
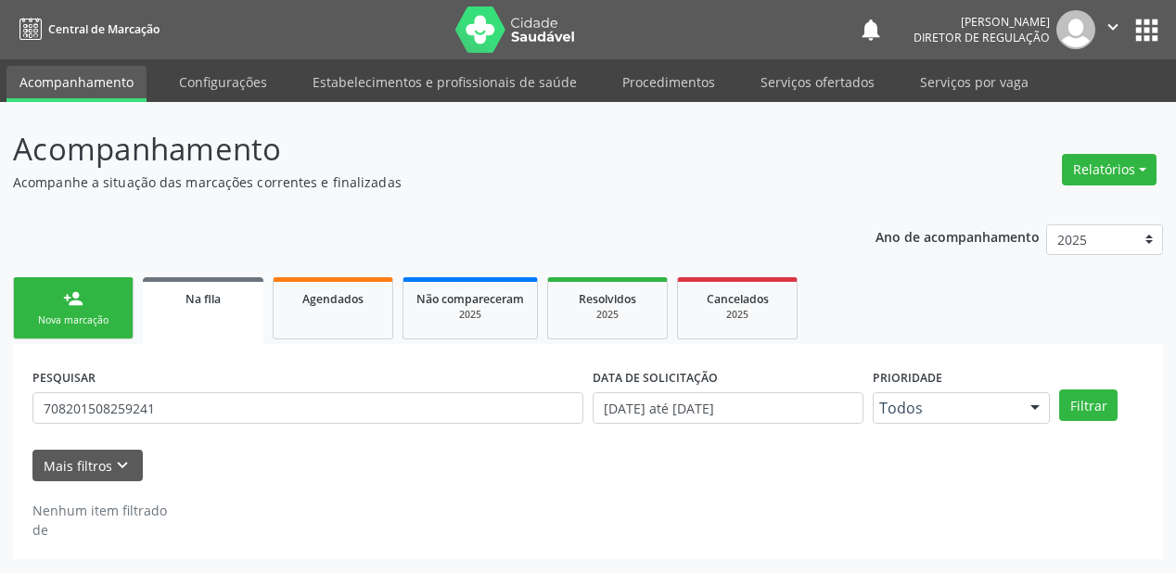
scroll to position [0, 0]
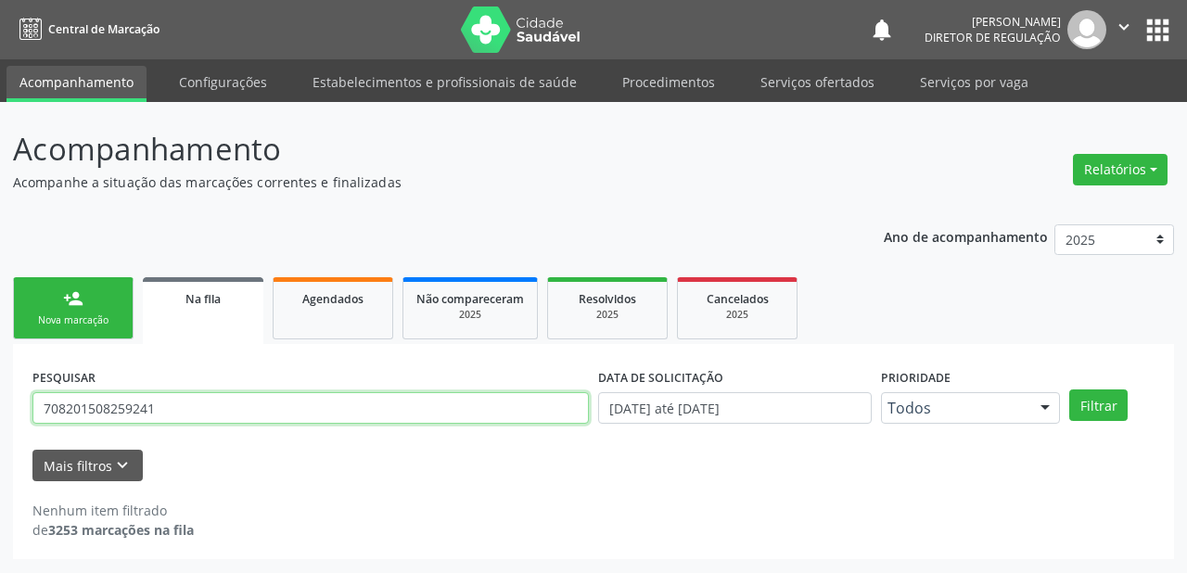
click at [173, 406] on input "708201508259241" at bounding box center [310, 408] width 557 height 32
type input "7"
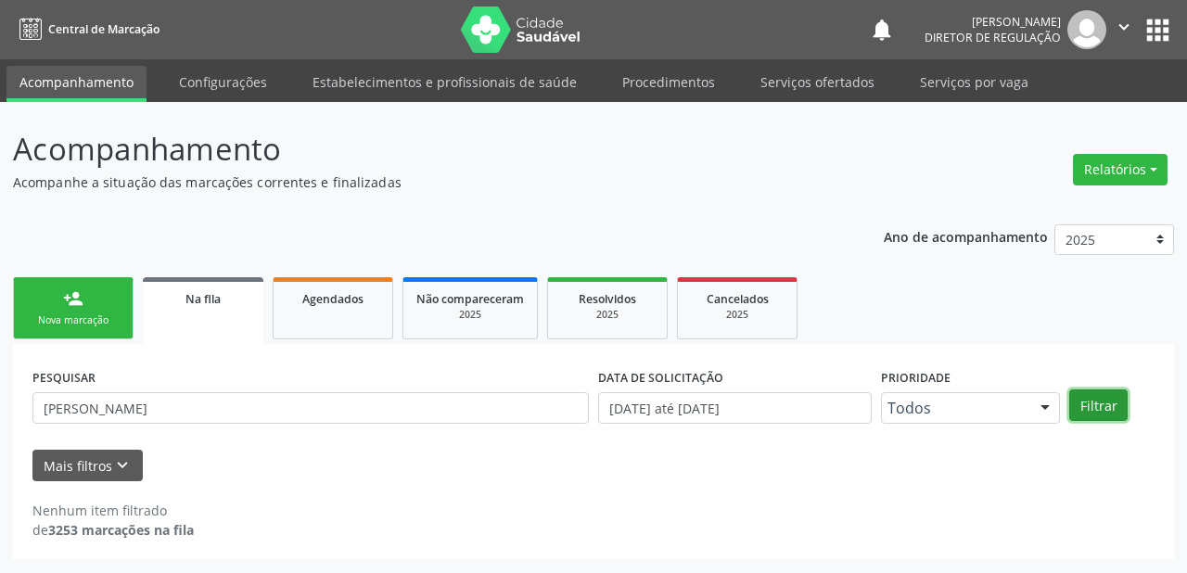
click at [1090, 399] on button "Filtrar" at bounding box center [1099, 406] width 58 height 32
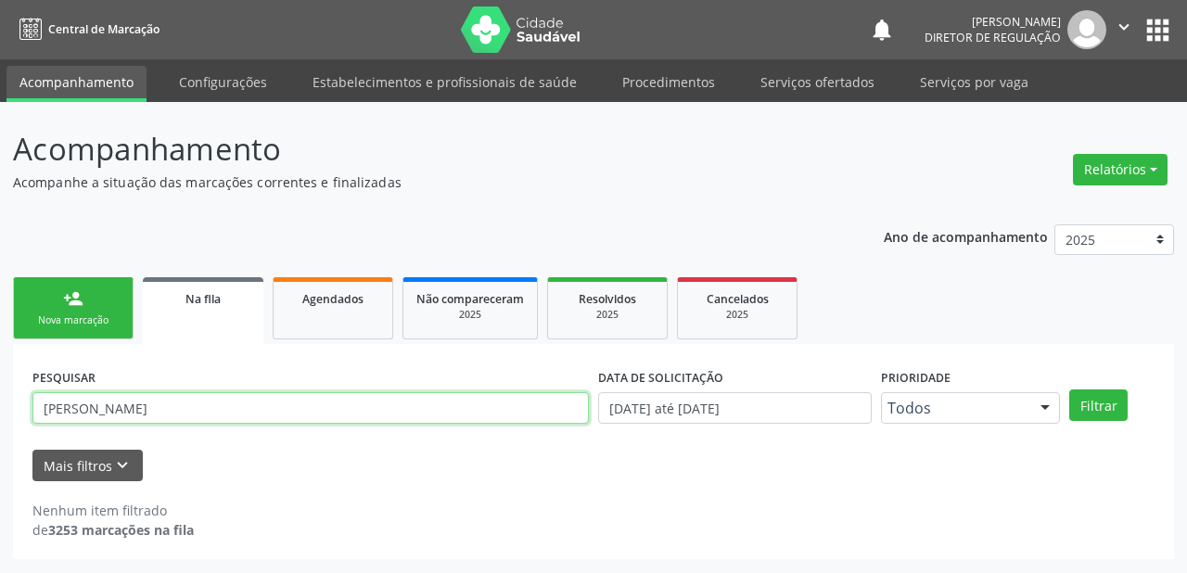
click at [164, 410] on input "francisco leoncio" at bounding box center [310, 408] width 557 height 32
type input "f"
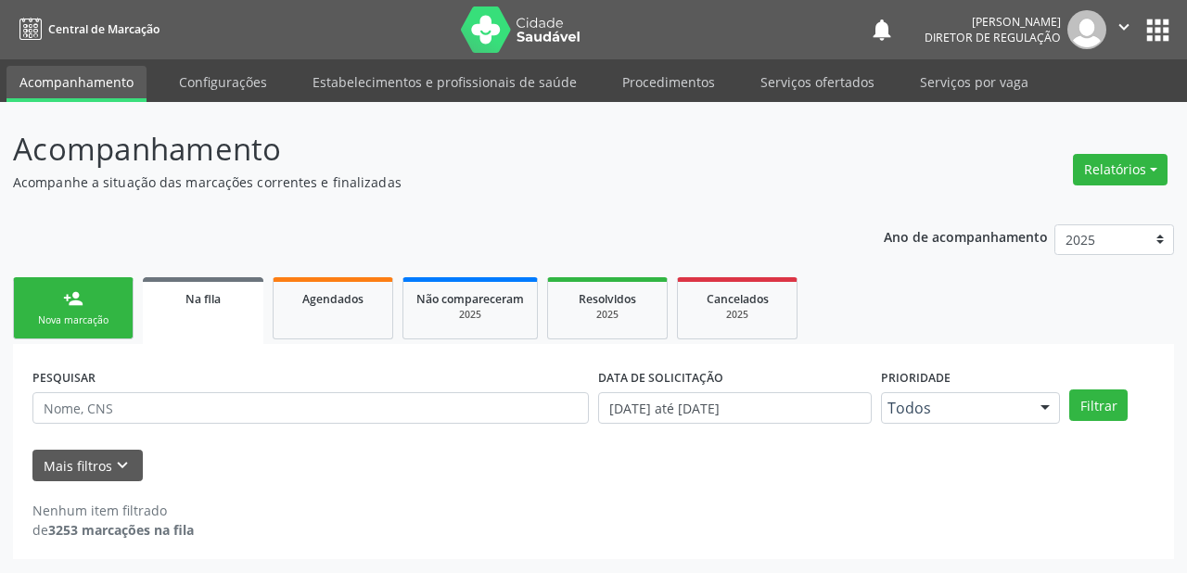
click at [52, 287] on link "person_add Nova marcação" at bounding box center [73, 308] width 121 height 62
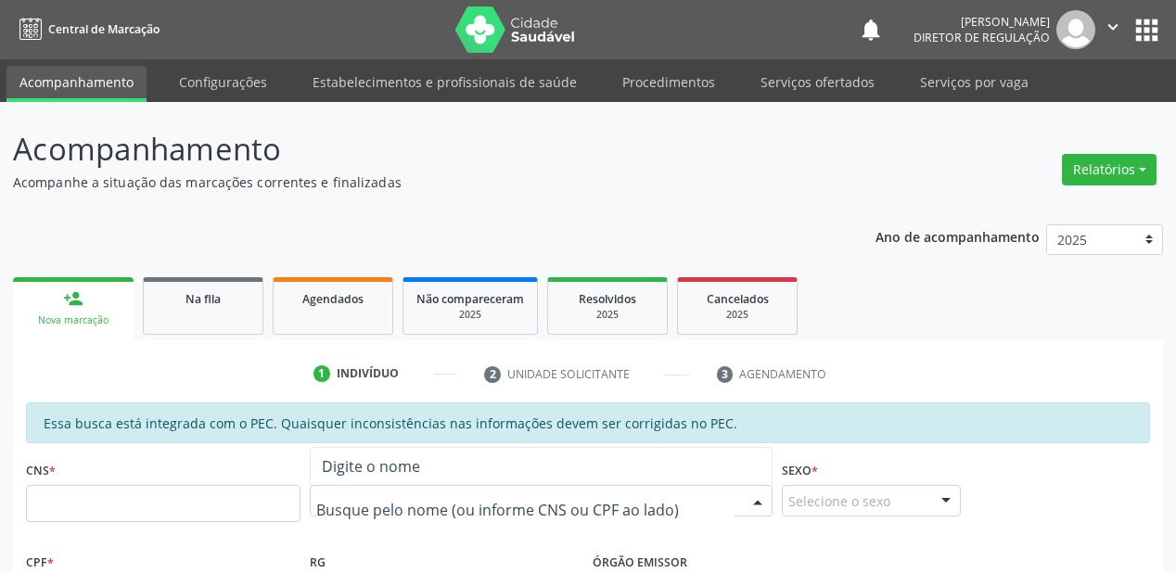
click at [336, 490] on div at bounding box center [541, 501] width 463 height 32
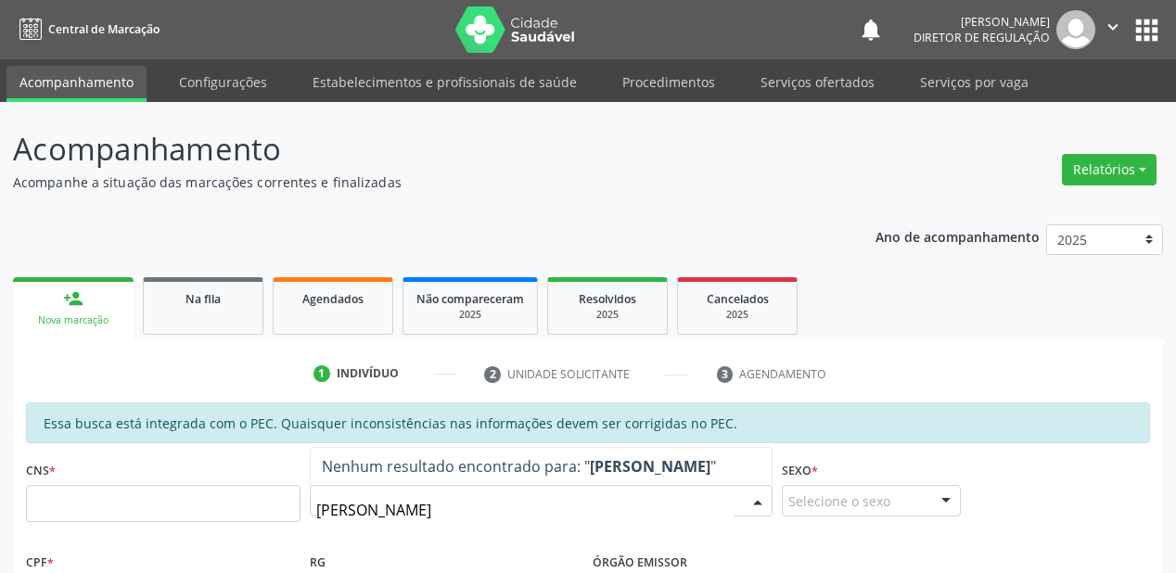
type input "francisco leon"
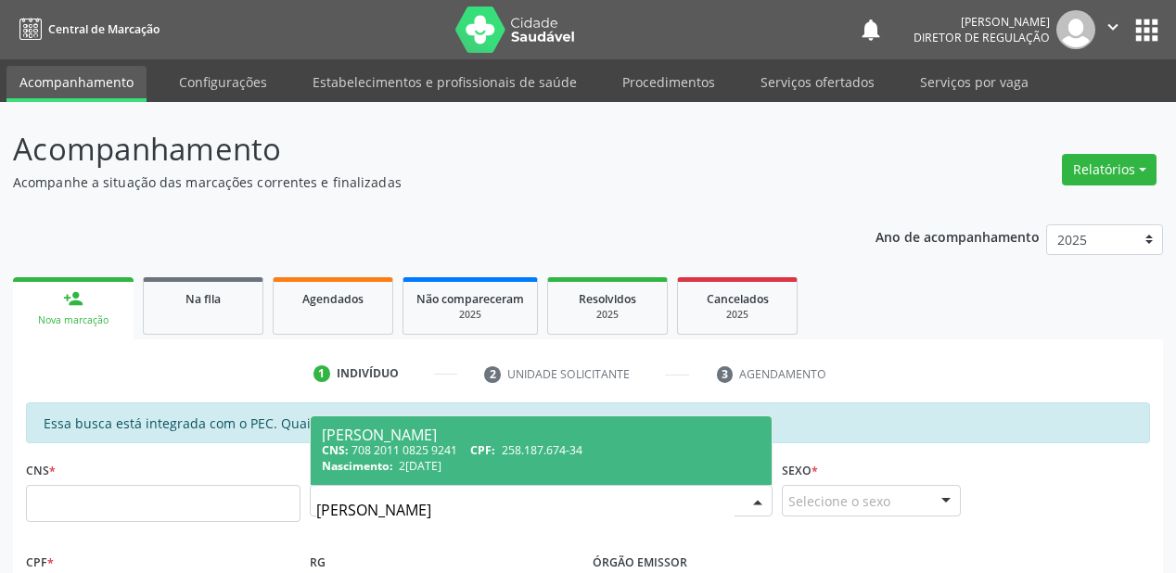
click at [468, 439] on div "[PERSON_NAME]" at bounding box center [541, 435] width 439 height 15
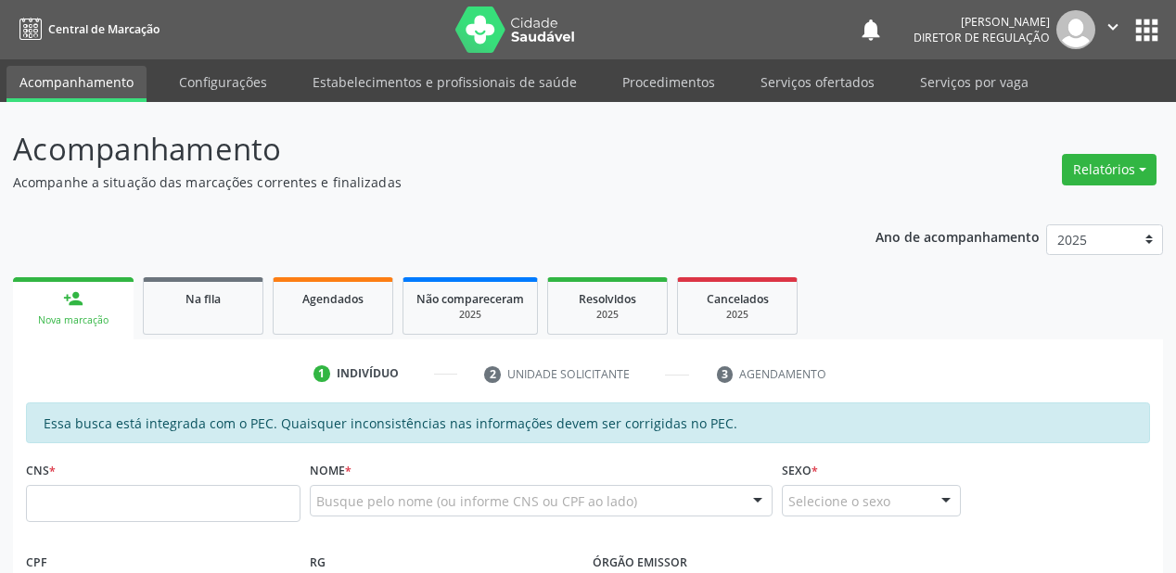
type input "708 2011 0825 9241"
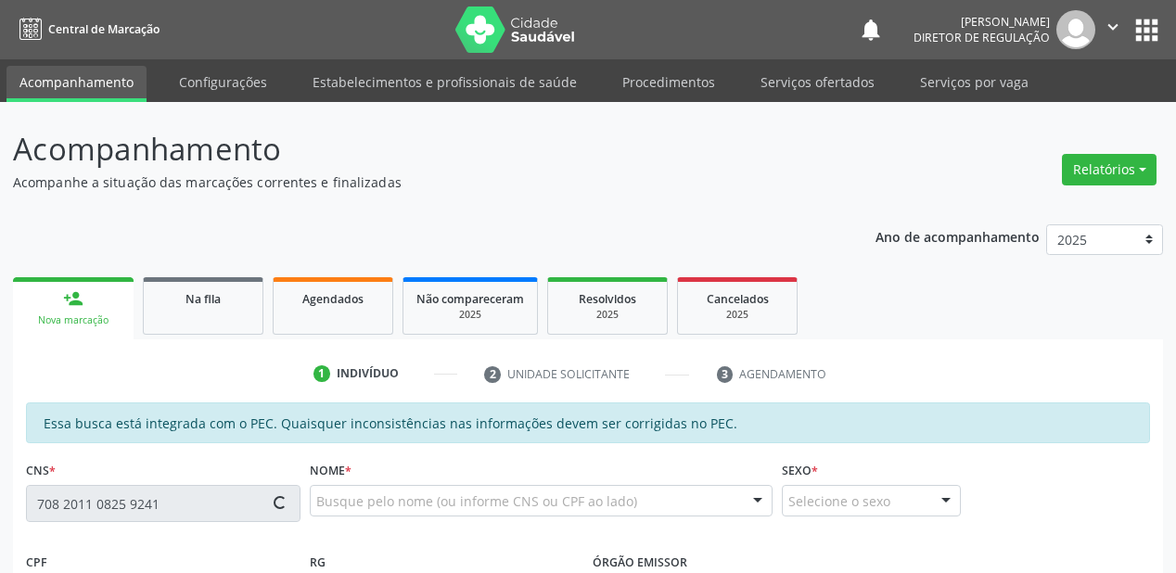
type input "258.187.674-34"
type input "21[DATE]"
type input "[DEMOGRAPHIC_DATA] Maria do Carmo"
type input "[PHONE_NUMBER]"
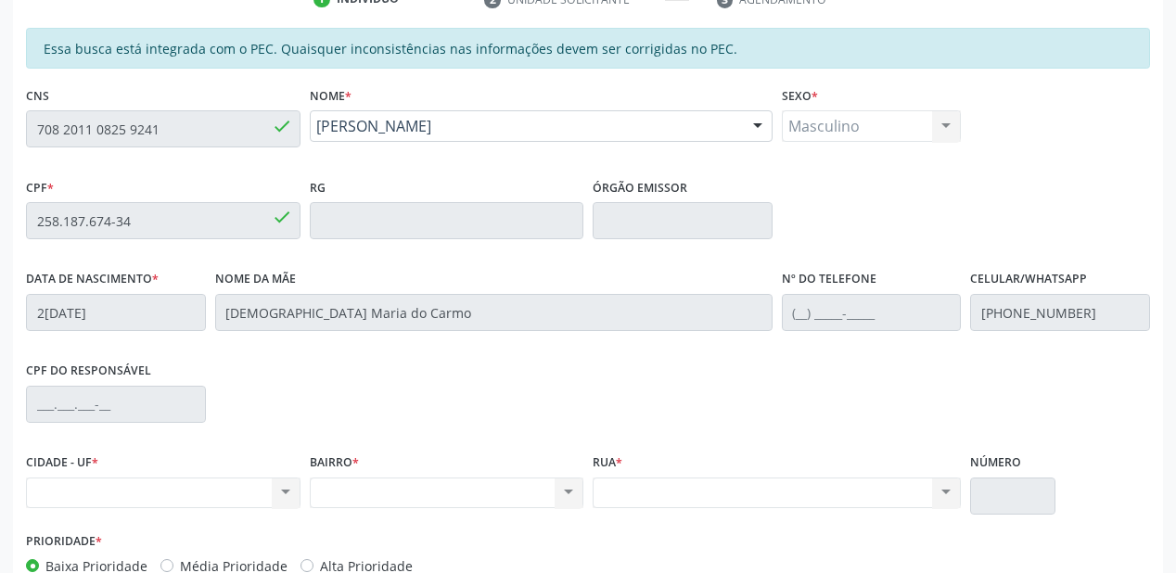
scroll to position [485, 0]
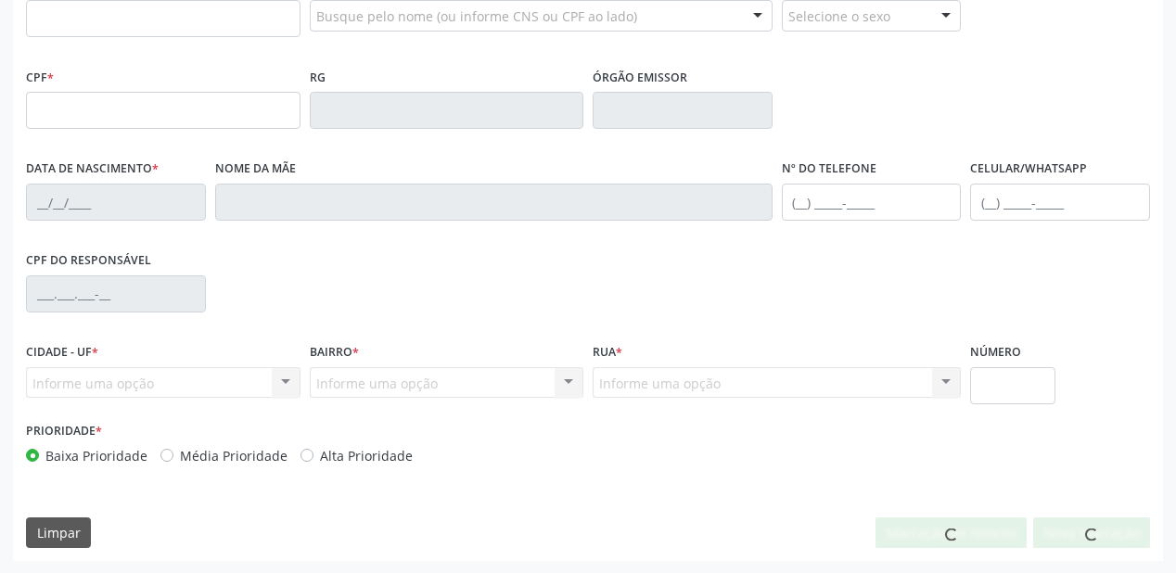
scroll to position [411, 0]
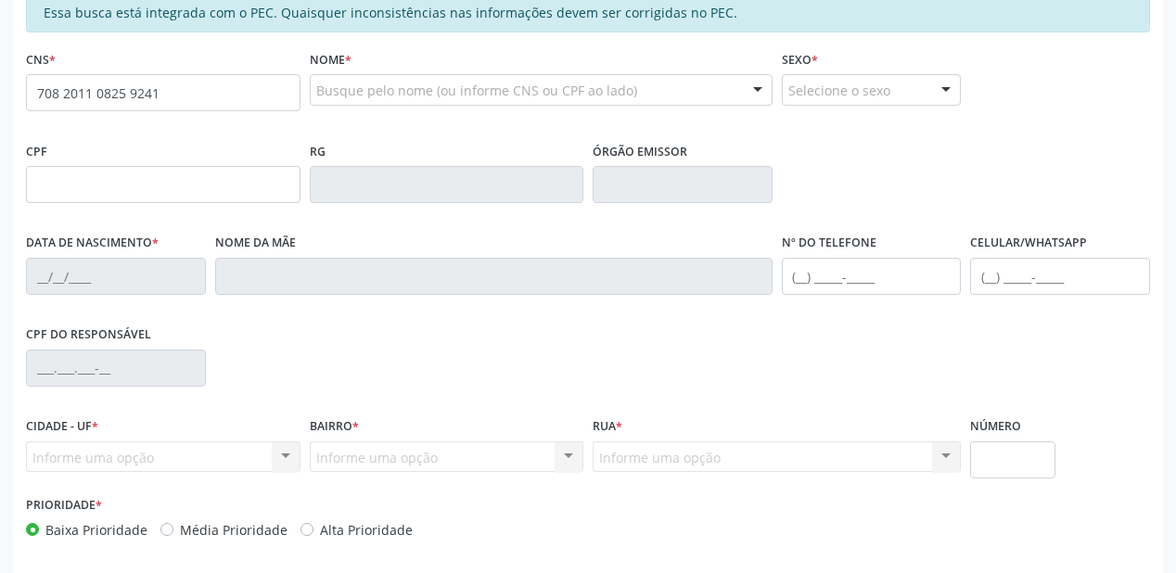
type input "708 2011 0825 9241"
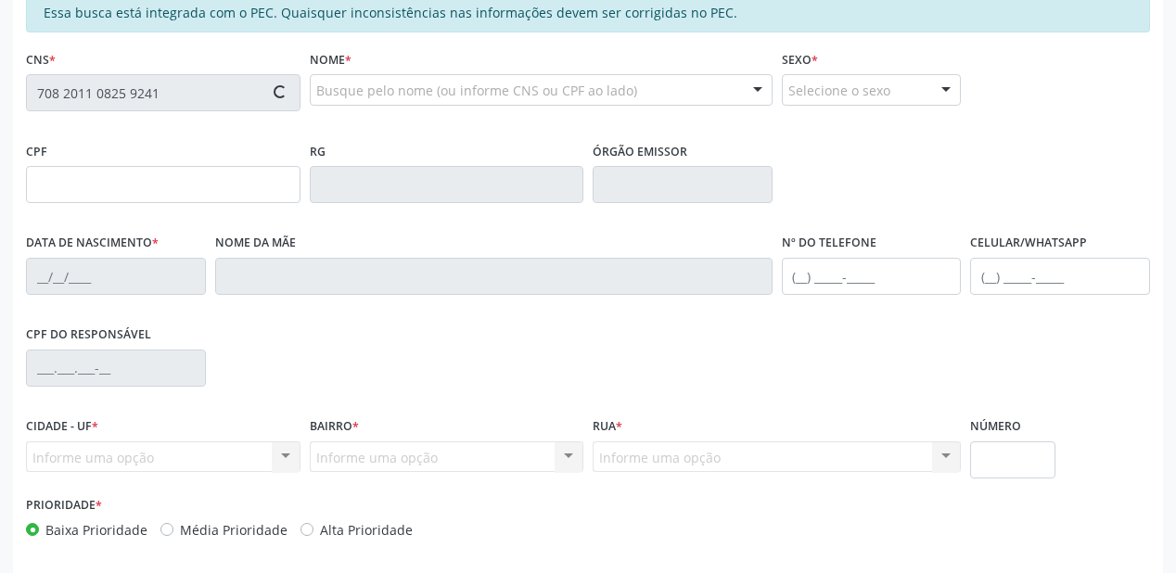
type input "258.187.674-34"
type input "21[DATE]"
type input "[DEMOGRAPHIC_DATA] Maria do Carmo"
type input "[PHONE_NUMBER]"
type input "S/N"
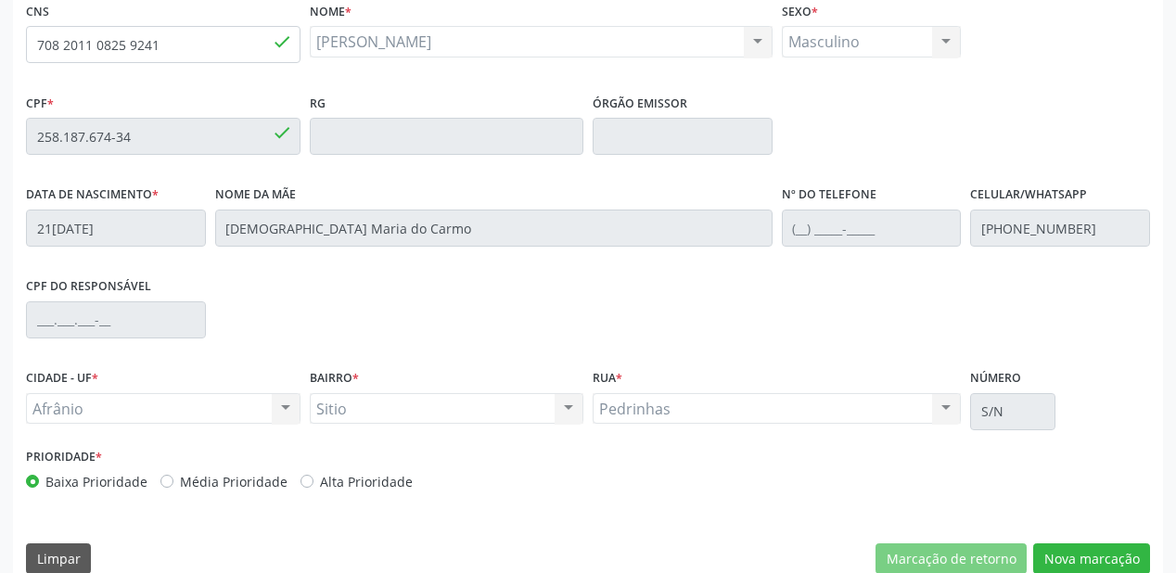
scroll to position [485, 0]
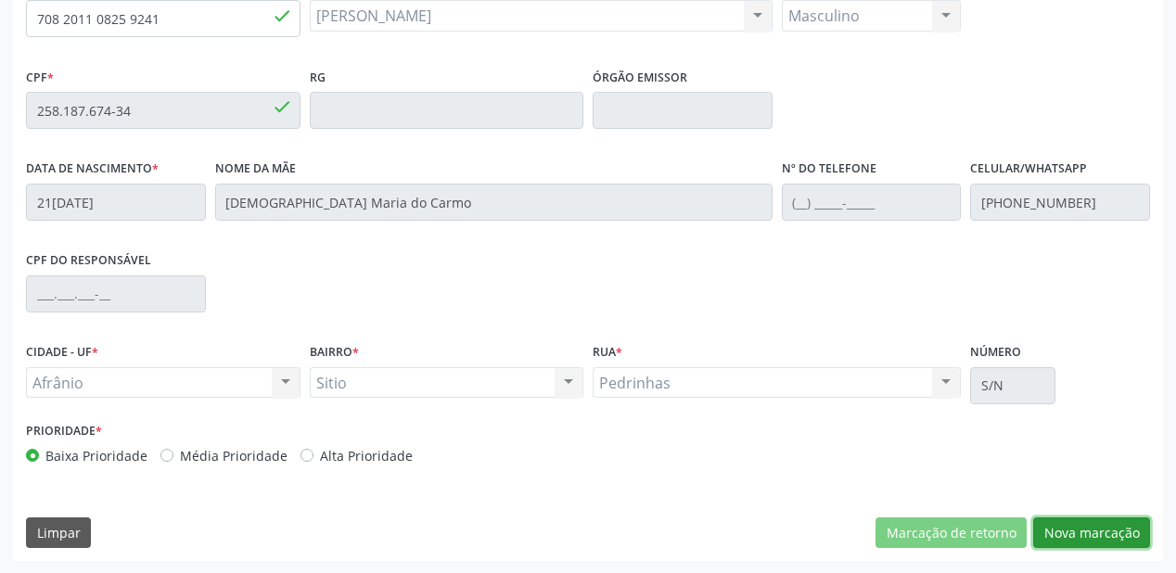
click at [1088, 535] on button "Nova marcação" at bounding box center [1091, 534] width 117 height 32
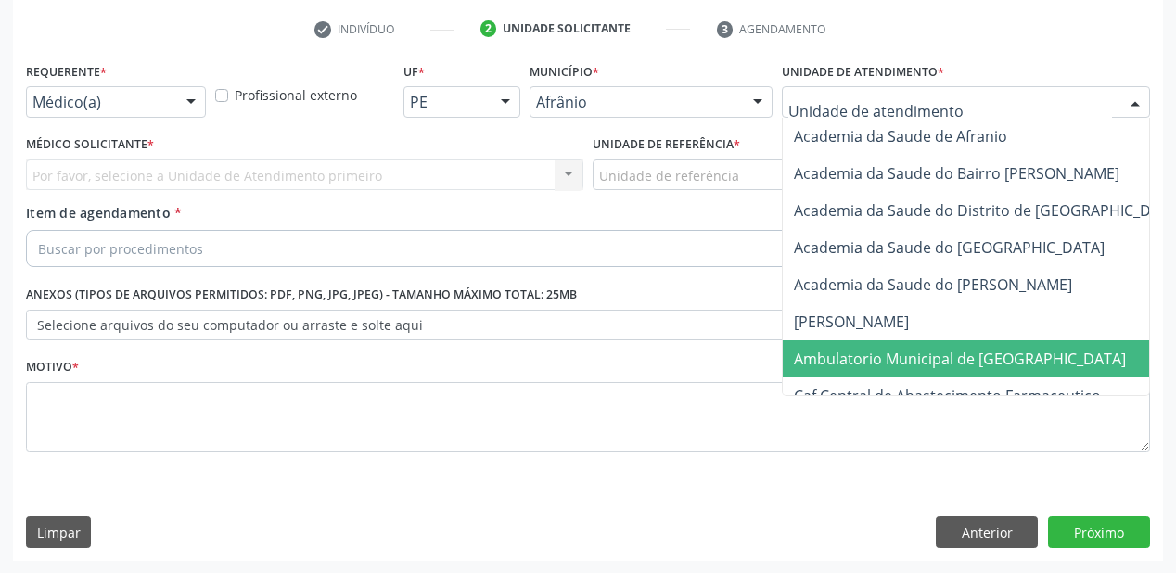
click at [866, 354] on span "Ambulatorio Municipal de [GEOGRAPHIC_DATA]" at bounding box center [960, 359] width 332 height 20
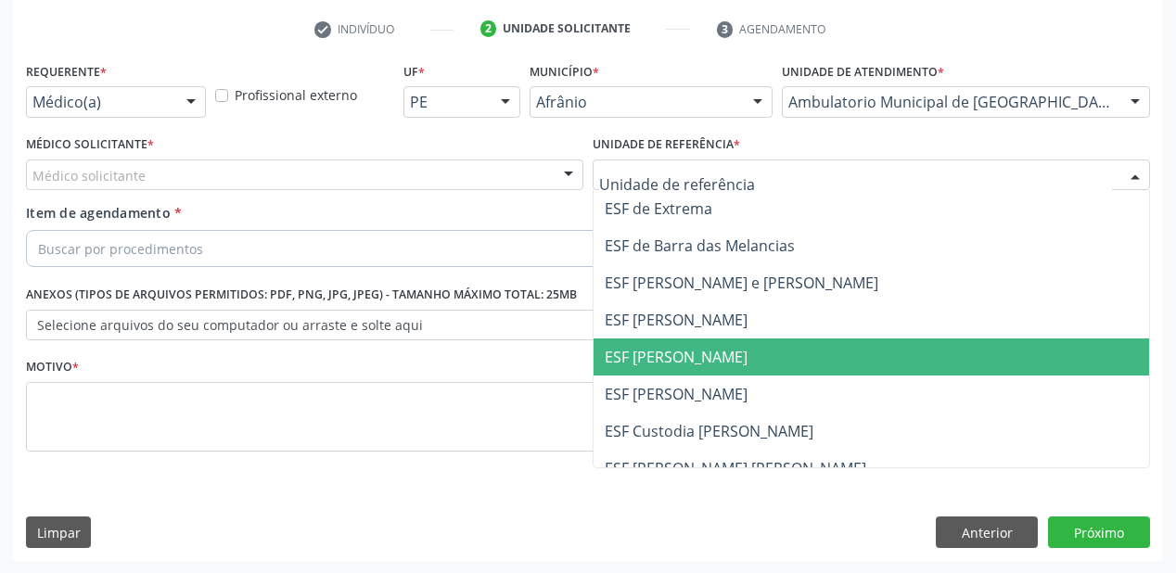
click at [646, 364] on span "ESF [PERSON_NAME]" at bounding box center [676, 357] width 143 height 20
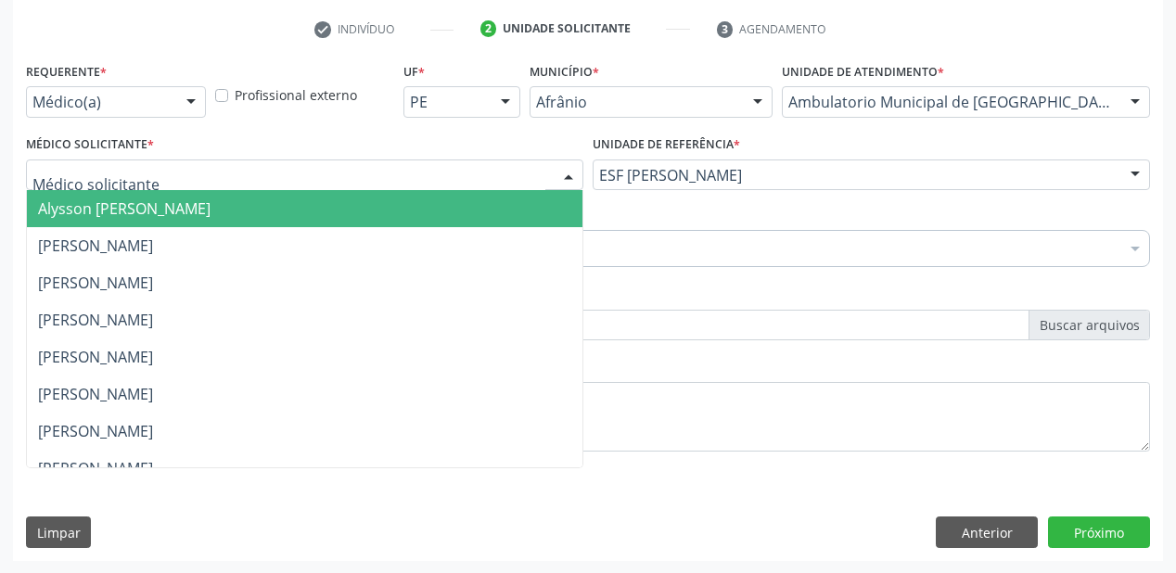
click at [110, 185] on div at bounding box center [305, 176] width 558 height 32
click at [104, 199] on span "Alysson [PERSON_NAME]" at bounding box center [124, 209] width 173 height 20
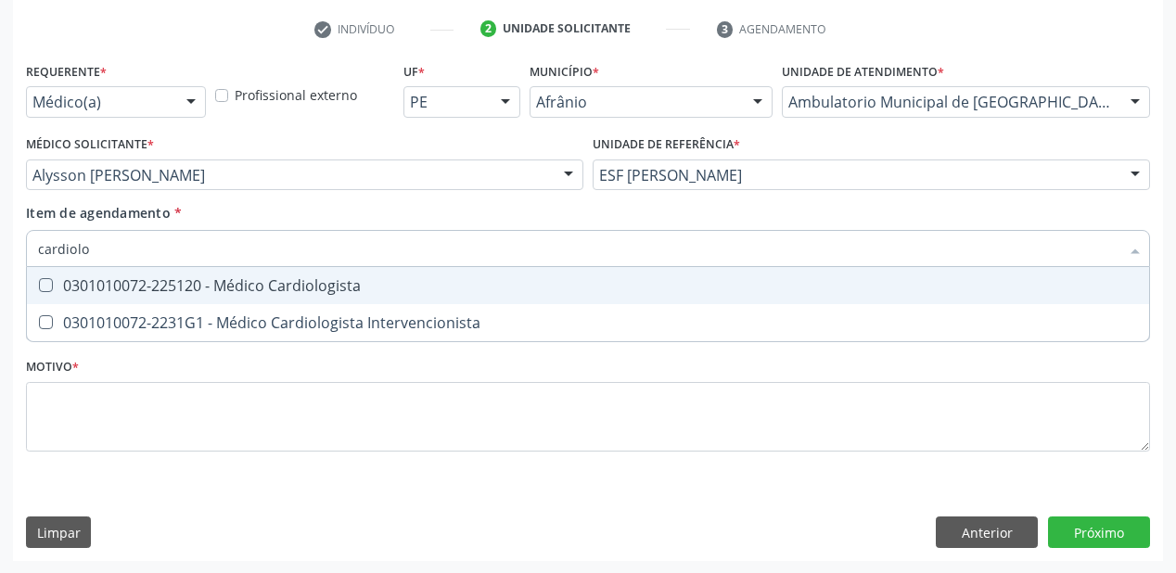
type input "cardiolog"
click at [109, 283] on div "0301010072-225120 - Médico Cardiologista" at bounding box center [588, 285] width 1100 height 15
checkbox Cardiologista "true"
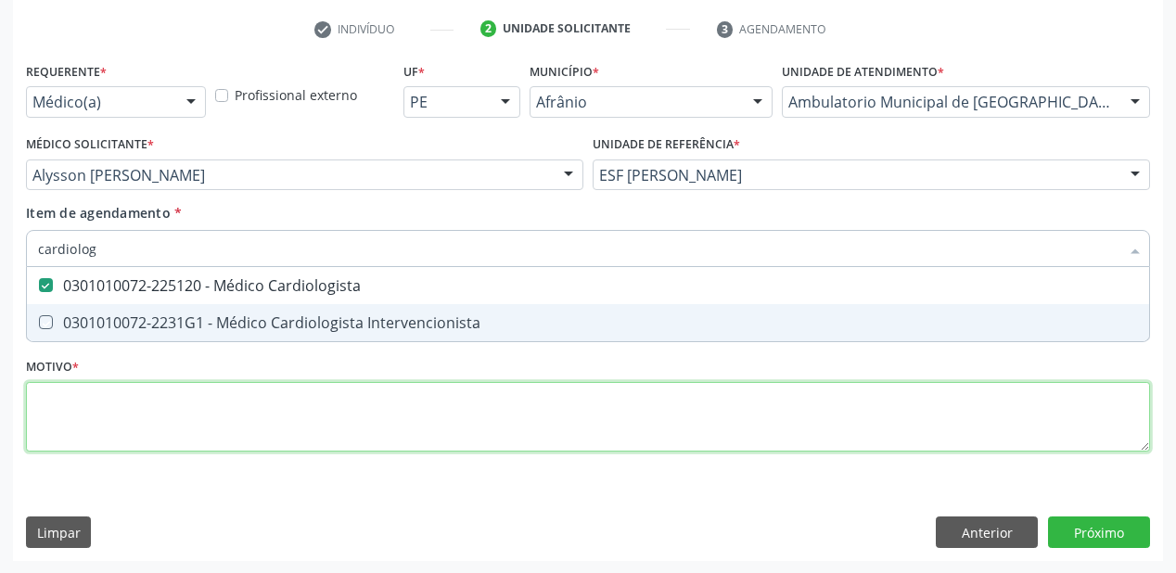
click at [71, 409] on div "Requerente * Médico(a) Médico(a) Enfermeiro(a) Paciente Nenhum resultado encont…" at bounding box center [588, 268] width 1124 height 420
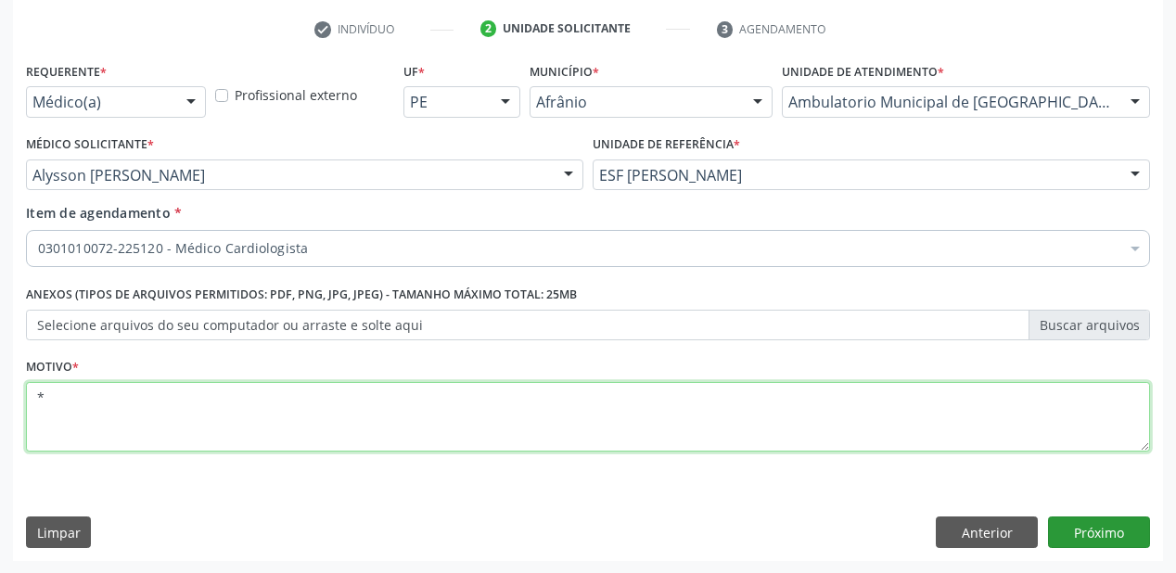
type textarea "*"
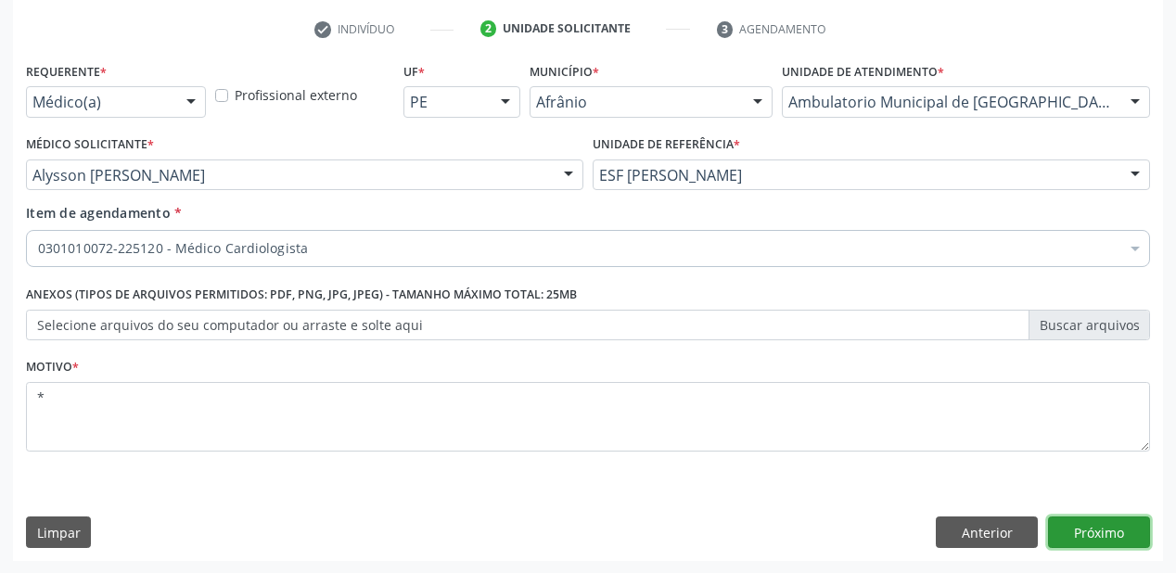
click at [1084, 537] on button "Próximo" at bounding box center [1099, 533] width 102 height 32
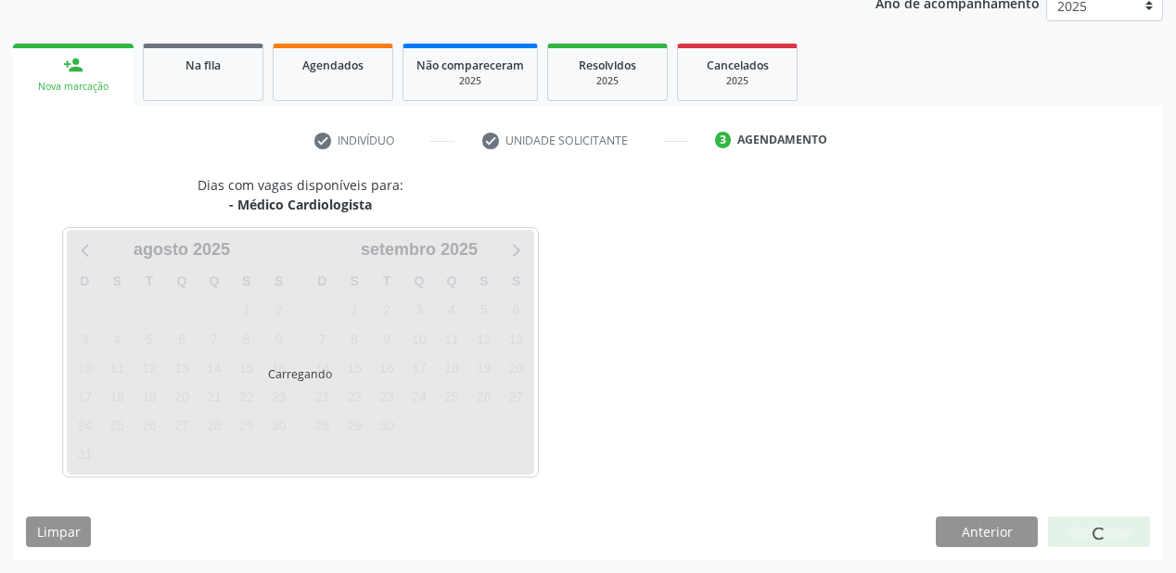
scroll to position [233, 0]
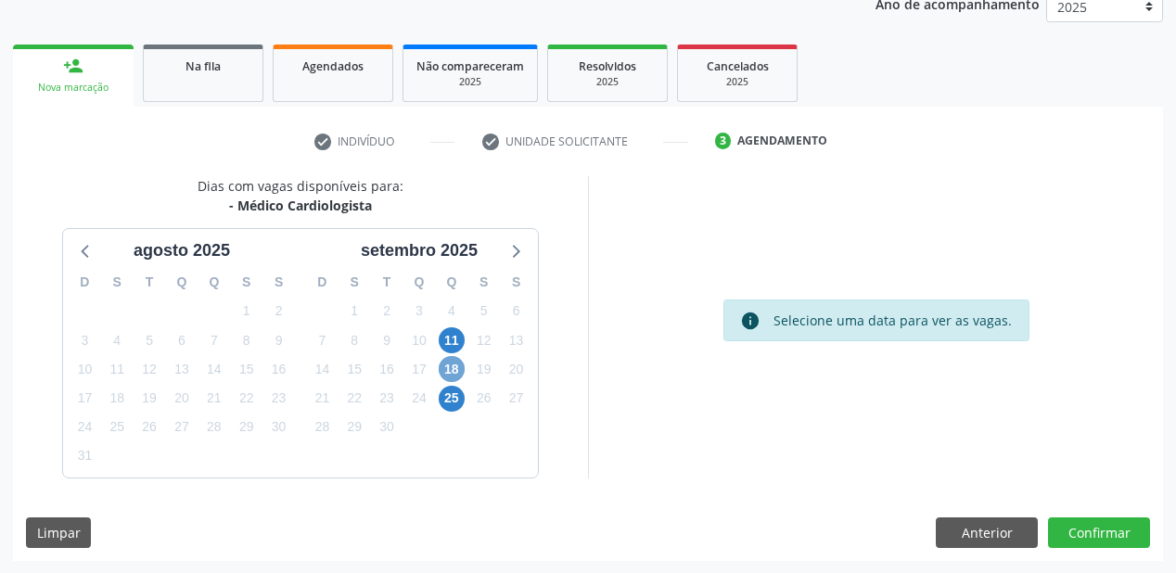
click at [449, 364] on span "18" at bounding box center [452, 369] width 26 height 26
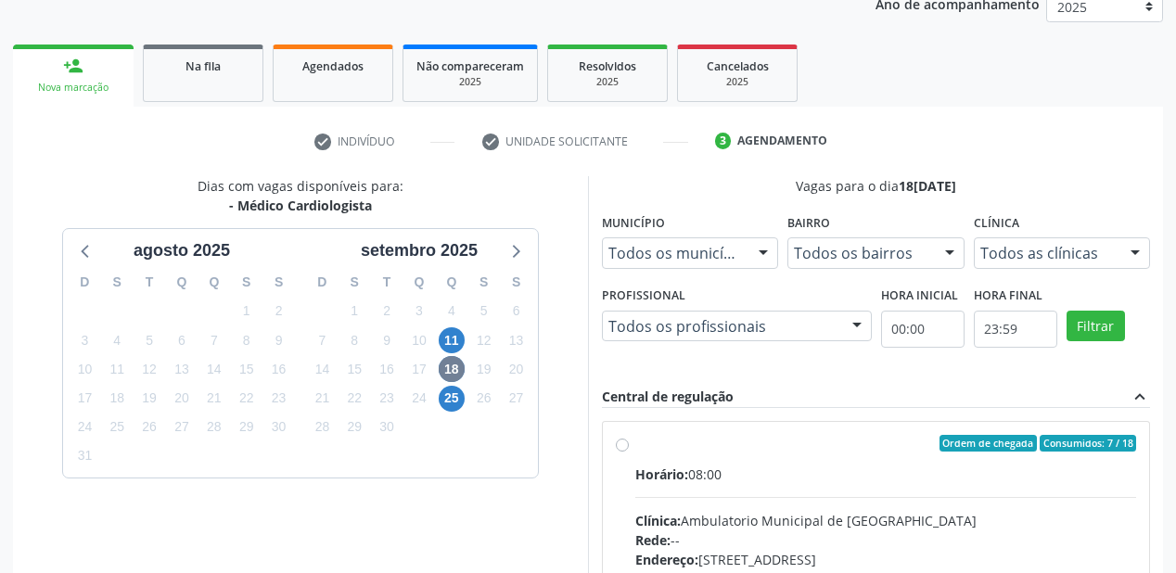
click at [809, 475] on div "Horário: 08:00" at bounding box center [885, 474] width 501 height 19
click at [629, 452] on input "Ordem de chegada Consumidos: 7 / 18 Horário: 08:00 Clínica: Ambulatorio Municip…" at bounding box center [622, 443] width 13 height 17
radio input "true"
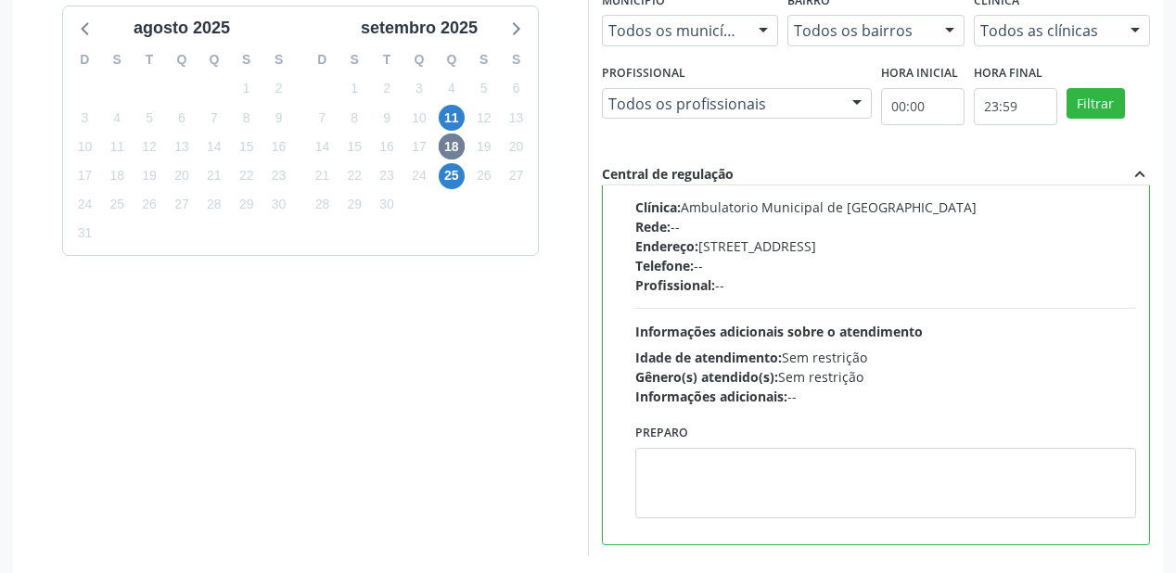
scroll to position [534, 0]
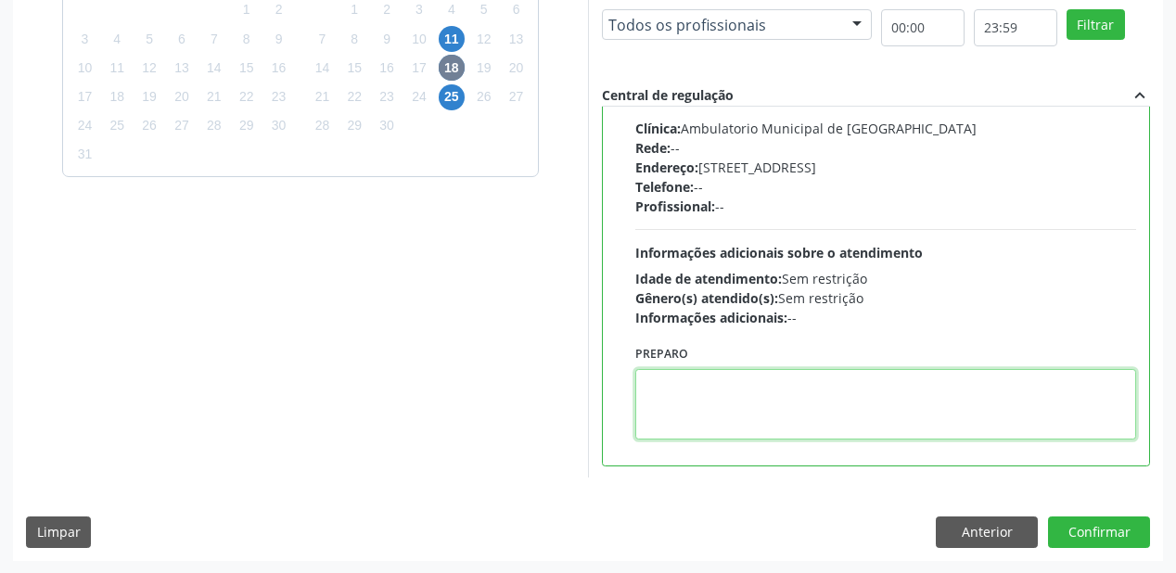
click at [705, 410] on textarea at bounding box center [885, 404] width 501 height 71
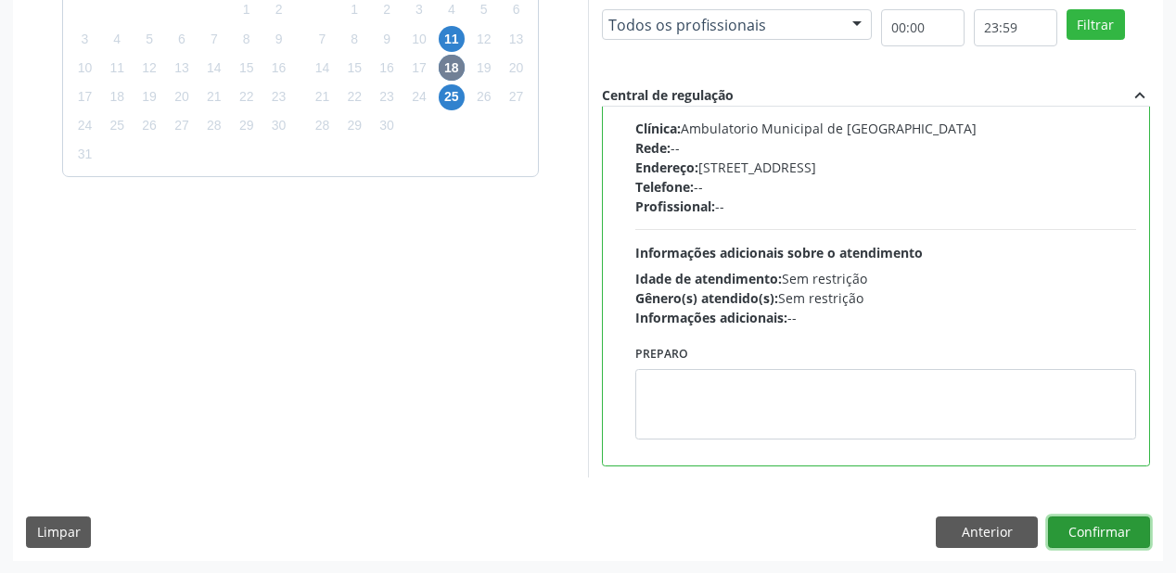
click at [1067, 530] on button "Confirmar" at bounding box center [1099, 533] width 102 height 32
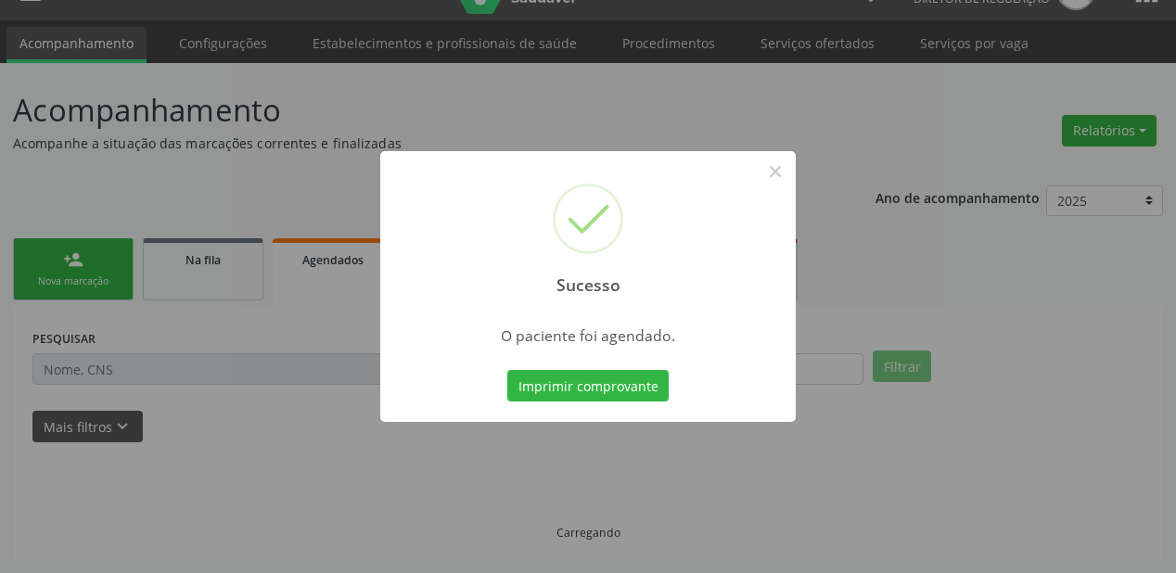
scroll to position [37, 0]
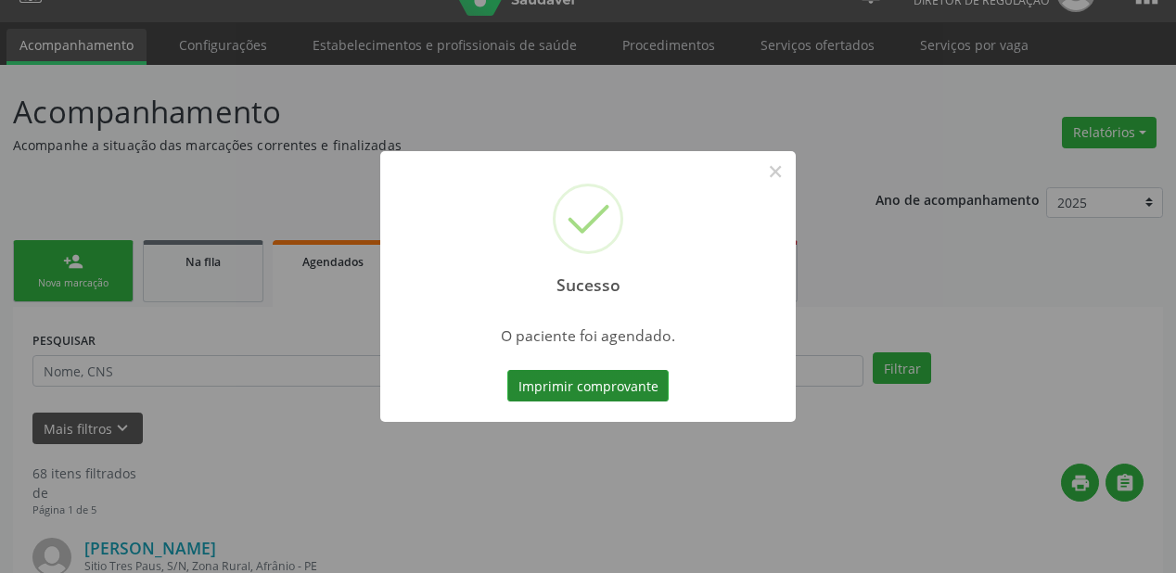
click at [609, 392] on button "Imprimir comprovante" at bounding box center [587, 386] width 161 height 32
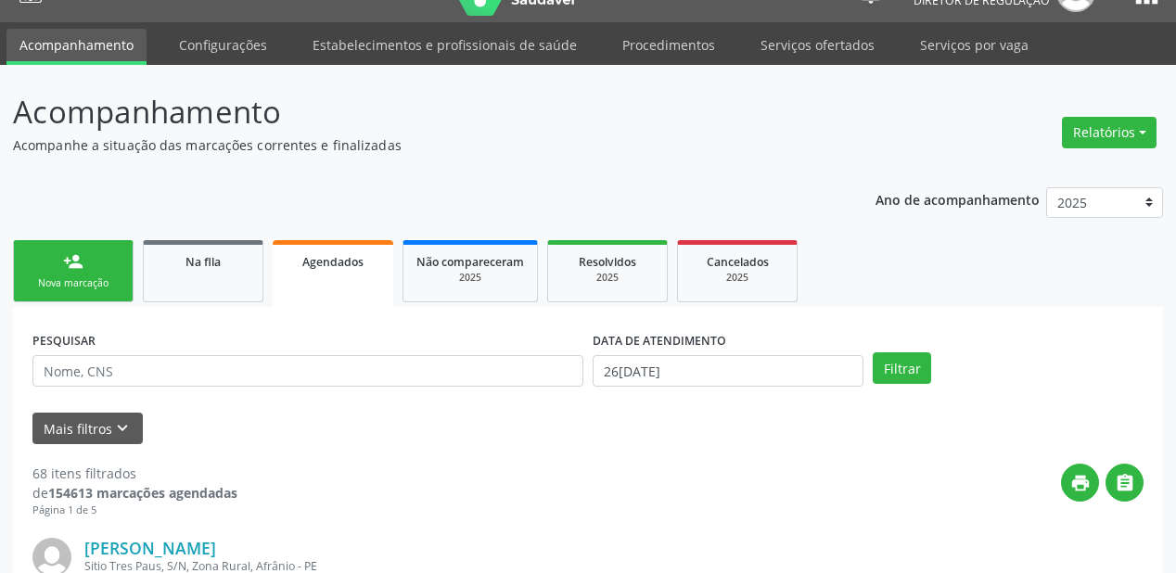
click at [95, 276] on div "Nova marcação" at bounding box center [73, 283] width 93 height 14
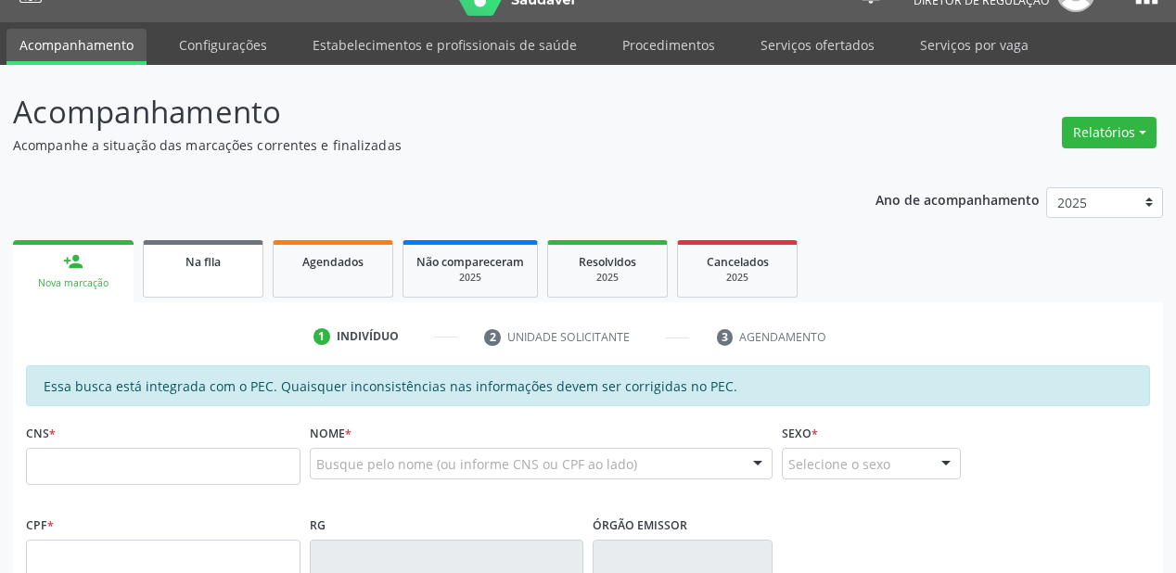
click at [235, 267] on div "Na fila" at bounding box center [203, 260] width 93 height 19
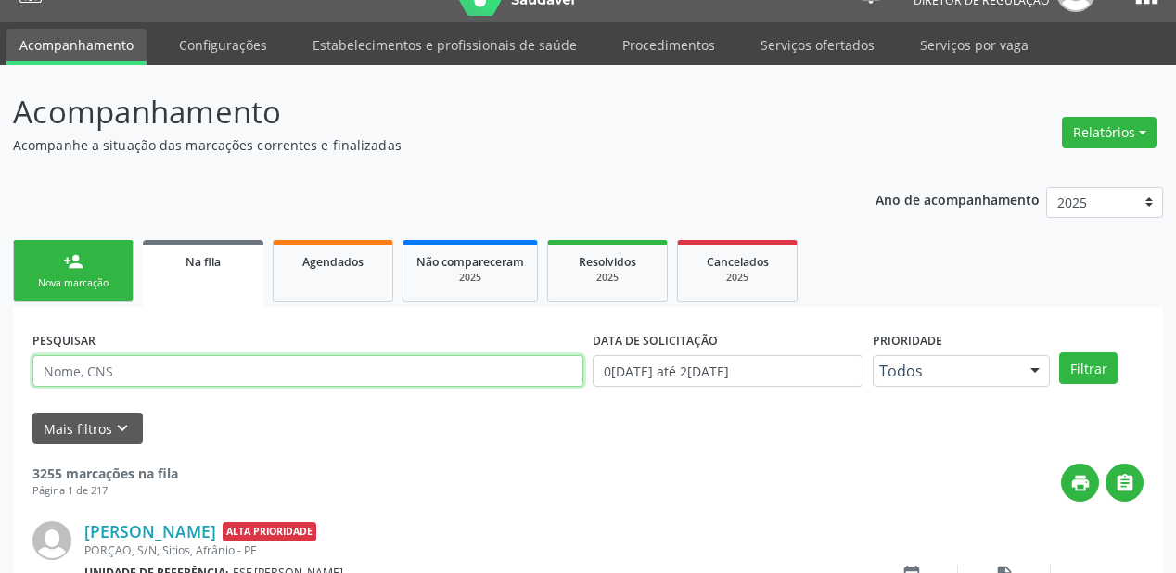
click at [111, 378] on input "text" at bounding box center [307, 371] width 551 height 32
type input "702808694991563"
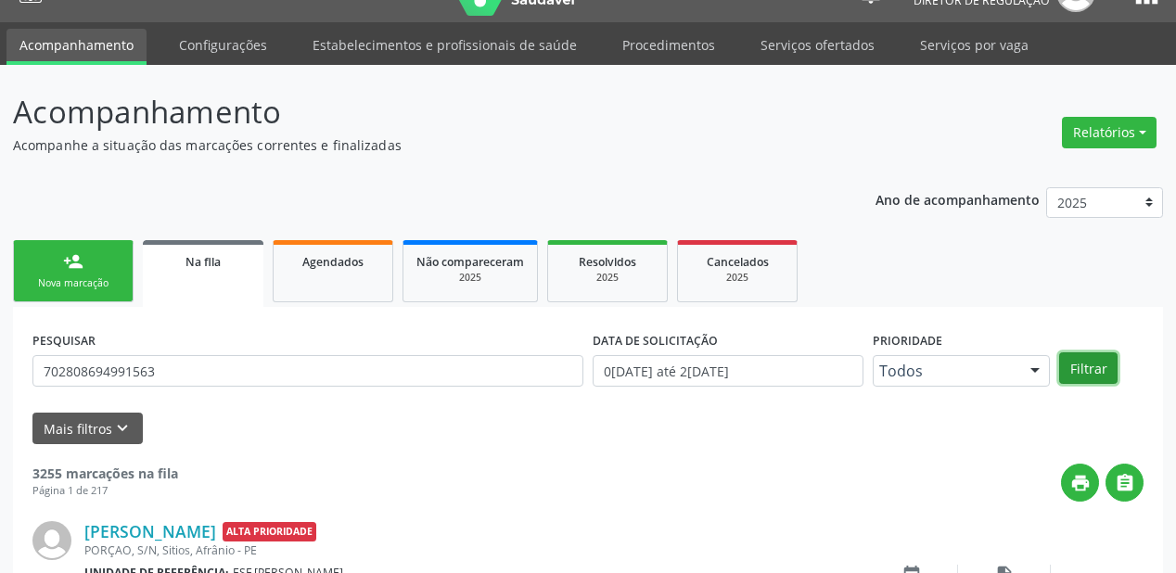
click at [1096, 363] on button "Filtrar" at bounding box center [1088, 369] width 58 height 32
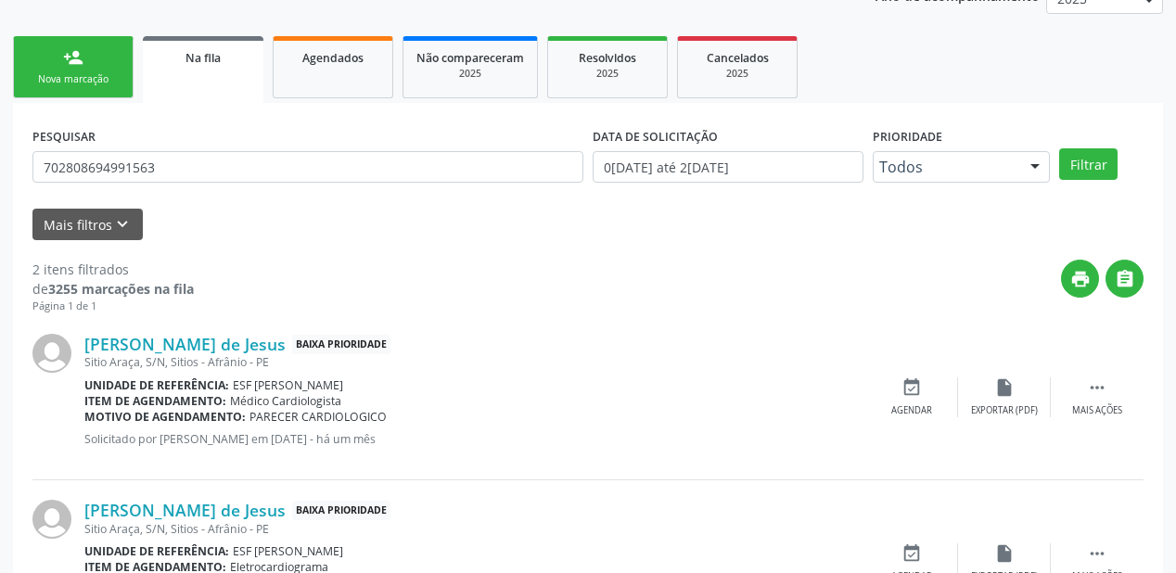
scroll to position [344, 0]
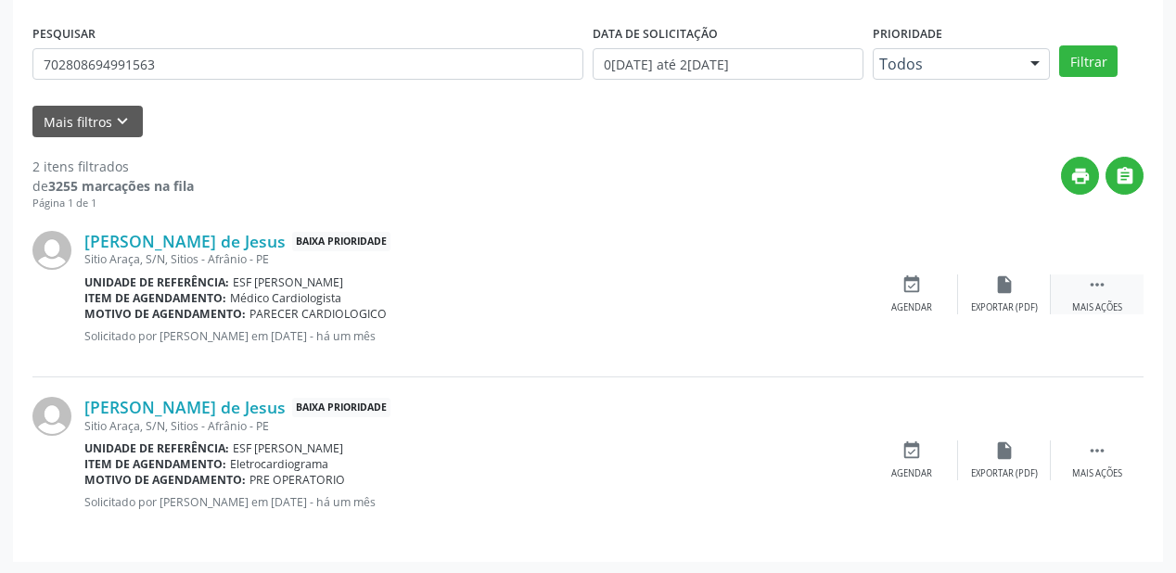
click at [1102, 278] on icon "" at bounding box center [1097, 285] width 20 height 20
click at [654, 276] on div "event_available Agendar" at bounding box center [633, 295] width 93 height 40
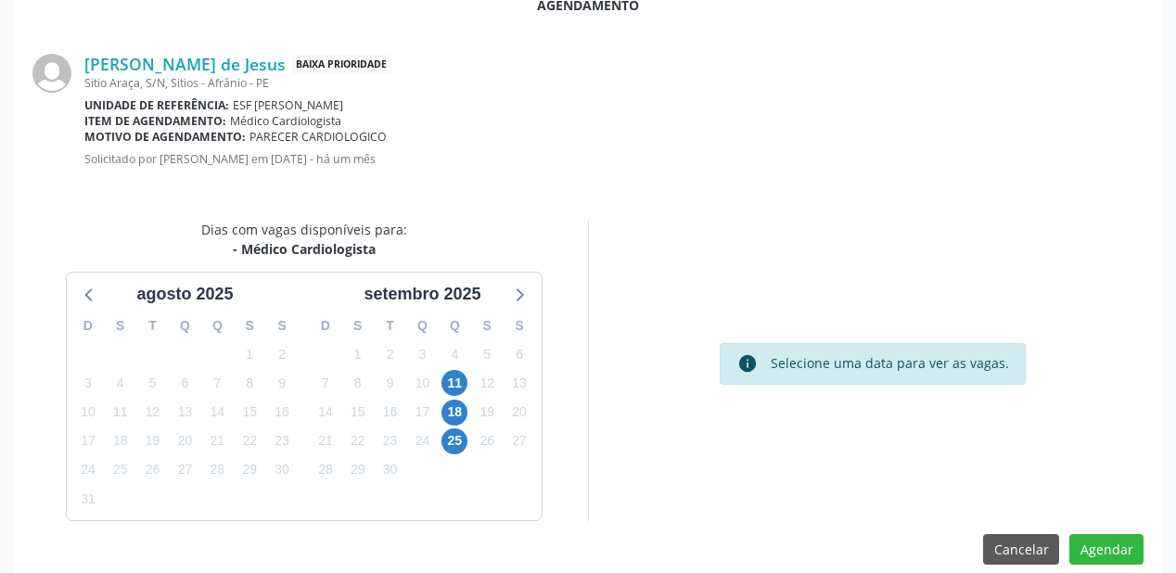
scroll to position [371, 0]
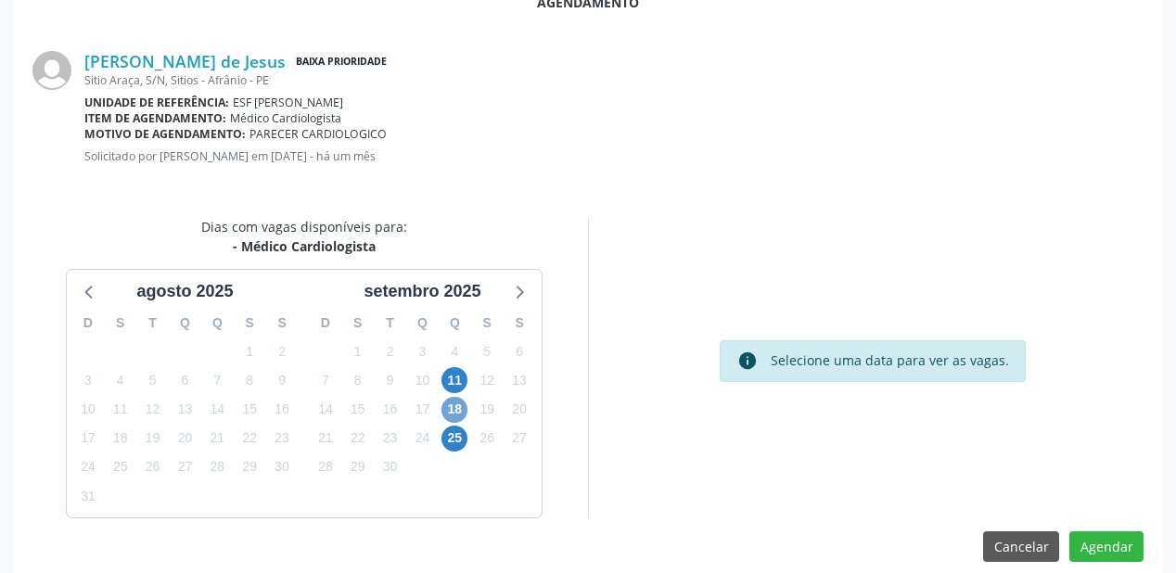
click at [459, 402] on span "18" at bounding box center [455, 410] width 26 height 26
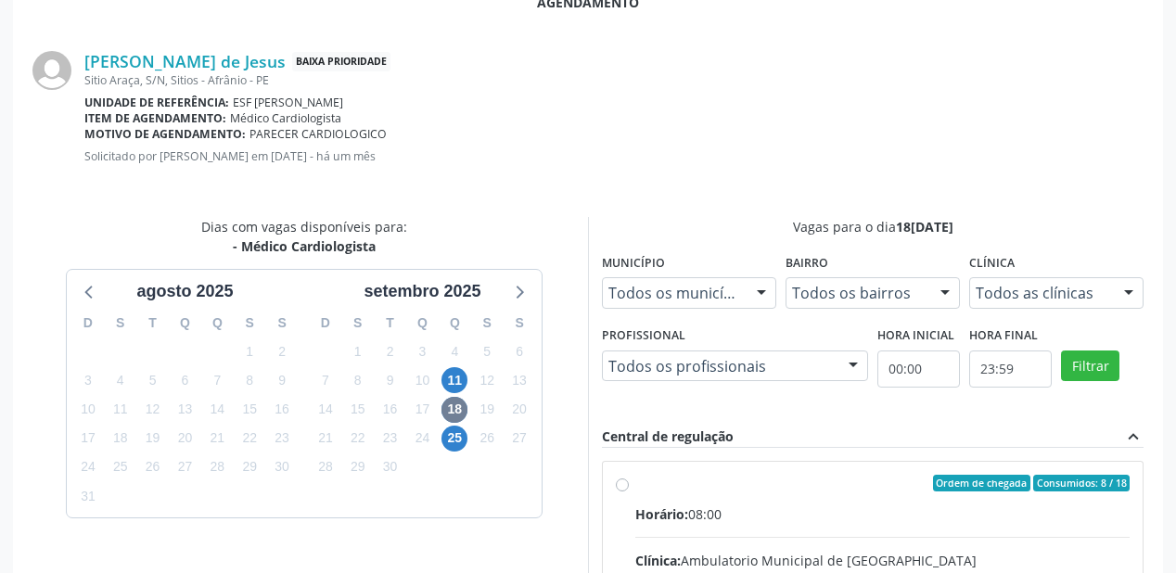
click at [951, 507] on div "Horário: 08:00" at bounding box center [882, 514] width 494 height 19
click at [629, 492] on input "Ordem de chegada Consumidos: 8 / 18 Horário: 08:00 Clínica: Ambulatorio Municip…" at bounding box center [622, 483] width 13 height 17
radio input "true"
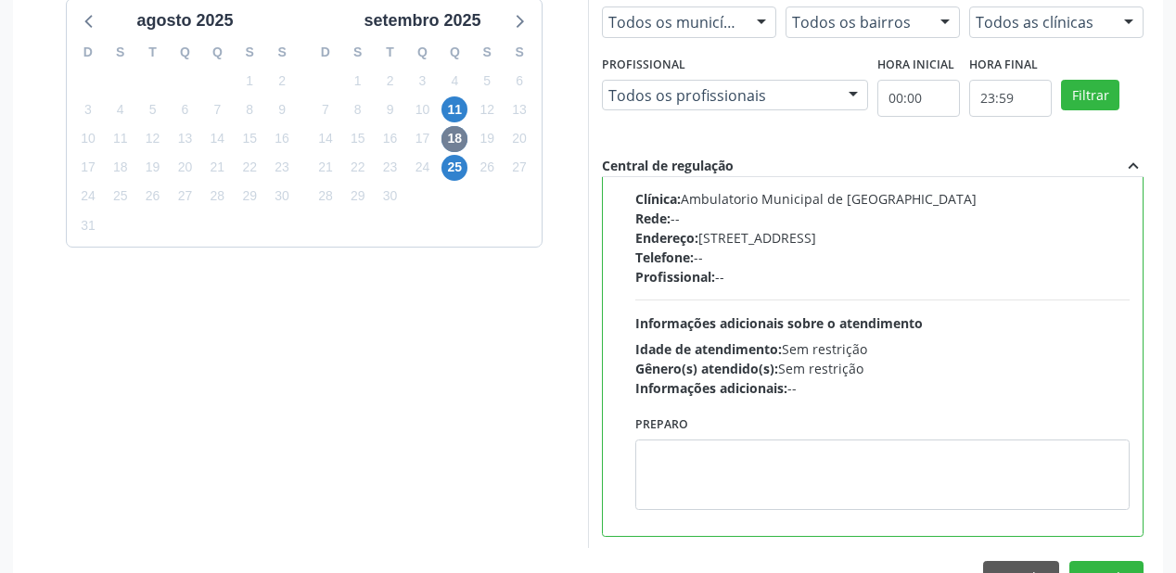
scroll to position [692, 0]
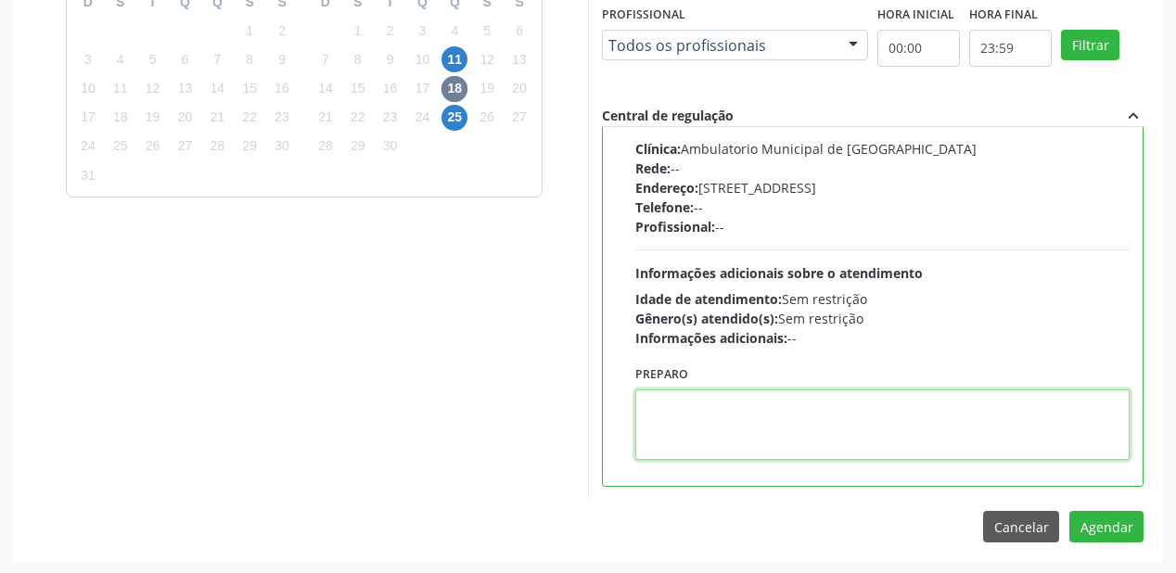
click at [809, 399] on textarea at bounding box center [882, 425] width 494 height 71
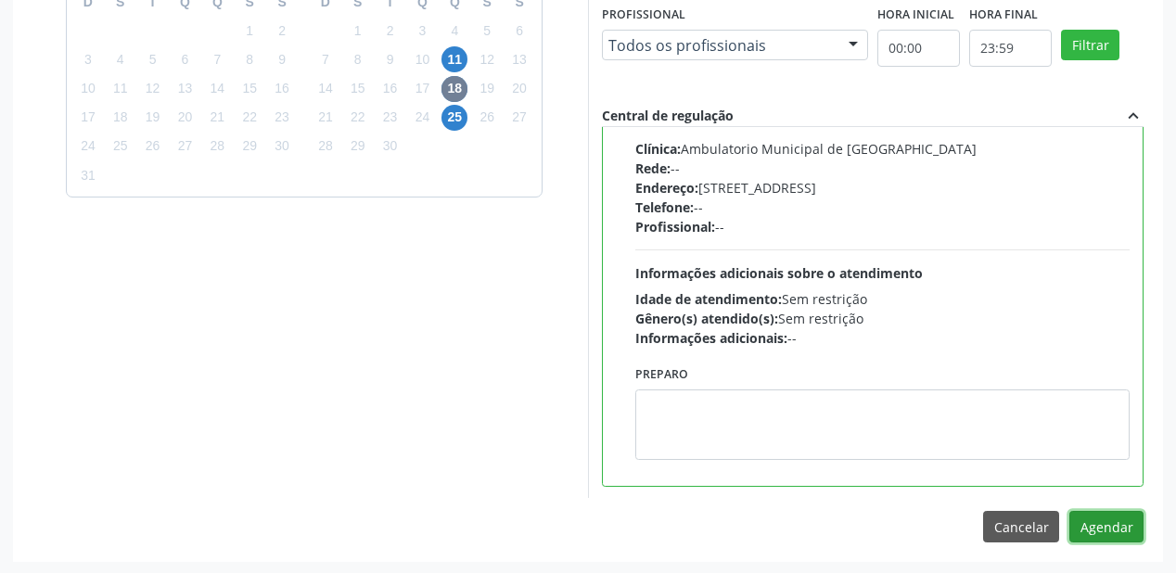
click at [1084, 523] on button "Agendar" at bounding box center [1107, 527] width 74 height 32
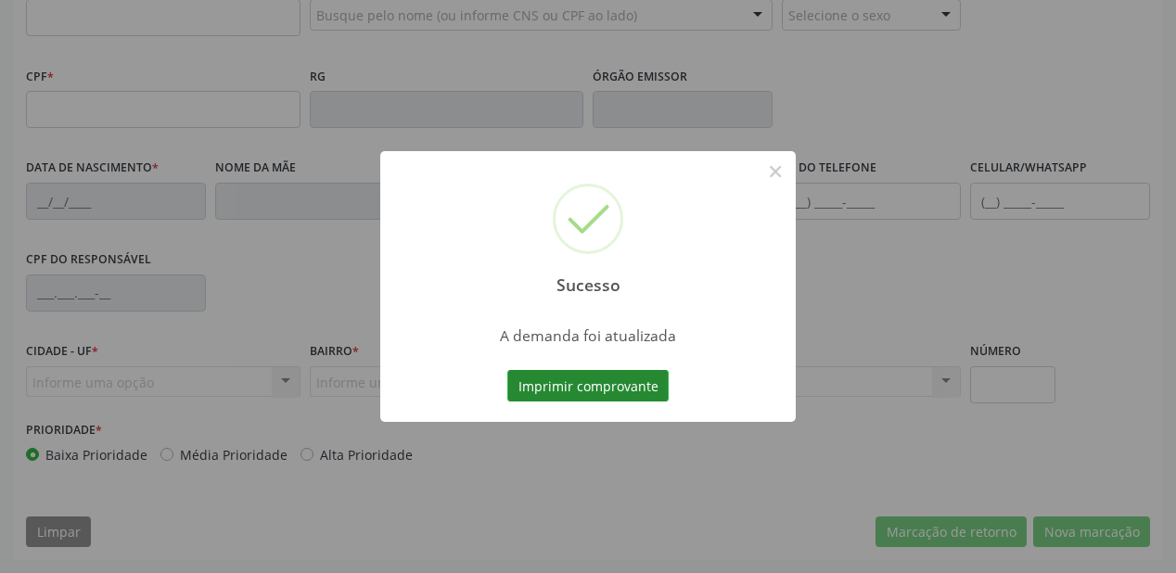
scroll to position [485, 0]
click at [562, 387] on button "Imprimir comprovante" at bounding box center [587, 386] width 161 height 32
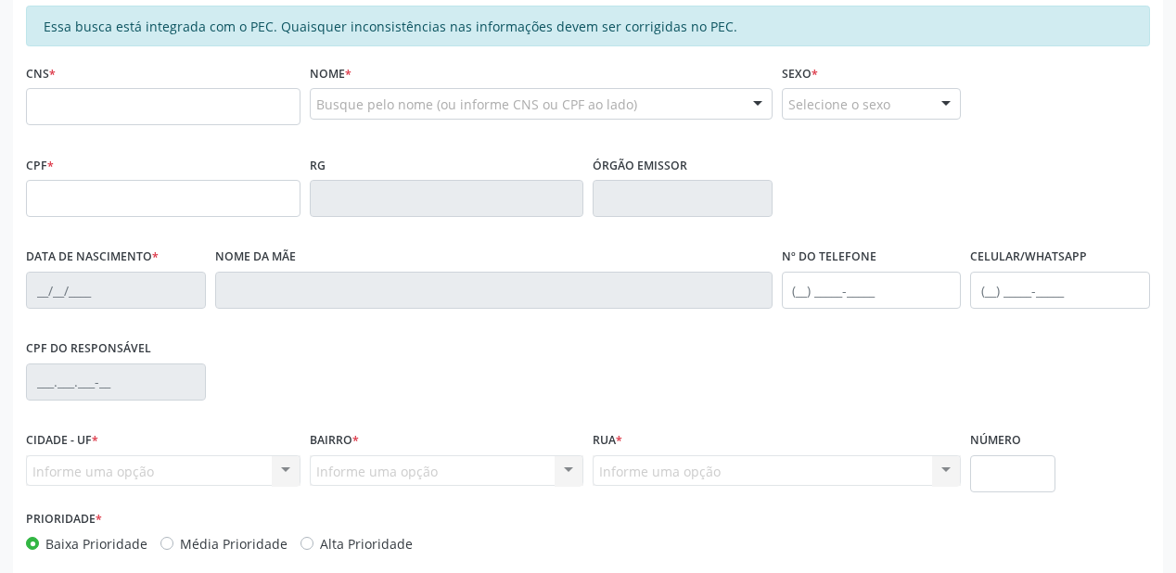
scroll to position [263, 0]
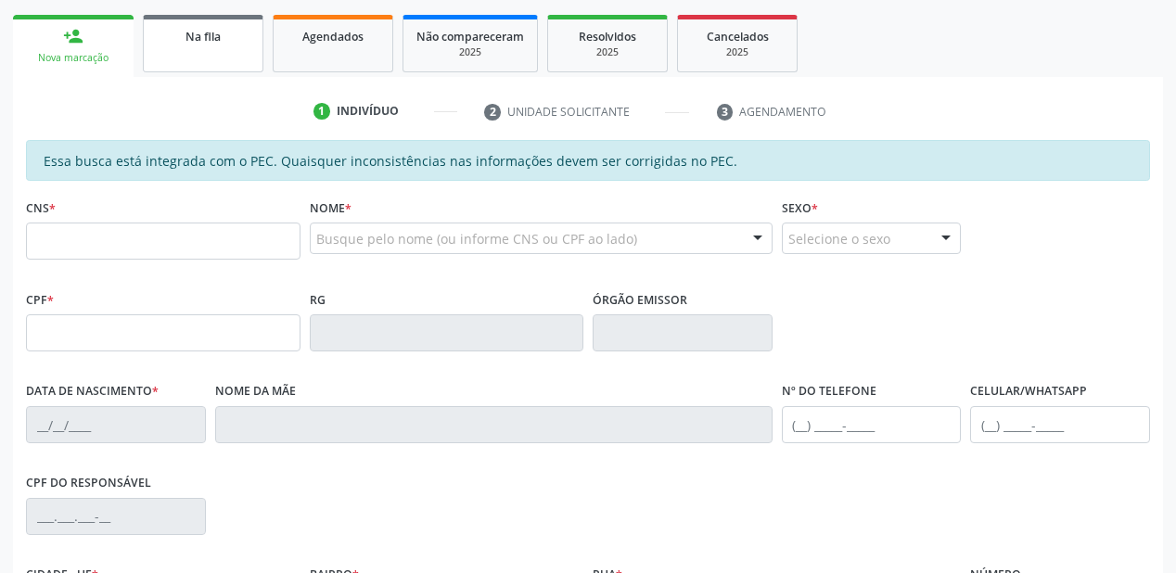
click at [210, 55] on link "Na fila" at bounding box center [203, 44] width 121 height 58
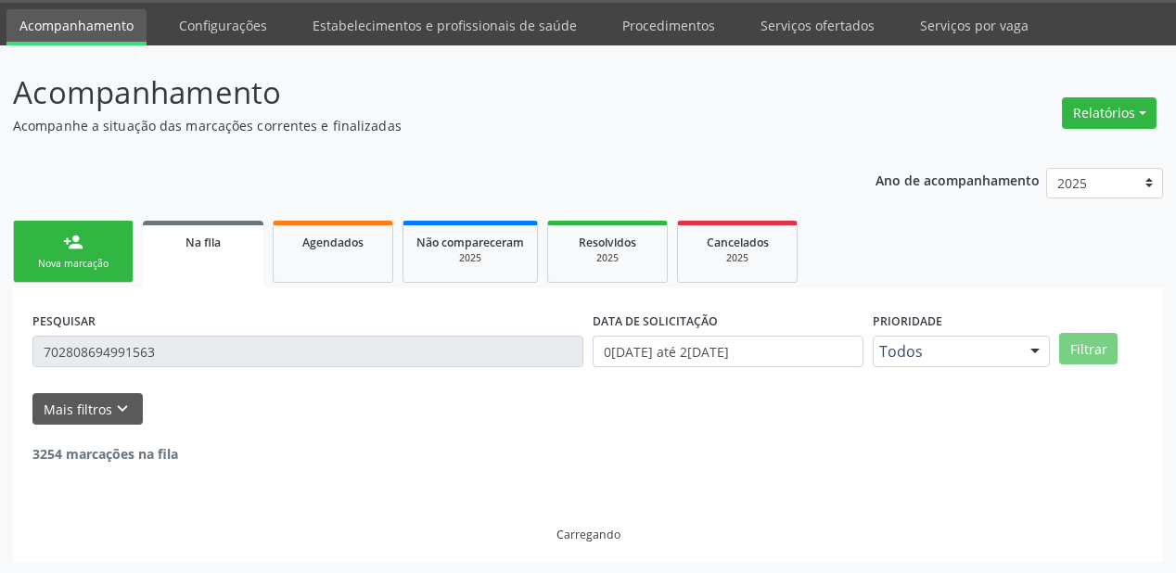
scroll to position [178, 0]
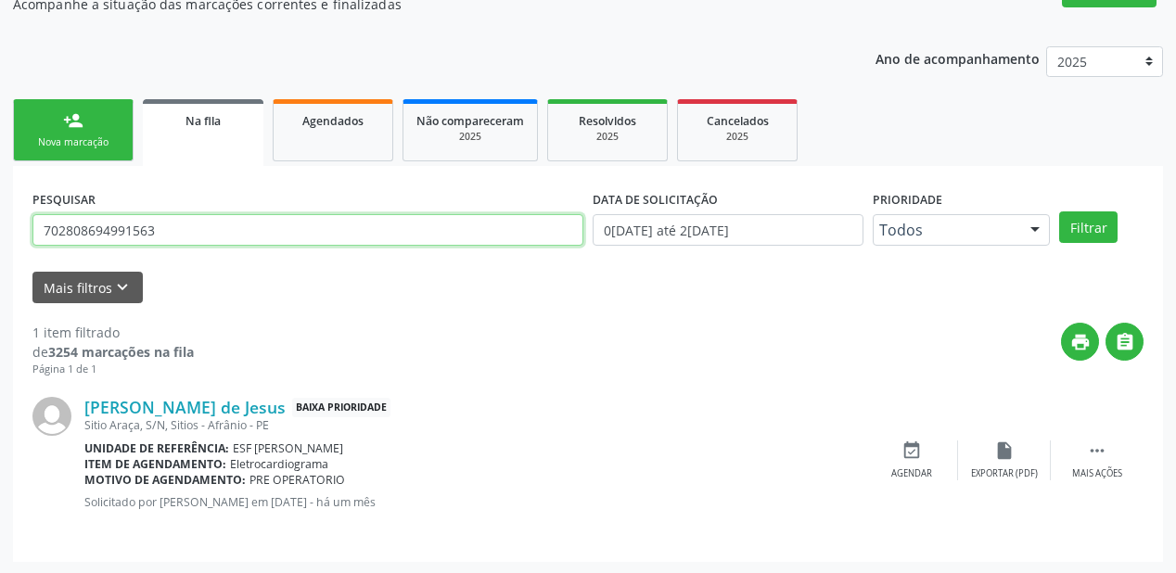
click at [158, 224] on input "702808694991563" at bounding box center [307, 230] width 551 height 32
type input "7"
type input "704000345735266"
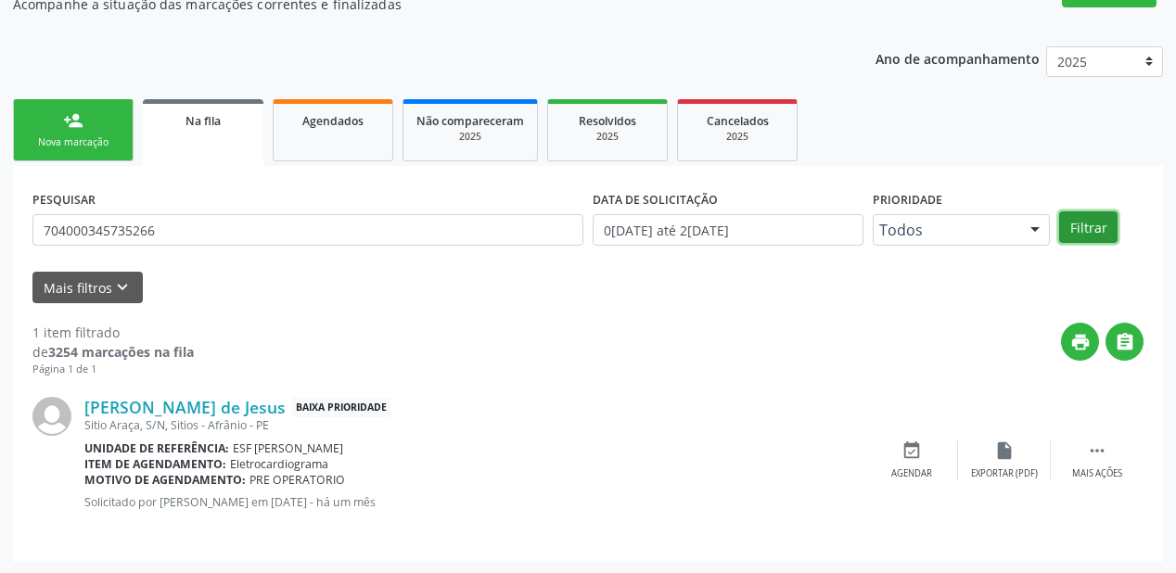
click at [1080, 226] on button "Filtrar" at bounding box center [1088, 228] width 58 height 32
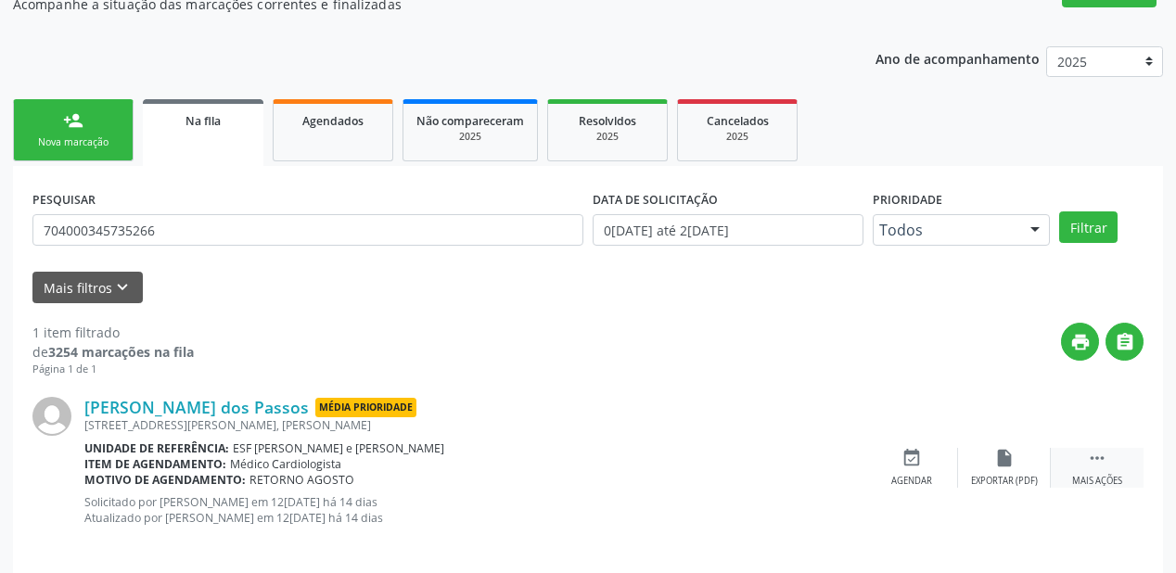
click at [1099, 455] on icon "" at bounding box center [1097, 458] width 20 height 20
click at [638, 475] on div "Agendar" at bounding box center [633, 481] width 41 height 13
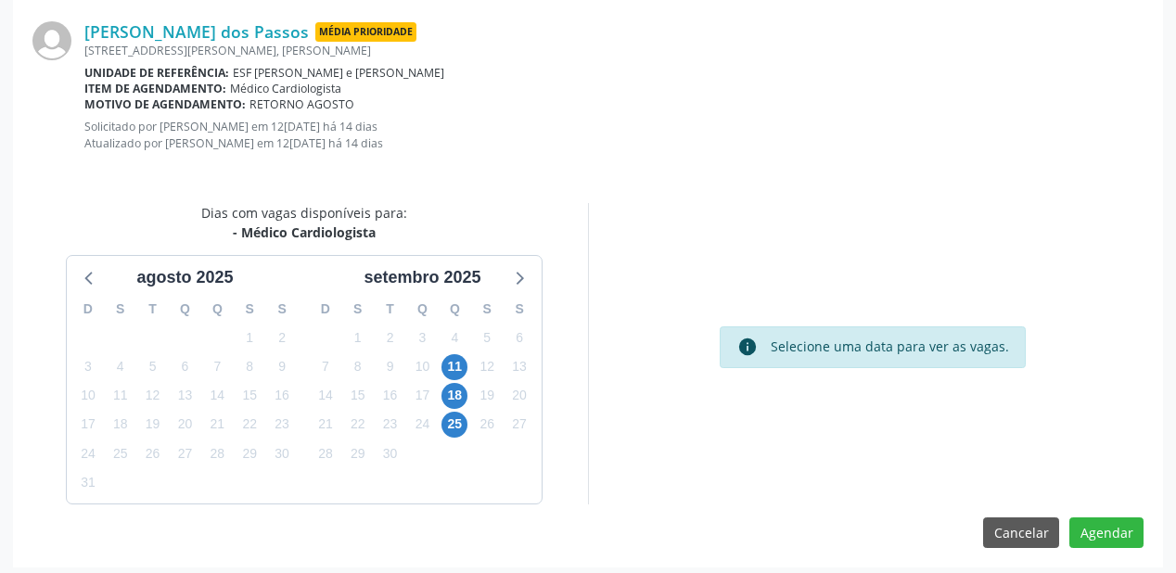
scroll to position [406, 0]
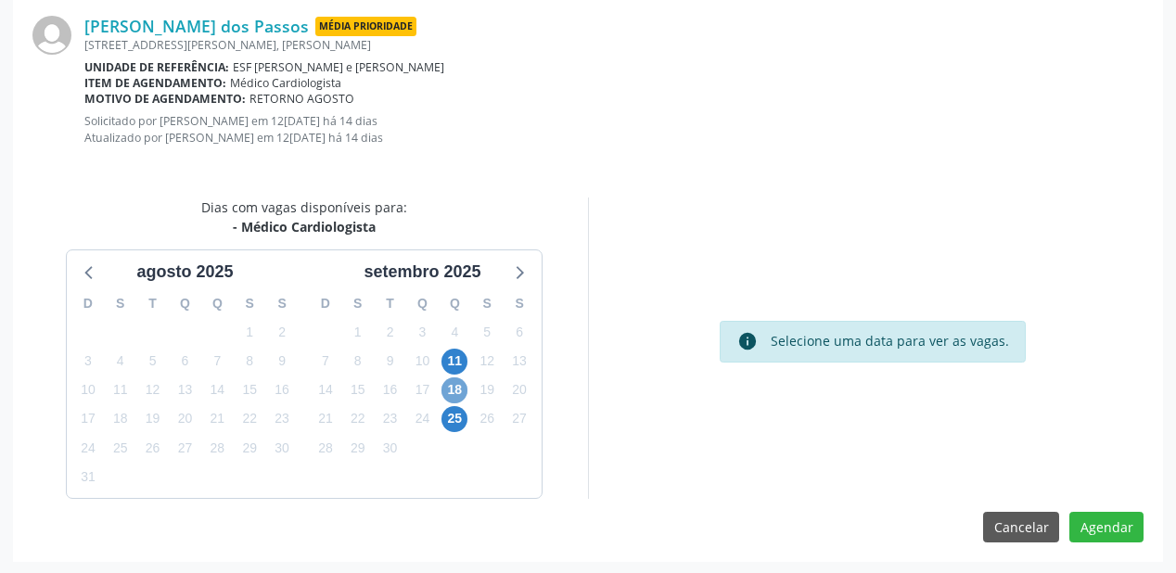
click at [456, 386] on span "18" at bounding box center [455, 391] width 26 height 26
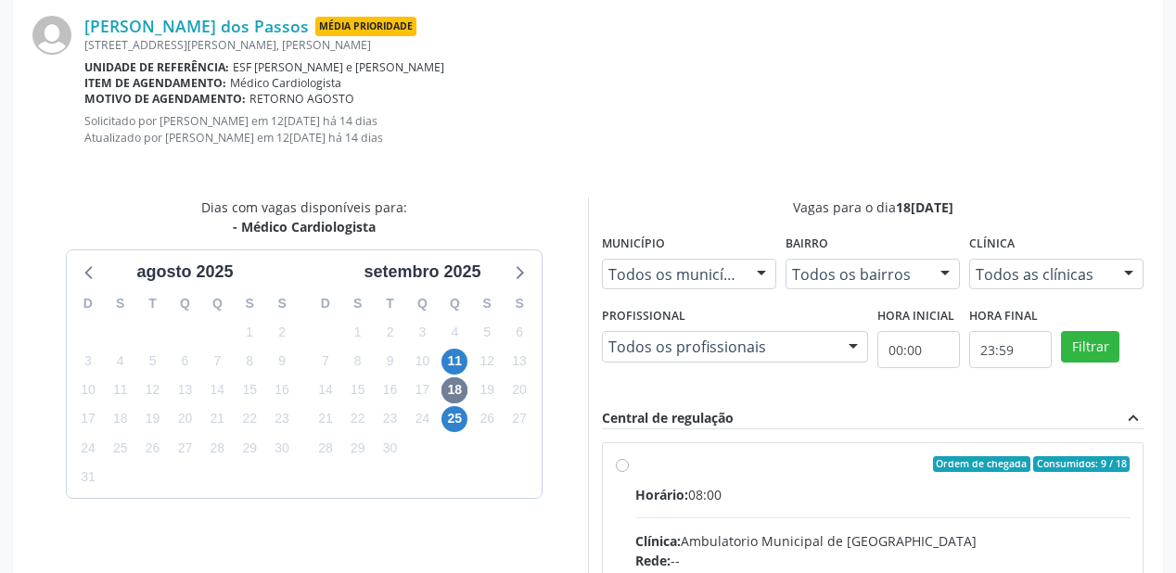
click at [906, 501] on div "Horário: 08:00" at bounding box center [882, 494] width 494 height 19
click at [629, 473] on input "Ordem de chegada Consumidos: 9 / 18 Horário: 08:00 Clínica: Ambulatorio Municip…" at bounding box center [622, 464] width 13 height 17
radio input "true"
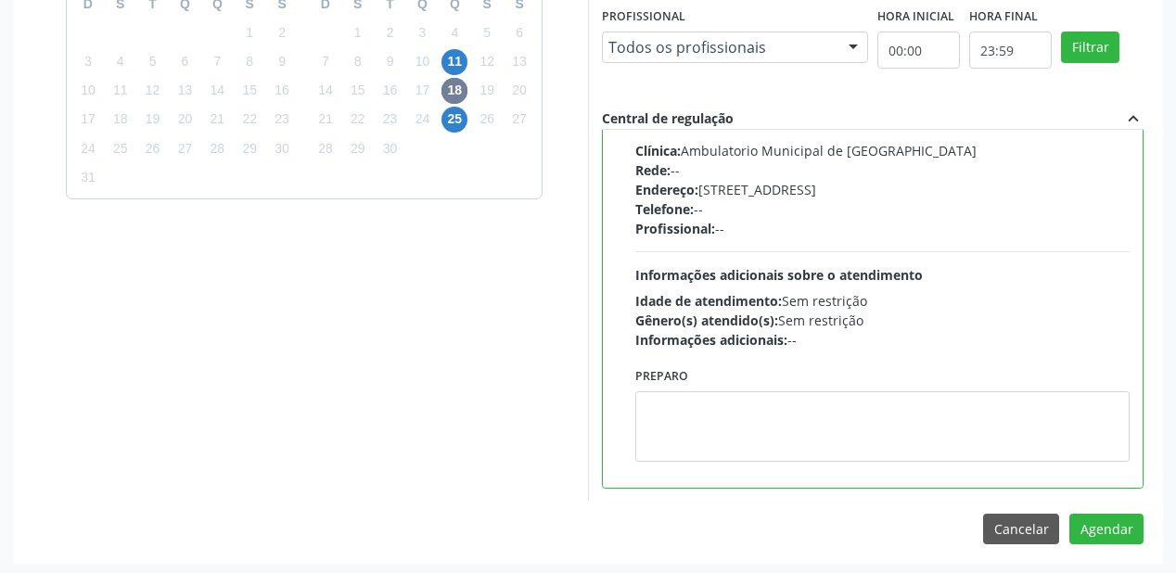
scroll to position [708, 0]
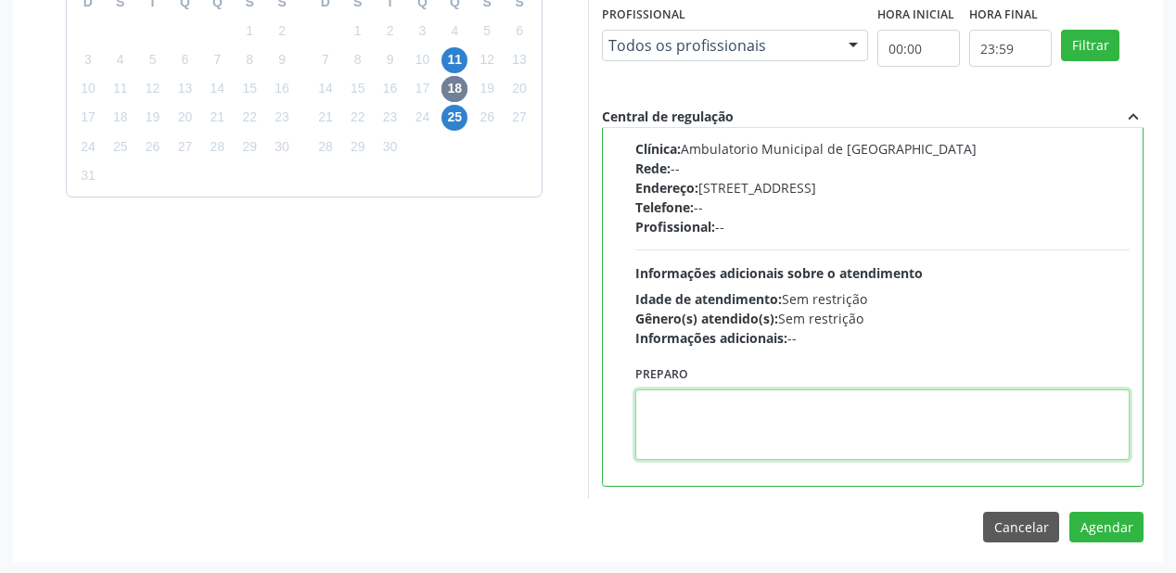
click at [802, 439] on textarea at bounding box center [882, 425] width 494 height 71
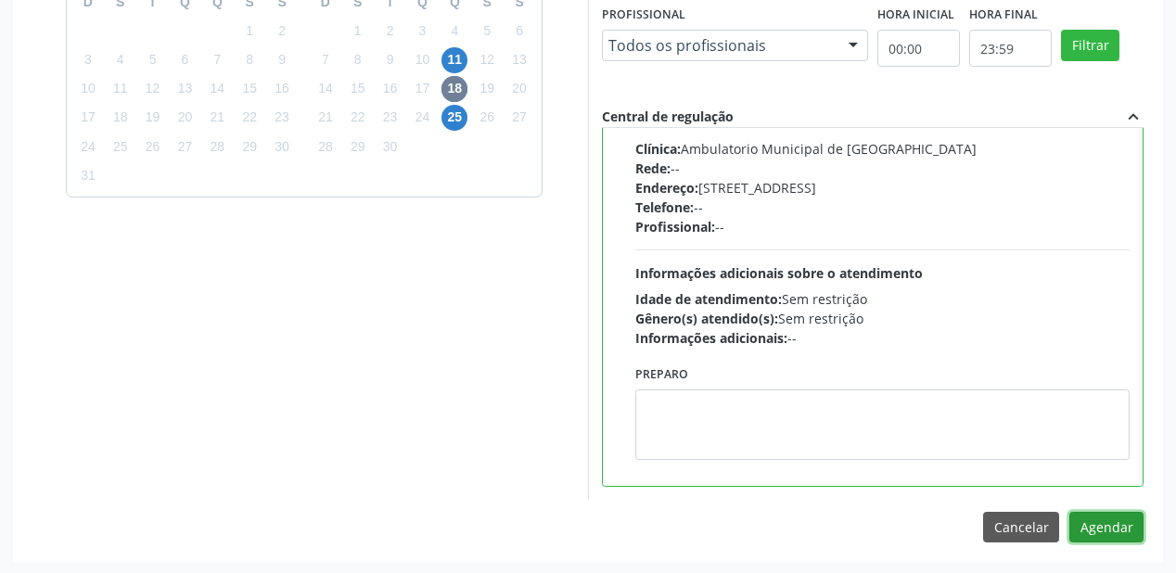
click at [1098, 531] on button "Agendar" at bounding box center [1107, 528] width 74 height 32
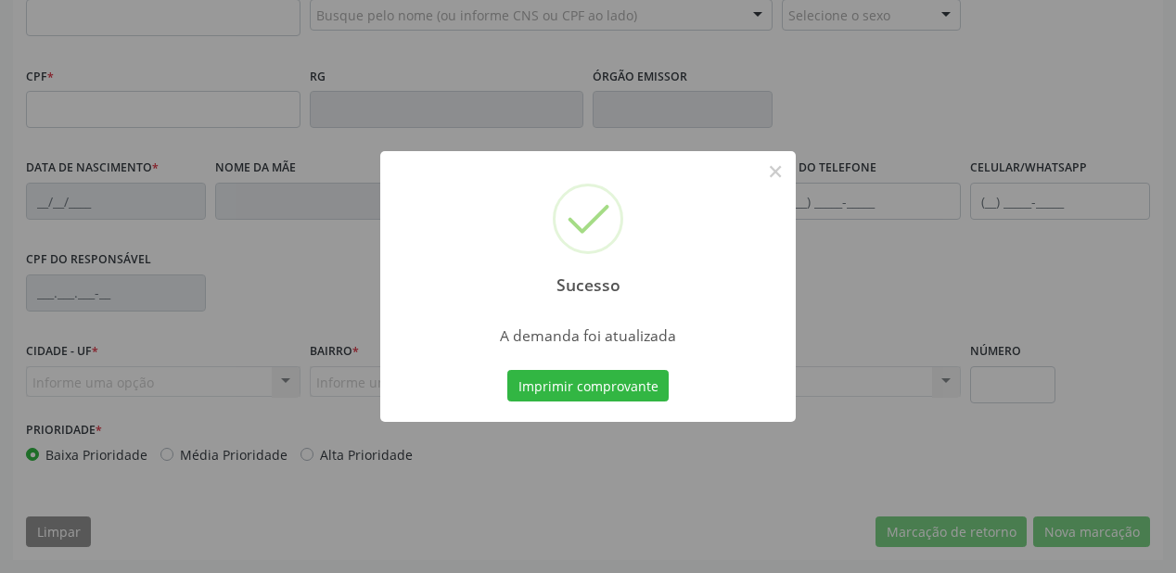
scroll to position [485, 0]
click at [608, 386] on button "Imprimir comprovante" at bounding box center [587, 386] width 161 height 32
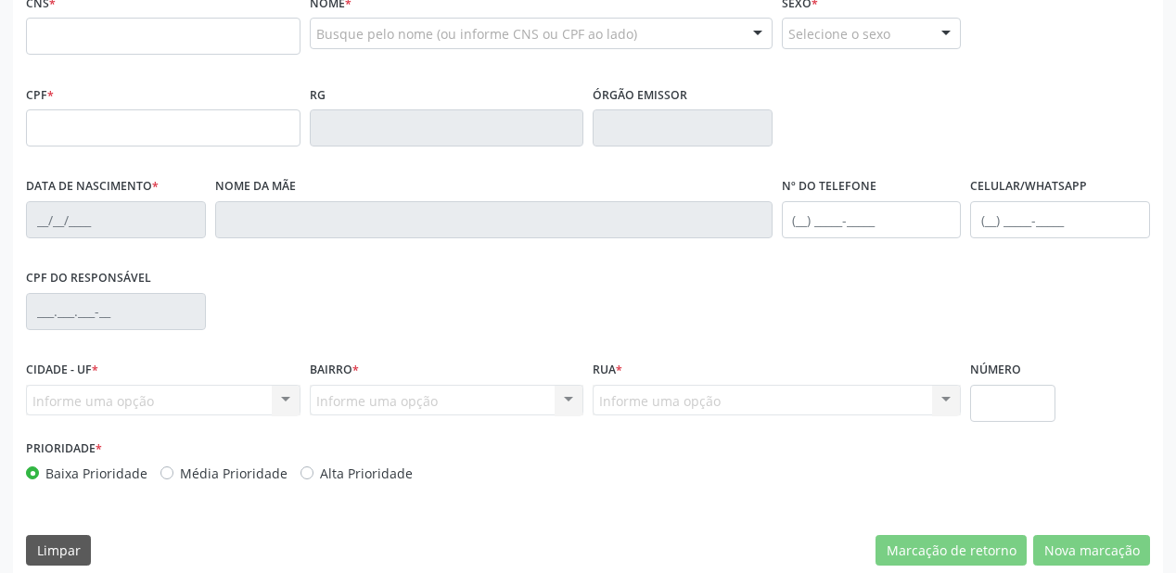
scroll to position [188, 0]
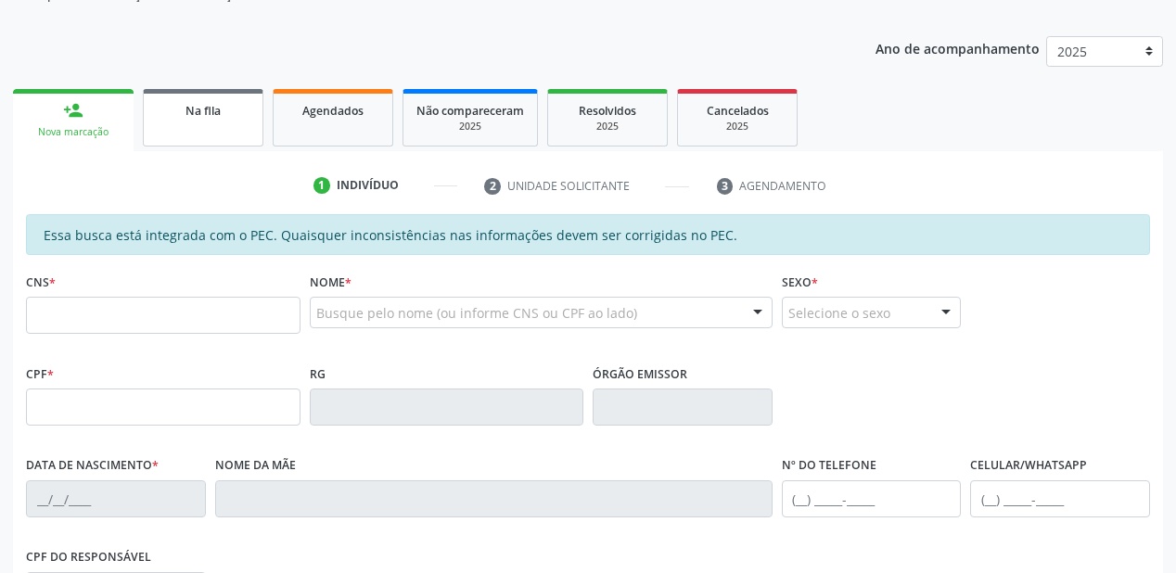
click at [191, 122] on link "Na fila" at bounding box center [203, 118] width 121 height 58
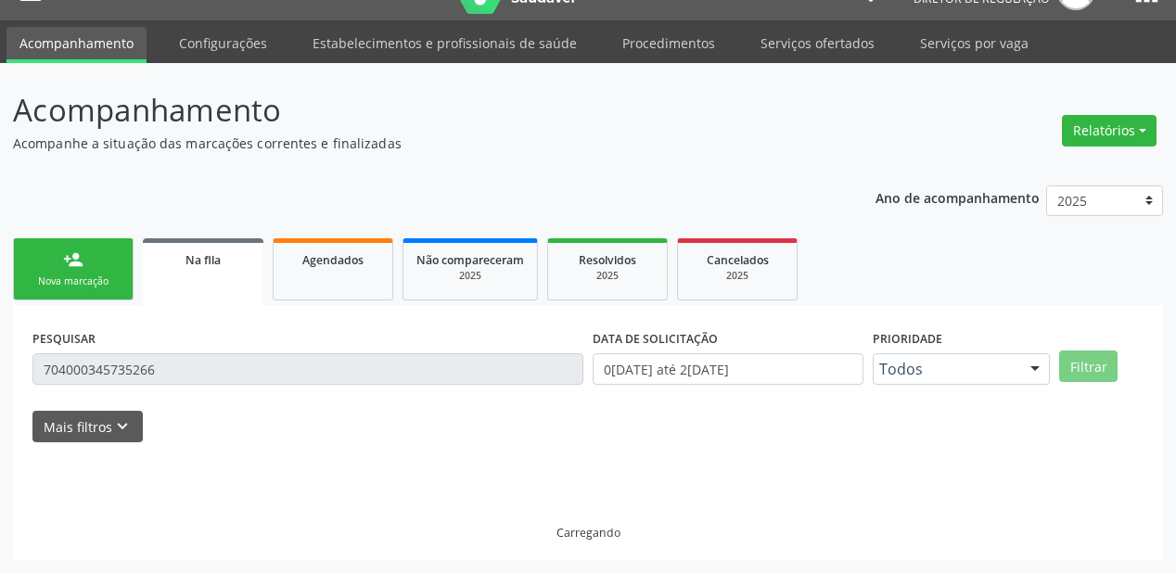
scroll to position [0, 0]
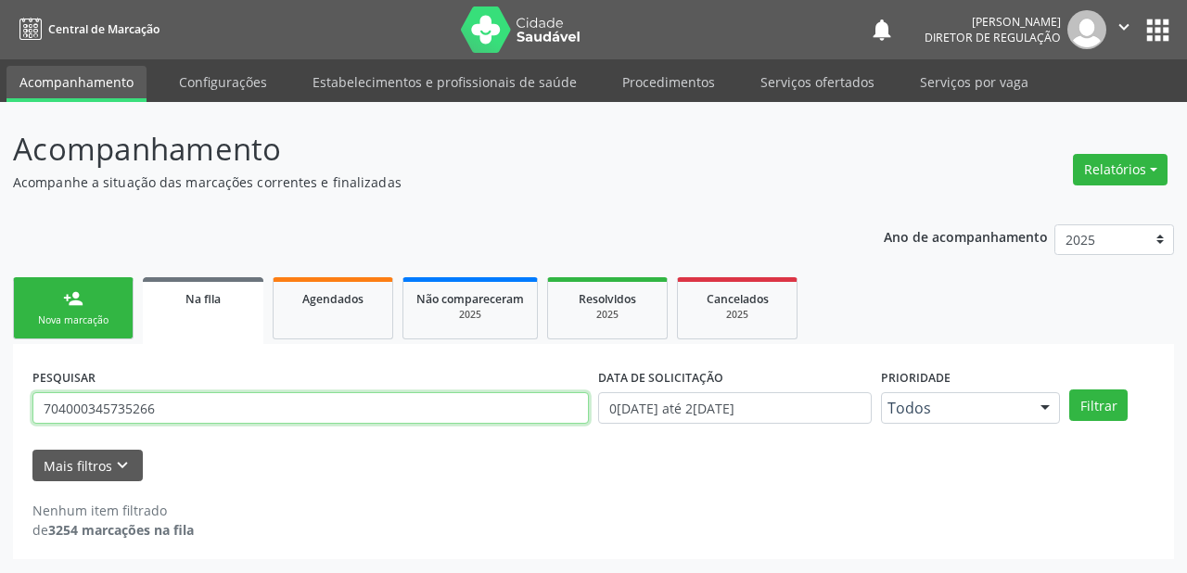
click at [179, 400] on input "704000345735266" at bounding box center [310, 408] width 557 height 32
type input "7"
type input "705203436151878"
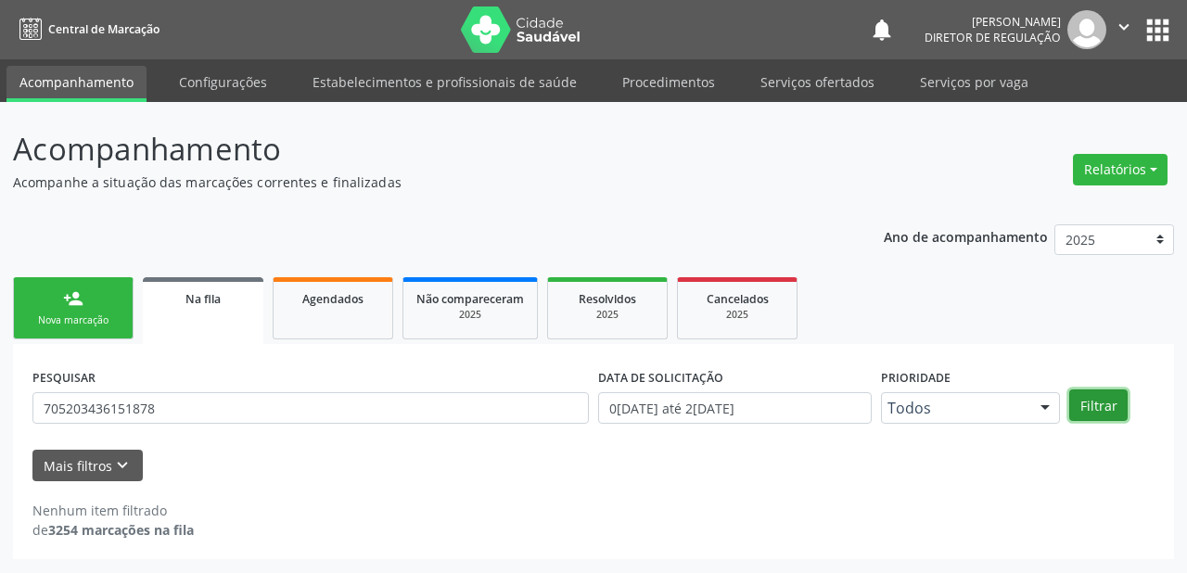
click at [1106, 403] on button "Filtrar" at bounding box center [1099, 406] width 58 height 32
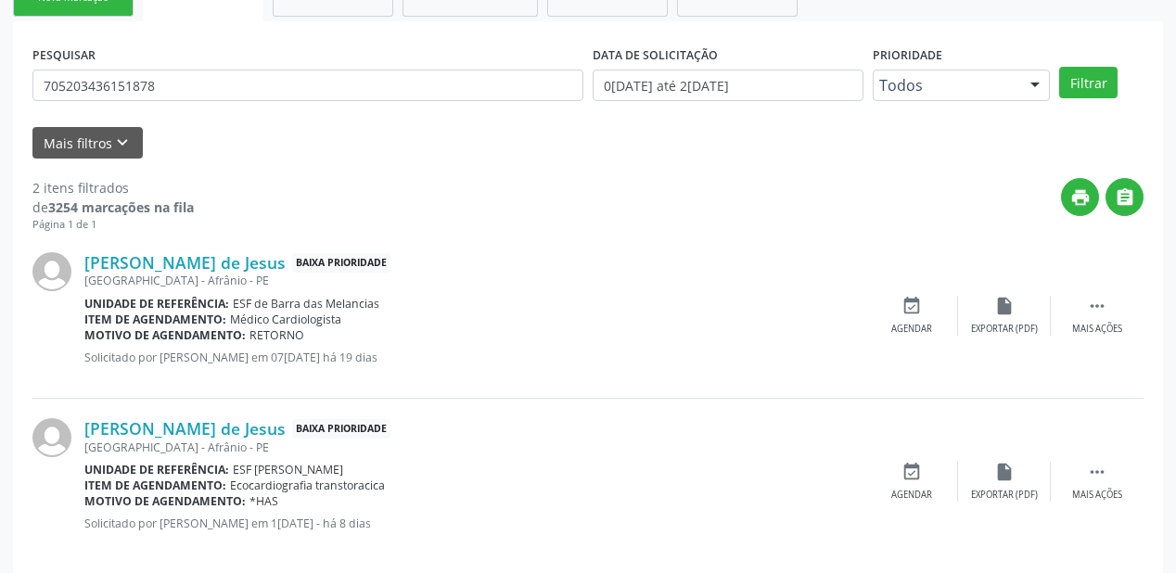
scroll to position [344, 0]
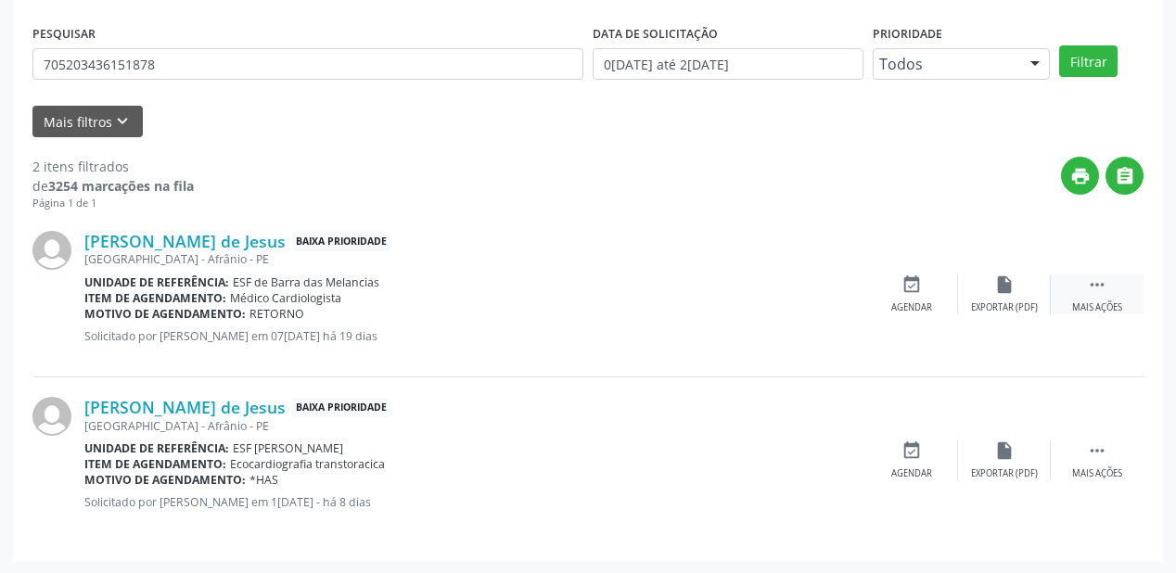
click at [1095, 282] on icon "" at bounding box center [1097, 285] width 20 height 20
click at [636, 294] on div "event_available Agendar" at bounding box center [633, 295] width 93 height 40
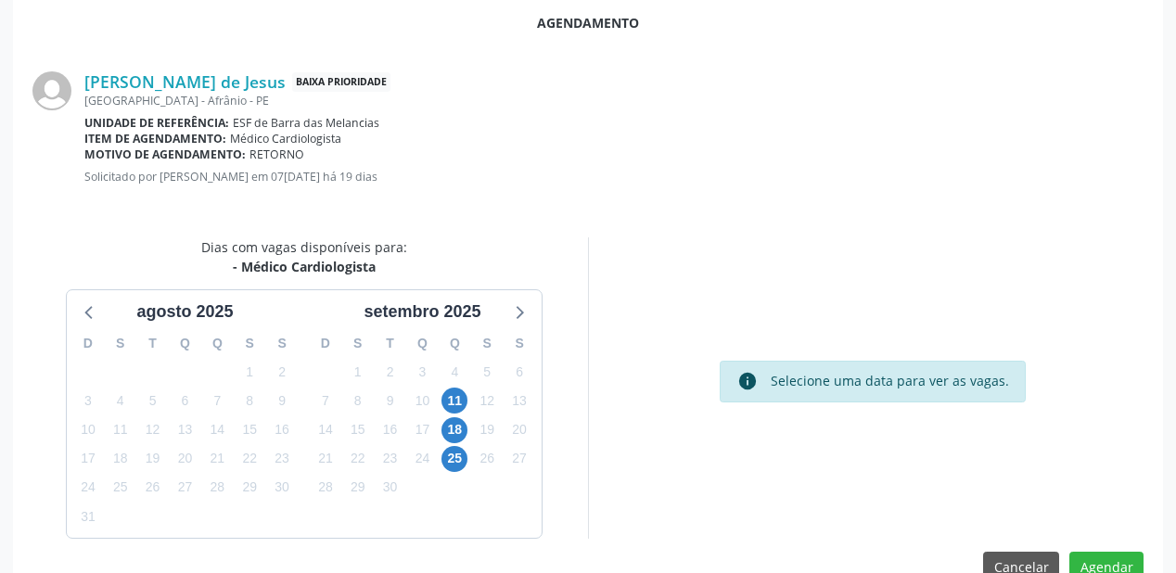
scroll to position [391, 0]
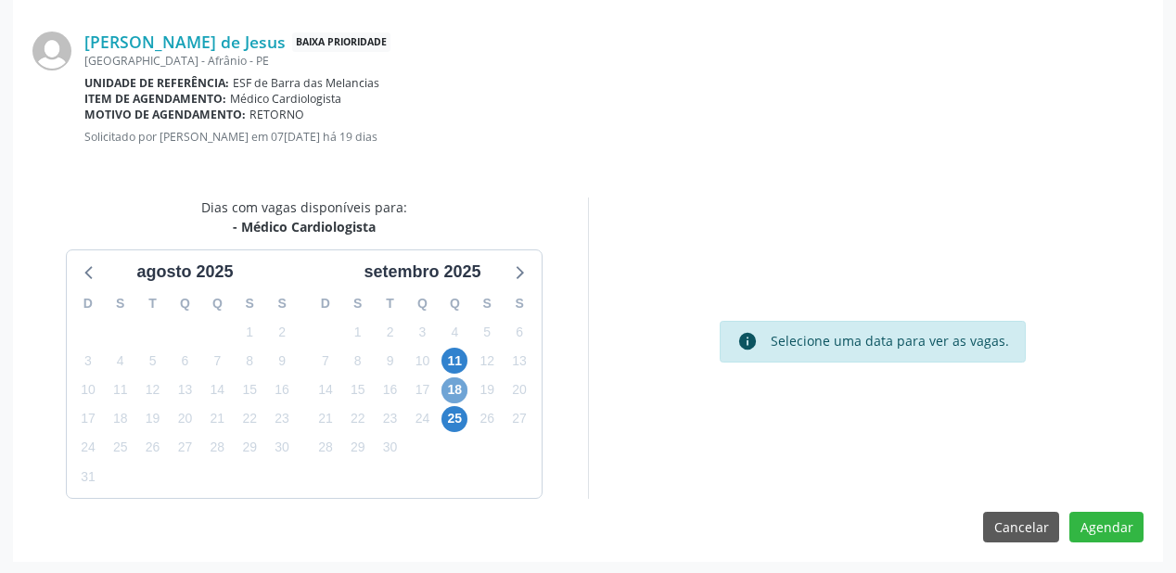
click at [454, 390] on span "18" at bounding box center [455, 391] width 26 height 26
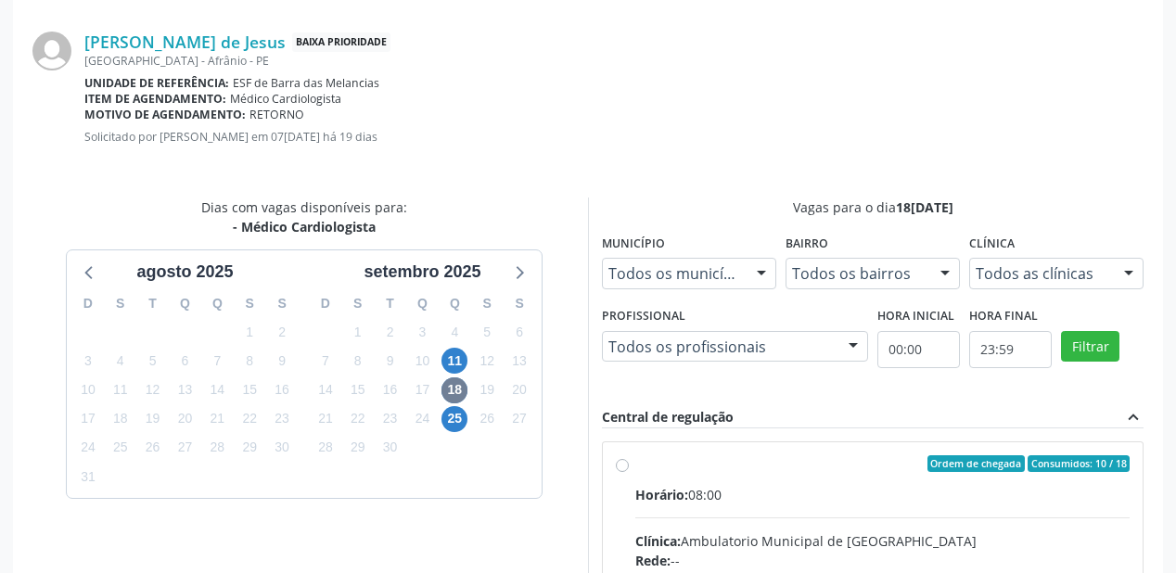
click at [629, 472] on input "Ordem de chegada Consumidos: 10 / 18 Horário: 08:00 Clínica: Ambulatorio Munici…" at bounding box center [622, 463] width 13 height 17
radio input "true"
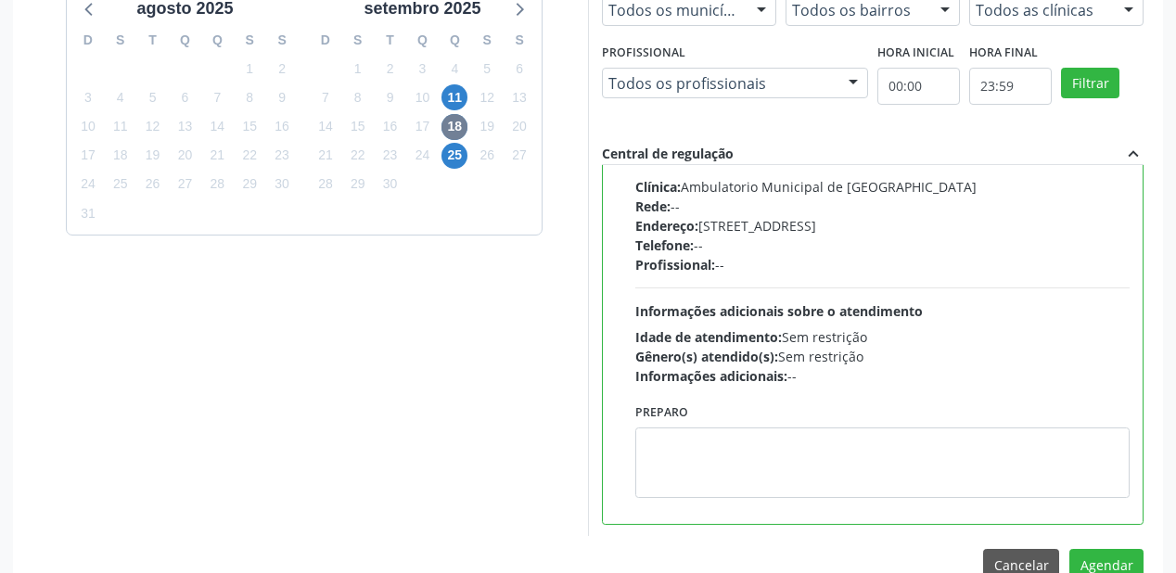
scroll to position [692, 0]
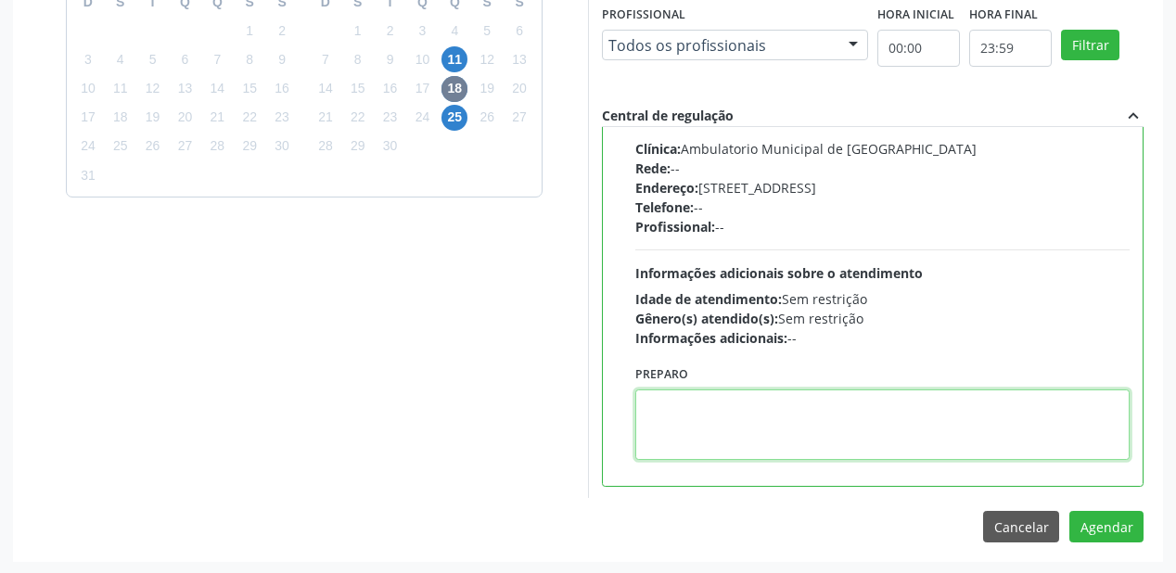
click at [713, 419] on textarea at bounding box center [882, 425] width 494 height 71
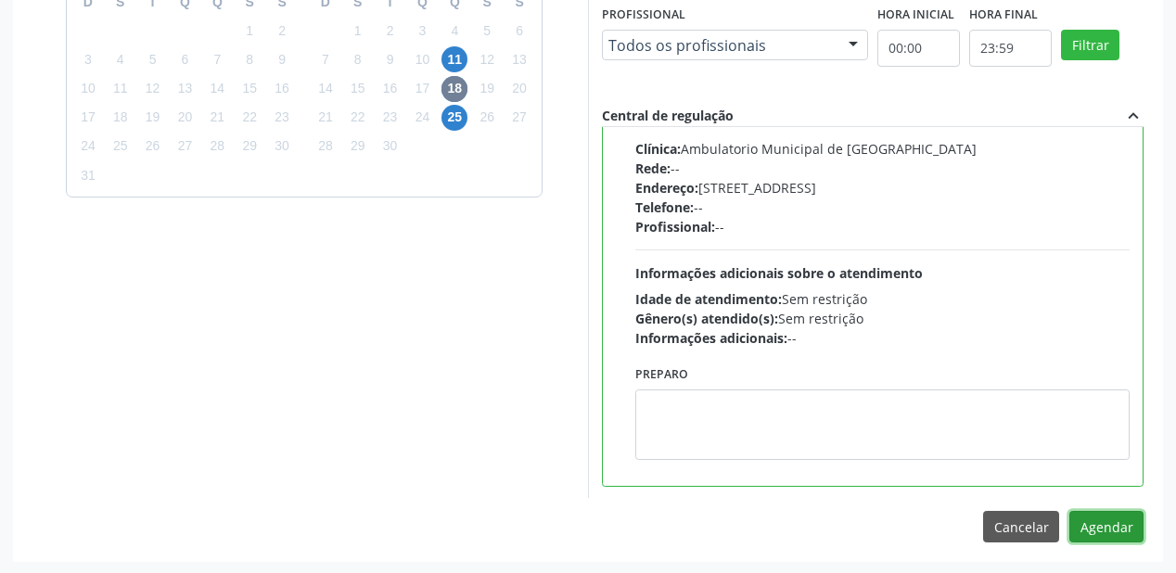
click at [1097, 534] on button "Agendar" at bounding box center [1107, 527] width 74 height 32
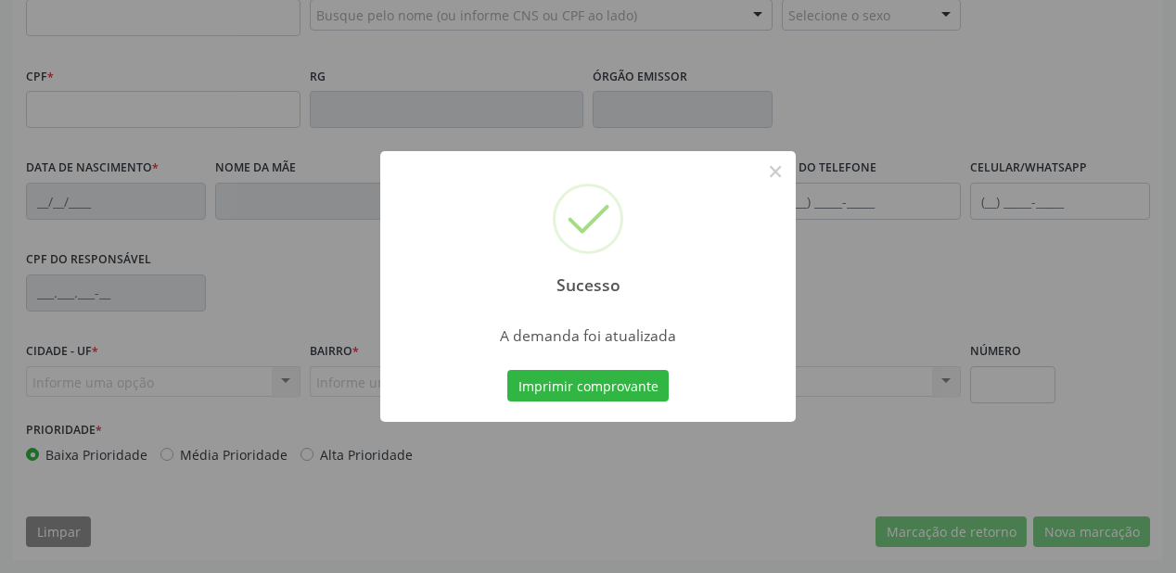
scroll to position [485, 0]
click at [606, 388] on button "Imprimir comprovante" at bounding box center [587, 386] width 161 height 32
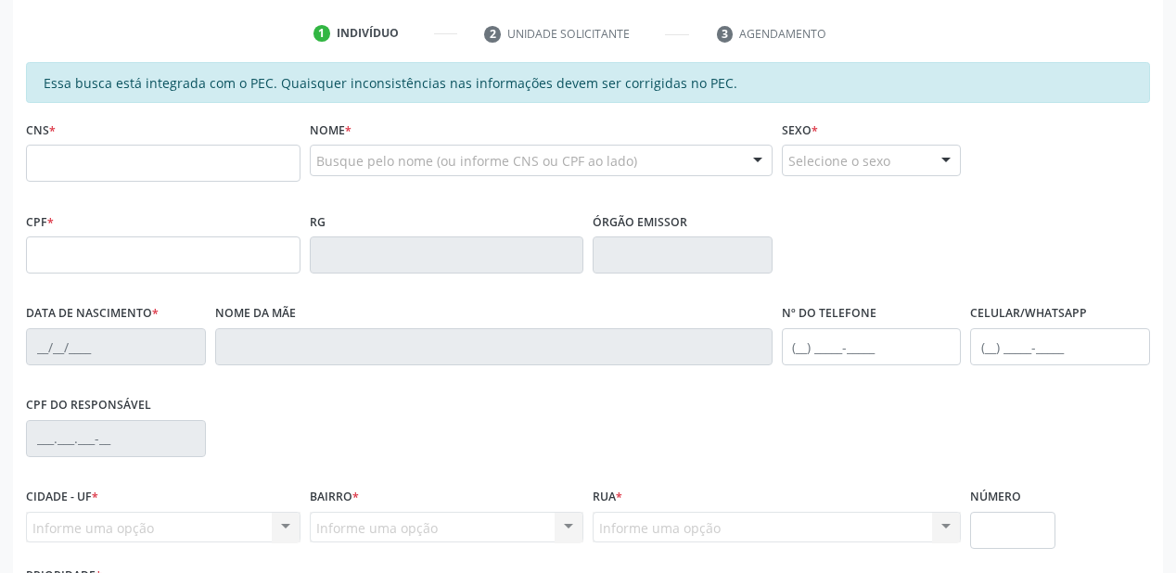
scroll to position [188, 0]
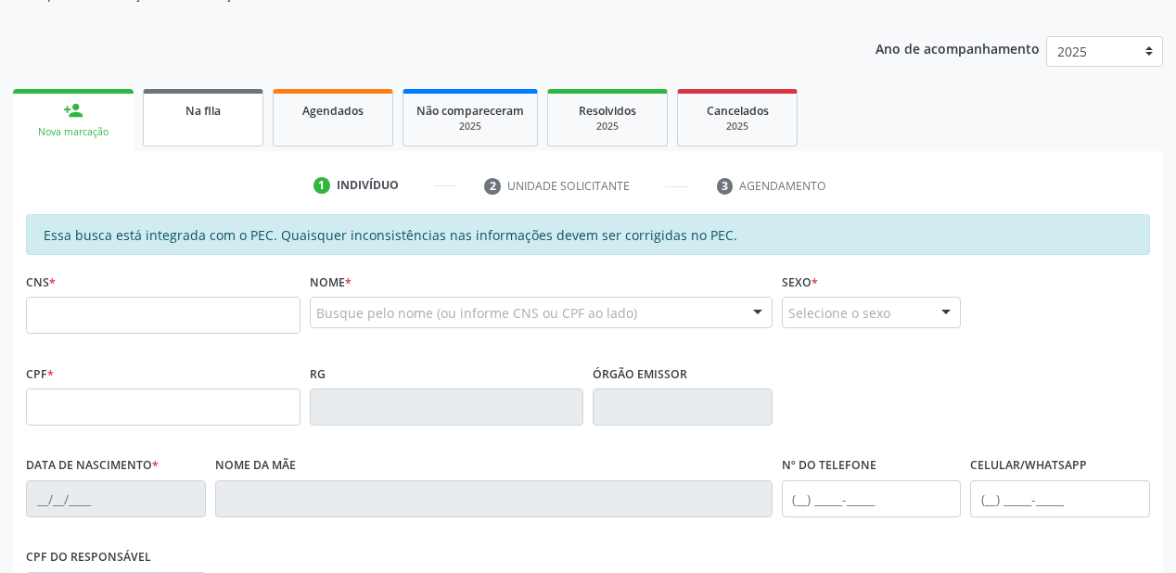
click at [219, 126] on link "Na fila" at bounding box center [203, 118] width 121 height 58
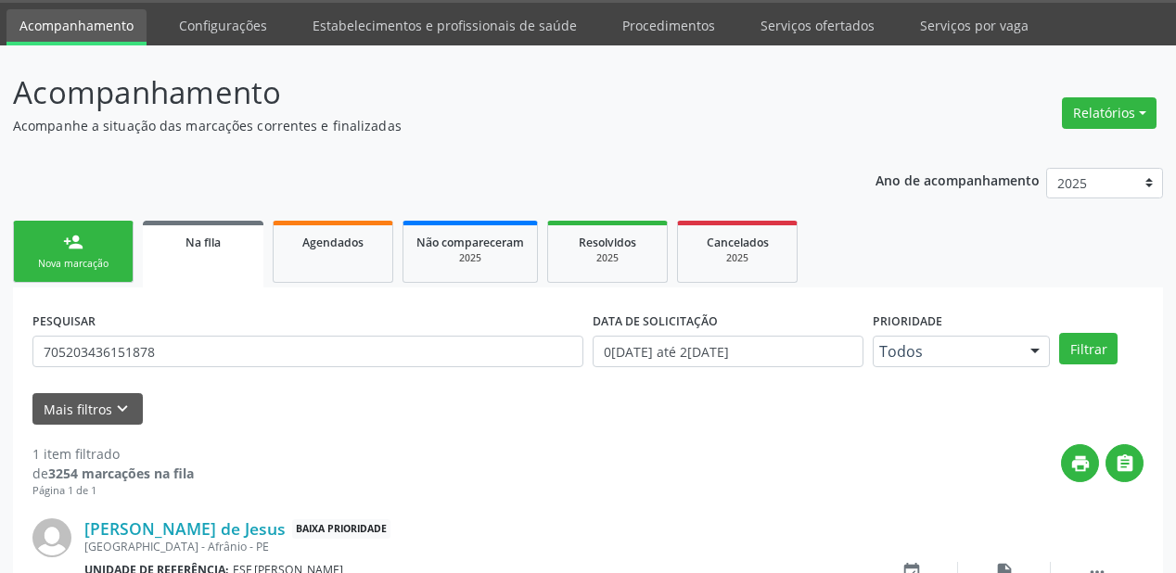
scroll to position [178, 0]
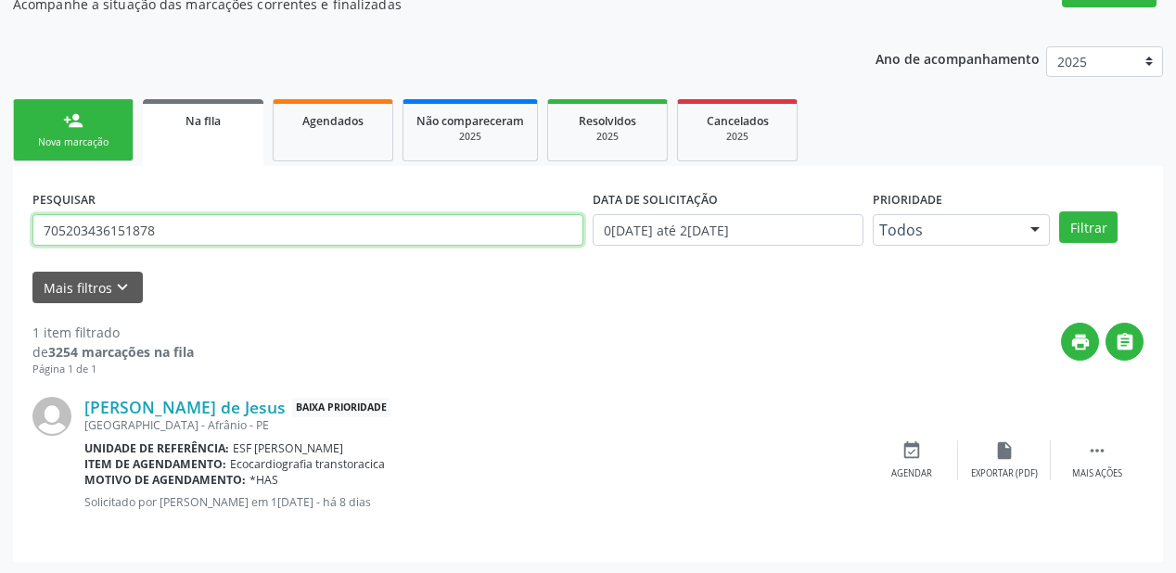
click at [163, 229] on input "705203436151878" at bounding box center [307, 230] width 551 height 32
type input "7"
type input "704202719507585"
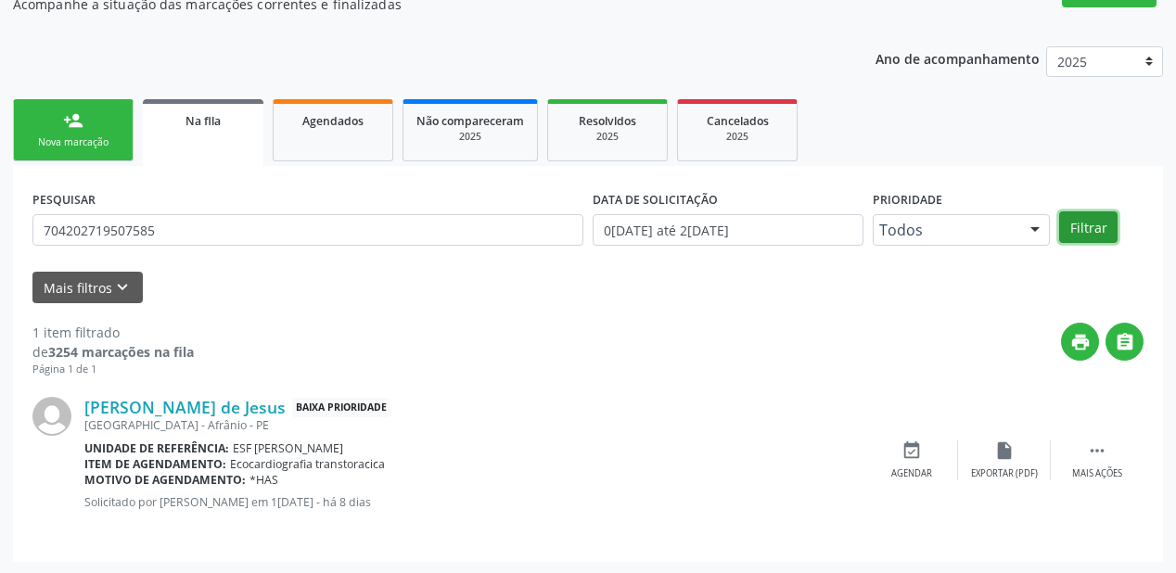
click at [1076, 223] on button "Filtrar" at bounding box center [1088, 228] width 58 height 32
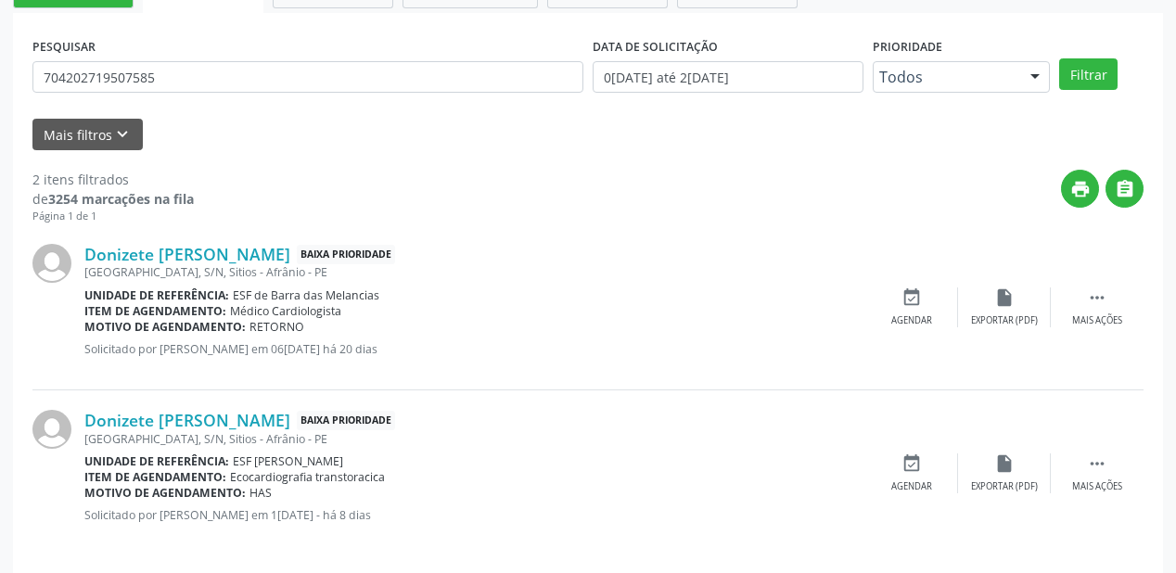
scroll to position [344, 0]
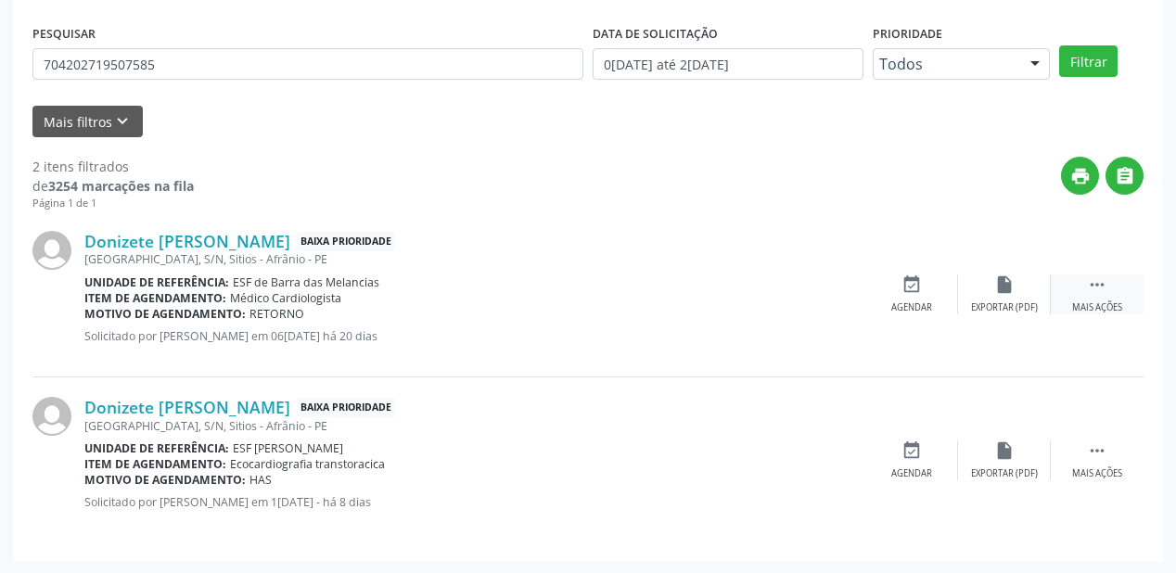
click at [1097, 281] on icon "" at bounding box center [1097, 285] width 20 height 20
click at [639, 301] on div "Agendar" at bounding box center [633, 307] width 41 height 13
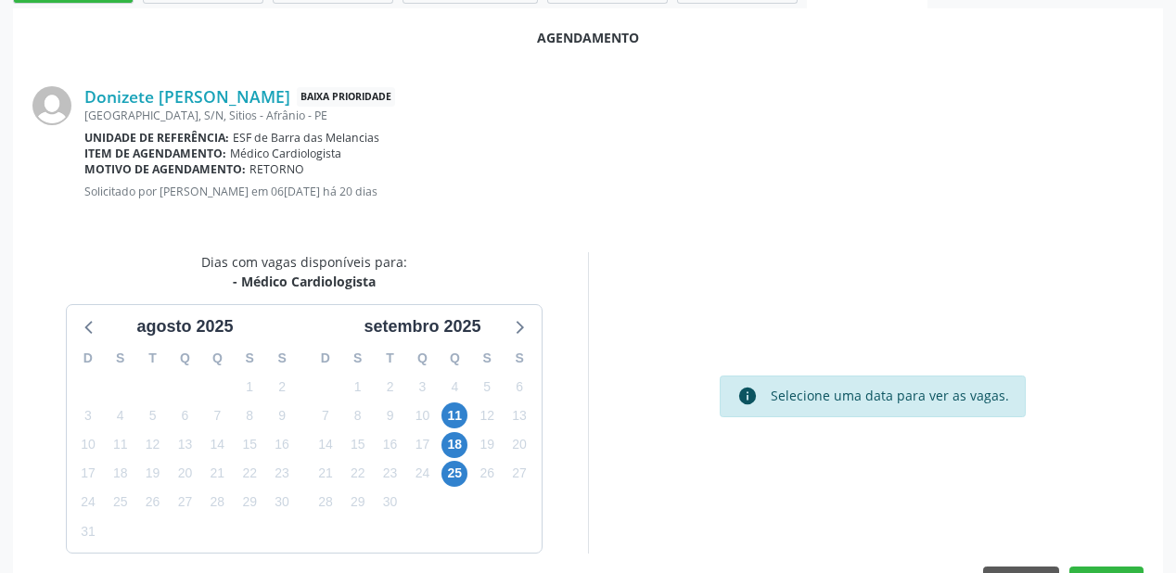
scroll to position [371, 0]
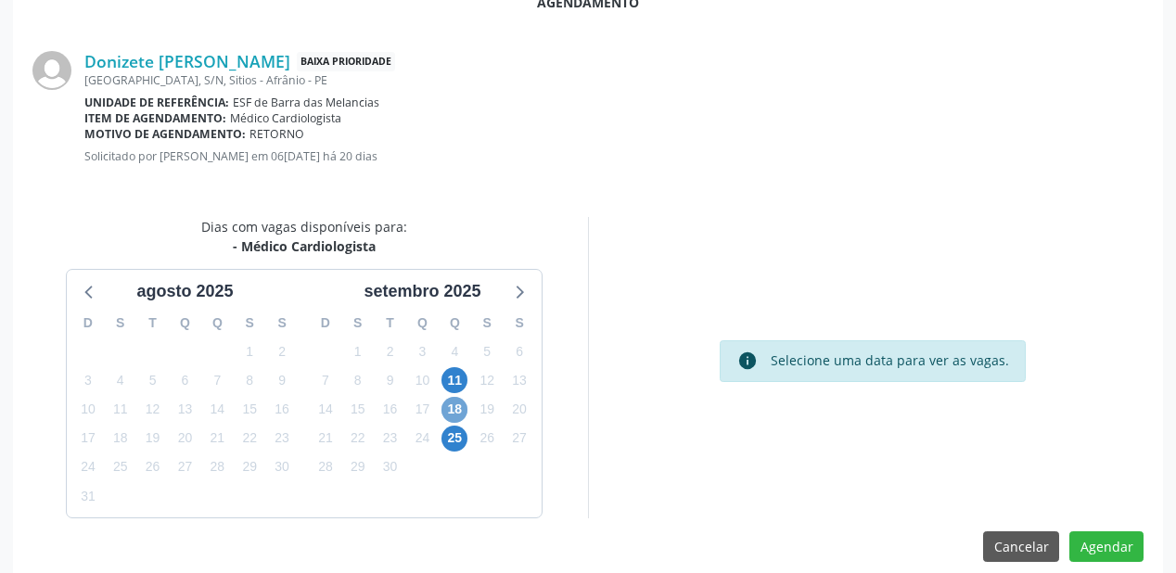
click at [442, 409] on span "18" at bounding box center [455, 410] width 26 height 26
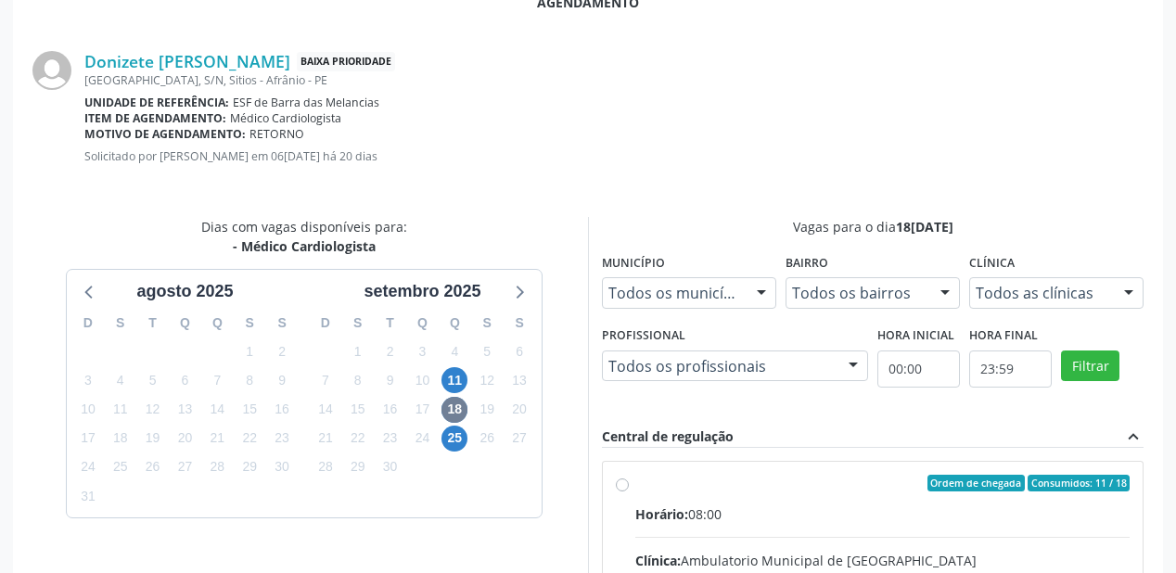
click at [846, 513] on div "Horário: 08:00" at bounding box center [882, 514] width 494 height 19
click at [629, 492] on input "Ordem de chegada Consumidos: 11 / 18 Horário: 08:00 Clínica: Ambulatorio Munici…" at bounding box center [622, 483] width 13 height 17
radio input "true"
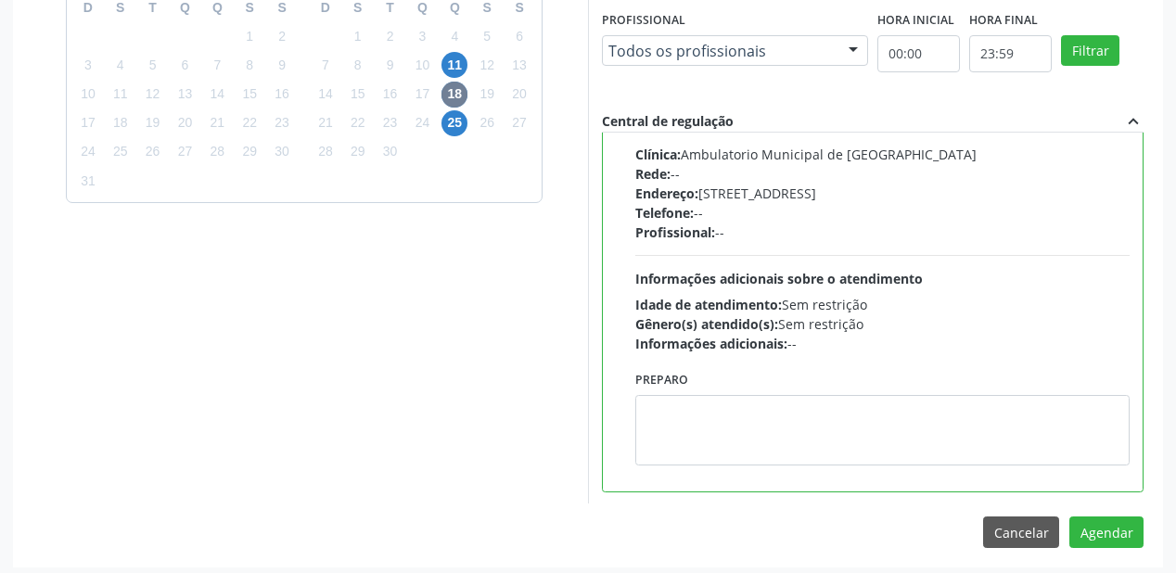
scroll to position [692, 0]
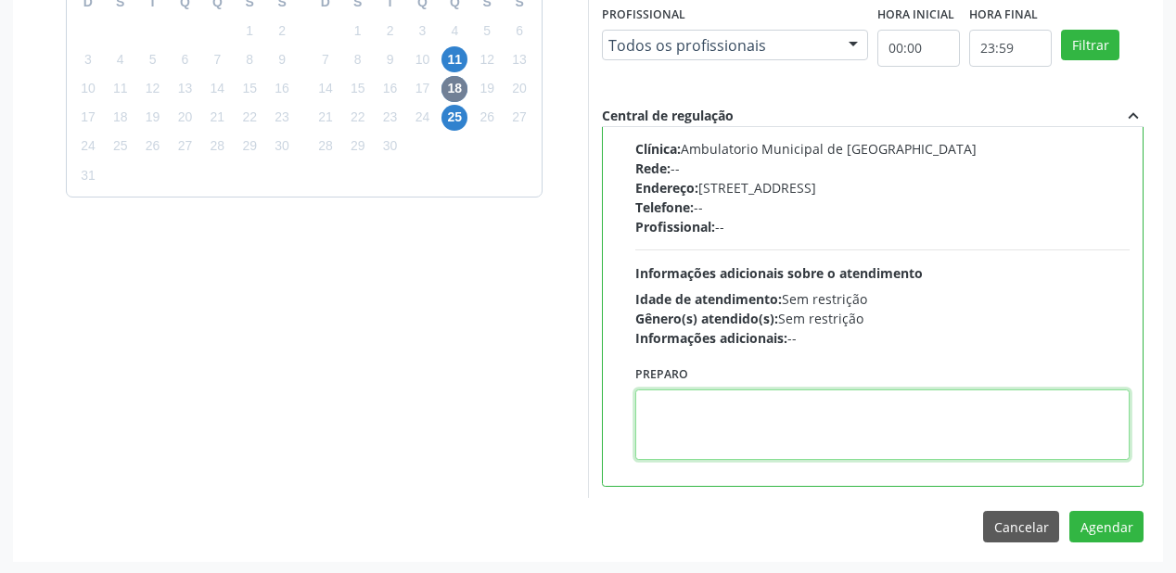
click at [723, 438] on textarea at bounding box center [882, 425] width 494 height 71
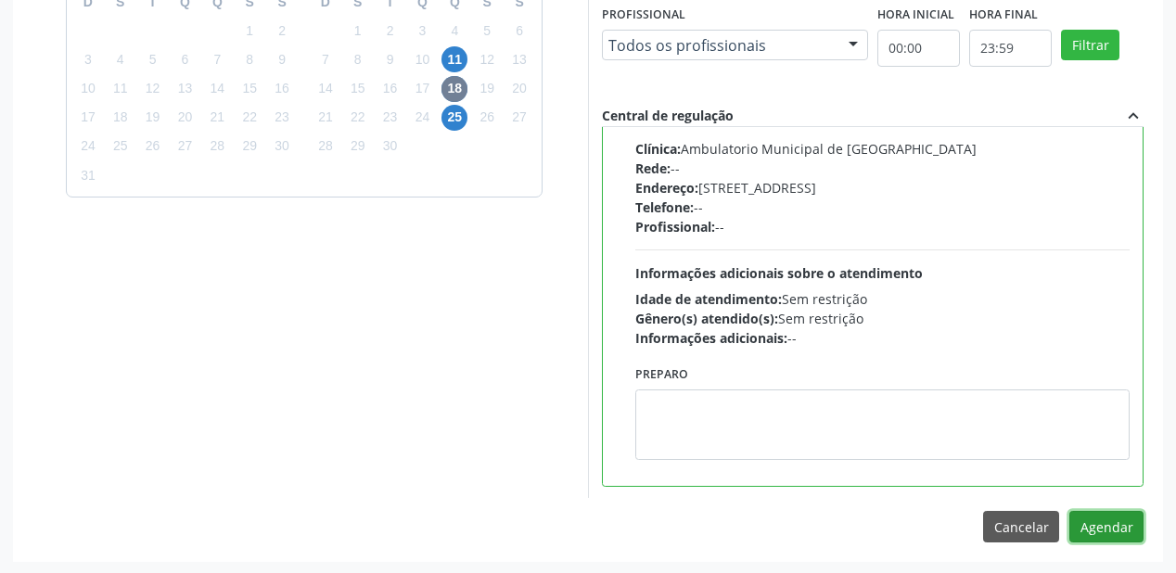
click at [1083, 528] on button "Agendar" at bounding box center [1107, 527] width 74 height 32
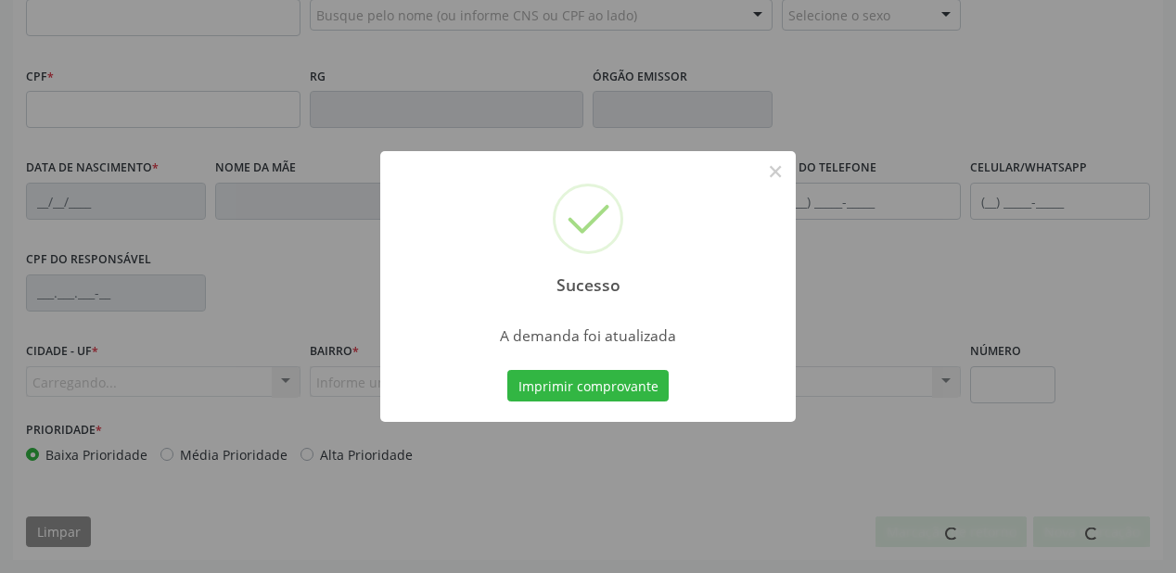
scroll to position [485, 0]
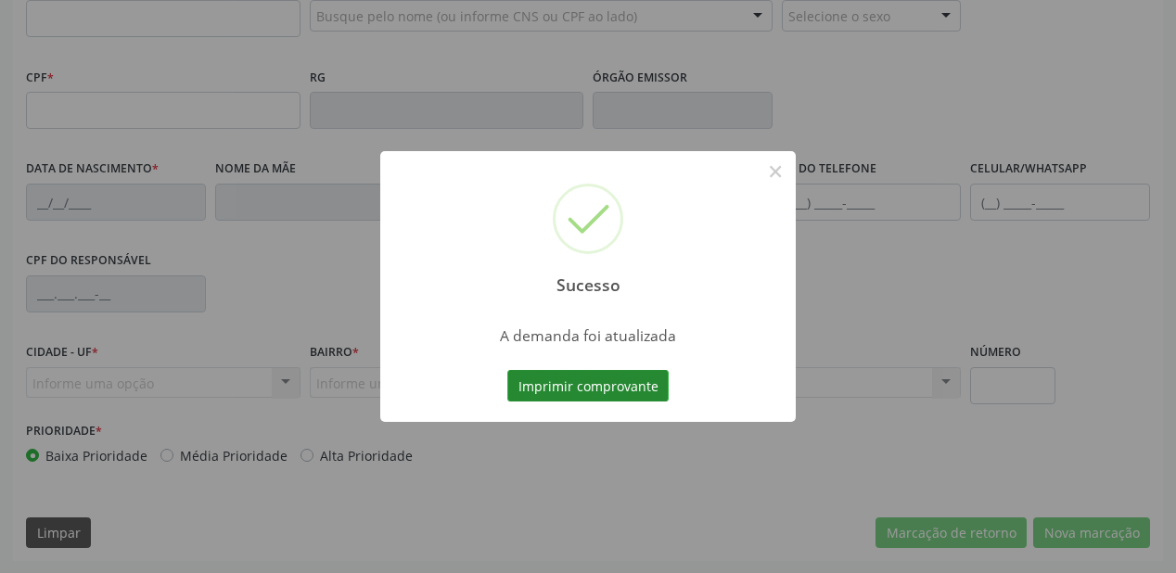
click at [594, 398] on button "Imprimir comprovante" at bounding box center [587, 386] width 161 height 32
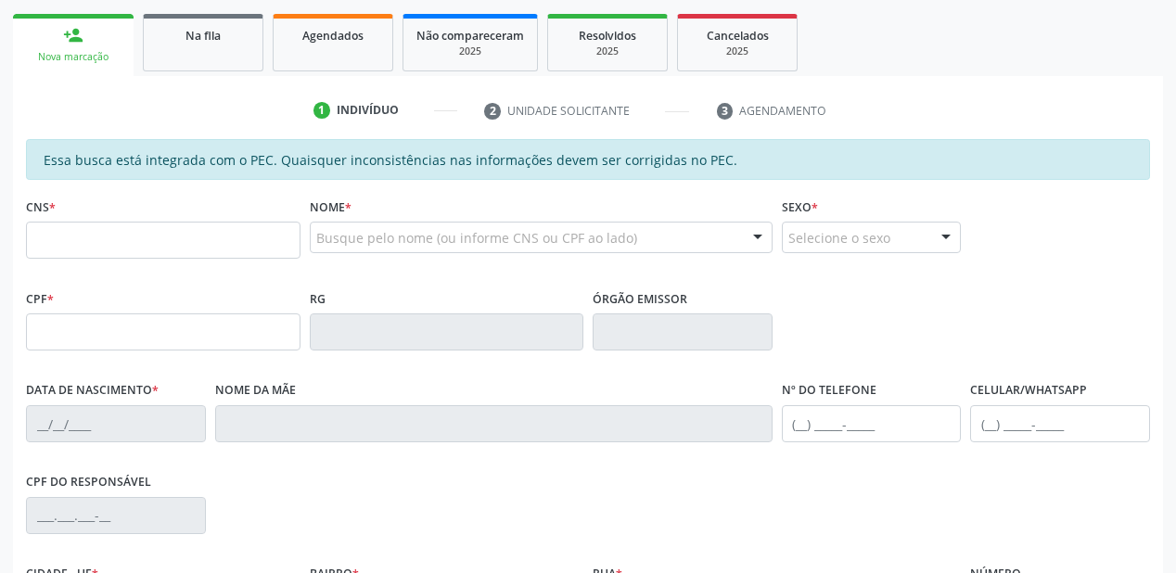
scroll to position [263, 0]
click at [207, 39] on span "Na fila" at bounding box center [203, 37] width 35 height 16
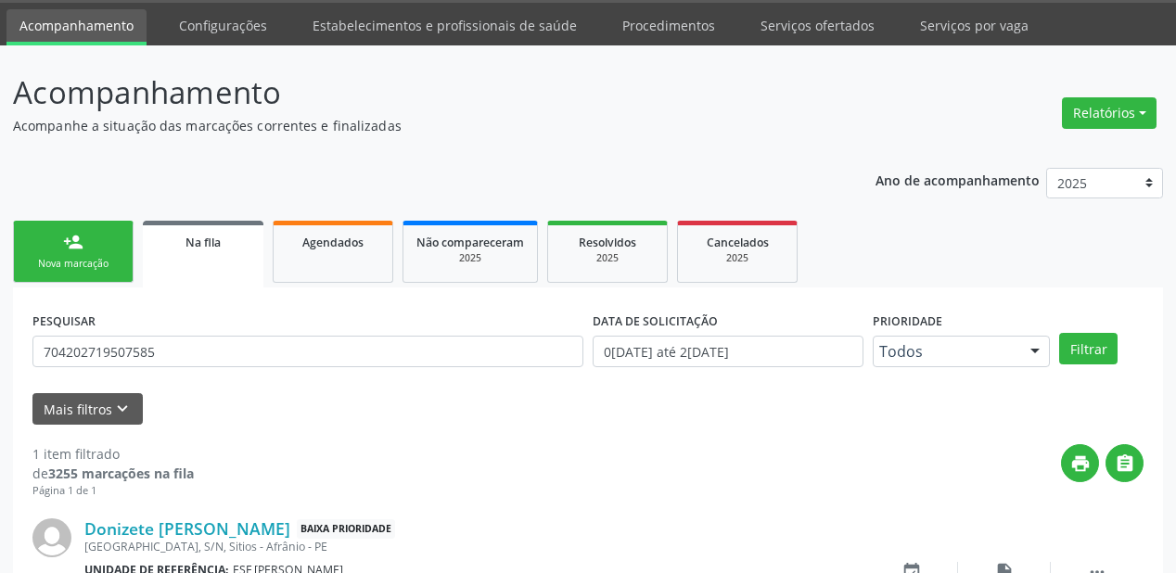
scroll to position [178, 0]
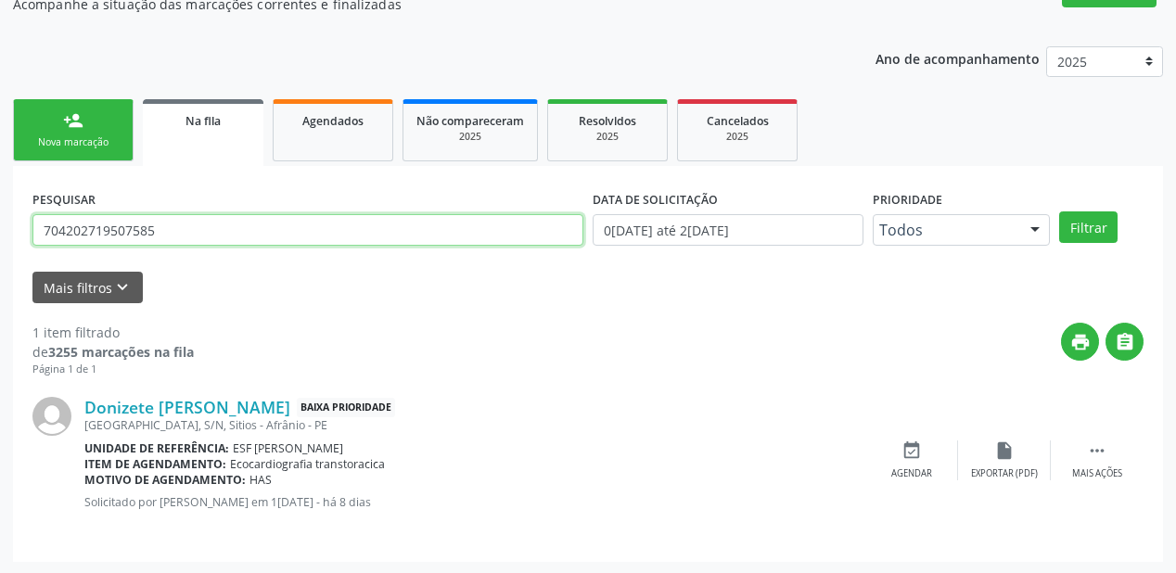
click at [186, 225] on input "704202719507585" at bounding box center [307, 230] width 551 height 32
type input "7"
type input "704706751401931"
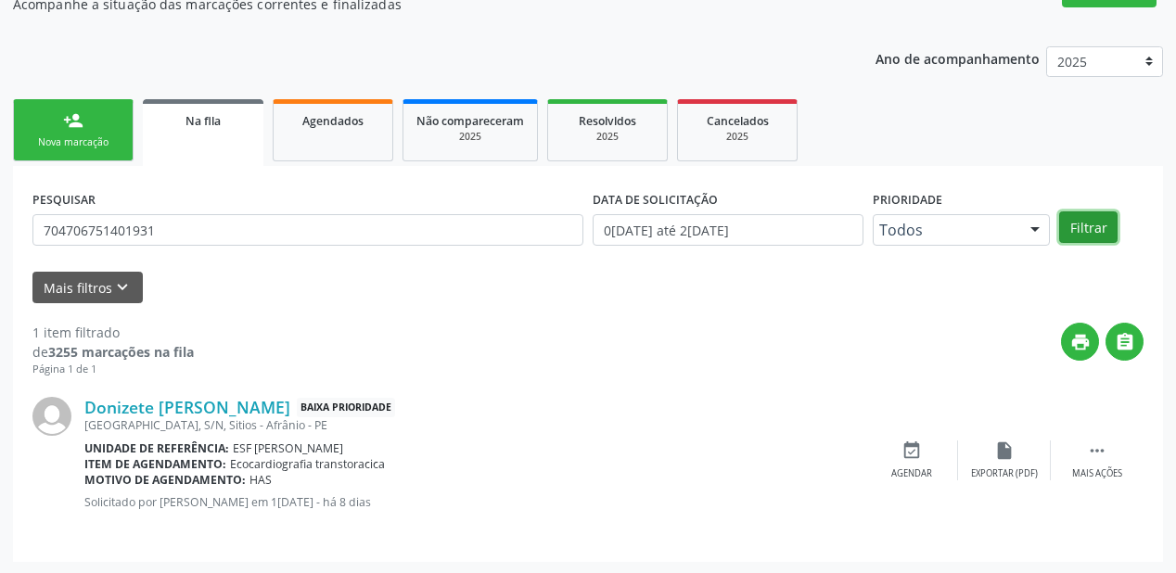
click at [1101, 230] on button "Filtrar" at bounding box center [1088, 228] width 58 height 32
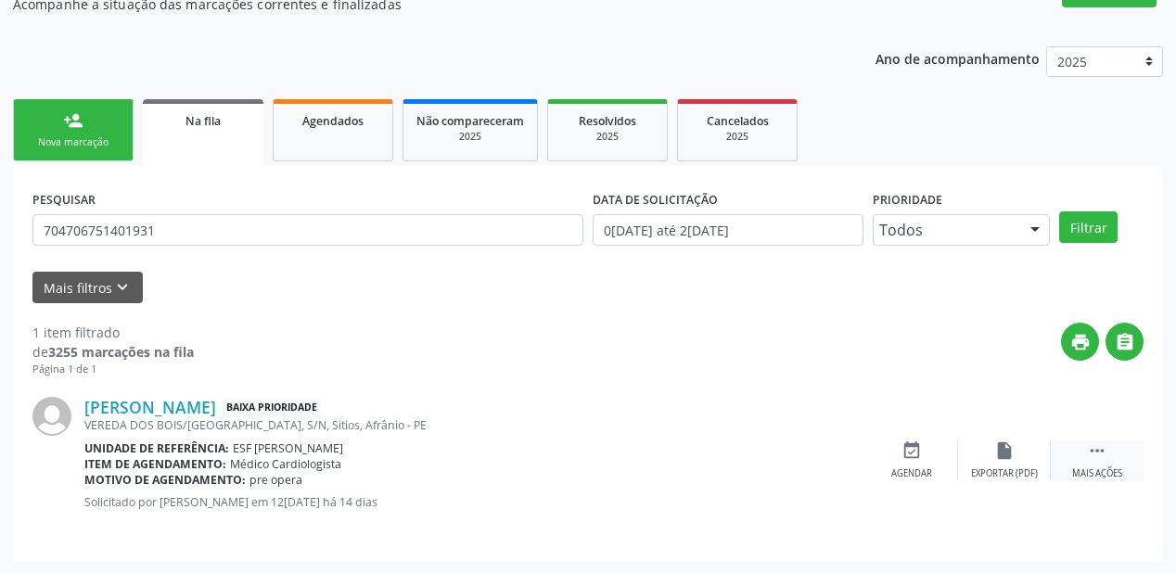
click at [1089, 450] on icon "" at bounding box center [1097, 451] width 20 height 20
click at [658, 459] on div "event_available Agendar" at bounding box center [633, 461] width 93 height 40
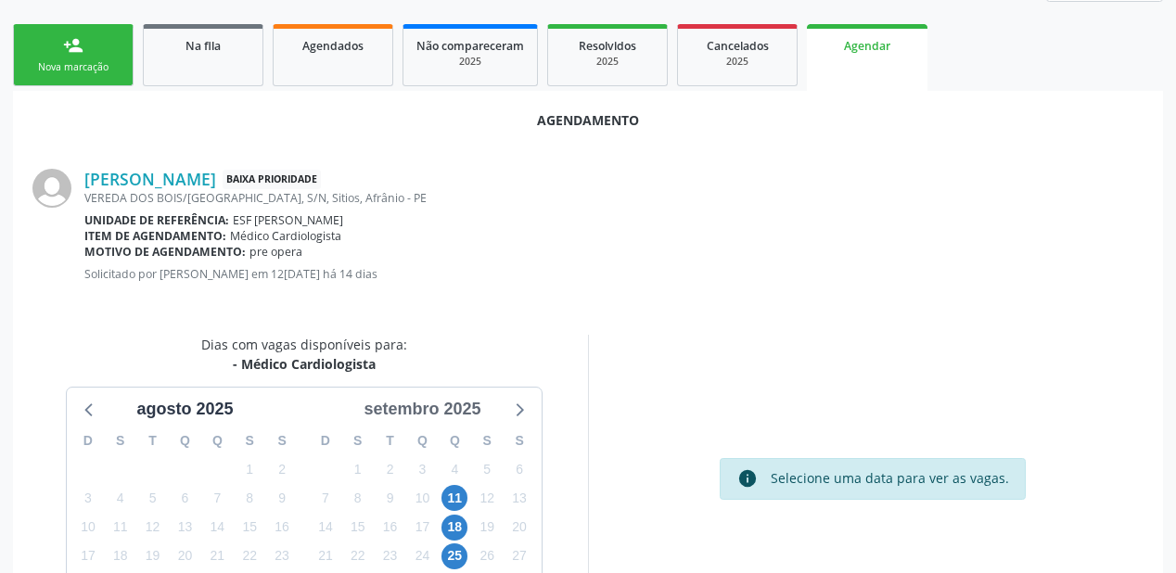
scroll to position [391, 0]
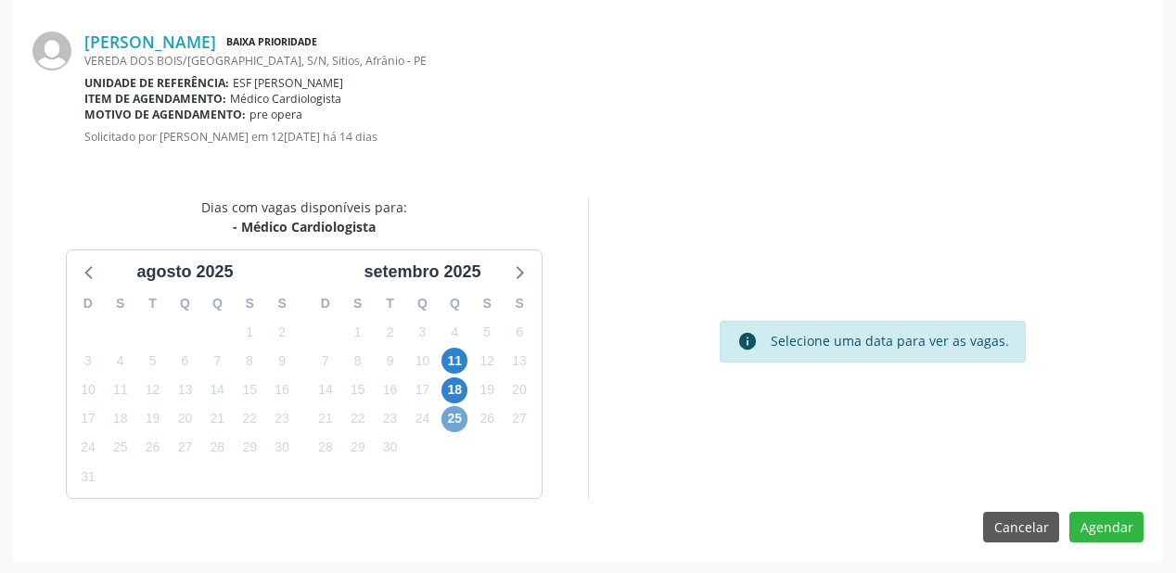
click at [451, 423] on span "25" at bounding box center [455, 419] width 26 height 26
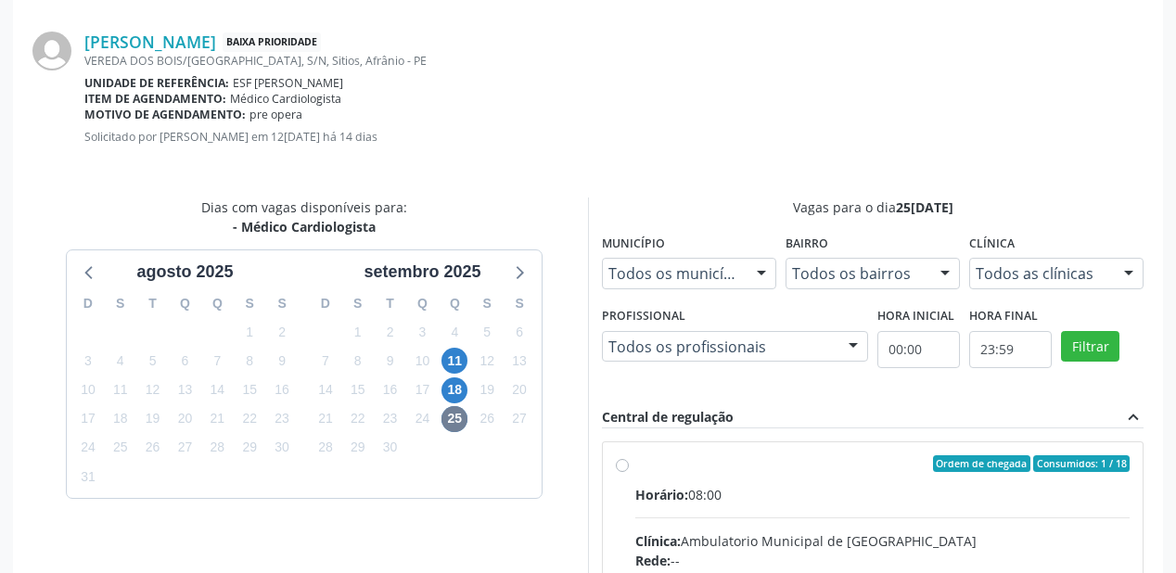
click at [910, 495] on div "Horário: 08:00" at bounding box center [882, 494] width 494 height 19
click at [629, 472] on input "Ordem de chegada Consumidos: 1 / 18 Horário: 08:00 Clínica: Ambulatorio Municip…" at bounding box center [622, 463] width 13 height 17
radio input "true"
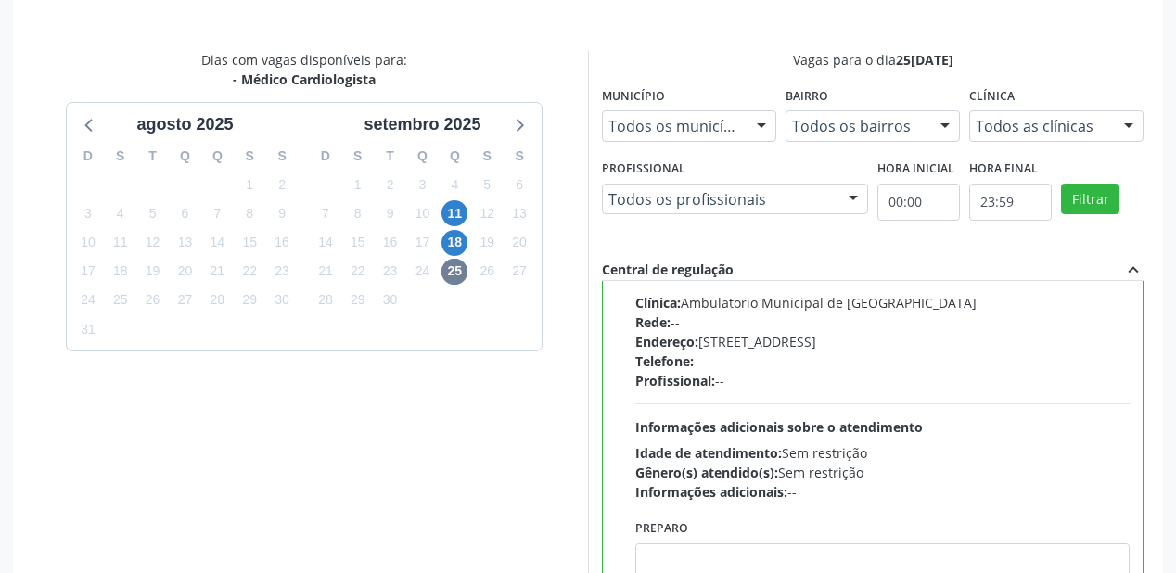
scroll to position [687, 0]
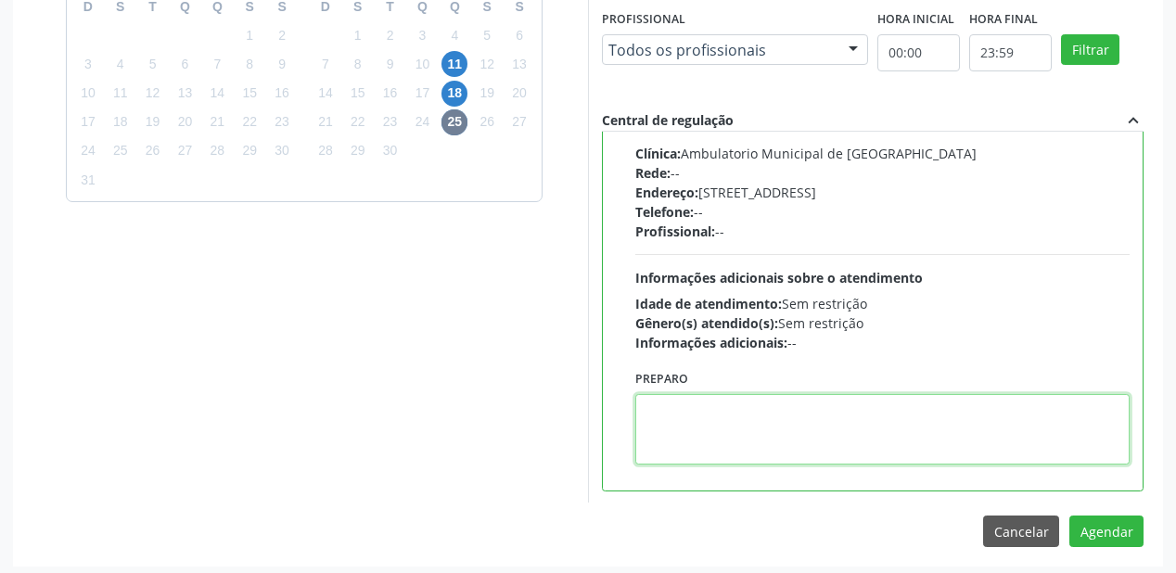
click at [738, 412] on textarea at bounding box center [882, 429] width 494 height 71
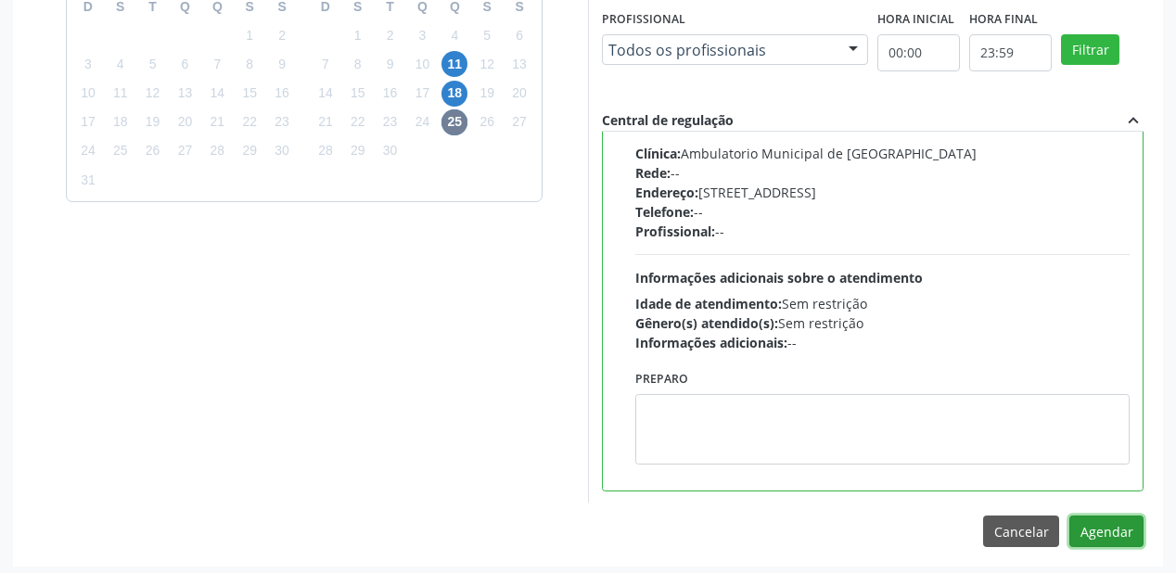
click at [1106, 539] on button "Agendar" at bounding box center [1107, 532] width 74 height 32
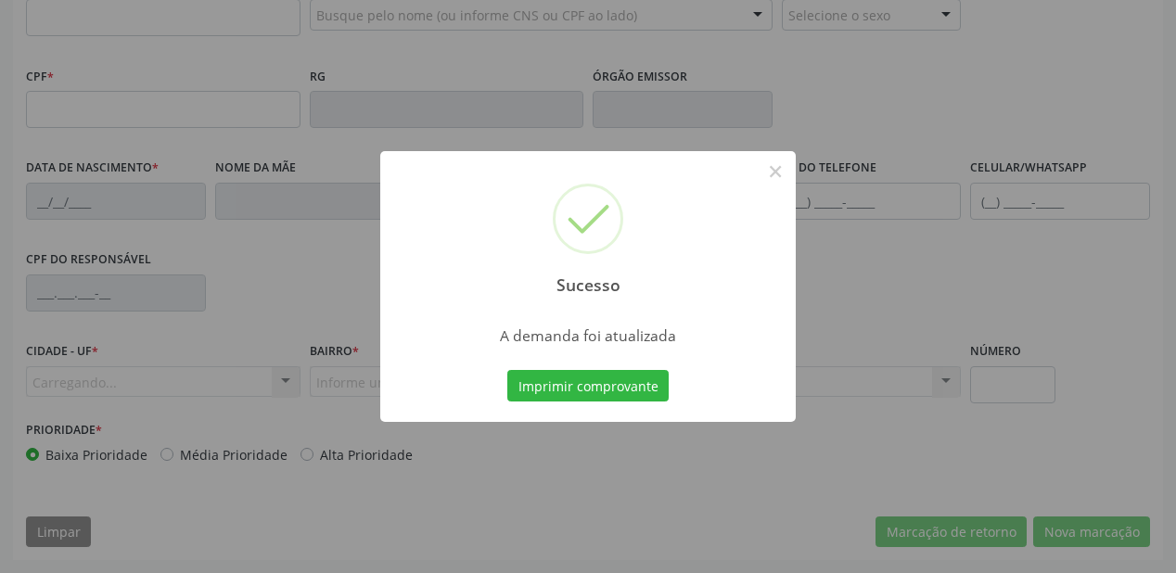
scroll to position [485, 0]
click at [592, 389] on button "Imprimir comprovante" at bounding box center [587, 386] width 161 height 32
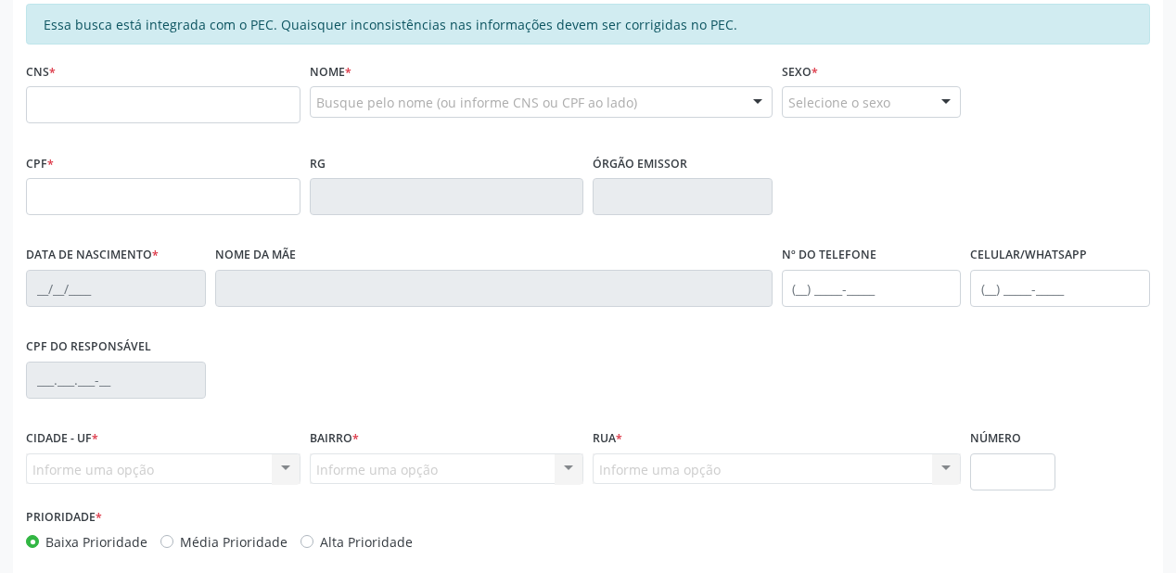
scroll to position [263, 0]
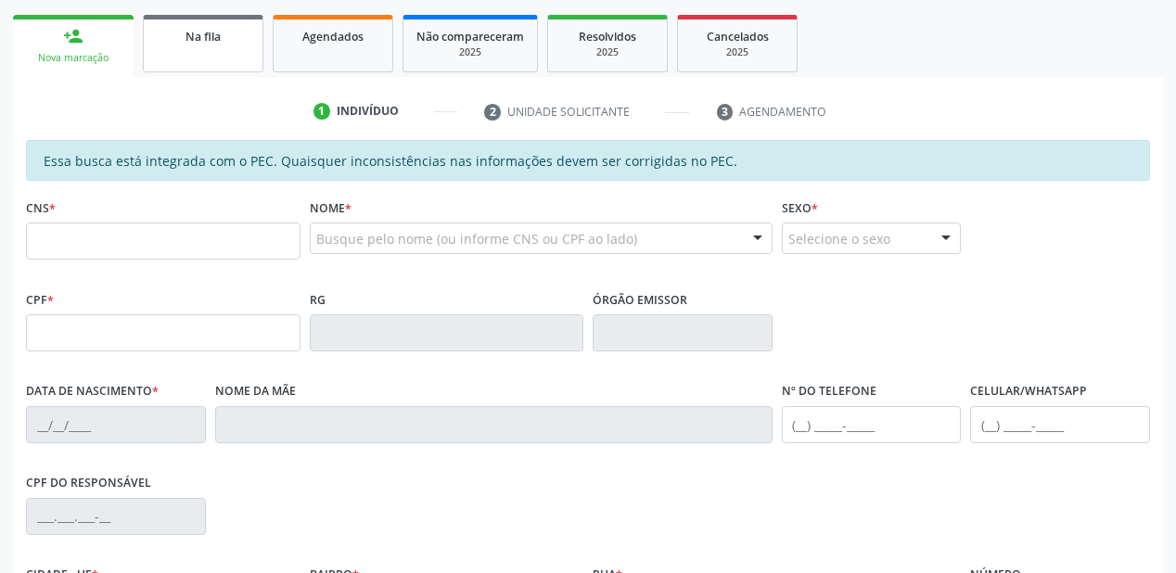
click at [218, 53] on link "Na fila" at bounding box center [203, 44] width 121 height 58
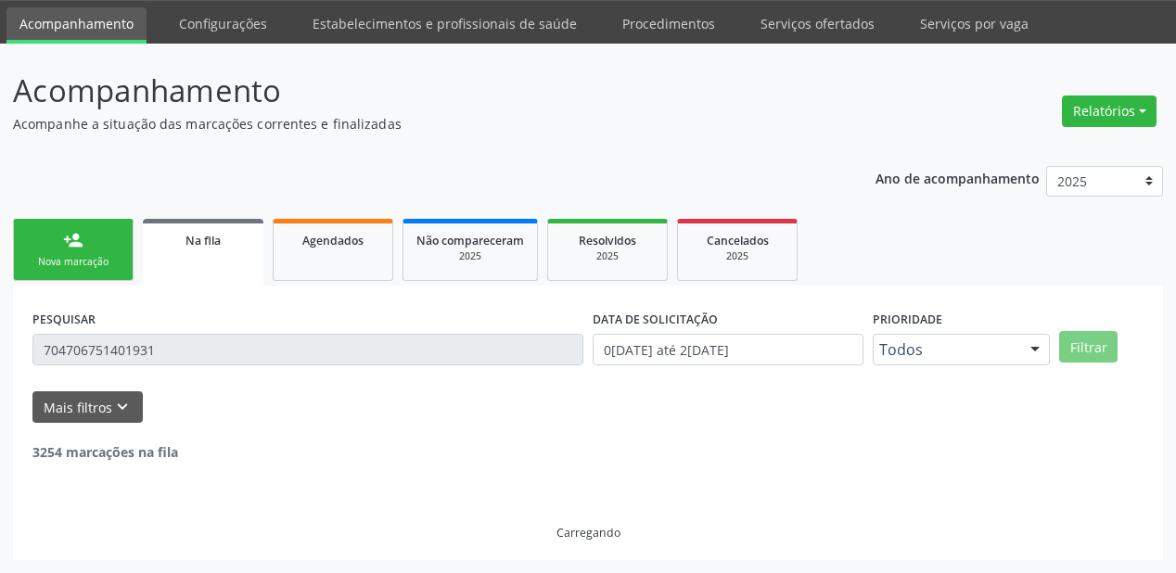
scroll to position [0, 0]
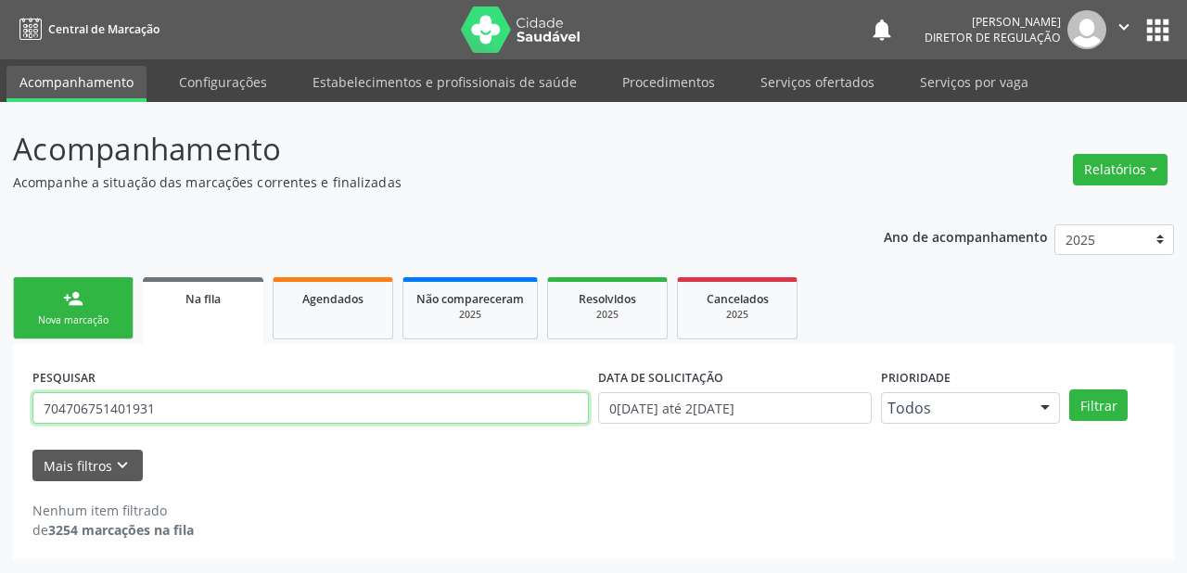
click at [162, 411] on input "704706751401931" at bounding box center [310, 408] width 557 height 32
type input "7"
type input "700003523691405"
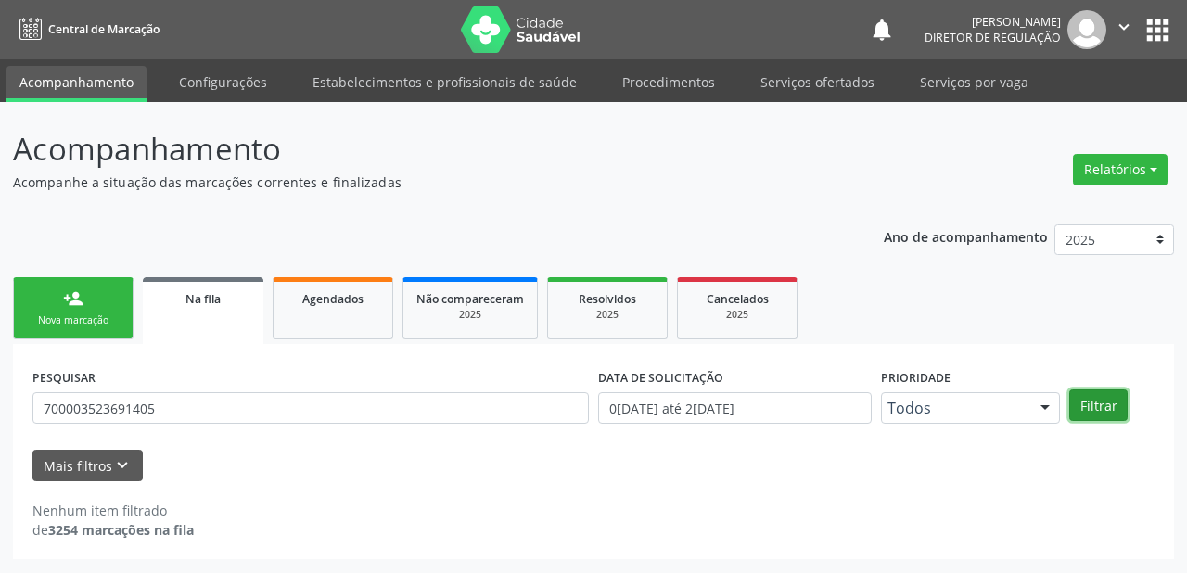
click at [1096, 404] on button "Filtrar" at bounding box center [1099, 406] width 58 height 32
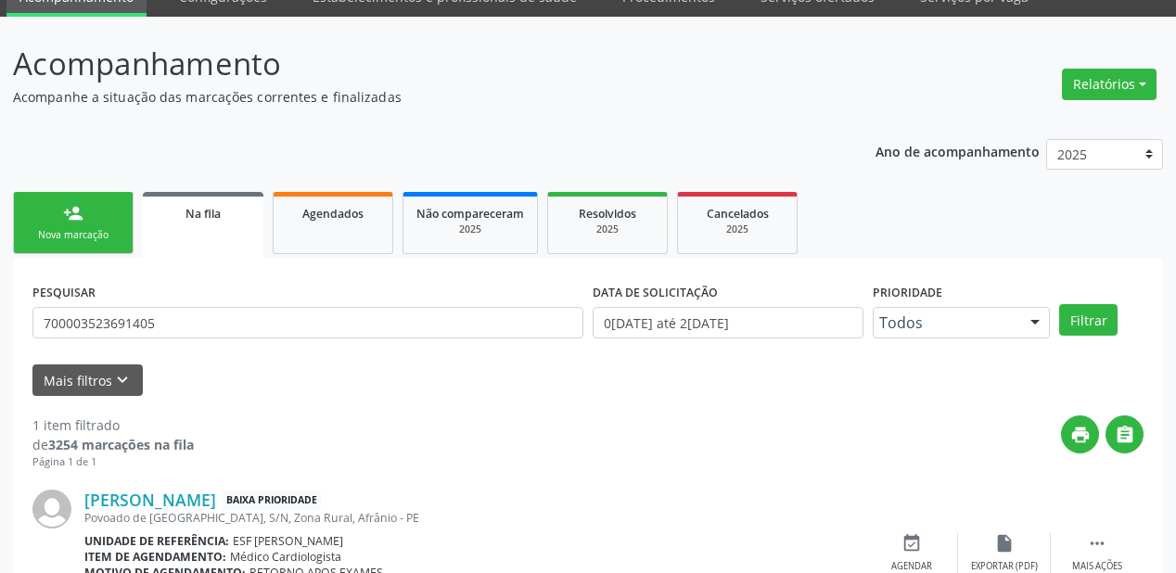
scroll to position [178, 0]
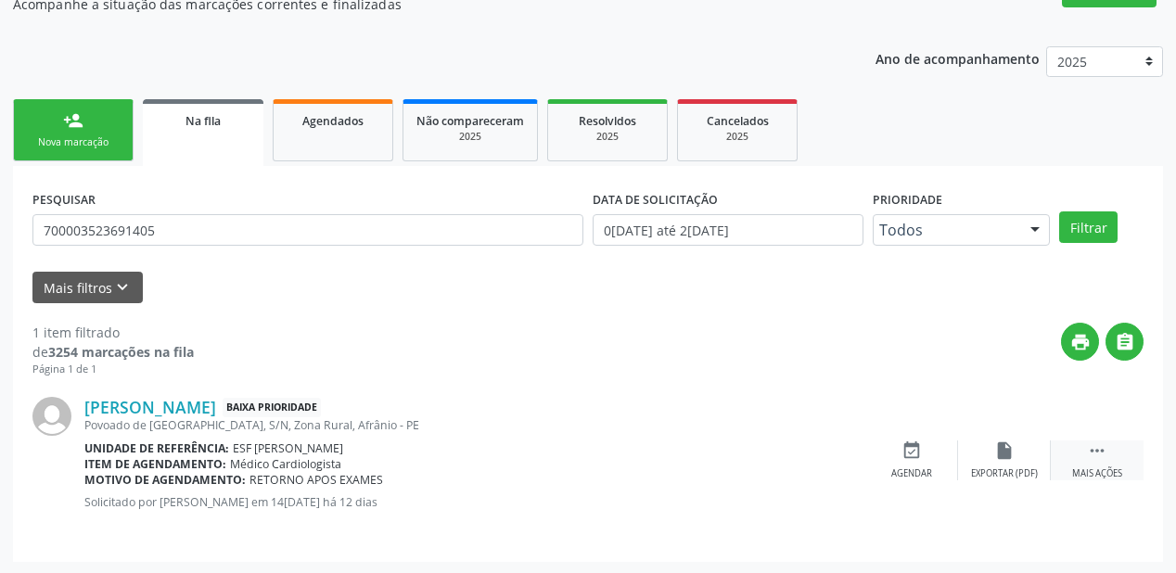
click at [1080, 452] on div " Mais ações" at bounding box center [1097, 461] width 93 height 40
click at [626, 449] on icon "event_available" at bounding box center [633, 451] width 20 height 20
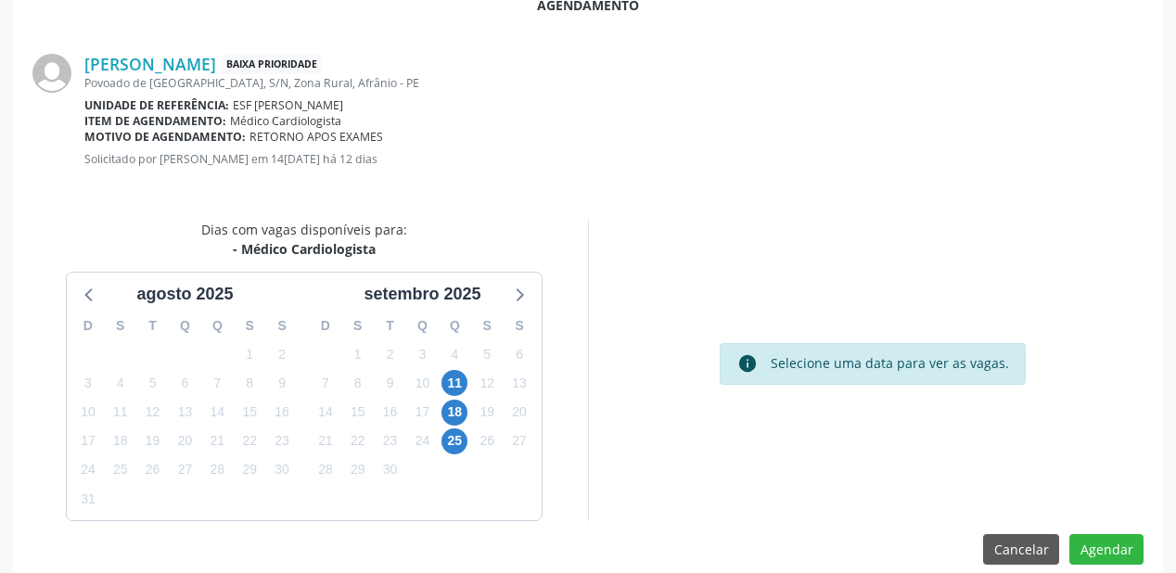
scroll to position [391, 0]
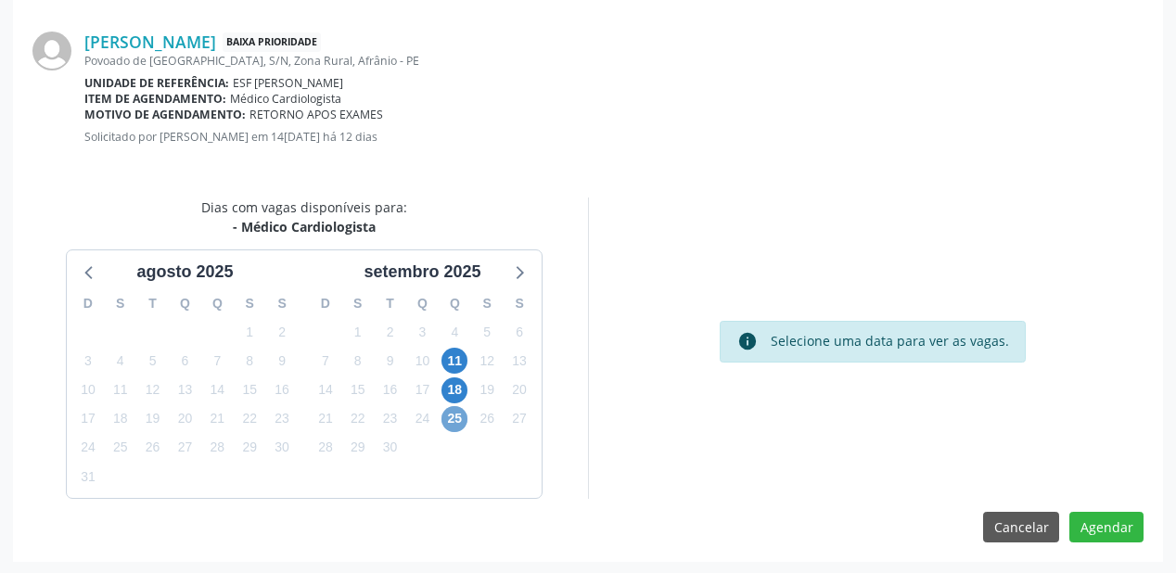
click at [459, 421] on span "25" at bounding box center [455, 419] width 26 height 26
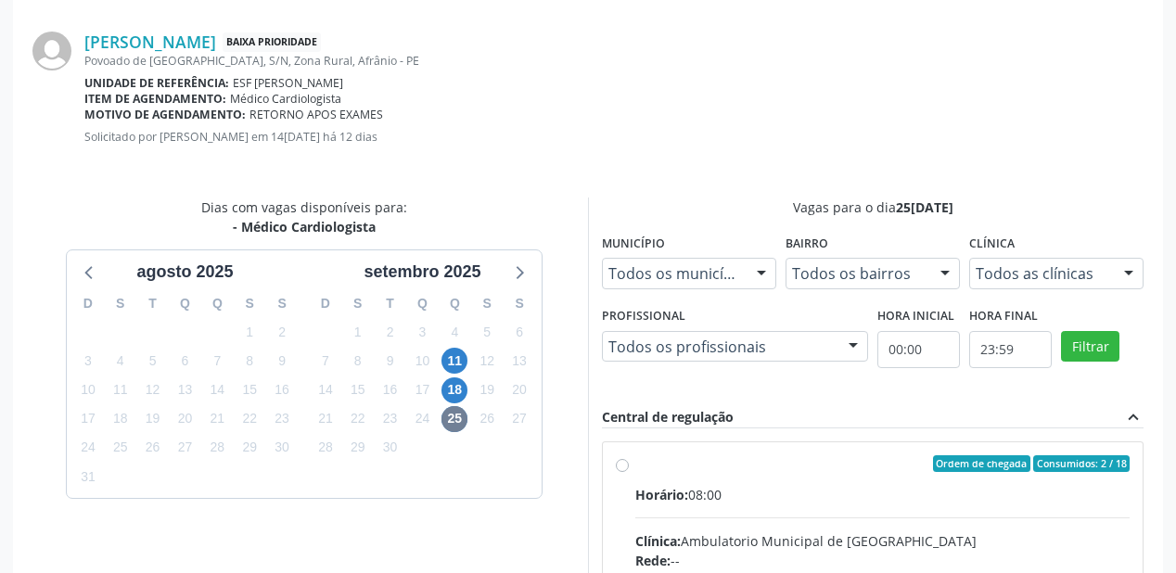
click at [629, 471] on input "Ordem de chegada Consumidos: 2 / 18 Horário: 08:00 Clínica: Ambulatorio Municip…" at bounding box center [622, 463] width 13 height 17
radio input "true"
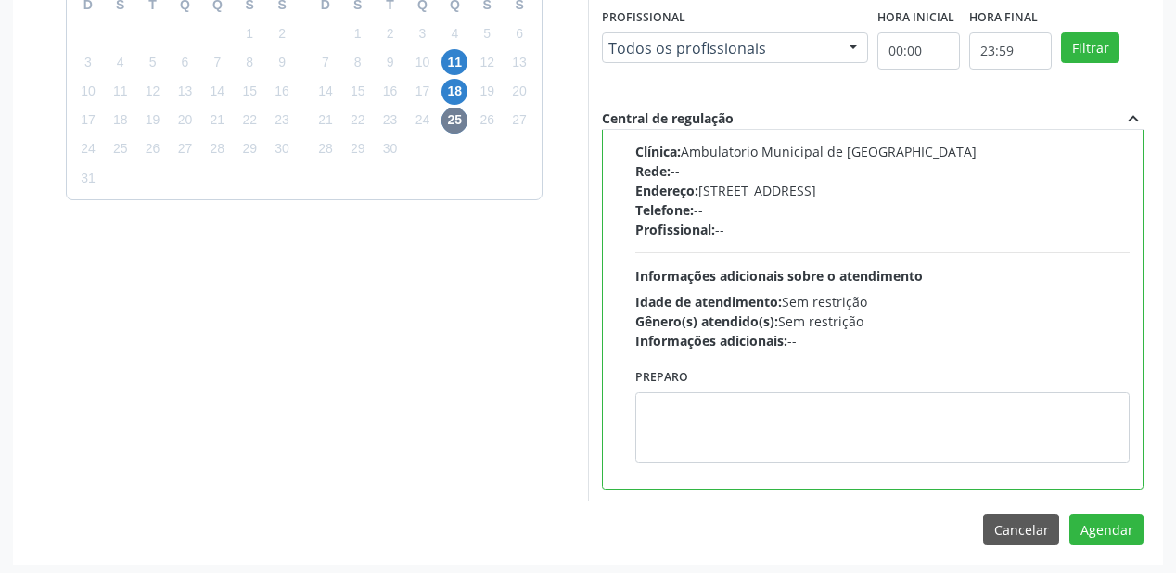
scroll to position [692, 0]
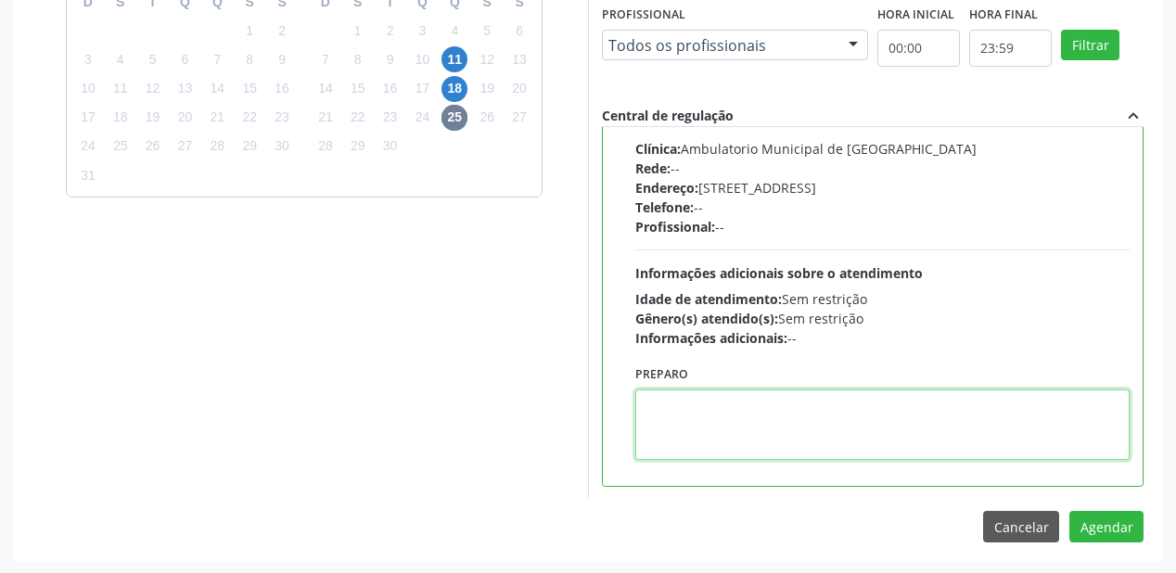
click at [816, 404] on textarea at bounding box center [882, 425] width 494 height 71
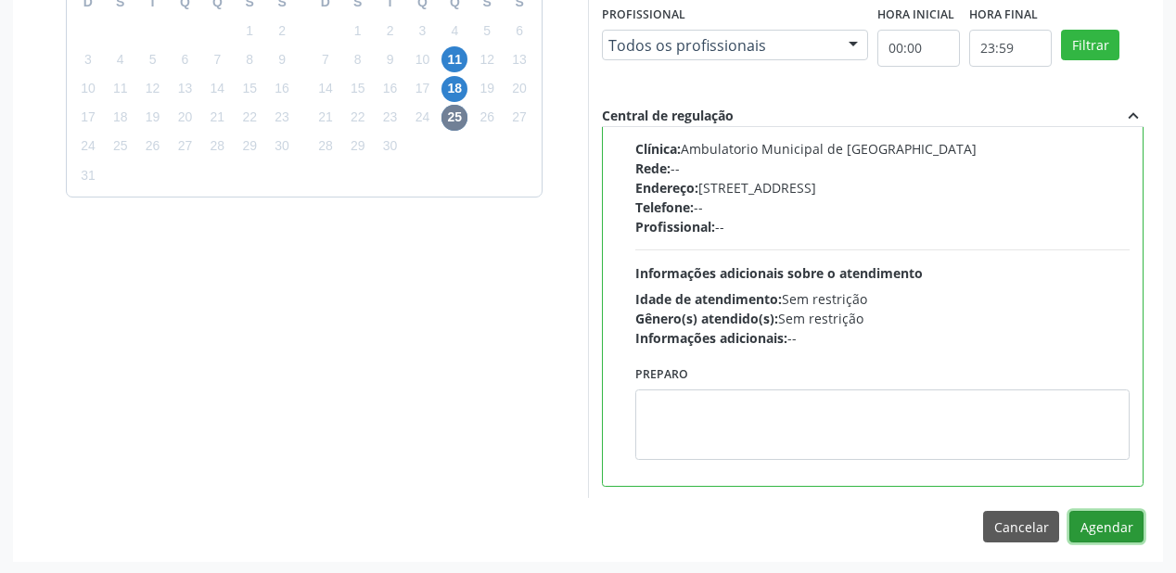
click at [1096, 532] on button "Agendar" at bounding box center [1107, 527] width 74 height 32
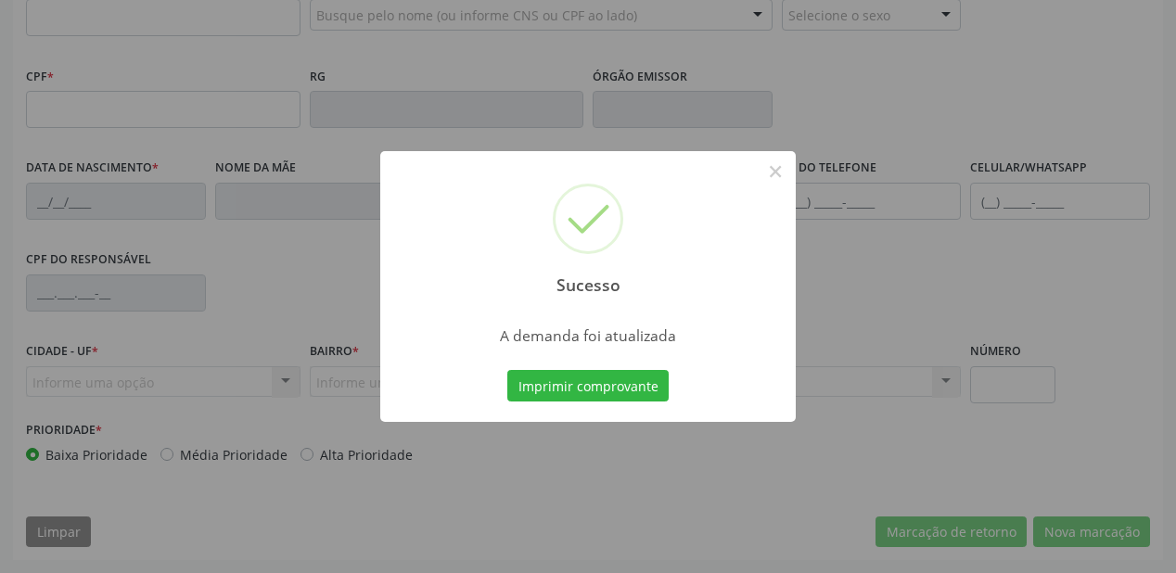
scroll to position [485, 0]
click at [605, 378] on button "Imprimir comprovante" at bounding box center [587, 386] width 161 height 32
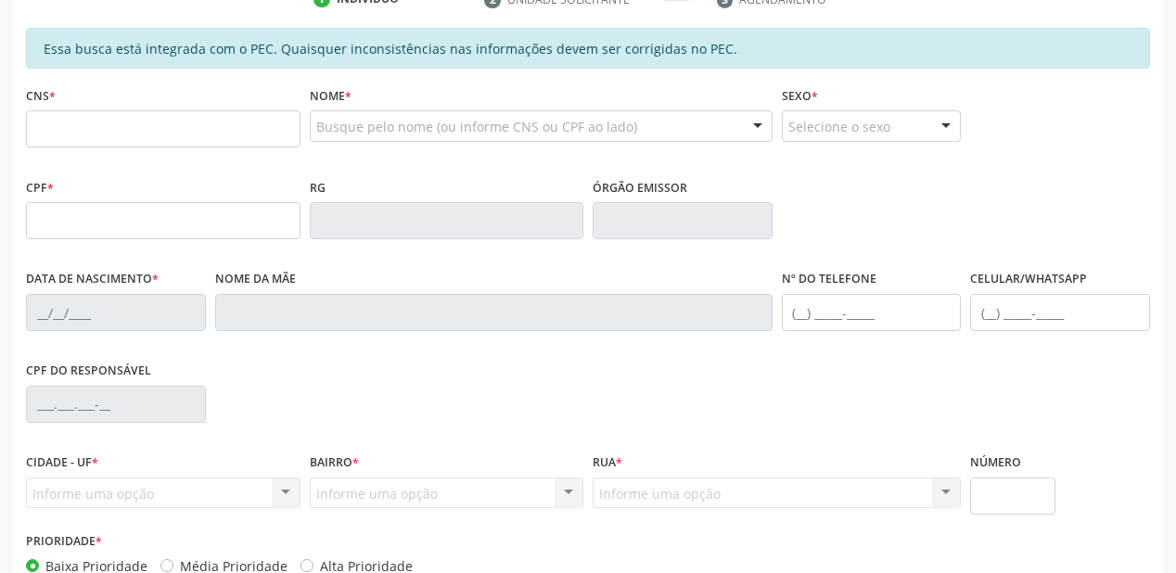
scroll to position [188, 0]
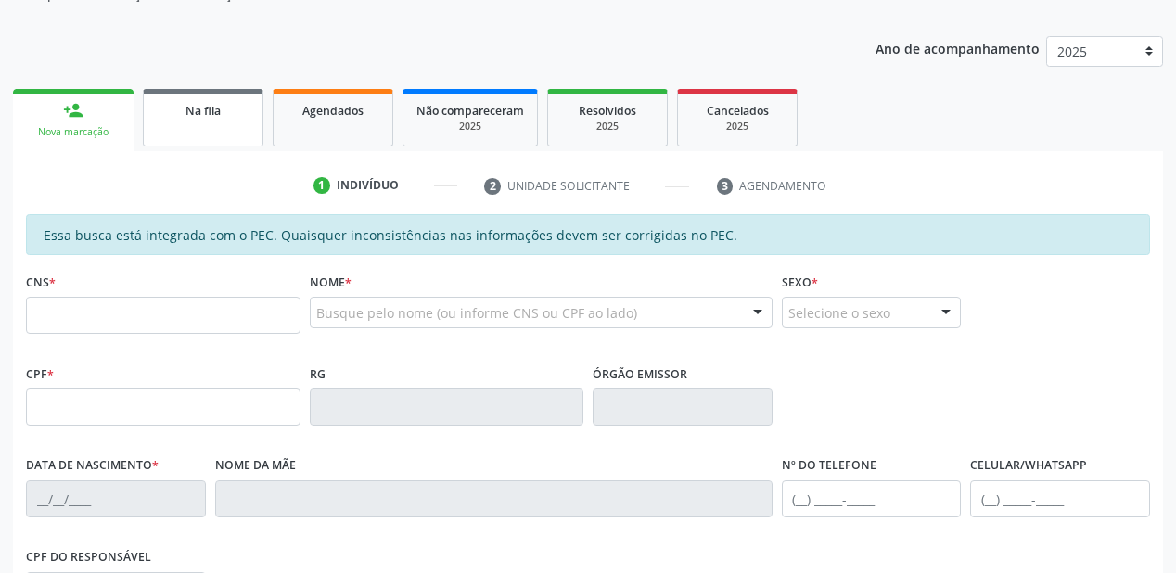
click at [205, 133] on link "Na fila" at bounding box center [203, 118] width 121 height 58
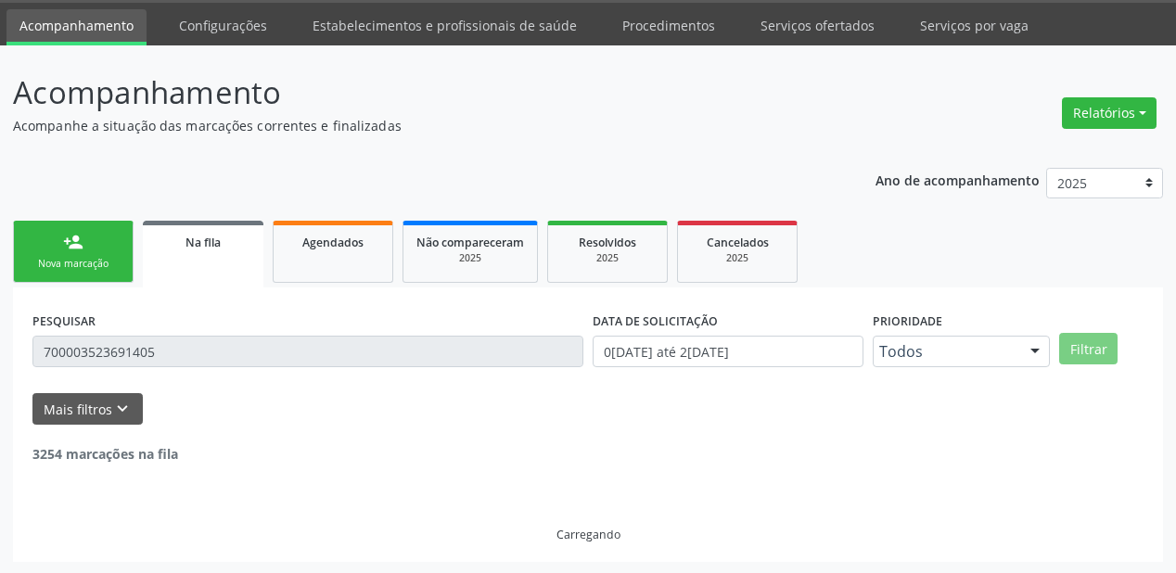
scroll to position [0, 0]
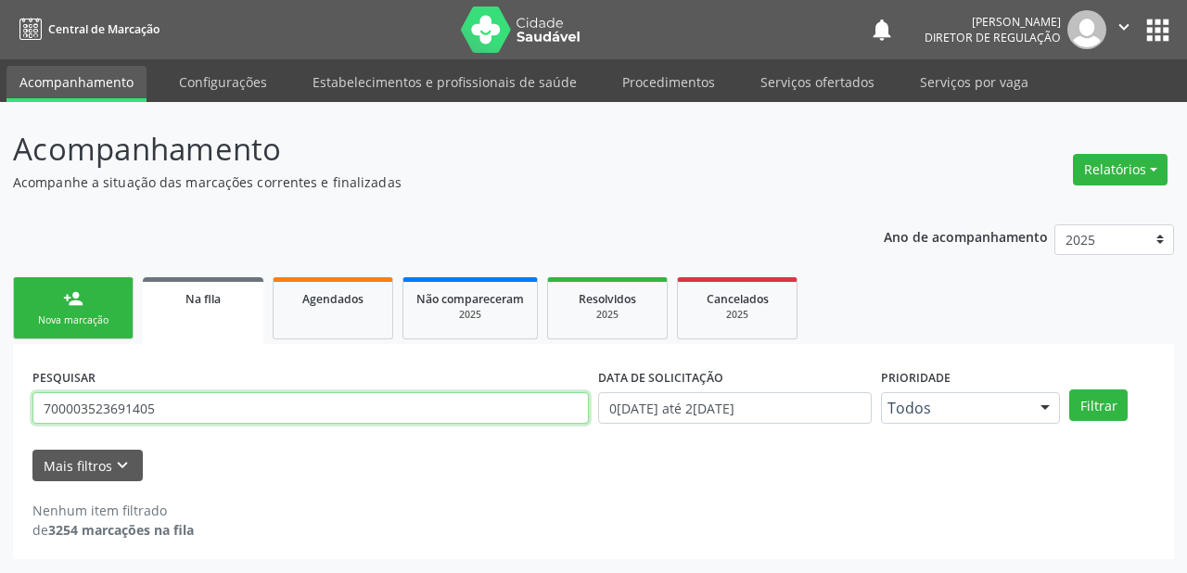
click at [162, 410] on input "700003523691405" at bounding box center [310, 408] width 557 height 32
type input "7"
type input "708401290208065"
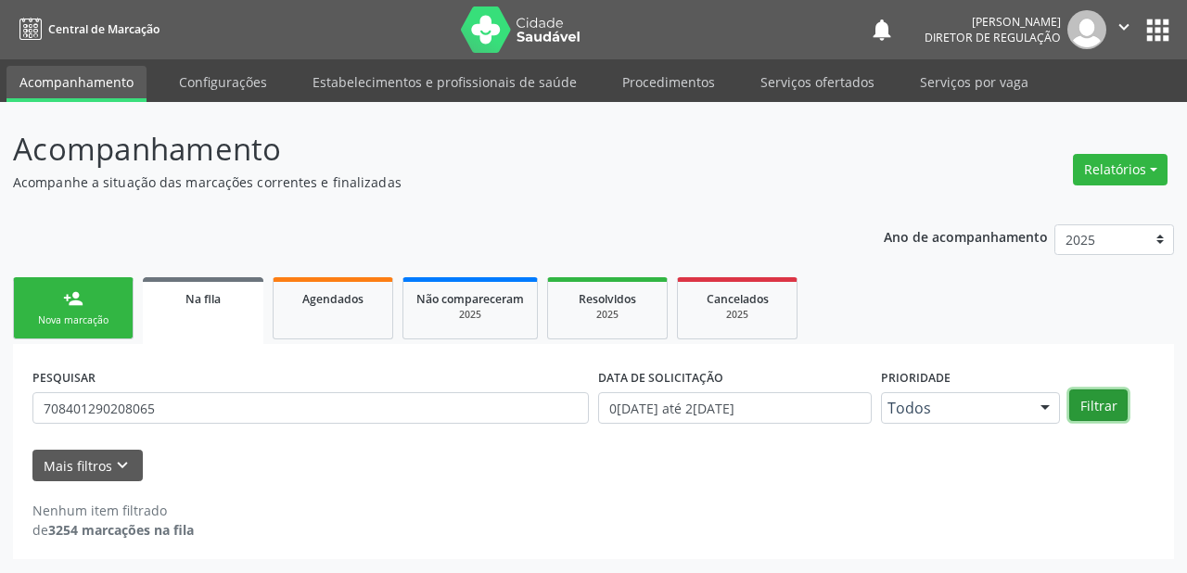
click at [1118, 402] on button "Filtrar" at bounding box center [1099, 406] width 58 height 32
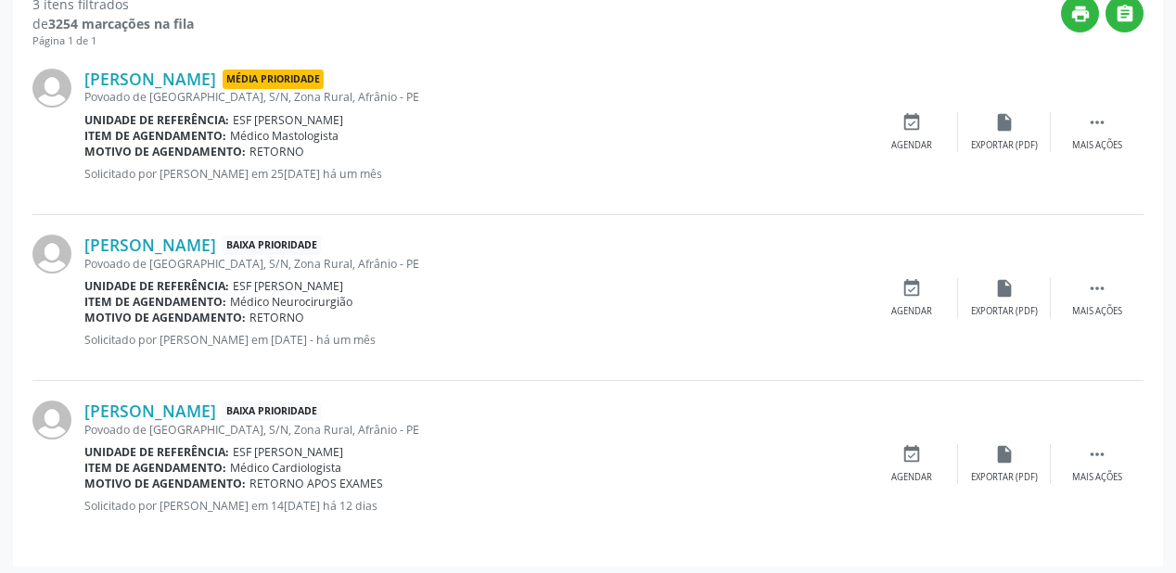
scroll to position [510, 0]
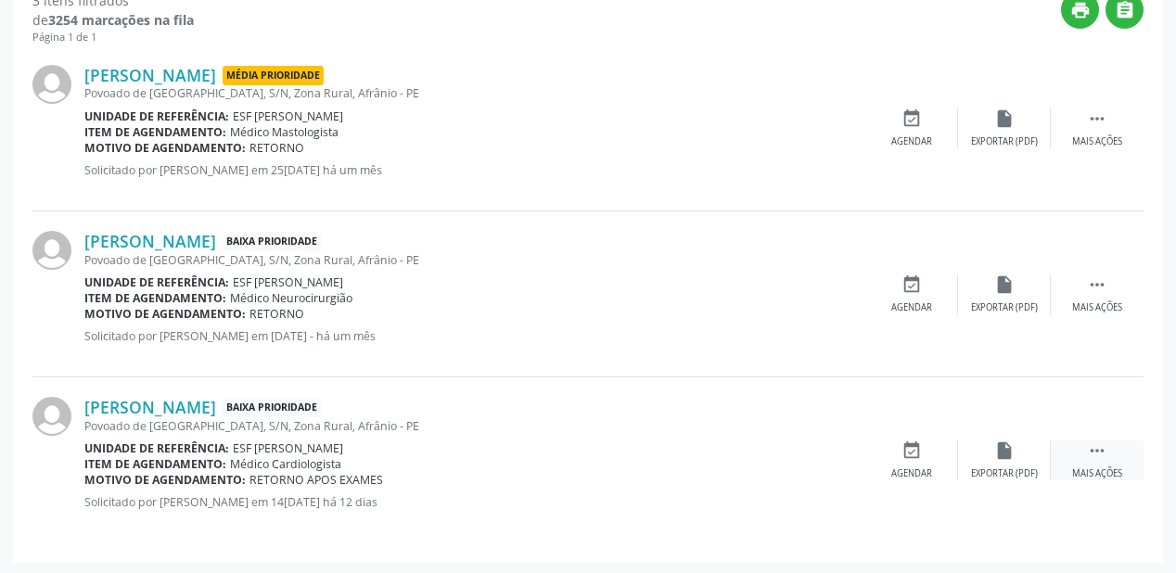
click at [1091, 452] on icon "" at bounding box center [1097, 451] width 20 height 20
click at [645, 464] on div "event_available Agendar" at bounding box center [633, 461] width 93 height 40
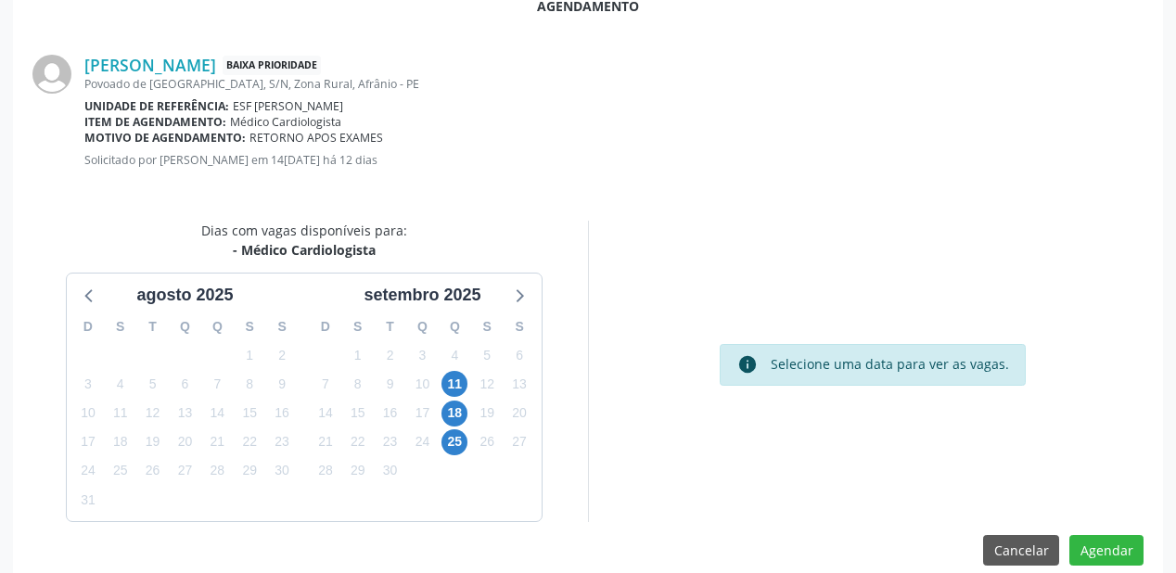
scroll to position [391, 0]
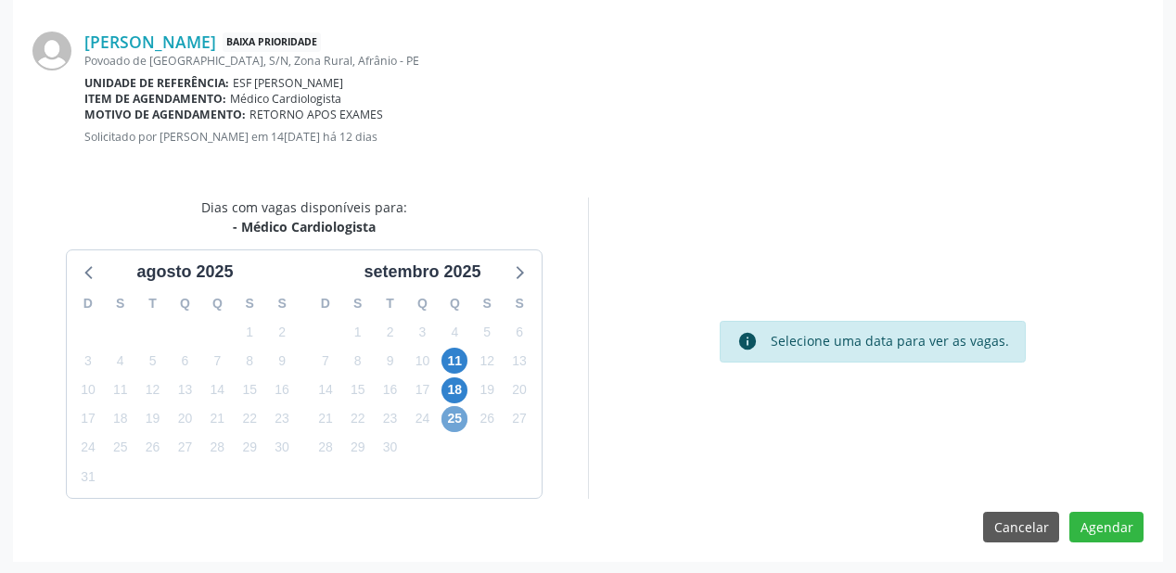
click at [461, 416] on span "25" at bounding box center [455, 419] width 26 height 26
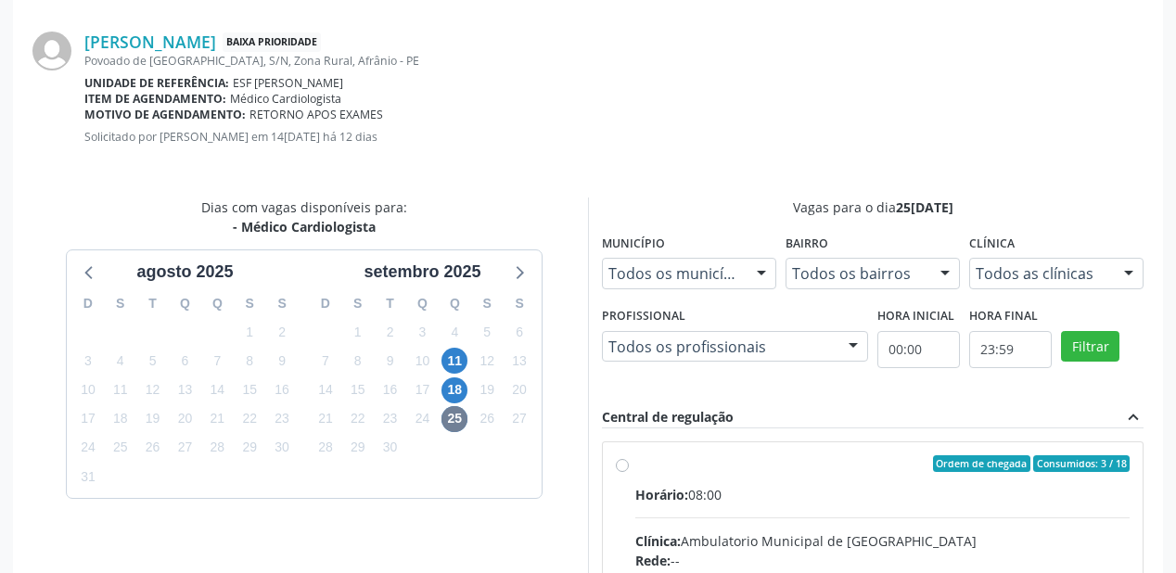
click at [629, 472] on input "Ordem de chegada Consumidos: 3 / 18 Horário: 08:00 Clínica: Ambulatorio Municip…" at bounding box center [622, 463] width 13 height 17
radio input "true"
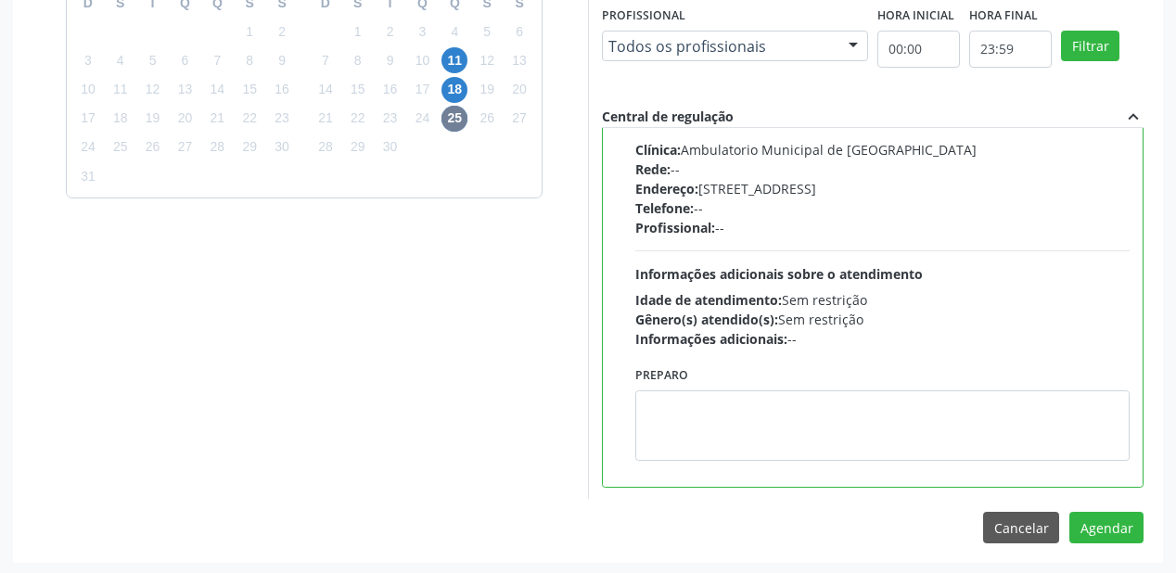
scroll to position [692, 0]
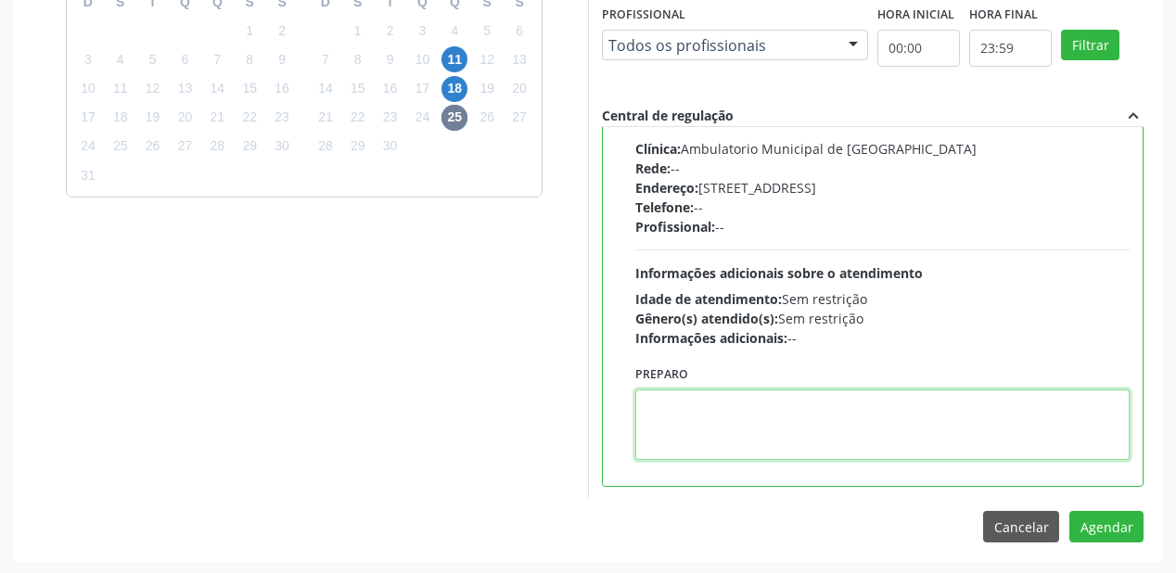
click at [735, 416] on textarea at bounding box center [882, 425] width 494 height 71
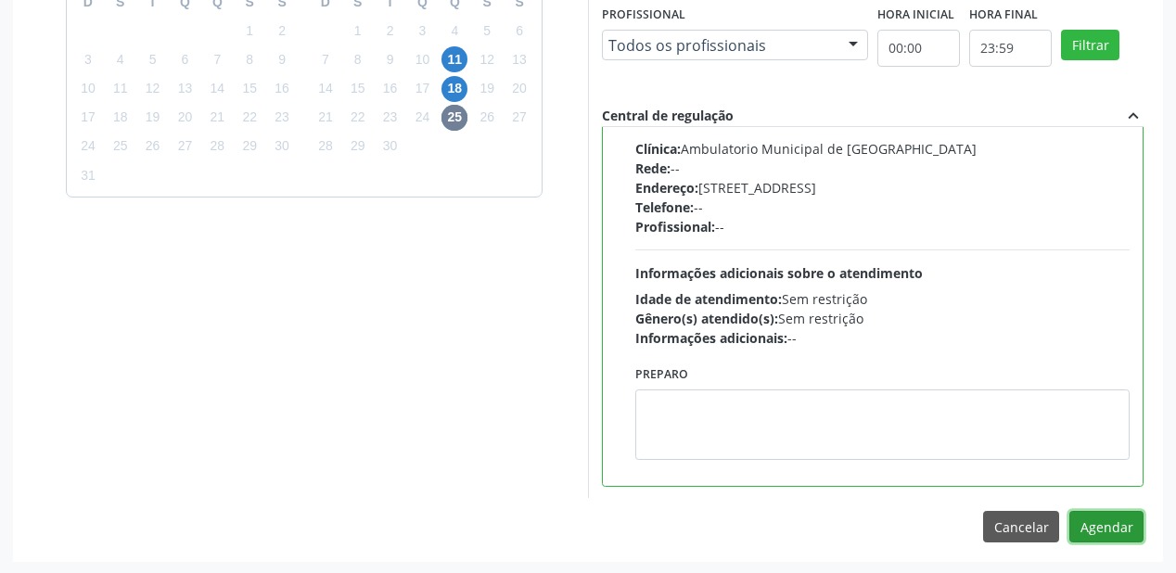
click at [1102, 517] on button "Agendar" at bounding box center [1107, 527] width 74 height 32
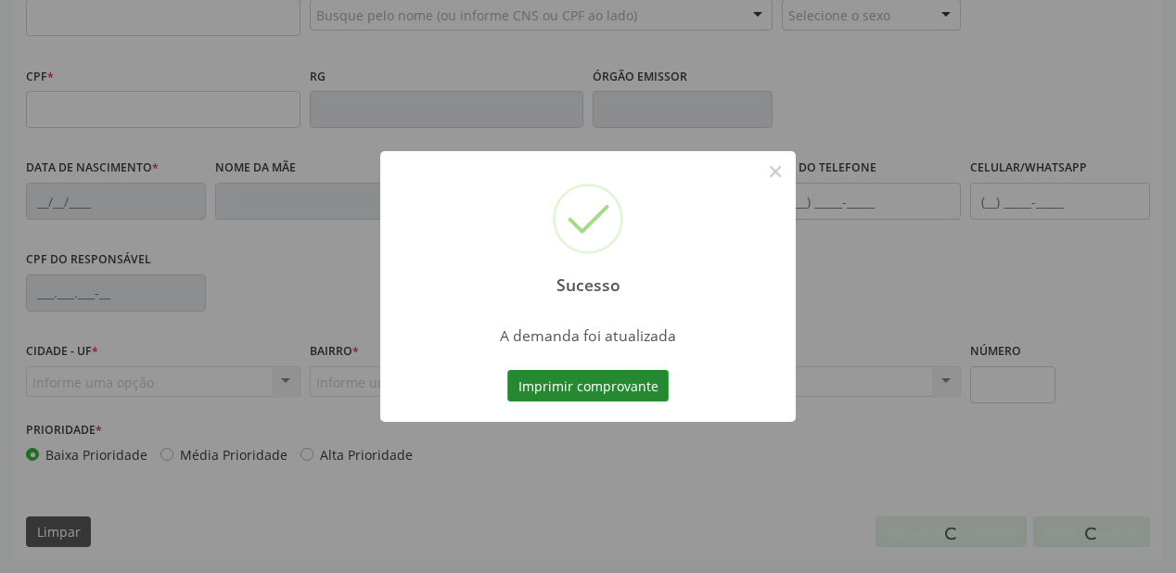
scroll to position [485, 0]
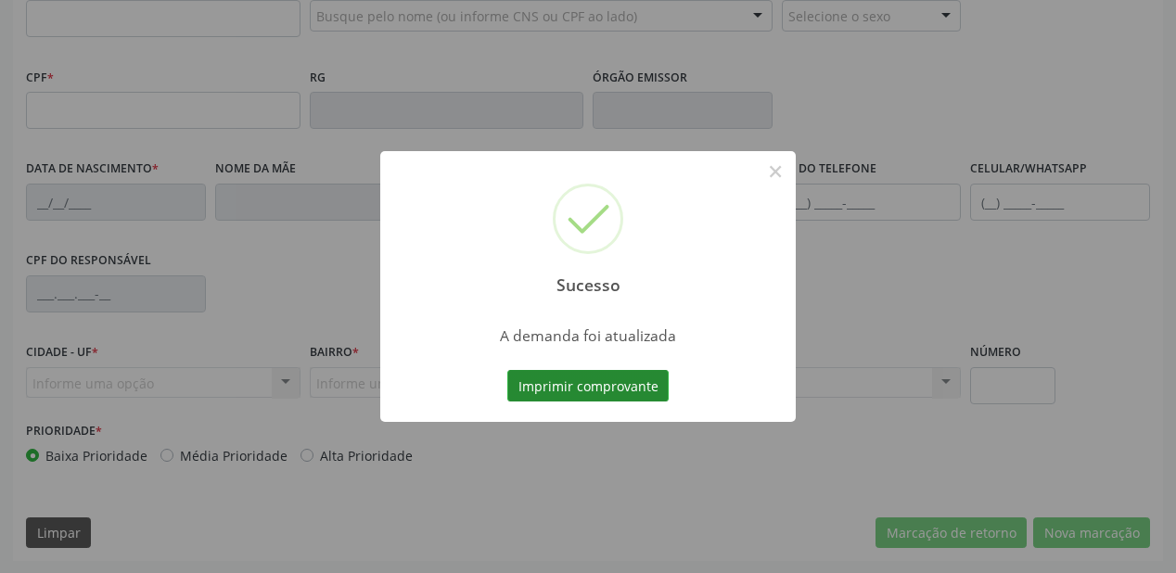
click at [620, 391] on button "Imprimir comprovante" at bounding box center [587, 386] width 161 height 32
